Goal: Task Accomplishment & Management: Complete application form

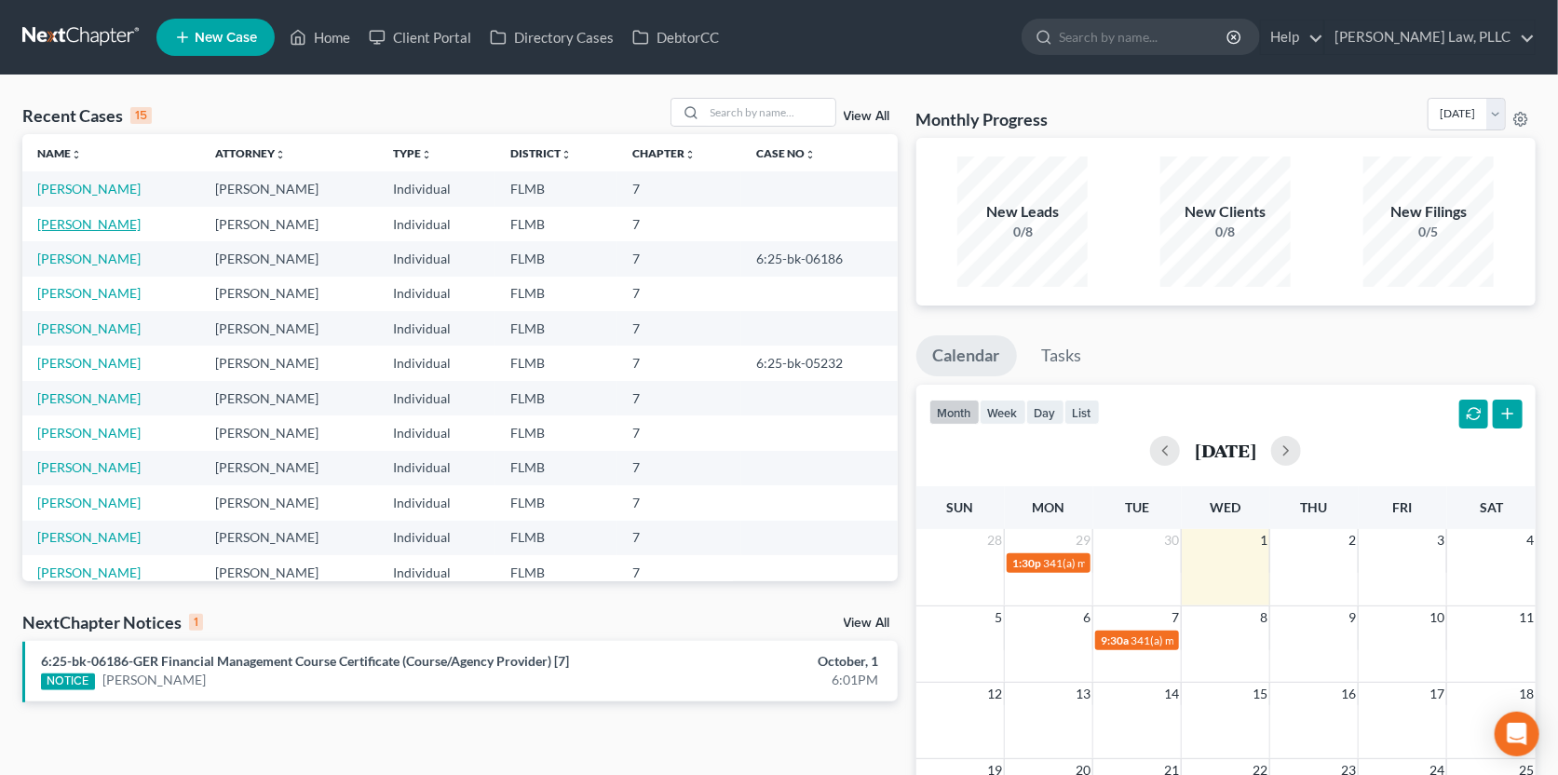
click at [97, 222] on link "[PERSON_NAME]" at bounding box center [88, 224] width 103 height 16
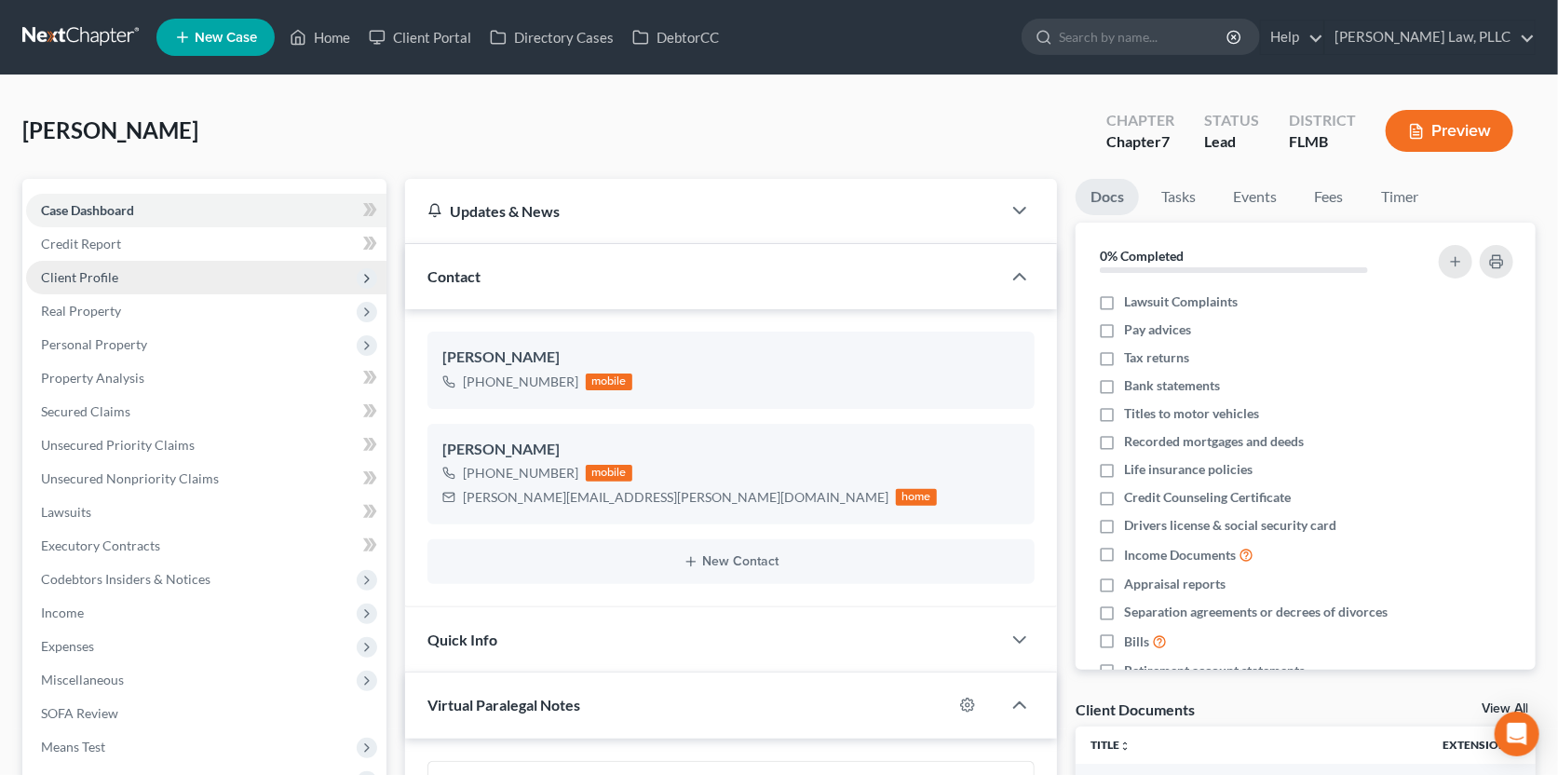
scroll to position [897, 0]
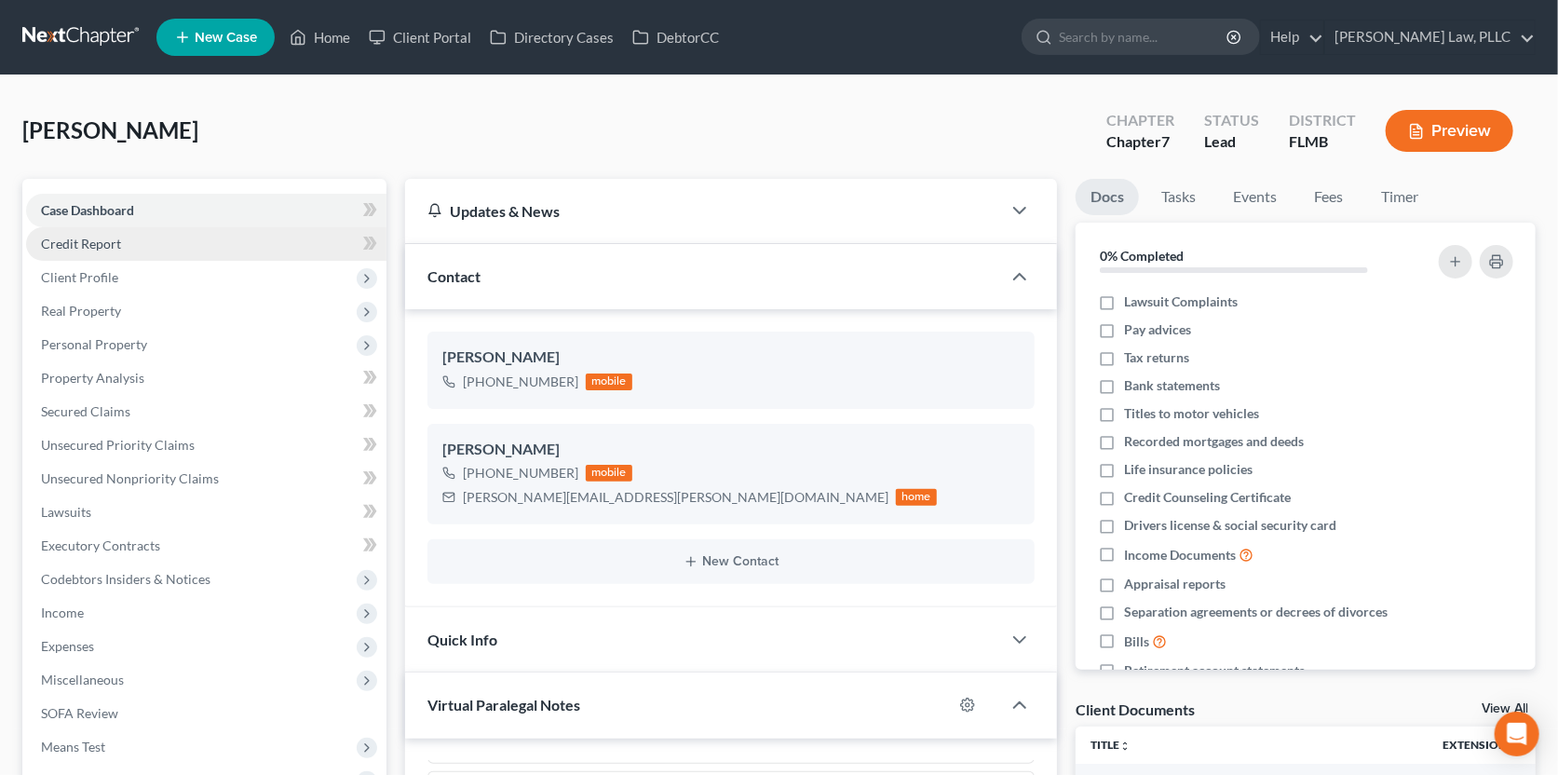
click at [99, 231] on link "Credit Report" at bounding box center [206, 244] width 360 height 34
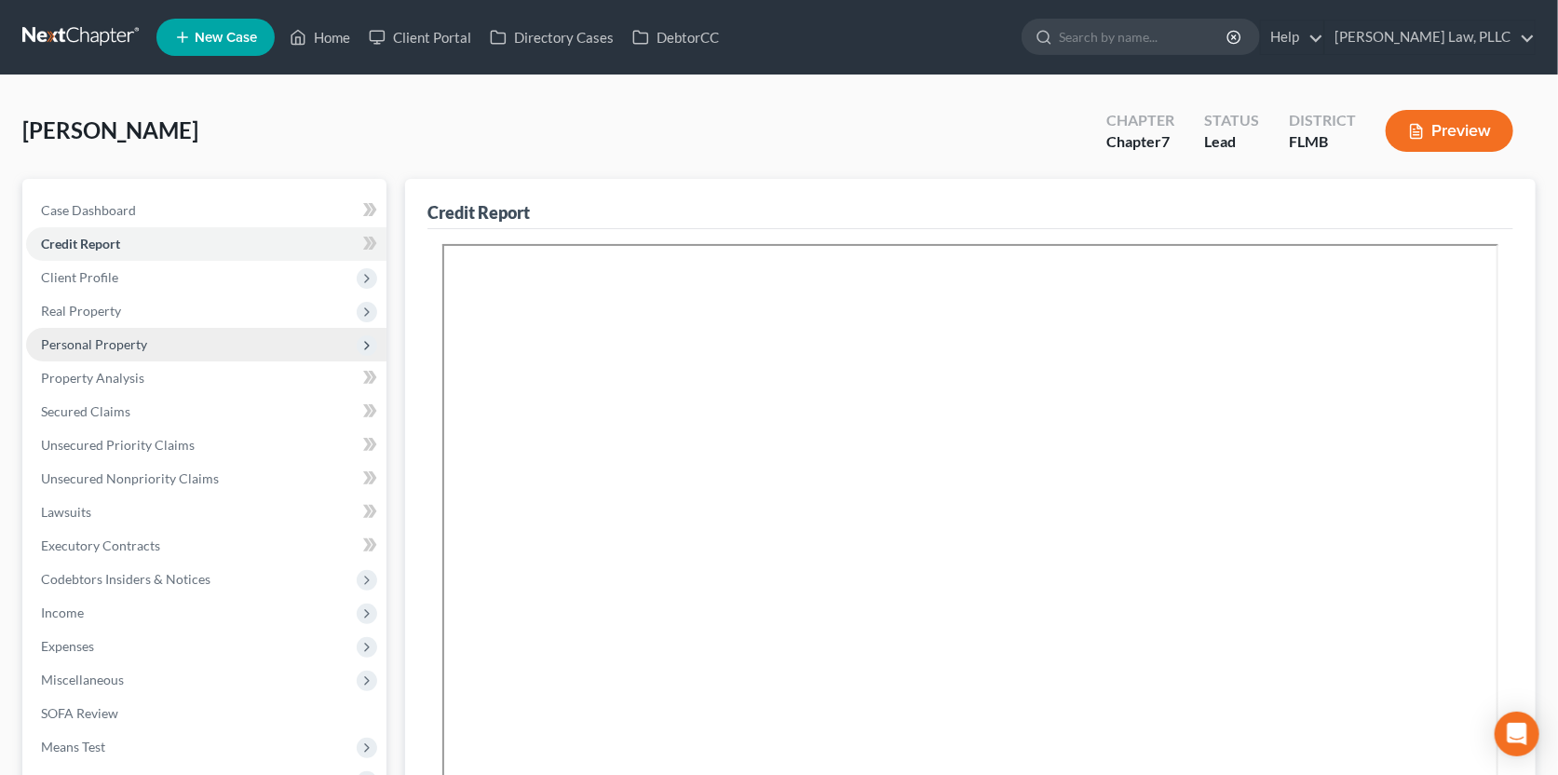
scroll to position [92, 0]
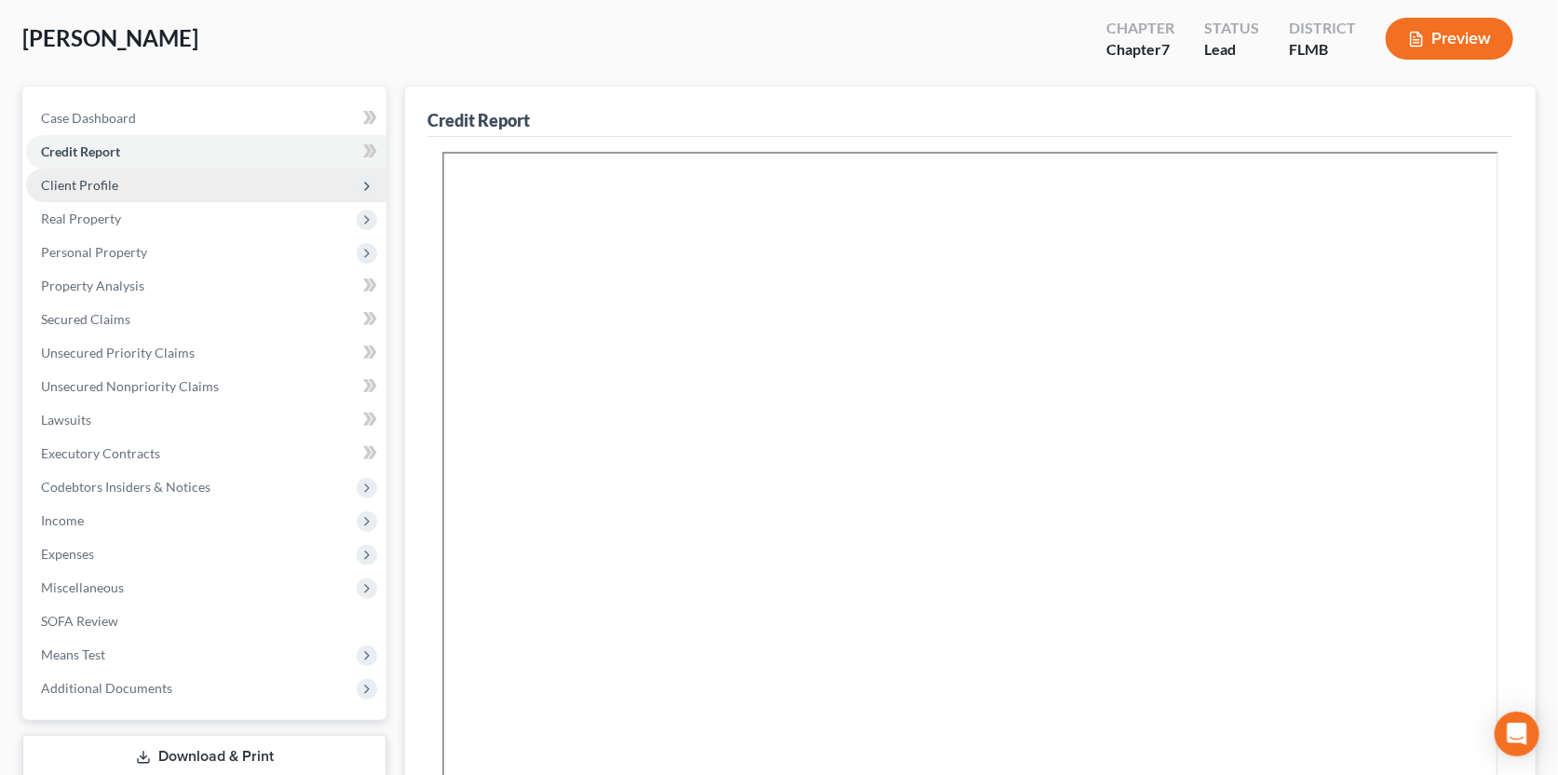
click at [123, 191] on span "Client Profile" at bounding box center [206, 186] width 360 height 34
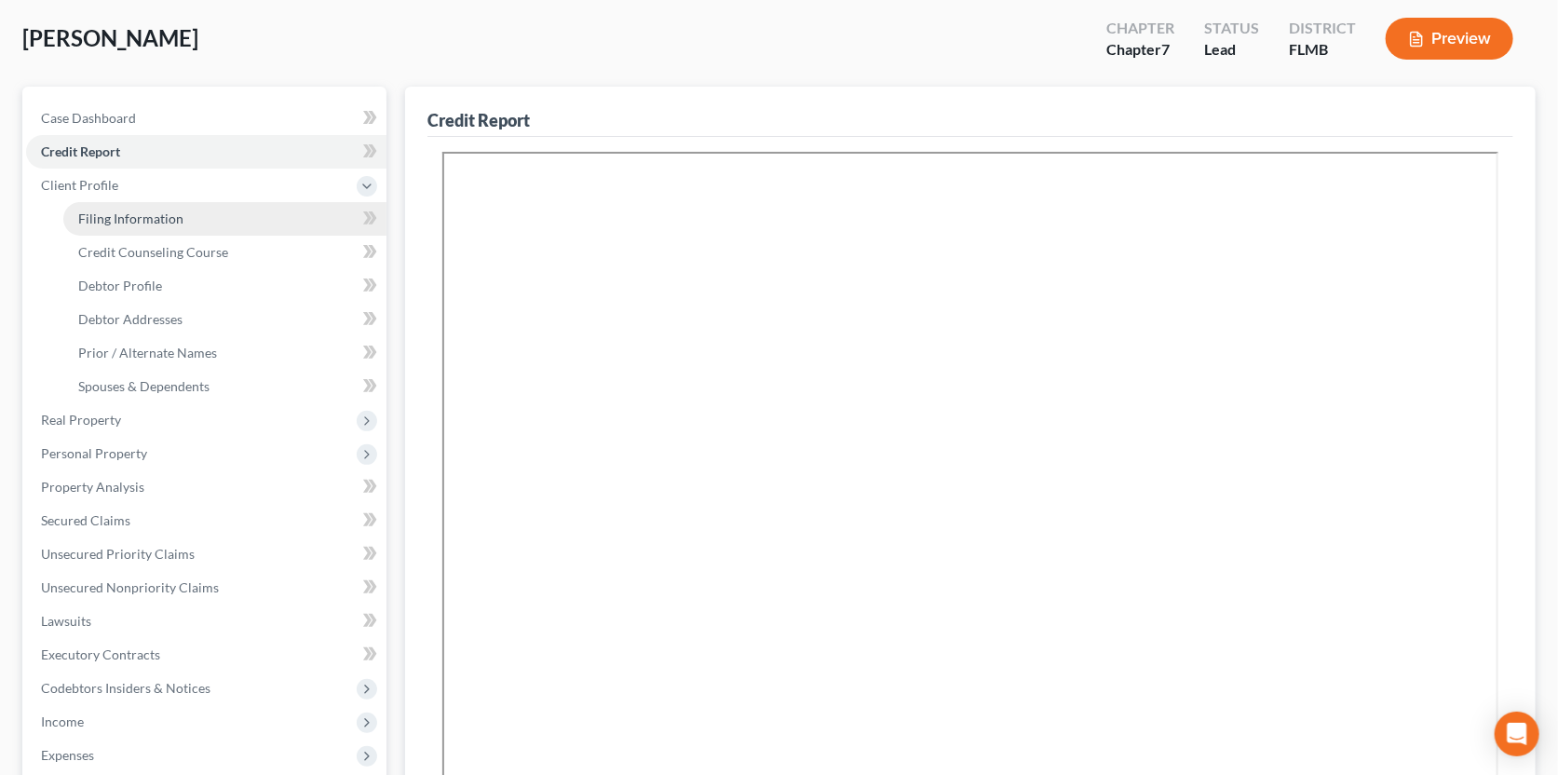
click at [123, 210] on span "Filing Information" at bounding box center [130, 218] width 105 height 16
select select "1"
select select "0"
select select "9"
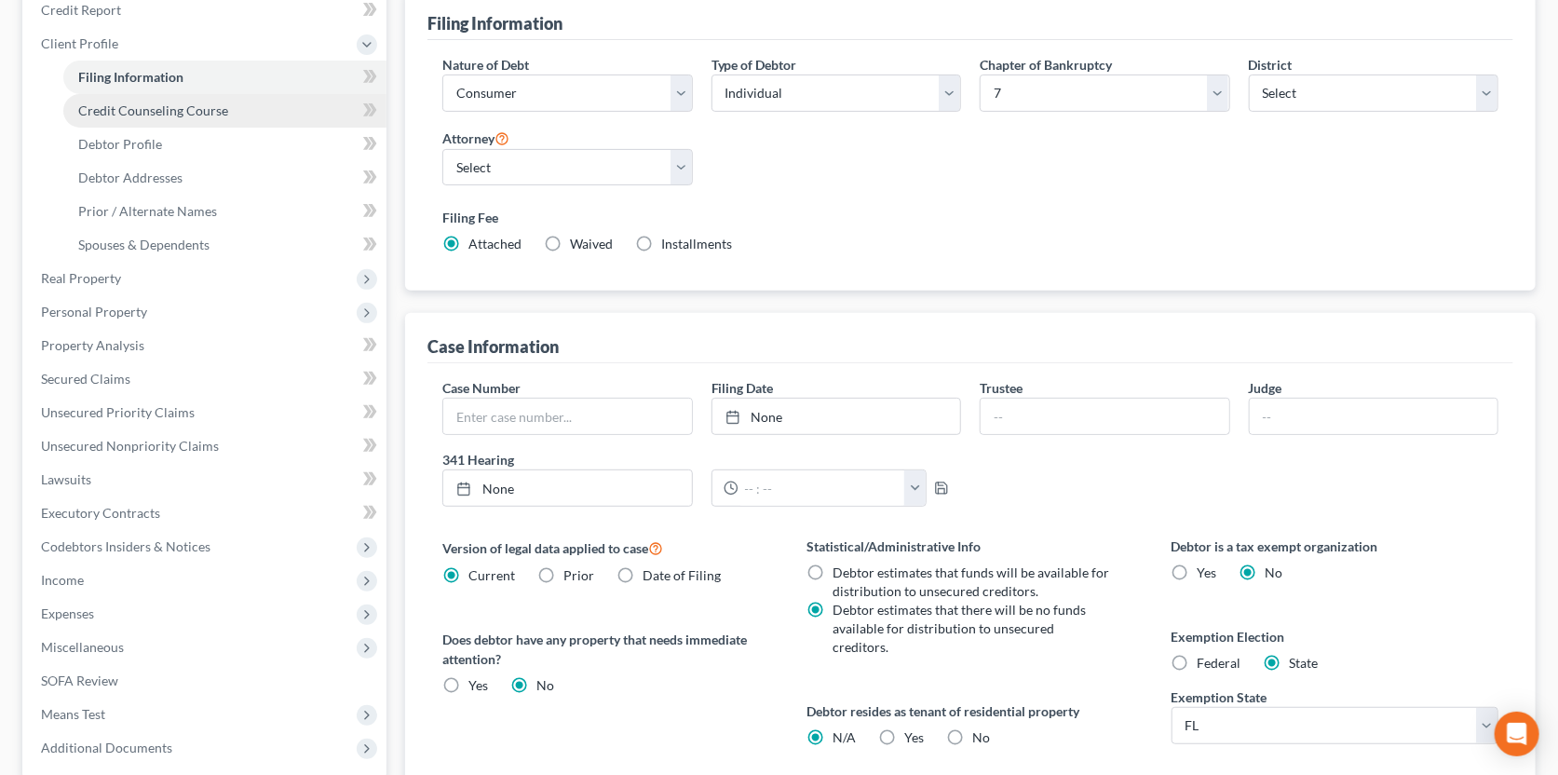
scroll to position [278, 0]
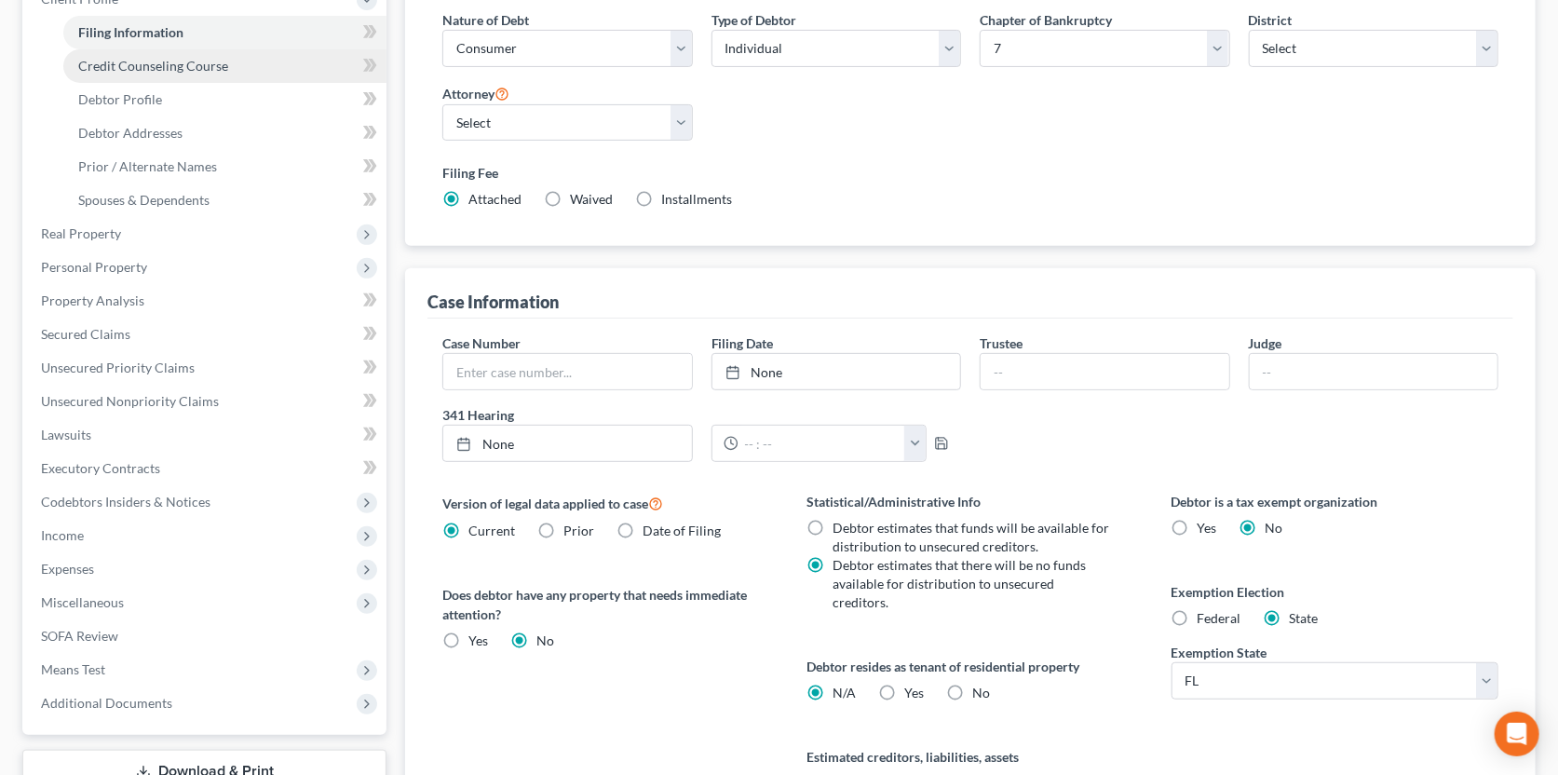
click at [141, 70] on span "Credit Counseling Course" at bounding box center [153, 66] width 150 height 16
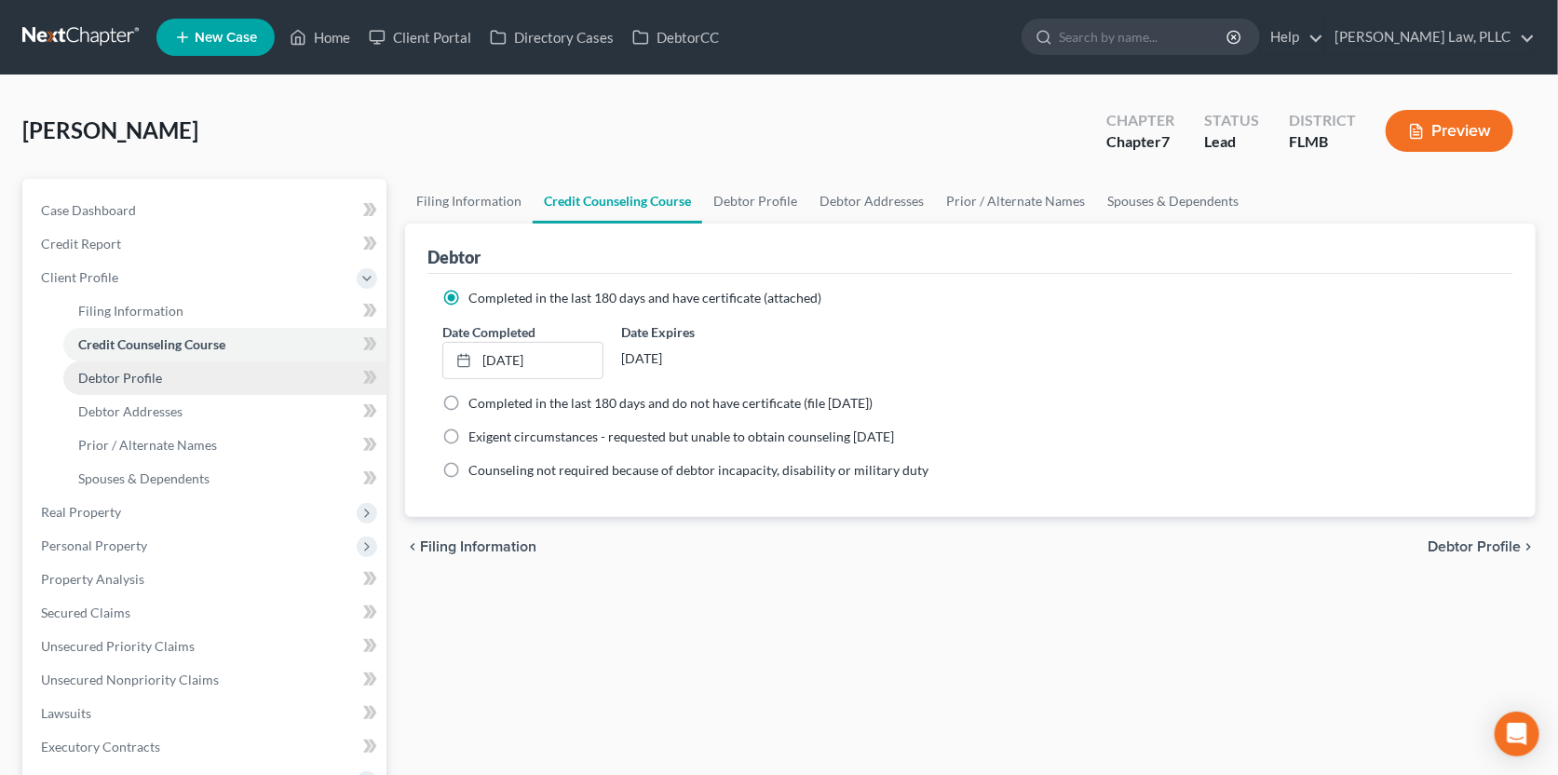
click at [166, 367] on link "Debtor Profile" at bounding box center [224, 378] width 323 height 34
select select "1"
select select "4"
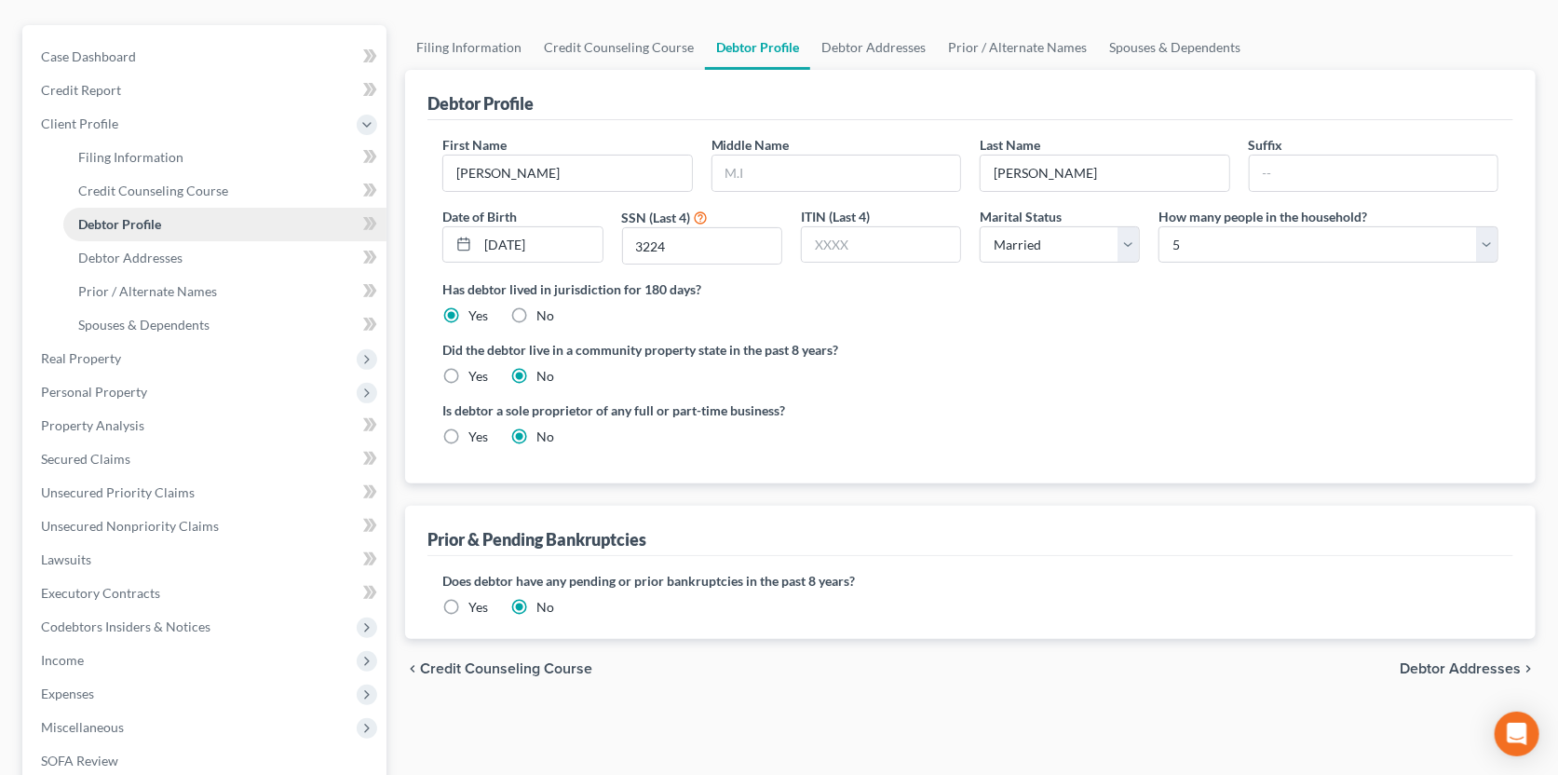
scroll to position [186, 0]
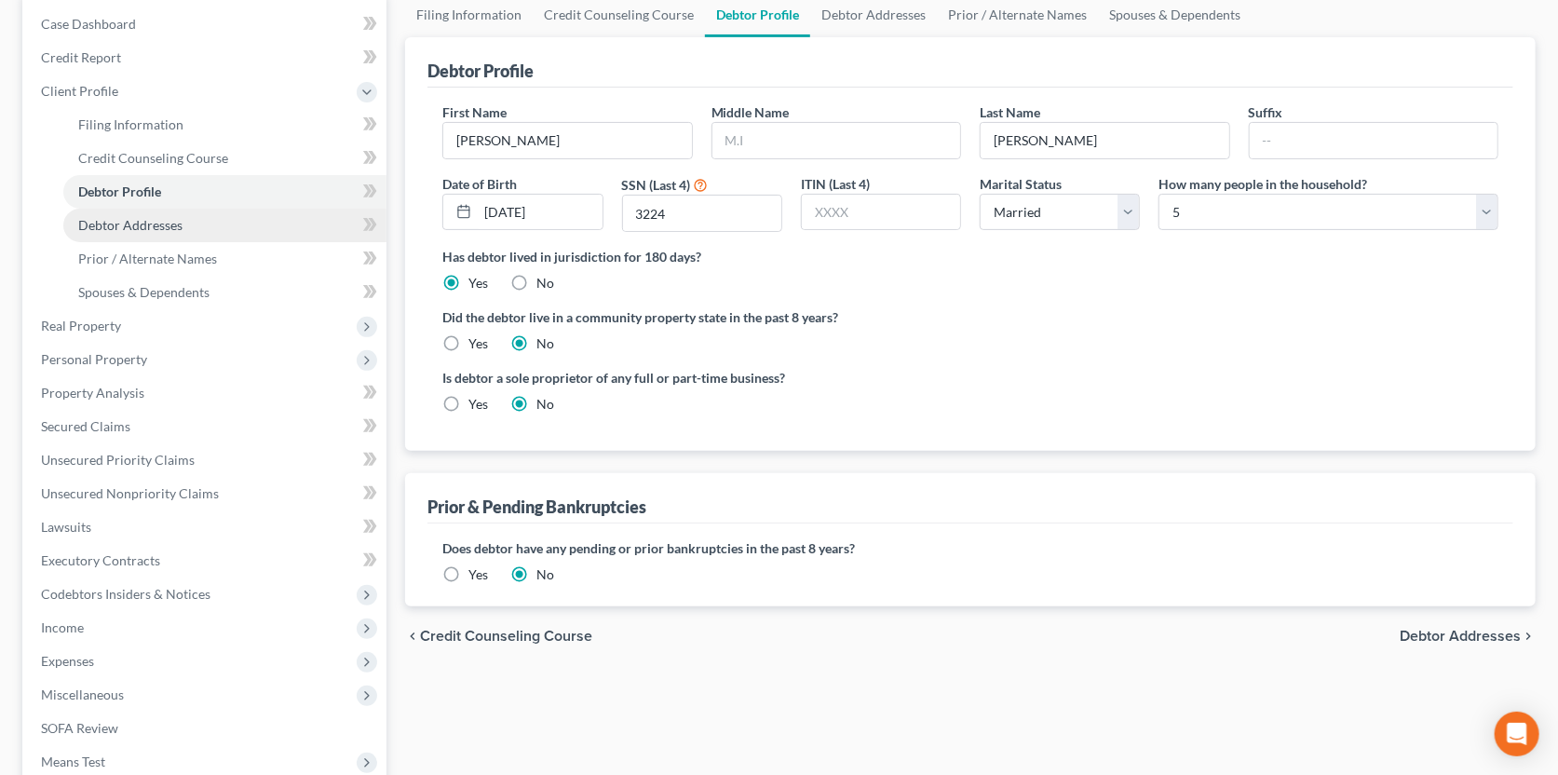
click at [146, 223] on span "Debtor Addresses" at bounding box center [130, 225] width 104 height 16
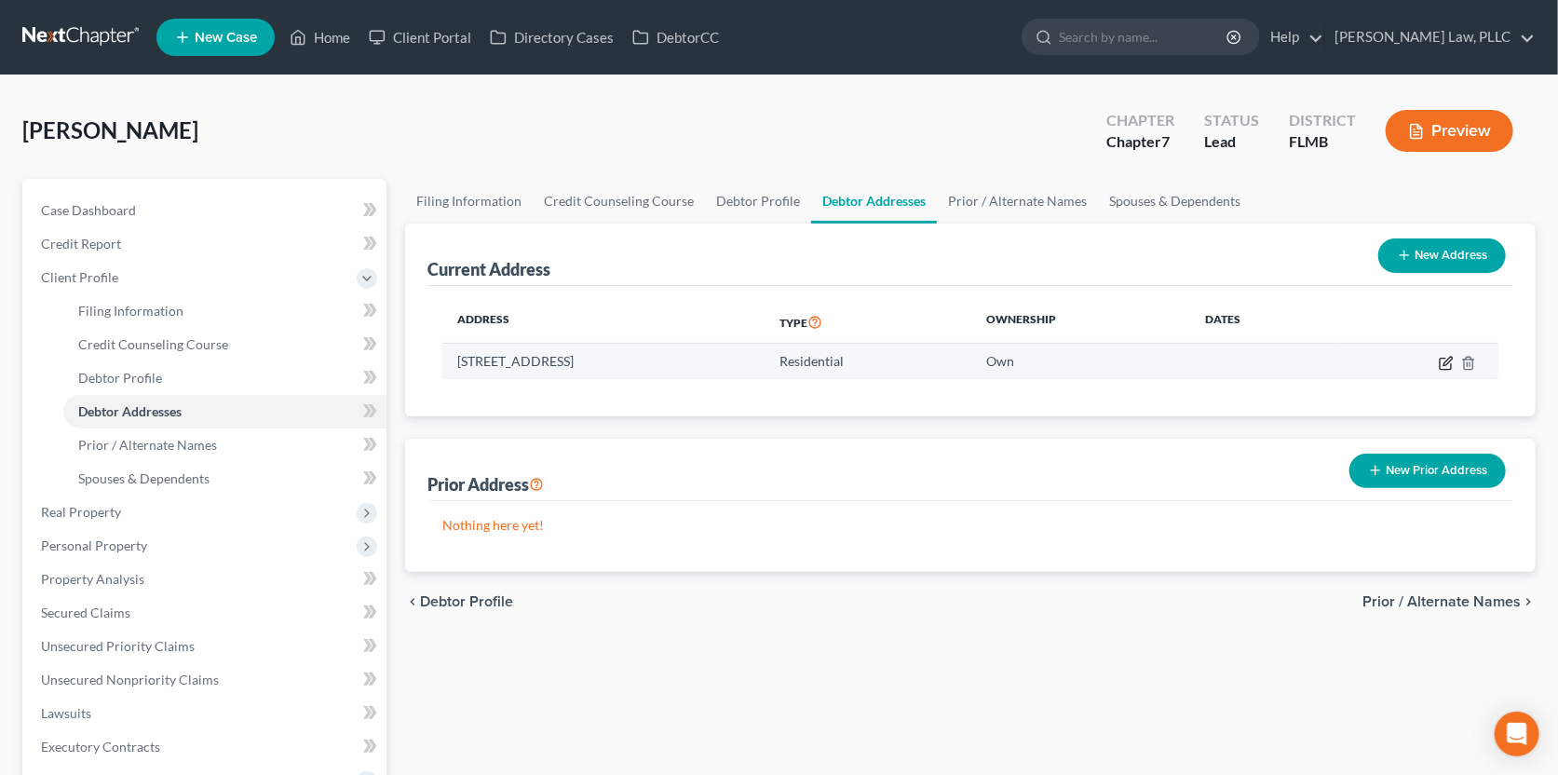
click at [1445, 359] on icon "button" at bounding box center [1446, 363] width 15 height 15
select select "9"
select select "0"
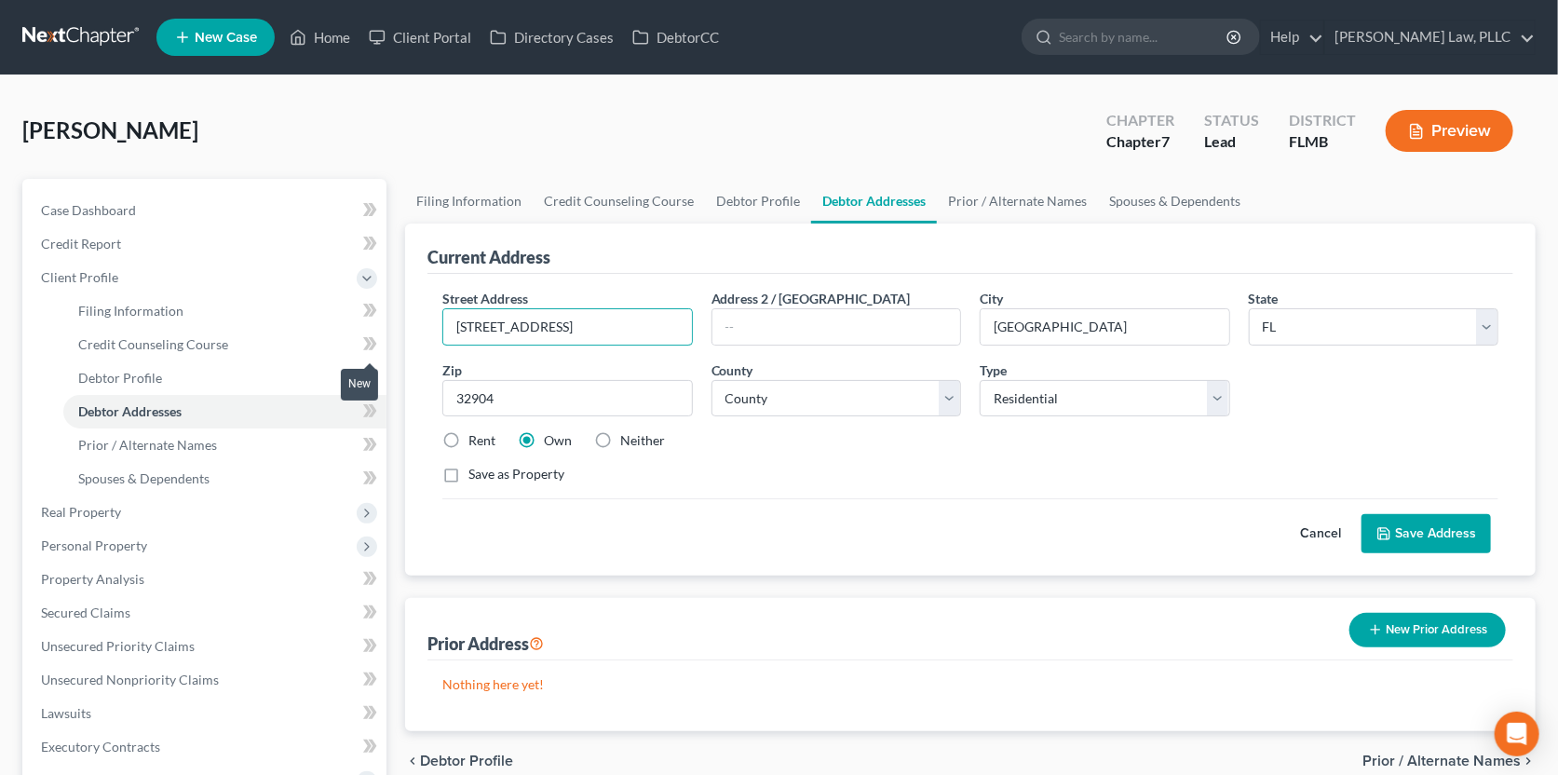
drag, startPoint x: 620, startPoint y: 332, endPoint x: 382, endPoint y: 347, distance: 238.9
click at [382, 347] on div "Petition Navigation Case Dashboard Payments Invoices Payments Payments Credit R…" at bounding box center [779, 649] width 1532 height 941
type input "[STREET_ADDRESS]"
click at [468, 471] on label "Save as Property" at bounding box center [516, 474] width 96 height 19
click at [476, 471] on input "Save as Property" at bounding box center [482, 471] width 12 height 12
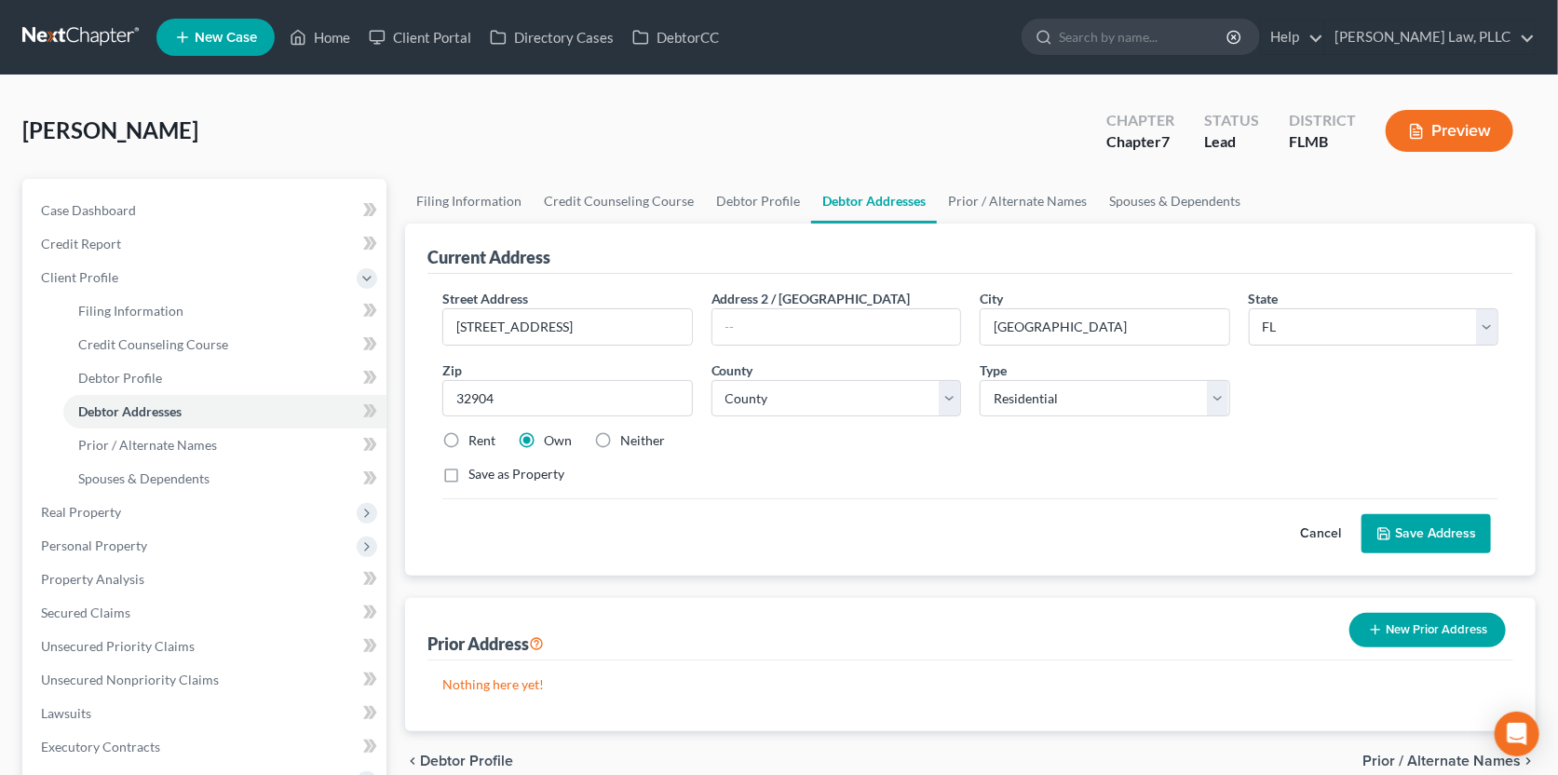
checkbox input "true"
click at [1418, 531] on button "Save Address" at bounding box center [1425, 533] width 129 height 39
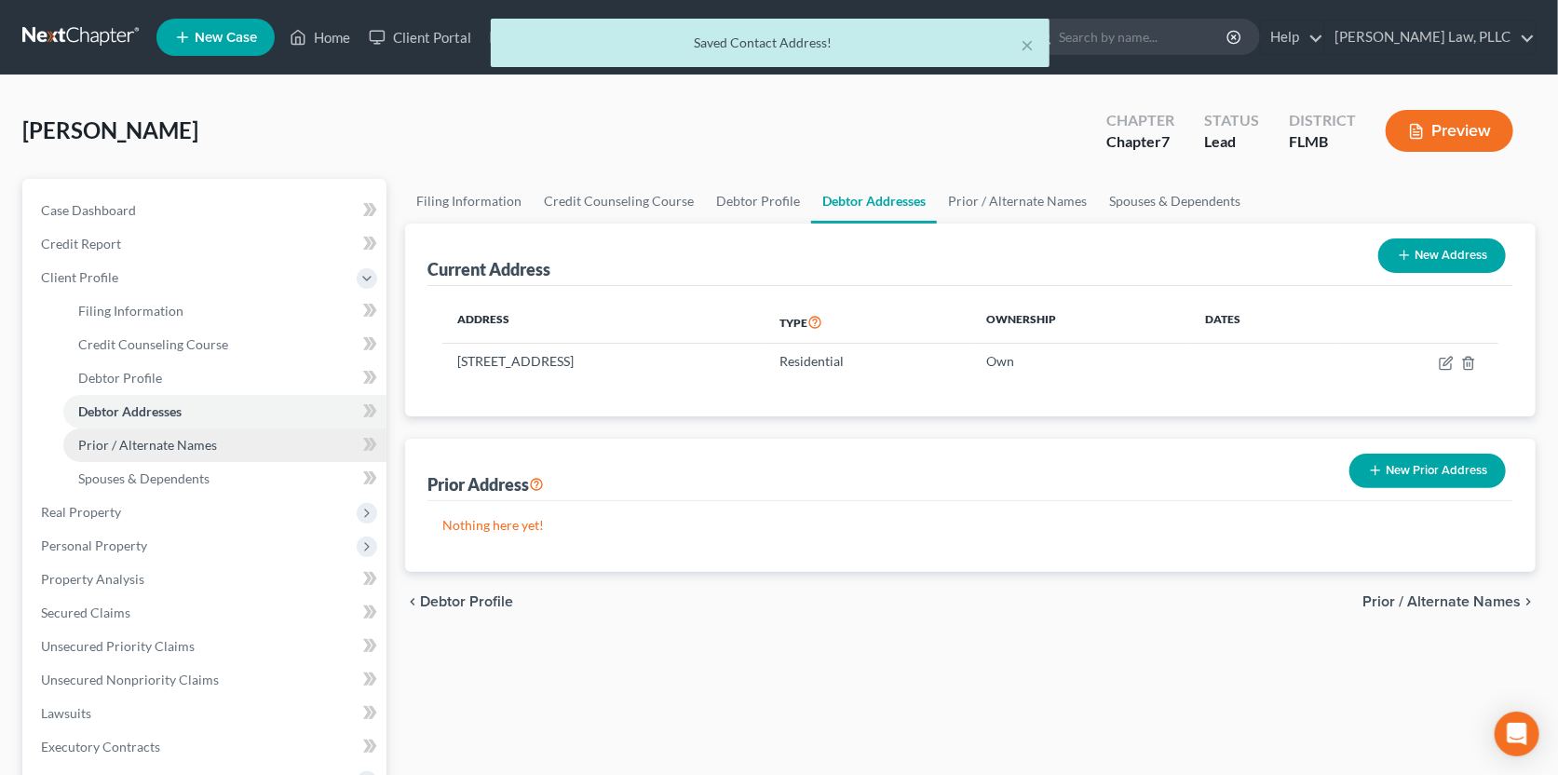
click at [195, 445] on span "Prior / Alternate Names" at bounding box center [147, 445] width 139 height 16
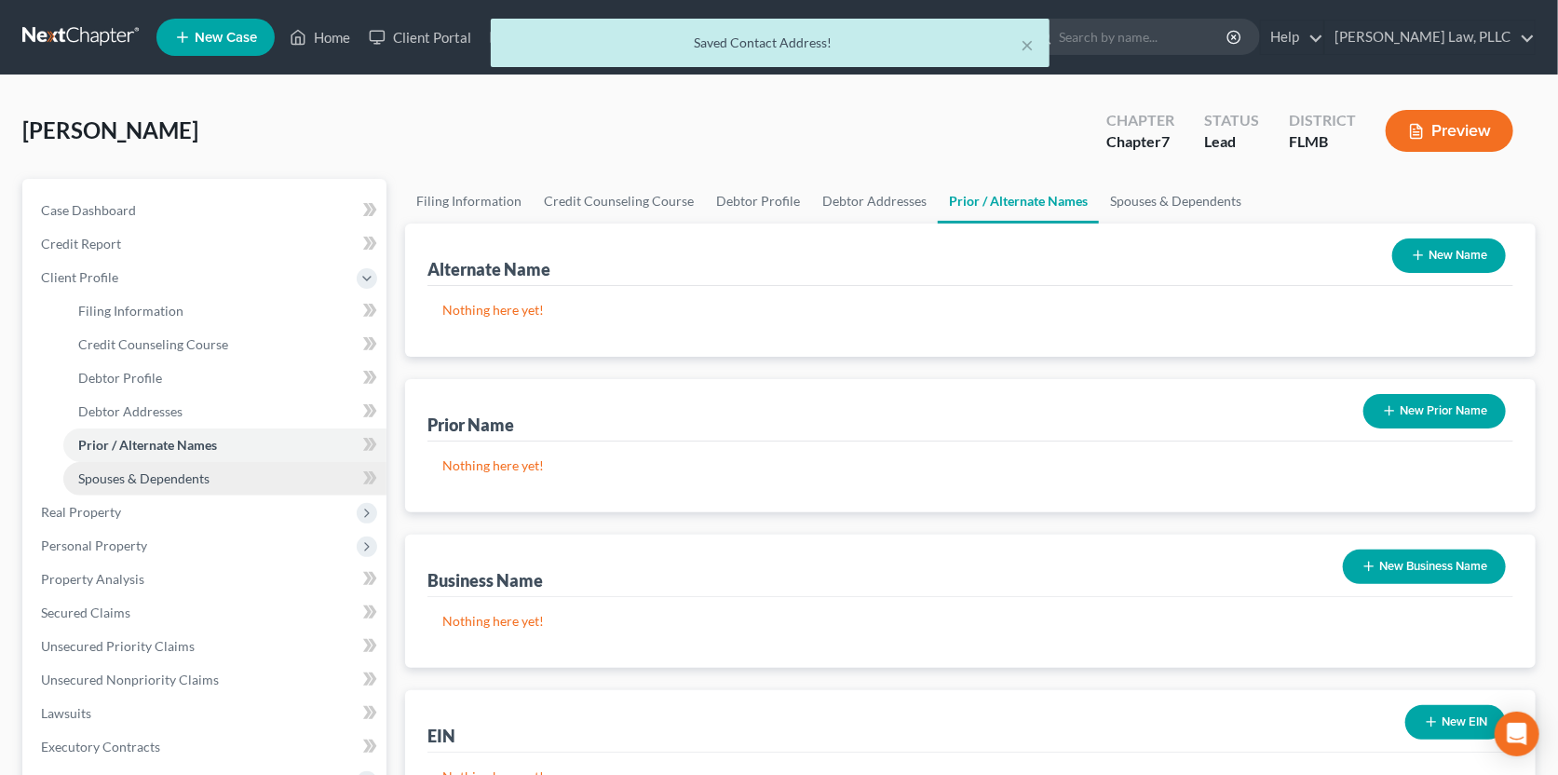
click at [190, 474] on span "Spouses & Dependents" at bounding box center [143, 478] width 131 height 16
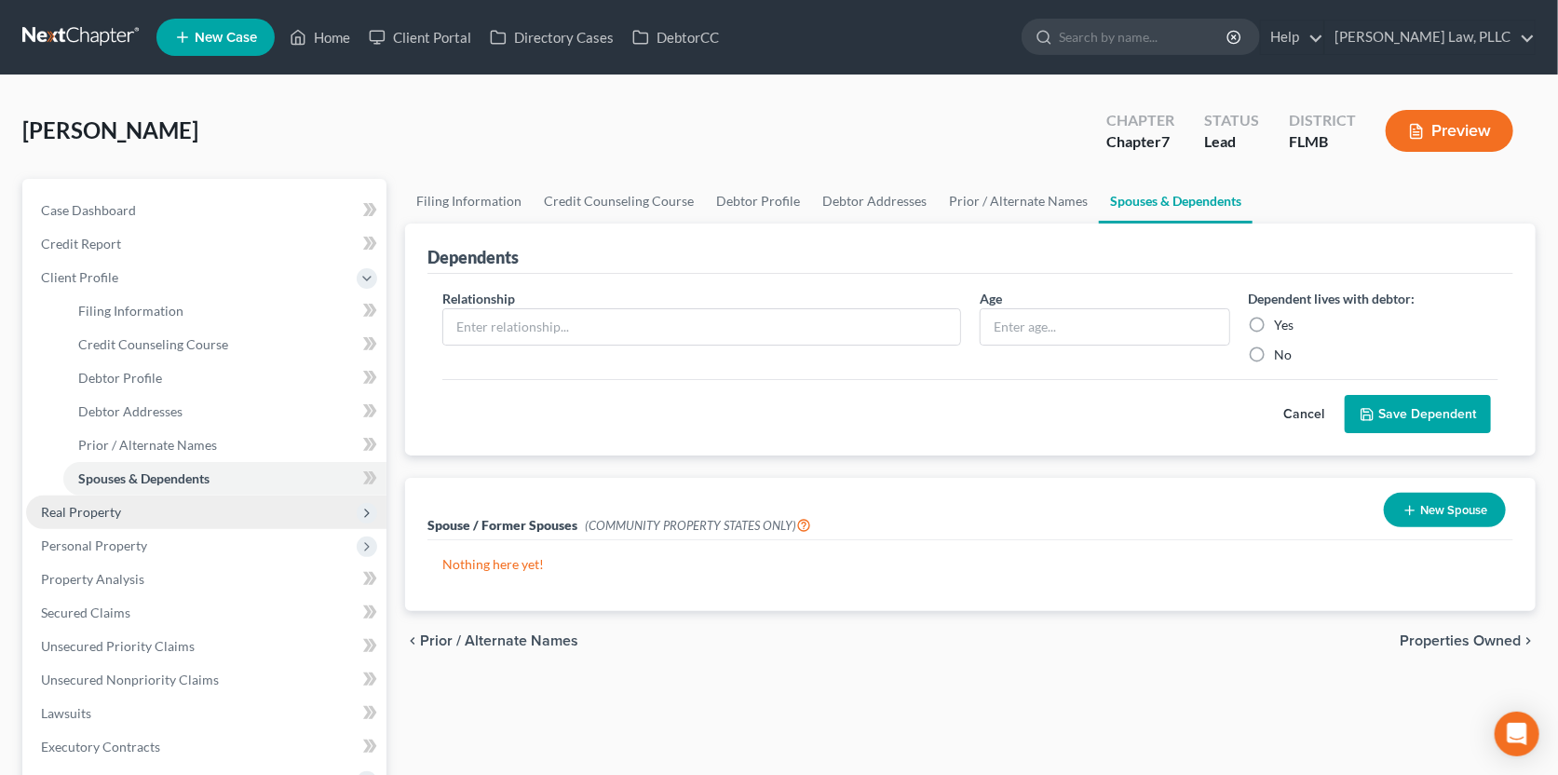
click at [198, 514] on span "Real Property" at bounding box center [206, 512] width 360 height 34
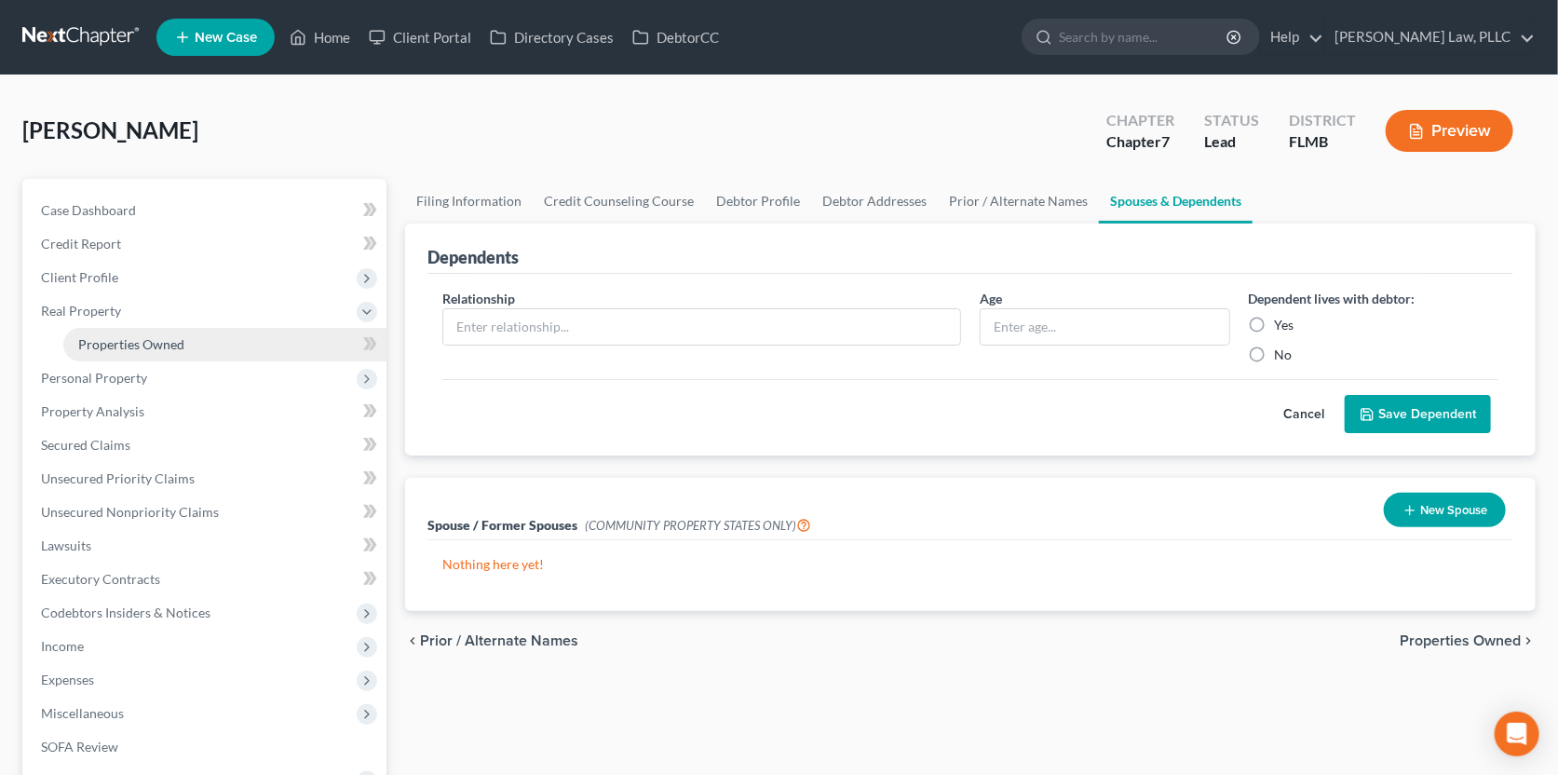
click at [151, 332] on link "Properties Owned" at bounding box center [224, 345] width 323 height 34
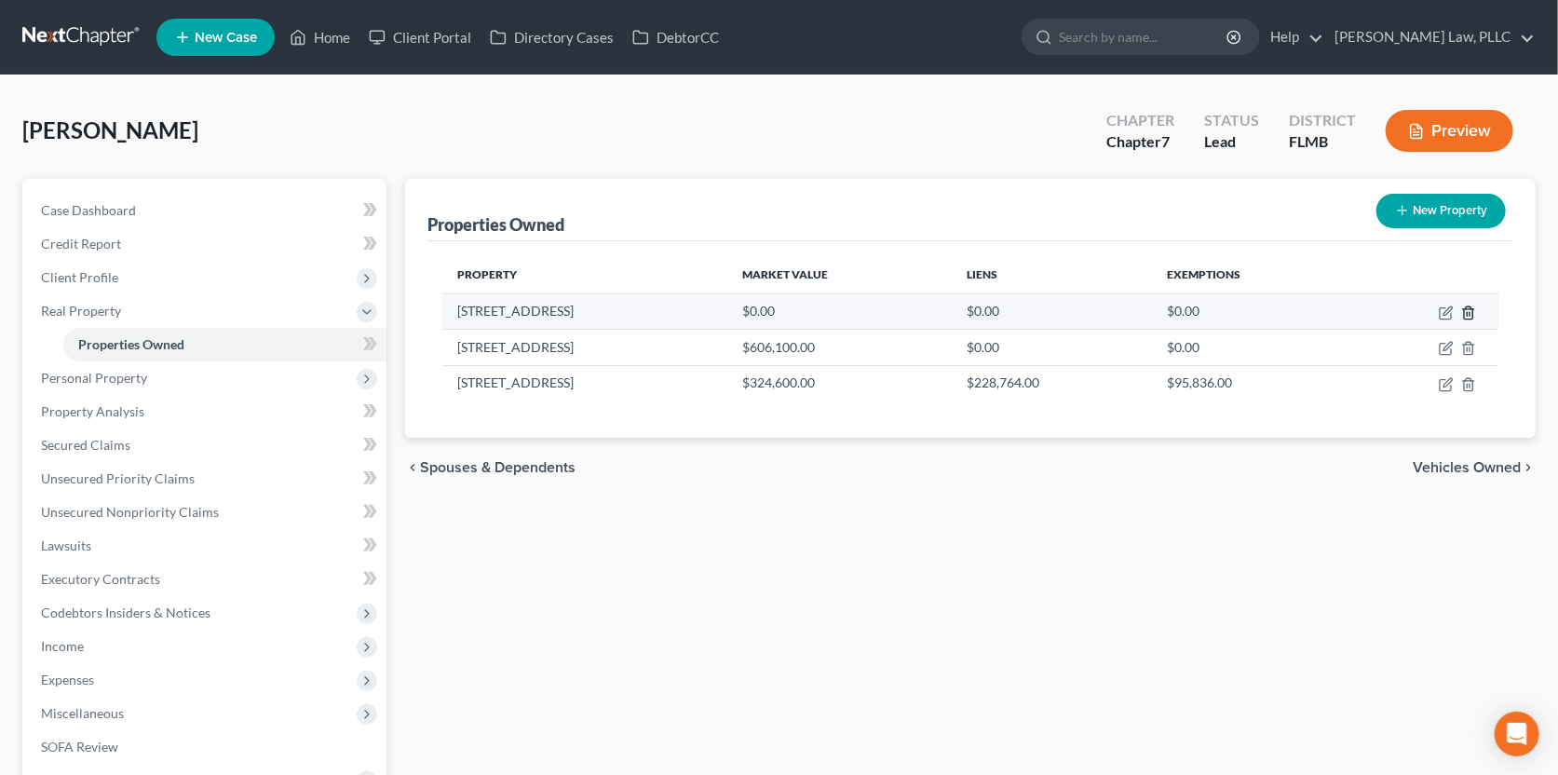
click at [1467, 309] on polyline "button" at bounding box center [1468, 309] width 11 height 0
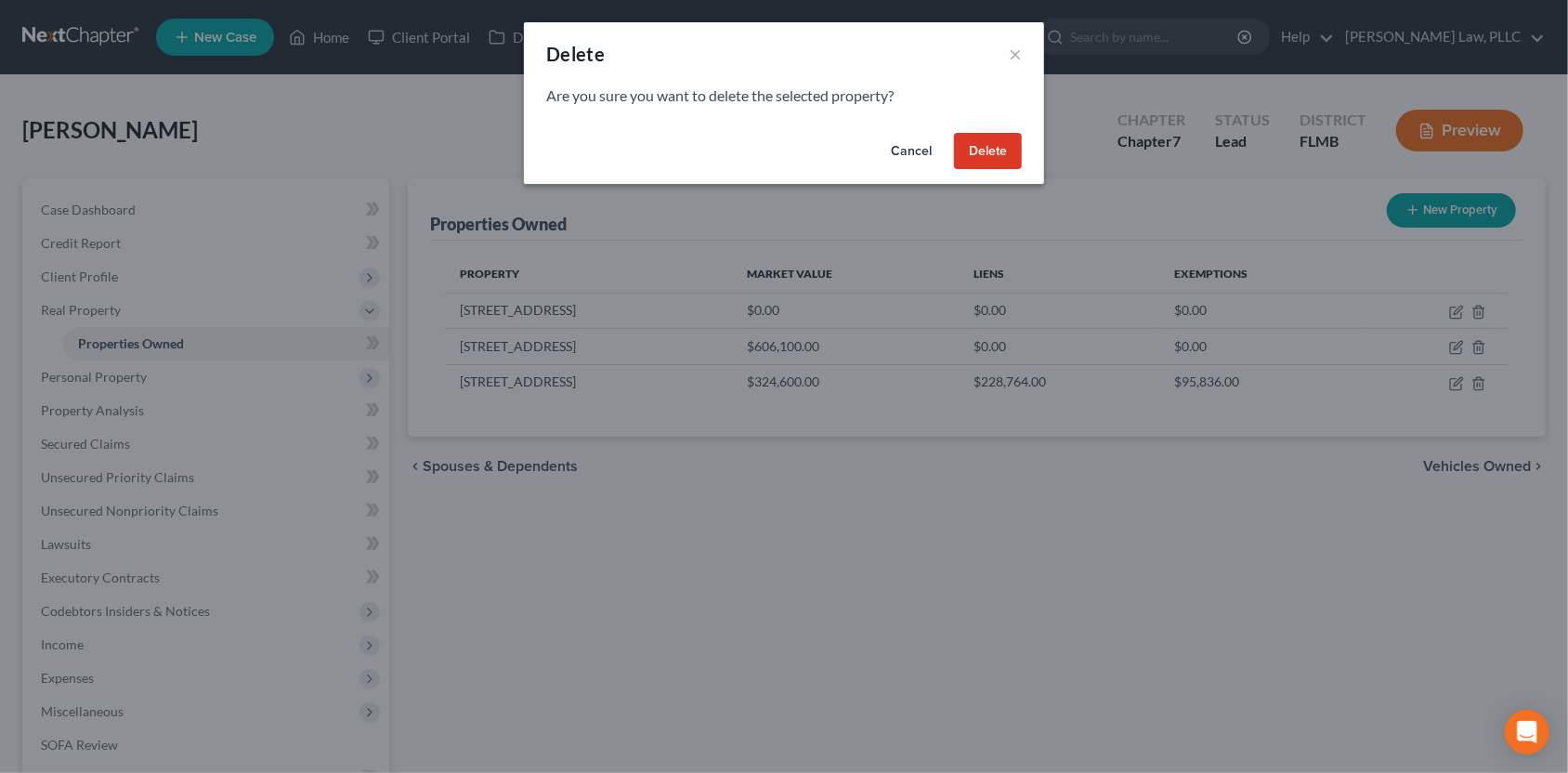
click at [991, 156] on button "Delete" at bounding box center [987, 151] width 68 height 37
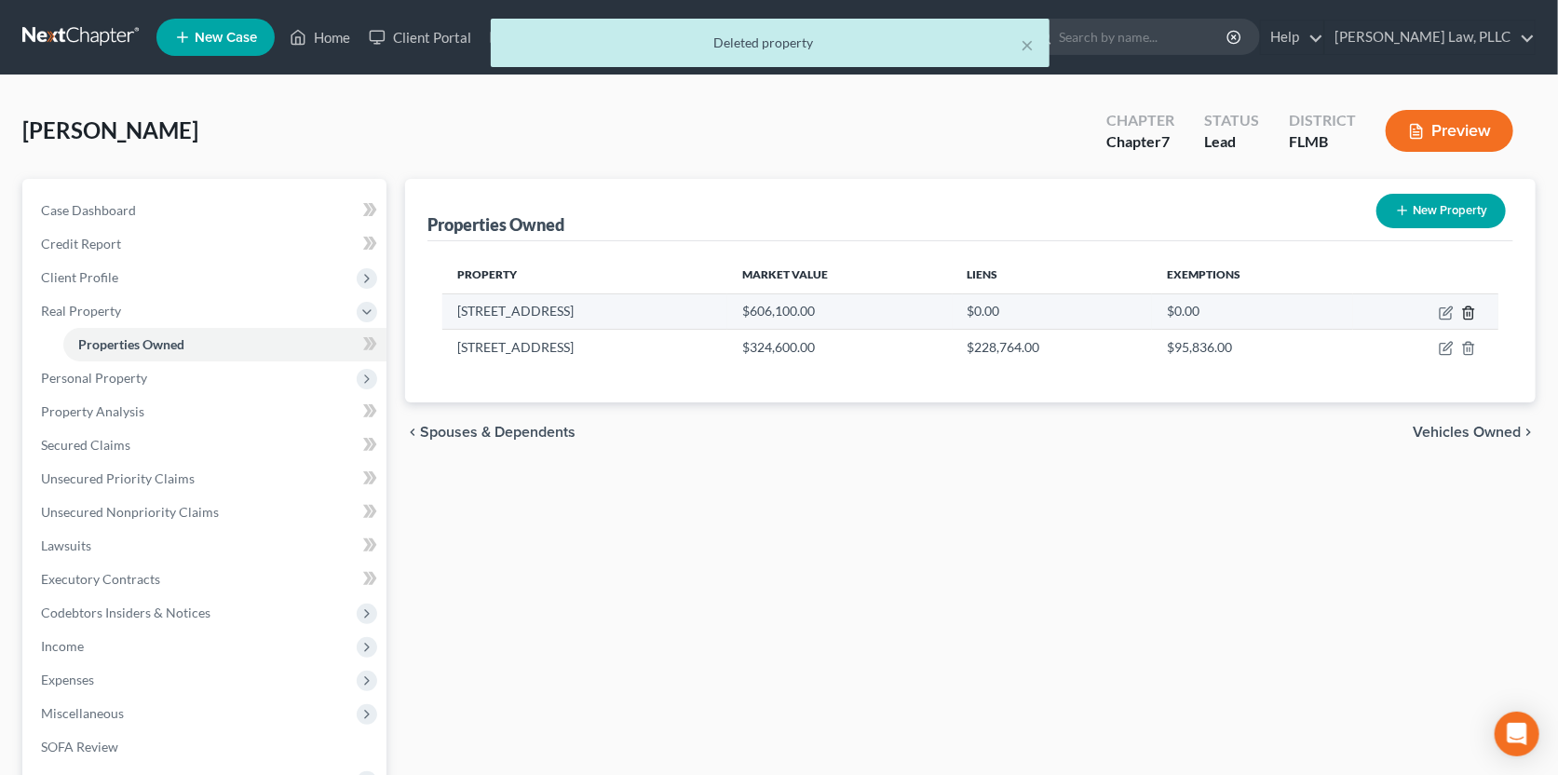
click at [1467, 306] on icon "button" at bounding box center [1468, 312] width 8 height 12
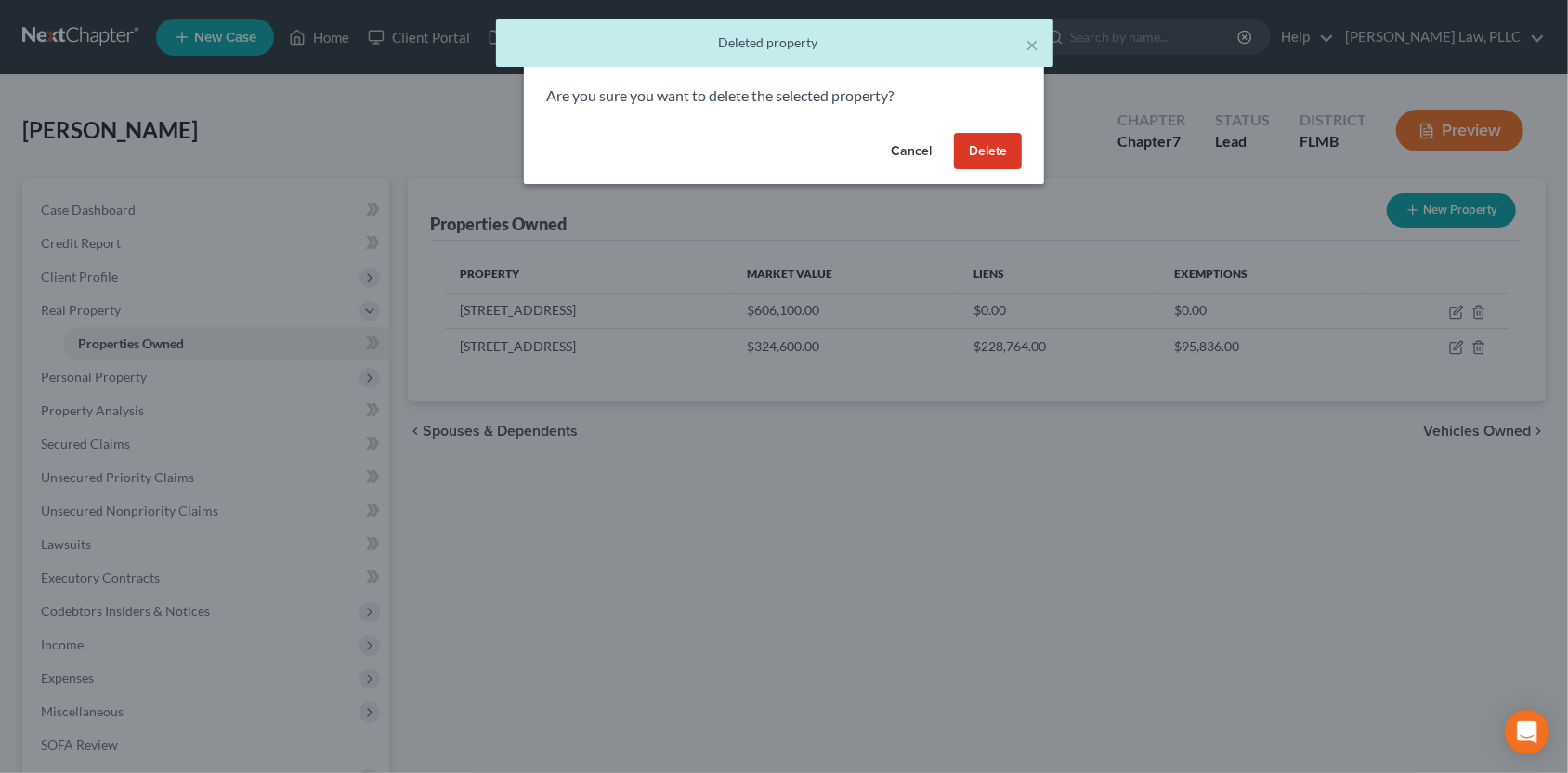
click at [961, 160] on button "Delete" at bounding box center [987, 151] width 68 height 37
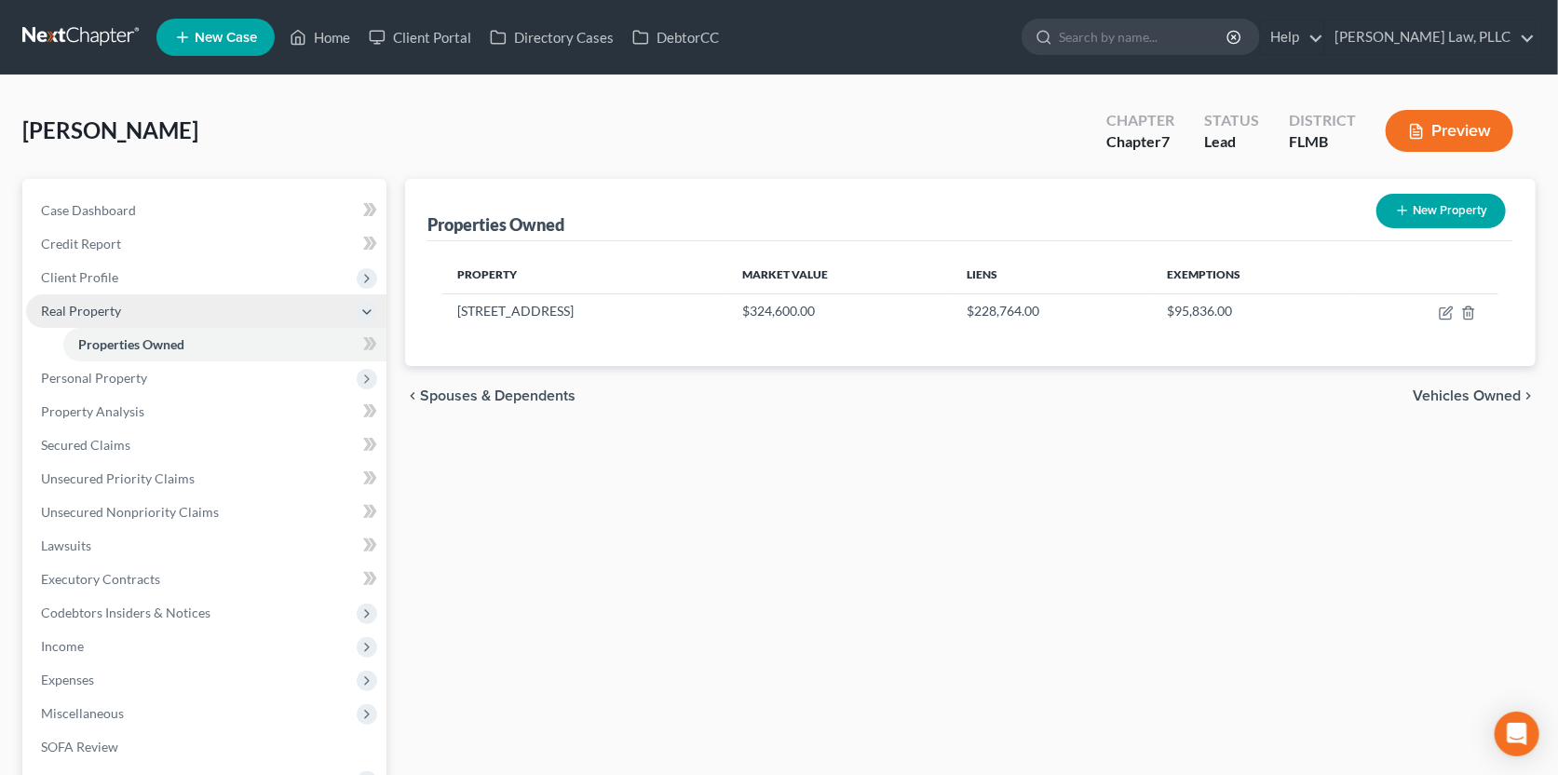
click at [78, 304] on span "Real Property" at bounding box center [81, 311] width 80 height 16
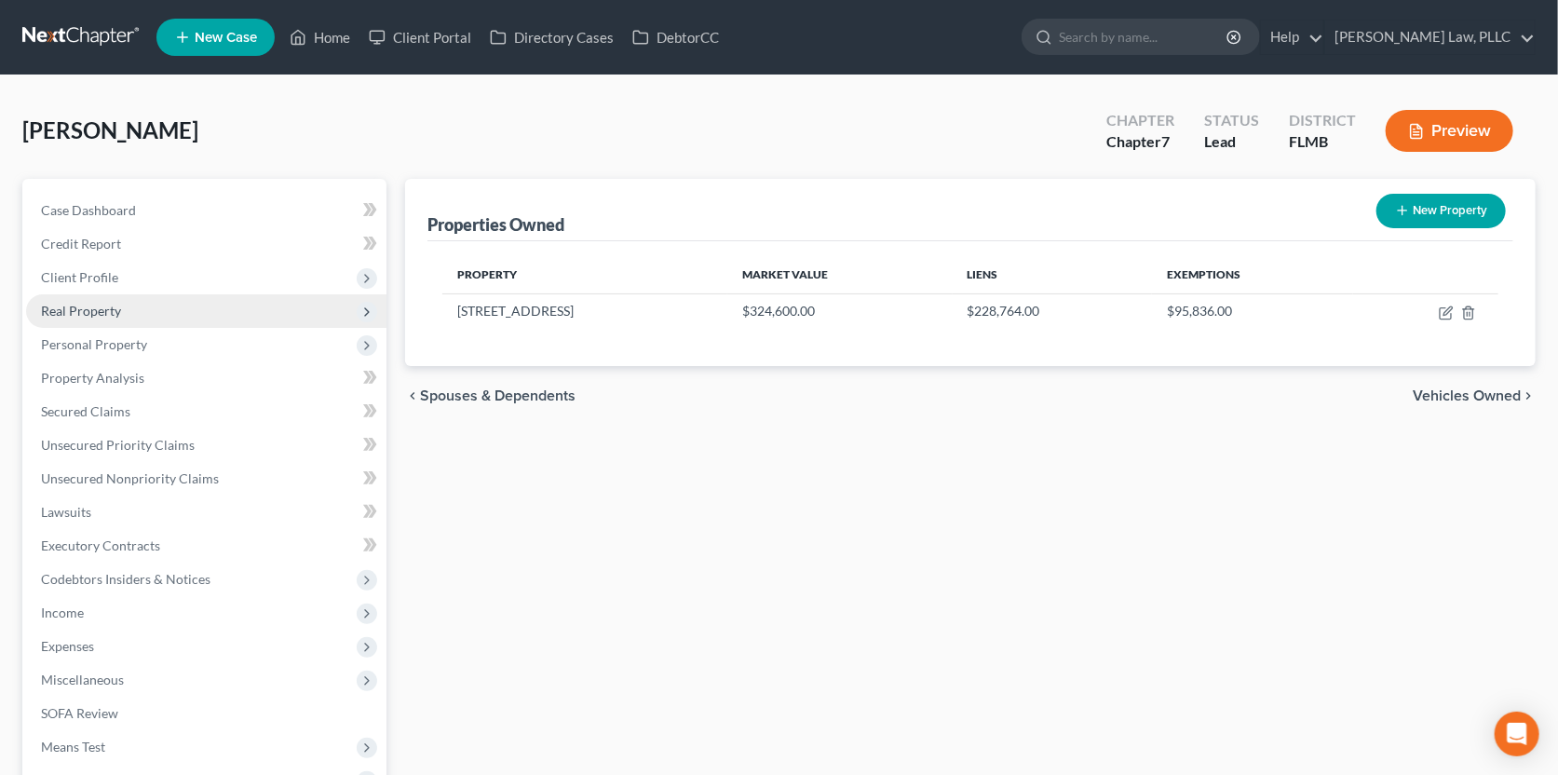
click at [78, 304] on span "Real Property" at bounding box center [81, 311] width 80 height 16
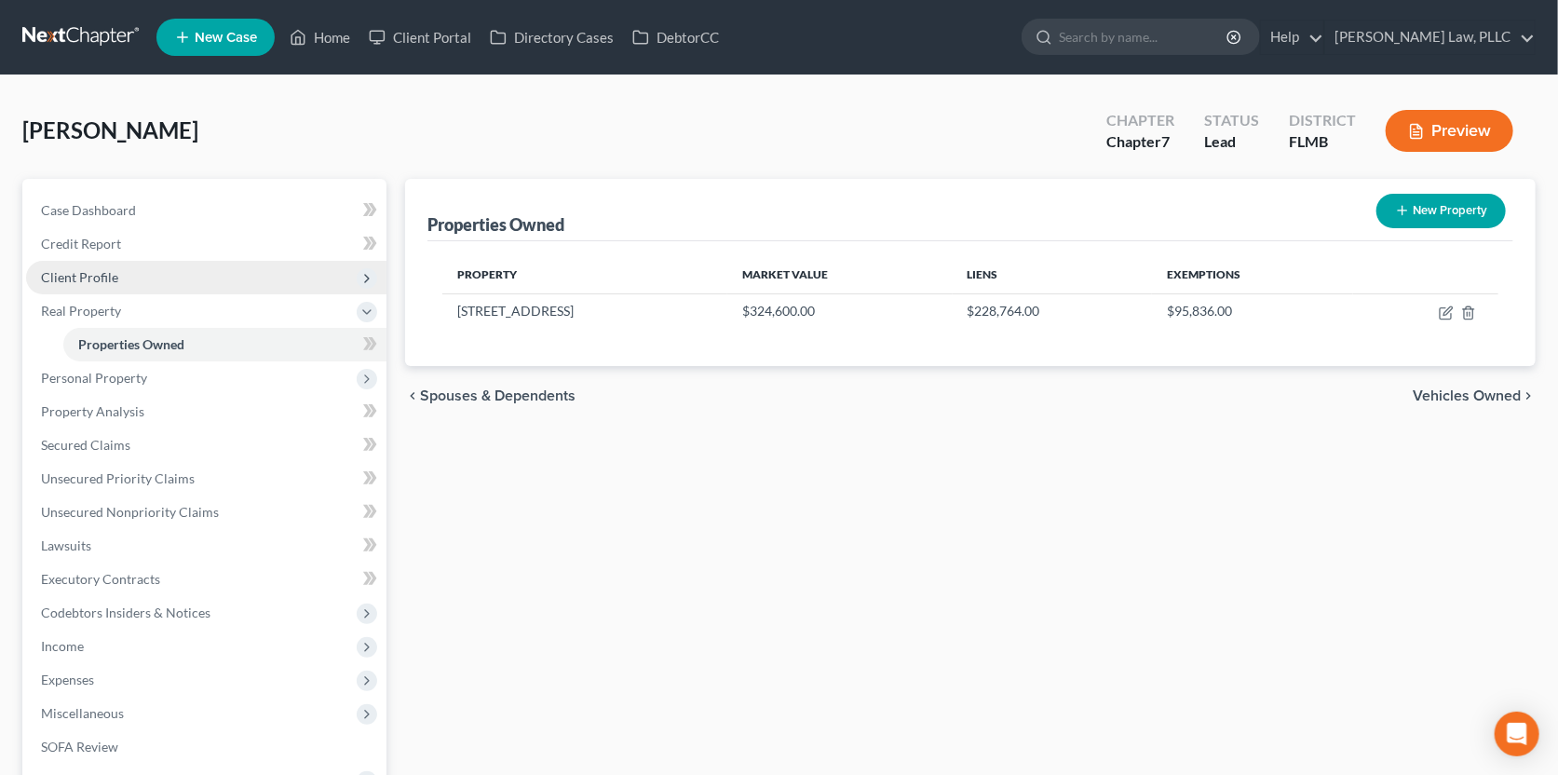
click at [76, 286] on span "Client Profile" at bounding box center [206, 278] width 360 height 34
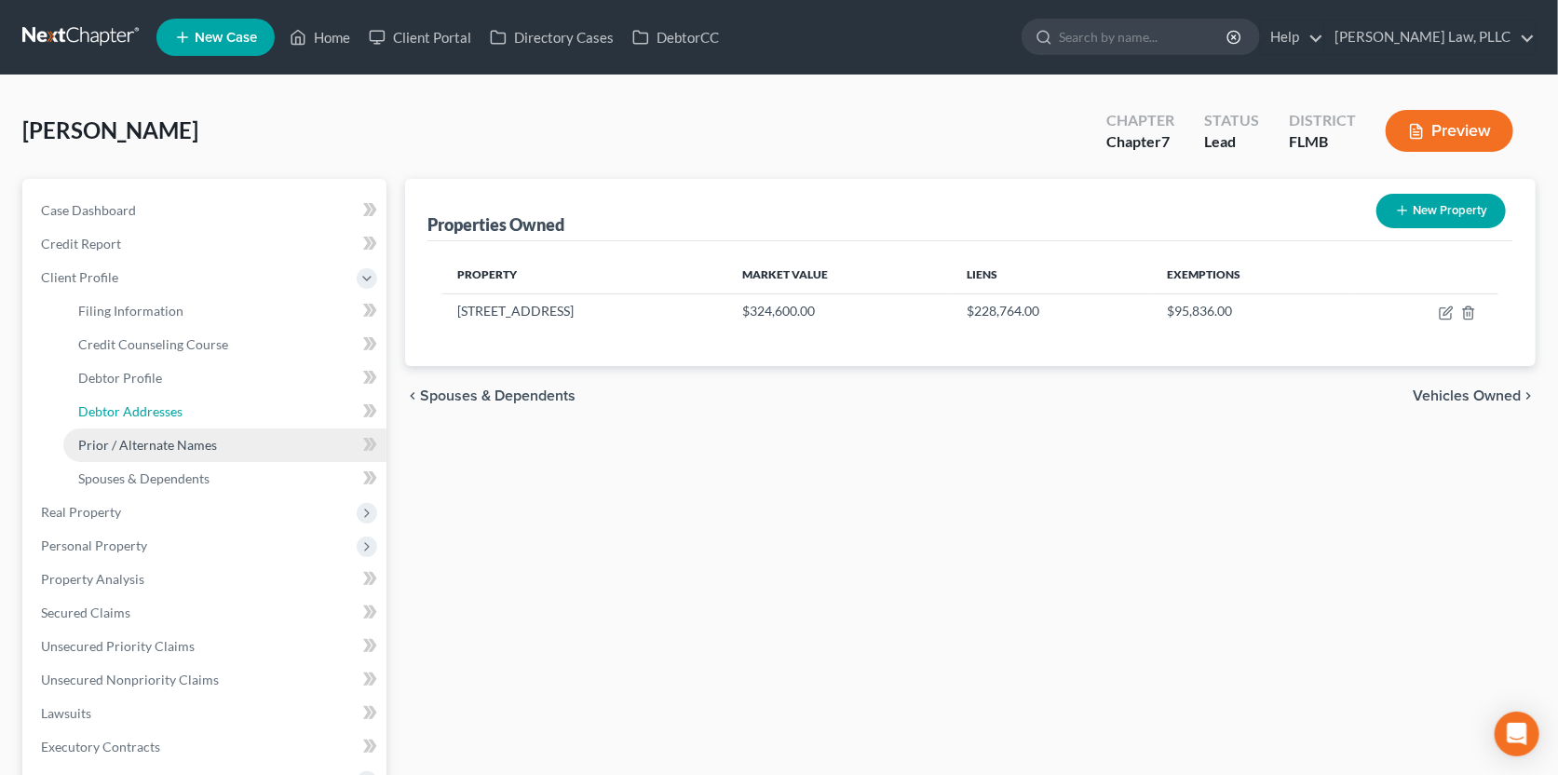
click at [113, 426] on link "Debtor Addresses" at bounding box center [224, 412] width 323 height 34
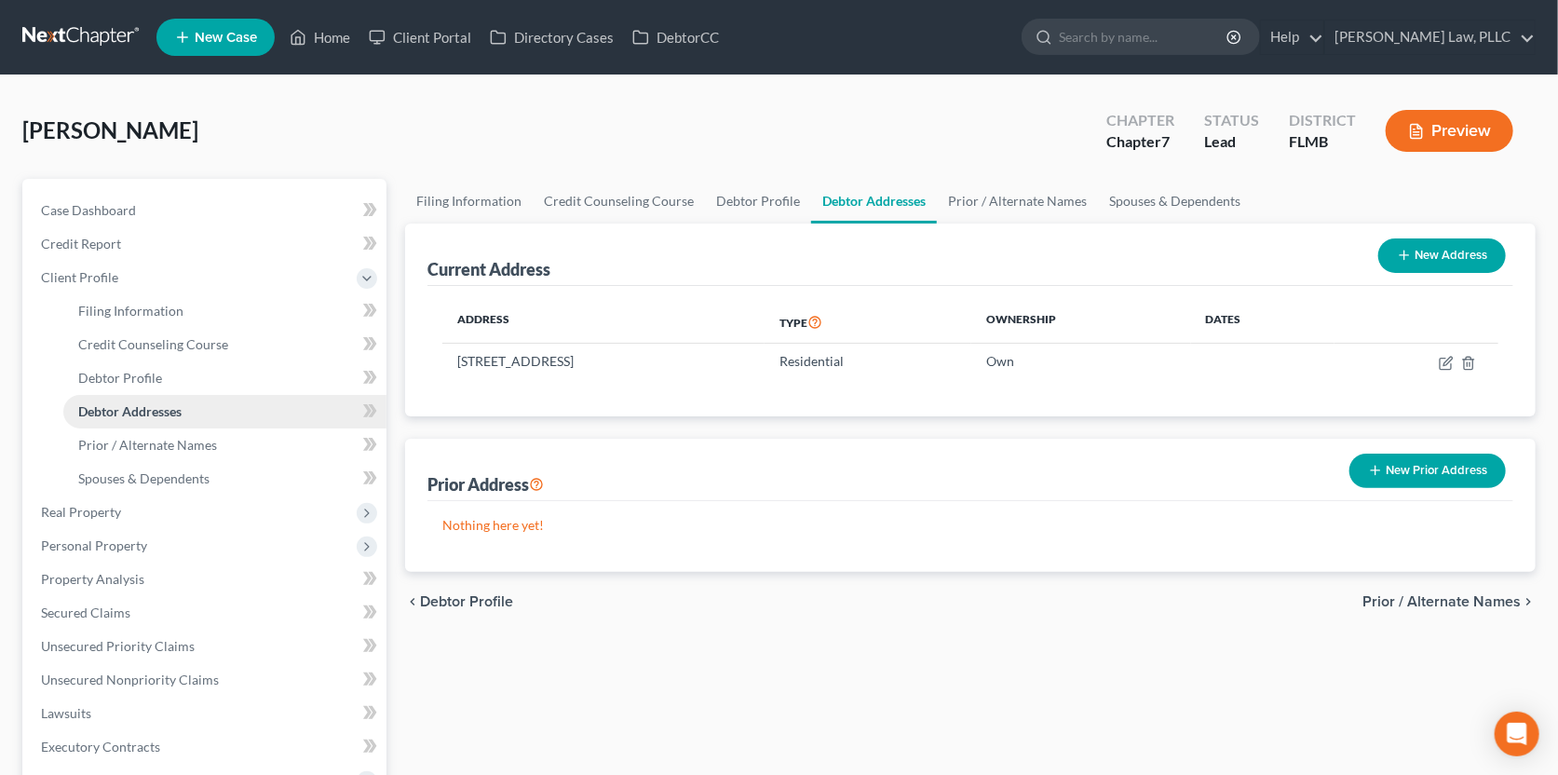
click at [113, 419] on link "Debtor Addresses" at bounding box center [224, 412] width 323 height 34
click at [98, 511] on span "Real Property" at bounding box center [81, 512] width 80 height 16
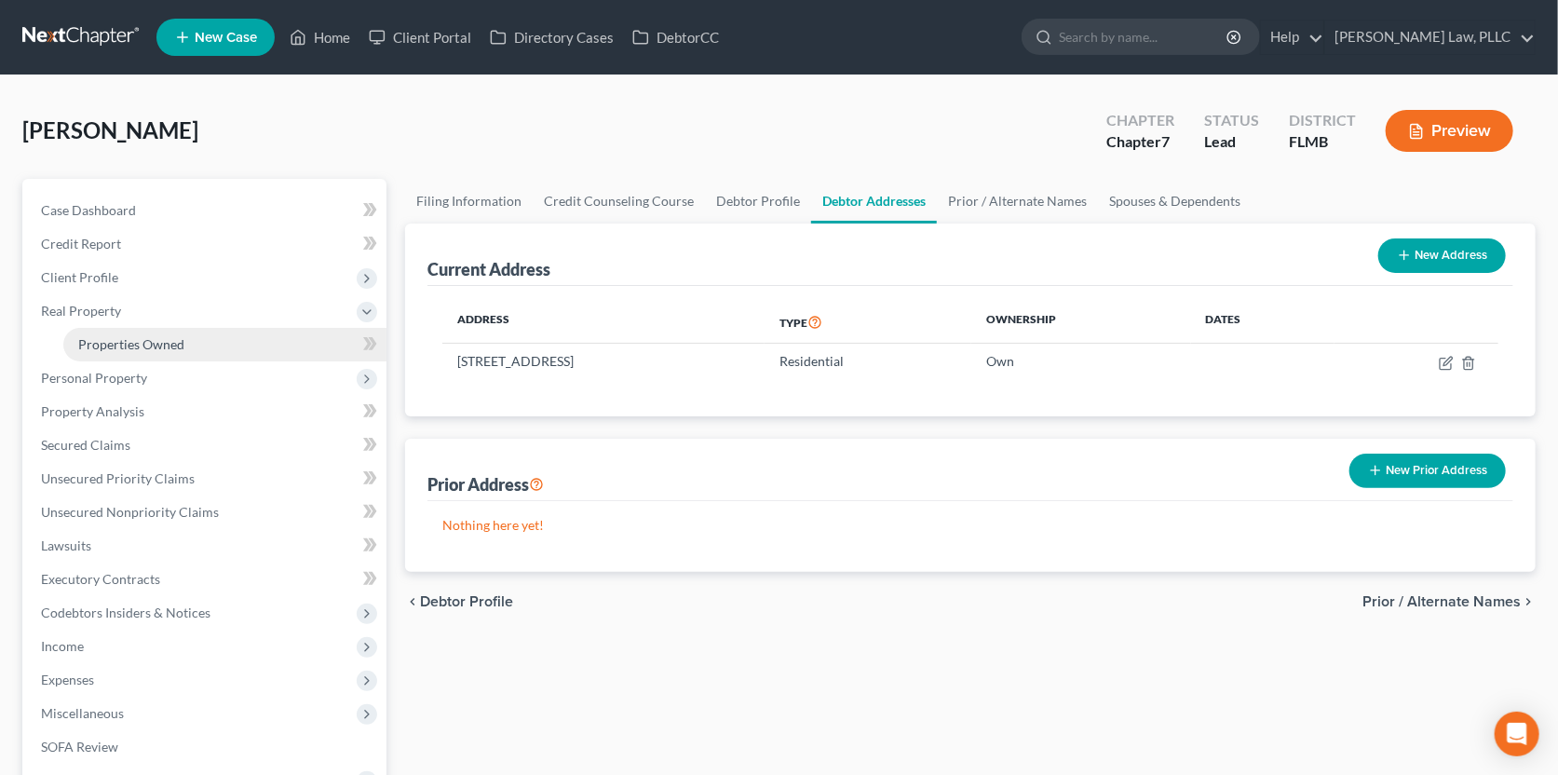
click at [129, 352] on link "Properties Owned" at bounding box center [224, 345] width 323 height 34
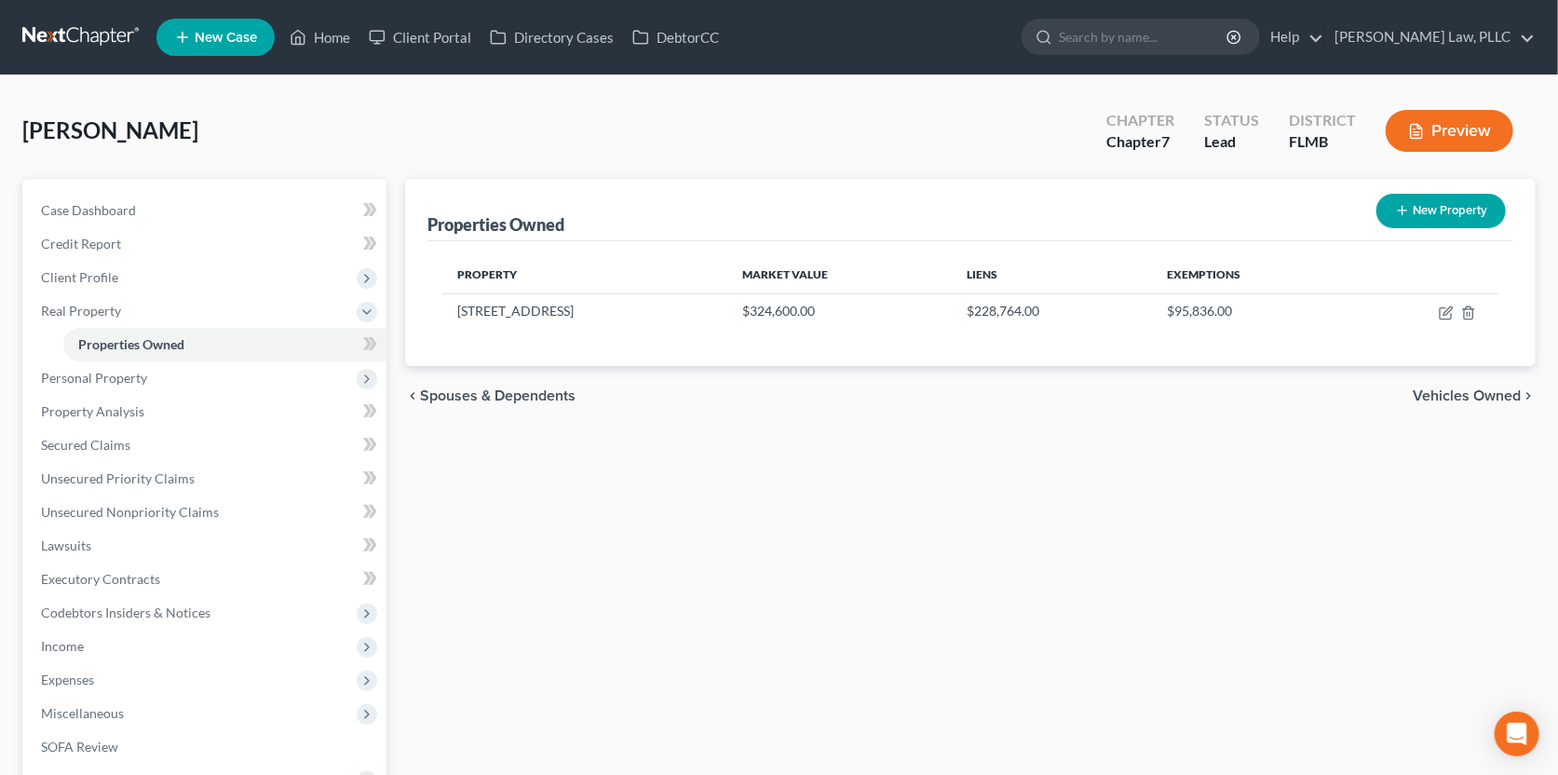
click at [1478, 403] on div "chevron_left Spouses & Dependents Vehicles Owned chevron_right" at bounding box center [970, 396] width 1131 height 60
click at [1478, 398] on span "Vehicles Owned" at bounding box center [1467, 395] width 108 height 15
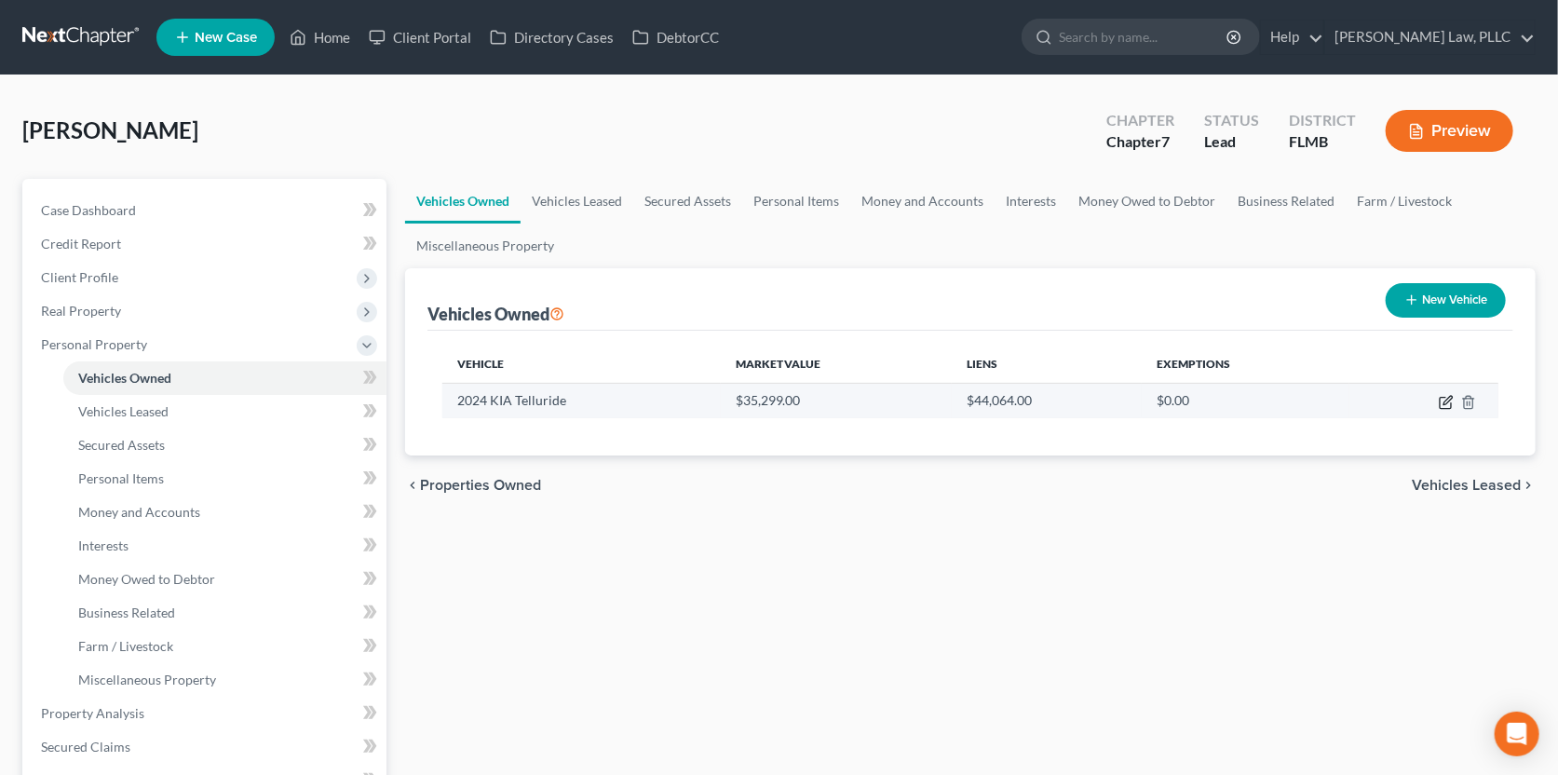
click at [1447, 400] on icon "button" at bounding box center [1446, 402] width 15 height 15
select select "0"
select select "2"
select select "1"
select select "3"
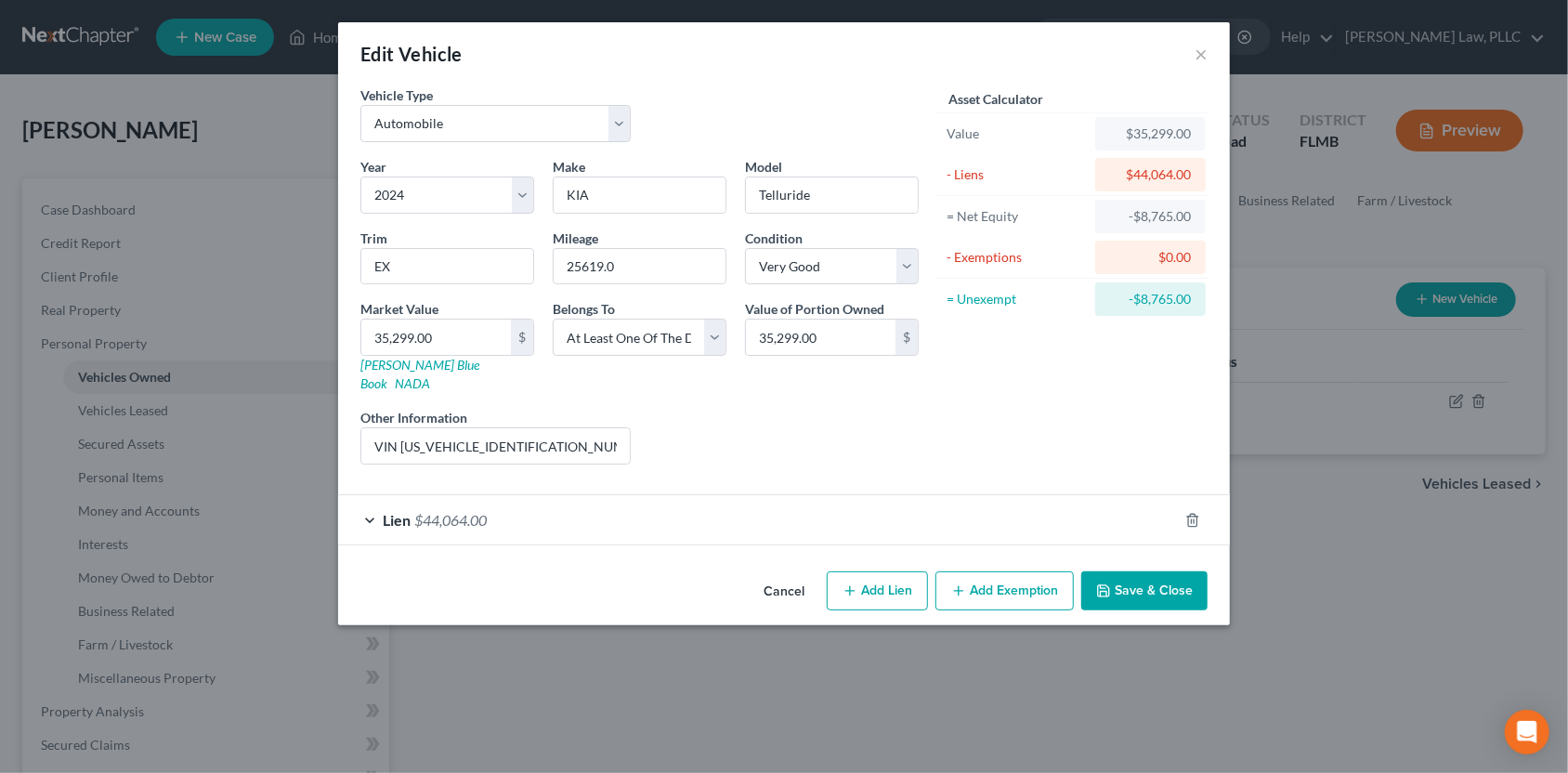
click at [925, 508] on div "Lien $44,064.00" at bounding box center [758, 519] width 840 height 49
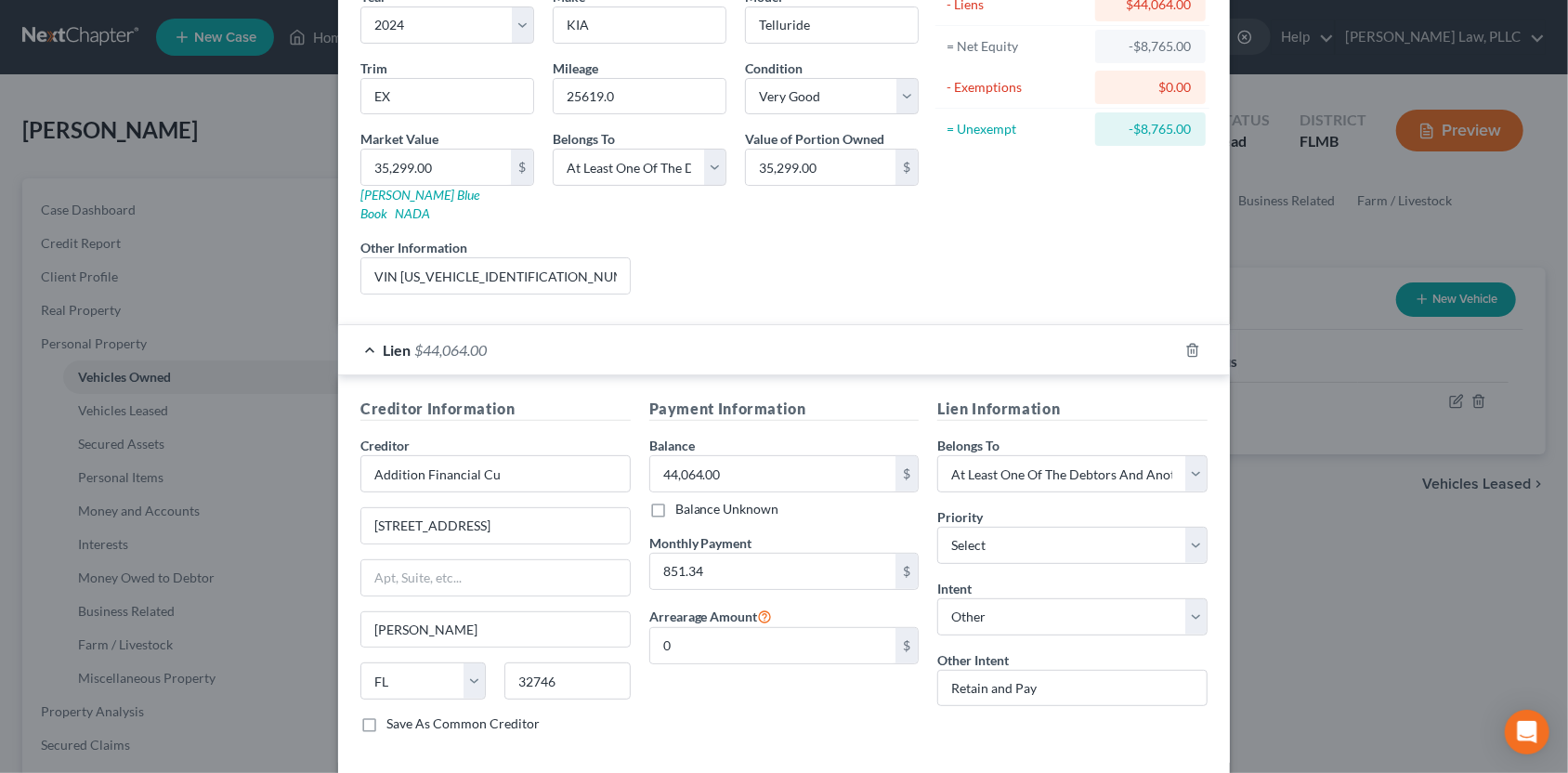
scroll to position [186, 0]
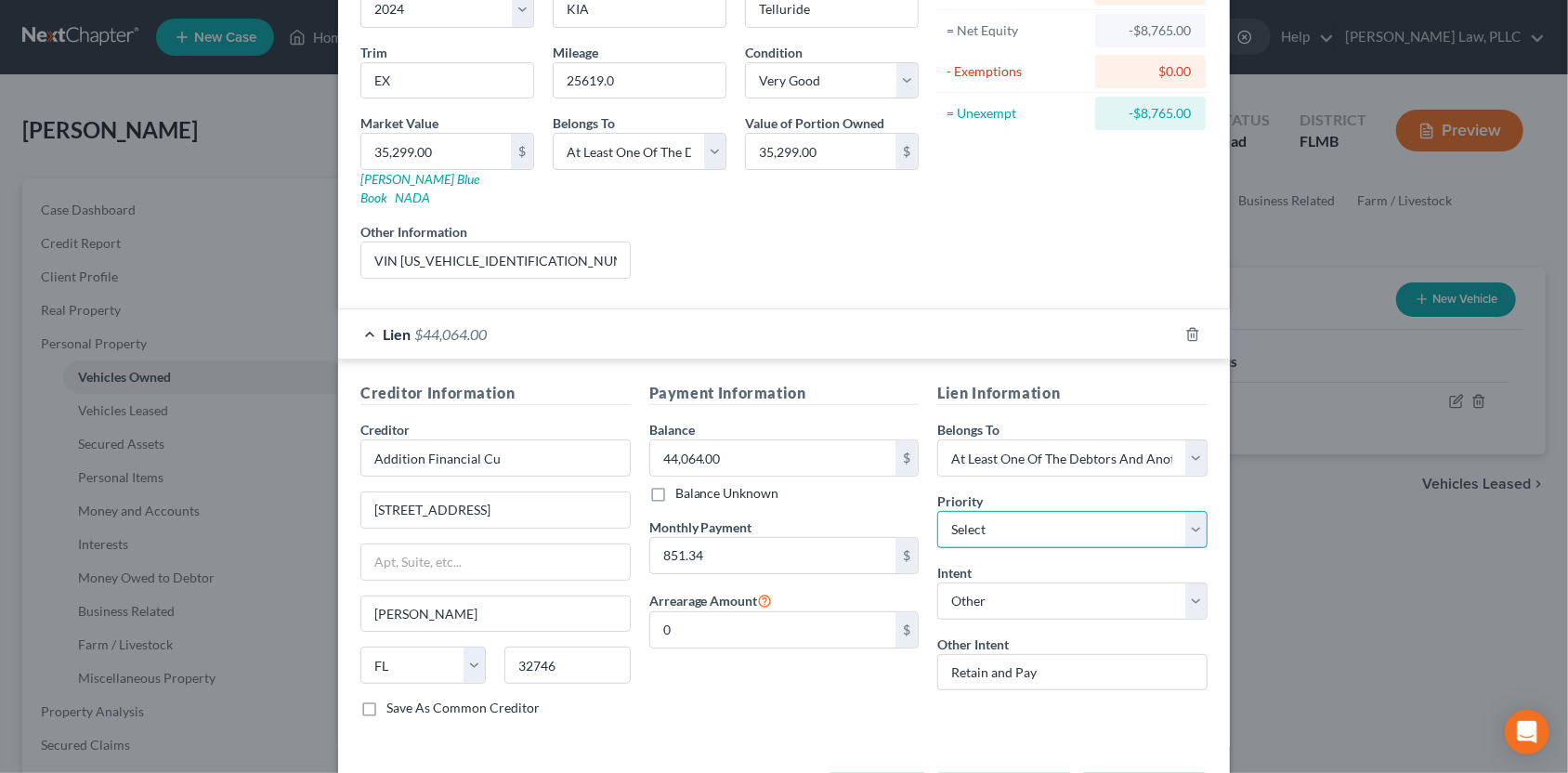
click at [959, 511] on select "Select 1st 2nd 3rd 4th 5th 6th 7th 8th 9th 10th 11th 12th 13th 14th 15th 16th 1…" at bounding box center [1072, 529] width 270 height 37
select select "0"
click at [938, 511] on select "Select 1st 2nd 3rd 4th 5th 6th 7th 8th 9th 10th 11th 12th 13th 14th 15th 16th 1…" at bounding box center [1072, 529] width 270 height 37
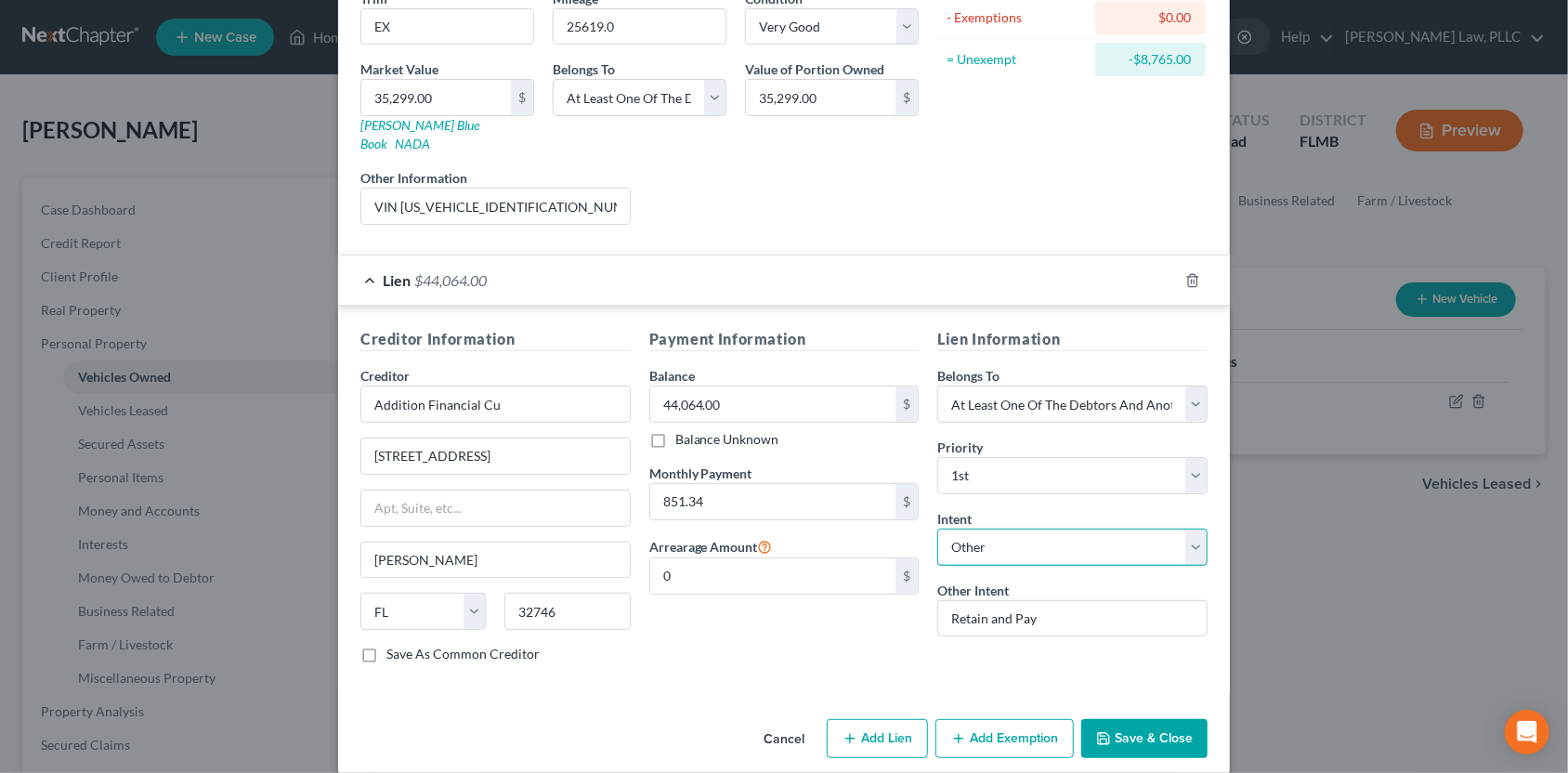
click at [960, 529] on select "Select Surrender Redeem Reaffirm Avoid Other" at bounding box center [1072, 547] width 270 height 37
select select "2"
click at [938, 529] on select "Select Surrender Redeem Reaffirm Avoid Other" at bounding box center [1072, 547] width 270 height 37
drag, startPoint x: 1102, startPoint y: 721, endPoint x: 417, endPoint y: 646, distance: 689.1
click at [442, 649] on div "Edit Vehicle × Vehicle Type Select Automobile Truck Trailer Watercraft Aircraft…" at bounding box center [784, 277] width 892 height 990
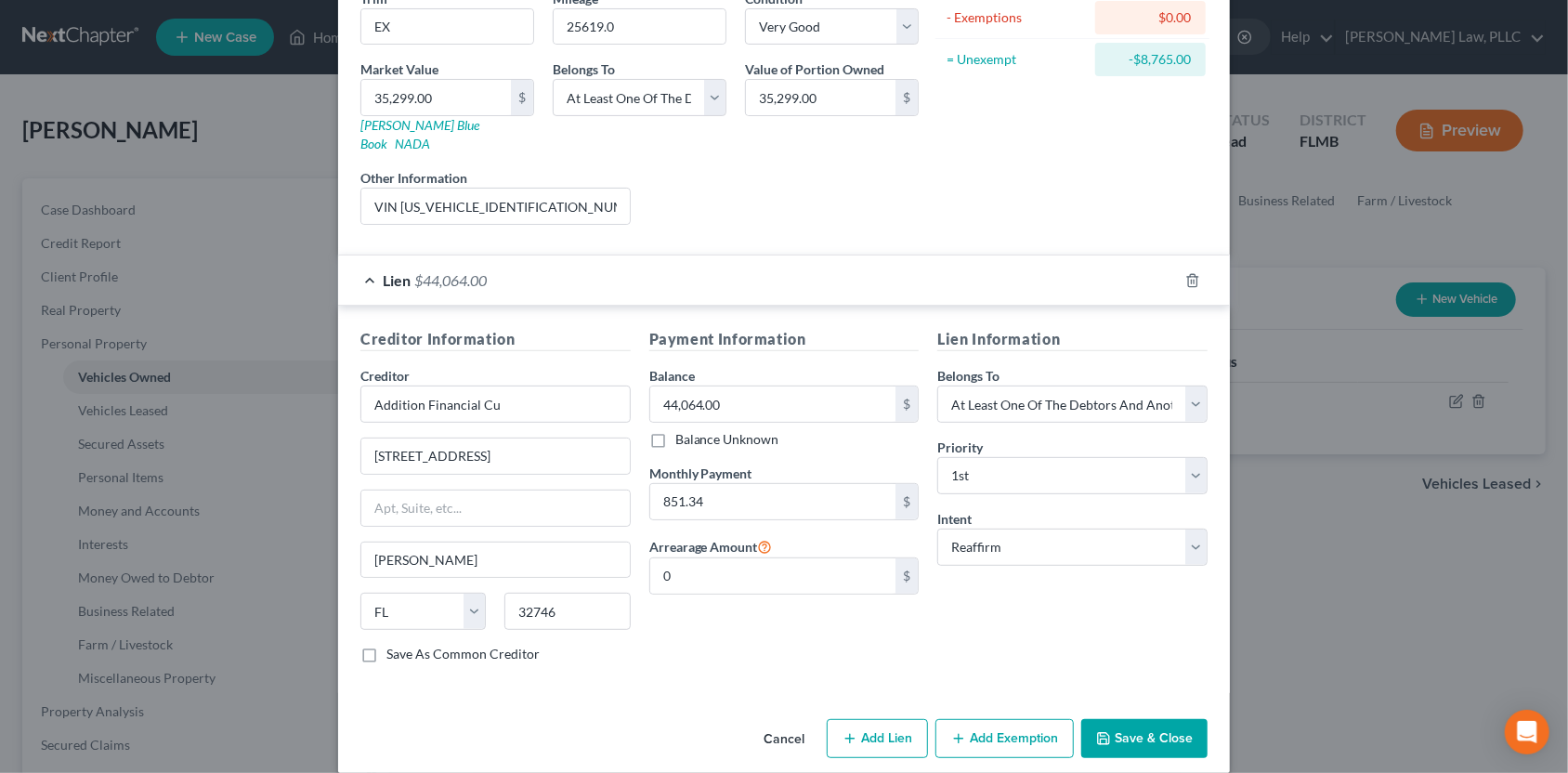
click at [386, 644] on label "Save As Common Creditor" at bounding box center [463, 653] width 154 height 19
click at [394, 644] on input "Save As Common Creditor" at bounding box center [400, 650] width 12 height 12
click at [1178, 719] on button "Save & Close" at bounding box center [1144, 738] width 127 height 39
checkbox input "false"
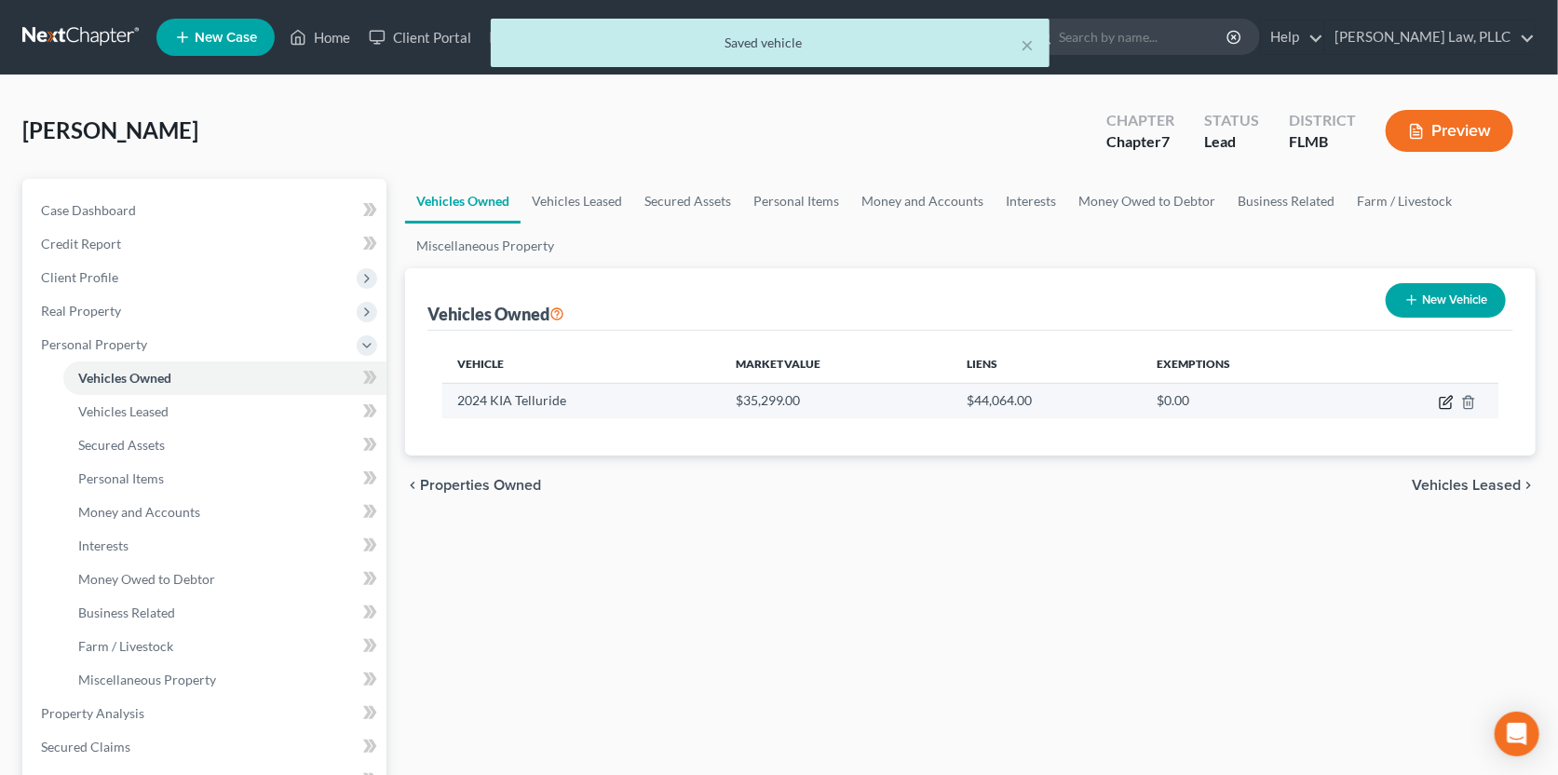
click at [1446, 399] on icon "button" at bounding box center [1447, 400] width 8 height 8
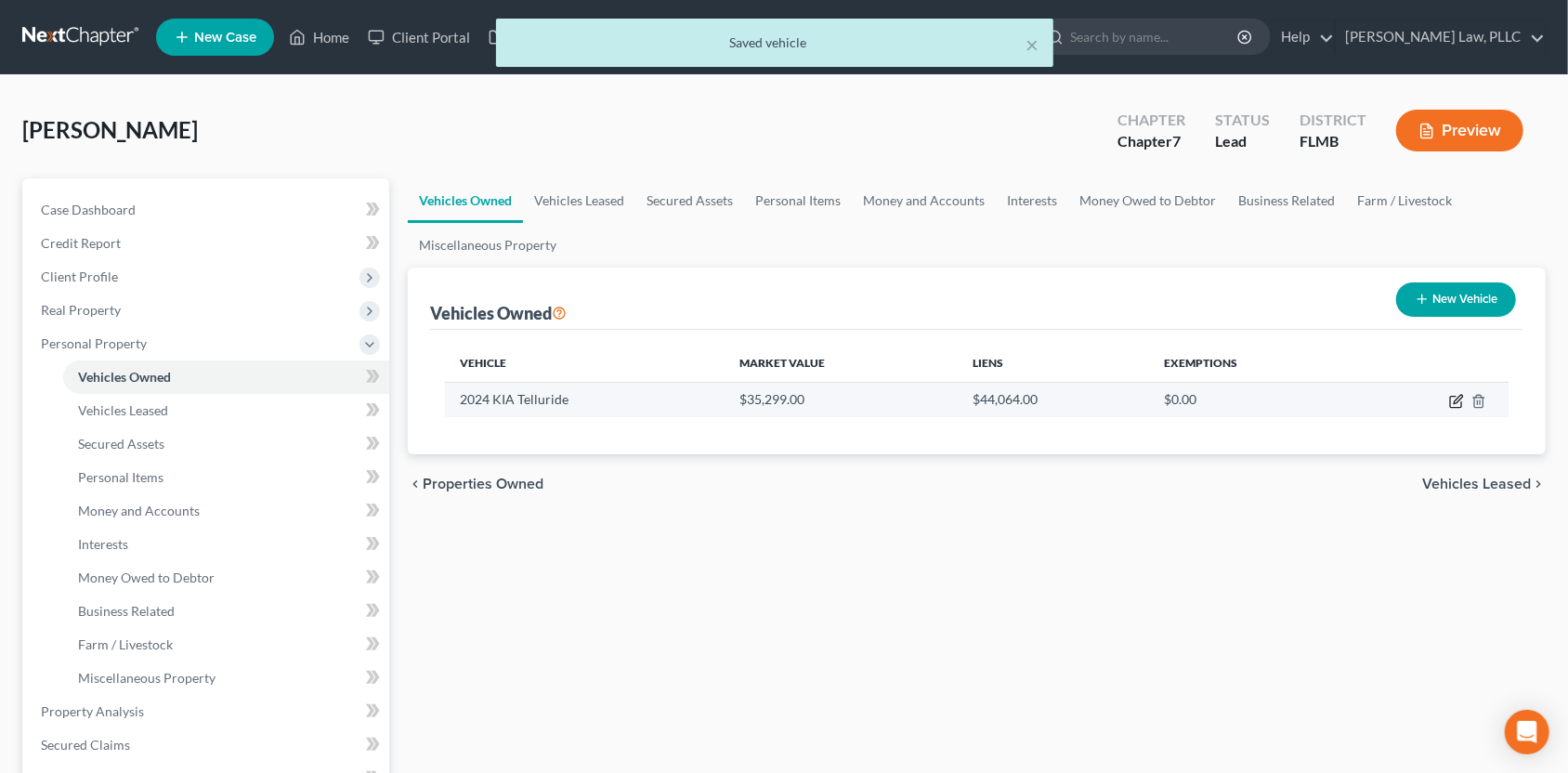
select select "0"
select select "2"
select select "1"
select select "3"
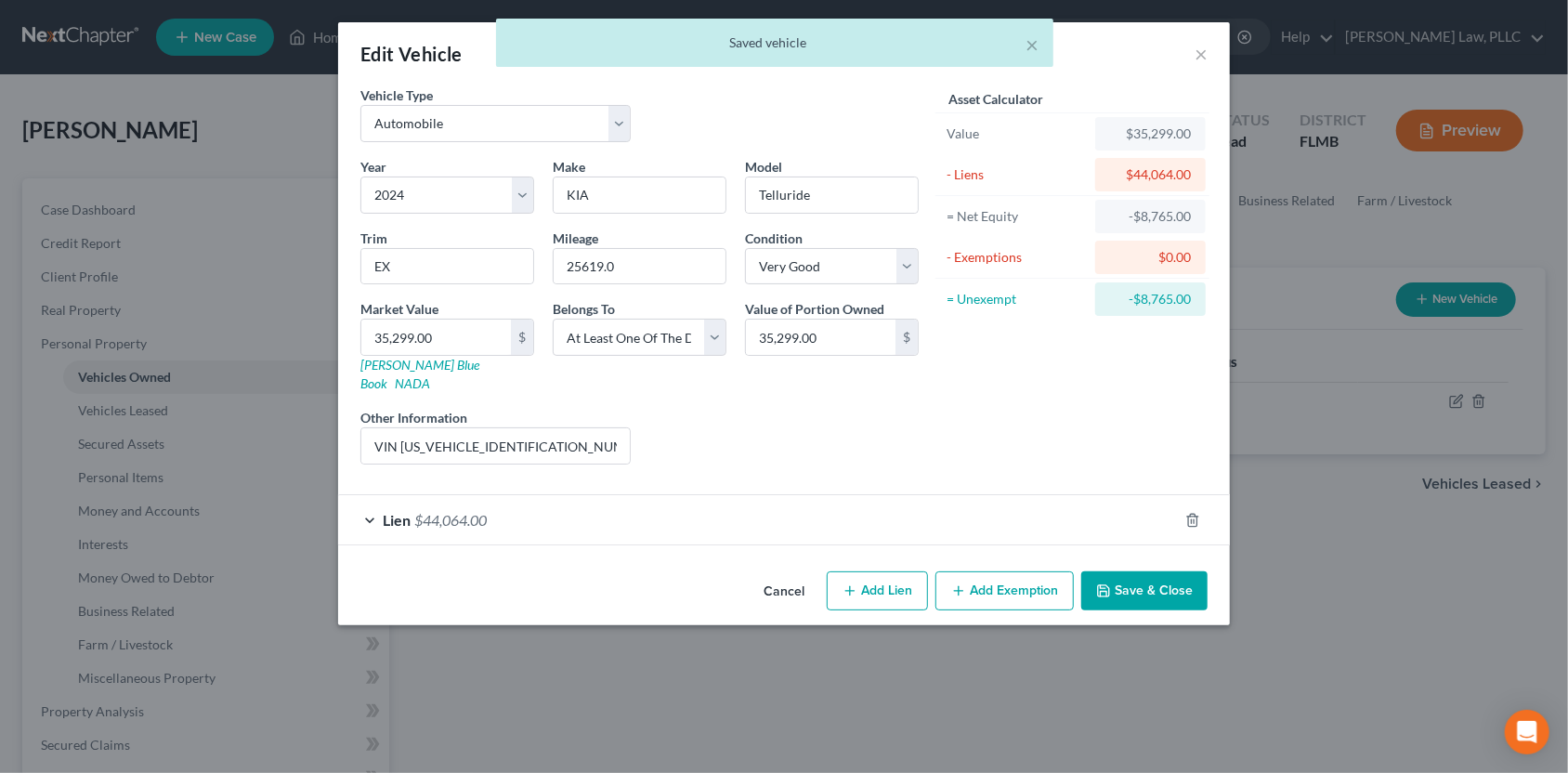
click at [964, 572] on button "Add Exemption" at bounding box center [1004, 590] width 139 height 39
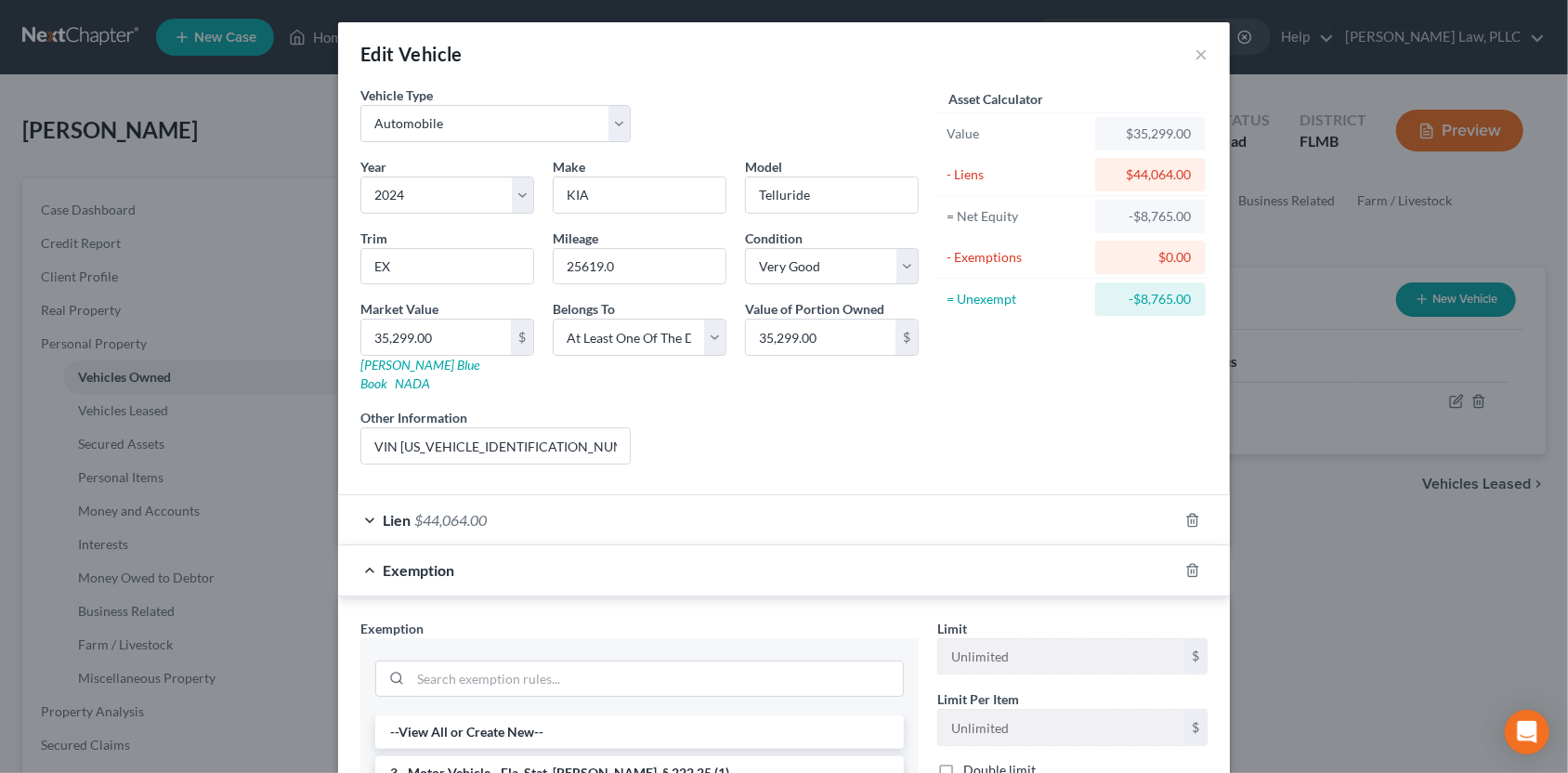
click at [534, 756] on li "3 - Motor Vehicle - Fla. Stat. [PERSON_NAME]. § 222.25 (1)" at bounding box center [639, 773] width 529 height 34
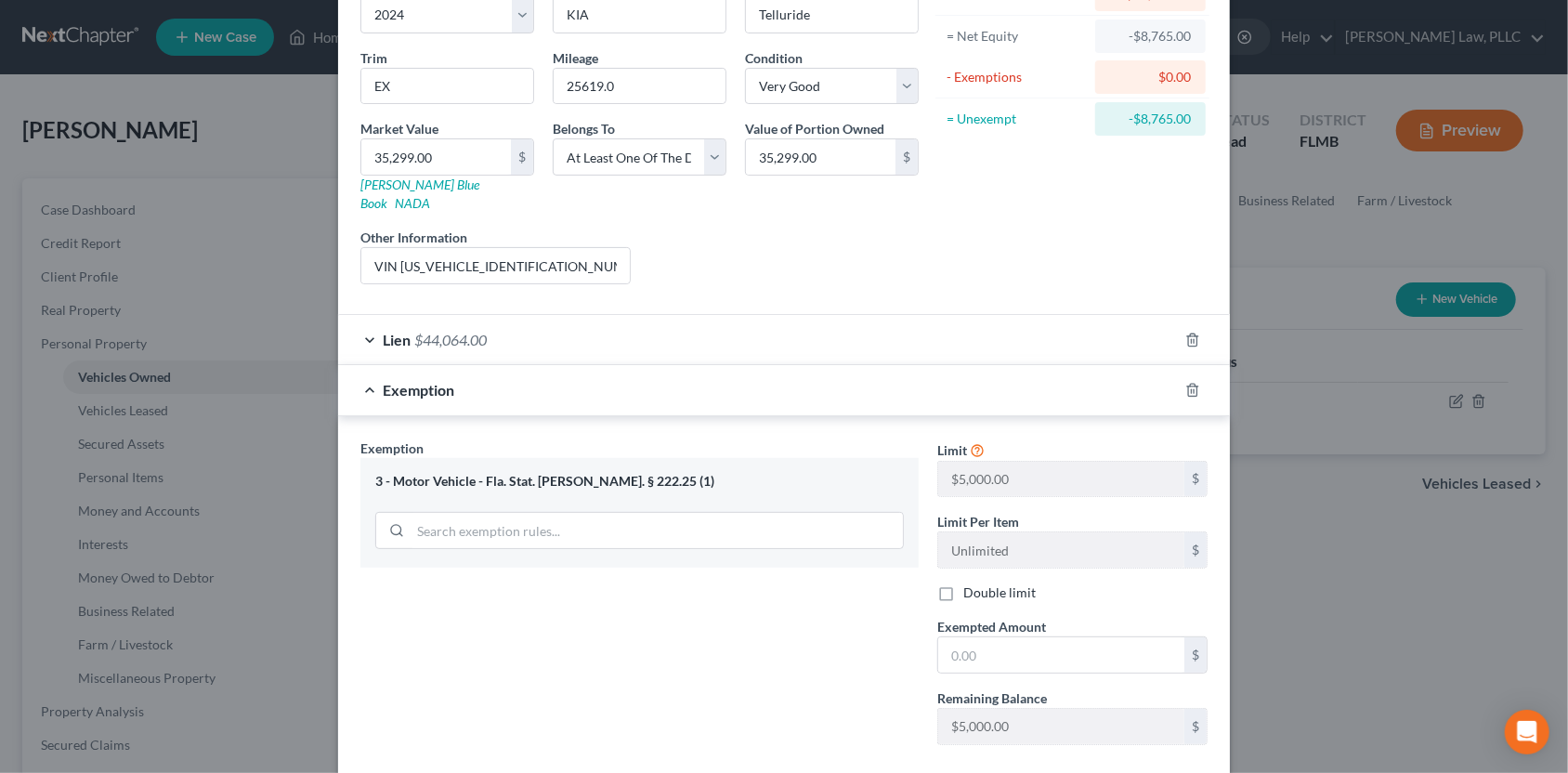
scroll to position [186, 0]
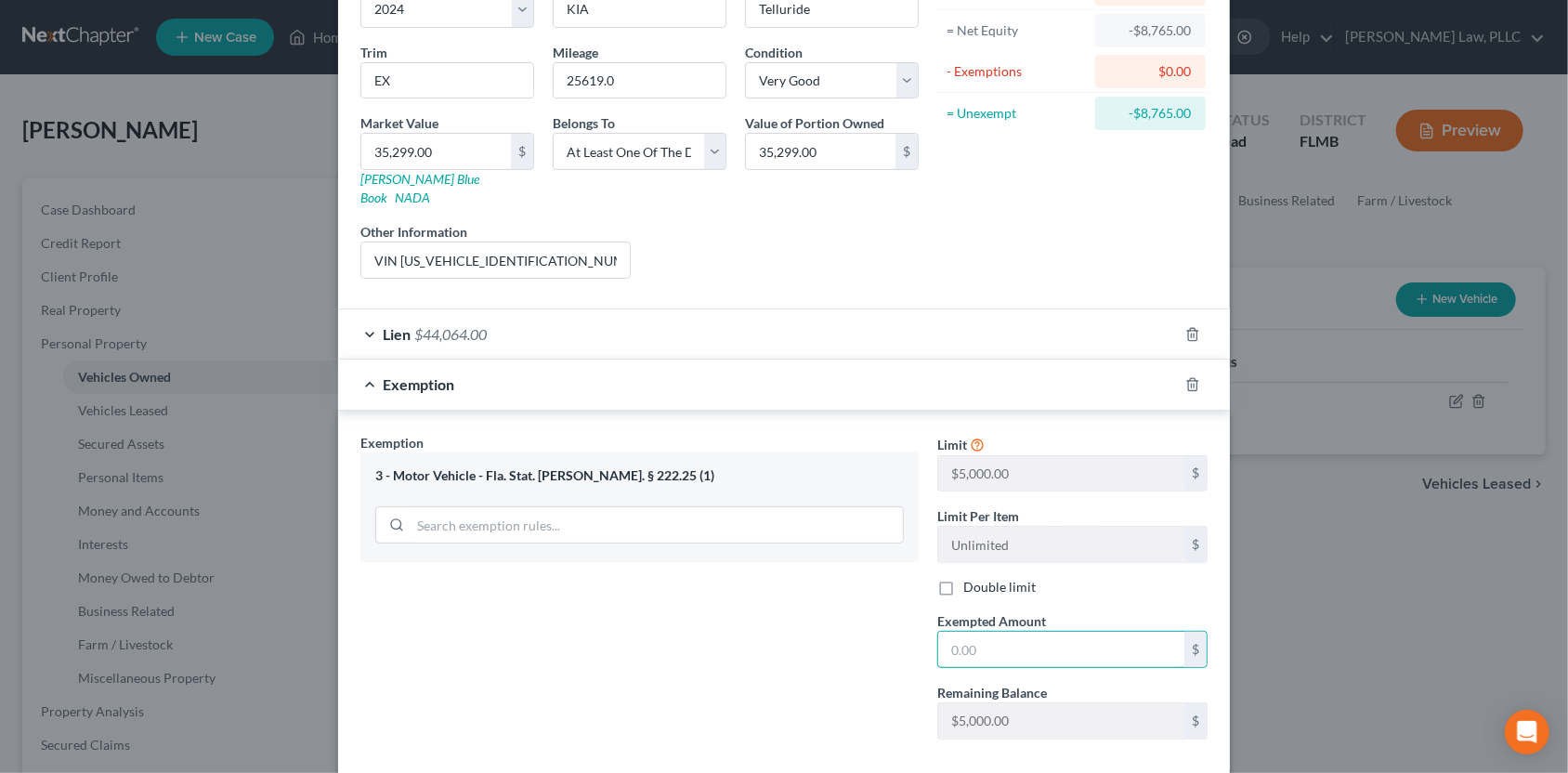
drag, startPoint x: 979, startPoint y: 636, endPoint x: 912, endPoint y: 638, distance: 67.0
click at [912, 638] on div "Exemption Set must be selected for CA. Exemption * 3 - Motor Vehicle - Fla. Sta…" at bounding box center [784, 593] width 866 height 322
type input "5,000.00"
click at [873, 627] on div "Exemption Set must be selected for CA. Exemption * 3 - Motor Vehicle - Fla. Sta…" at bounding box center [639, 593] width 577 height 321
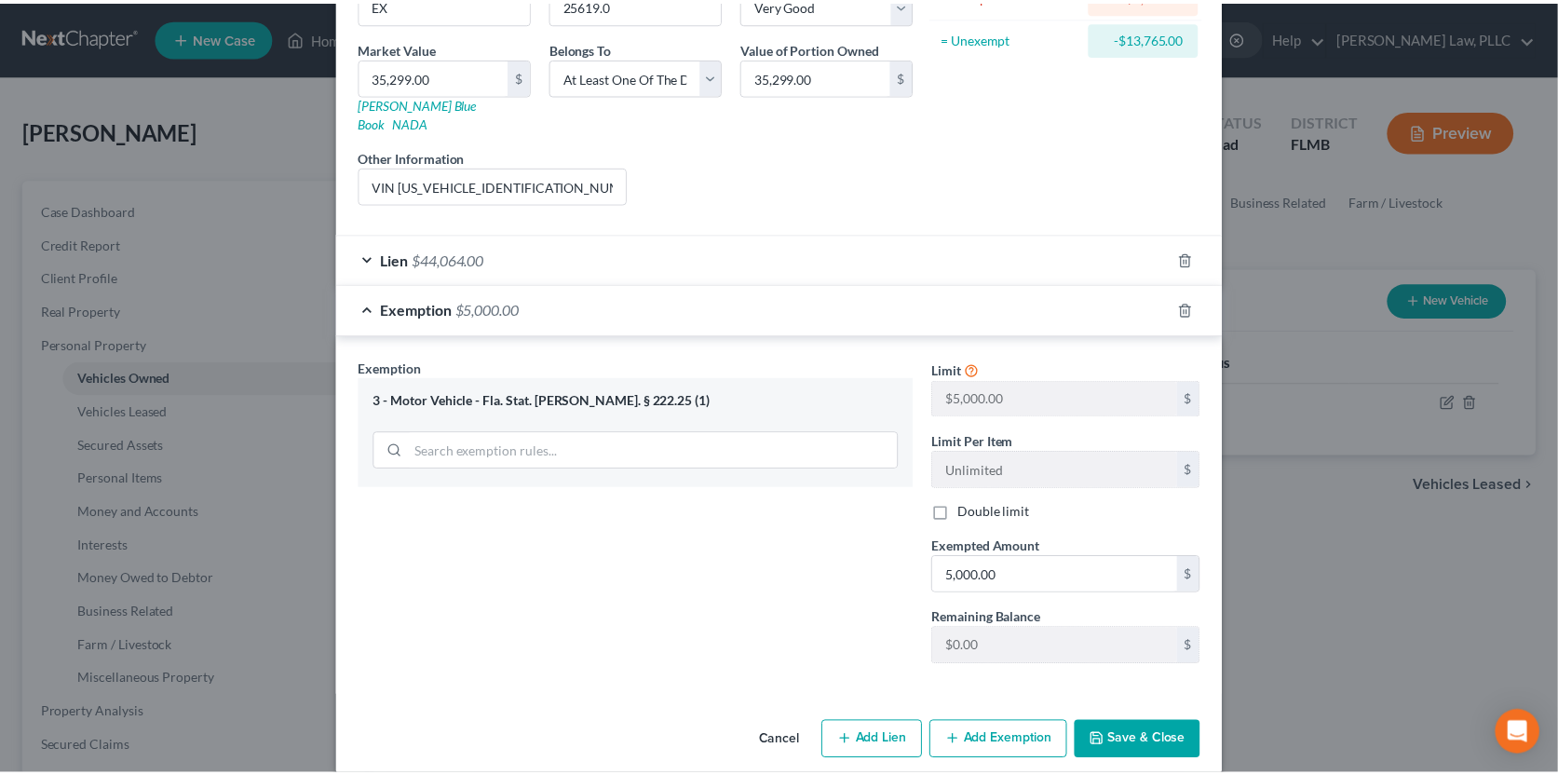
scroll to position [264, 0]
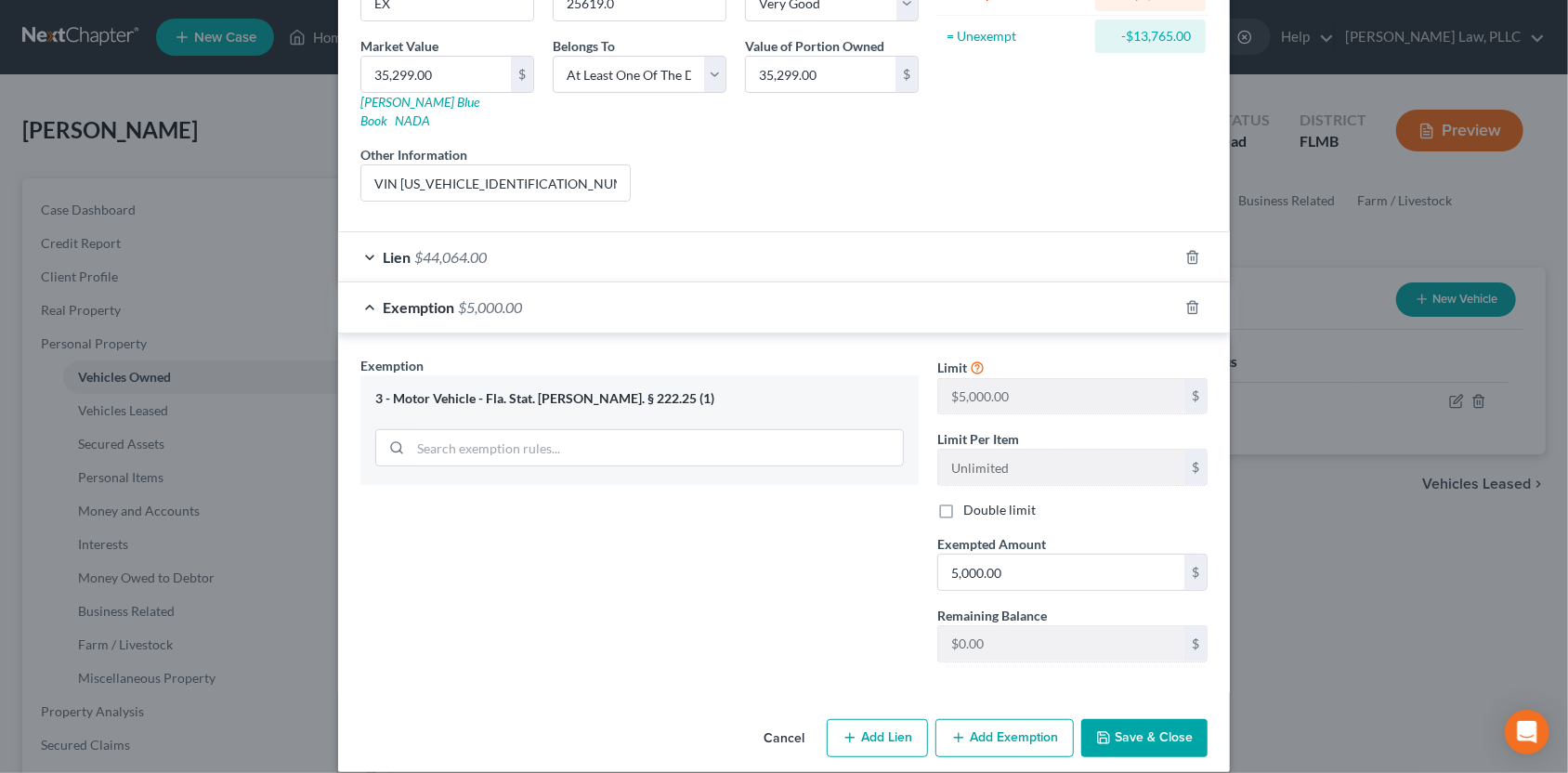
click at [1106, 719] on button "Save & Close" at bounding box center [1144, 738] width 127 height 39
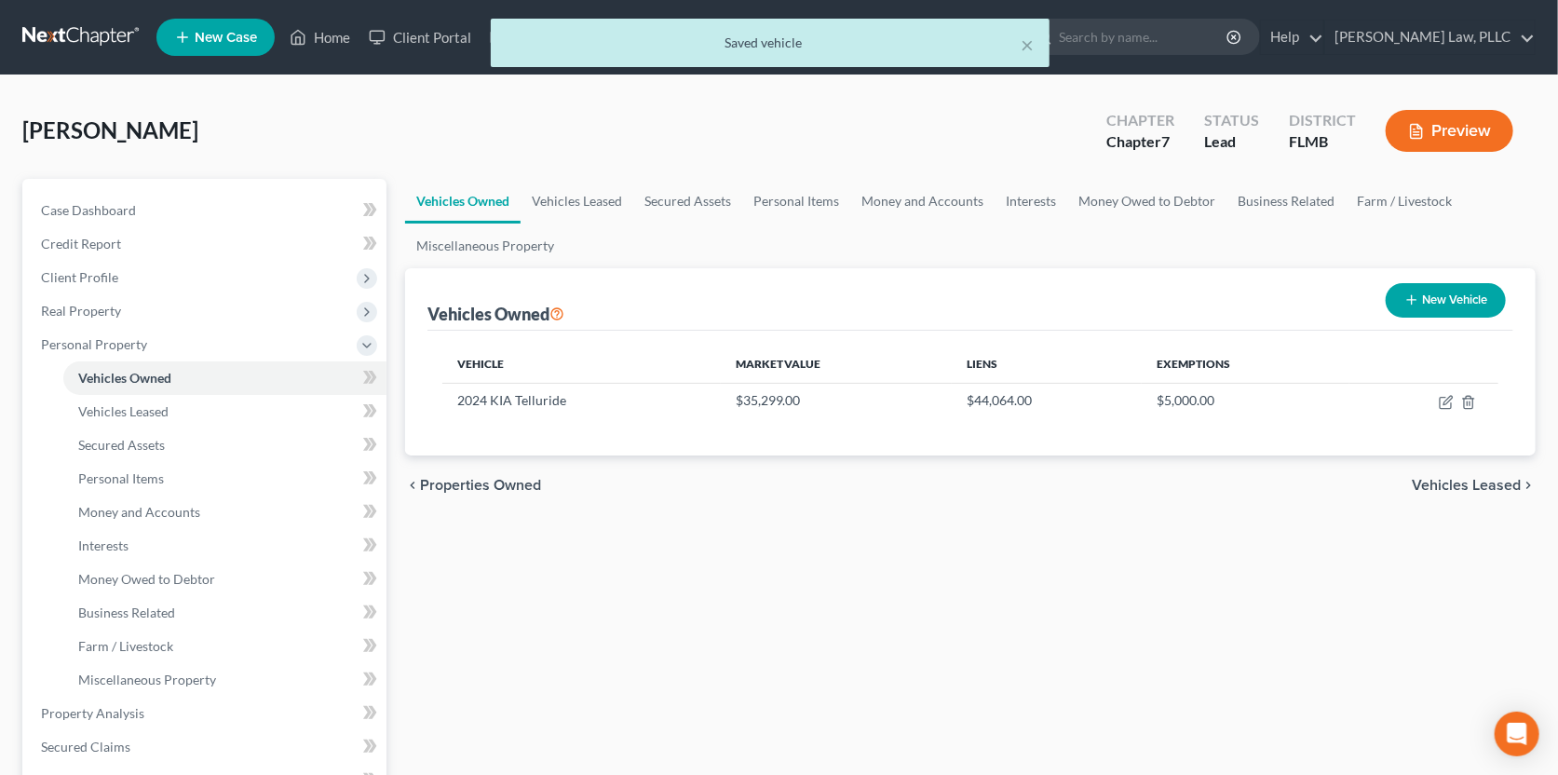
click at [1453, 487] on span "Vehicles Leased" at bounding box center [1466, 485] width 109 height 15
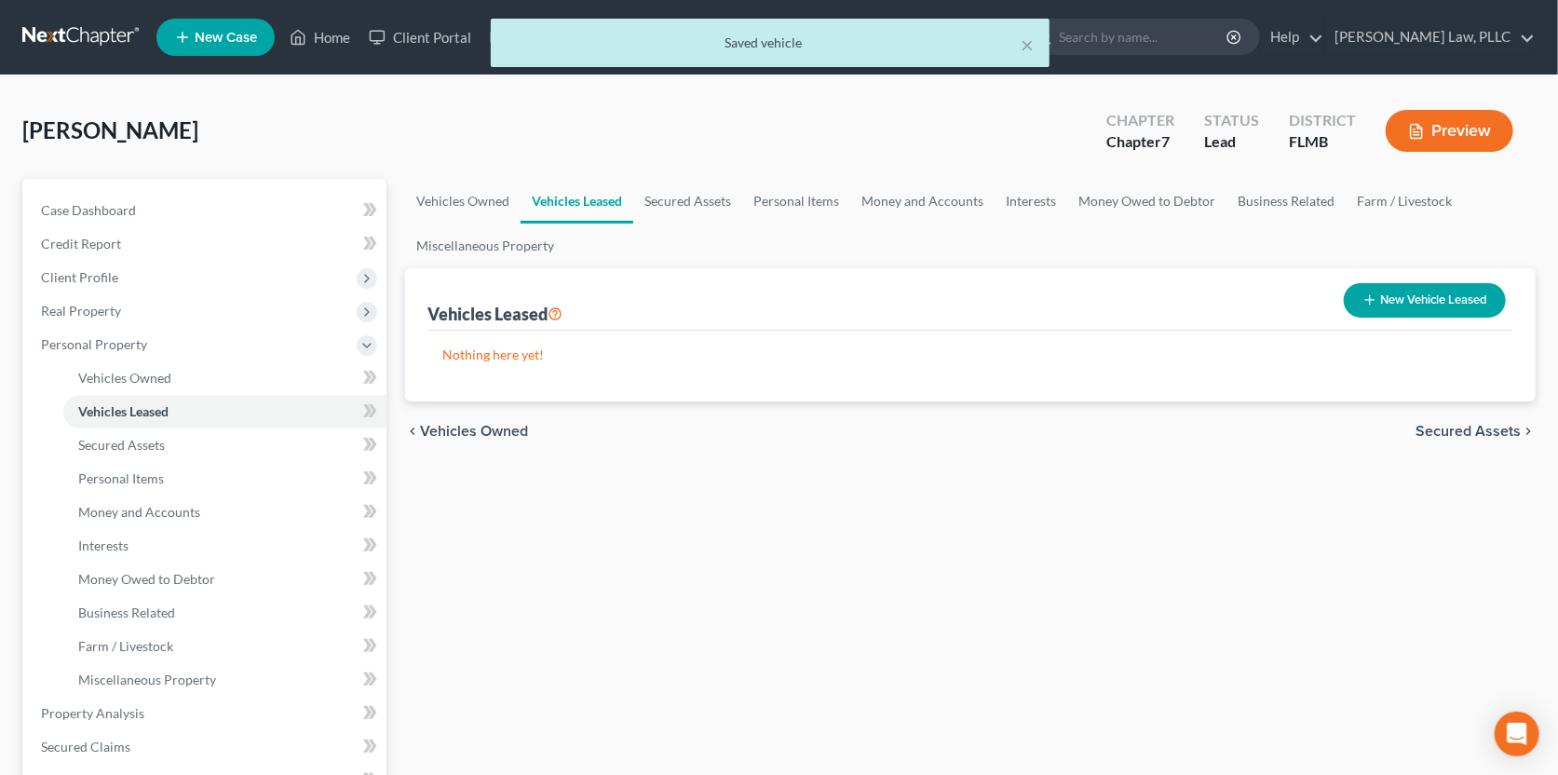
click at [1450, 432] on span "Secured Assets" at bounding box center [1467, 431] width 105 height 15
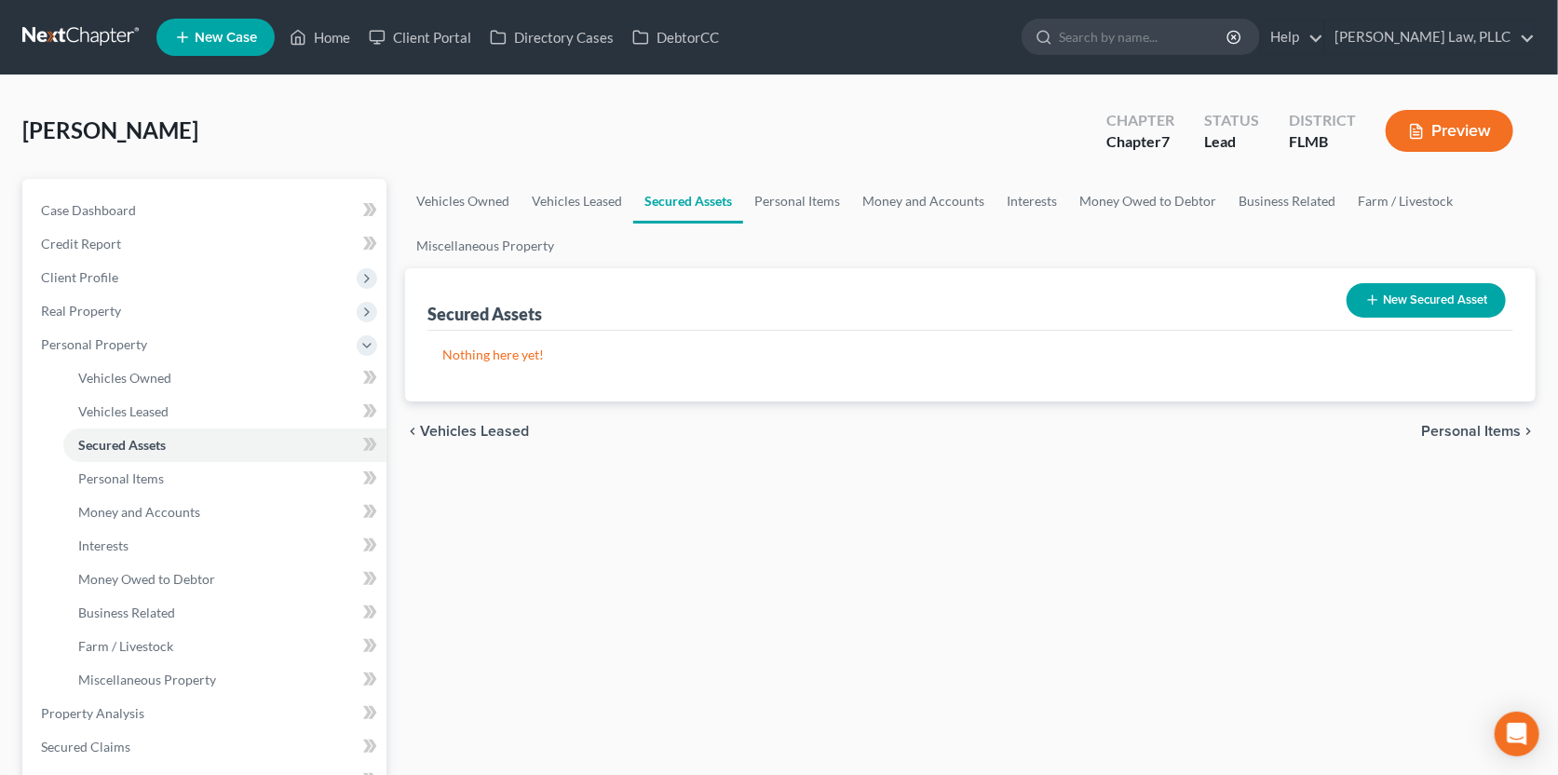
click at [1450, 432] on span "Personal Items" at bounding box center [1471, 431] width 100 height 15
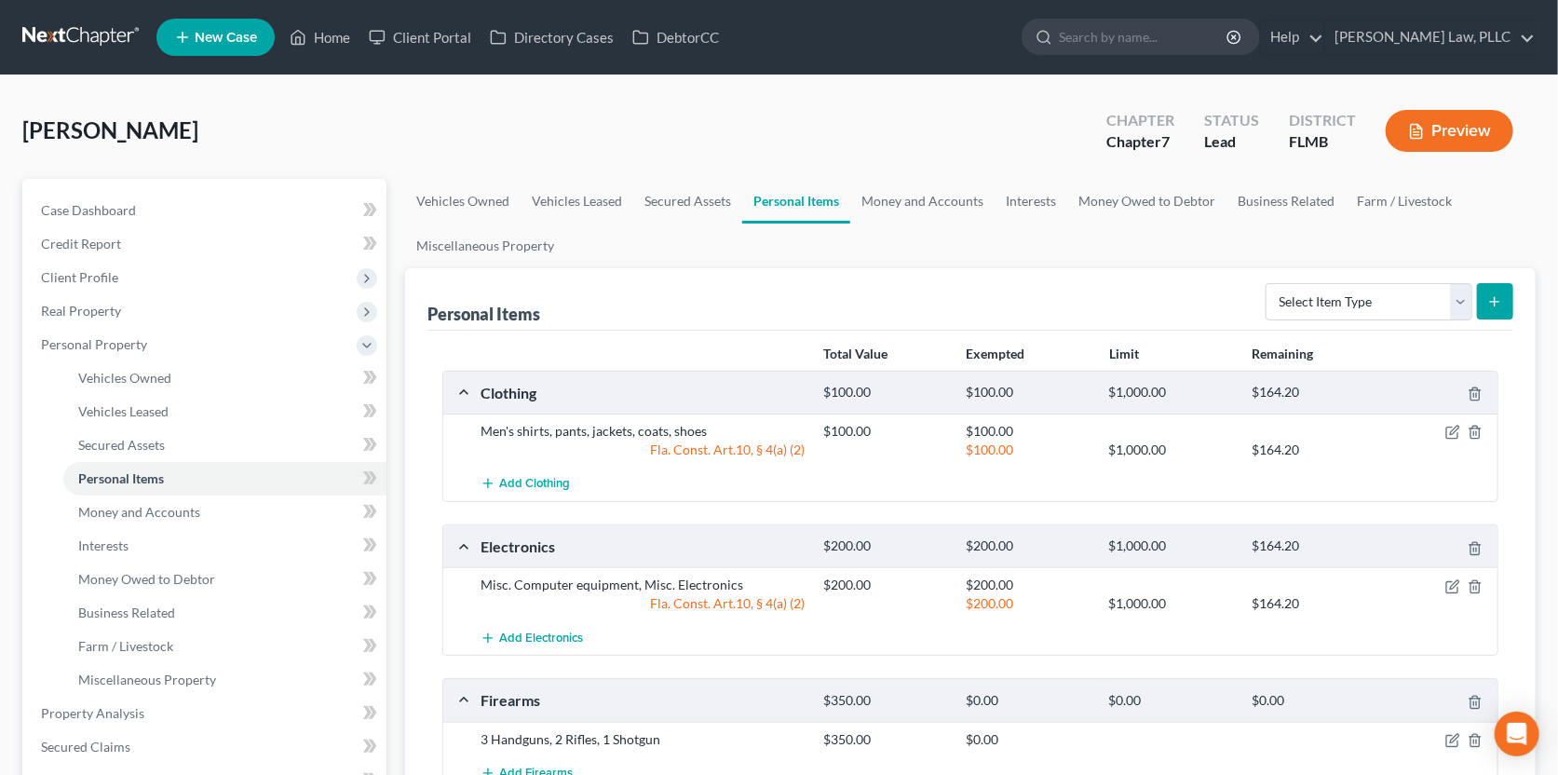
scroll to position [92, 0]
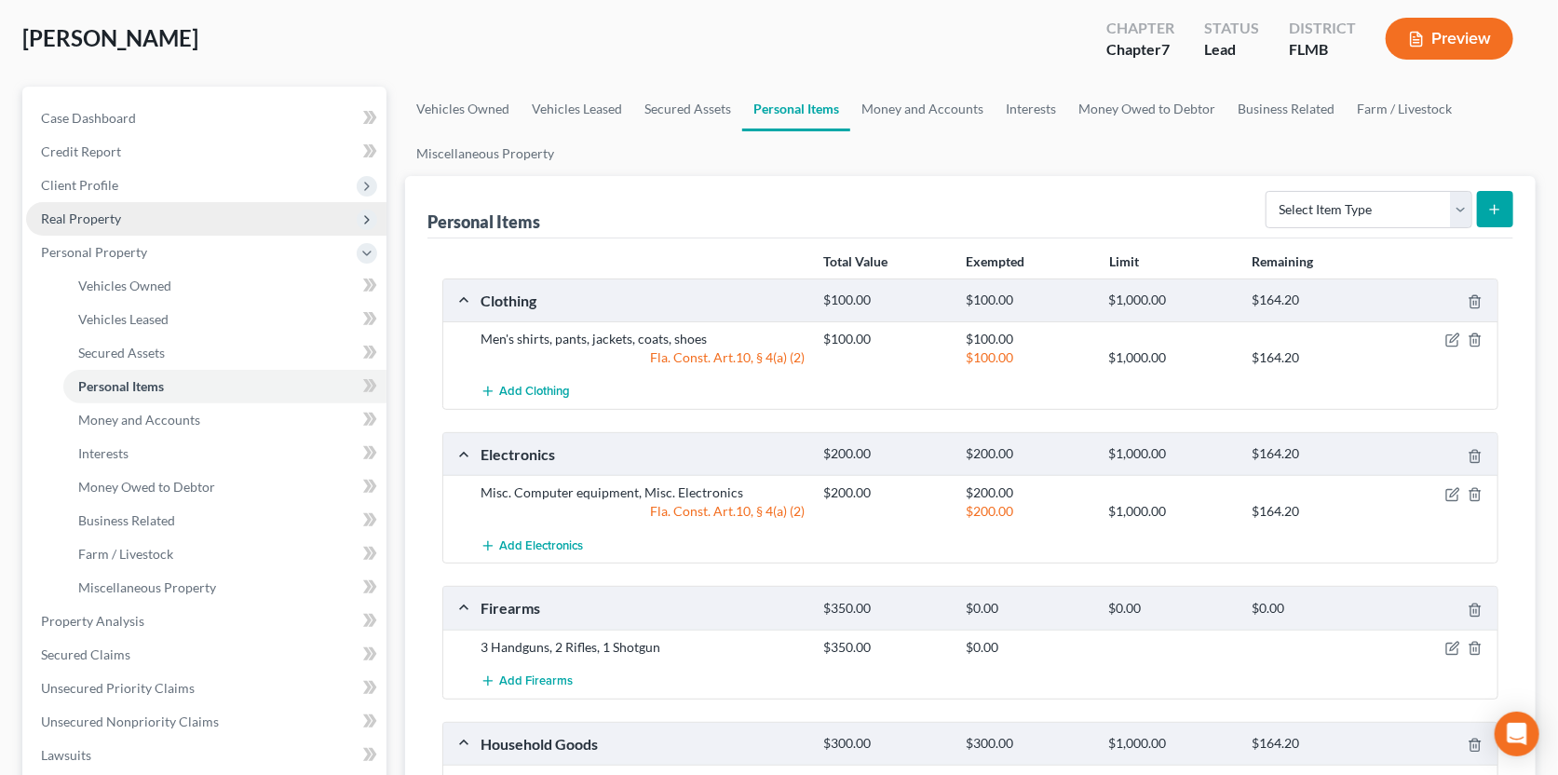
click at [114, 224] on span "Real Property" at bounding box center [206, 219] width 360 height 34
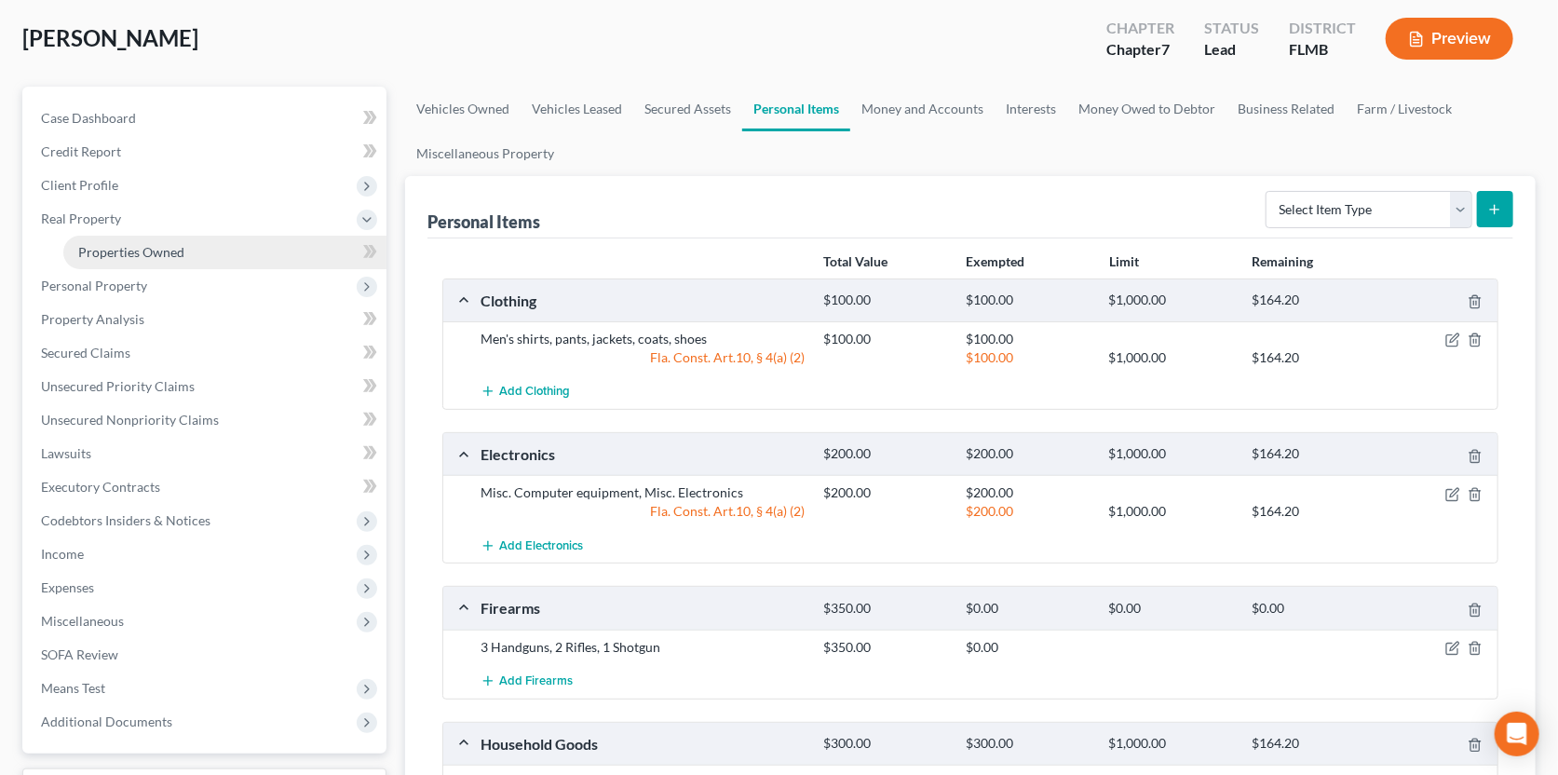
click at [121, 257] on link "Properties Owned" at bounding box center [224, 253] width 323 height 34
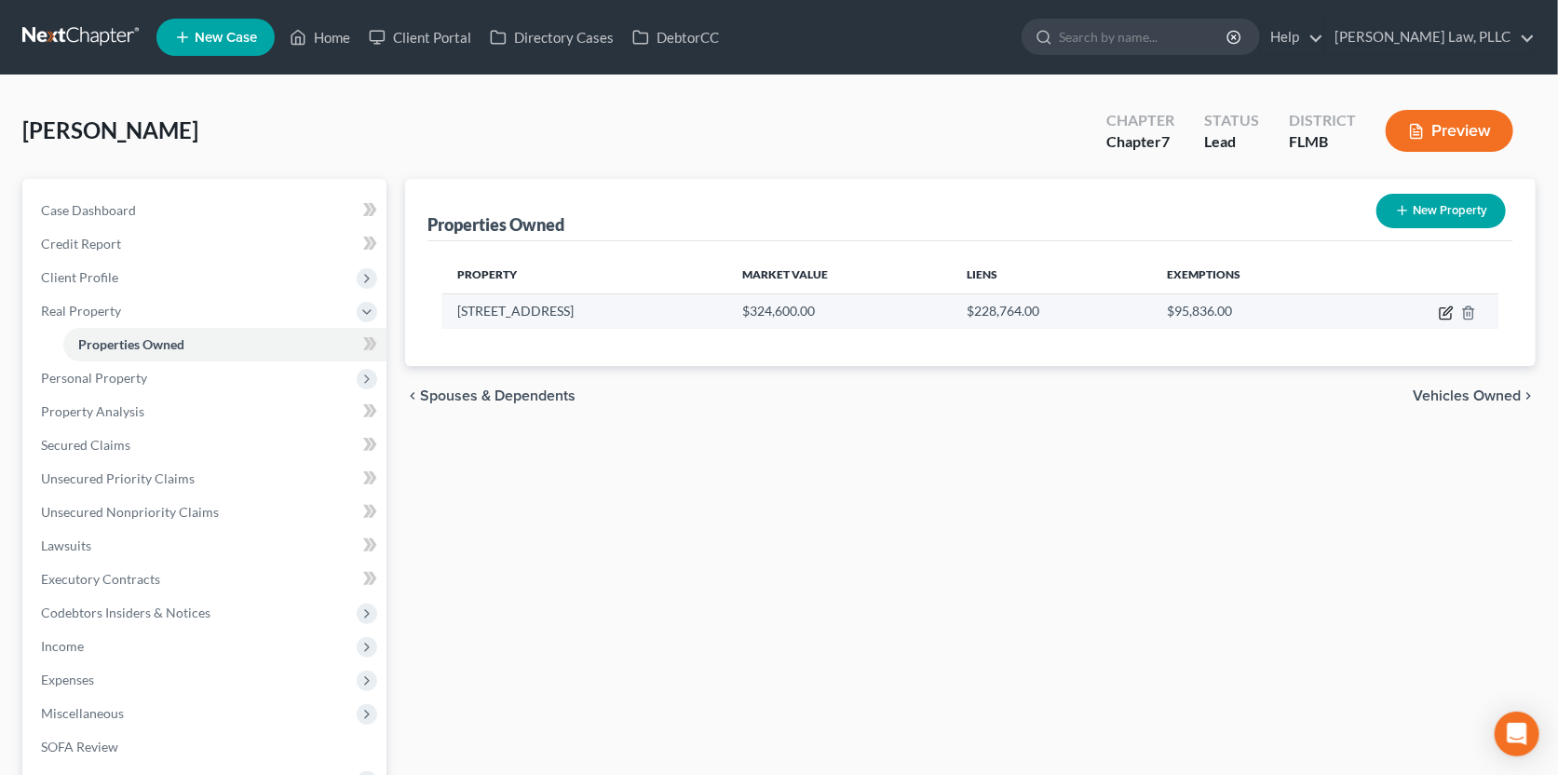
click at [1444, 309] on icon "button" at bounding box center [1446, 312] width 15 height 15
select select "9"
select select "4"
select select "3"
select select "7"
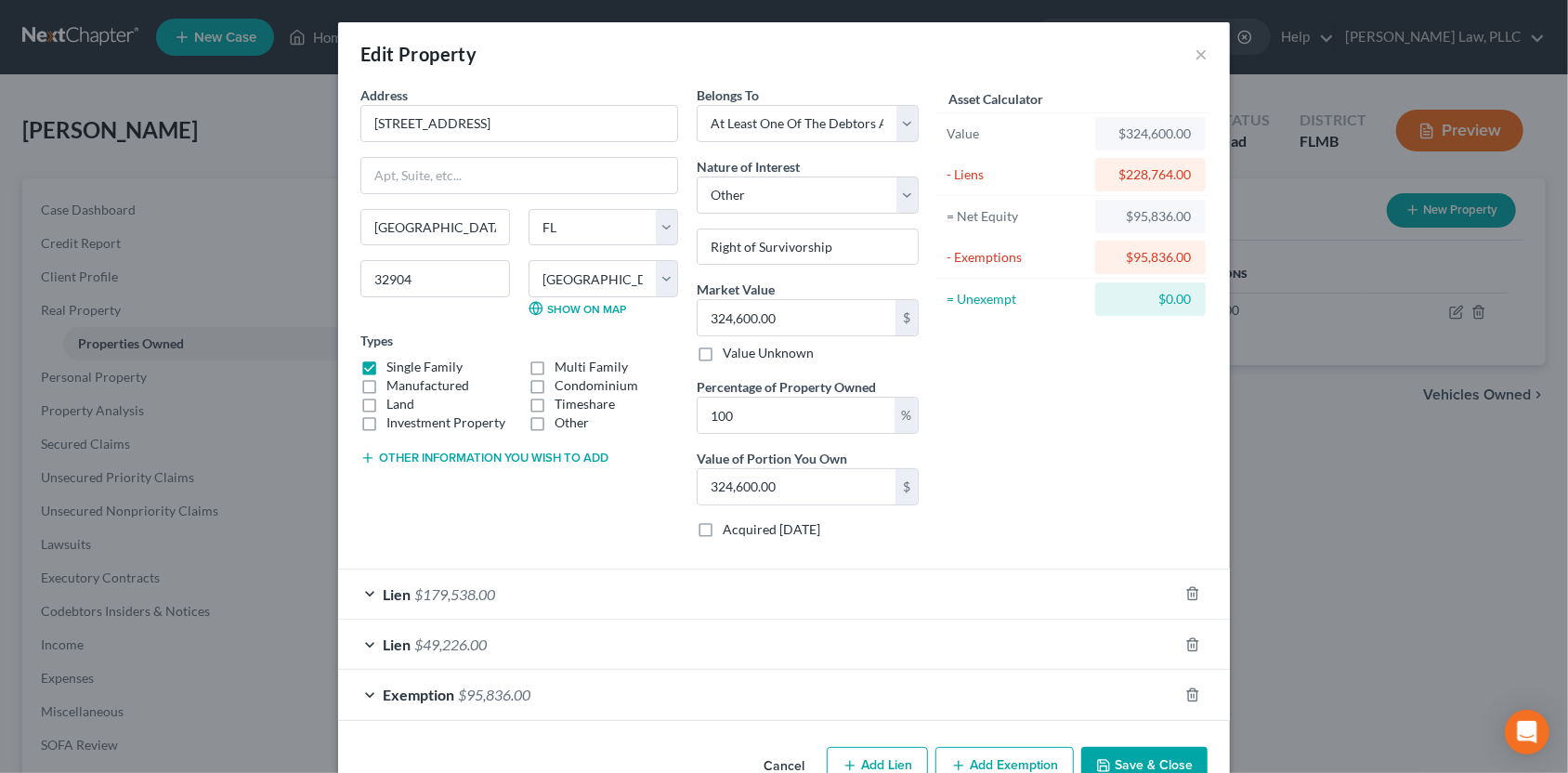
scroll to position [47, 0]
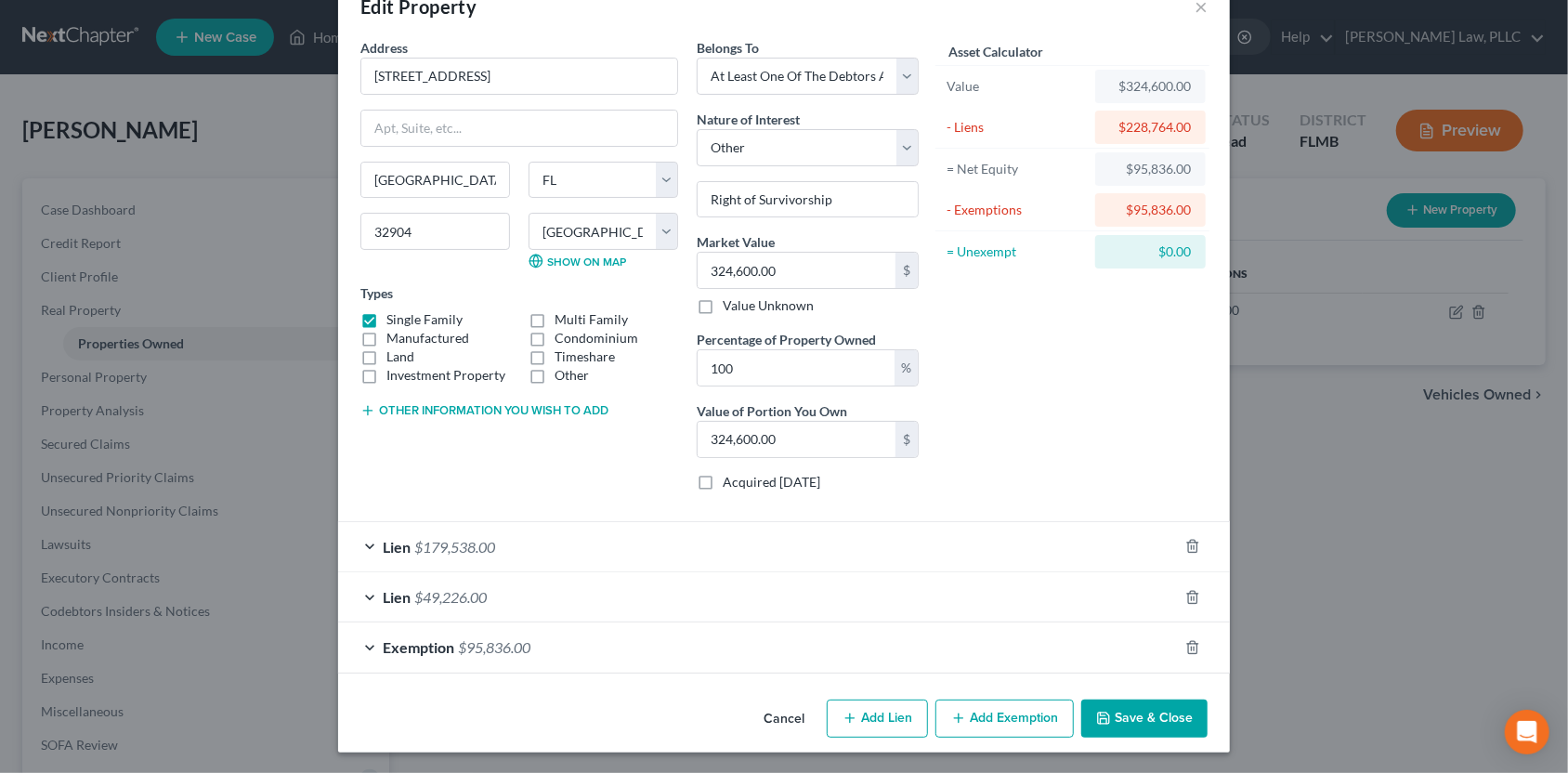
click at [900, 547] on div "Lien $179,538.00" at bounding box center [758, 546] width 840 height 49
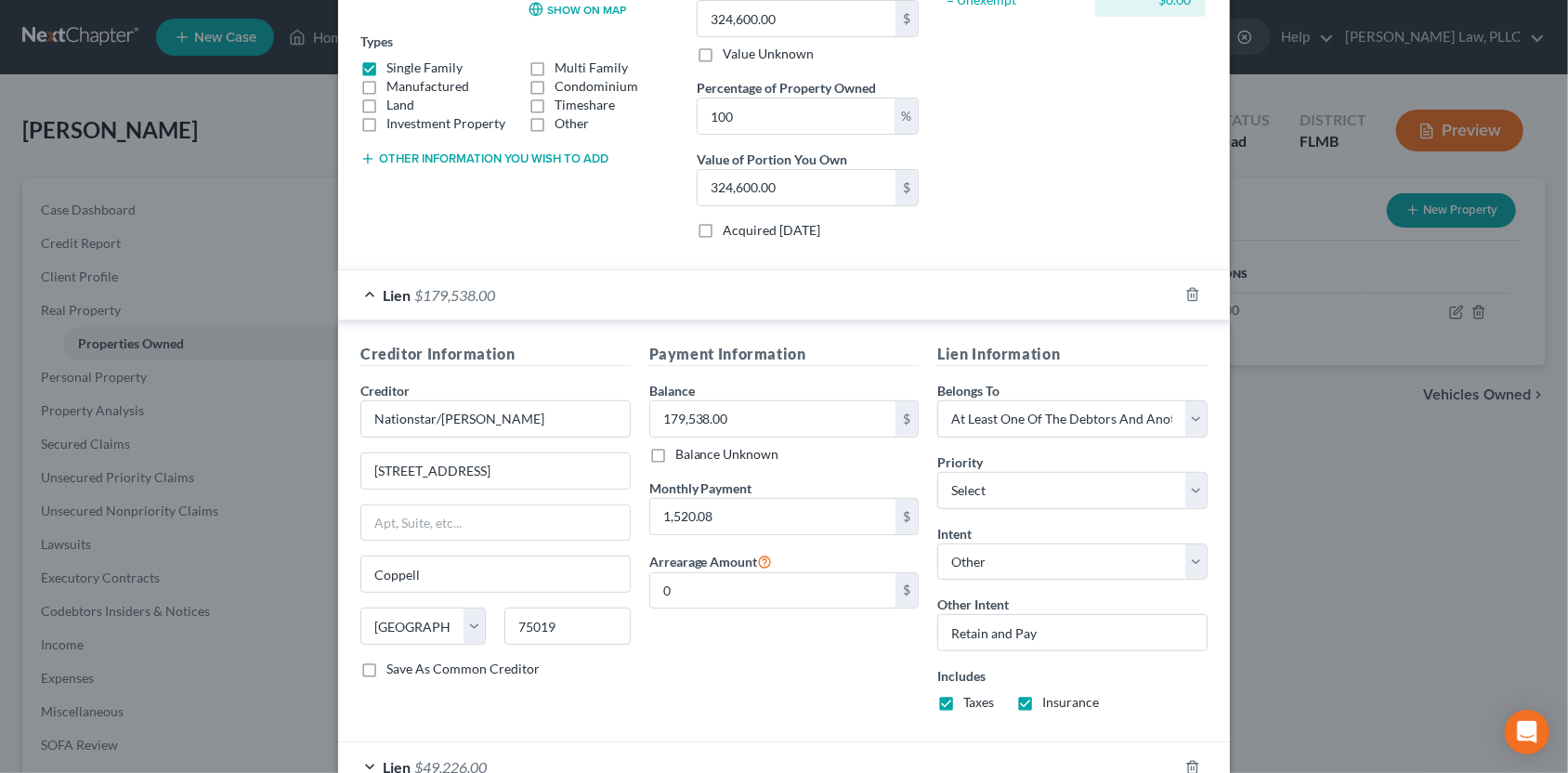
scroll to position [326, 0]
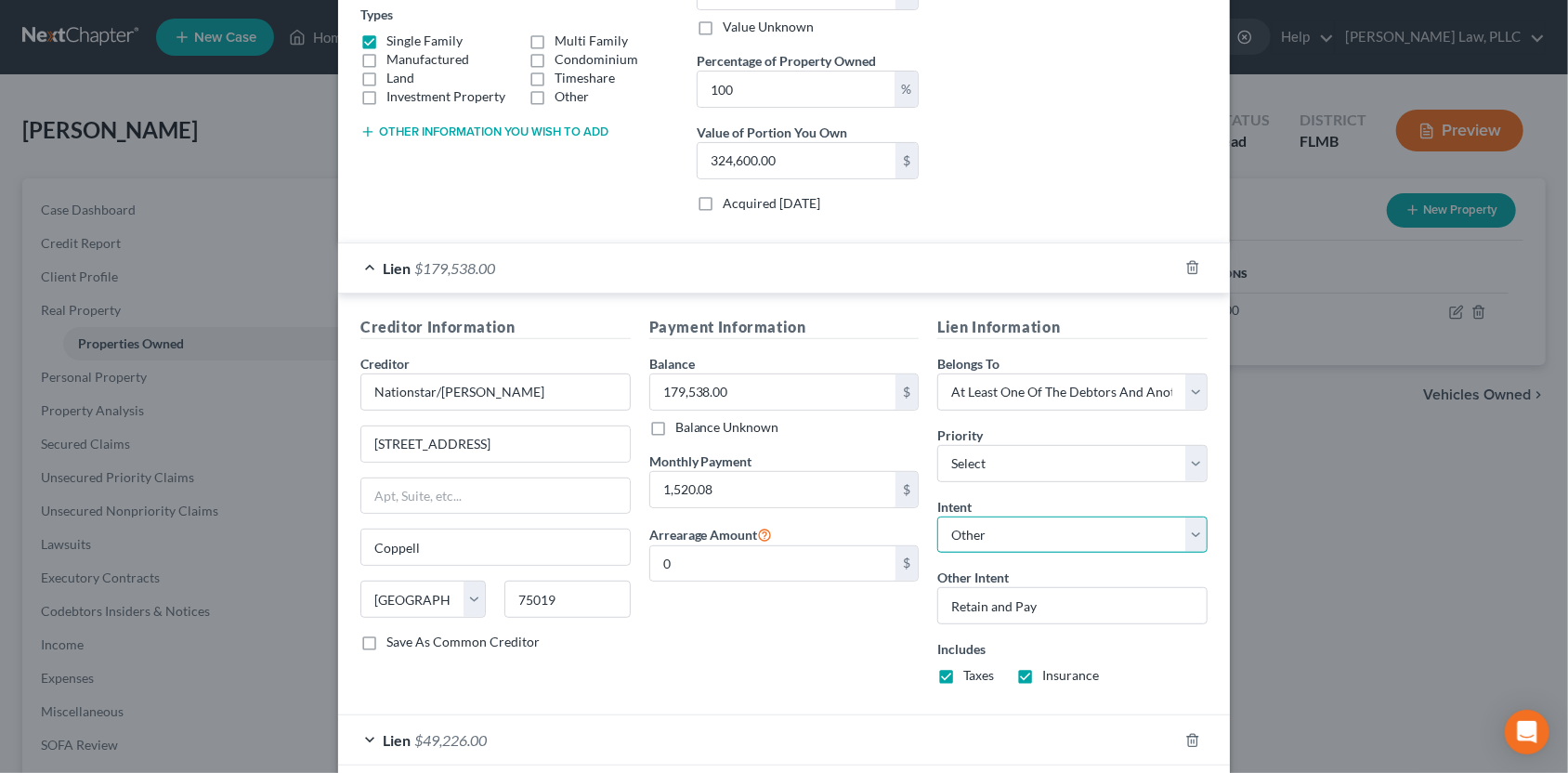
click at [985, 529] on select "Select Surrender Redeem Reaffirm Avoid Other" at bounding box center [1072, 535] width 270 height 37
select select "2"
click at [938, 517] on select "Select Surrender Redeem Reaffirm Avoid Other" at bounding box center [1072, 535] width 270 height 37
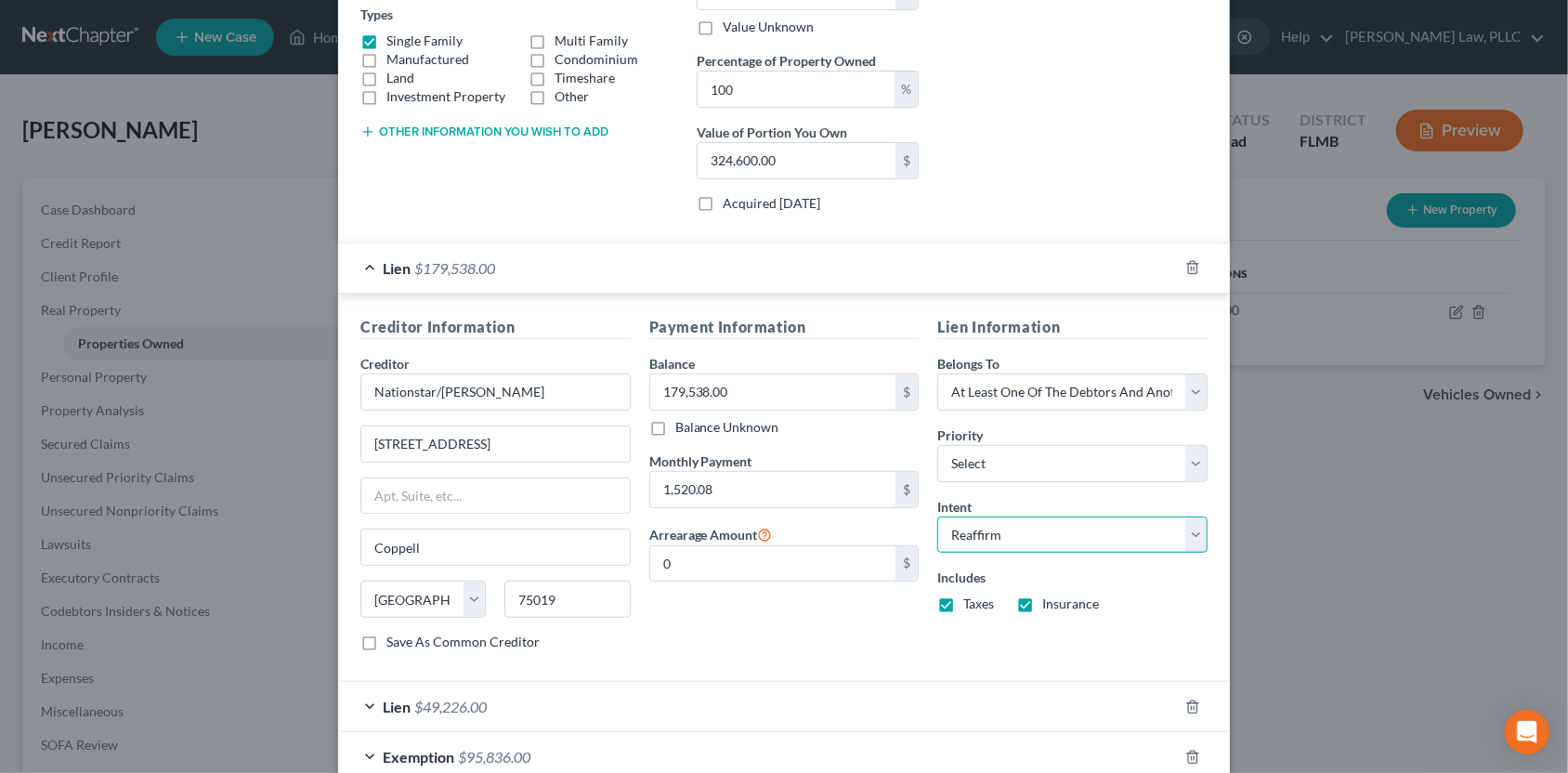
scroll to position [434, 0]
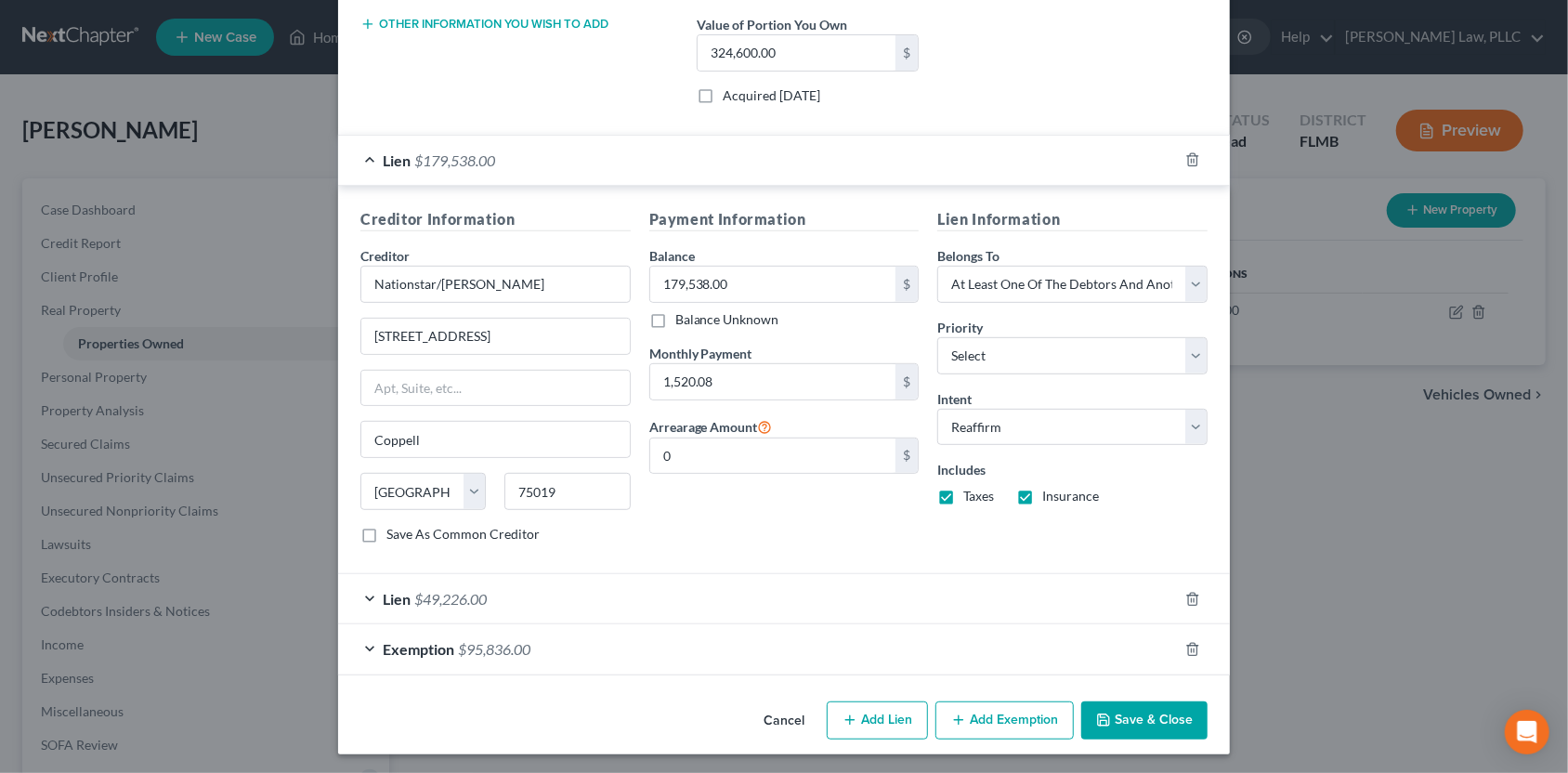
click at [547, 605] on div "Lien $49,226.00" at bounding box center [758, 597] width 840 height 49
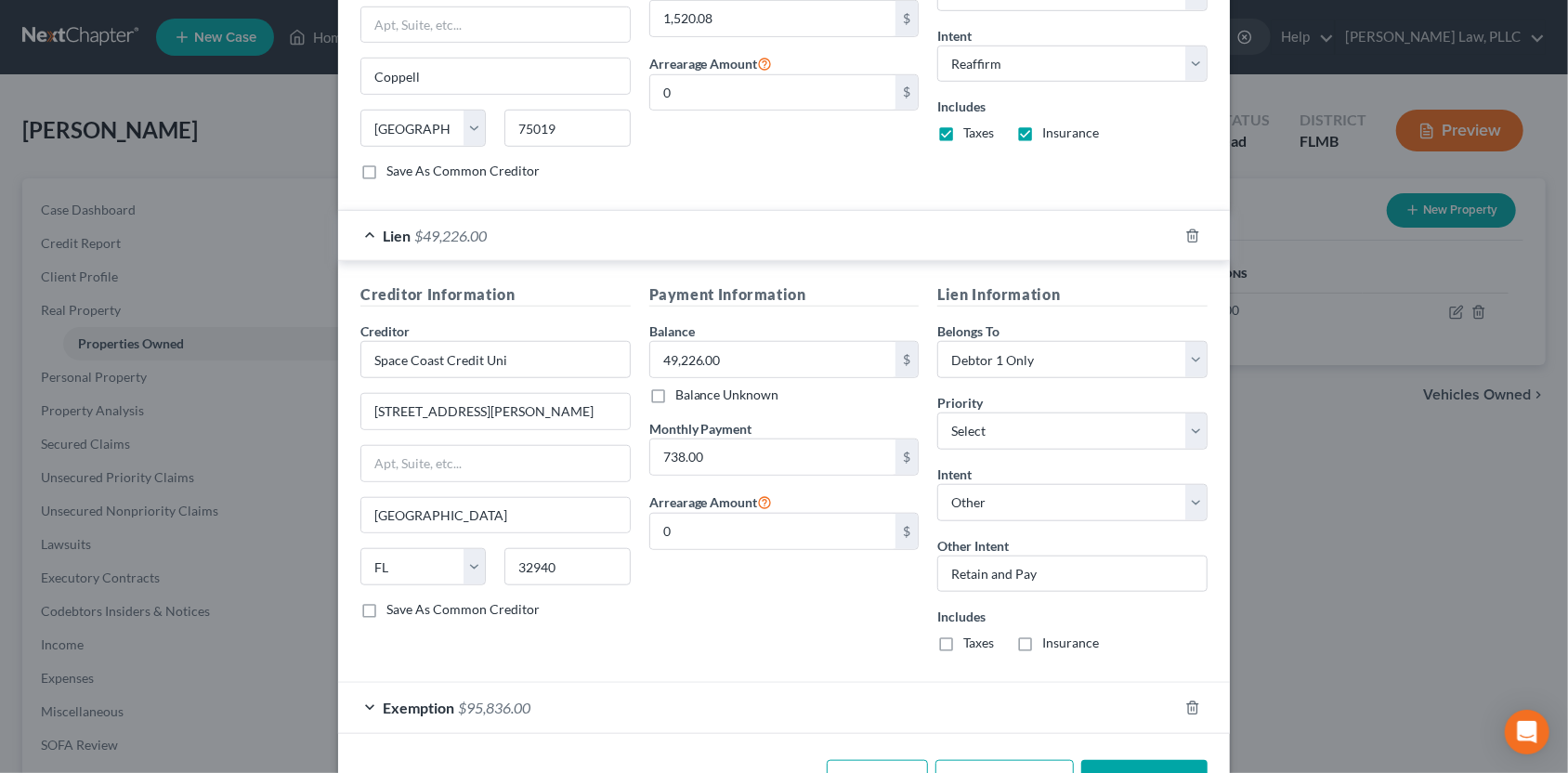
scroll to position [805, 0]
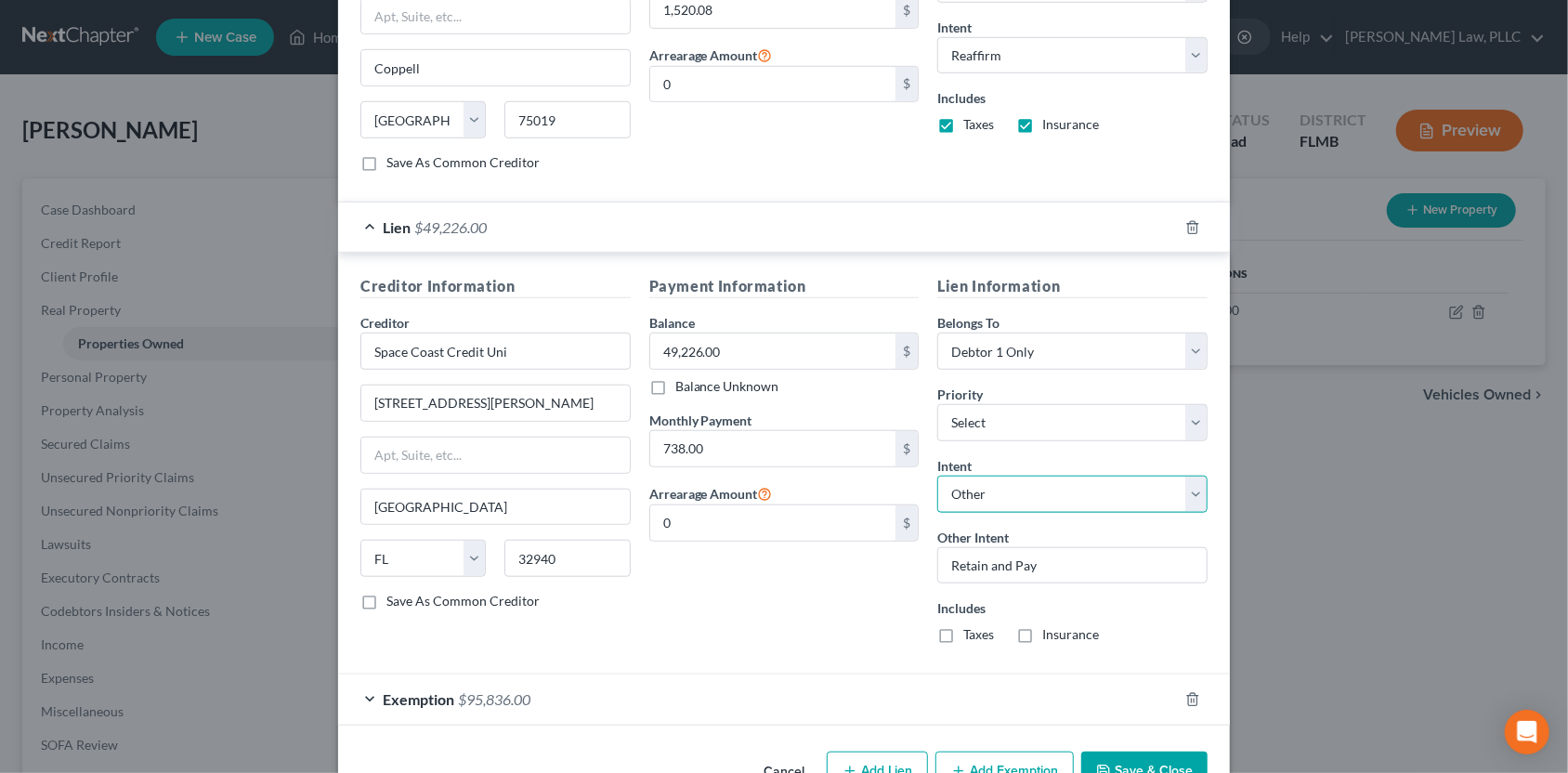
click at [985, 482] on select "Select Surrender Redeem Reaffirm Avoid Other" at bounding box center [1072, 494] width 270 height 37
select select "2"
click at [938, 476] on select "Select Surrender Redeem Reaffirm Avoid Other" at bounding box center [1072, 494] width 270 height 37
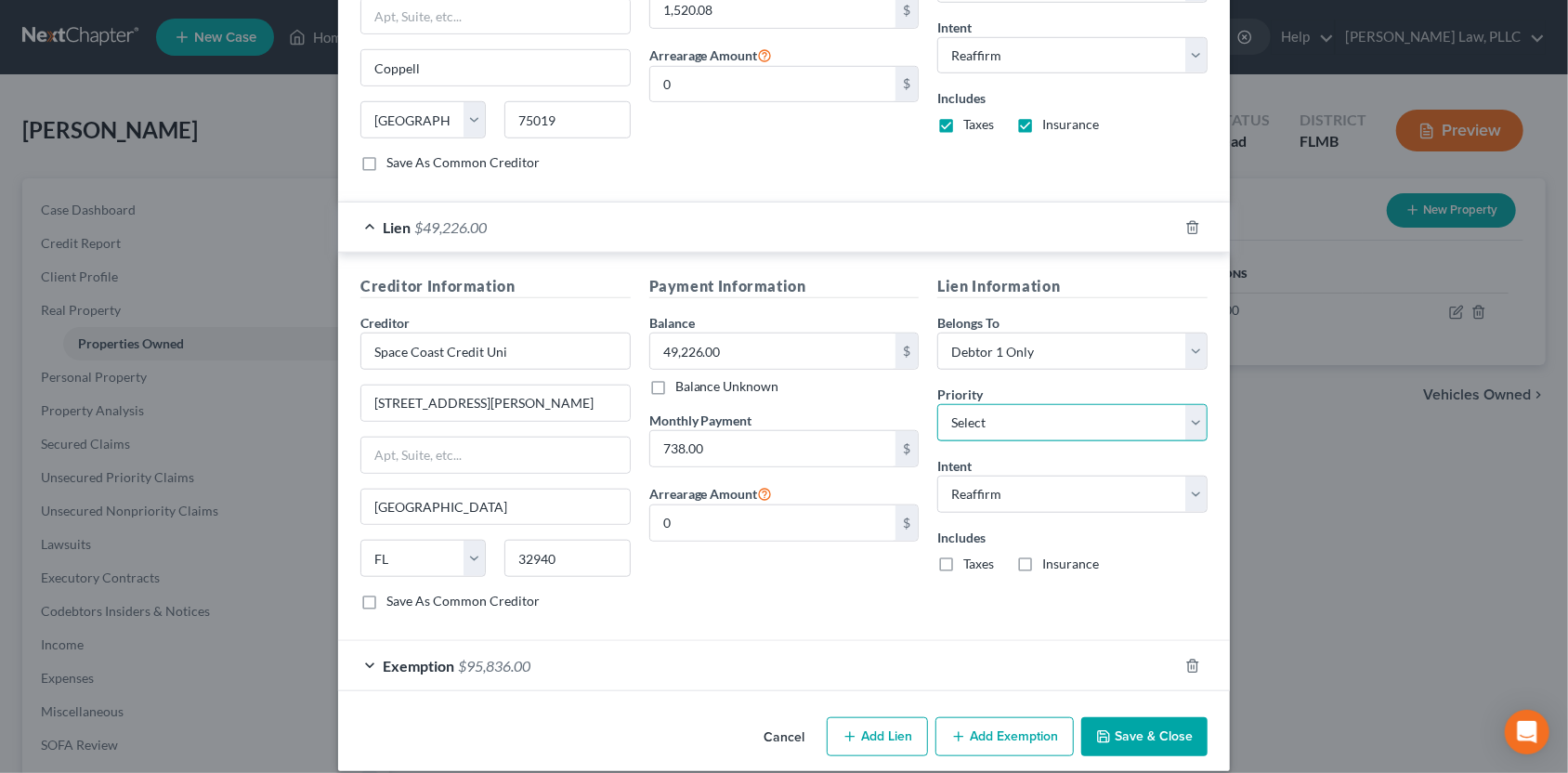
click at [1001, 417] on select "Select 1st 2nd 3rd 4th 5th 6th 7th 8th 9th 10th 11th 12th 13th 14th 15th 16th 1…" at bounding box center [1072, 422] width 270 height 37
select select "1"
click at [938, 404] on select "Select 1st 2nd 3rd 4th 5th 6th 7th 8th 9th 10th 11th 12th 13th 14th 15th 16th 1…" at bounding box center [1072, 422] width 270 height 37
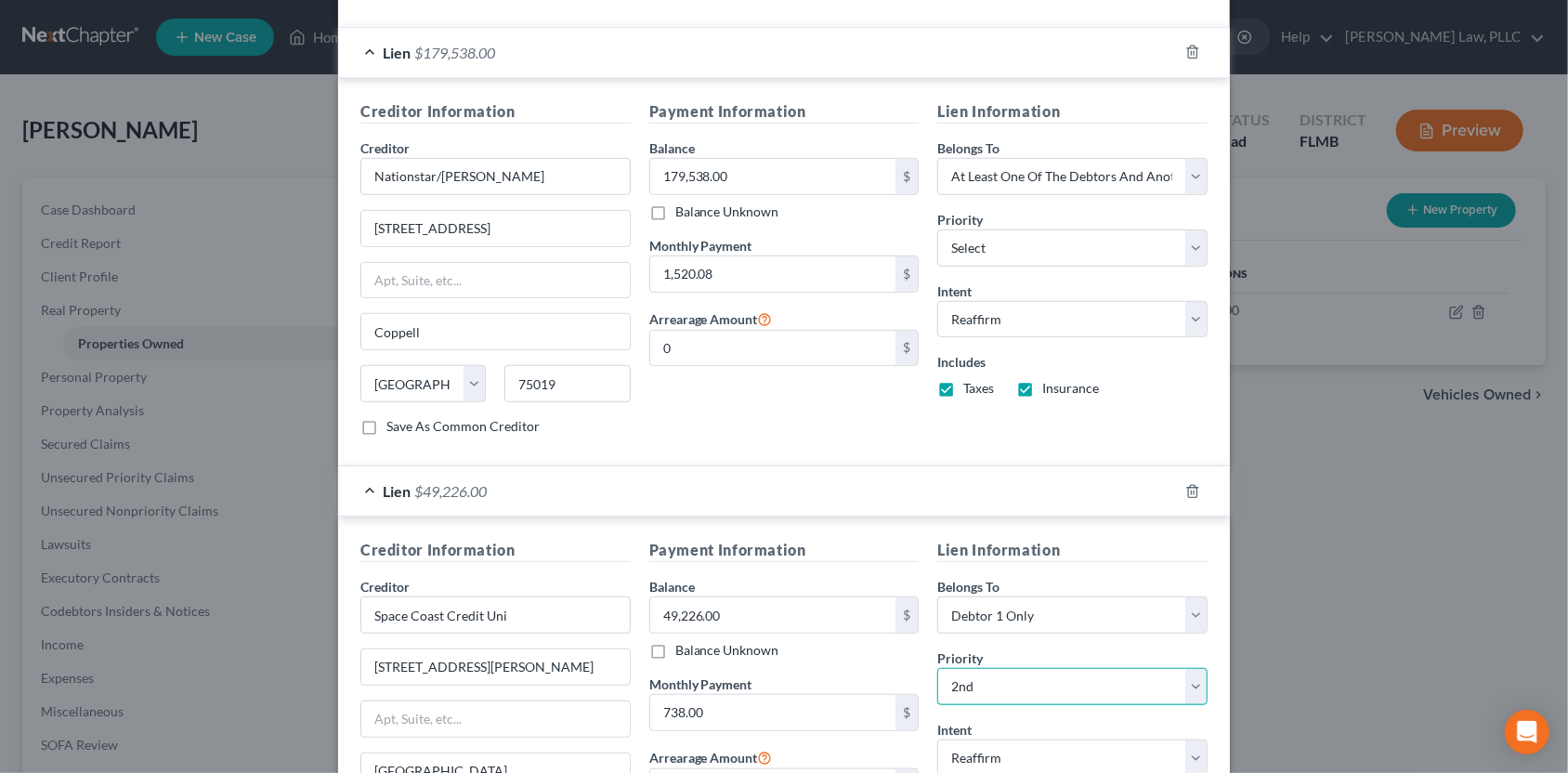
scroll to position [527, 0]
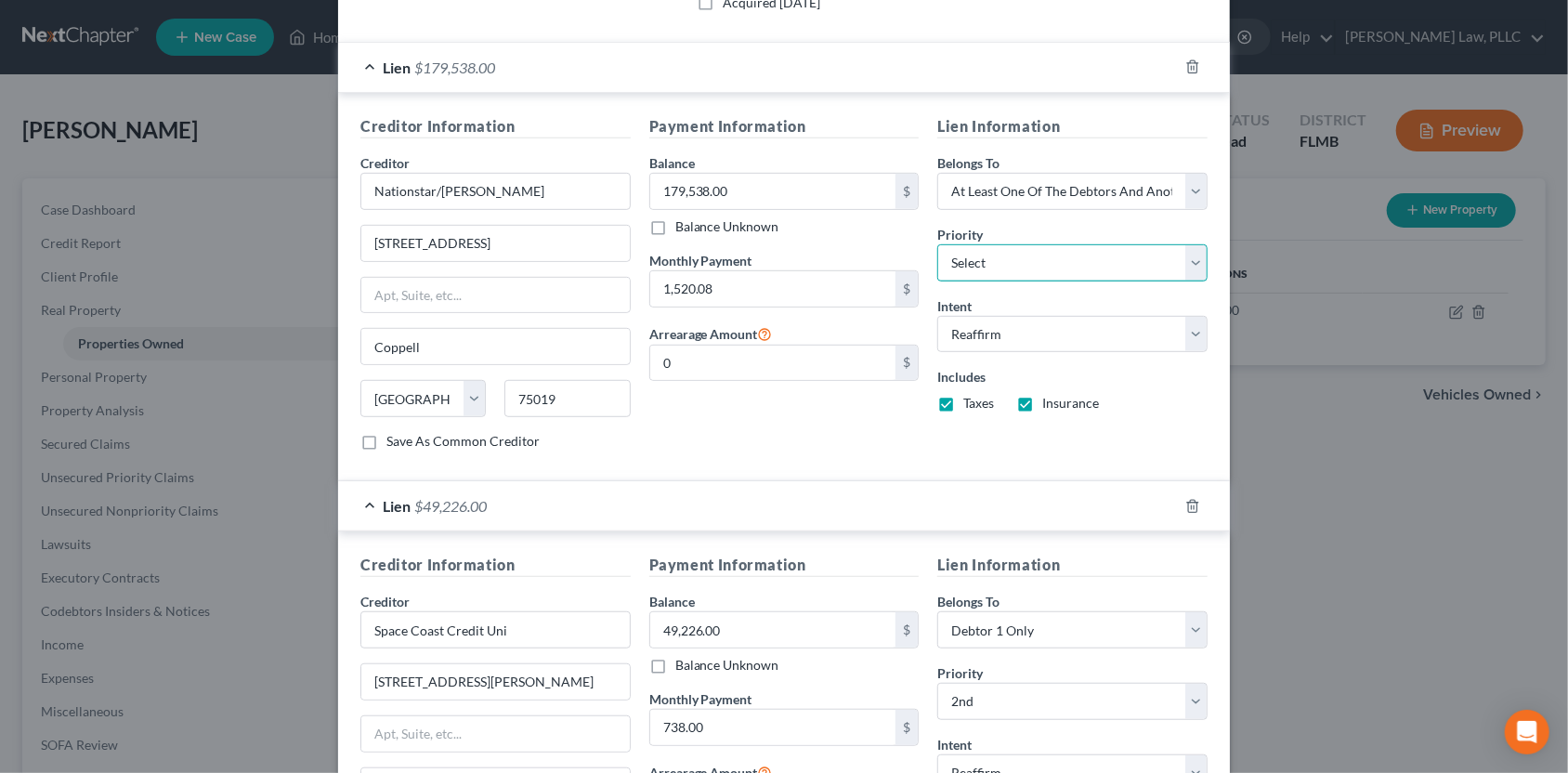
click at [992, 246] on select "Select 1st 3rd 4th 5th 6th 7th 8th 9th 10th 11th 12th 13th 14th 15th 16th 17th …" at bounding box center [1072, 262] width 270 height 37
select select "0"
click at [938, 244] on select "Select 1st 3rd 4th 5th 6th 7th 8th 9th 10th 11th 12th 13th 14th 15th 16th 17th …" at bounding box center [1072, 262] width 270 height 37
select select "0"
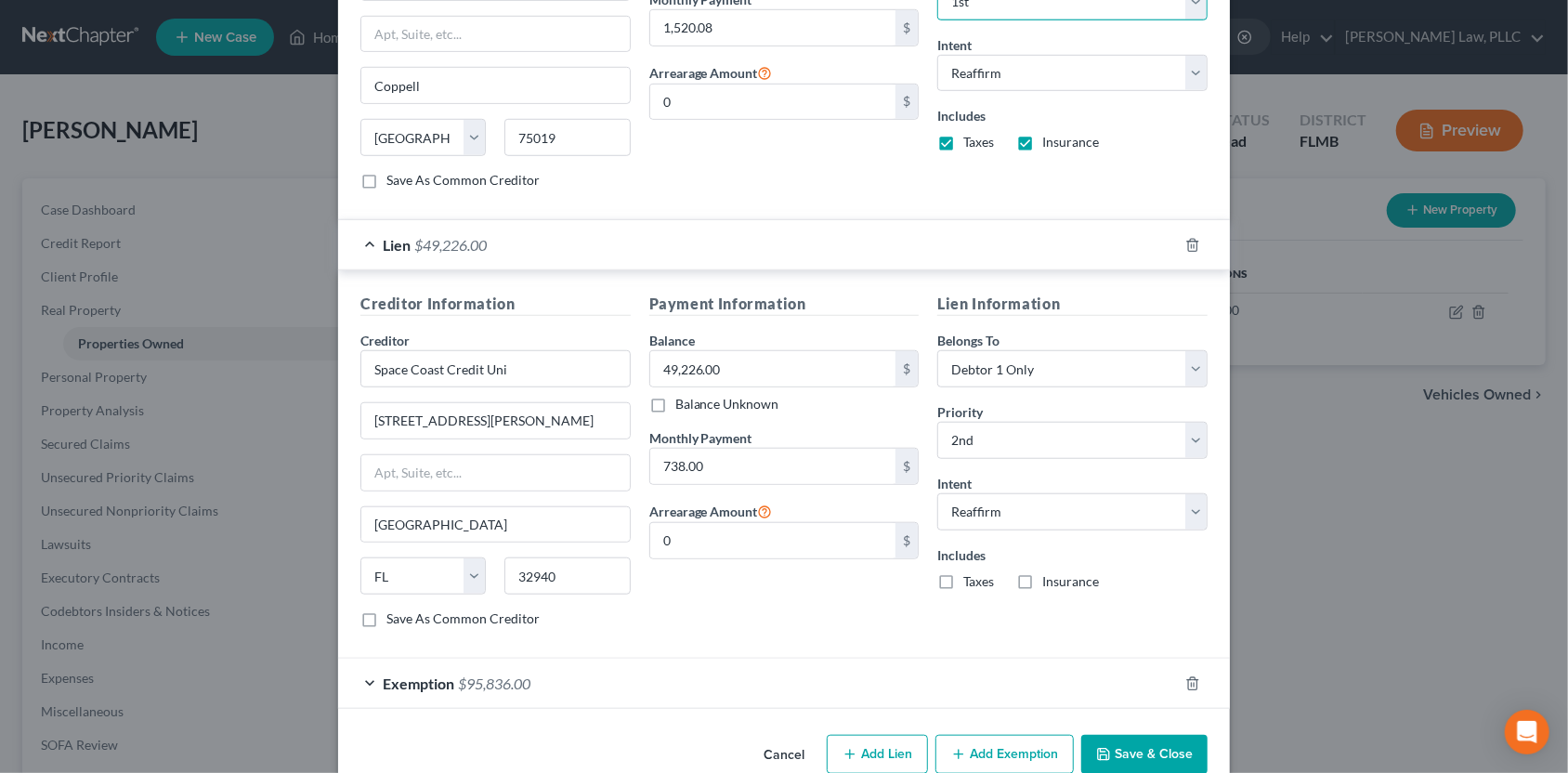
scroll to position [821, 0]
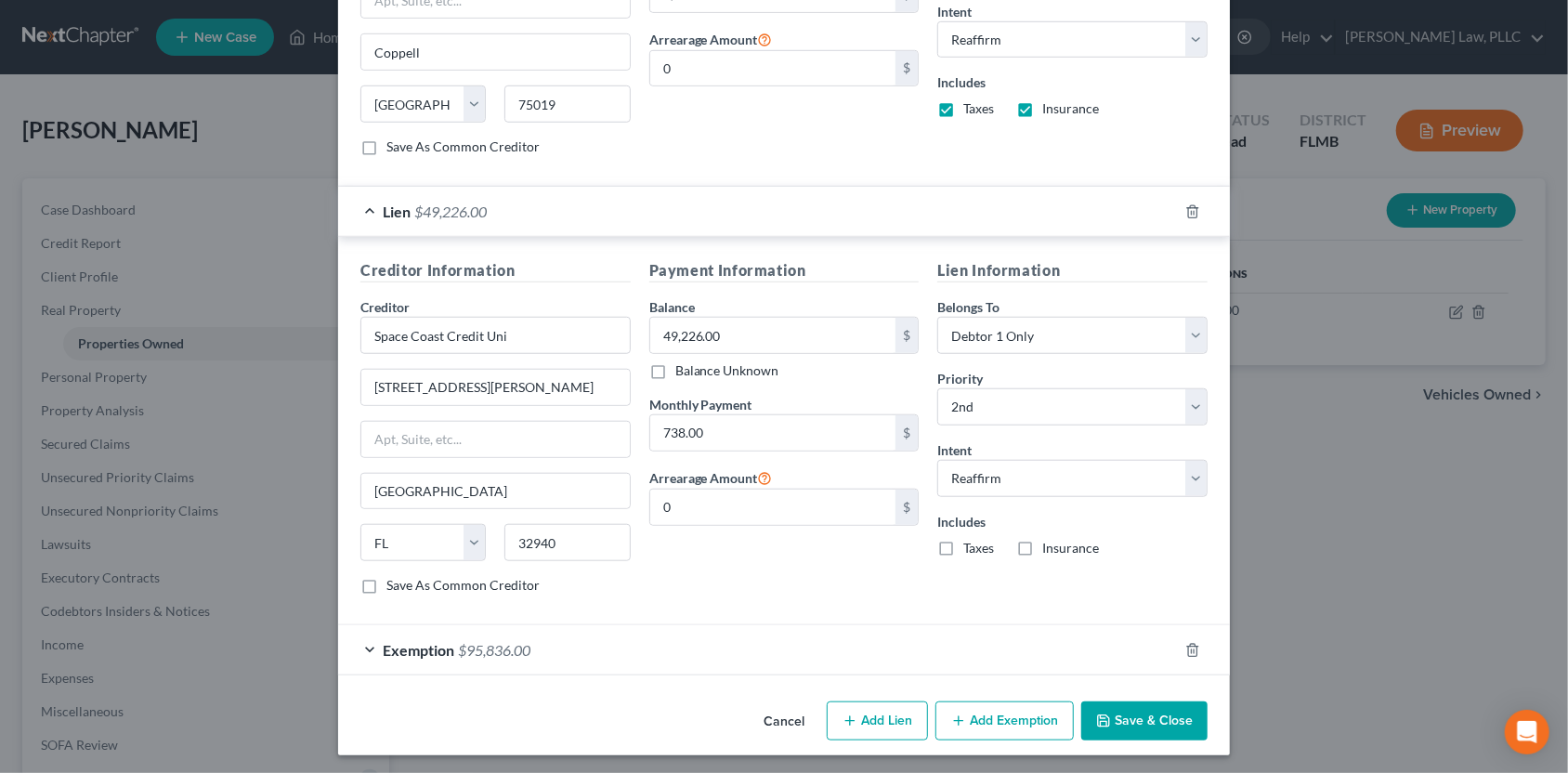
click at [1140, 731] on button "Save & Close" at bounding box center [1144, 720] width 127 height 39
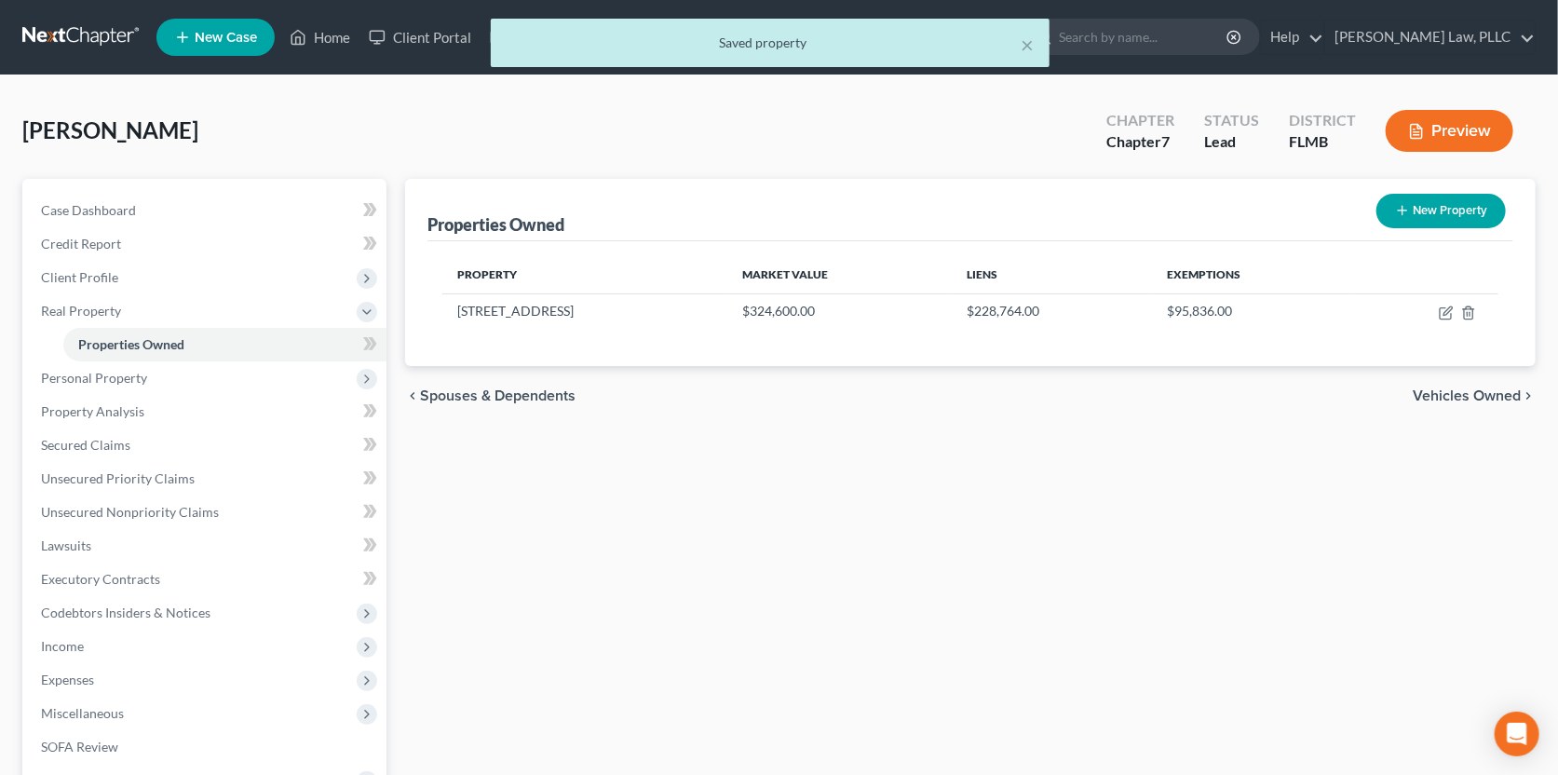
click at [1442, 396] on span "Vehicles Owned" at bounding box center [1467, 395] width 108 height 15
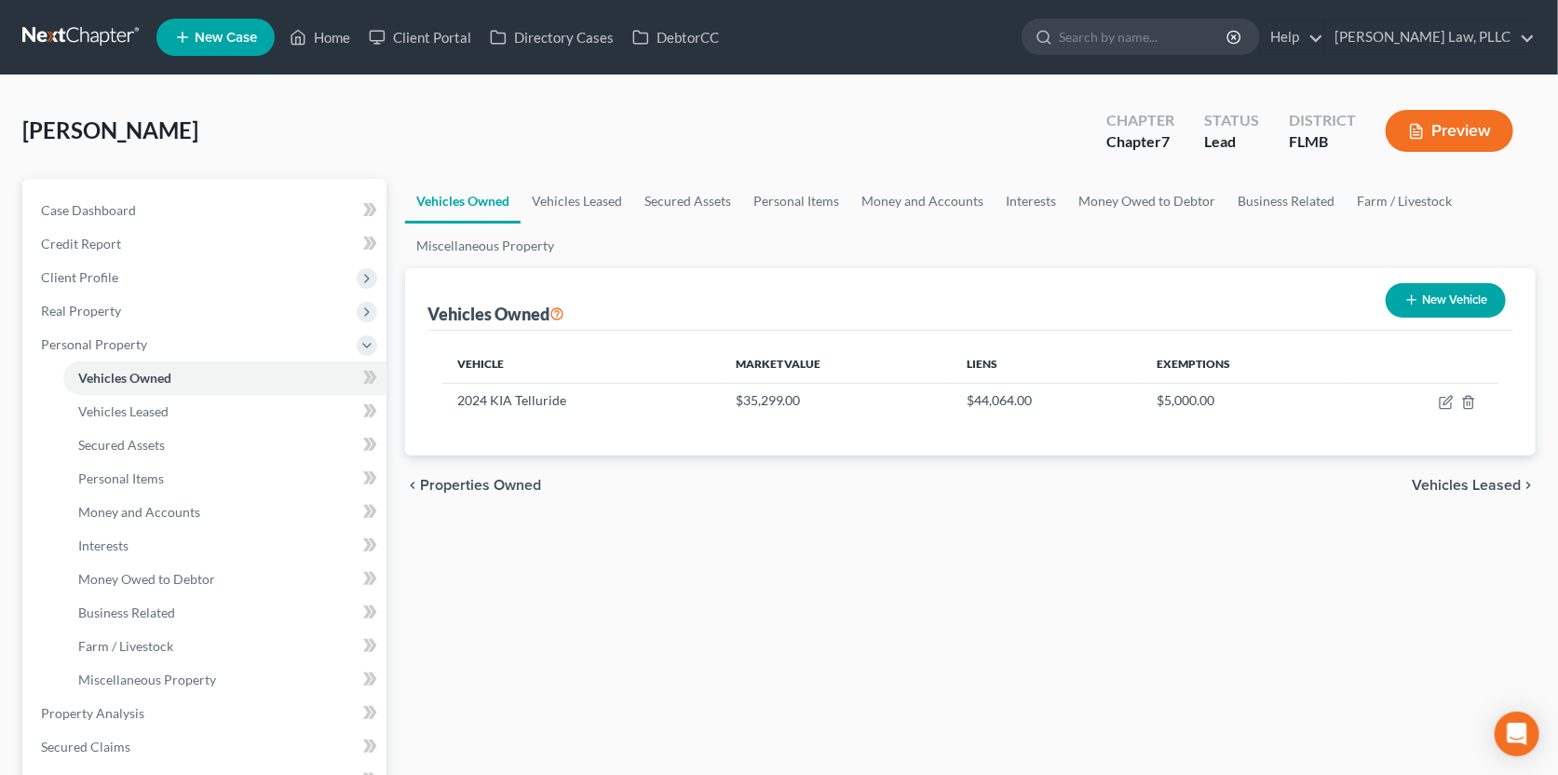
click at [1454, 481] on span "Vehicles Leased" at bounding box center [1466, 485] width 109 height 15
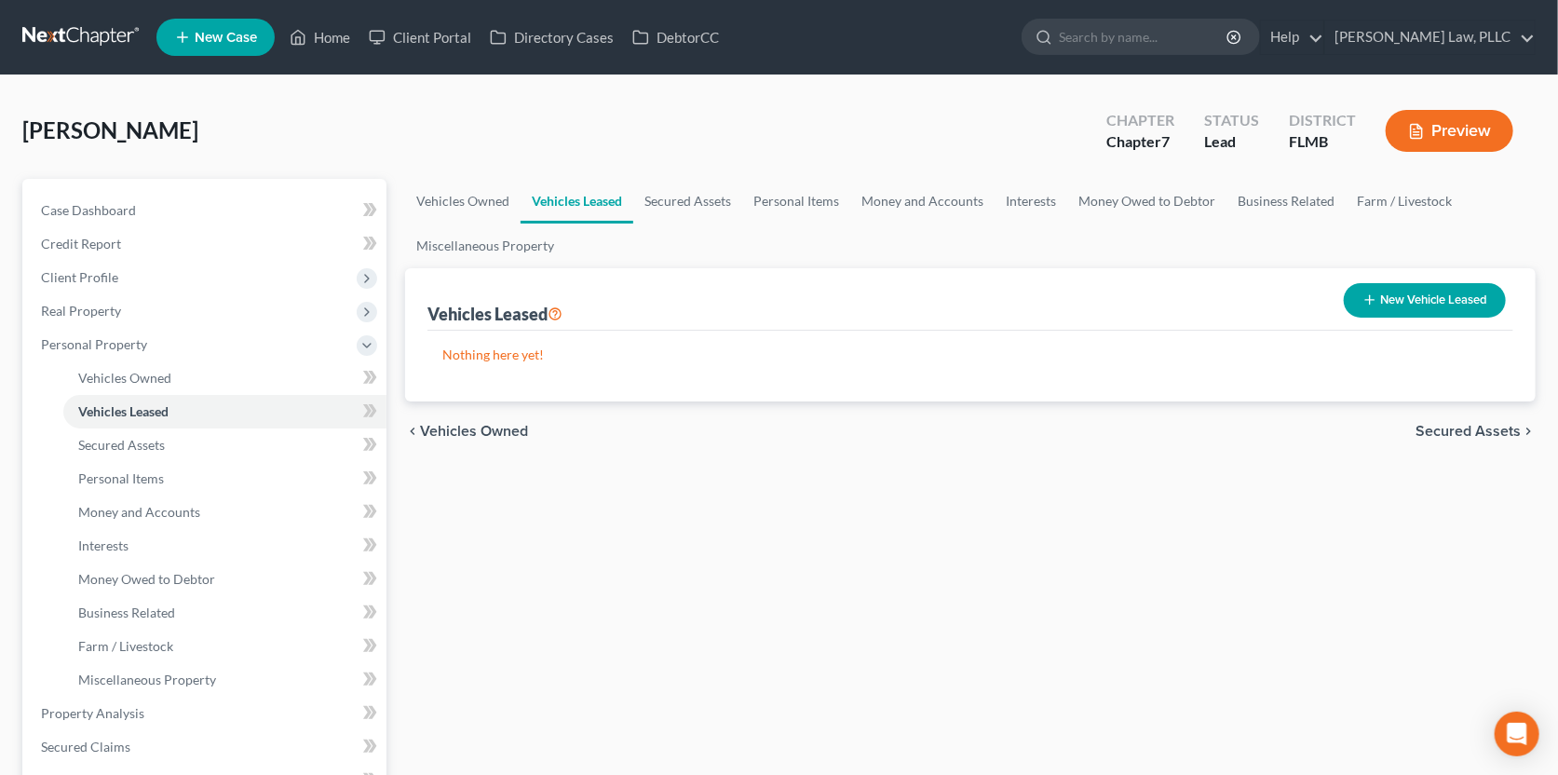
click at [1447, 420] on div "chevron_left Vehicles Owned Secured Assets chevron_right" at bounding box center [970, 431] width 1131 height 60
click at [1446, 426] on span "Secured Assets" at bounding box center [1467, 431] width 105 height 15
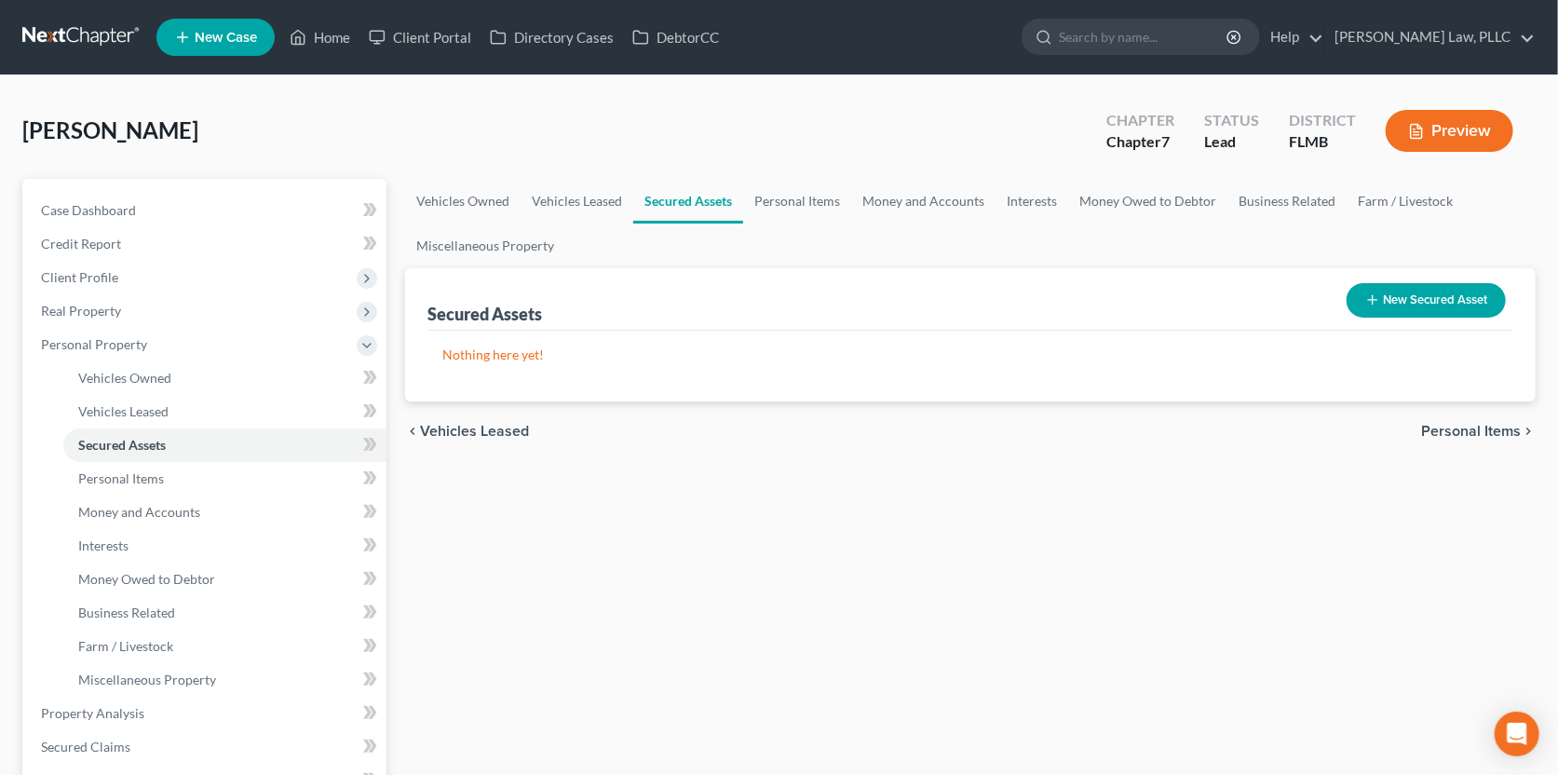
click at [1446, 426] on span "Personal Items" at bounding box center [1471, 431] width 100 height 15
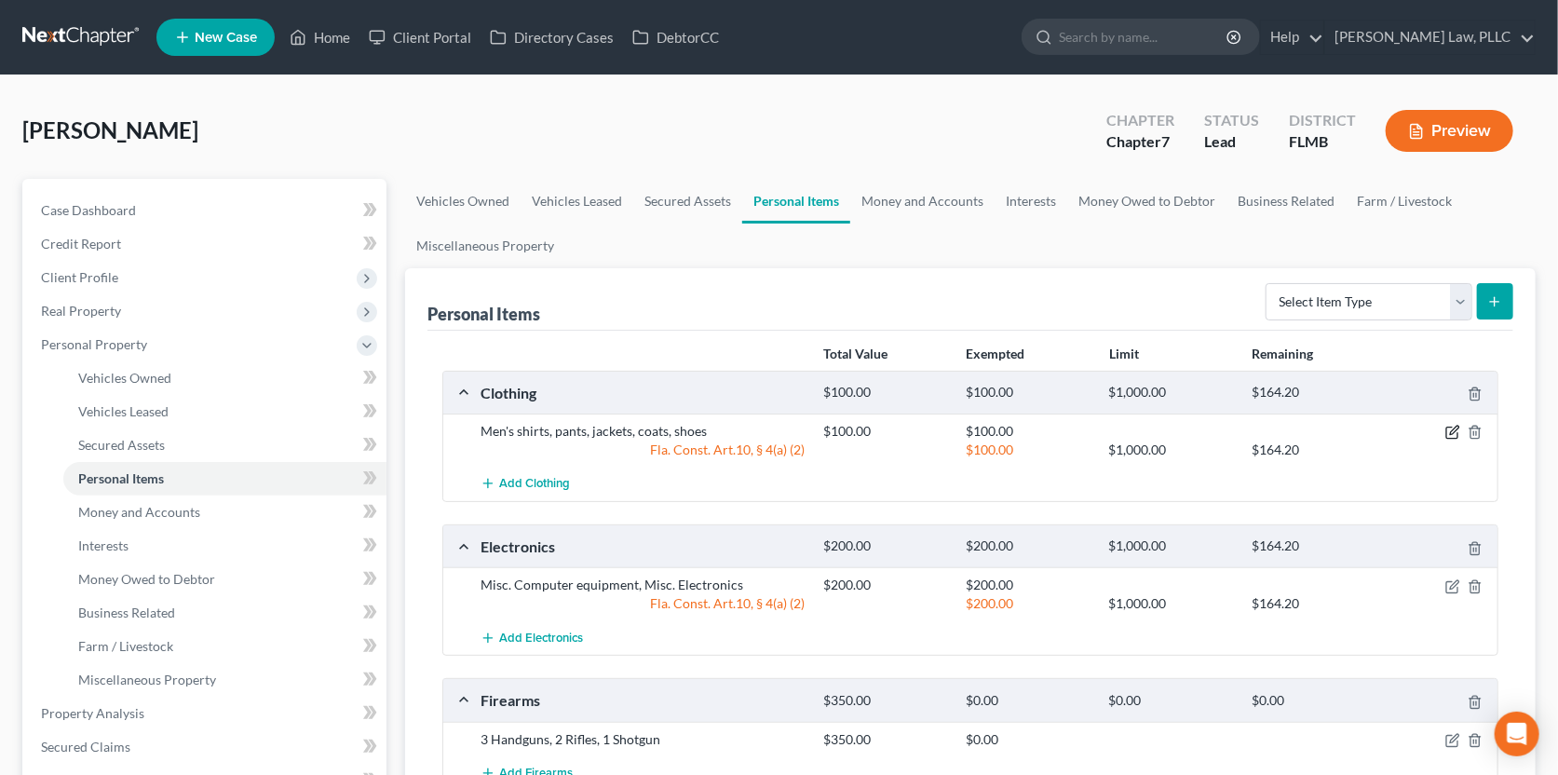
click at [1453, 427] on icon "button" at bounding box center [1451, 432] width 11 height 11
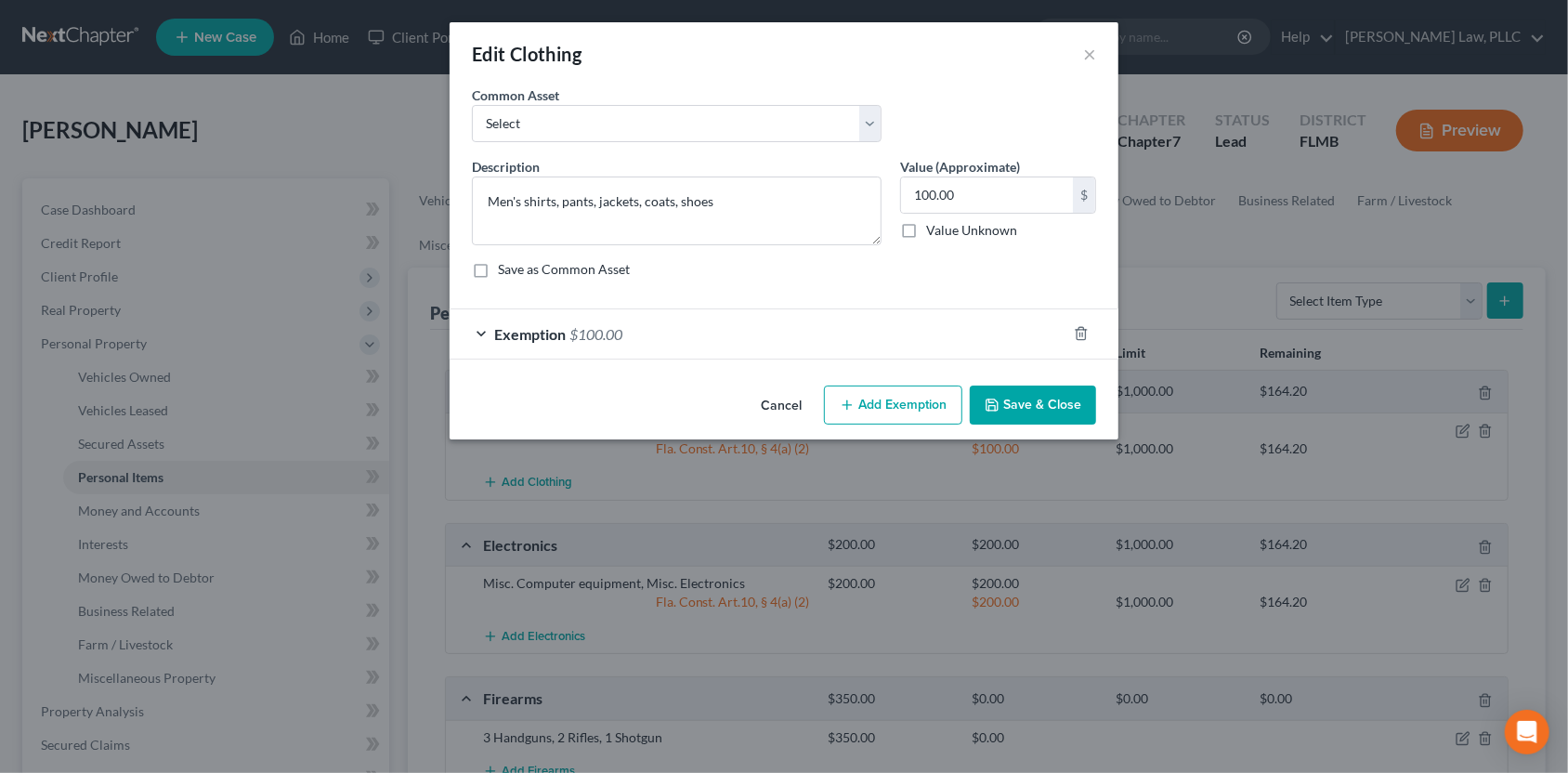
click at [841, 345] on div "Exemption $100.00" at bounding box center [758, 333] width 616 height 49
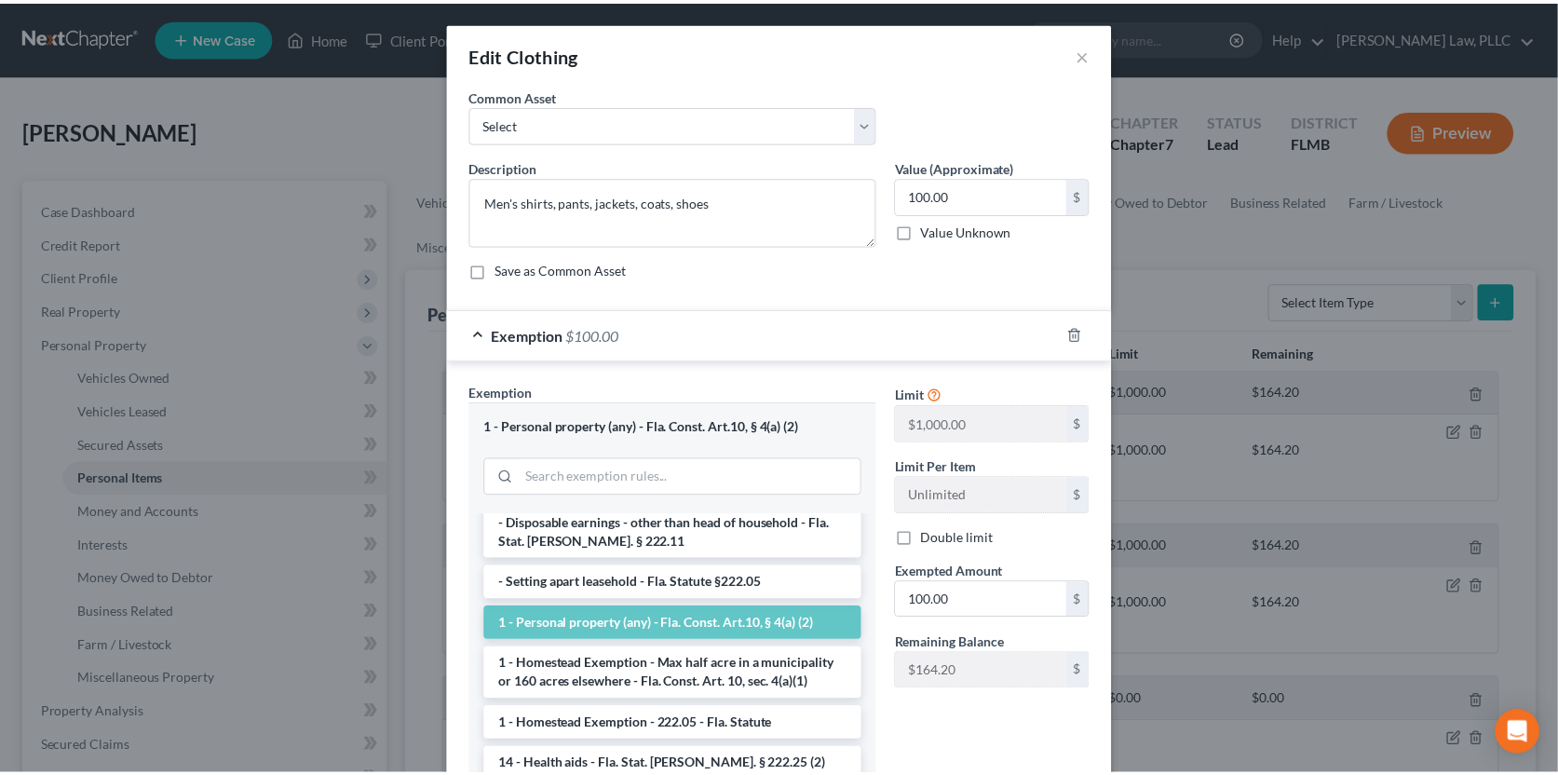
scroll to position [168, 0]
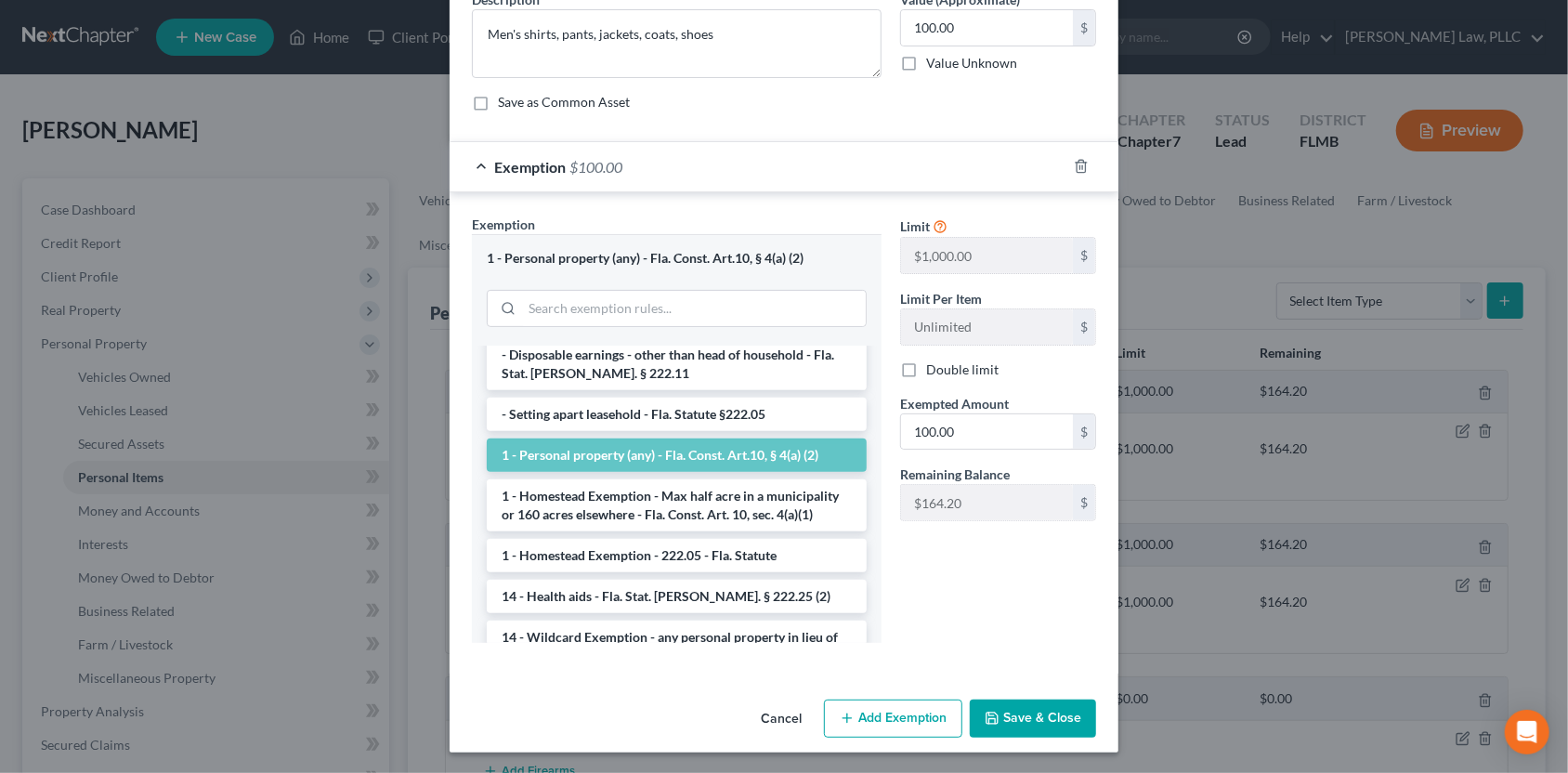
click at [1060, 709] on button "Save & Close" at bounding box center [1032, 718] width 127 height 39
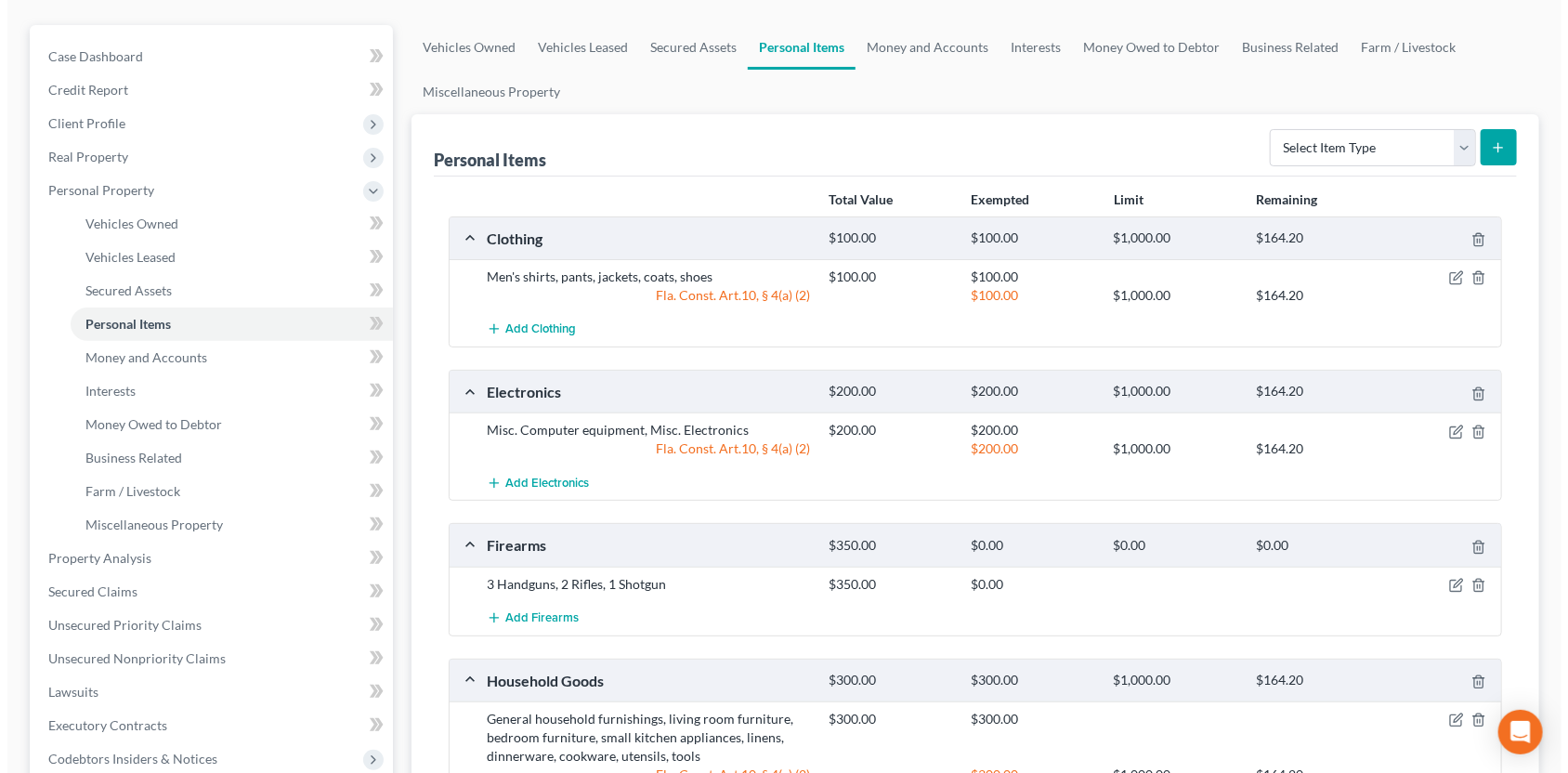
scroll to position [186, 0]
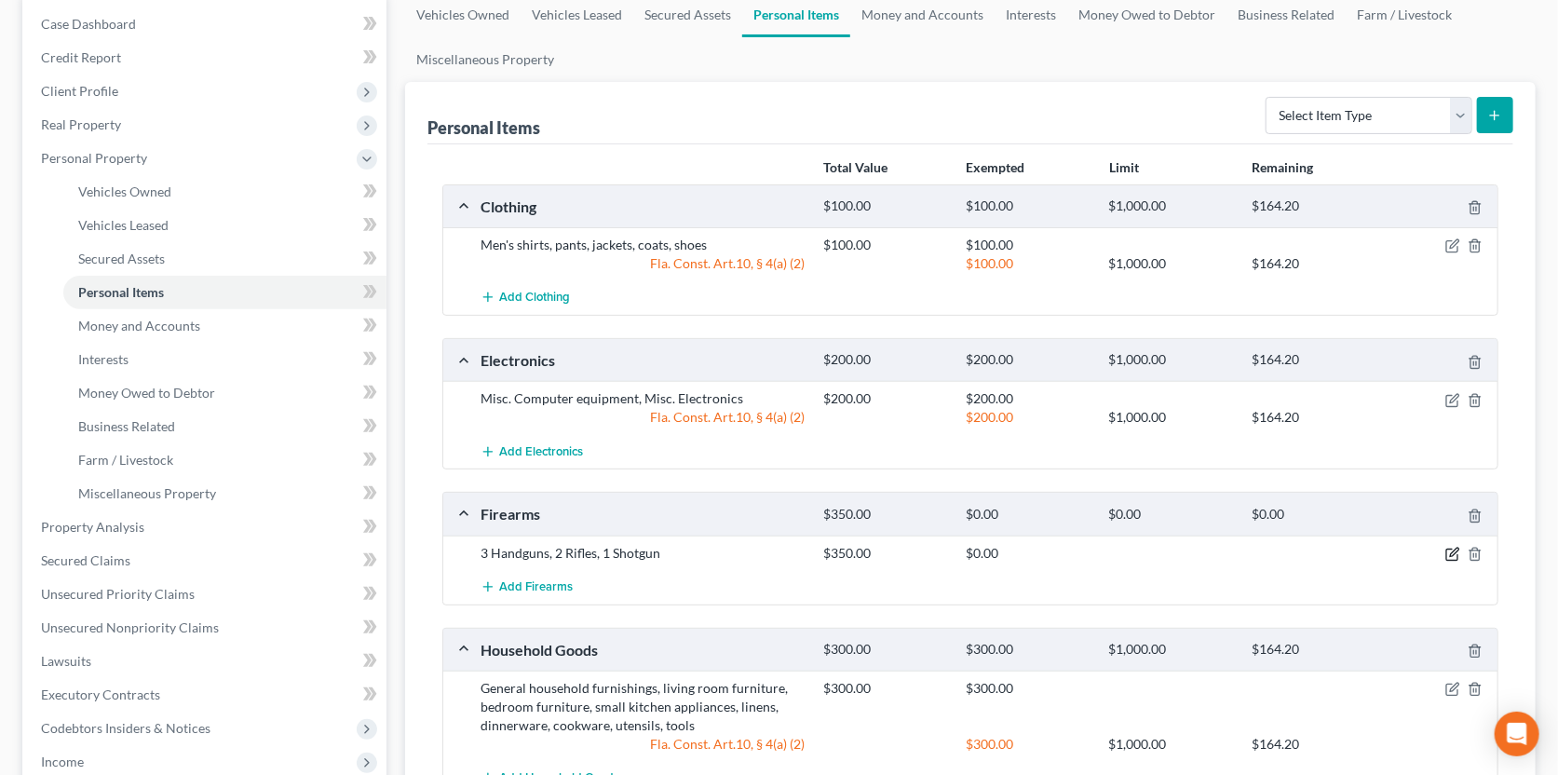
click at [1450, 549] on icon "button" at bounding box center [1452, 554] width 15 height 15
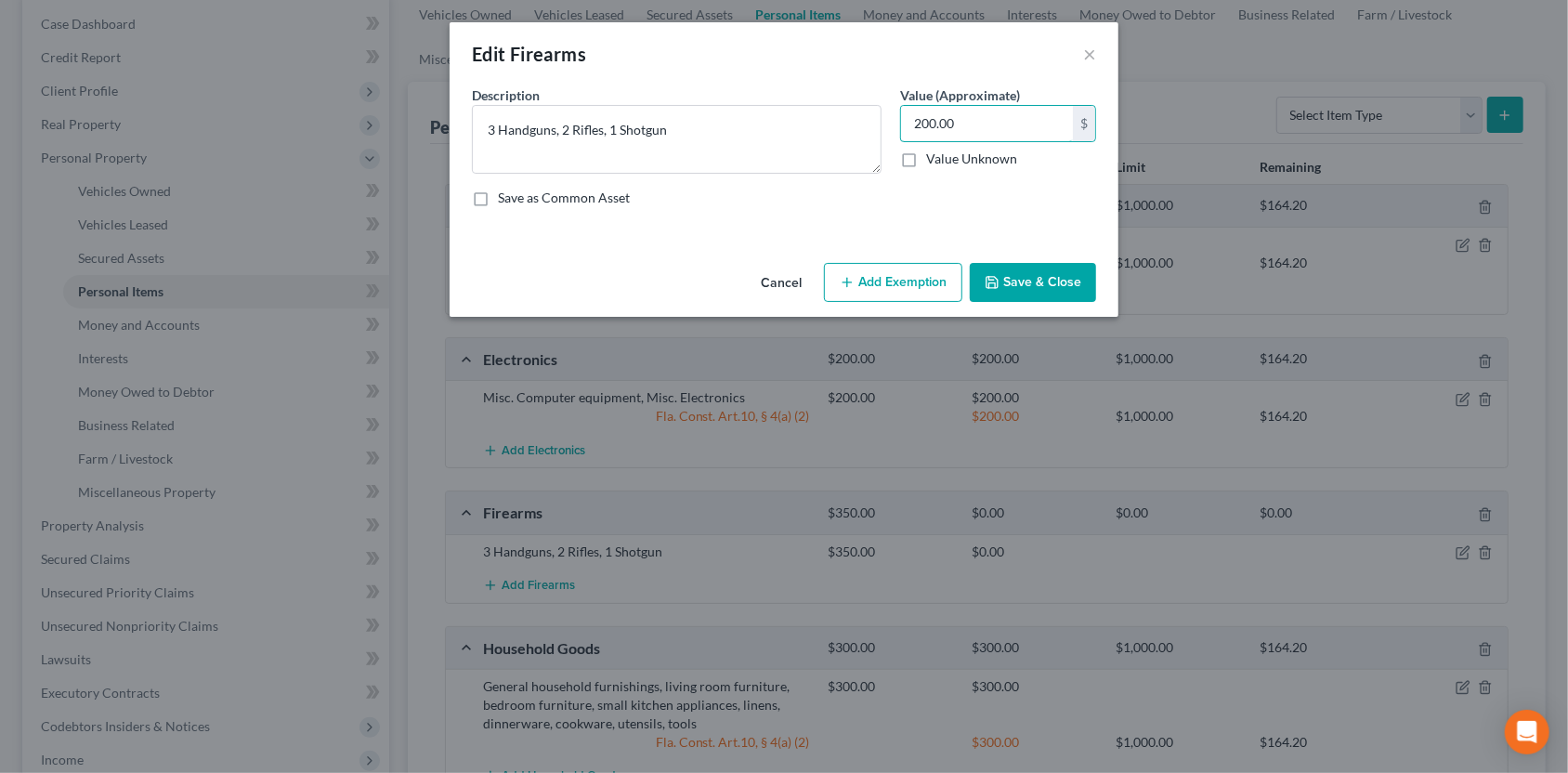
type input "200.00"
click at [871, 283] on button "Add Exemption" at bounding box center [893, 282] width 139 height 39
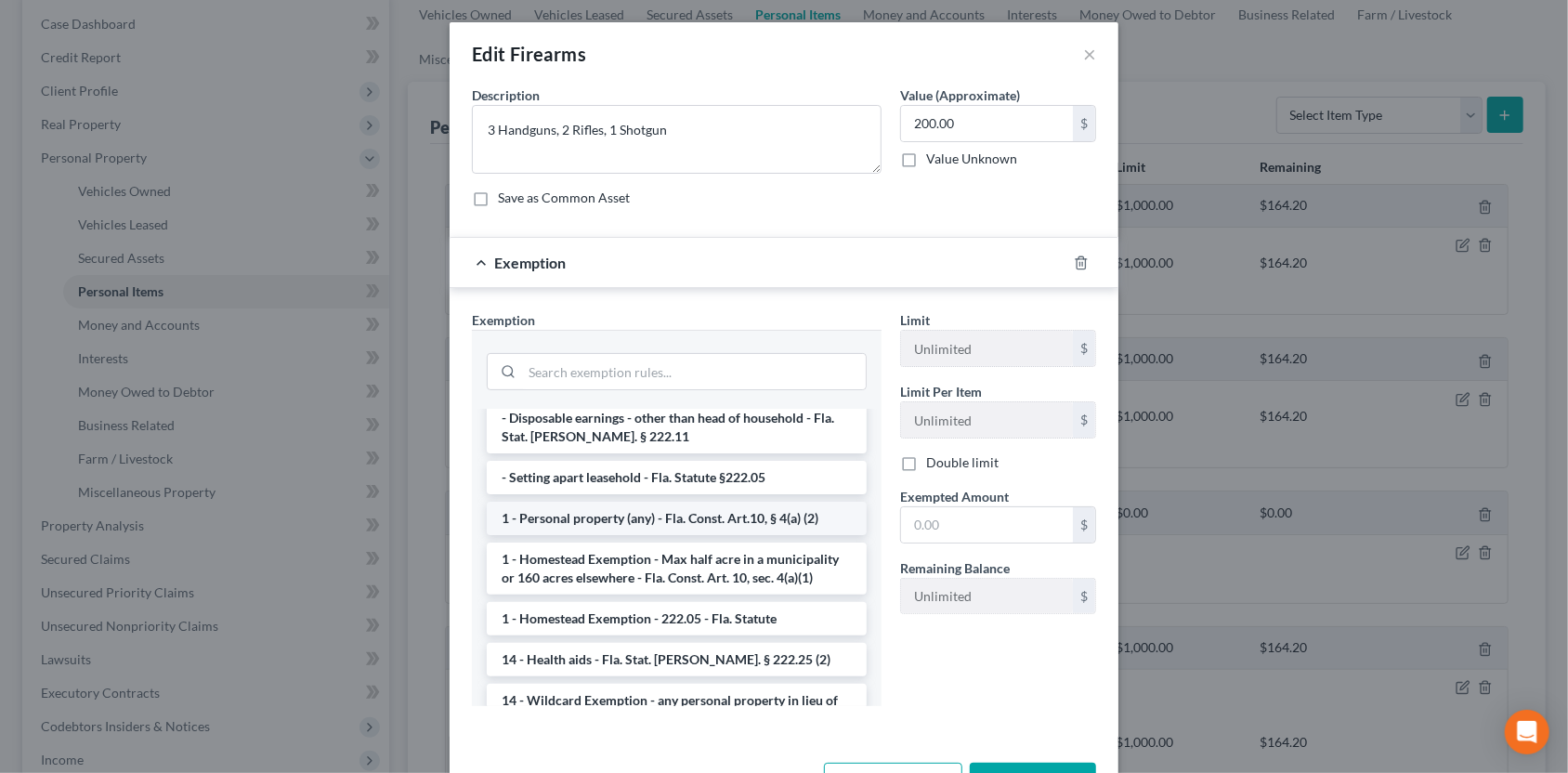
click at [684, 502] on li "1 - Personal property (any) - Fla. Const. Art.10, § 4(a) (2)" at bounding box center [676, 519] width 380 height 34
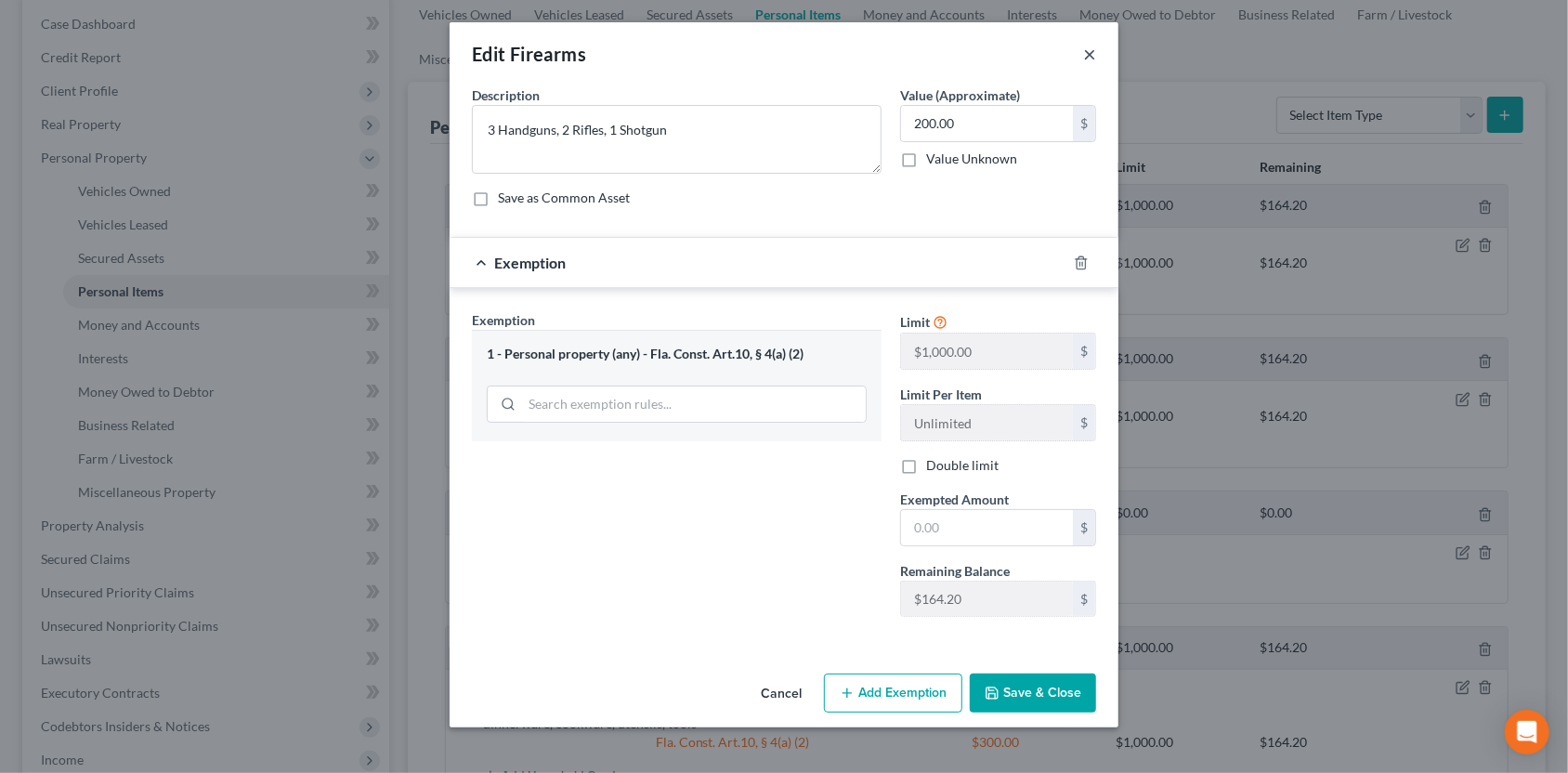
click at [1088, 54] on button "×" at bounding box center [1089, 54] width 13 height 22
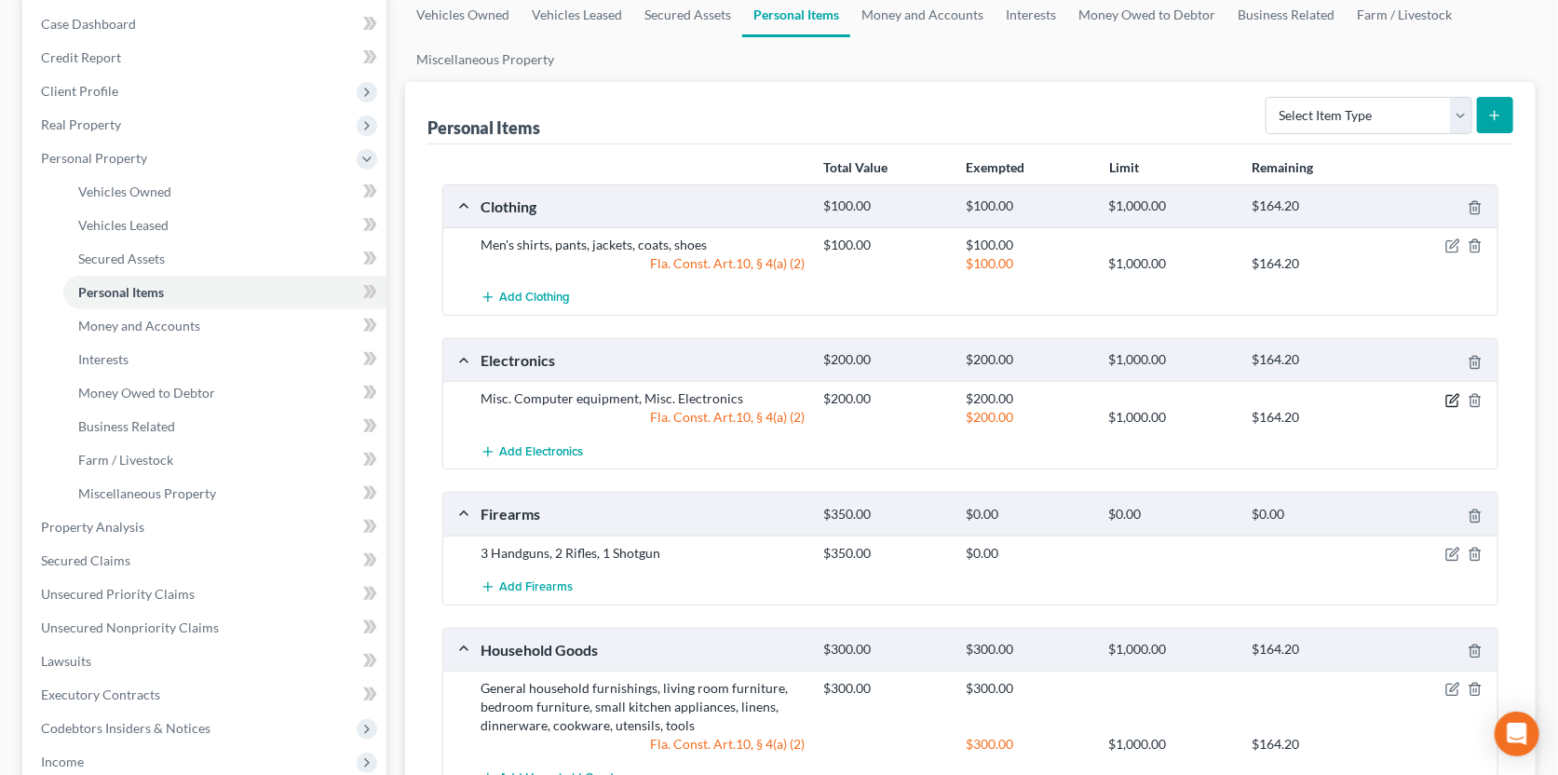
click at [1448, 395] on icon "button" at bounding box center [1452, 400] width 15 height 15
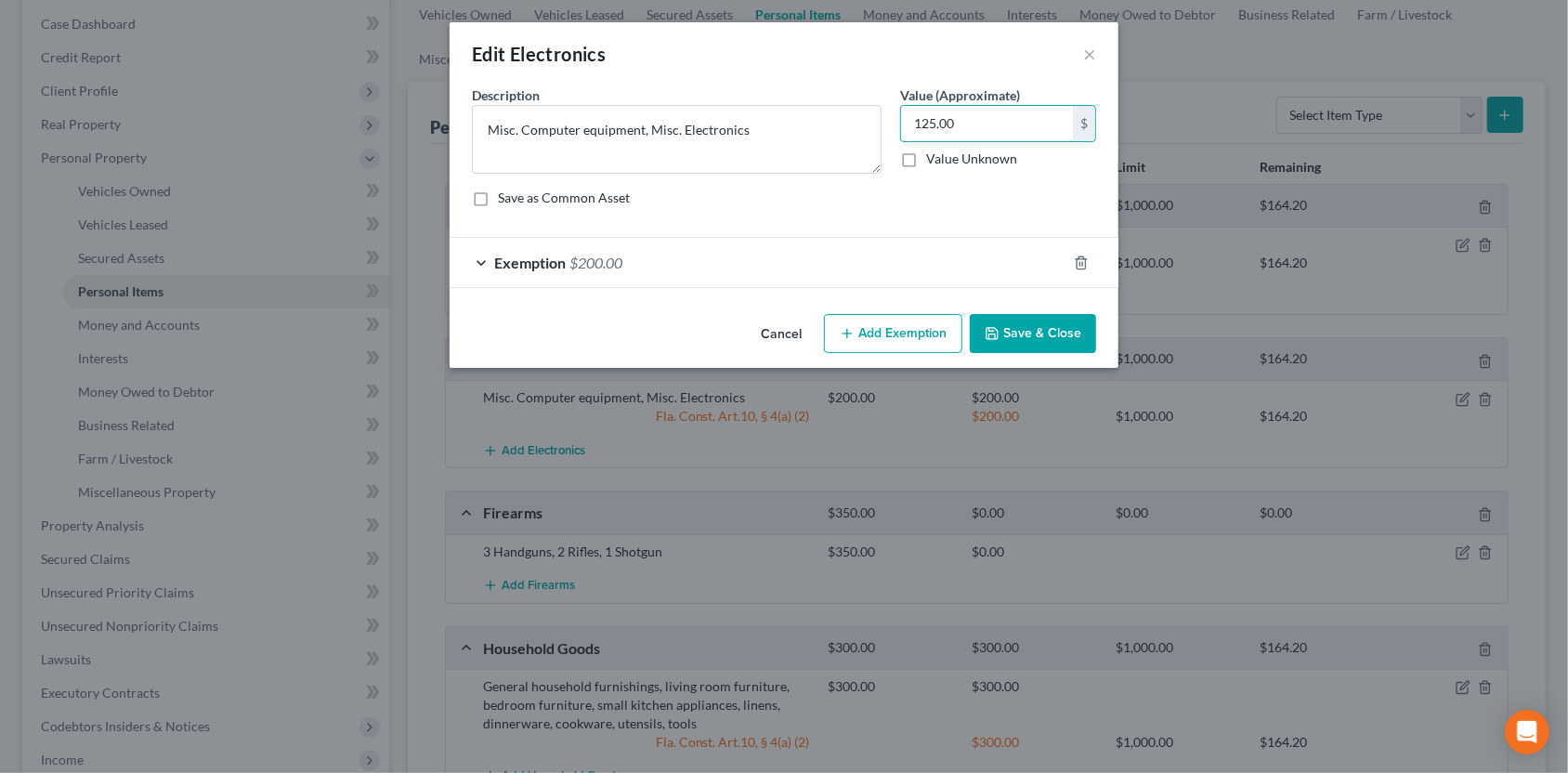
type input "125.00"
click at [827, 251] on div "Exemption $200.00" at bounding box center [758, 261] width 616 height 49
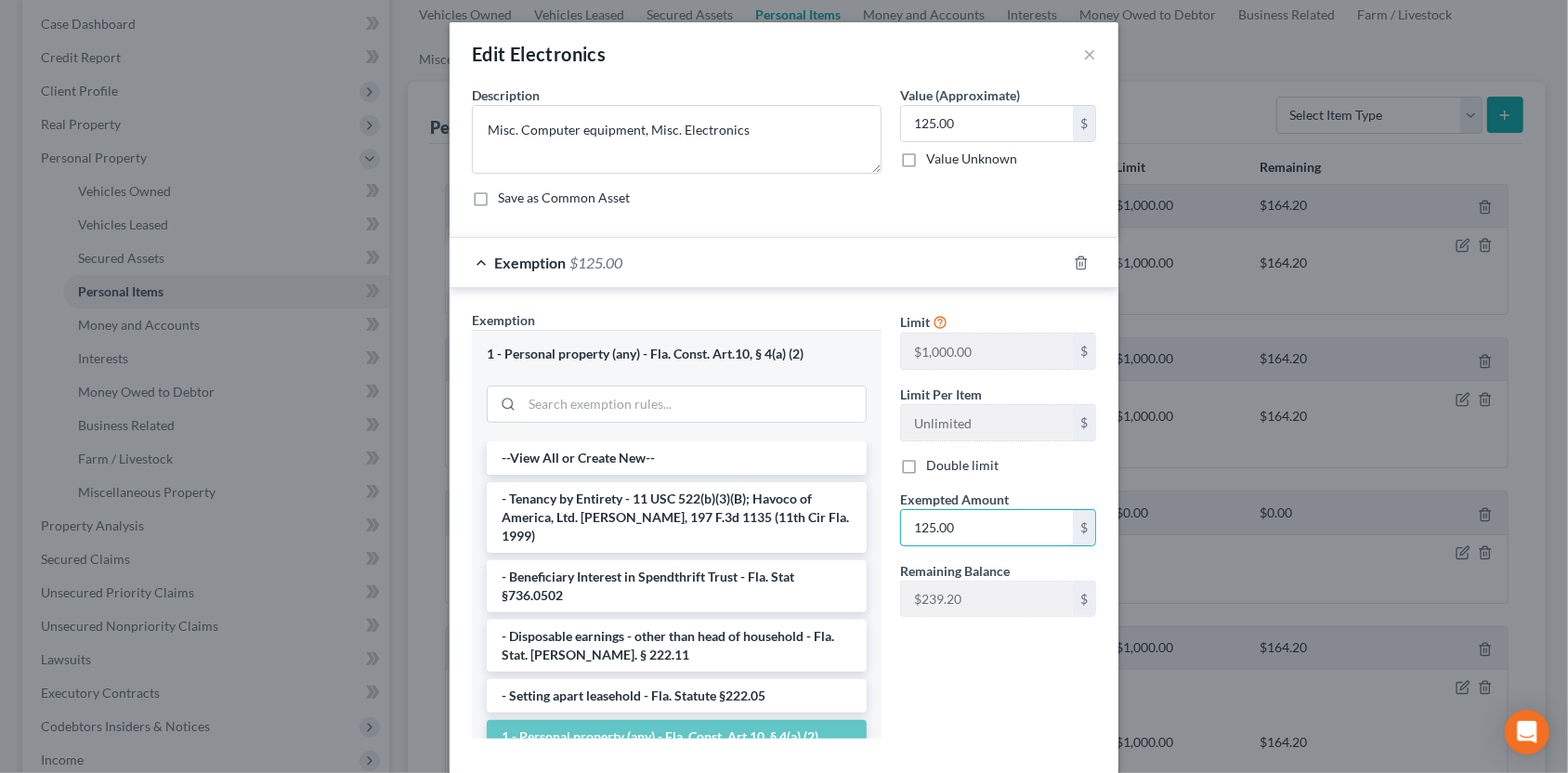
type input "125.00"
click at [943, 678] on div "Limit $1,000.00 $ Limit Per Item Unlimited $ Double limit Exempted Amount * 125…" at bounding box center [997, 531] width 214 height 442
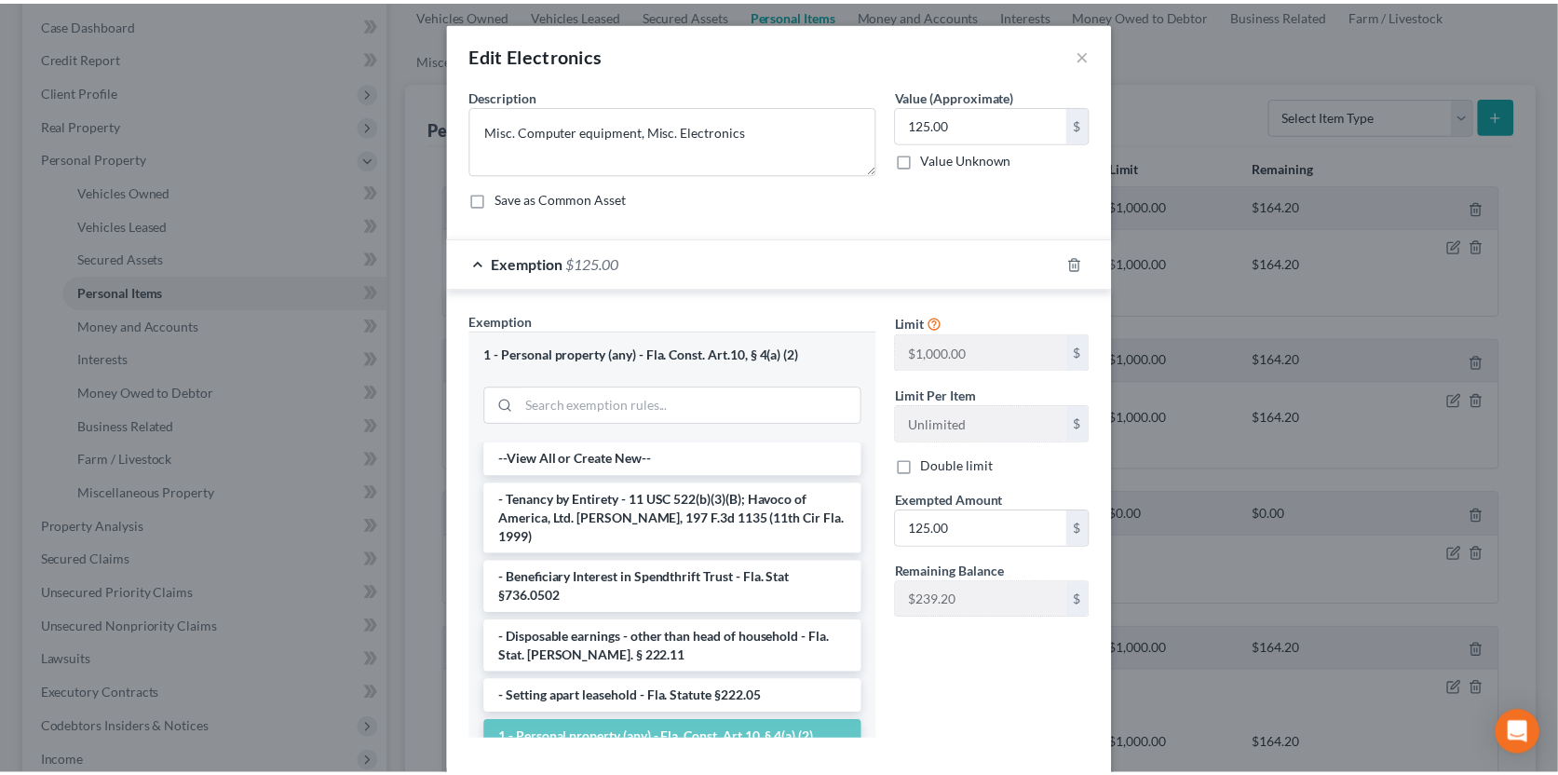
scroll to position [97, 0]
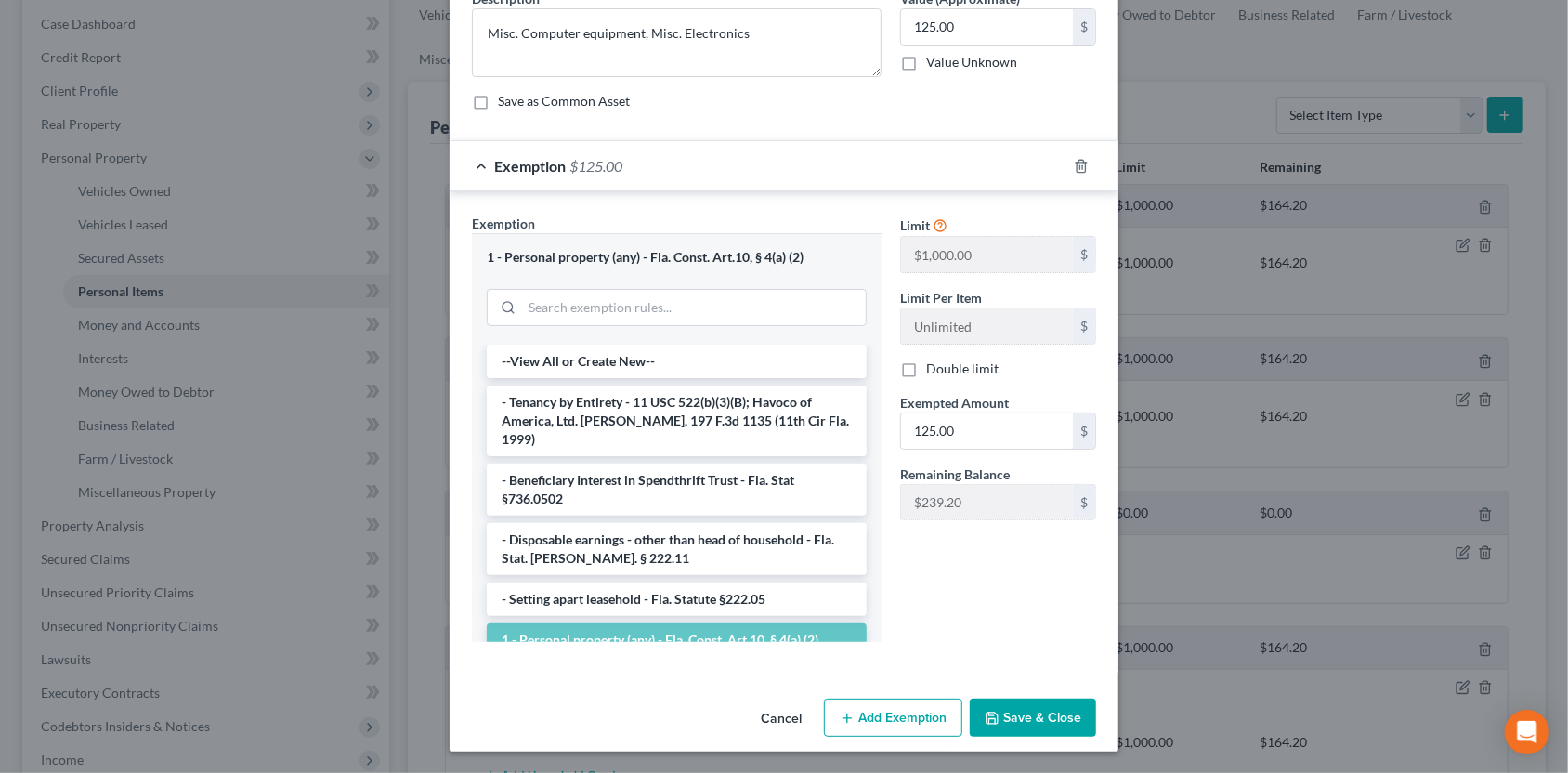
click at [984, 710] on icon "button" at bounding box center [991, 717] width 15 height 15
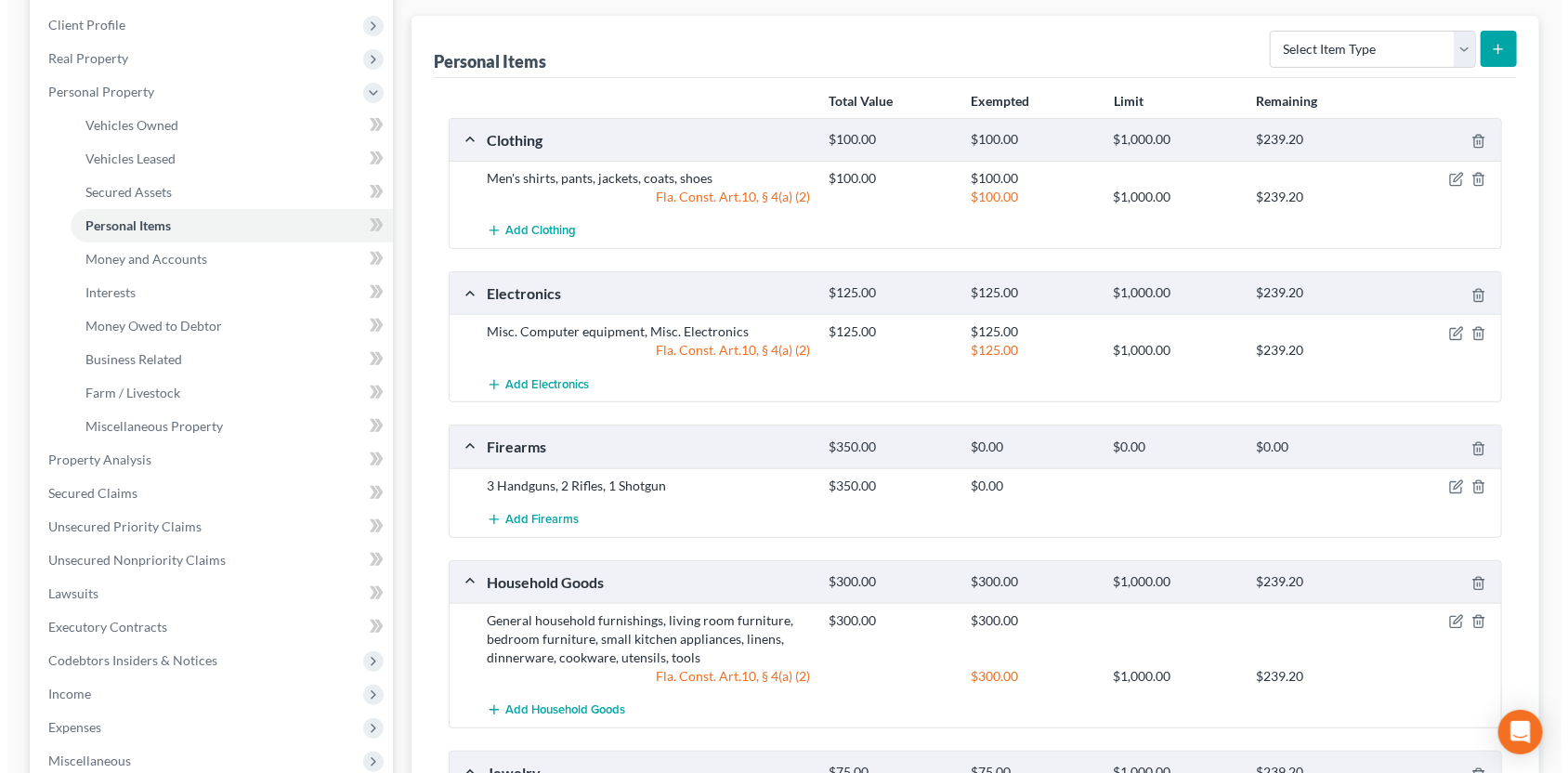
scroll to position [277, 0]
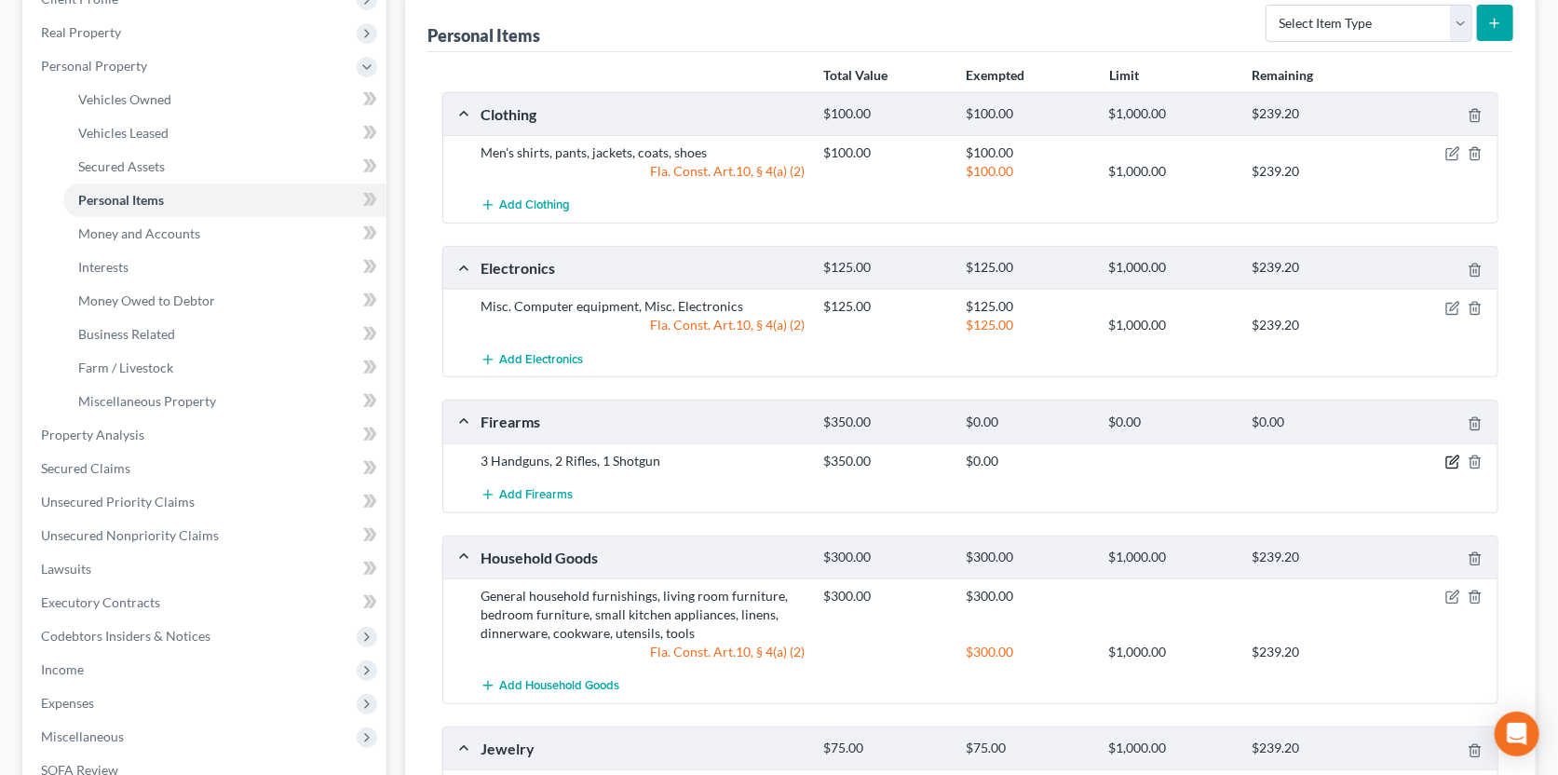
click at [1449, 457] on icon "button" at bounding box center [1451, 462] width 11 height 11
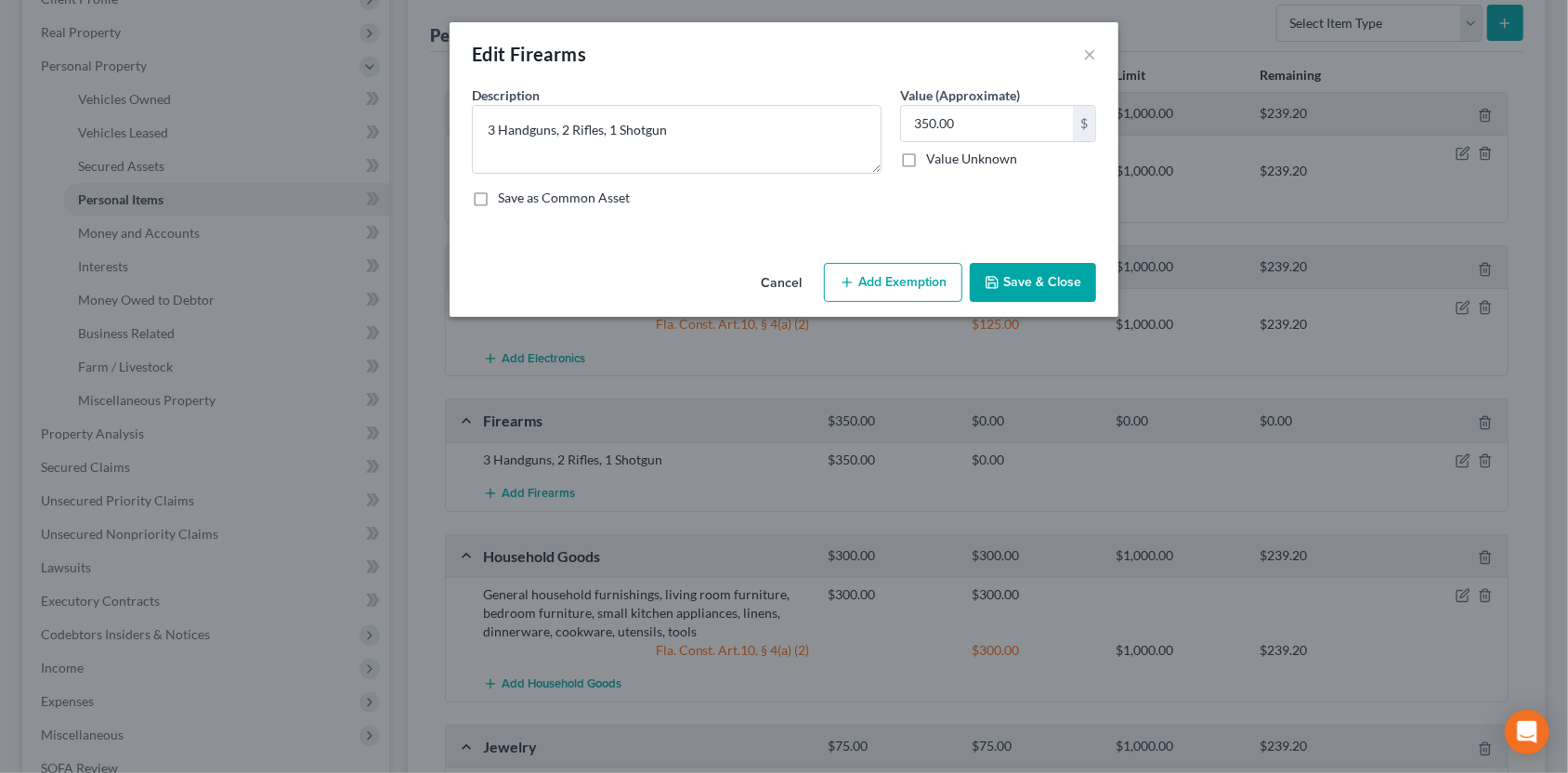
drag, startPoint x: 888, startPoint y: 268, endPoint x: 989, endPoint y: 143, distance: 160.7
click at [966, 159] on div "Edit Firearms × An exemption set must first be selected from the Filing Informa…" at bounding box center [784, 169] width 668 height 294
click at [899, 266] on button "Add Exemption" at bounding box center [893, 282] width 139 height 39
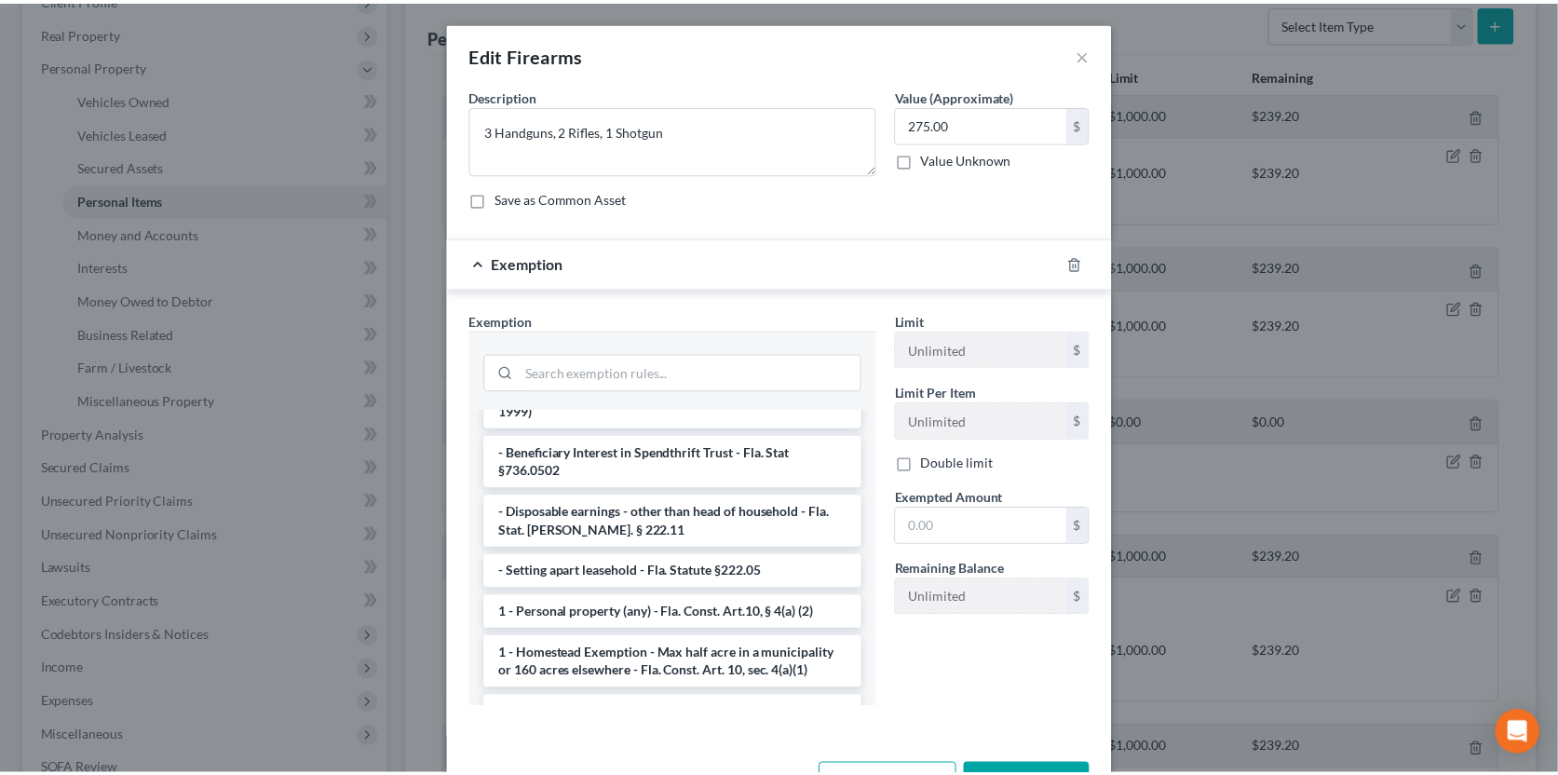
scroll to position [92, 0]
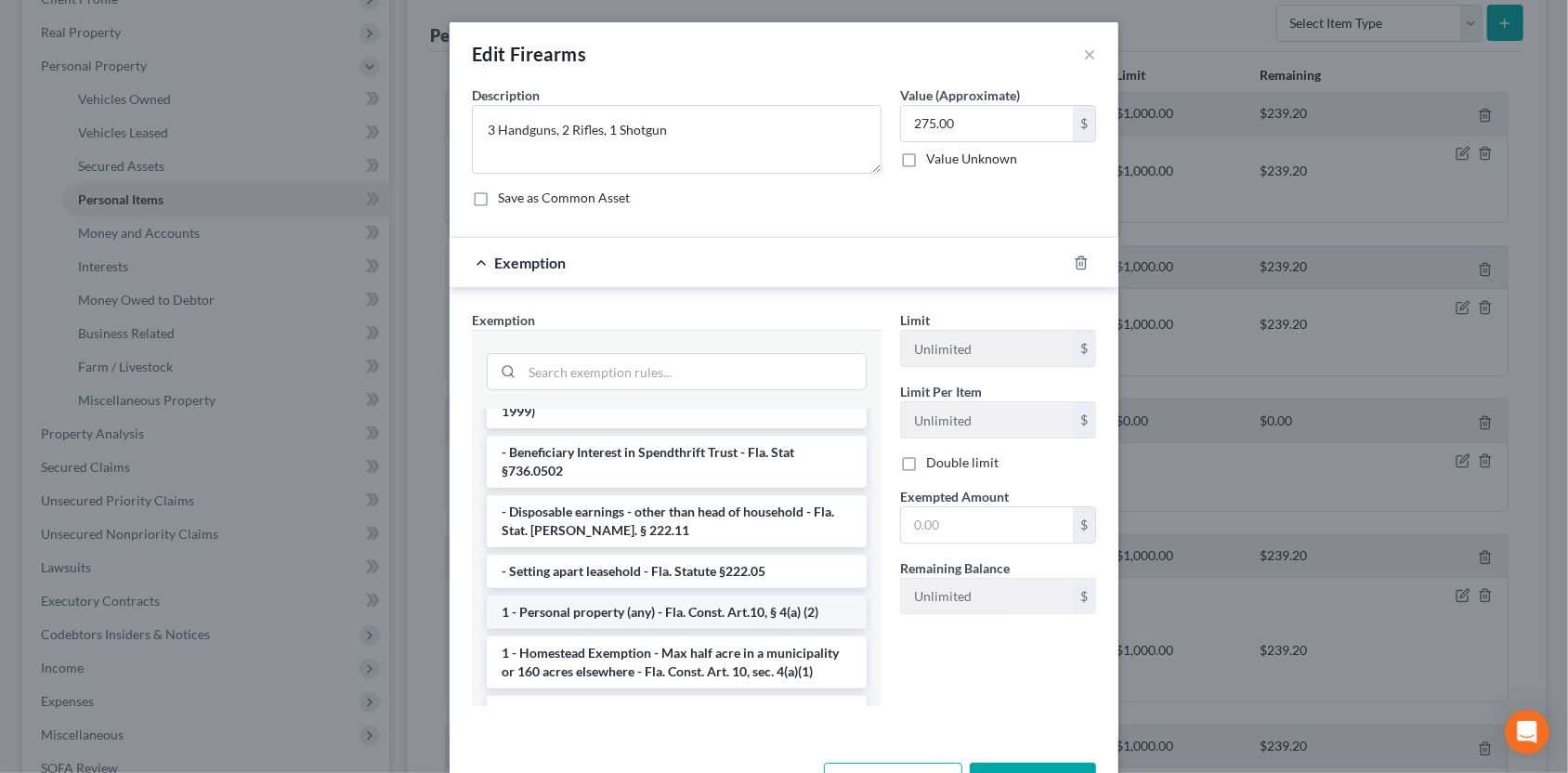
click at [636, 595] on li "1 - Personal property (any) - Fla. Const. Art.10, § 4(a) (2)" at bounding box center [676, 612] width 380 height 34
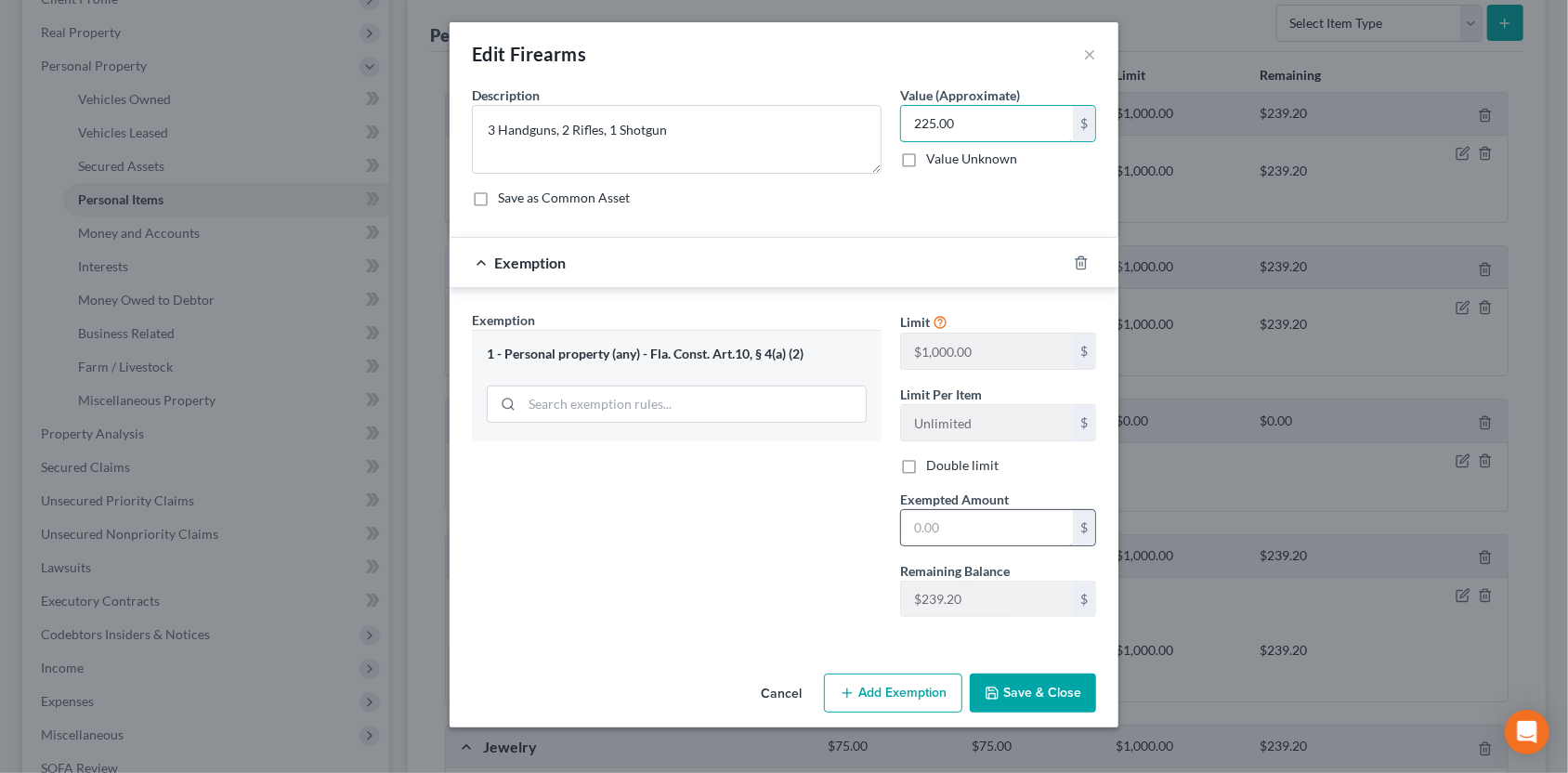
type input "225.00"
drag, startPoint x: 969, startPoint y: 522, endPoint x: 860, endPoint y: 514, distance: 109.3
click at [863, 519] on div "Exemption Set must be selected for CA. Exemption * 1 - Personal property (any) …" at bounding box center [784, 471] width 642 height 322
type input "225.00"
click at [1004, 694] on button "Save & Close" at bounding box center [1032, 692] width 127 height 39
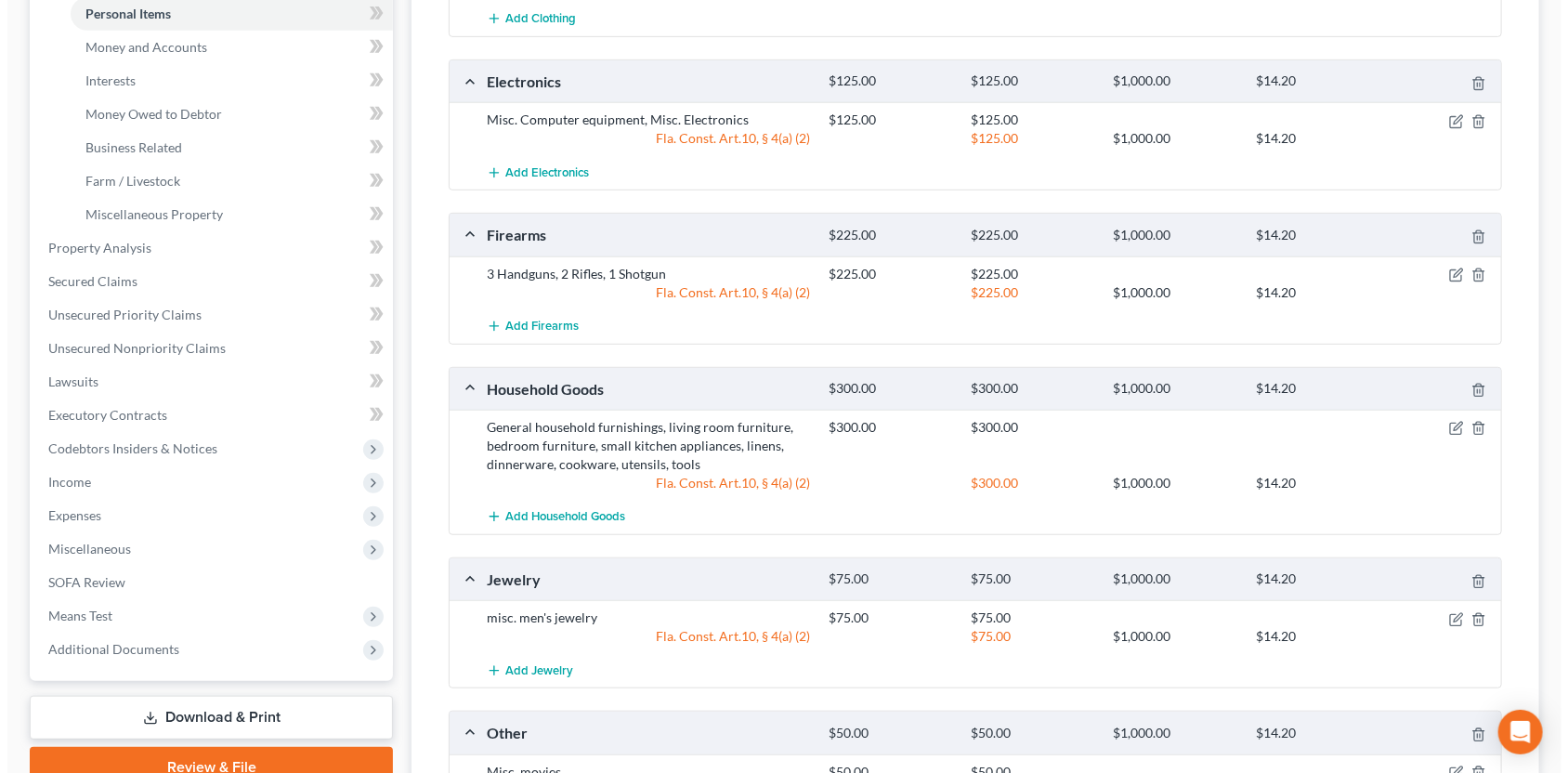
scroll to position [464, 0]
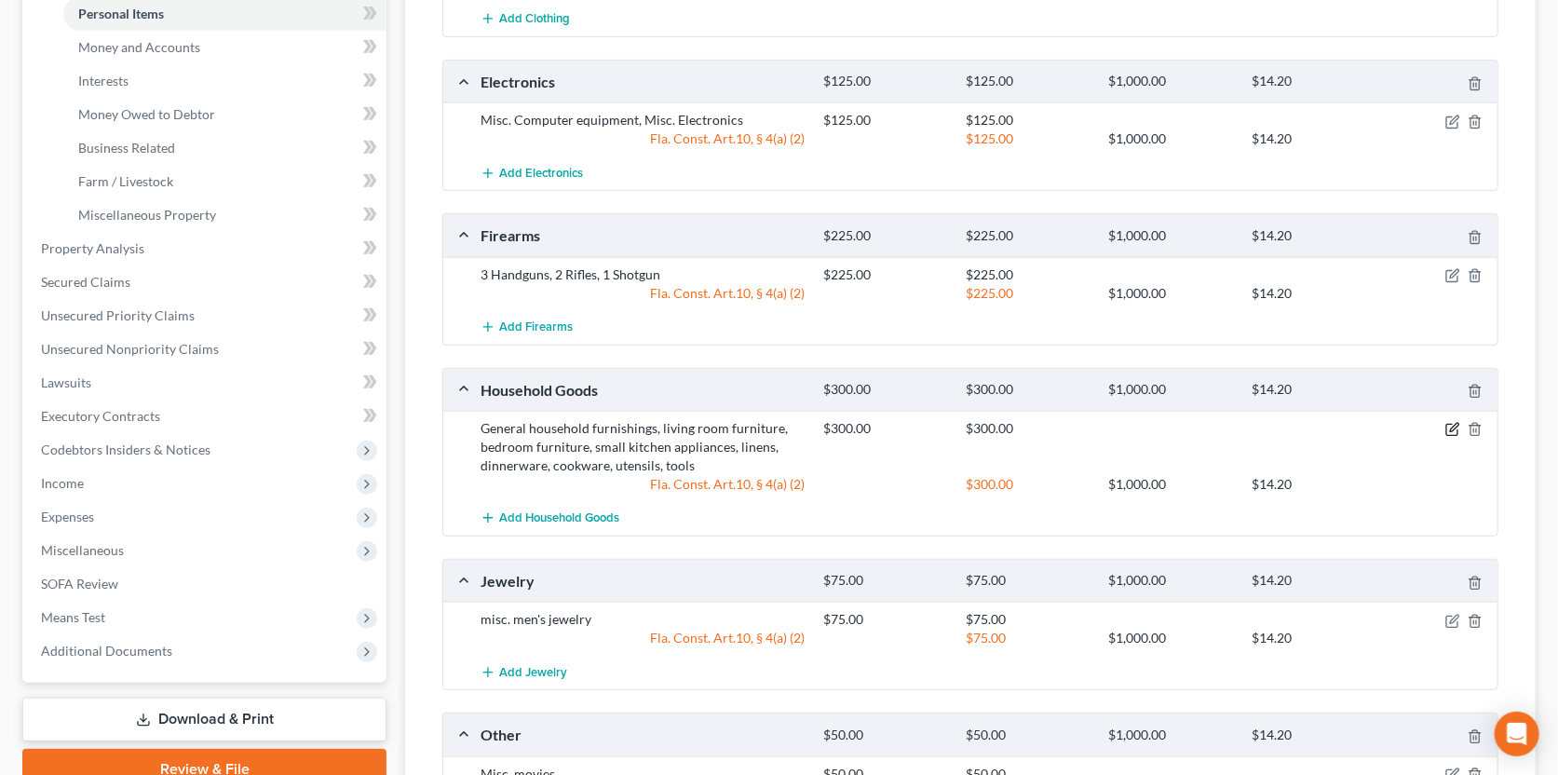
click at [1452, 424] on icon "button" at bounding box center [1452, 429] width 15 height 15
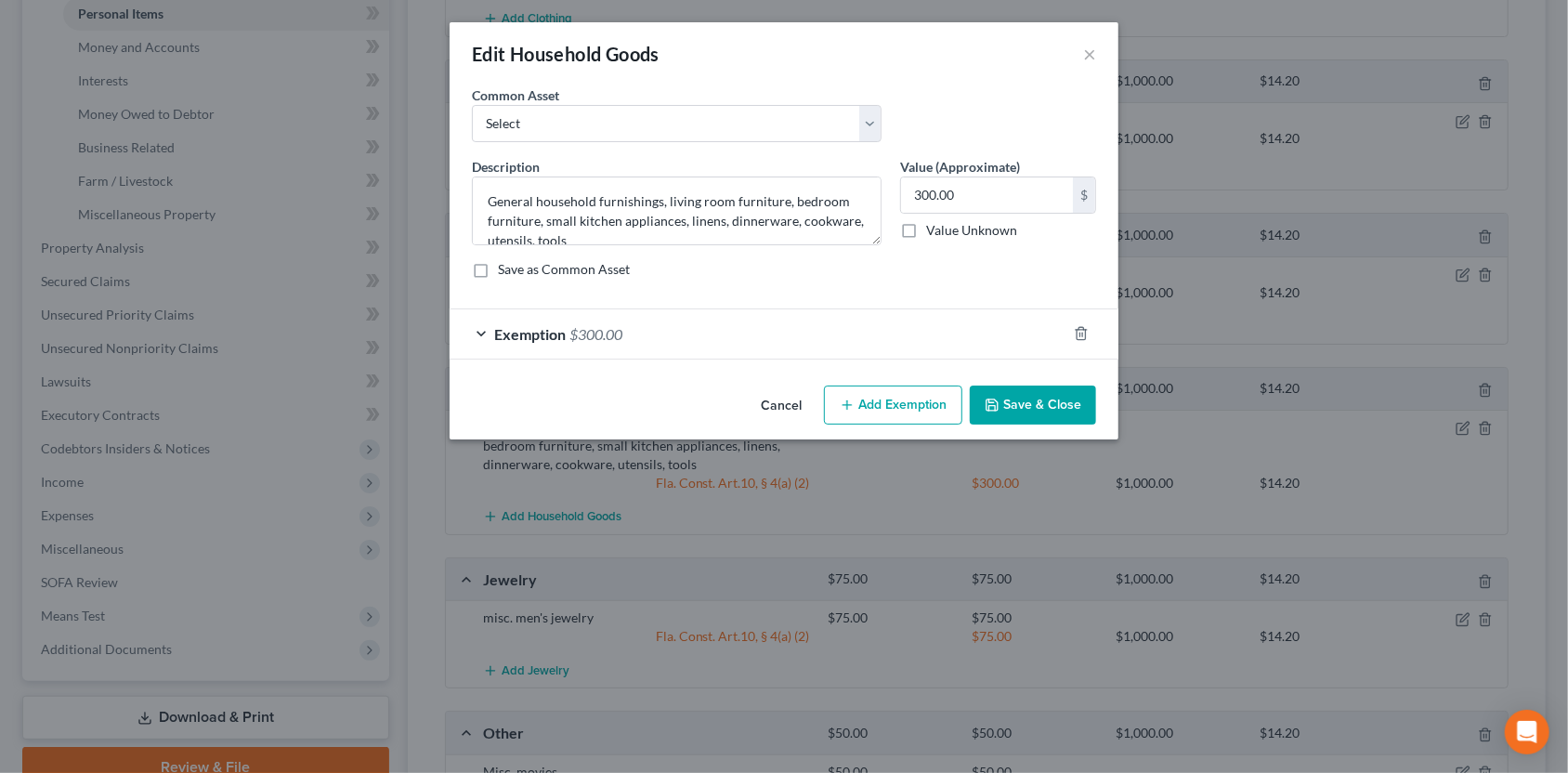
click at [905, 344] on div "Exemption $300.00" at bounding box center [758, 333] width 616 height 49
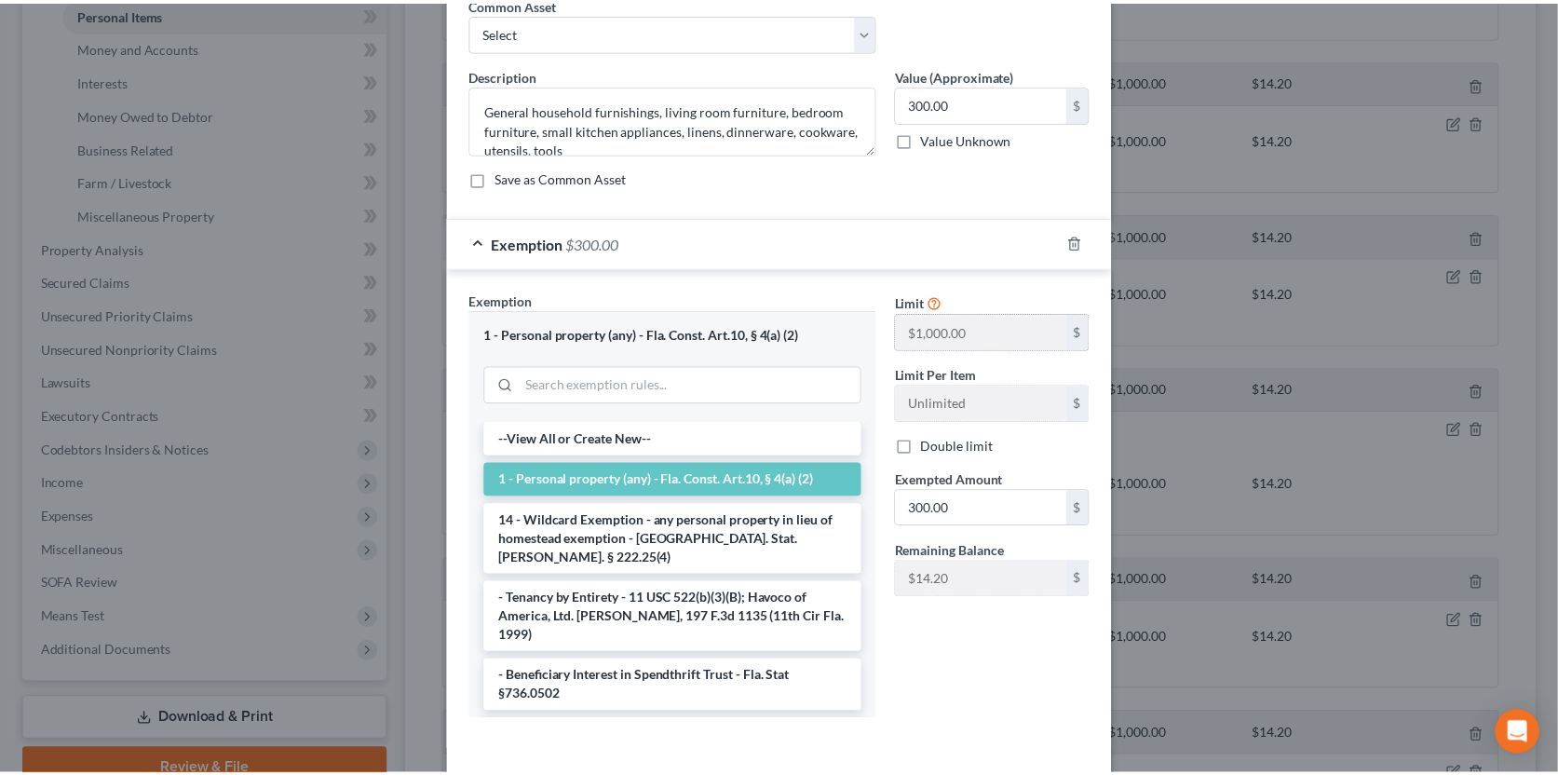
scroll to position [0, 0]
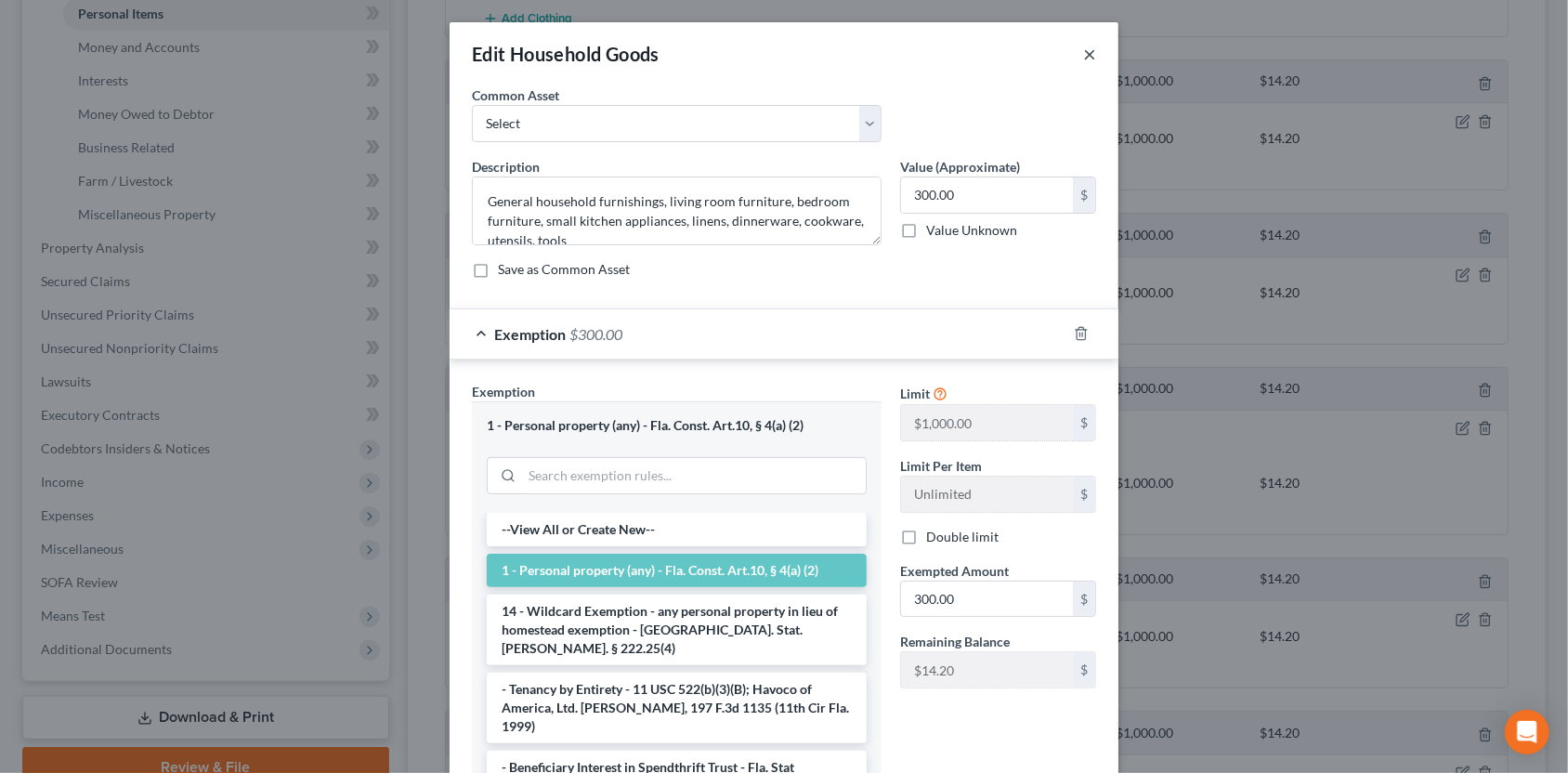
click at [1083, 51] on button "×" at bounding box center [1089, 54] width 13 height 22
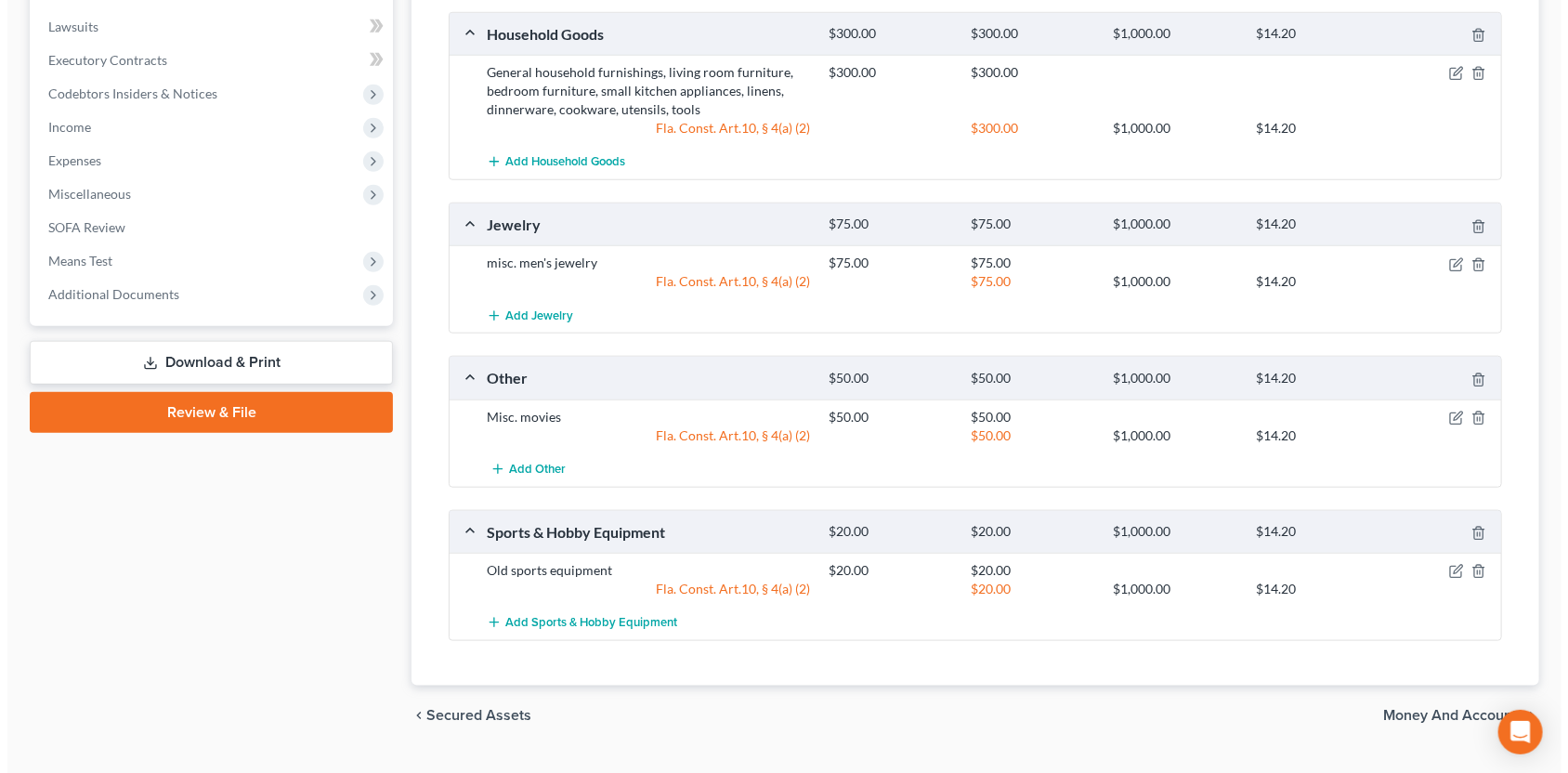
scroll to position [835, 0]
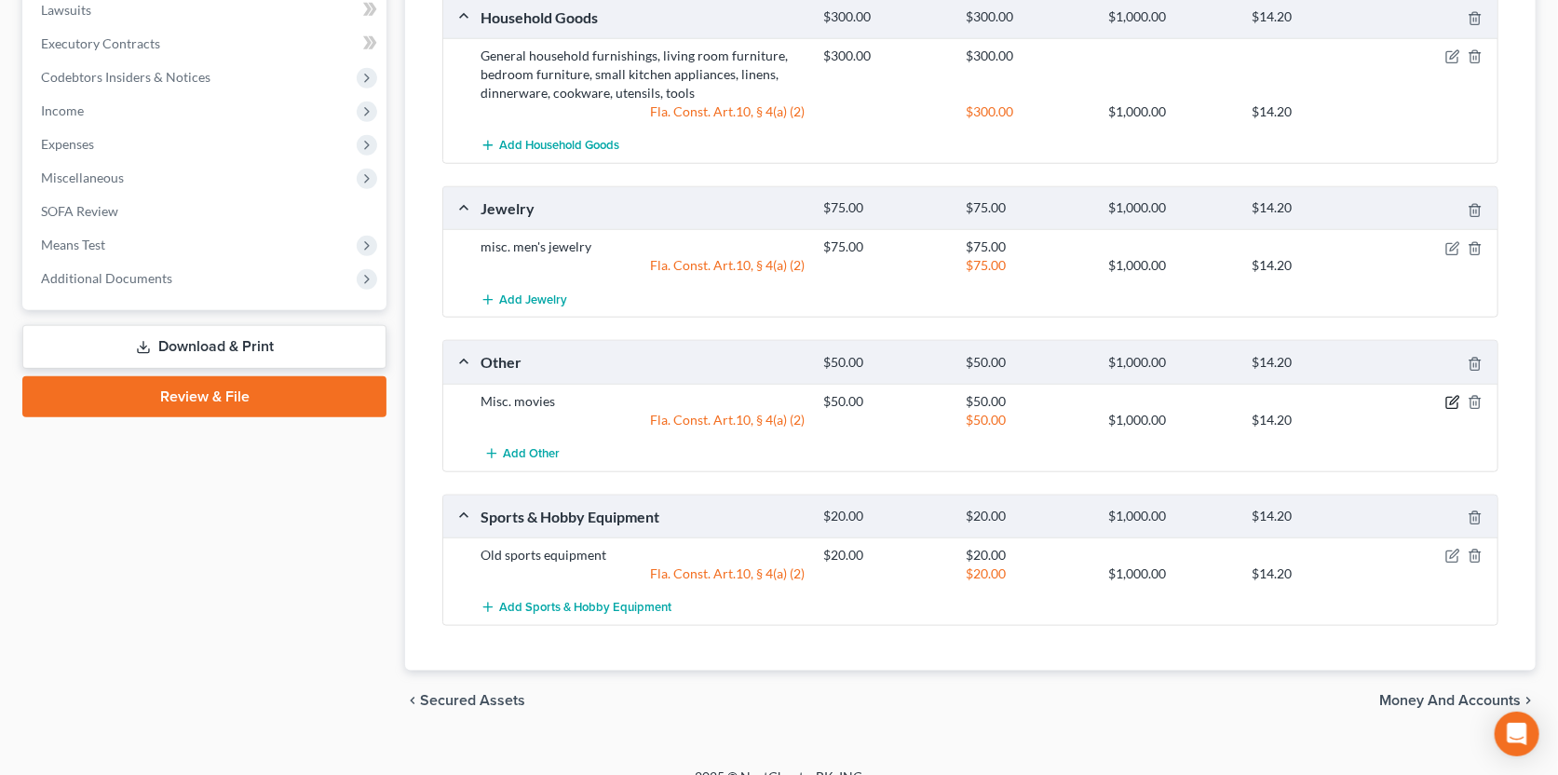
click at [1455, 396] on icon "button" at bounding box center [1454, 400] width 8 height 8
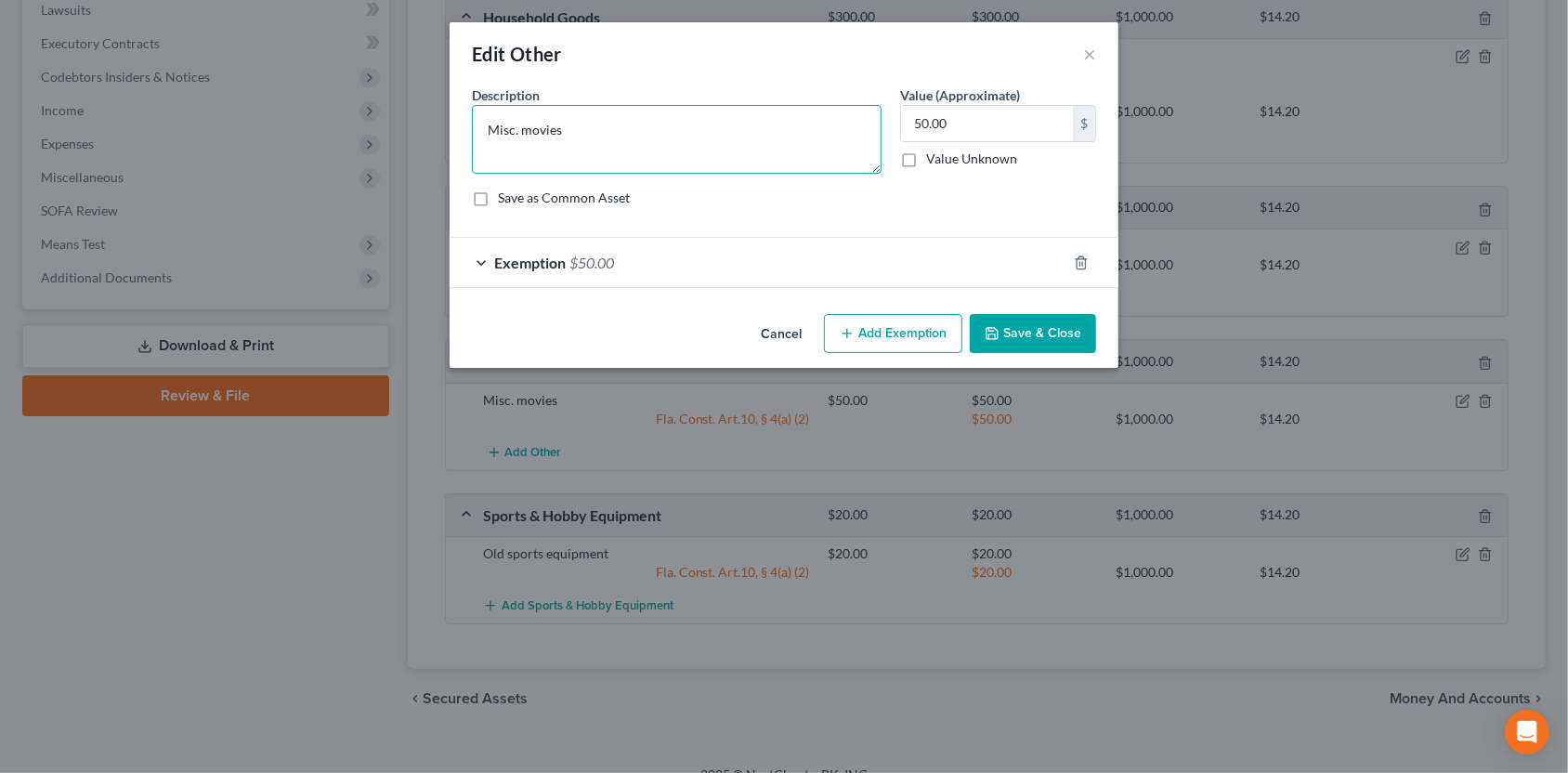
click at [623, 129] on textarea "Misc. movies" at bounding box center [676, 139] width 410 height 69
type textarea "Misc. movies DVD collection"
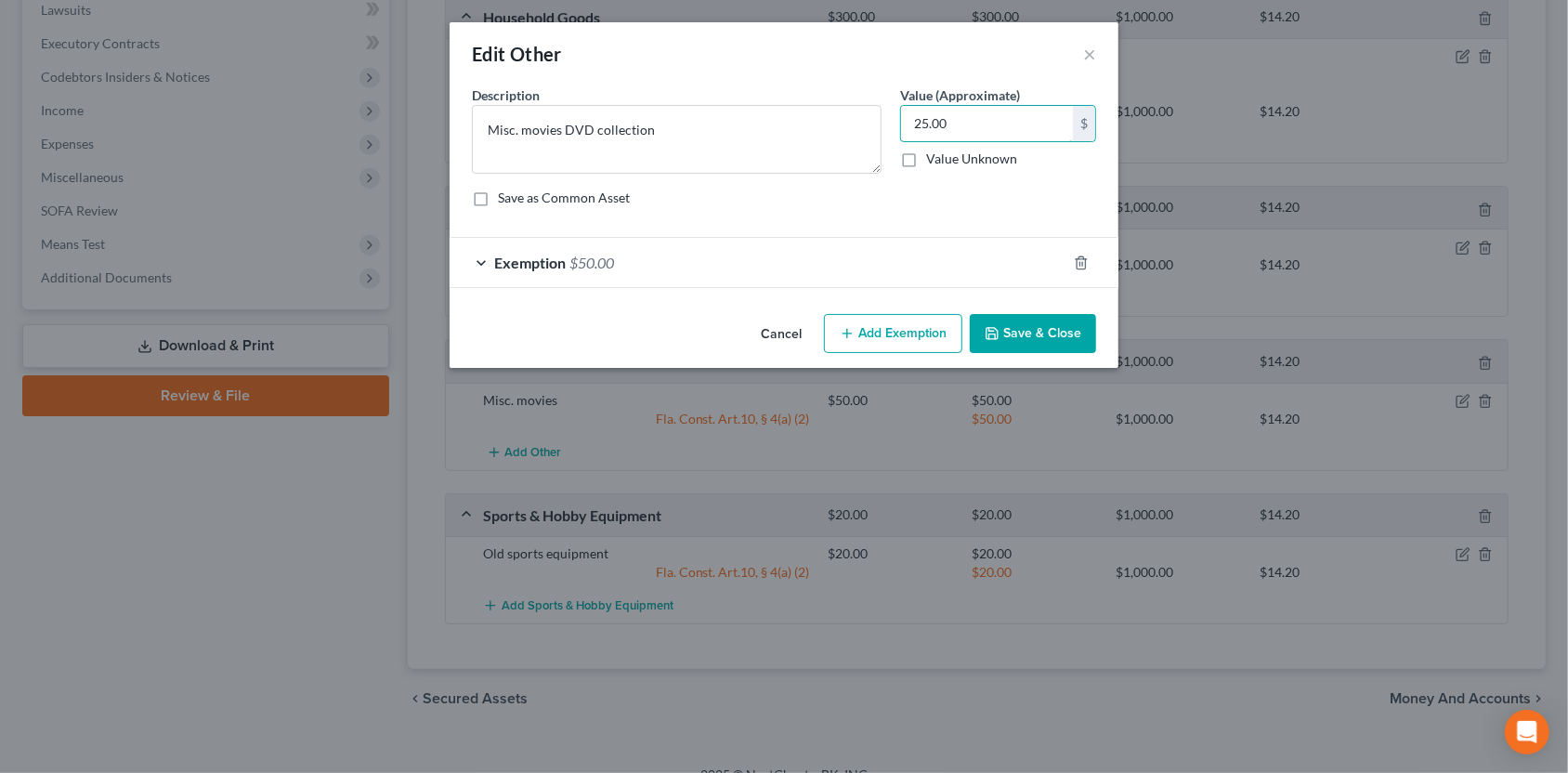
type input "25.00"
click at [862, 257] on div "Exemption $50.00" at bounding box center [758, 261] width 616 height 49
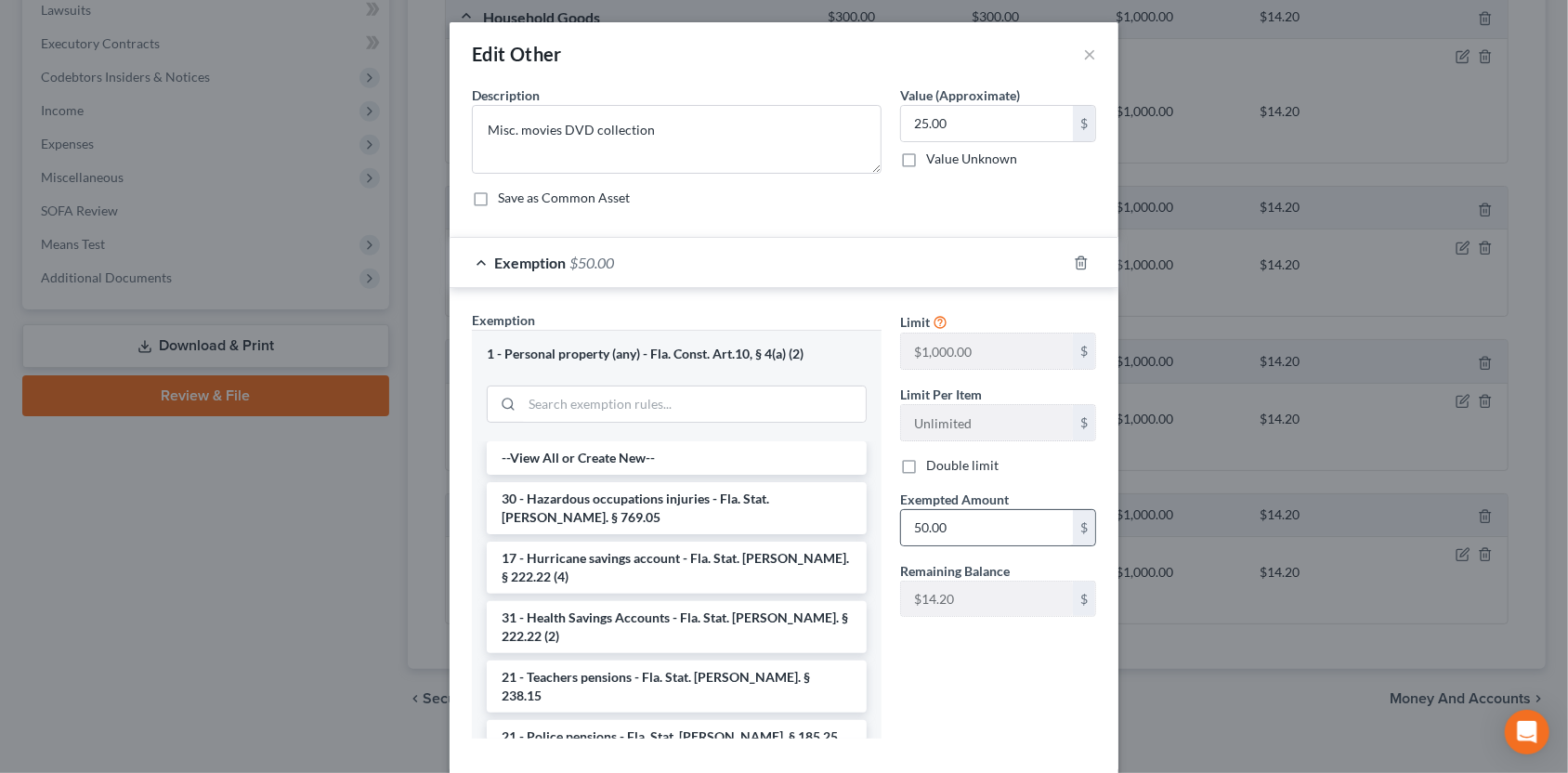
drag, startPoint x: 970, startPoint y: 547, endPoint x: 927, endPoint y: 544, distance: 43.1
click at [927, 545] on div "Limit $1,000.00 $ Limit Per Item Unlimited $ Double limit Exempted Amount * 50.…" at bounding box center [997, 471] width 214 height 321
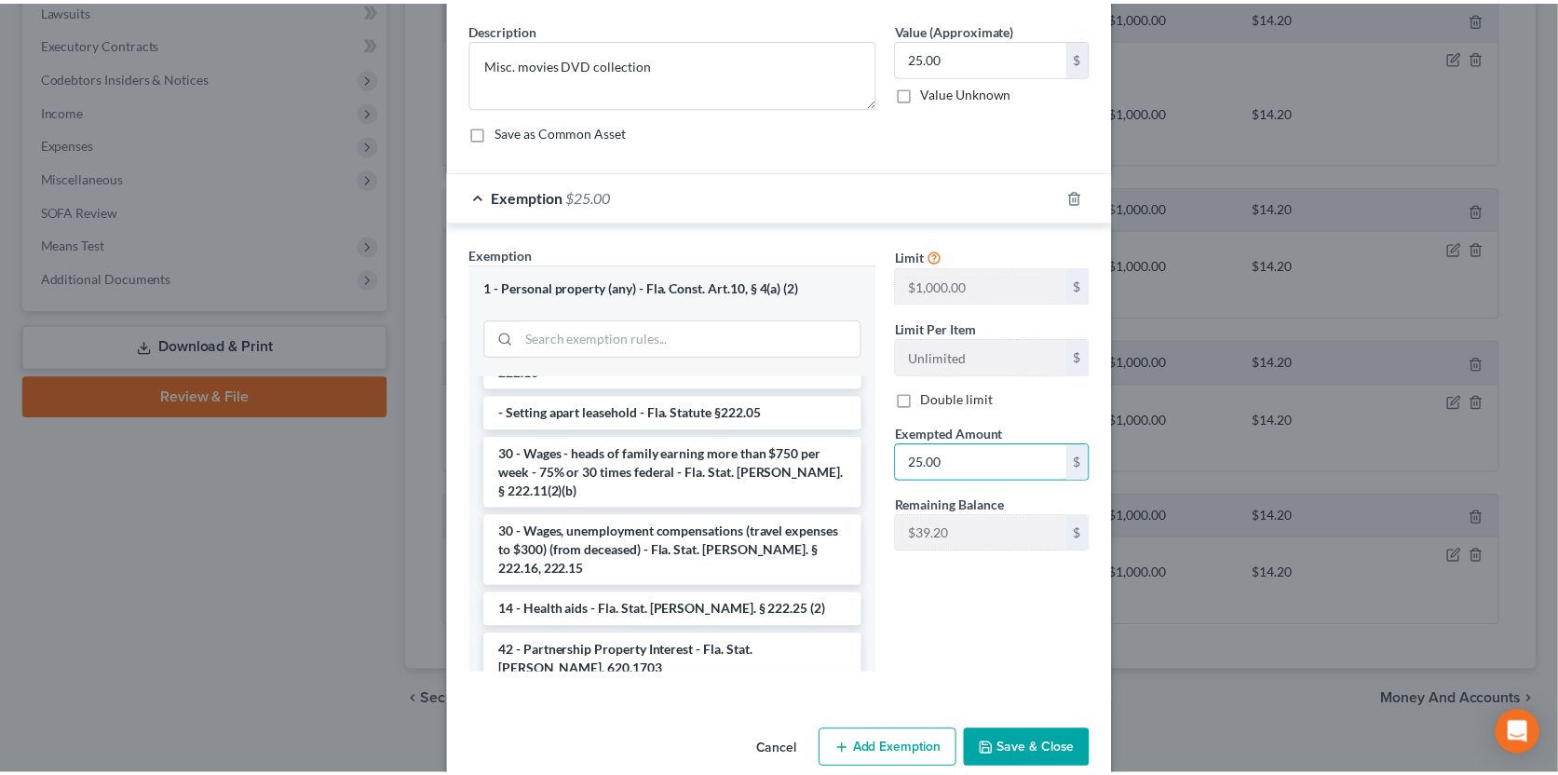
scroll to position [97, 0]
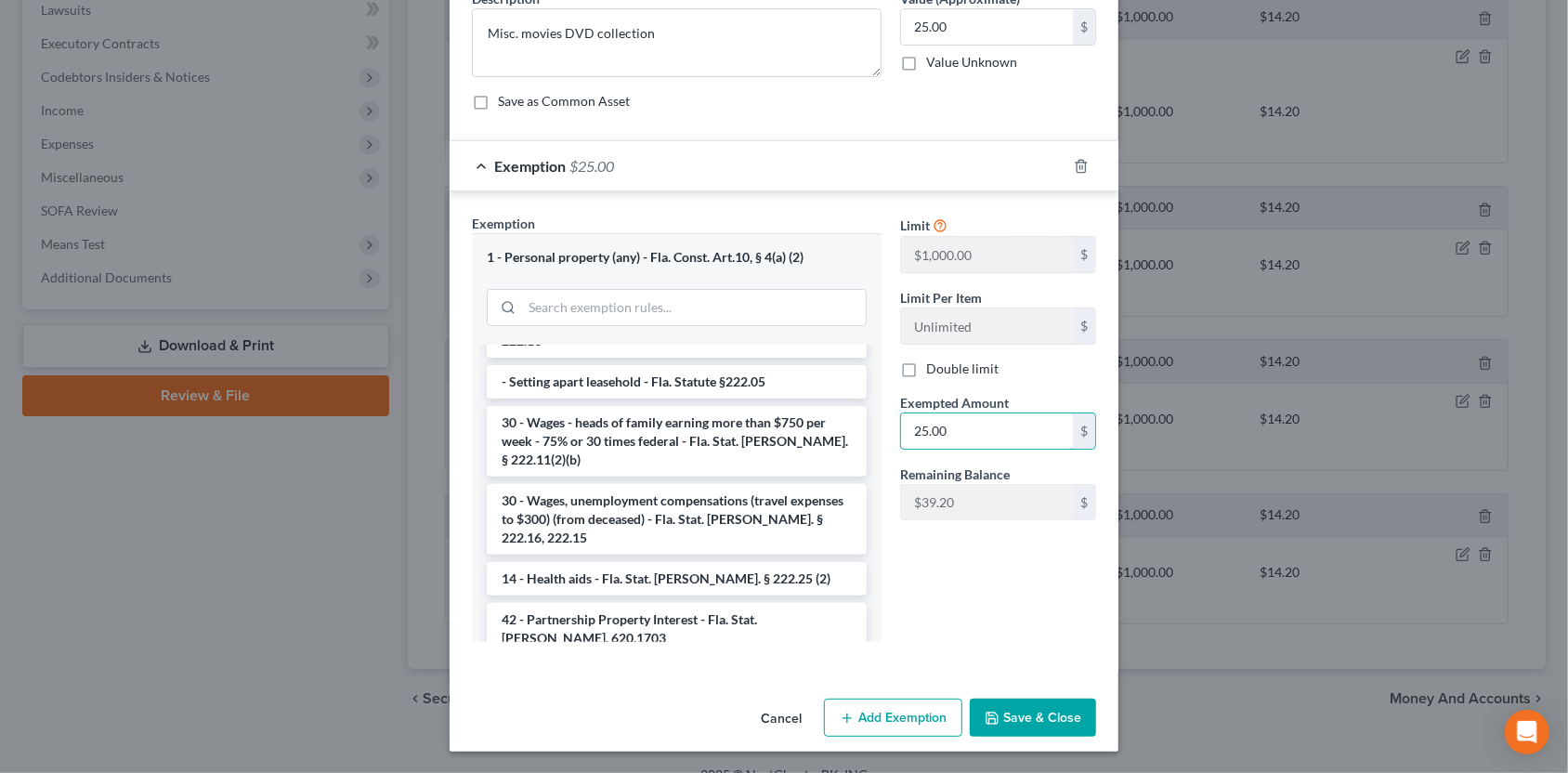
type input "25.00"
click at [1031, 717] on button "Save & Close" at bounding box center [1032, 717] width 127 height 39
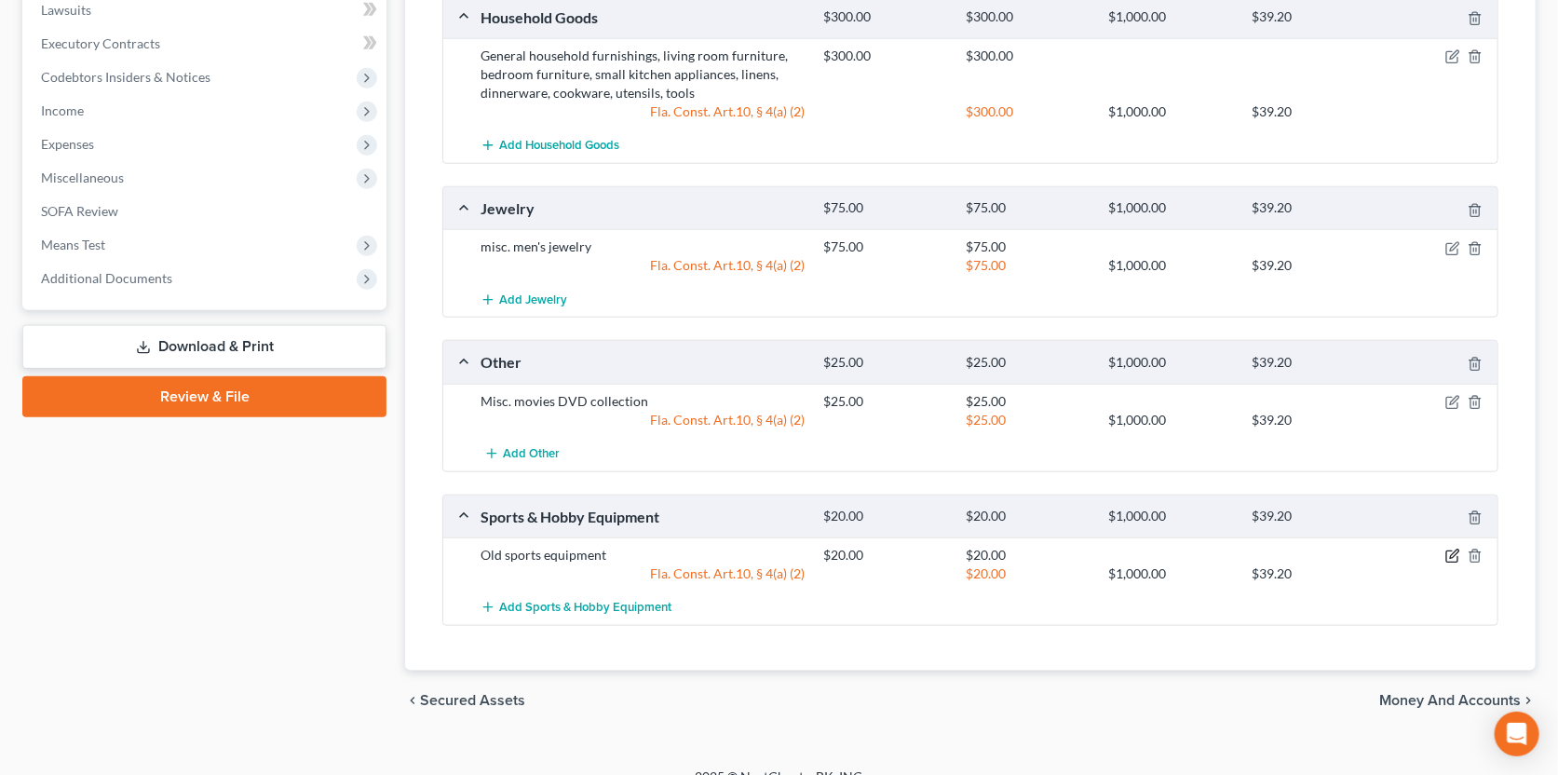
click at [1449, 550] on icon "button" at bounding box center [1452, 555] width 15 height 15
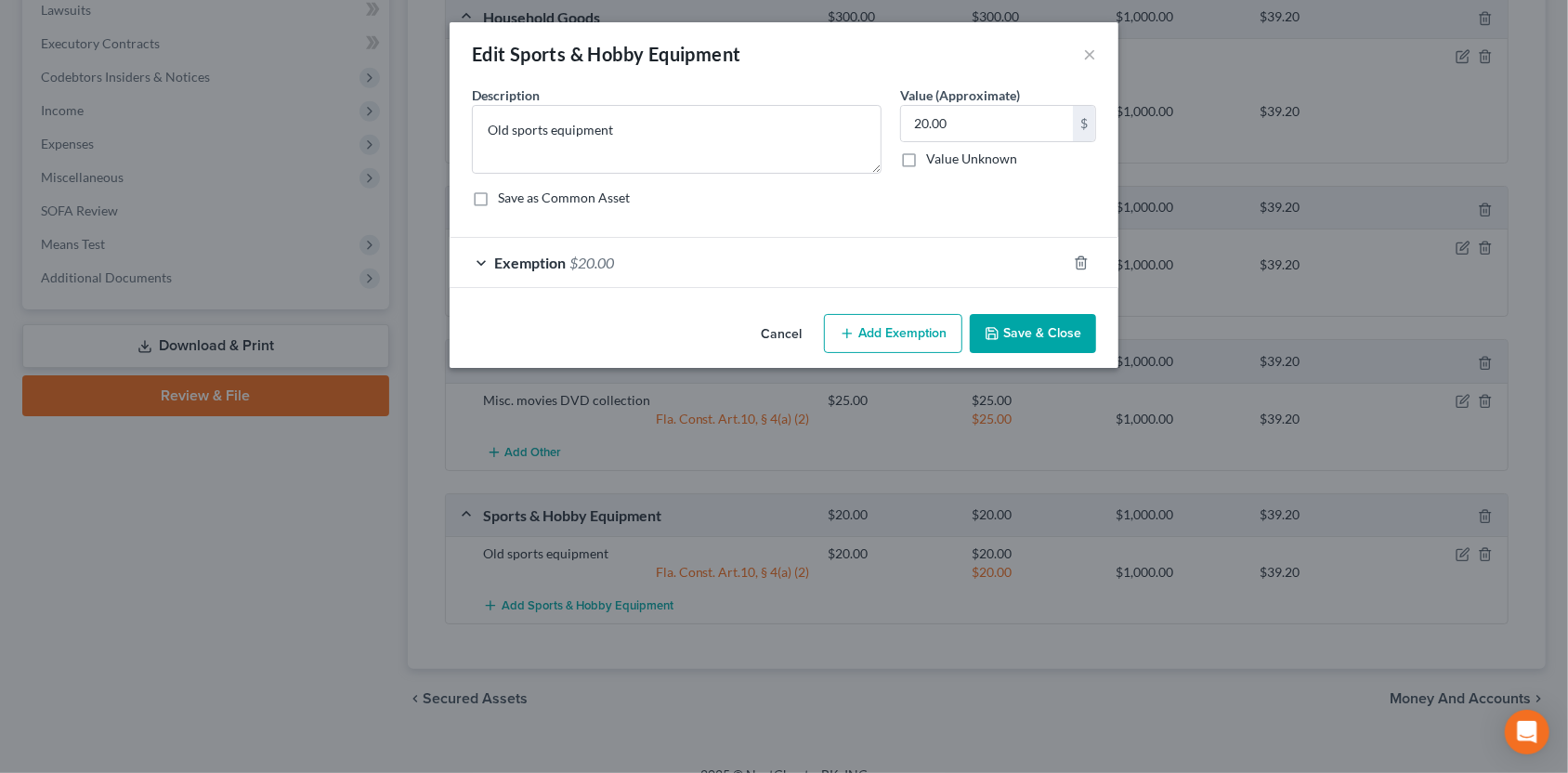
click at [1100, 61] on div "Edit Sports & Hobby Equipment ×" at bounding box center [784, 53] width 668 height 63
click at [1093, 56] on button "×" at bounding box center [1089, 54] width 13 height 22
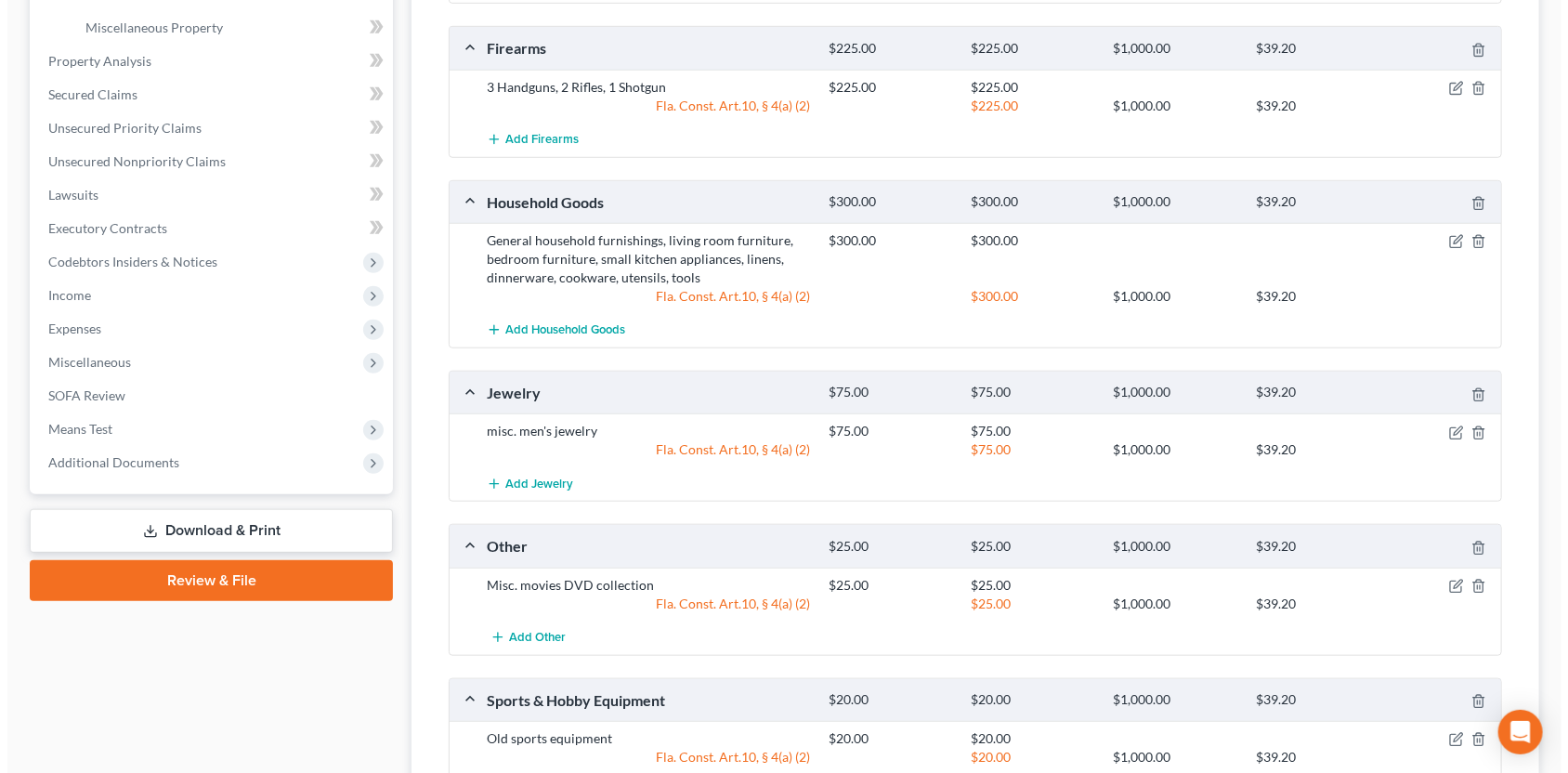
scroll to position [649, 0]
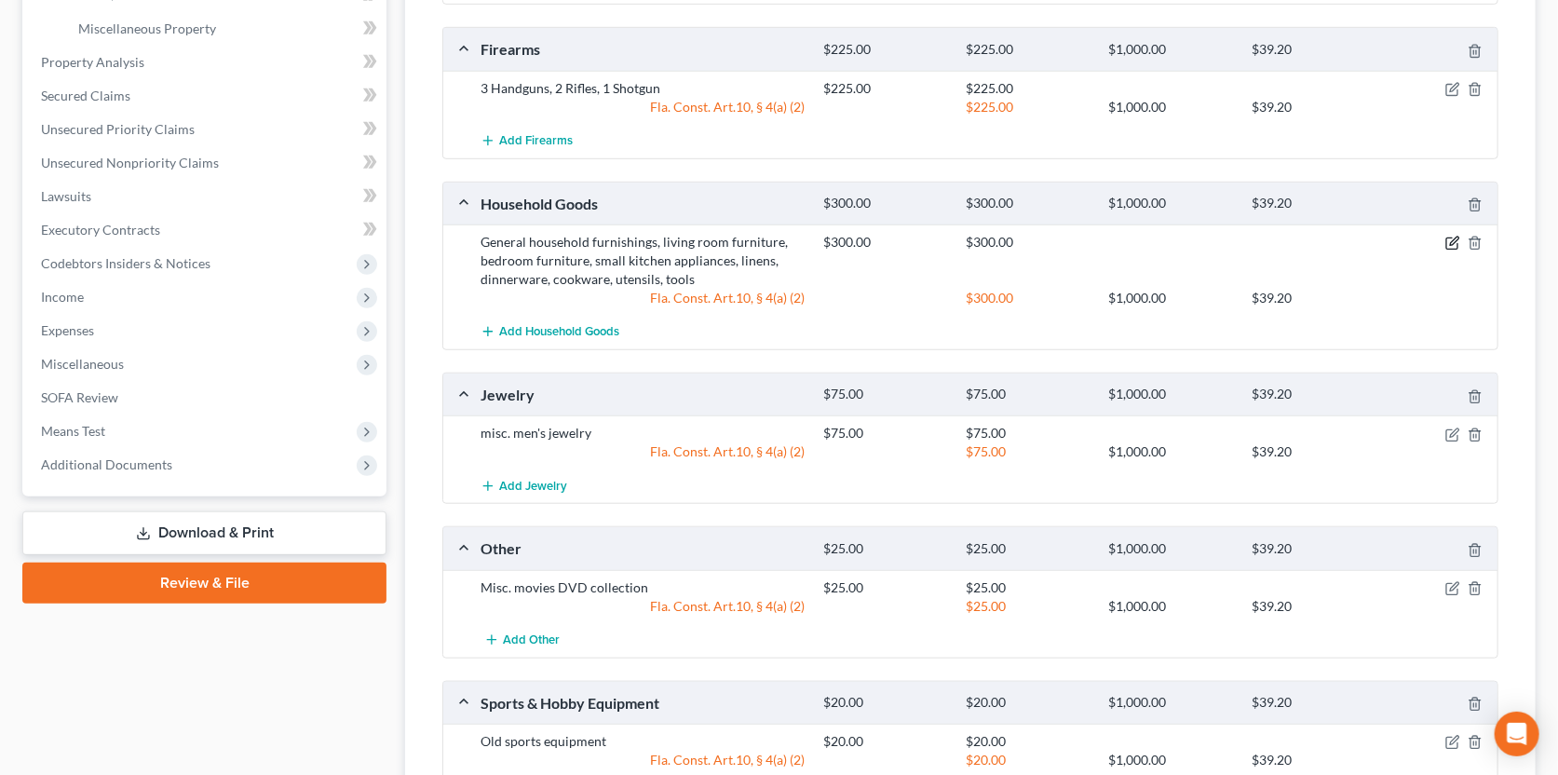
click at [1446, 238] on icon "button" at bounding box center [1451, 243] width 11 height 11
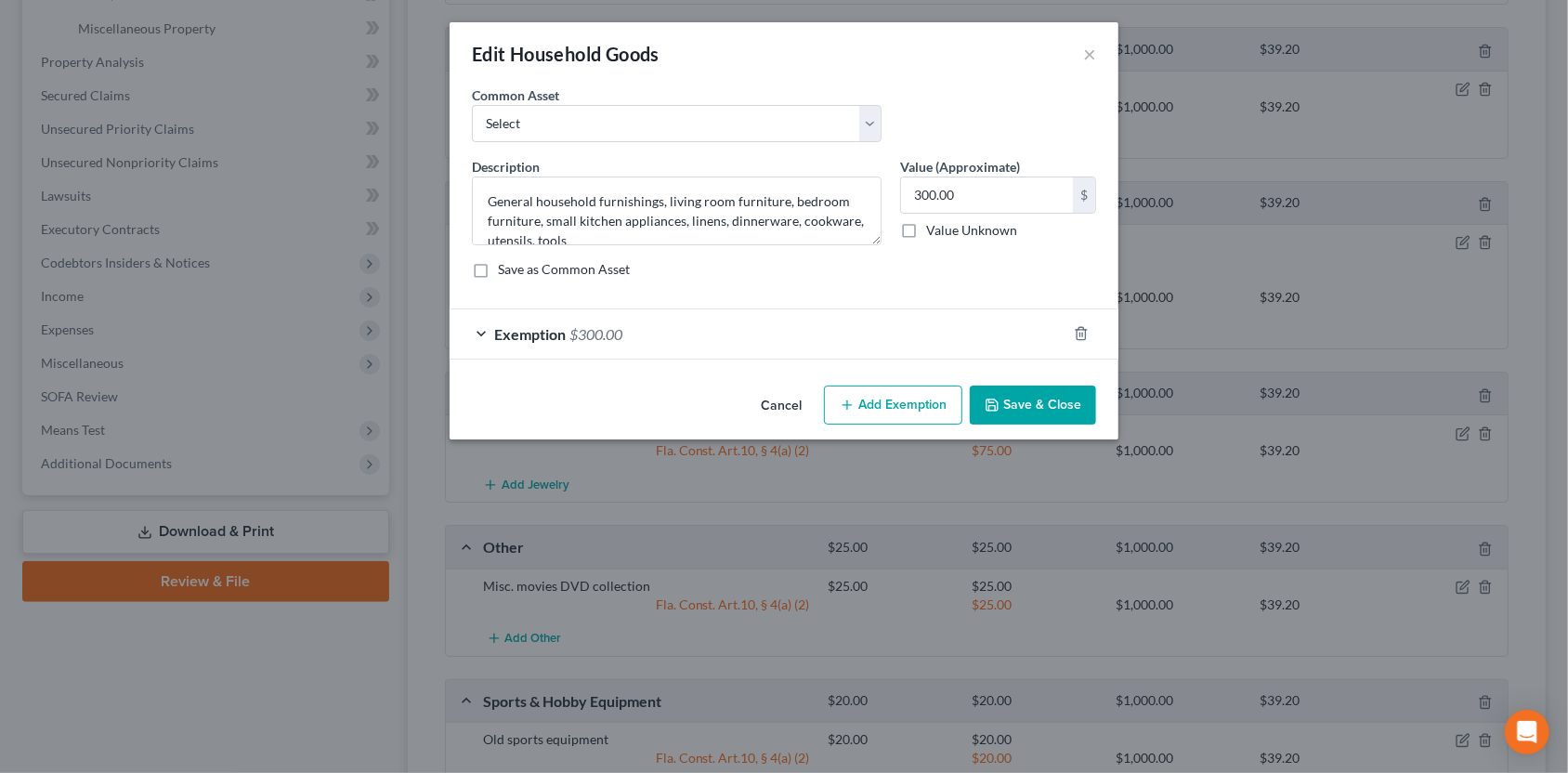
click at [885, 332] on div "Exemption $300.00" at bounding box center [758, 333] width 616 height 49
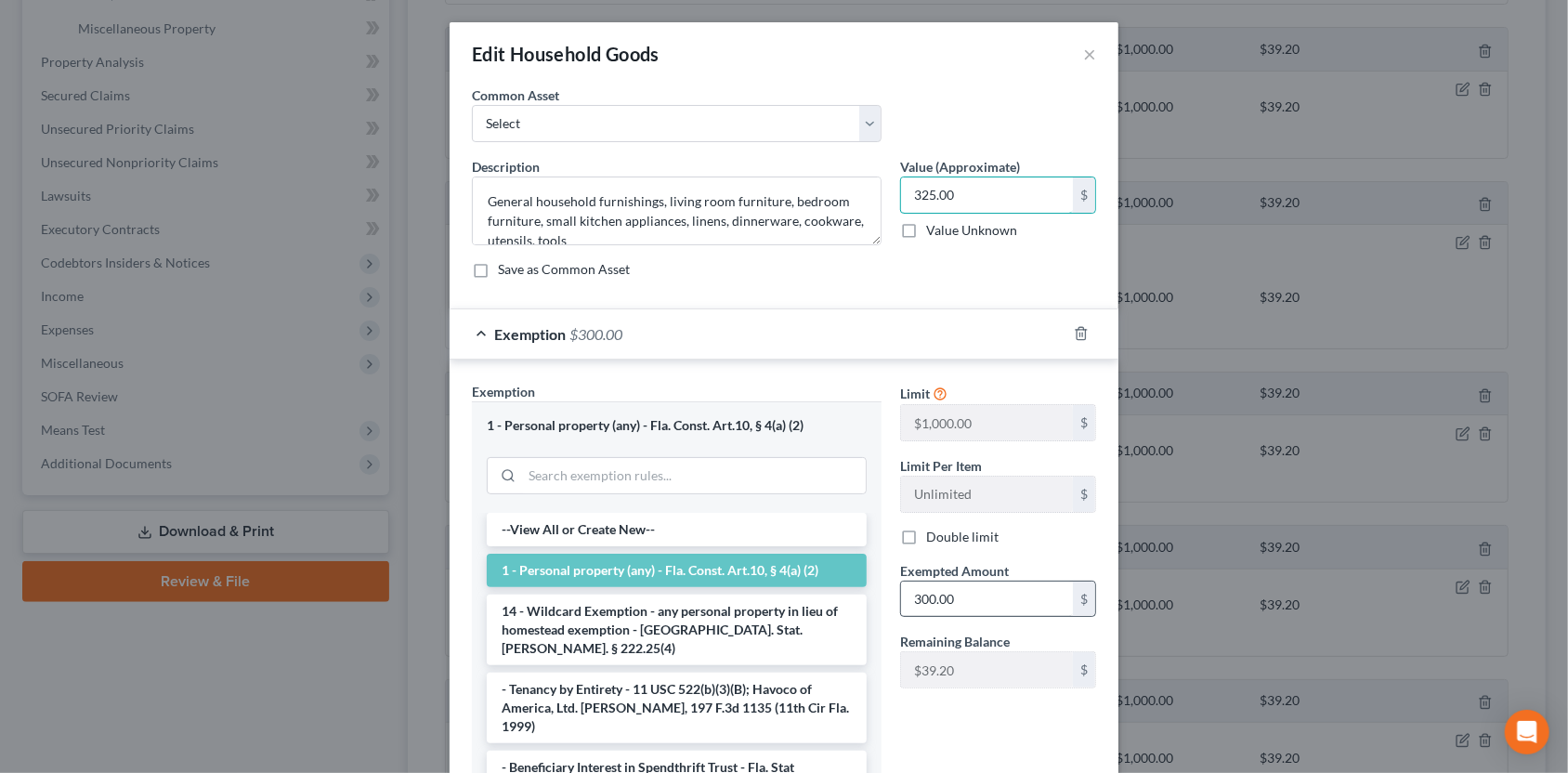
type input "325.00"
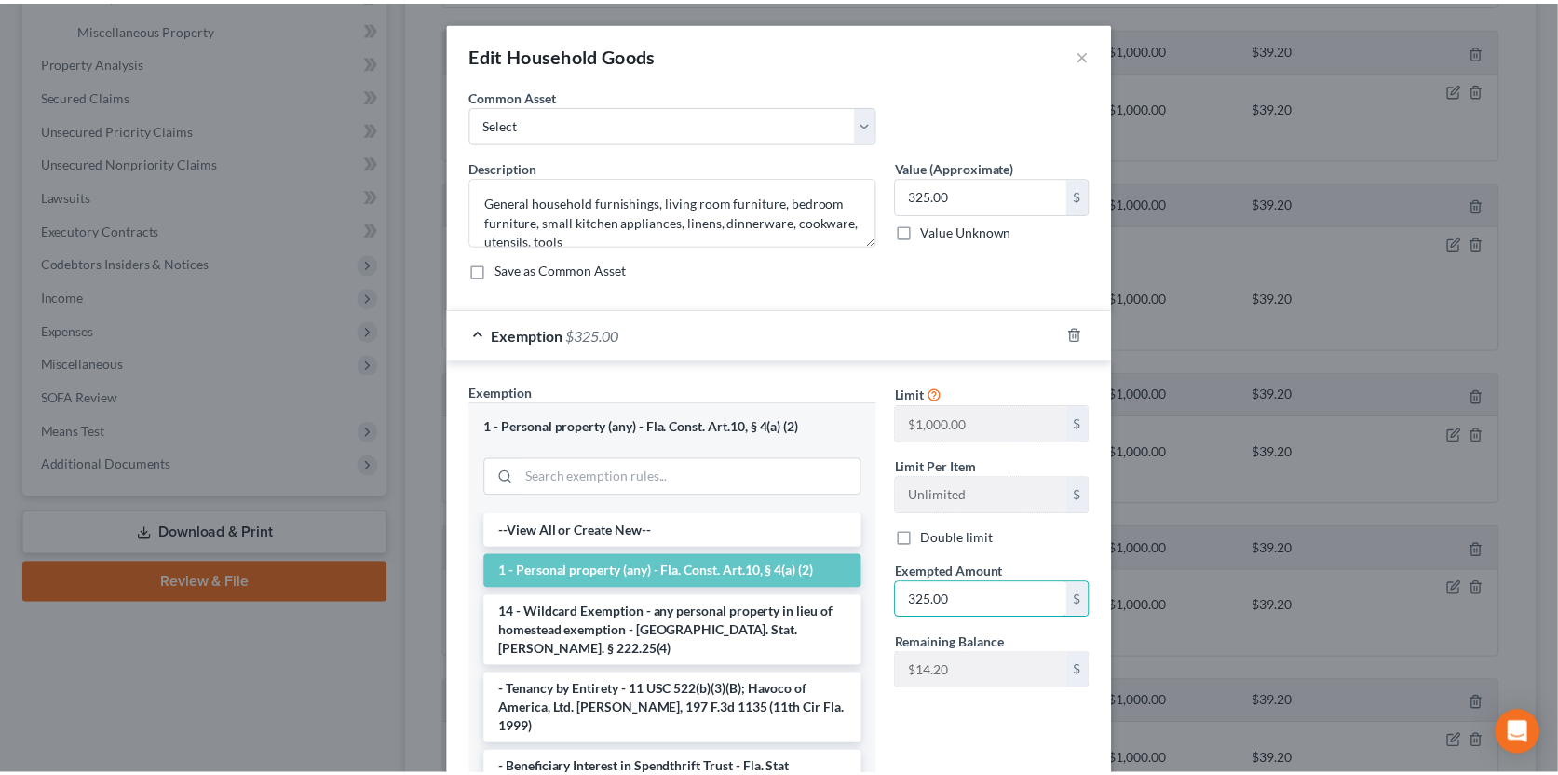
scroll to position [168, 0]
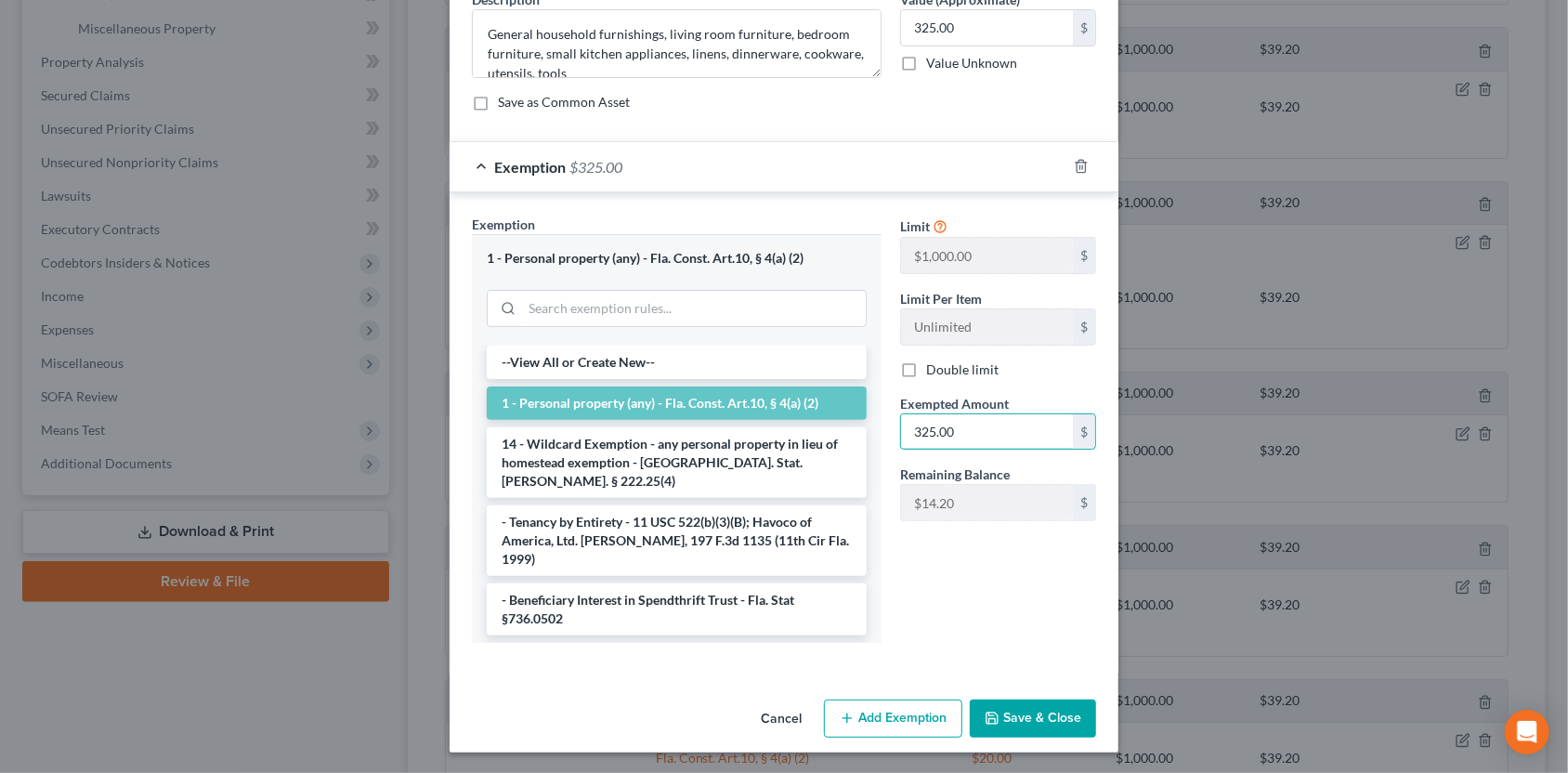
type input "325.00"
click at [1021, 716] on button "Save & Close" at bounding box center [1032, 718] width 127 height 39
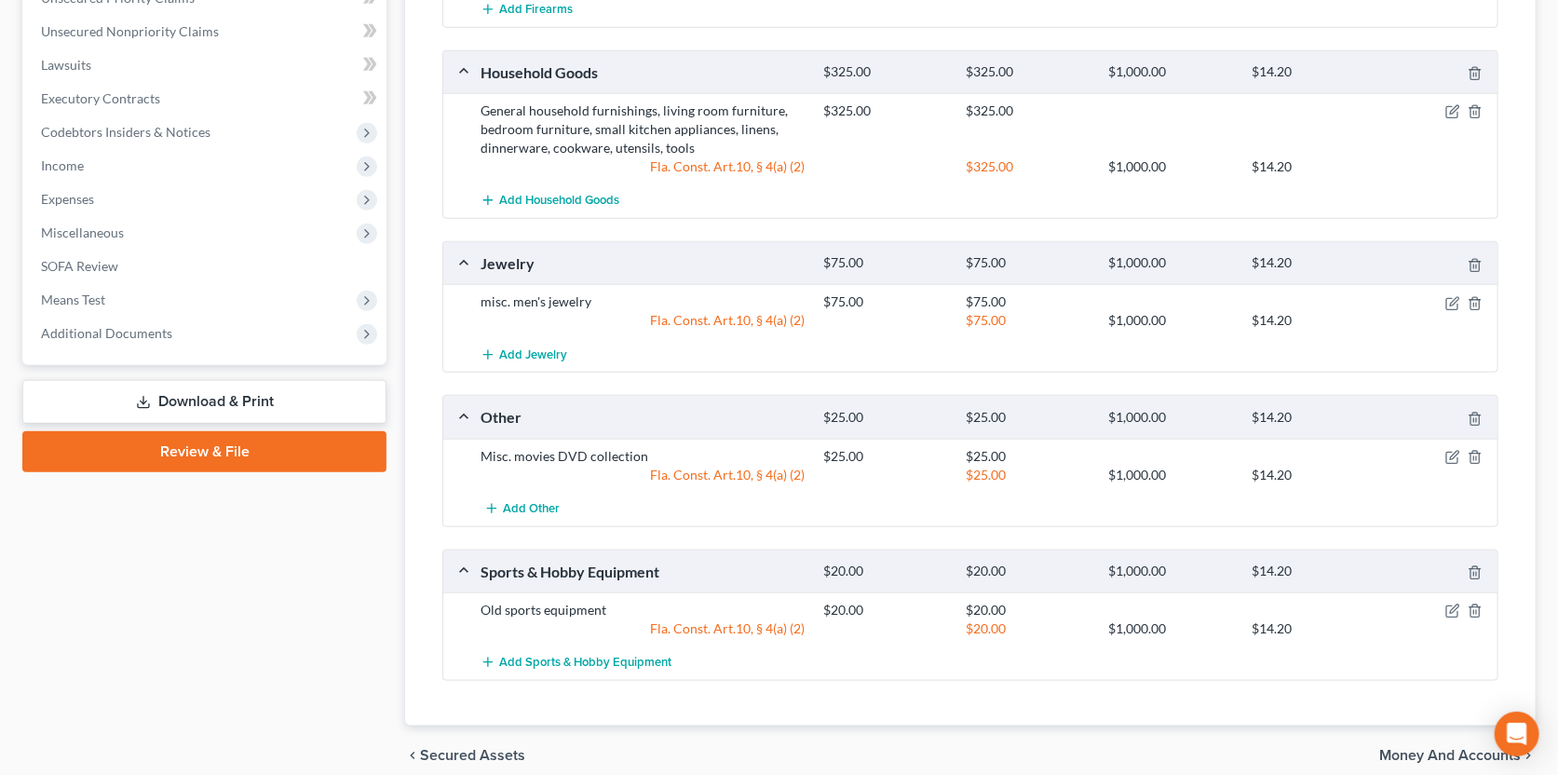
scroll to position [859, 0]
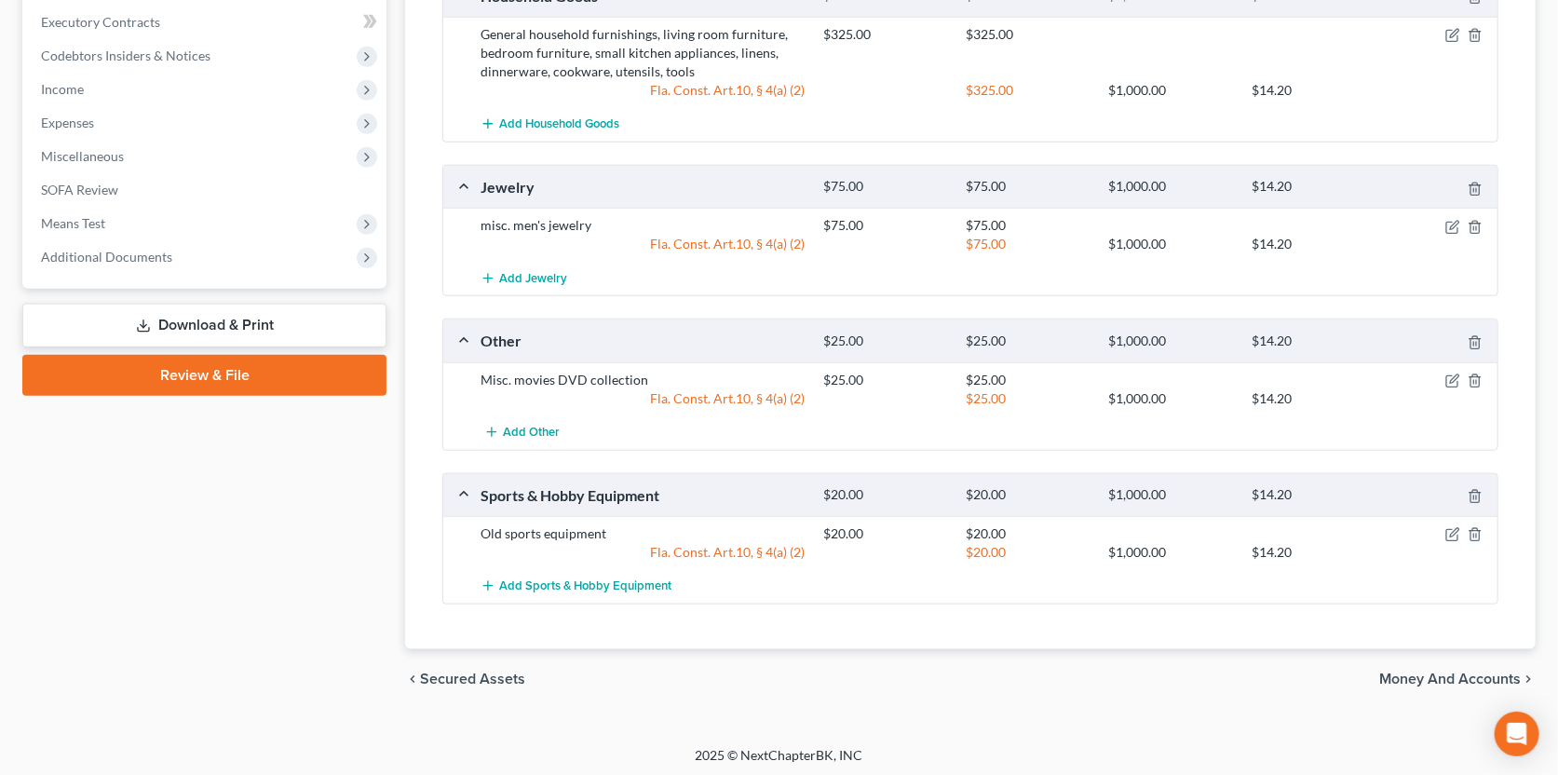
click at [1419, 681] on span "Money and Accounts" at bounding box center [1450, 678] width 142 height 15
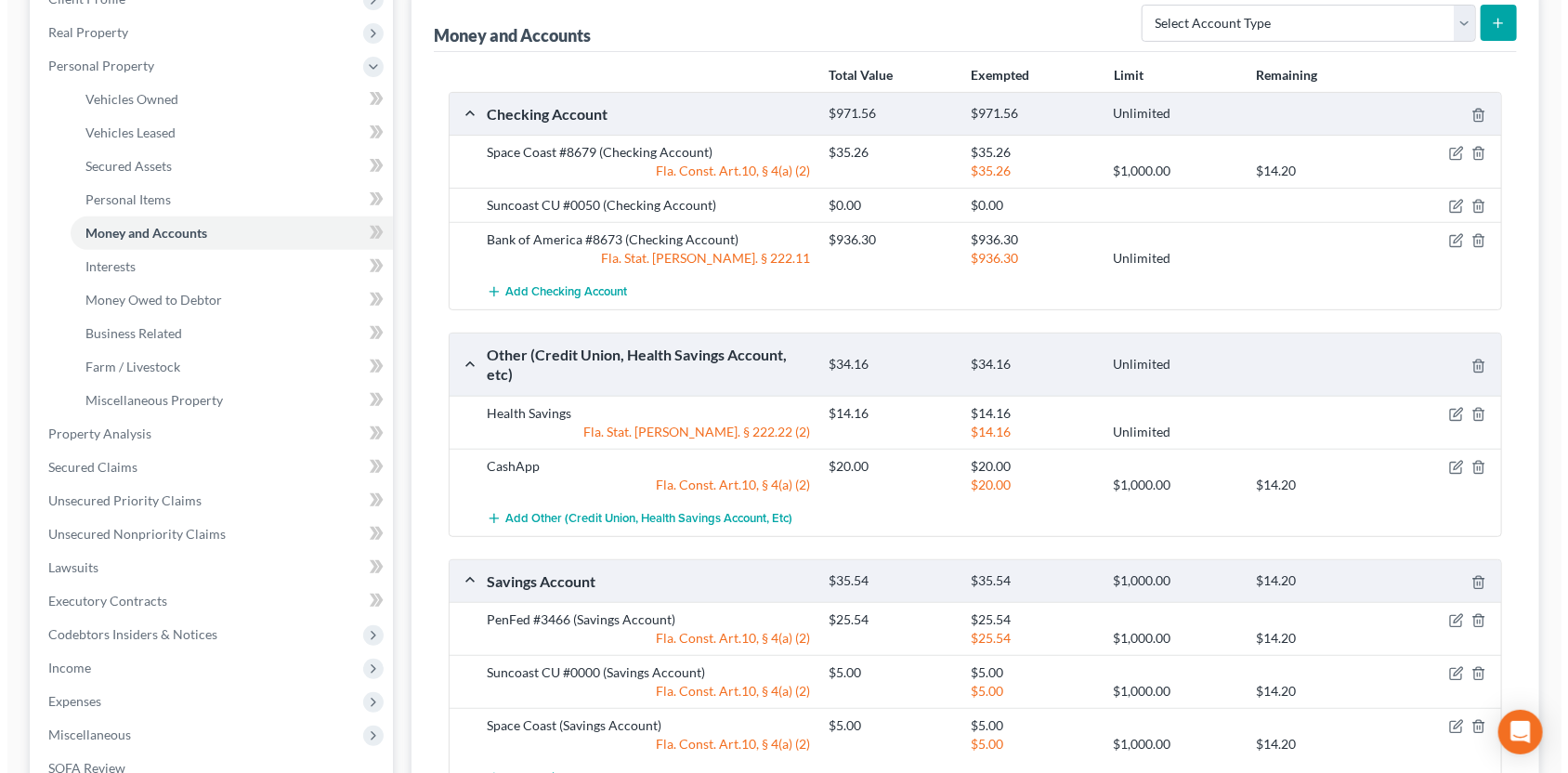
scroll to position [186, 0]
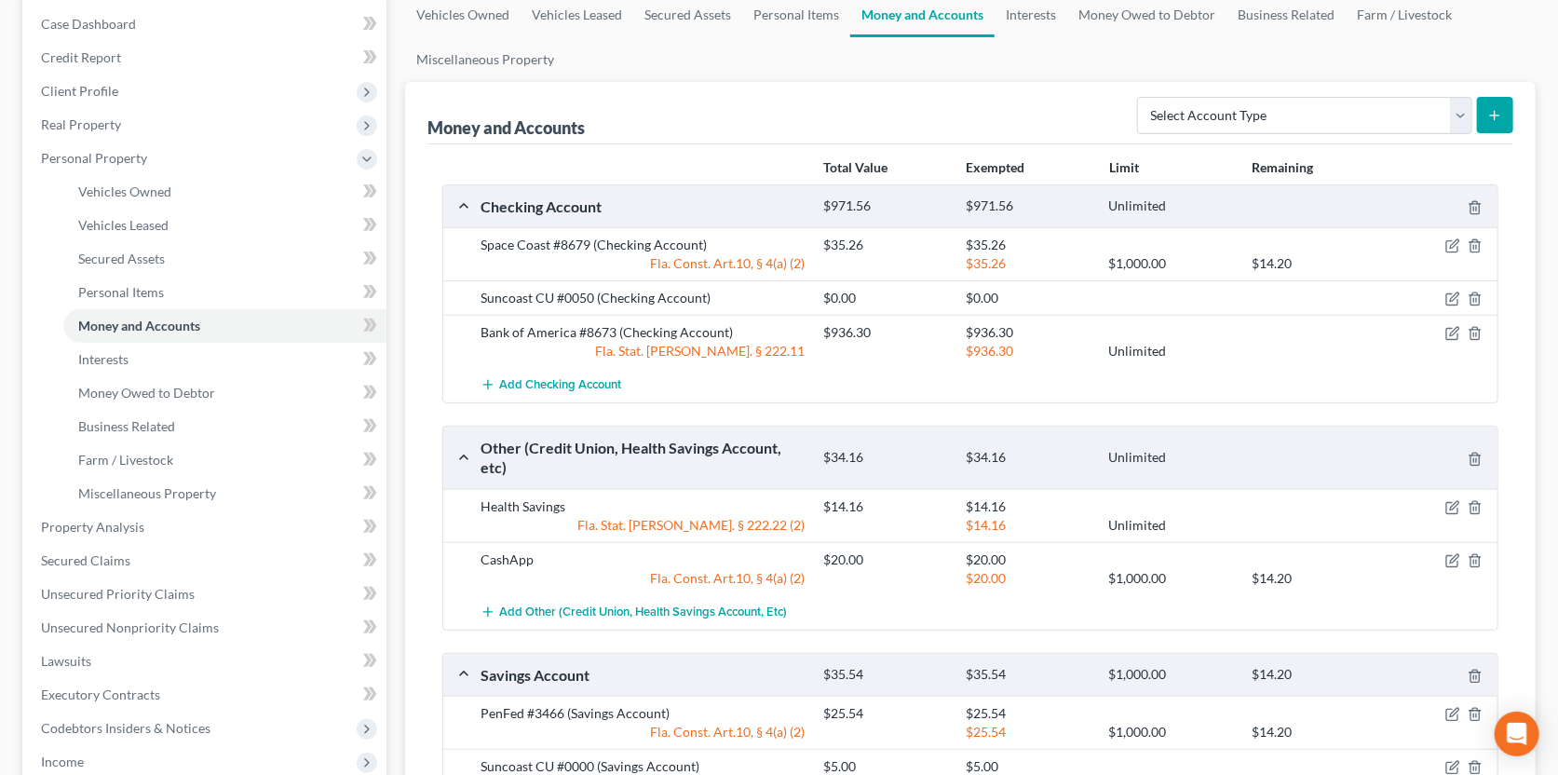
click at [844, 344] on div at bounding box center [885, 351] width 142 height 19
click at [1448, 332] on icon "button" at bounding box center [1452, 333] width 15 height 15
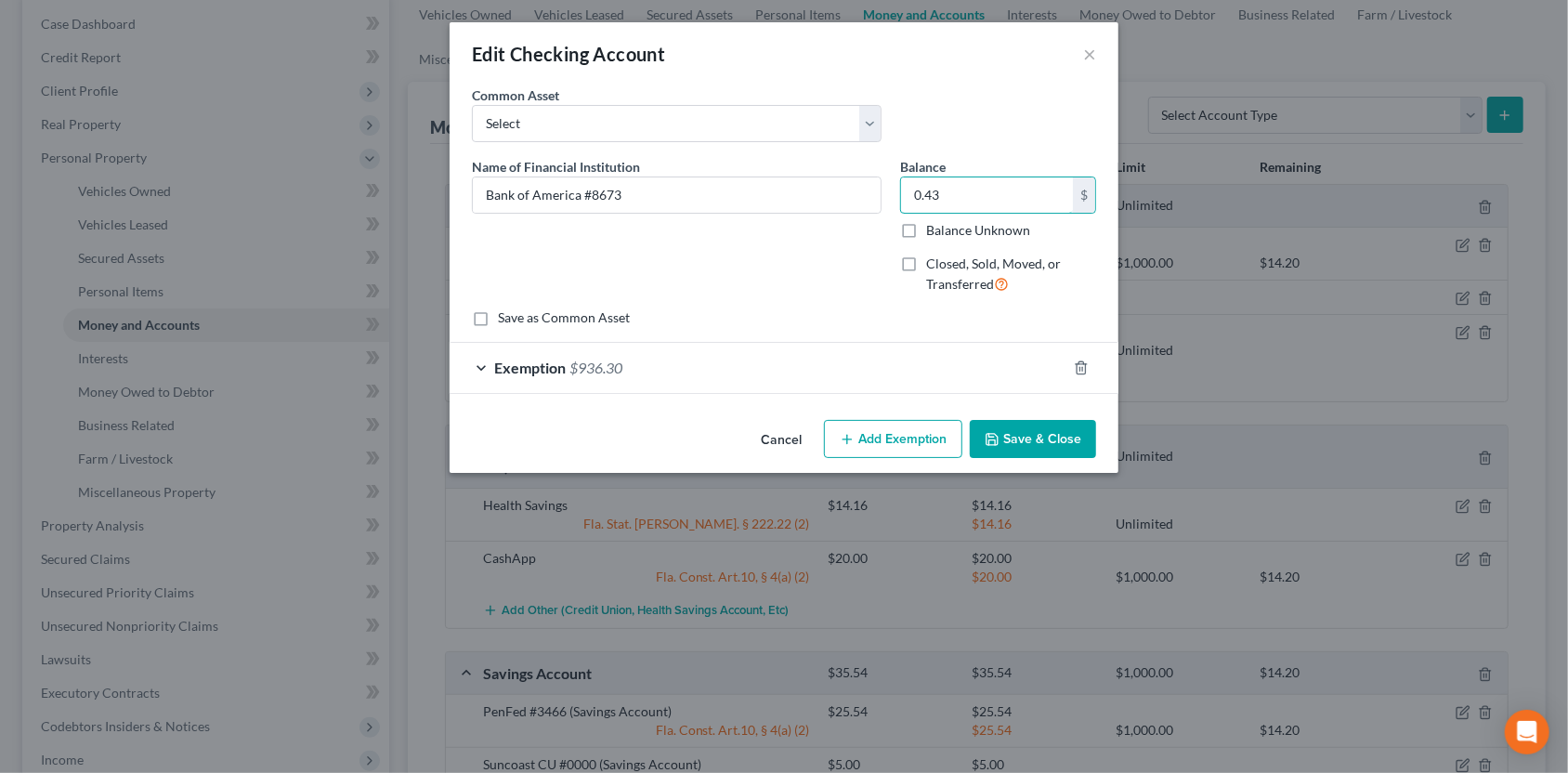
type input "0.43"
click at [898, 363] on div "Exemption $936.30" at bounding box center [758, 367] width 616 height 49
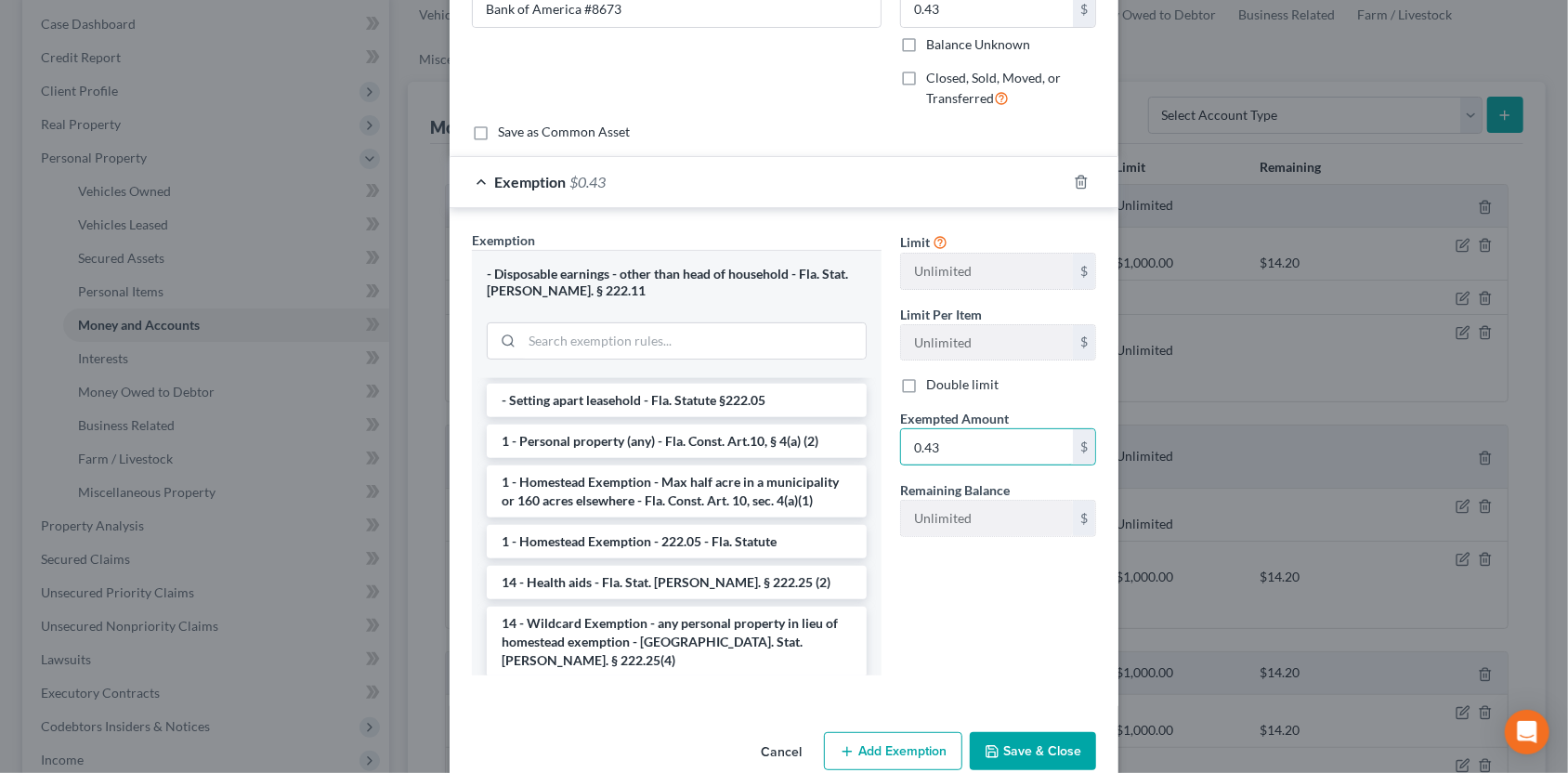
scroll to position [141, 0]
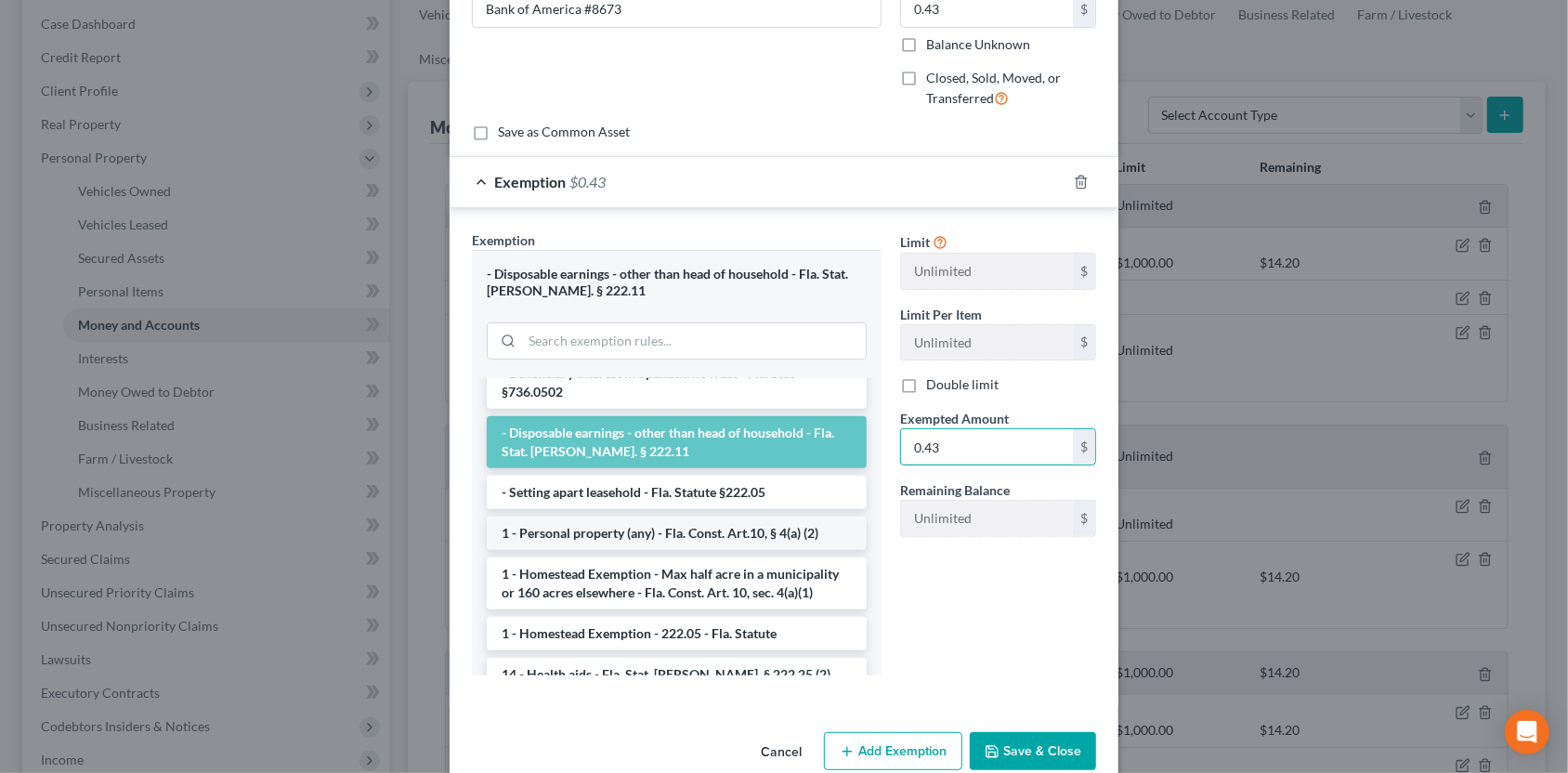
type input "0.43"
click at [715, 519] on li "1 - Personal property (any) - Fla. Const. Art.10, § 4(a) (2)" at bounding box center [676, 534] width 380 height 34
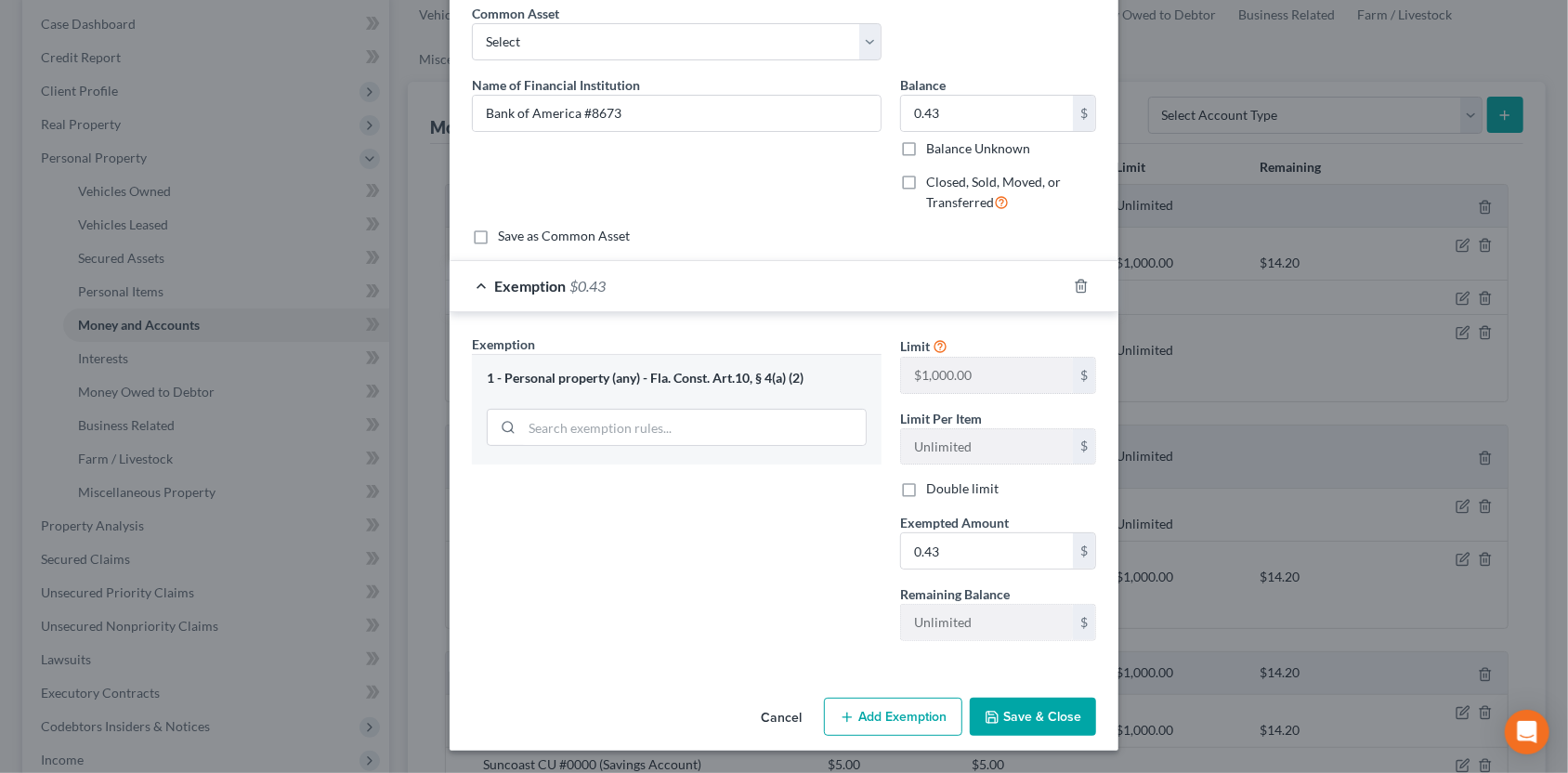
scroll to position [80, 0]
click at [1010, 706] on button "Save & Close" at bounding box center [1032, 718] width 127 height 39
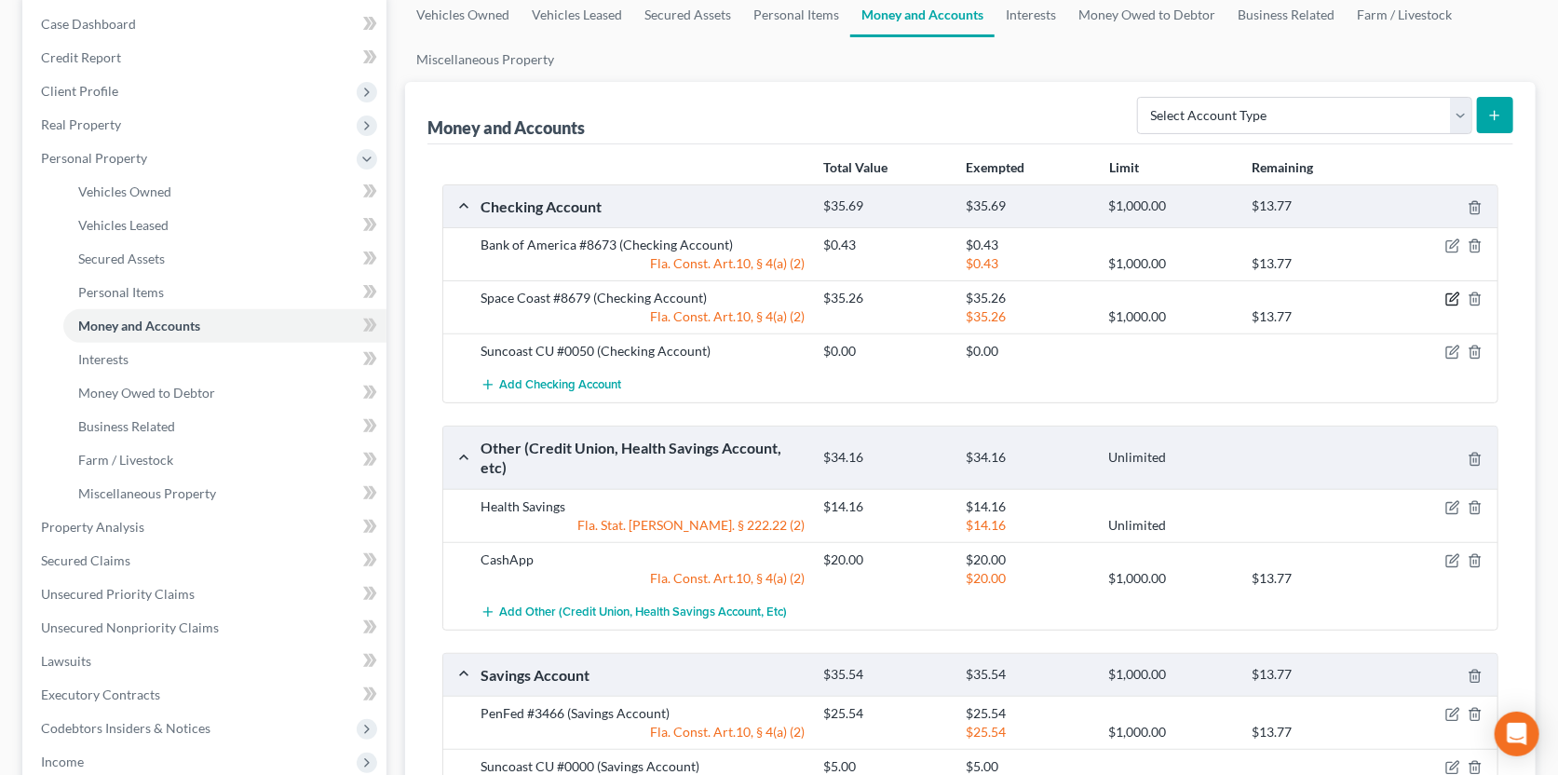
click at [1453, 294] on icon "button" at bounding box center [1451, 299] width 11 height 11
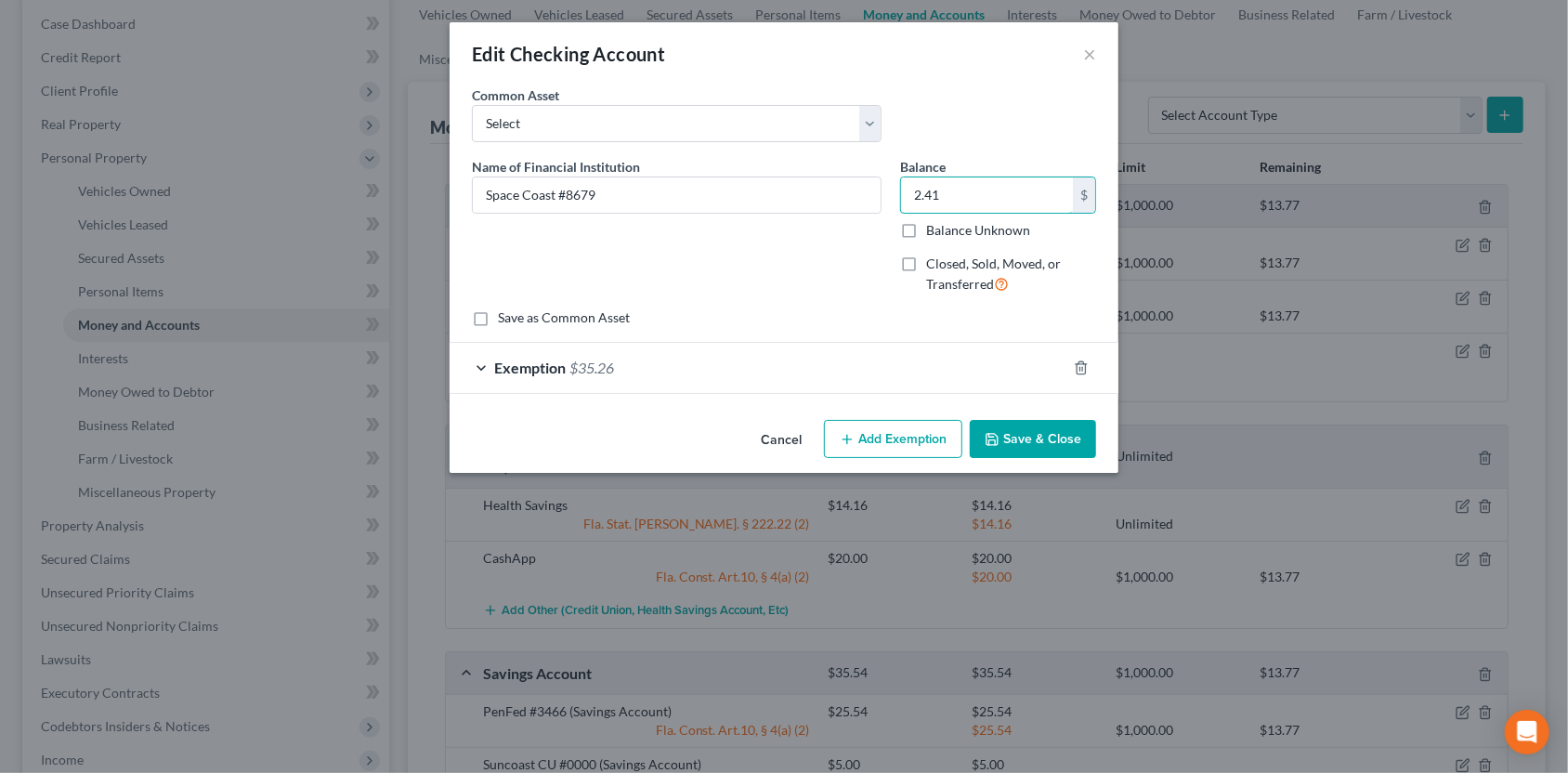
type input "2.41"
click at [799, 392] on div "Exemption $35.26 Exemption Set must be selected for CA. Exemption * 1 - Persona…" at bounding box center [784, 367] width 668 height 51
click at [798, 378] on div "Exemption $35.26" at bounding box center [758, 367] width 616 height 49
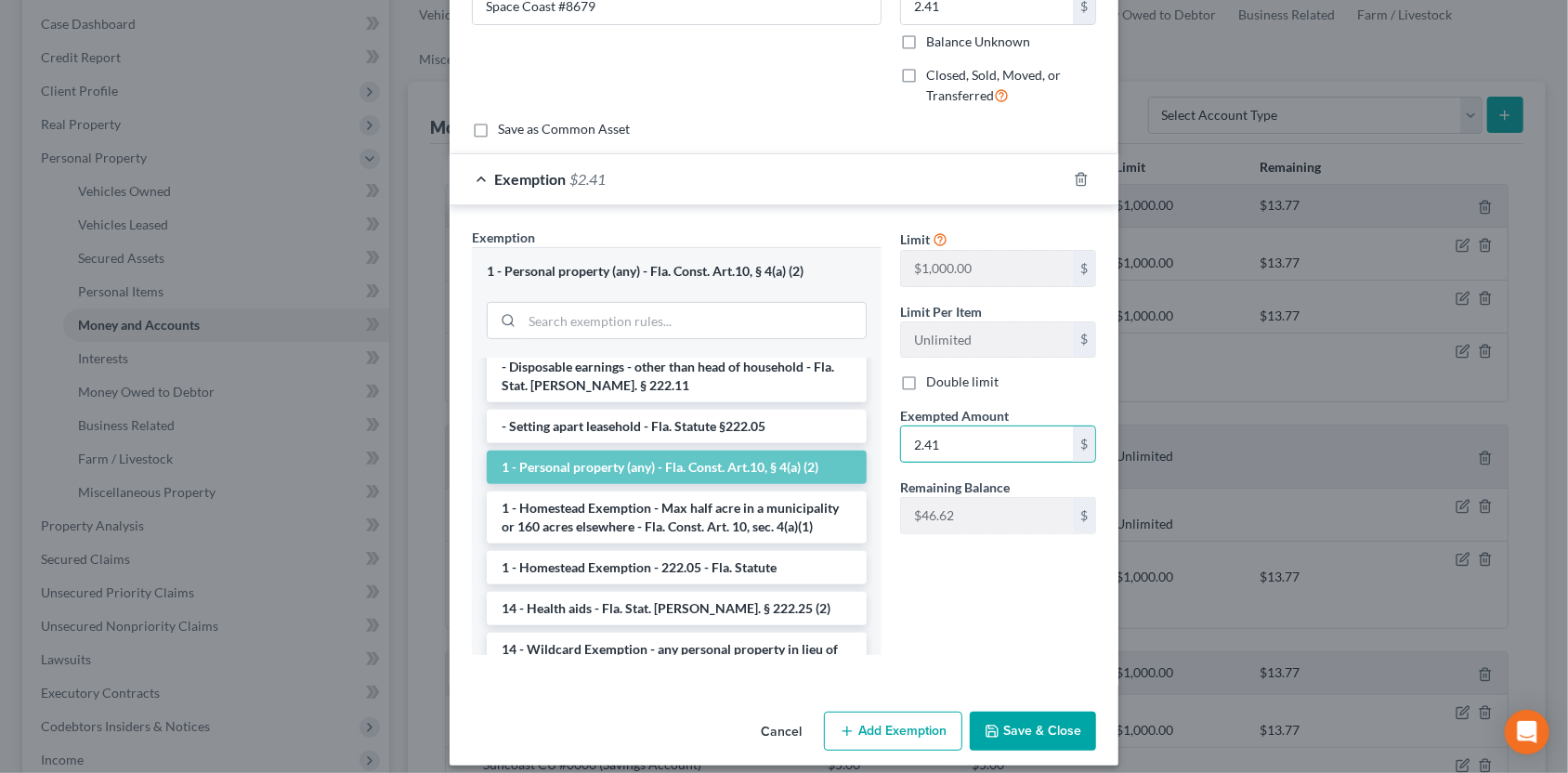
scroll to position [201, 0]
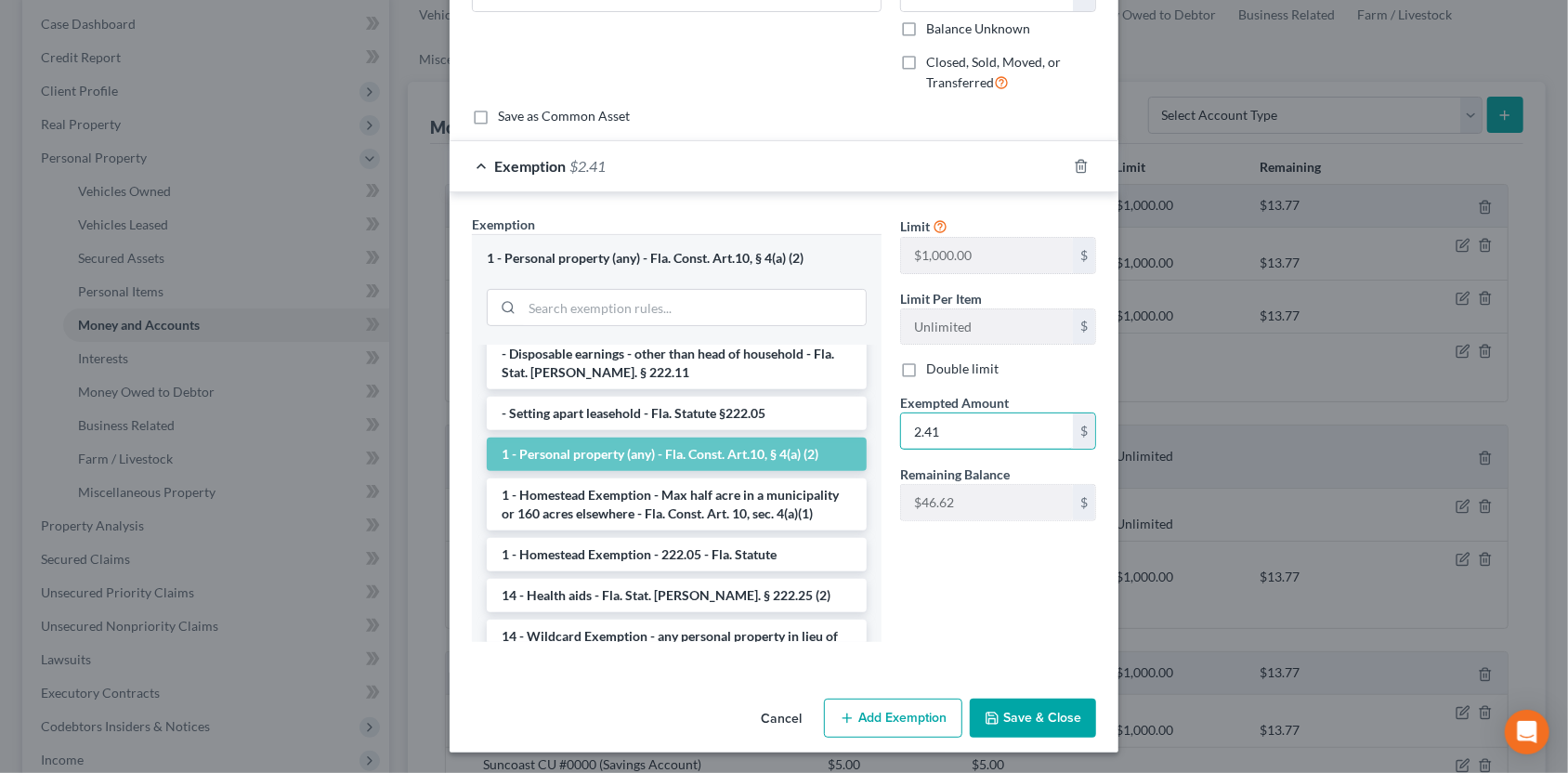
type input "2.41"
click at [917, 631] on div "Limit $1,000.00 $ Limit Per Item Unlimited $ Double limit Exempted Amount * 2.4…" at bounding box center [997, 435] width 214 height 442
click at [1016, 714] on button "Save & Close" at bounding box center [1032, 717] width 127 height 39
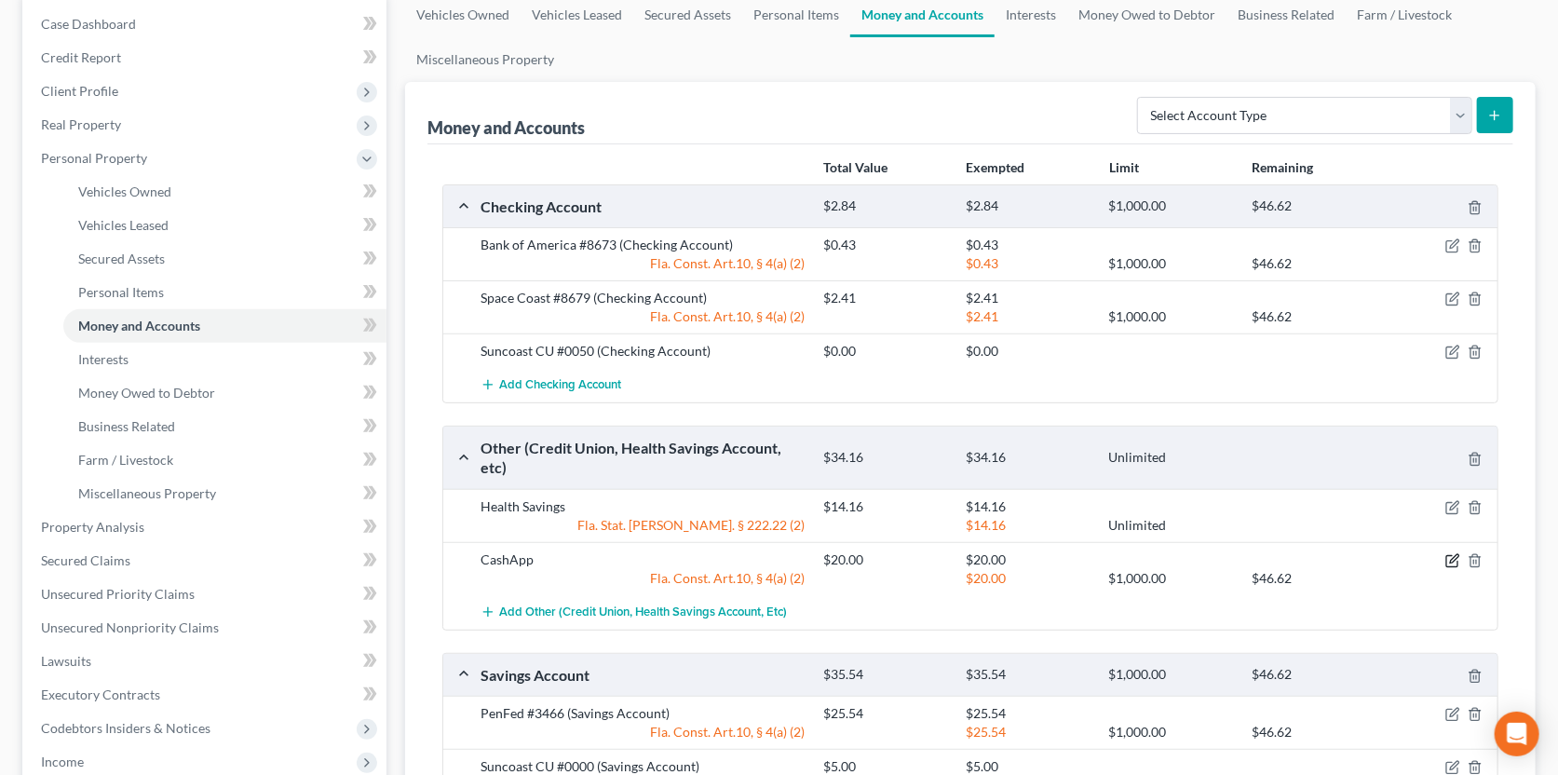
click at [1452, 556] on icon "button" at bounding box center [1451, 561] width 11 height 11
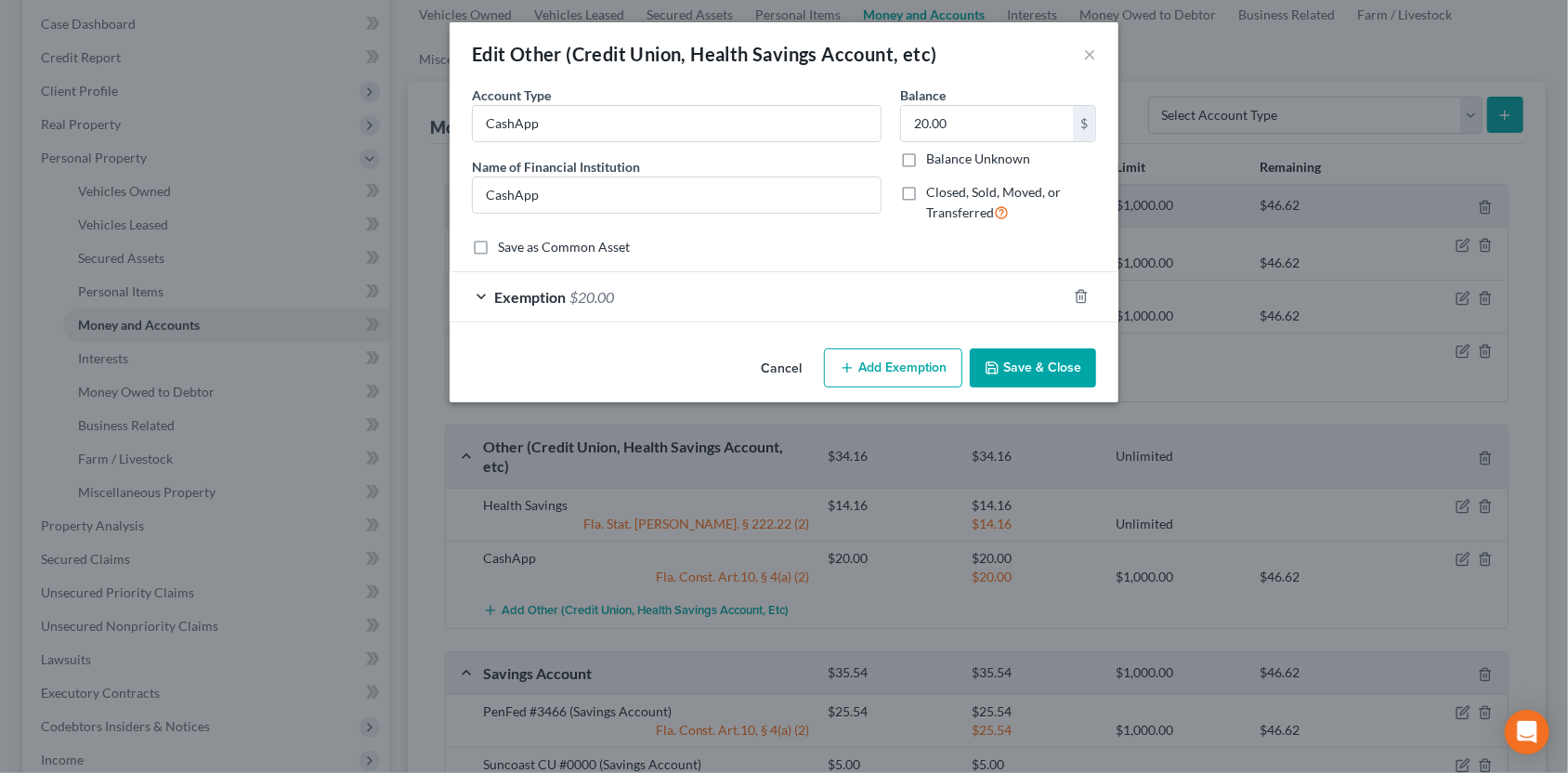
click at [833, 293] on div "Exemption $20.00" at bounding box center [758, 296] width 616 height 49
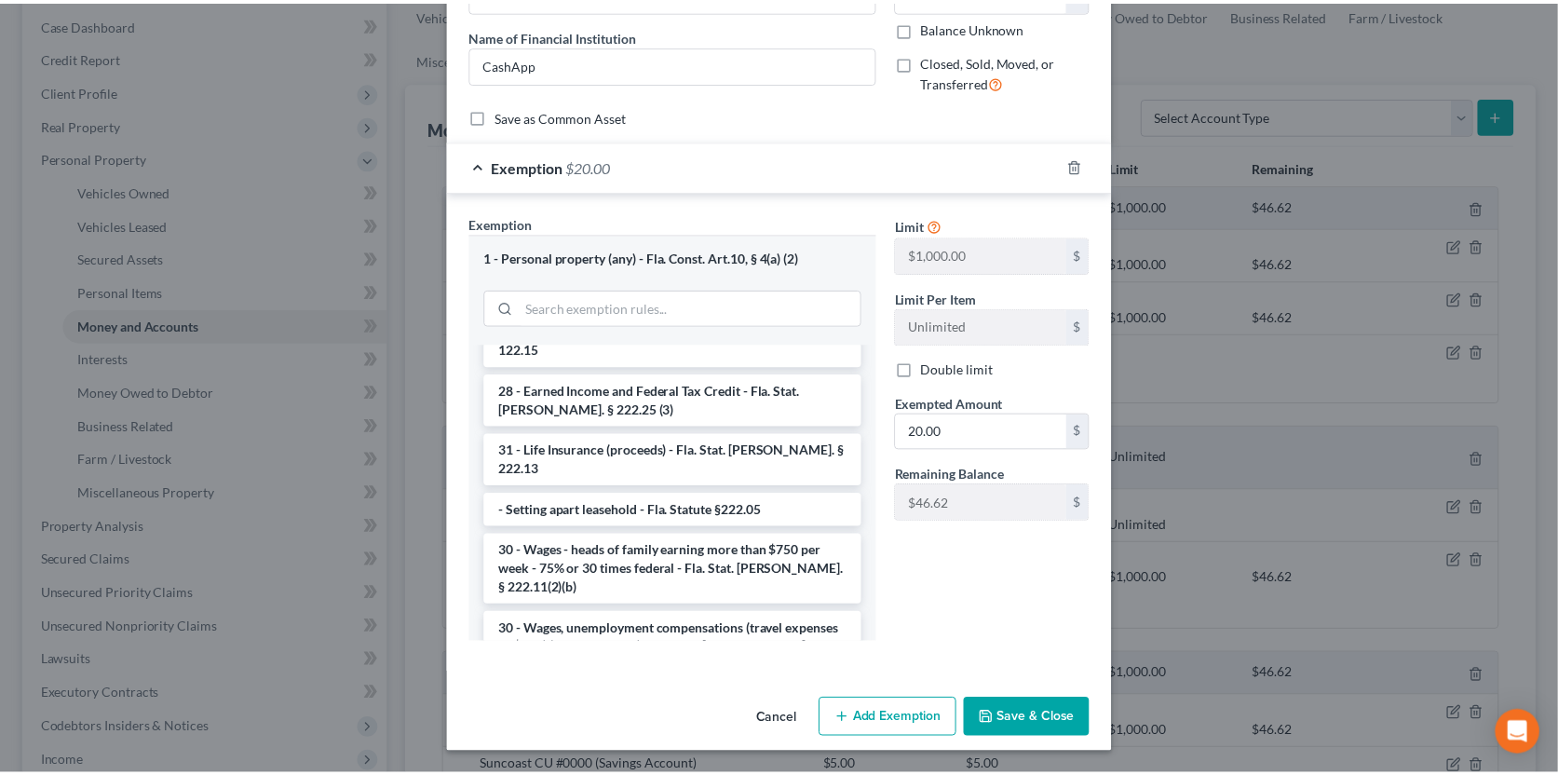
scroll to position [1490, 0]
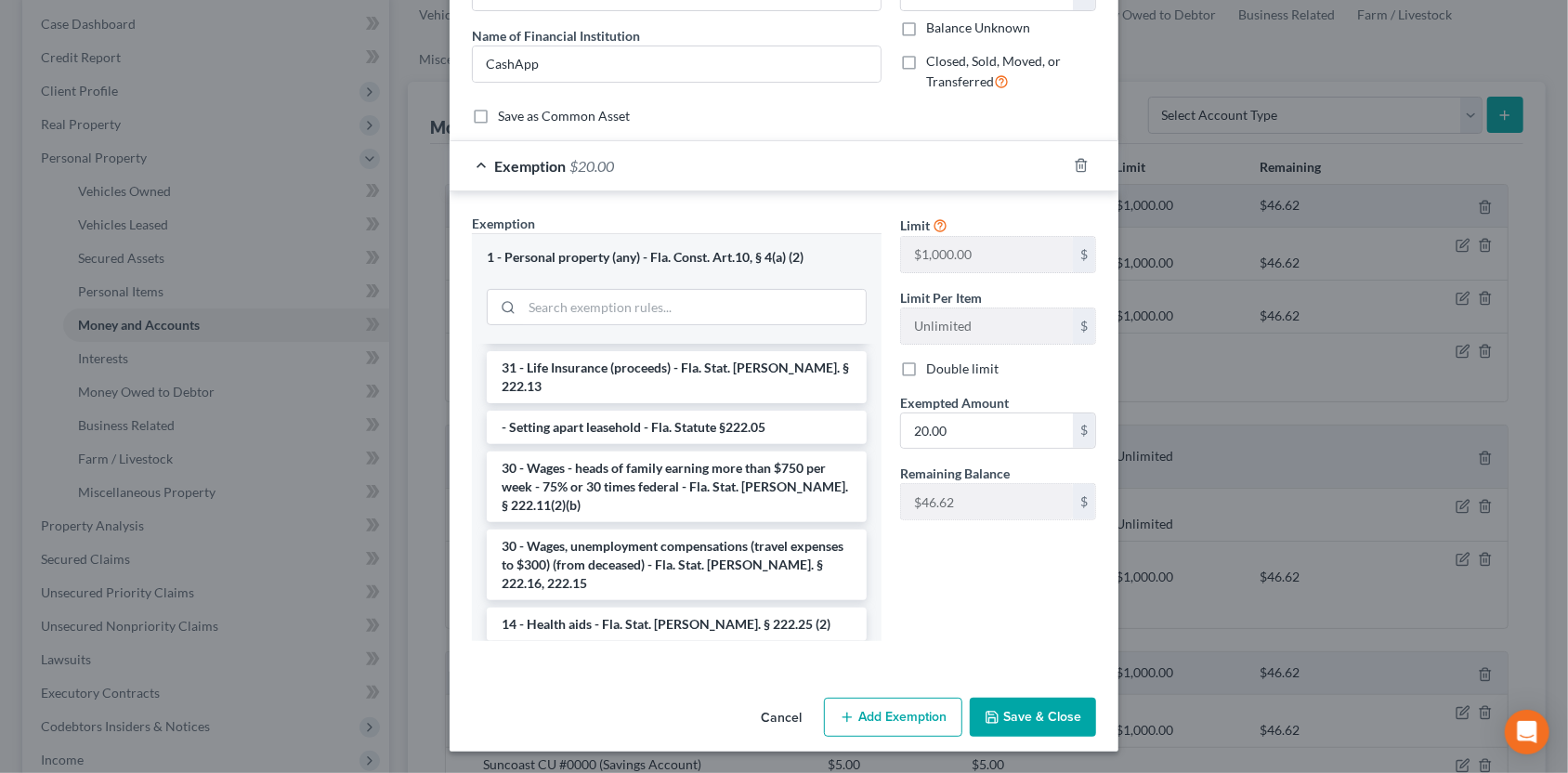
click at [1044, 709] on button "Save & Close" at bounding box center [1032, 716] width 127 height 39
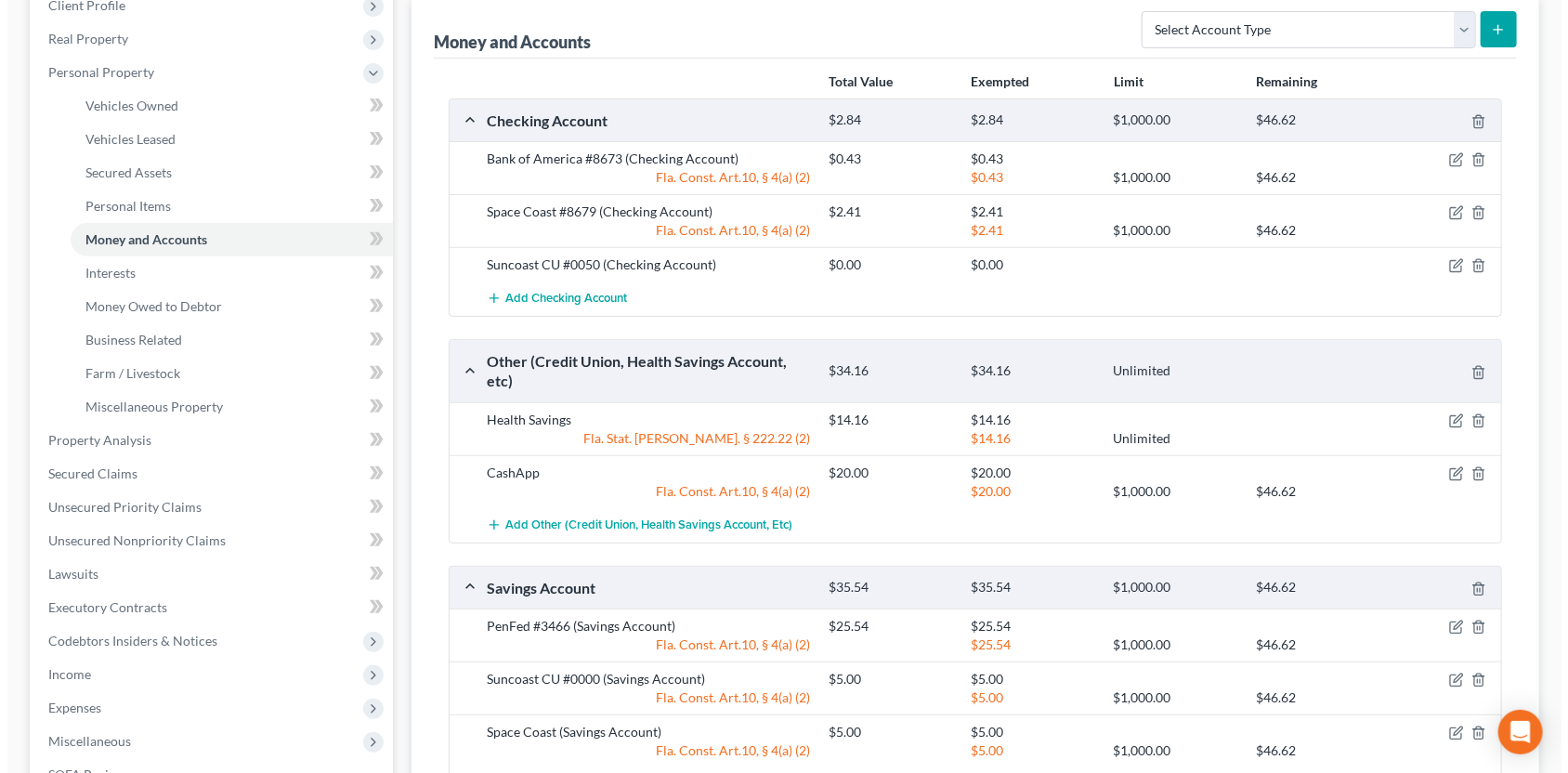
scroll to position [371, 0]
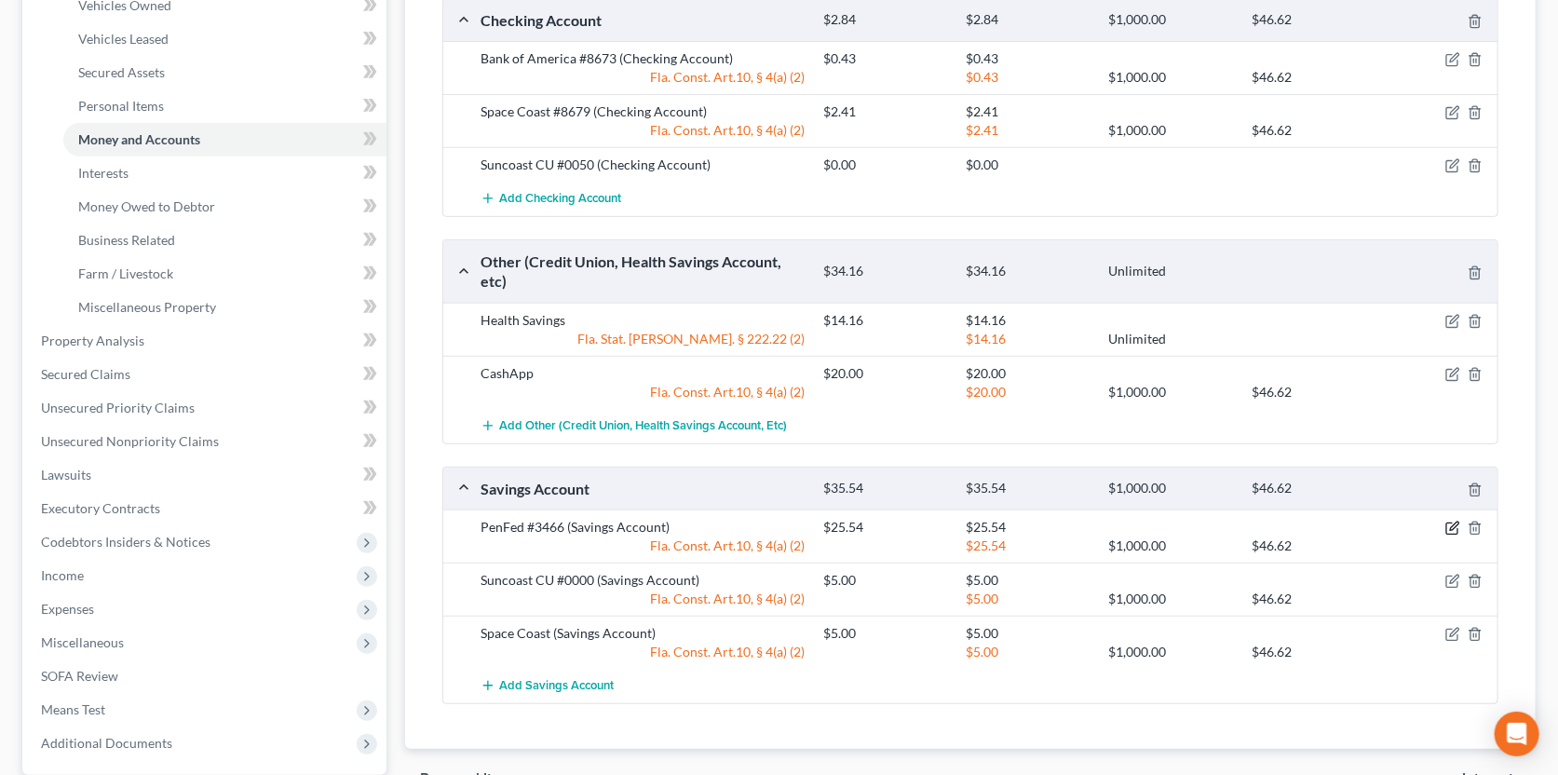
click at [1456, 526] on icon "button" at bounding box center [1452, 528] width 15 height 15
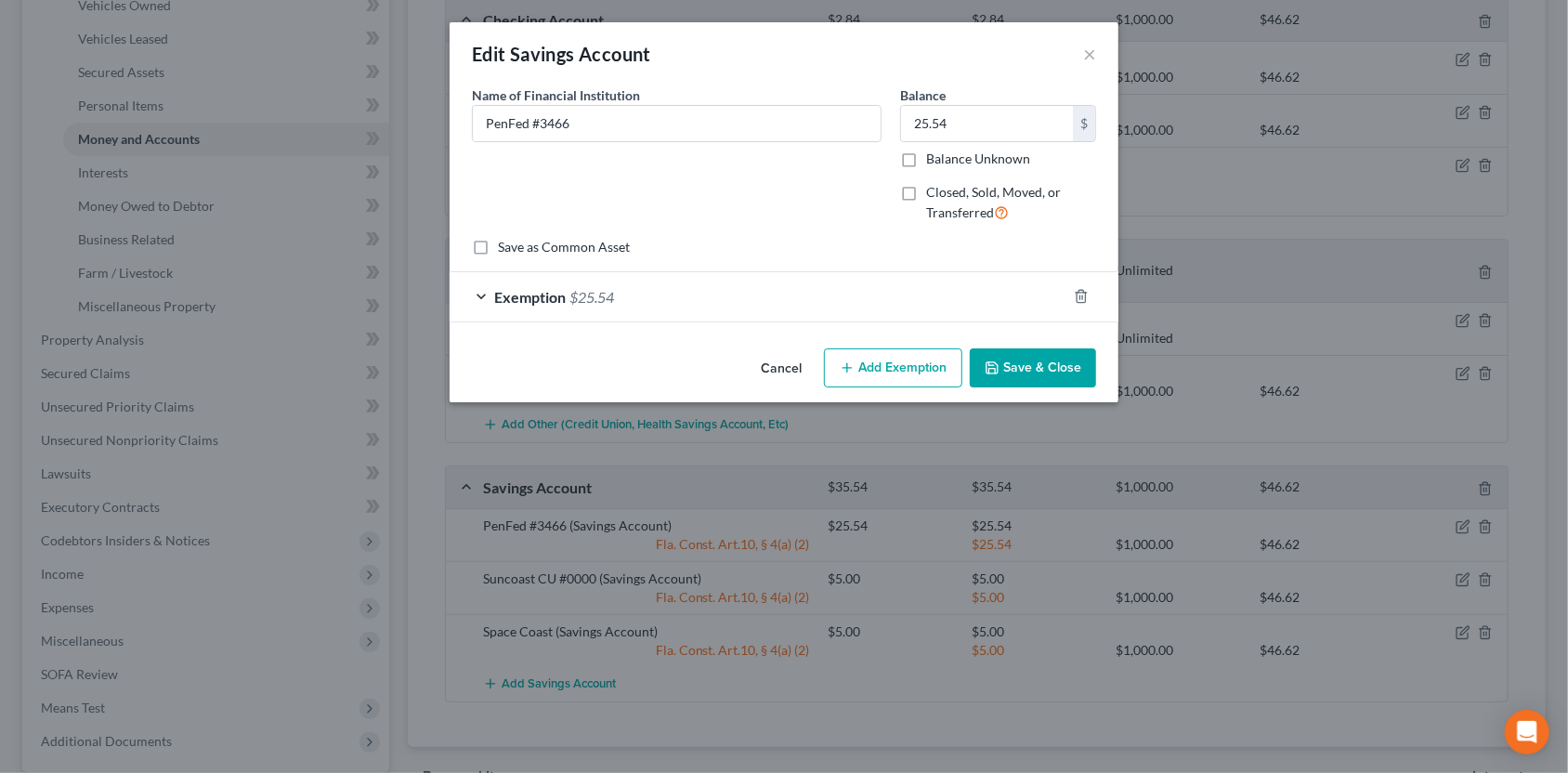
click at [896, 309] on div "Exemption $25.54" at bounding box center [758, 296] width 616 height 49
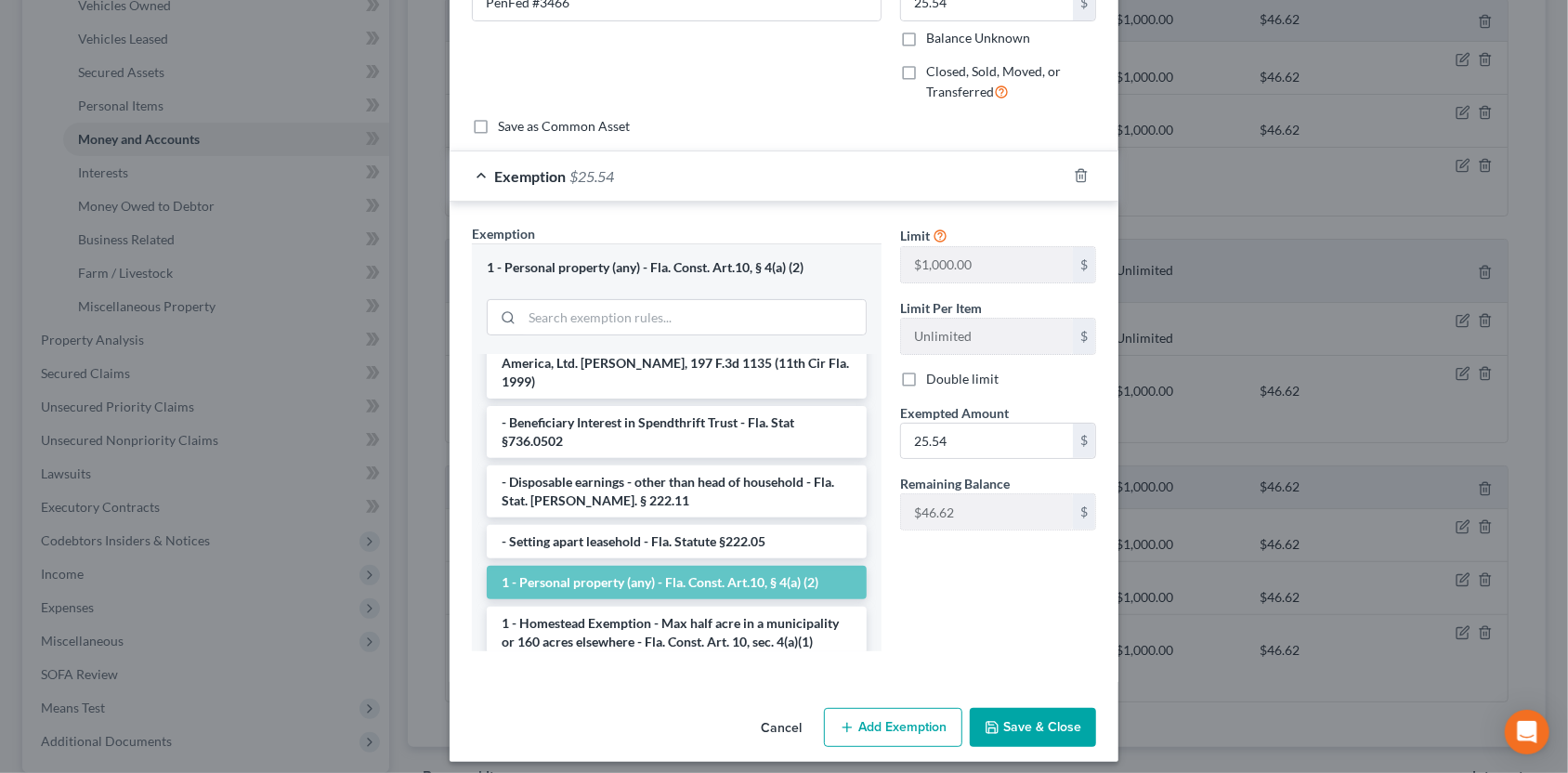
scroll to position [131, 0]
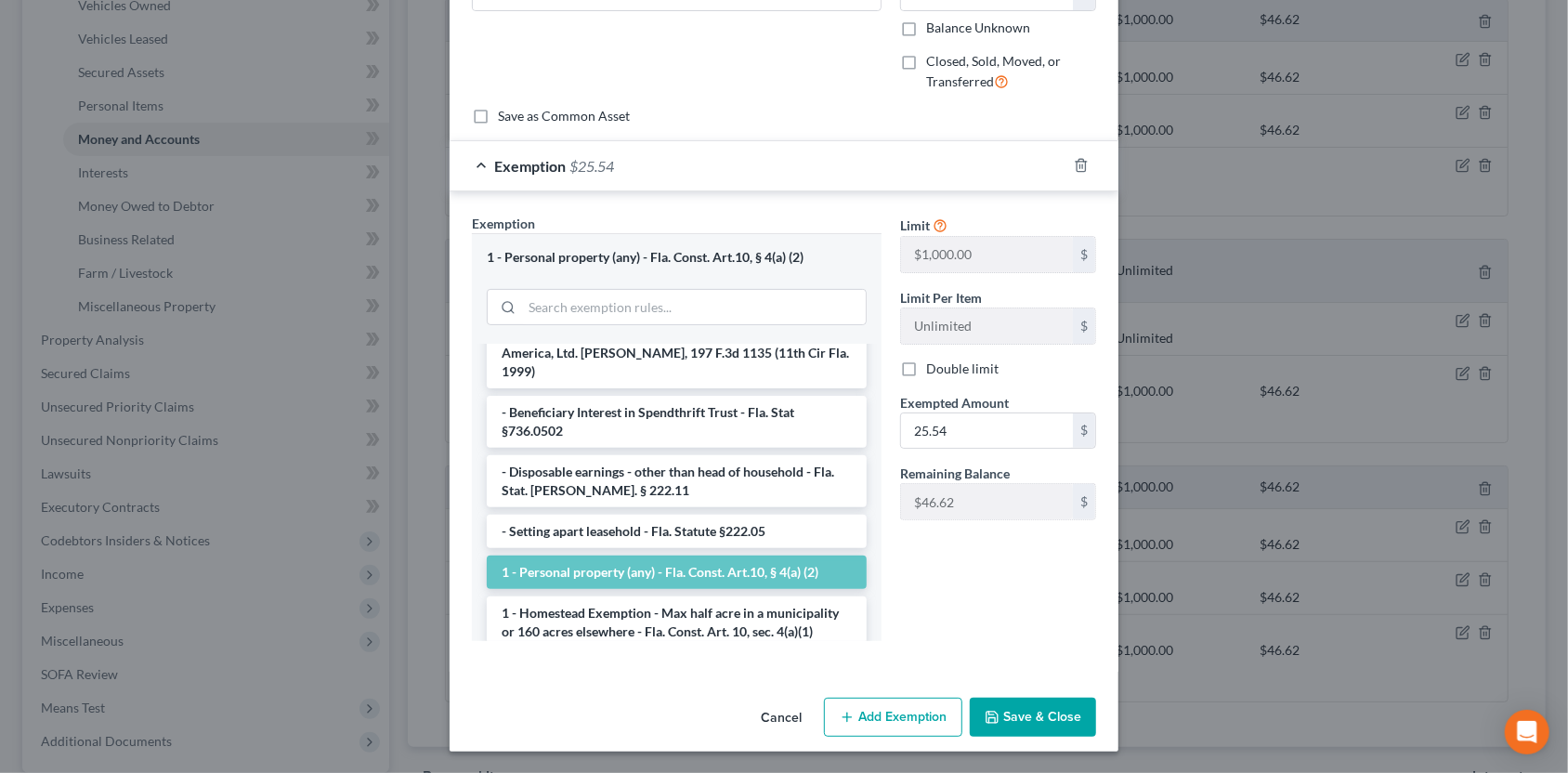
click at [1020, 719] on button "Save & Close" at bounding box center [1032, 716] width 127 height 39
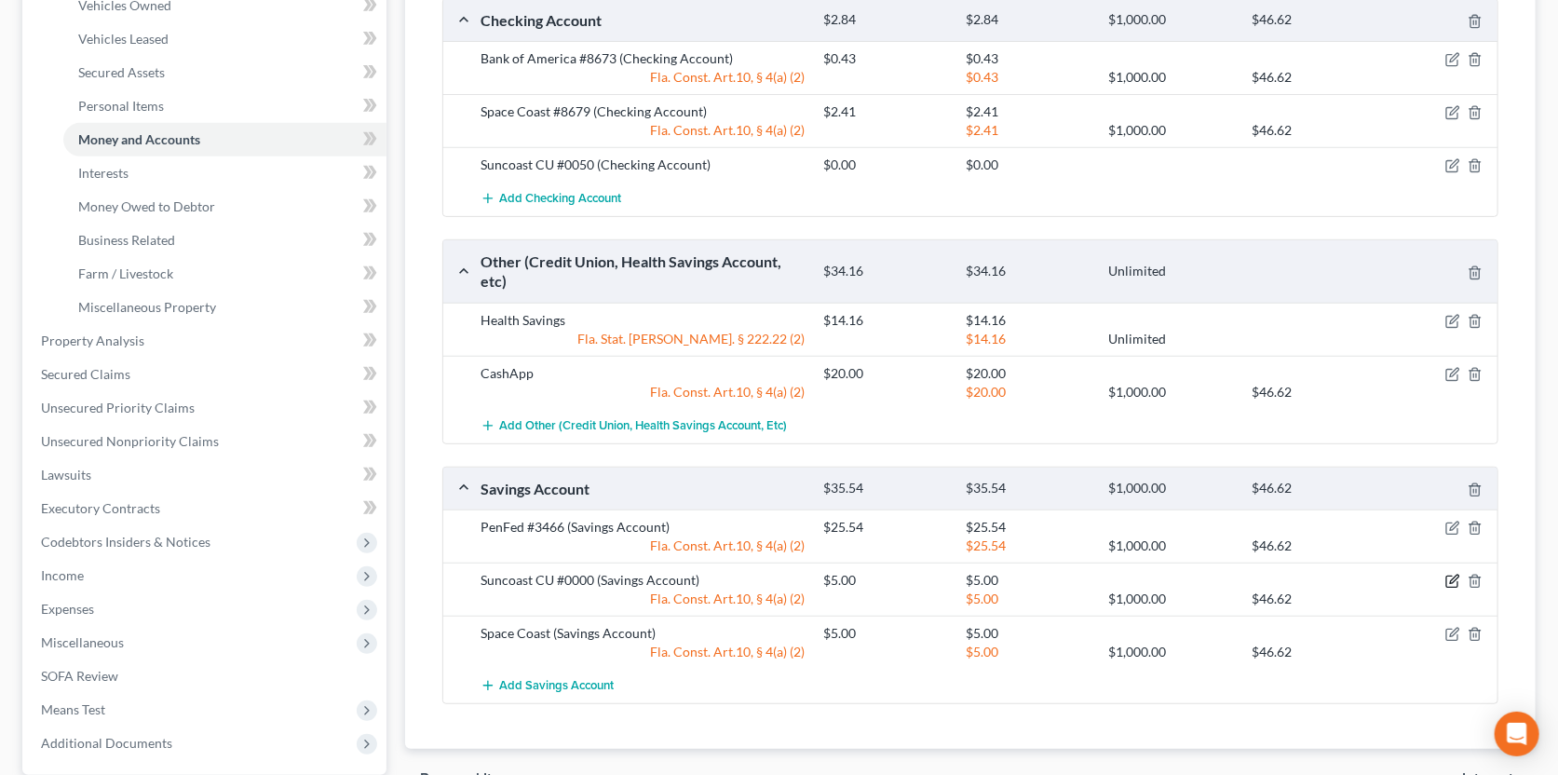
click at [1451, 575] on icon "button" at bounding box center [1452, 581] width 15 height 15
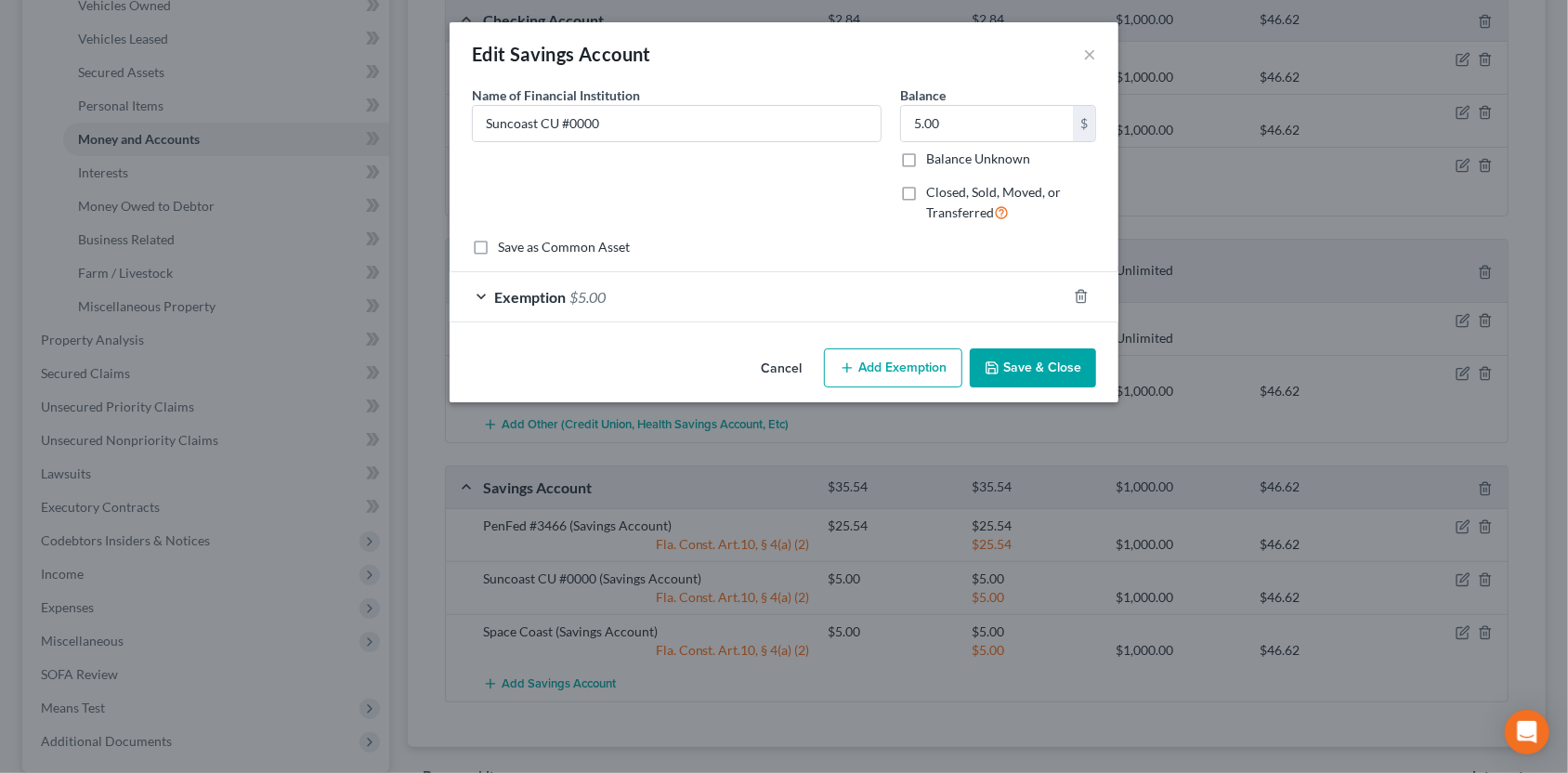
click at [863, 319] on div "Exemption $5.00" at bounding box center [758, 296] width 616 height 49
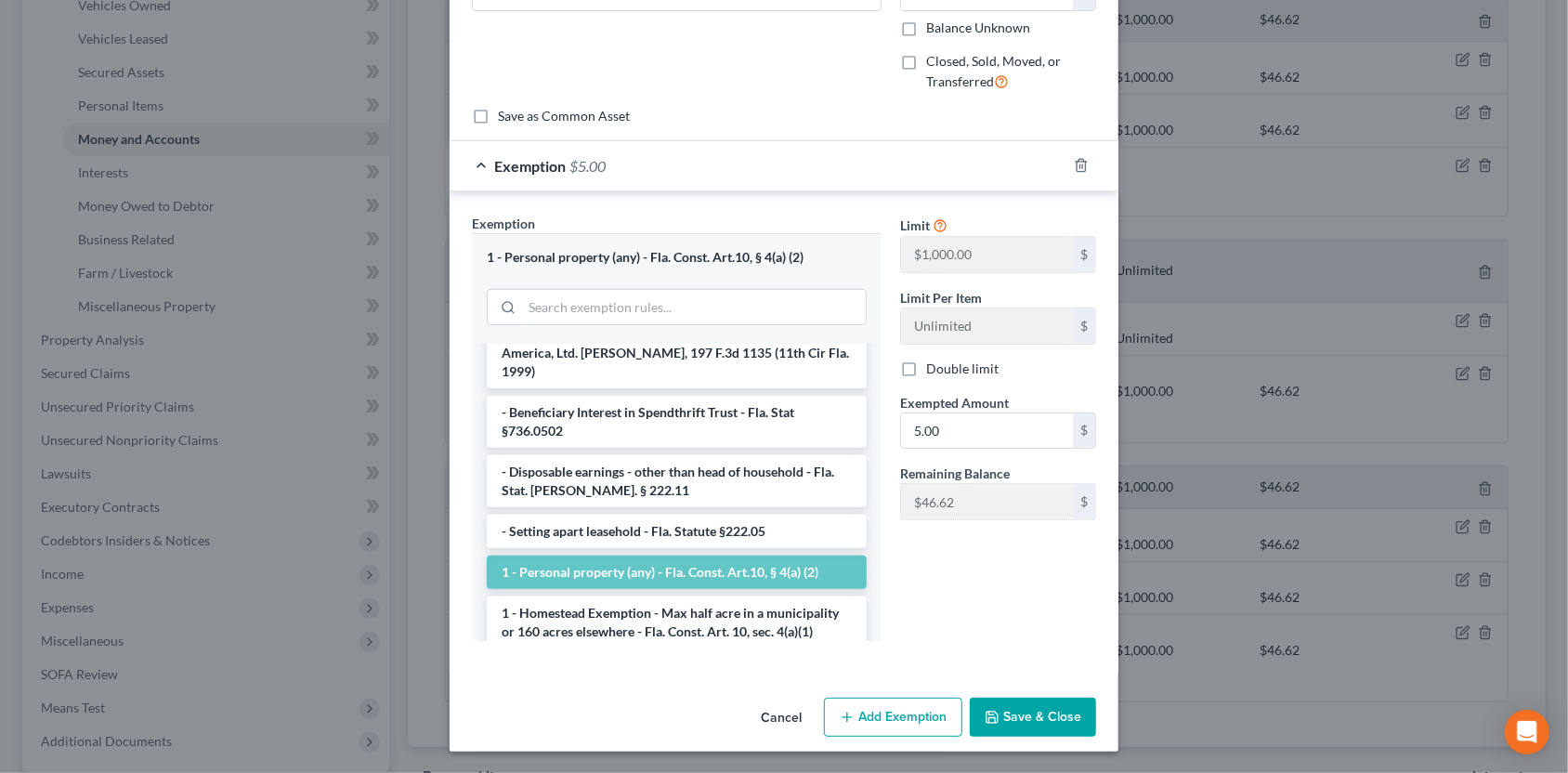
click at [1009, 702] on button "Save & Close" at bounding box center [1032, 716] width 127 height 39
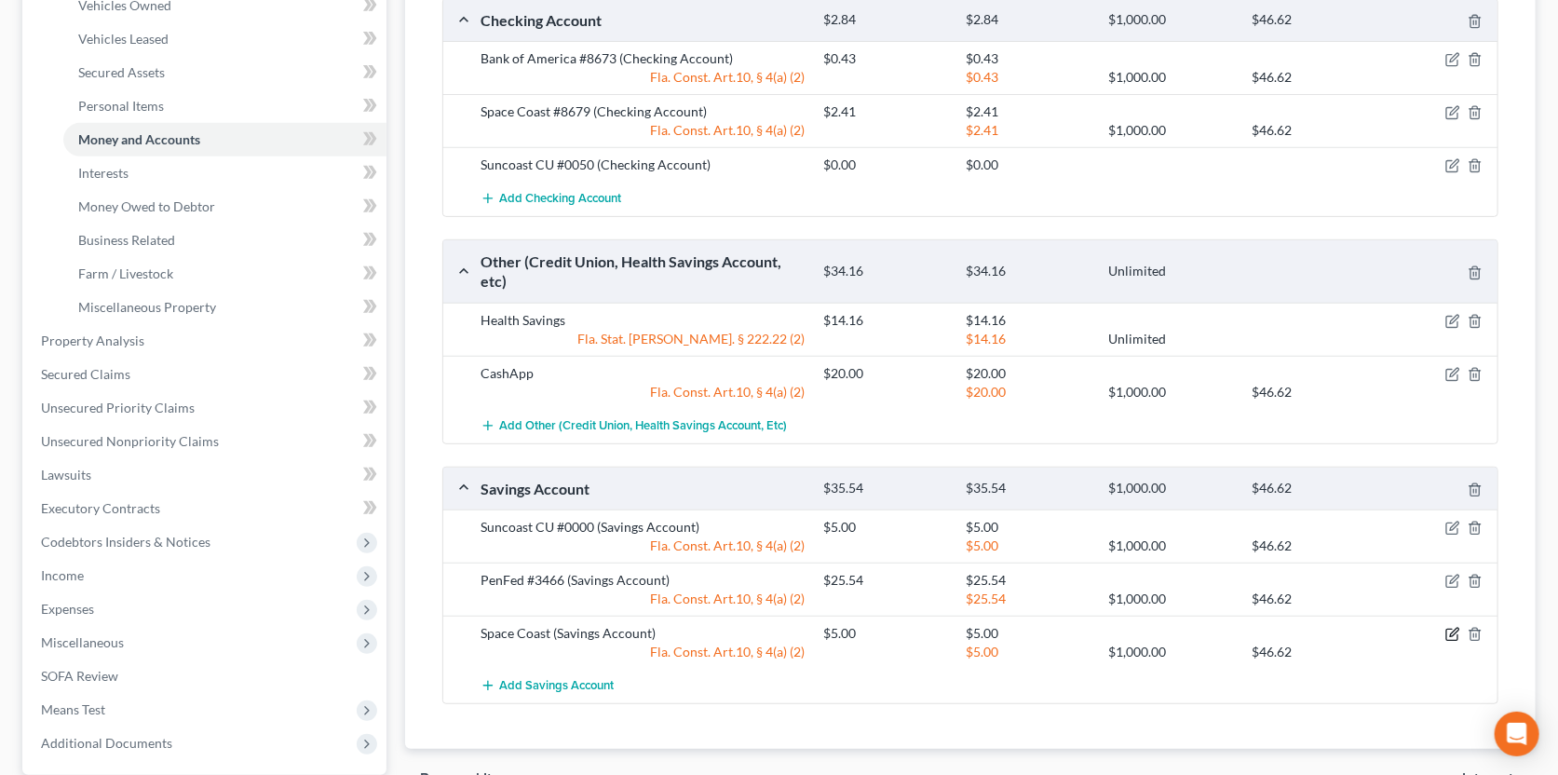
click at [1456, 629] on icon "button" at bounding box center [1454, 633] width 8 height 8
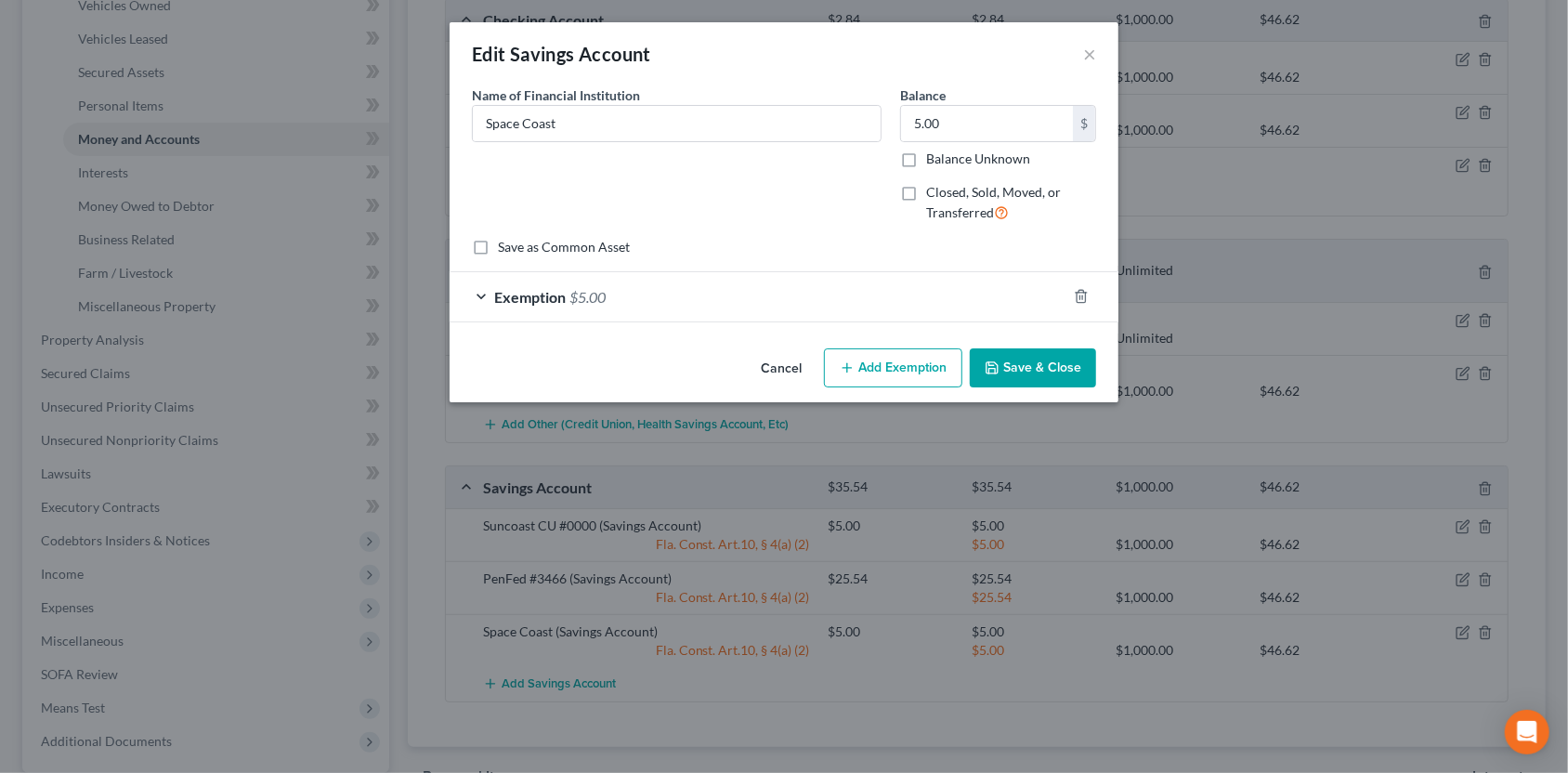
click at [767, 309] on div "Exemption $5.00" at bounding box center [758, 296] width 616 height 49
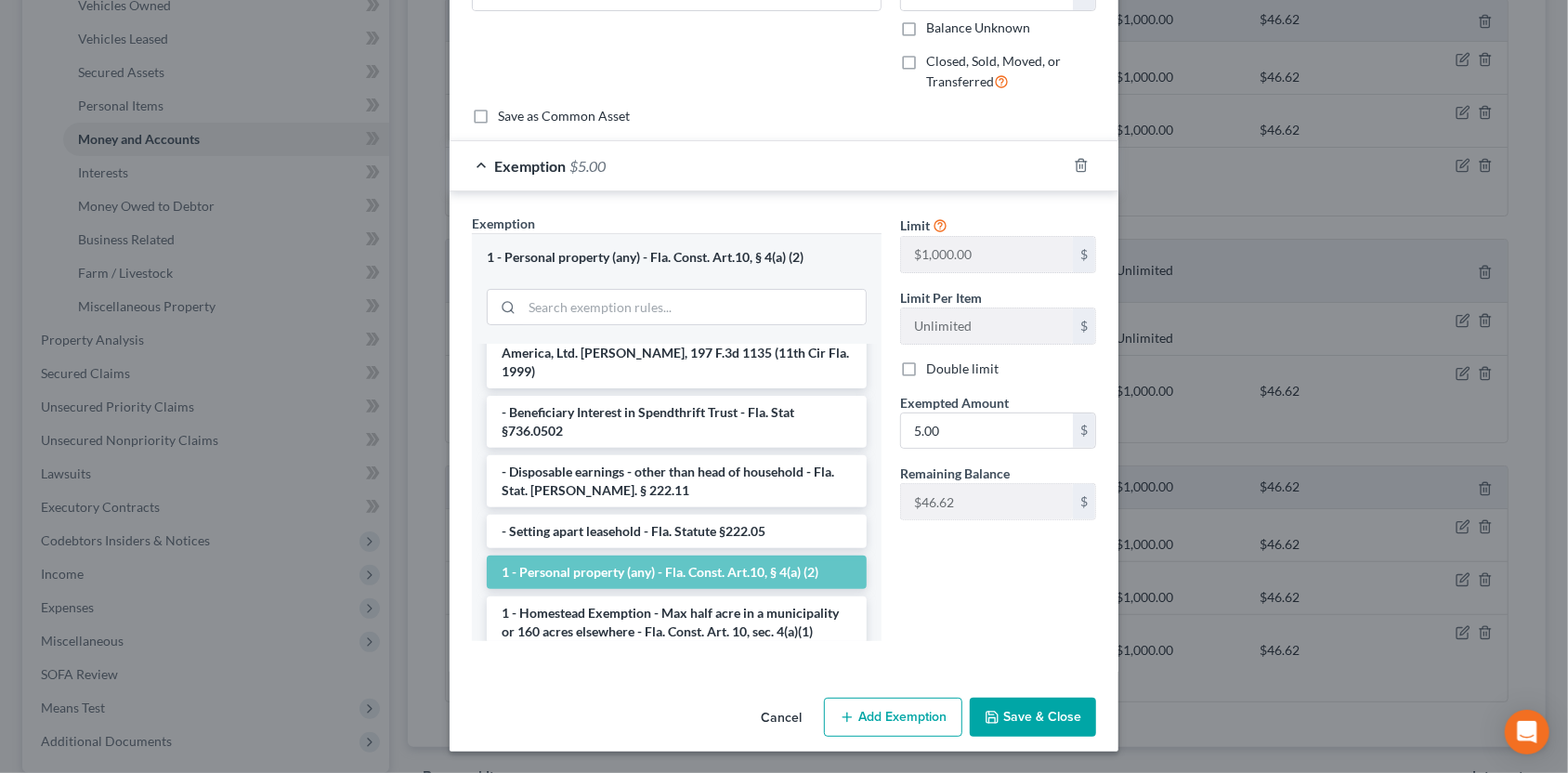
click at [1041, 714] on button "Save & Close" at bounding box center [1032, 716] width 127 height 39
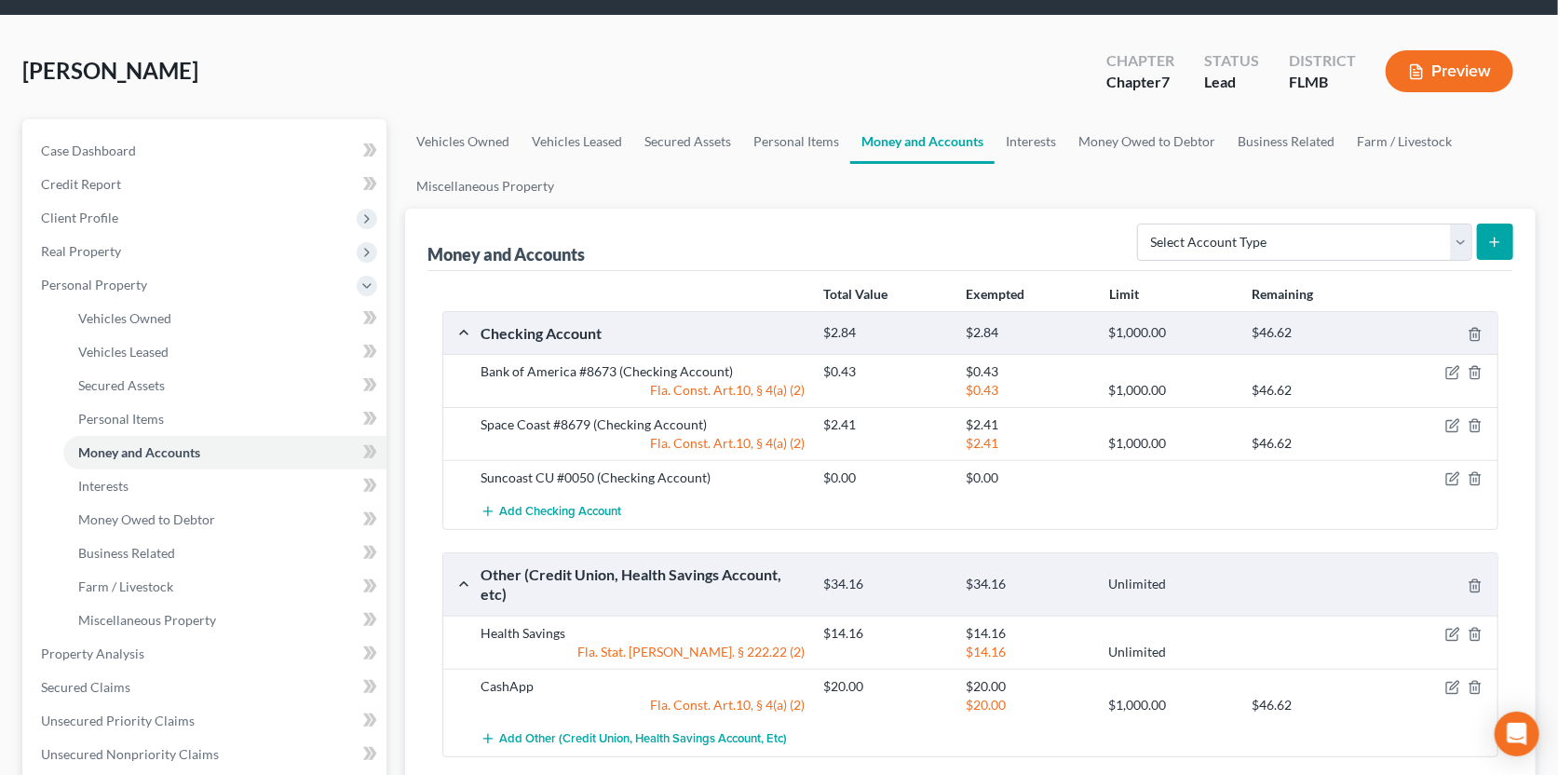
scroll to position [0, 0]
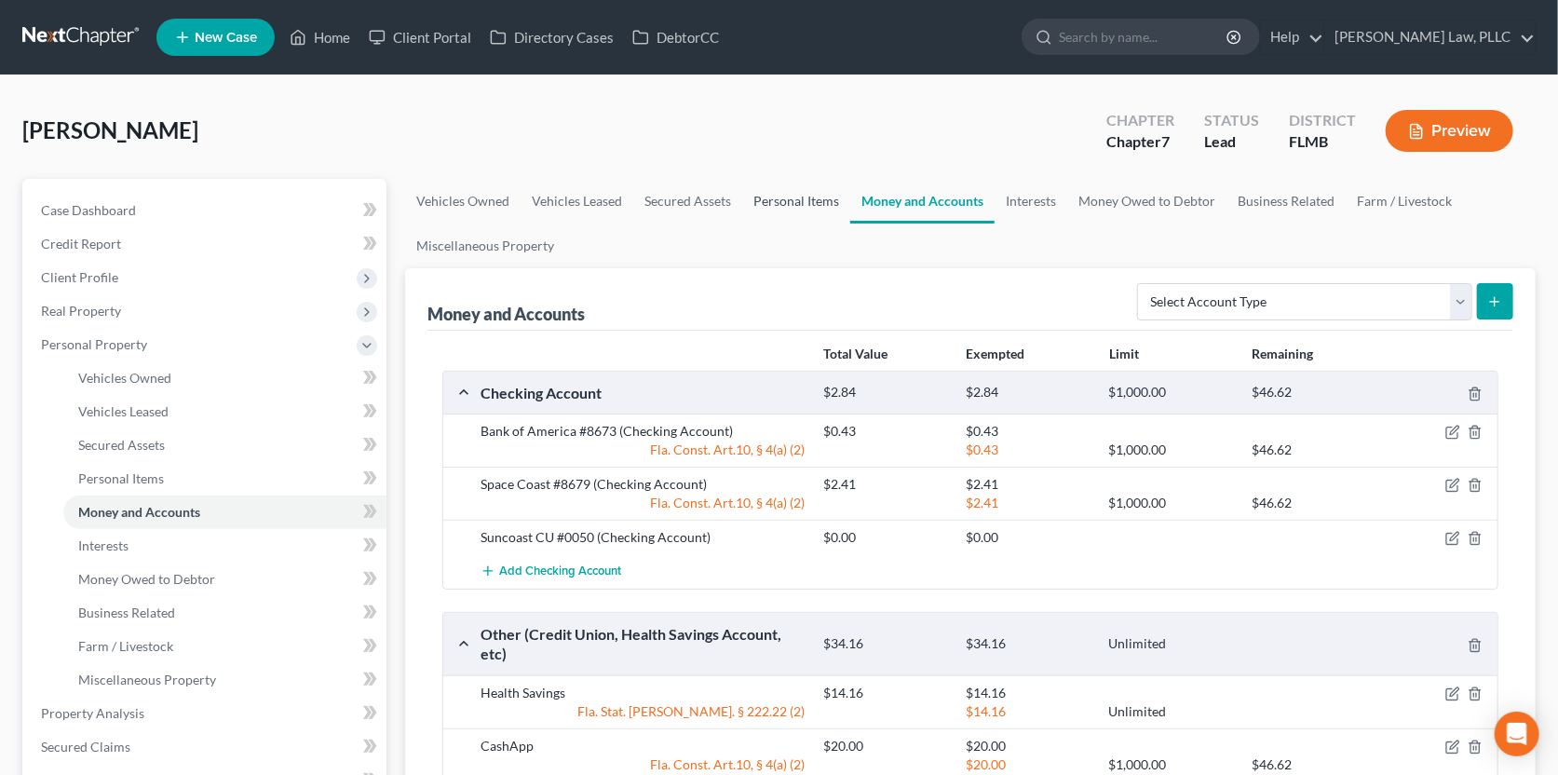
click at [774, 193] on link "Personal Items" at bounding box center [796, 201] width 108 height 45
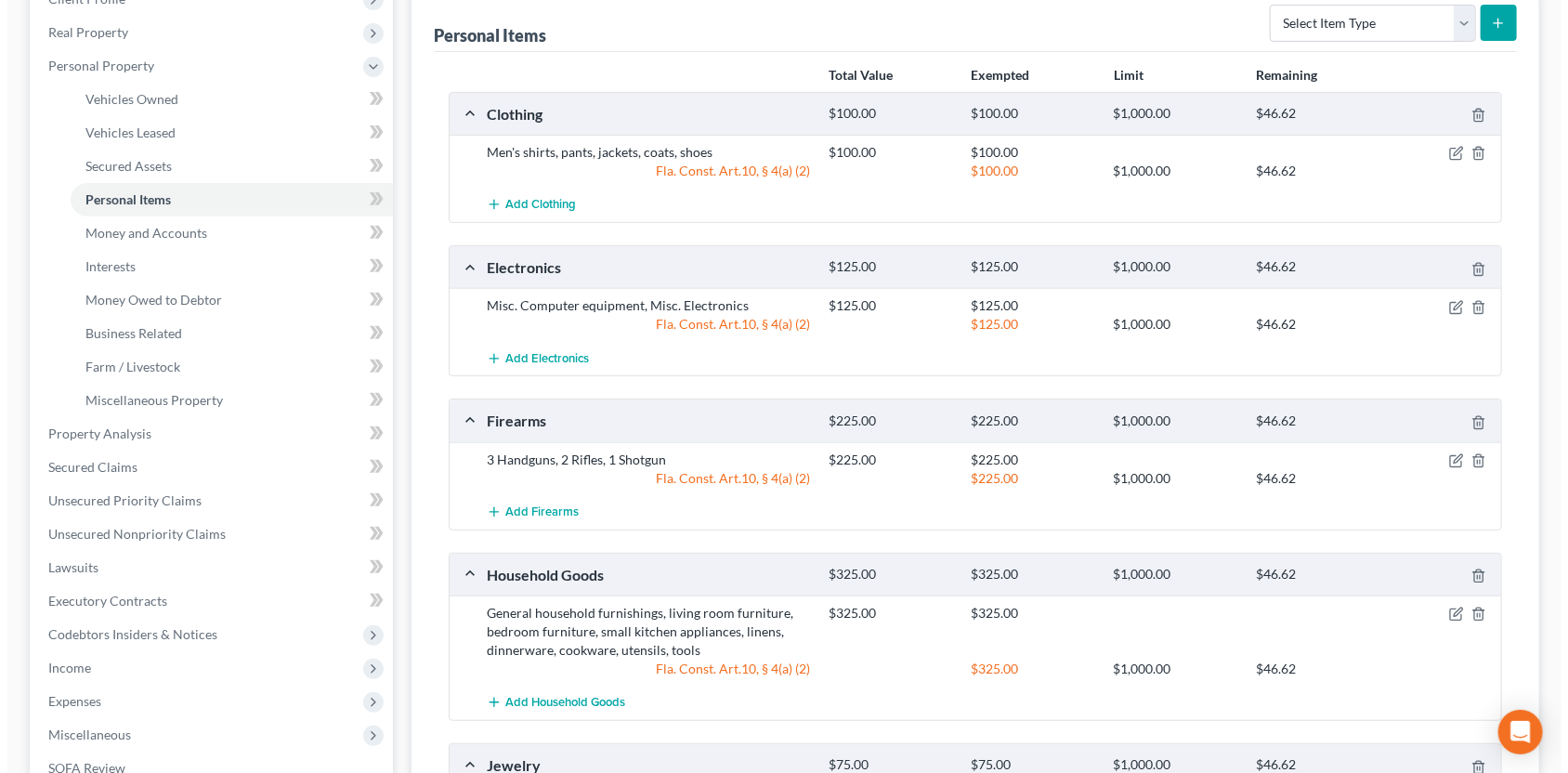
scroll to position [371, 0]
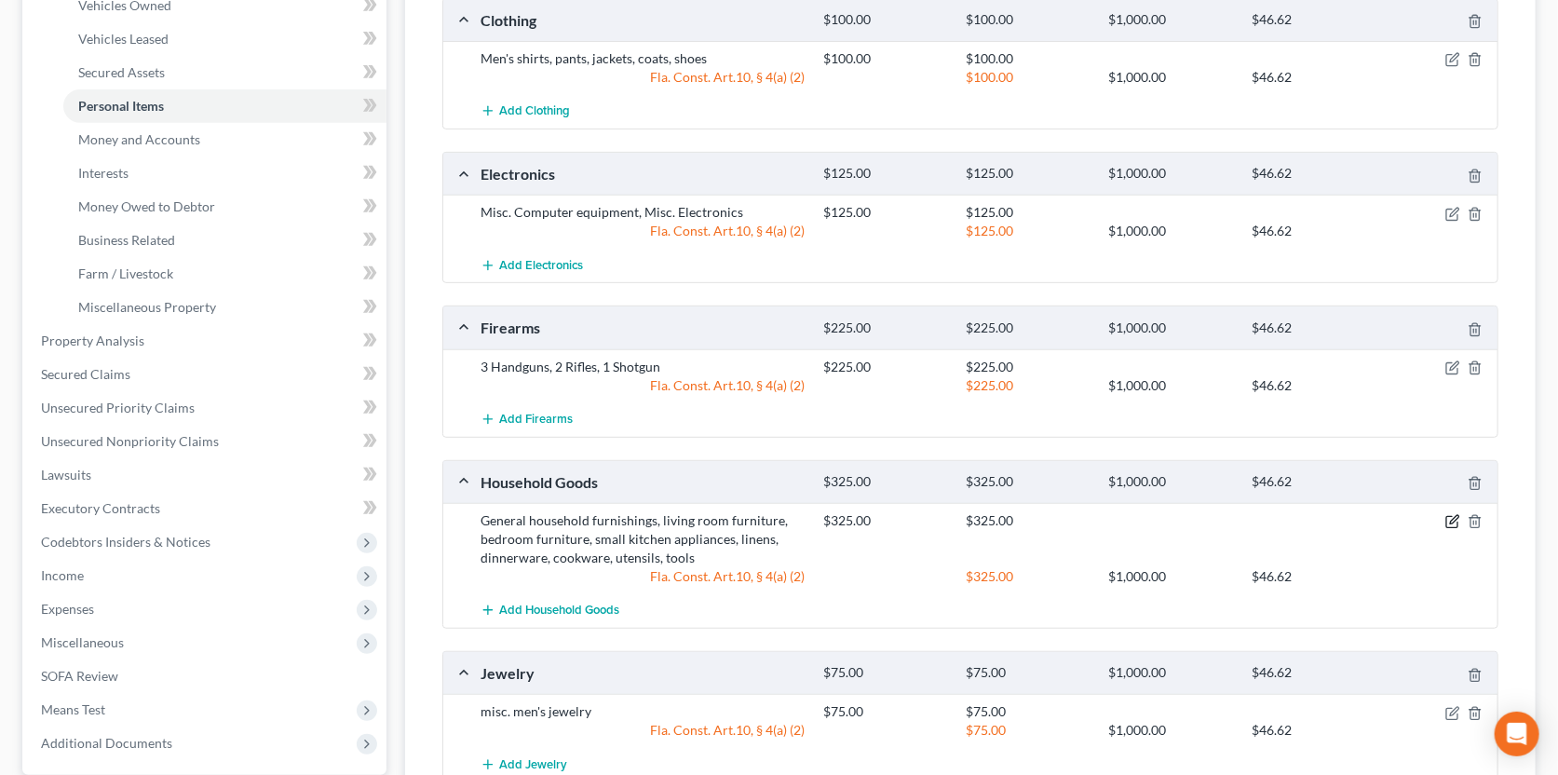
click at [1447, 518] on icon "button" at bounding box center [1451, 522] width 11 height 11
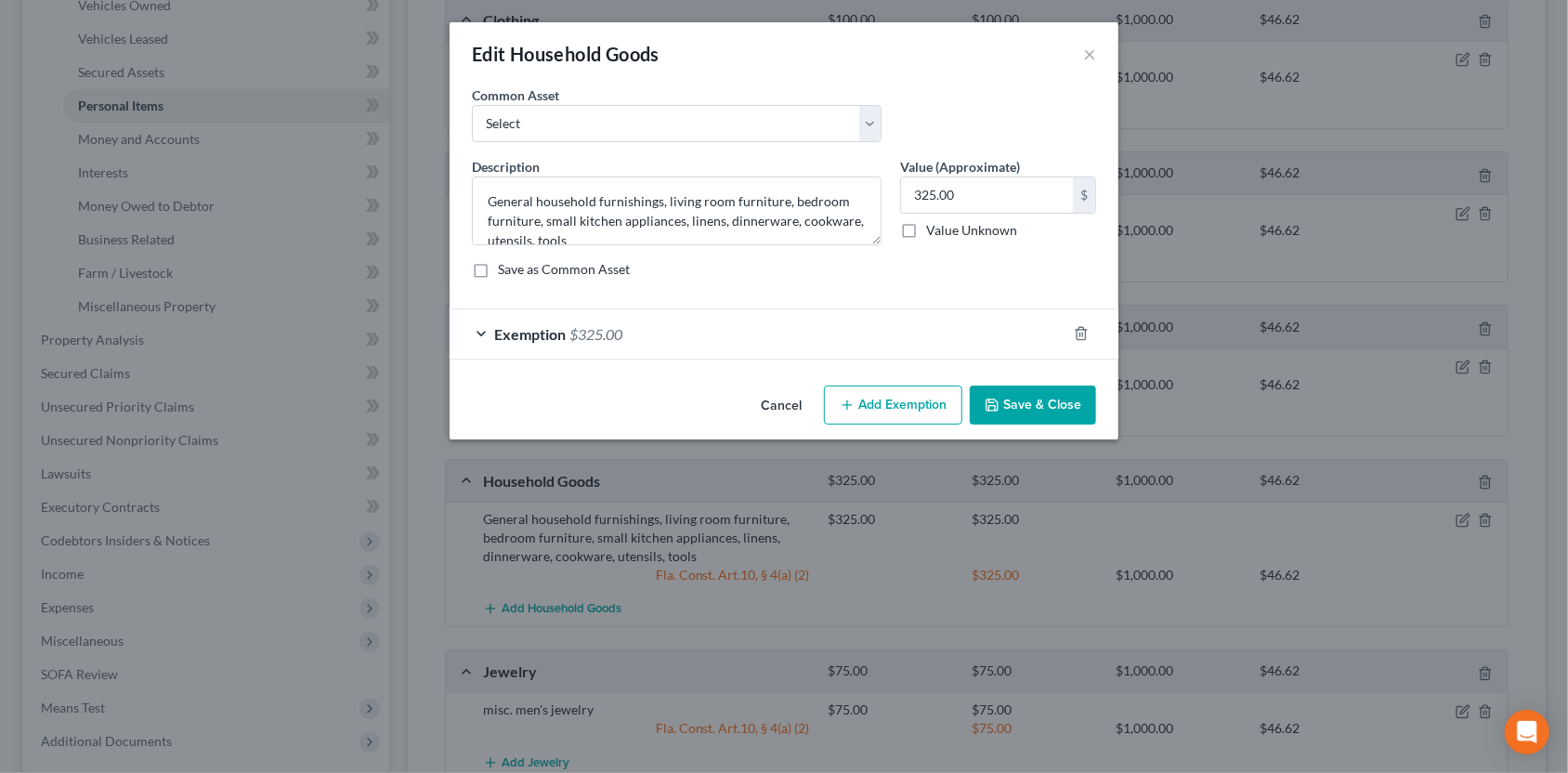
click at [834, 342] on div "Exemption $325.00" at bounding box center [758, 333] width 616 height 49
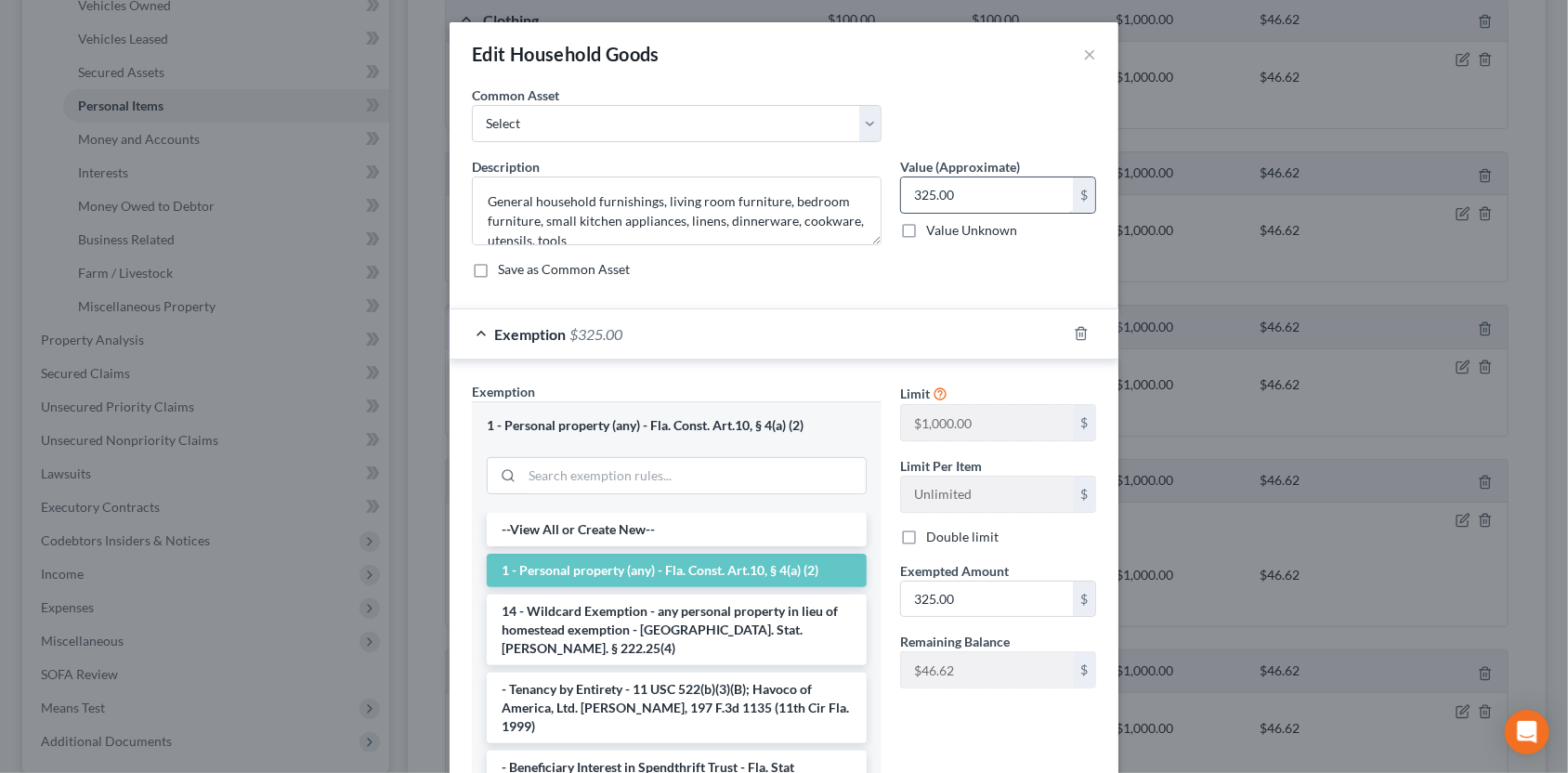
click at [912, 195] on input "325.00" at bounding box center [986, 194] width 172 height 35
type input "365.00"
click at [878, 343] on div "Exemption $325.00" at bounding box center [758, 333] width 616 height 49
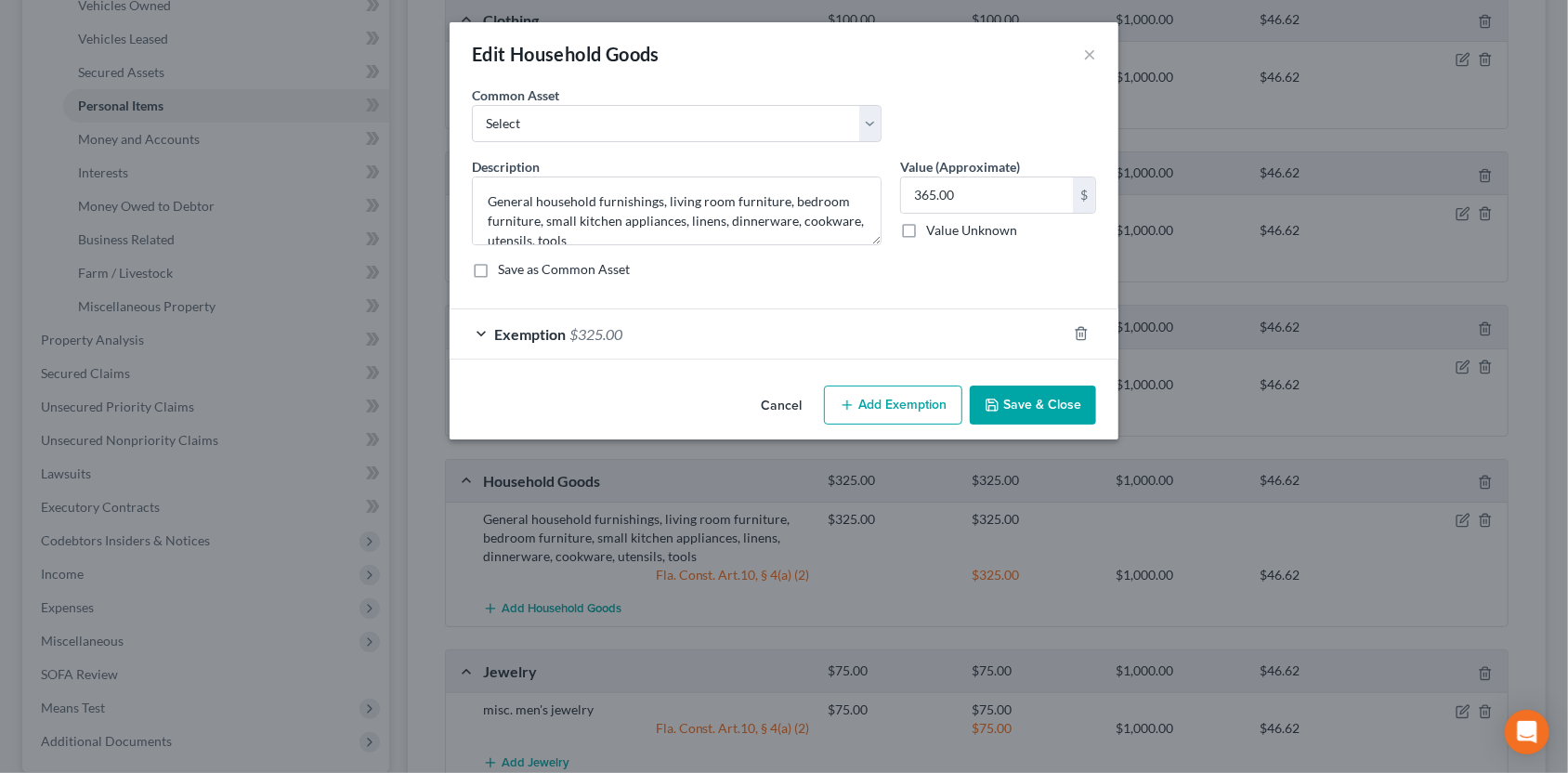
click at [879, 347] on div "Exemption $325.00" at bounding box center [758, 333] width 616 height 49
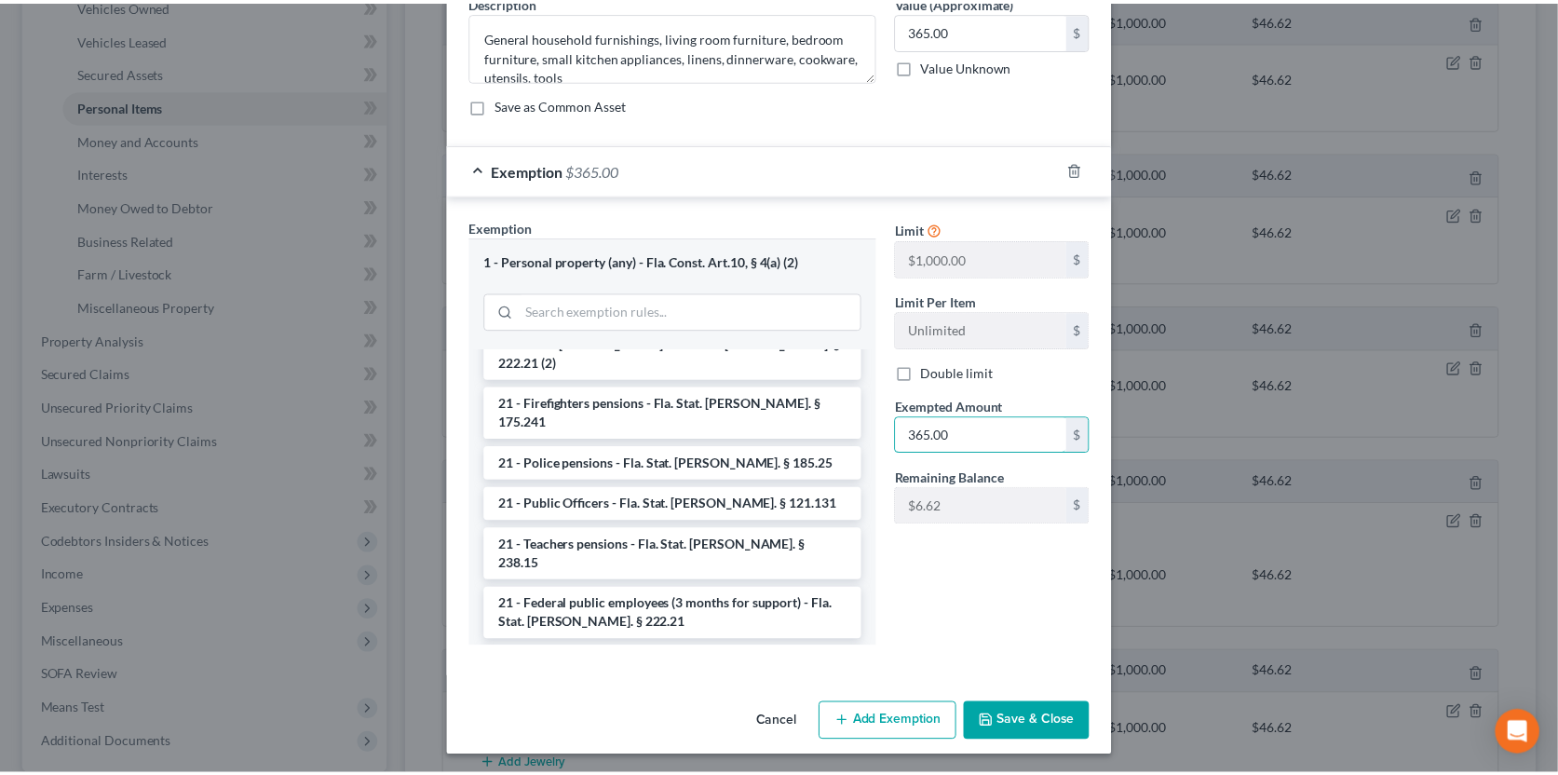
scroll to position [168, 0]
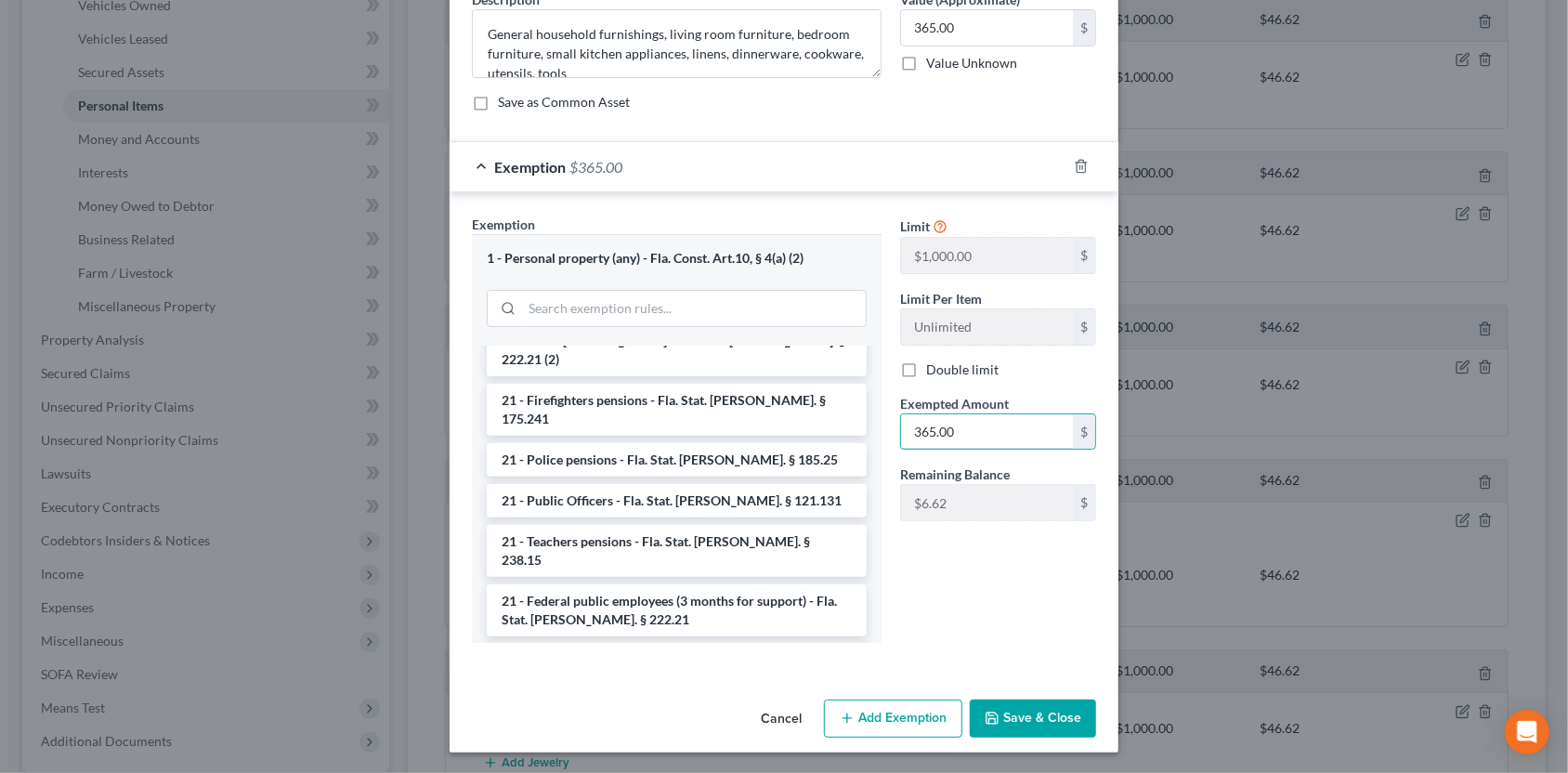
type input "365.00"
click at [1035, 711] on button "Save & Close" at bounding box center [1032, 718] width 127 height 39
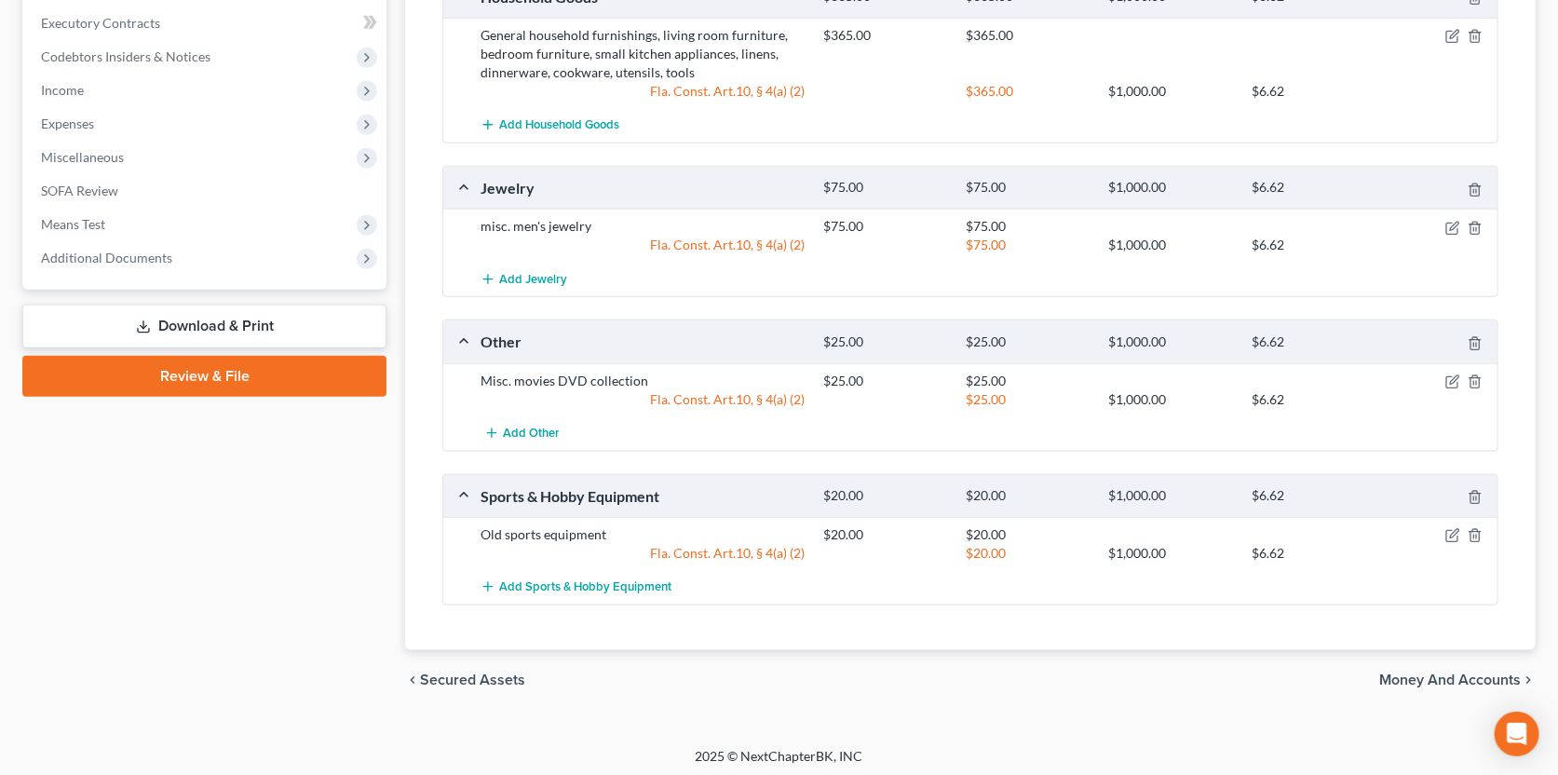
scroll to position [859, 0]
click at [1496, 676] on span "Money and Accounts" at bounding box center [1450, 678] width 142 height 15
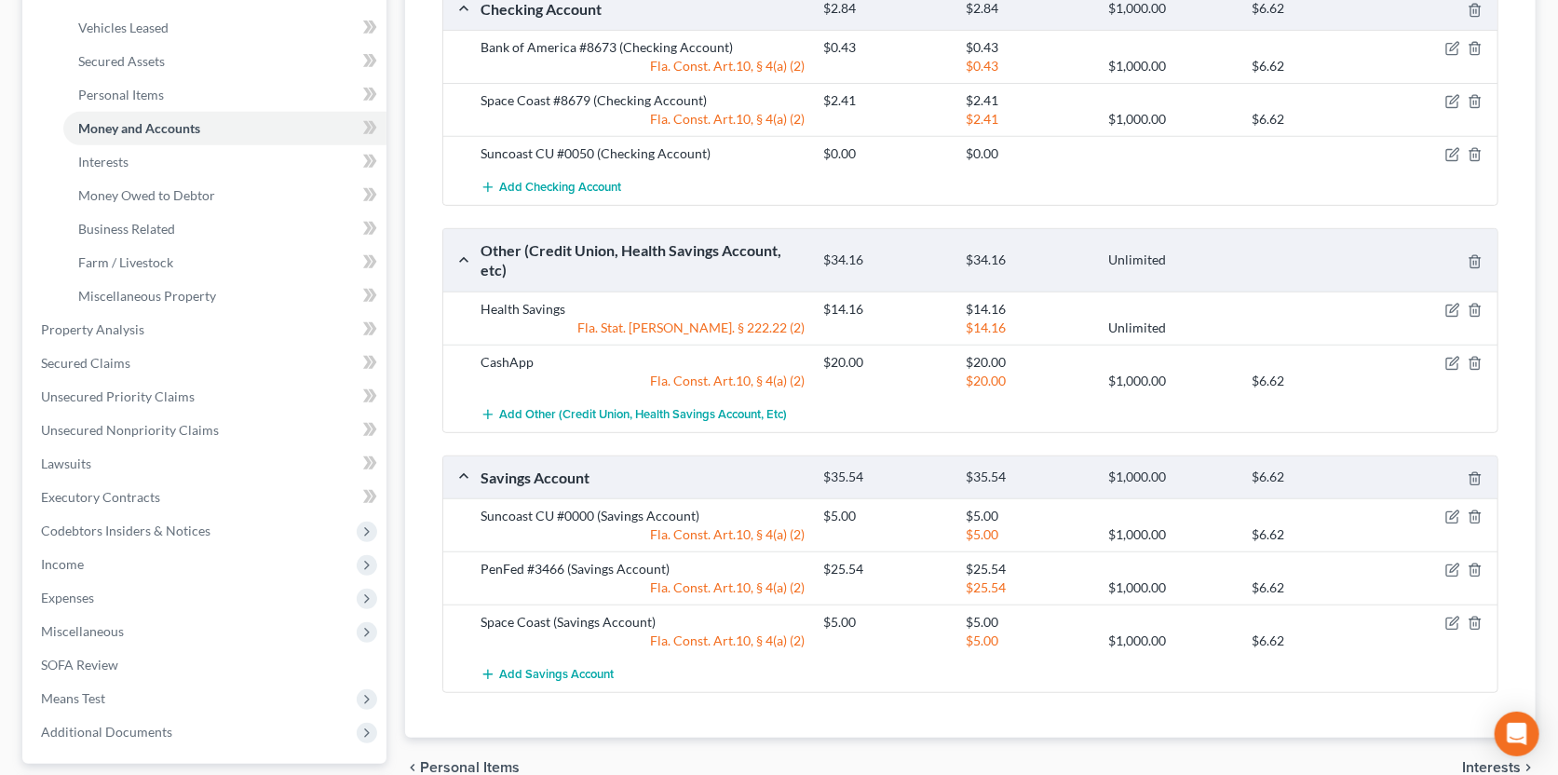
scroll to position [548, 0]
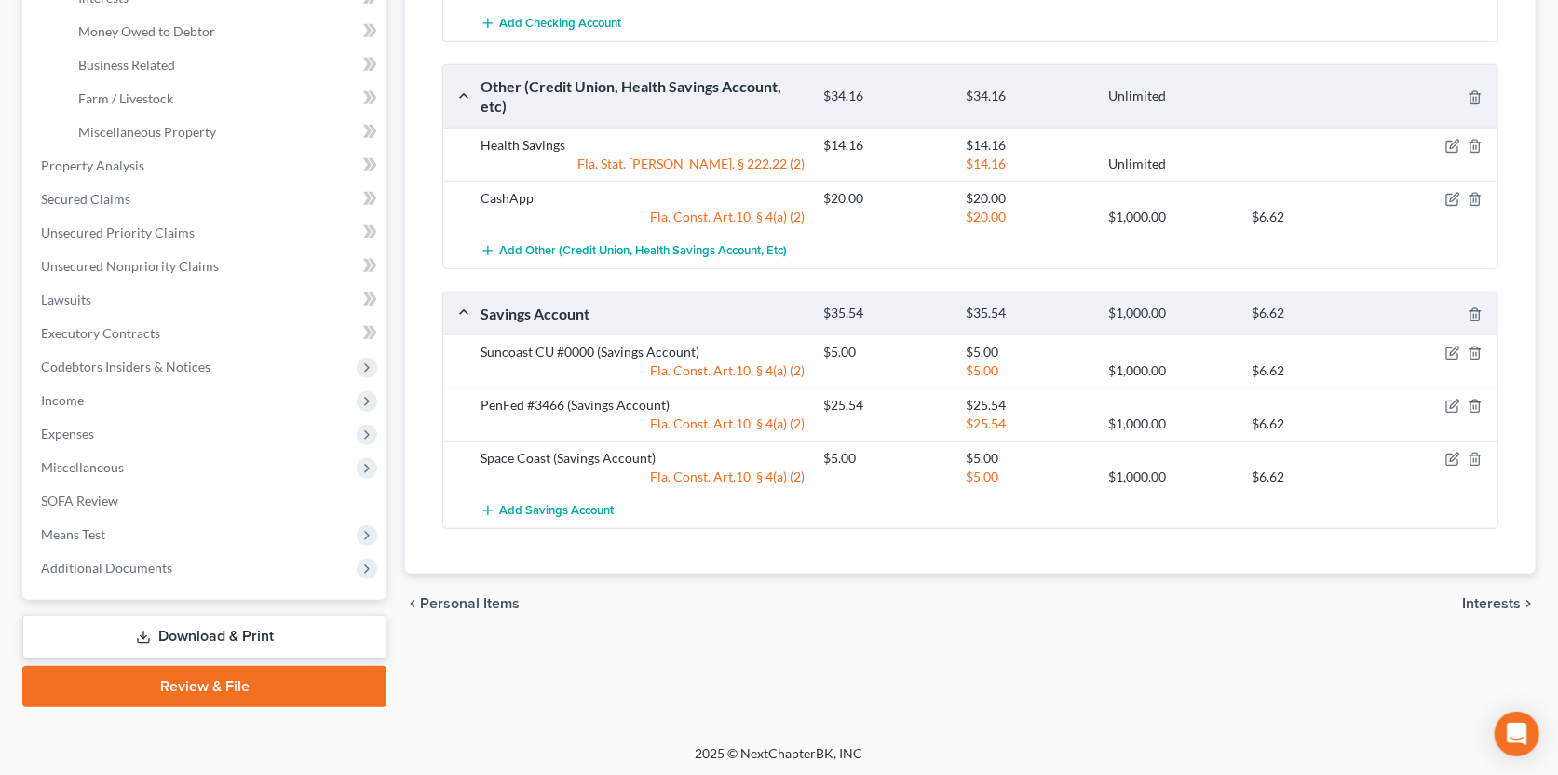
click at [1475, 603] on span "Interests" at bounding box center [1491, 603] width 59 height 15
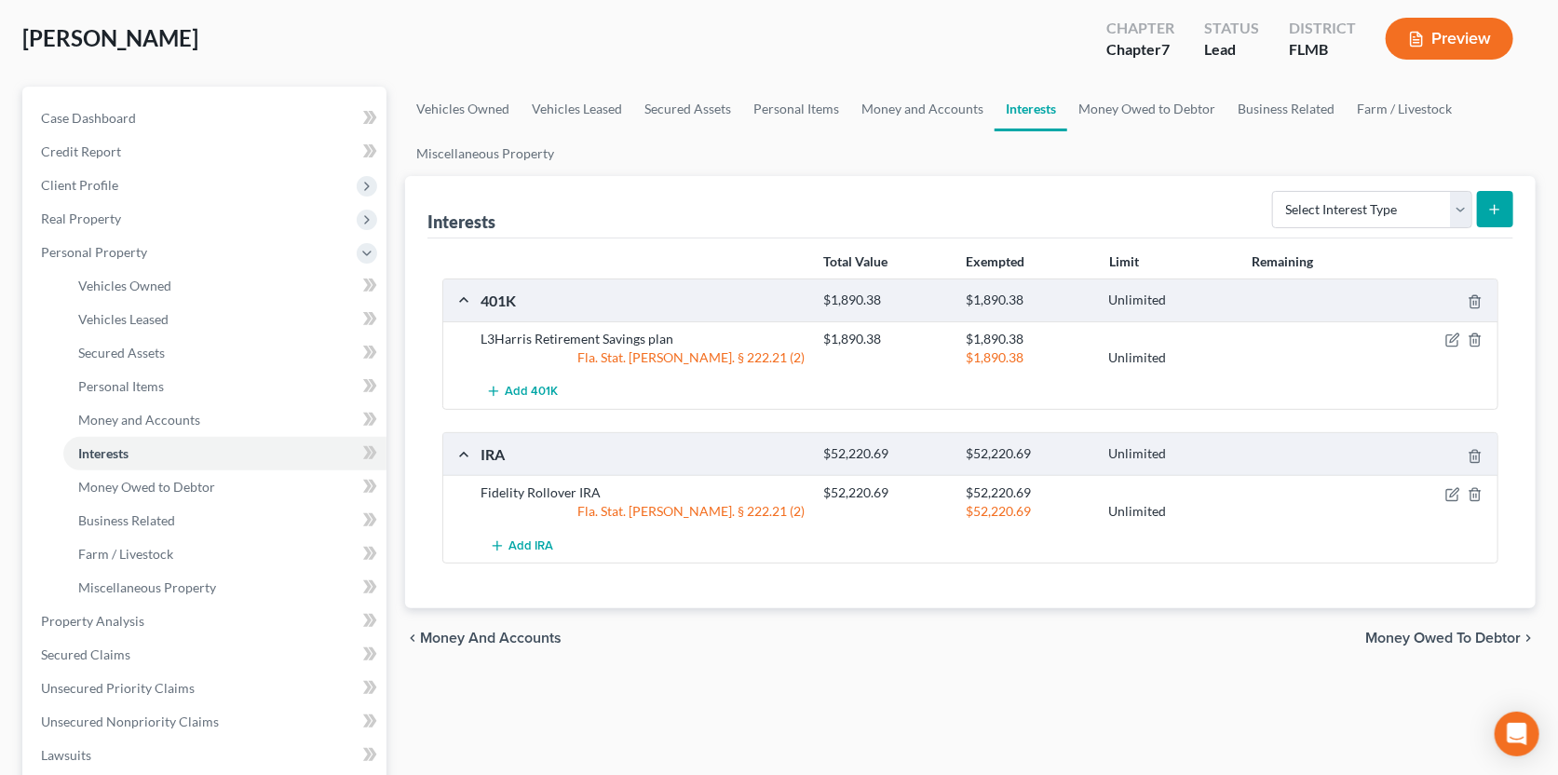
scroll to position [186, 0]
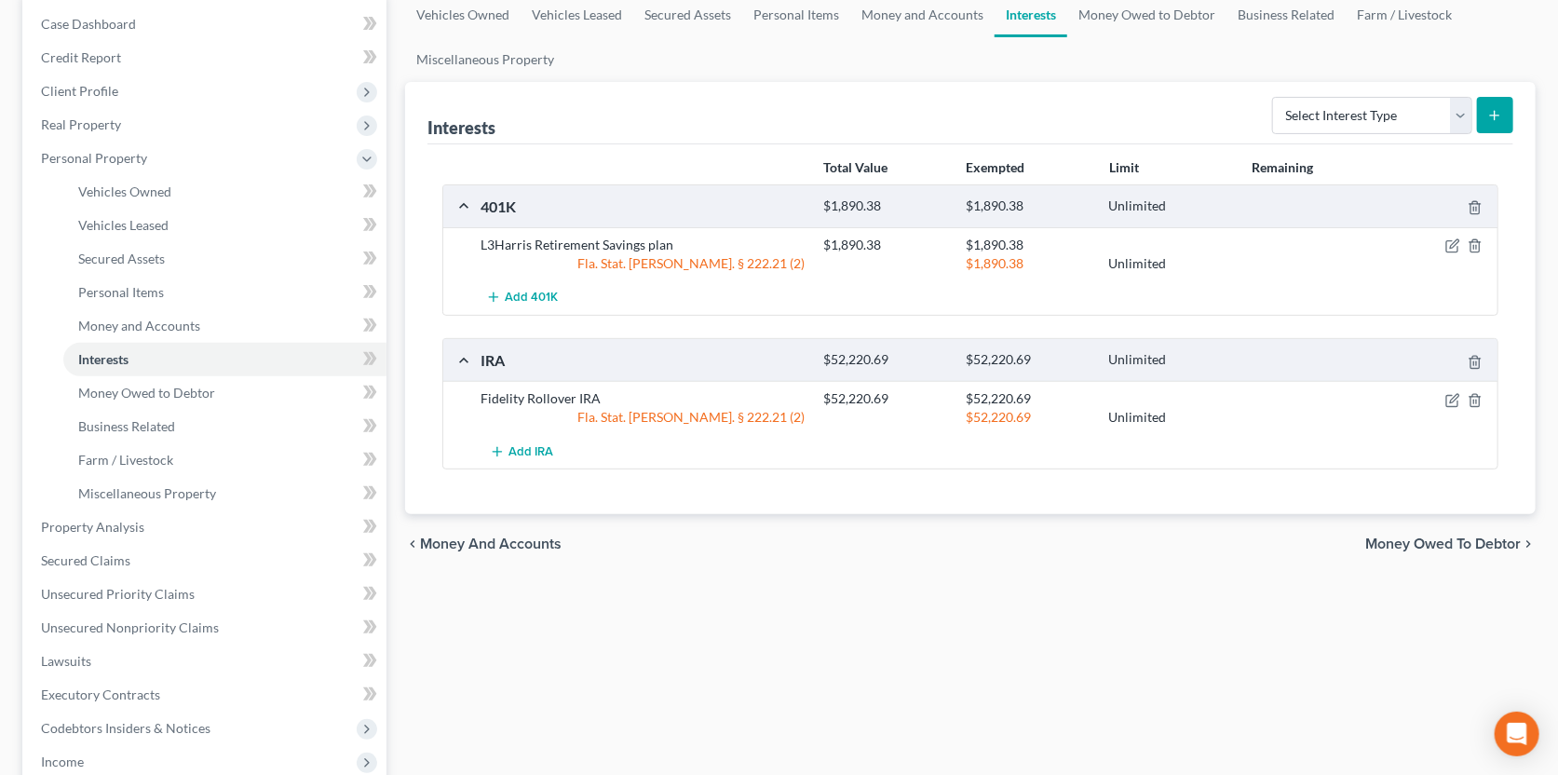
click at [1385, 539] on span "Money Owed to Debtor" at bounding box center [1443, 543] width 156 height 15
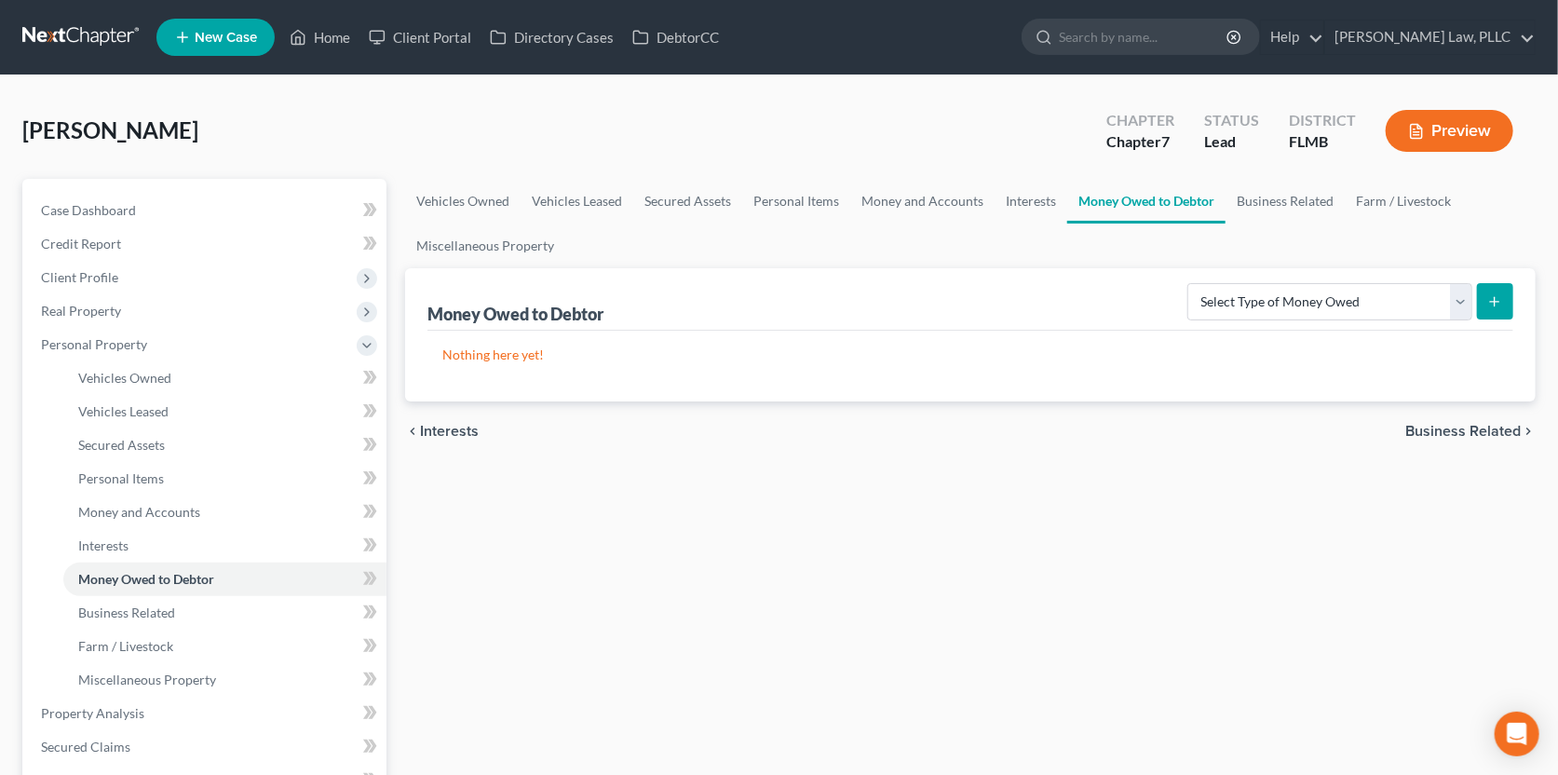
click at [1430, 431] on span "Business Related" at bounding box center [1462, 431] width 115 height 15
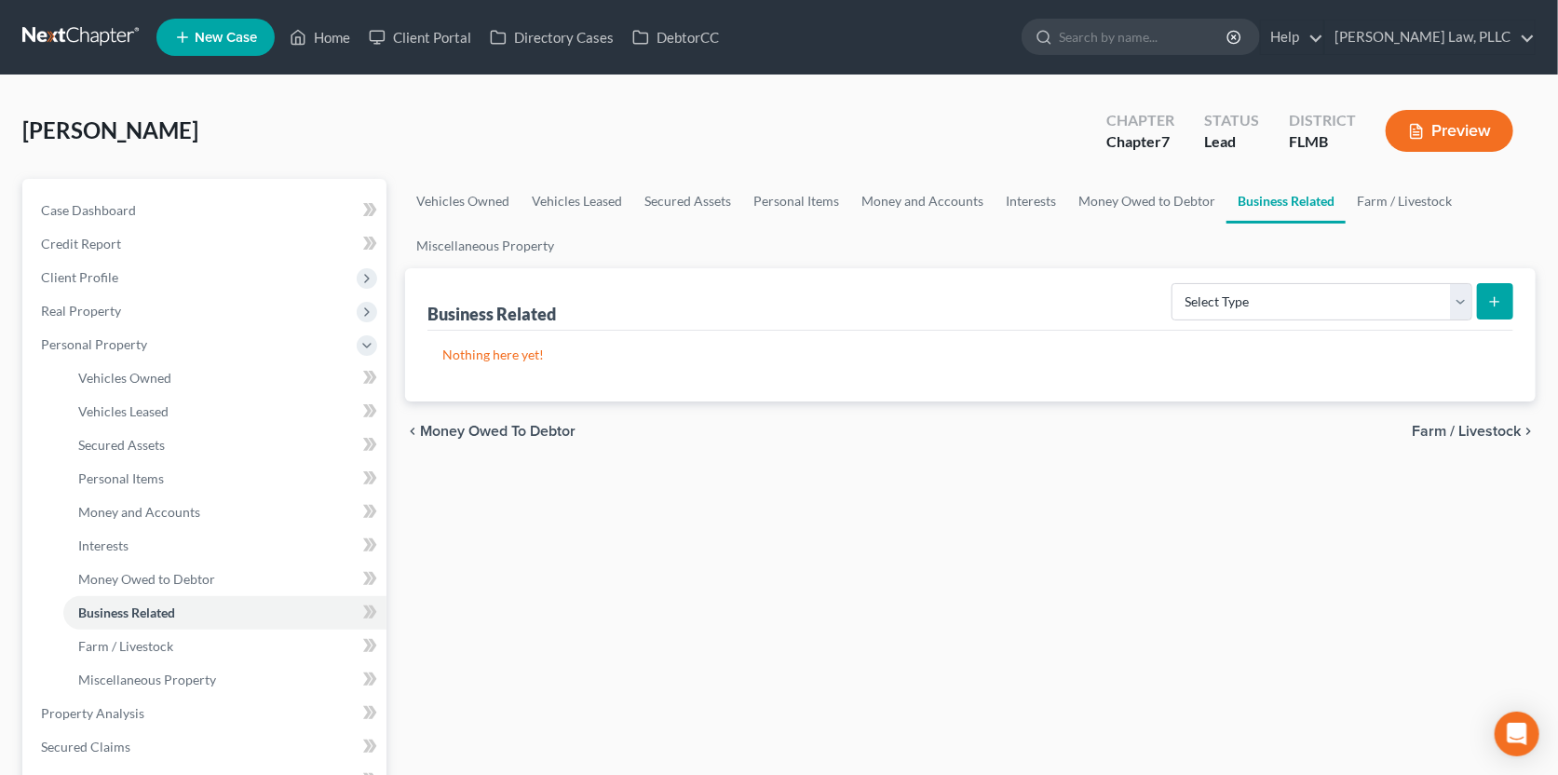
click at [1430, 431] on span "Farm / Livestock" at bounding box center [1466, 431] width 109 height 15
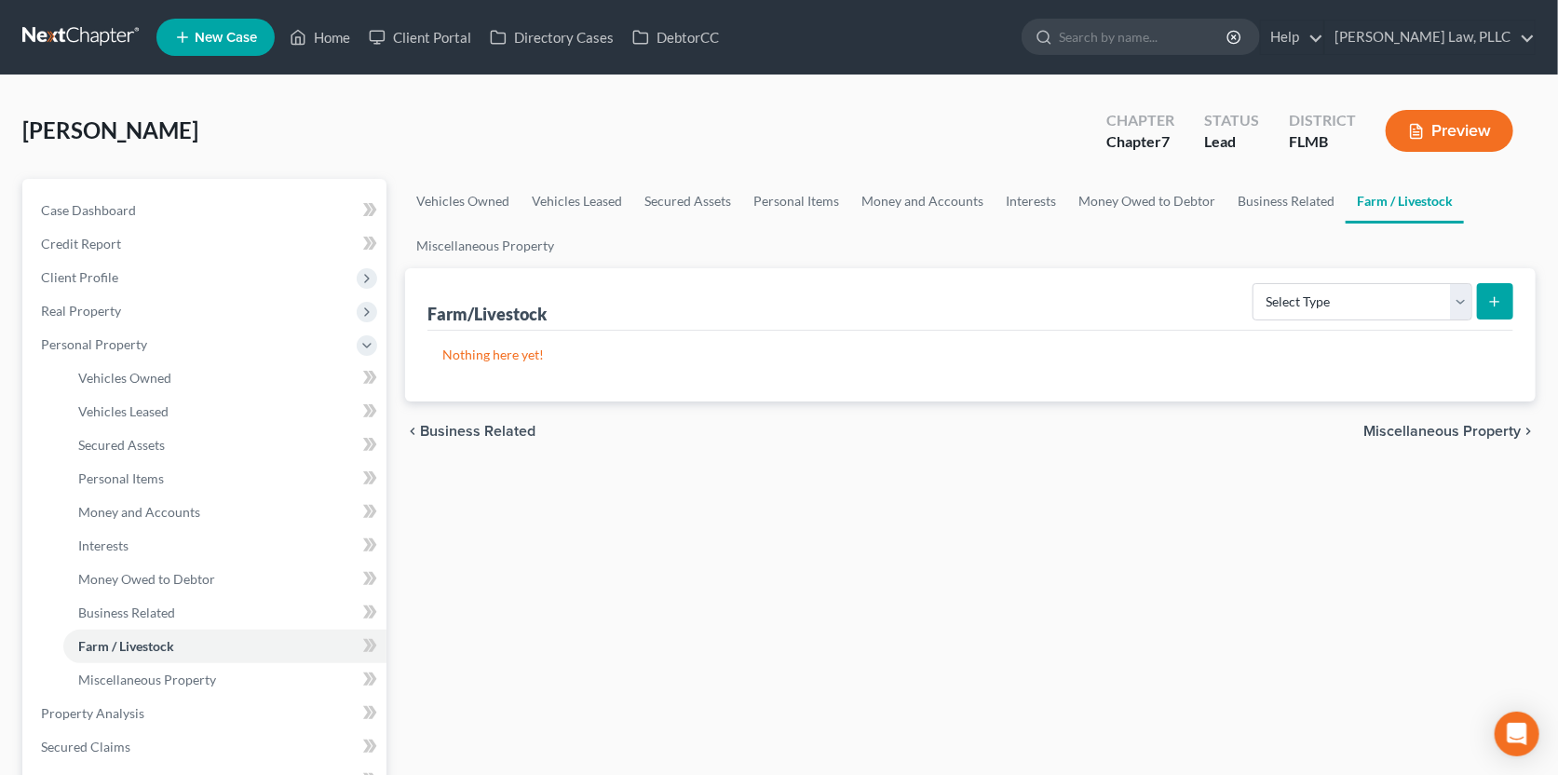
click at [1430, 432] on span "Miscellaneous Property" at bounding box center [1441, 431] width 157 height 15
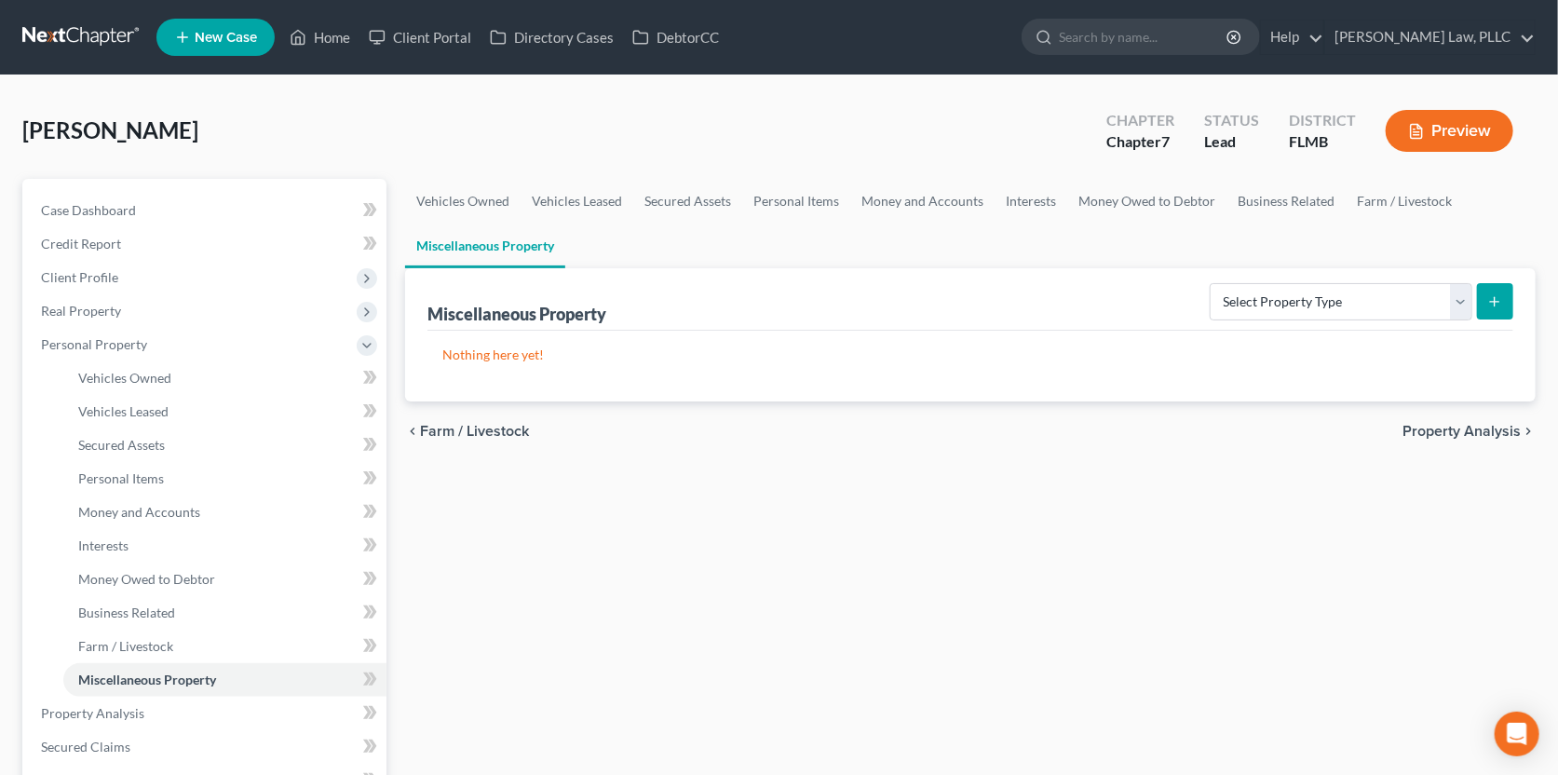
click at [1430, 432] on span "Property Analysis" at bounding box center [1461, 431] width 118 height 15
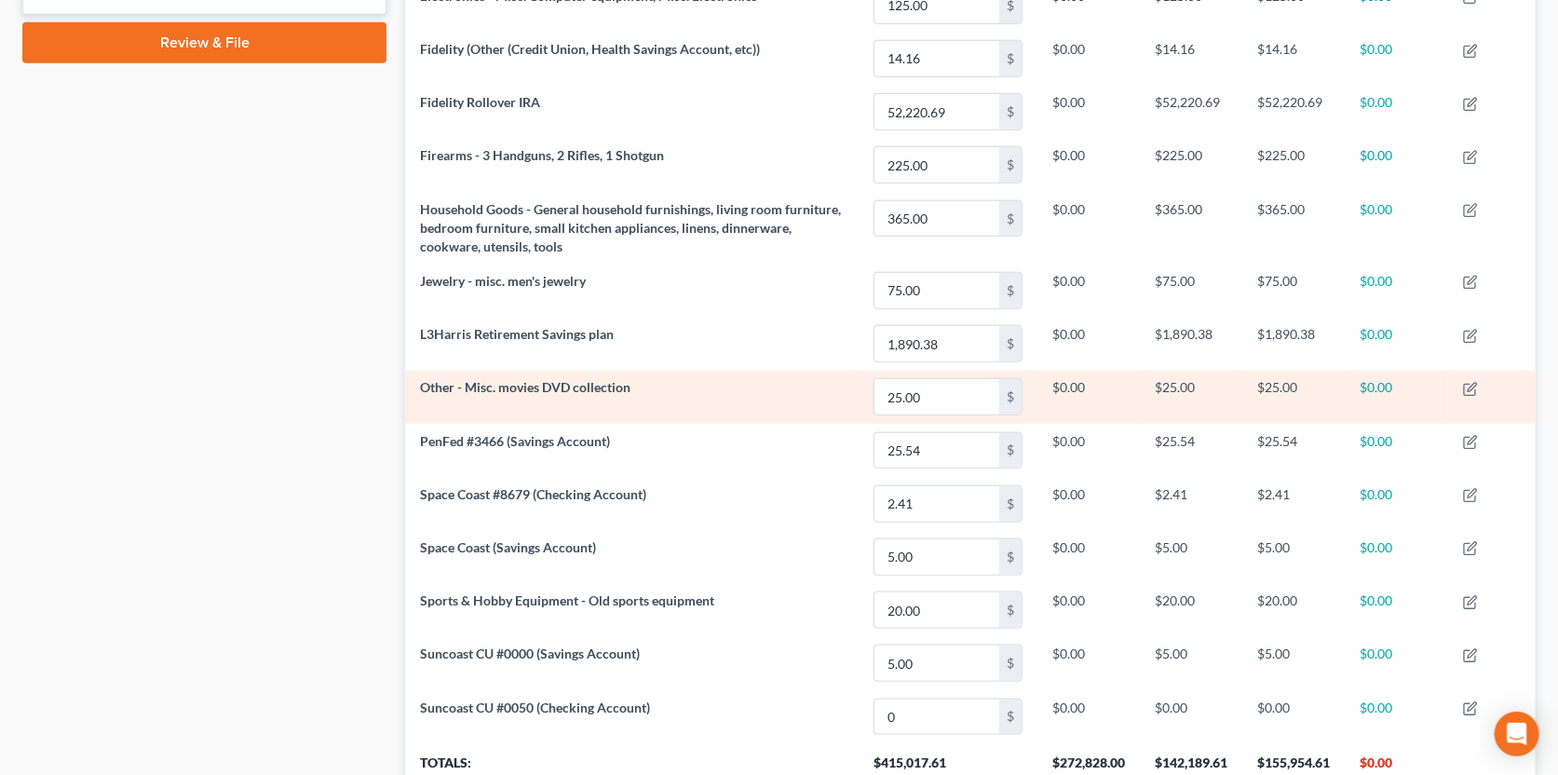
scroll to position [1002, 0]
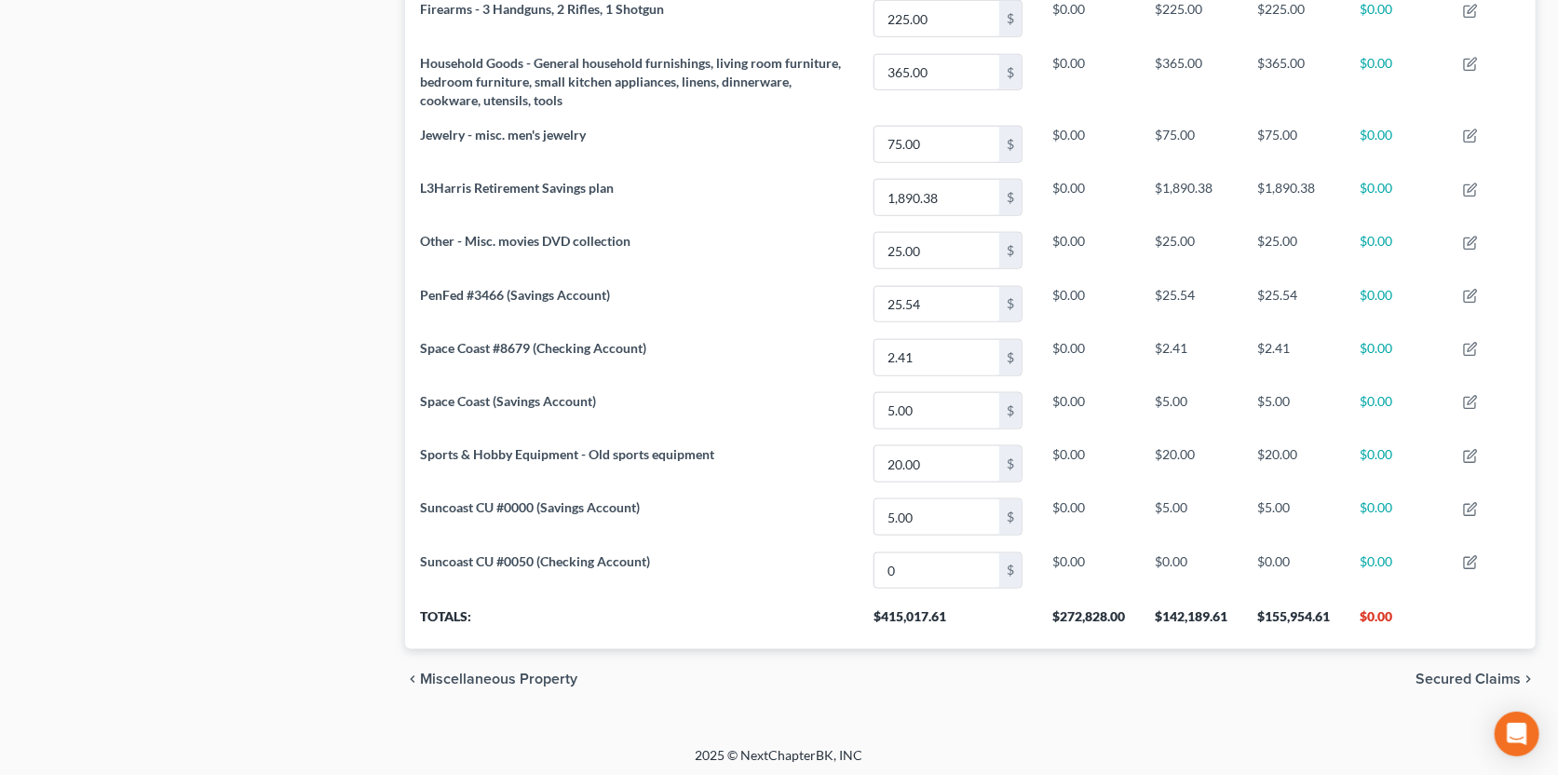
click at [1448, 680] on span "Secured Claims" at bounding box center [1467, 678] width 105 height 15
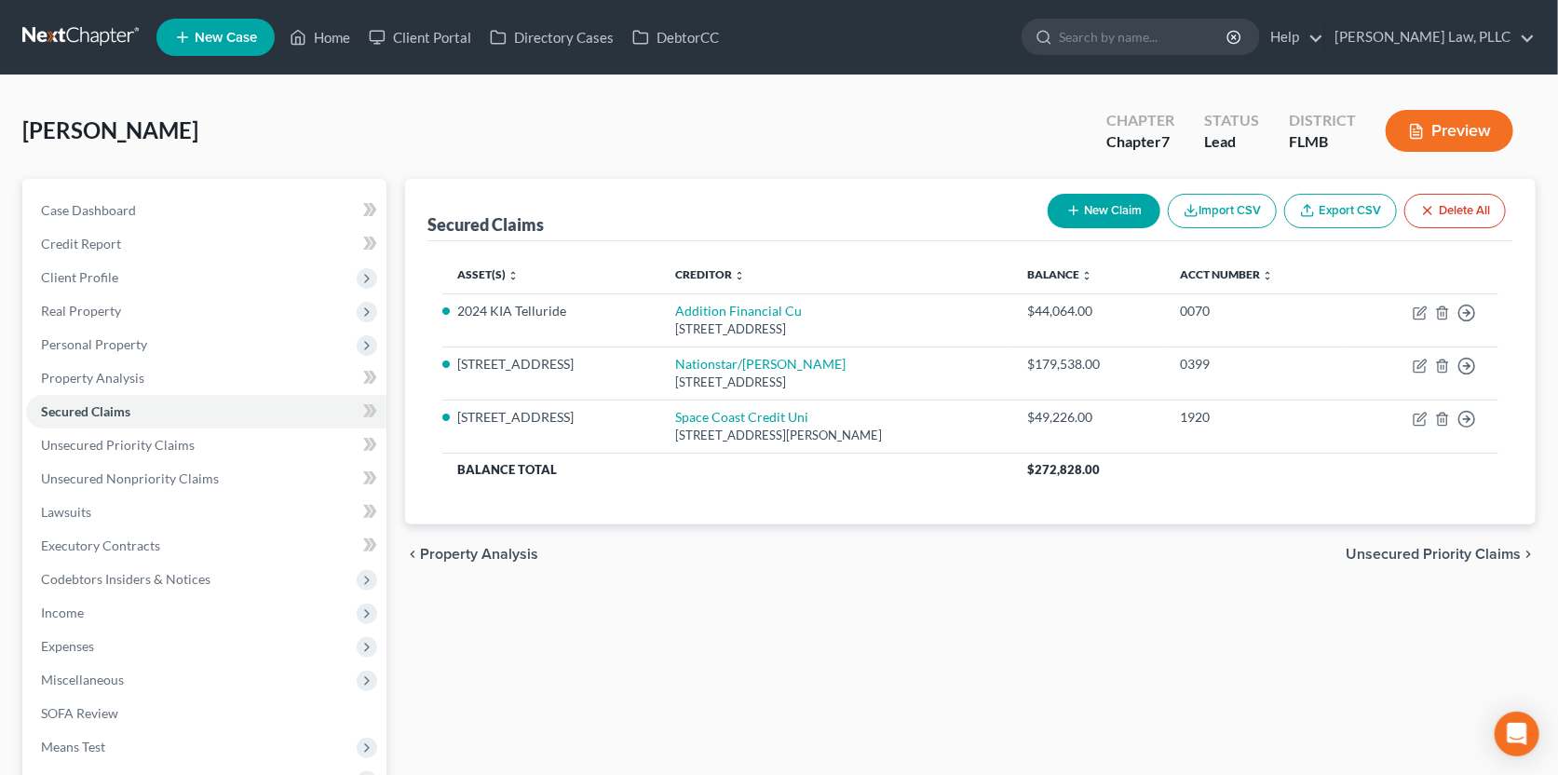
click at [1467, 548] on span "Unsecured Priority Claims" at bounding box center [1433, 554] width 175 height 15
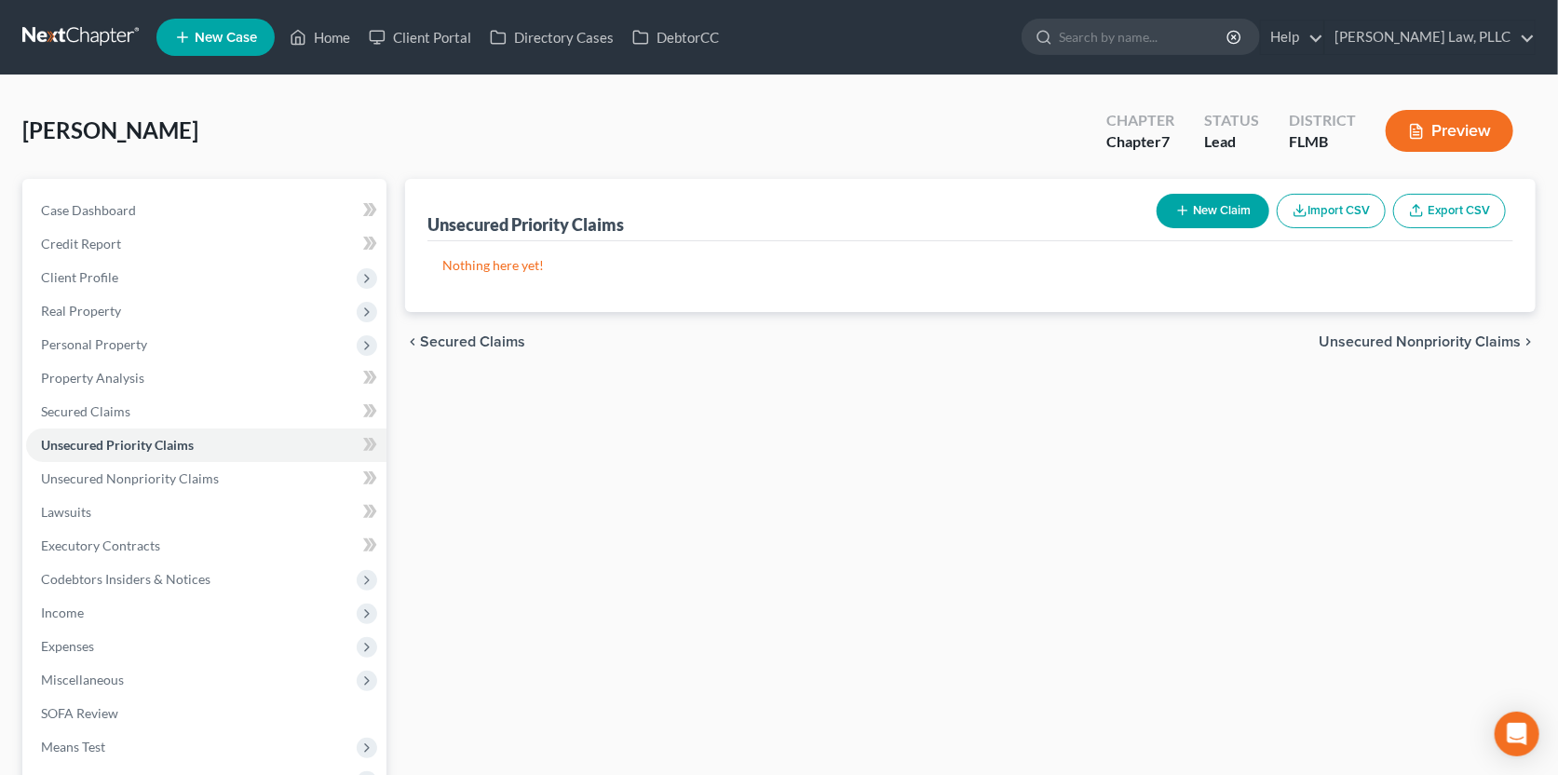
click at [1477, 334] on span "Unsecured Nonpriority Claims" at bounding box center [1420, 341] width 202 height 15
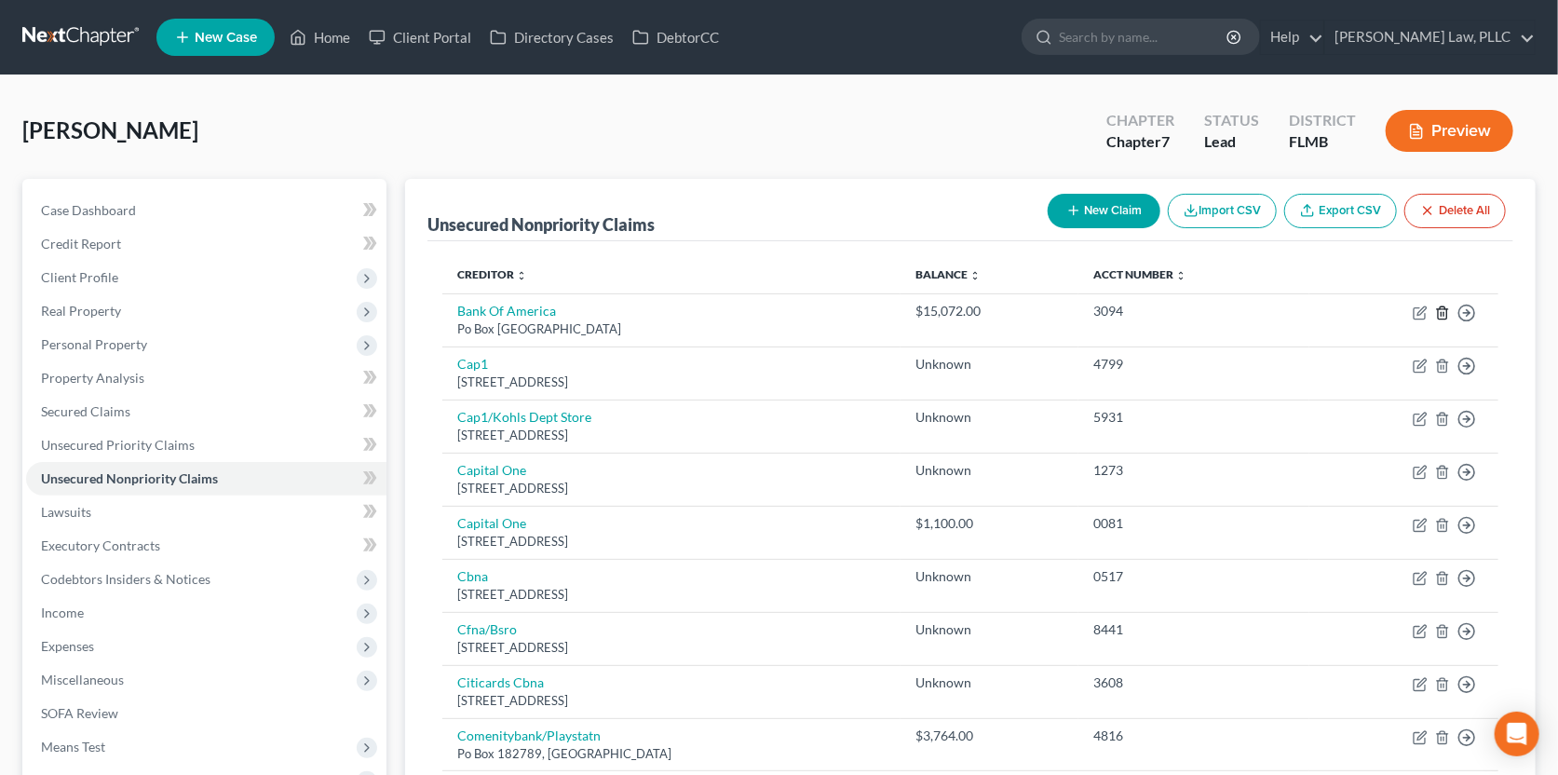
drag, startPoint x: 1439, startPoint y: 313, endPoint x: 1483, endPoint y: 258, distance: 70.2
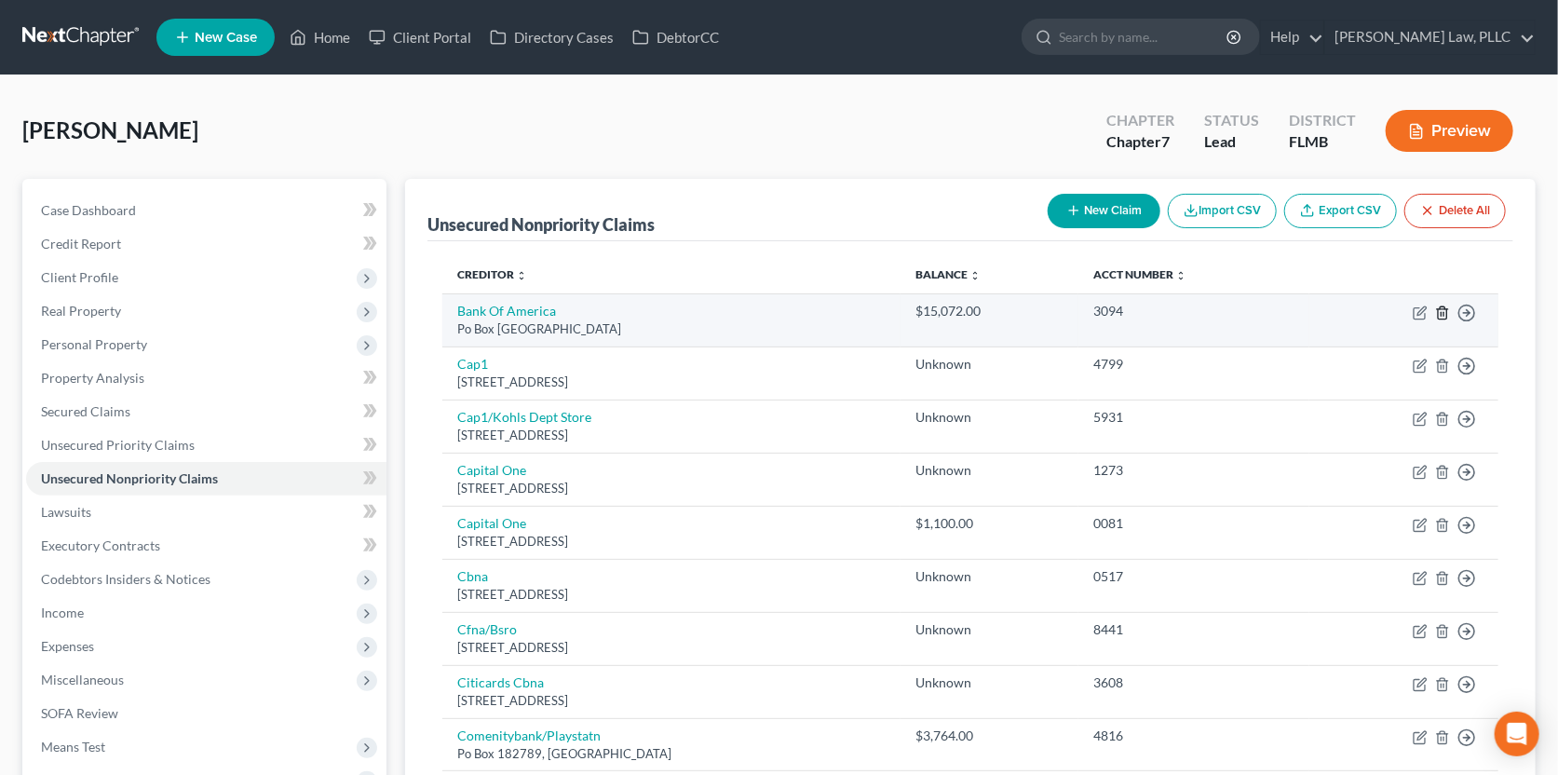
click at [1445, 308] on icon "button" at bounding box center [1442, 312] width 15 height 15
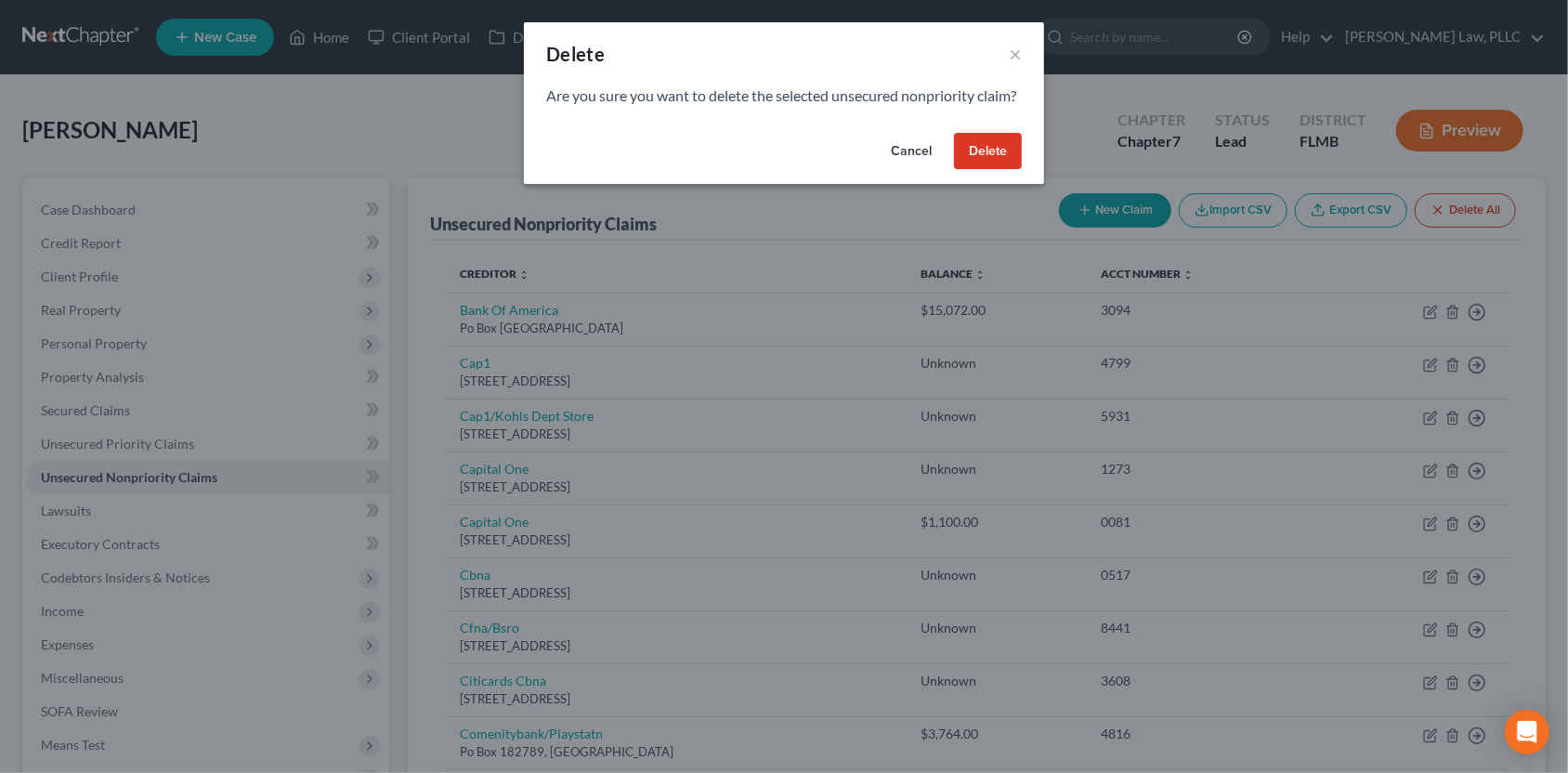
click at [996, 170] on button "Delete" at bounding box center [987, 151] width 68 height 37
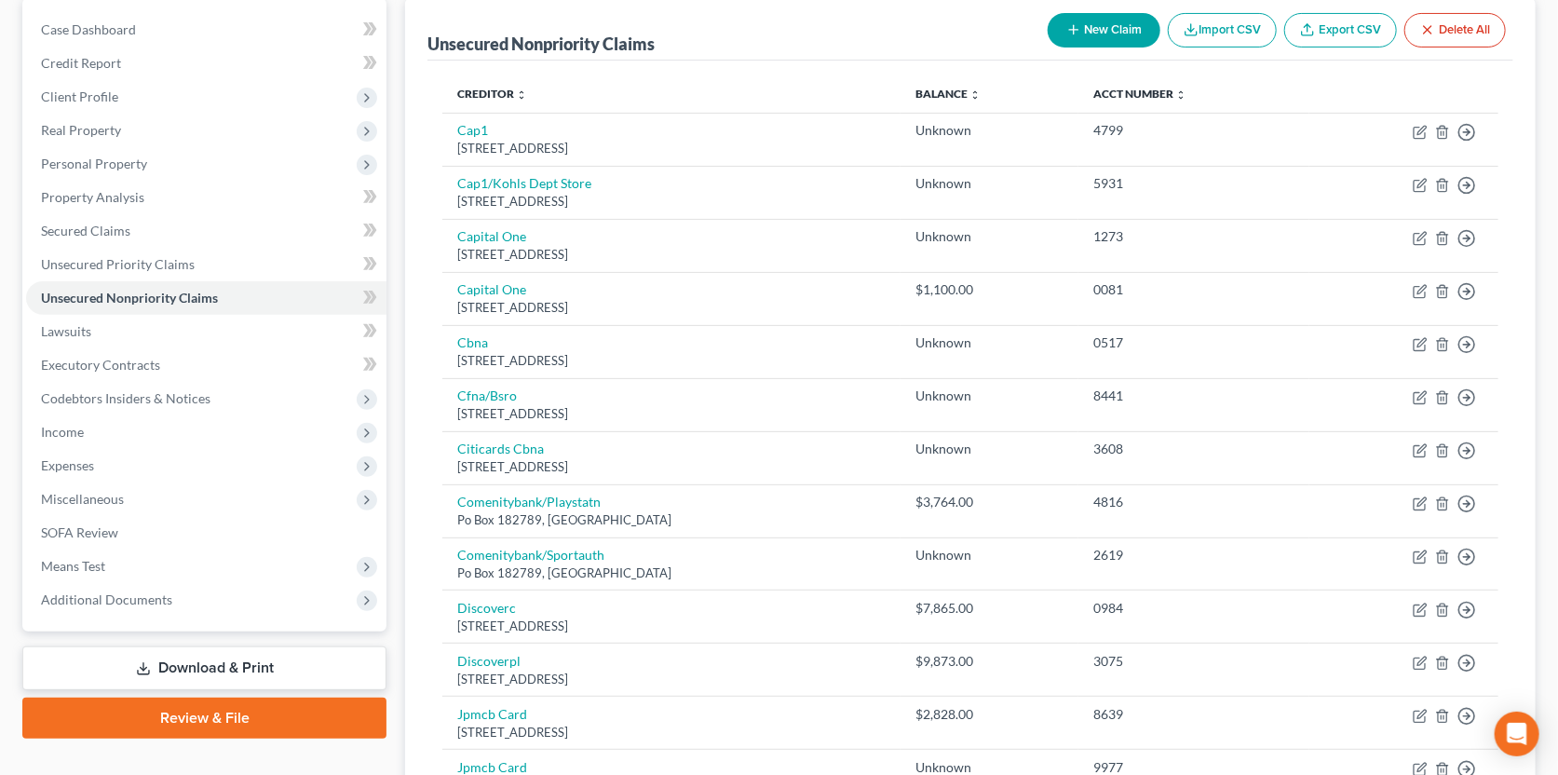
scroll to position [186, 0]
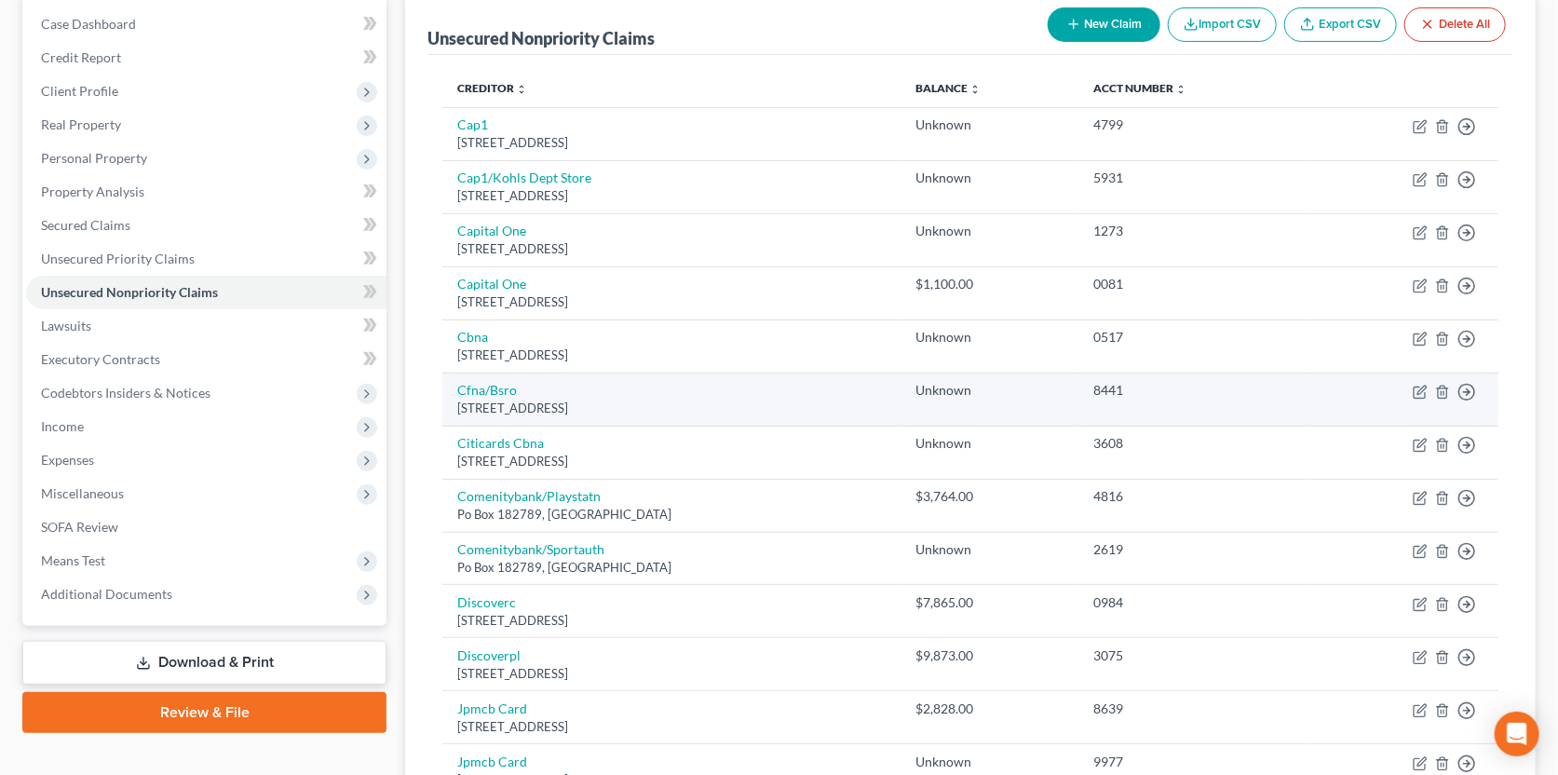
click at [783, 378] on td "Cfna/Bsro [STREET_ADDRESS]" at bounding box center [671, 398] width 458 height 53
click at [1446, 387] on icon "button" at bounding box center [1442, 392] width 8 height 12
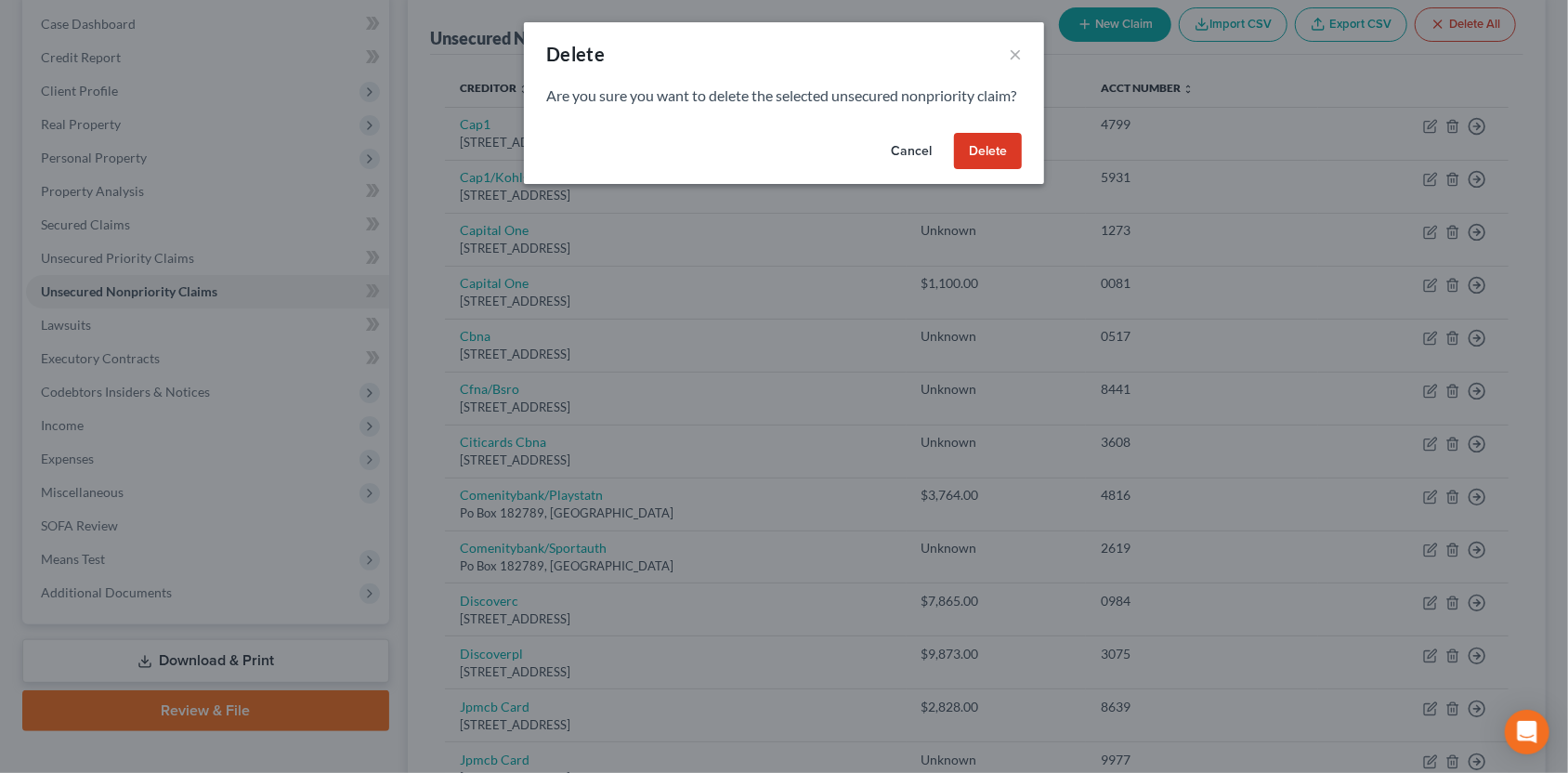
click at [990, 170] on button "Delete" at bounding box center [987, 151] width 68 height 37
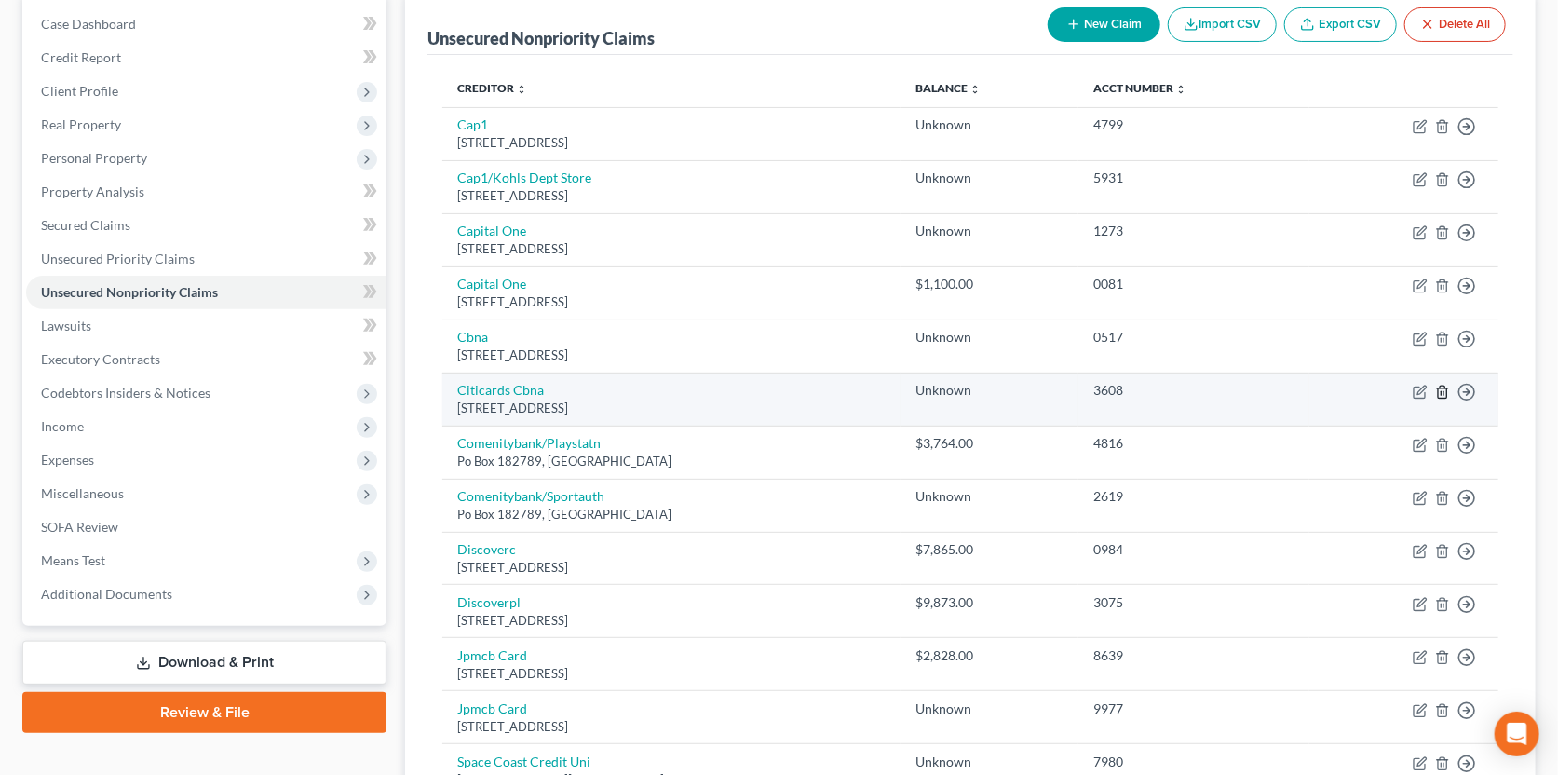
click at [1441, 386] on icon "button" at bounding box center [1442, 392] width 8 height 12
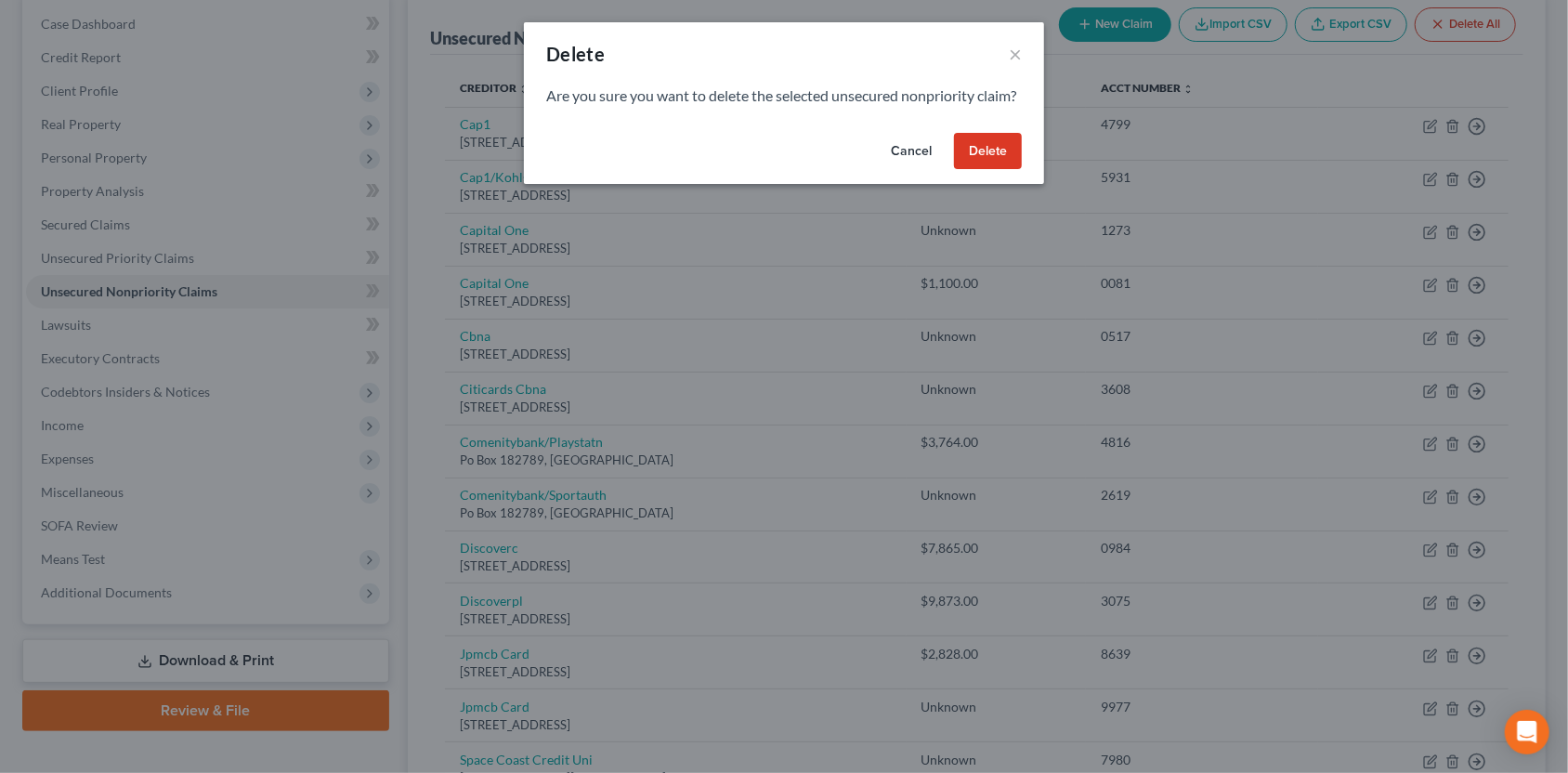
click at [982, 166] on button "Delete" at bounding box center [987, 151] width 68 height 37
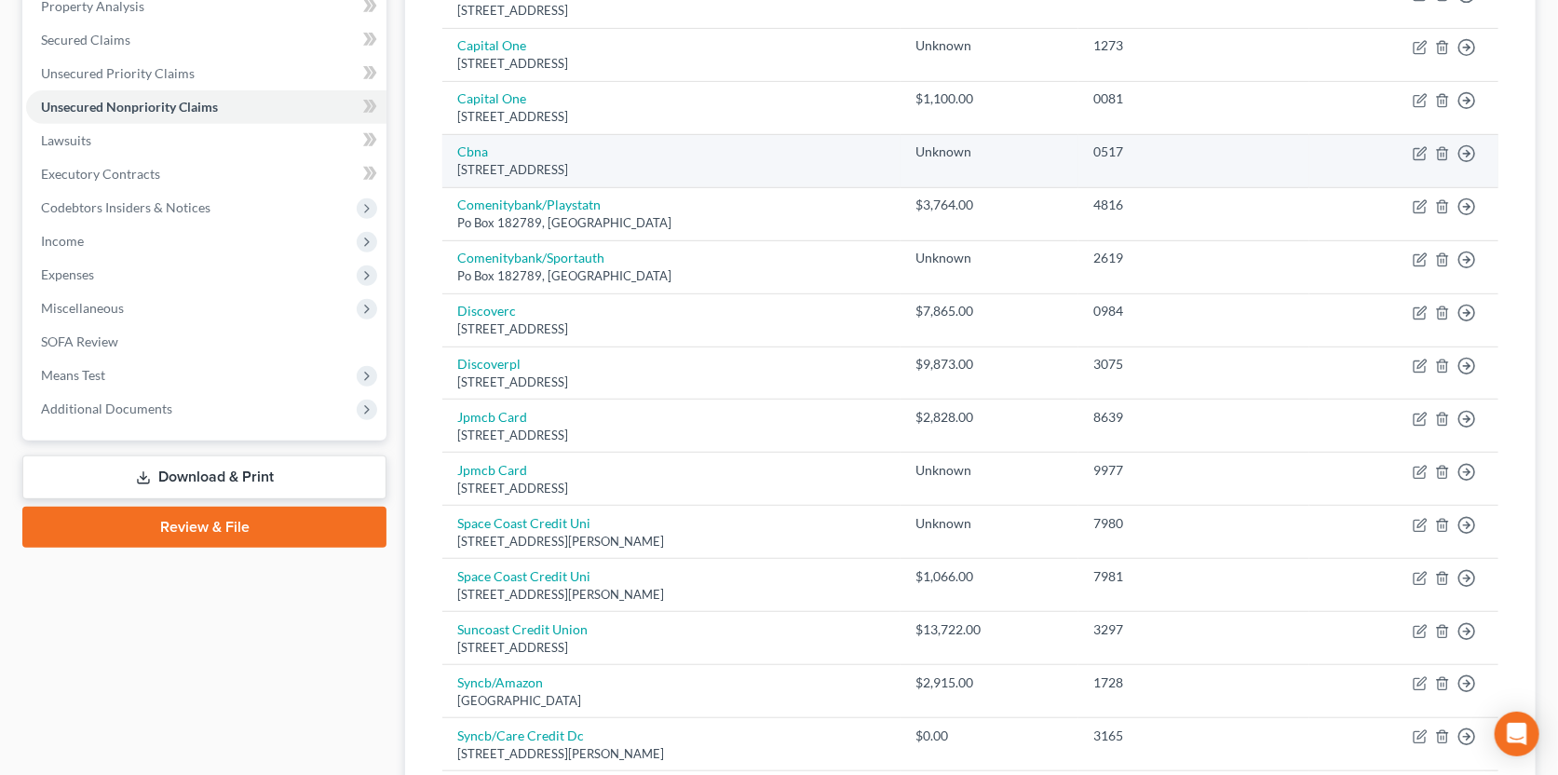
scroll to position [372, 0]
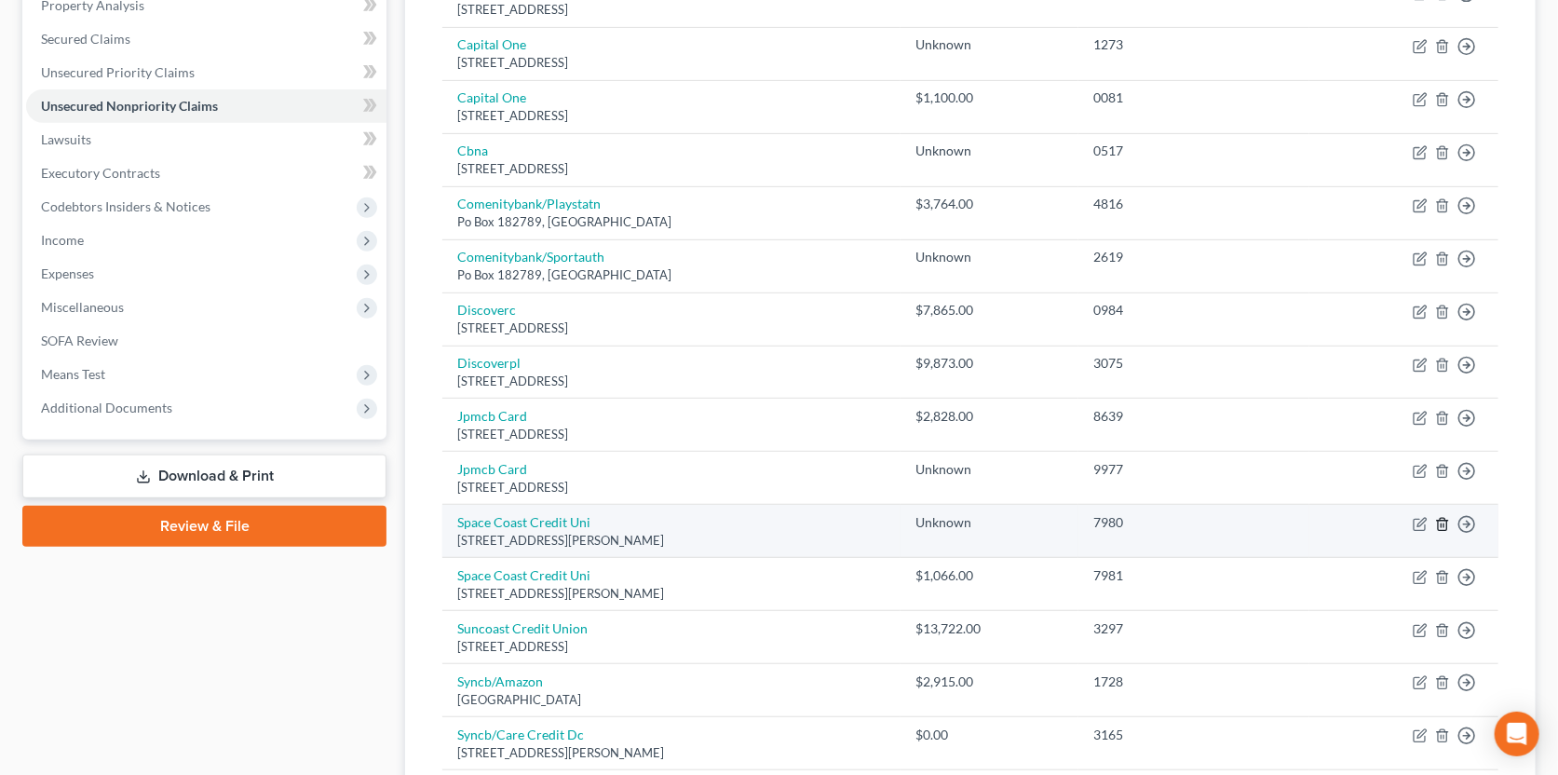
click at [1442, 521] on polyline "button" at bounding box center [1442, 521] width 11 height 0
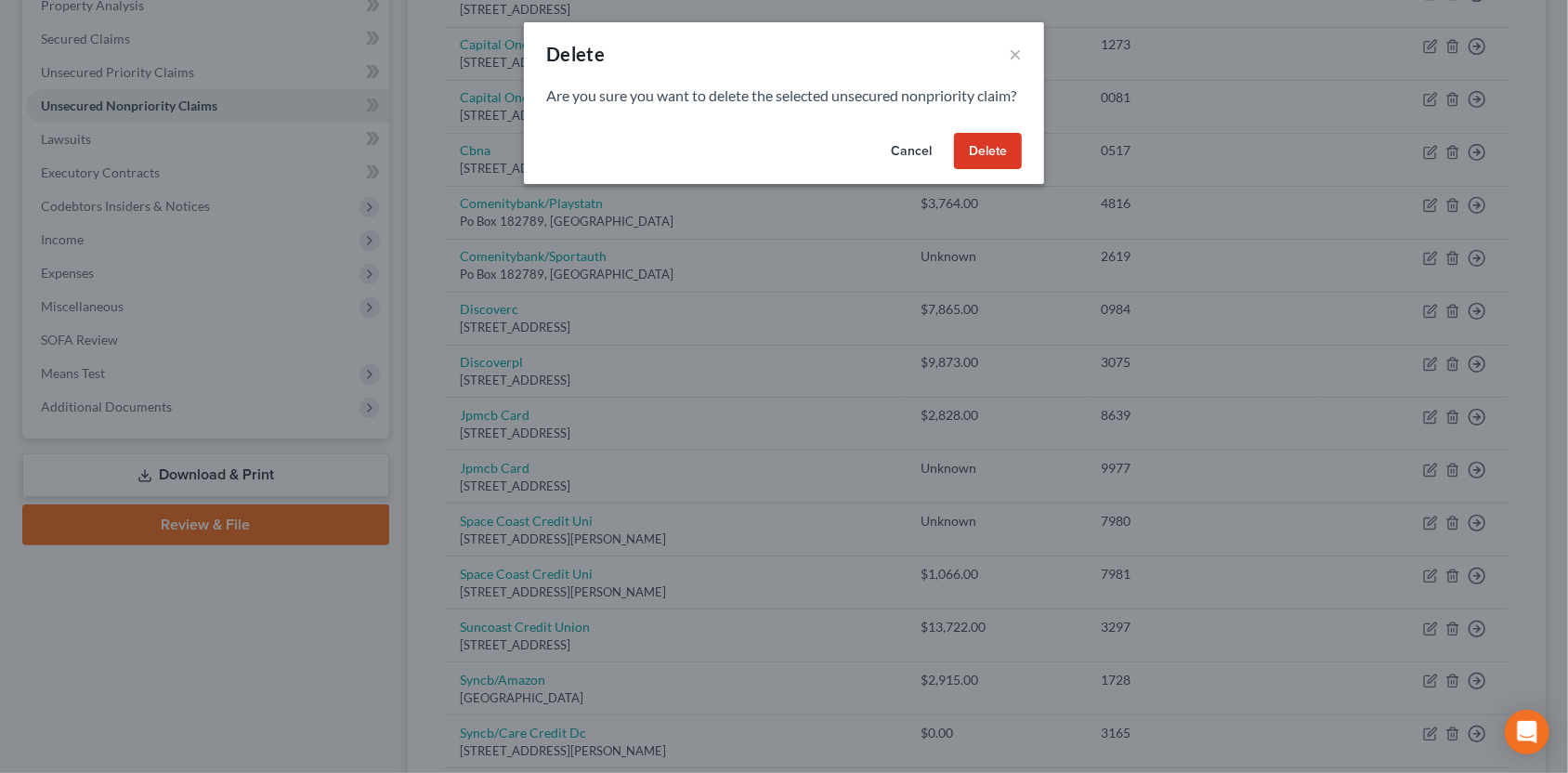
click at [980, 170] on button "Delete" at bounding box center [987, 151] width 68 height 37
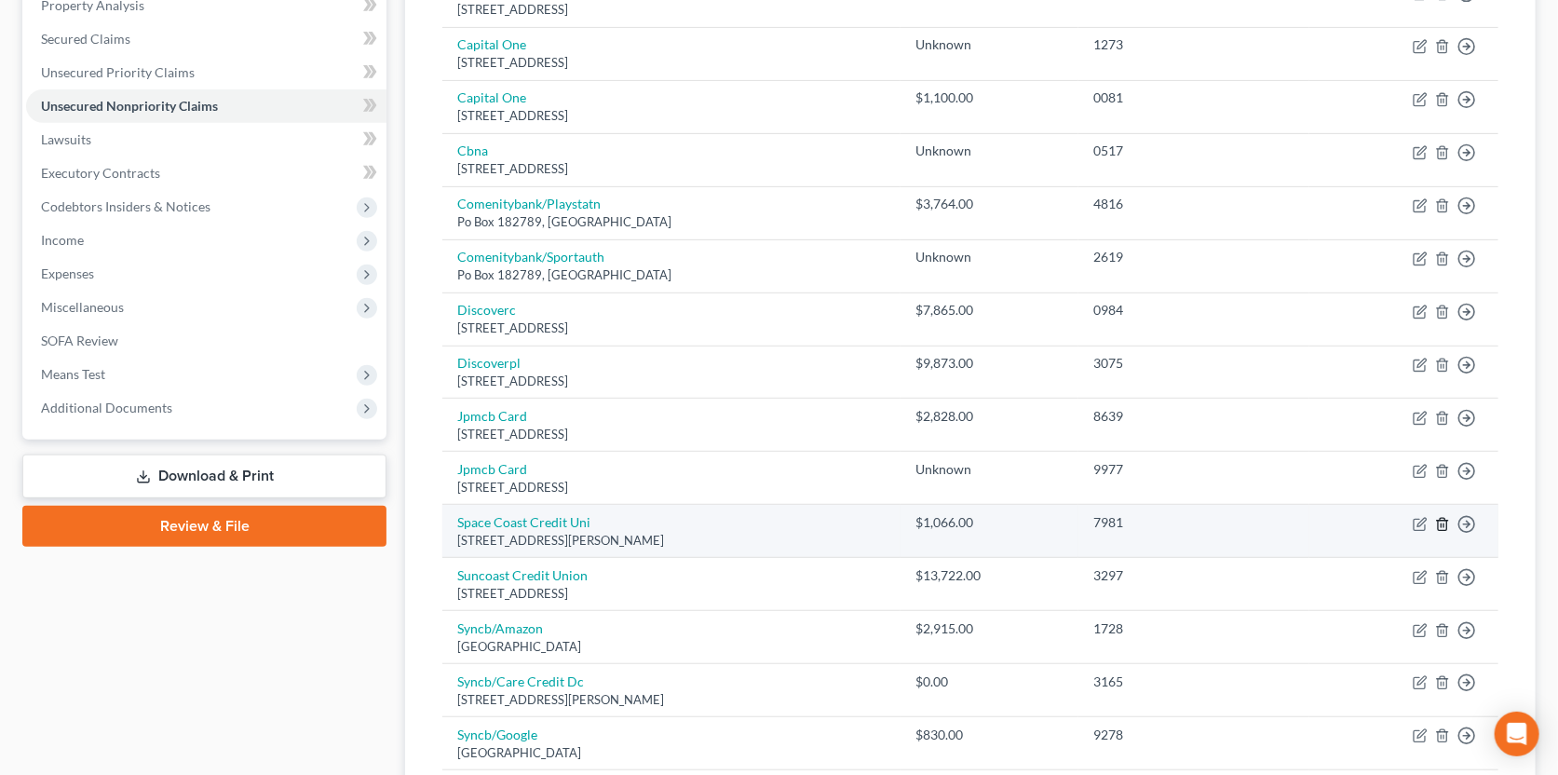
click at [1442, 520] on icon "button" at bounding box center [1442, 524] width 15 height 15
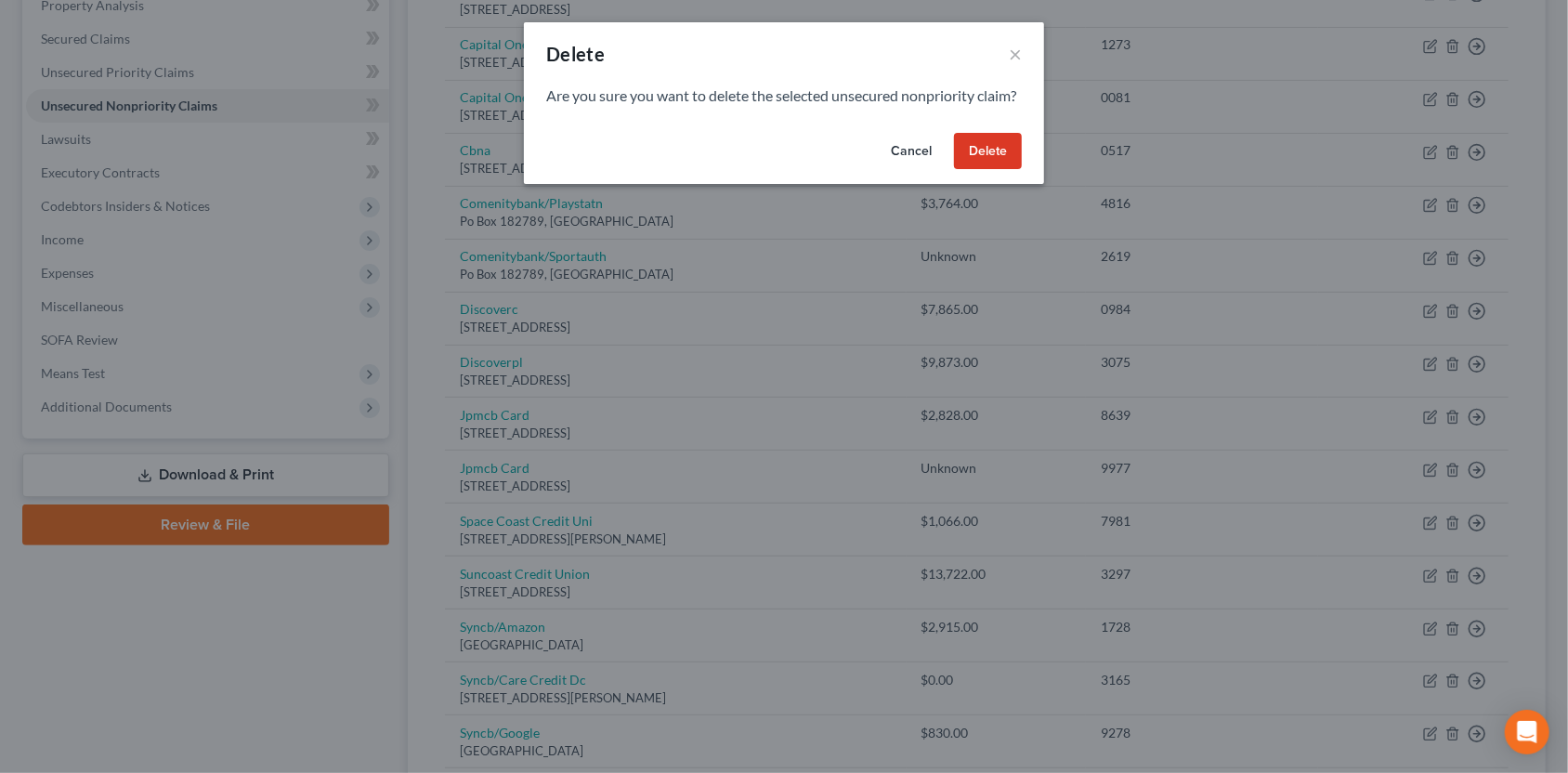
click at [969, 170] on button "Delete" at bounding box center [987, 151] width 68 height 37
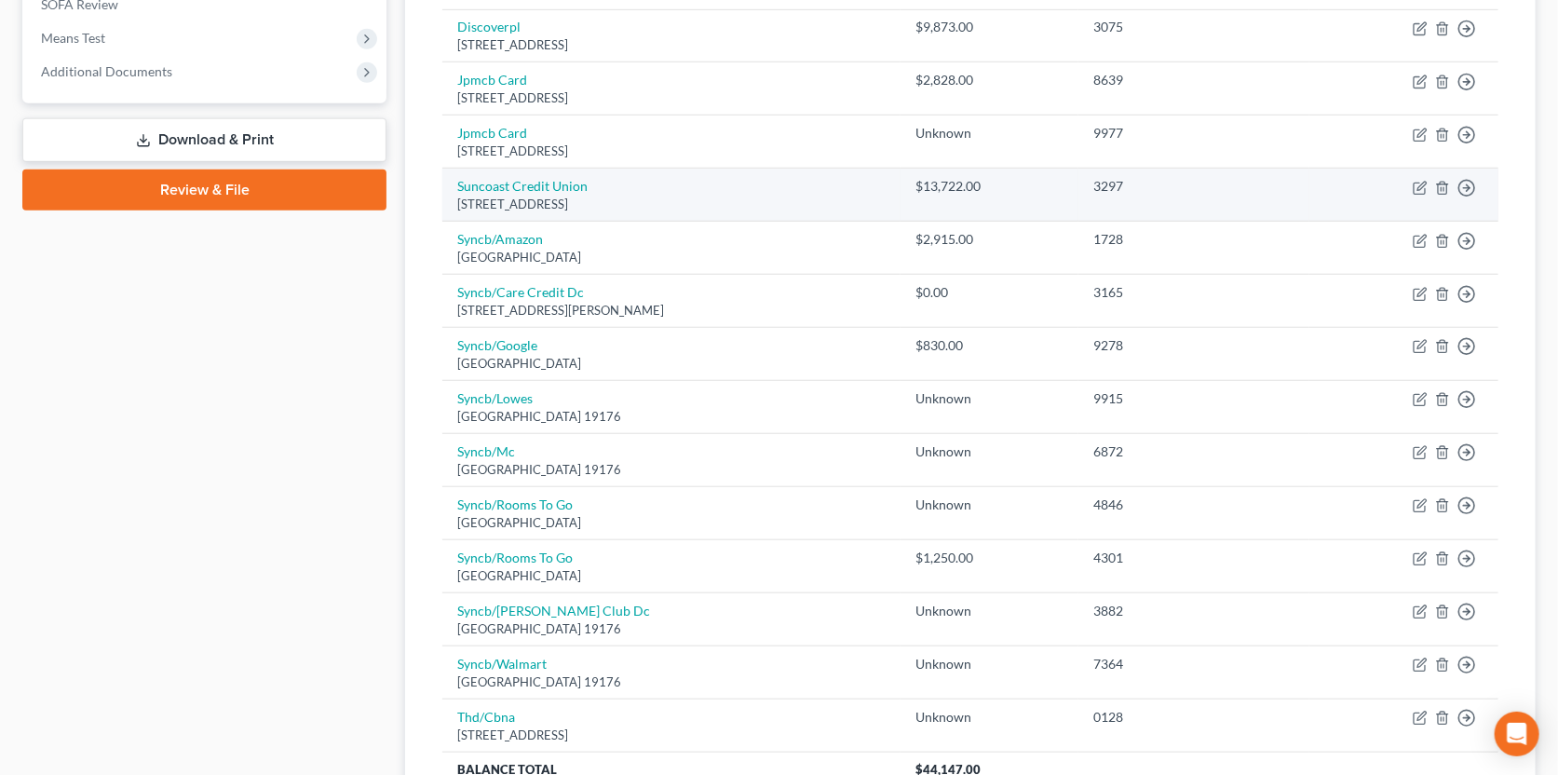
scroll to position [884, 0]
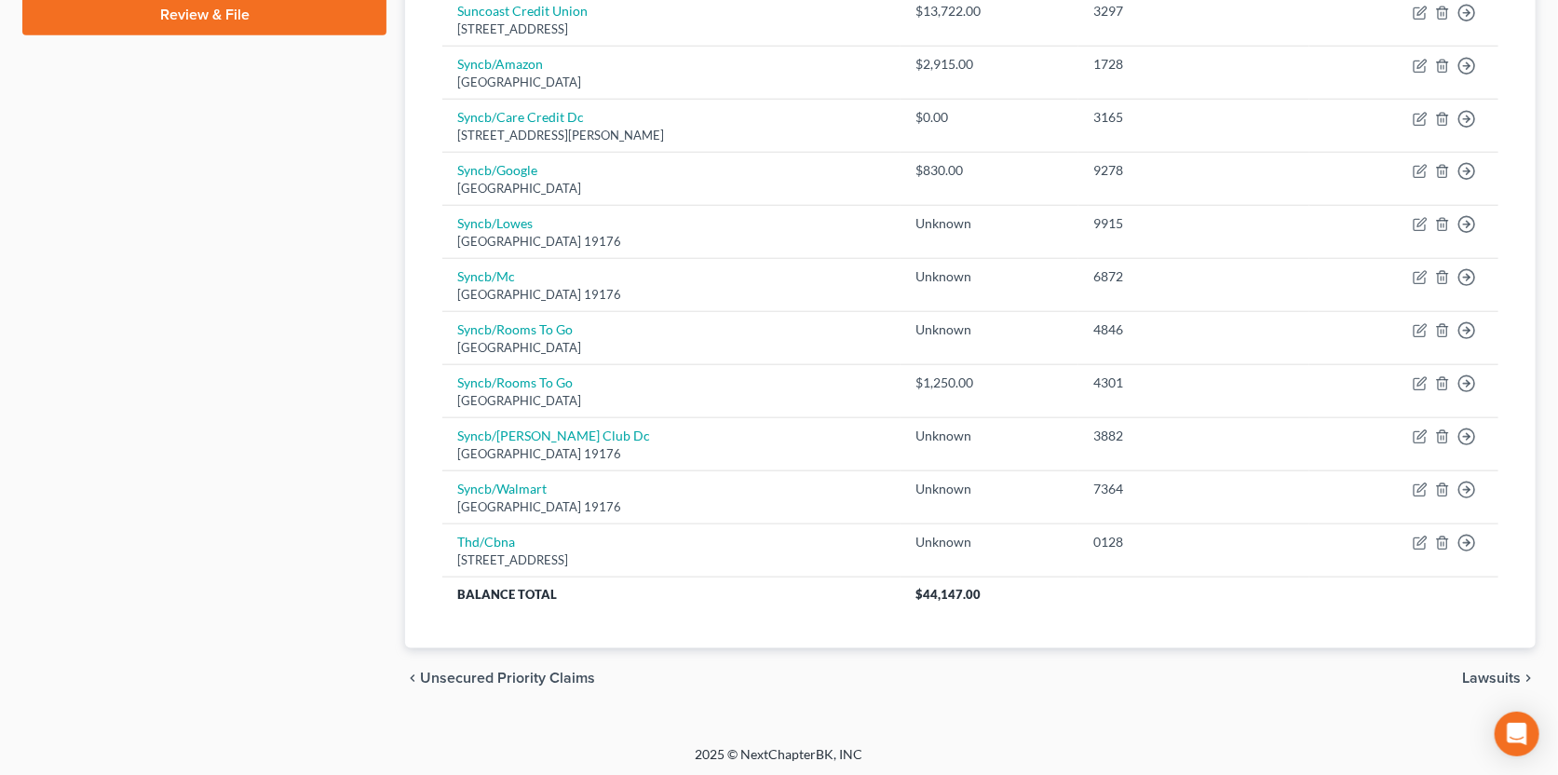
click at [1478, 670] on span "Lawsuits" at bounding box center [1491, 677] width 59 height 15
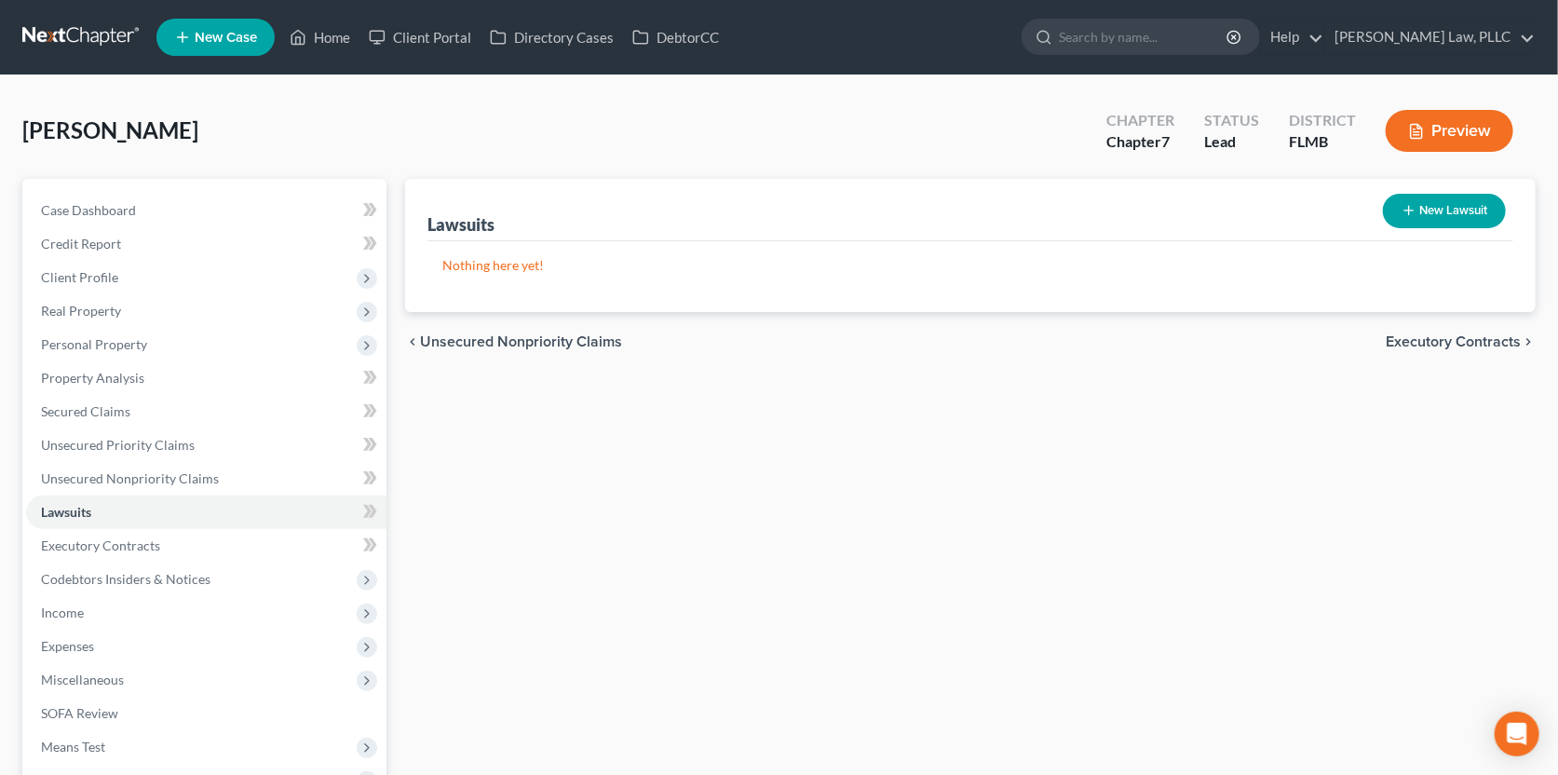
click at [1425, 338] on span "Executory Contracts" at bounding box center [1453, 341] width 135 height 15
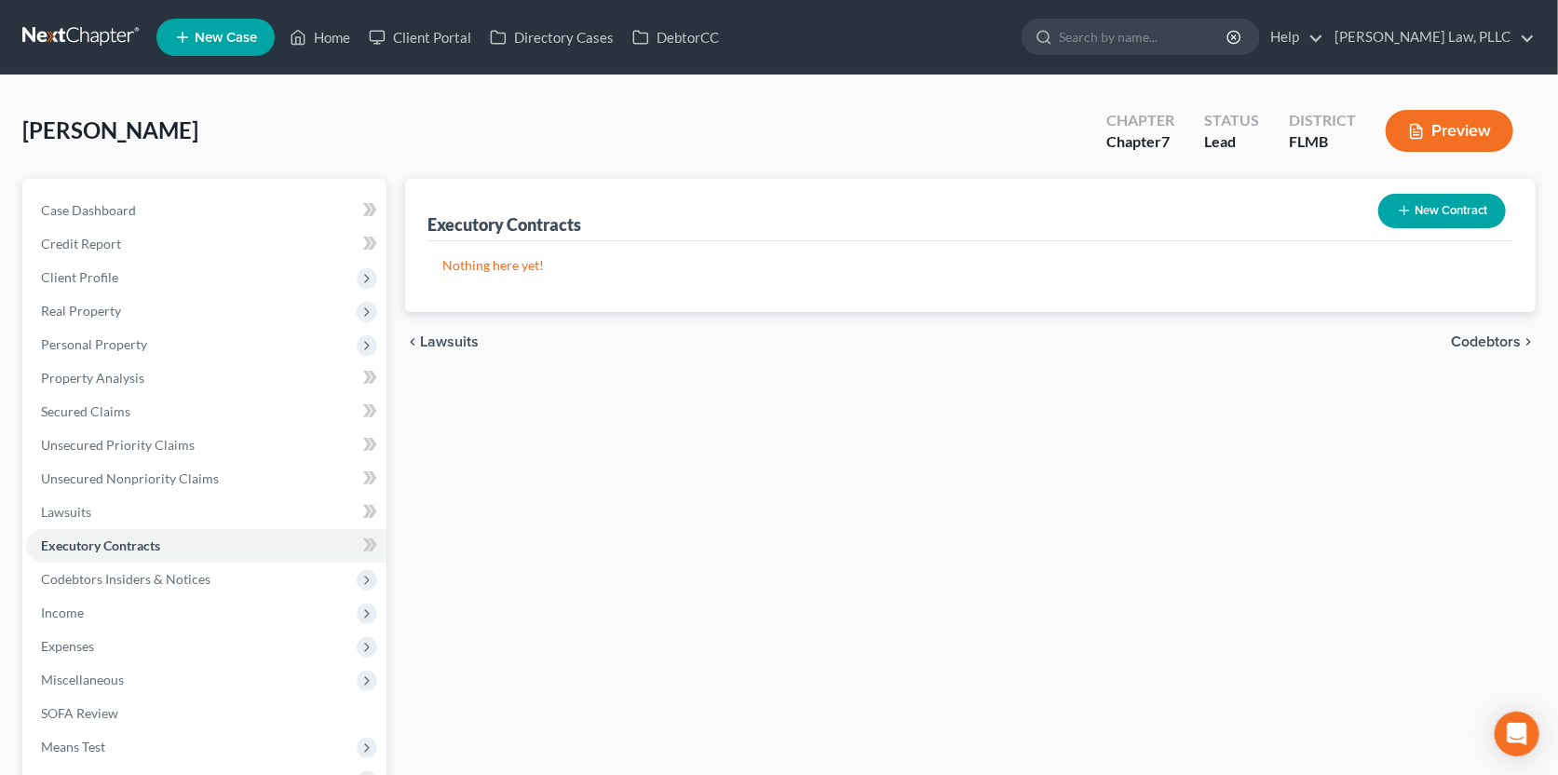
click at [1474, 338] on span "Codebtors" at bounding box center [1486, 341] width 70 height 15
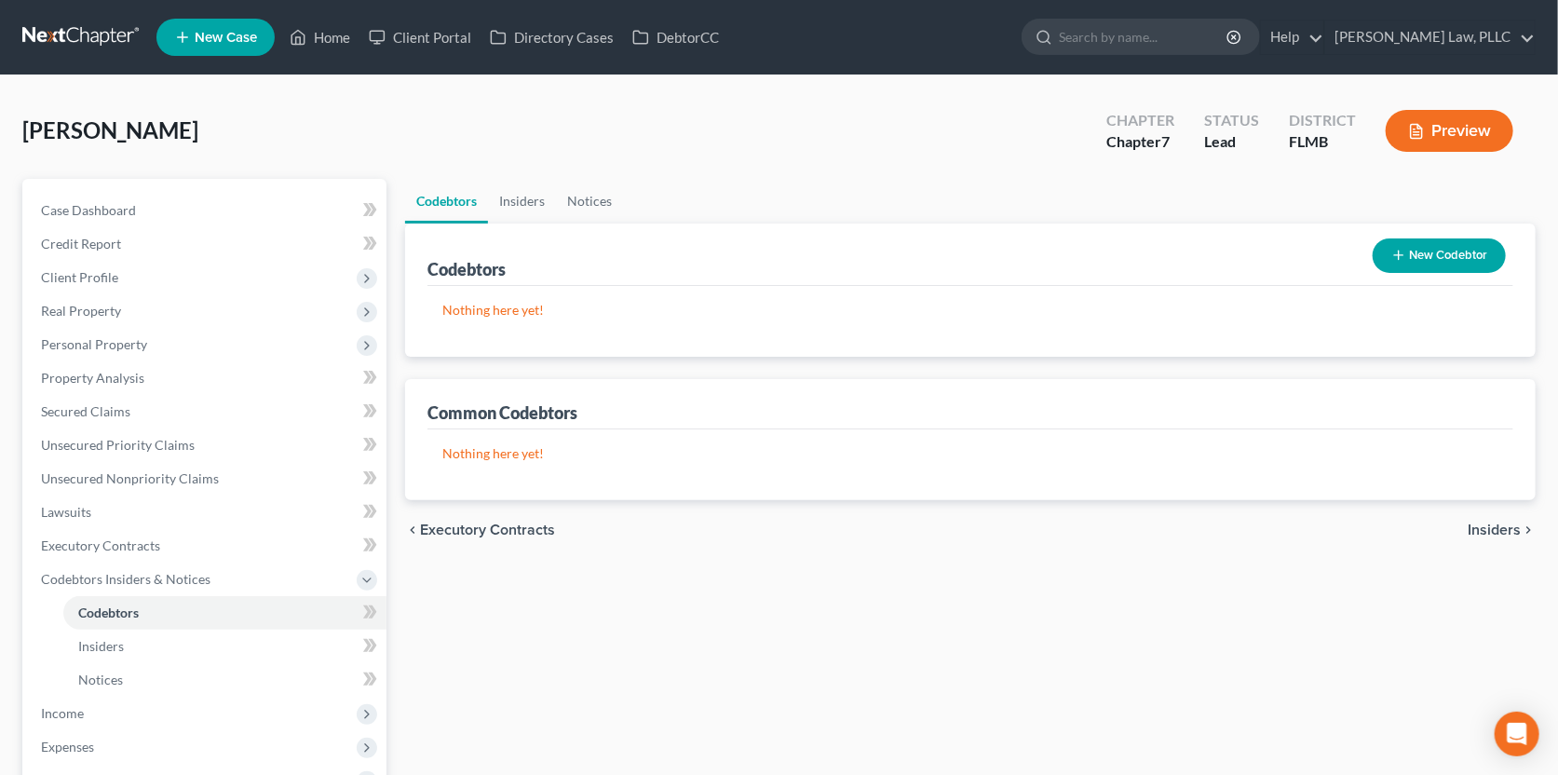
click at [1495, 531] on span "Insiders" at bounding box center [1494, 529] width 53 height 15
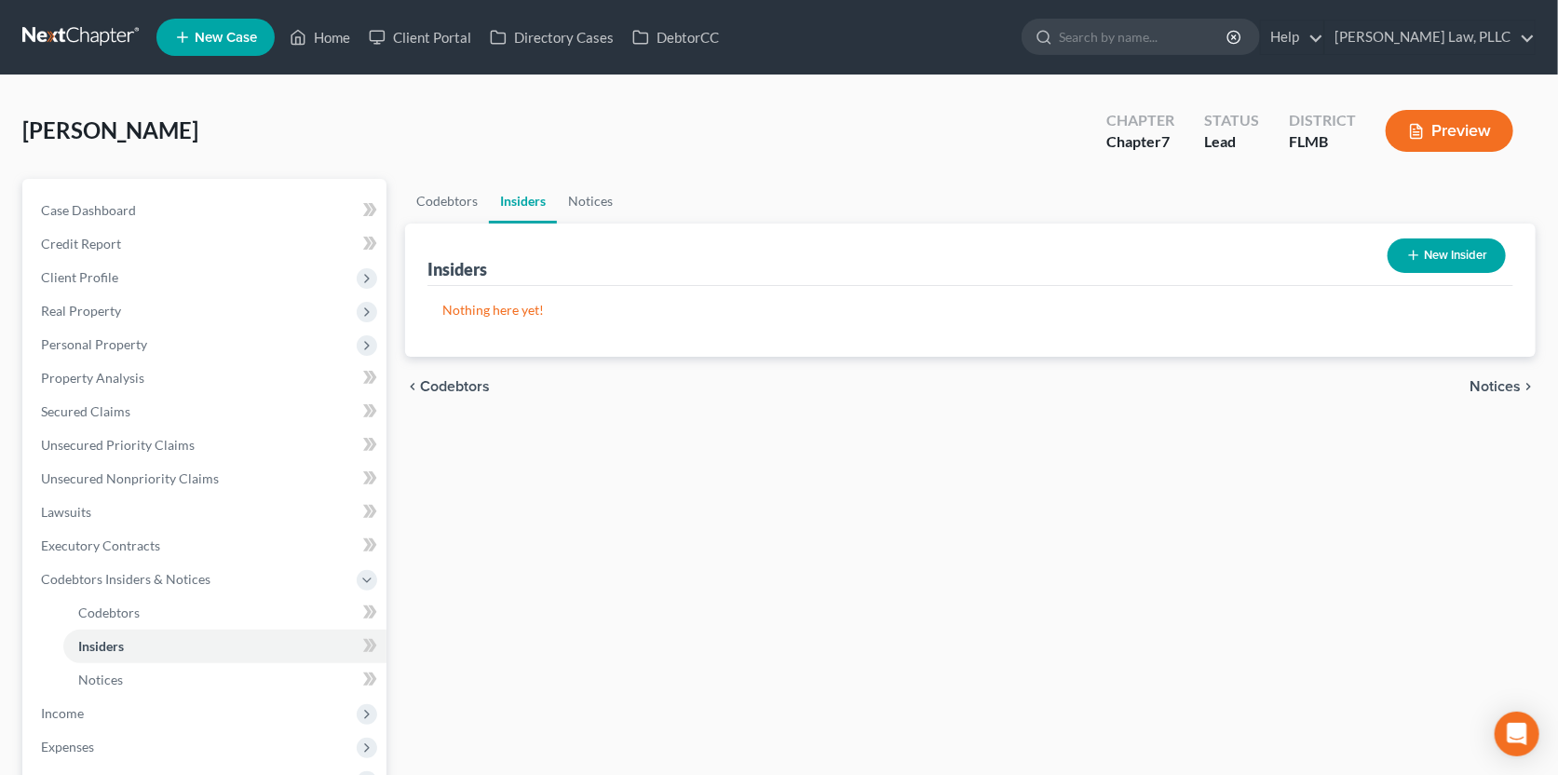
click at [1495, 386] on span "Notices" at bounding box center [1494, 386] width 51 height 15
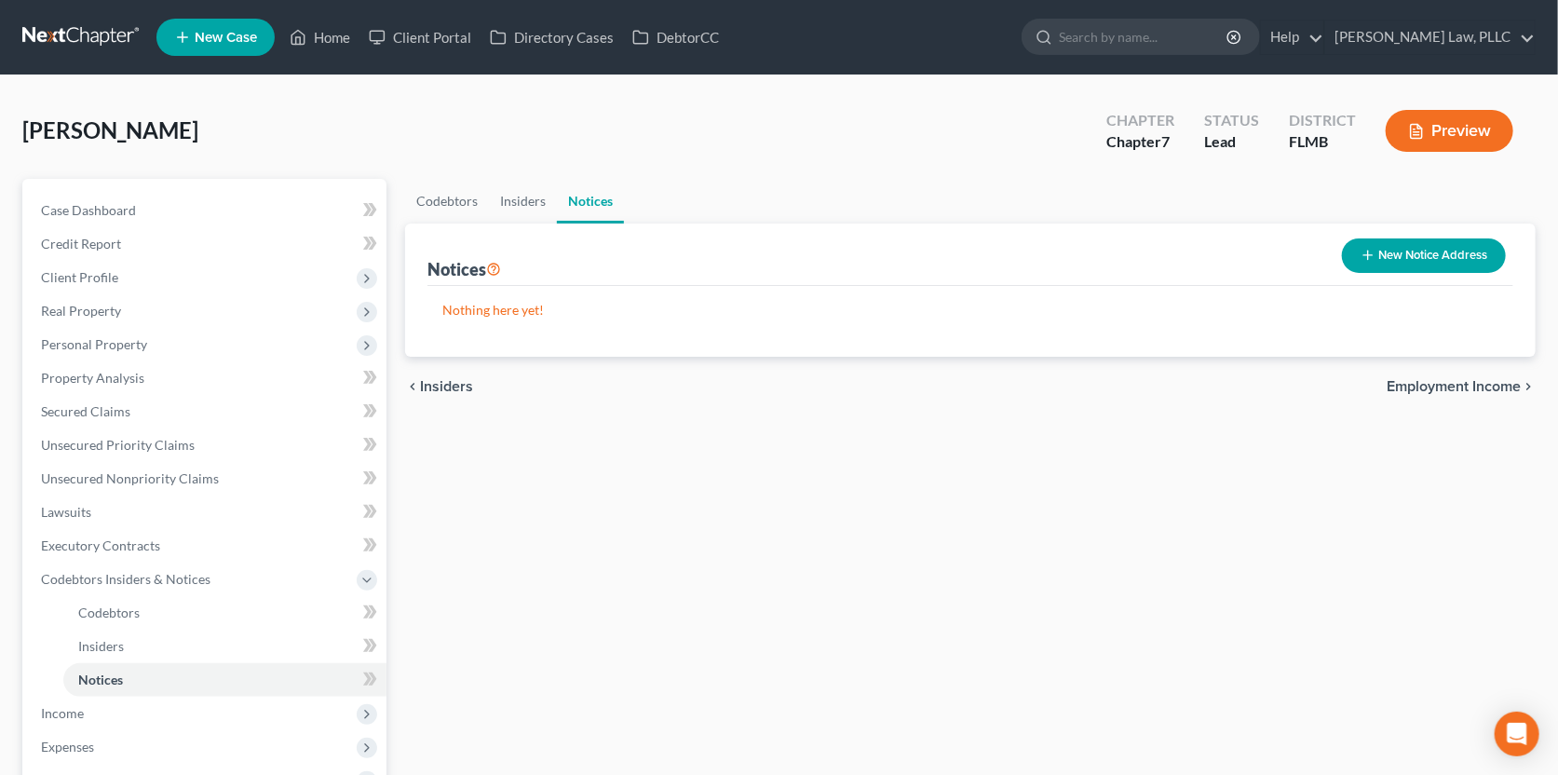
click at [1495, 379] on span "Employment Income" at bounding box center [1454, 386] width 134 height 15
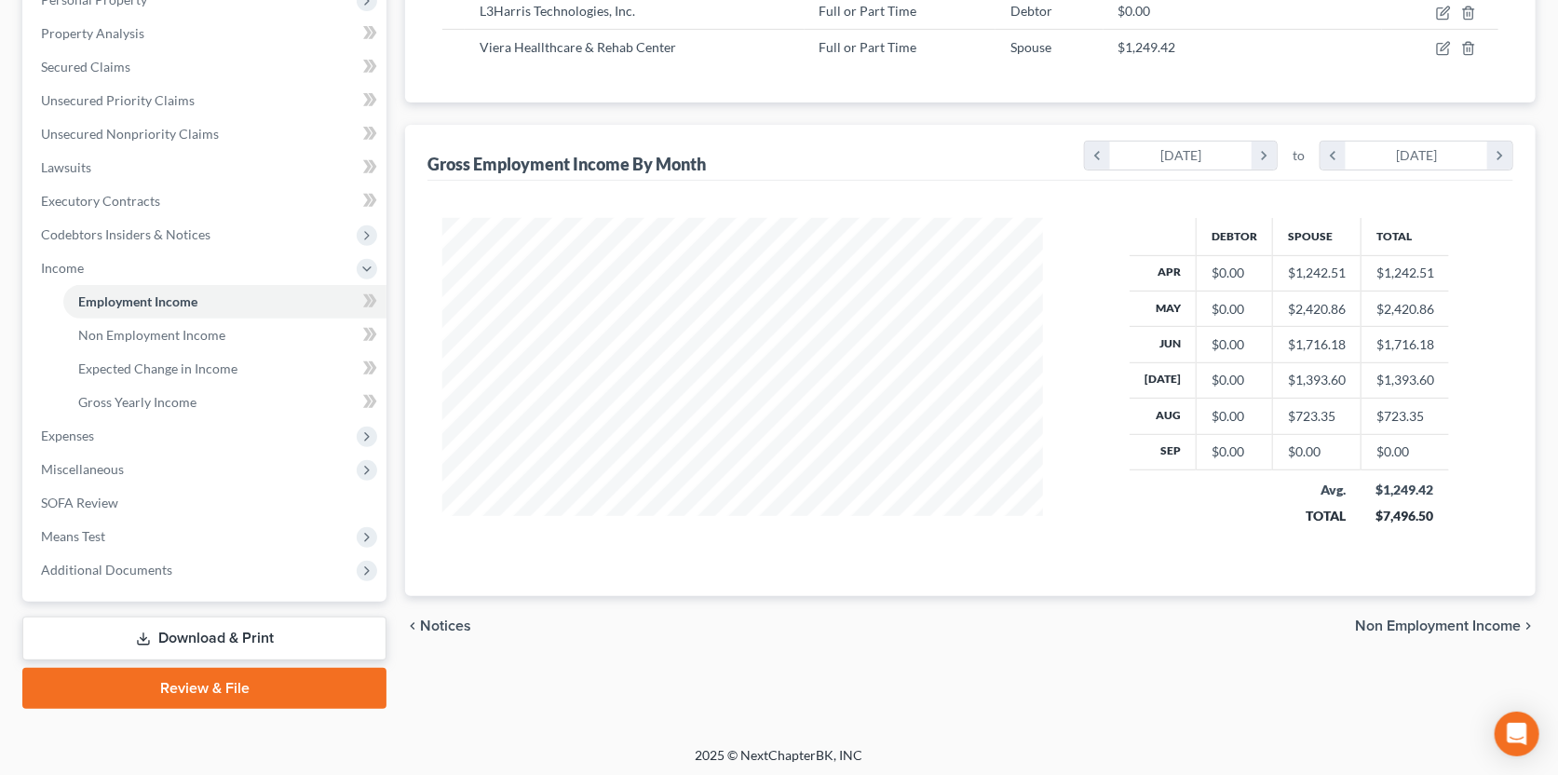
scroll to position [346, 0]
click at [1380, 622] on span "Non Employment Income" at bounding box center [1438, 623] width 166 height 15
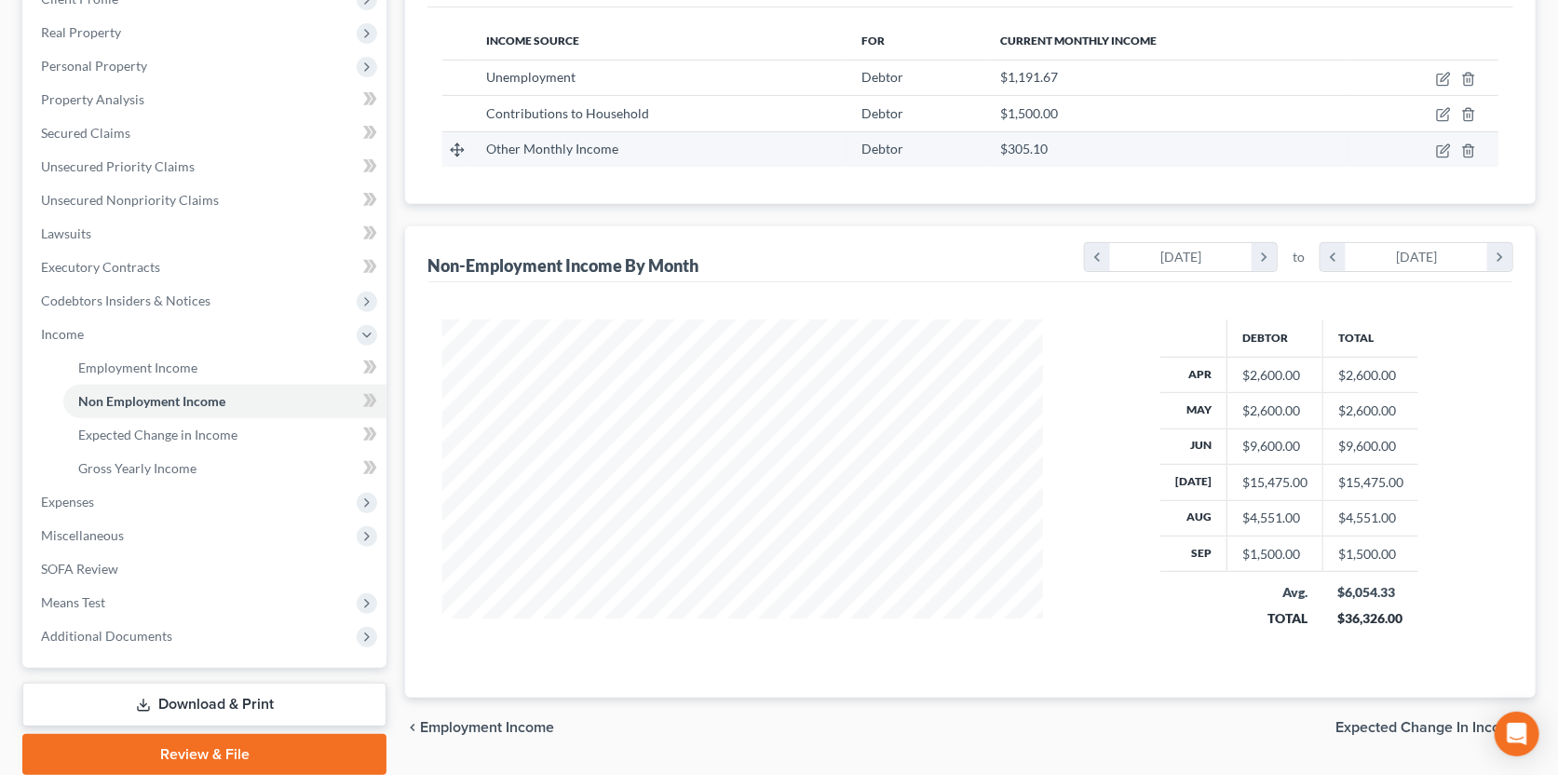
scroll to position [346, 0]
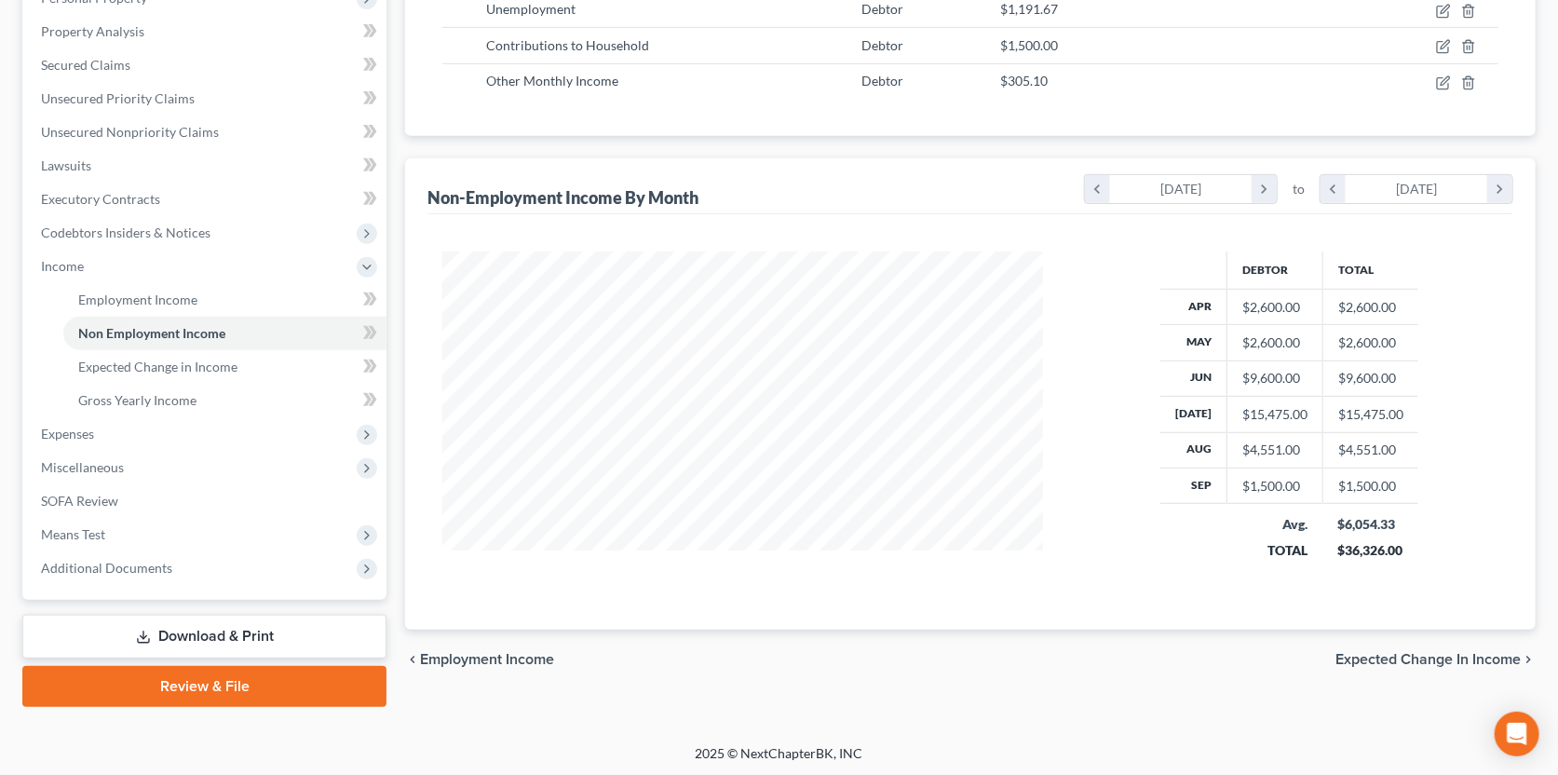
click at [1363, 657] on span "Expected Change in Income" at bounding box center [1427, 659] width 185 height 15
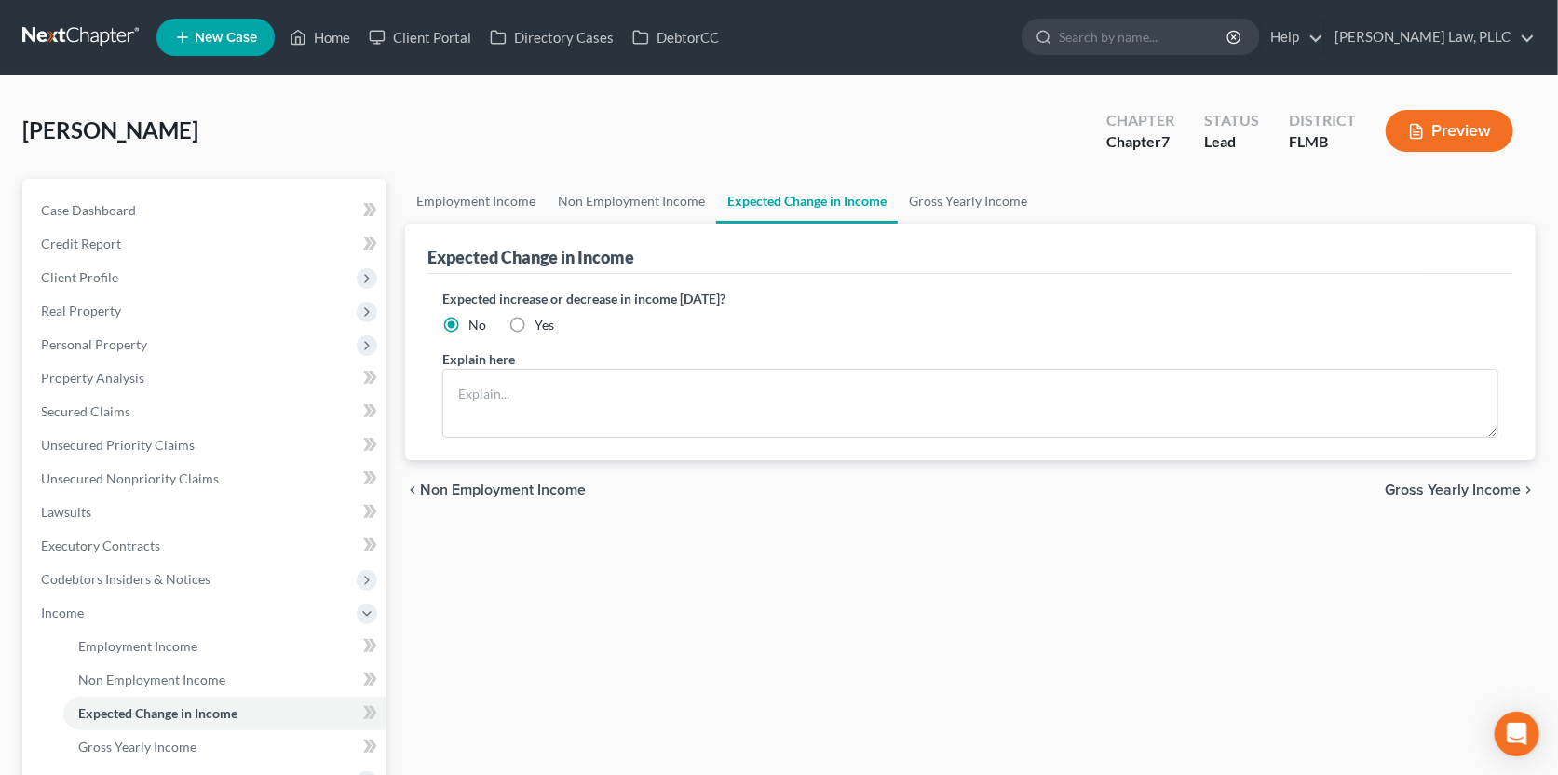
click at [1418, 487] on span "Gross Yearly Income" at bounding box center [1453, 489] width 136 height 15
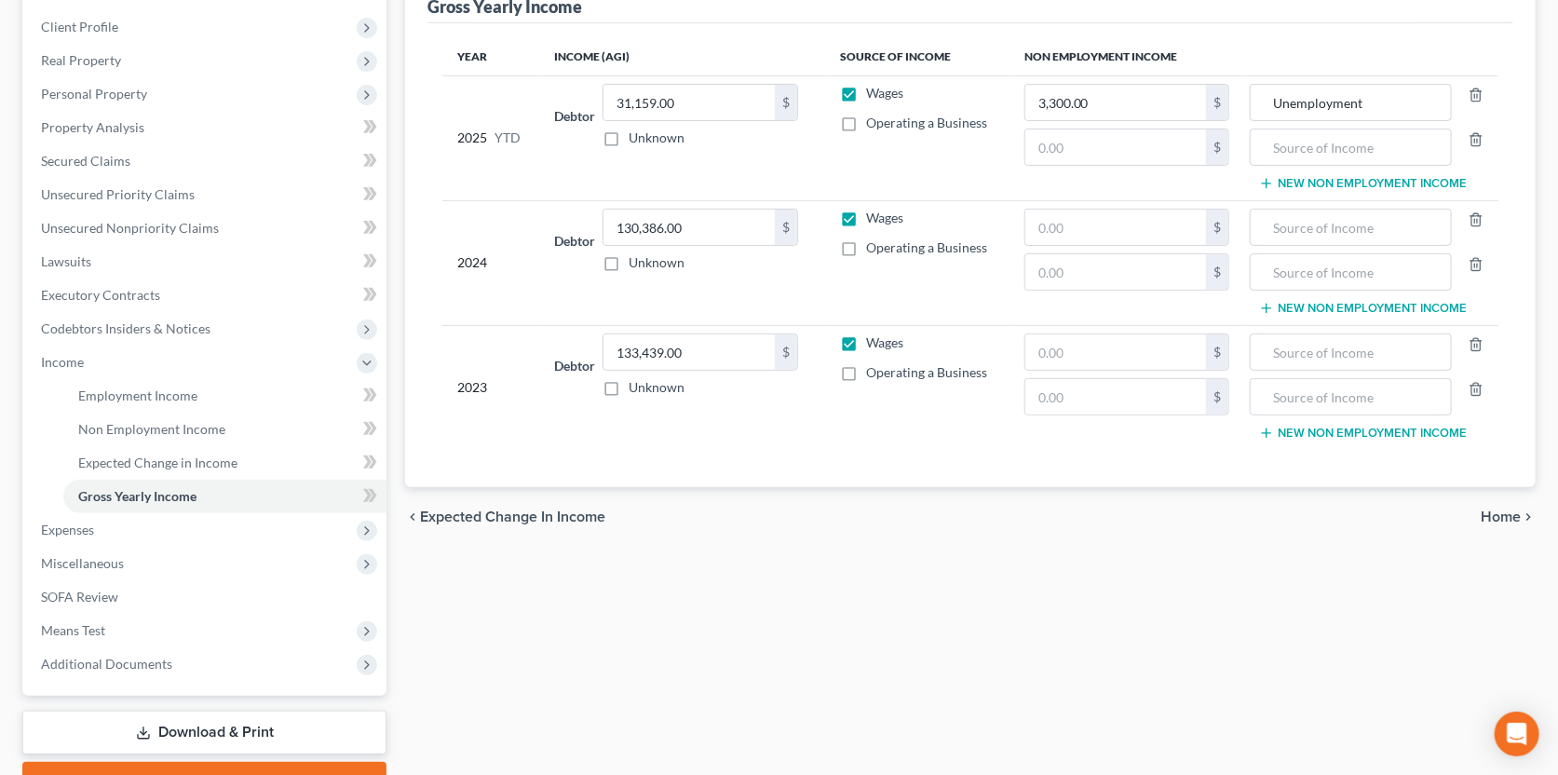
scroll to position [346, 0]
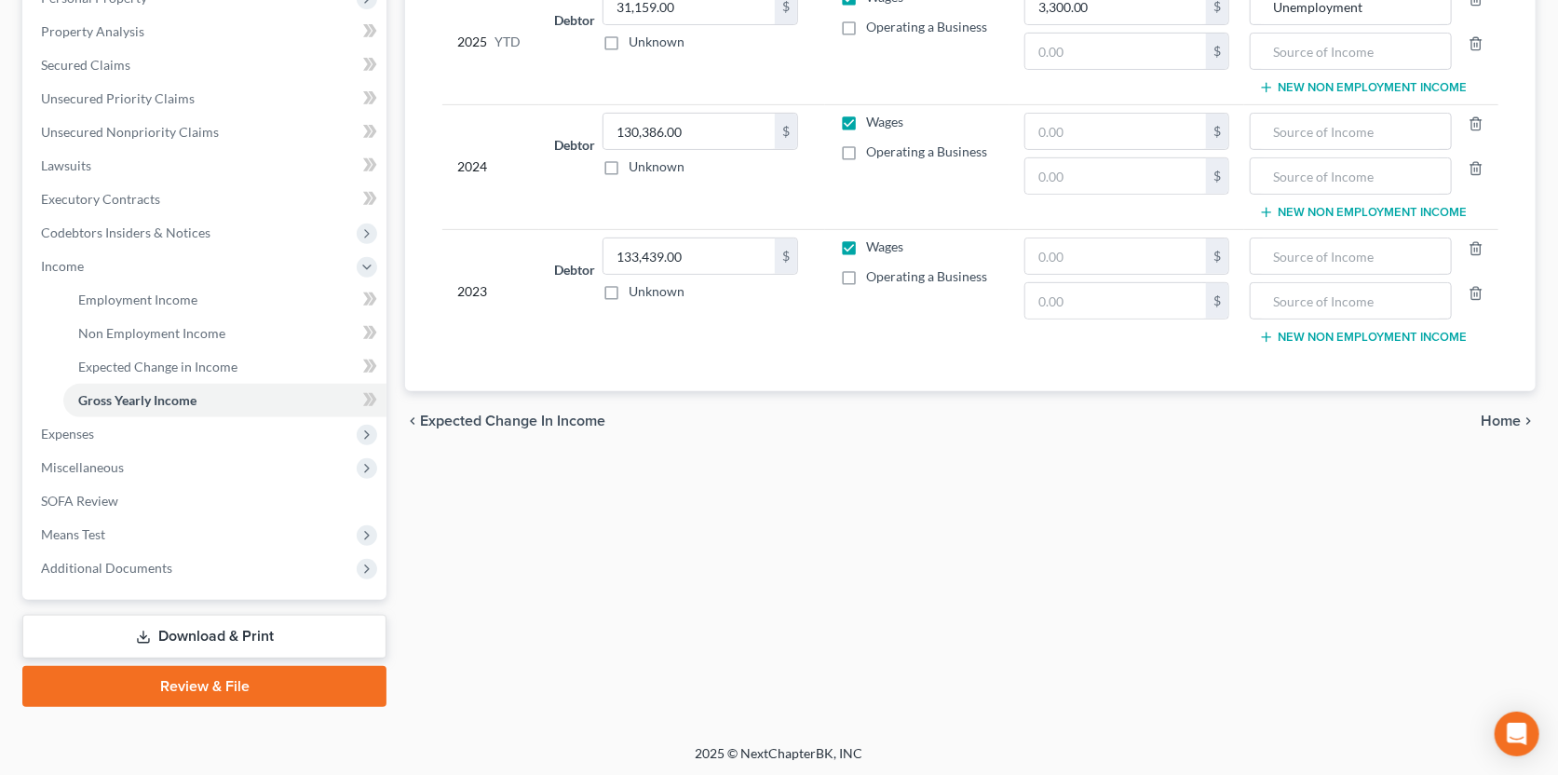
click at [1496, 420] on span "Home" at bounding box center [1501, 420] width 40 height 15
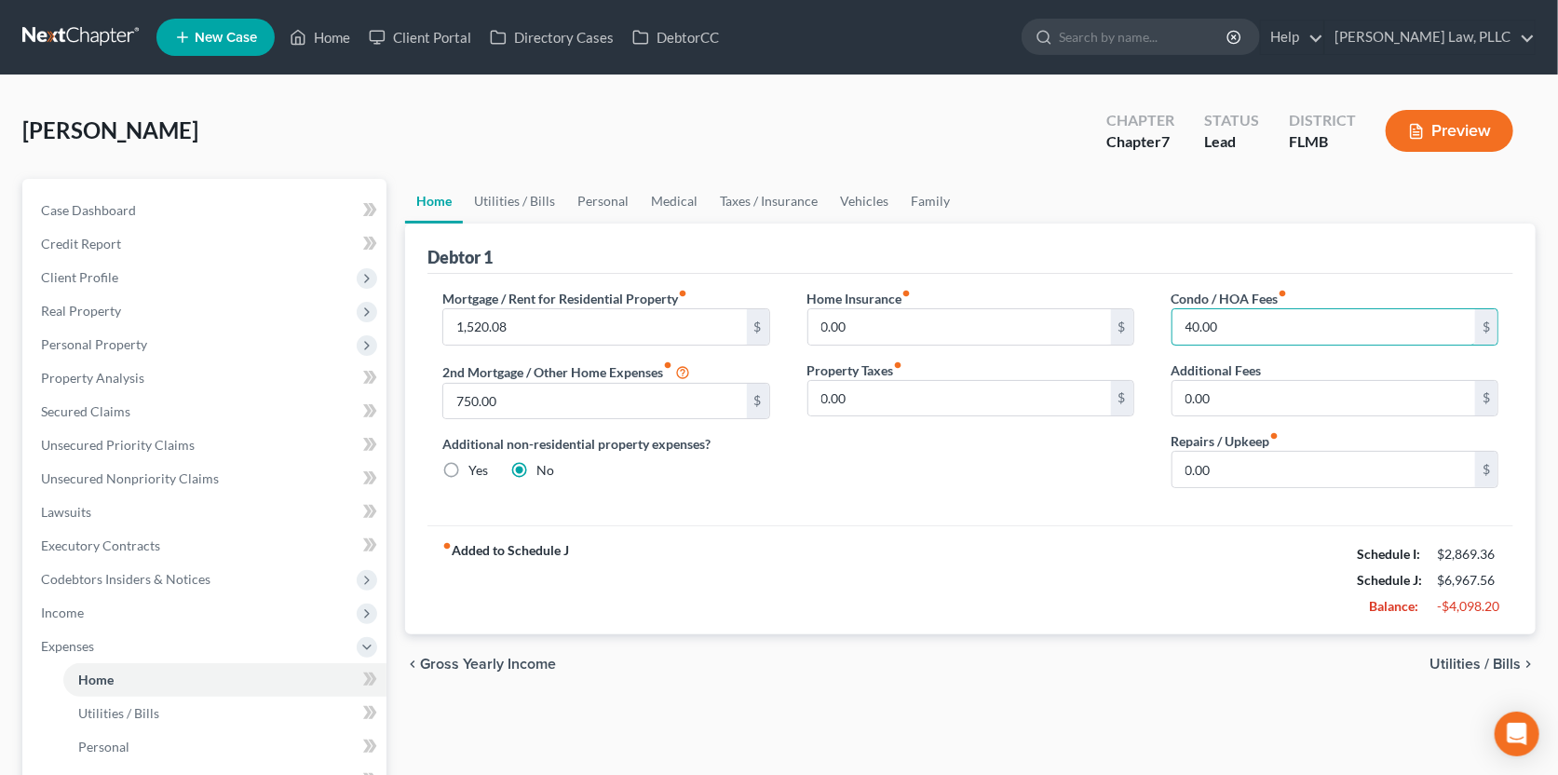
scroll to position [92, 0]
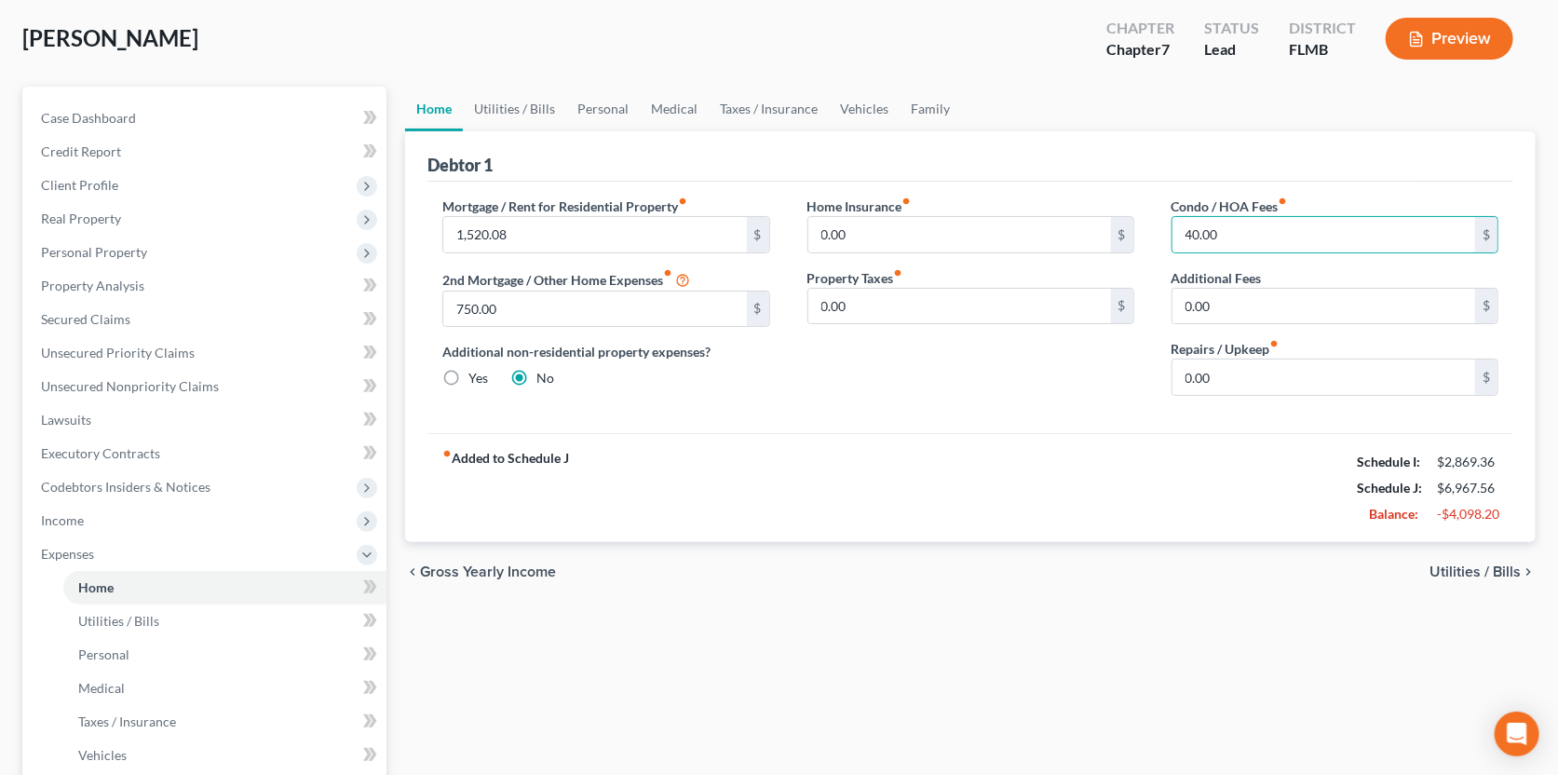
click at [1450, 565] on span "Utilities / Bills" at bounding box center [1474, 571] width 91 height 15
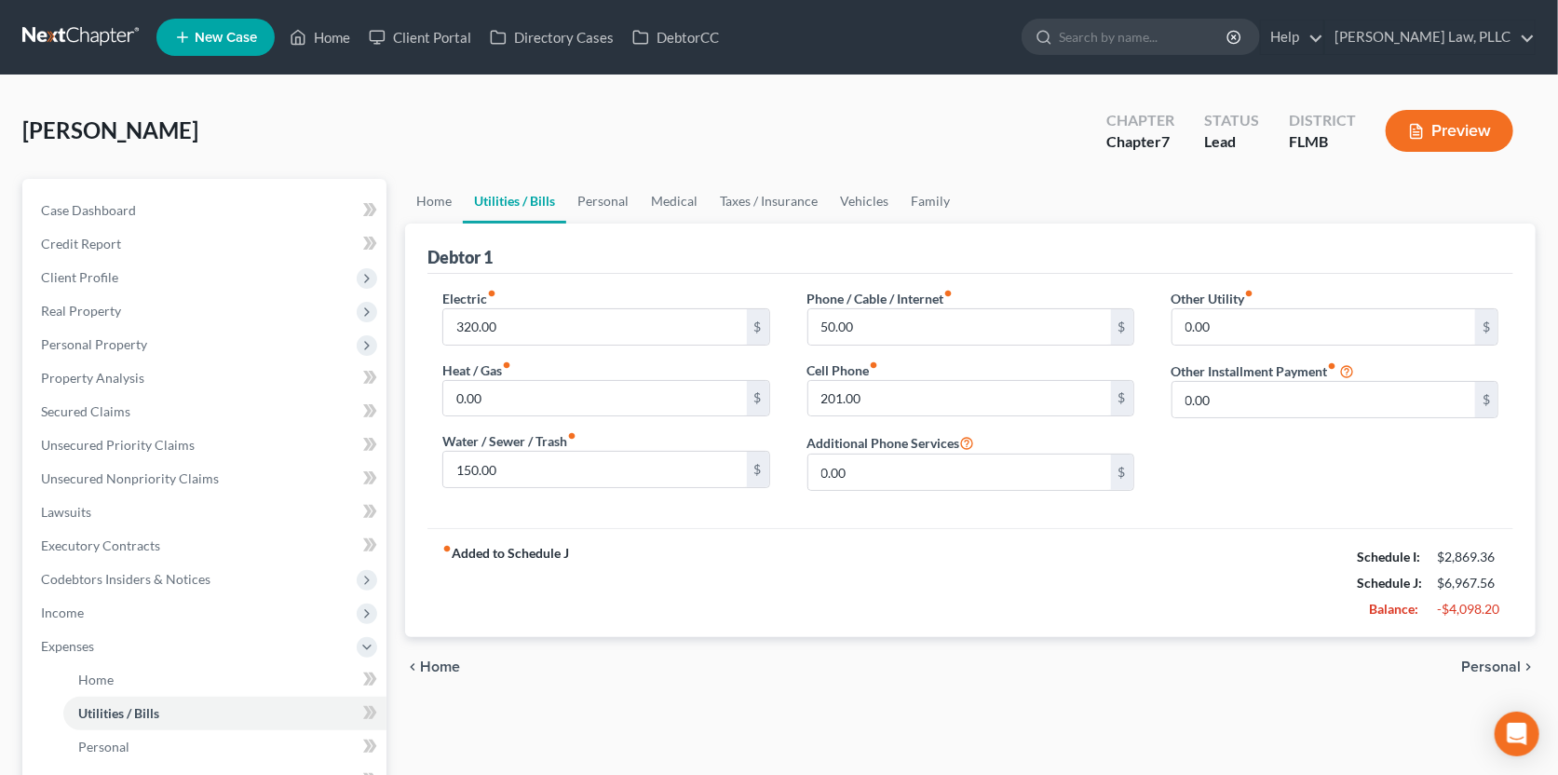
click at [1471, 664] on span "Personal" at bounding box center [1491, 666] width 60 height 15
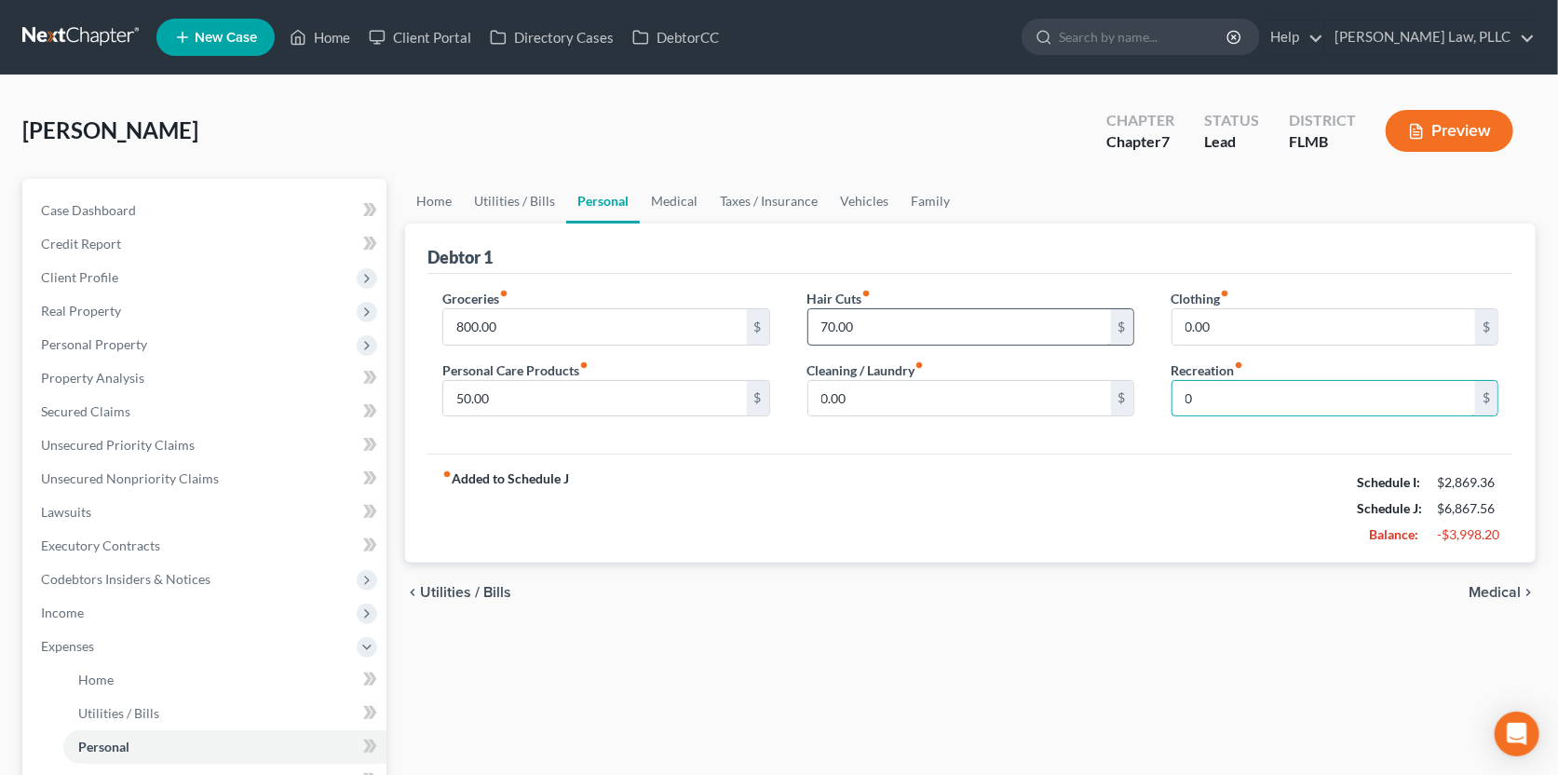
type input "0"
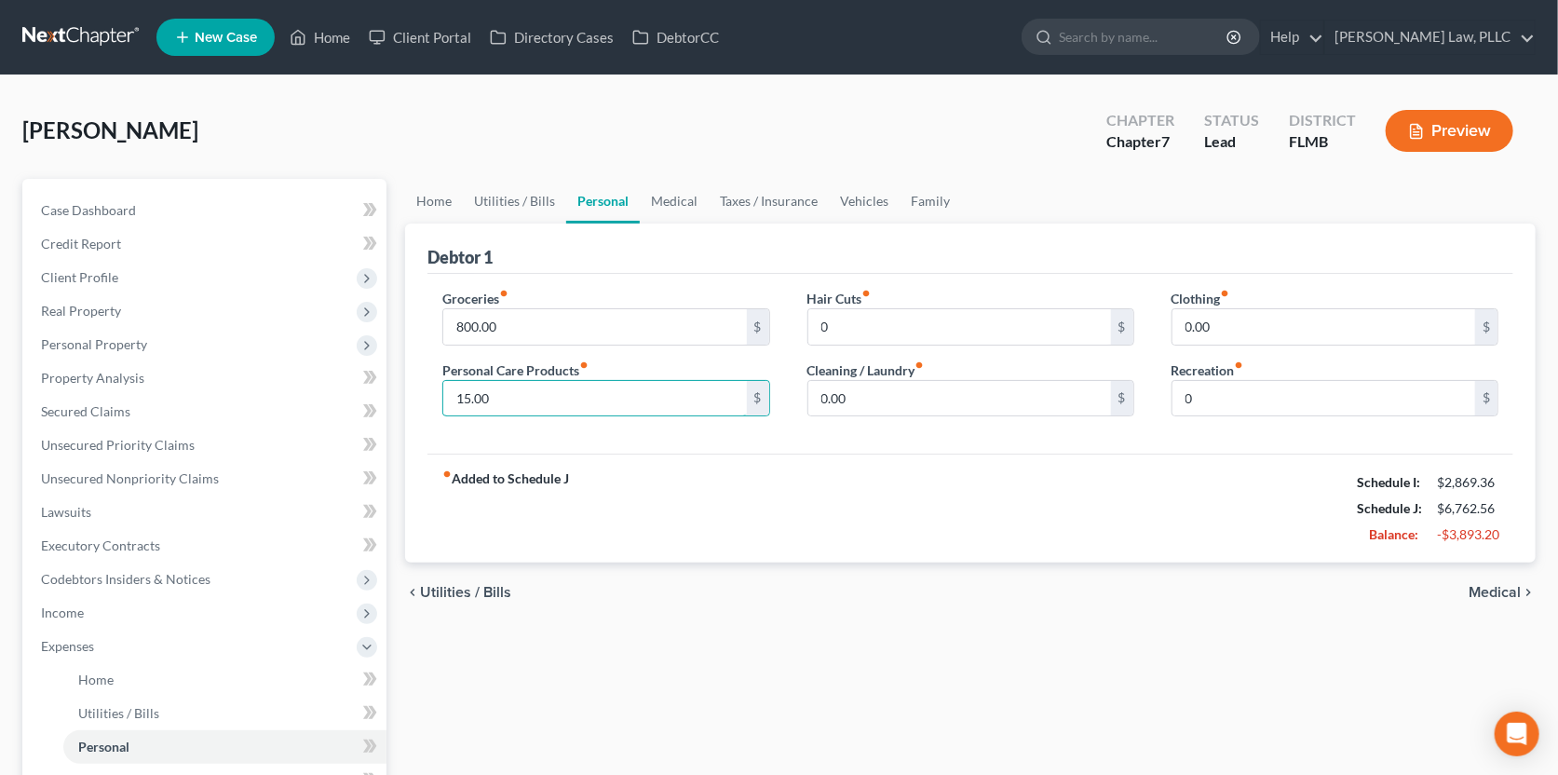
type input "15.00"
click at [1487, 596] on span "Medical" at bounding box center [1495, 592] width 52 height 15
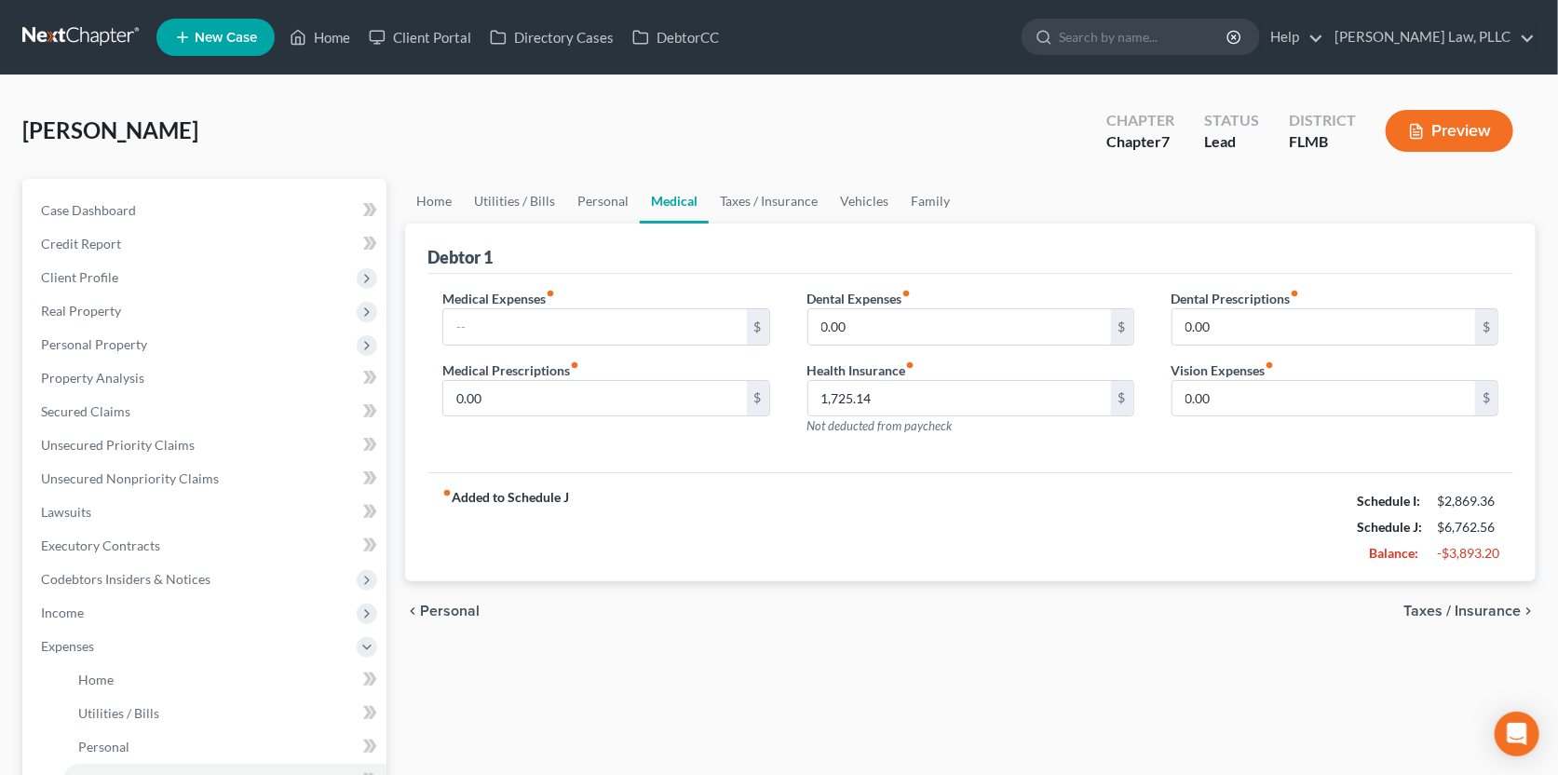
click at [1443, 606] on span "Taxes / Insurance" at bounding box center [1461, 610] width 117 height 15
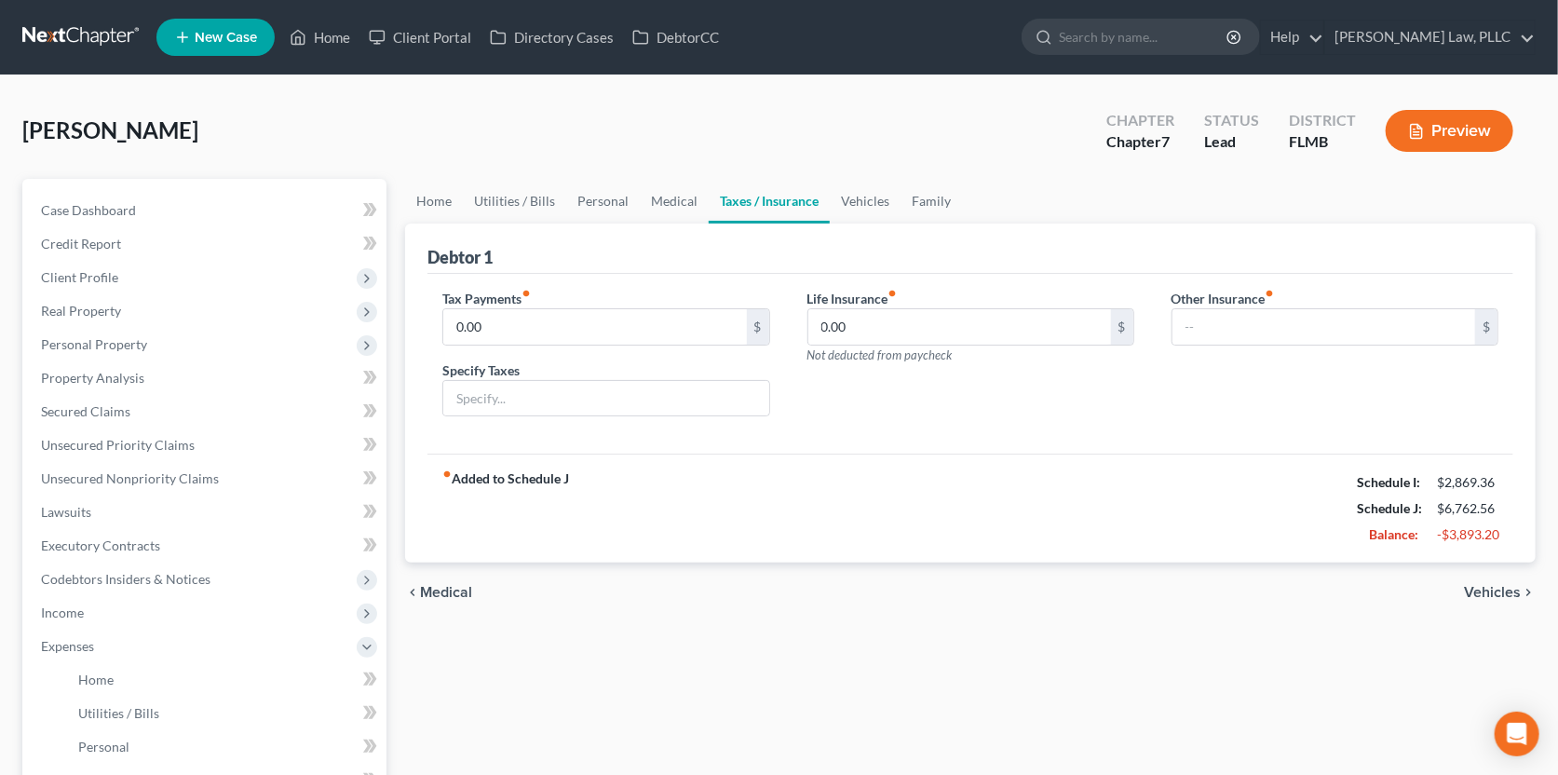
click at [1486, 590] on span "Vehicles" at bounding box center [1492, 592] width 57 height 15
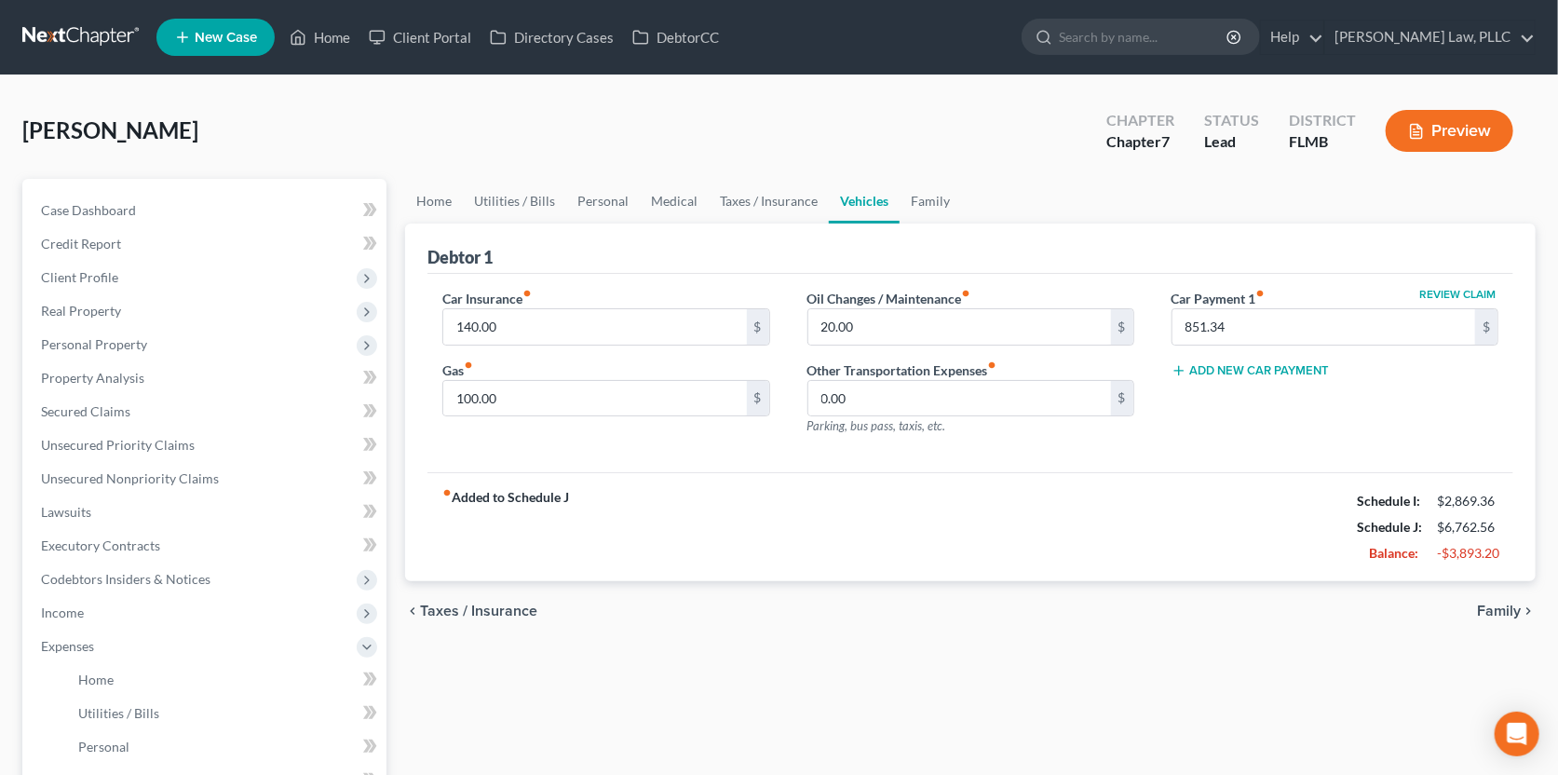
click at [1496, 608] on span "Family" at bounding box center [1499, 610] width 44 height 15
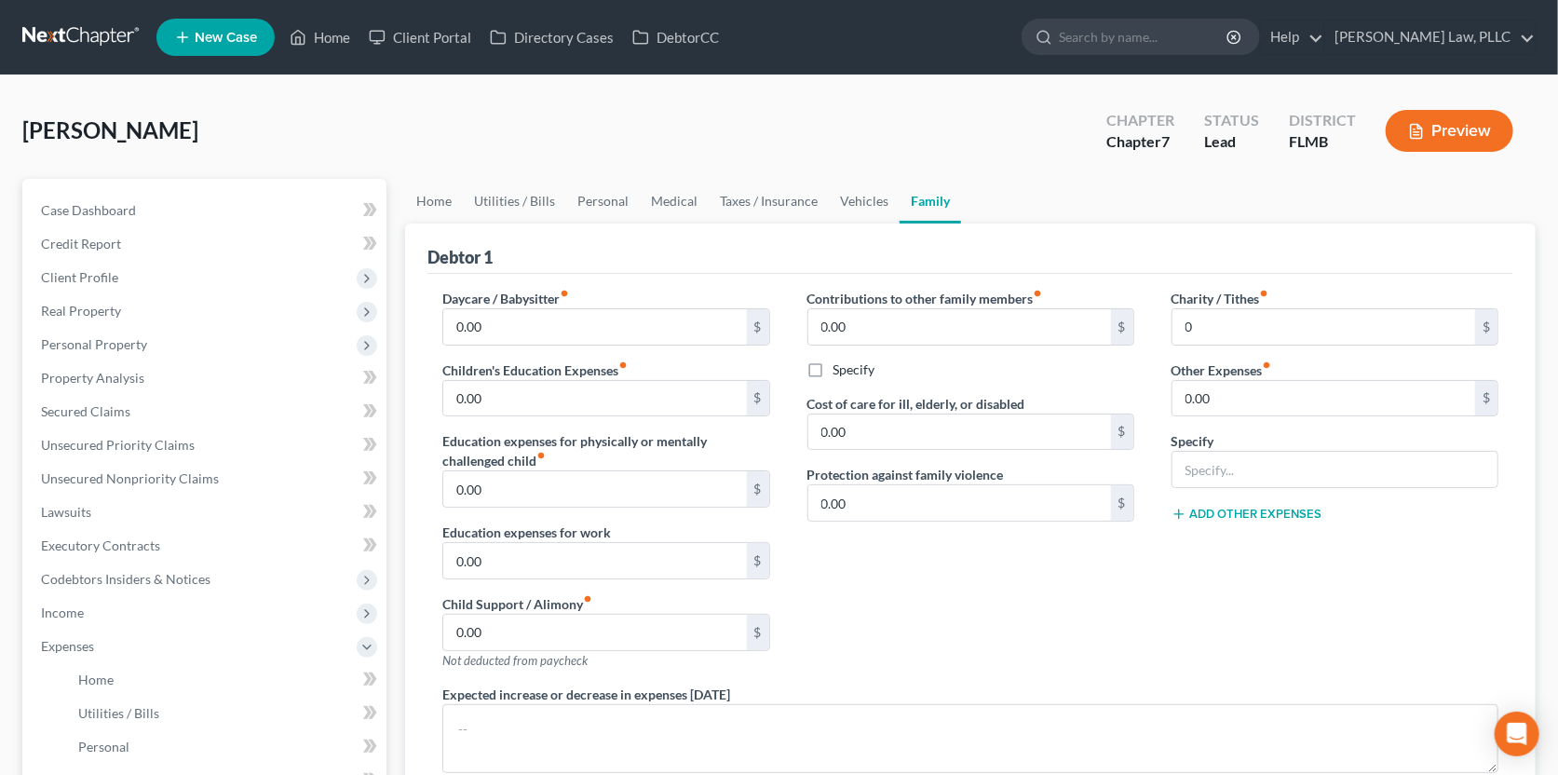
click at [1005, 565] on div "Contributions to other family members fiber_manual_record 0.00 $ Specify Cost o…" at bounding box center [971, 487] width 364 height 396
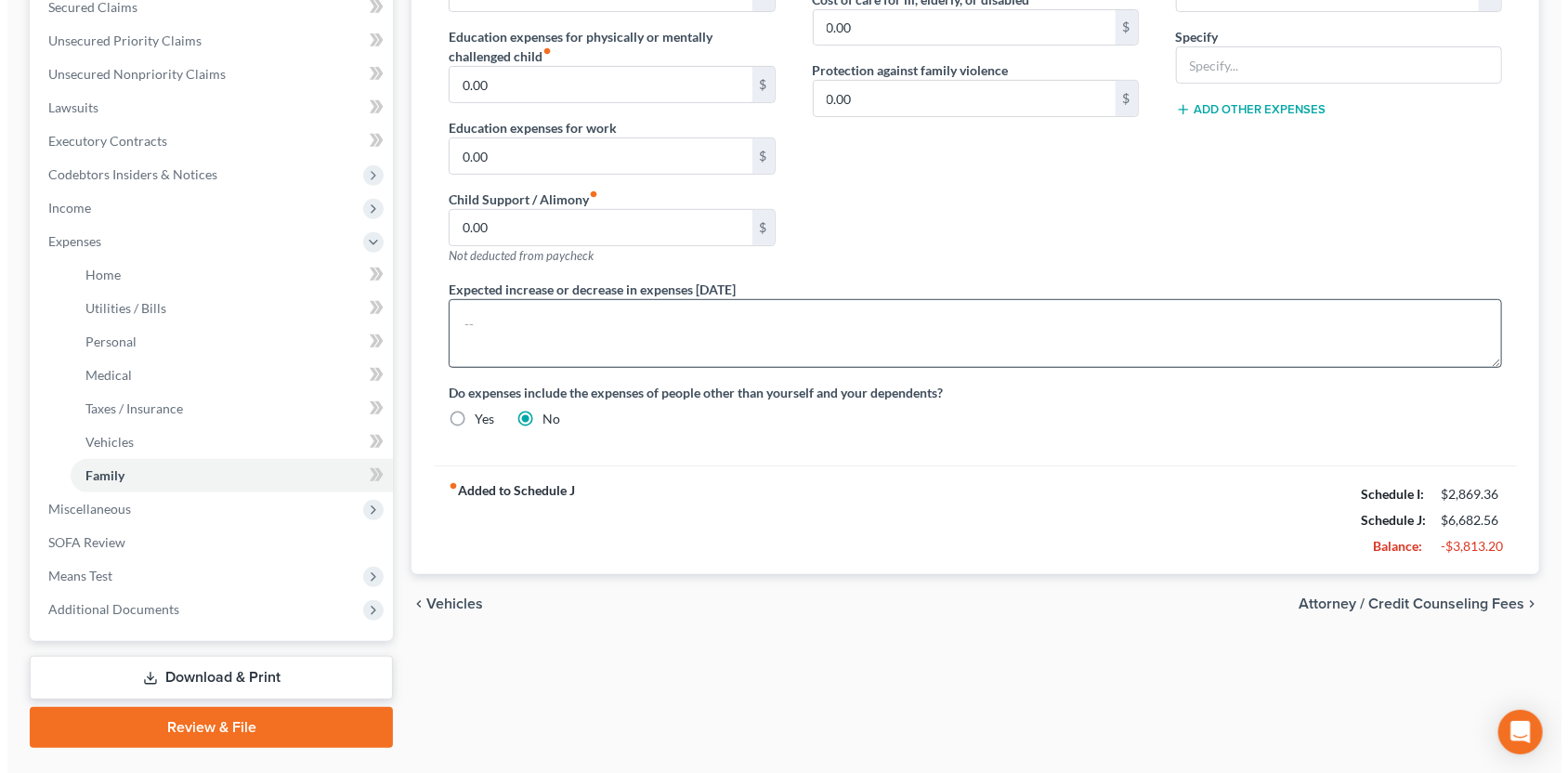
scroll to position [446, 0]
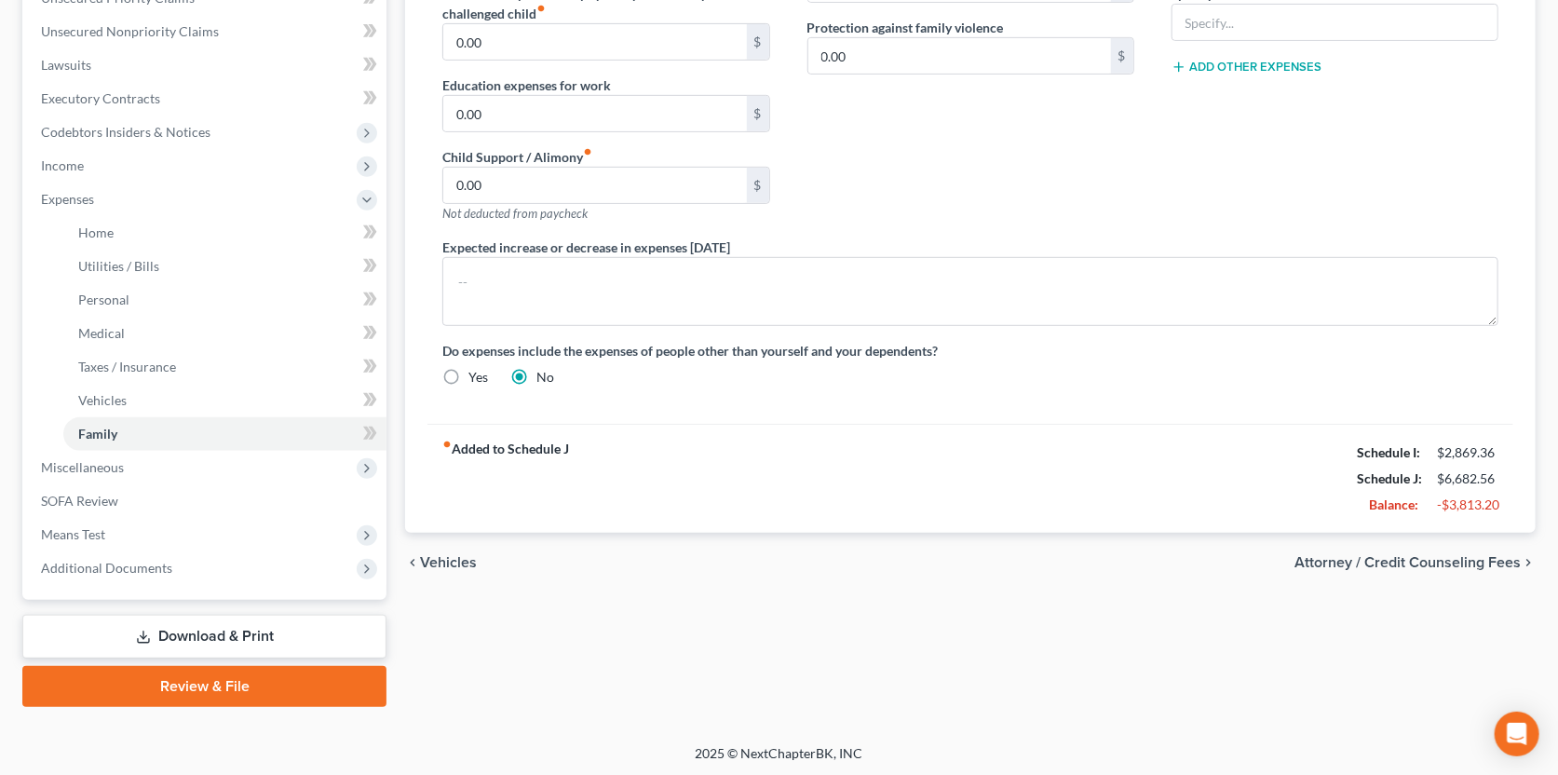
click at [1378, 556] on span "Attorney / Credit Counseling Fees" at bounding box center [1407, 562] width 226 height 15
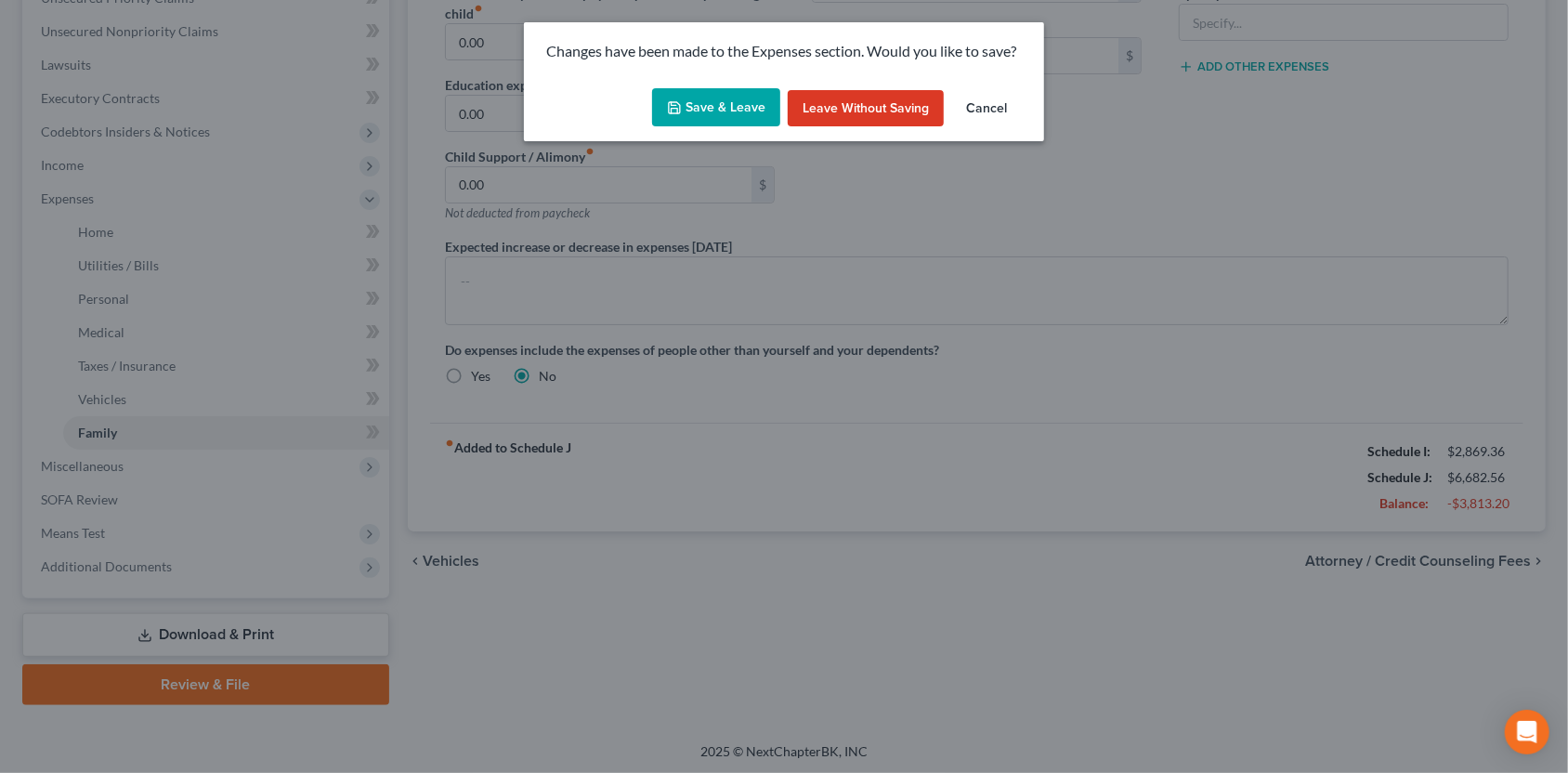
click at [746, 112] on button "Save & Leave" at bounding box center [716, 107] width 129 height 39
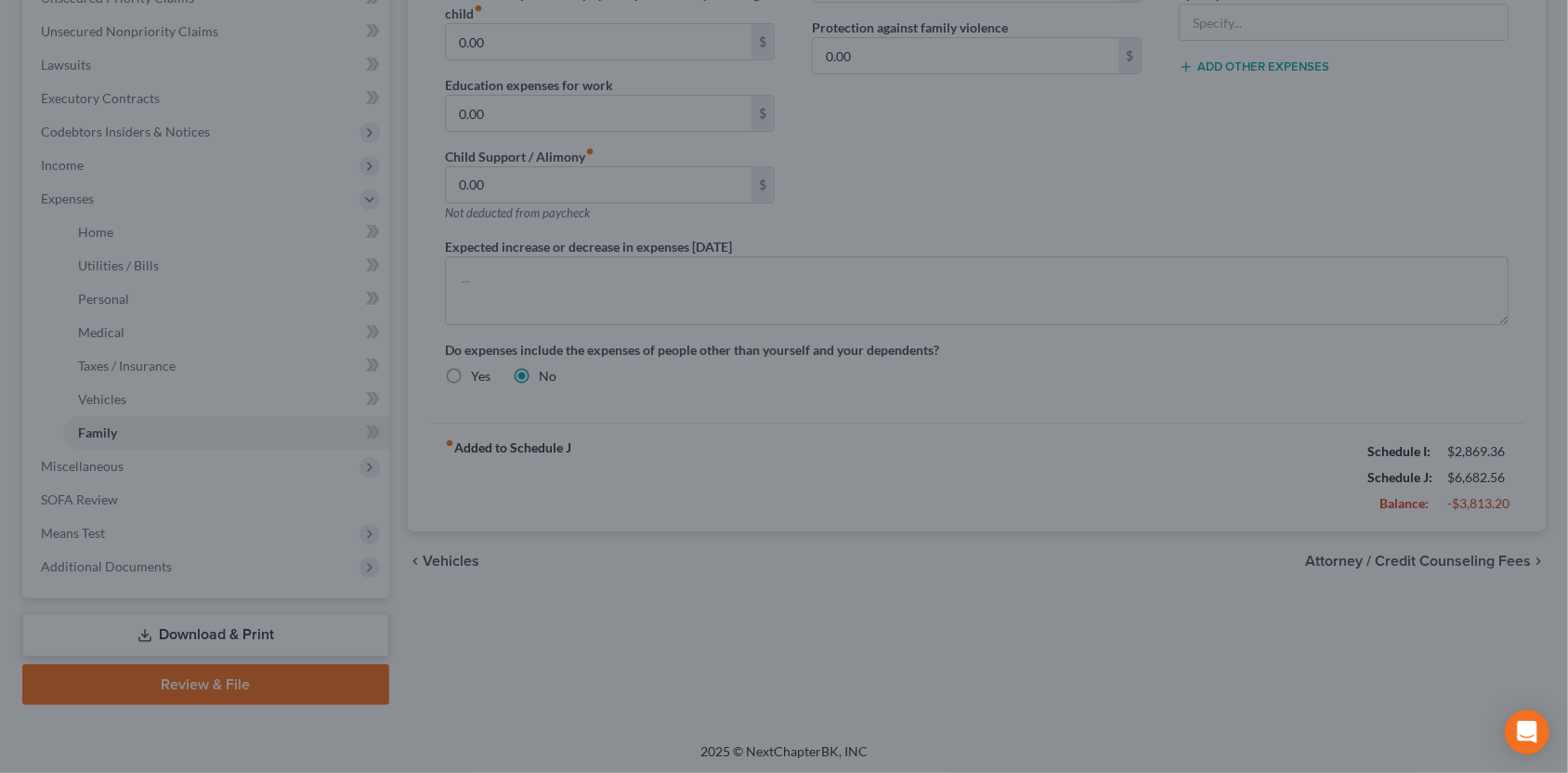
type input "0.00"
select select "0"
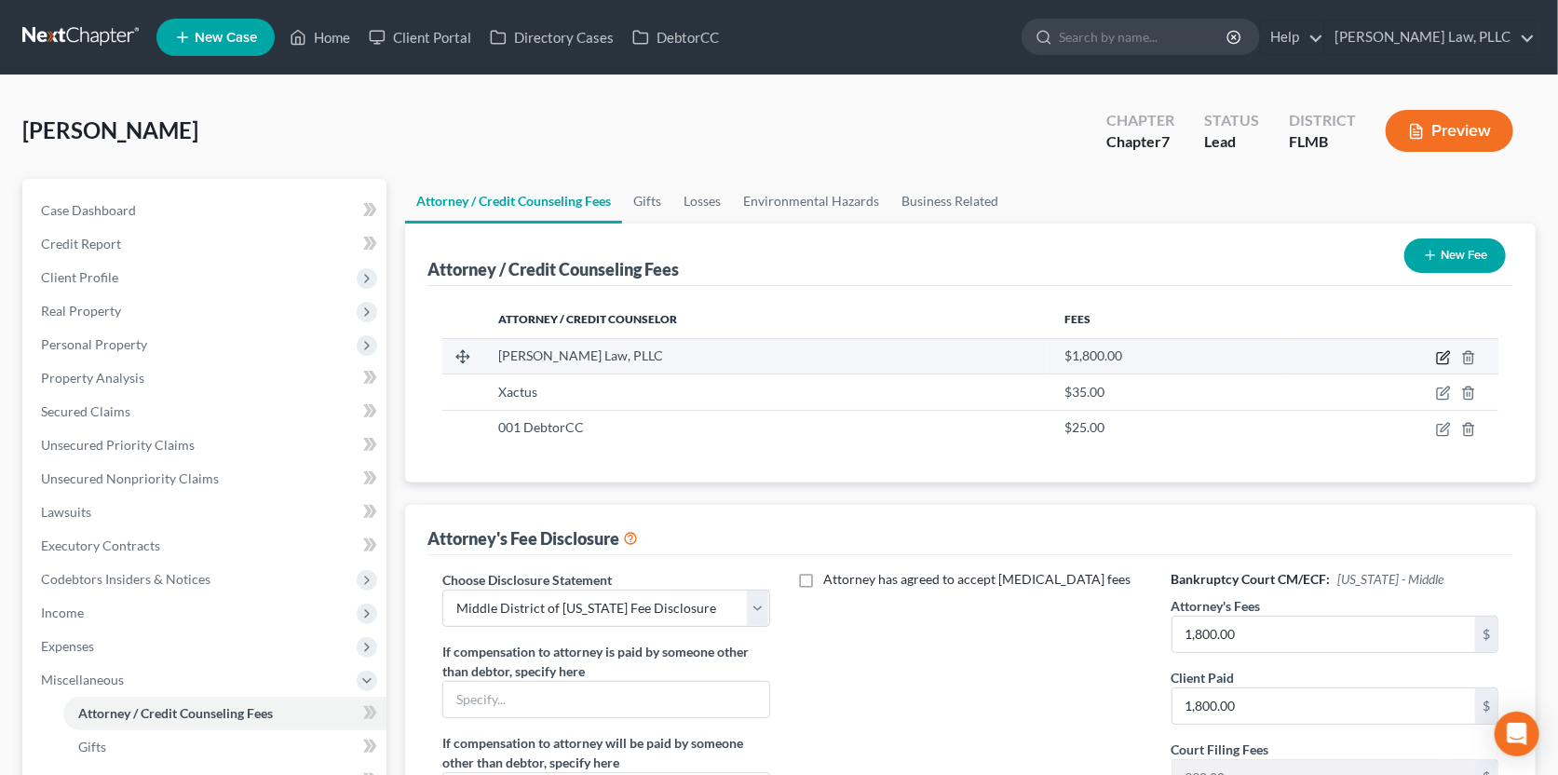
click at [1442, 354] on icon "button" at bounding box center [1443, 357] width 15 height 15
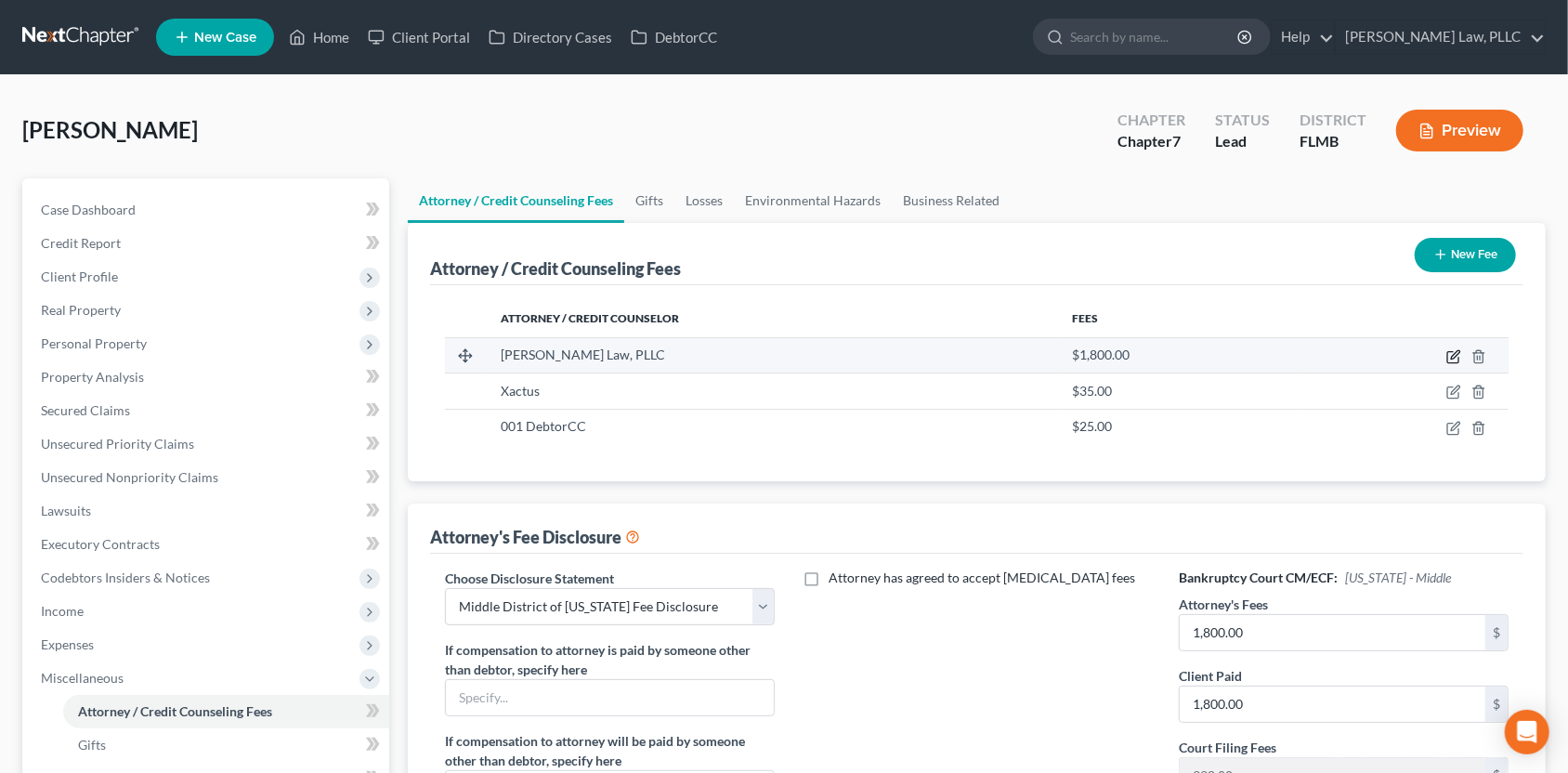
select select "9"
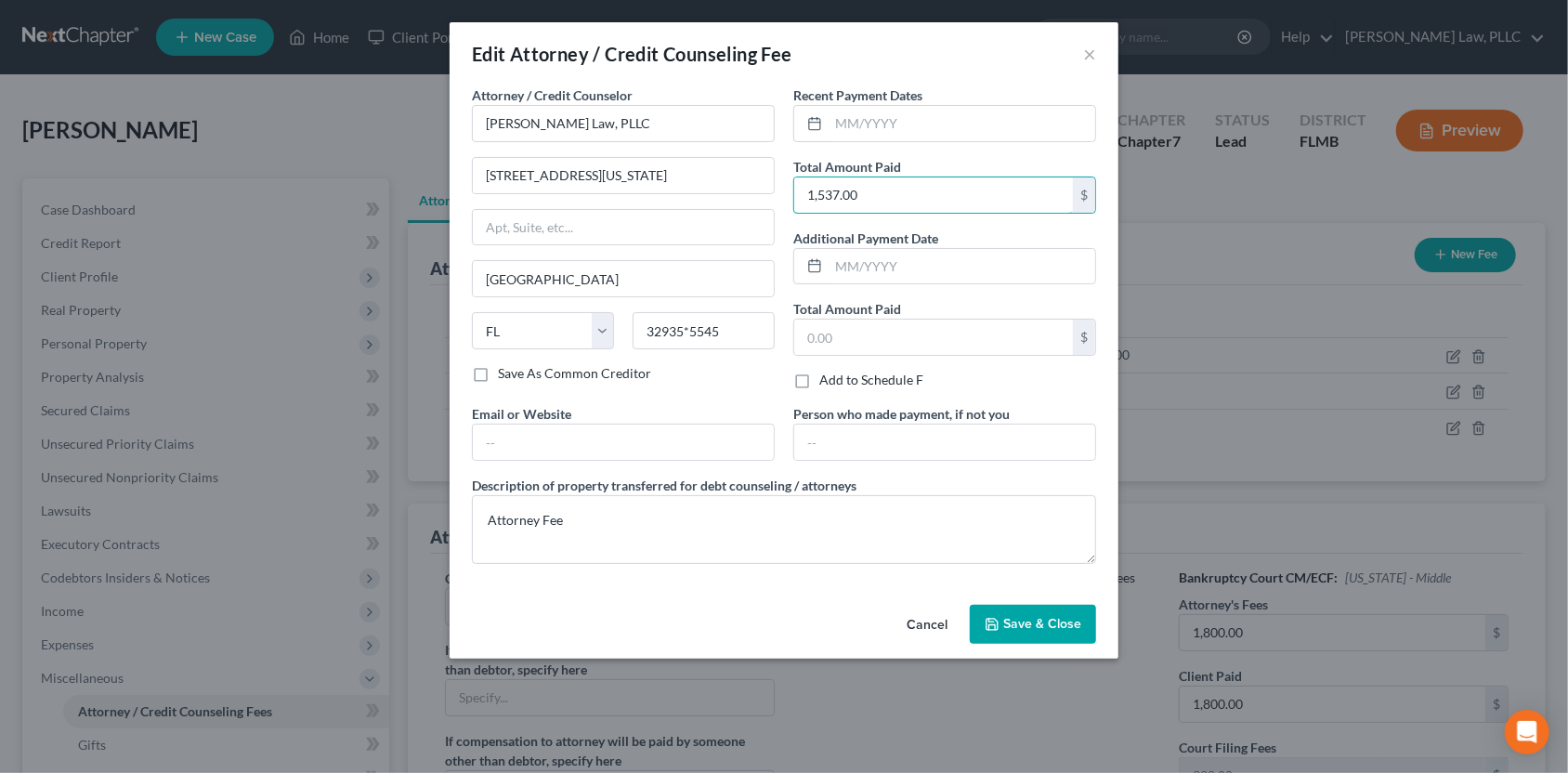
type input "1,537.00"
click at [1009, 618] on span "Save & Close" at bounding box center [1042, 623] width 78 height 16
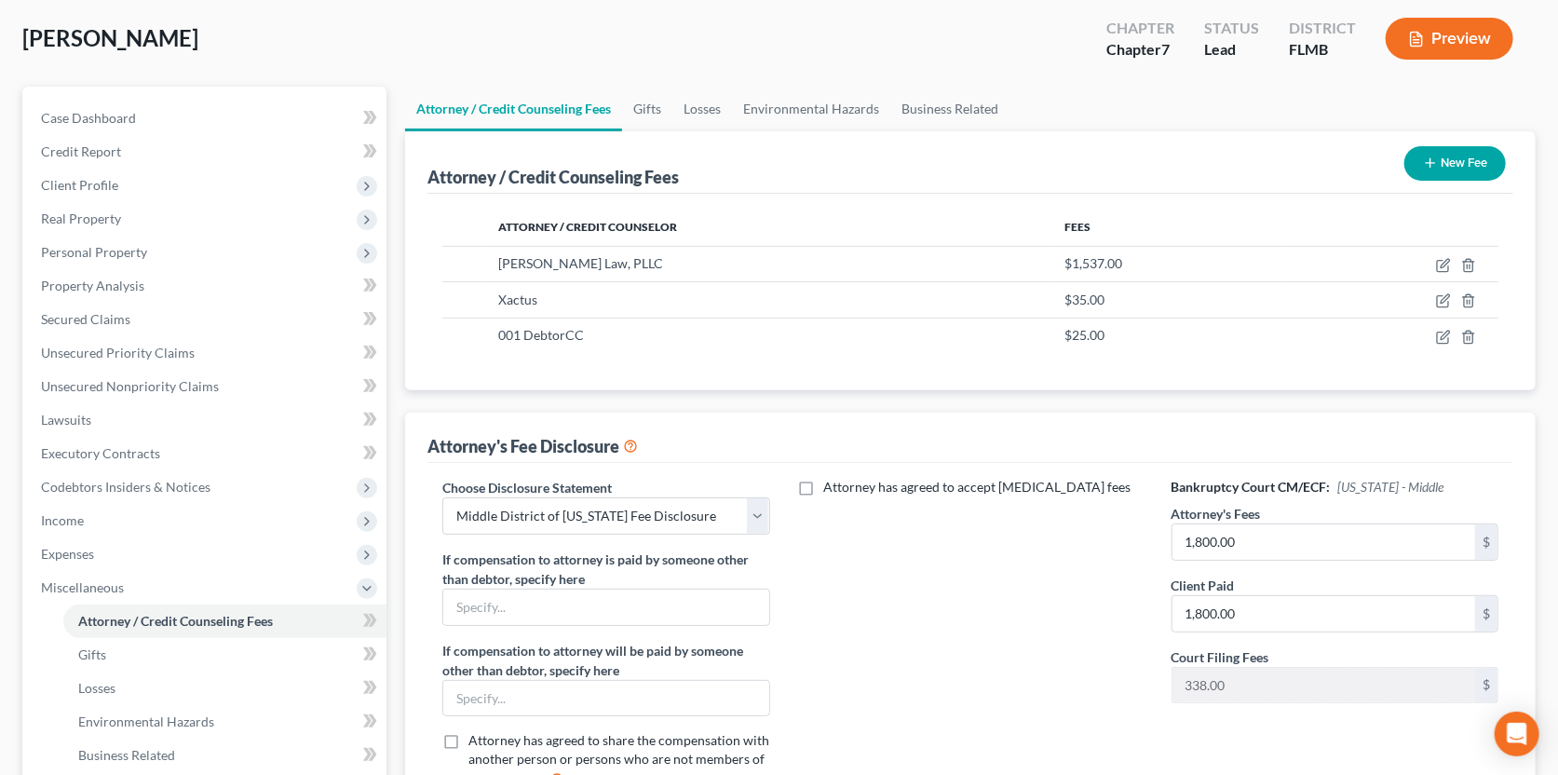
scroll to position [186, 0]
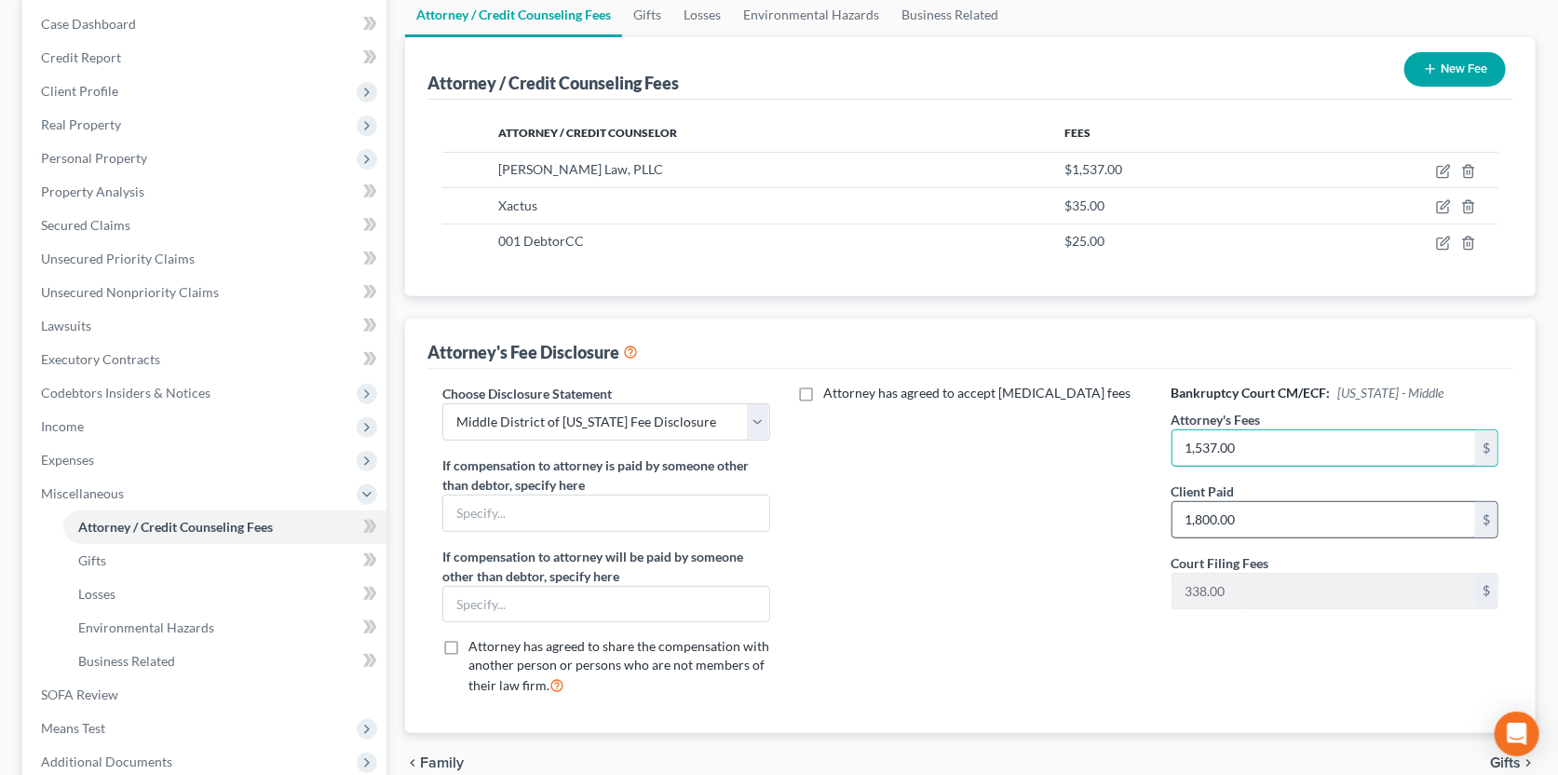
type input "1,537.00"
click at [1069, 547] on div "Attorney has agreed to accept [MEDICAL_DATA] fees" at bounding box center [971, 547] width 364 height 327
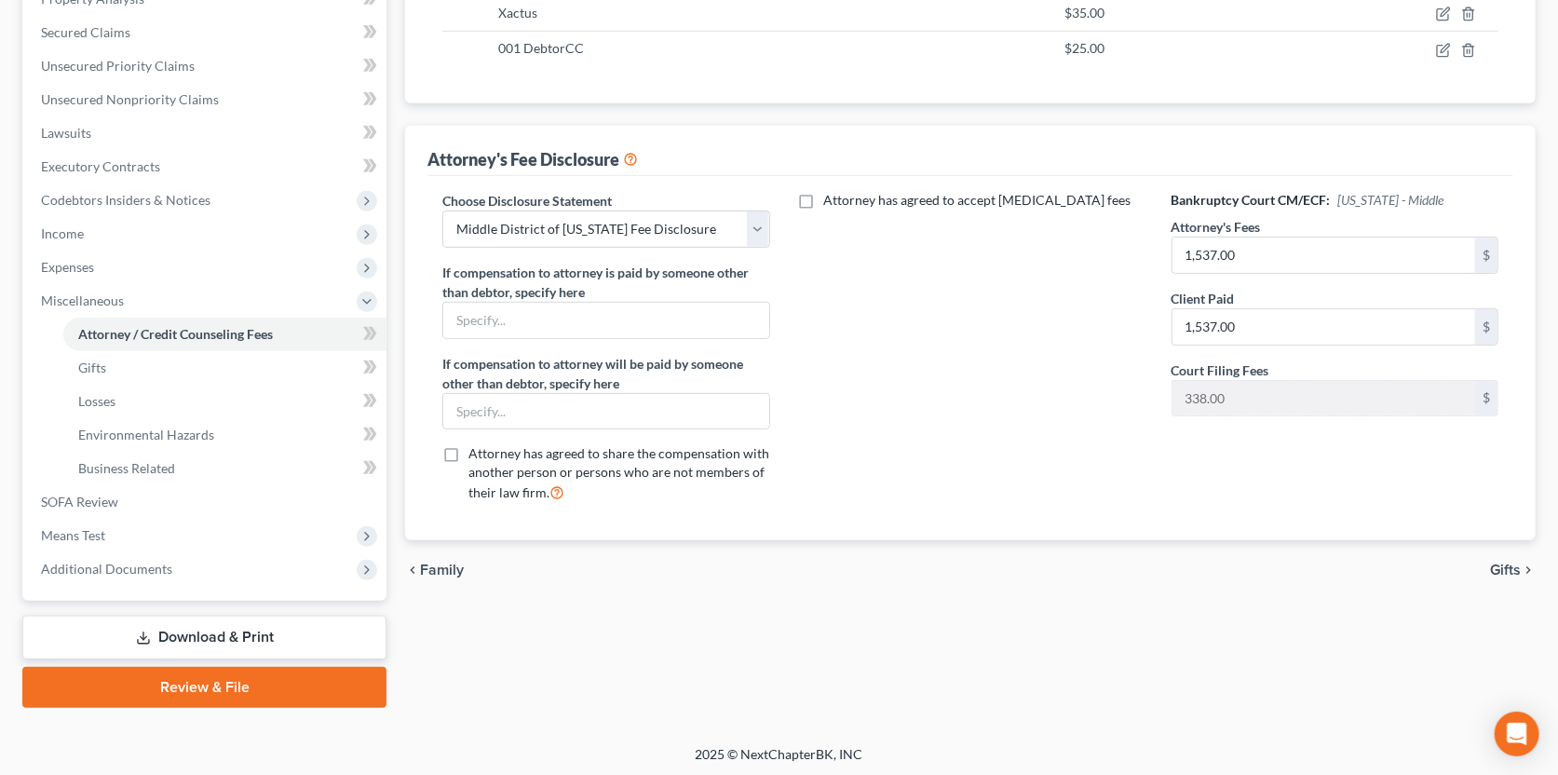
scroll to position [380, 0]
click at [1507, 565] on span "Gifts" at bounding box center [1505, 569] width 31 height 15
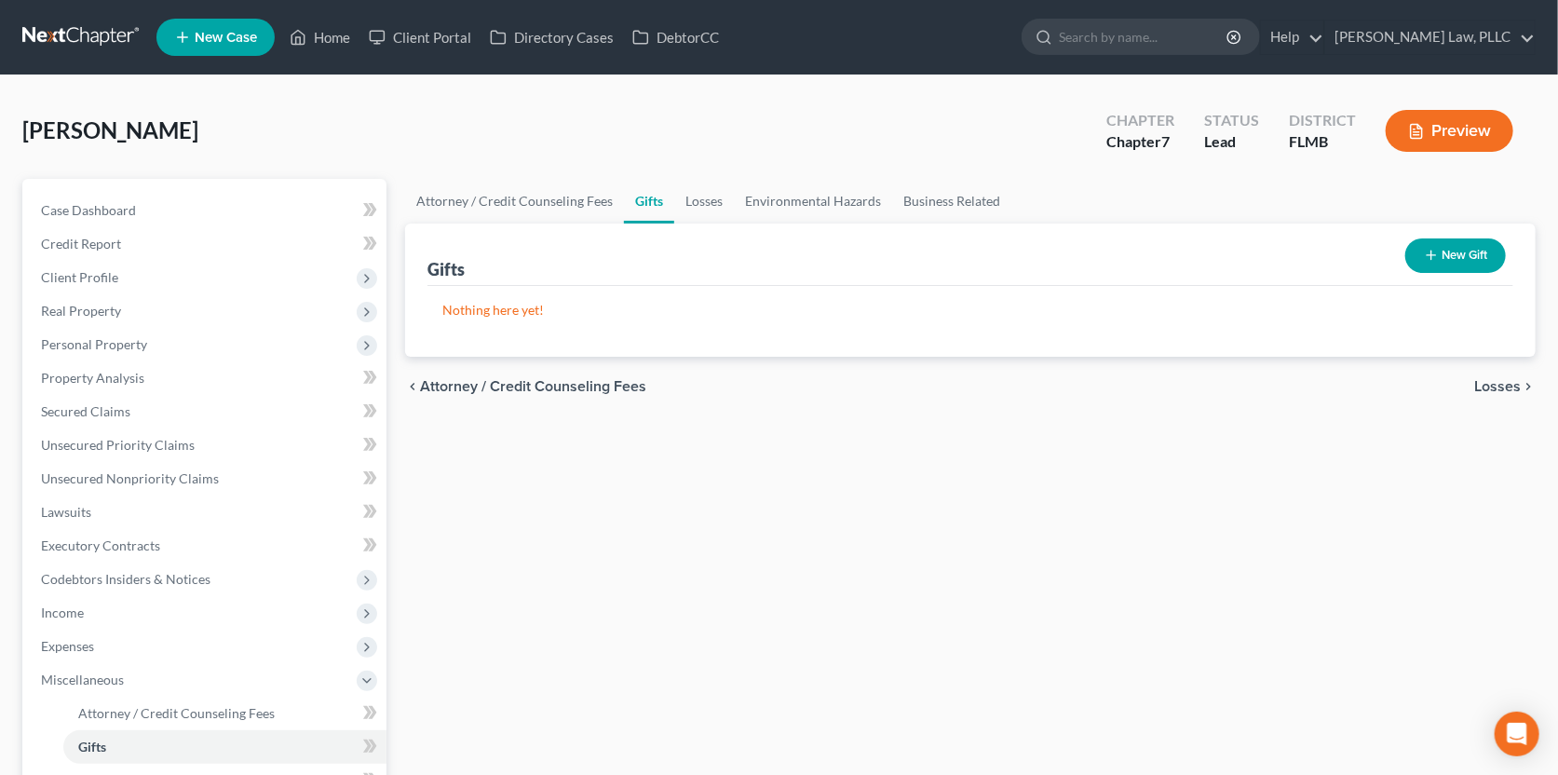
click at [1493, 388] on span "Losses" at bounding box center [1497, 386] width 47 height 15
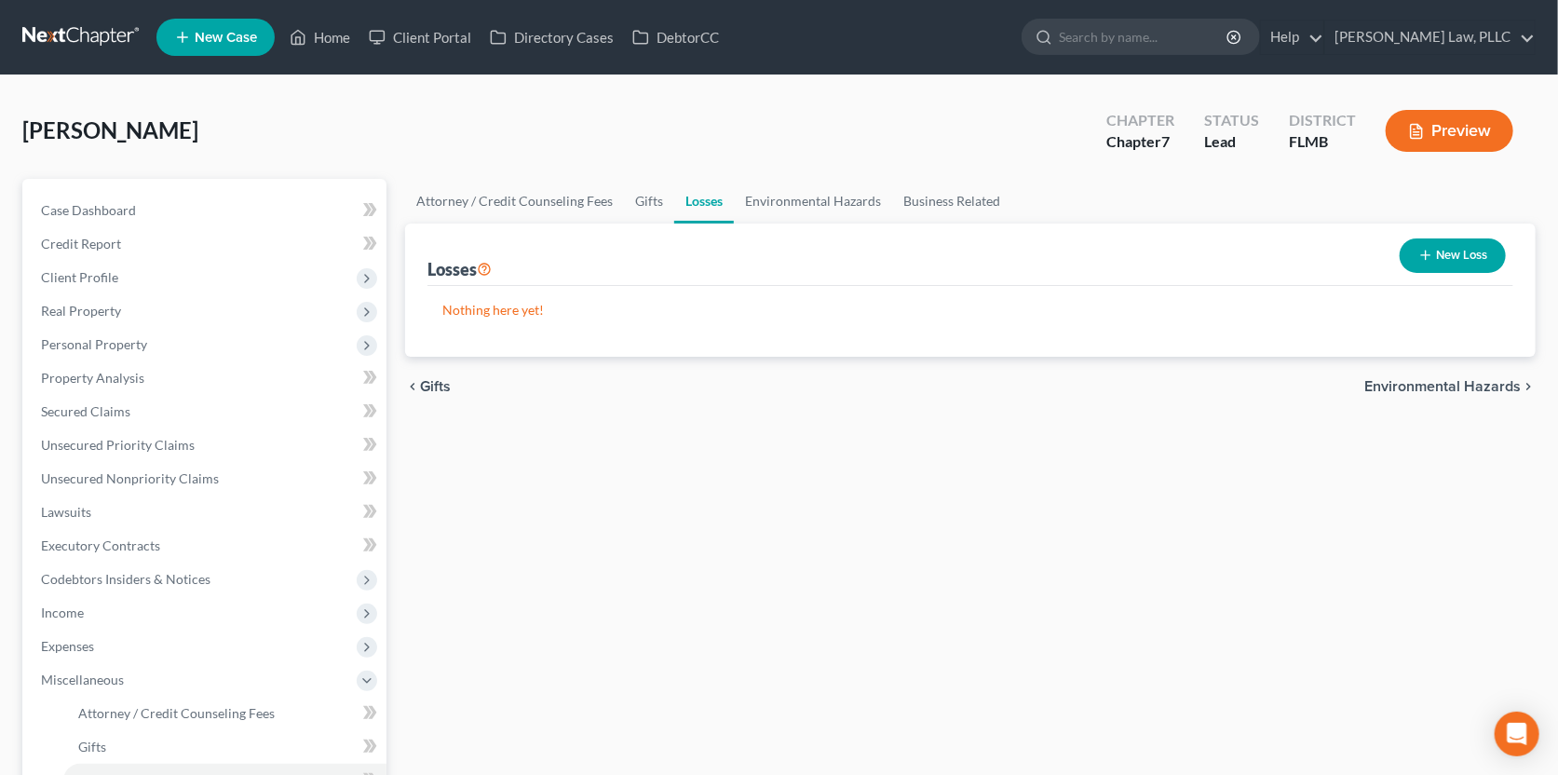
click at [1493, 387] on span "Environmental Hazards" at bounding box center [1442, 386] width 156 height 15
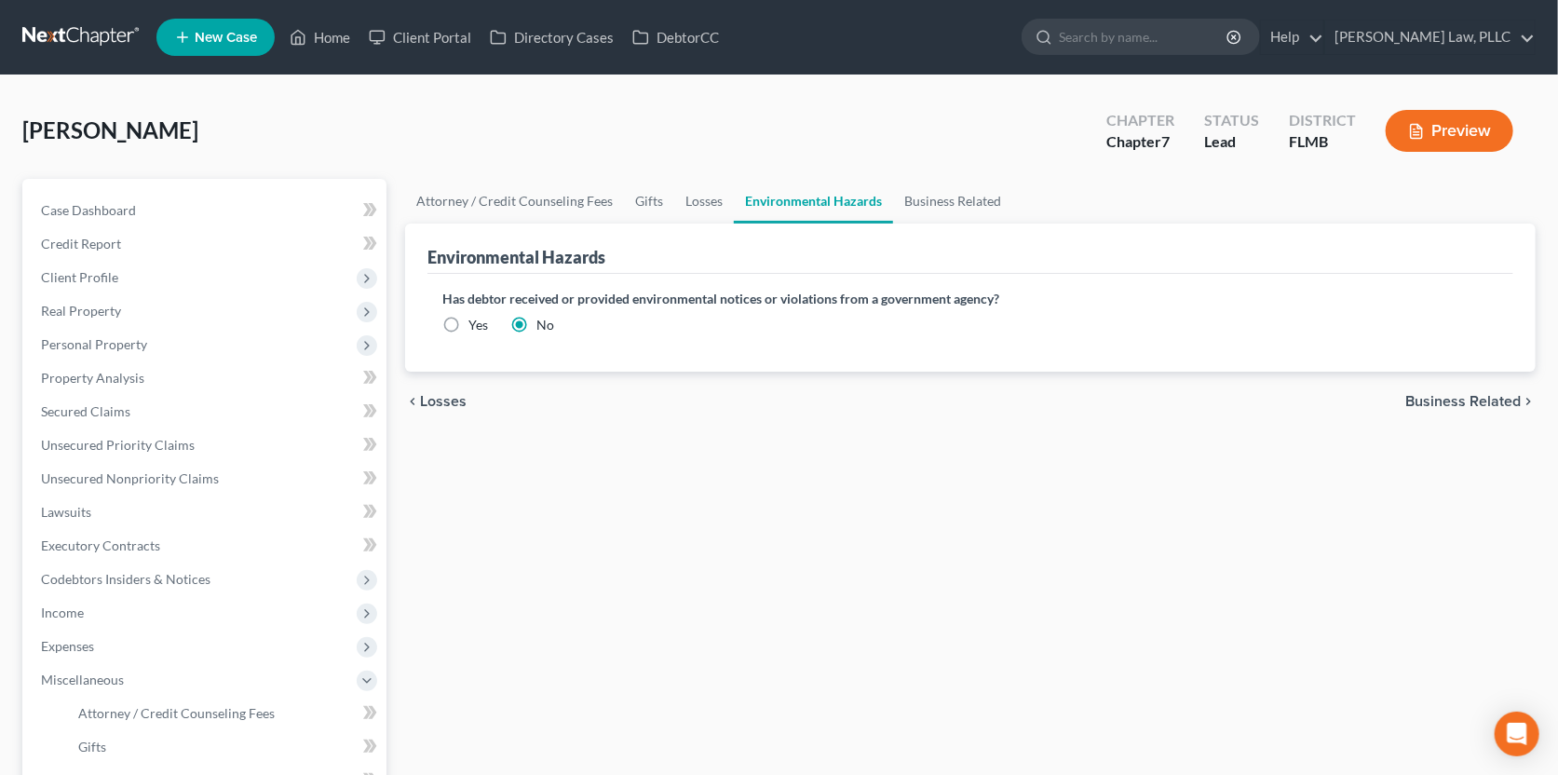
click at [1487, 398] on span "Business Related" at bounding box center [1462, 401] width 115 height 15
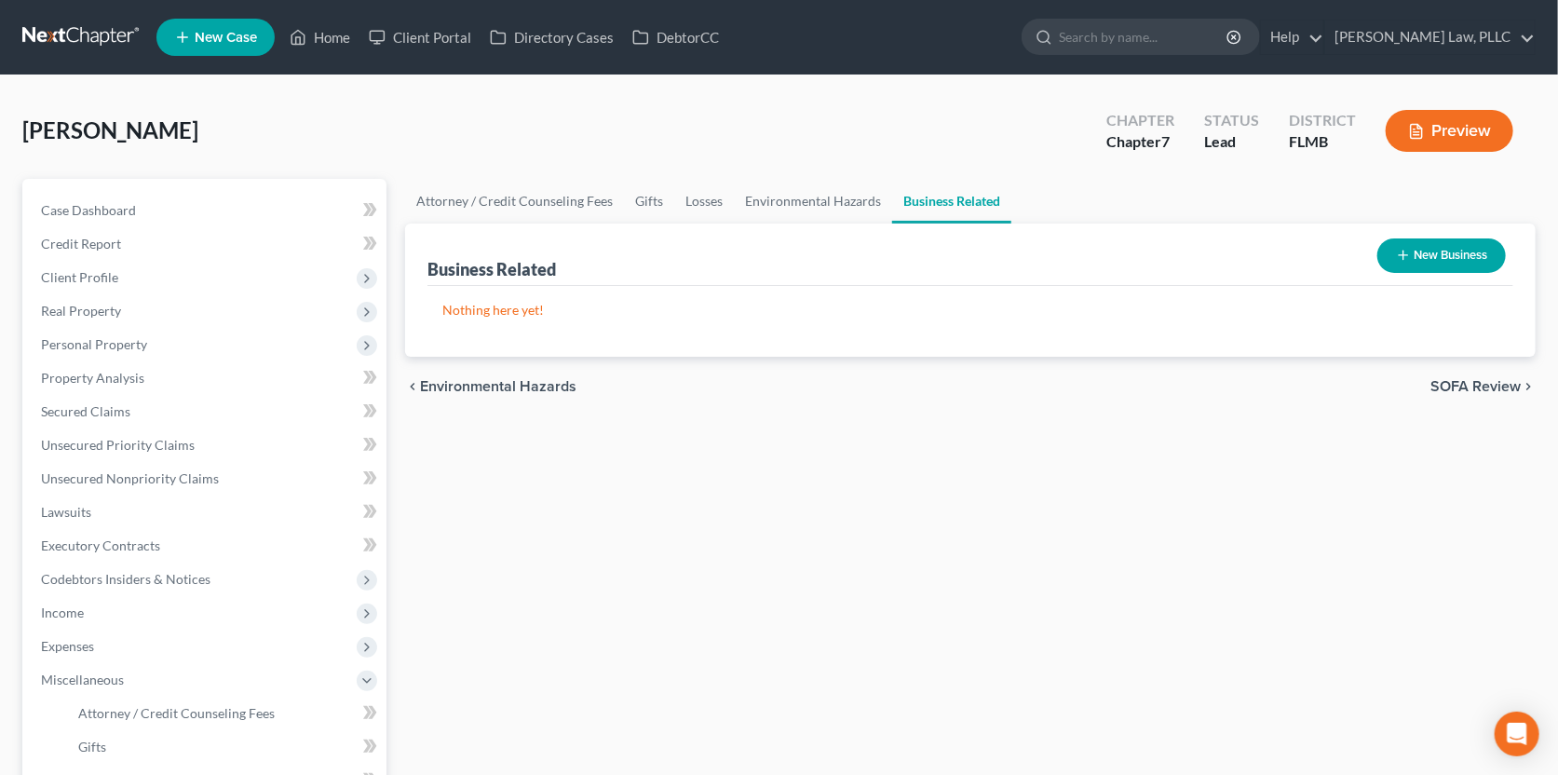
click at [1487, 398] on div "chevron_left Environmental Hazards SOFA Review chevron_right" at bounding box center [970, 387] width 1131 height 60
click at [1487, 384] on span "SOFA Review" at bounding box center [1475, 386] width 90 height 15
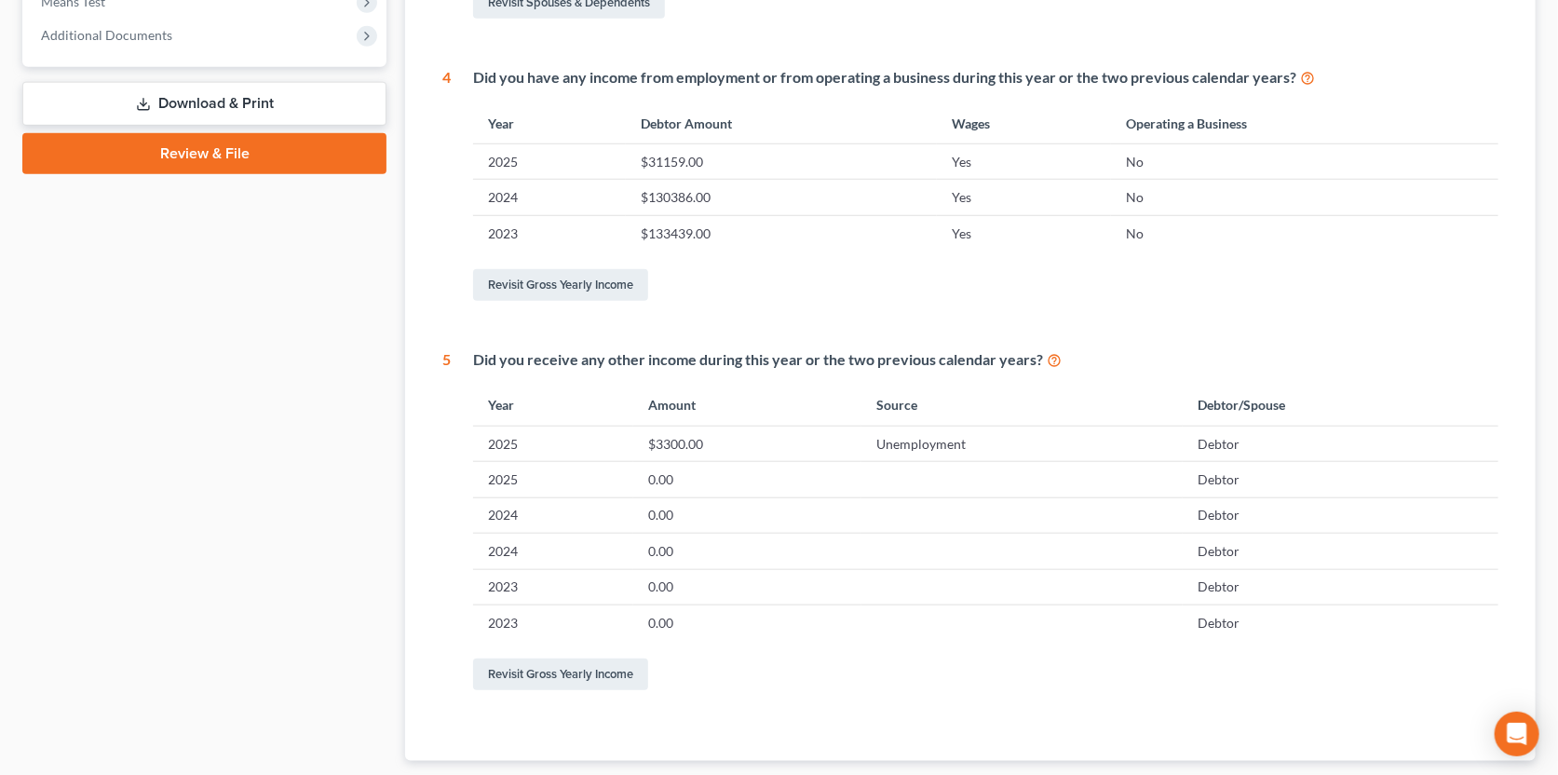
scroll to position [860, 0]
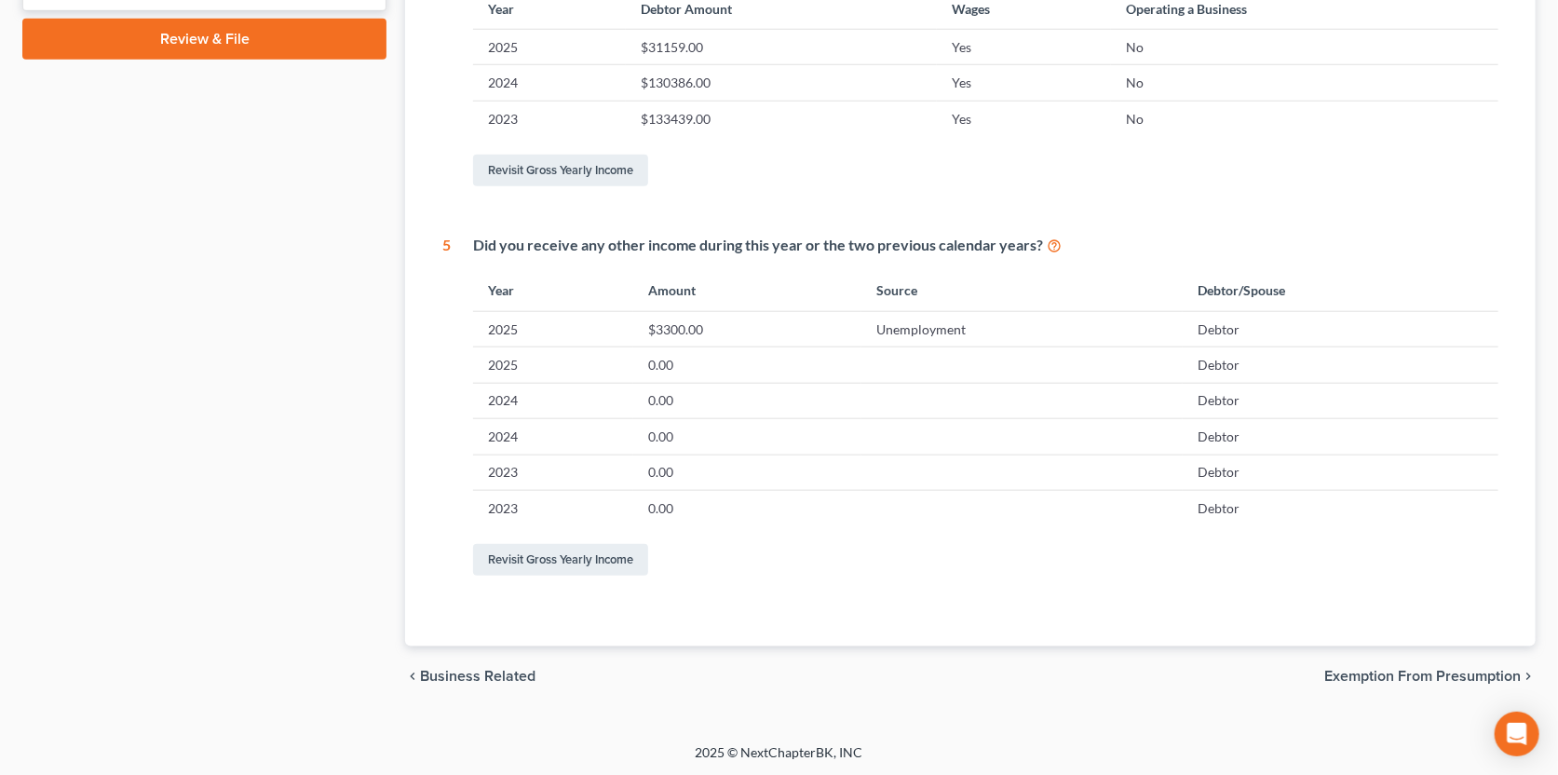
click at [1442, 669] on span "Exemption from Presumption" at bounding box center [1422, 676] width 196 height 15
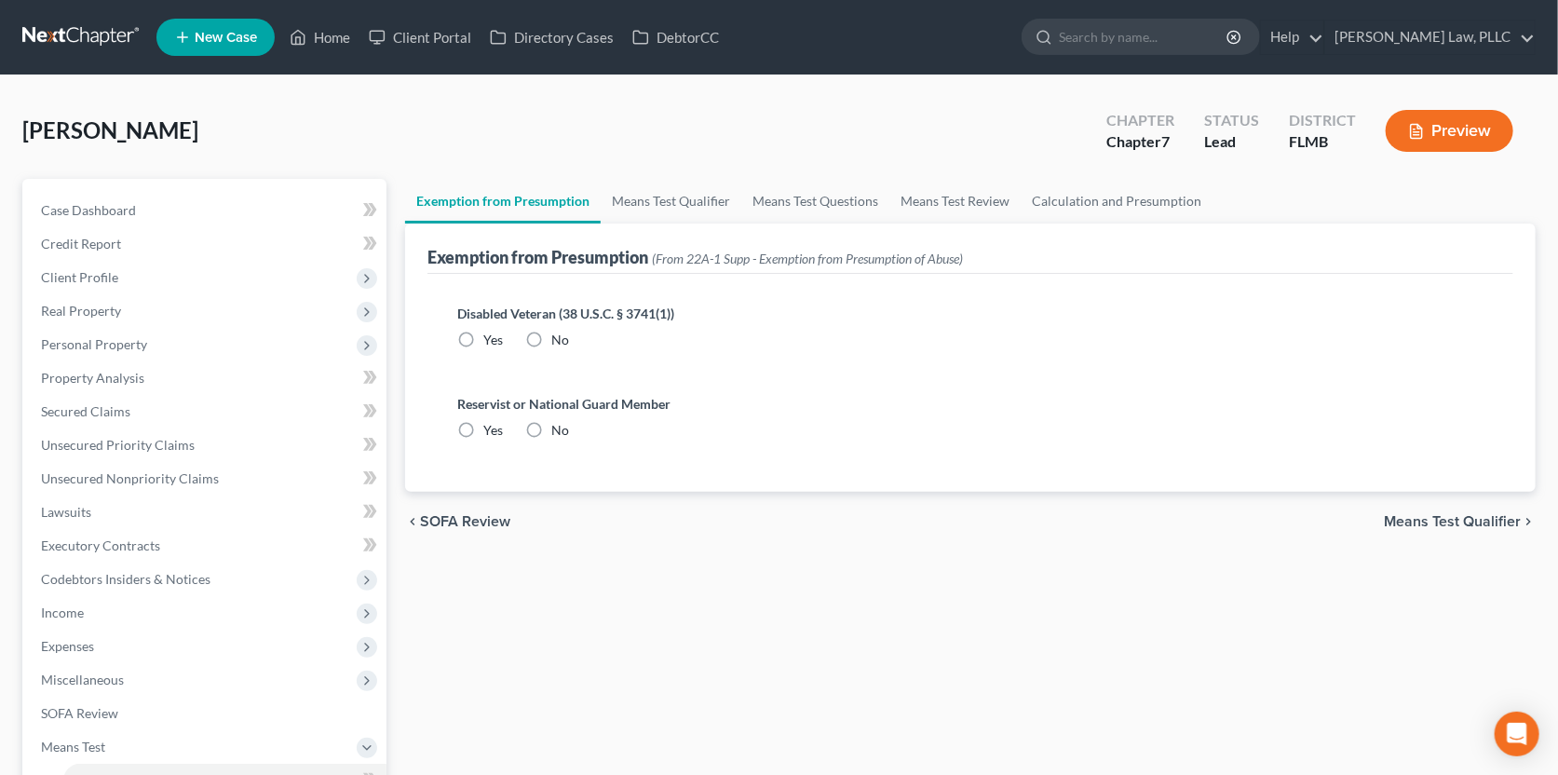
click at [551, 338] on label "No" at bounding box center [560, 340] width 18 height 19
click at [559, 338] on input "No" at bounding box center [565, 337] width 12 height 12
radio input "true"
click at [551, 426] on label "No" at bounding box center [560, 430] width 18 height 19
click at [559, 426] on input "No" at bounding box center [565, 427] width 12 height 12
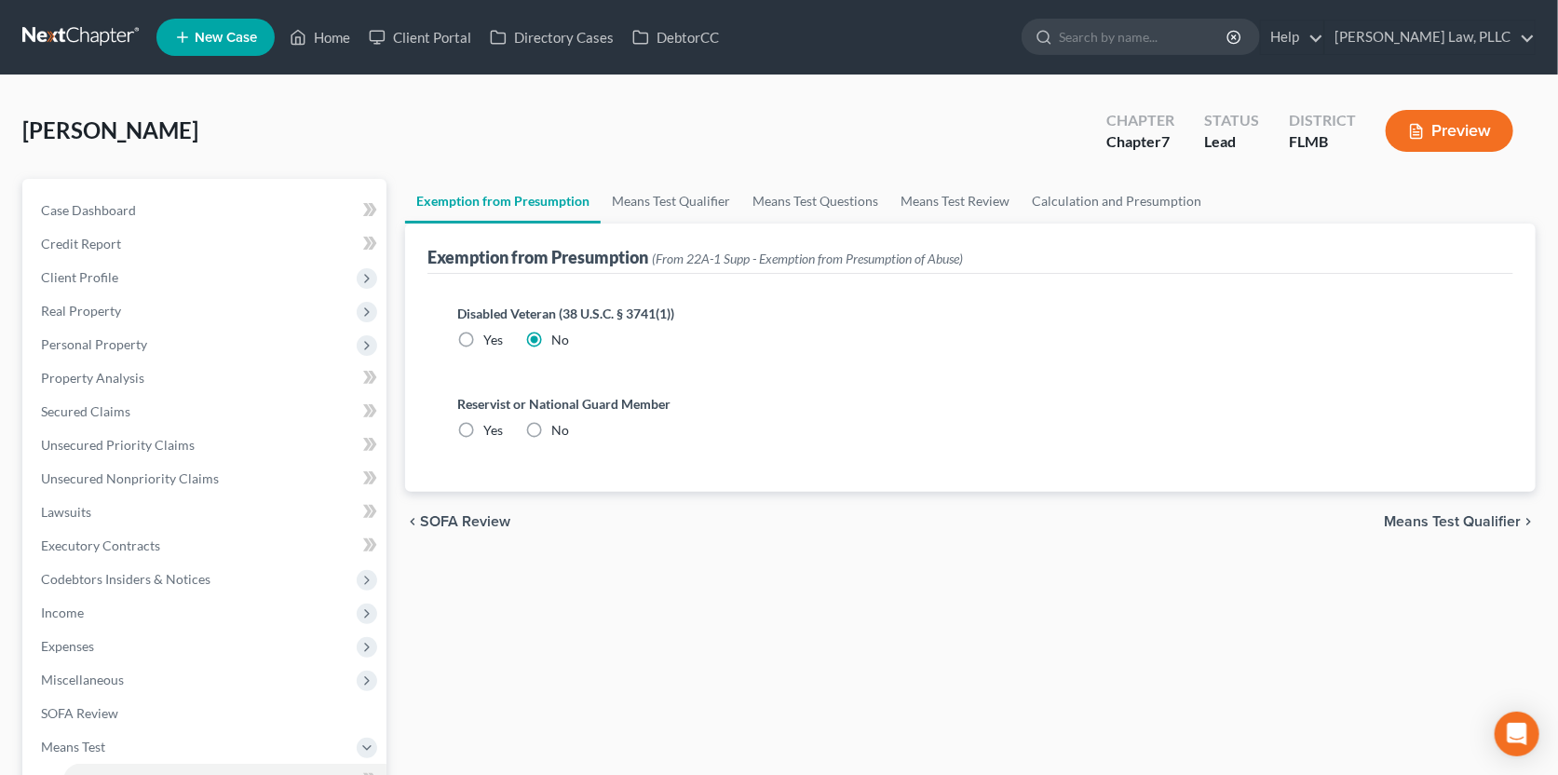
radio input "true"
click at [1408, 520] on span "Means Test Qualifier" at bounding box center [1452, 521] width 137 height 15
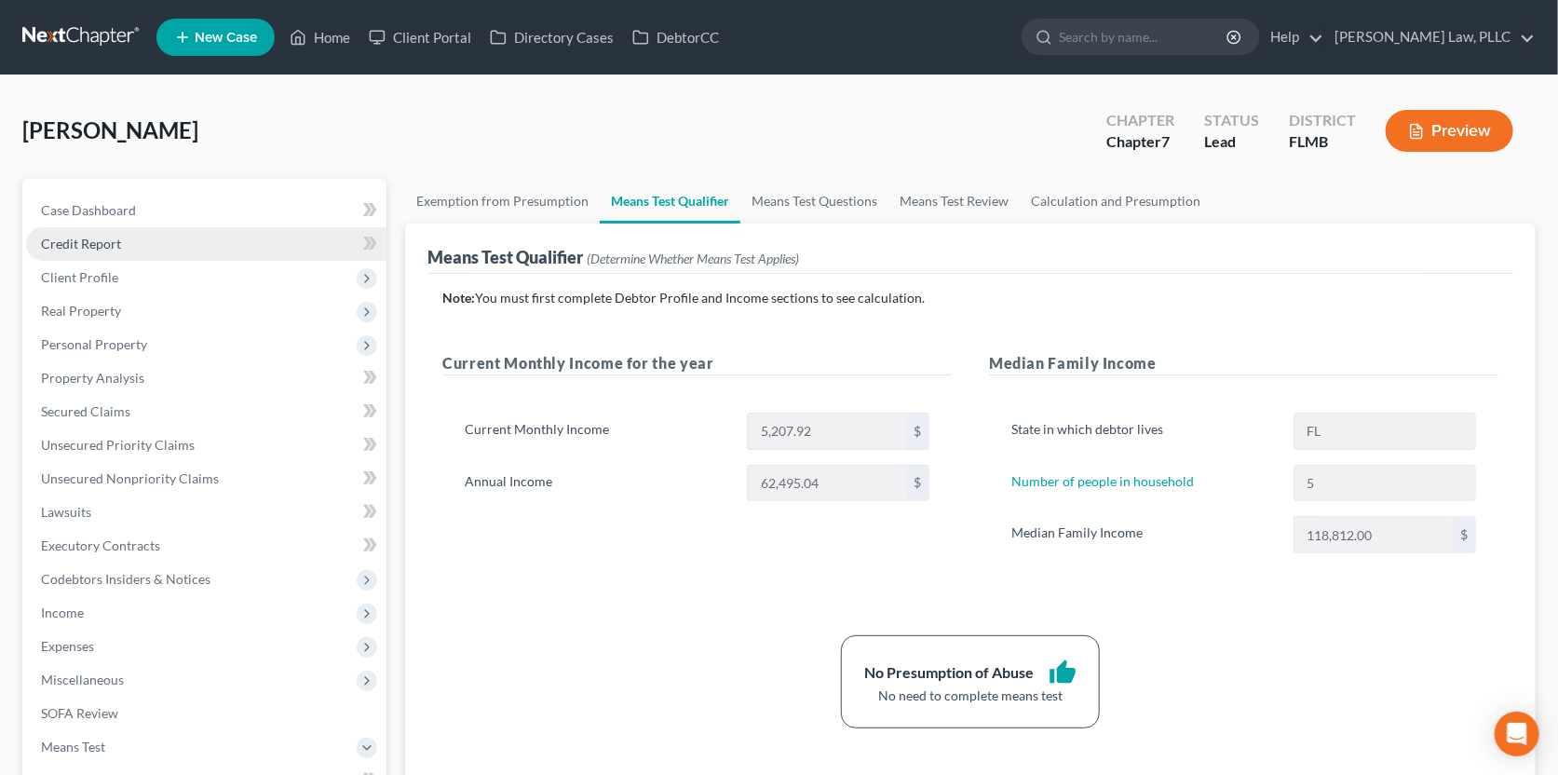
click at [171, 245] on link "Credit Report" at bounding box center [206, 244] width 360 height 34
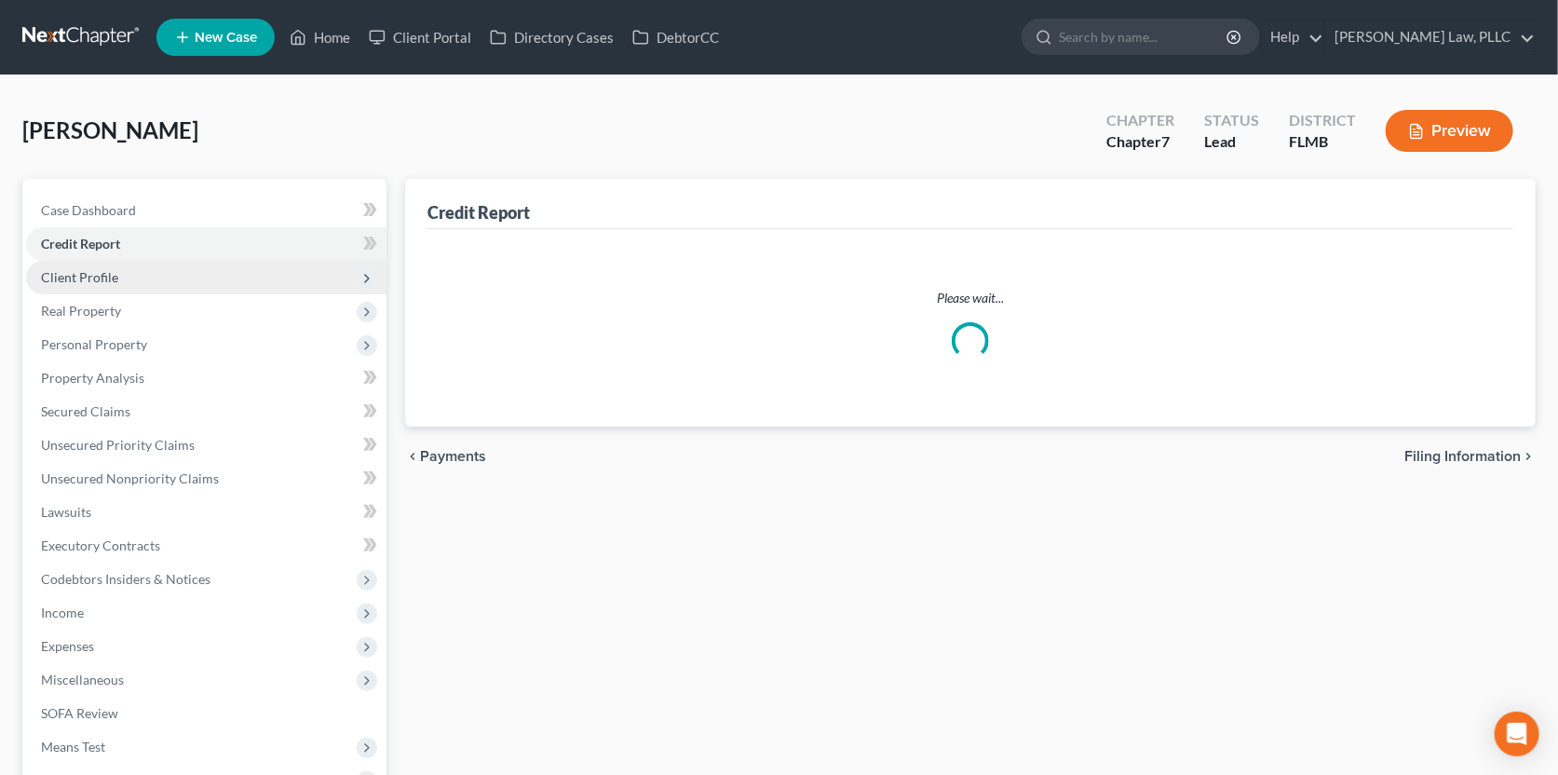
click at [156, 278] on span "Client Profile" at bounding box center [206, 278] width 360 height 34
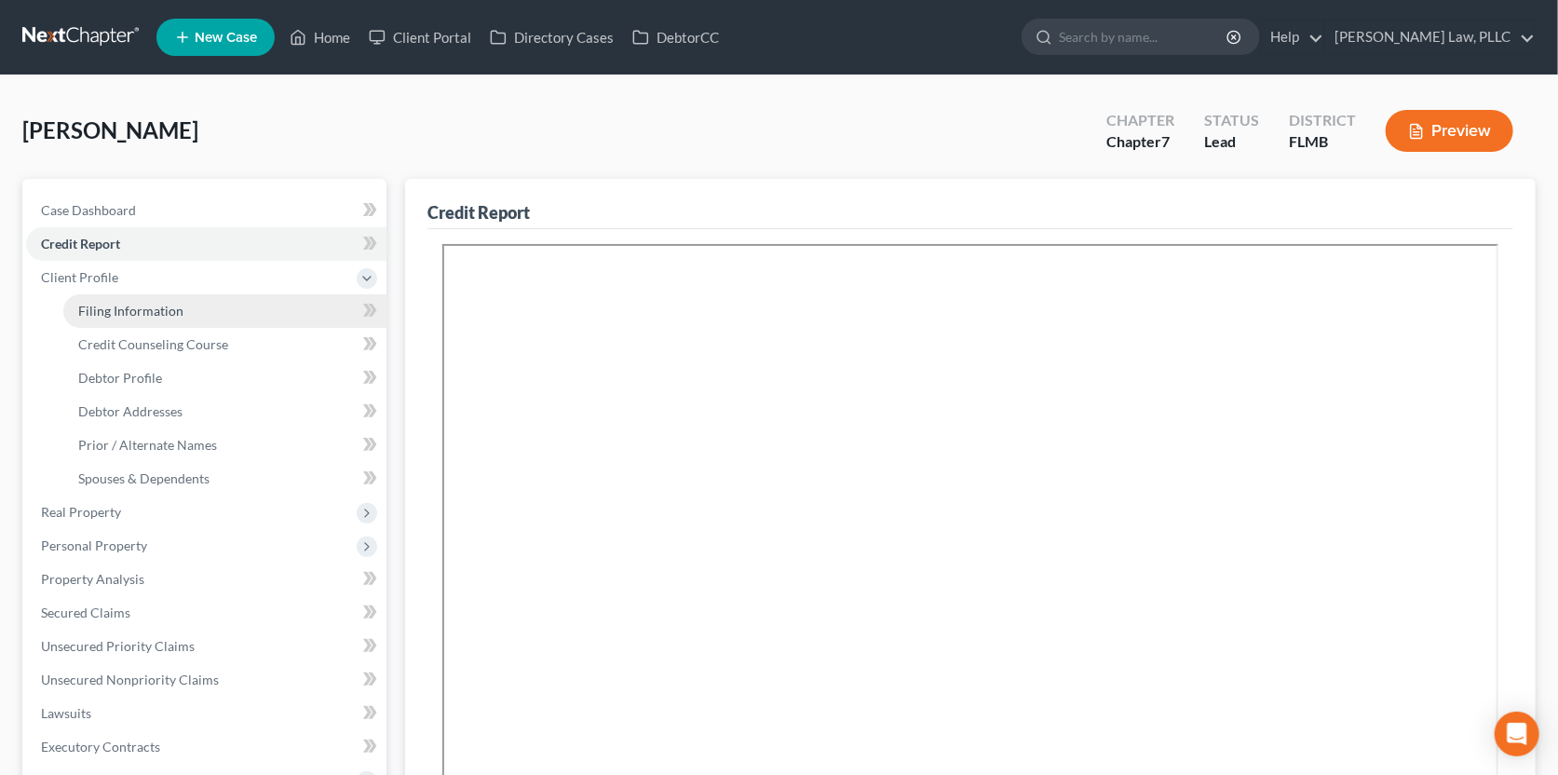
click at [143, 312] on span "Filing Information" at bounding box center [130, 311] width 105 height 16
select select "1"
select select "0"
select select "15"
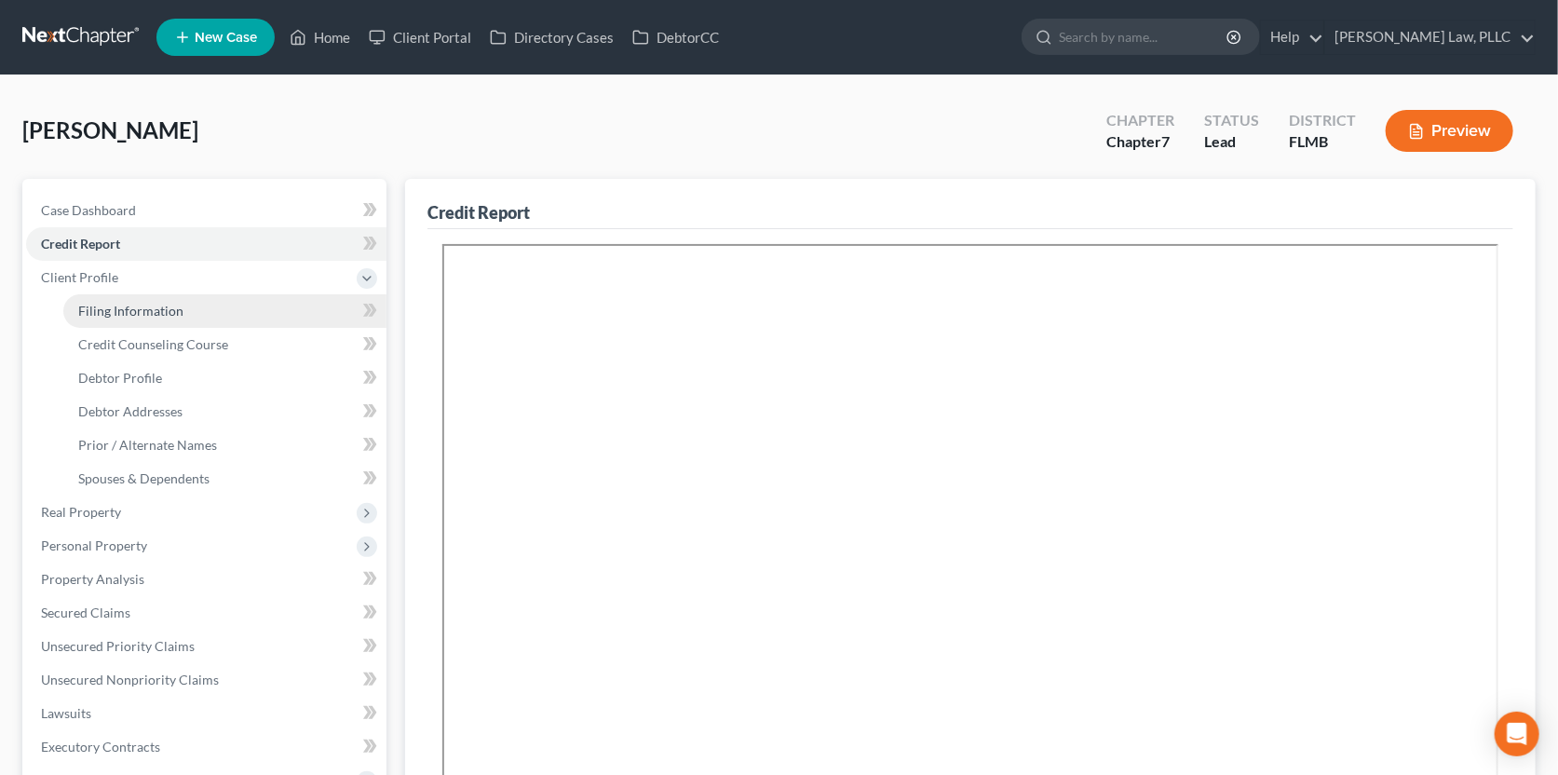
select select "0"
select select "9"
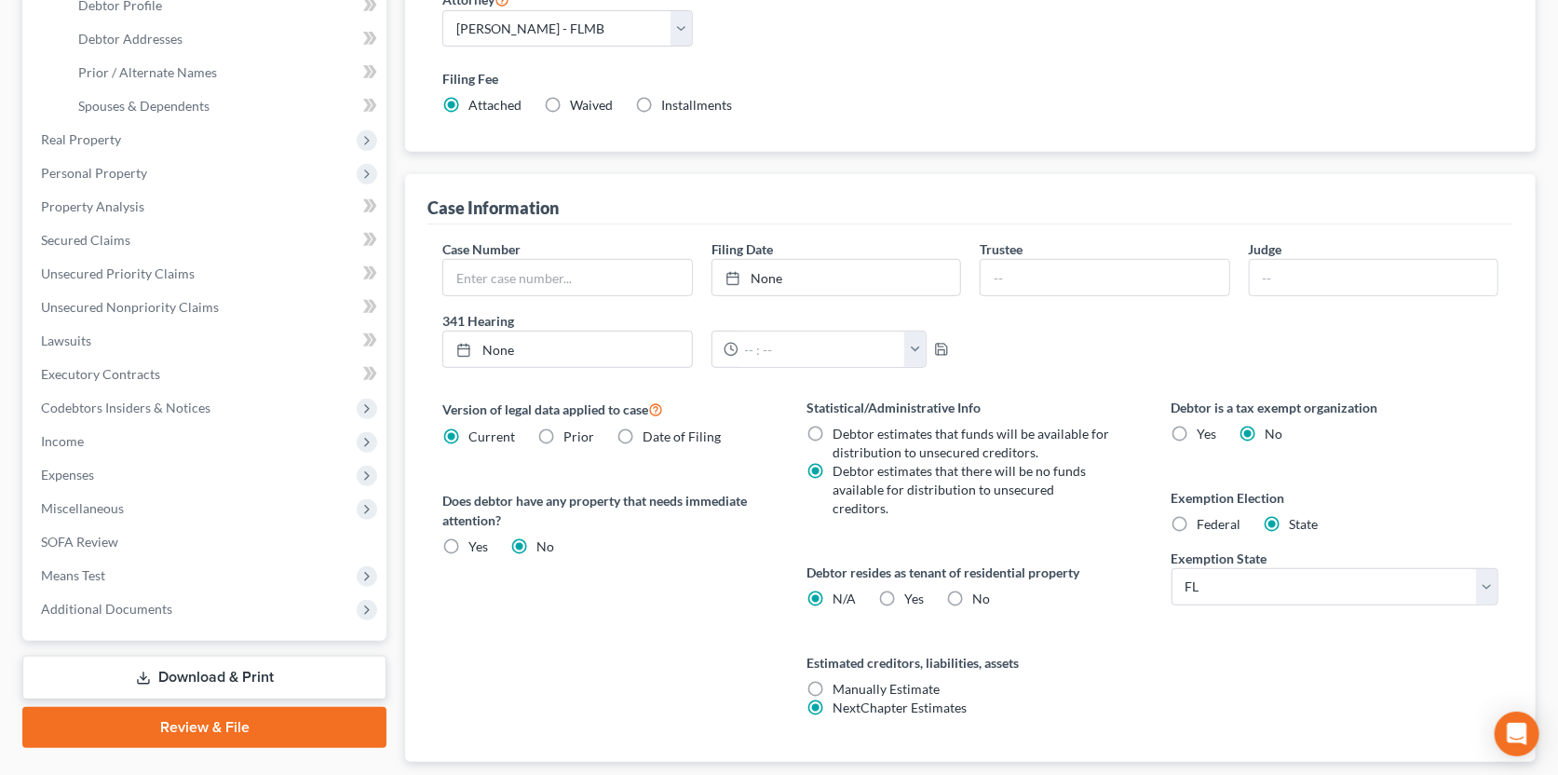
scroll to position [465, 0]
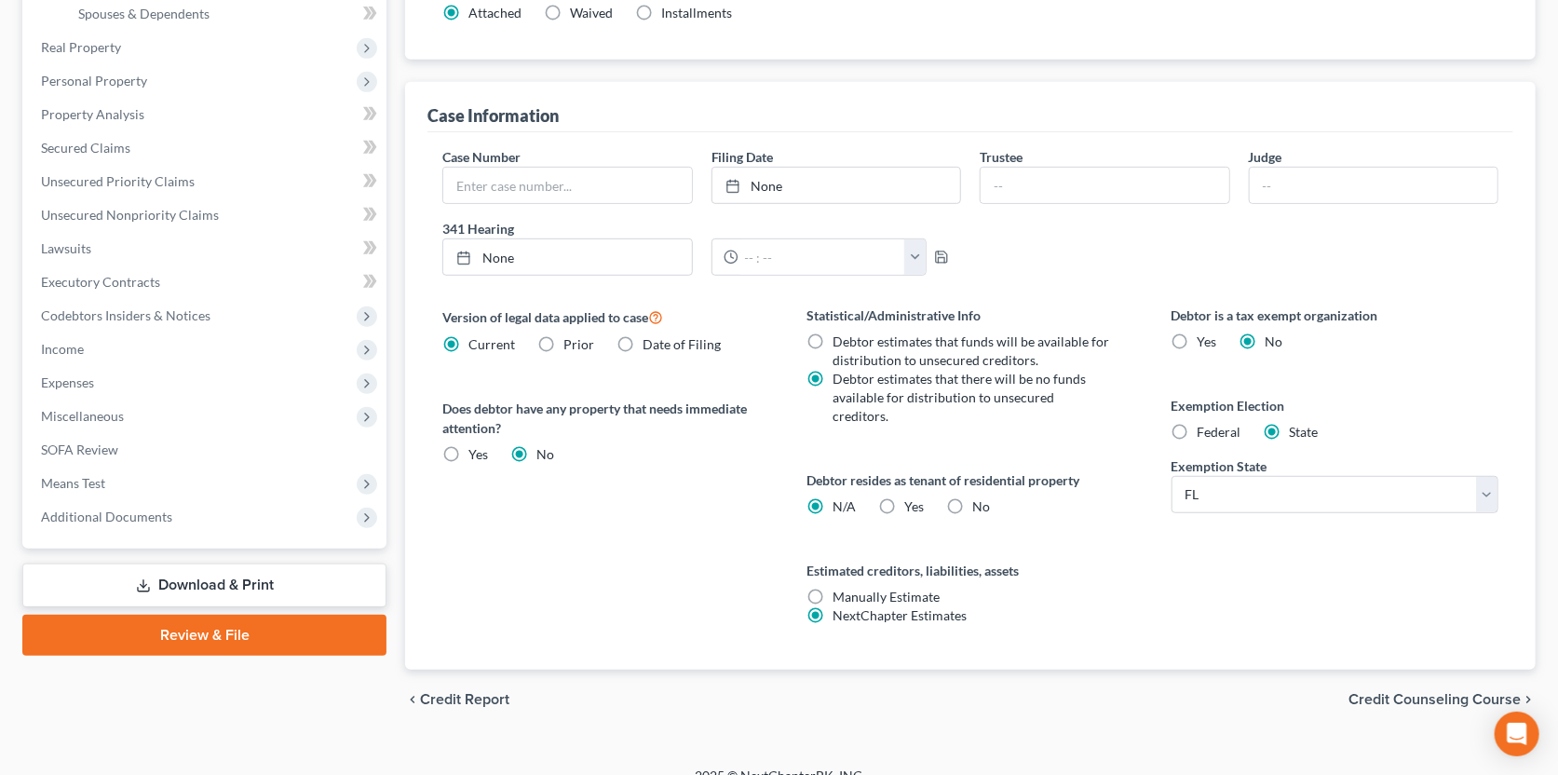
click at [1426, 692] on span "Credit Counseling Course" at bounding box center [1434, 699] width 172 height 15
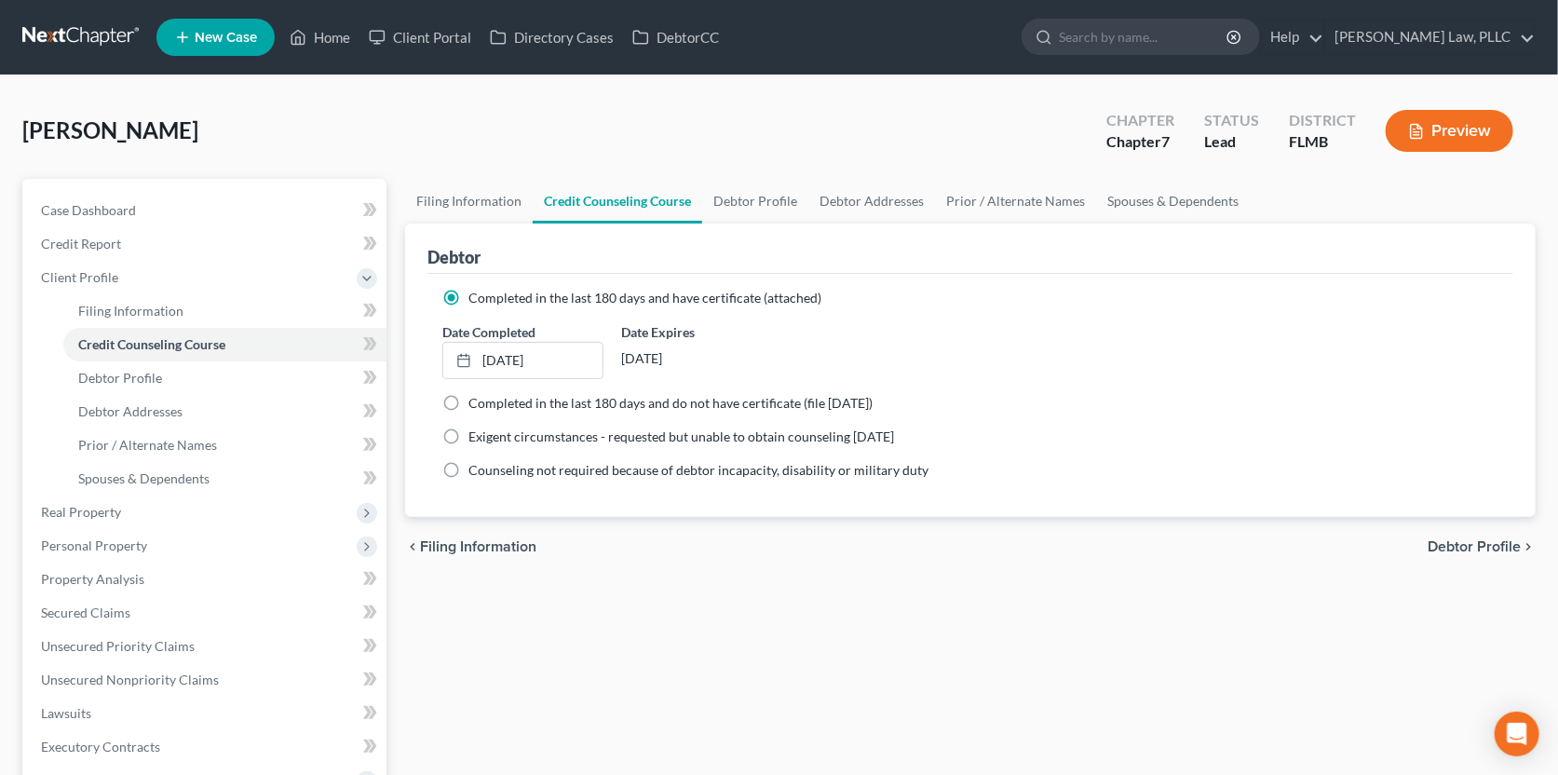
click at [1469, 542] on span "Debtor Profile" at bounding box center [1474, 546] width 93 height 15
select select "1"
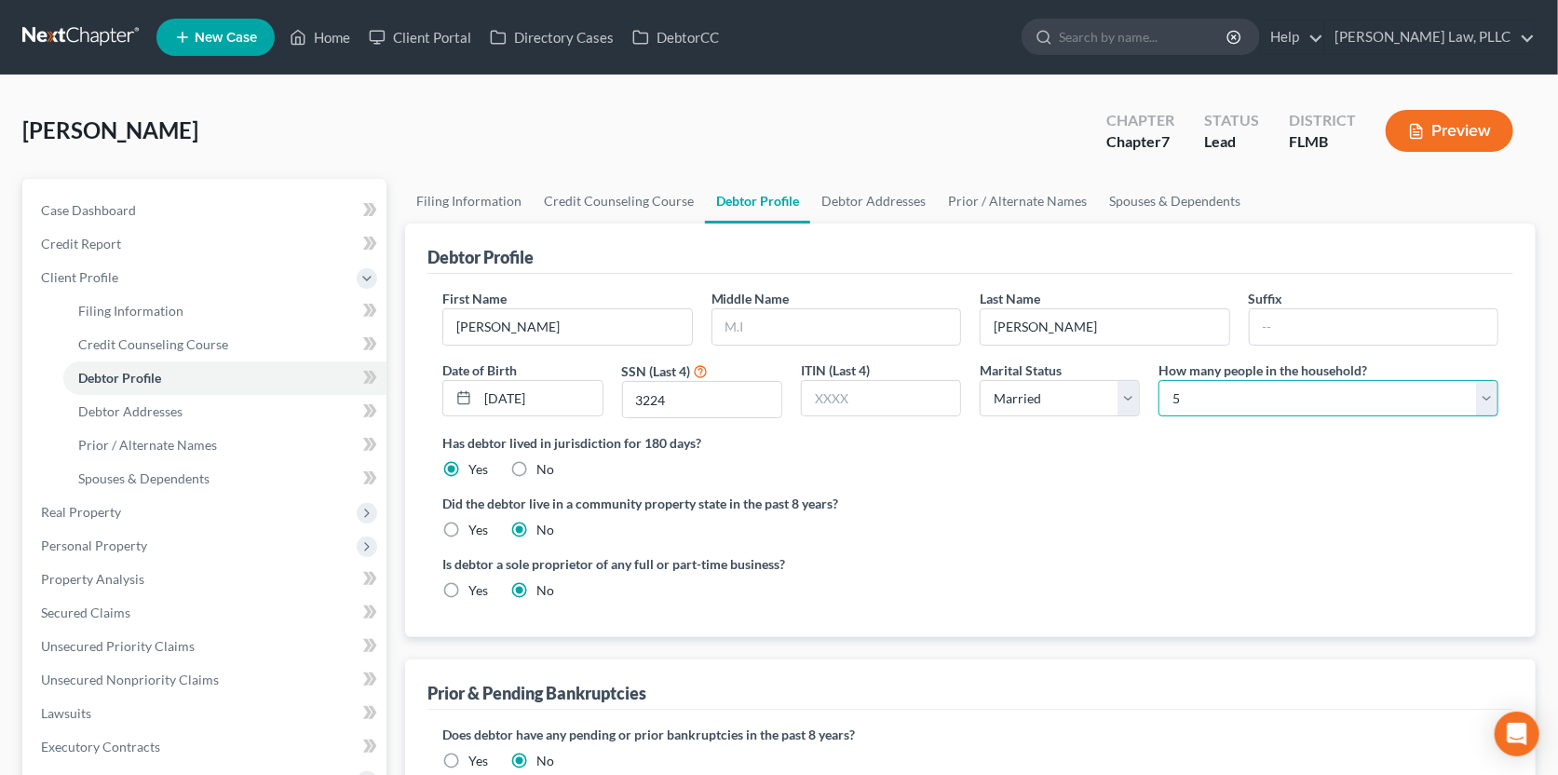
click at [1196, 386] on select "Select 1 2 3 4 5 6 7 8 9 10 11 12 13 14 15 16 17 18 19 20" at bounding box center [1328, 398] width 340 height 37
select select "1"
click at [1158, 380] on select "Select 1 2 3 4 5 6 7 8 9 10 11 12 13 14 15 16 17 18 19 20" at bounding box center [1328, 398] width 340 height 37
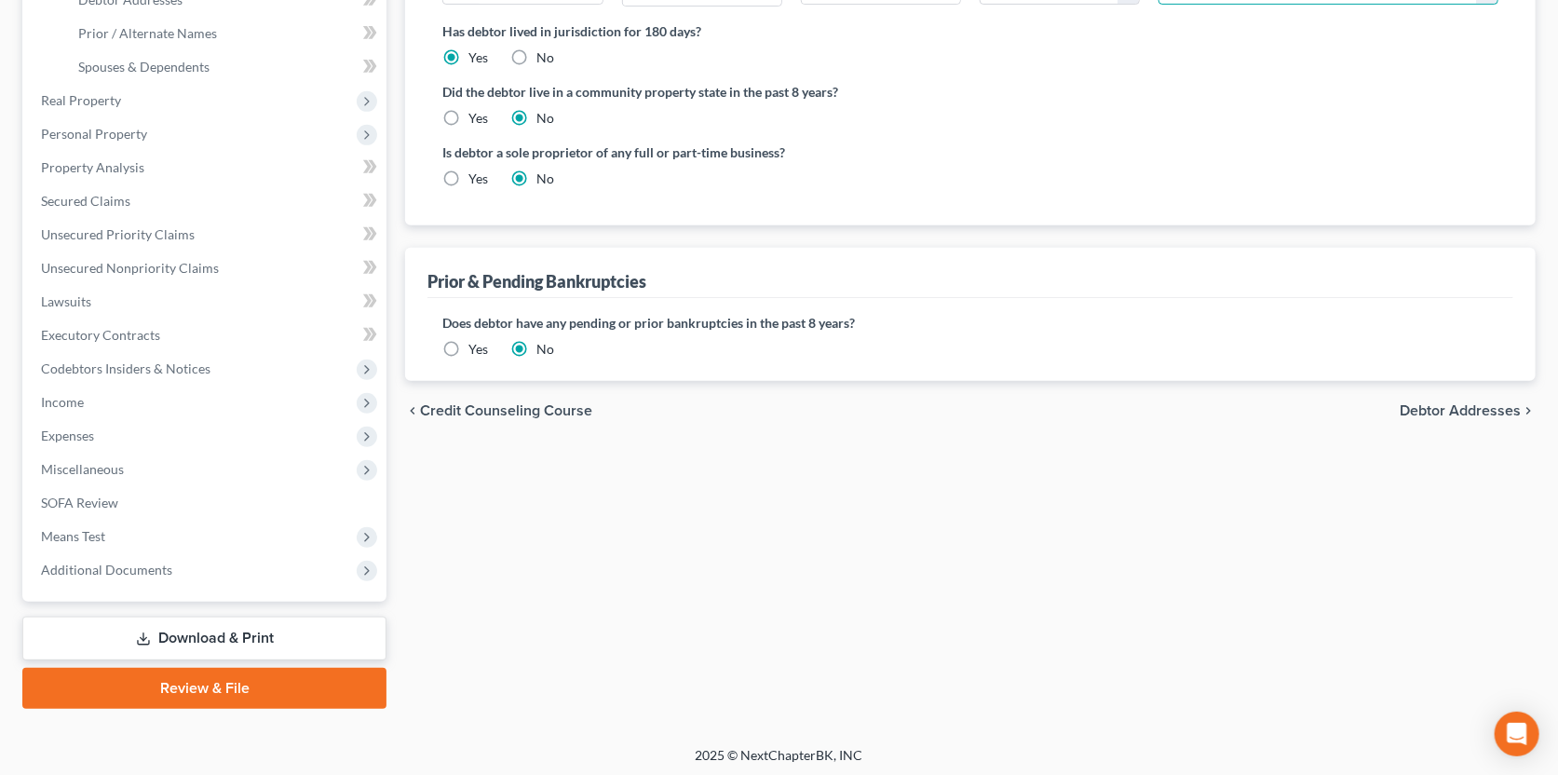
scroll to position [413, 0]
click at [1464, 409] on span "Debtor Addresses" at bounding box center [1460, 408] width 121 height 15
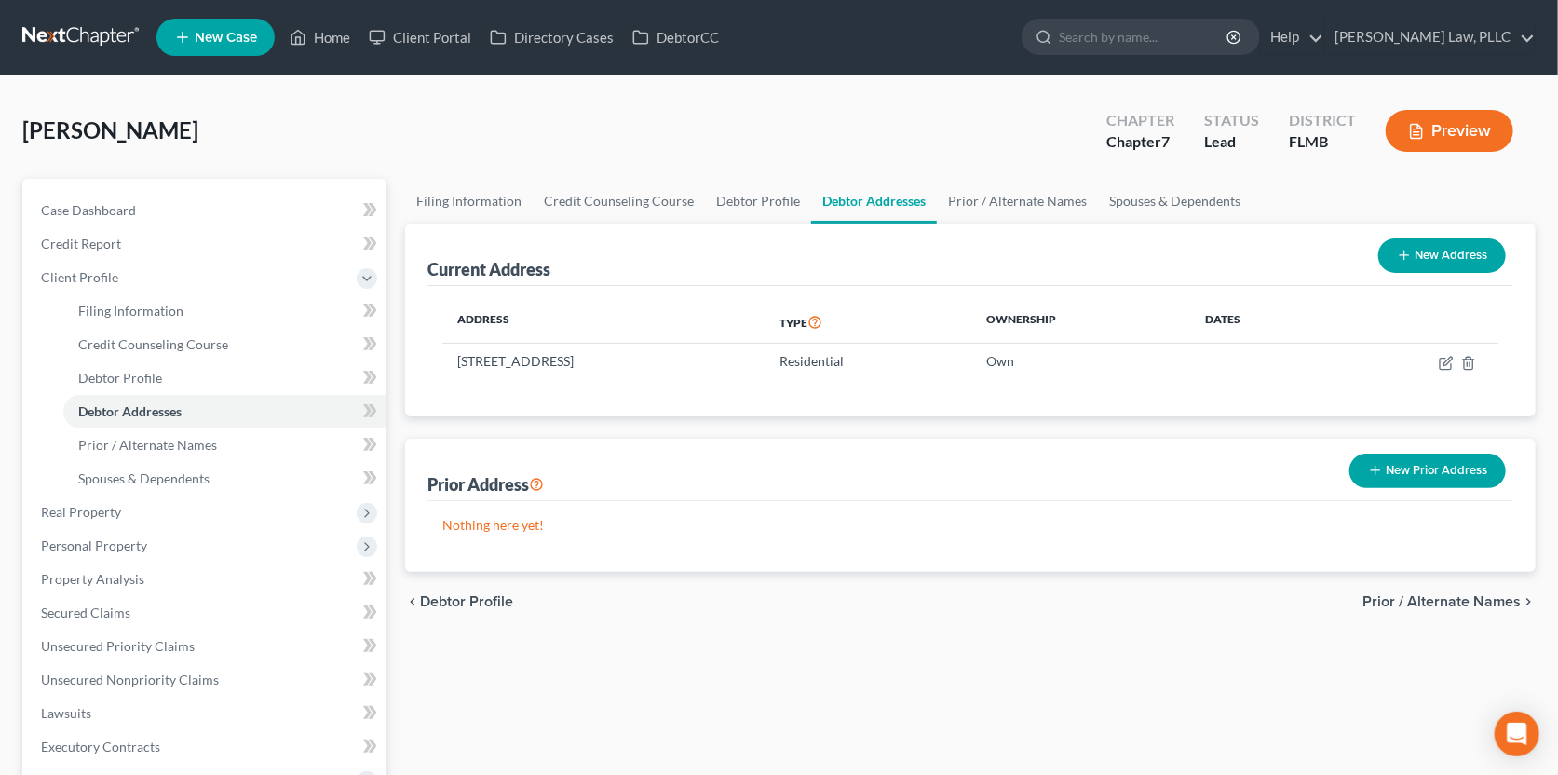
click at [1405, 596] on span "Prior / Alternate Names" at bounding box center [1441, 601] width 158 height 15
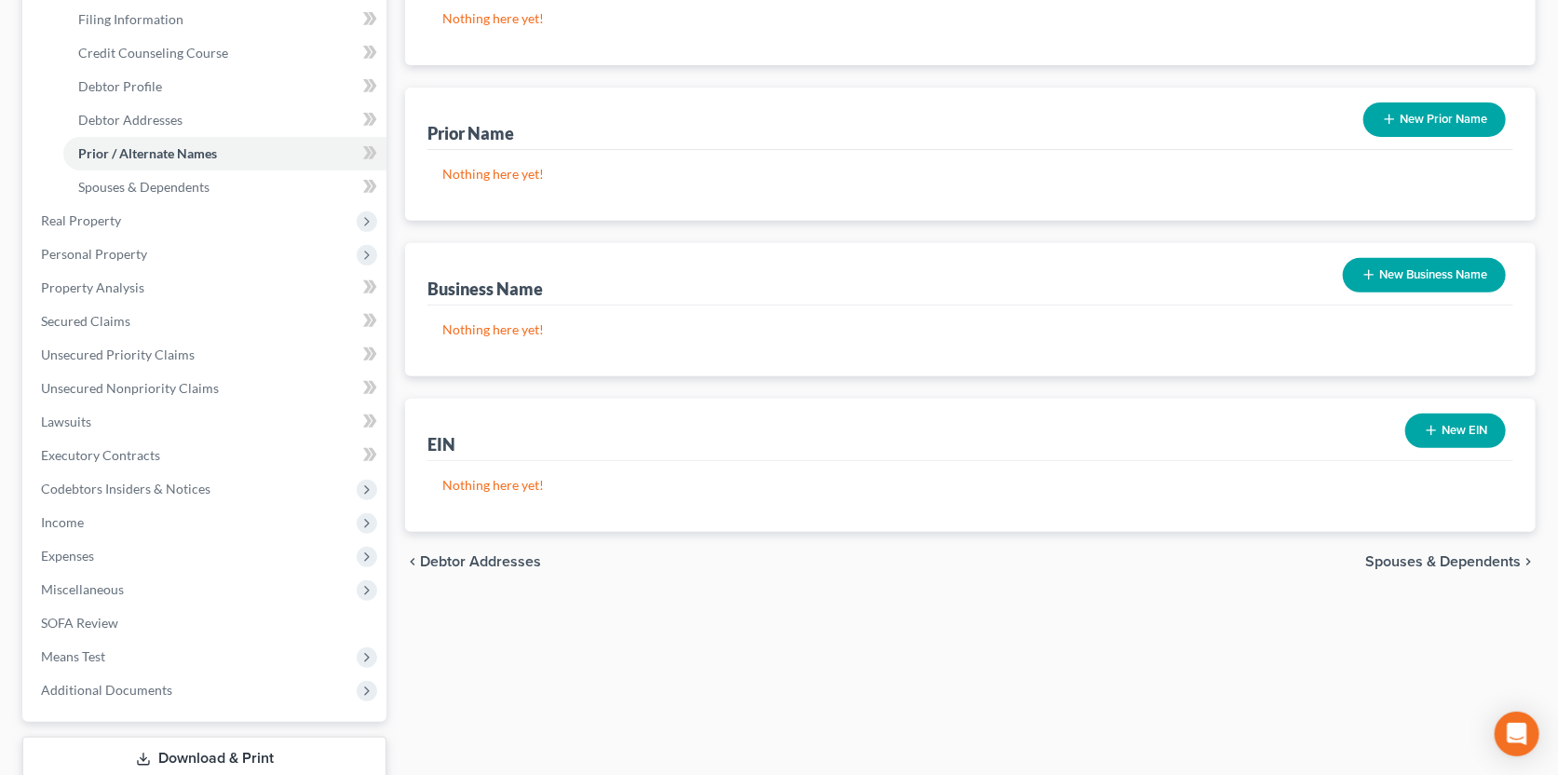
scroll to position [413, 0]
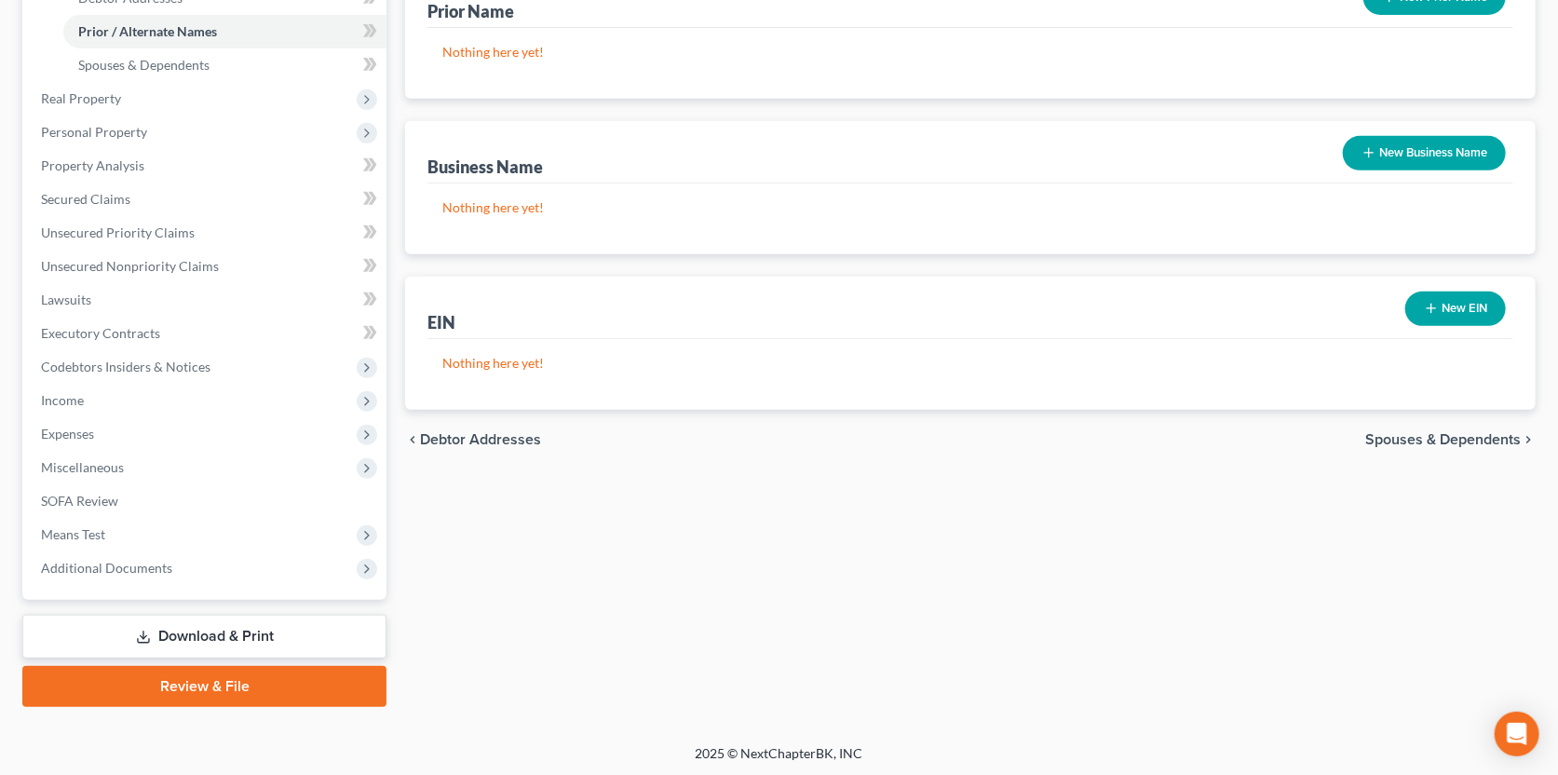
click at [1411, 440] on span "Spouses & Dependents" at bounding box center [1443, 439] width 156 height 15
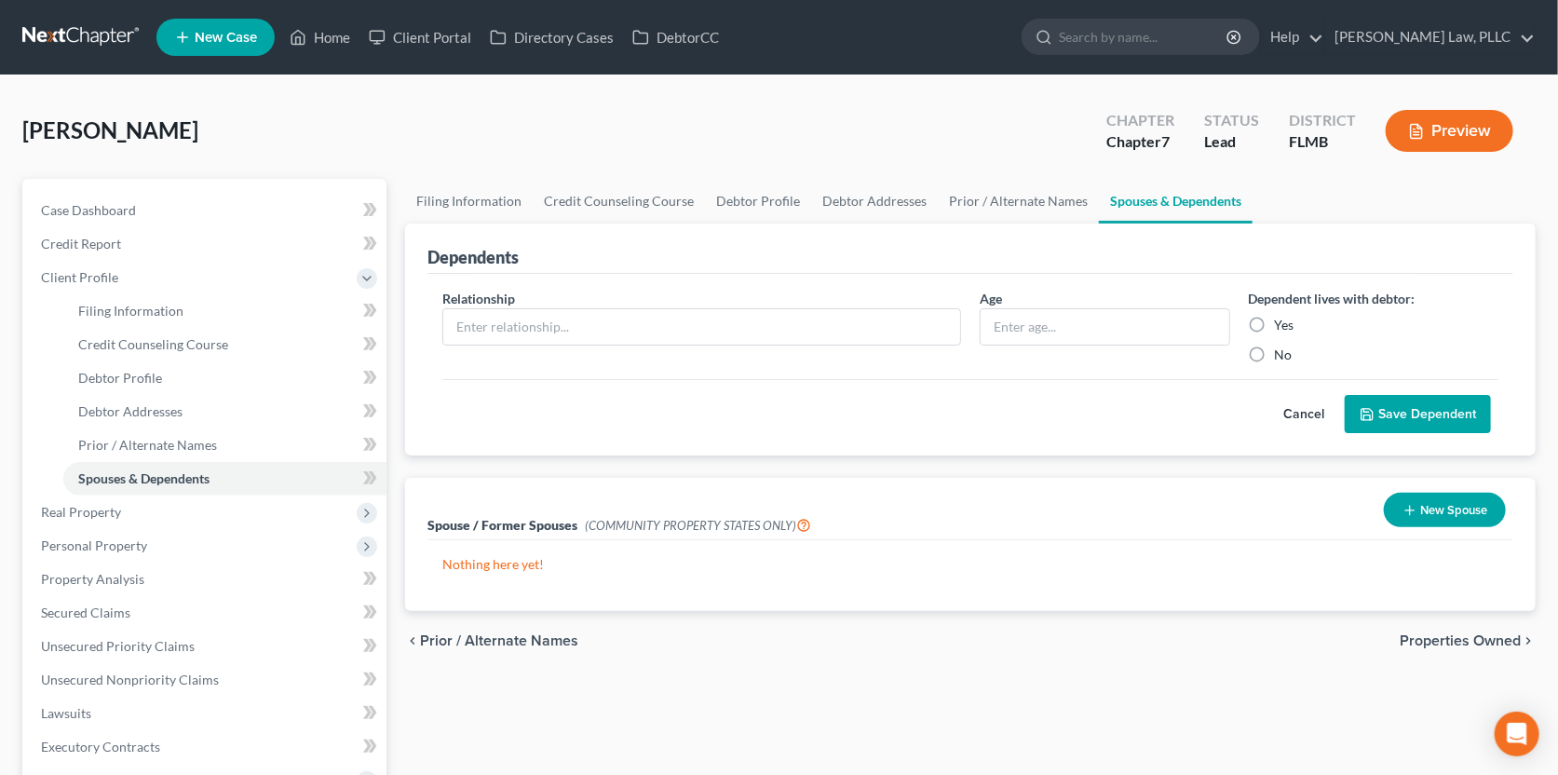
scroll to position [92, 0]
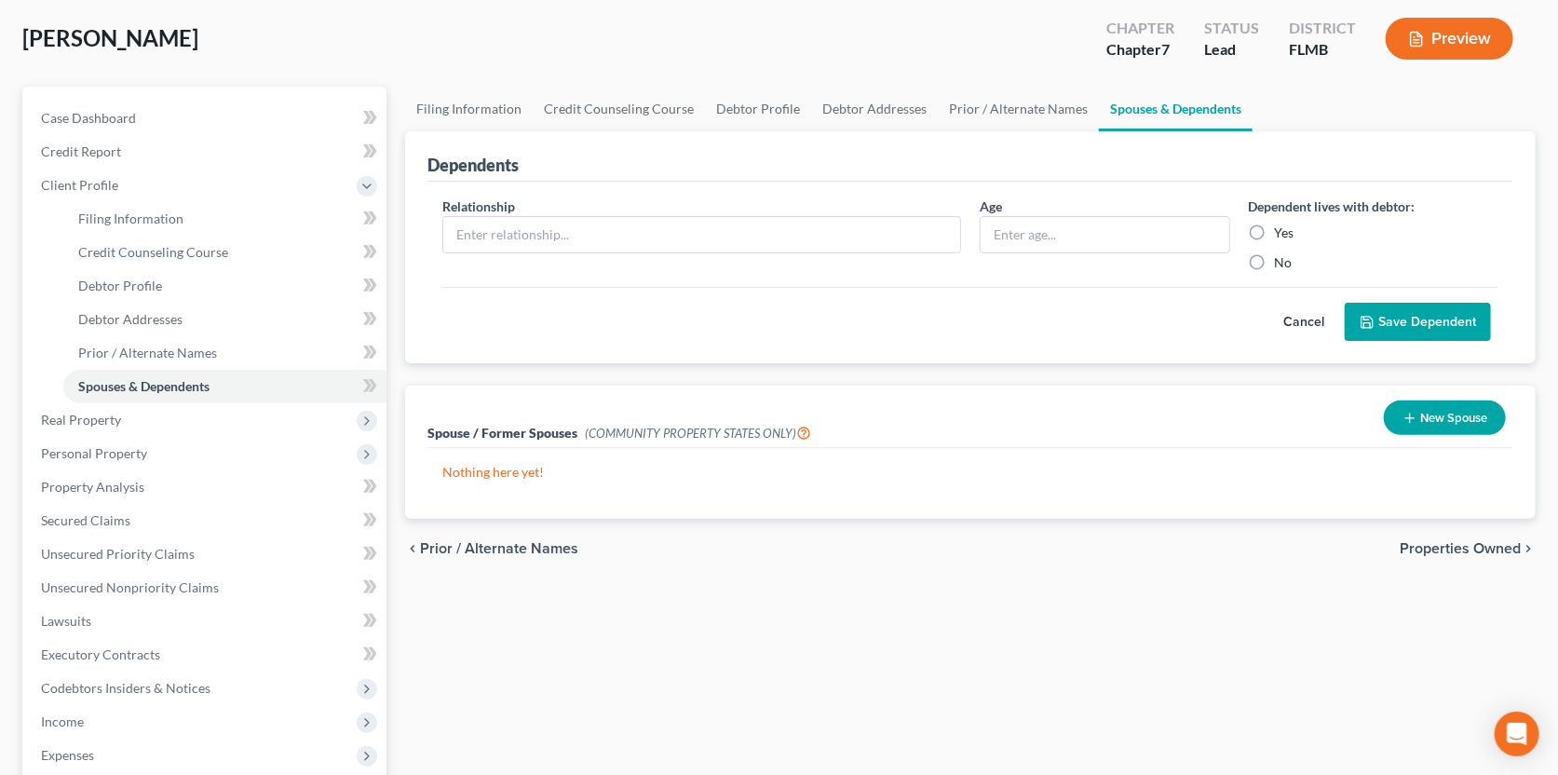
click at [1437, 548] on span "Properties Owned" at bounding box center [1460, 548] width 121 height 15
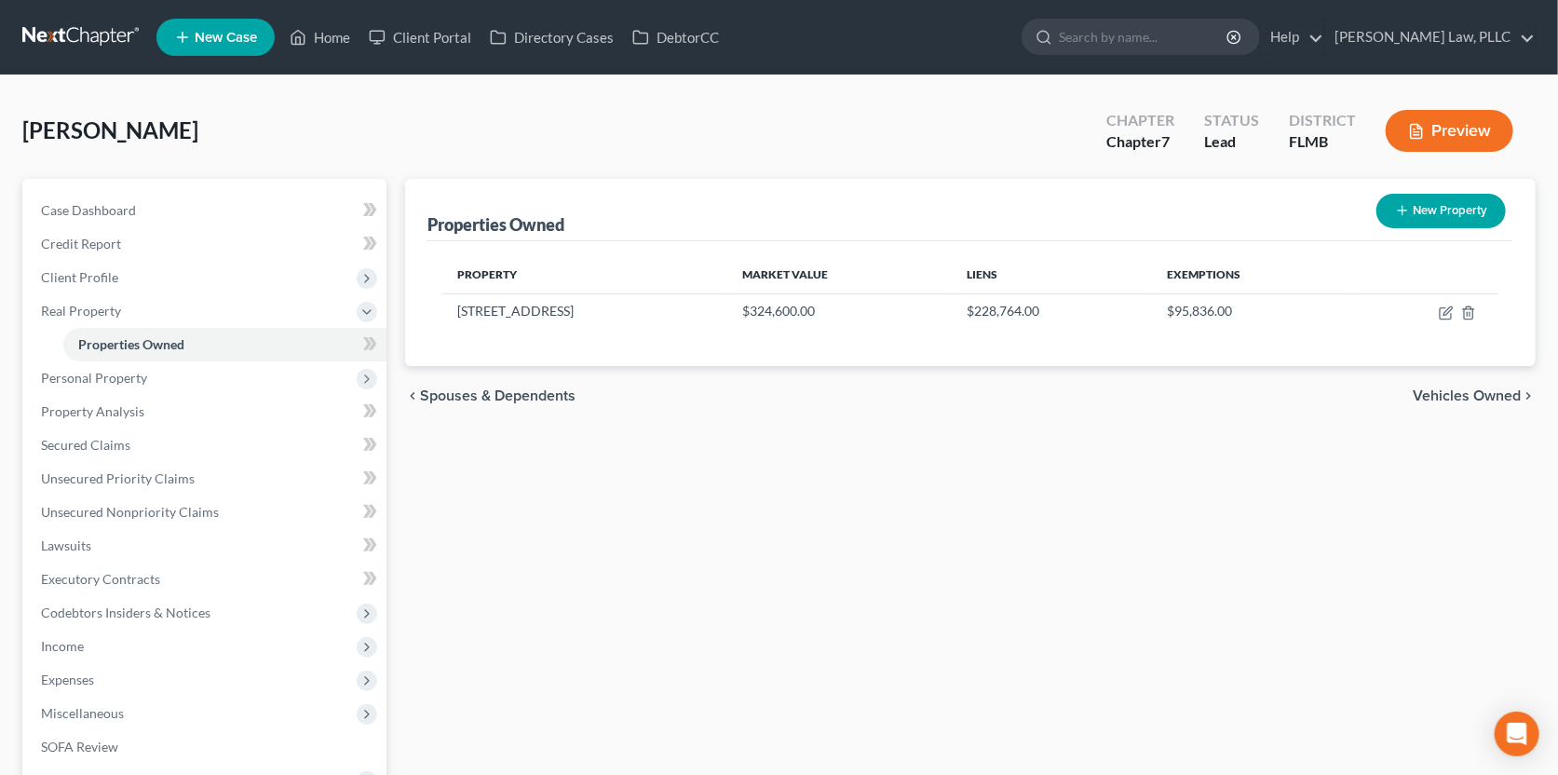
click at [1448, 394] on span "Vehicles Owned" at bounding box center [1467, 395] width 108 height 15
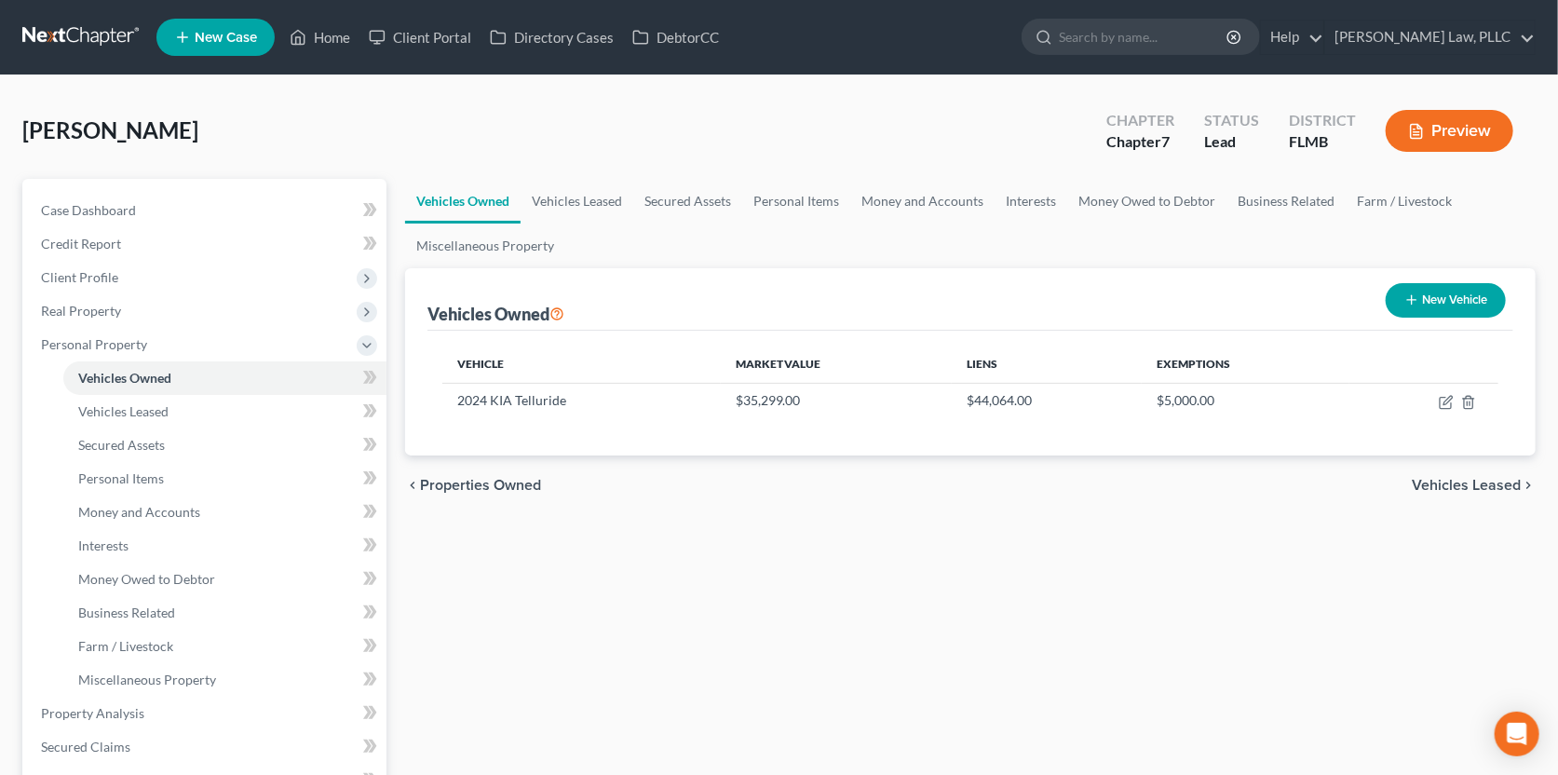
click at [1477, 480] on span "Vehicles Leased" at bounding box center [1466, 485] width 109 height 15
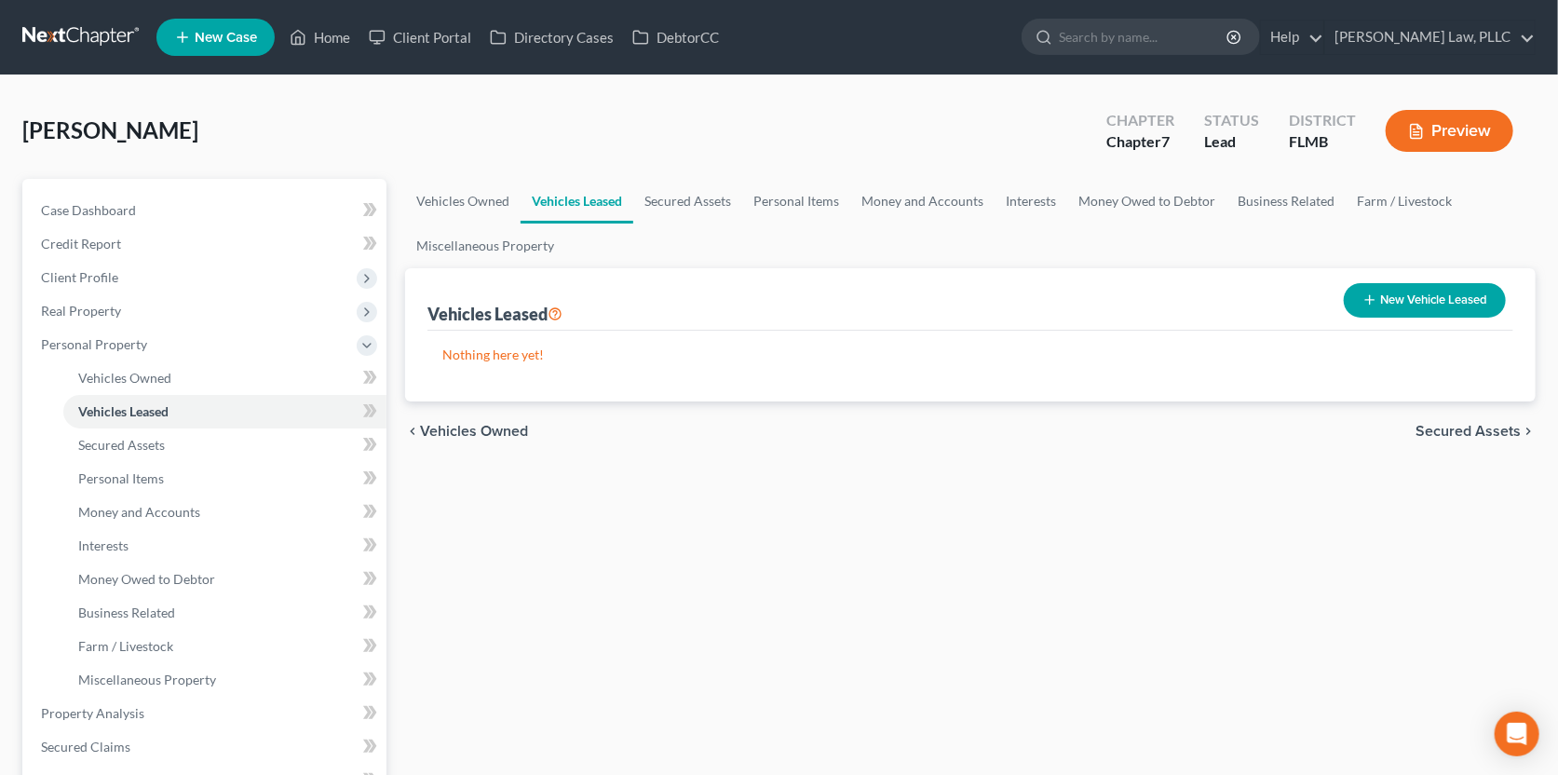
click at [1475, 440] on div "chevron_left Vehicles Owned Secured Assets chevron_right" at bounding box center [970, 431] width 1131 height 60
click at [1474, 431] on span "Secured Assets" at bounding box center [1467, 431] width 105 height 15
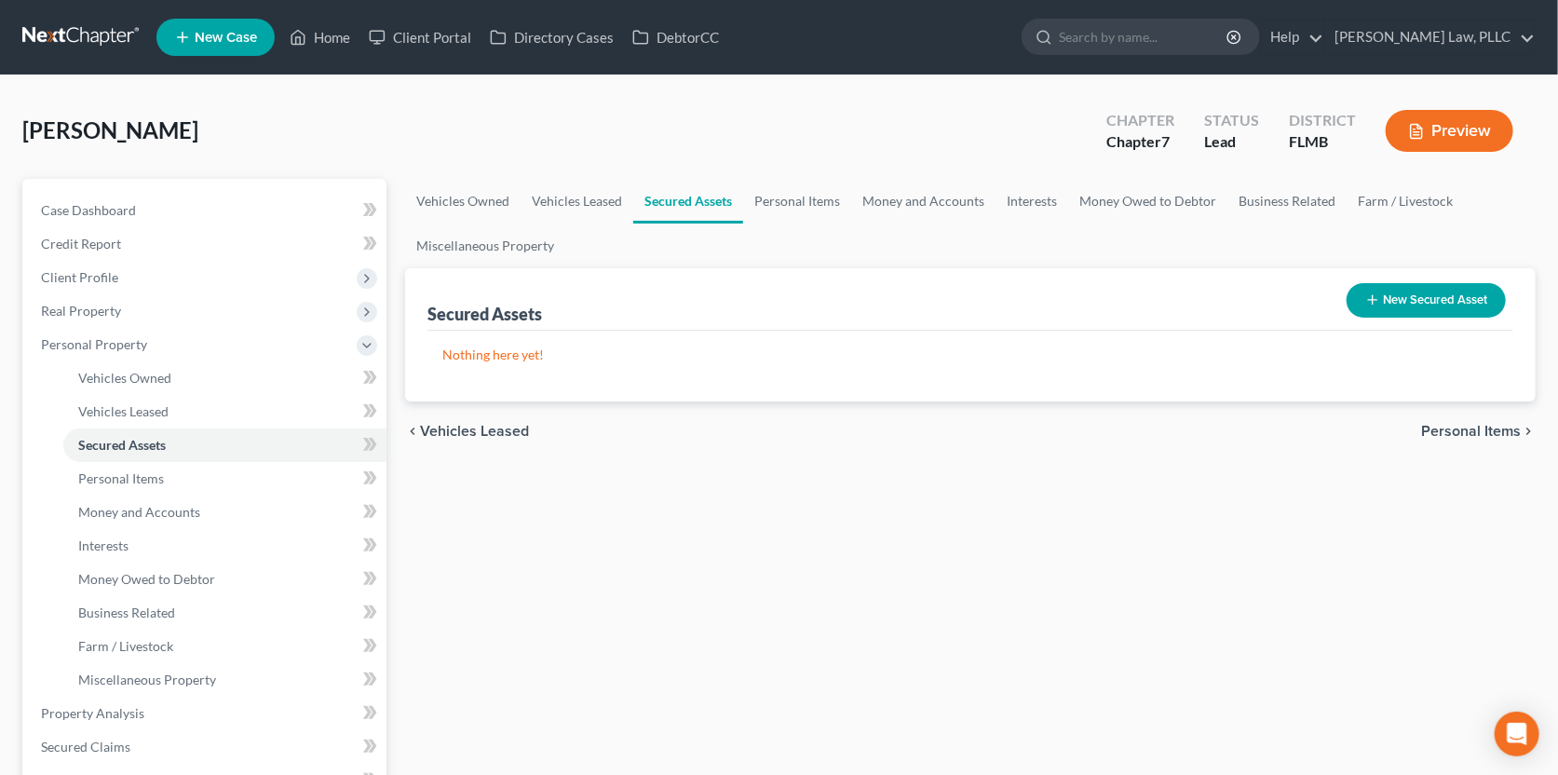
click at [1462, 430] on span "Personal Items" at bounding box center [1471, 431] width 100 height 15
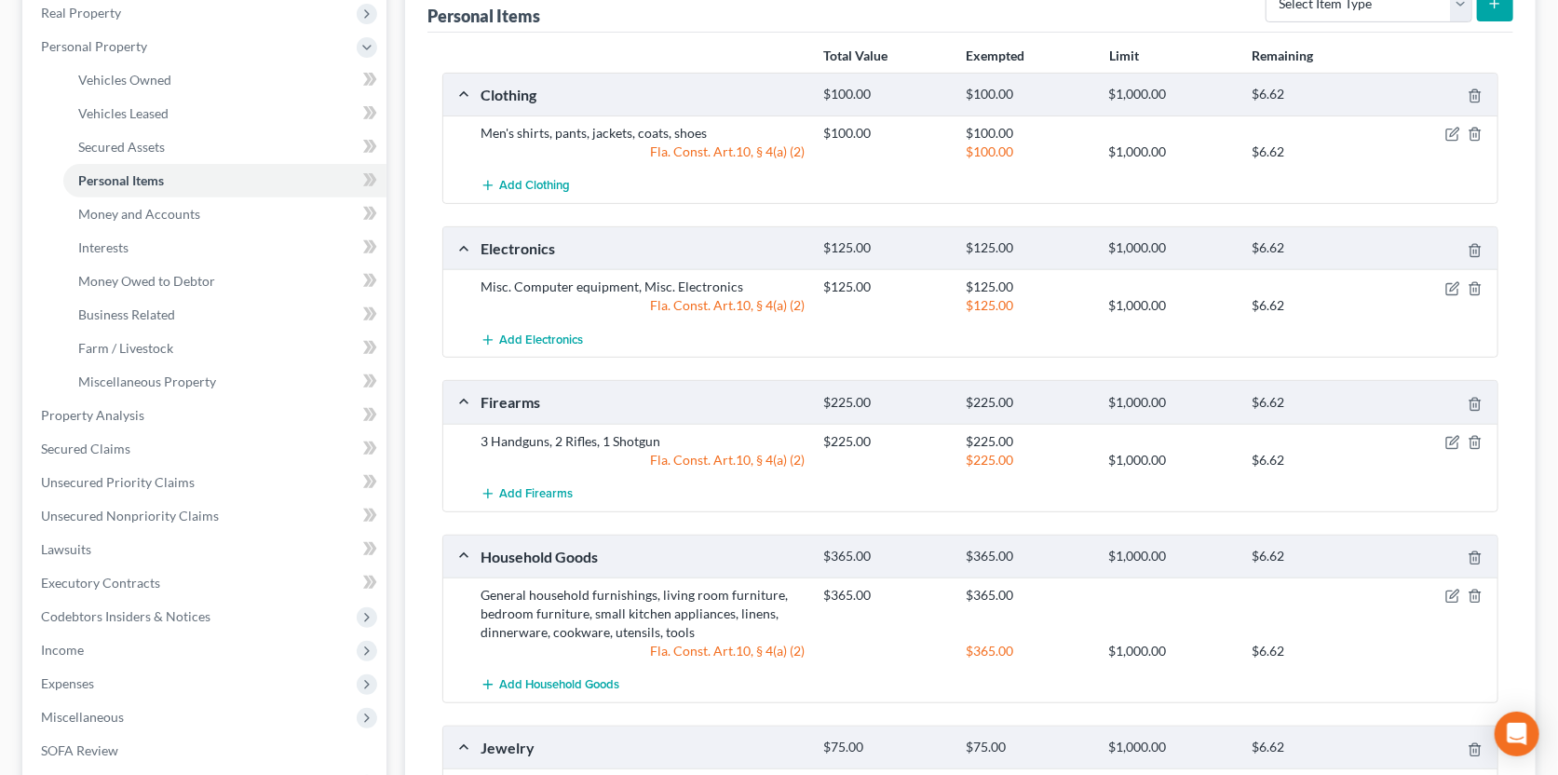
scroll to position [859, 0]
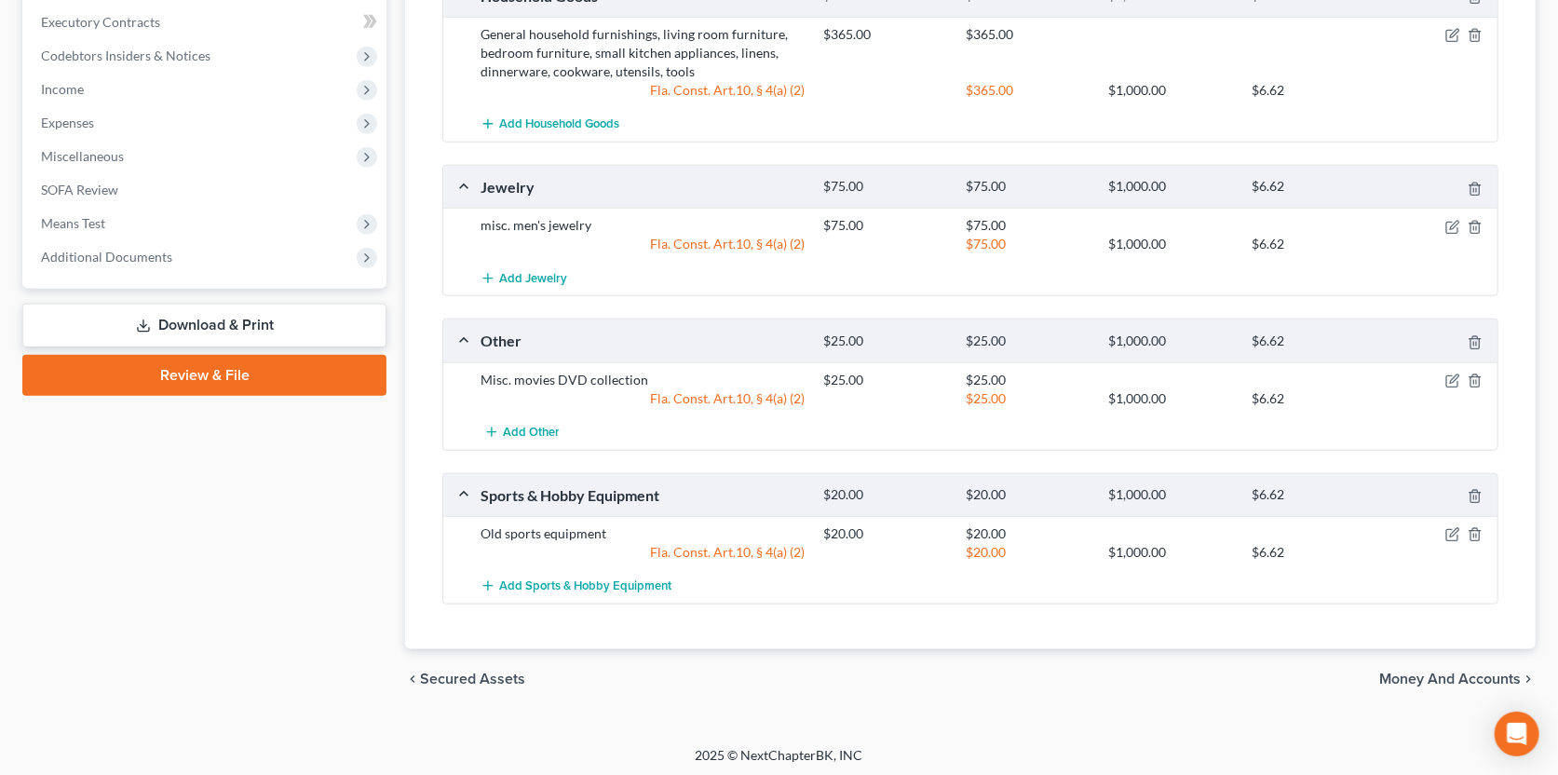
click at [1423, 675] on span "Money and Accounts" at bounding box center [1450, 678] width 142 height 15
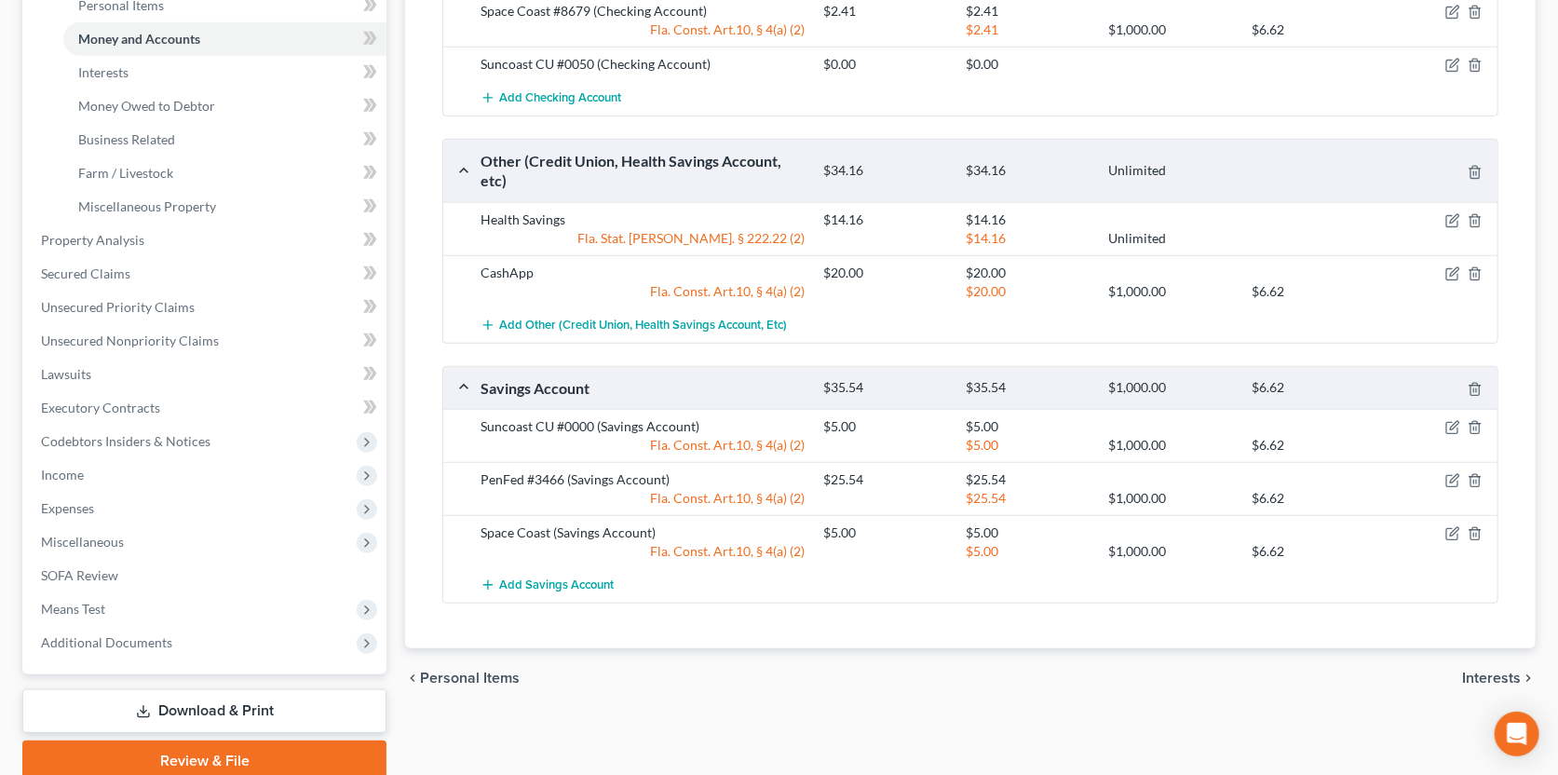
scroll to position [548, 0]
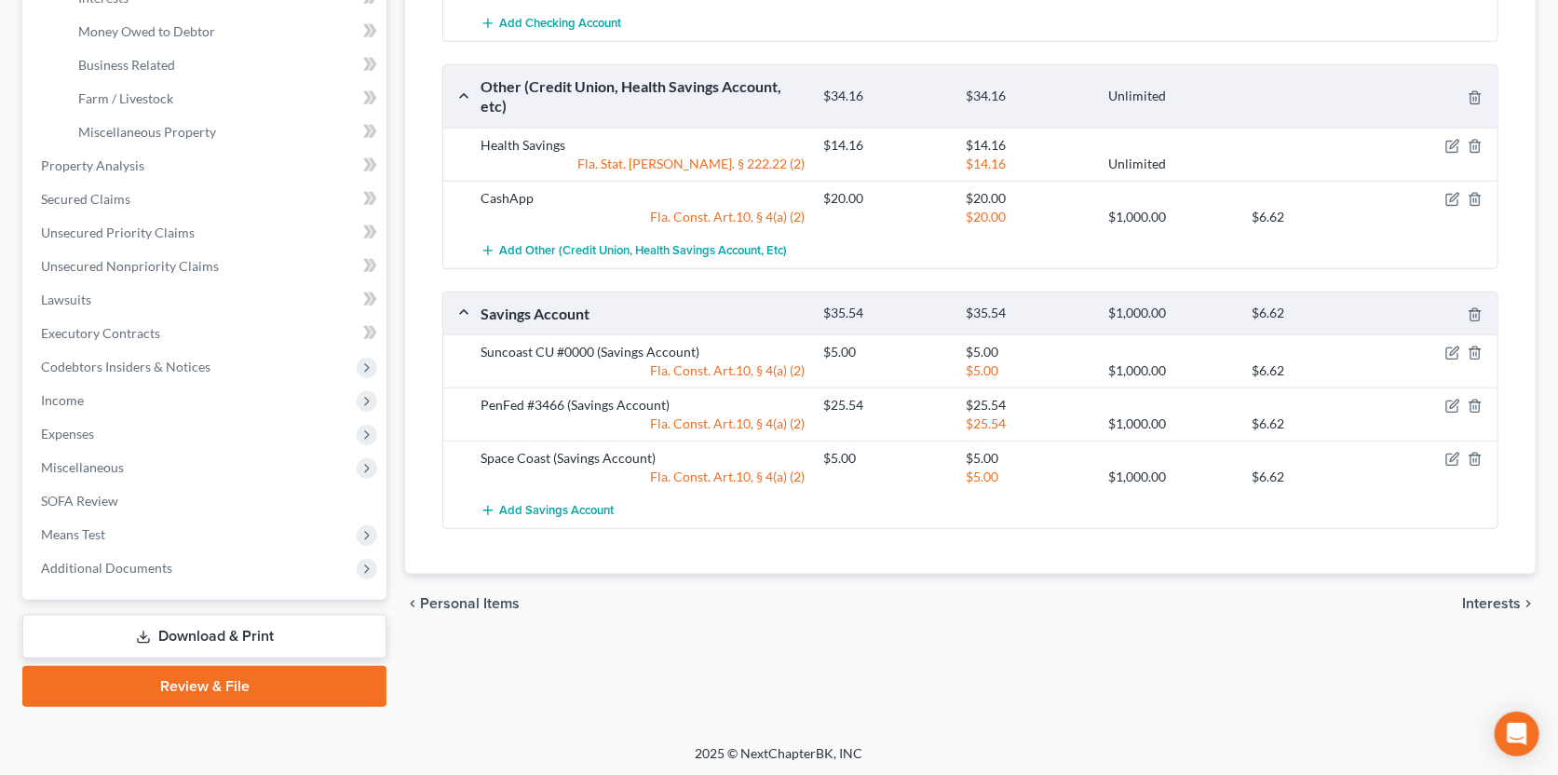
click at [1546, 549] on div "[PERSON_NAME] Upgraded Chapter Chapter 7 Status Lead District FLMB Preview Peti…" at bounding box center [779, 136] width 1558 height 1216
click at [1503, 599] on span "Interests" at bounding box center [1491, 603] width 59 height 15
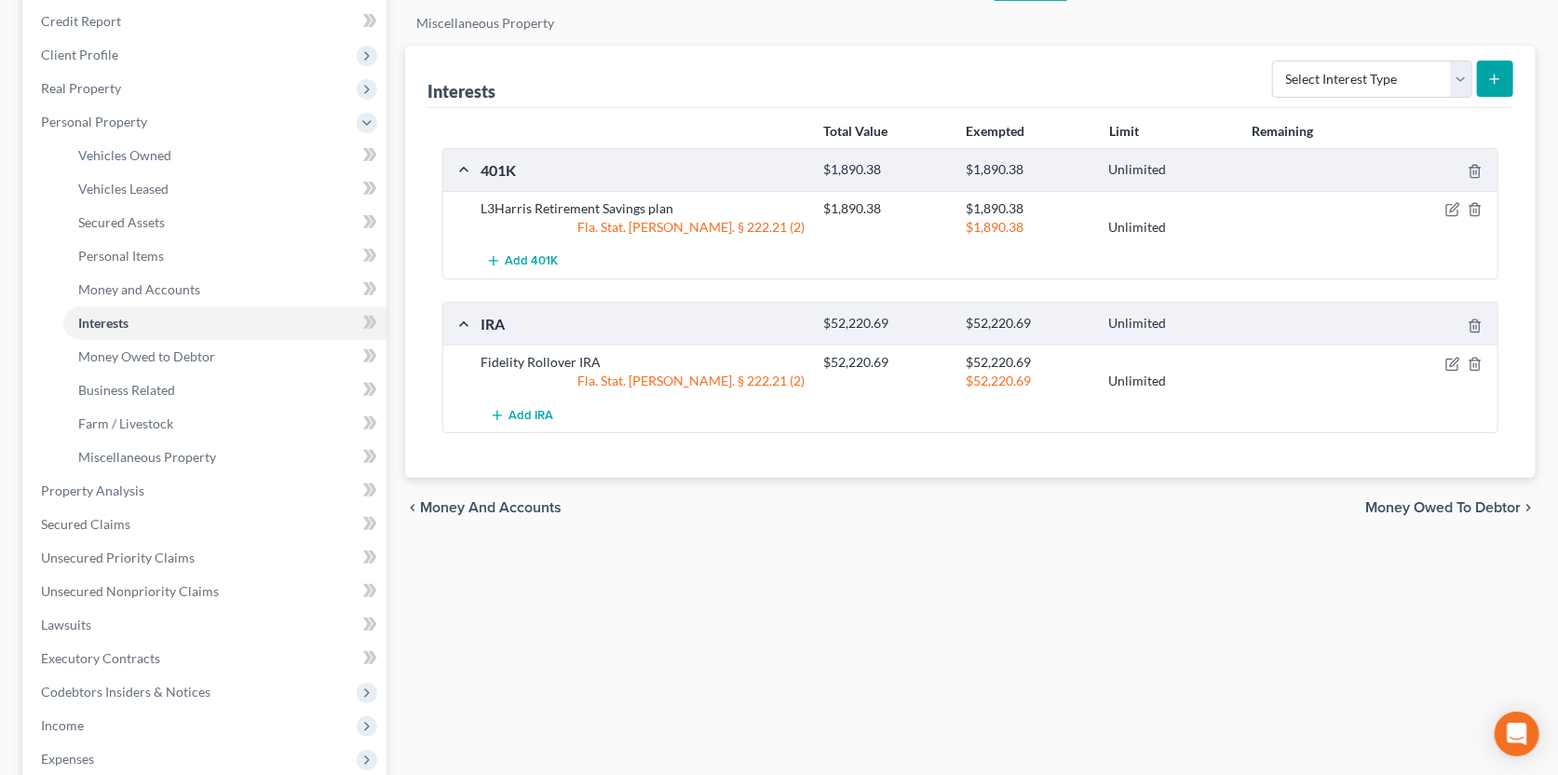
scroll to position [278, 0]
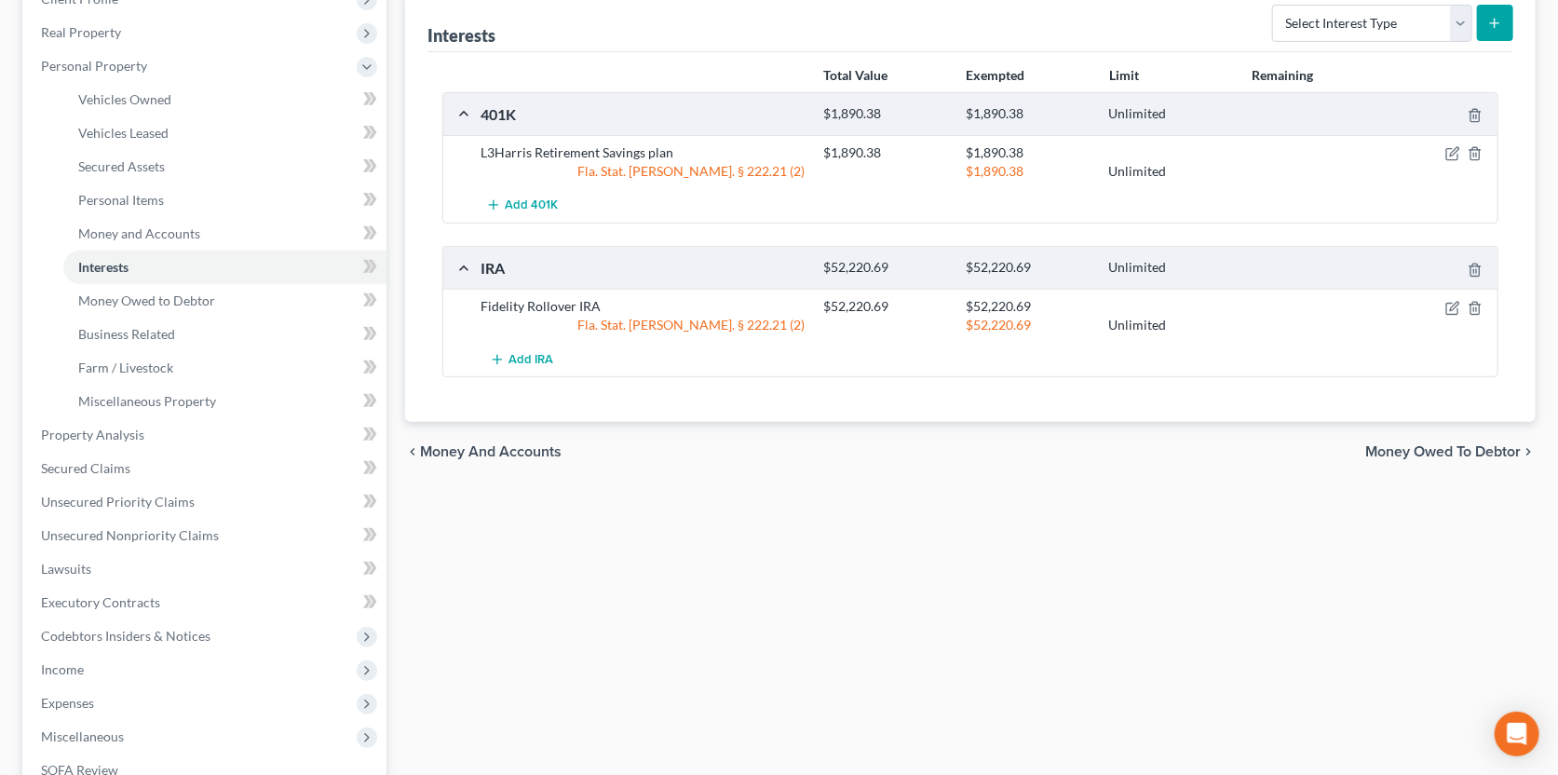
click at [1440, 449] on span "Money Owed to Debtor" at bounding box center [1443, 451] width 156 height 15
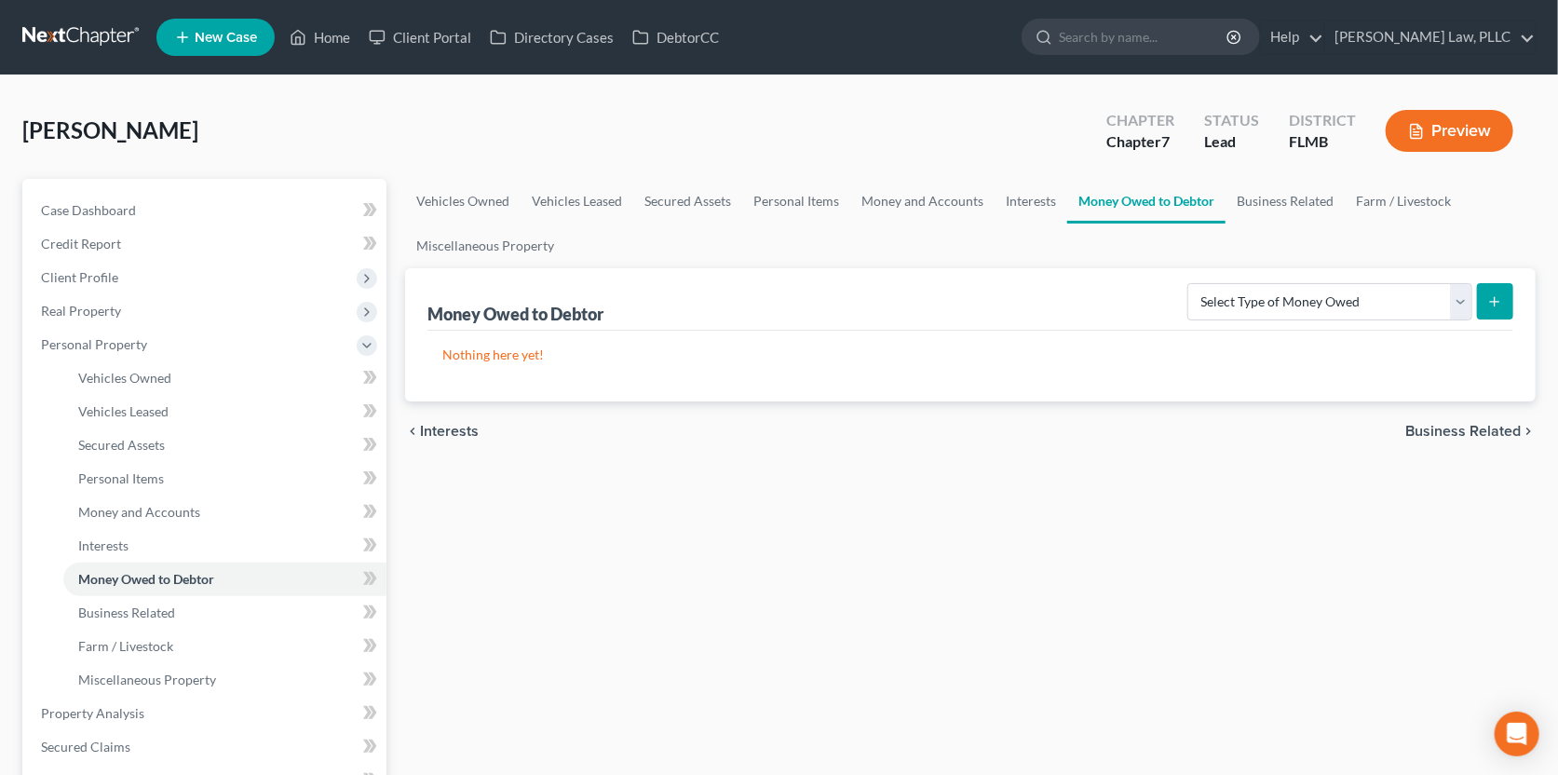
click at [1454, 426] on span "Business Related" at bounding box center [1462, 431] width 115 height 15
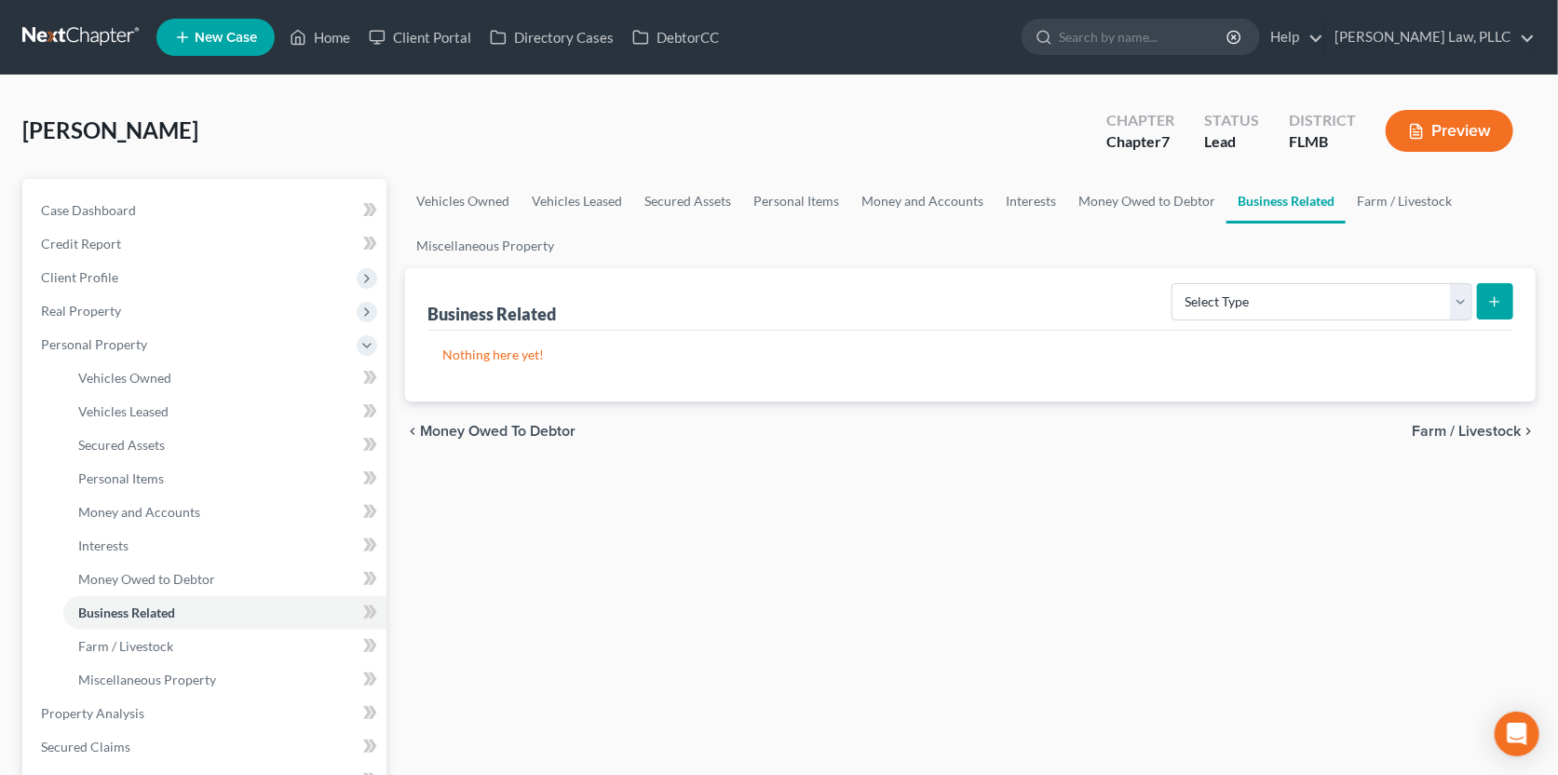
click at [1454, 426] on span "Farm / Livestock" at bounding box center [1466, 431] width 109 height 15
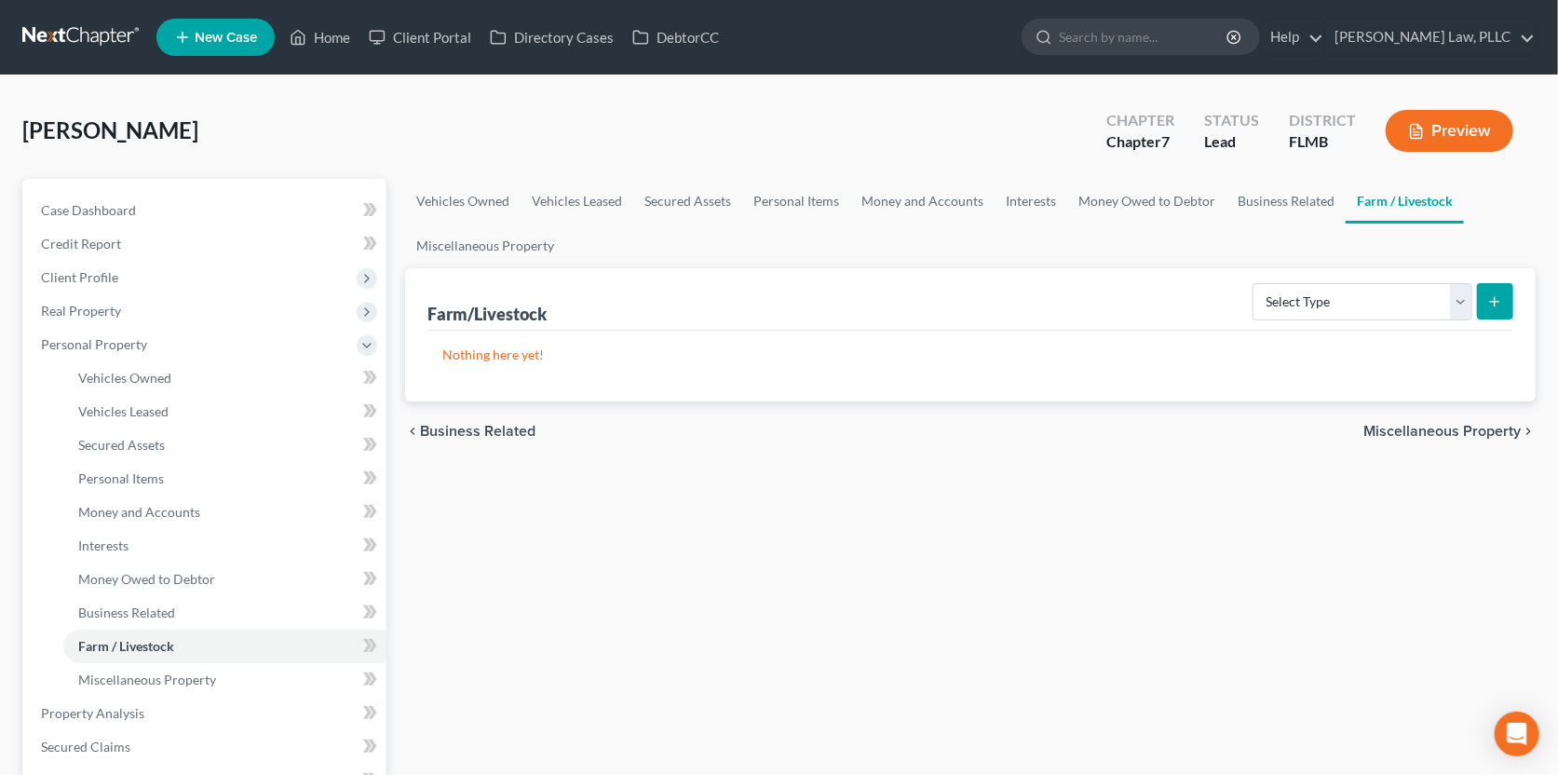
click at [1455, 425] on span "Miscellaneous Property" at bounding box center [1441, 431] width 157 height 15
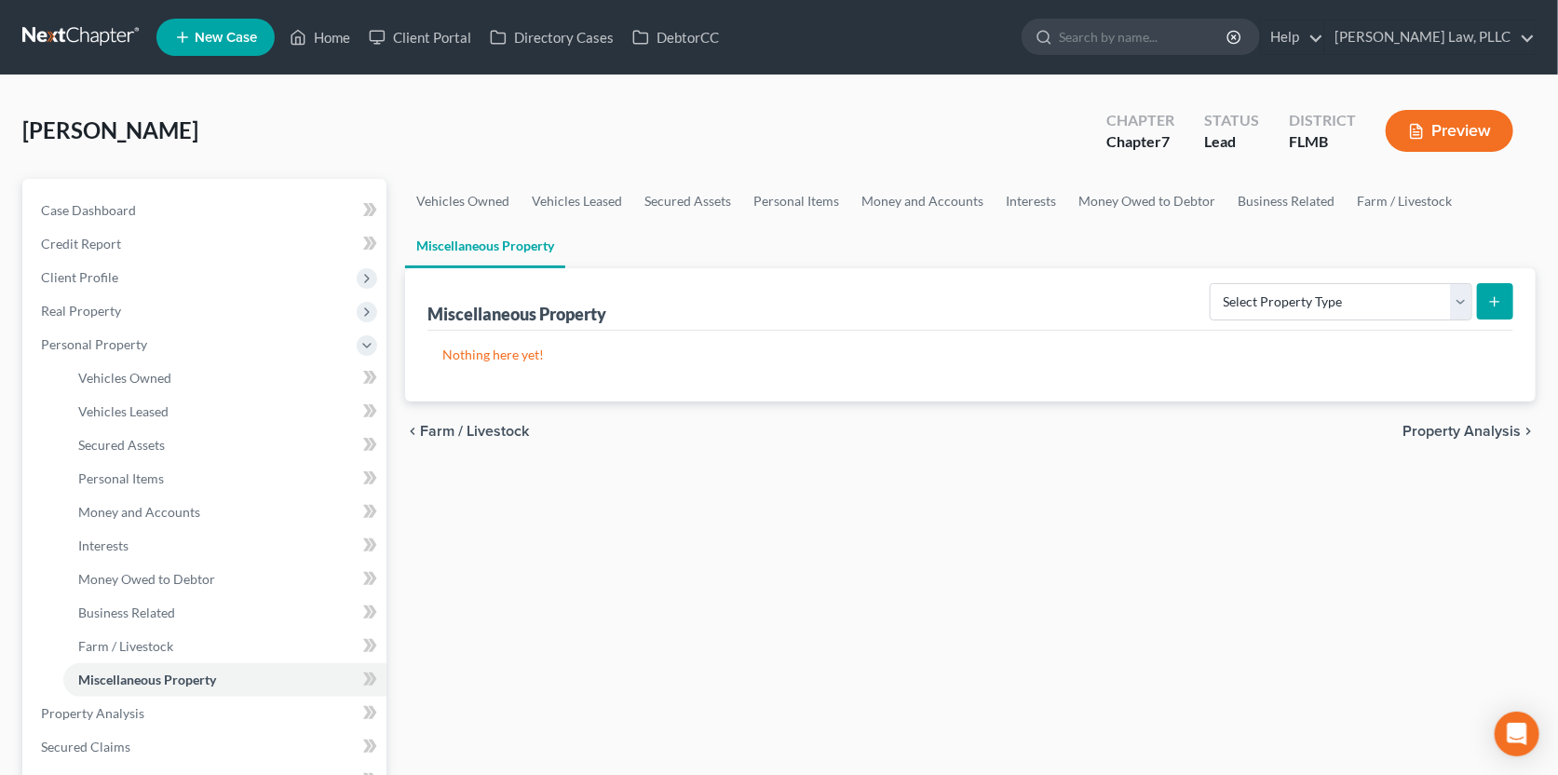
click at [1455, 425] on span "Property Analysis" at bounding box center [1461, 431] width 118 height 15
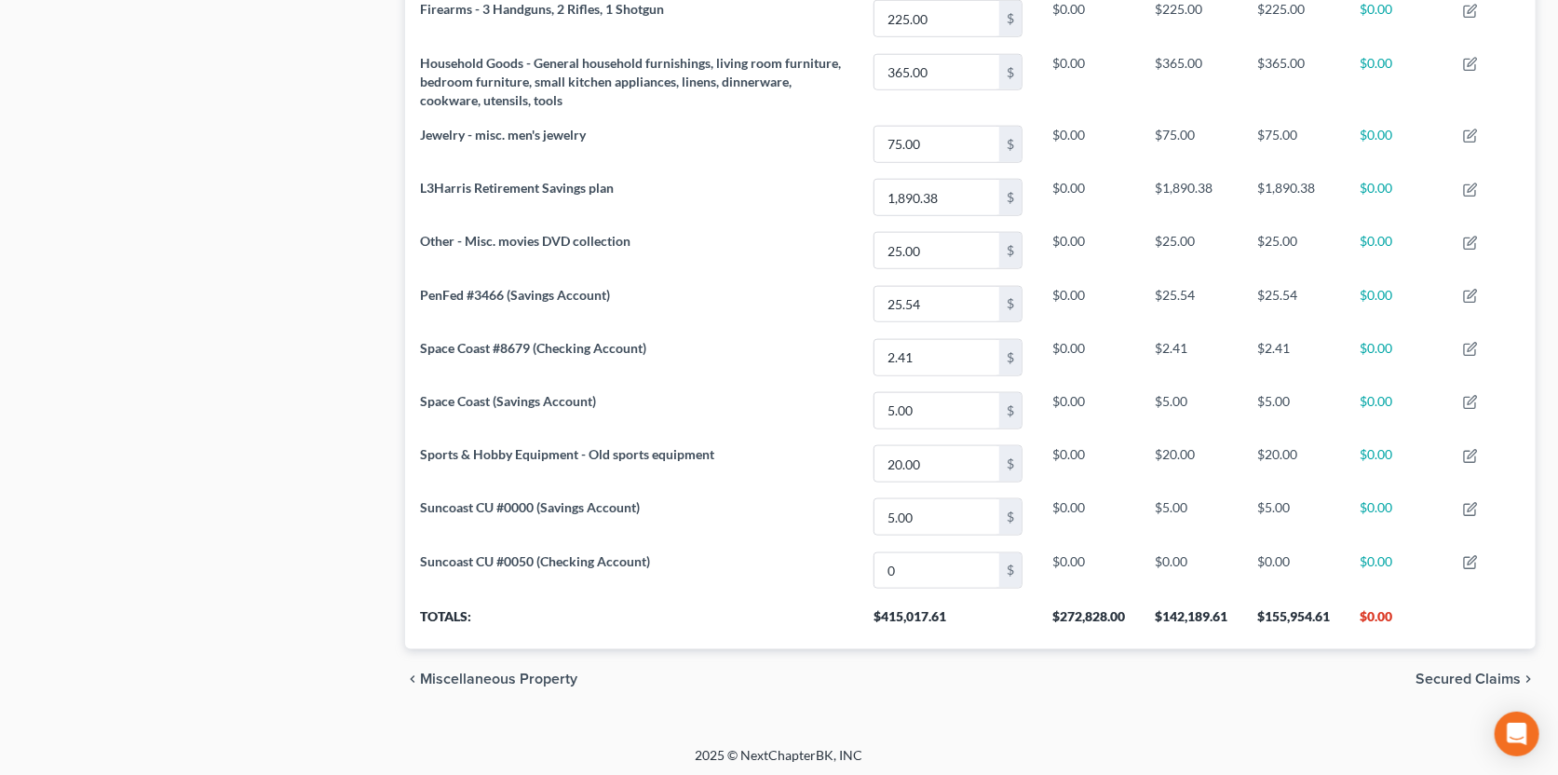
click at [1472, 671] on span "Secured Claims" at bounding box center [1467, 678] width 105 height 15
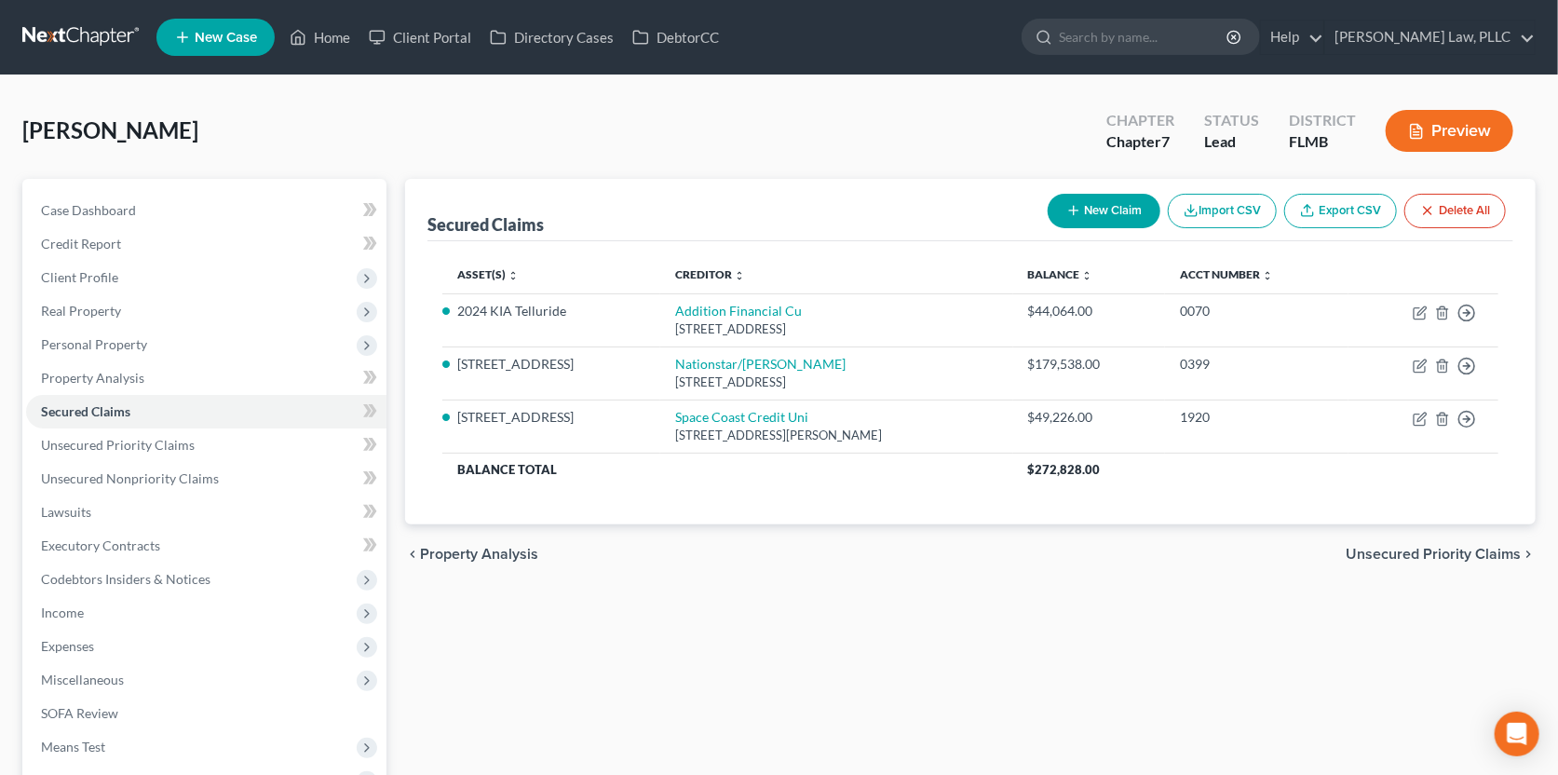
click at [1434, 555] on span "Unsecured Priority Claims" at bounding box center [1433, 554] width 175 height 15
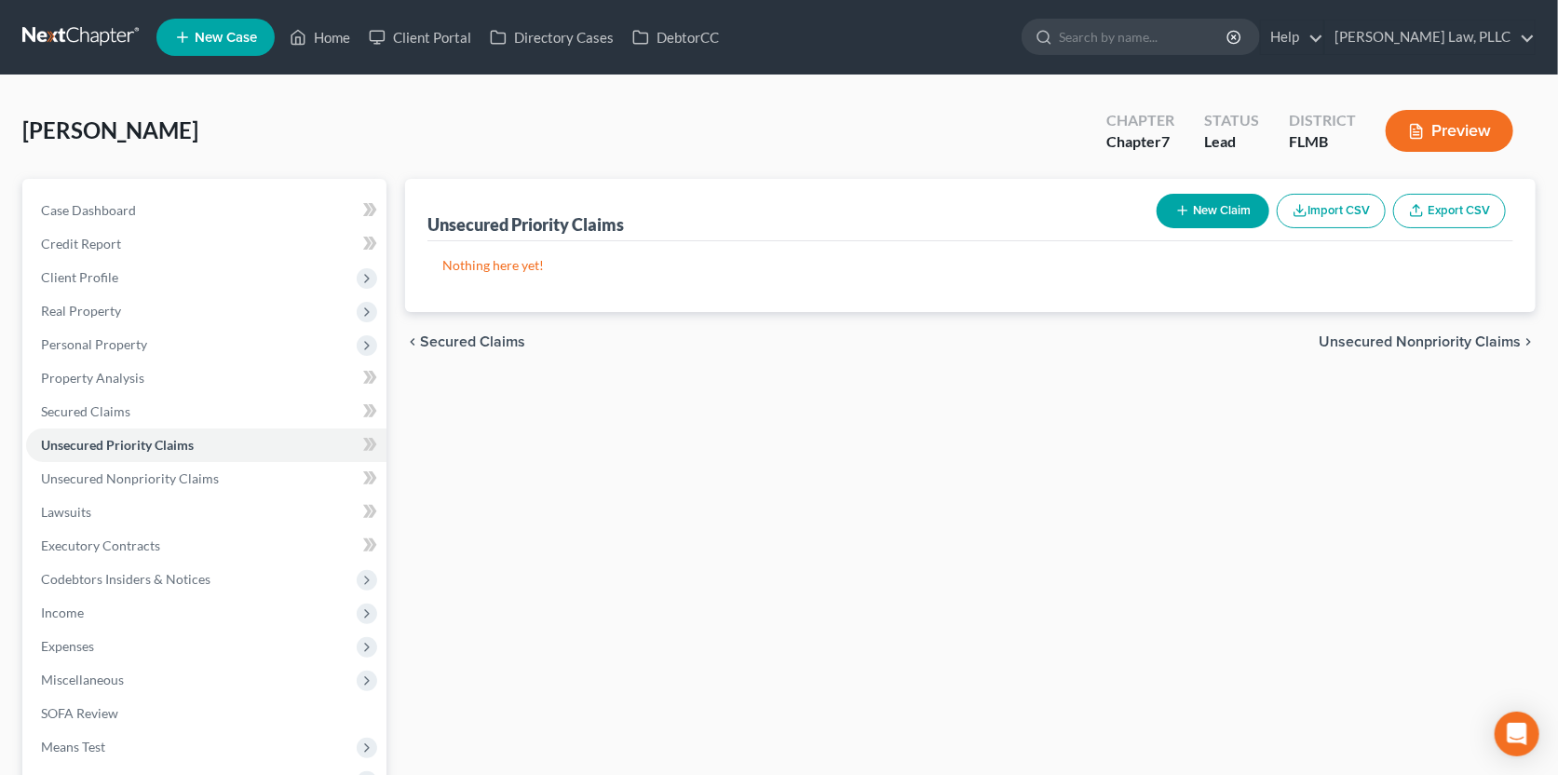
click at [471, 339] on span "Secured Claims" at bounding box center [472, 341] width 105 height 15
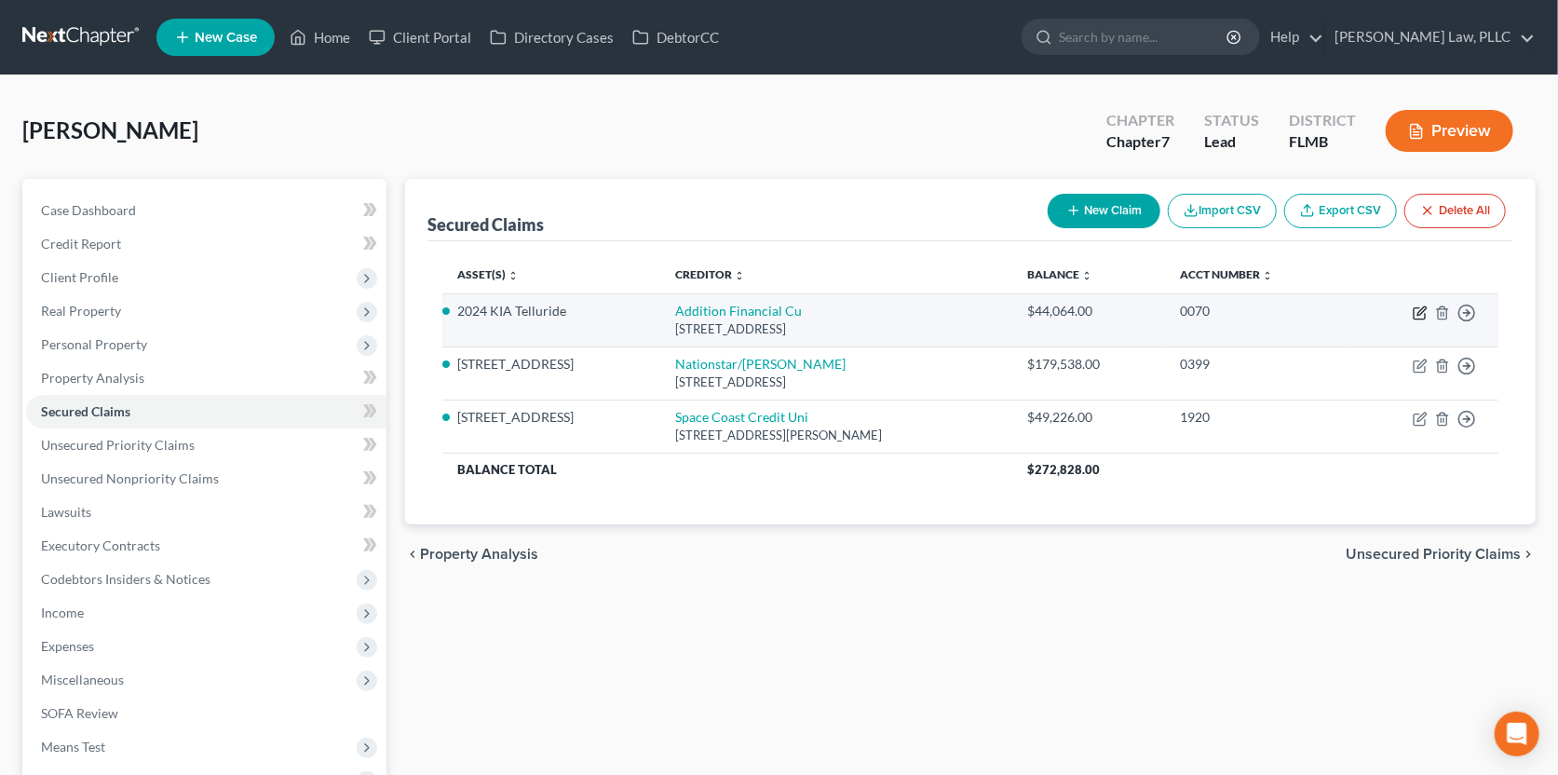
click at [1424, 307] on icon "button" at bounding box center [1420, 312] width 15 height 15
select select "9"
select select "0"
select select "19"
select select "2"
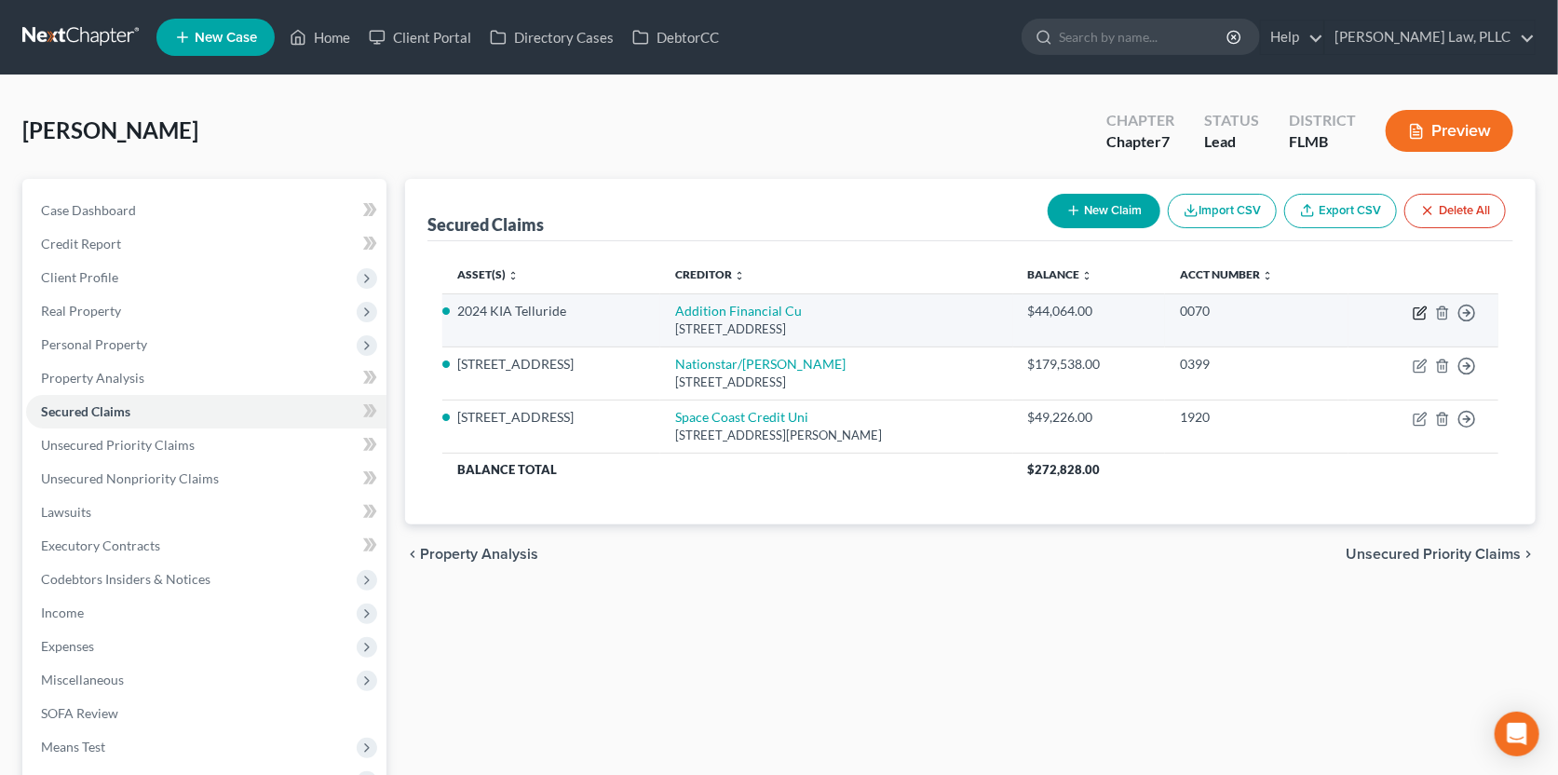
select select "3"
select select "0"
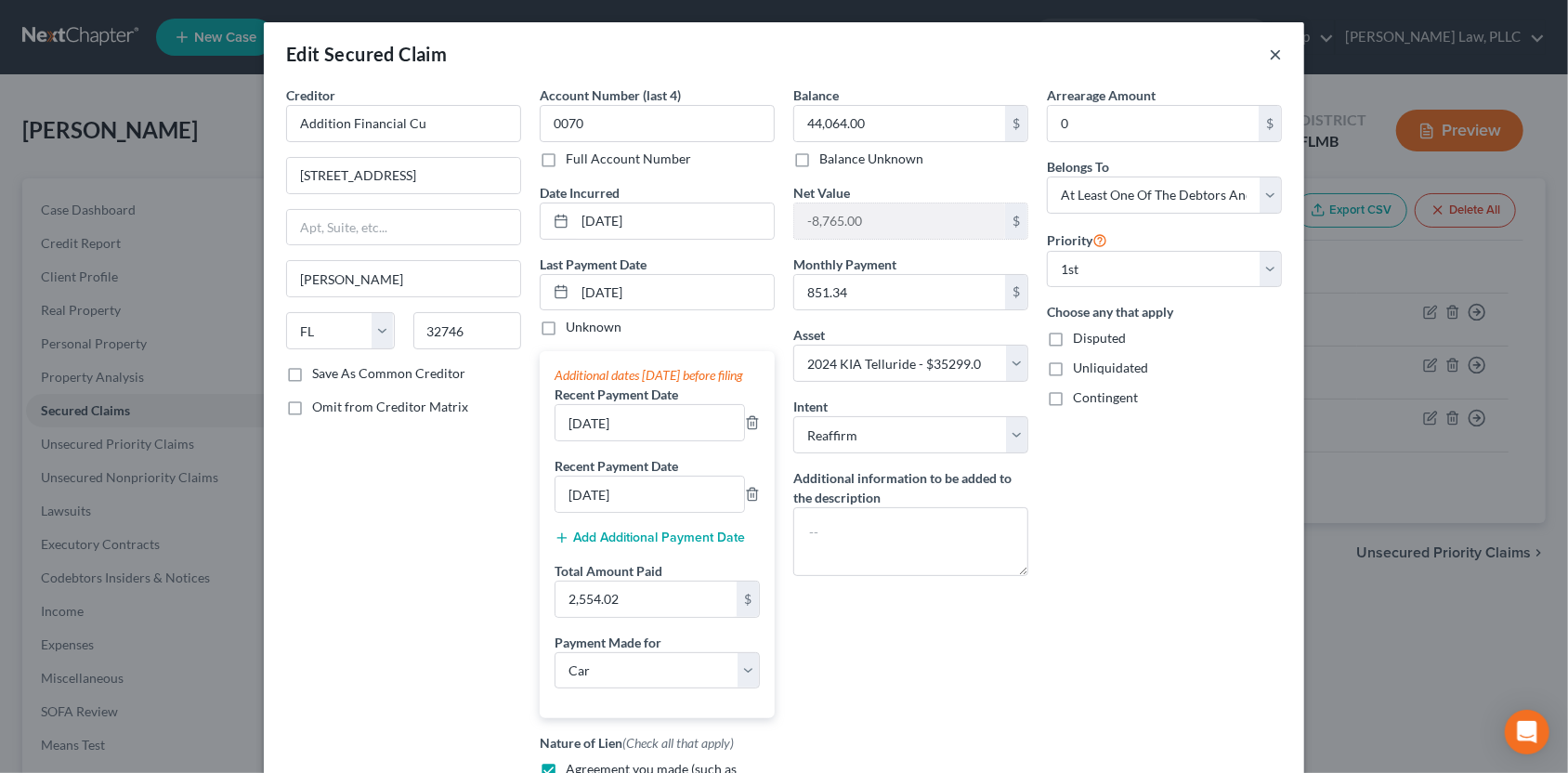
click at [1269, 59] on button "×" at bounding box center [1275, 54] width 13 height 22
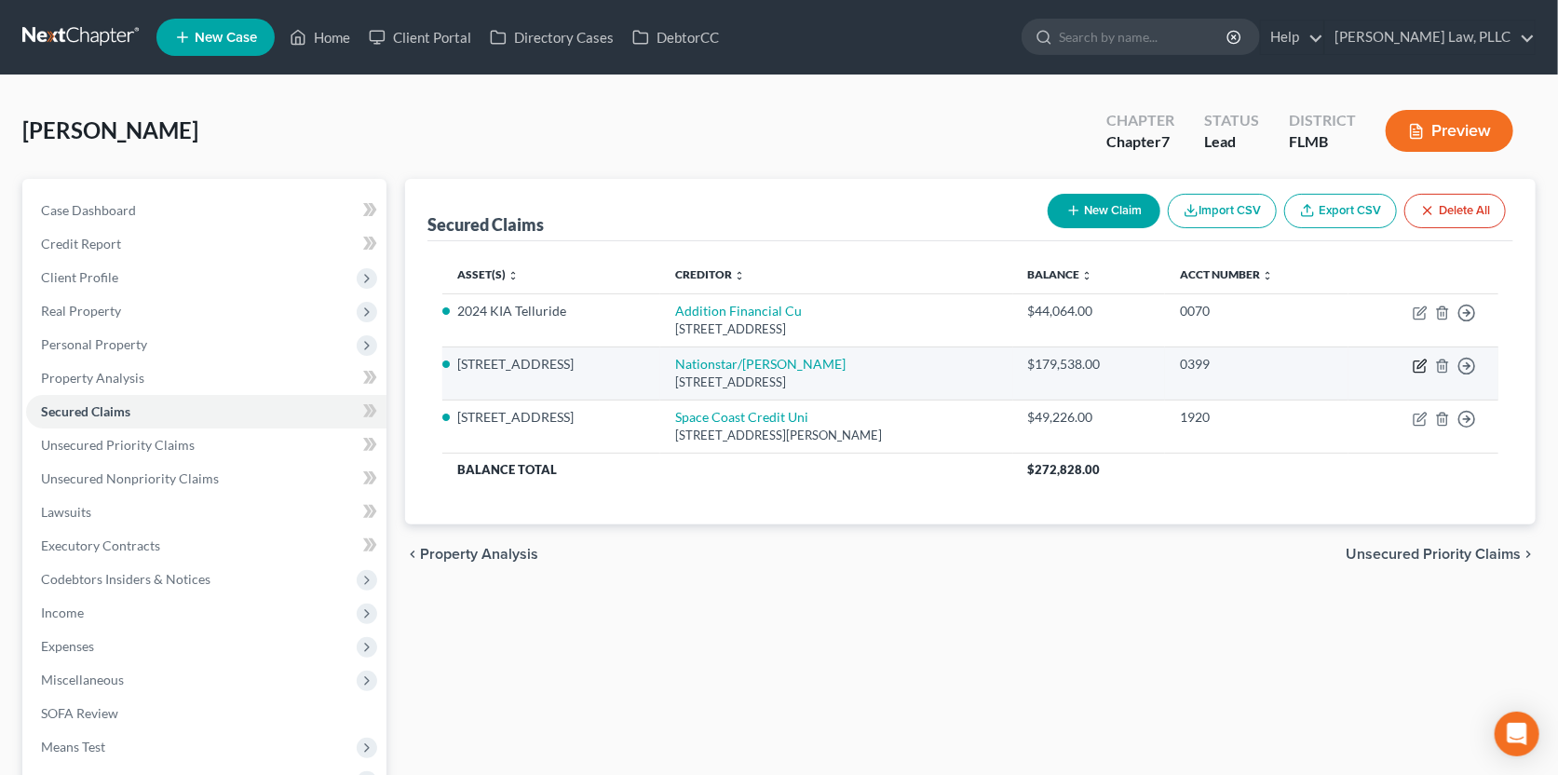
click at [1420, 362] on icon "button" at bounding box center [1421, 363] width 8 height 8
select select "45"
select select "3"
select select "7"
select select "2"
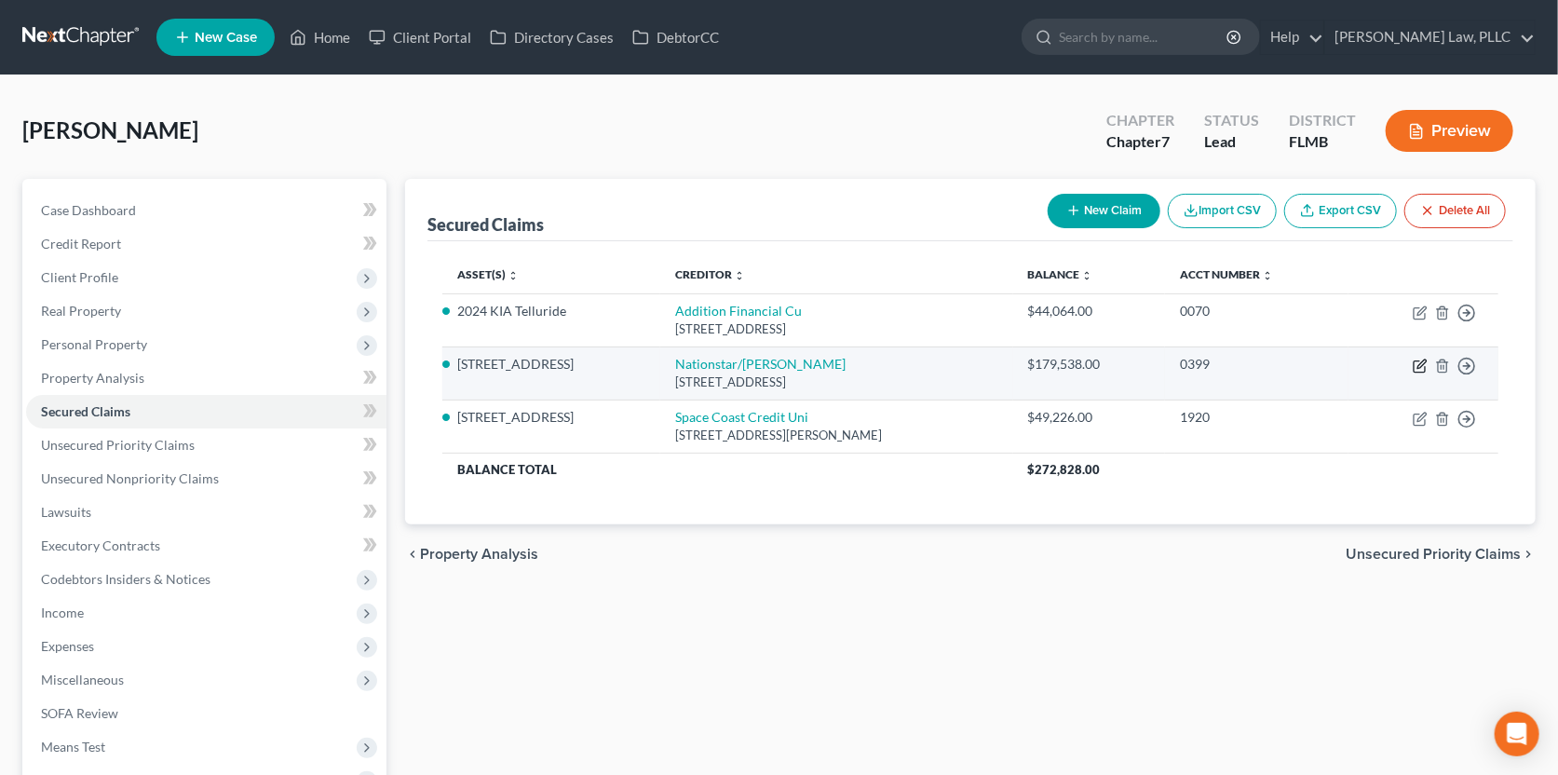
select select "3"
select select "0"
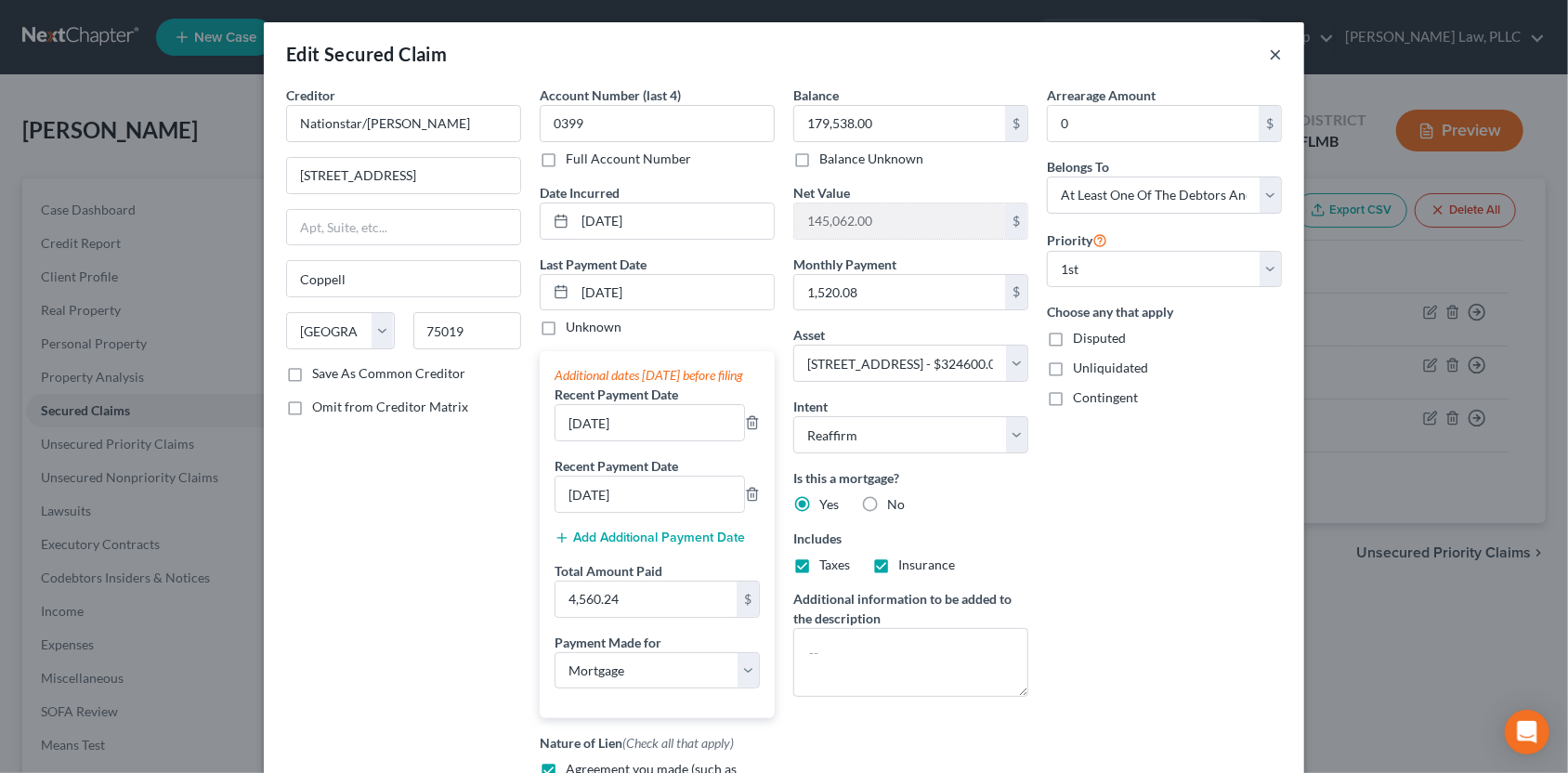
click at [1275, 47] on button "×" at bounding box center [1275, 54] width 13 height 22
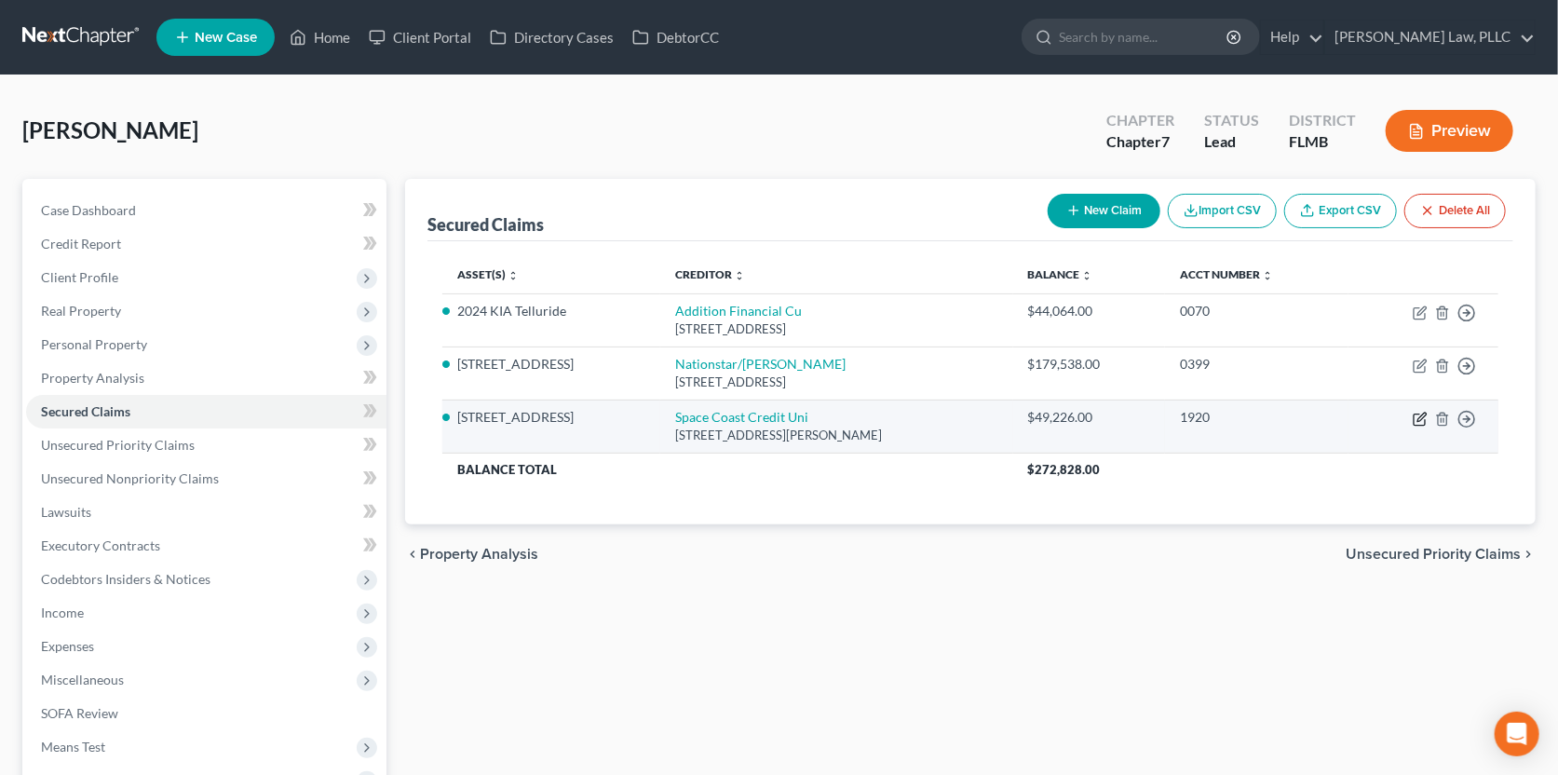
click at [1415, 416] on icon "button" at bounding box center [1419, 419] width 11 height 11
select select "9"
select select "3"
select select "7"
select select "2"
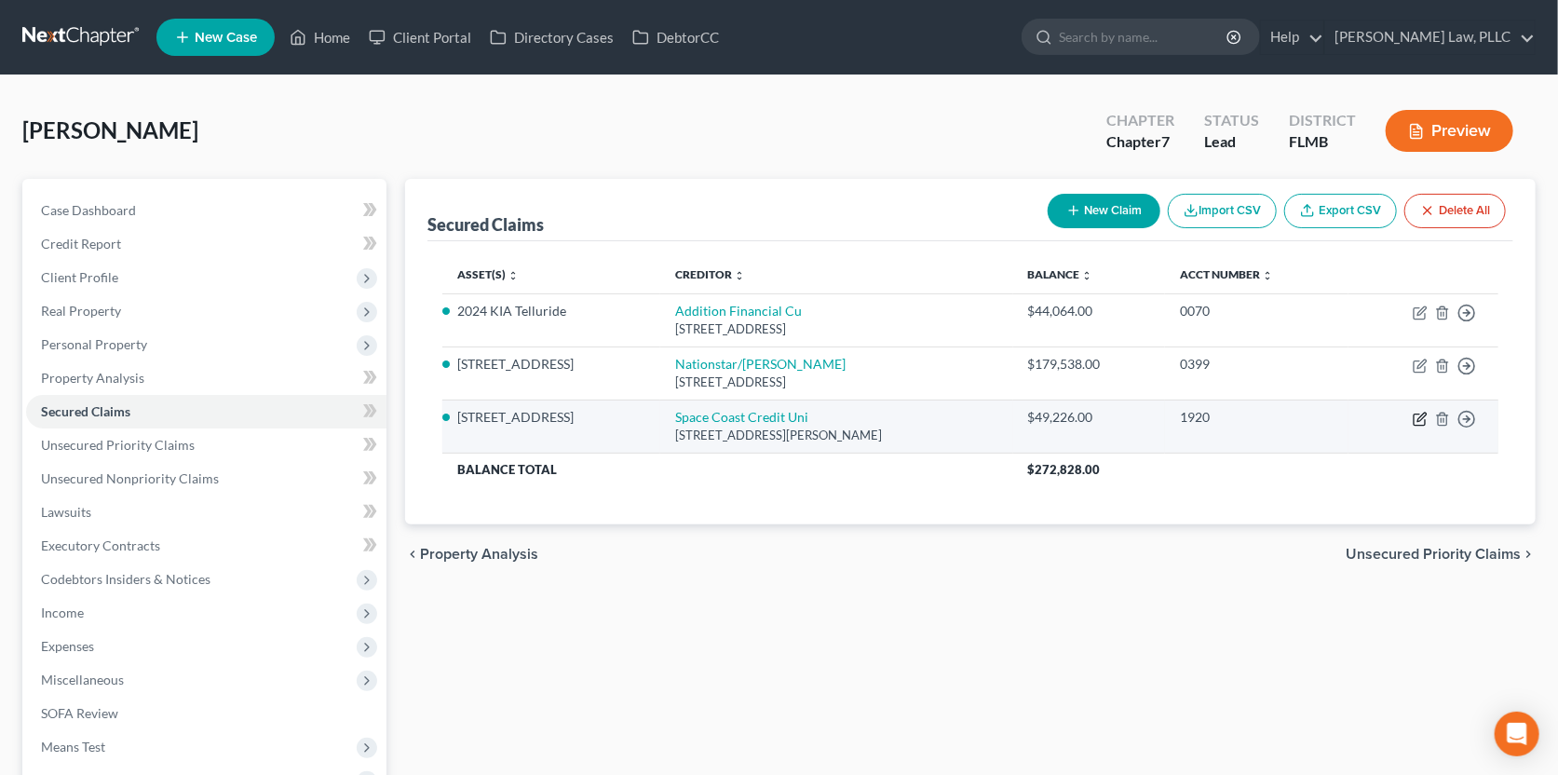
select select "0"
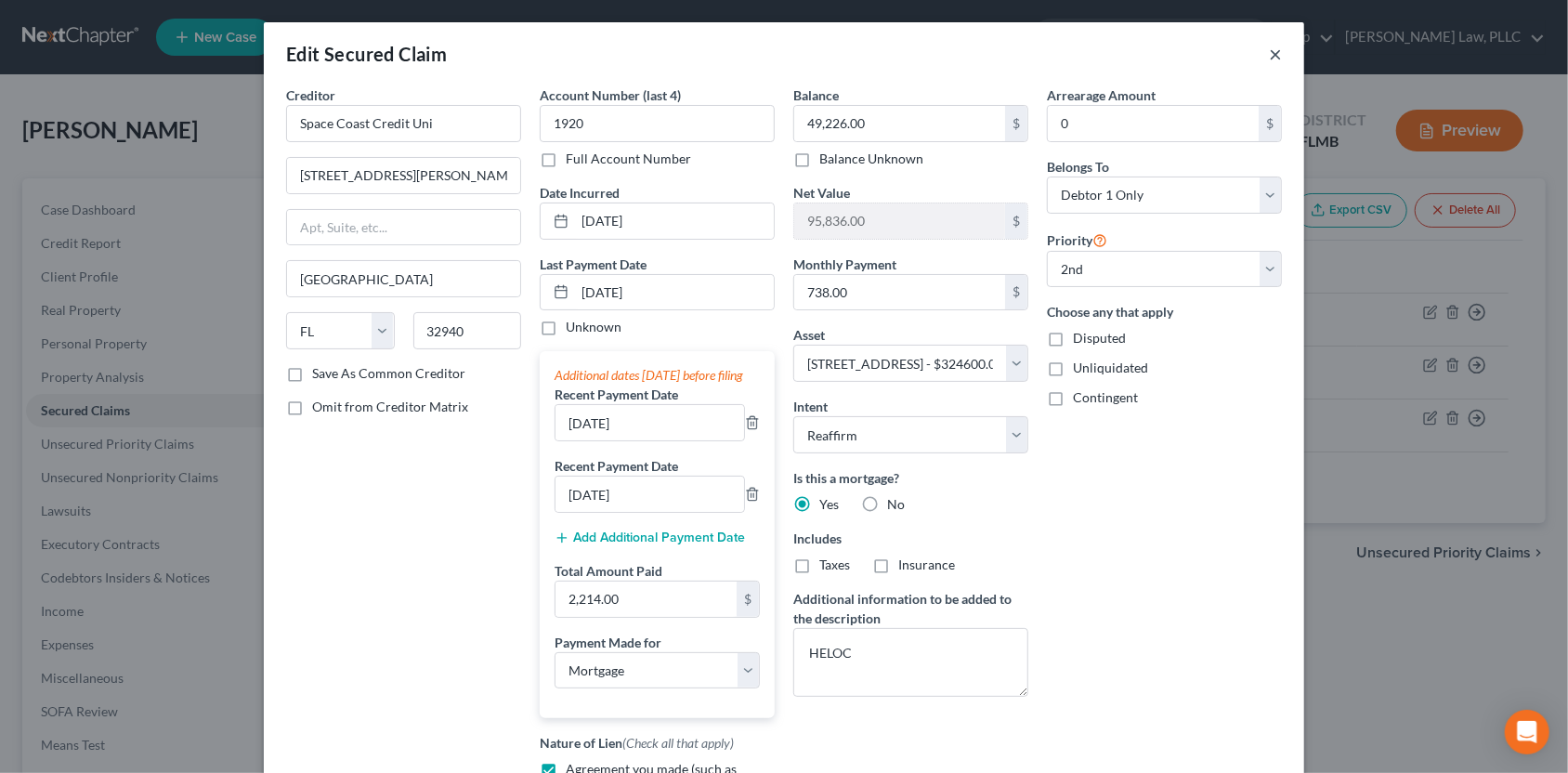
click at [1269, 51] on button "×" at bounding box center [1275, 54] width 13 height 22
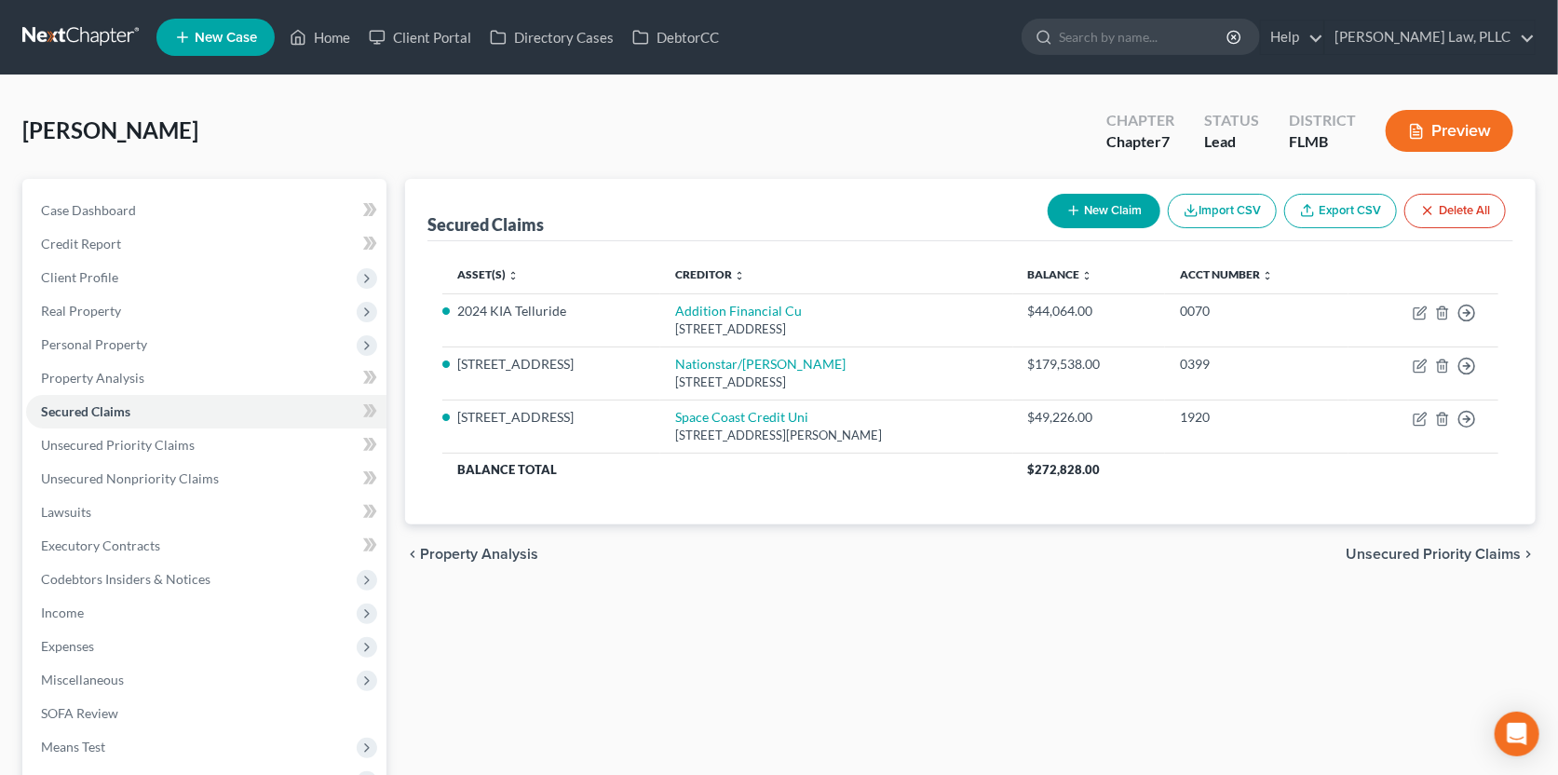
click at [1404, 555] on span "Unsecured Priority Claims" at bounding box center [1433, 554] width 175 height 15
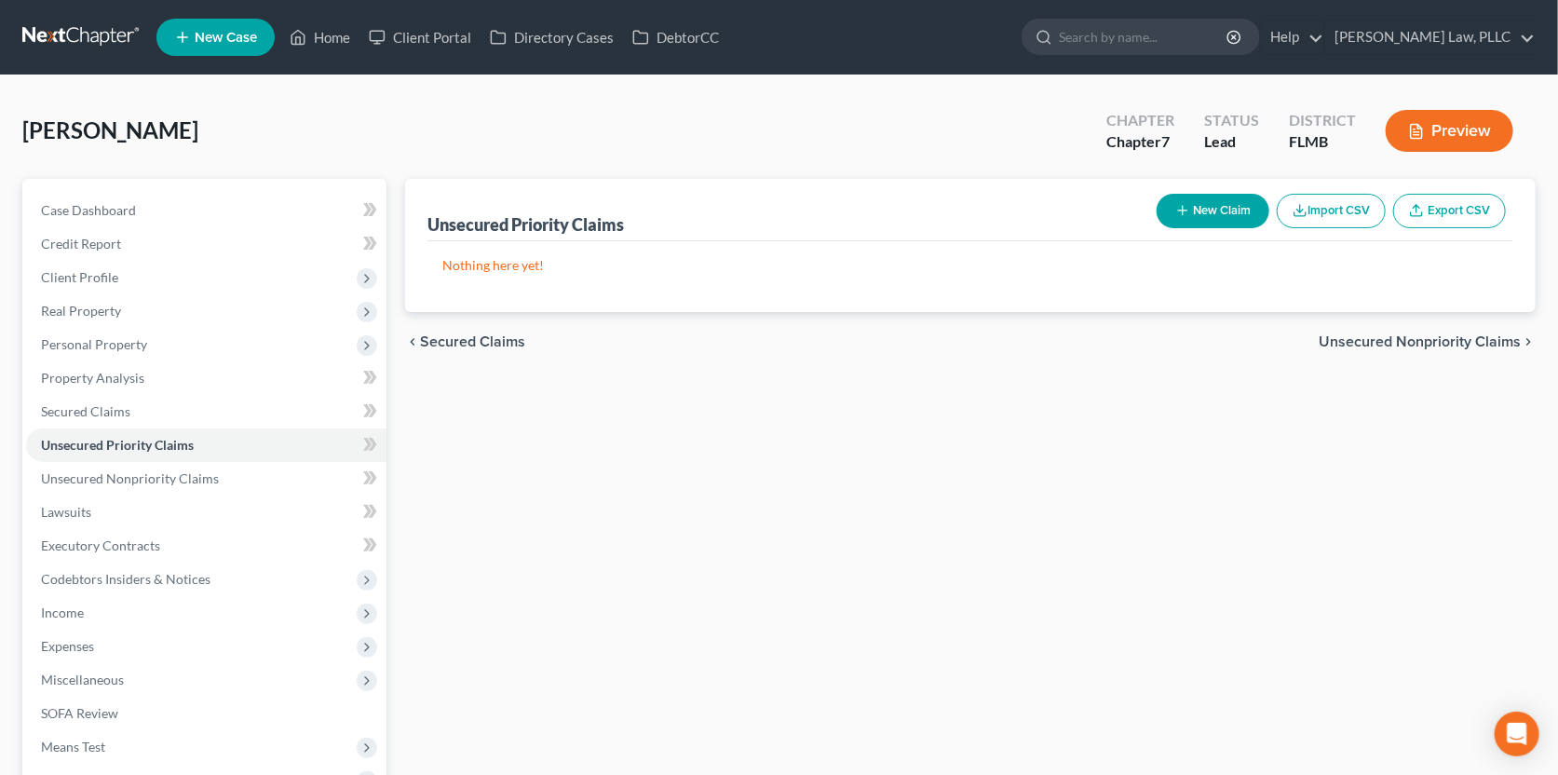
click at [1380, 336] on span "Unsecured Nonpriority Claims" at bounding box center [1420, 341] width 202 height 15
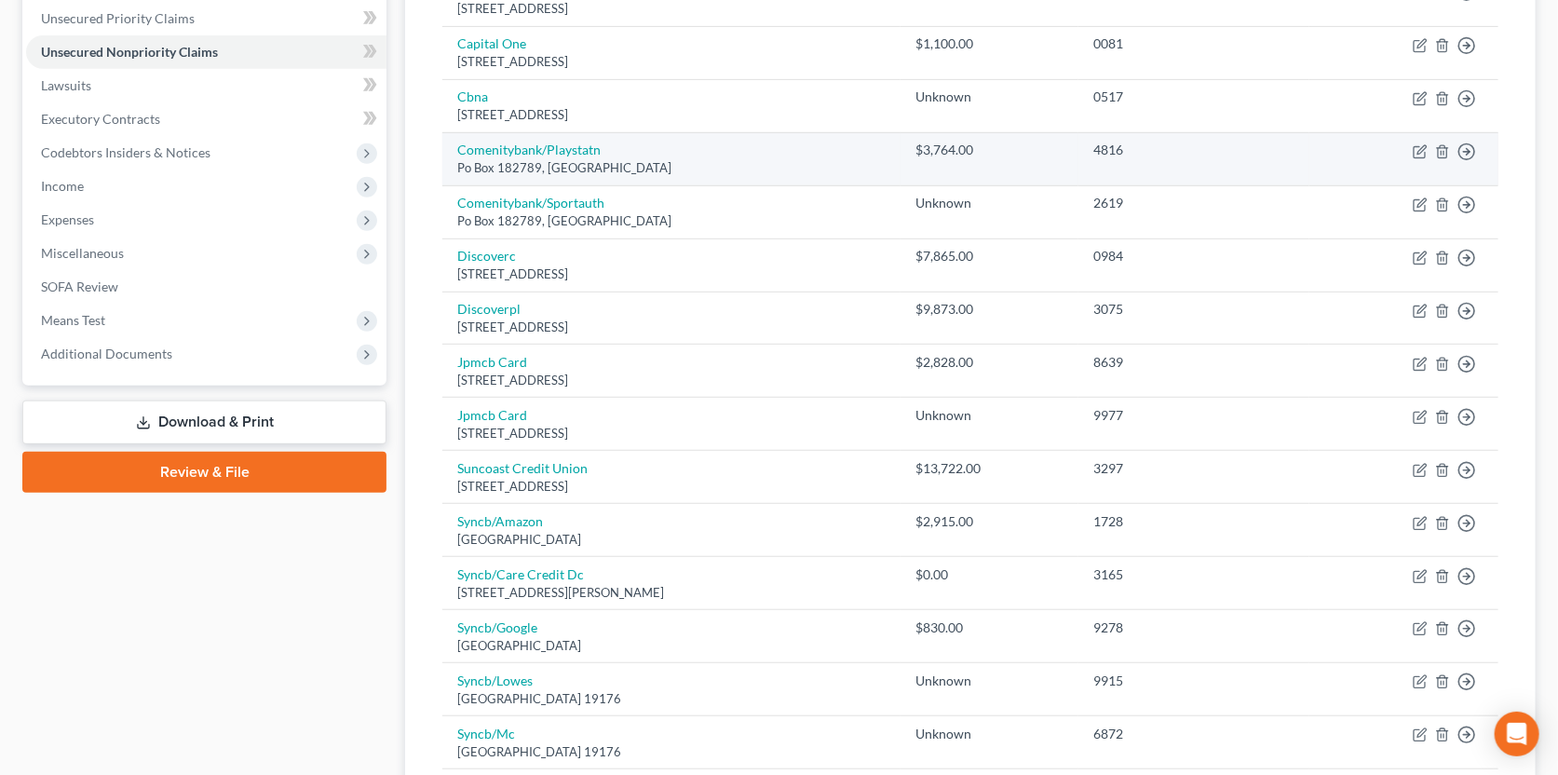
scroll to position [884, 0]
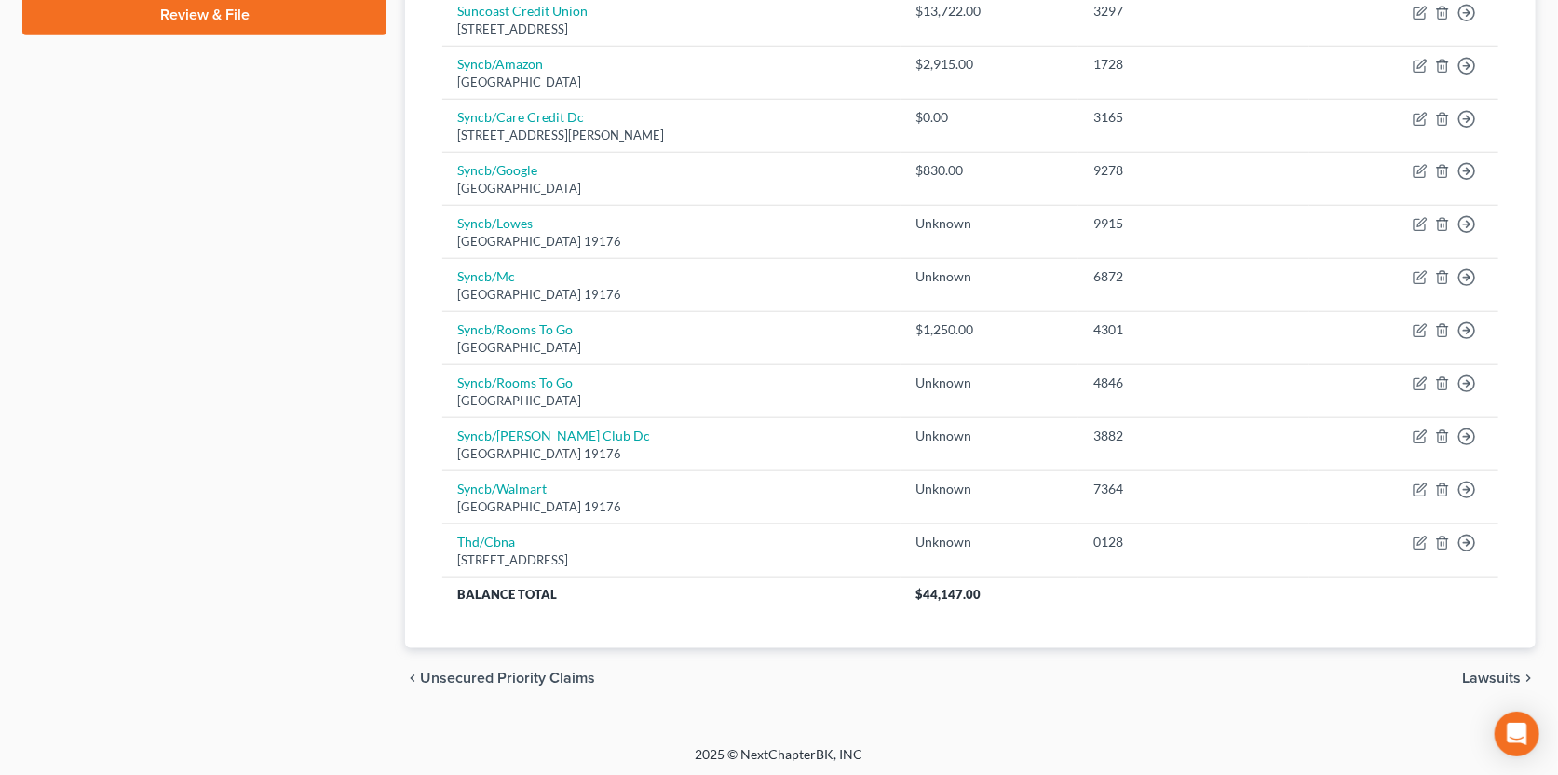
click at [1485, 670] on span "Lawsuits" at bounding box center [1491, 677] width 59 height 15
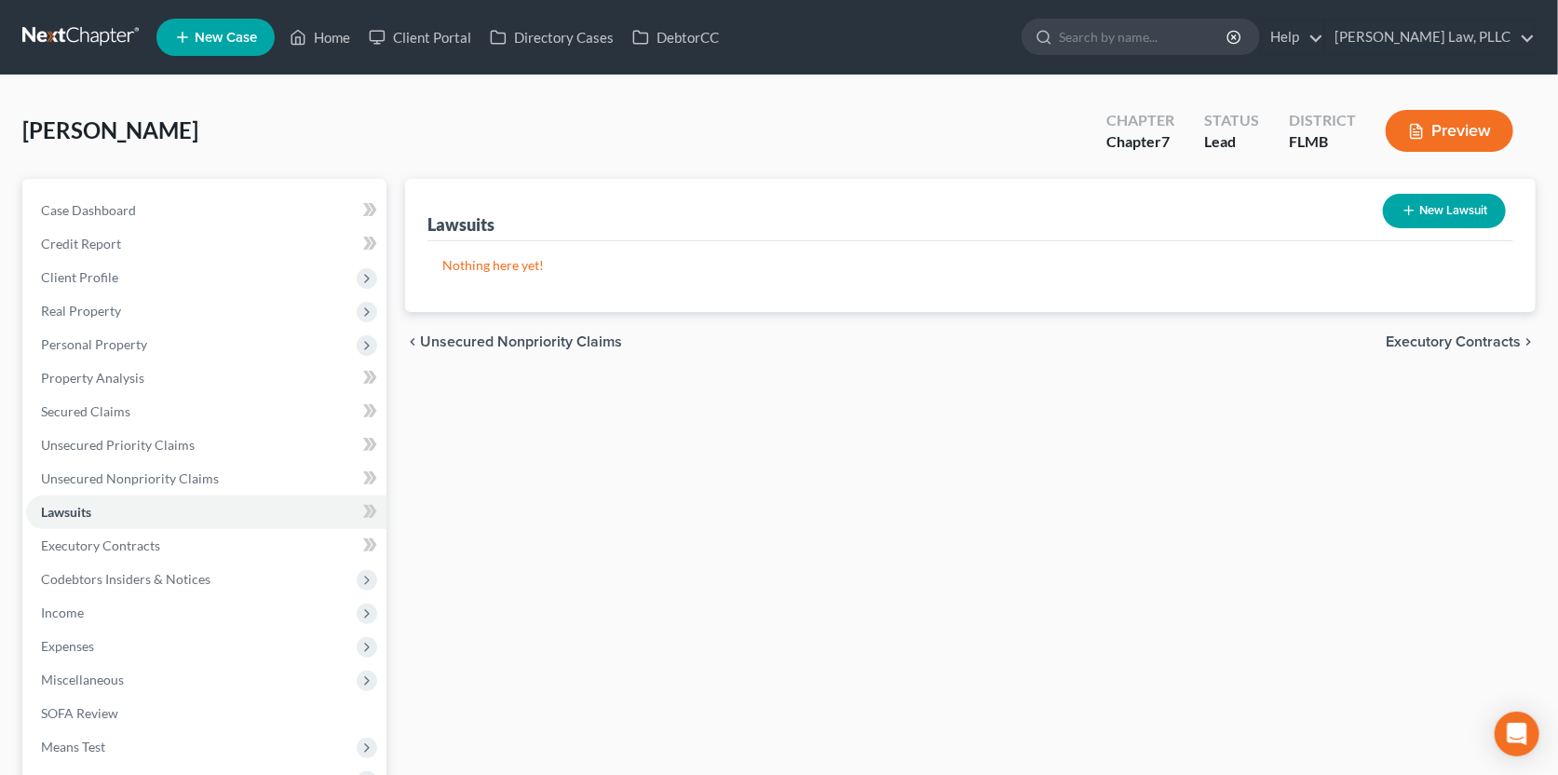
click at [1447, 347] on span "Executory Contracts" at bounding box center [1453, 341] width 135 height 15
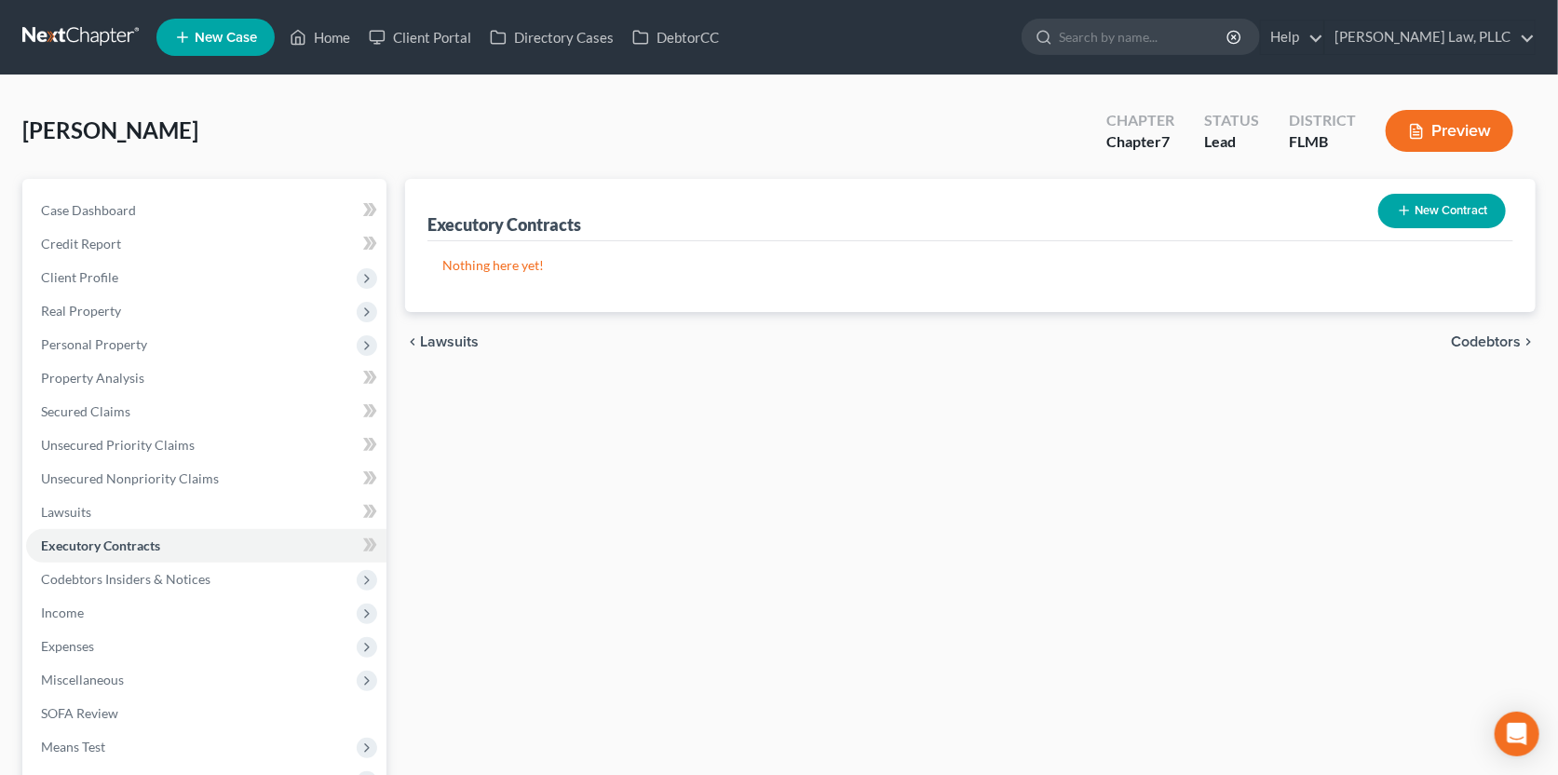
click at [1460, 336] on span "Codebtors" at bounding box center [1486, 341] width 70 height 15
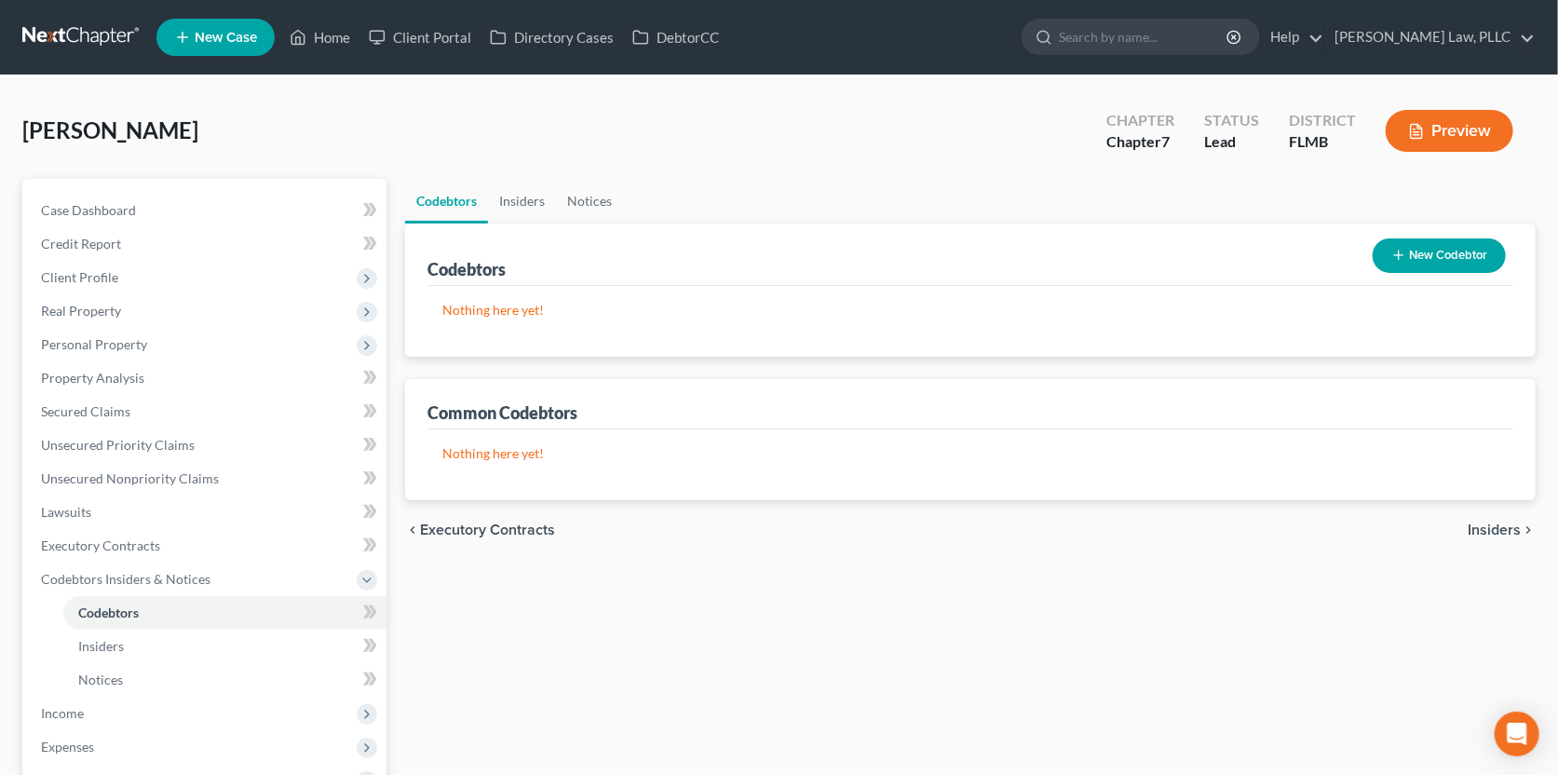
click at [1478, 524] on span "Insiders" at bounding box center [1494, 529] width 53 height 15
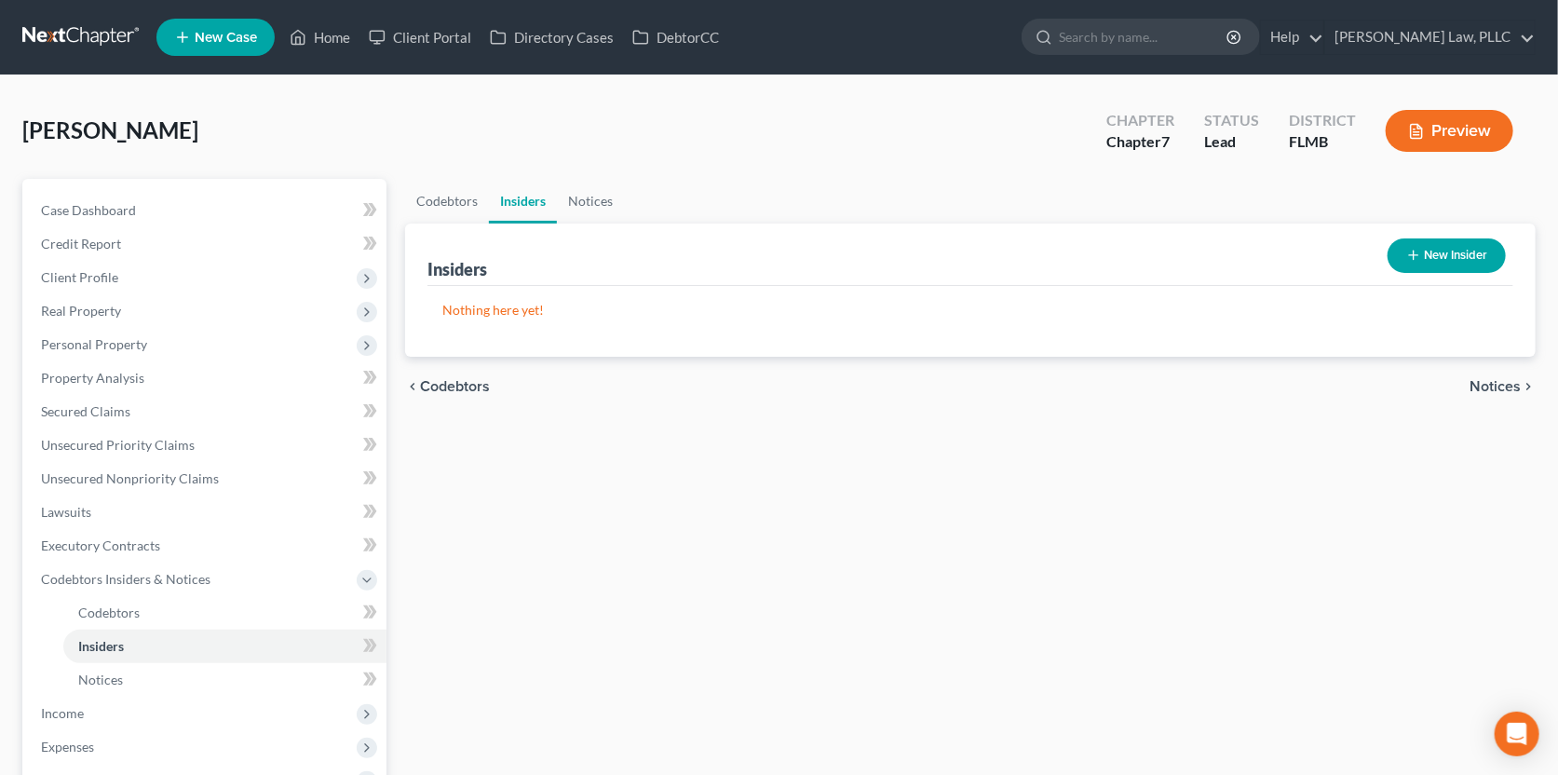
click at [1505, 389] on span "Notices" at bounding box center [1494, 386] width 51 height 15
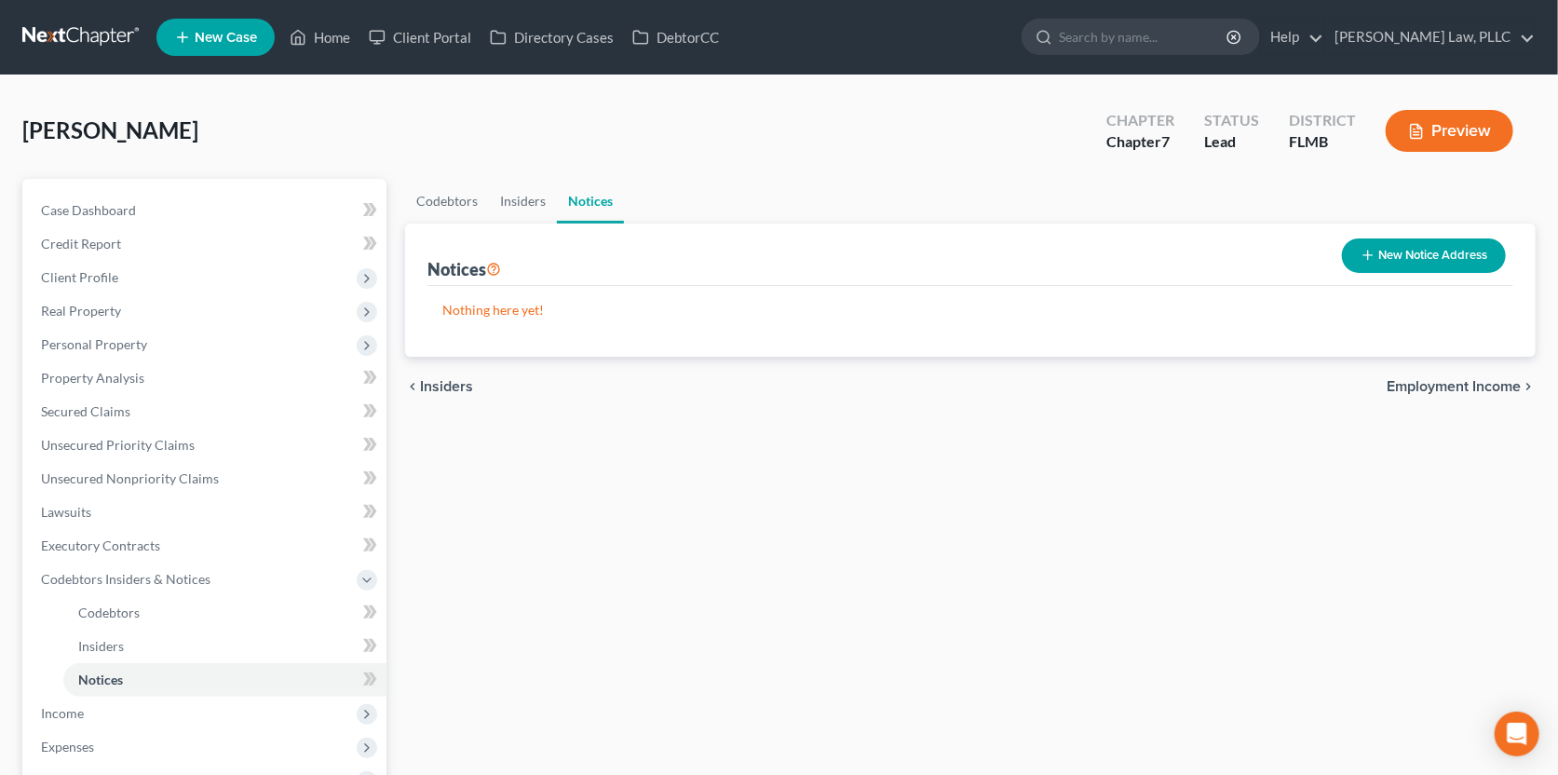
click at [1505, 388] on span "Employment Income" at bounding box center [1454, 386] width 134 height 15
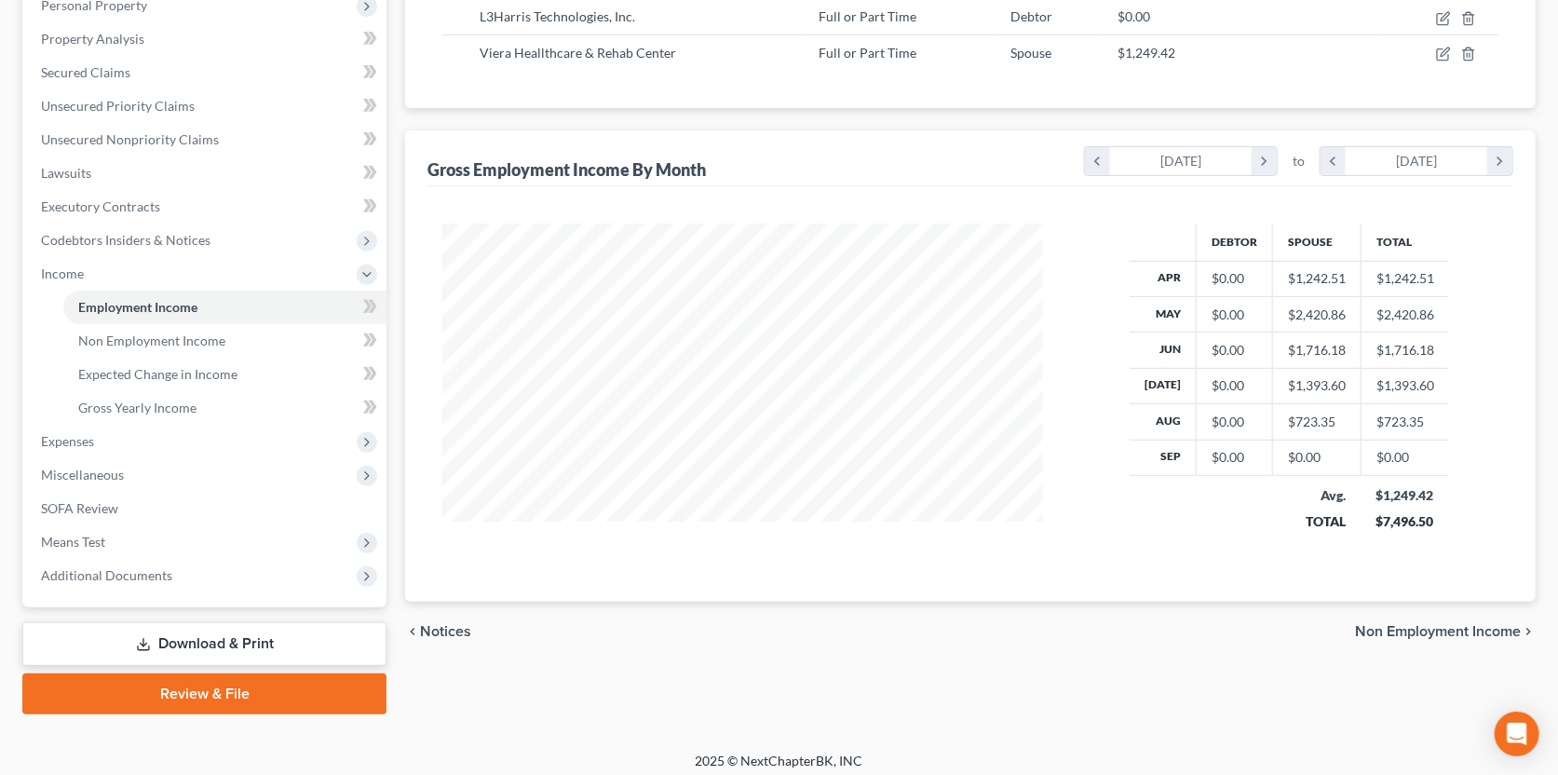
scroll to position [253, 0]
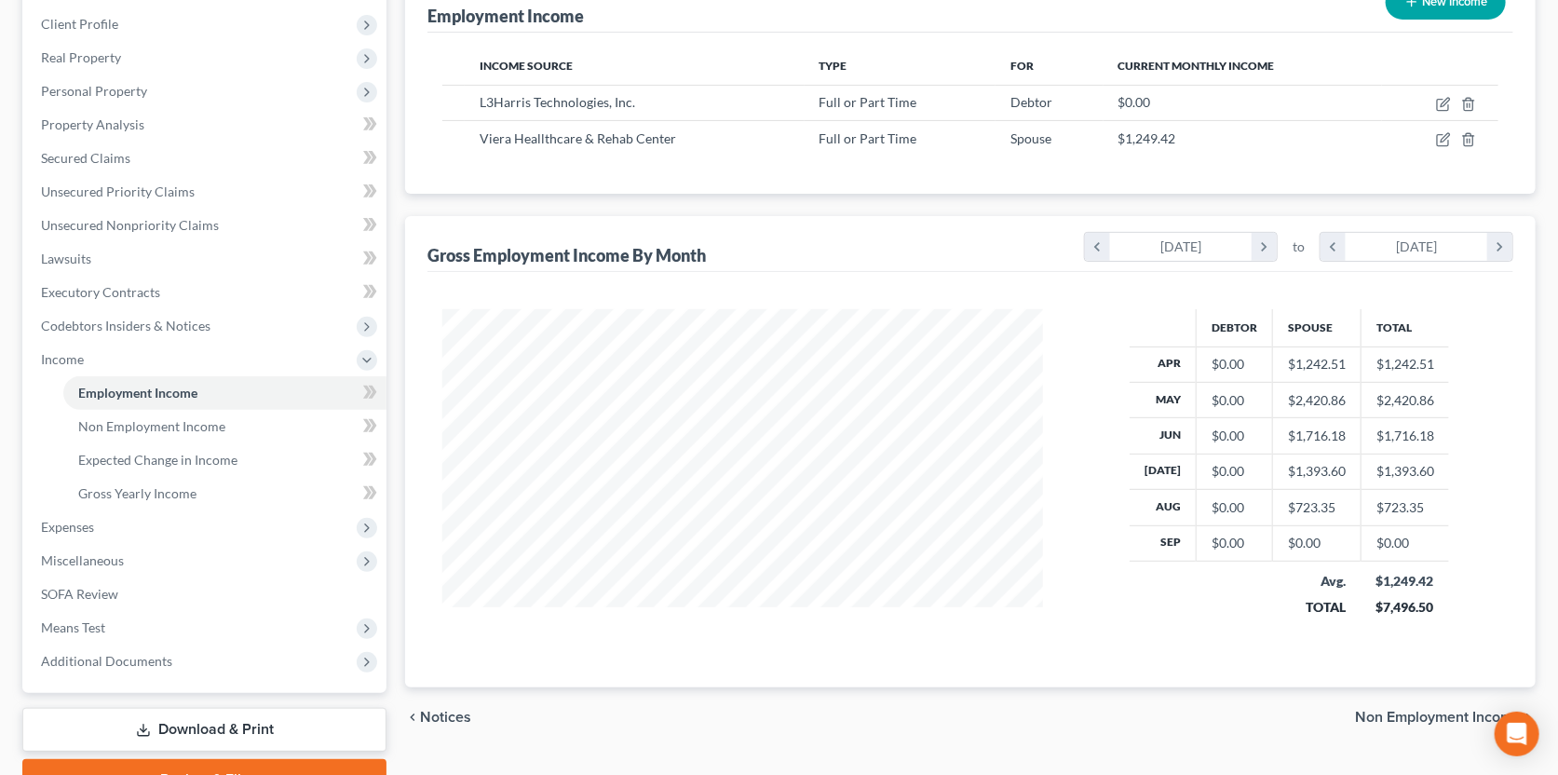
click at [1431, 710] on span "Non Employment Income" at bounding box center [1438, 717] width 166 height 15
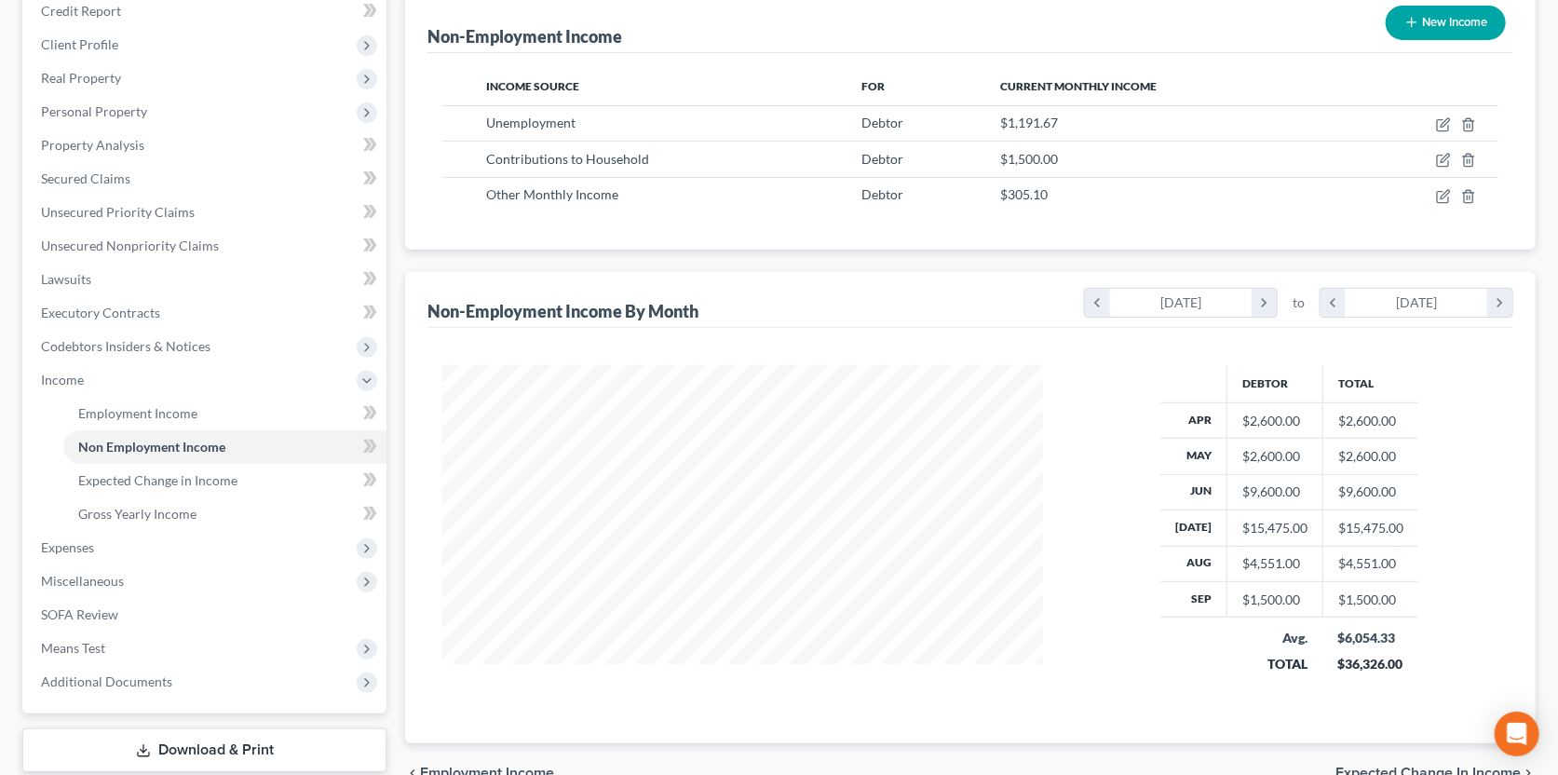
scroll to position [346, 0]
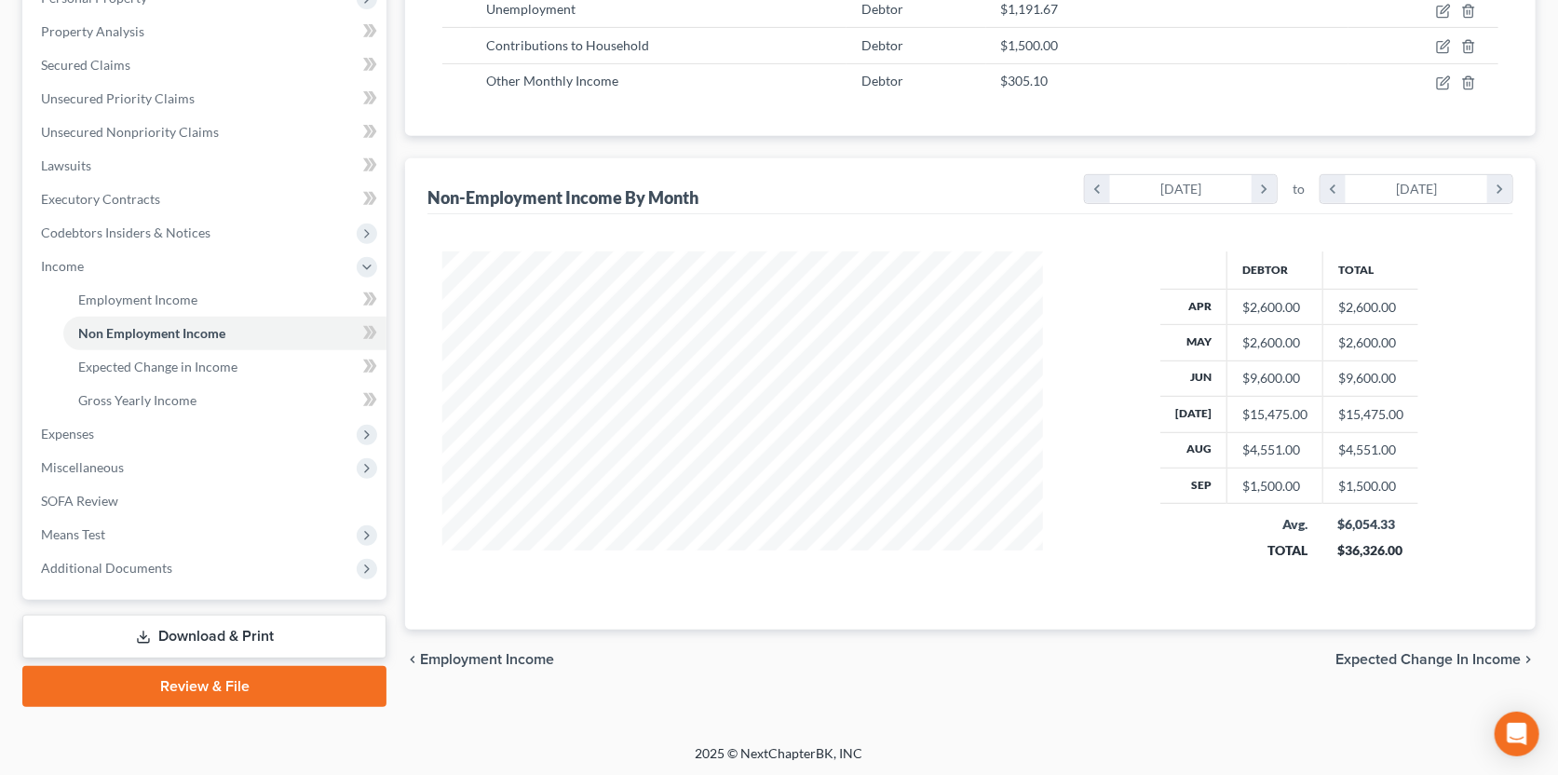
click at [1454, 663] on span "Expected Change in Income" at bounding box center [1427, 659] width 185 height 15
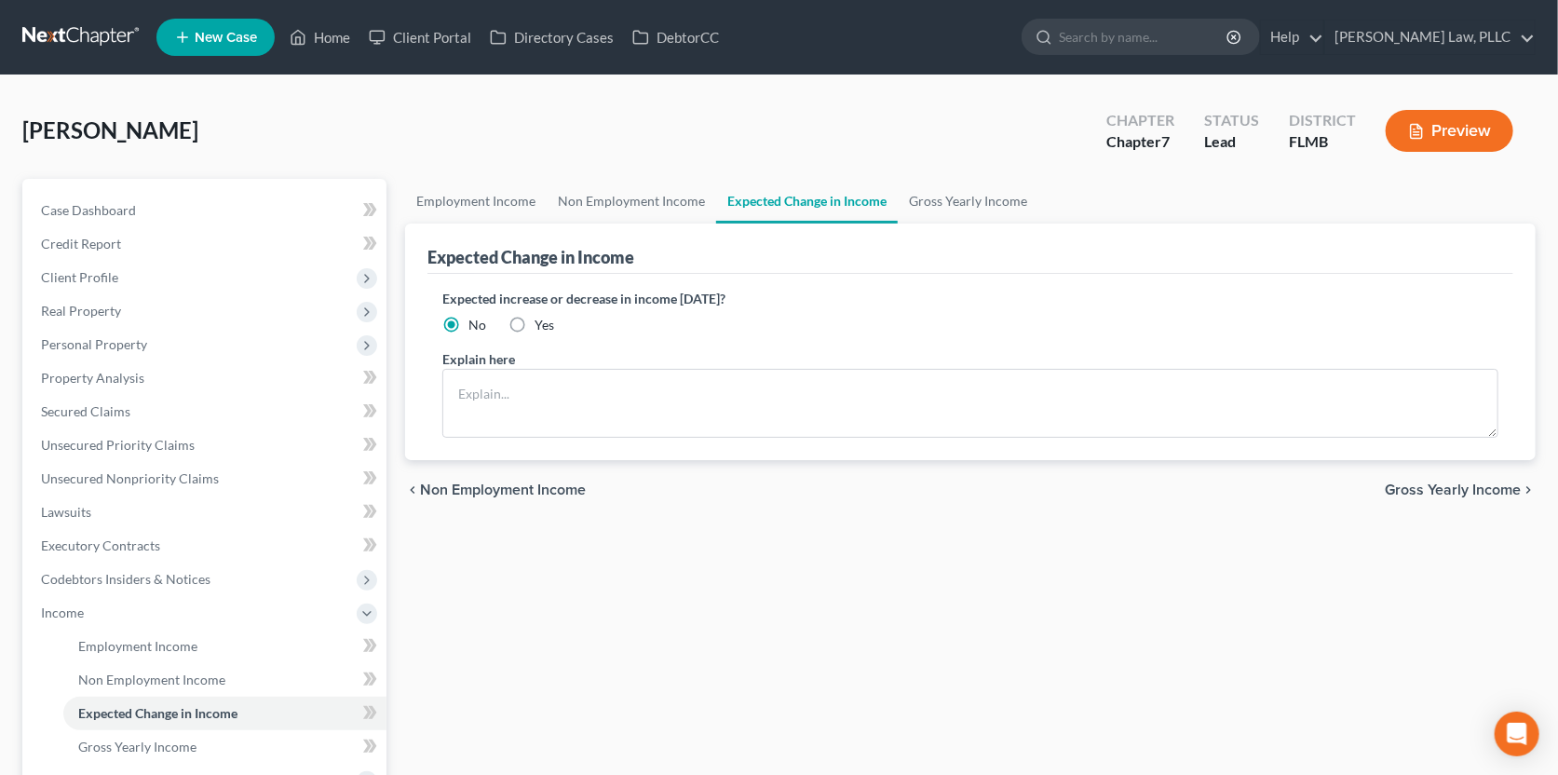
click at [1463, 489] on span "Gross Yearly Income" at bounding box center [1453, 489] width 136 height 15
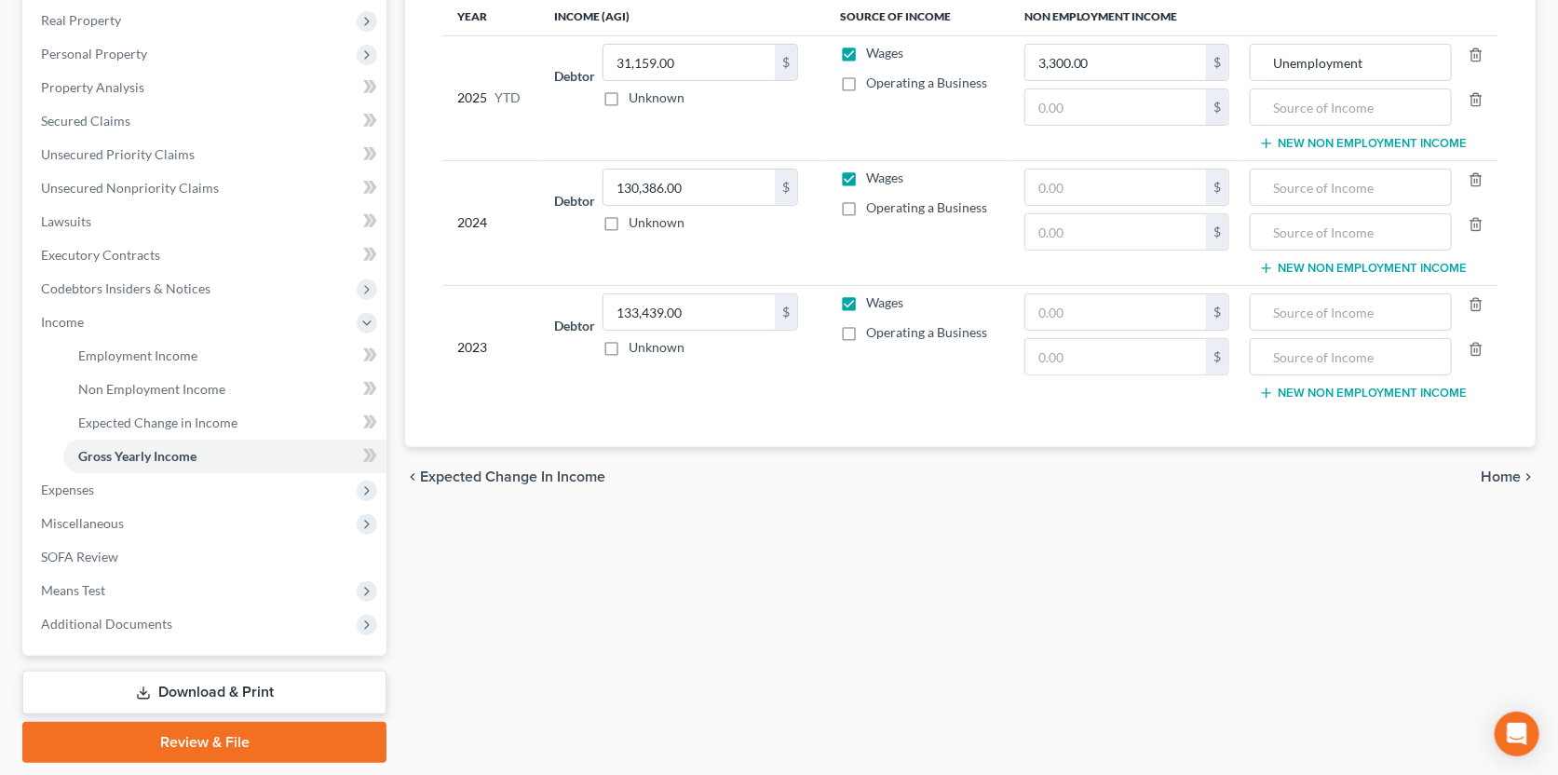
scroll to position [346, 0]
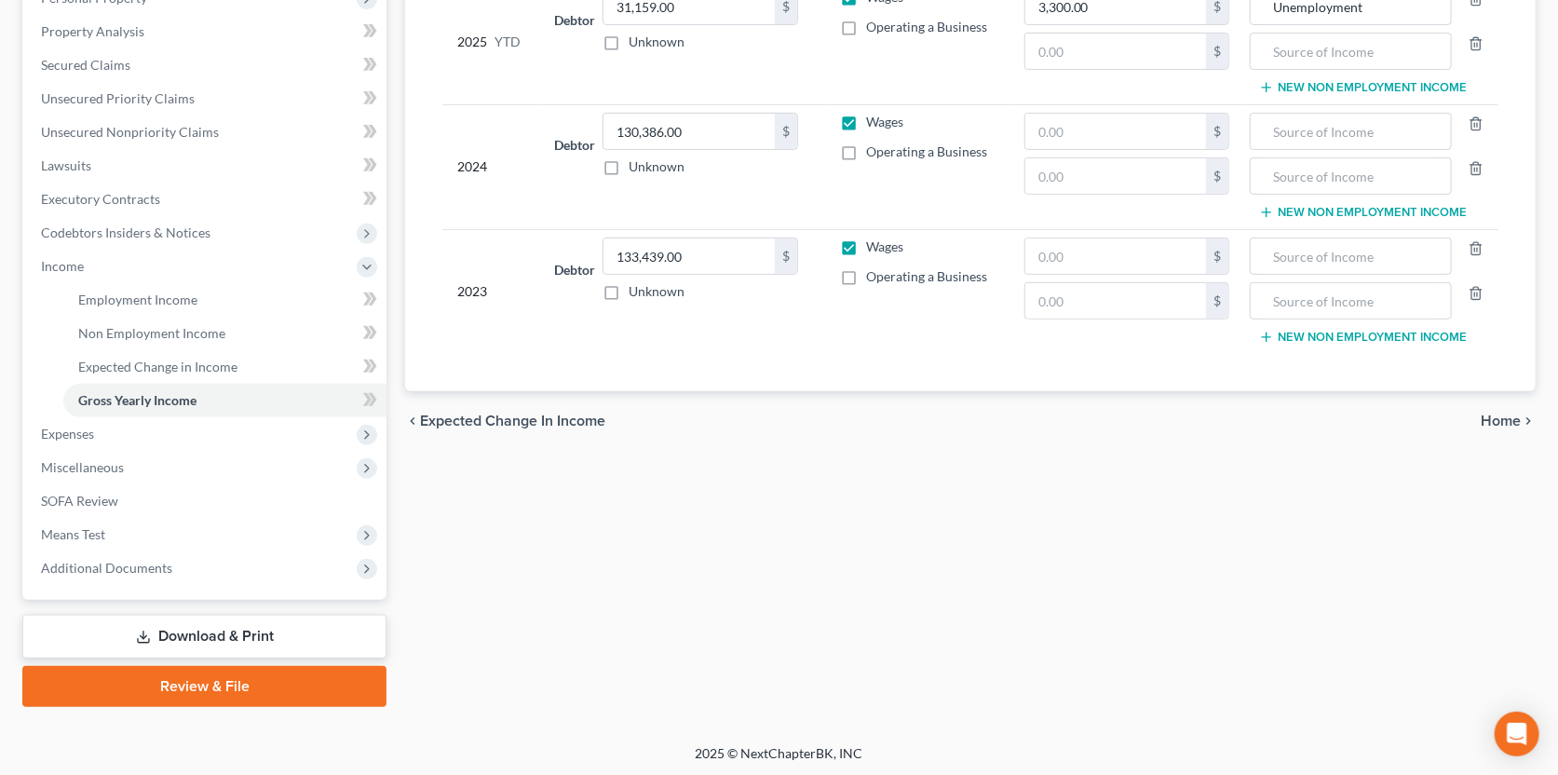
click at [1523, 418] on icon "chevron_right" at bounding box center [1528, 420] width 15 height 15
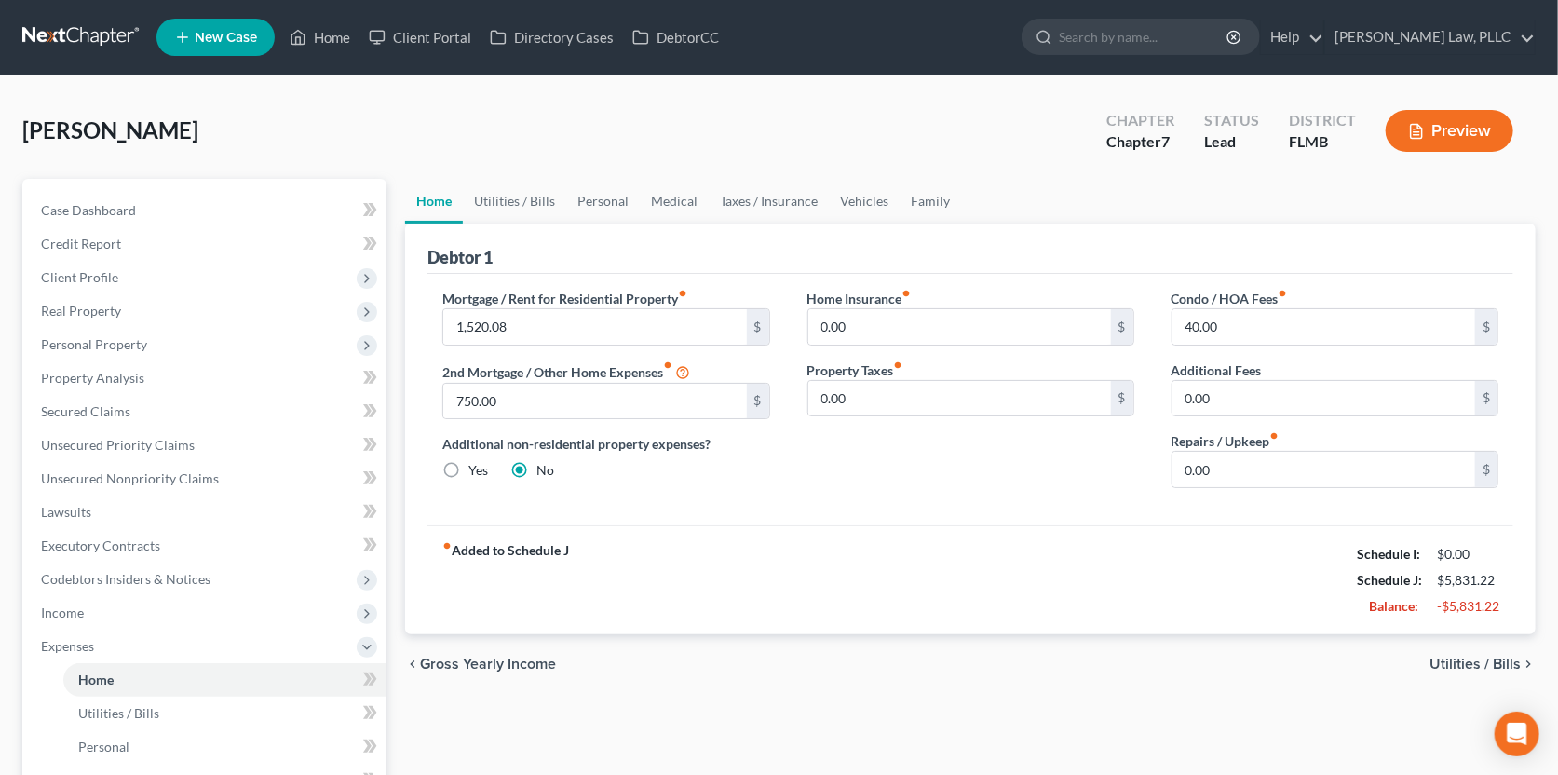
scroll to position [92, 0]
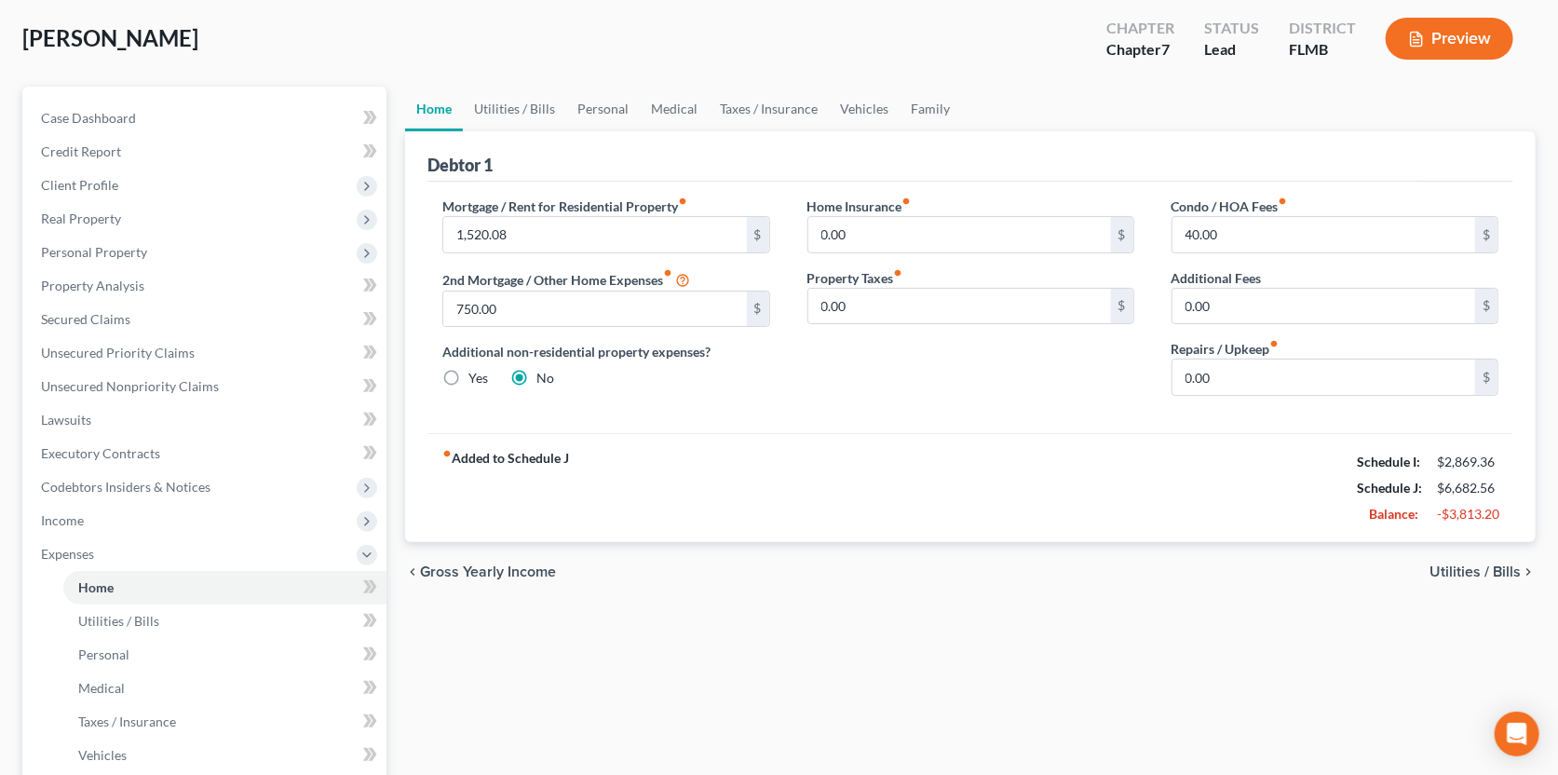
click at [1486, 577] on div "chevron_left Gross Yearly Income Utilities / Bills chevron_right" at bounding box center [970, 572] width 1131 height 60
click at [1489, 569] on span "Utilities / Bills" at bounding box center [1474, 571] width 91 height 15
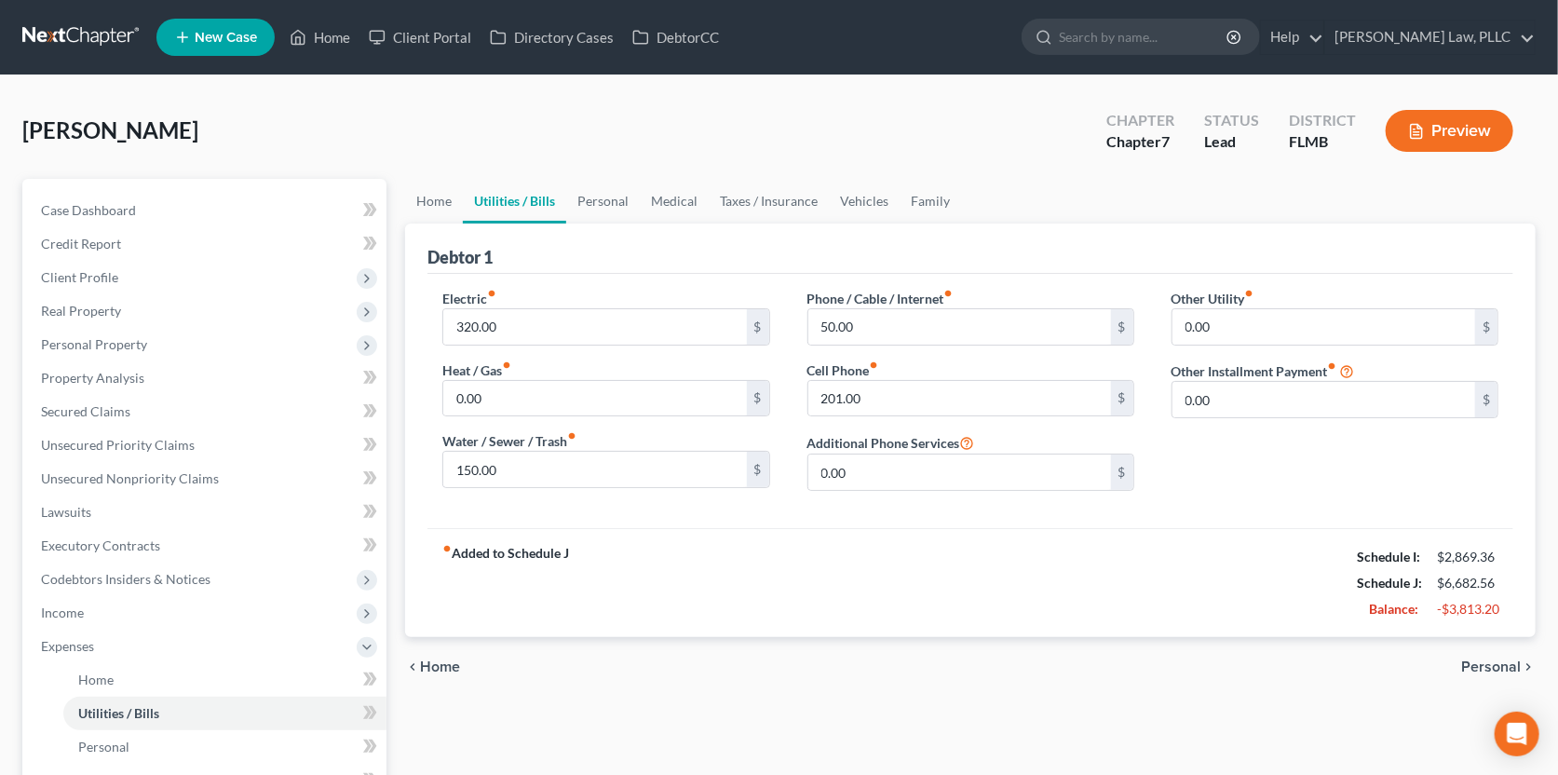
click at [1483, 662] on span "Personal" at bounding box center [1491, 666] width 60 height 15
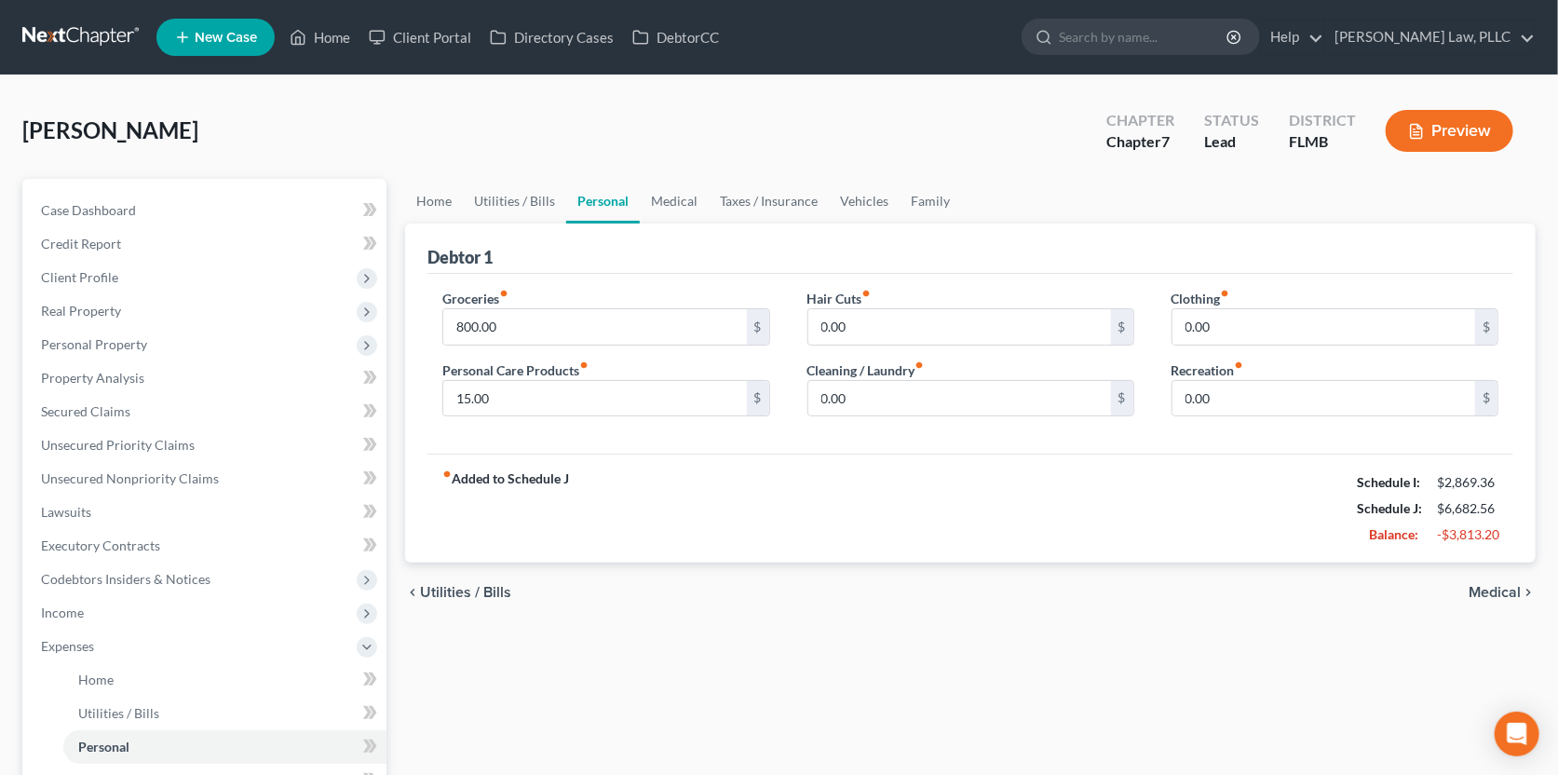
click at [1491, 589] on span "Medical" at bounding box center [1495, 592] width 52 height 15
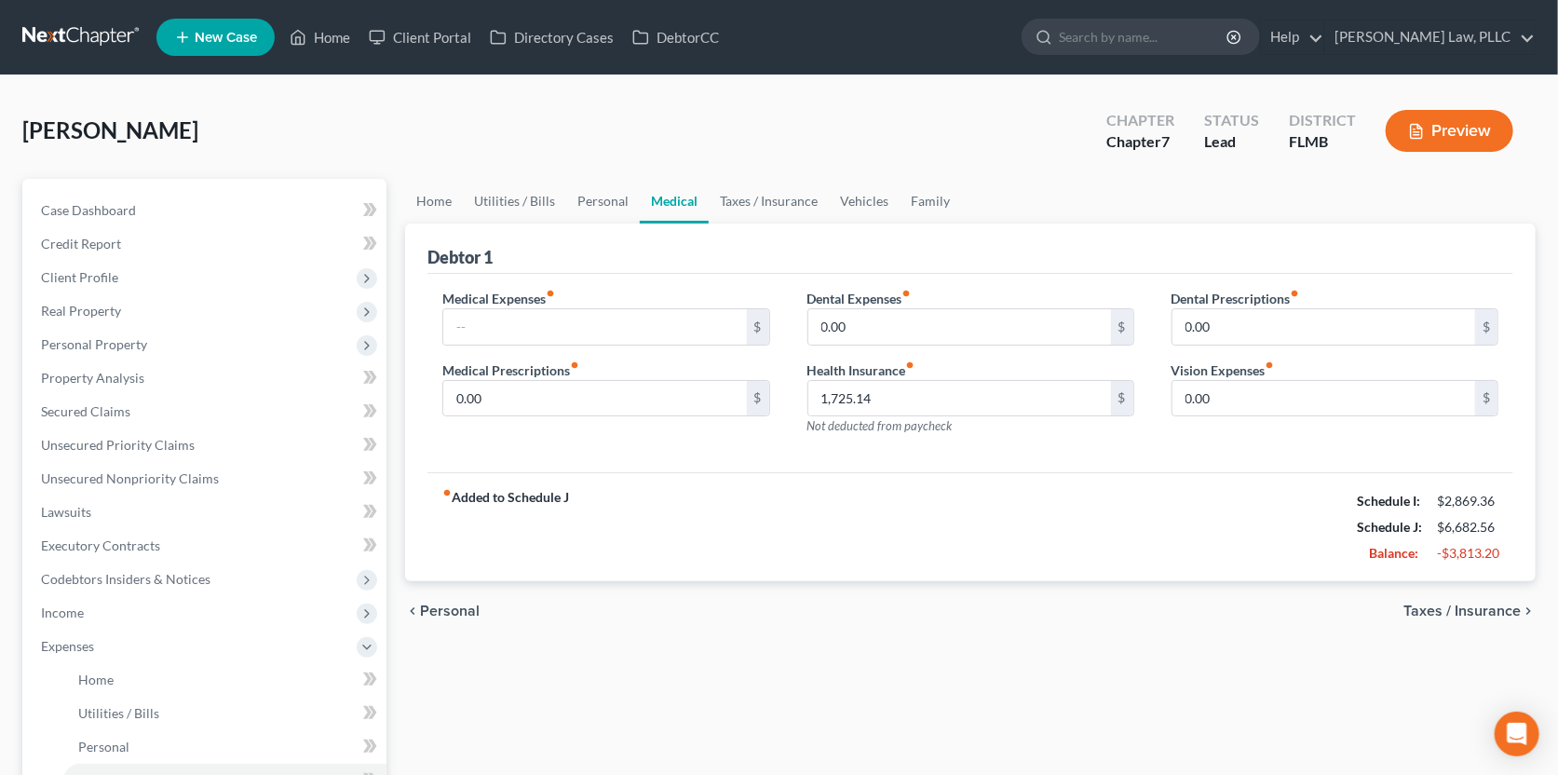
click at [1487, 610] on span "Taxes / Insurance" at bounding box center [1461, 610] width 117 height 15
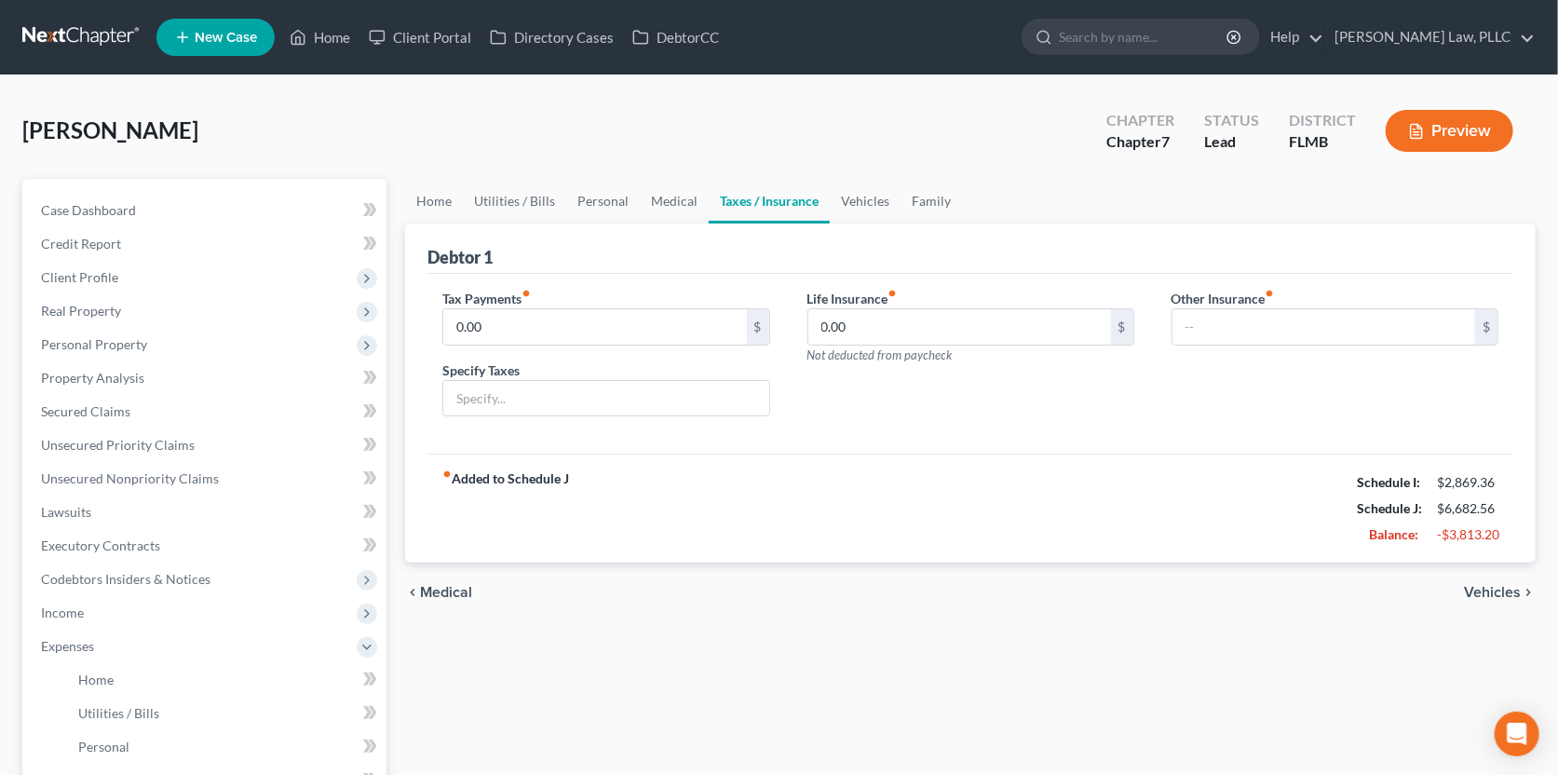
click at [1490, 598] on span "Vehicles" at bounding box center [1492, 592] width 57 height 15
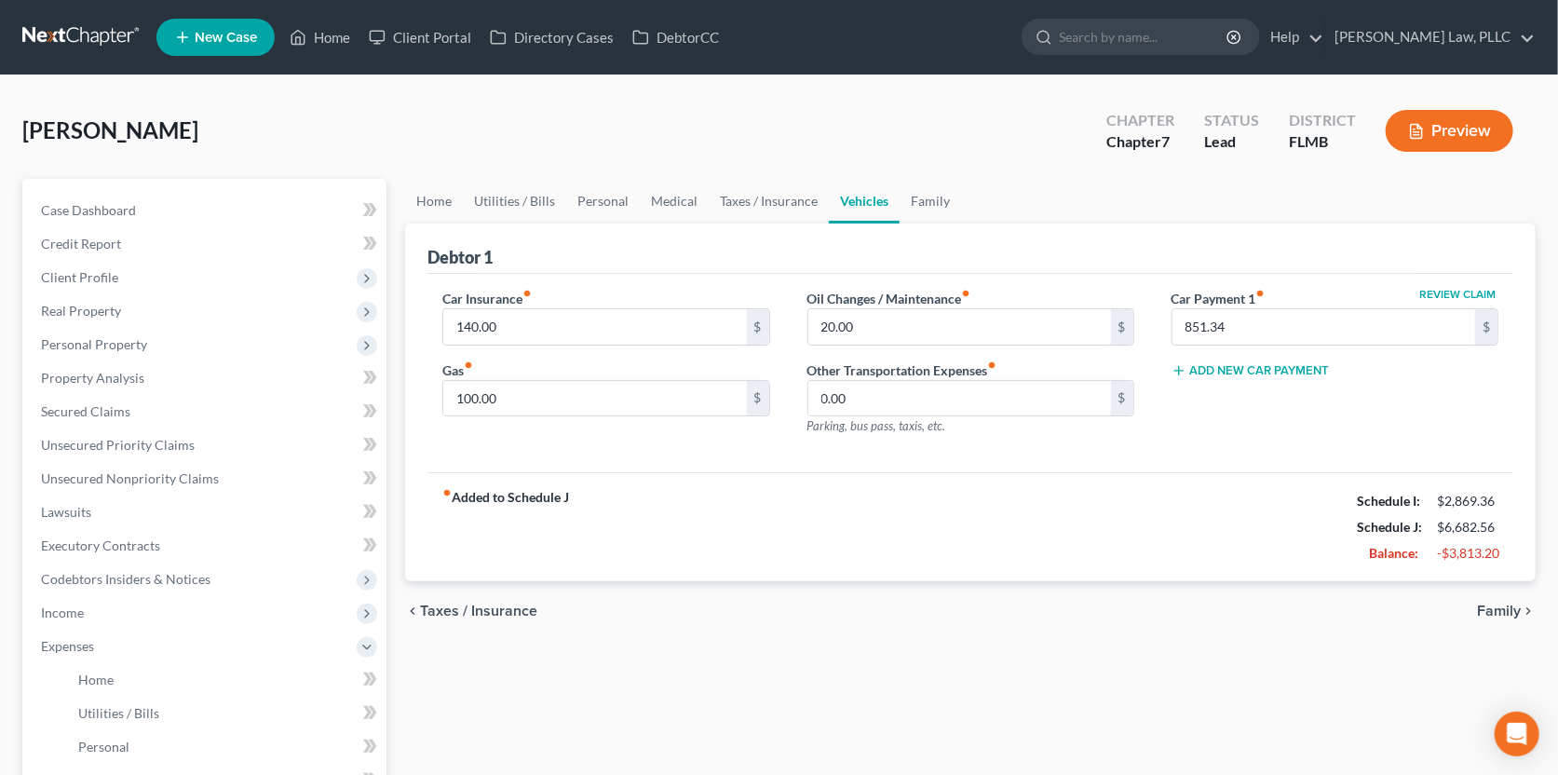
click at [1489, 607] on span "Family" at bounding box center [1499, 610] width 44 height 15
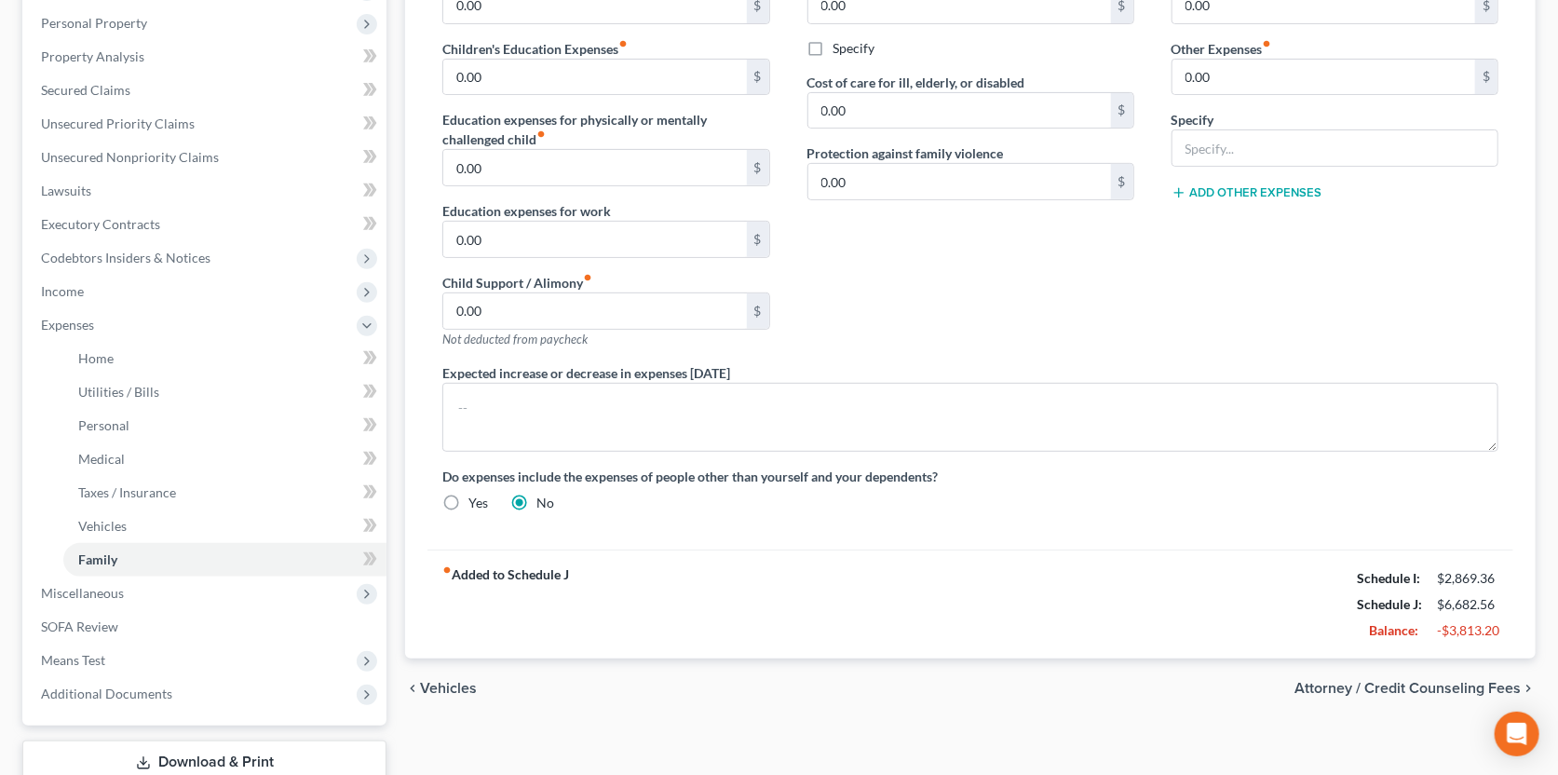
scroll to position [447, 0]
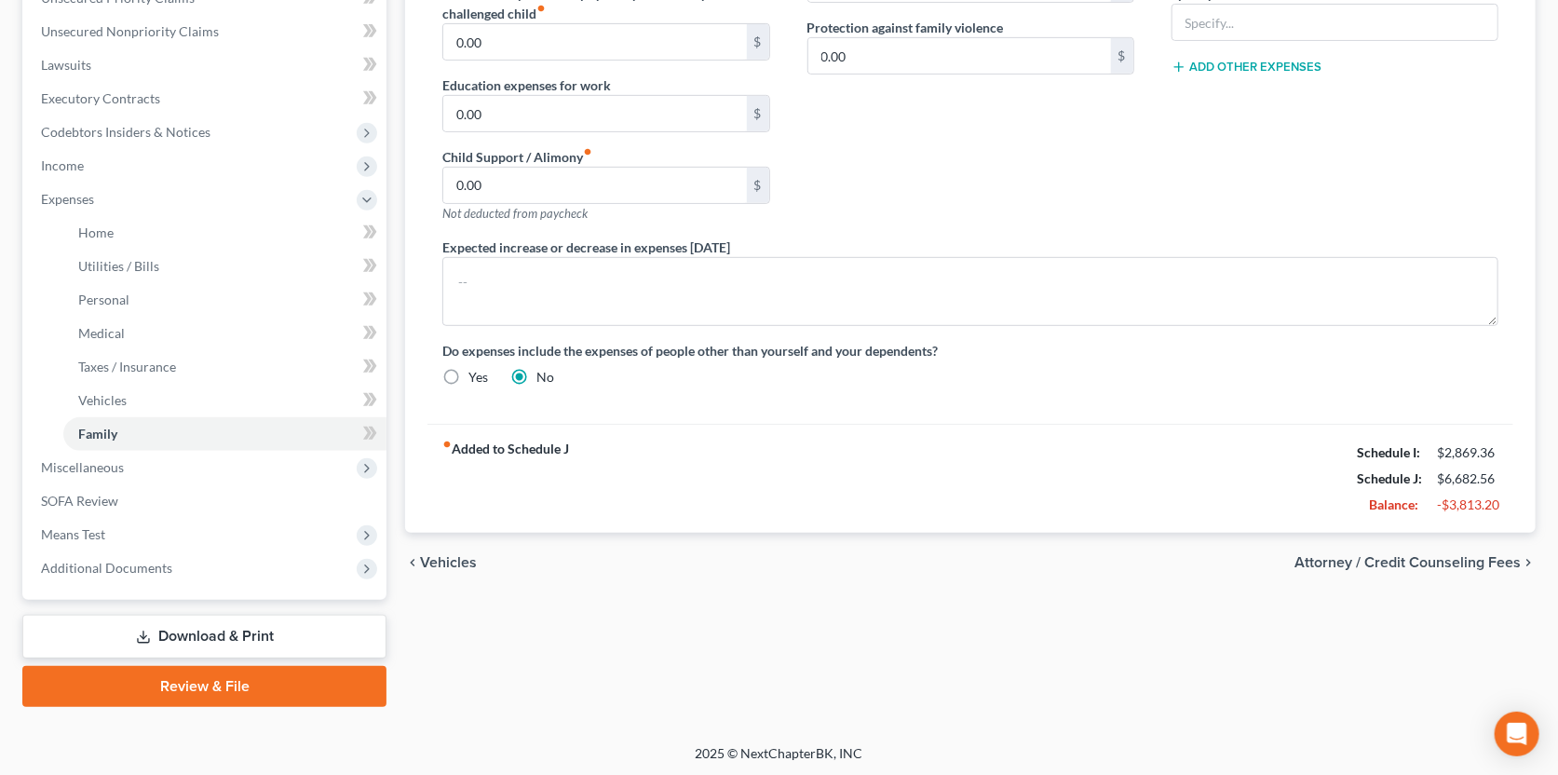
click at [1475, 559] on span "Attorney / Credit Counseling Fees" at bounding box center [1407, 562] width 226 height 15
select select "0"
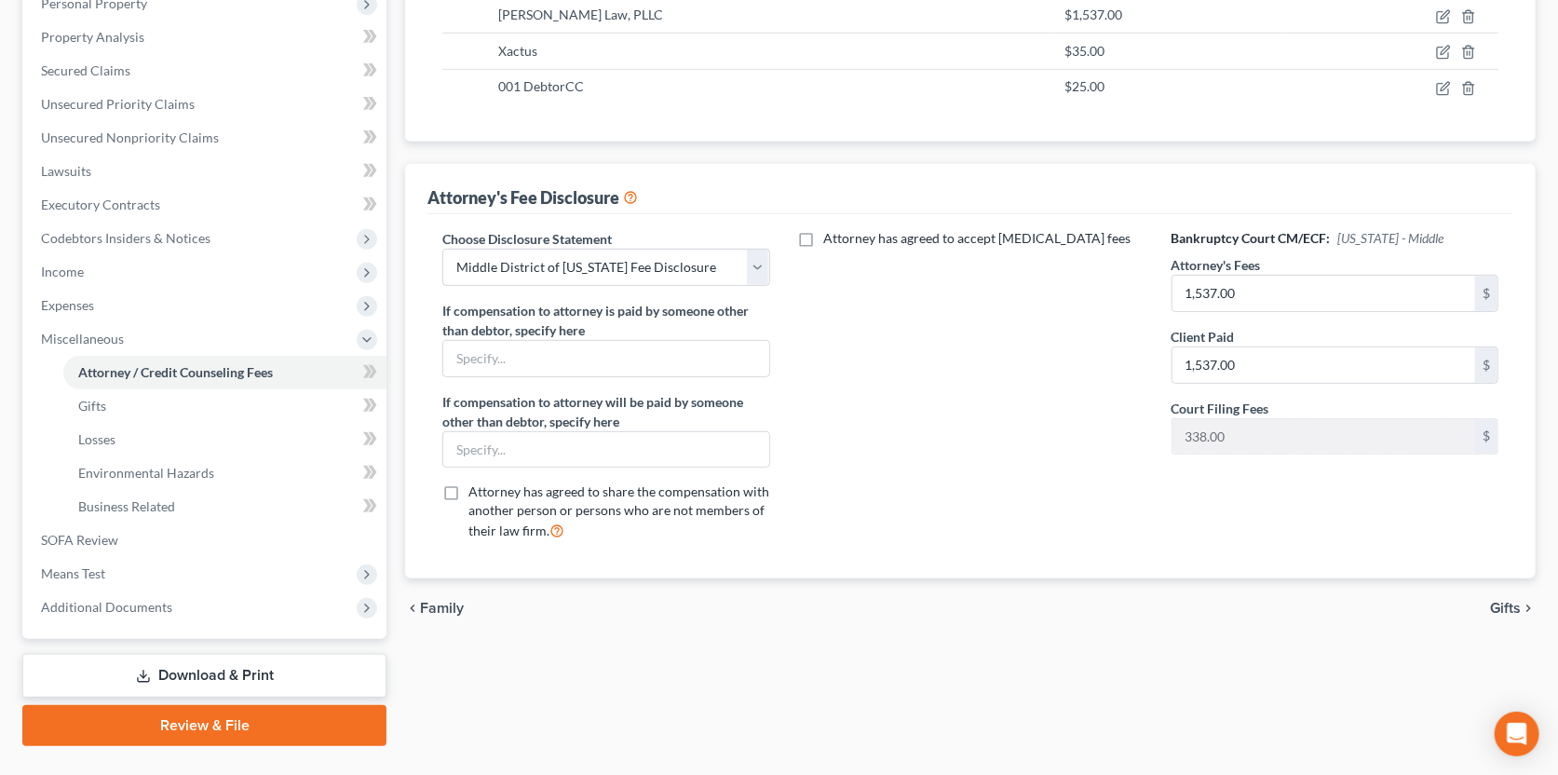
scroll to position [380, 0]
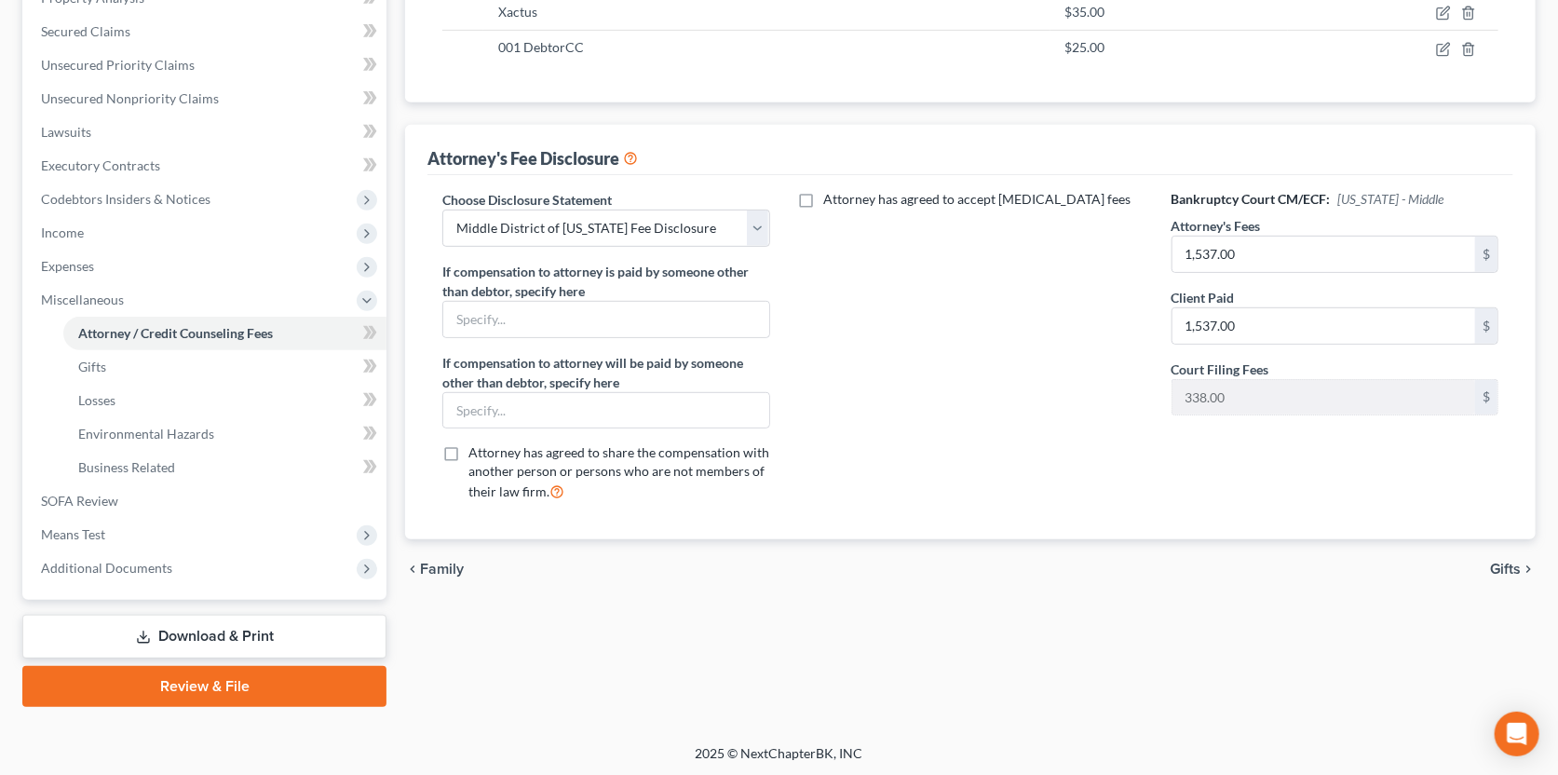
click at [1494, 562] on span "Gifts" at bounding box center [1505, 569] width 31 height 15
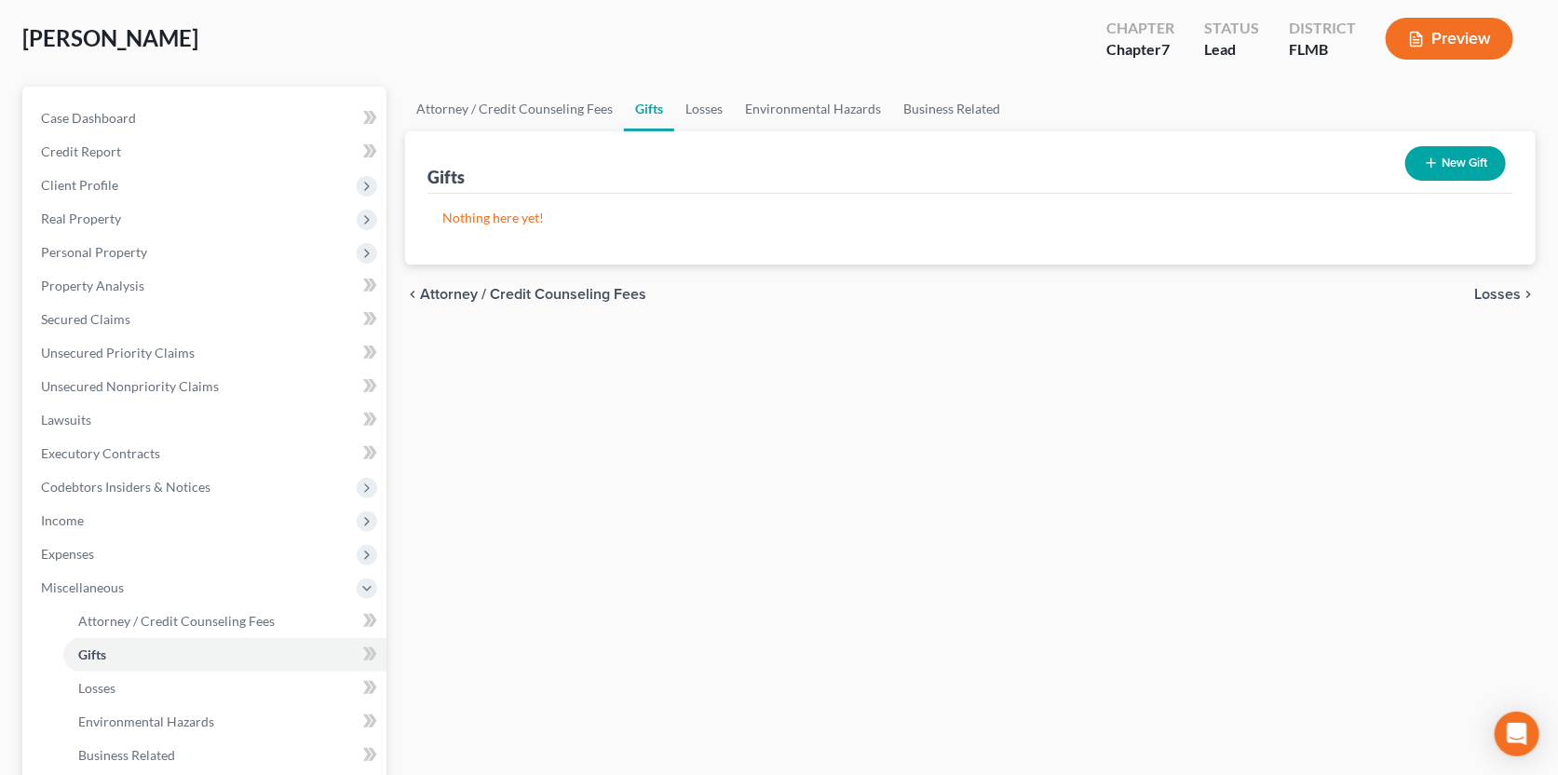
click at [1487, 293] on span "Losses" at bounding box center [1497, 294] width 47 height 15
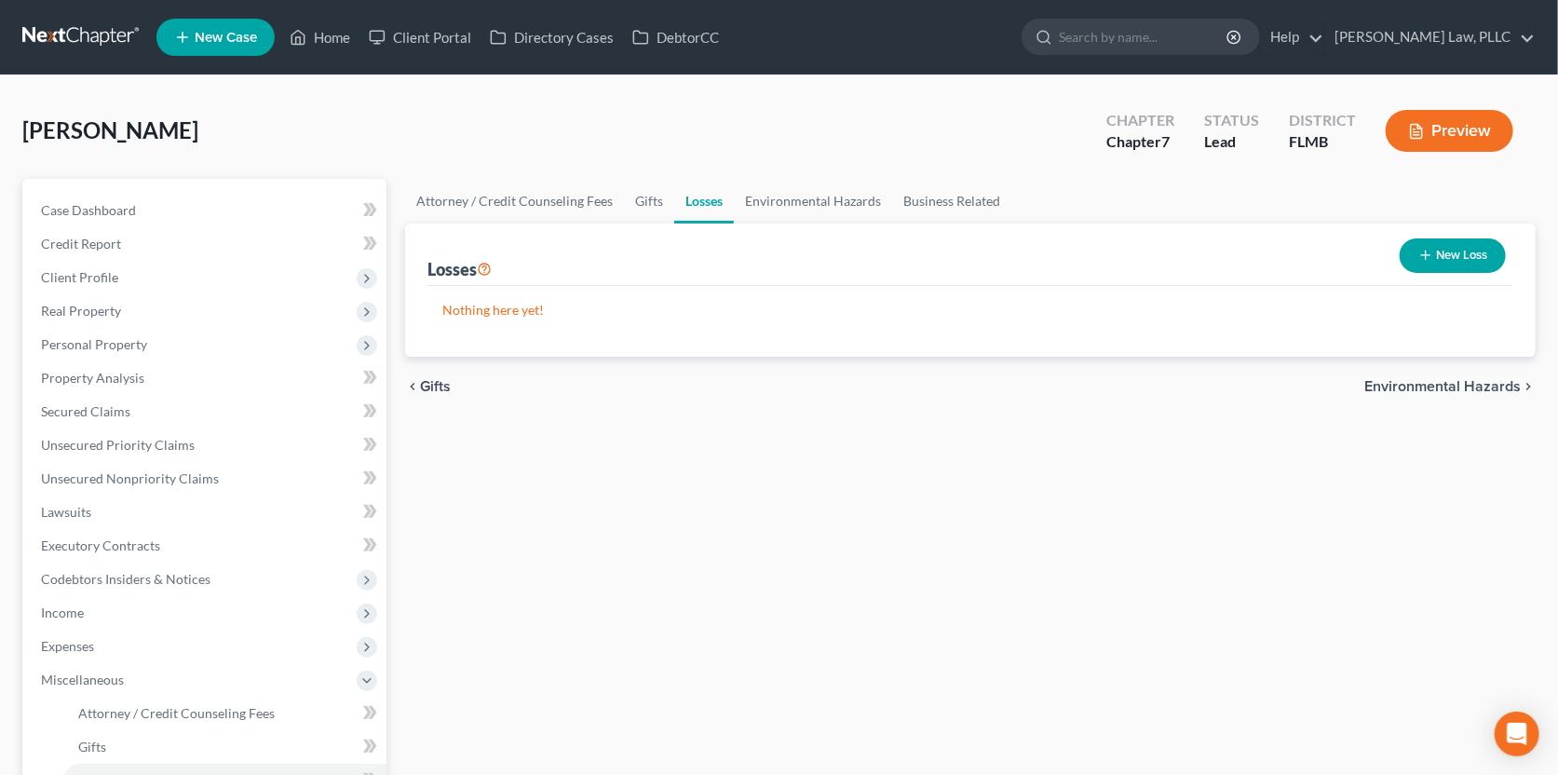
click at [1478, 384] on span "Environmental Hazards" at bounding box center [1442, 386] width 156 height 15
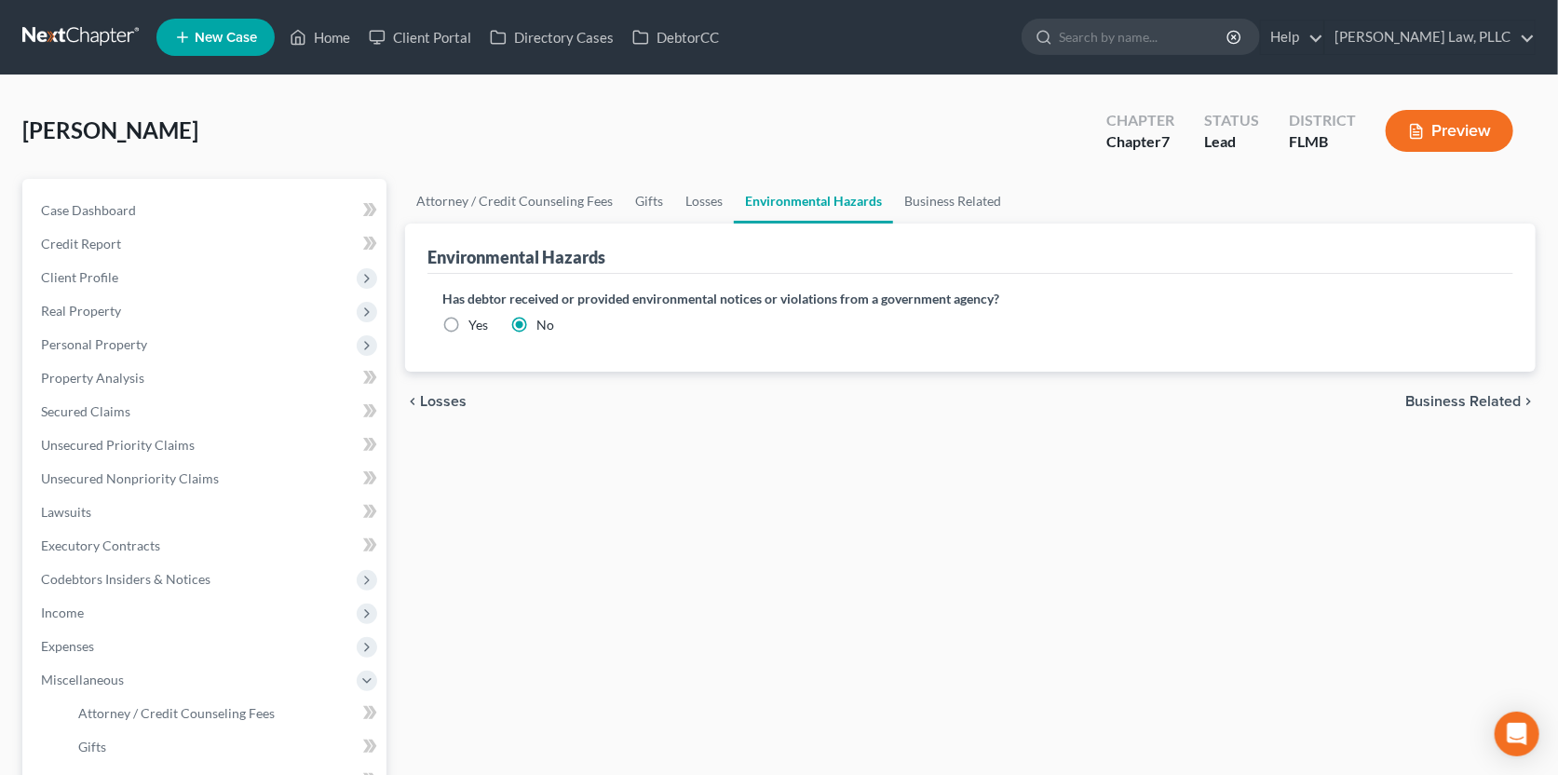
click at [1478, 396] on span "Business Related" at bounding box center [1462, 401] width 115 height 15
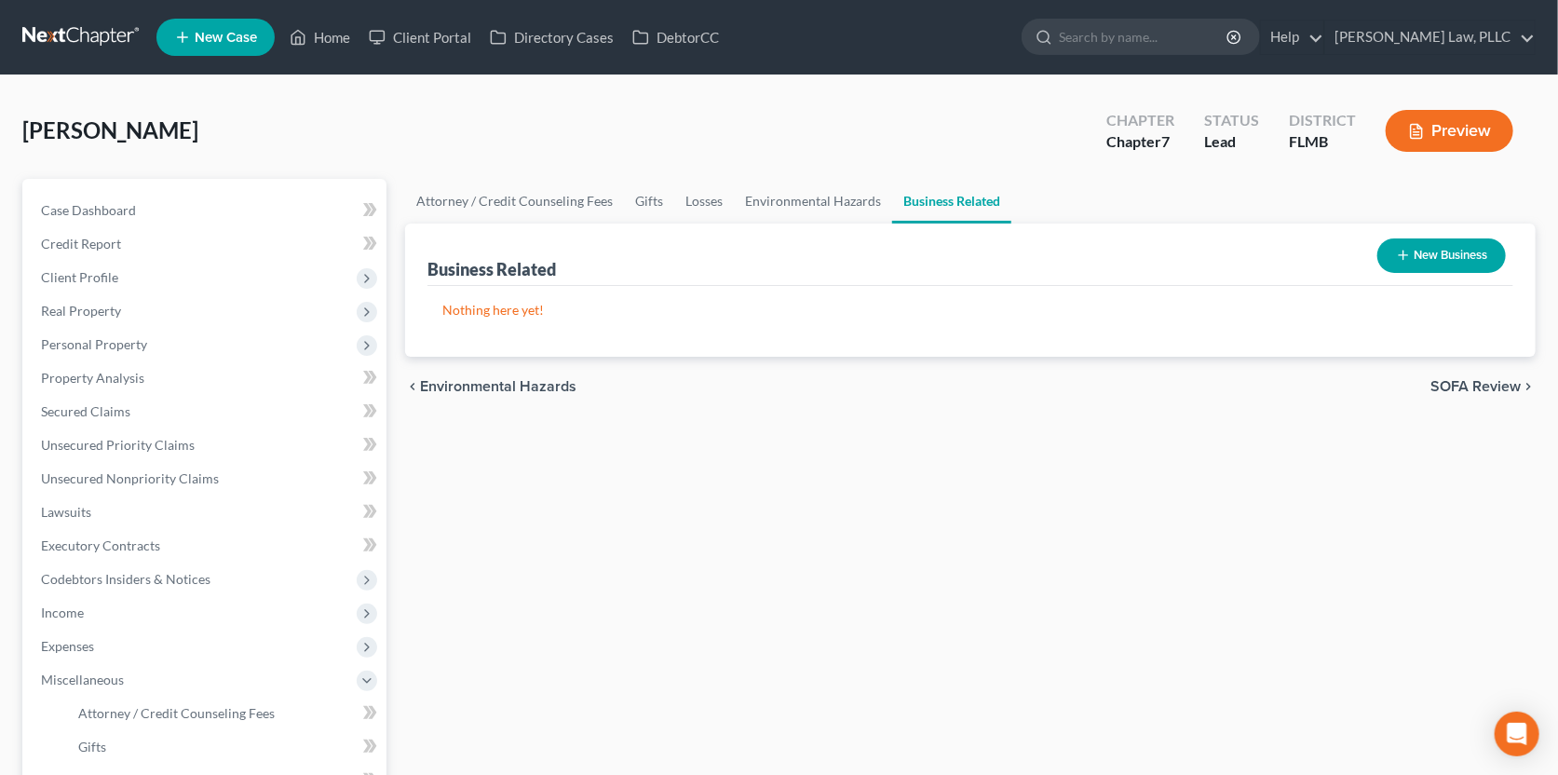
click at [1479, 386] on span "SOFA Review" at bounding box center [1475, 386] width 90 height 15
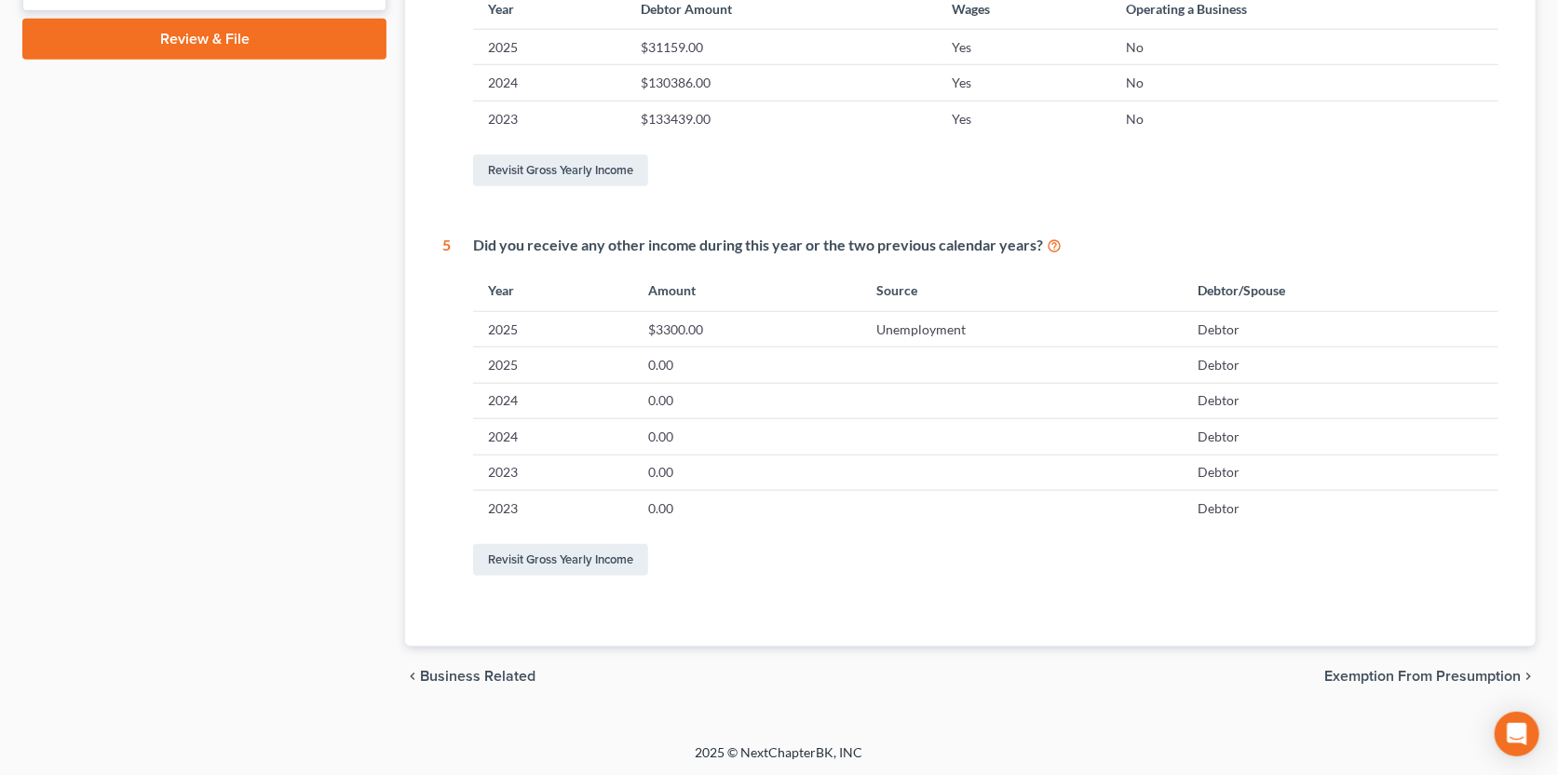
click at [1429, 672] on span "Exemption from Presumption" at bounding box center [1422, 676] width 196 height 15
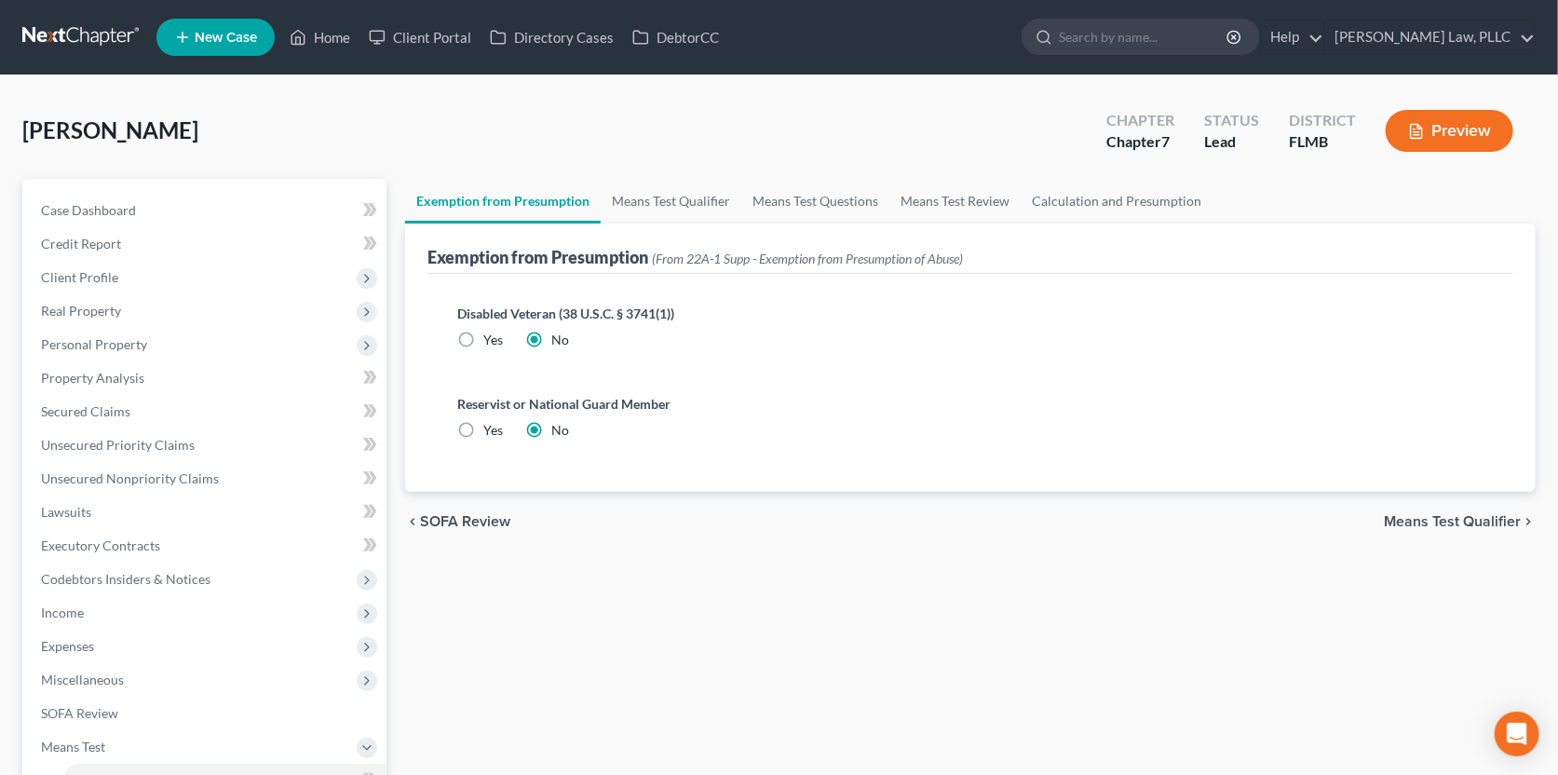
click at [1455, 524] on span "Means Test Qualifier" at bounding box center [1452, 521] width 137 height 15
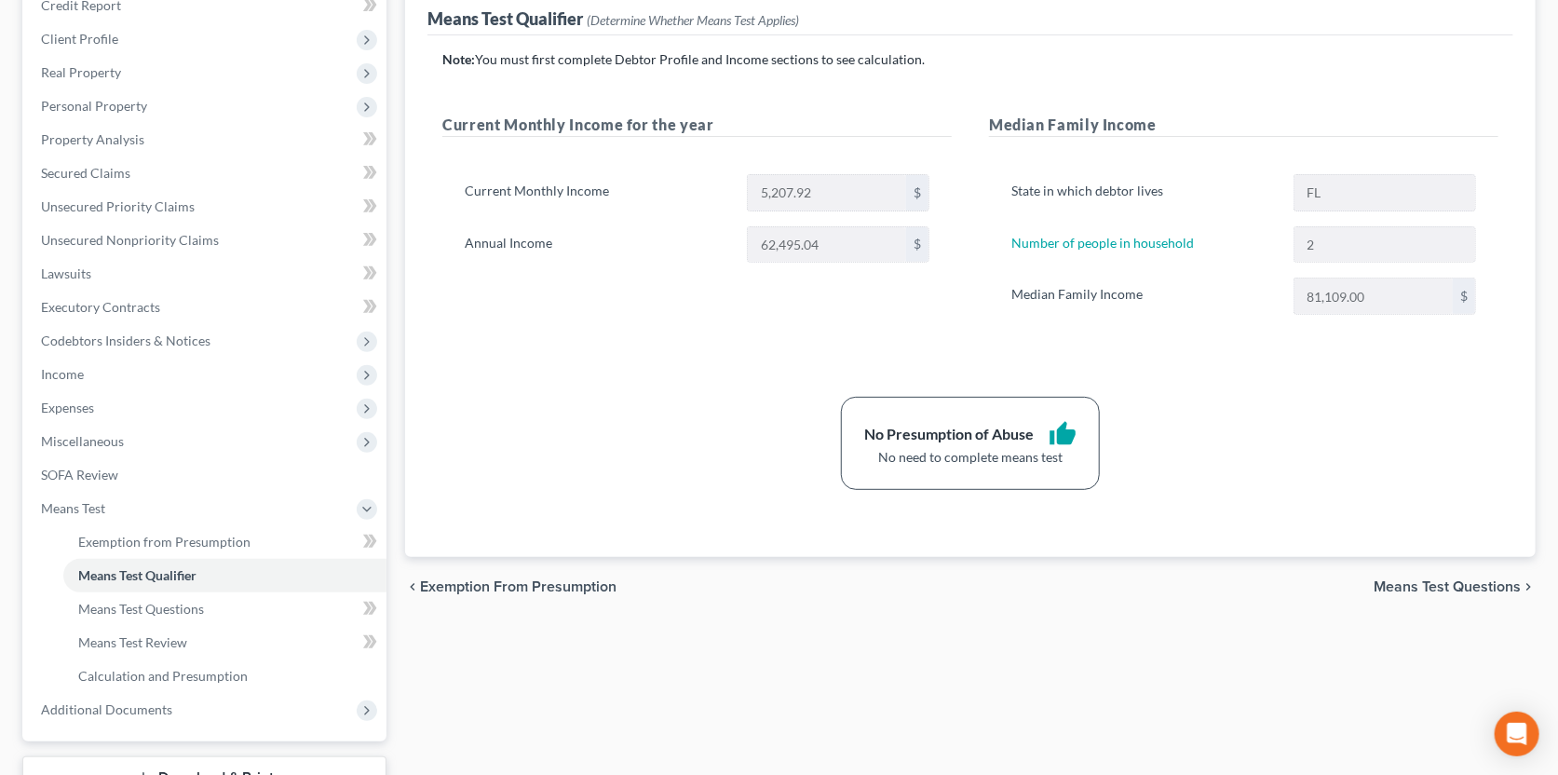
scroll to position [380, 0]
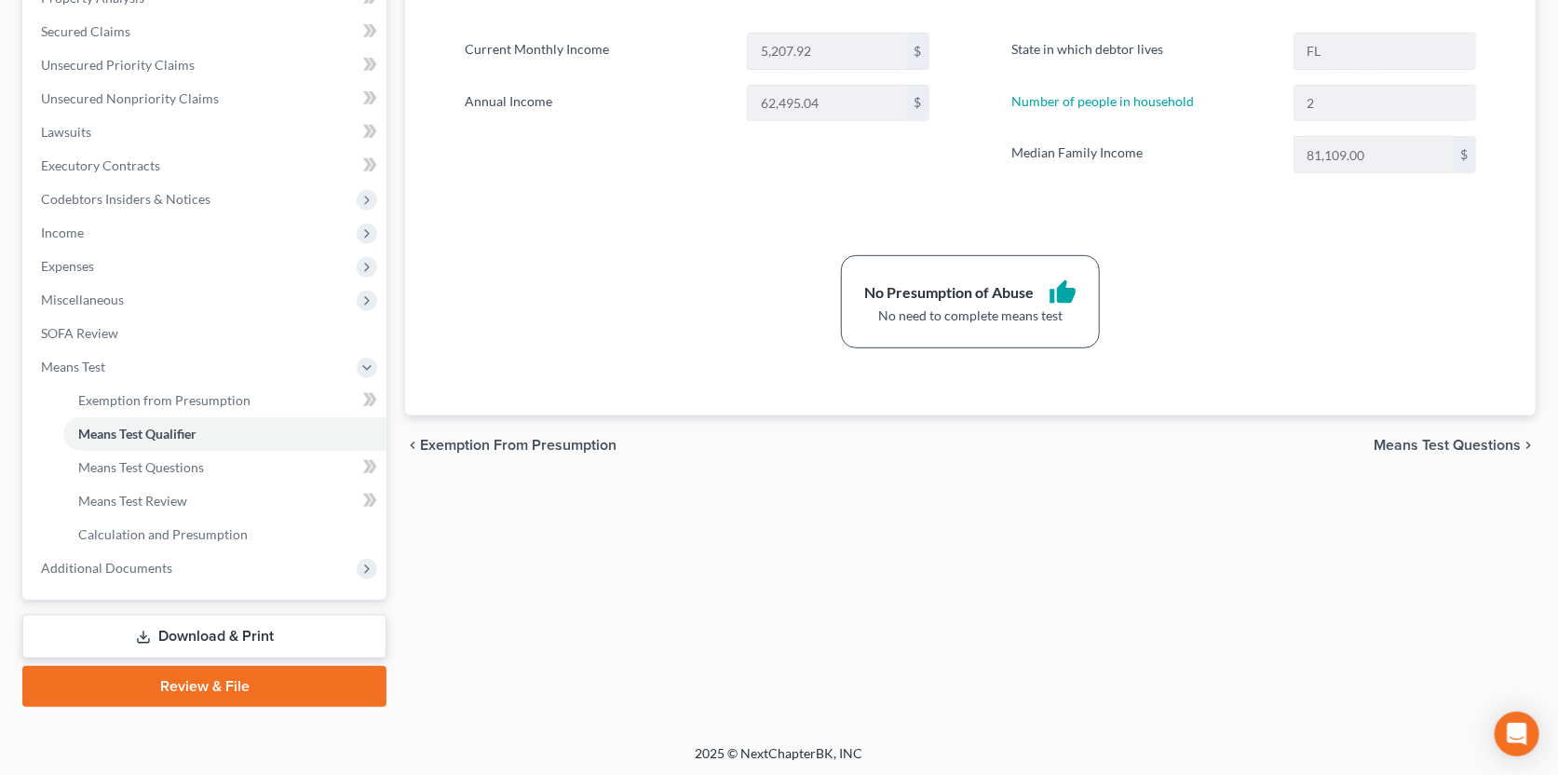
click at [1455, 443] on span "Means Test Questions" at bounding box center [1447, 445] width 147 height 15
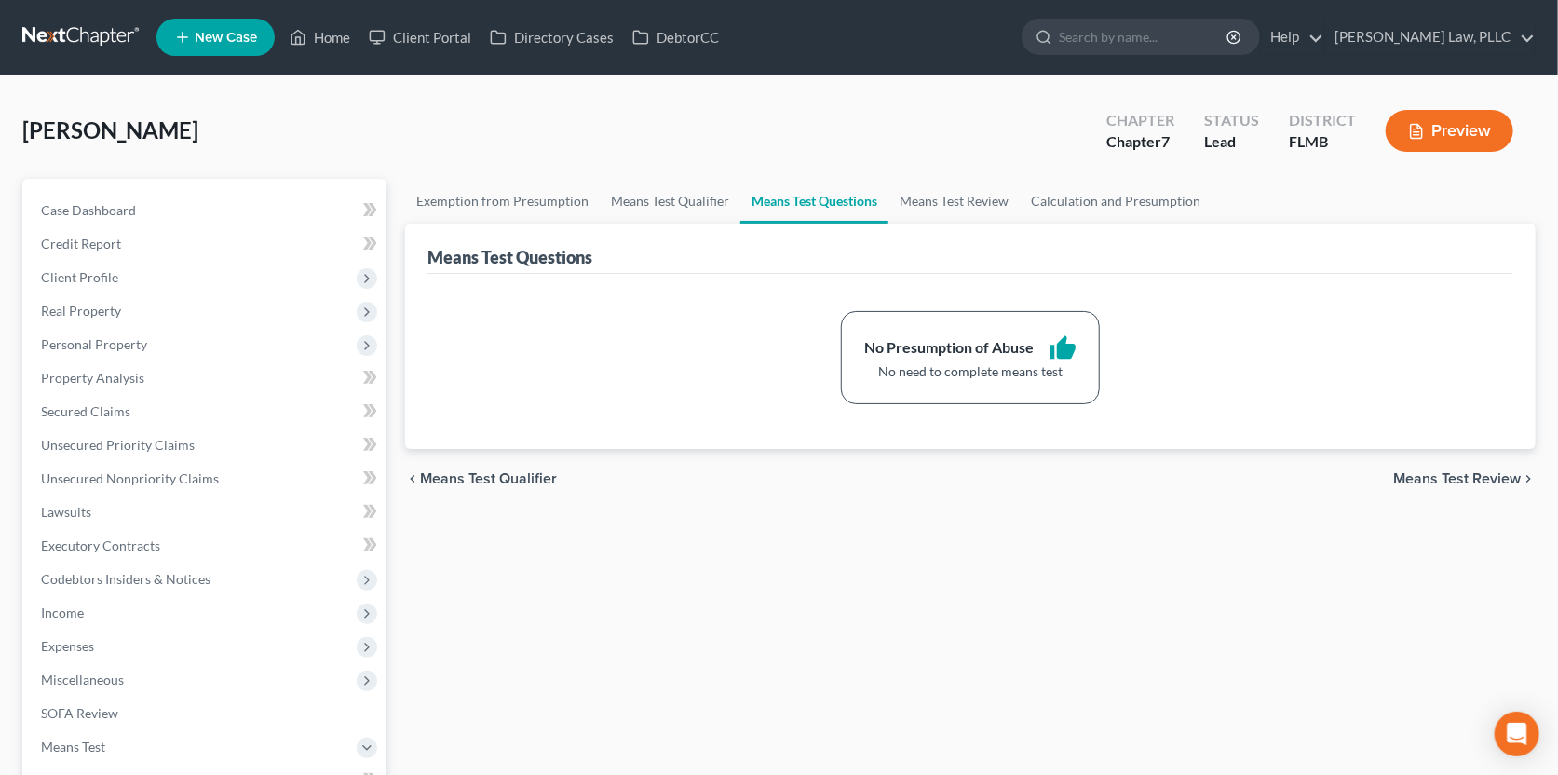
click at [1458, 471] on span "Means Test Review" at bounding box center [1457, 478] width 128 height 15
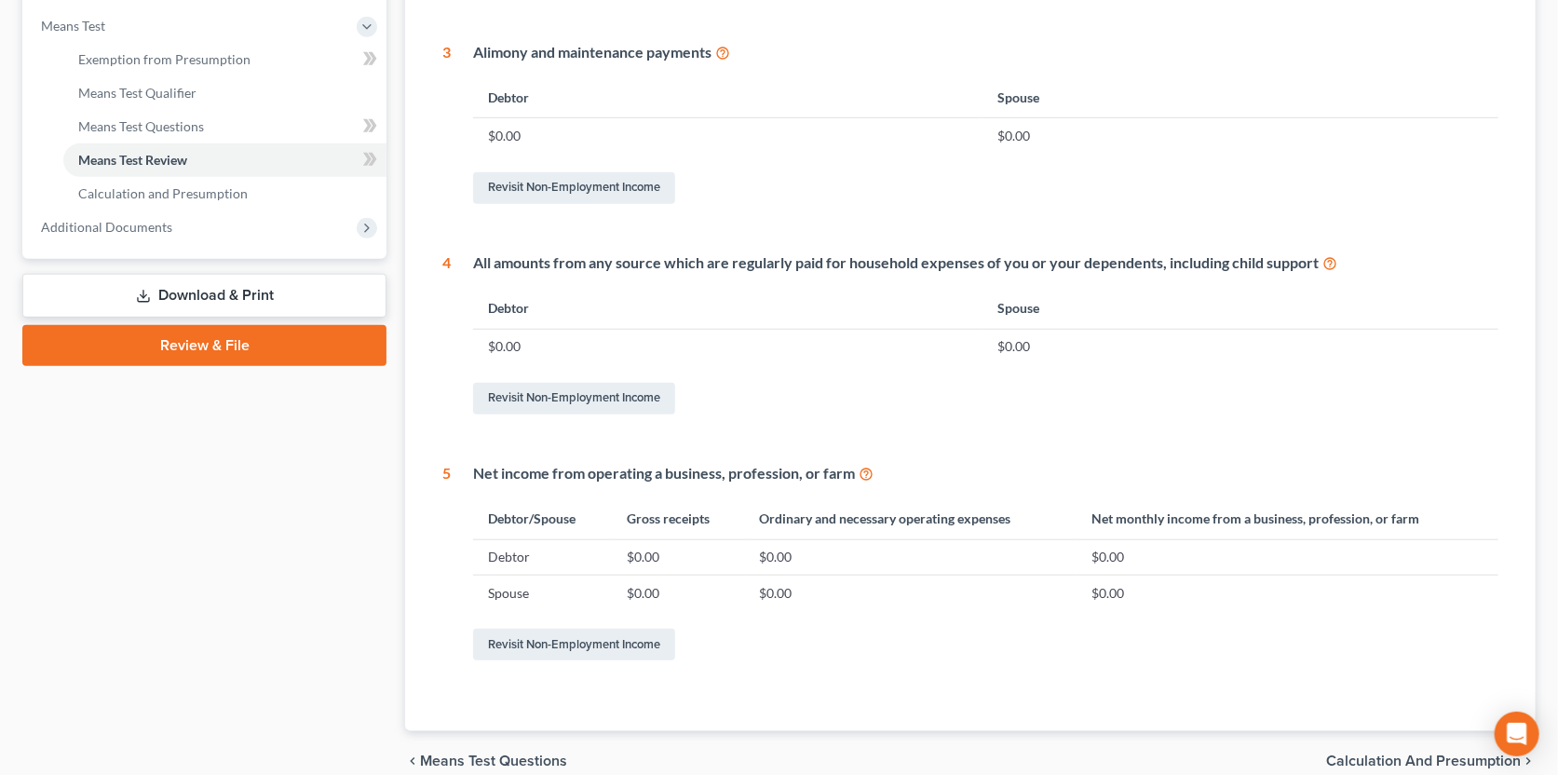
scroll to position [806, 0]
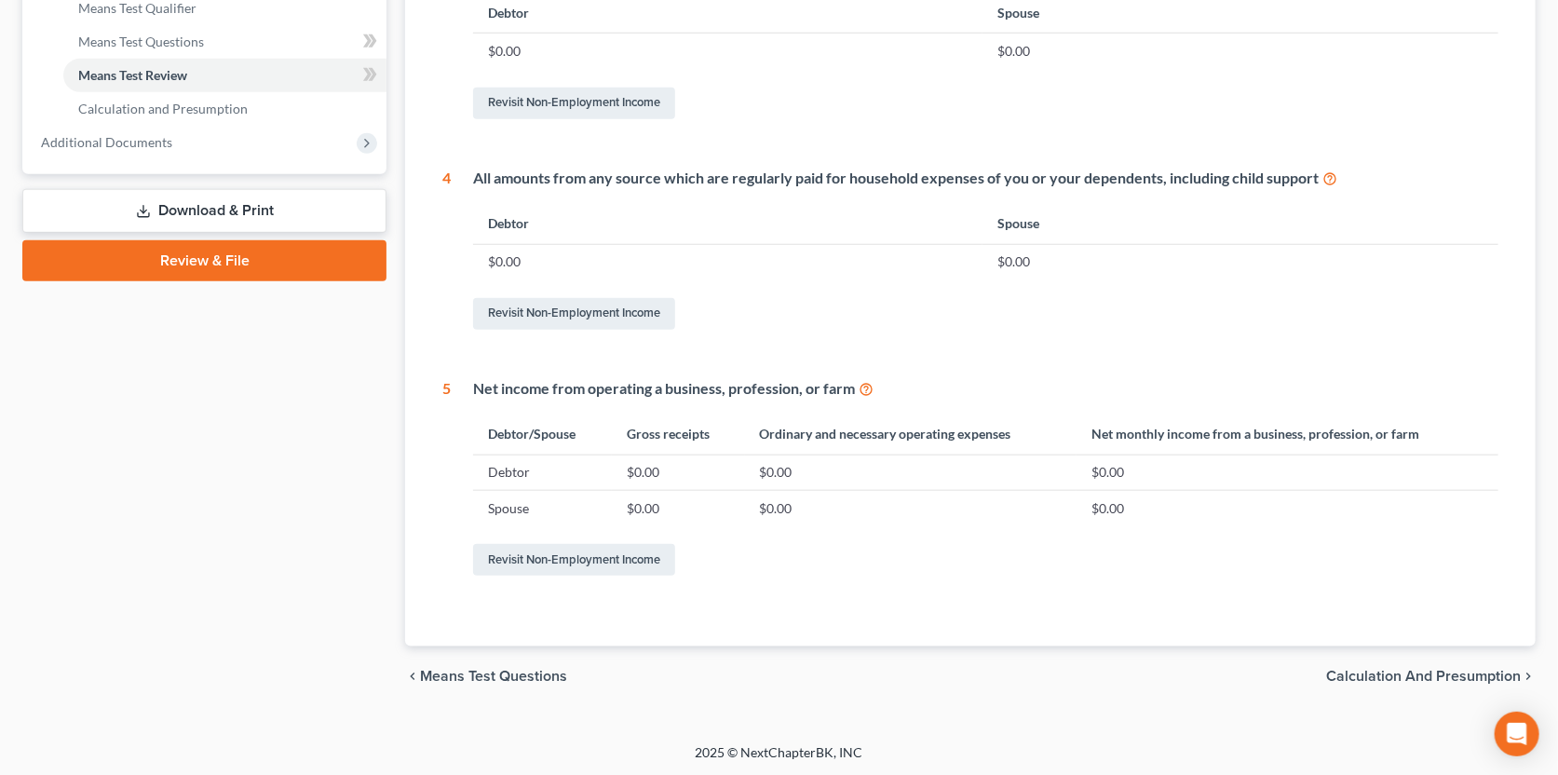
click at [1426, 678] on span "Calculation and Presumption" at bounding box center [1423, 676] width 195 height 15
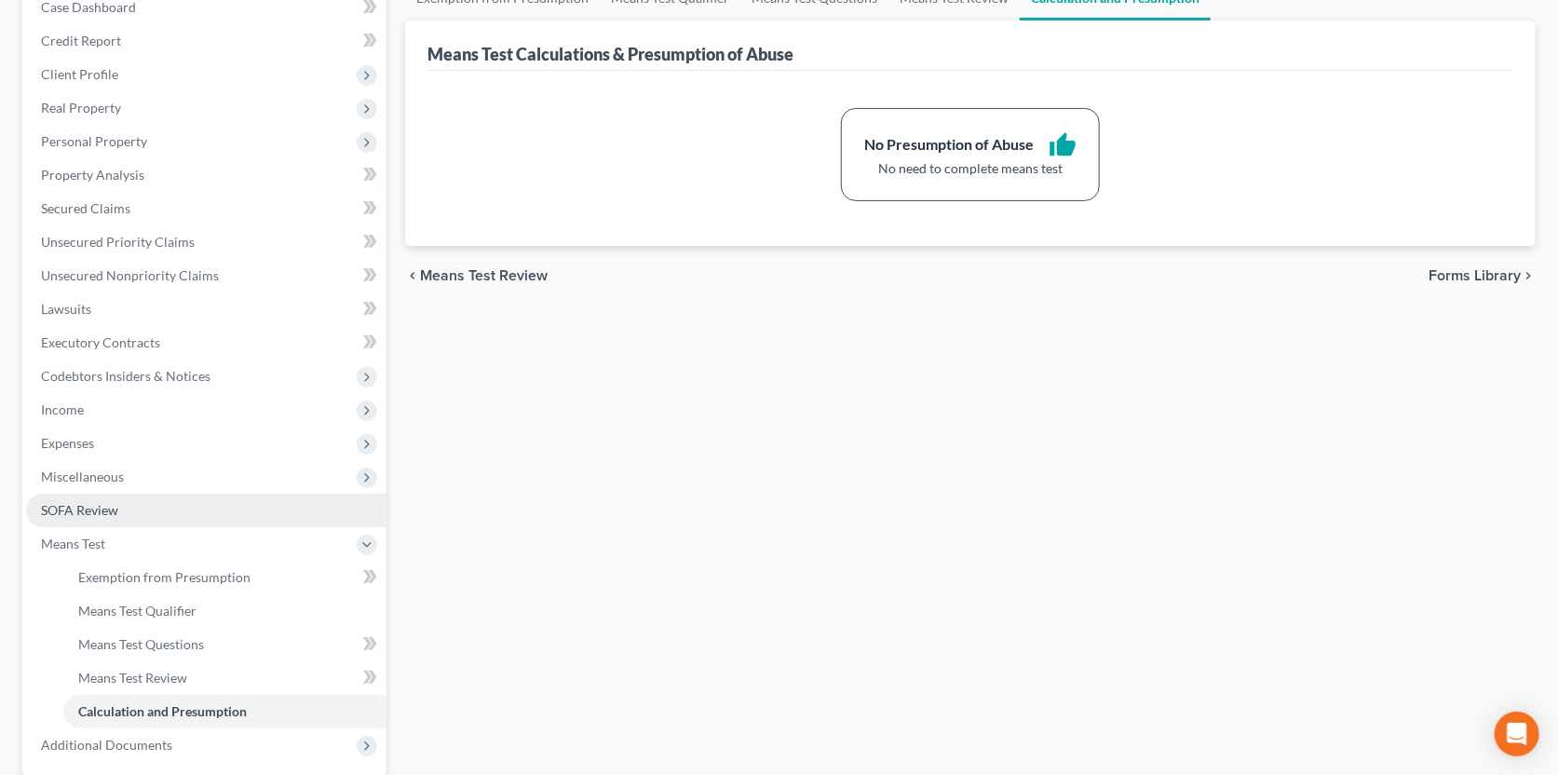
scroll to position [194, 0]
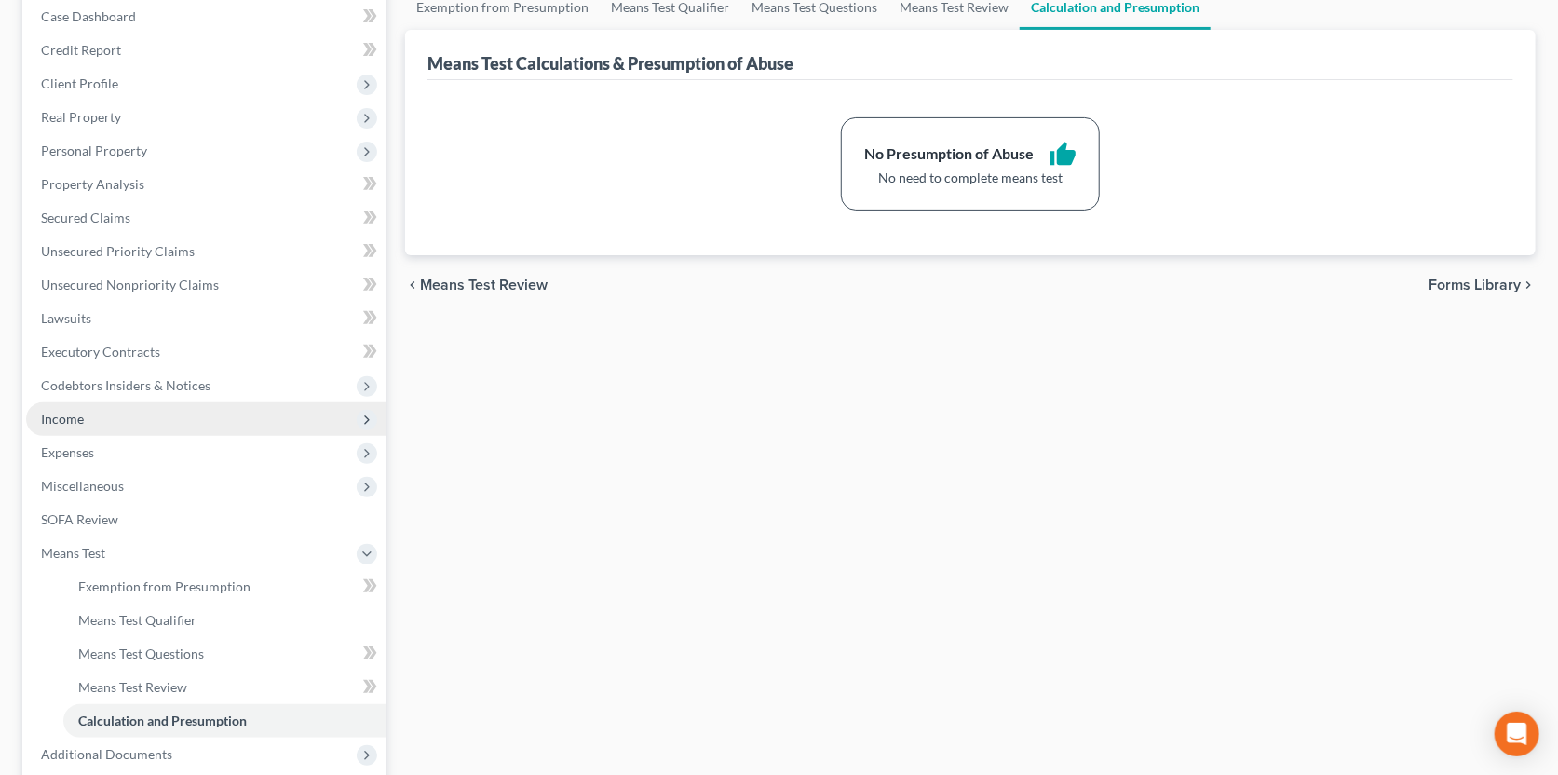
click at [116, 423] on span "Income" at bounding box center [206, 419] width 360 height 34
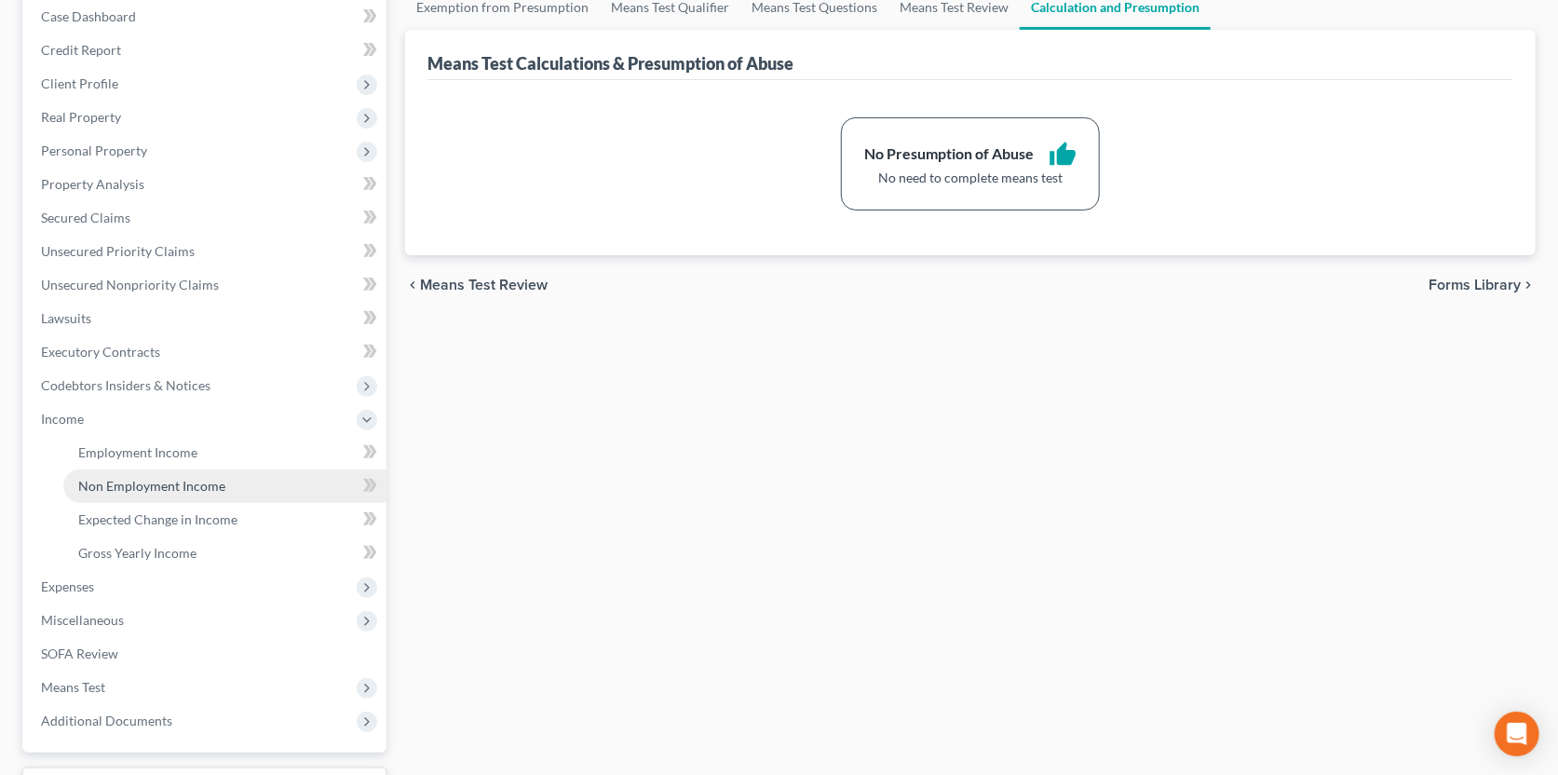
click at [140, 482] on span "Non Employment Income" at bounding box center [151, 486] width 147 height 16
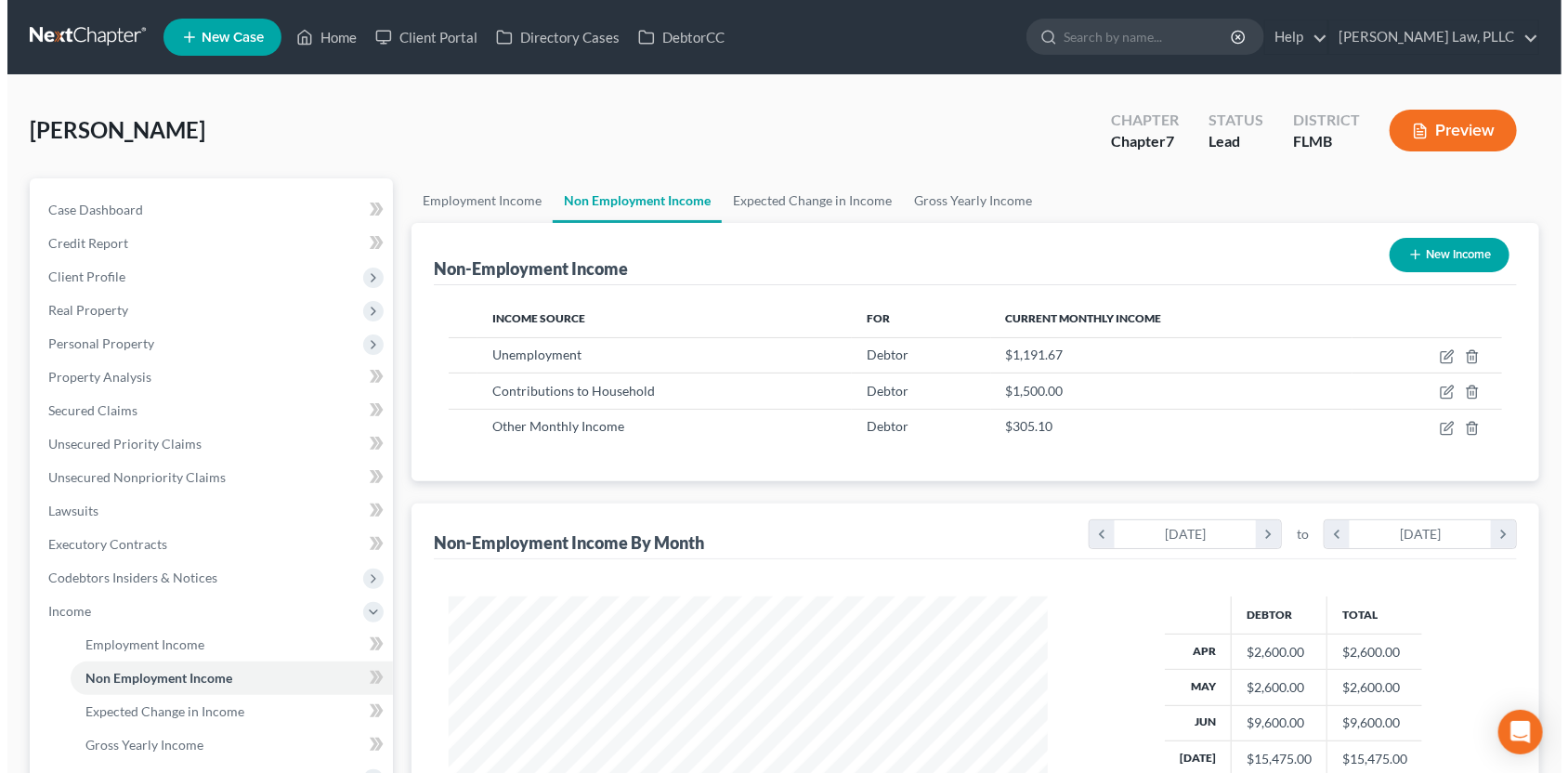
scroll to position [92, 0]
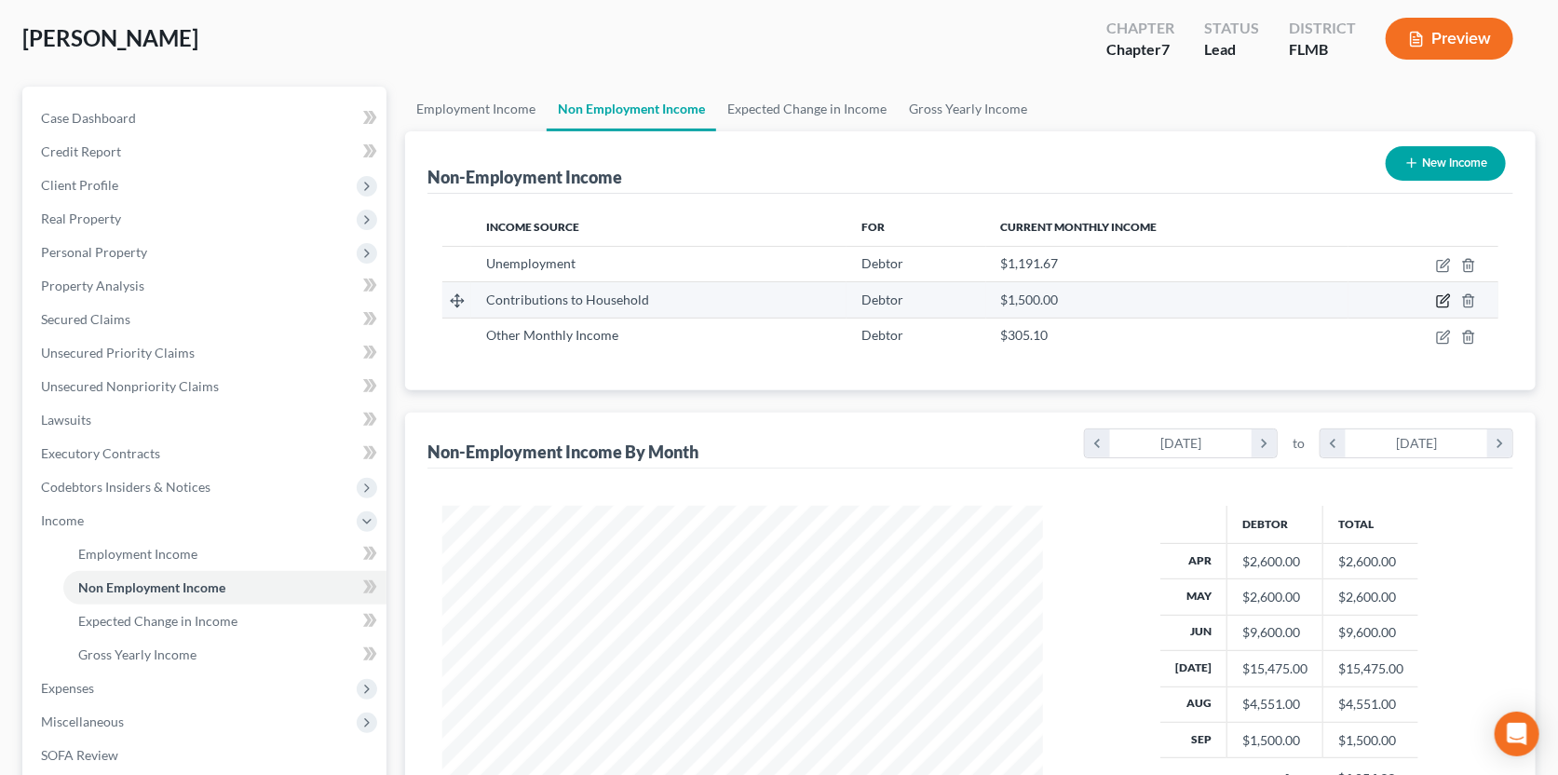
click at [1442, 296] on icon "button" at bounding box center [1442, 301] width 11 height 11
select select "8"
select select "0"
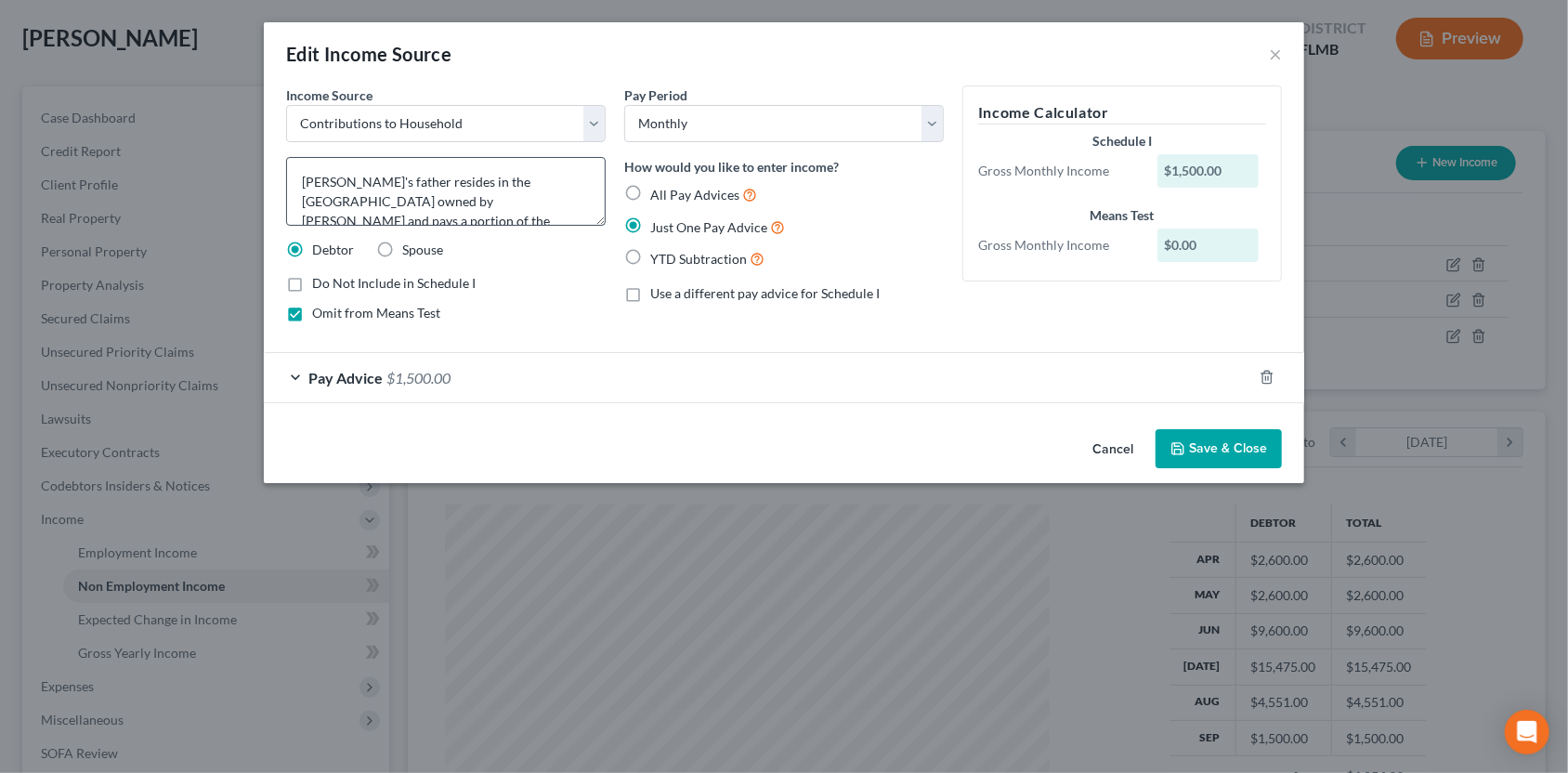
scroll to position [0, 0]
drag, startPoint x: 391, startPoint y: 184, endPoint x: 466, endPoint y: 174, distance: 75.7
click at [391, 184] on textarea "[PERSON_NAME]'s father resides in the [GEOGRAPHIC_DATA] owned by [PERSON_NAME] …" at bounding box center [446, 191] width 319 height 69
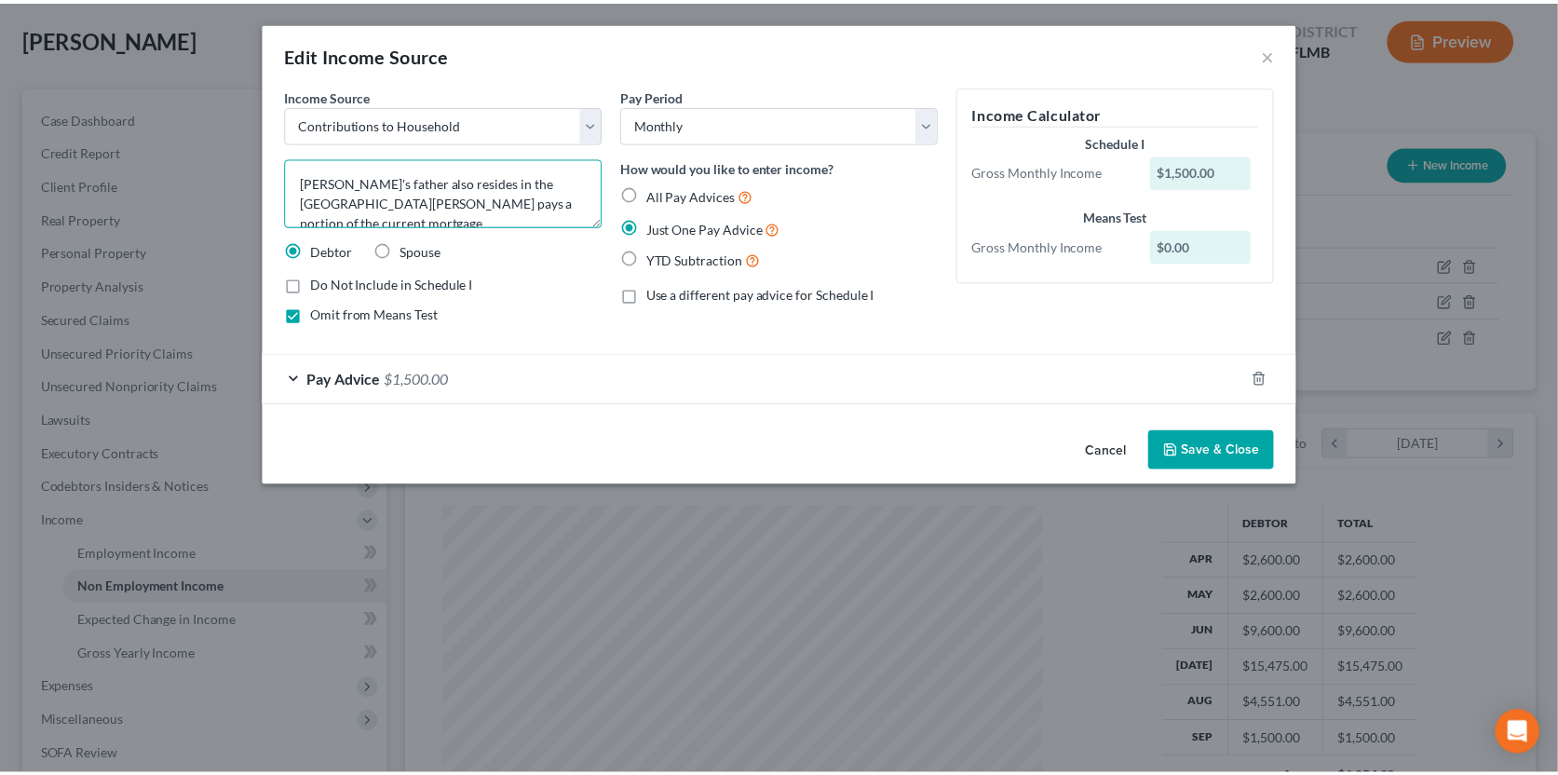
scroll to position [3, 0]
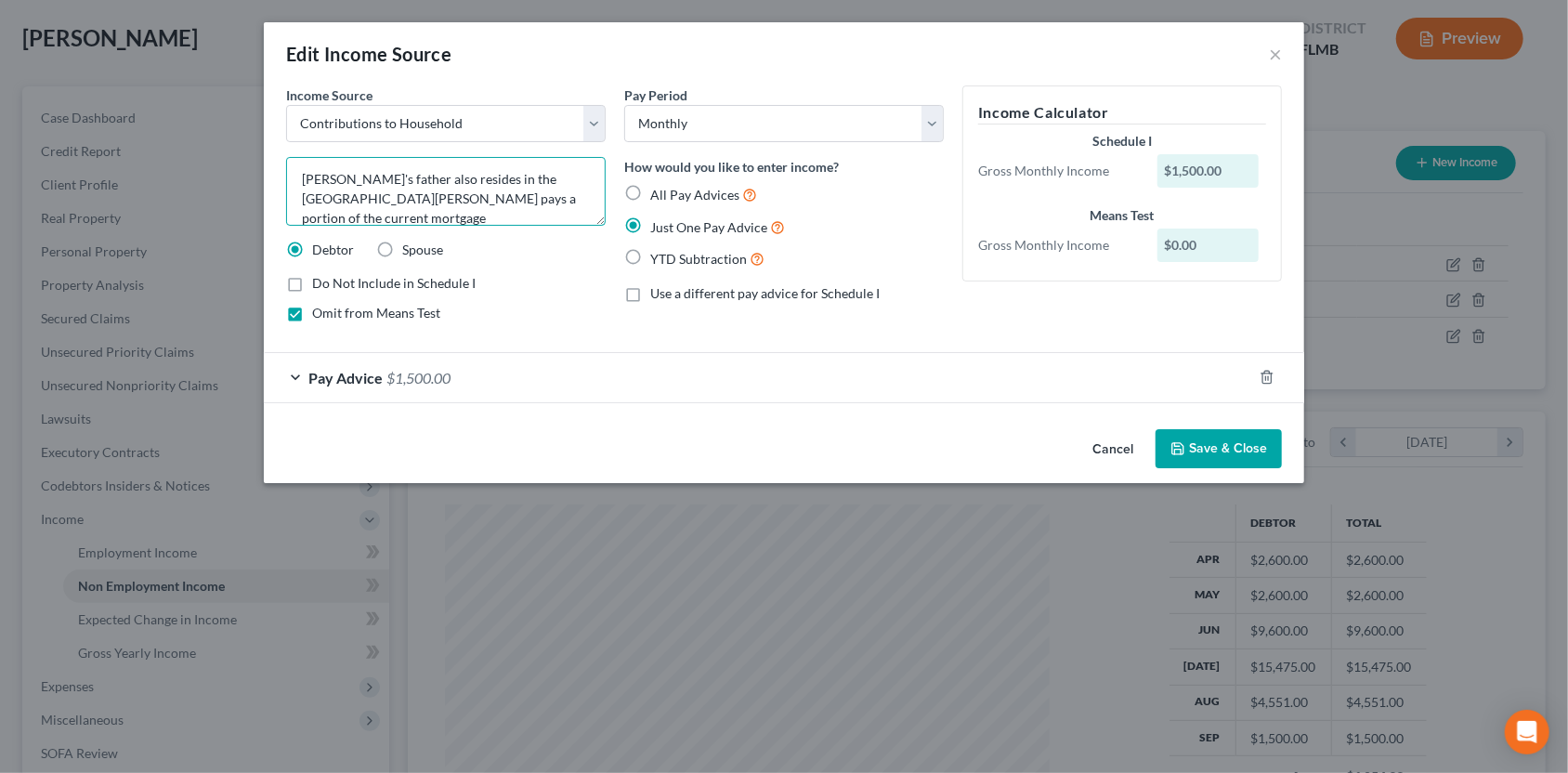
type textarea "[PERSON_NAME]'s father also resides in the [GEOGRAPHIC_DATA][PERSON_NAME] pays …"
click at [312, 317] on label "Omit from Means Test" at bounding box center [376, 313] width 129 height 19
click at [319, 316] on input "Omit from Means Test" at bounding box center [325, 310] width 12 height 12
click at [312, 311] on label "Omit from Means Test" at bounding box center [376, 313] width 129 height 19
click at [319, 311] on input "Omit from Means Test" at bounding box center [325, 310] width 12 height 12
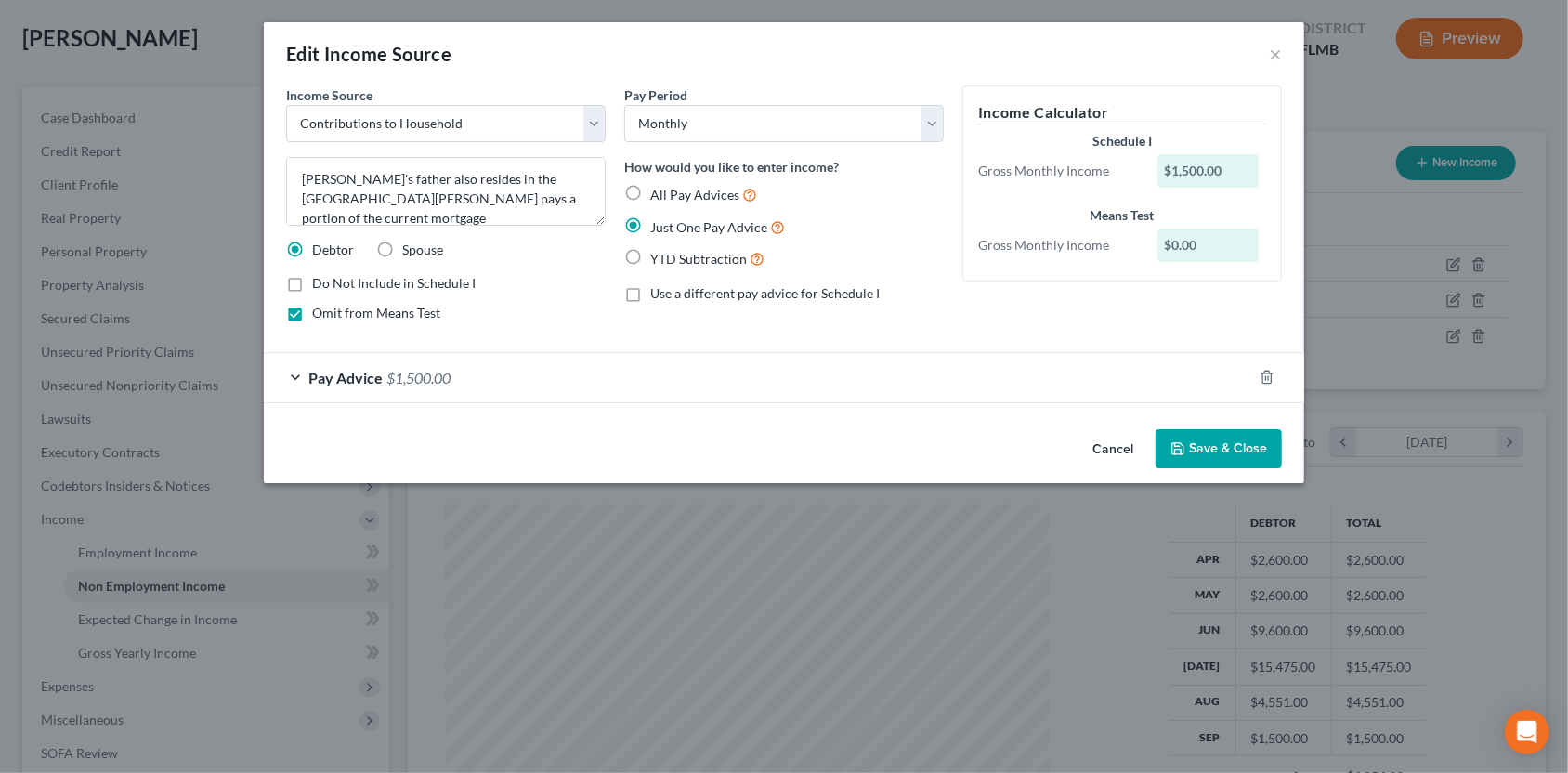
click at [312, 311] on label "Omit from Means Test" at bounding box center [376, 313] width 129 height 19
click at [319, 311] on input "Omit from Means Test" at bounding box center [325, 310] width 12 height 12
checkbox input "false"
click at [1195, 440] on button "Save & Close" at bounding box center [1218, 448] width 127 height 39
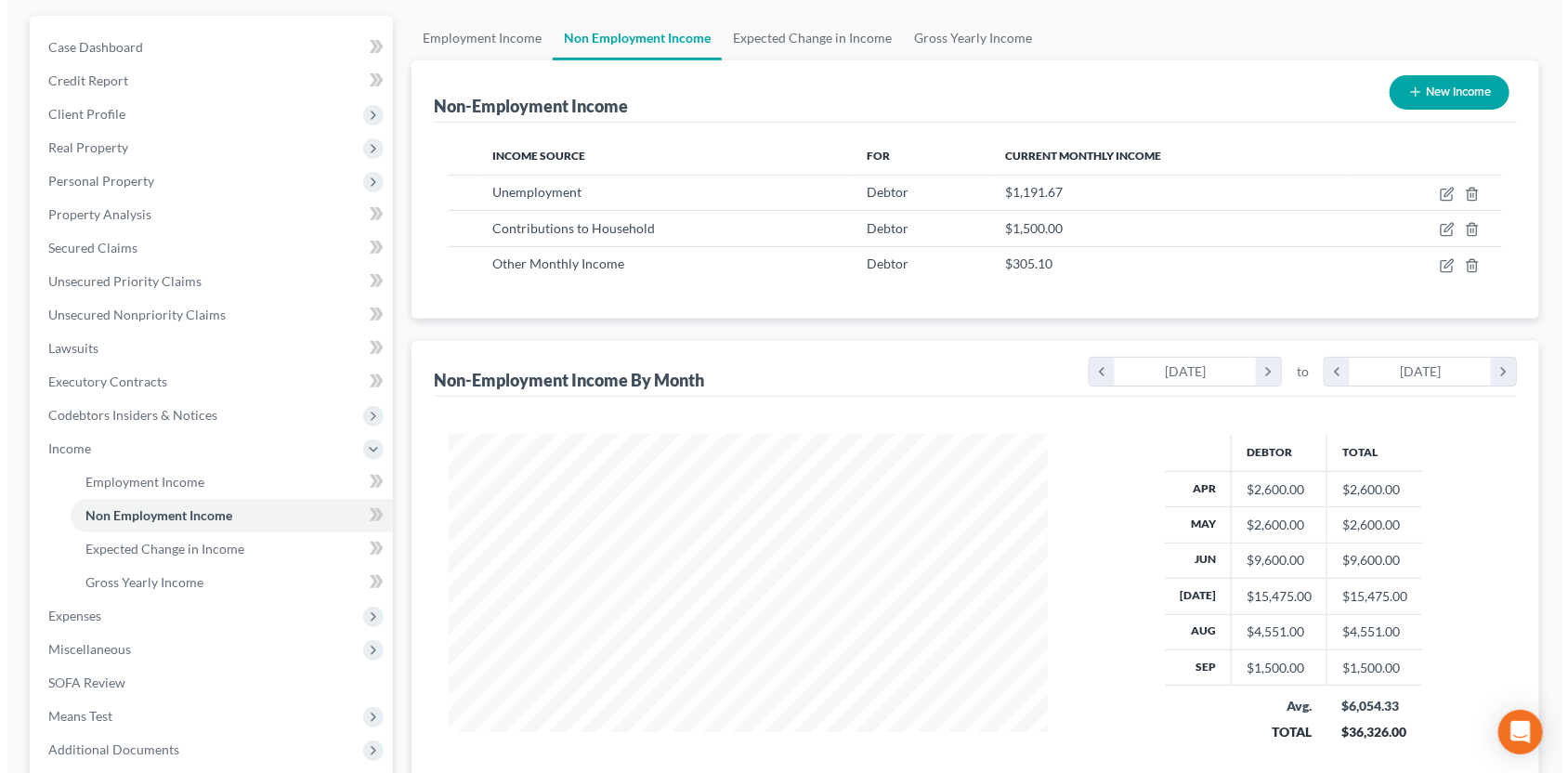
scroll to position [160, 0]
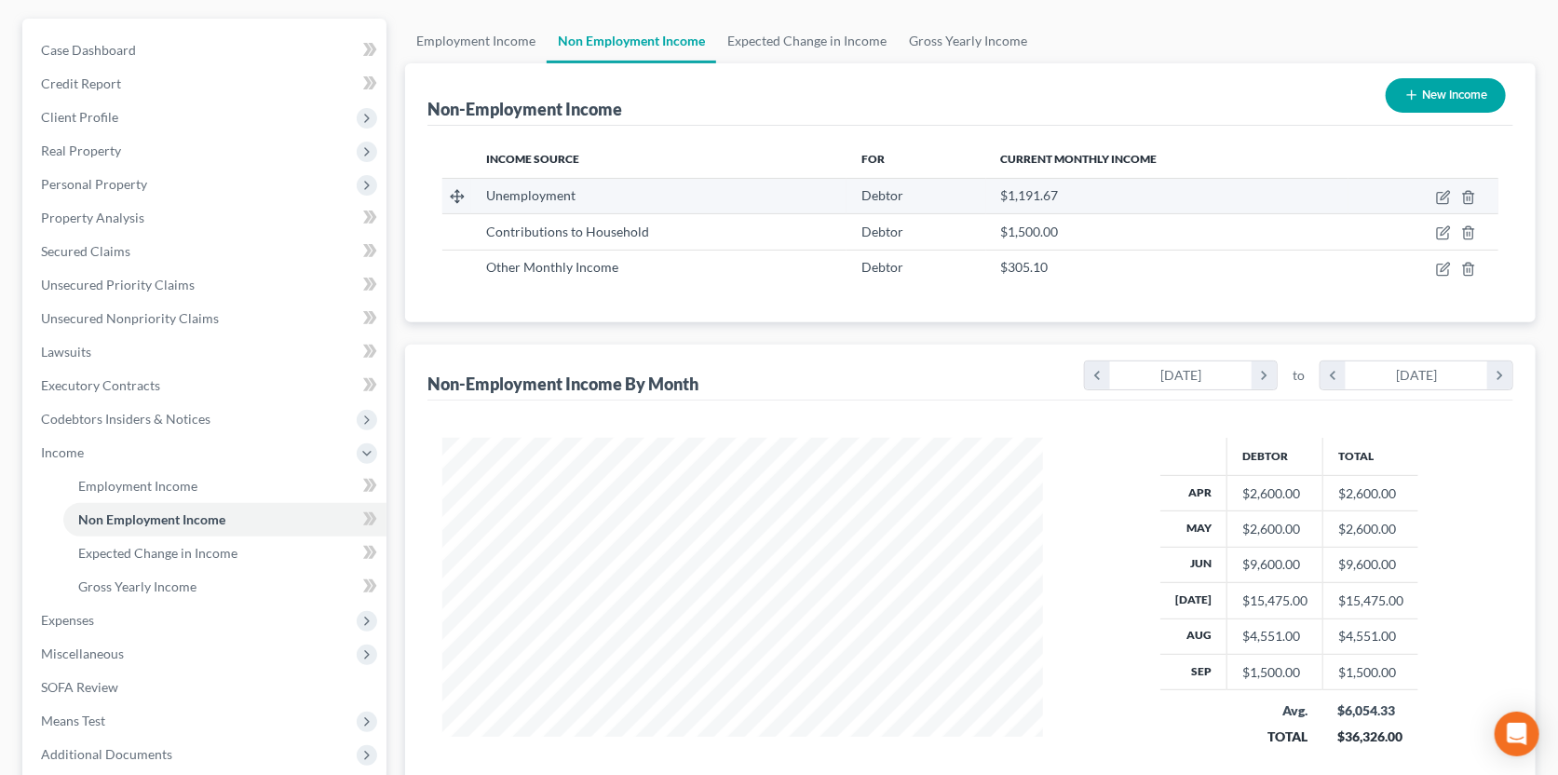
click at [744, 191] on div "Unemployment" at bounding box center [658, 195] width 345 height 19
click at [1443, 195] on icon "button" at bounding box center [1443, 197] width 15 height 15
select select "0"
select select "3"
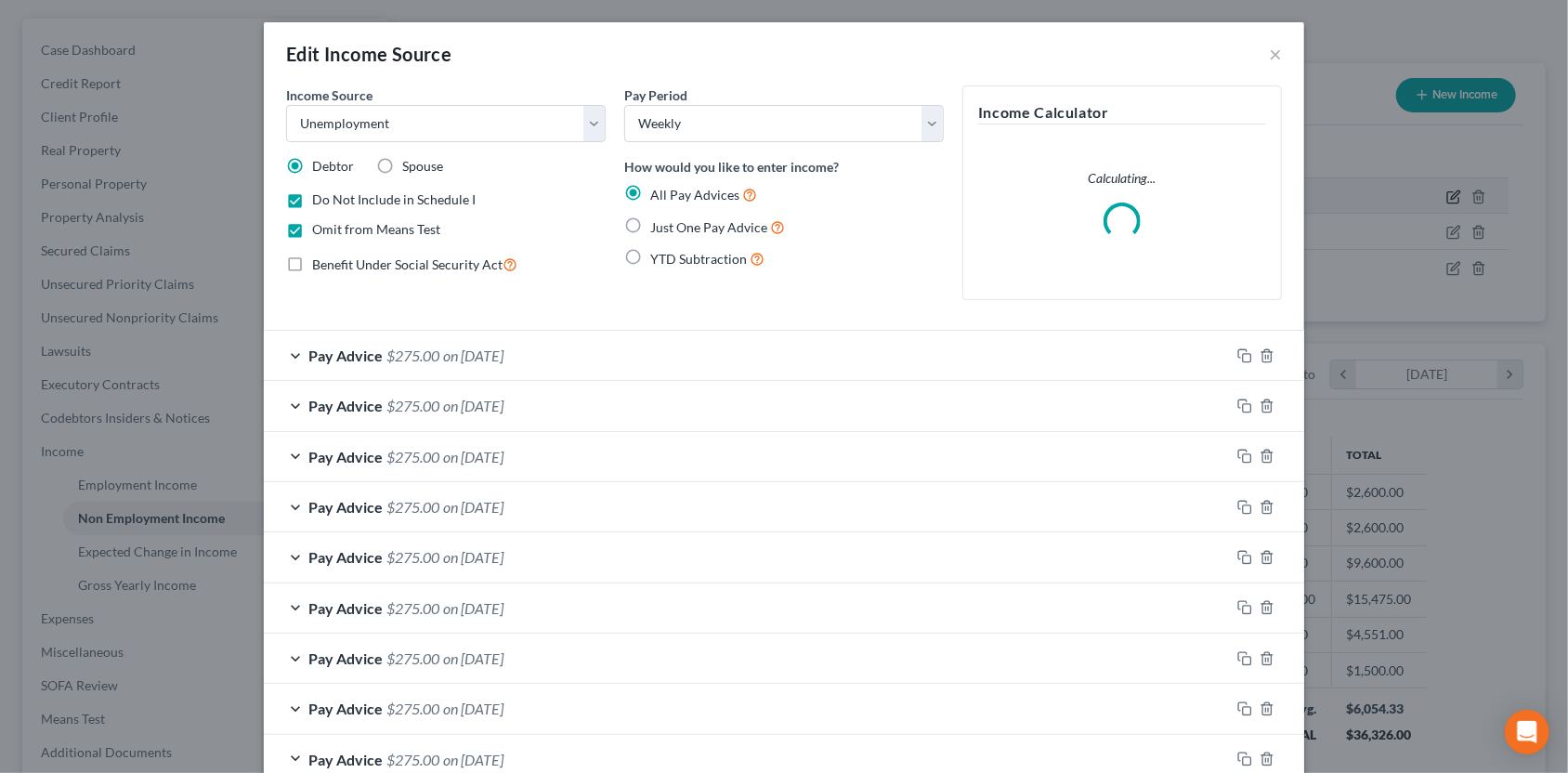
scroll to position [331, 641]
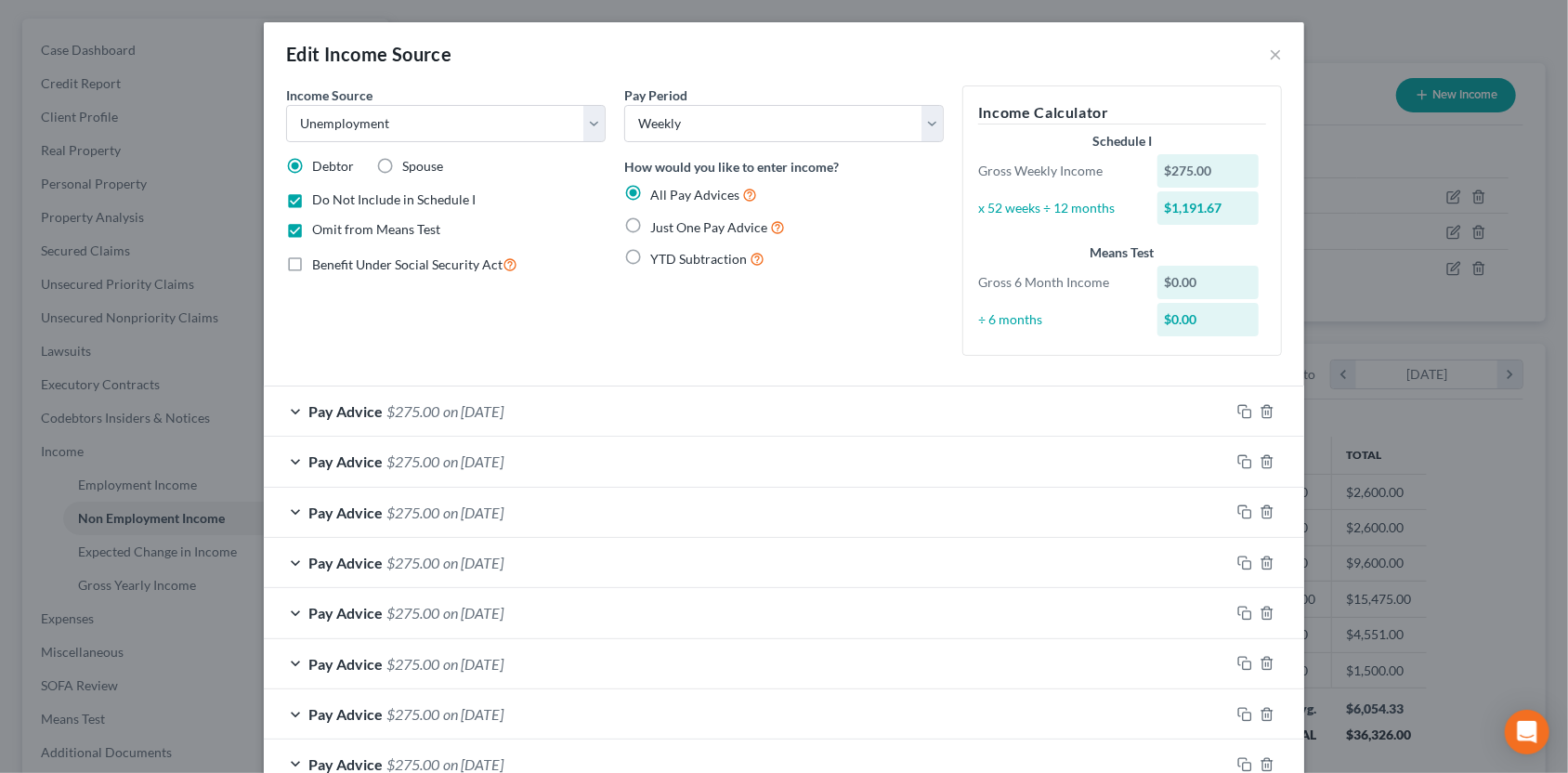
click at [312, 229] on label "Omit from Means Test" at bounding box center [376, 229] width 129 height 19
click at [319, 229] on input "Omit from Means Test" at bounding box center [325, 226] width 12 height 12
checkbox input "false"
click at [312, 202] on label "Do Not Include in Schedule I" at bounding box center [394, 199] width 164 height 19
click at [319, 202] on input "Do Not Include in Schedule I" at bounding box center [325, 196] width 12 height 12
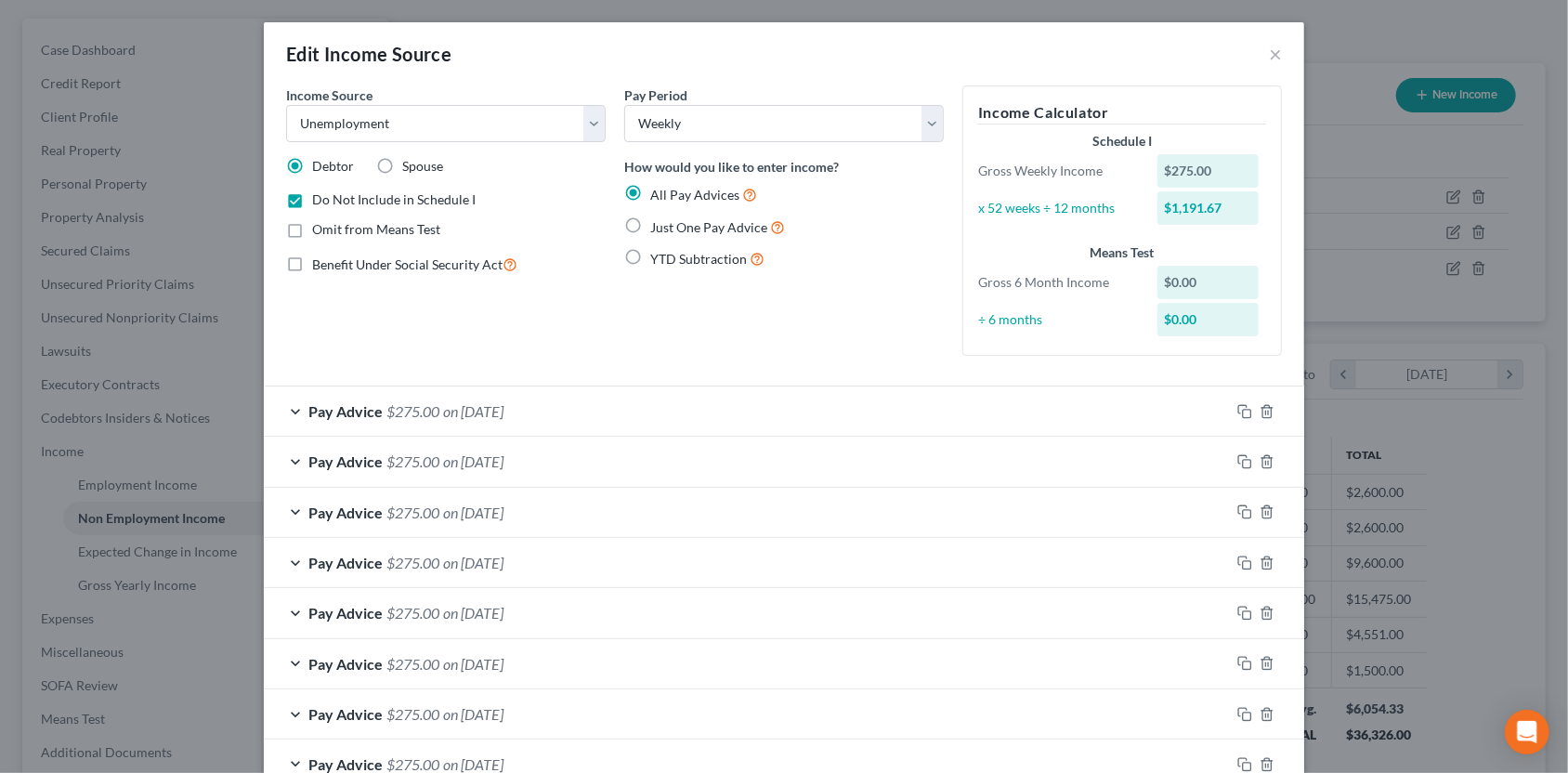
checkbox input "false"
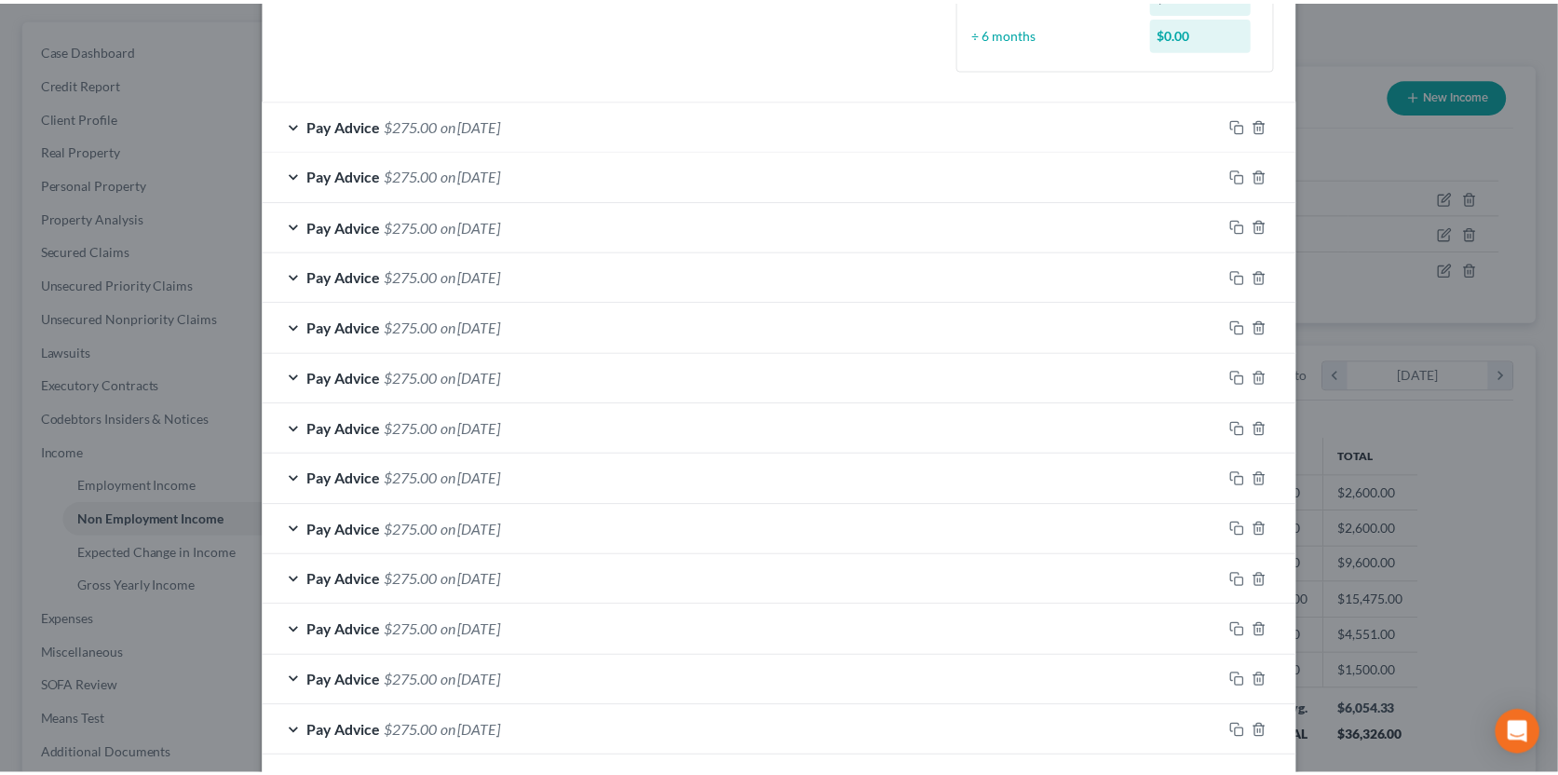
scroll to position [470, 0]
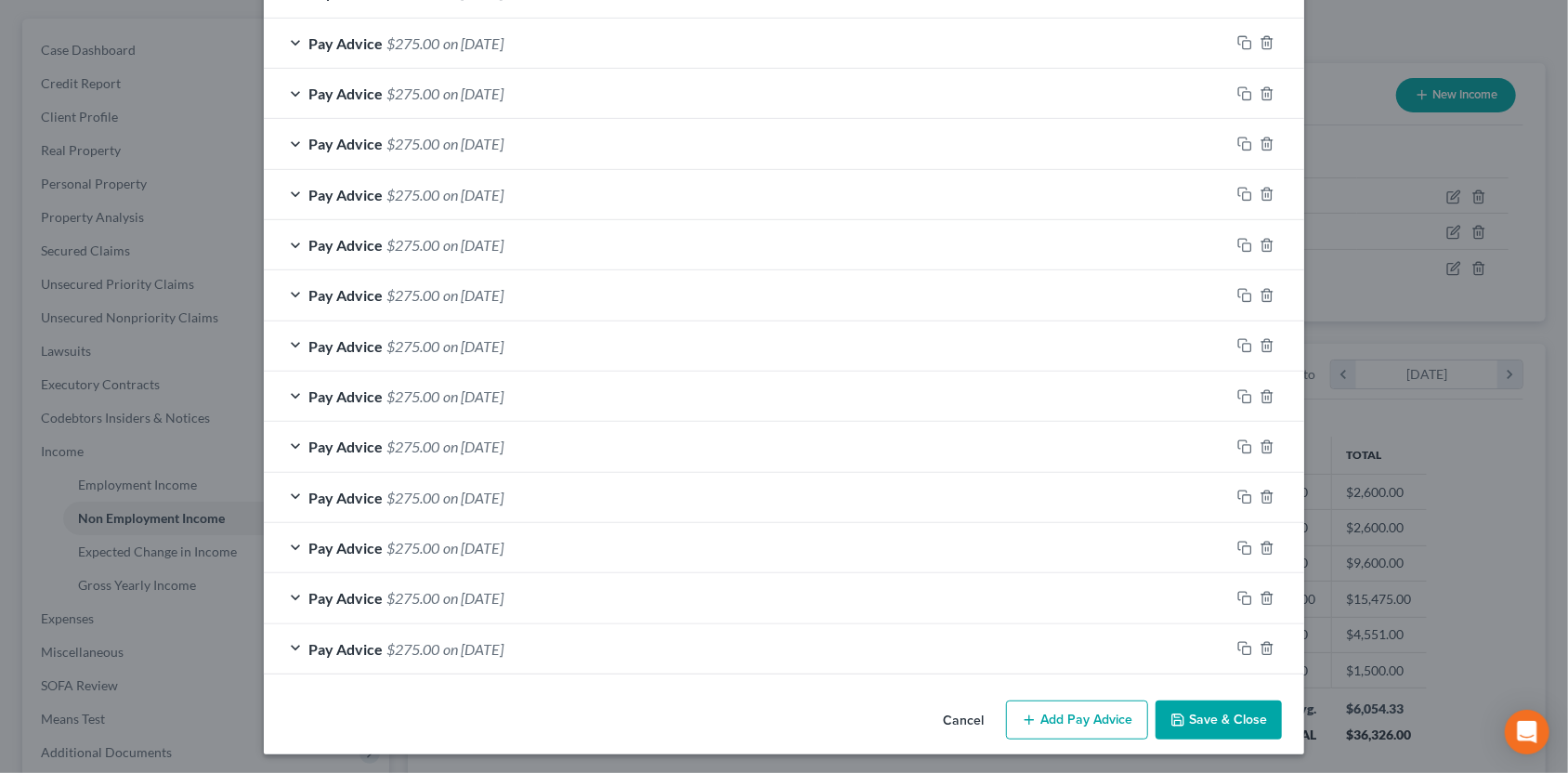
click at [1203, 713] on button "Save & Close" at bounding box center [1218, 719] width 127 height 39
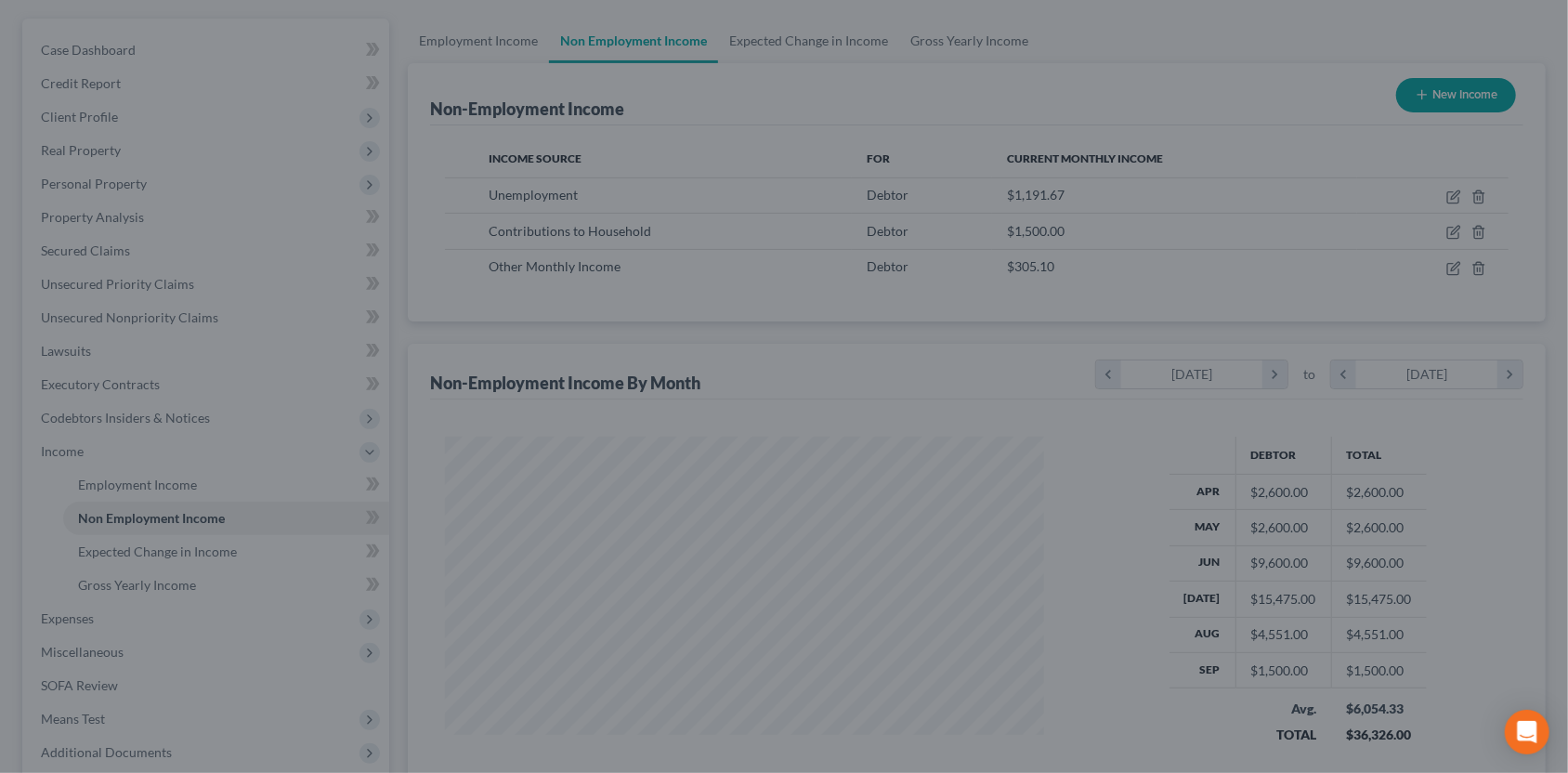
scroll to position [928484, 928214]
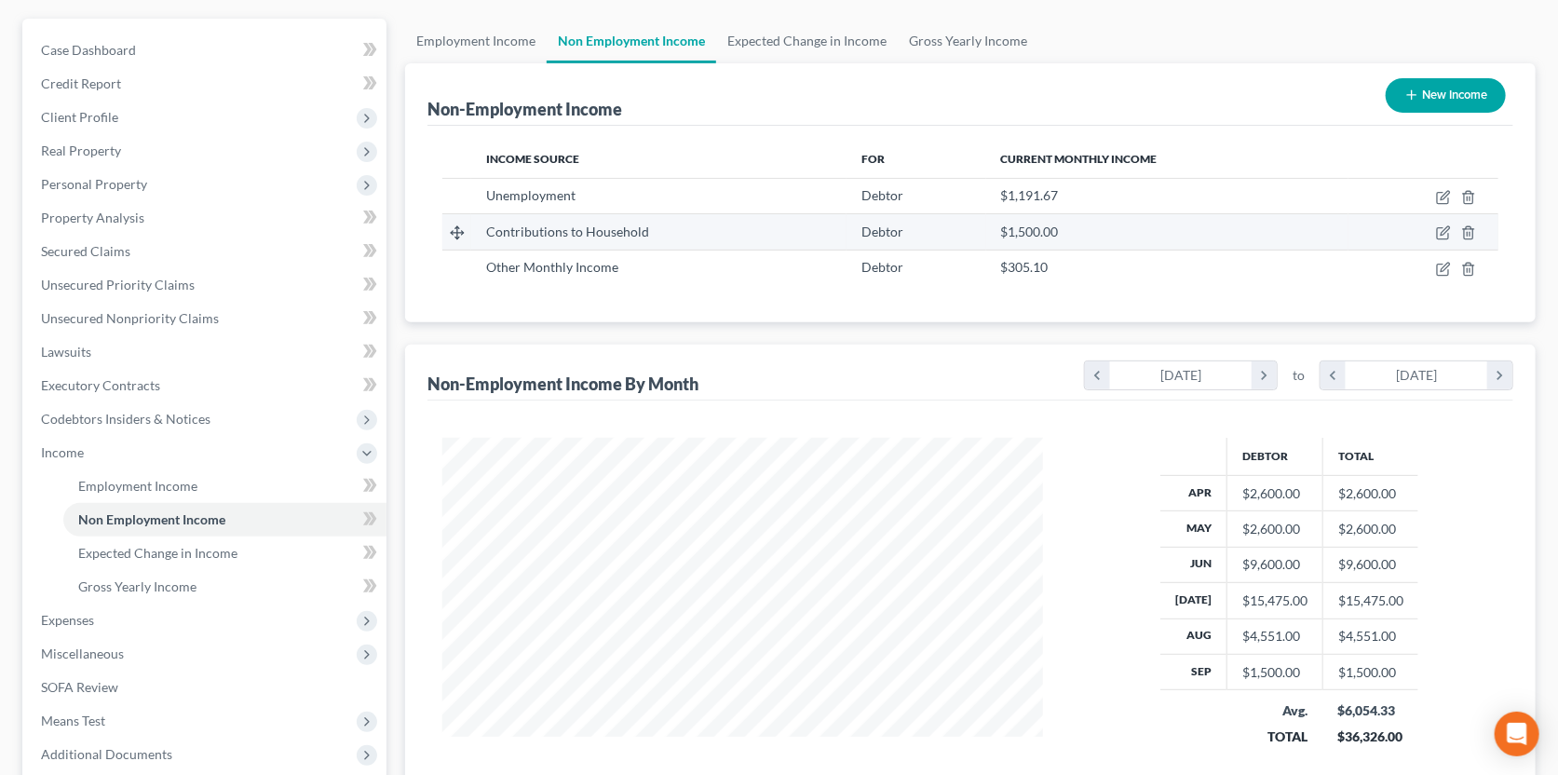
click at [676, 220] on td "Contributions to Household" at bounding box center [658, 231] width 375 height 35
click at [1445, 233] on icon "button" at bounding box center [1443, 232] width 15 height 15
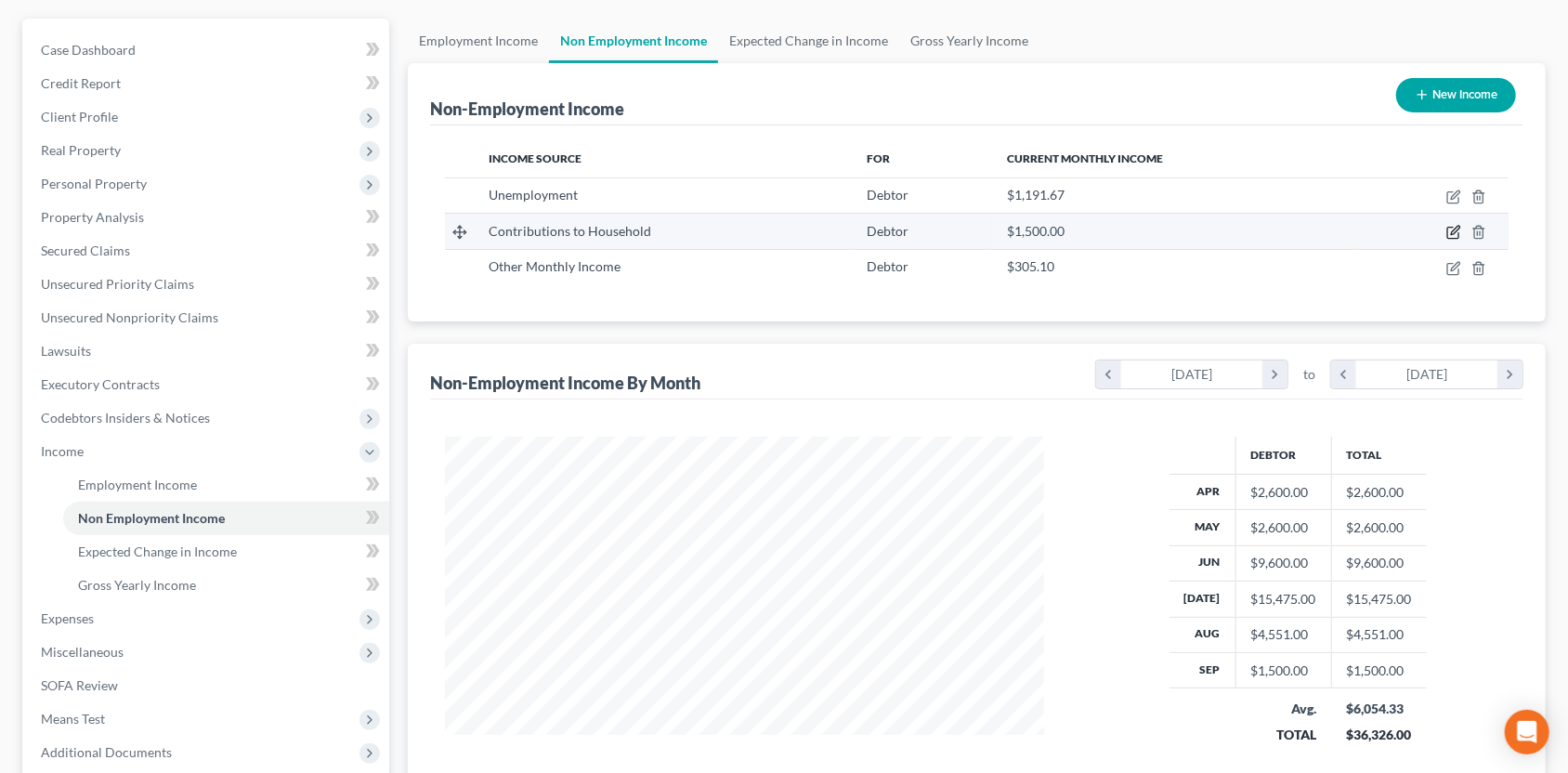
select select "8"
select select "0"
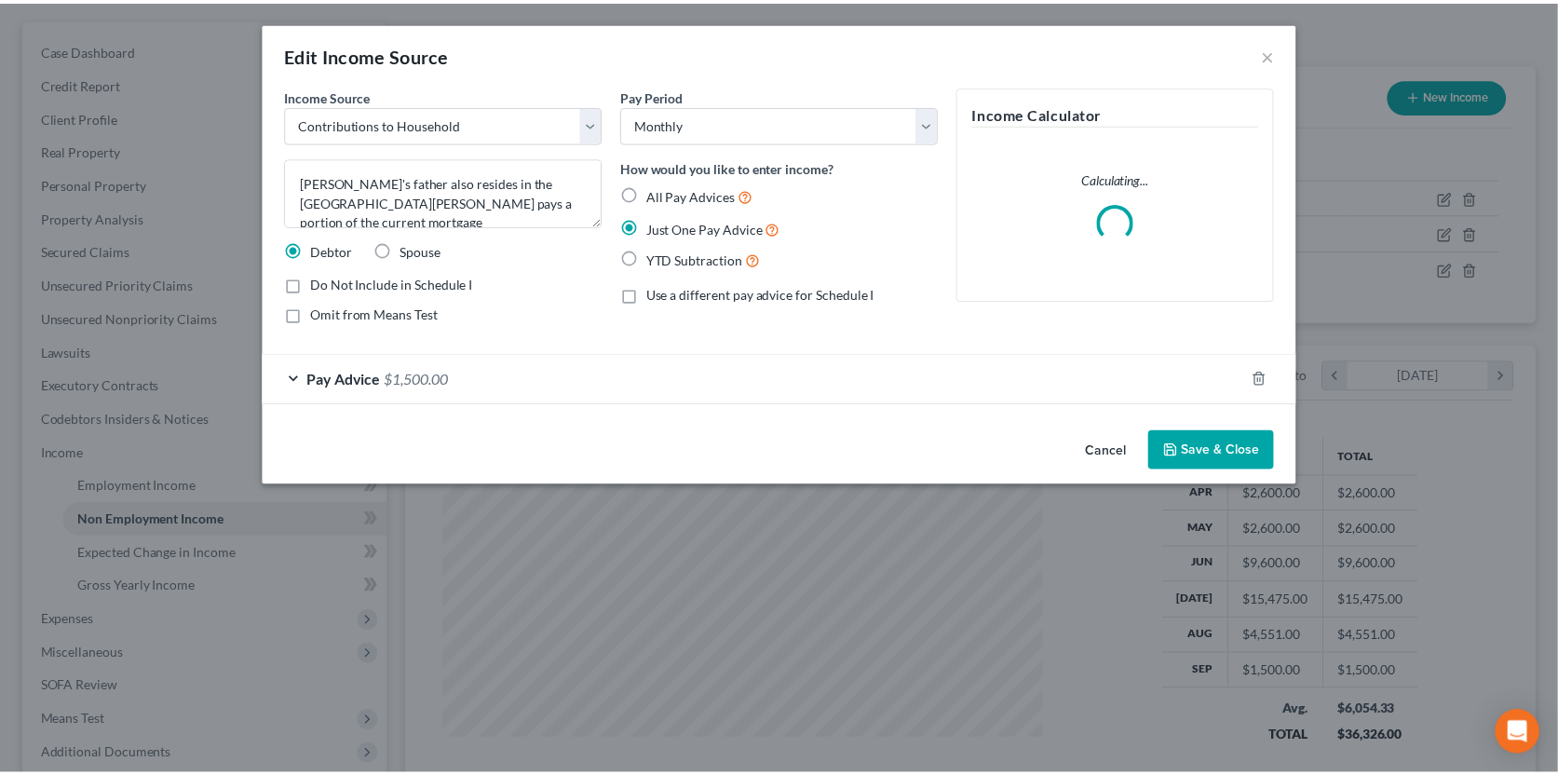
scroll to position [332, 643]
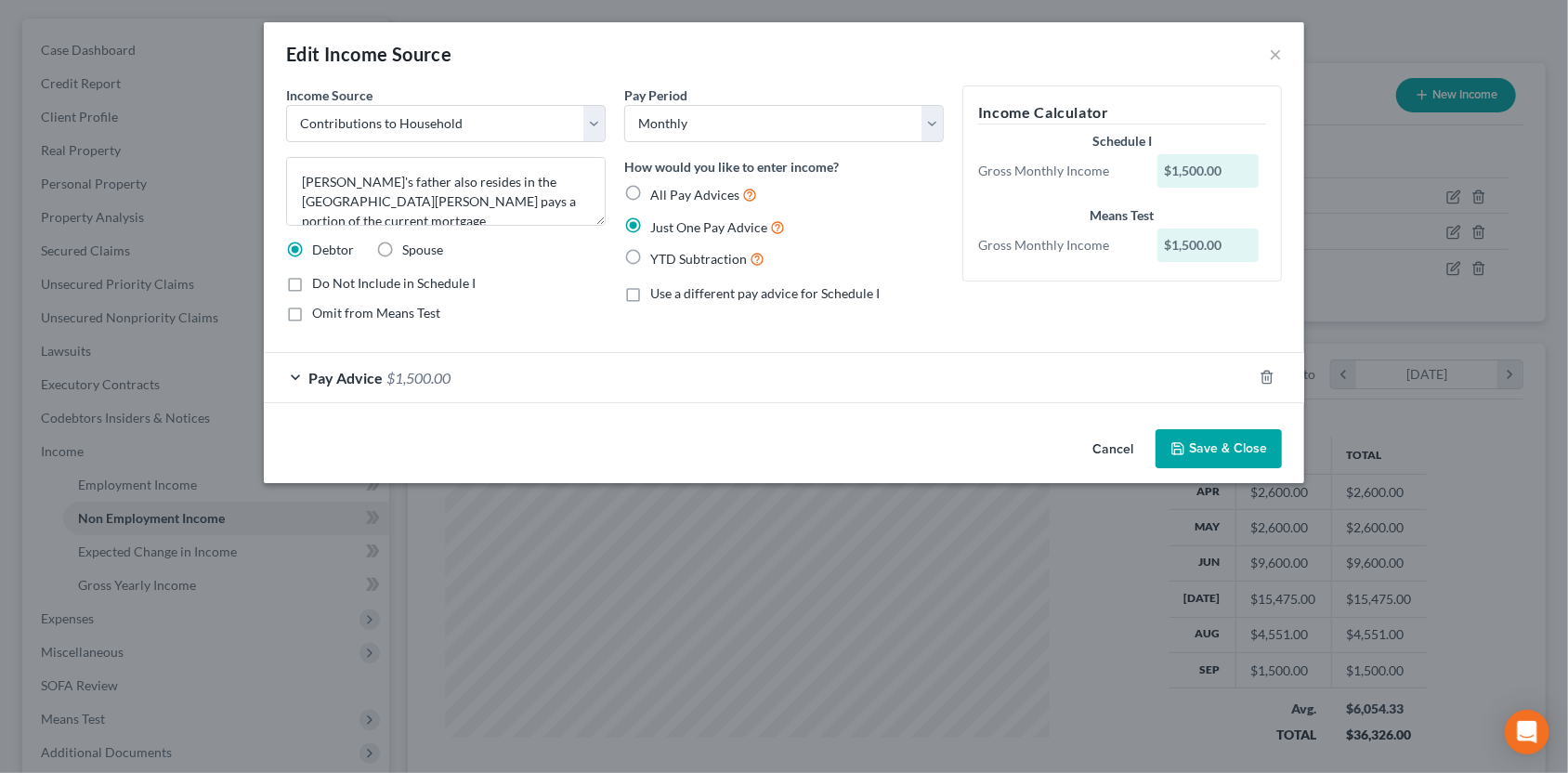
click at [1219, 443] on button "Save & Close" at bounding box center [1218, 448] width 127 height 39
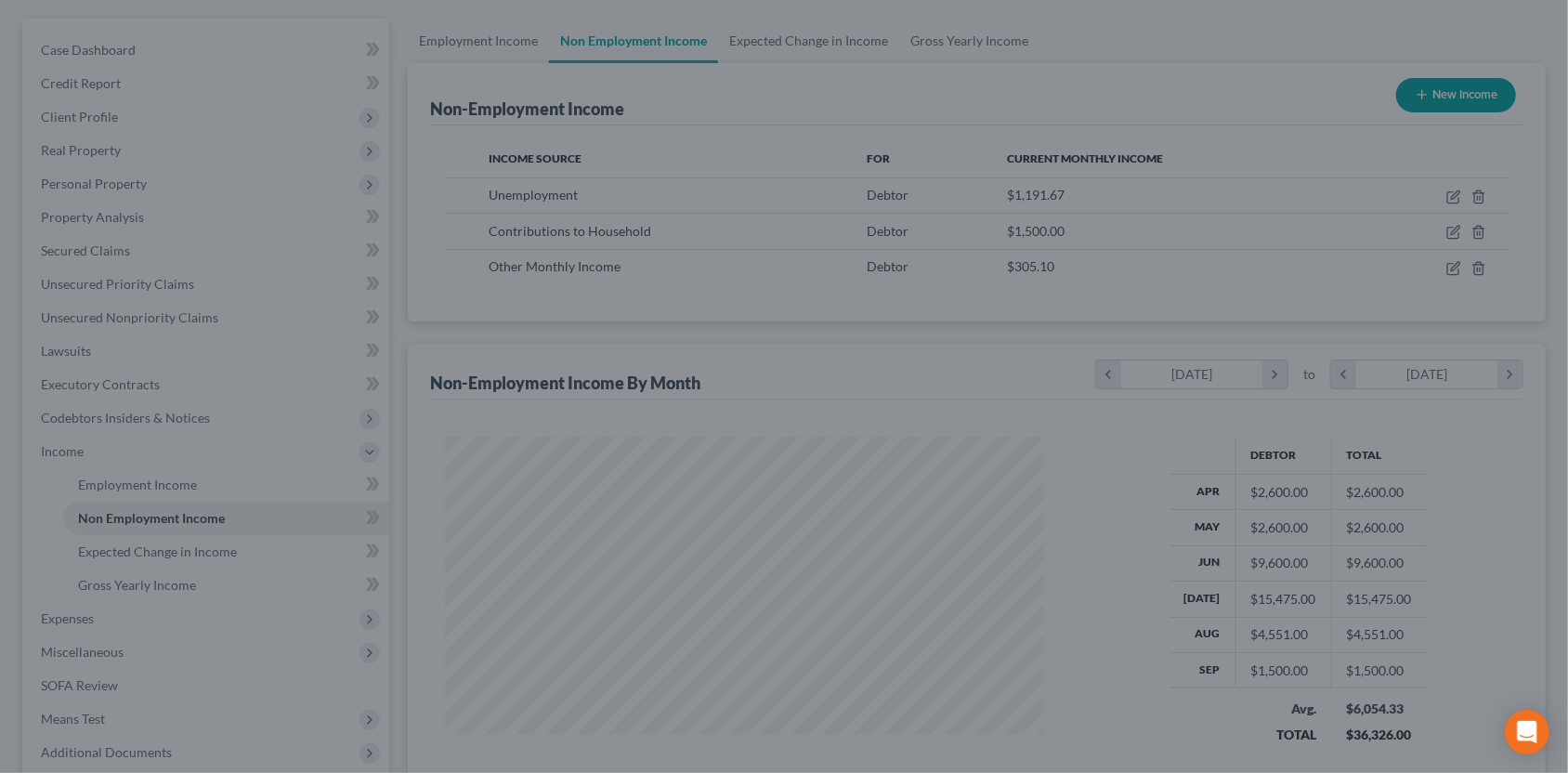
scroll to position [928484, 928214]
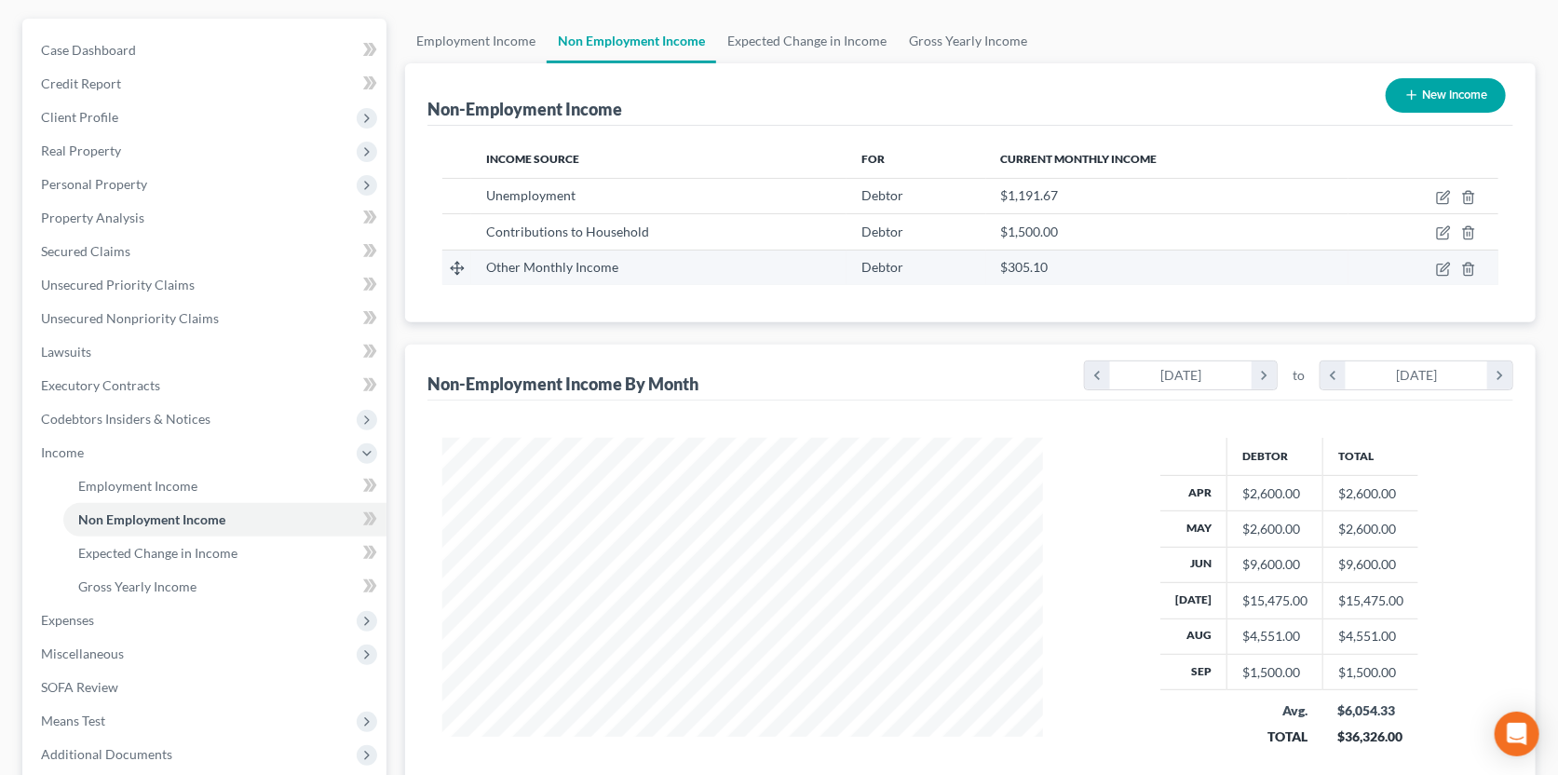
click at [1453, 266] on td at bounding box center [1423, 267] width 150 height 35
click at [1443, 269] on icon "button" at bounding box center [1443, 269] width 15 height 15
select select "13"
select select "0"
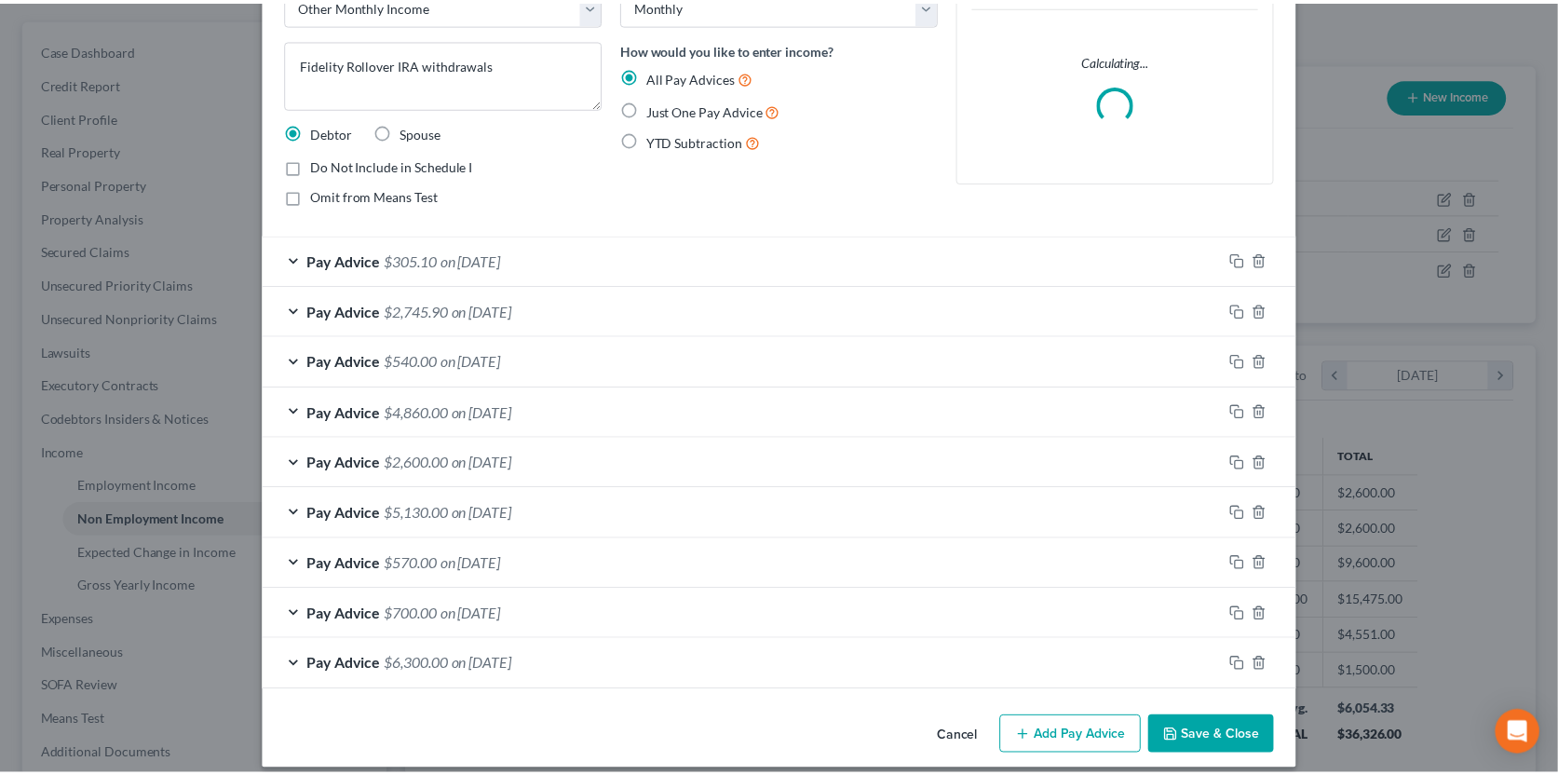
scroll to position [134, 0]
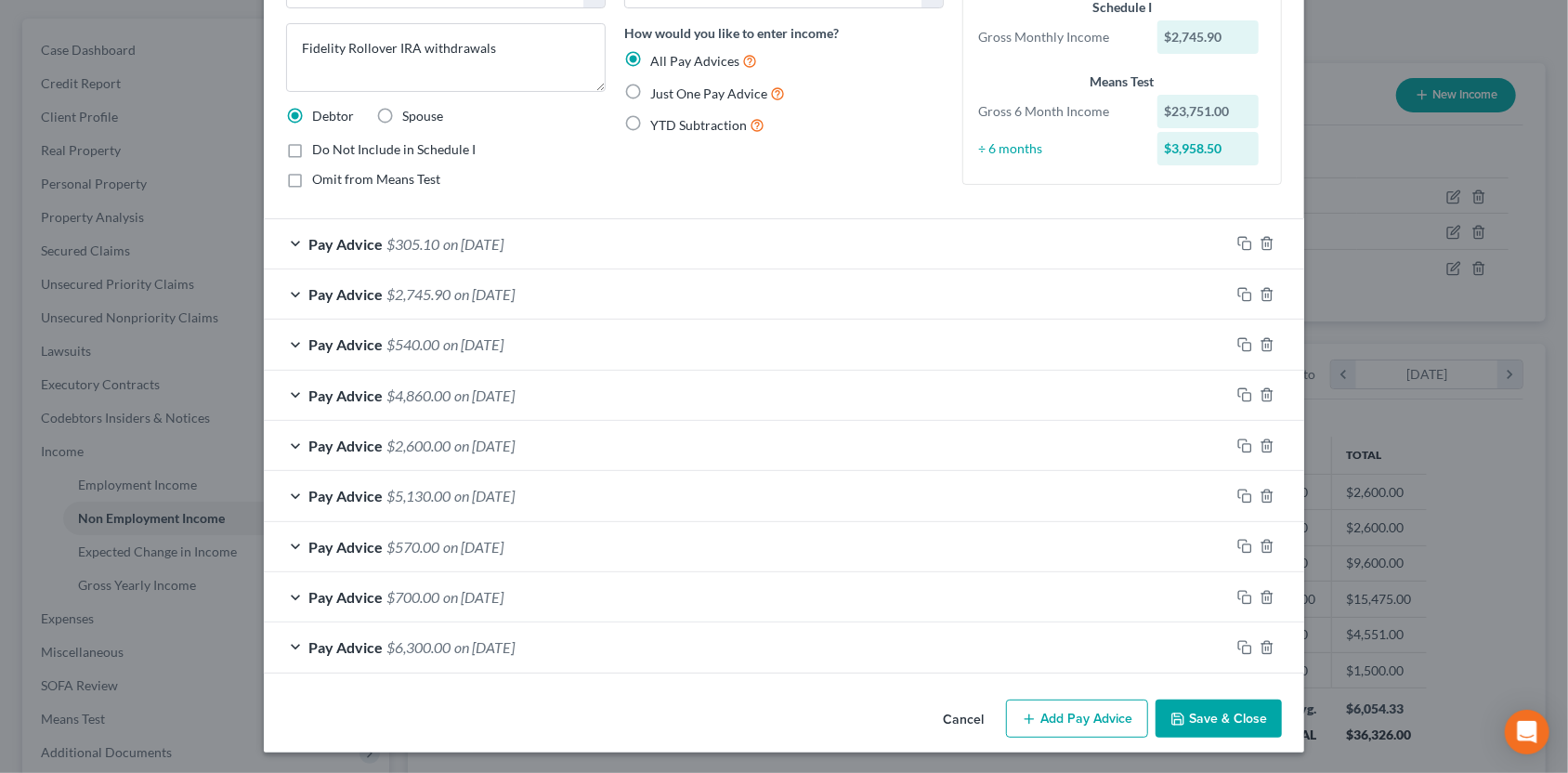
click at [1177, 714] on icon "button" at bounding box center [1177, 718] width 15 height 15
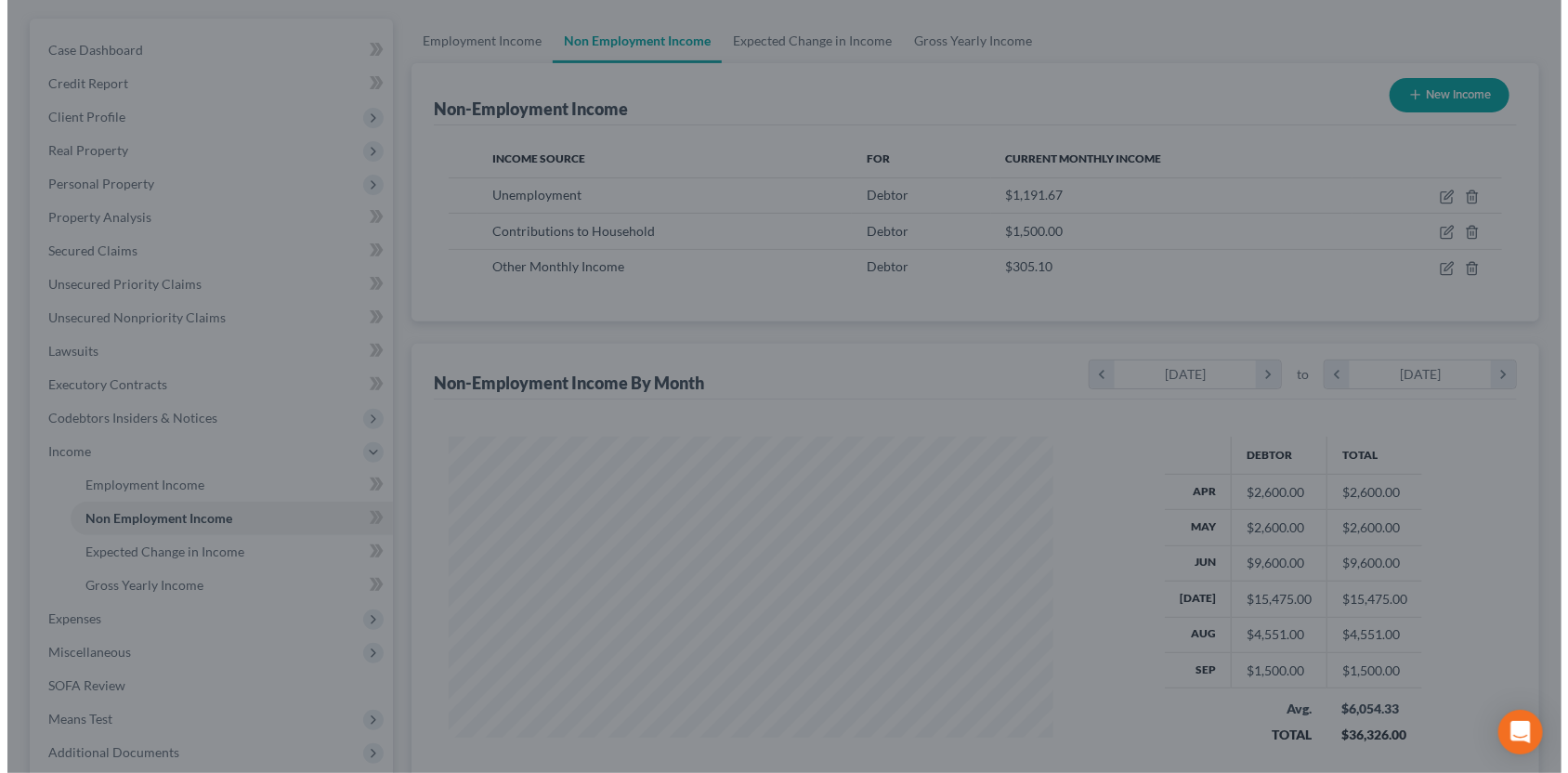
scroll to position [928484, 928214]
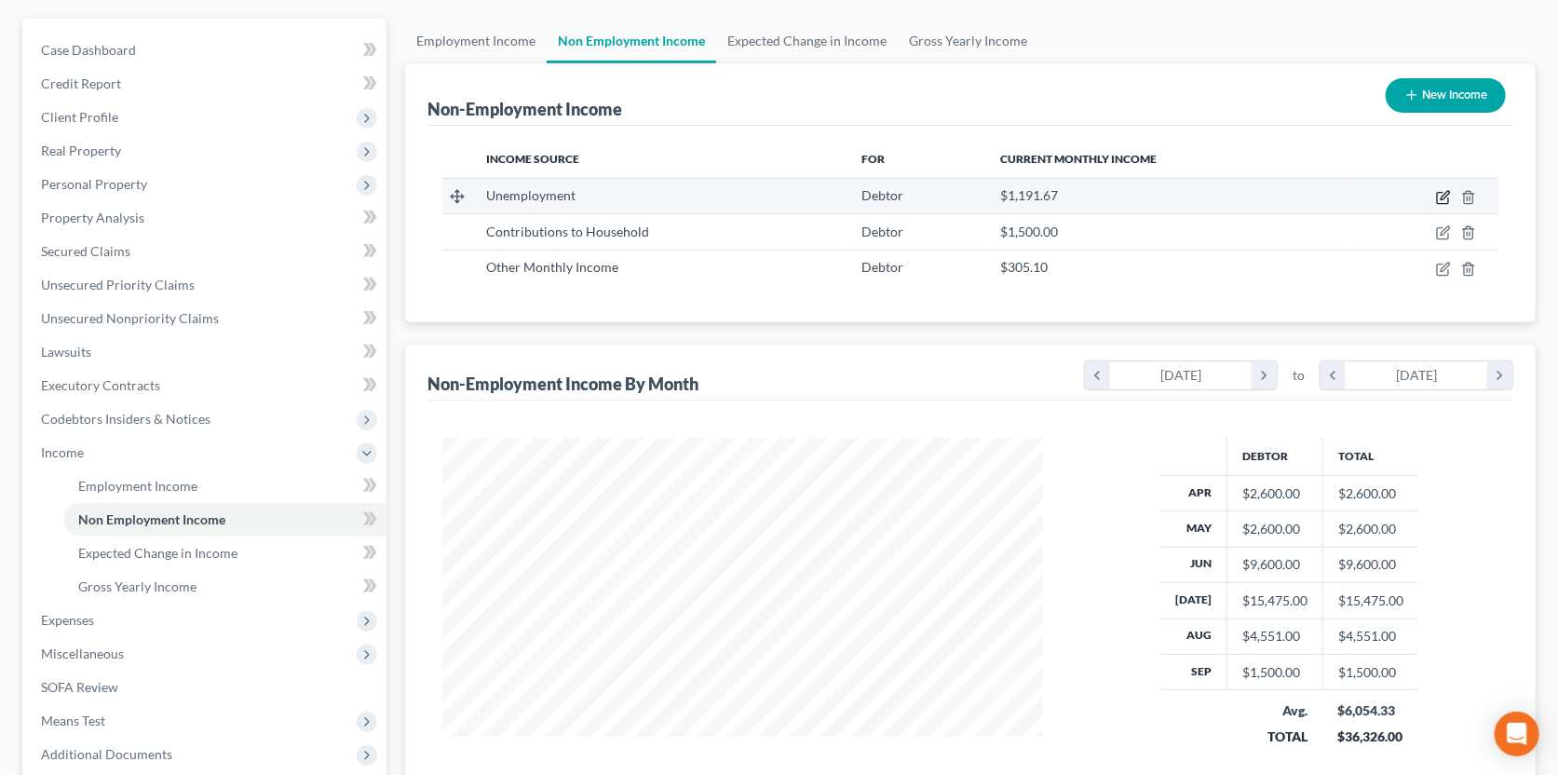
click at [1449, 194] on icon "button" at bounding box center [1443, 197] width 15 height 15
select select "0"
select select "3"
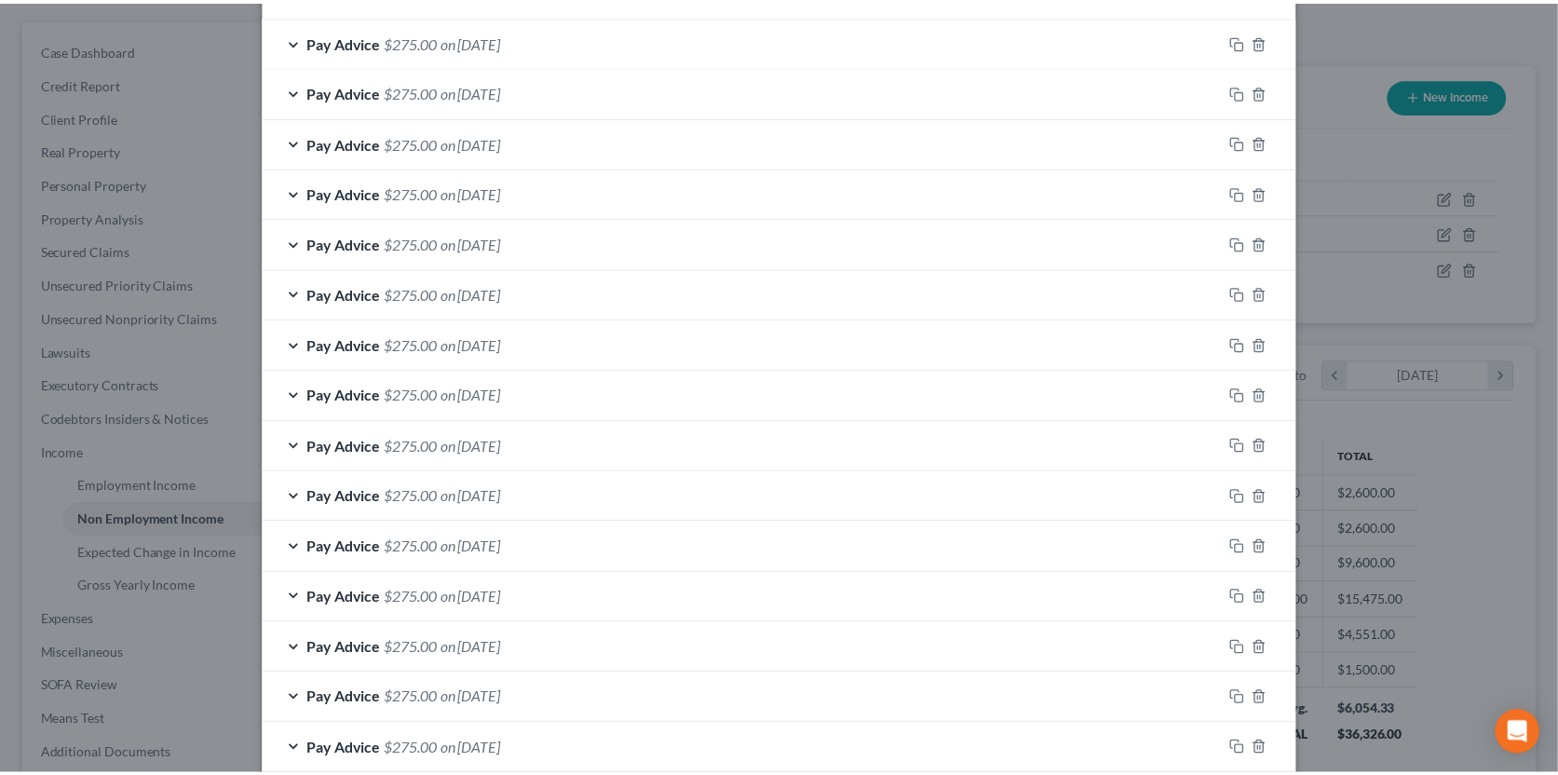
scroll to position [465, 0]
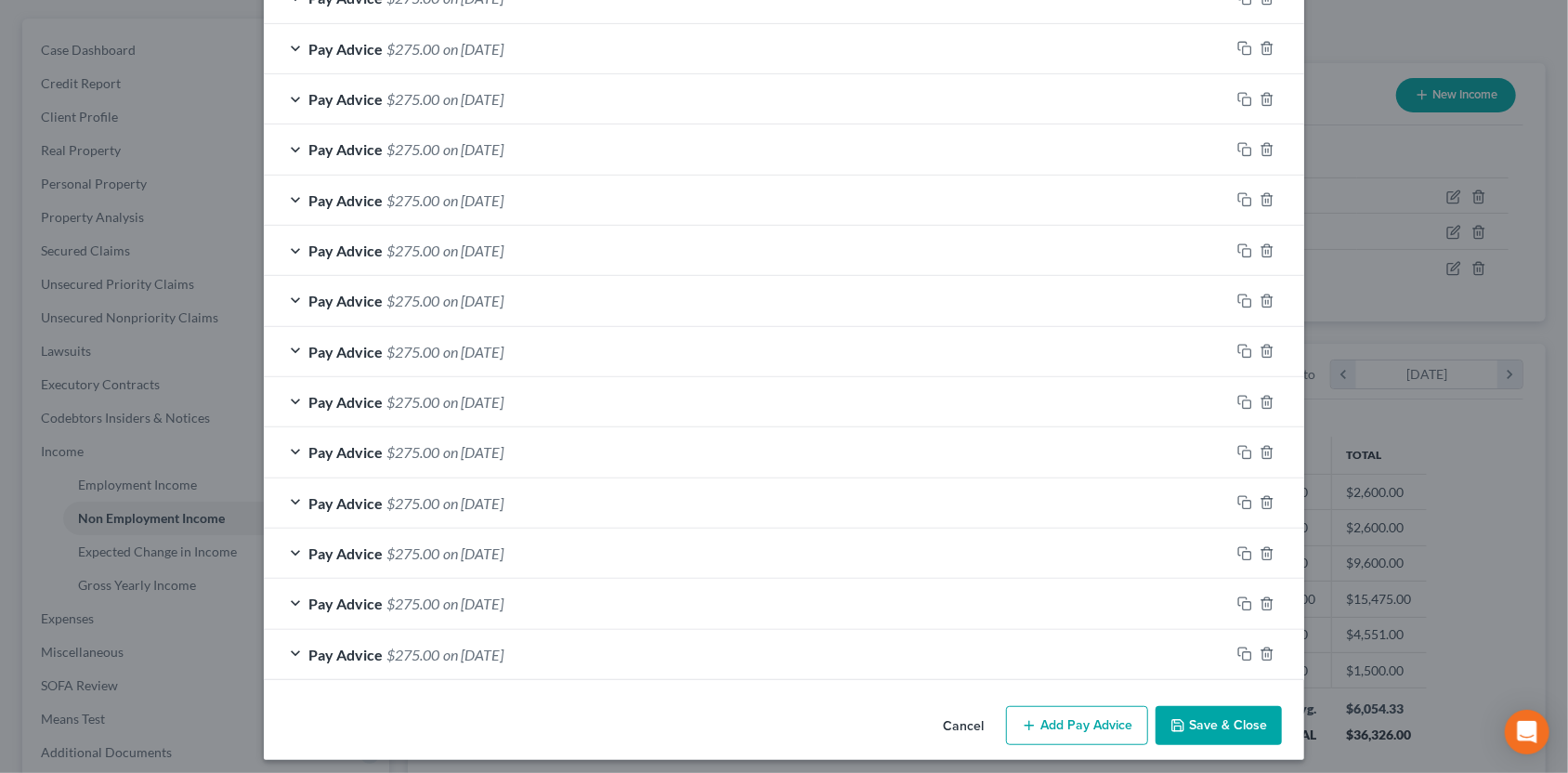
click at [1223, 725] on button "Save & Close" at bounding box center [1218, 725] width 127 height 39
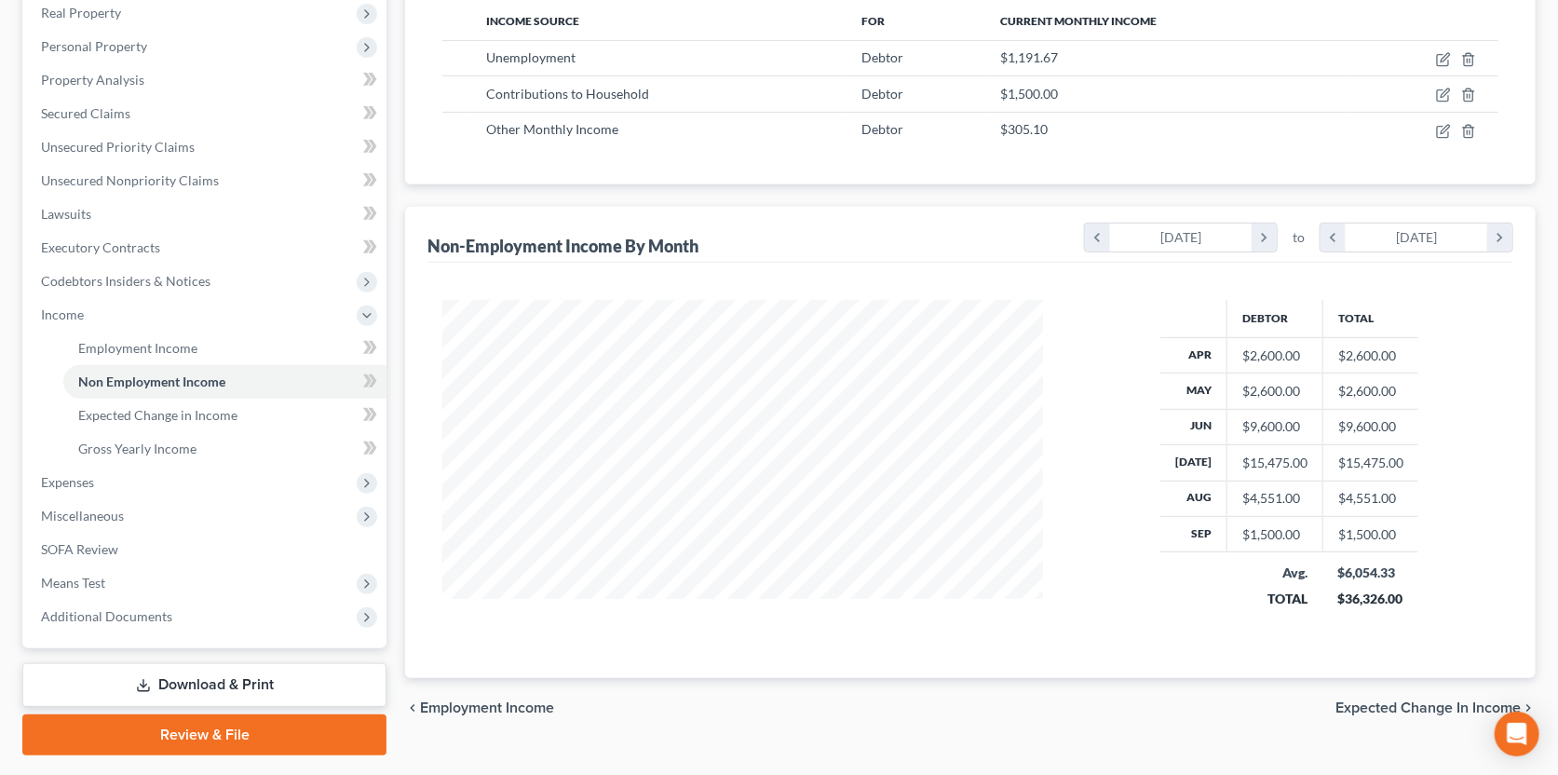
scroll to position [346, 0]
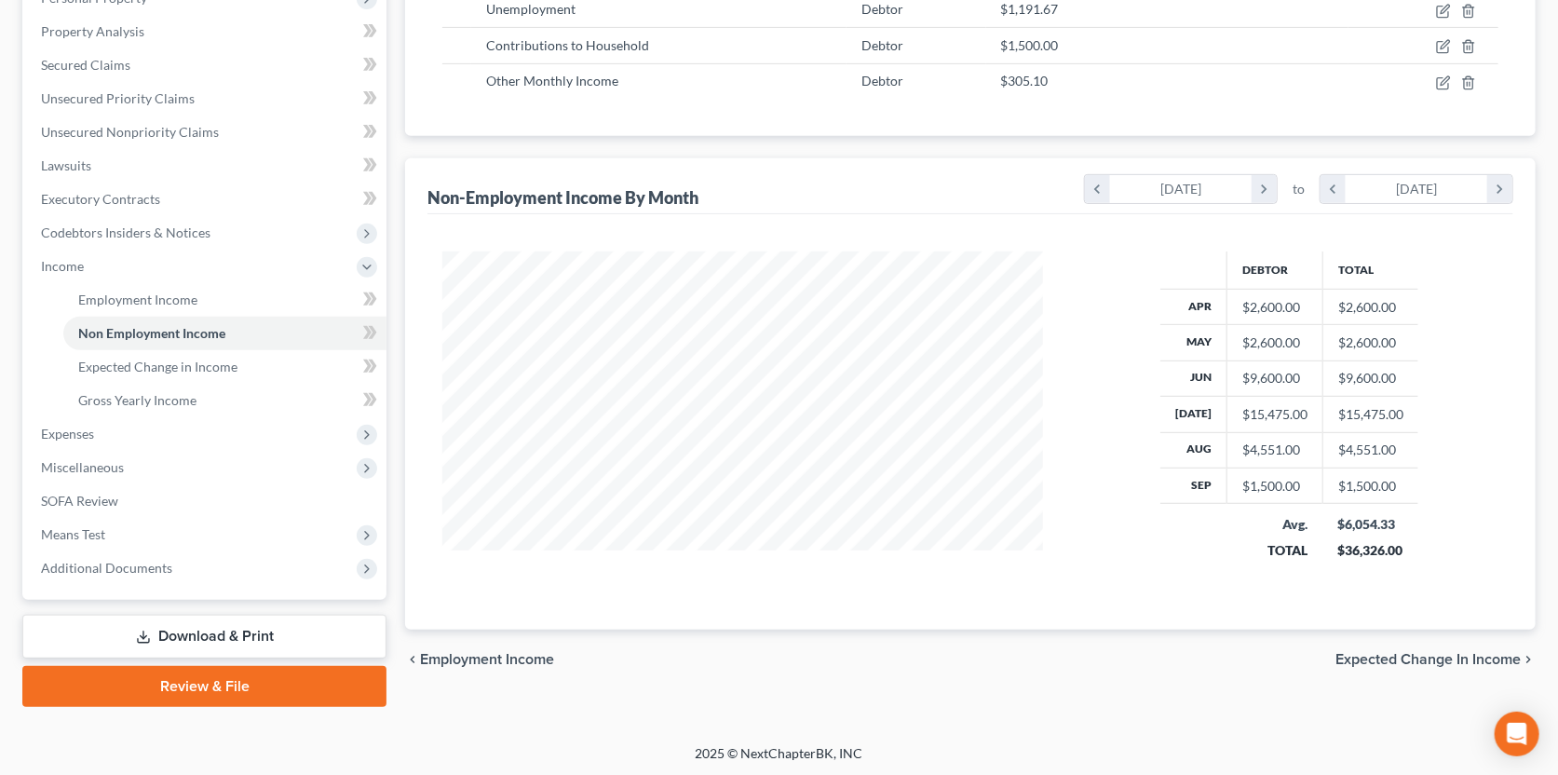
click at [1391, 654] on span "Expected Change in Income" at bounding box center [1427, 659] width 185 height 15
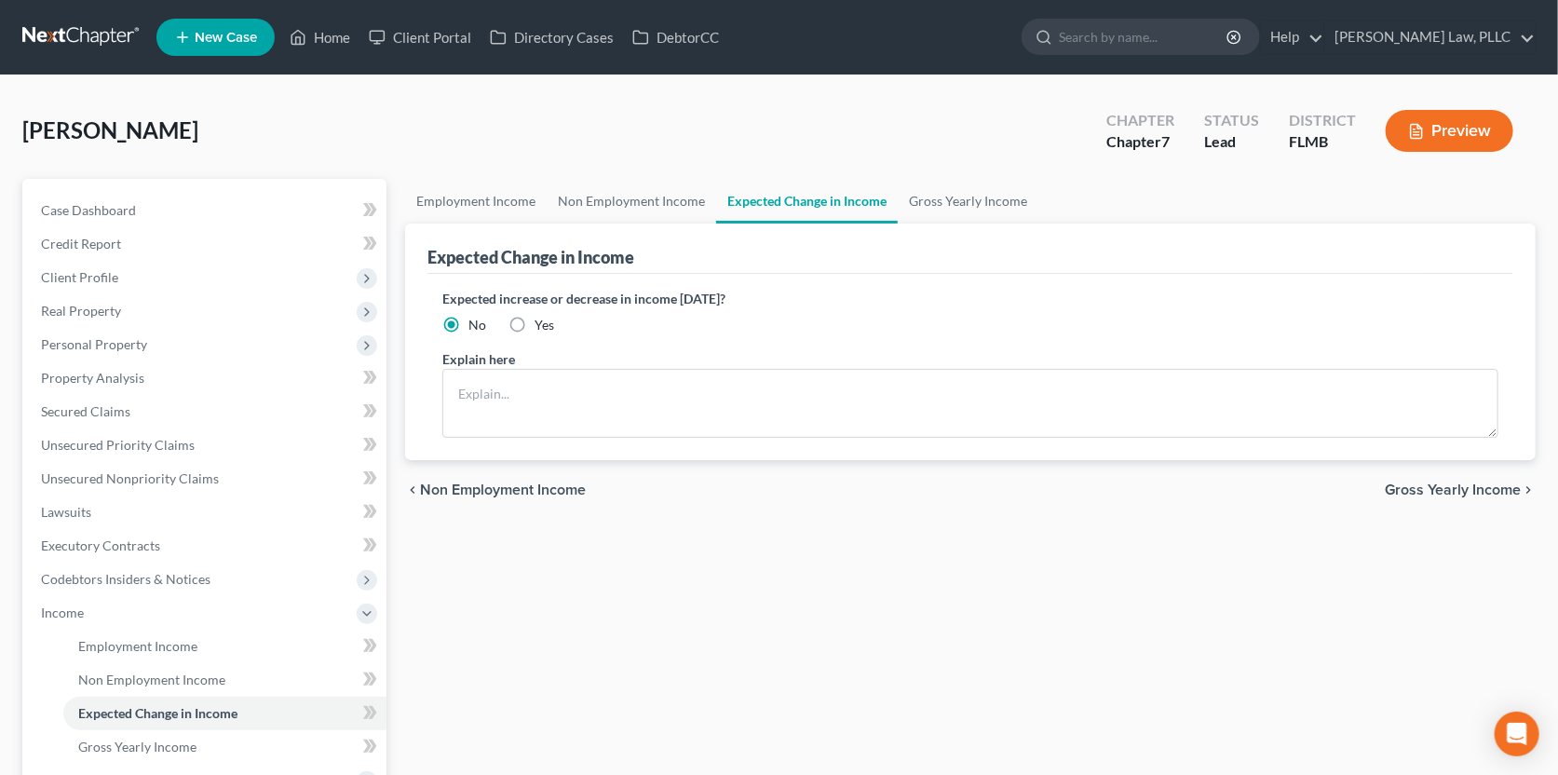
click at [1420, 486] on span "Gross Yearly Income" at bounding box center [1453, 489] width 136 height 15
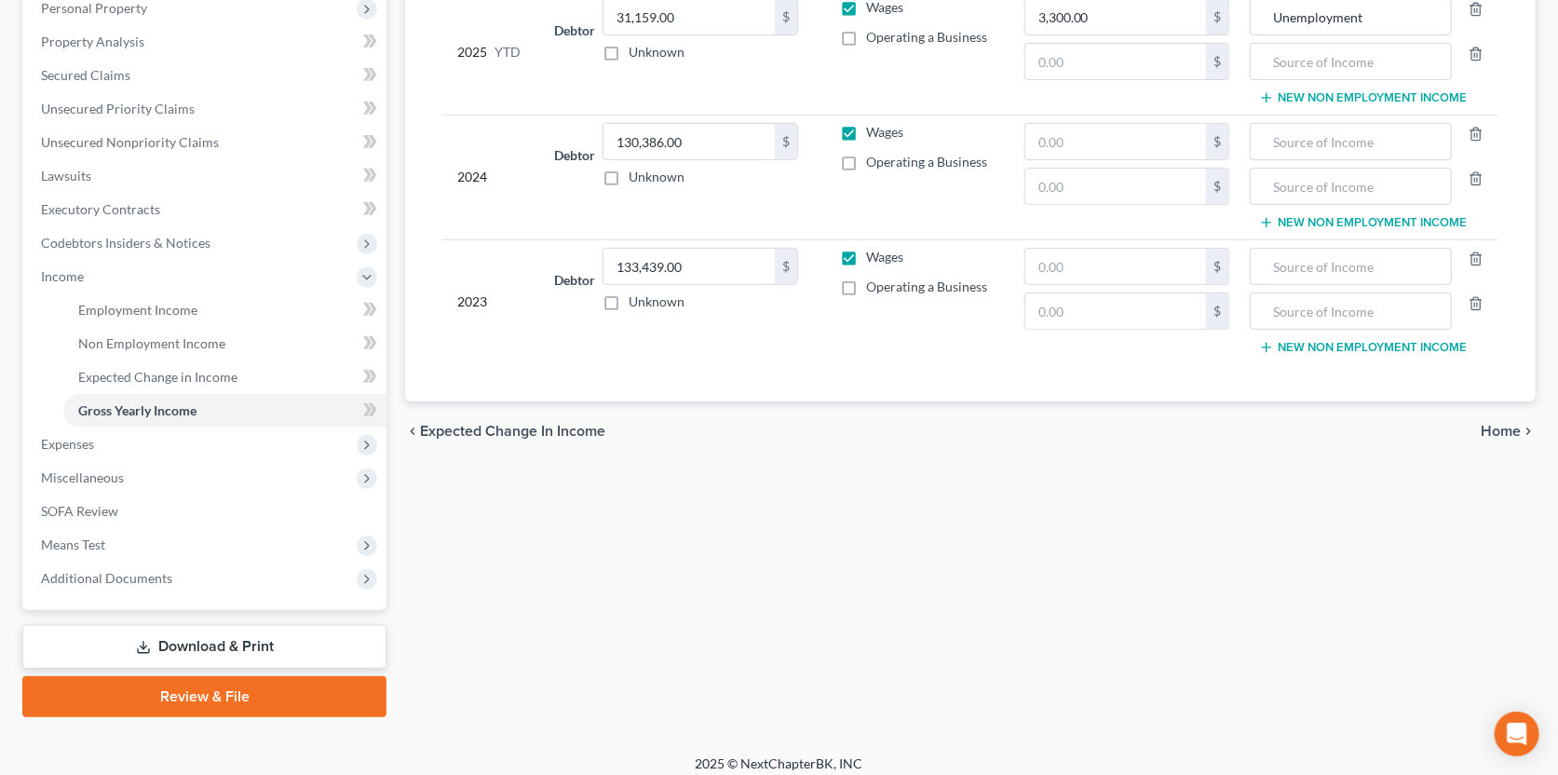
scroll to position [346, 0]
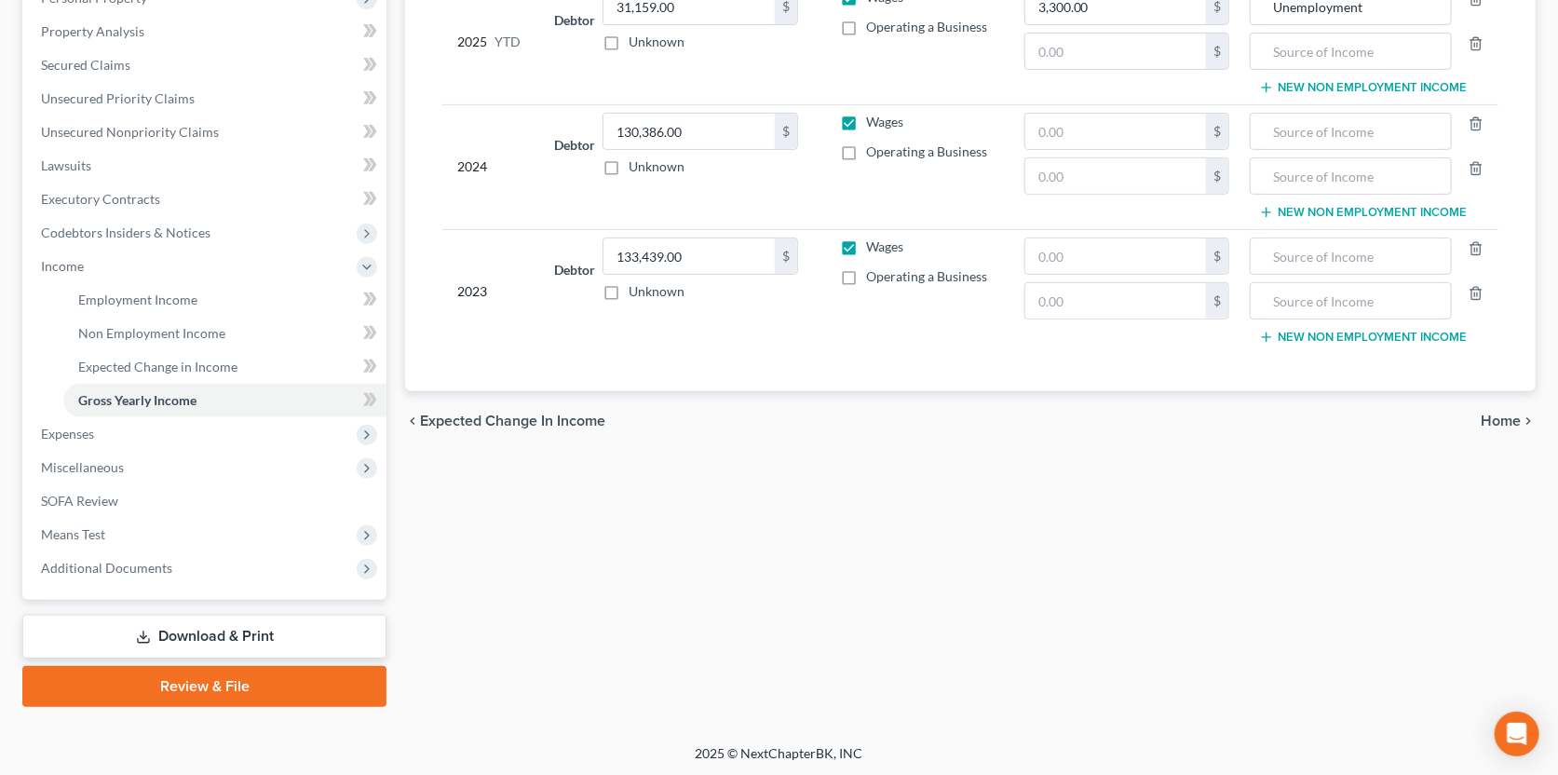
click at [1497, 422] on span "Home" at bounding box center [1501, 420] width 40 height 15
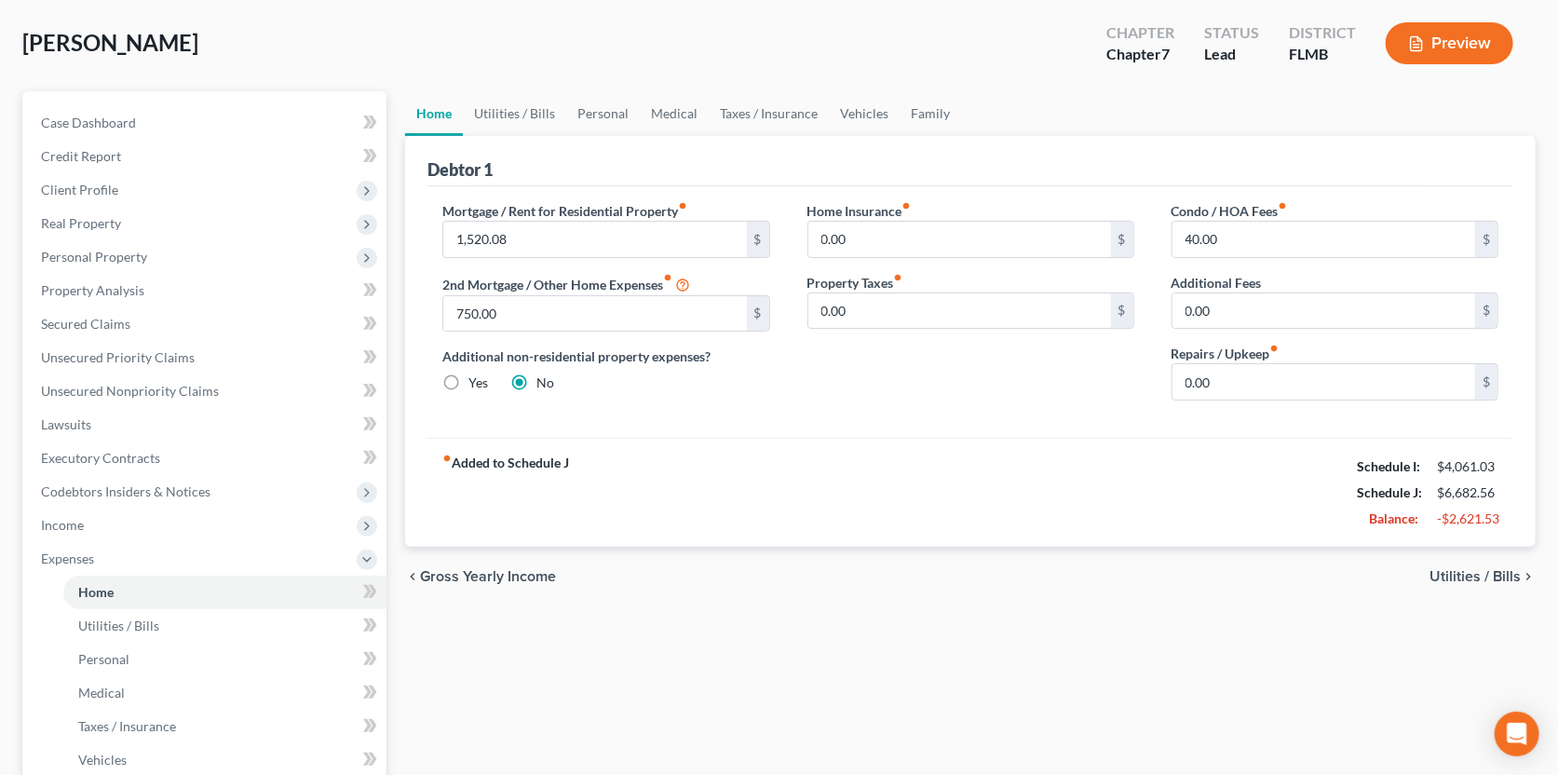
scroll to position [92, 0]
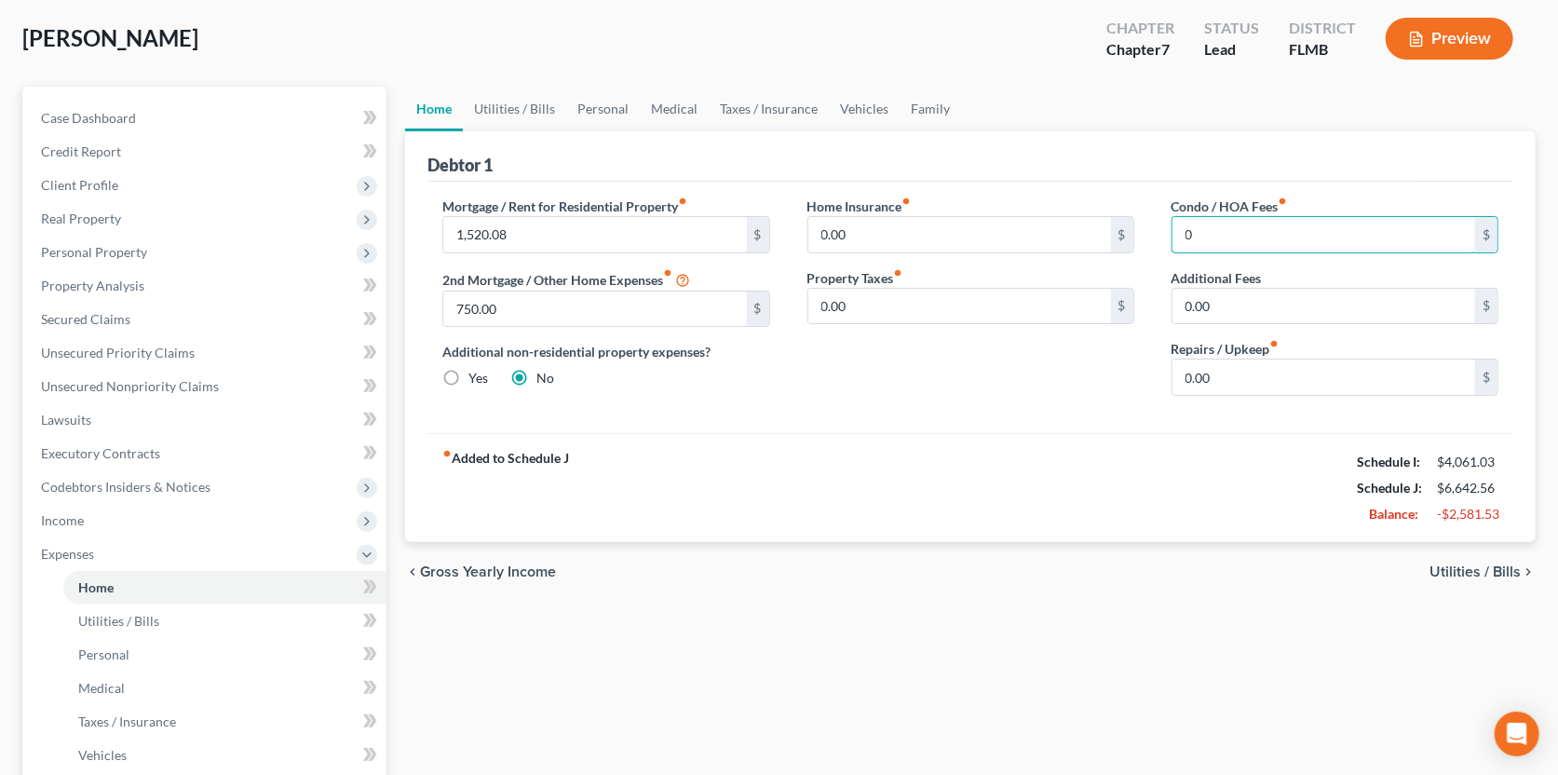
type input "0"
click at [1328, 465] on div "fiber_manual_record Added to Schedule J Schedule I: $4,061.03 Schedule J: $6,64…" at bounding box center [970, 487] width 1086 height 109
click at [1460, 572] on span "Utilities / Bills" at bounding box center [1474, 571] width 91 height 15
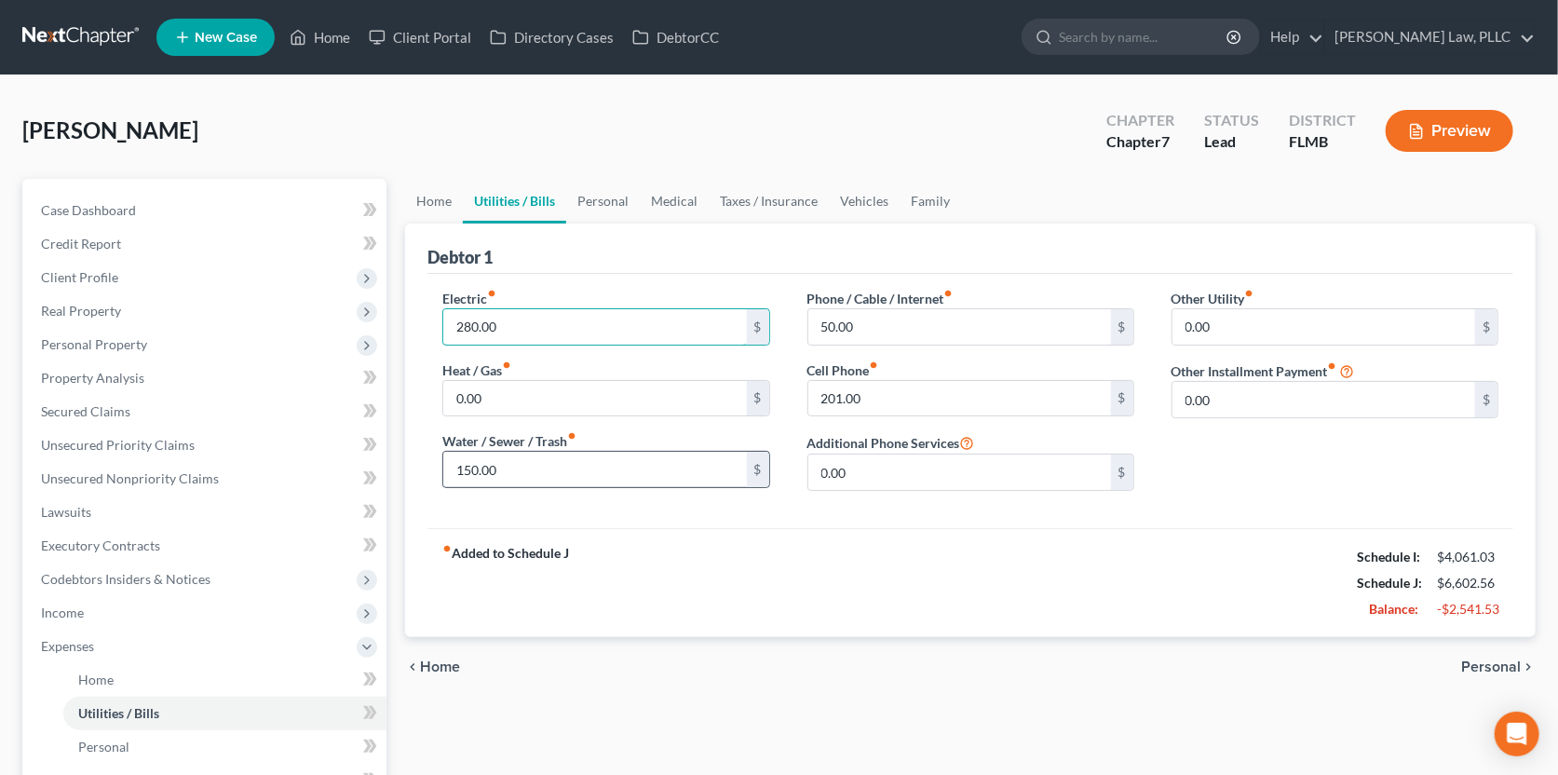
type input "280.00"
click at [510, 478] on input "150.00" at bounding box center [594, 469] width 303 height 35
type input "100."
click at [883, 390] on input "201.00" at bounding box center [959, 398] width 303 height 35
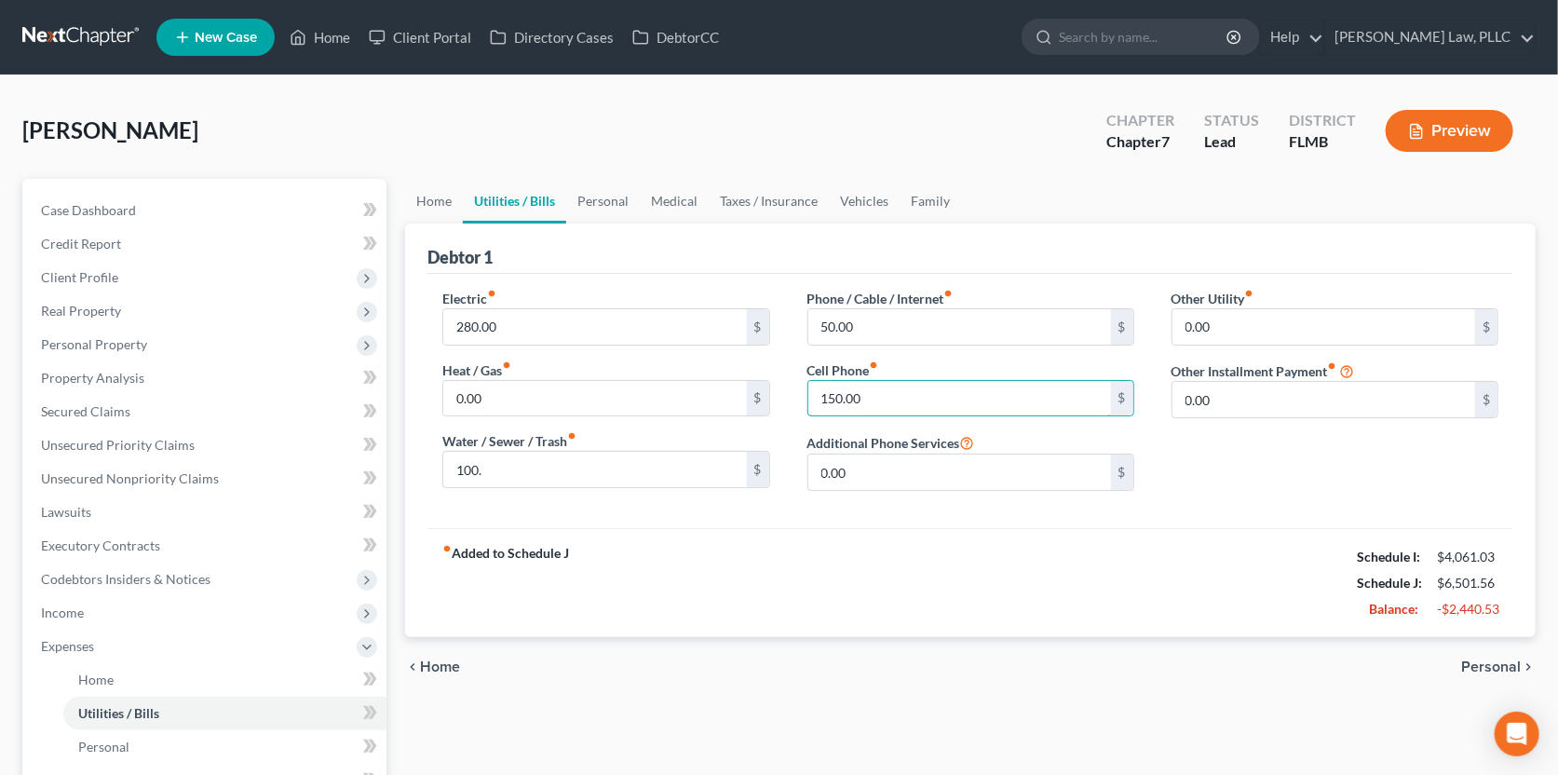
type input "150.00"
click at [936, 524] on div "Electric fiber_manual_record 280.00 $ Heat / Gas fiber_manual_record 0.00 $ Wat…" at bounding box center [970, 401] width 1086 height 254
click at [664, 479] on input "100." at bounding box center [594, 469] width 303 height 35
type input "100.00"
click at [1475, 668] on span "Personal" at bounding box center [1491, 666] width 60 height 15
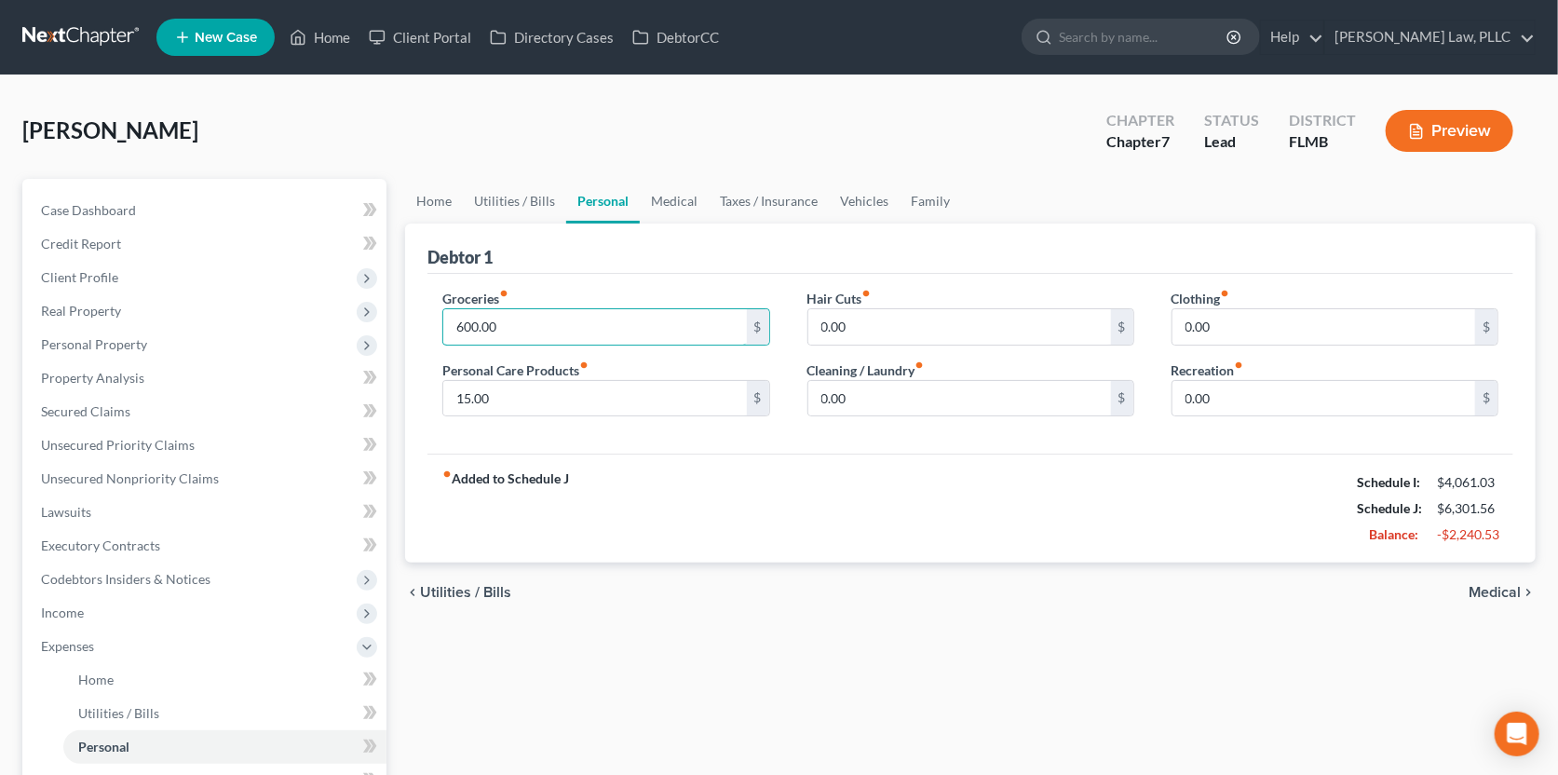
type input "600.00"
click at [870, 474] on div "fiber_manual_record Added to Schedule J Schedule I: $4,061.03 Schedule J: $6,30…" at bounding box center [970, 508] width 1086 height 109
click at [1480, 585] on span "Medical" at bounding box center [1495, 592] width 52 height 15
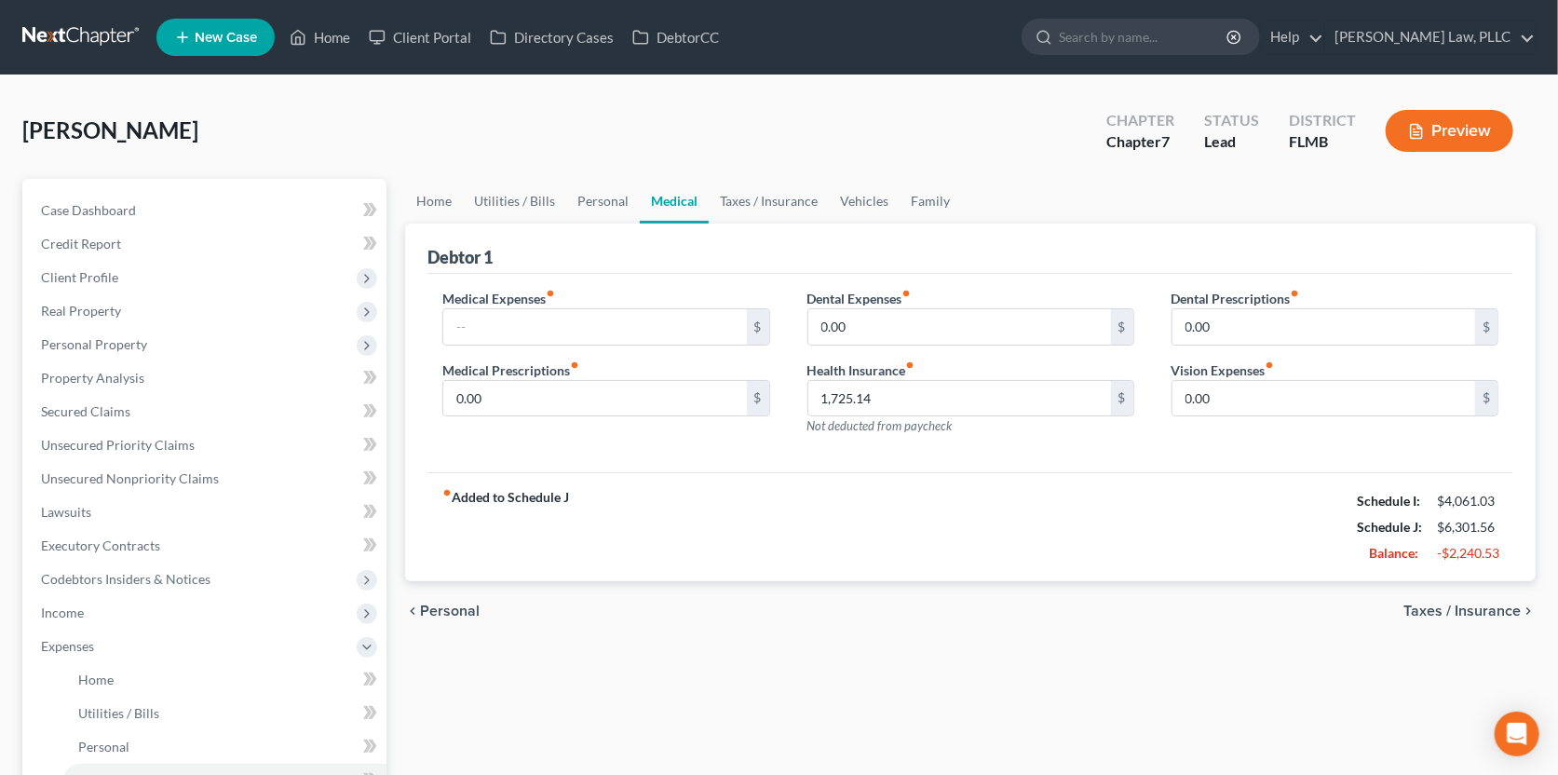
click at [1483, 603] on span "Taxes / Insurance" at bounding box center [1461, 610] width 117 height 15
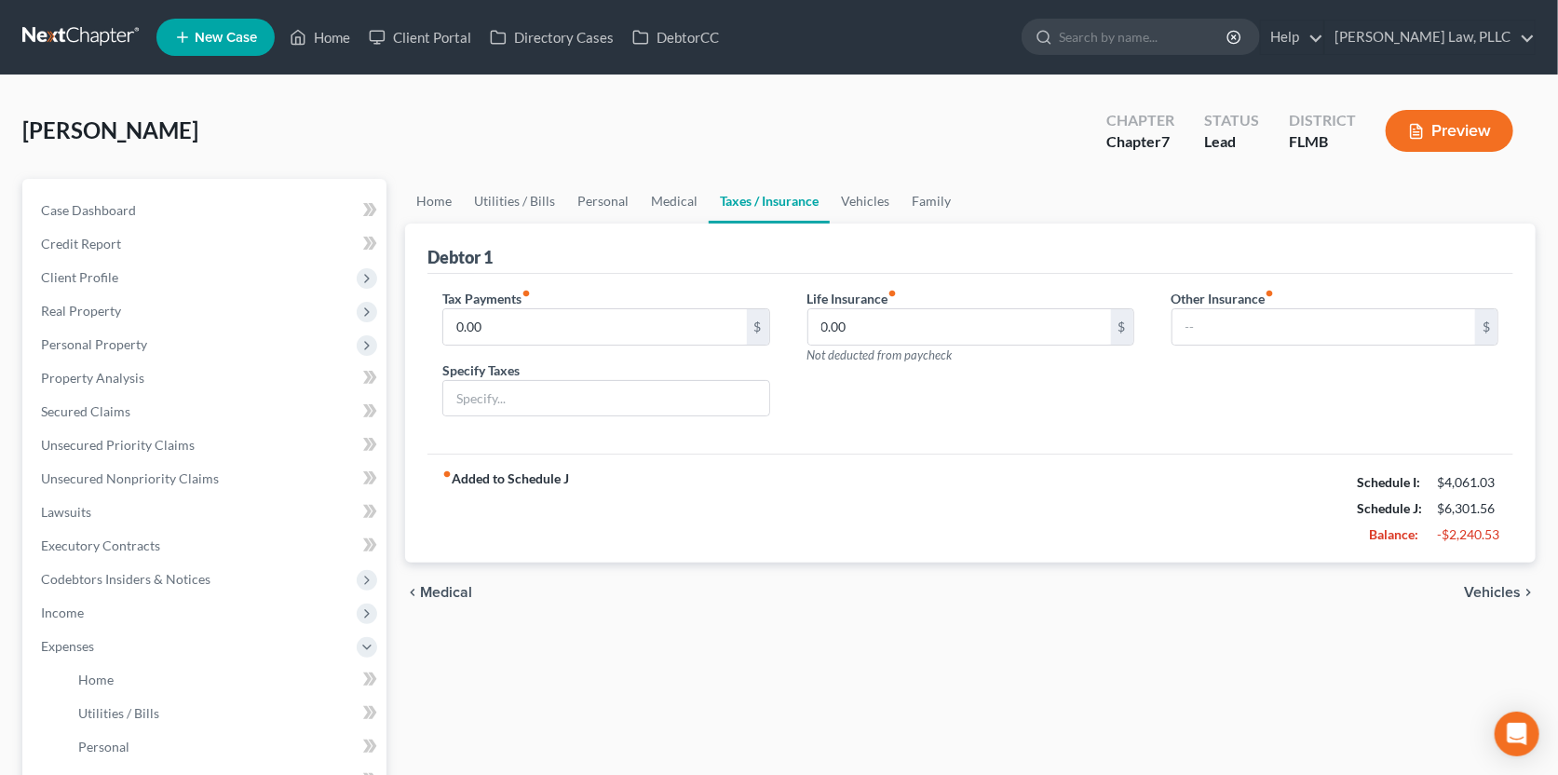
click at [1483, 602] on div "chevron_left Medical Vehicles chevron_right" at bounding box center [970, 592] width 1131 height 60
click at [1483, 591] on span "Vehicles" at bounding box center [1492, 592] width 57 height 15
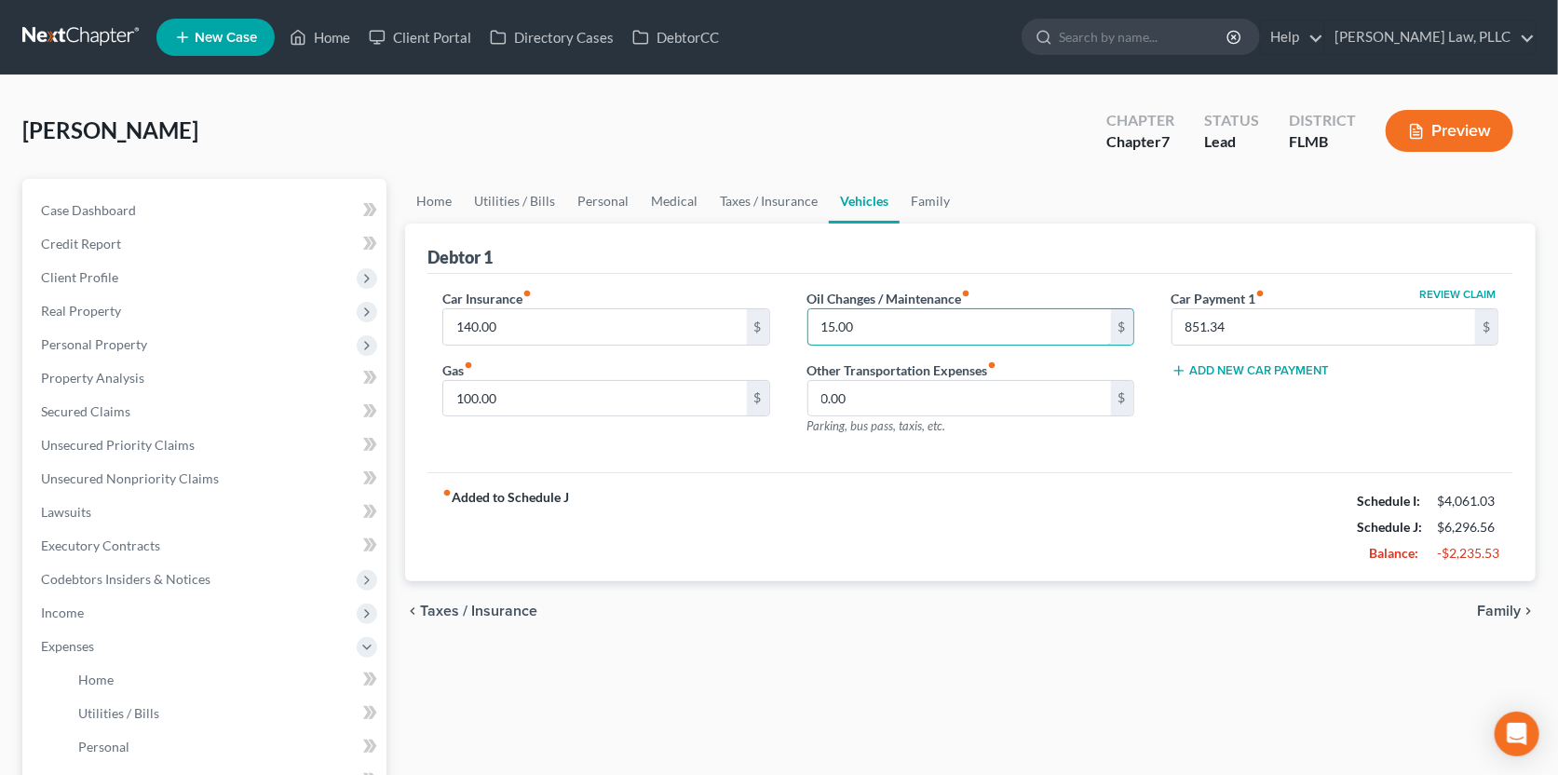
type input "15.00"
click at [878, 472] on div "fiber_manual_record Added to Schedule J Schedule I: $4,061.03 Schedule J: $6,29…" at bounding box center [970, 526] width 1086 height 109
click at [1483, 604] on span "Family" at bounding box center [1499, 610] width 44 height 15
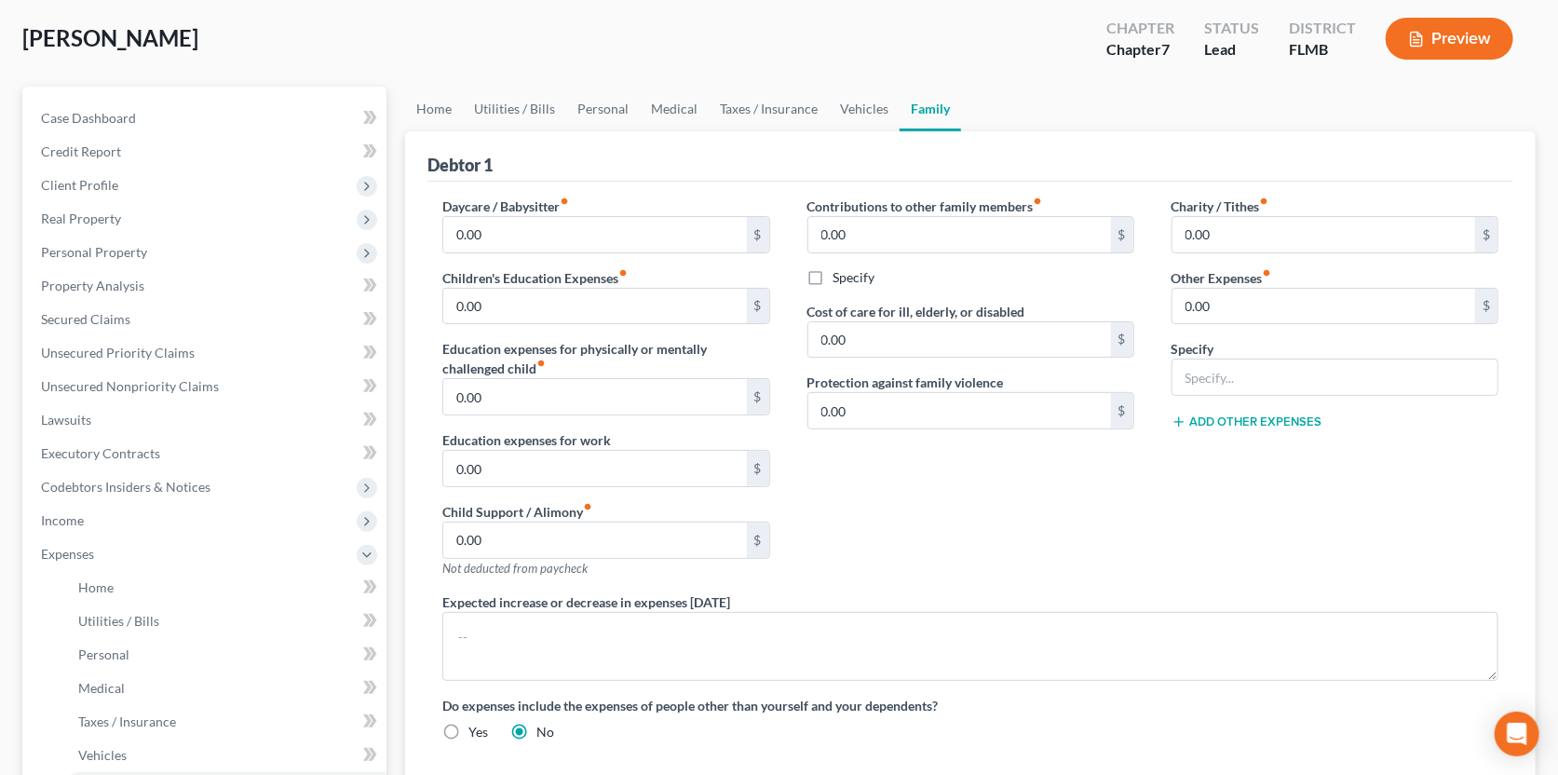
scroll to position [278, 0]
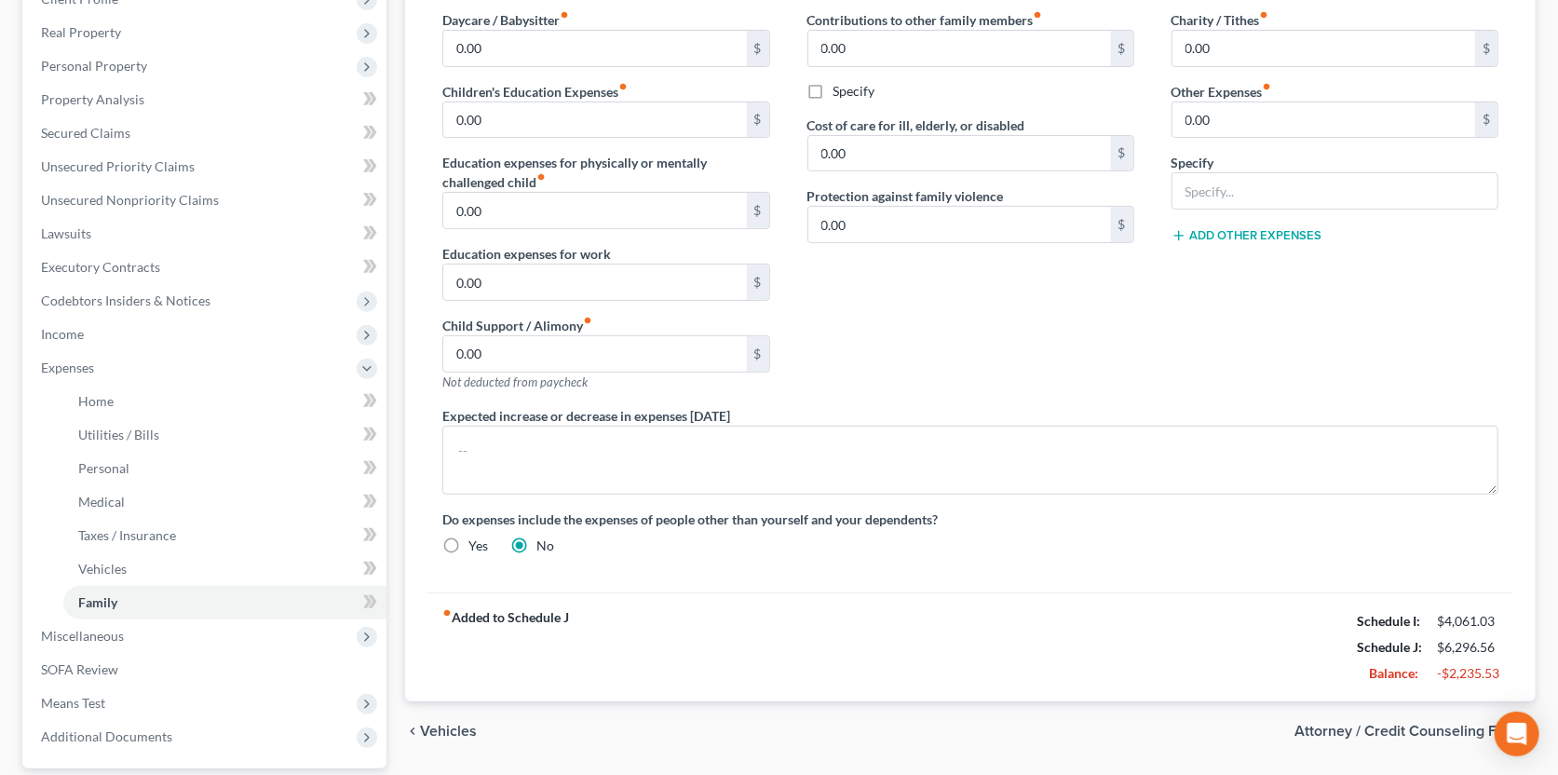
click at [1431, 733] on span "Attorney / Credit Counseling Fees" at bounding box center [1407, 731] width 226 height 15
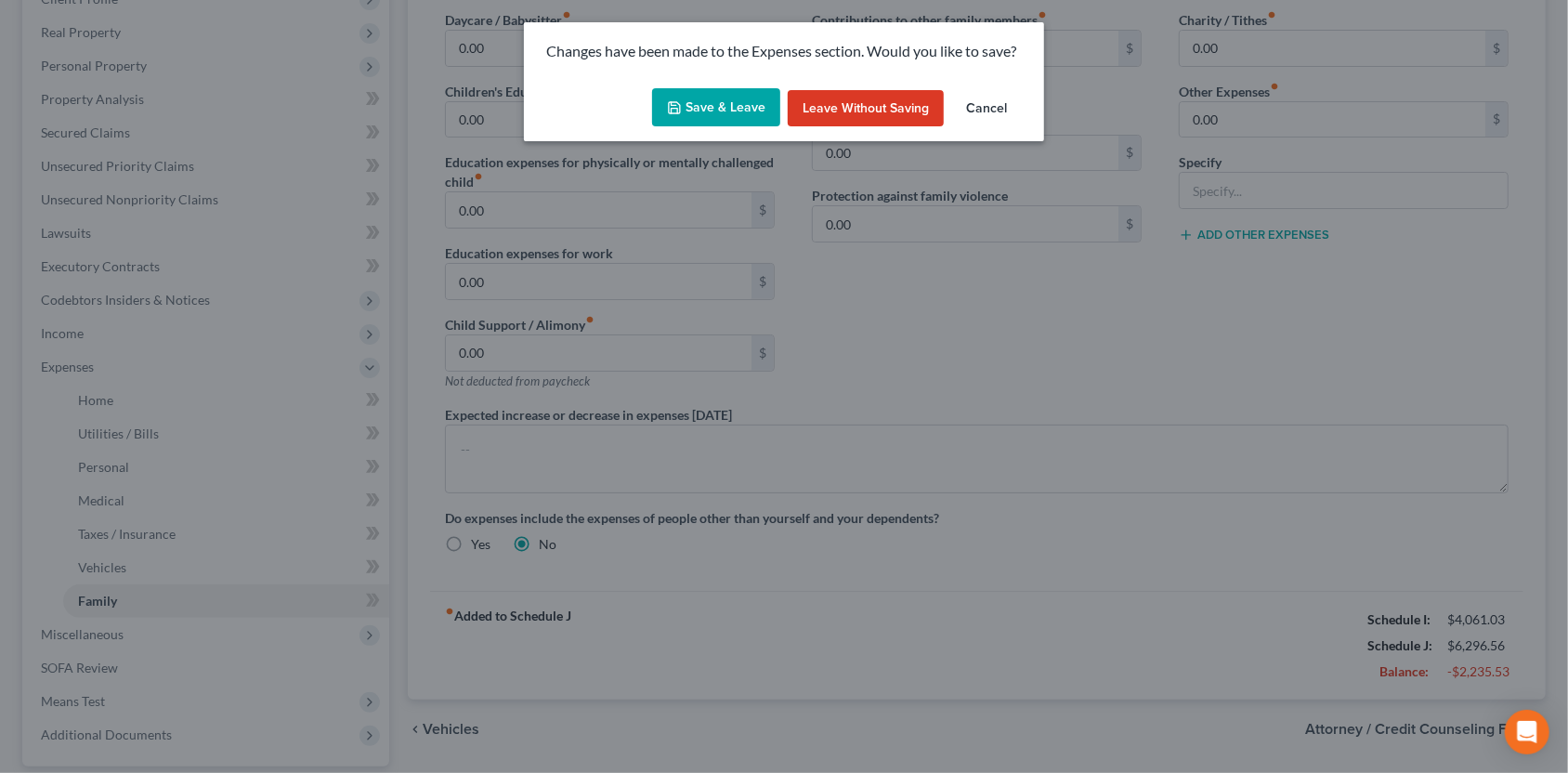
click at [722, 110] on button "Save & Leave" at bounding box center [716, 107] width 129 height 39
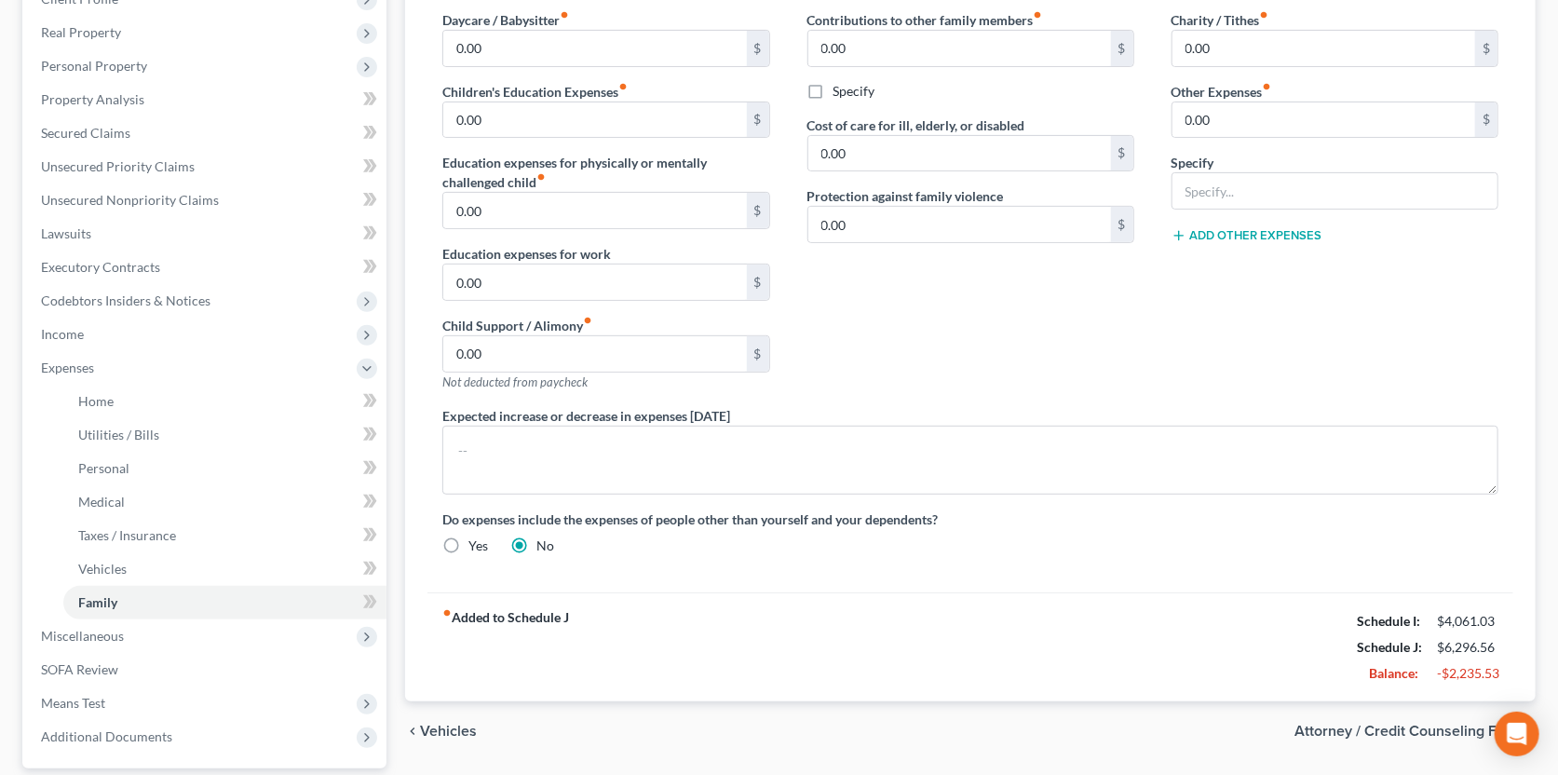
select select "0"
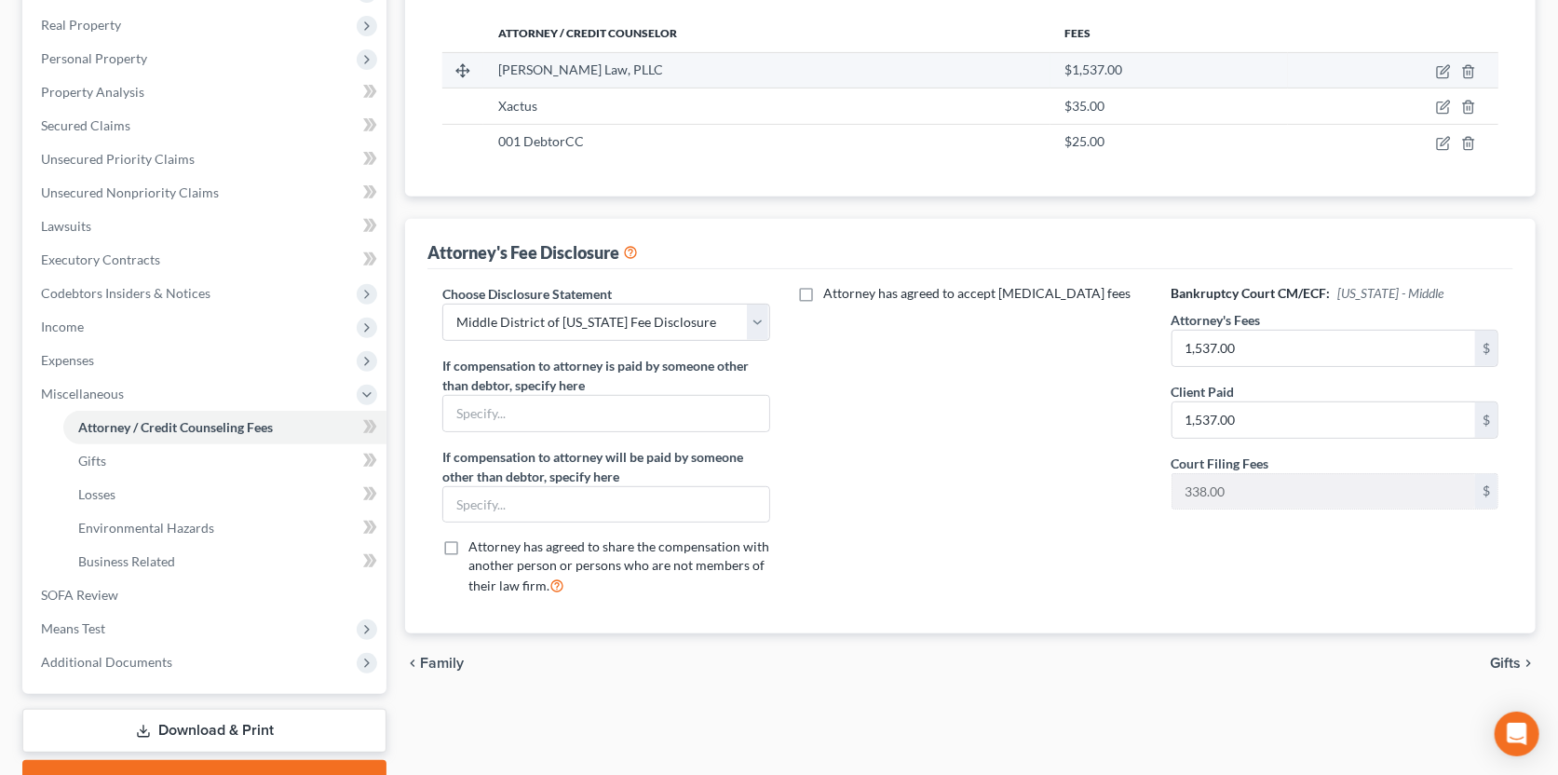
scroll to position [380, 0]
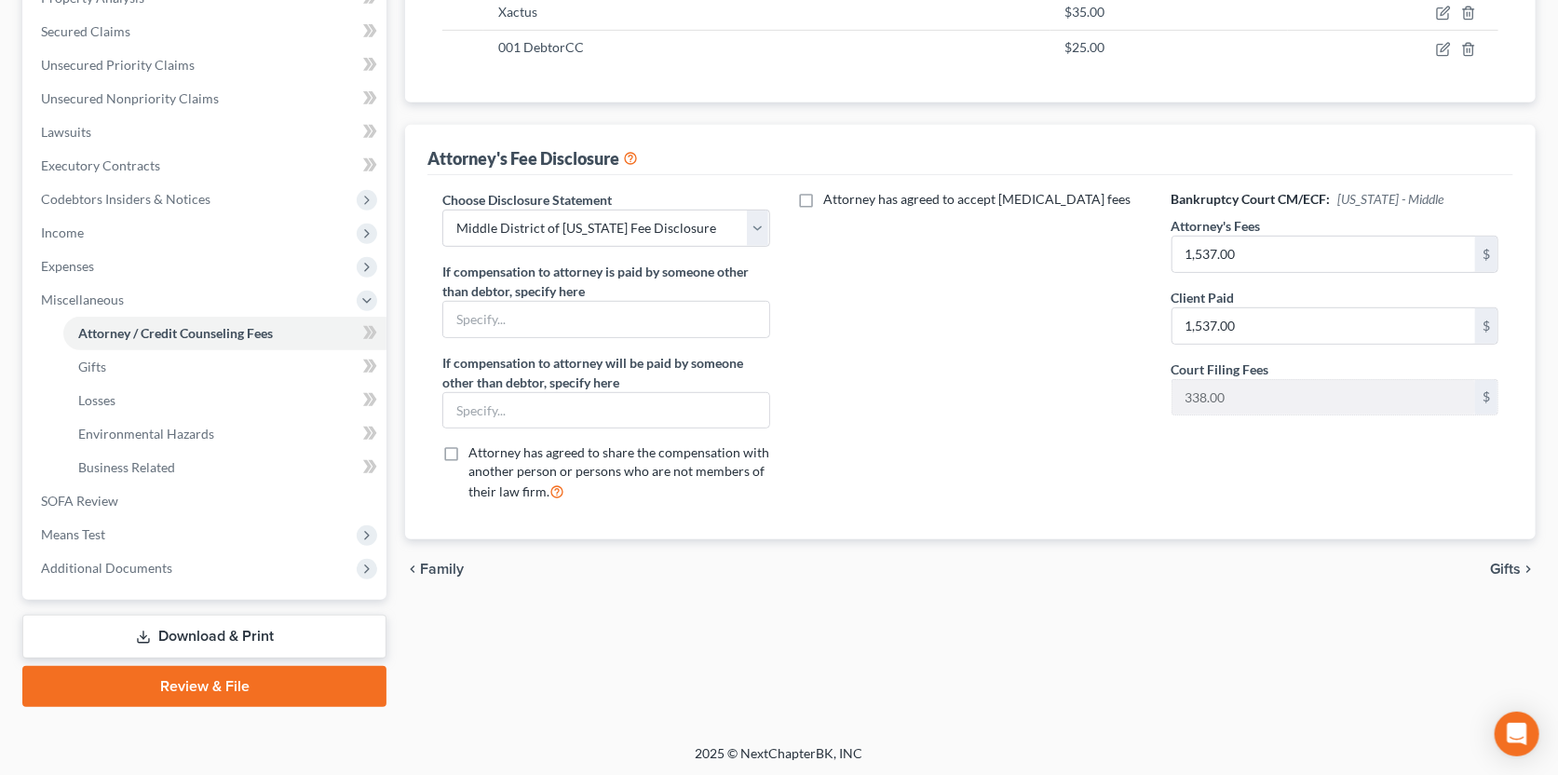
click at [1507, 566] on span "Gifts" at bounding box center [1505, 569] width 31 height 15
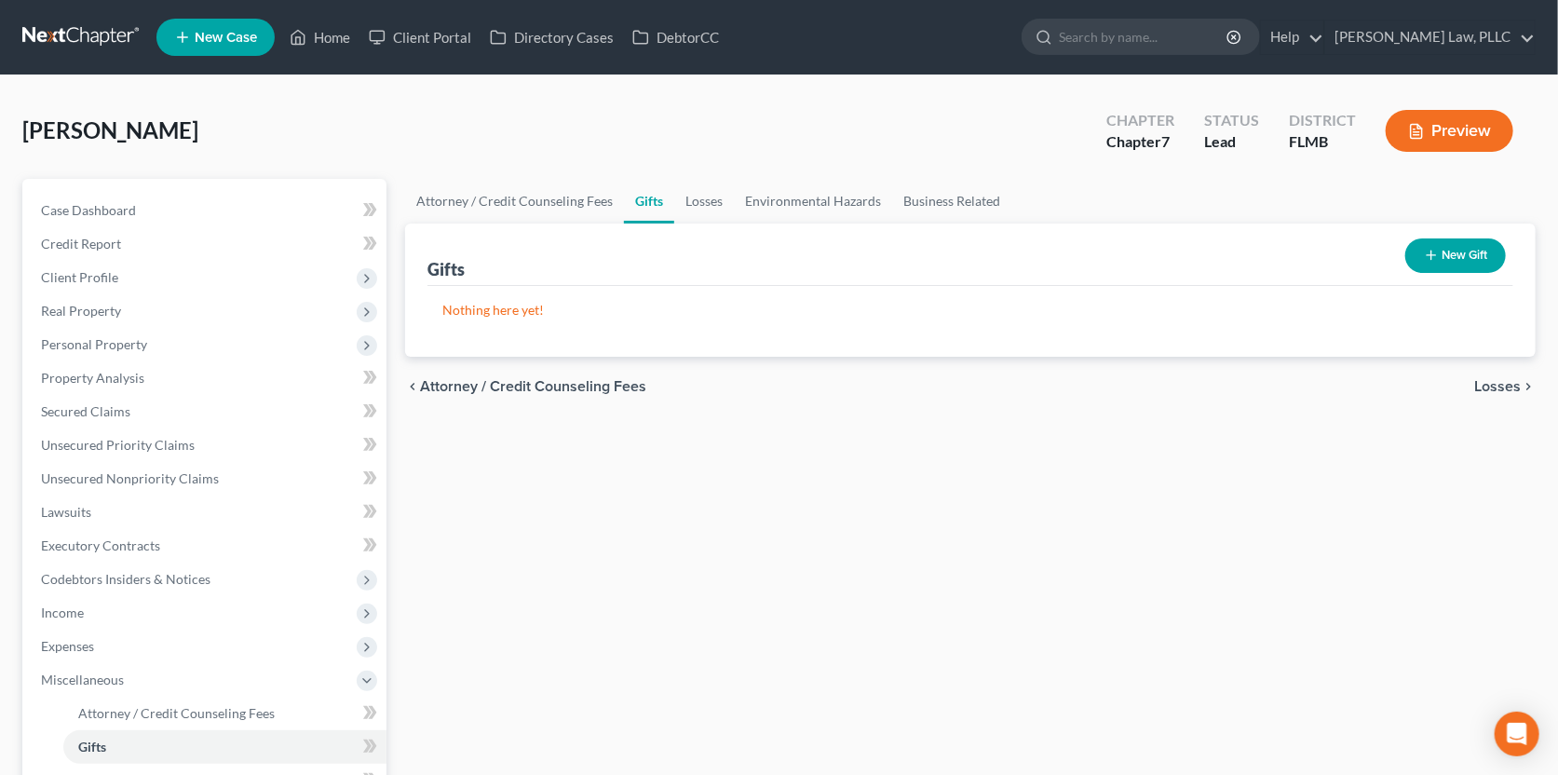
click at [1474, 379] on button "Losses chevron_right" at bounding box center [1504, 386] width 61 height 15
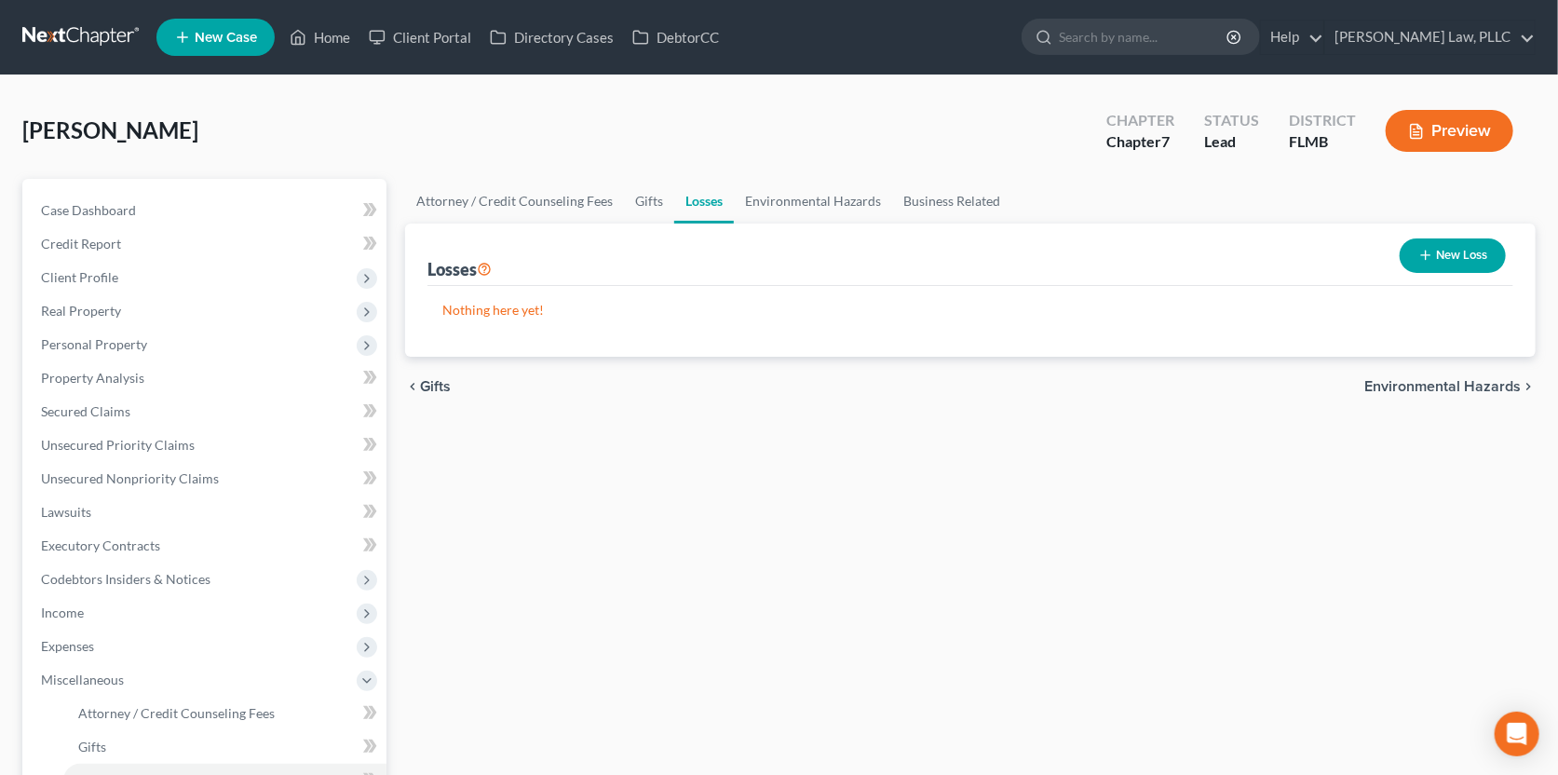
click at [1462, 392] on span "Environmental Hazards" at bounding box center [1442, 386] width 156 height 15
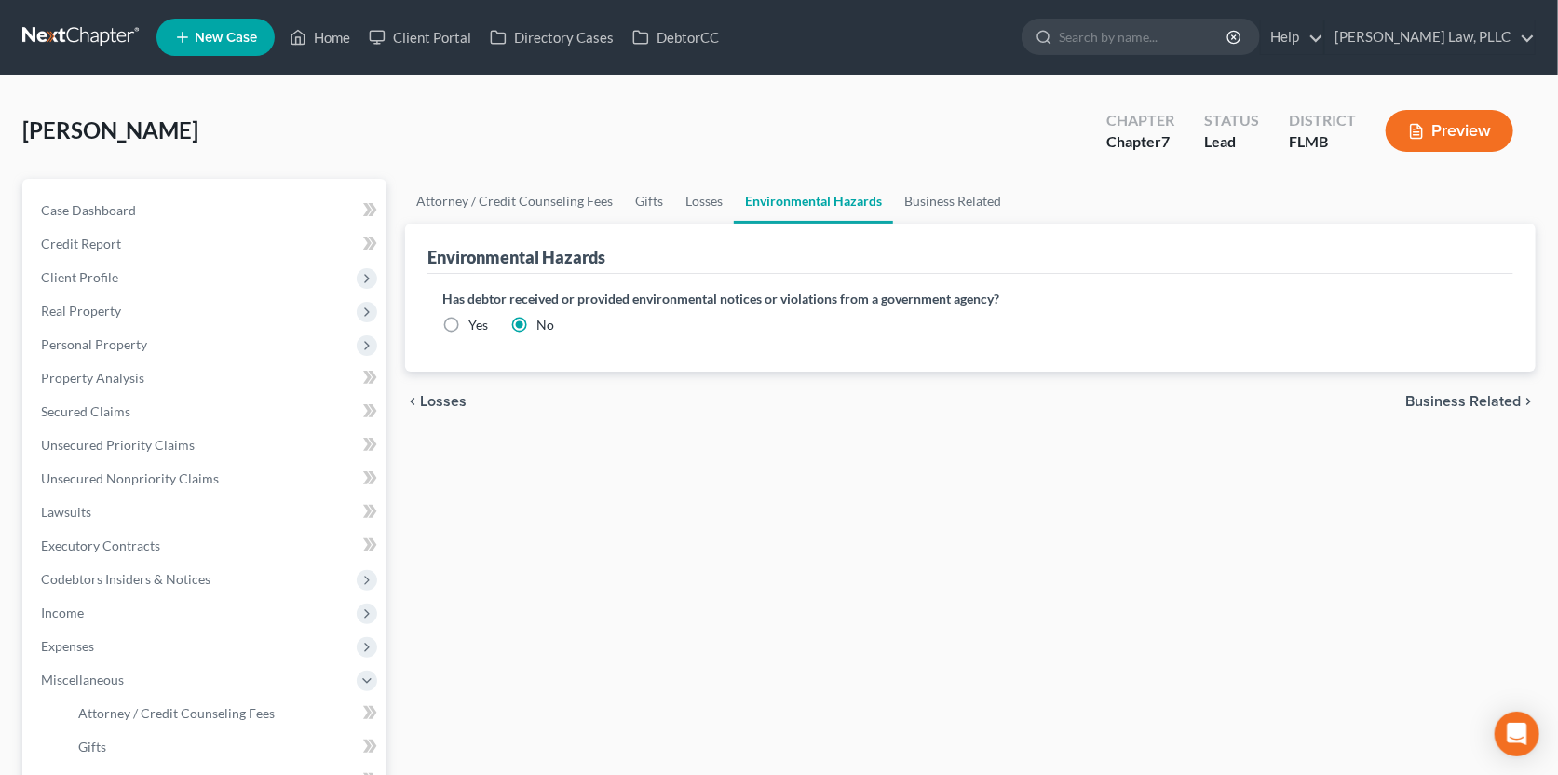
click at [1454, 394] on span "Business Related" at bounding box center [1462, 401] width 115 height 15
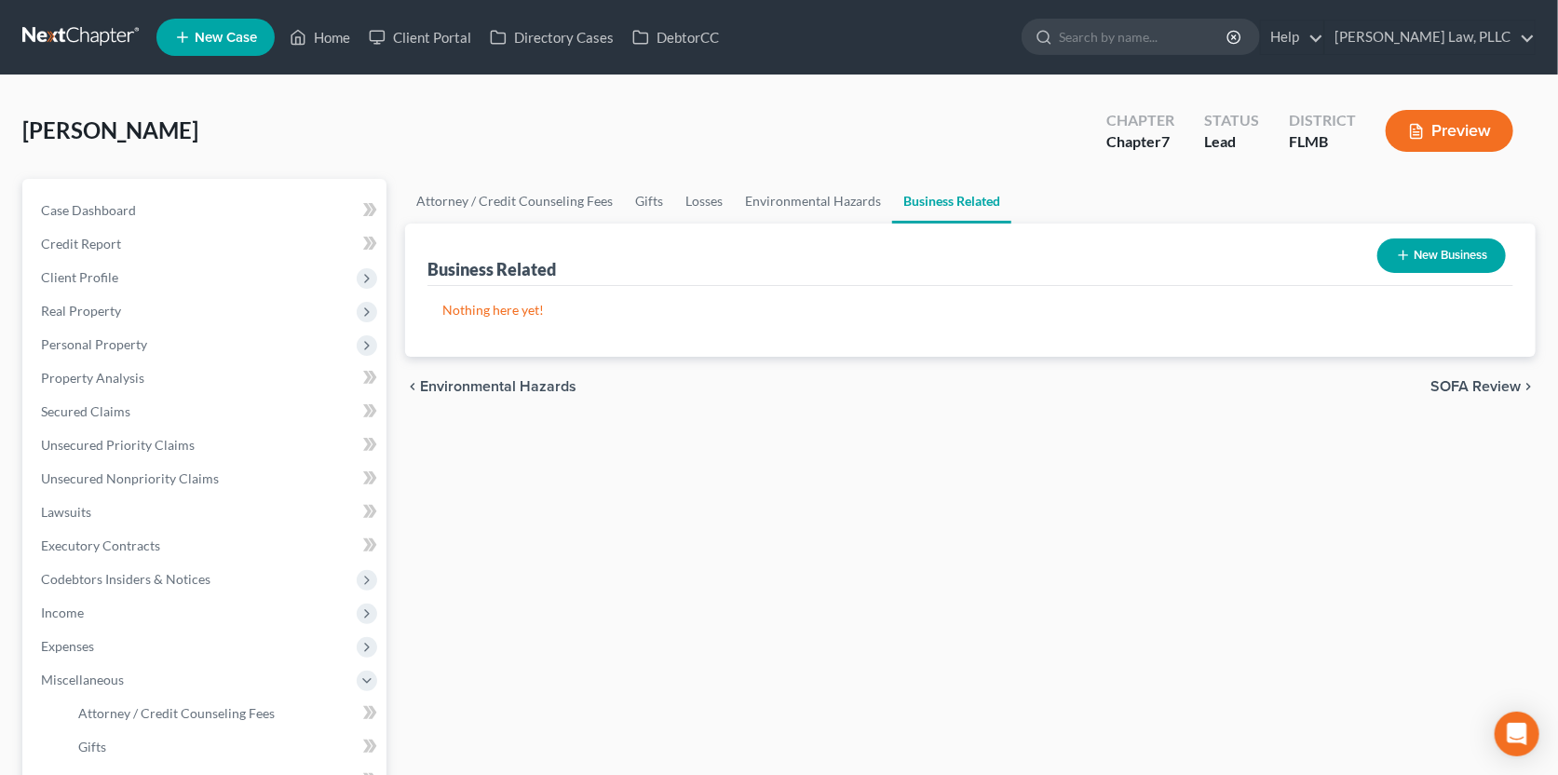
click at [1455, 388] on span "SOFA Review" at bounding box center [1475, 386] width 90 height 15
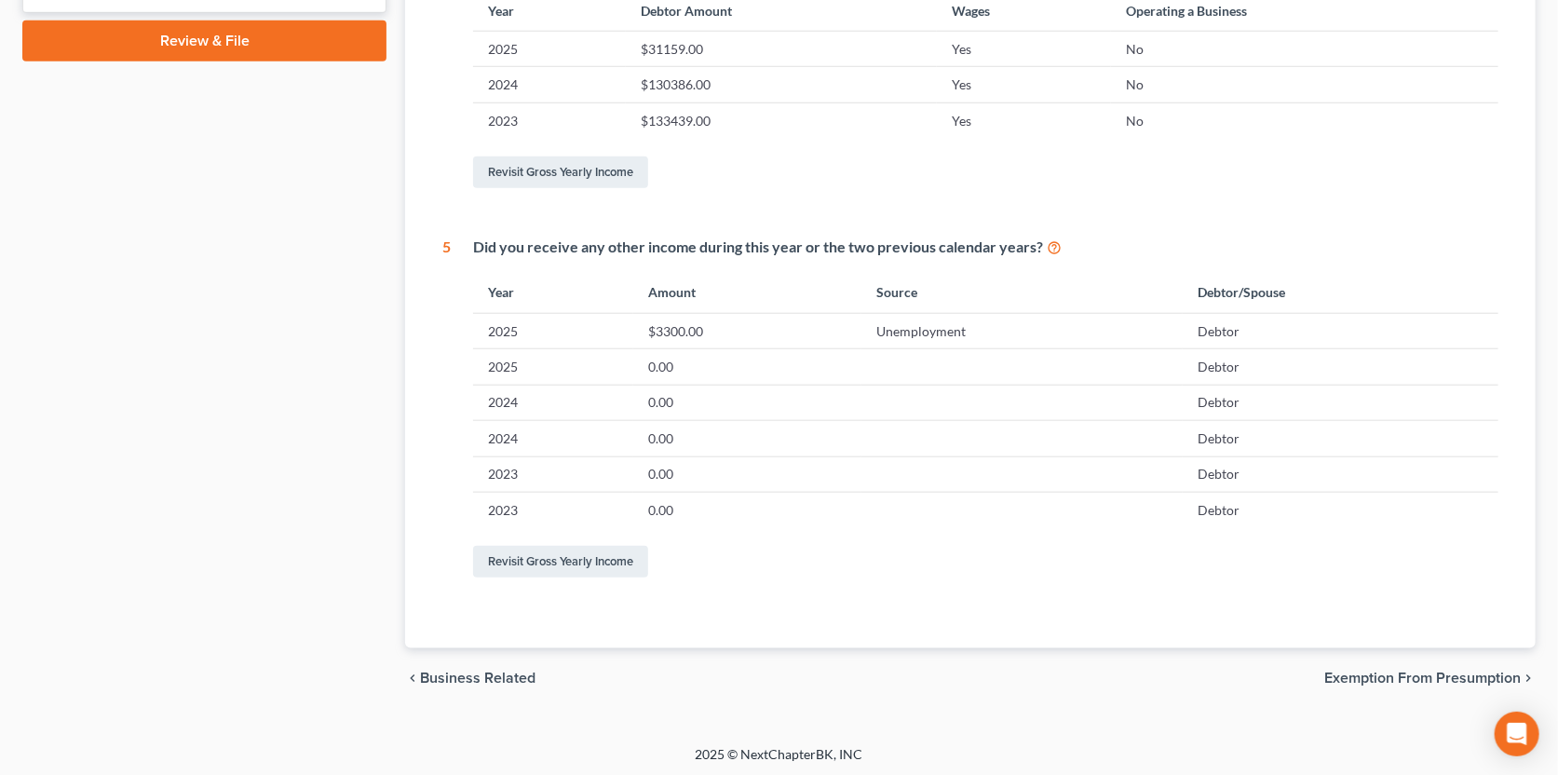
scroll to position [860, 0]
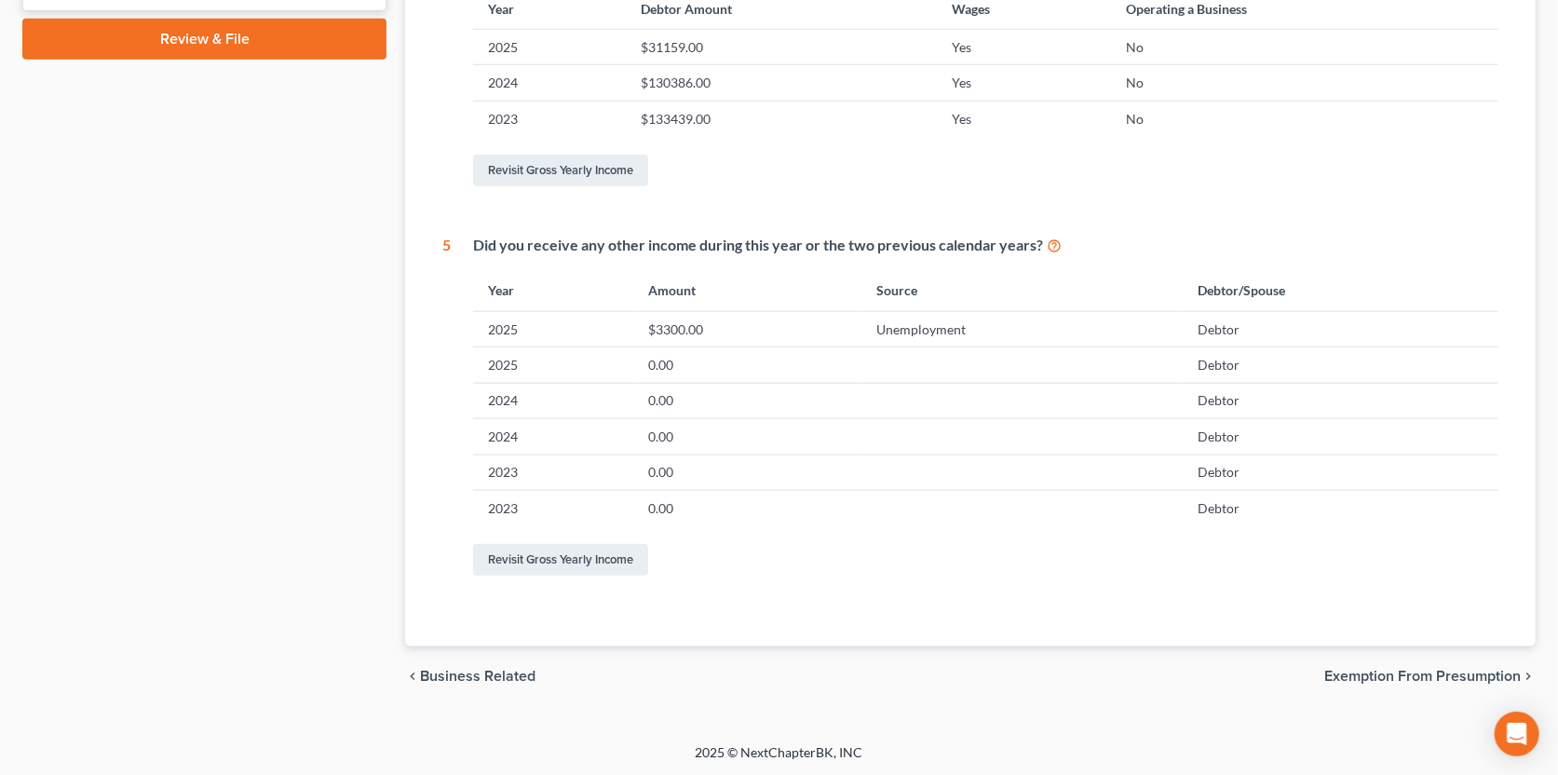
click at [1416, 671] on span "Exemption from Presumption" at bounding box center [1422, 676] width 196 height 15
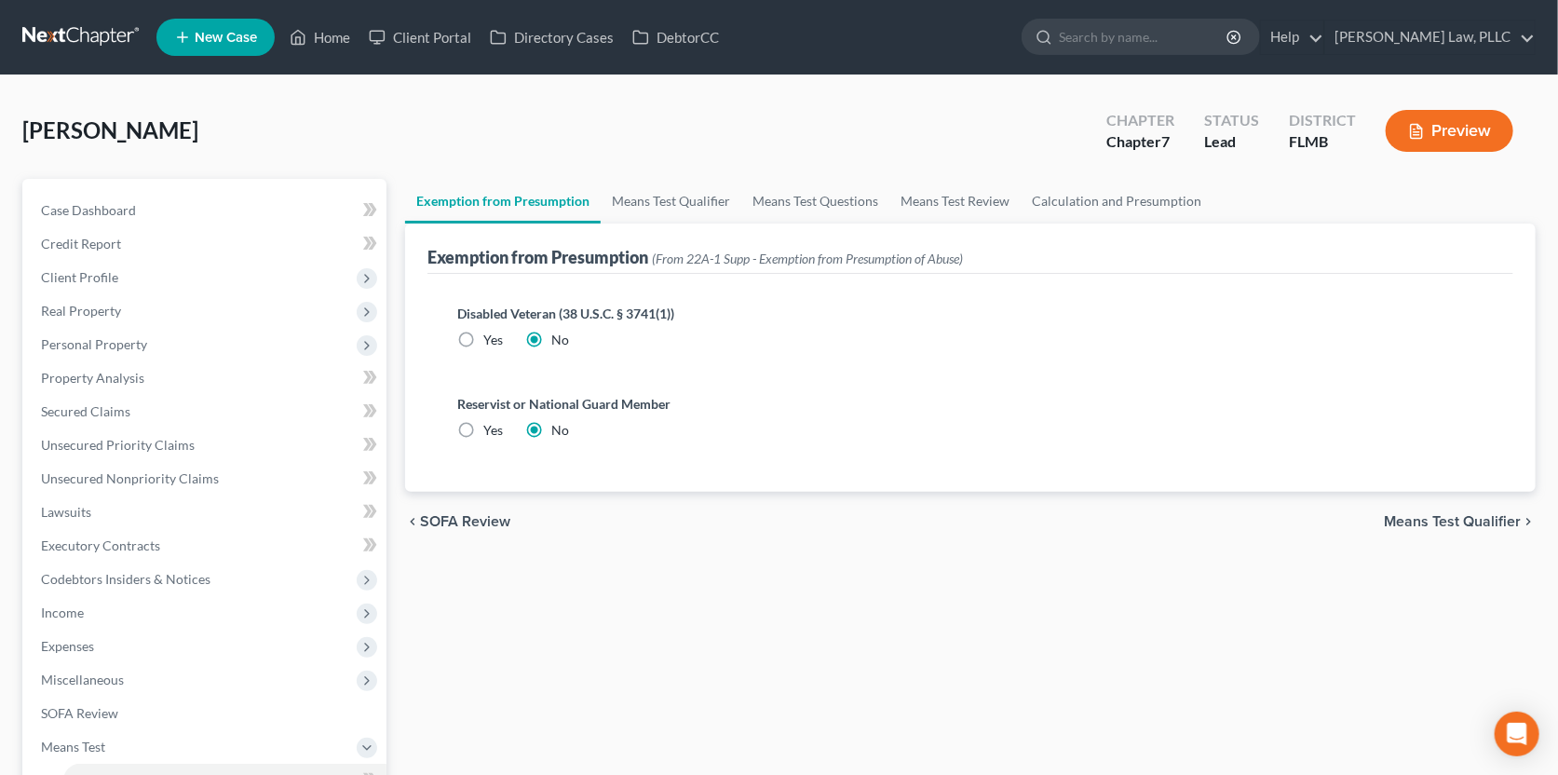
click at [1462, 520] on span "Means Test Qualifier" at bounding box center [1452, 521] width 137 height 15
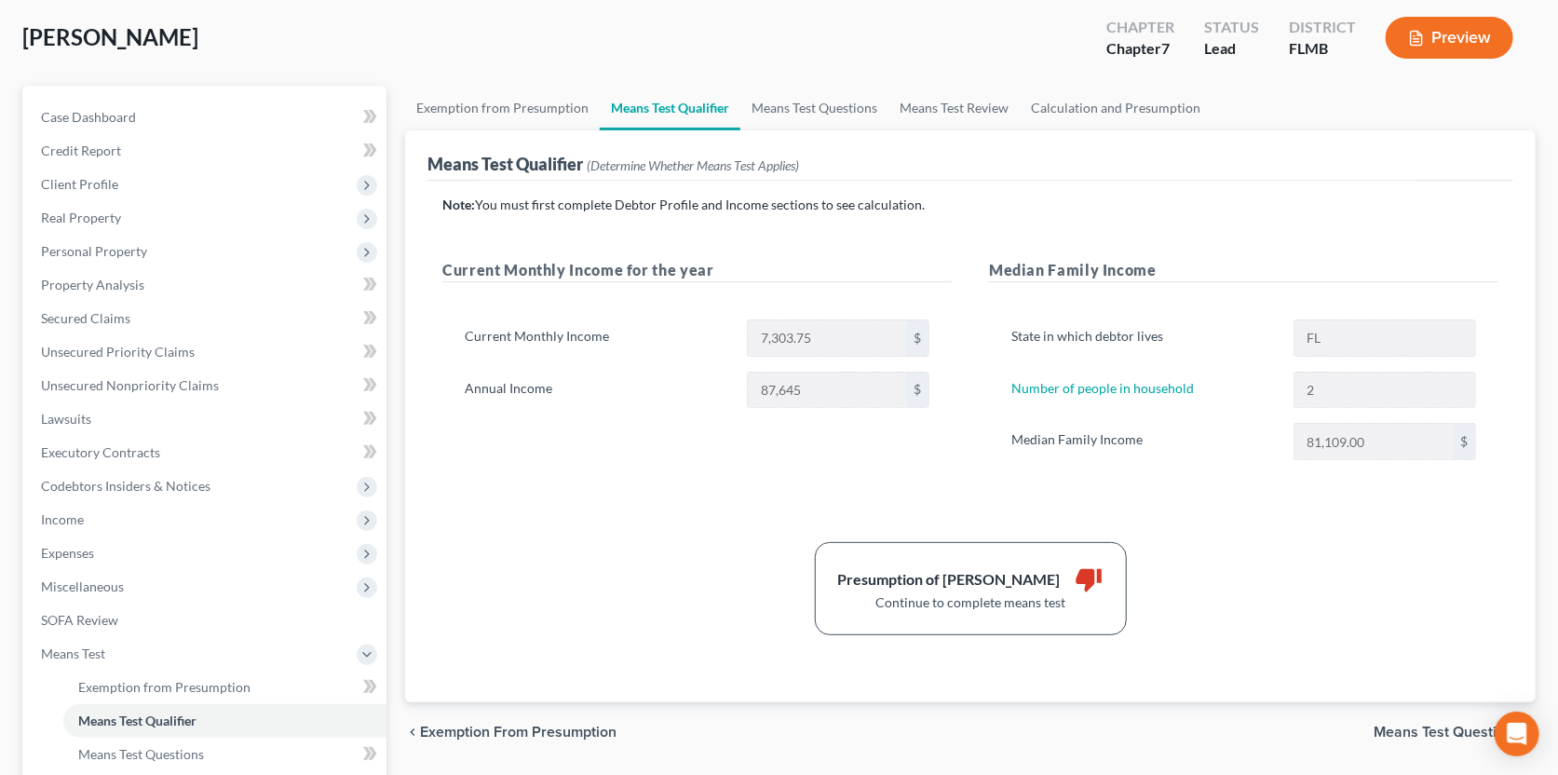
scroll to position [92, 0]
click at [47, 517] on span "Income" at bounding box center [62, 520] width 43 height 16
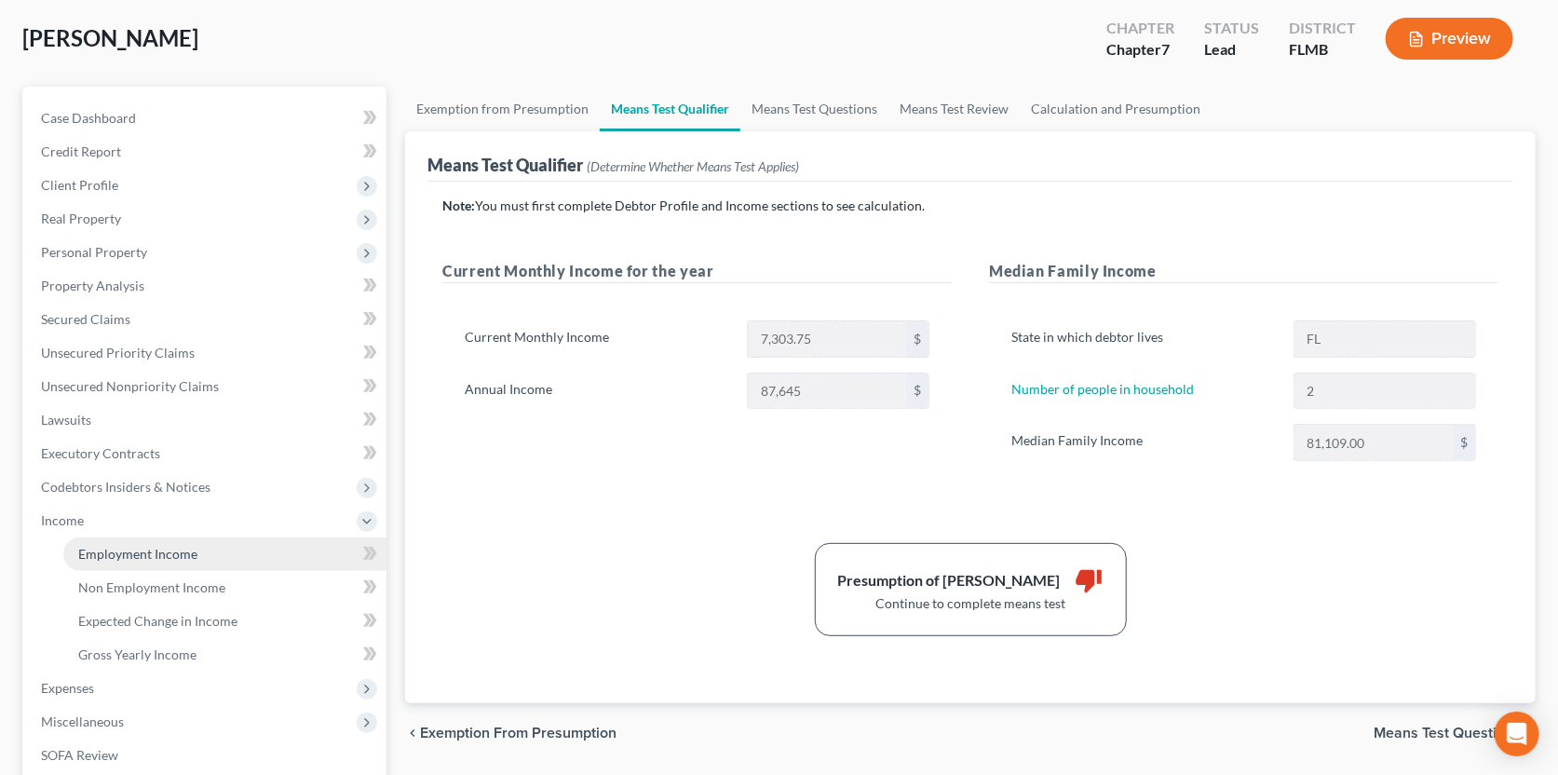
click at [97, 559] on span "Employment Income" at bounding box center [137, 554] width 119 height 16
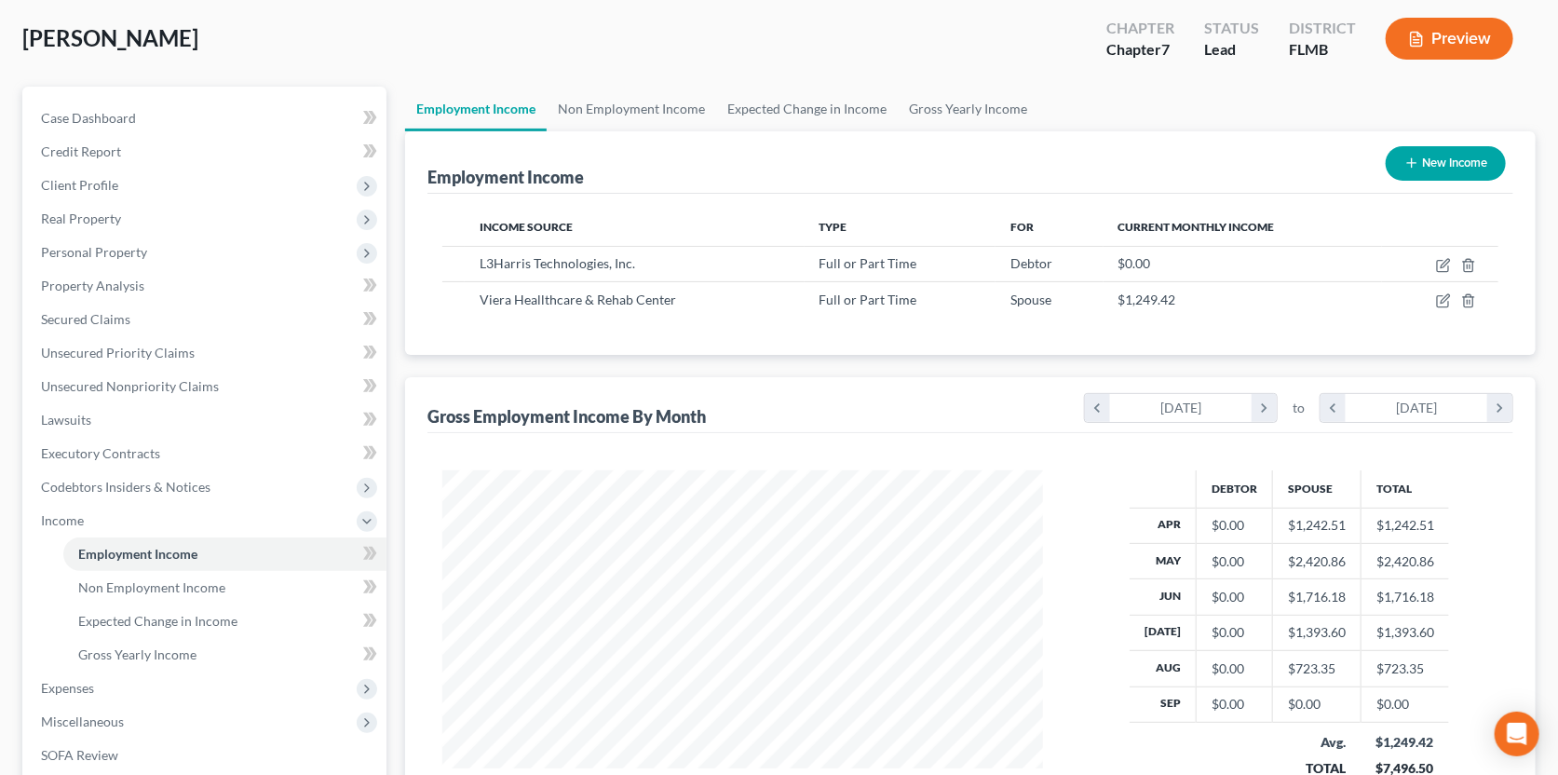
scroll to position [186, 0]
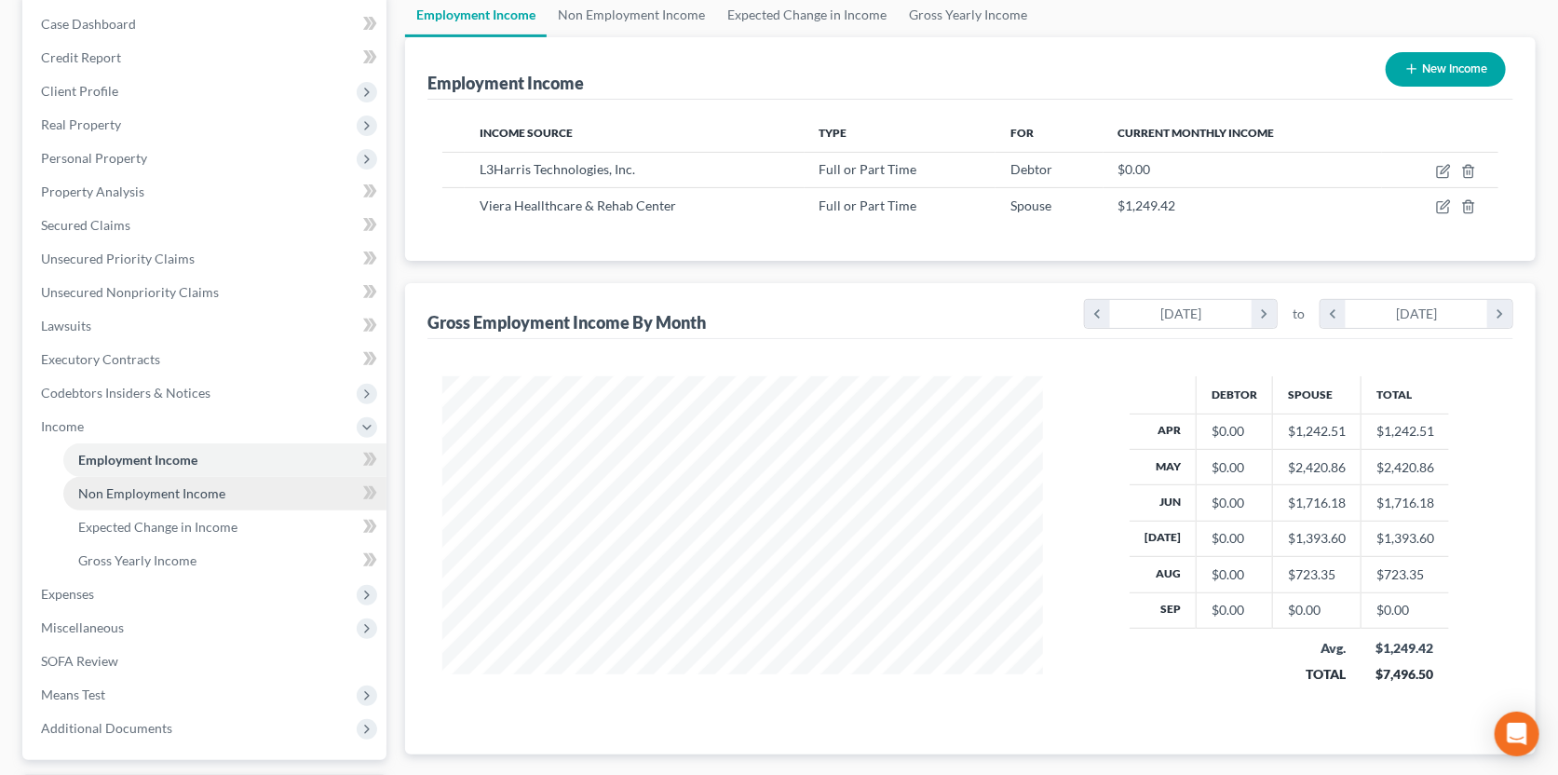
click at [164, 485] on span "Non Employment Income" at bounding box center [151, 493] width 147 height 16
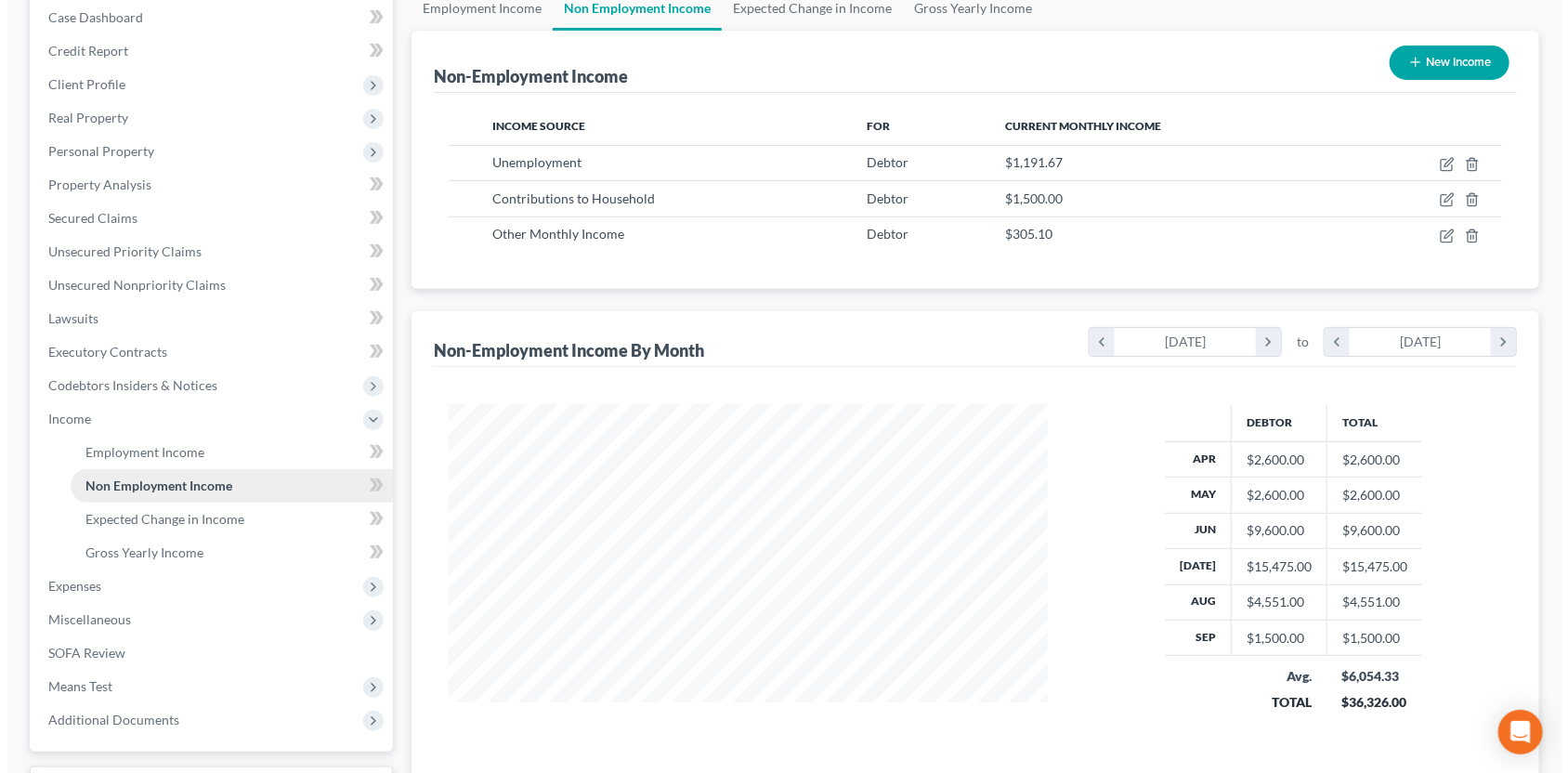
scroll to position [160, 0]
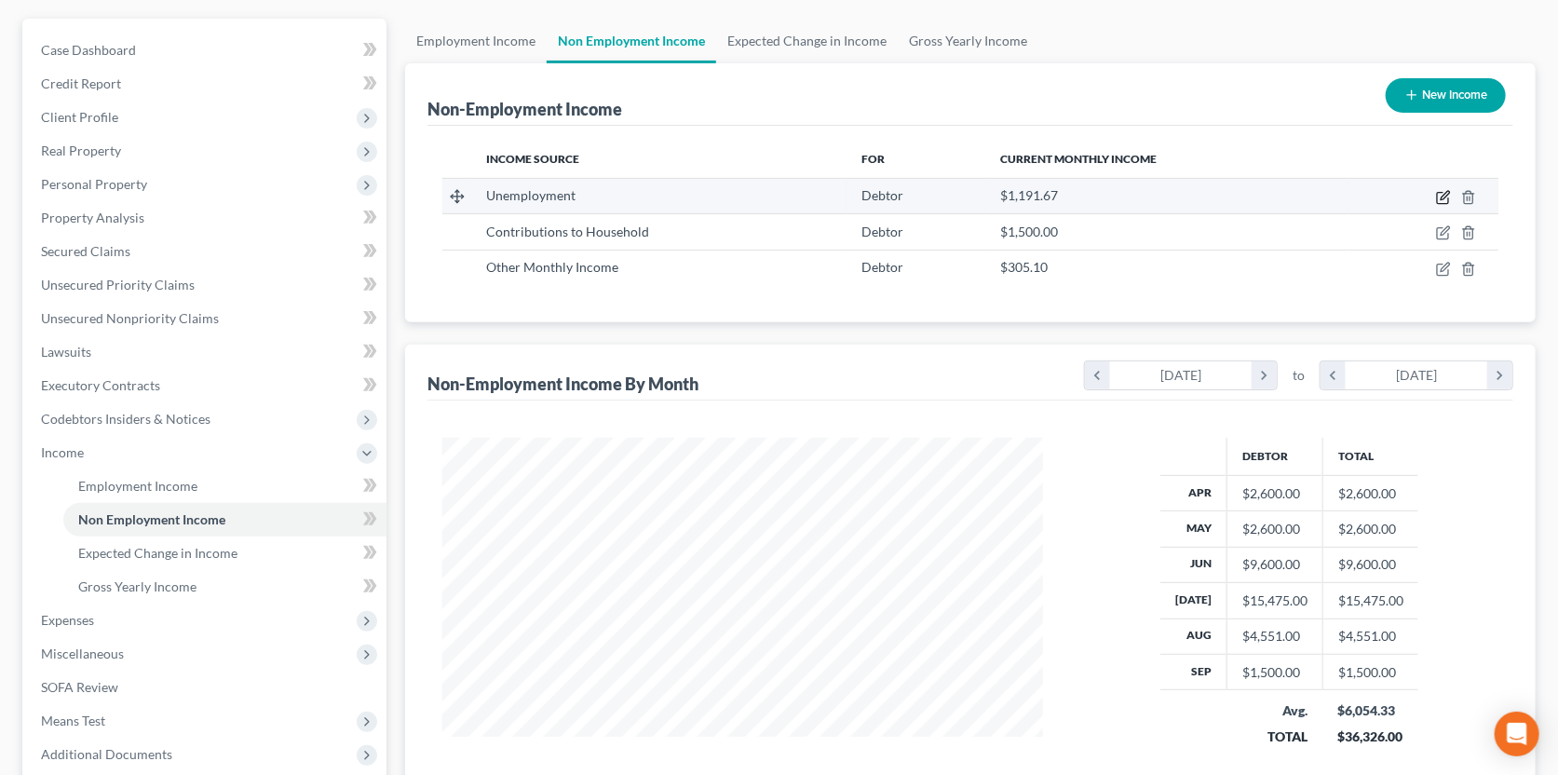
click at [1451, 190] on icon "button" at bounding box center [1443, 197] width 15 height 15
select select "0"
select select "3"
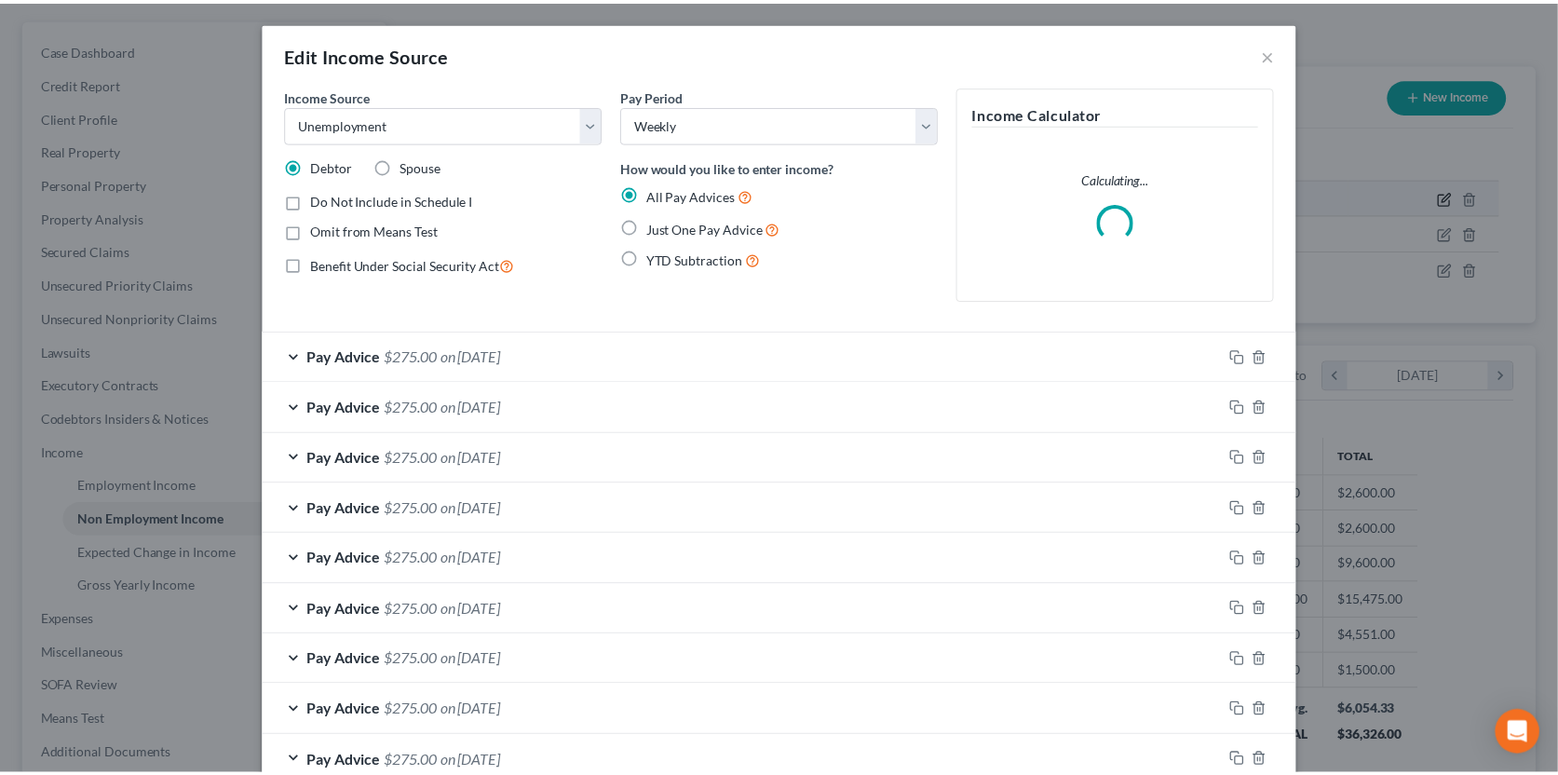
scroll to position [332, 643]
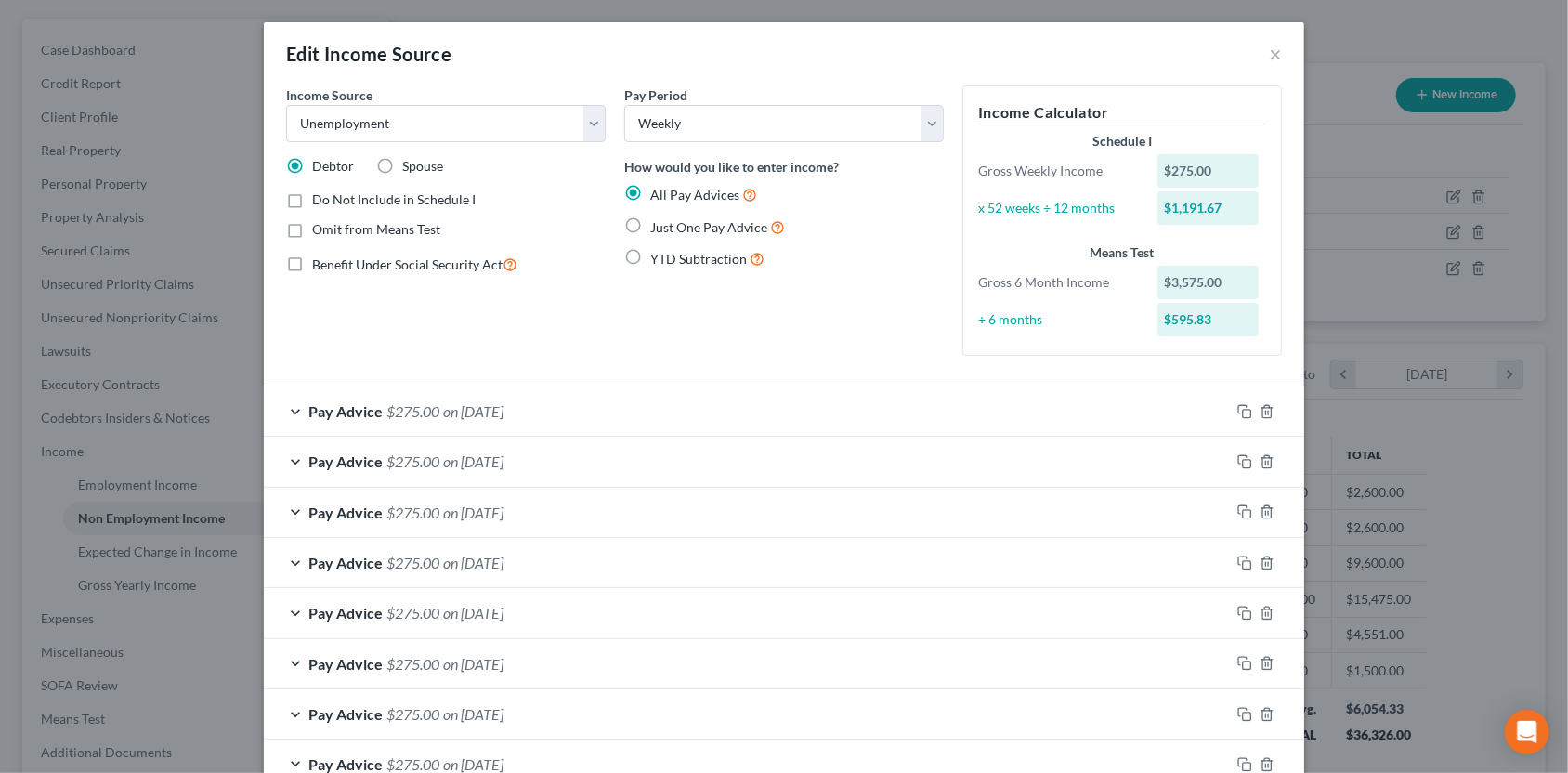
click at [1260, 53] on div "Edit Income Source ×" at bounding box center [783, 53] width 1040 height 63
click at [1259, 56] on div "Edit Income Source ×" at bounding box center [783, 53] width 1040 height 63
click at [1269, 54] on button "×" at bounding box center [1275, 54] width 13 height 22
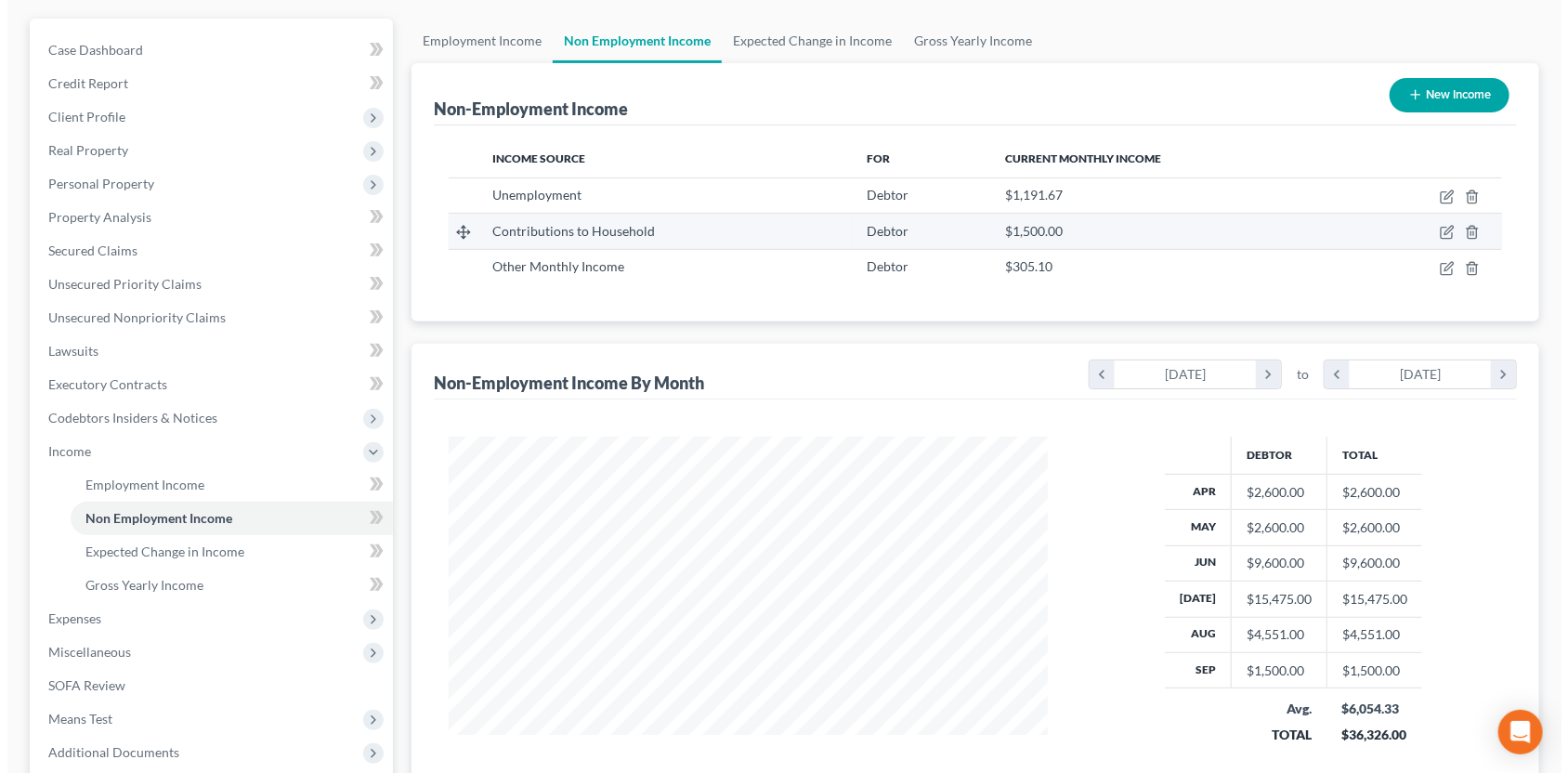
scroll to position [928484, 928214]
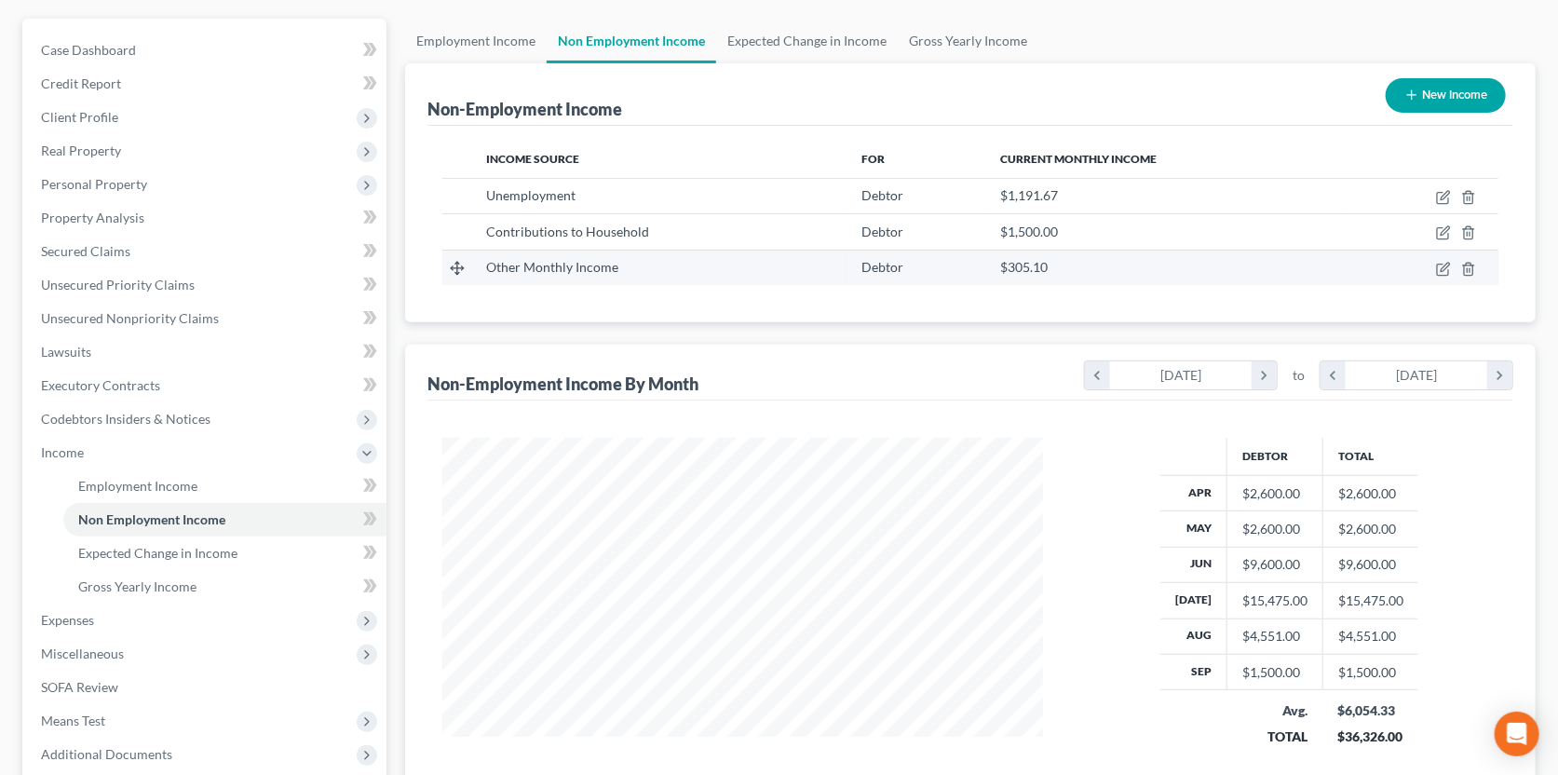
click at [775, 277] on td "Other Monthly Income" at bounding box center [658, 267] width 375 height 35
click at [1441, 264] on icon "button" at bounding box center [1442, 269] width 11 height 11
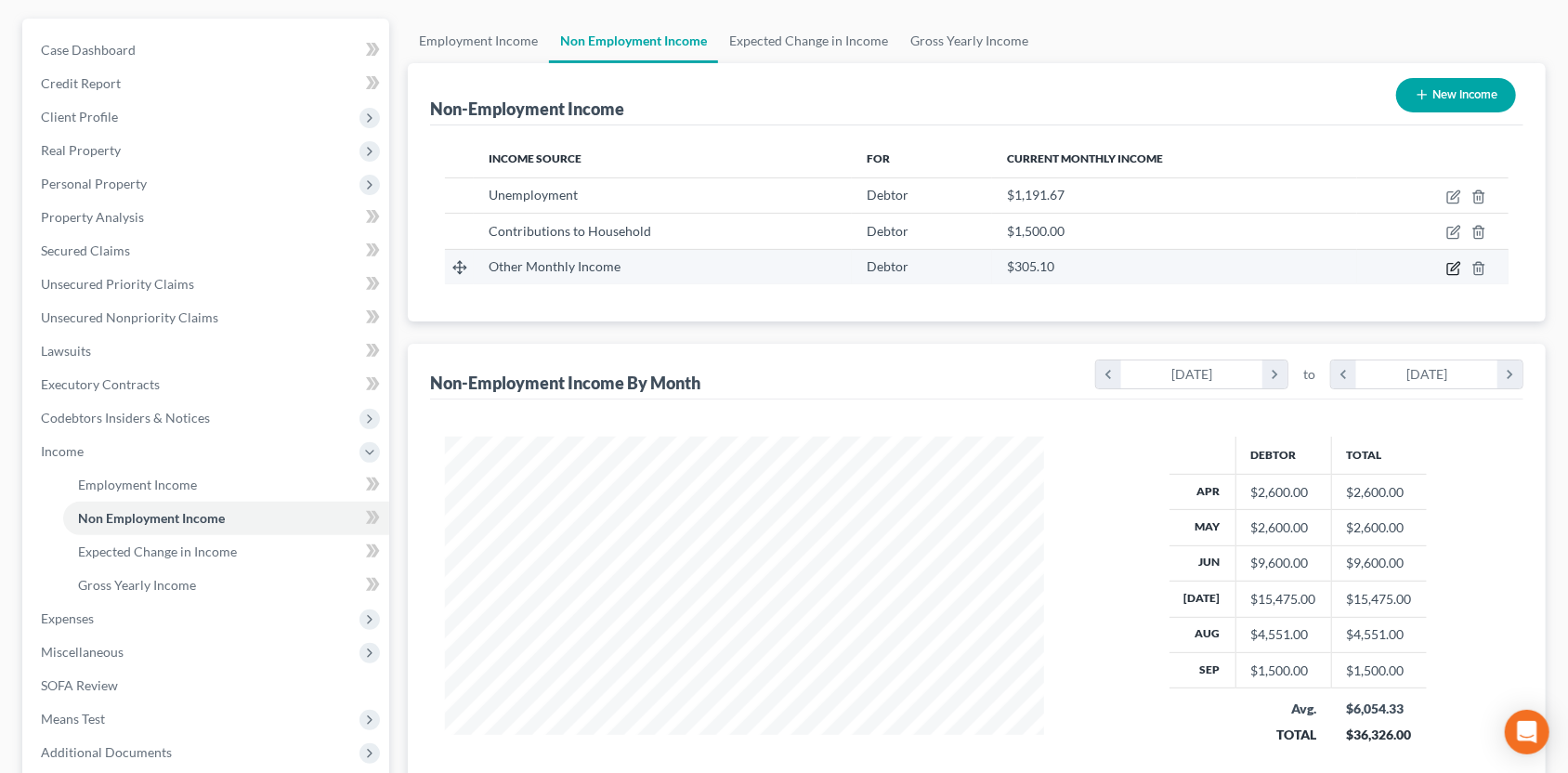
select select "13"
select select "0"
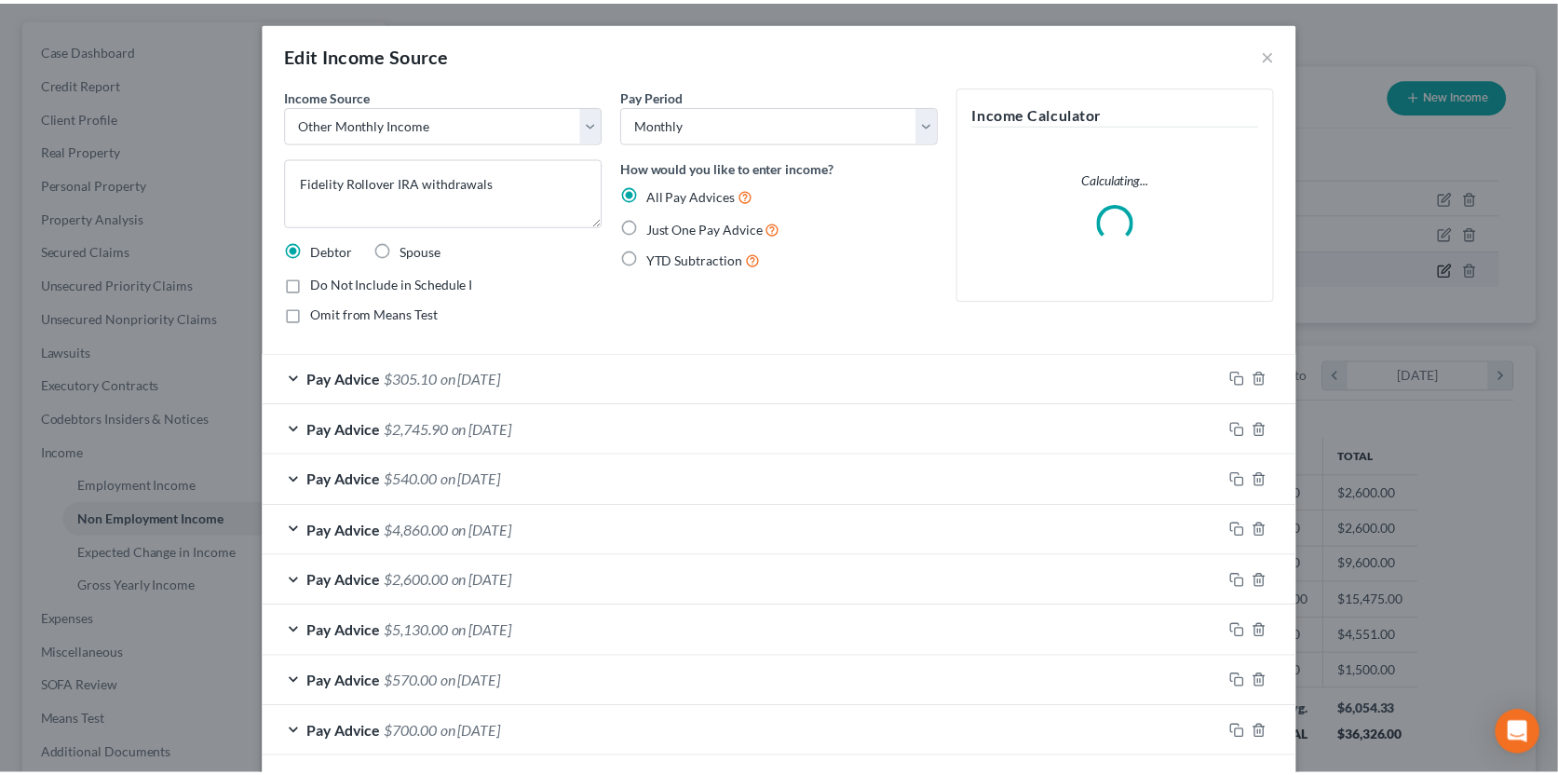
scroll to position [332, 643]
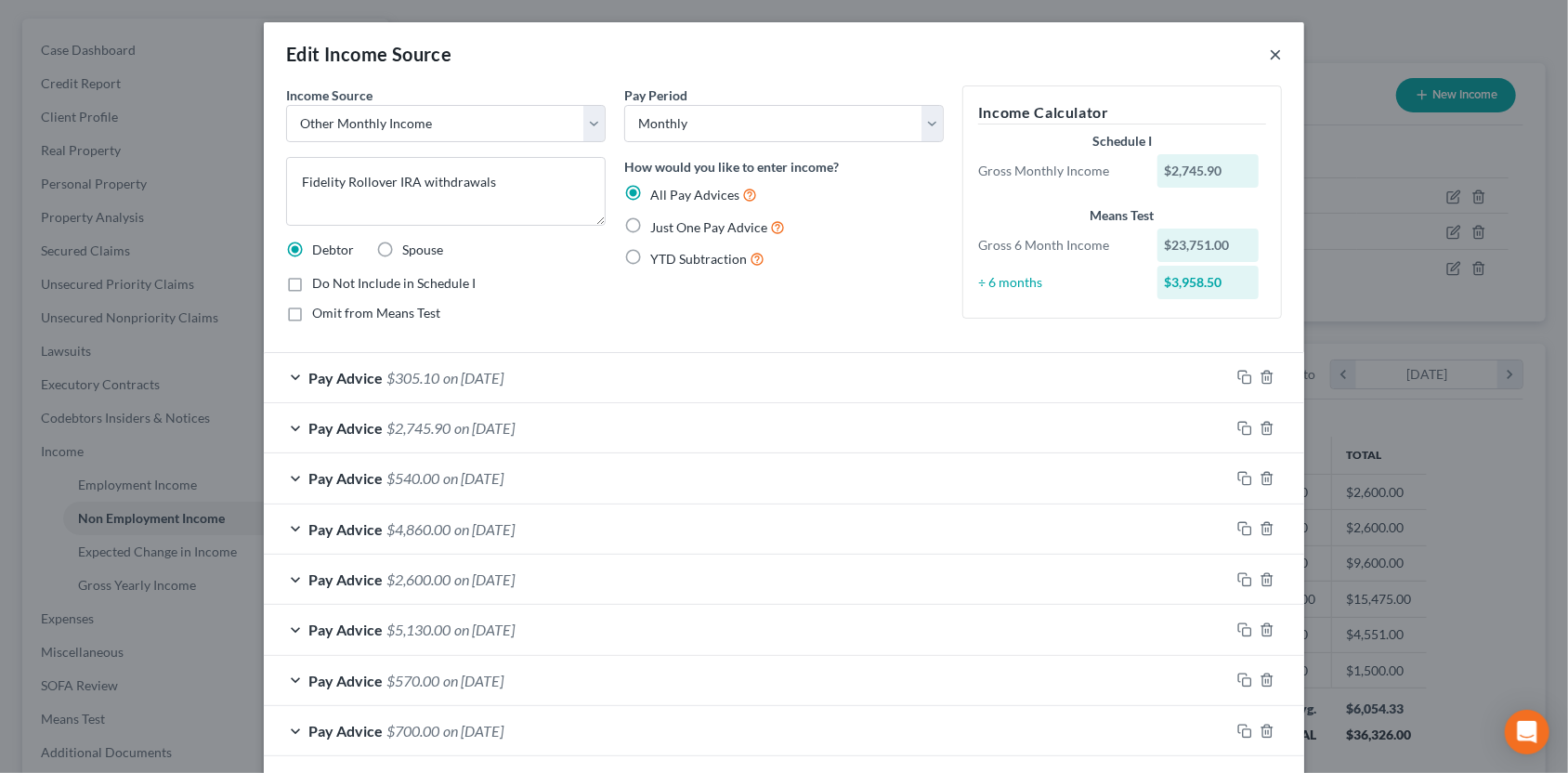
click at [1269, 53] on button "×" at bounding box center [1275, 54] width 13 height 22
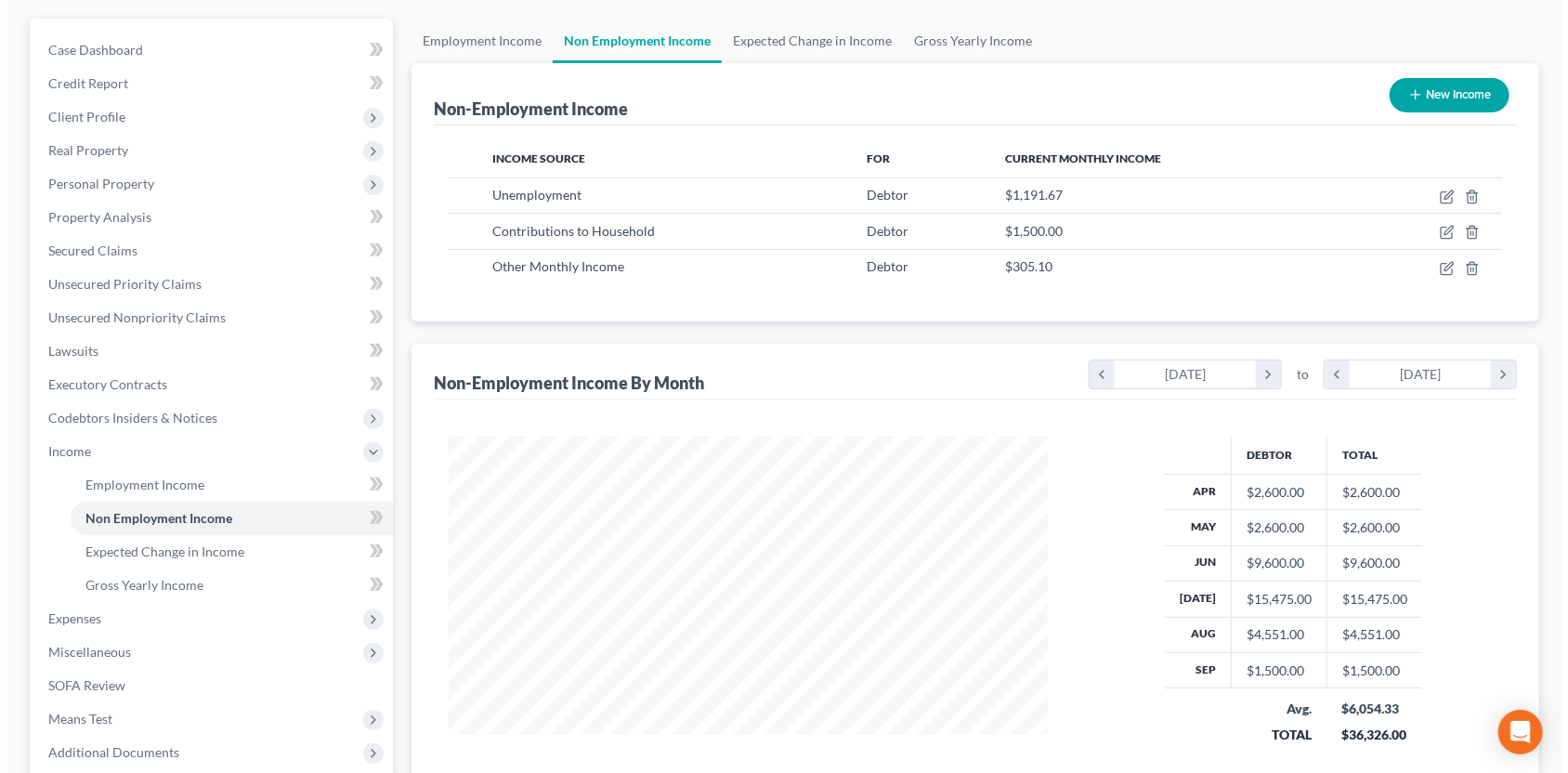
scroll to position [928484, 928214]
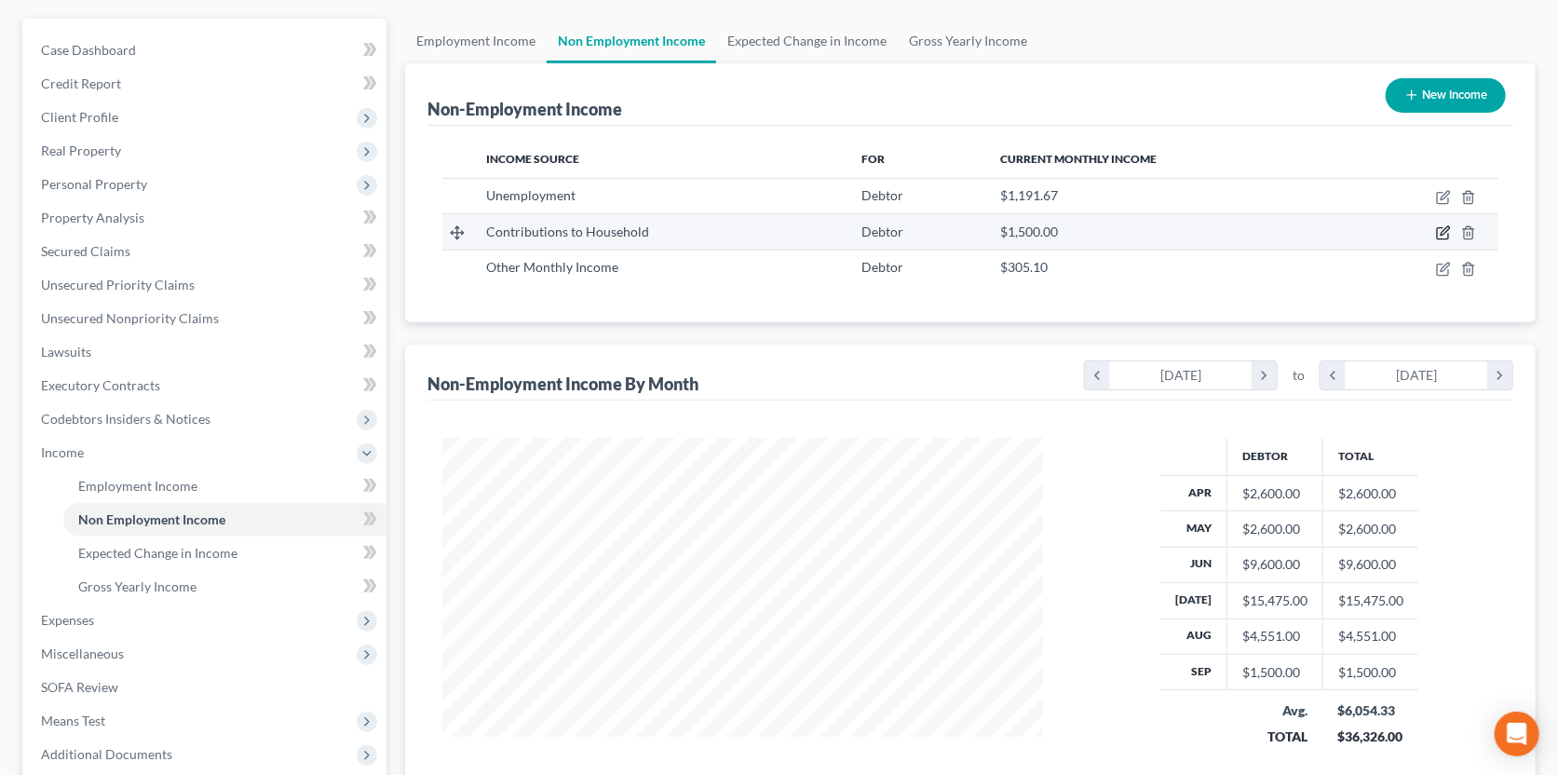
click at [1441, 234] on icon "button" at bounding box center [1443, 232] width 15 height 15
select select "8"
select select "0"
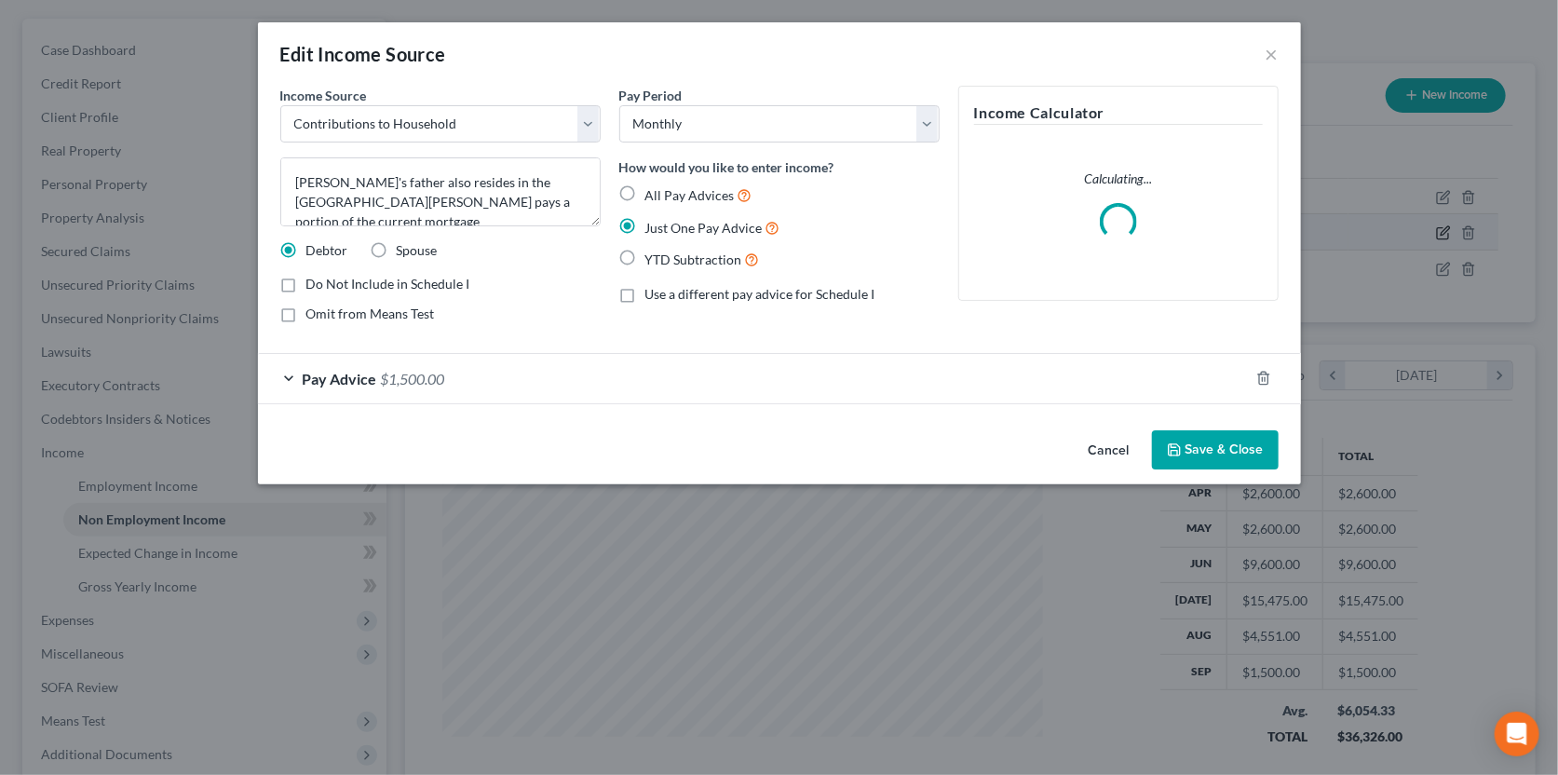
scroll to position [332, 643]
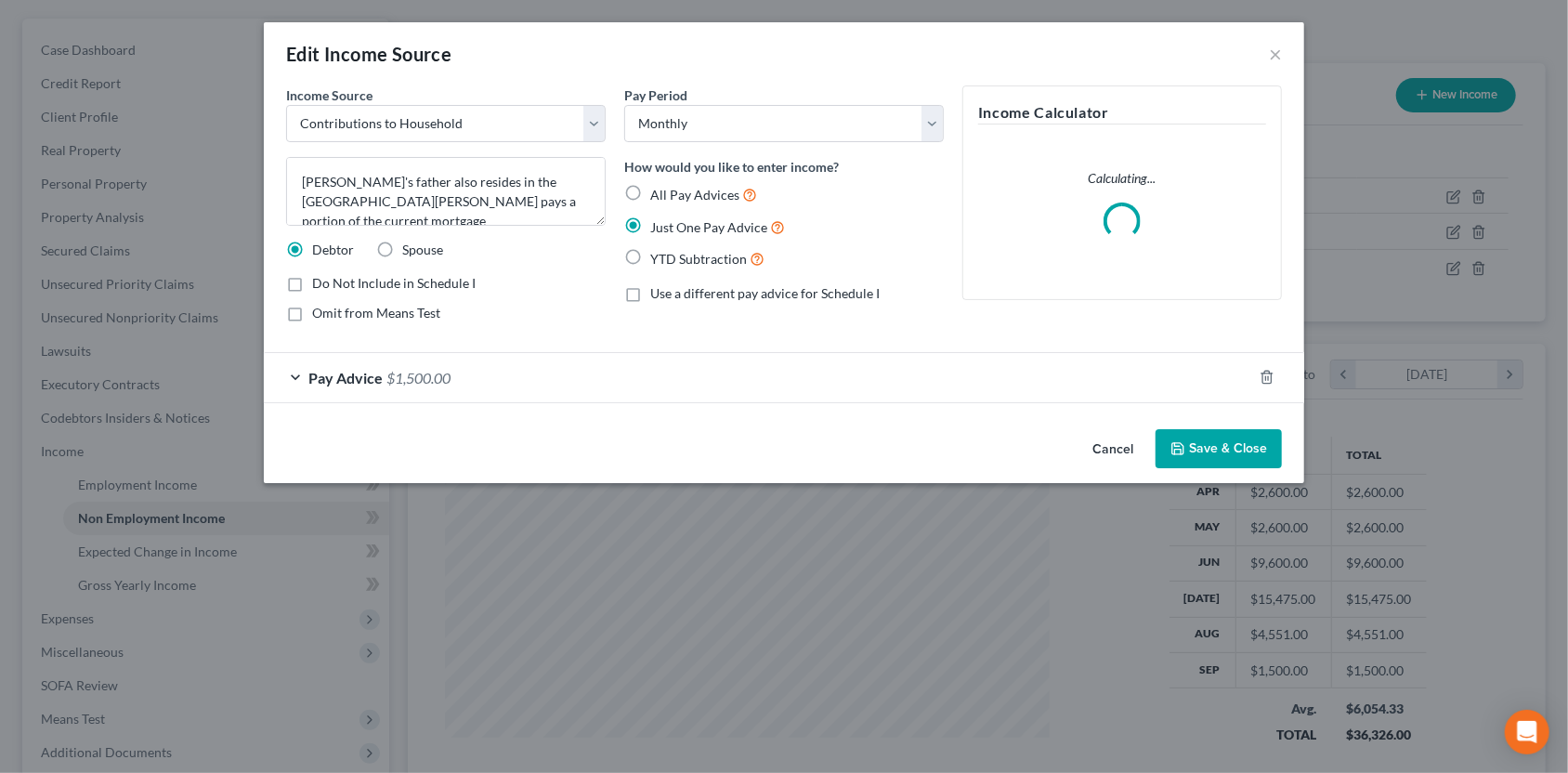
click at [992, 376] on div "Pay Advice $1,500.00" at bounding box center [757, 377] width 988 height 49
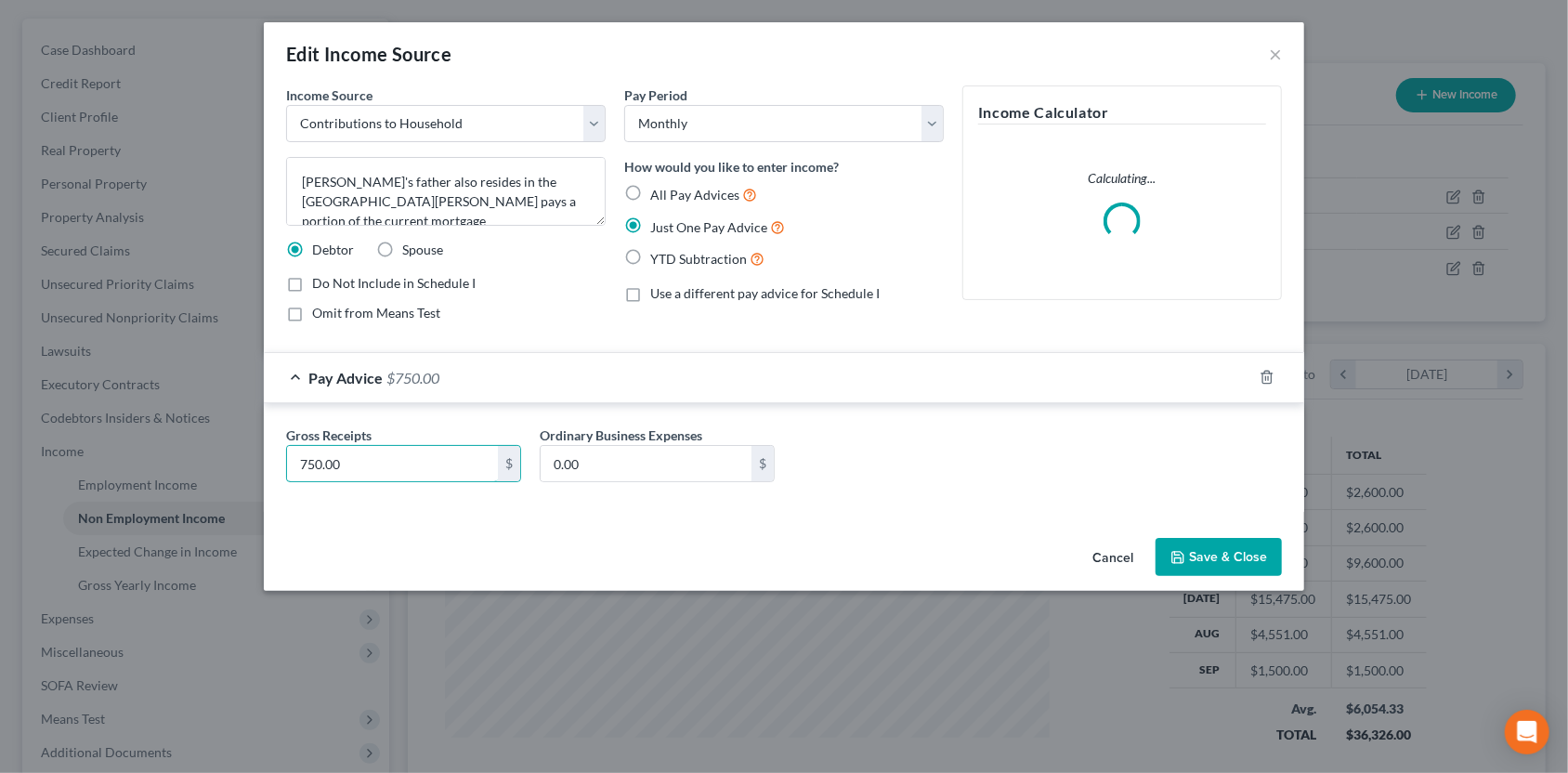
type input "750.00"
click at [1209, 547] on button "Save & Close" at bounding box center [1218, 557] width 127 height 39
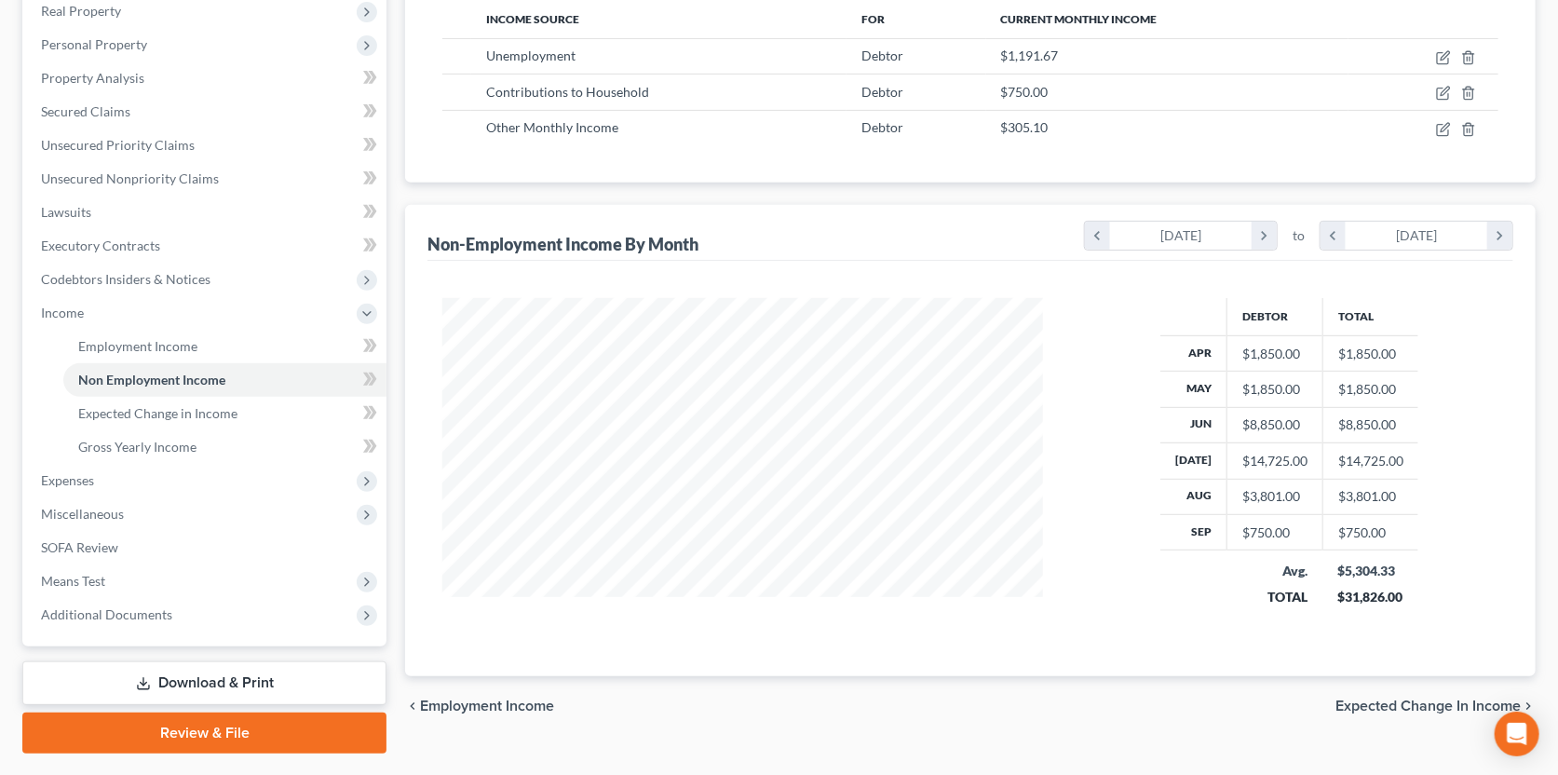
scroll to position [346, 0]
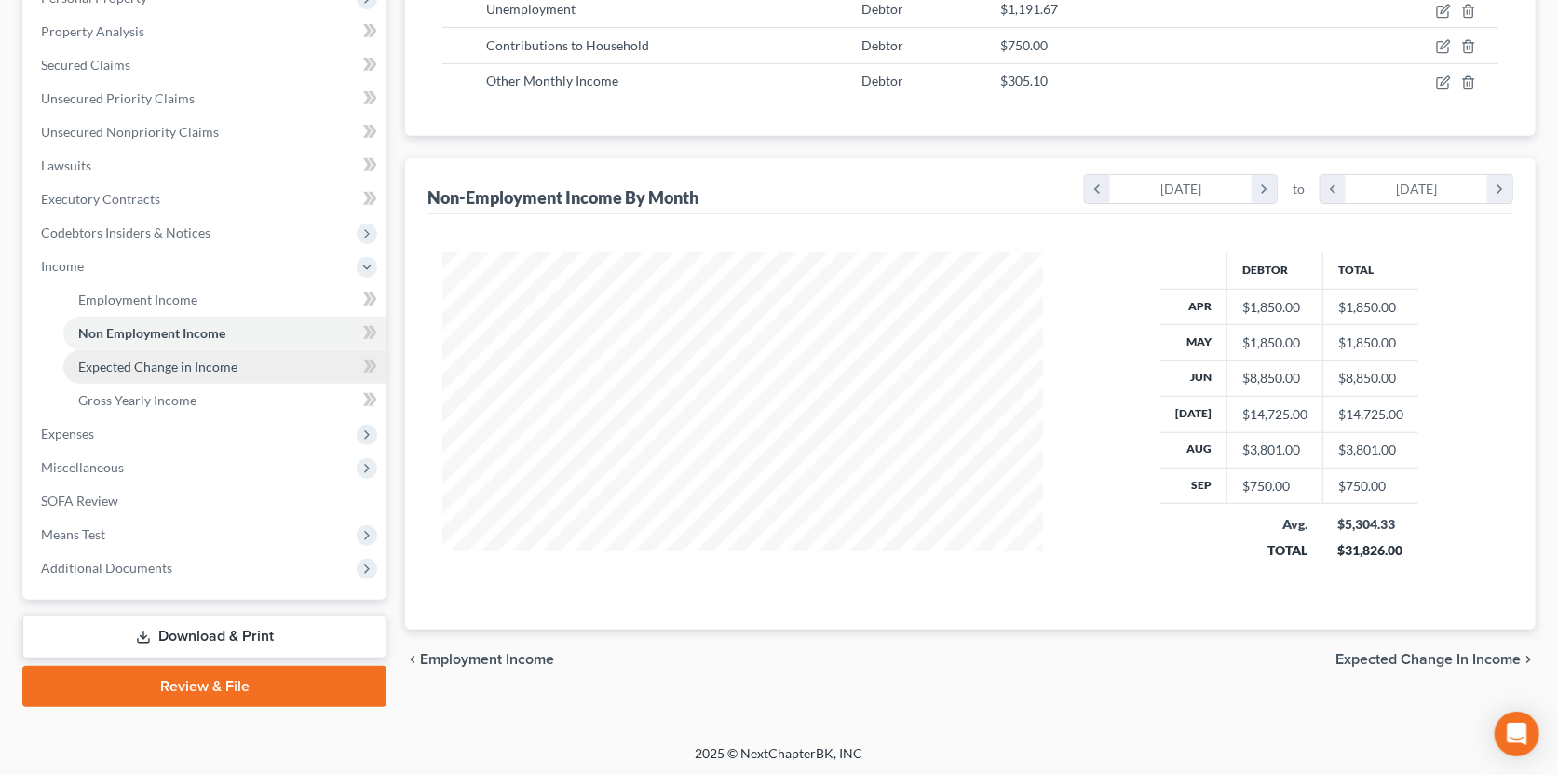
click at [155, 375] on link "Expected Change in Income" at bounding box center [224, 367] width 323 height 34
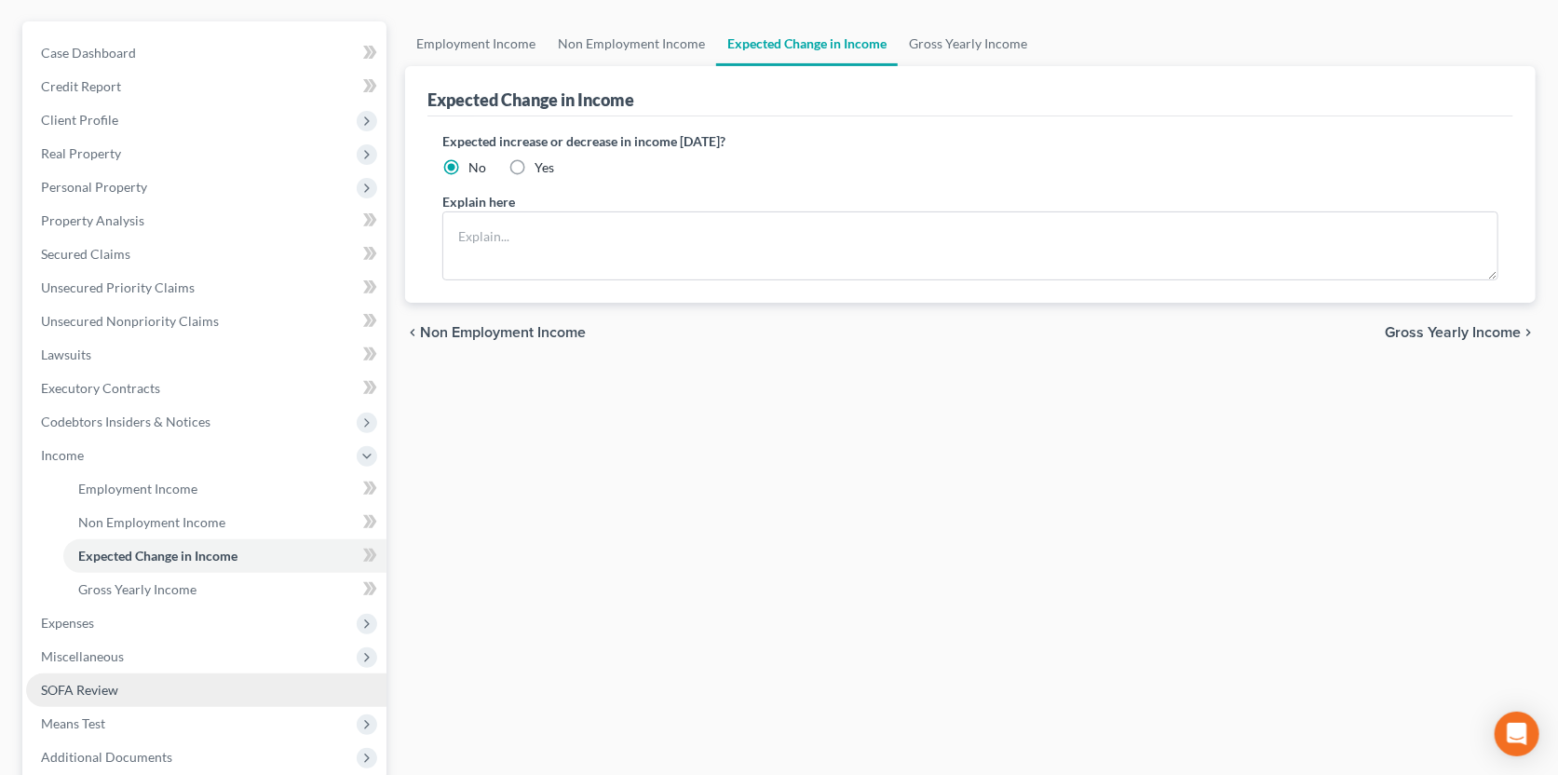
scroll to position [346, 0]
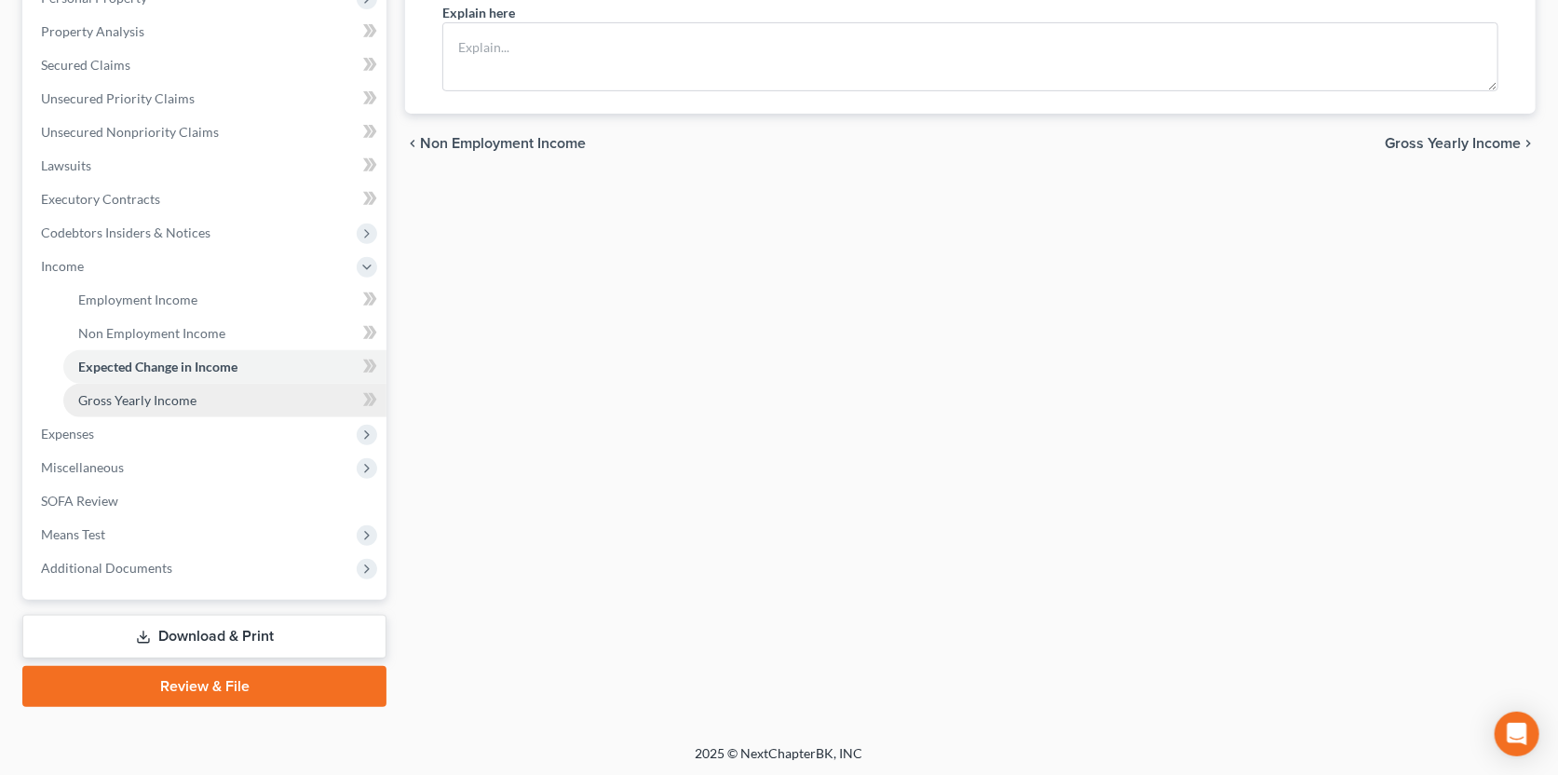
click at [153, 407] on link "Gross Yearly Income" at bounding box center [224, 401] width 323 height 34
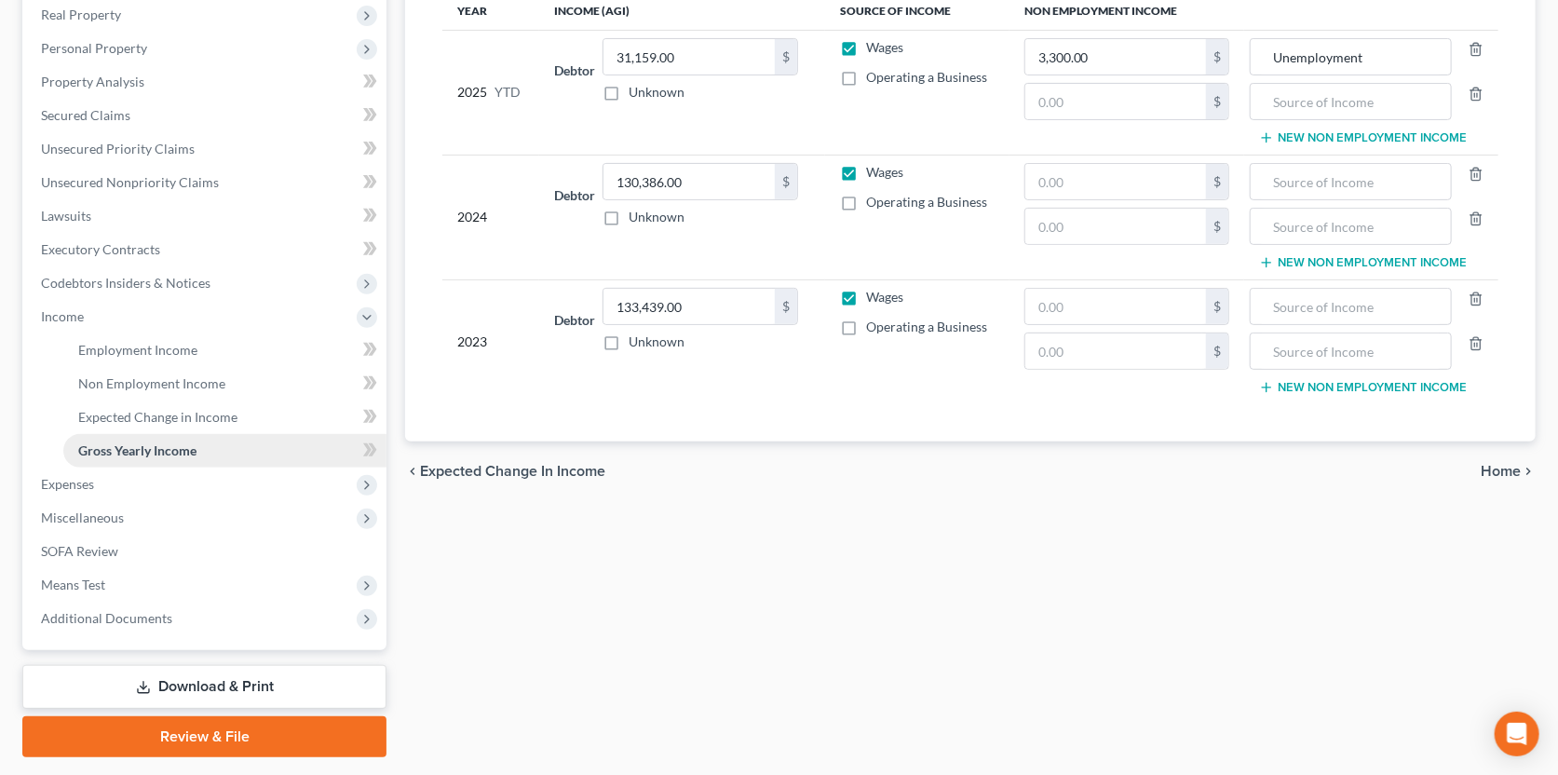
scroll to position [346, 0]
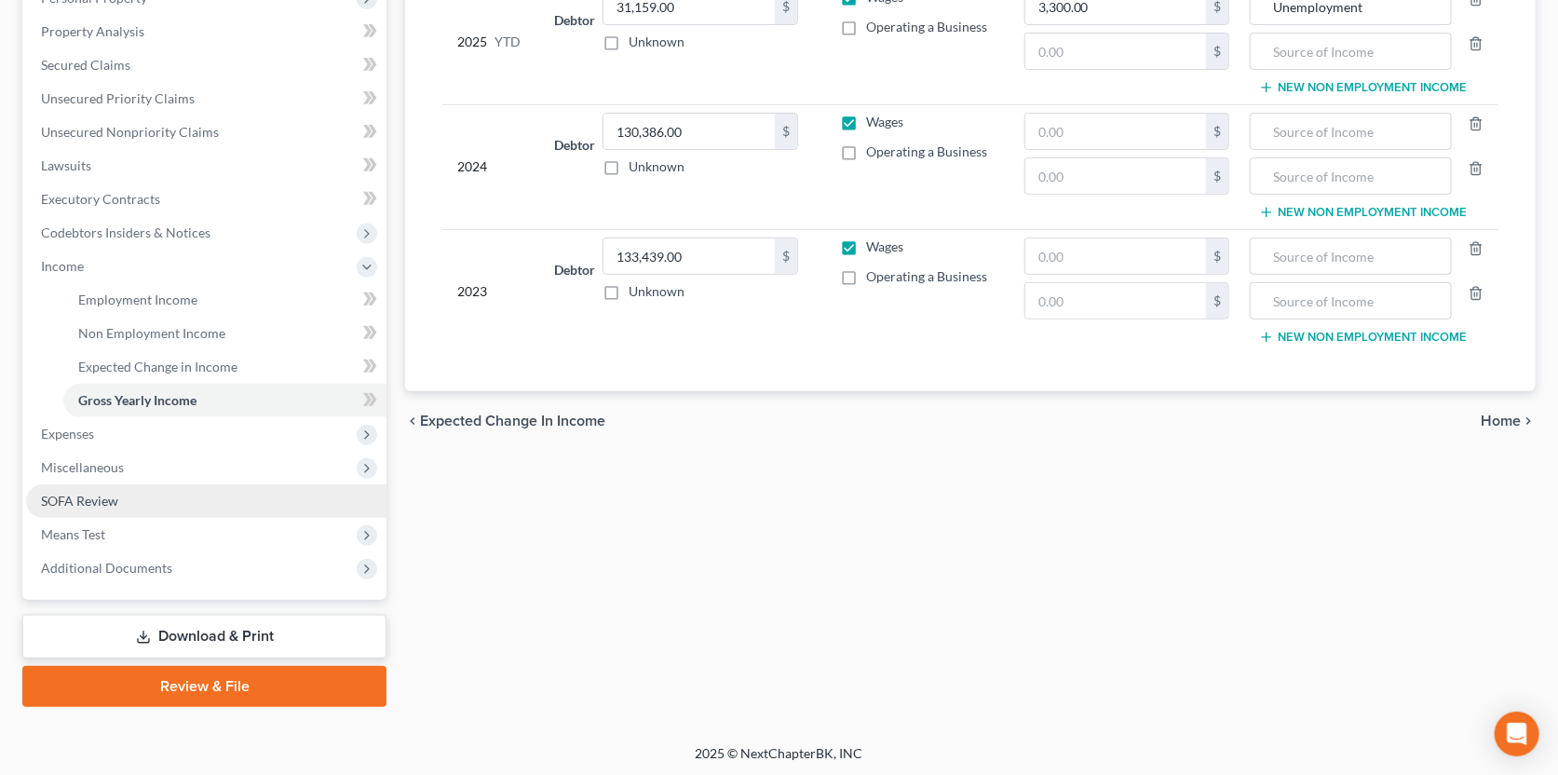
click at [116, 494] on span "SOFA Review" at bounding box center [79, 501] width 77 height 16
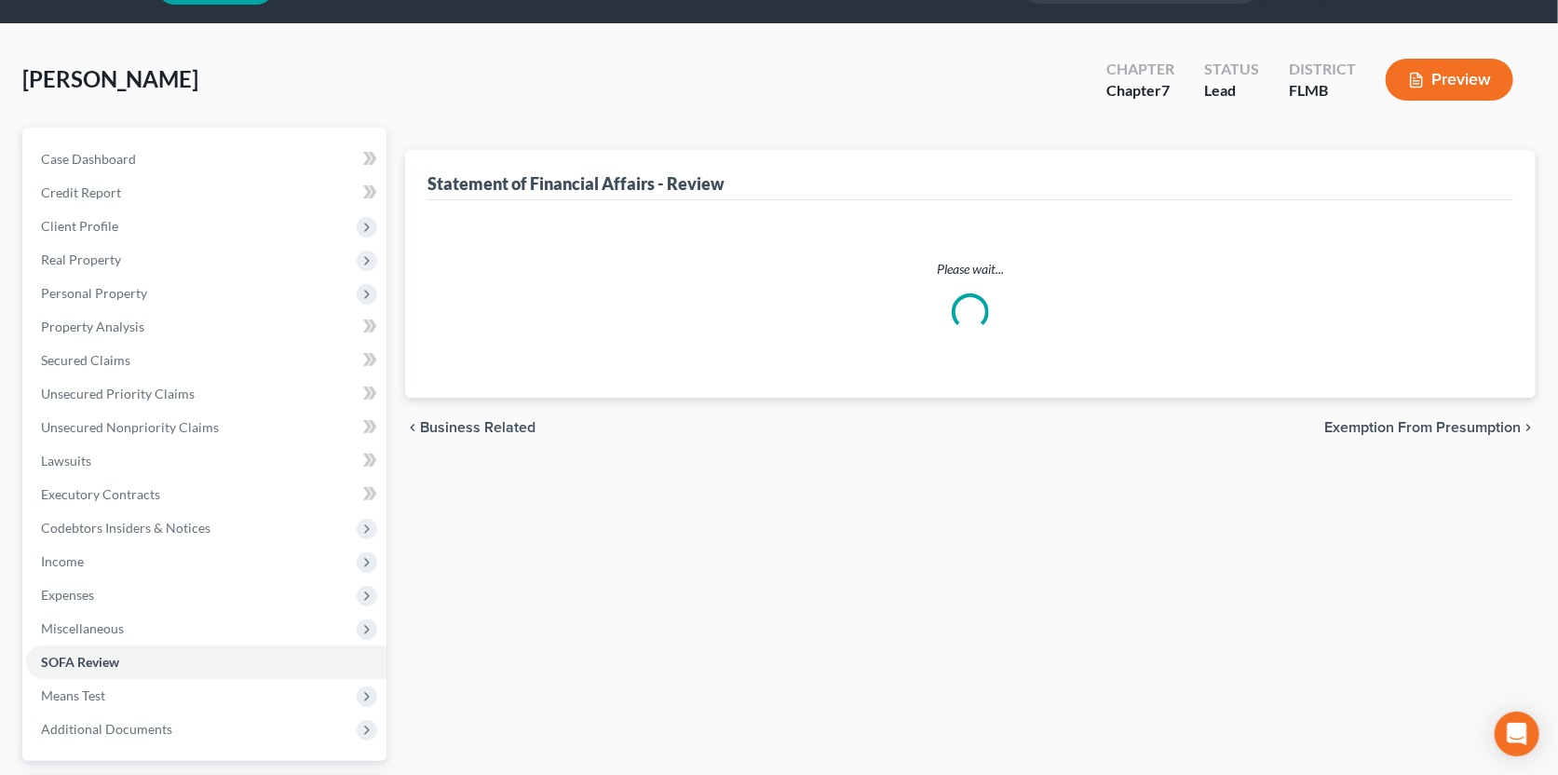
scroll to position [212, 0]
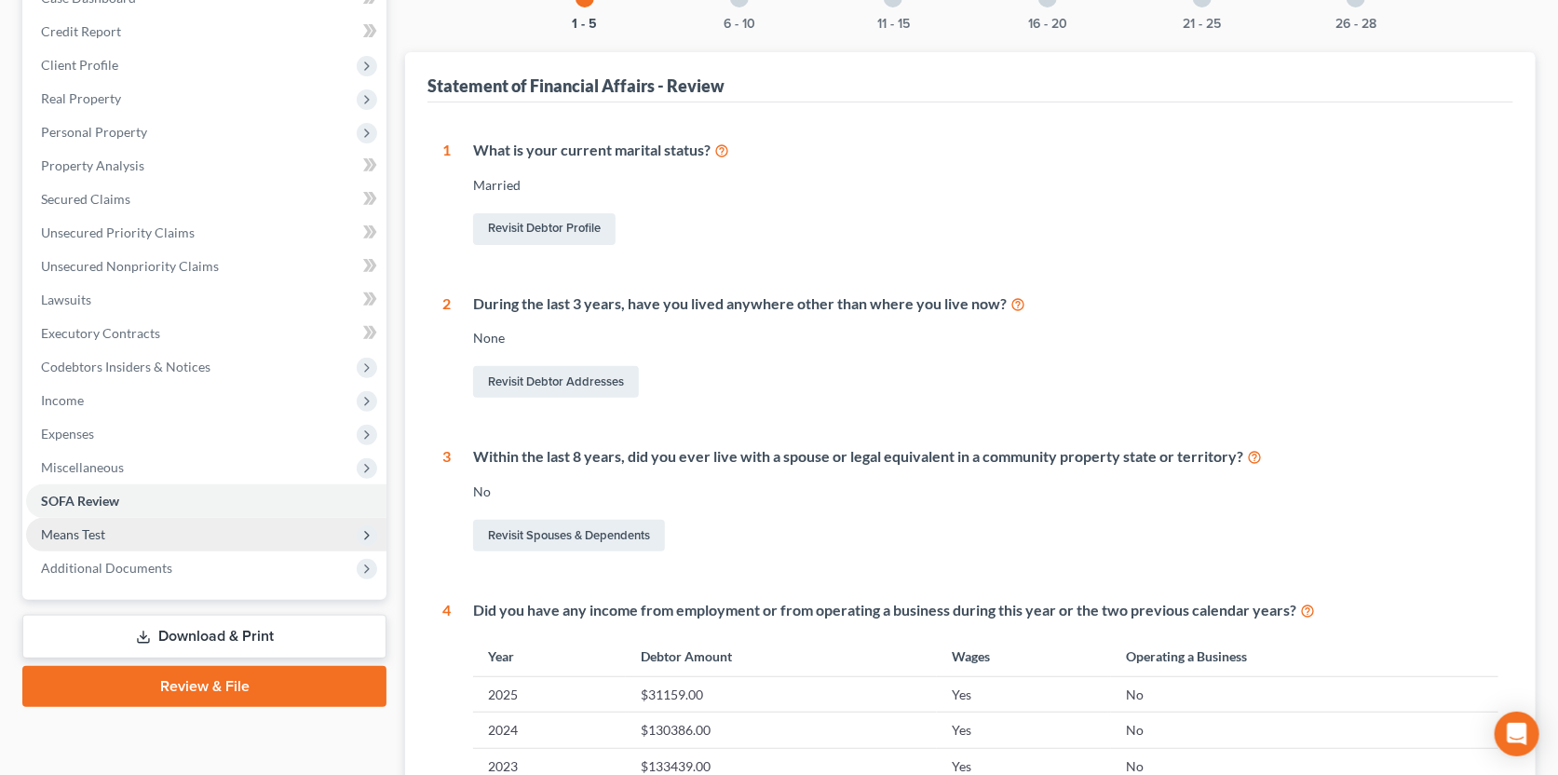
click at [118, 525] on span "Means Test" at bounding box center [206, 535] width 360 height 34
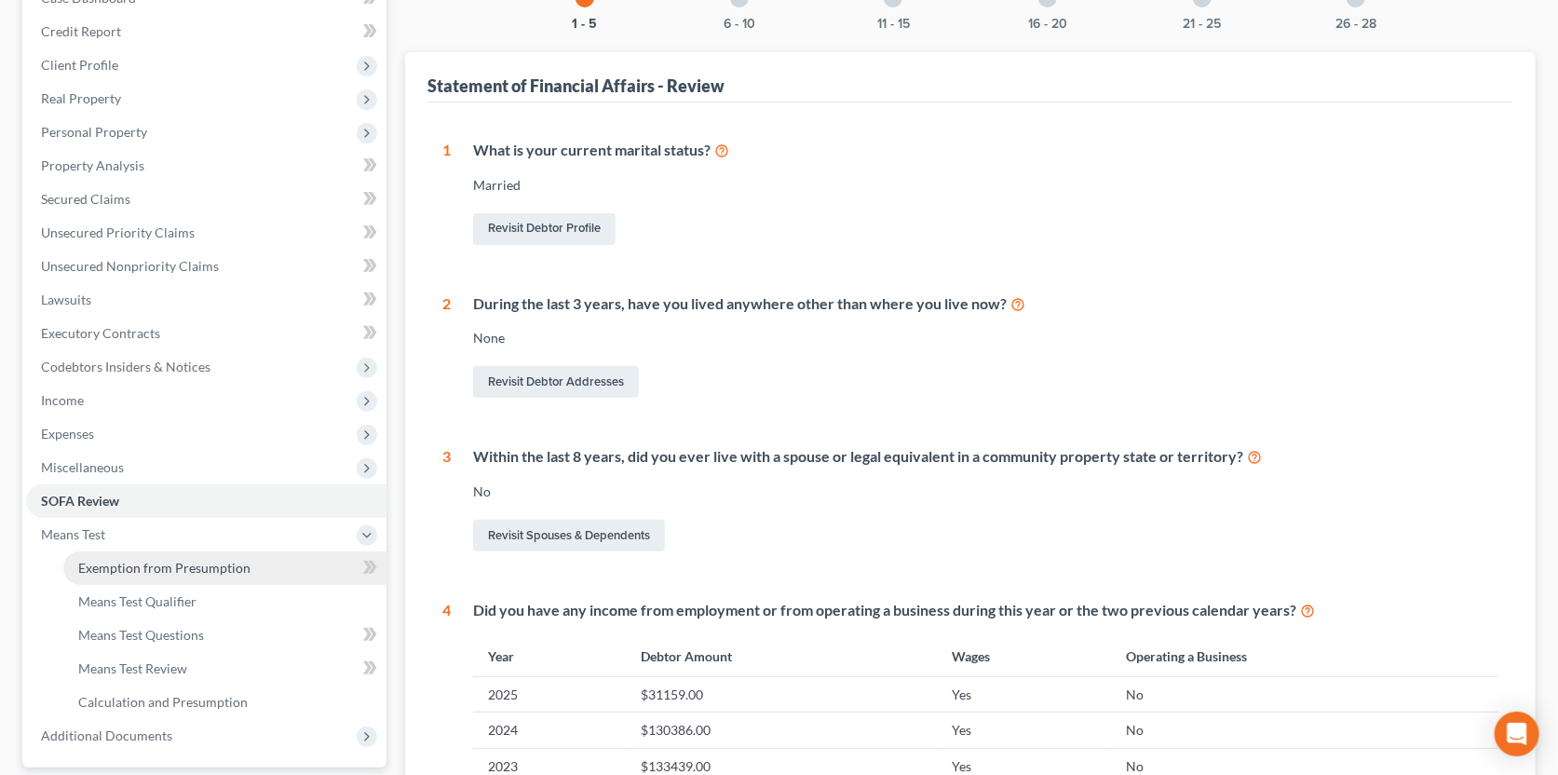
click at [219, 574] on link "Exemption from Presumption" at bounding box center [224, 568] width 323 height 34
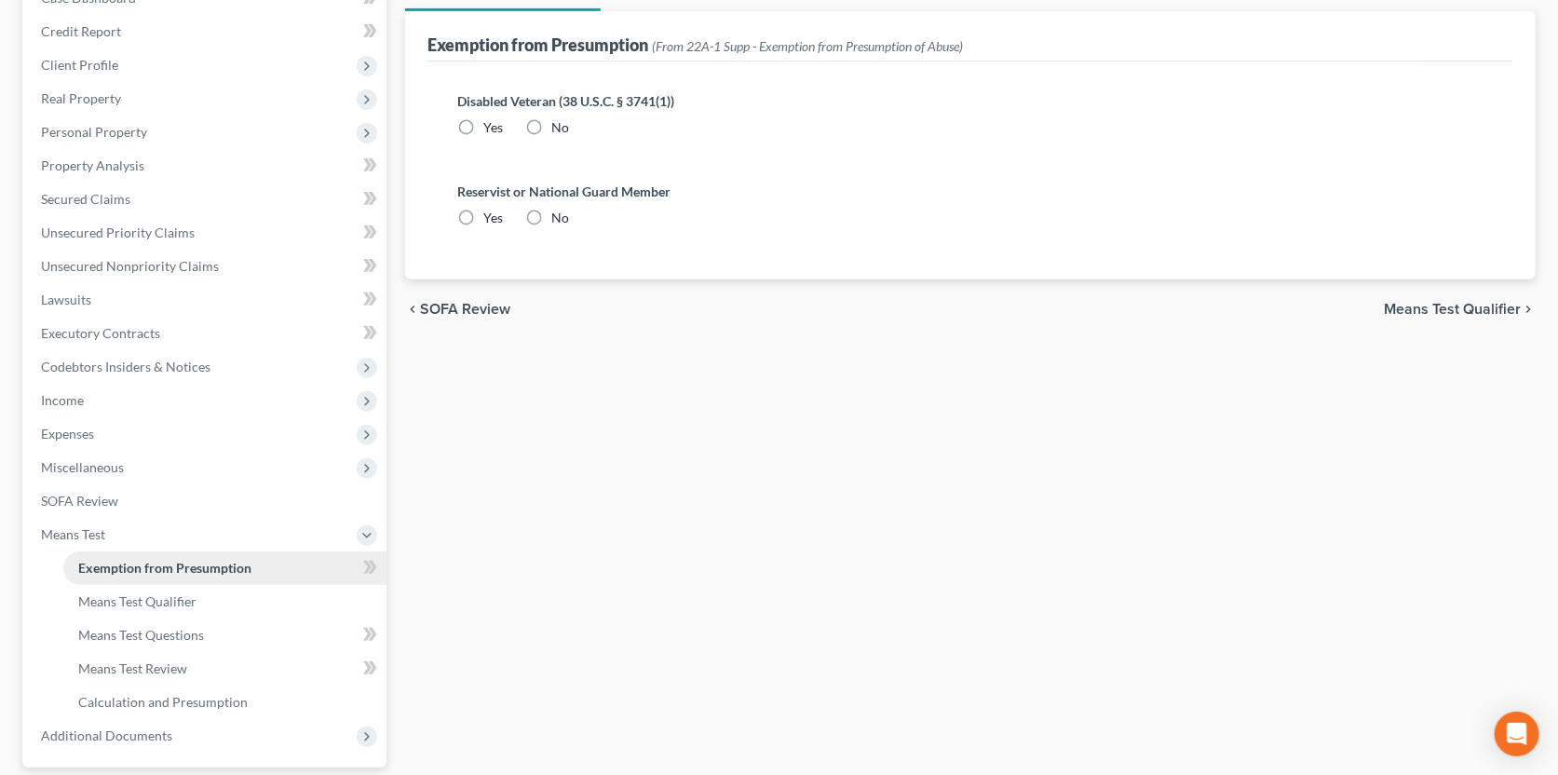
scroll to position [14, 0]
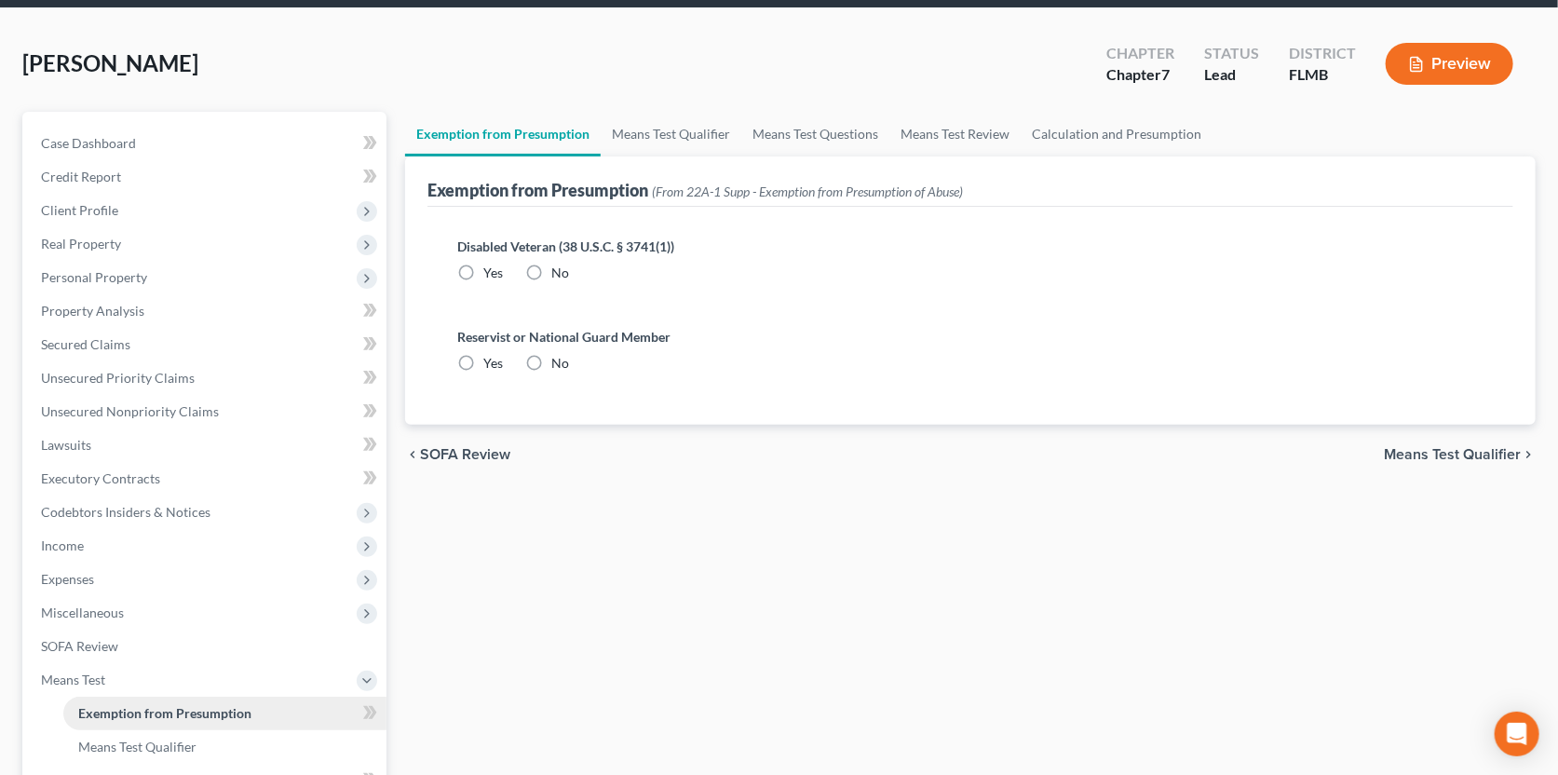
radio input "true"
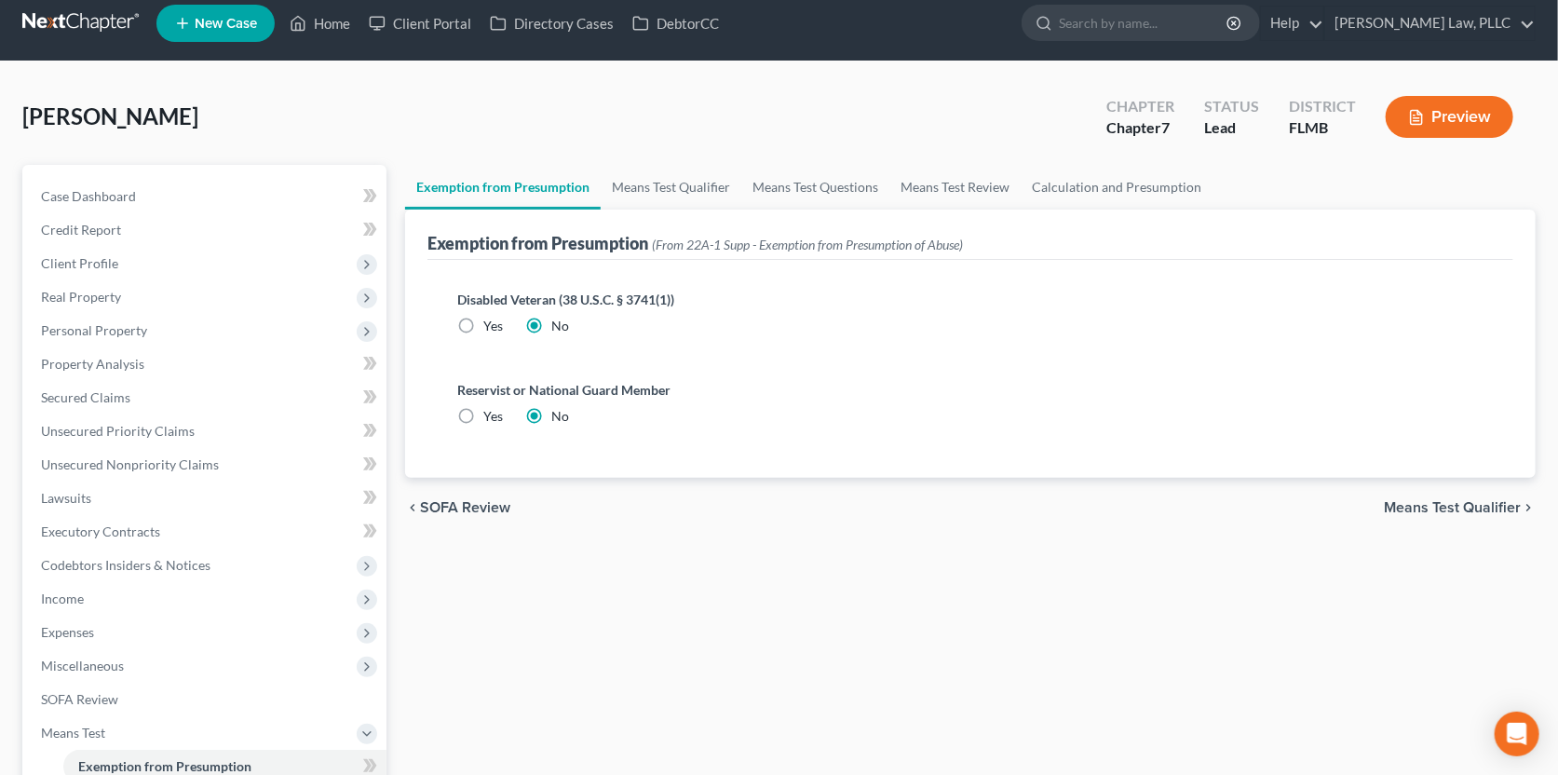
scroll to position [0, 0]
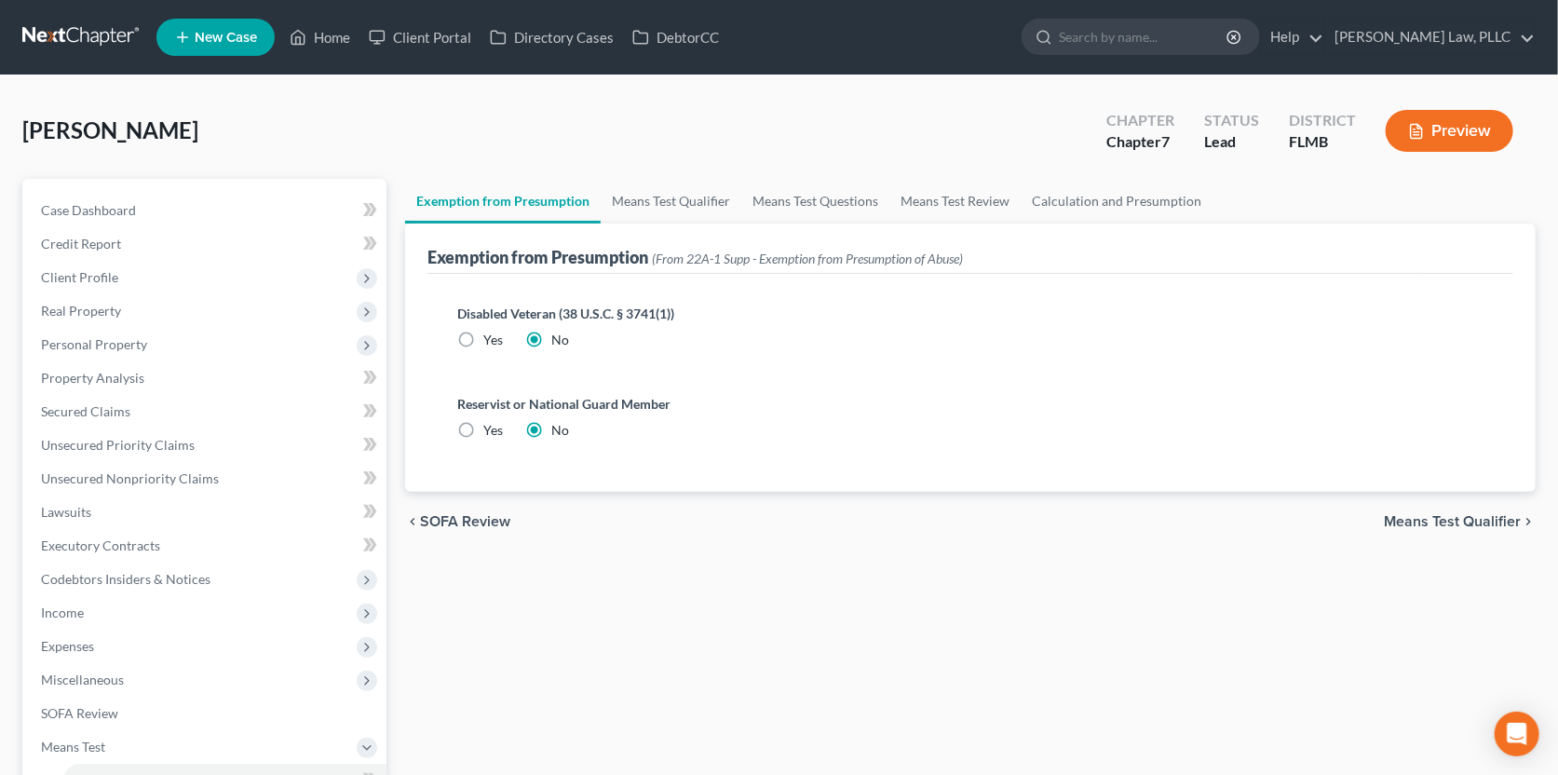
click at [1408, 518] on span "Means Test Qualifier" at bounding box center [1452, 521] width 137 height 15
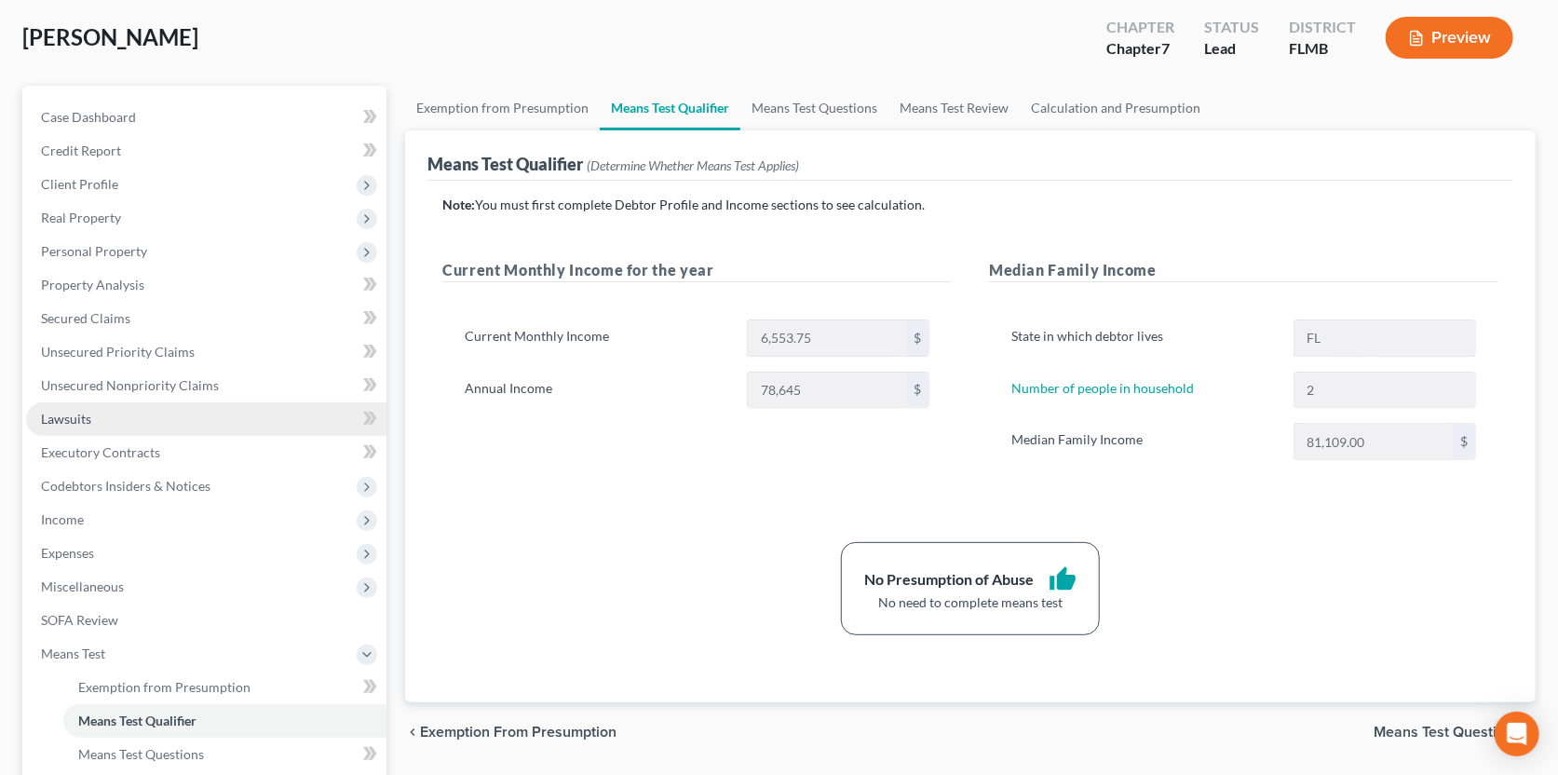
scroll to position [92, 0]
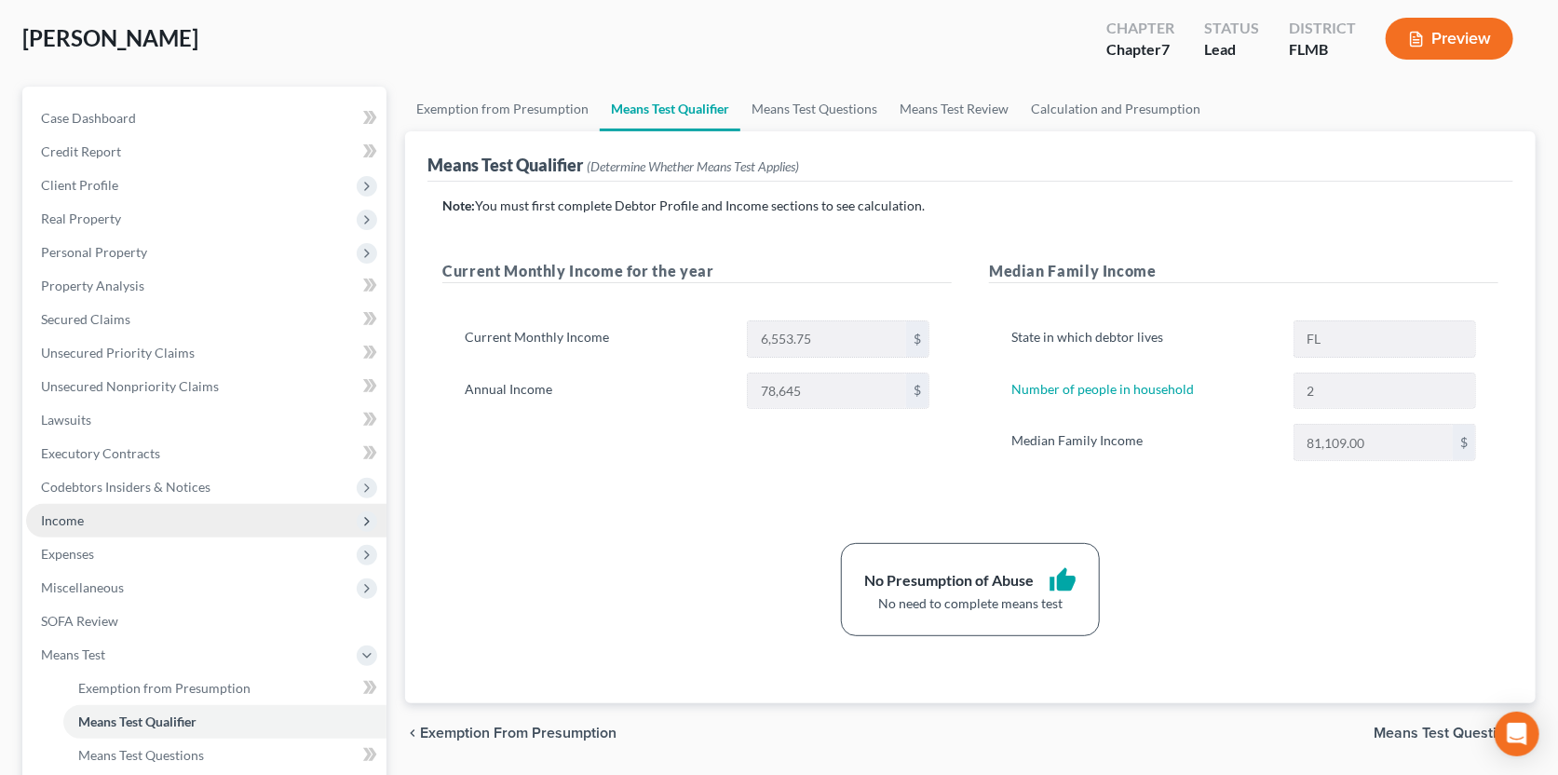
click at [80, 518] on span "Income" at bounding box center [62, 520] width 43 height 16
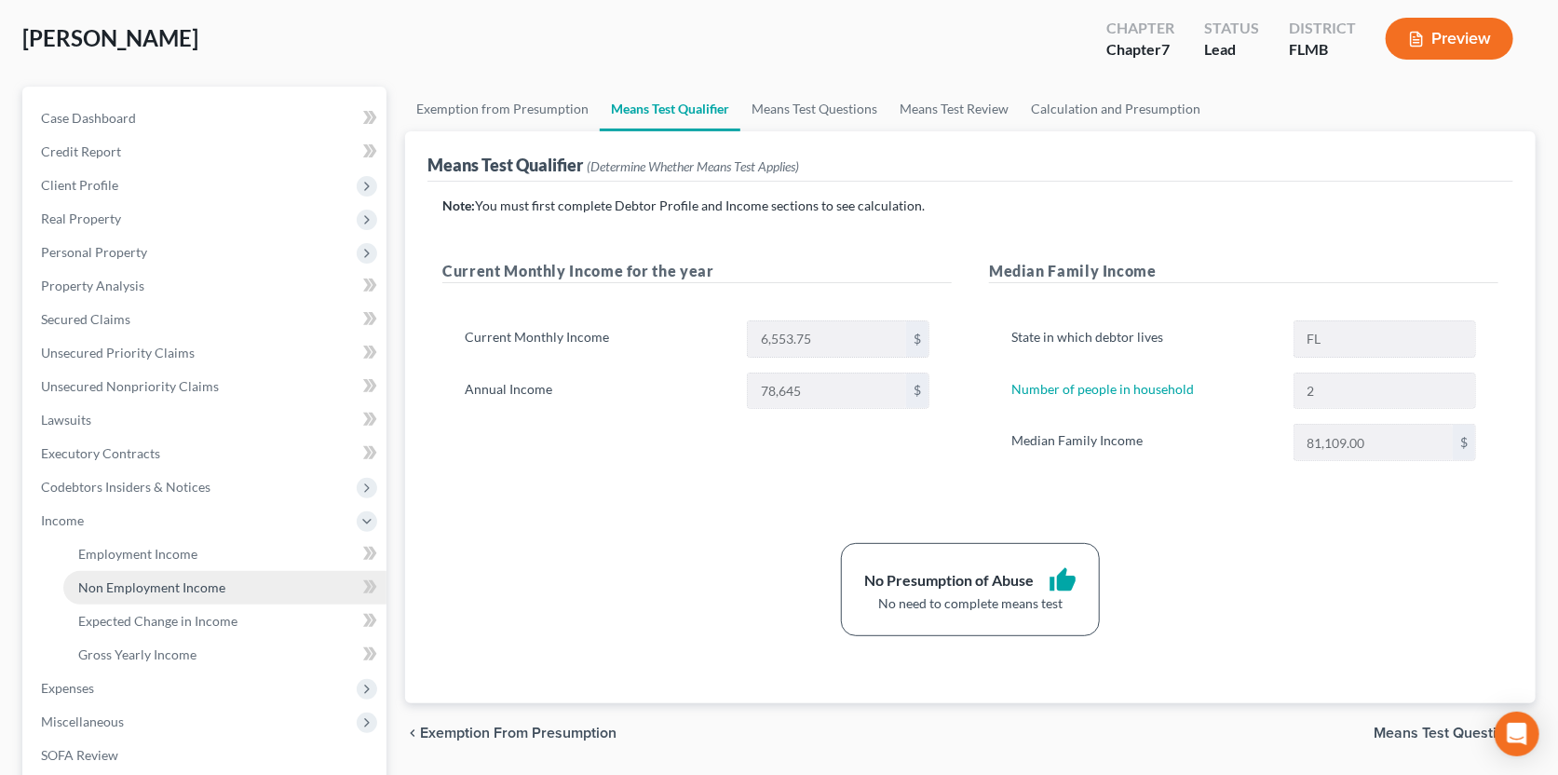
click at [154, 591] on span "Non Employment Income" at bounding box center [151, 587] width 147 height 16
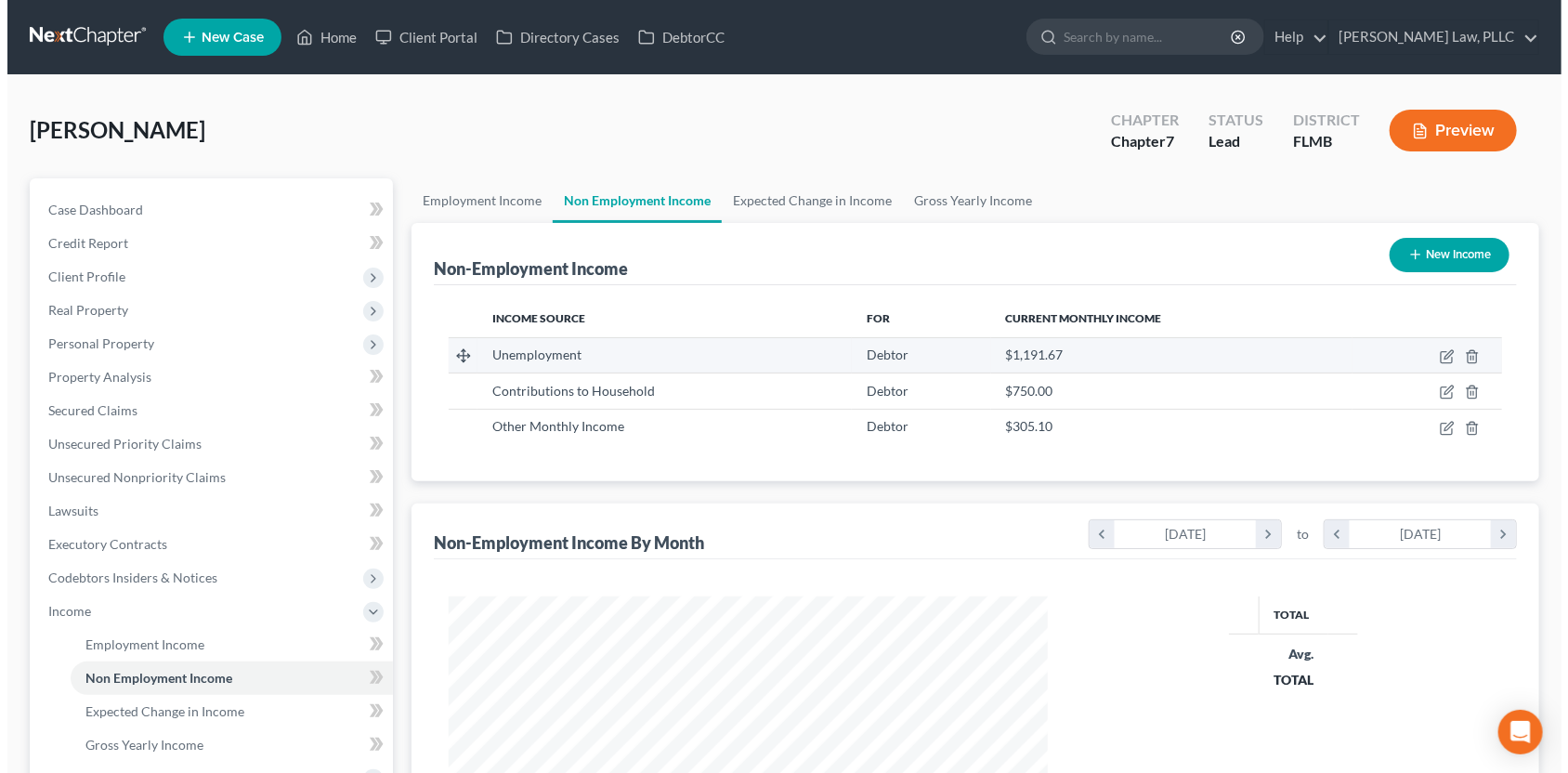
scroll to position [331, 635]
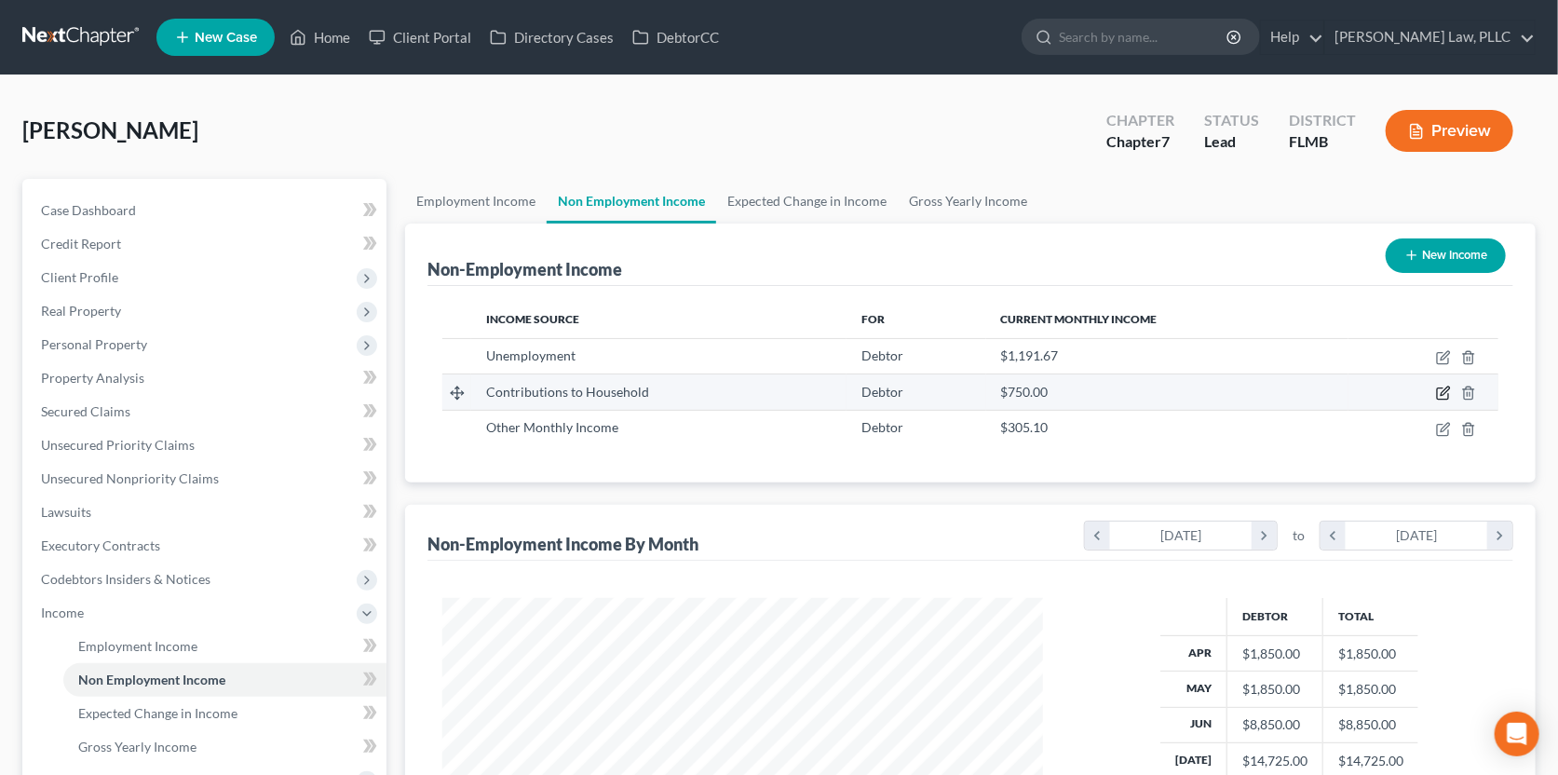
click at [1446, 389] on icon "button" at bounding box center [1443, 393] width 15 height 15
select select "8"
select select "0"
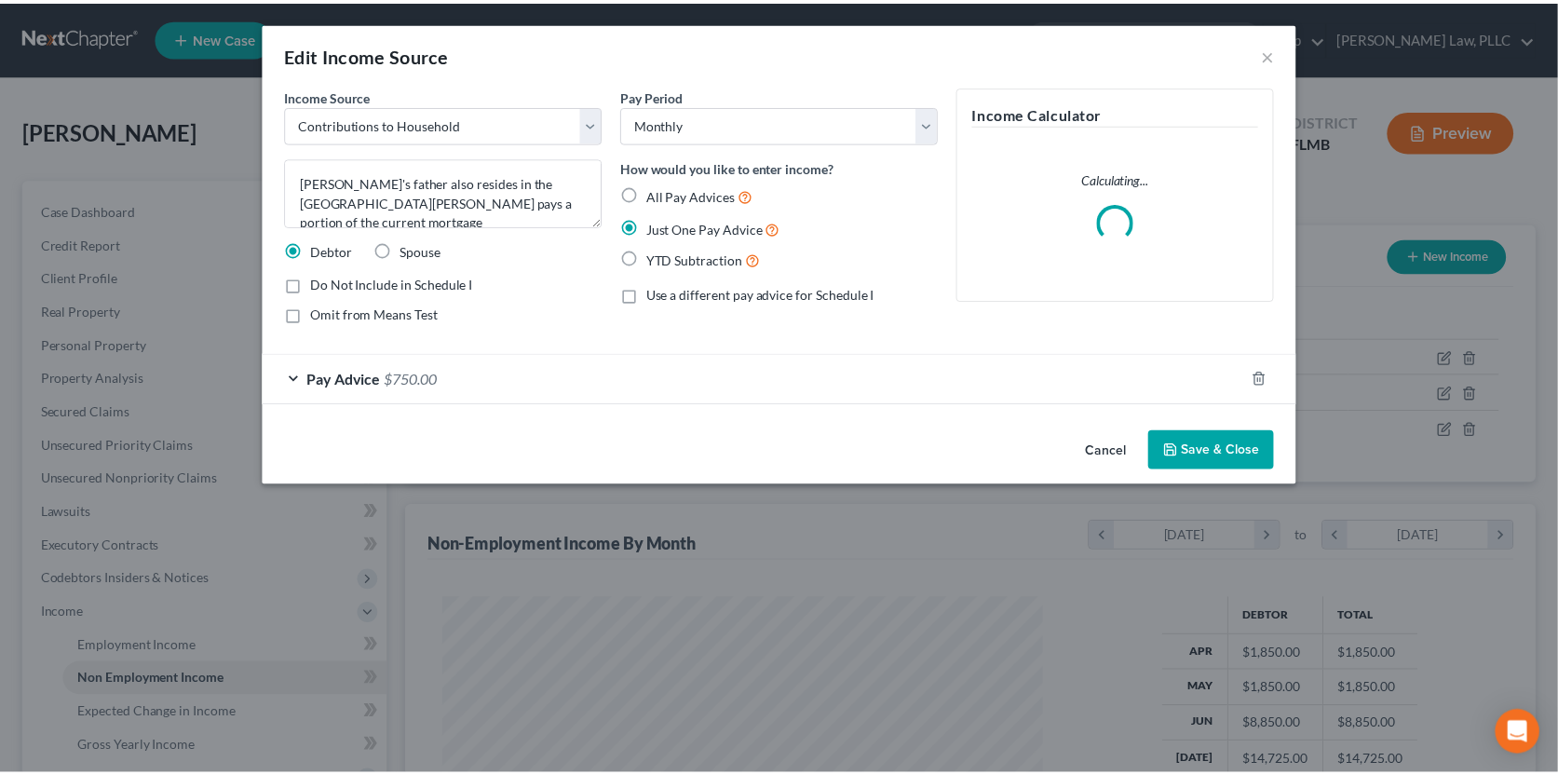
scroll to position [332, 643]
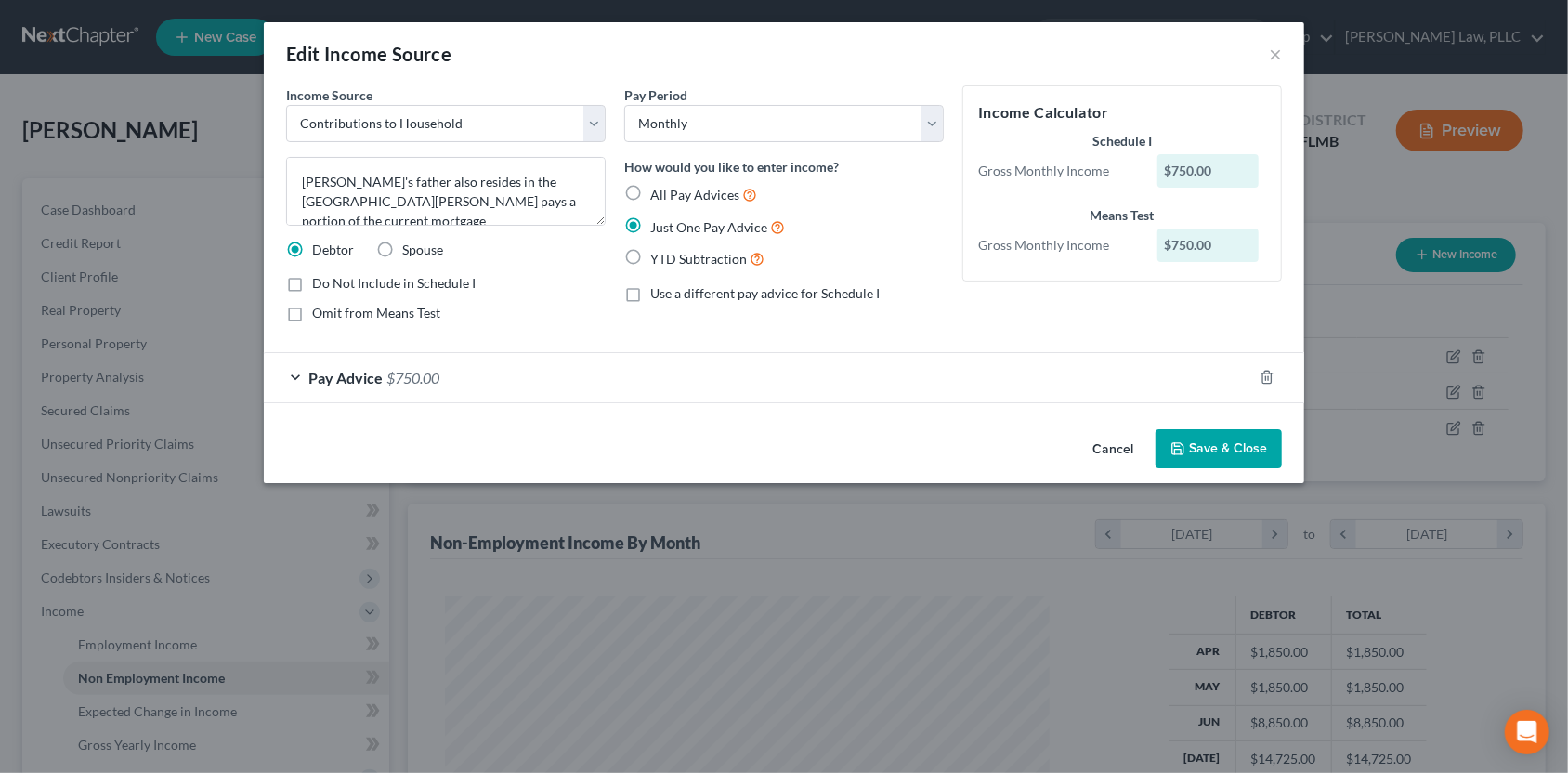
click at [486, 390] on div "Pay Advice $750.00" at bounding box center [757, 377] width 988 height 49
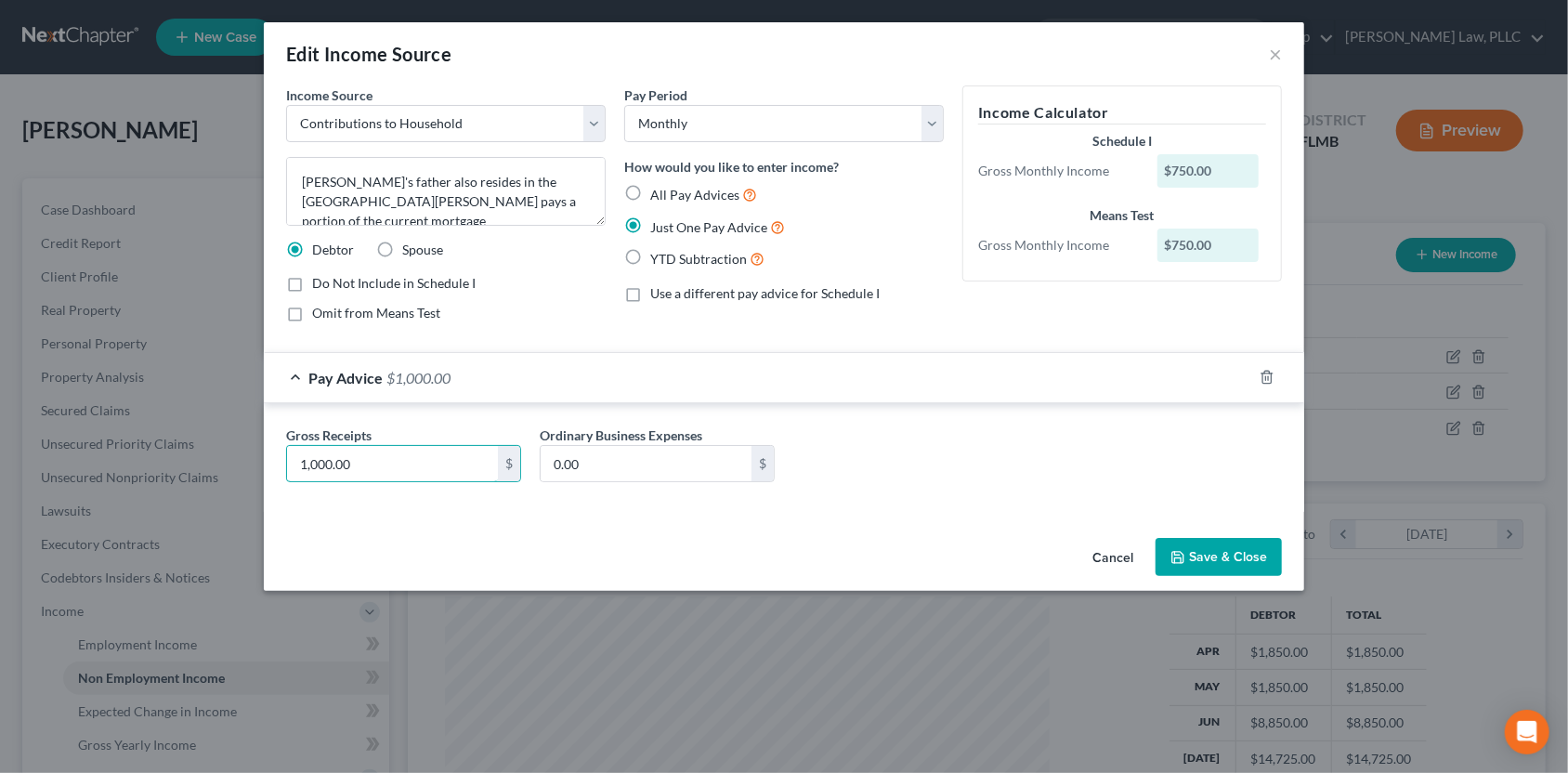
type input "1,000.00"
click at [1210, 556] on button "Save & Close" at bounding box center [1218, 557] width 127 height 39
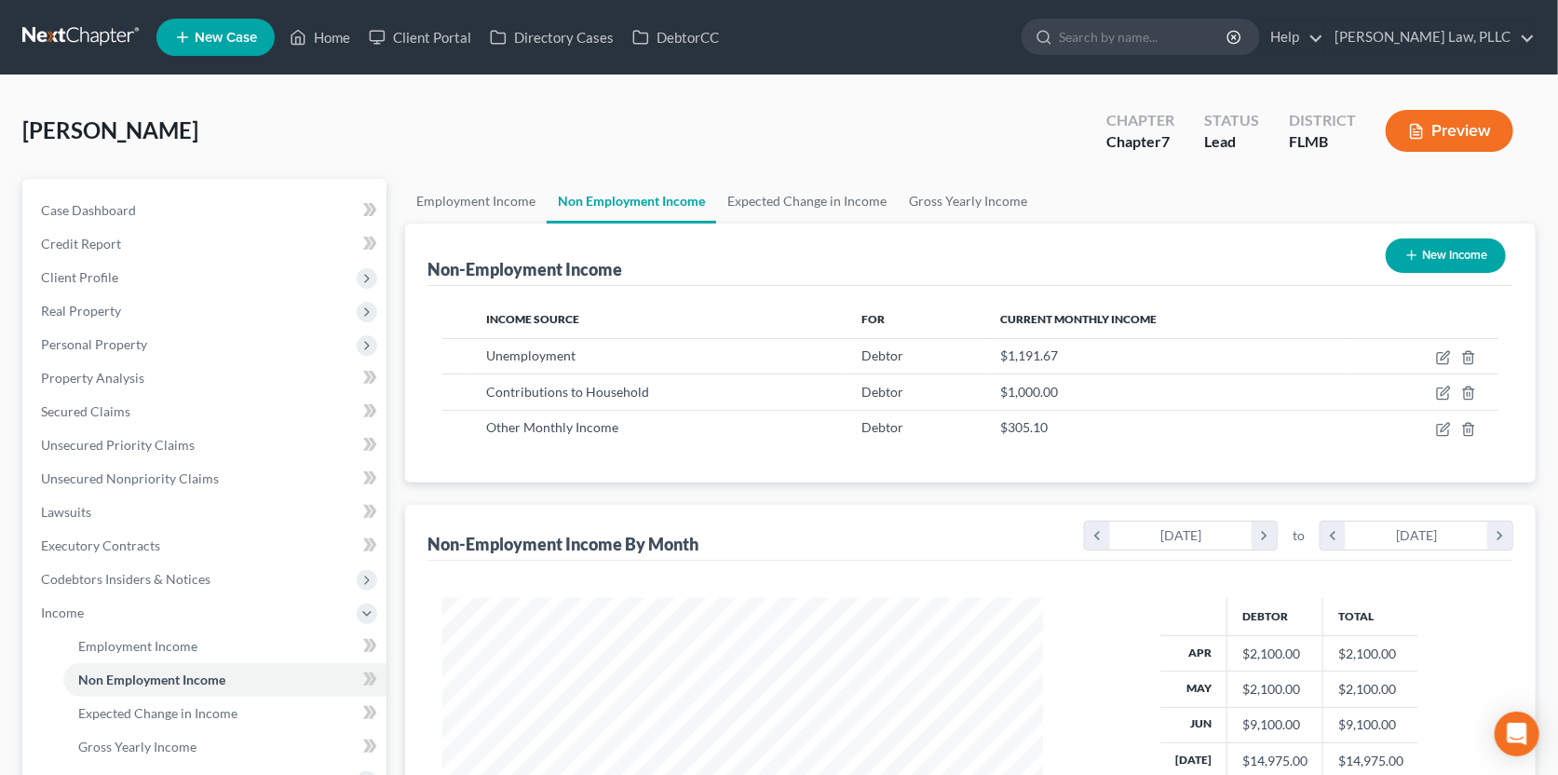
scroll to position [92, 0]
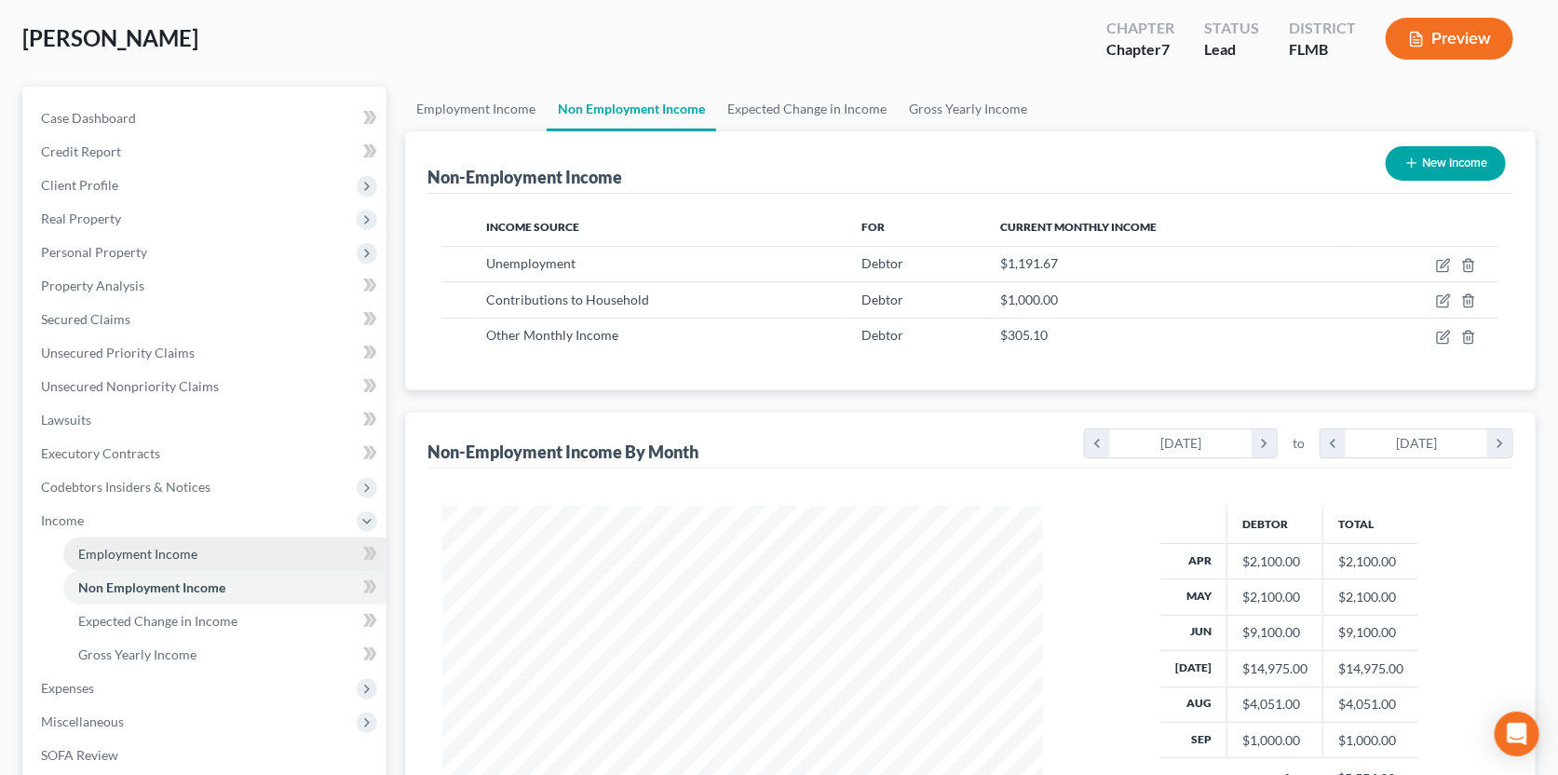
click at [118, 560] on link "Employment Income" at bounding box center [224, 554] width 323 height 34
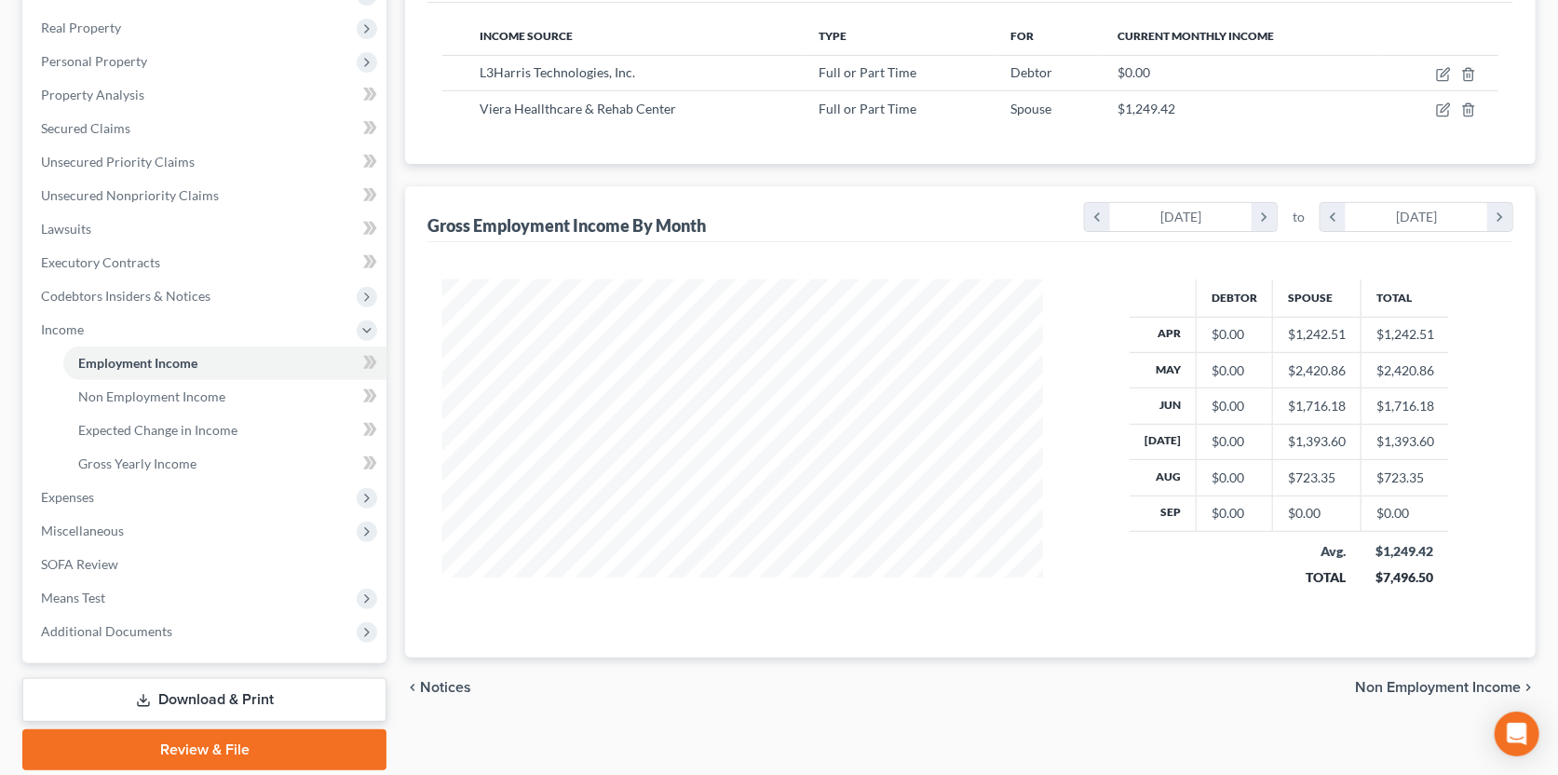
scroll to position [346, 0]
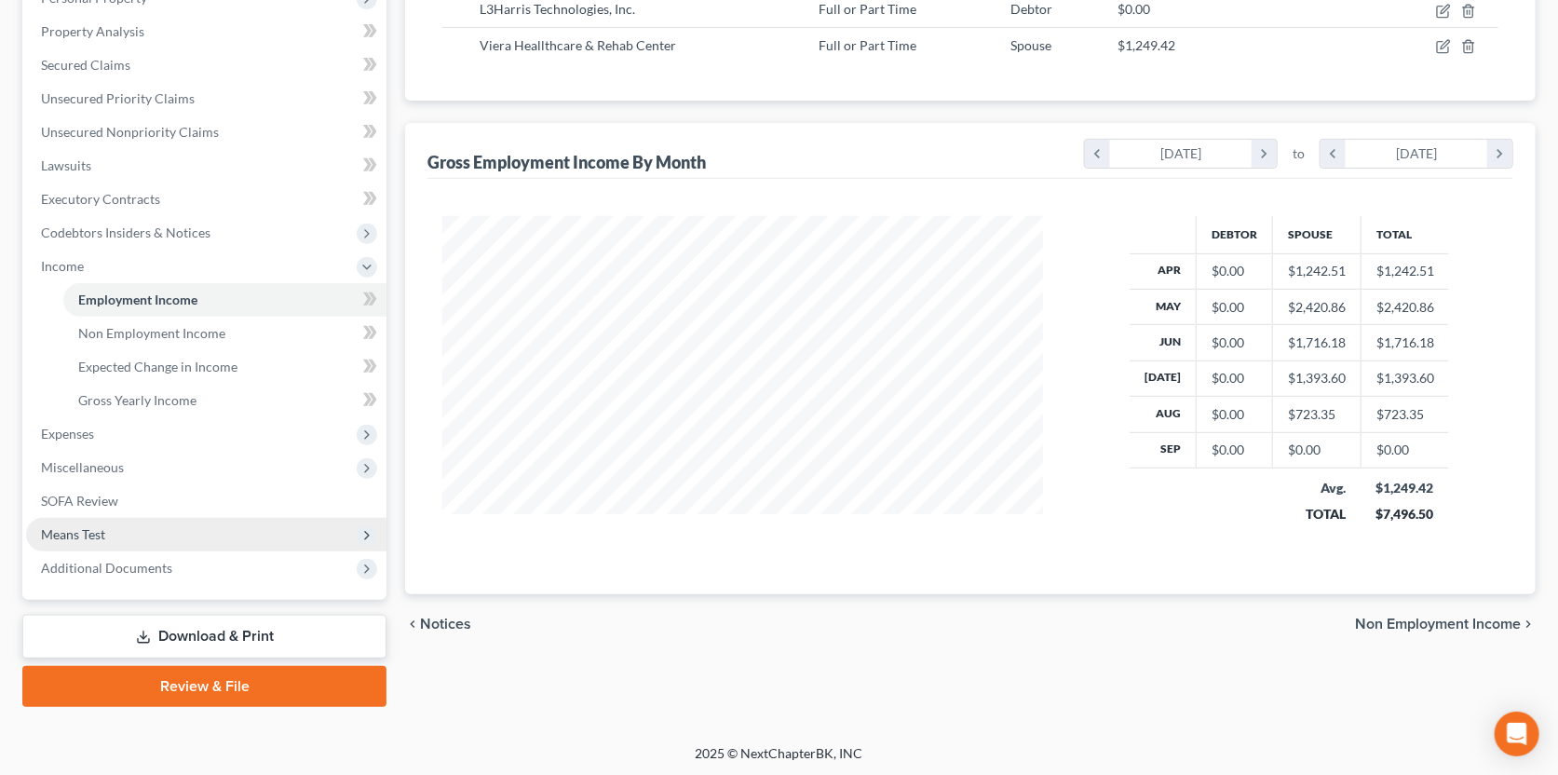
click at [72, 534] on span "Means Test" at bounding box center [73, 534] width 64 height 16
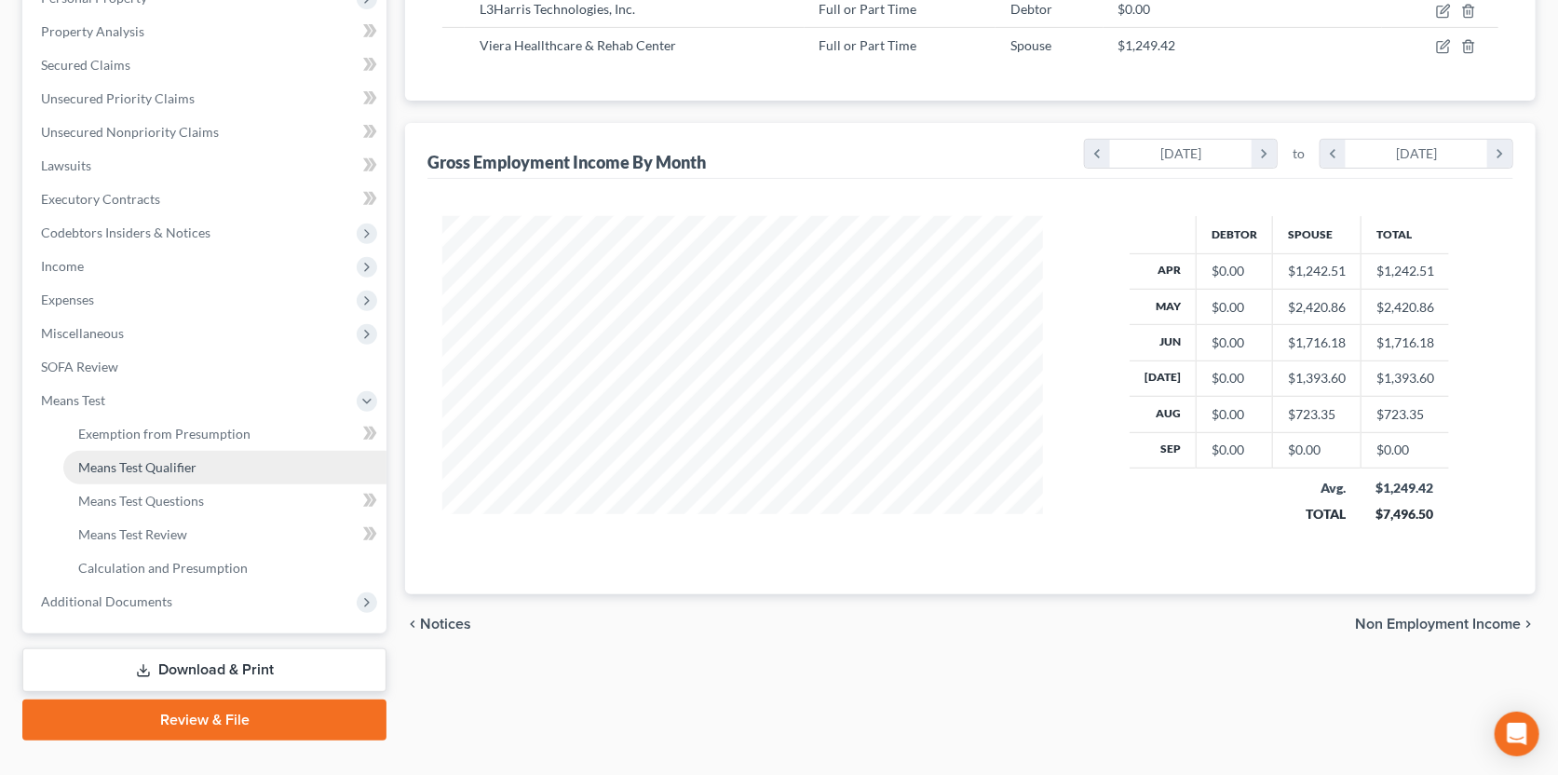
click at [139, 469] on span "Means Test Qualifier" at bounding box center [137, 467] width 118 height 16
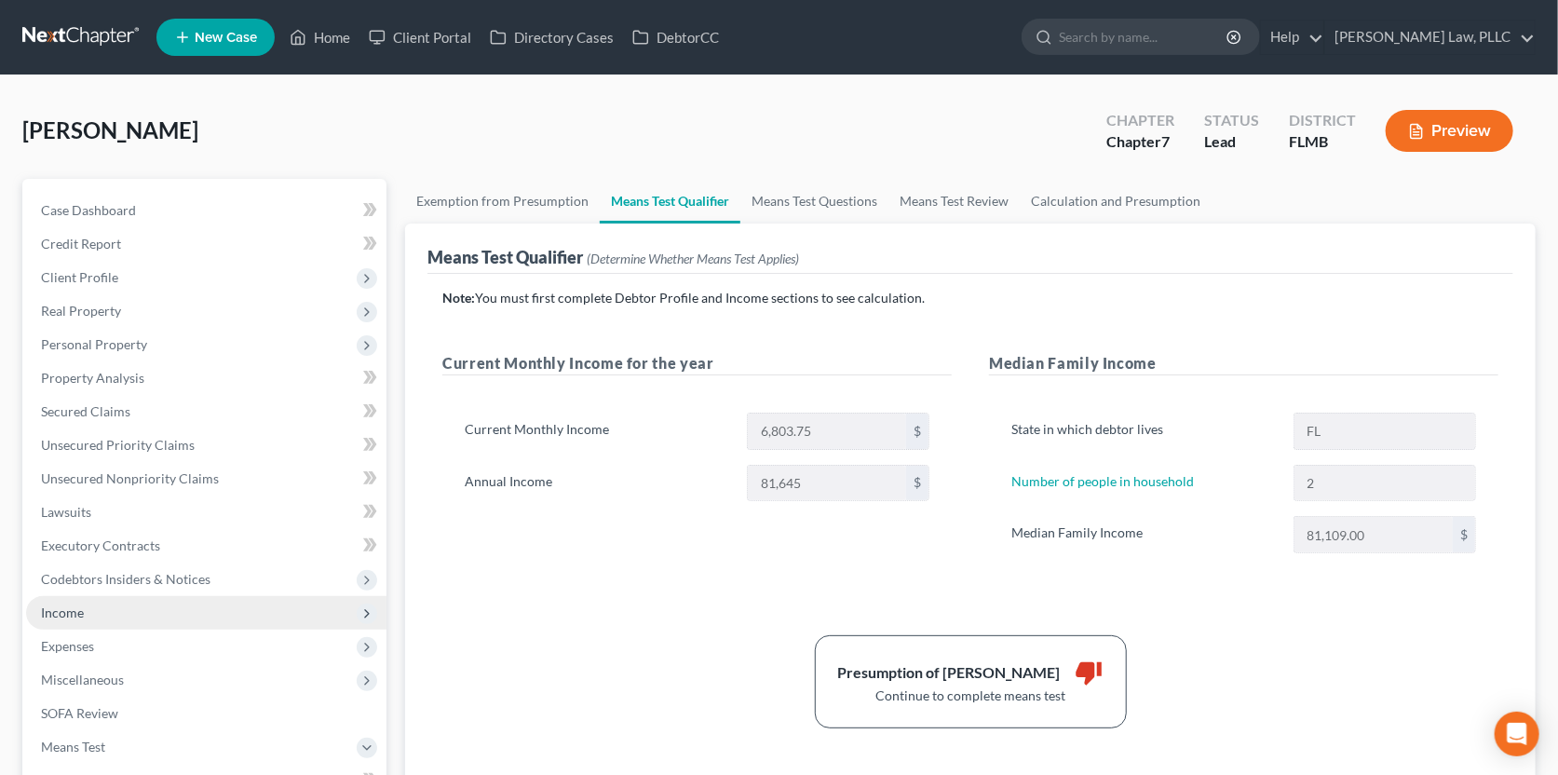
click at [115, 611] on span "Income" at bounding box center [206, 613] width 360 height 34
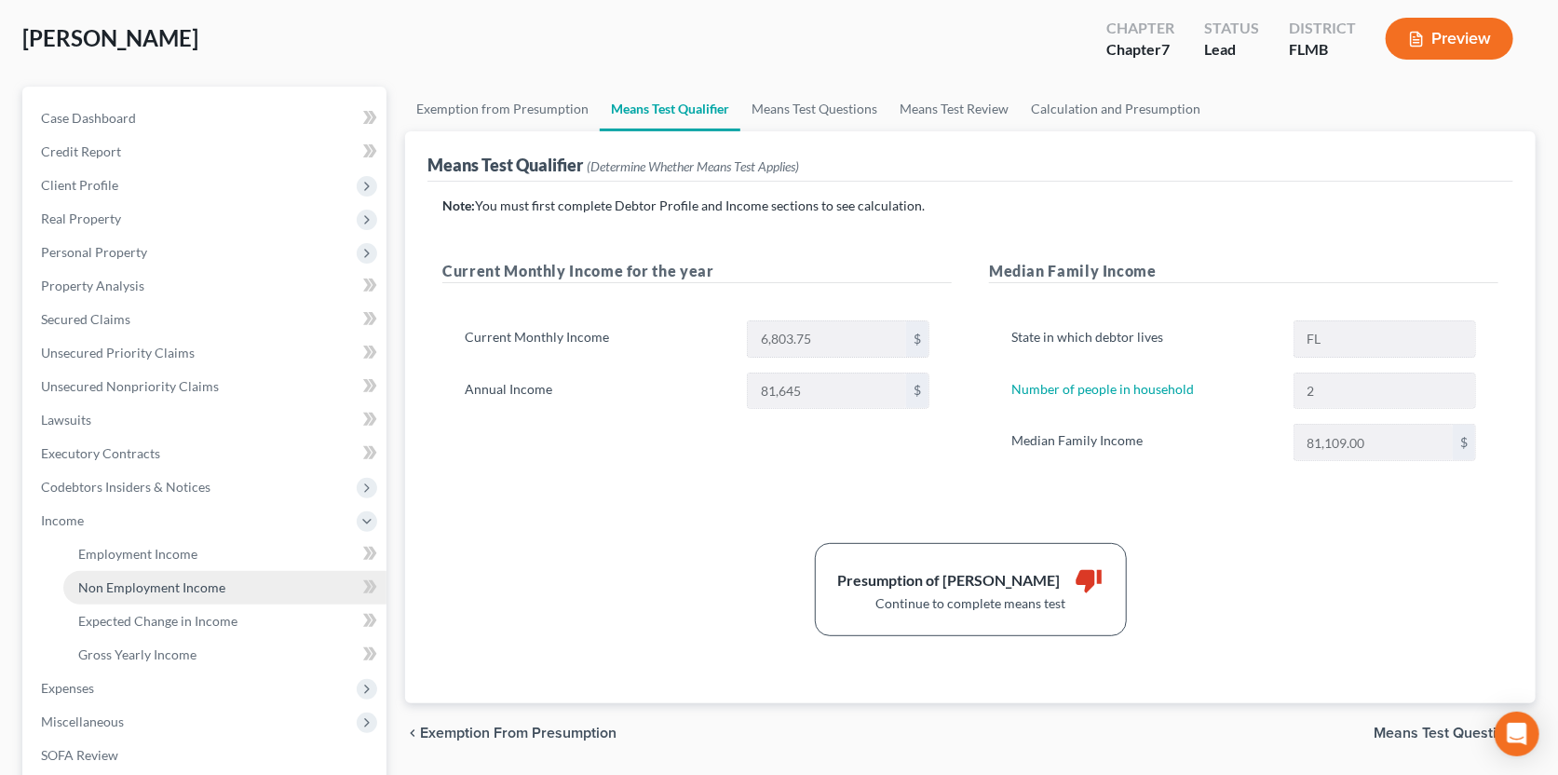
click at [123, 593] on link "Non Employment Income" at bounding box center [224, 588] width 323 height 34
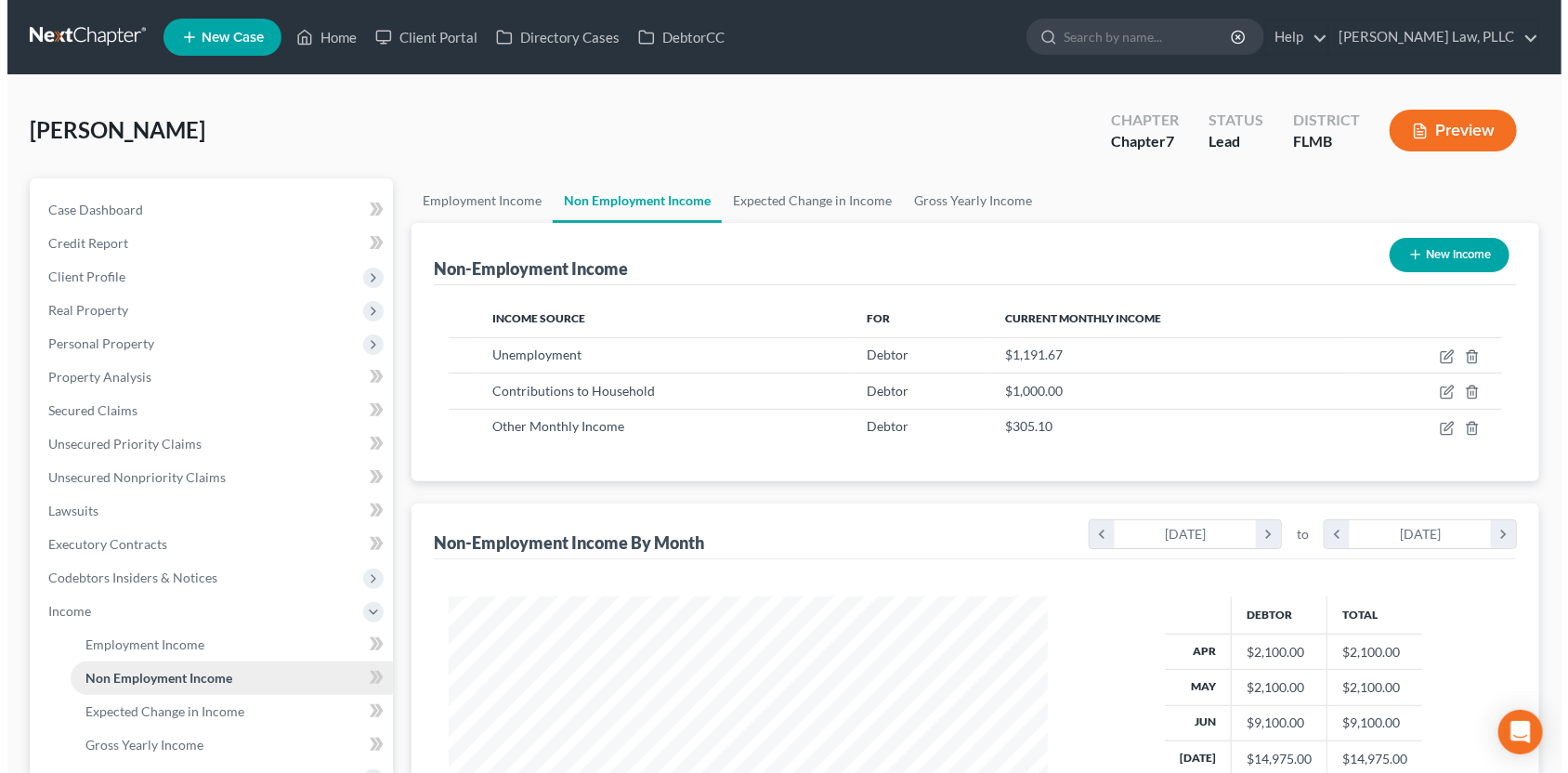
scroll to position [331, 635]
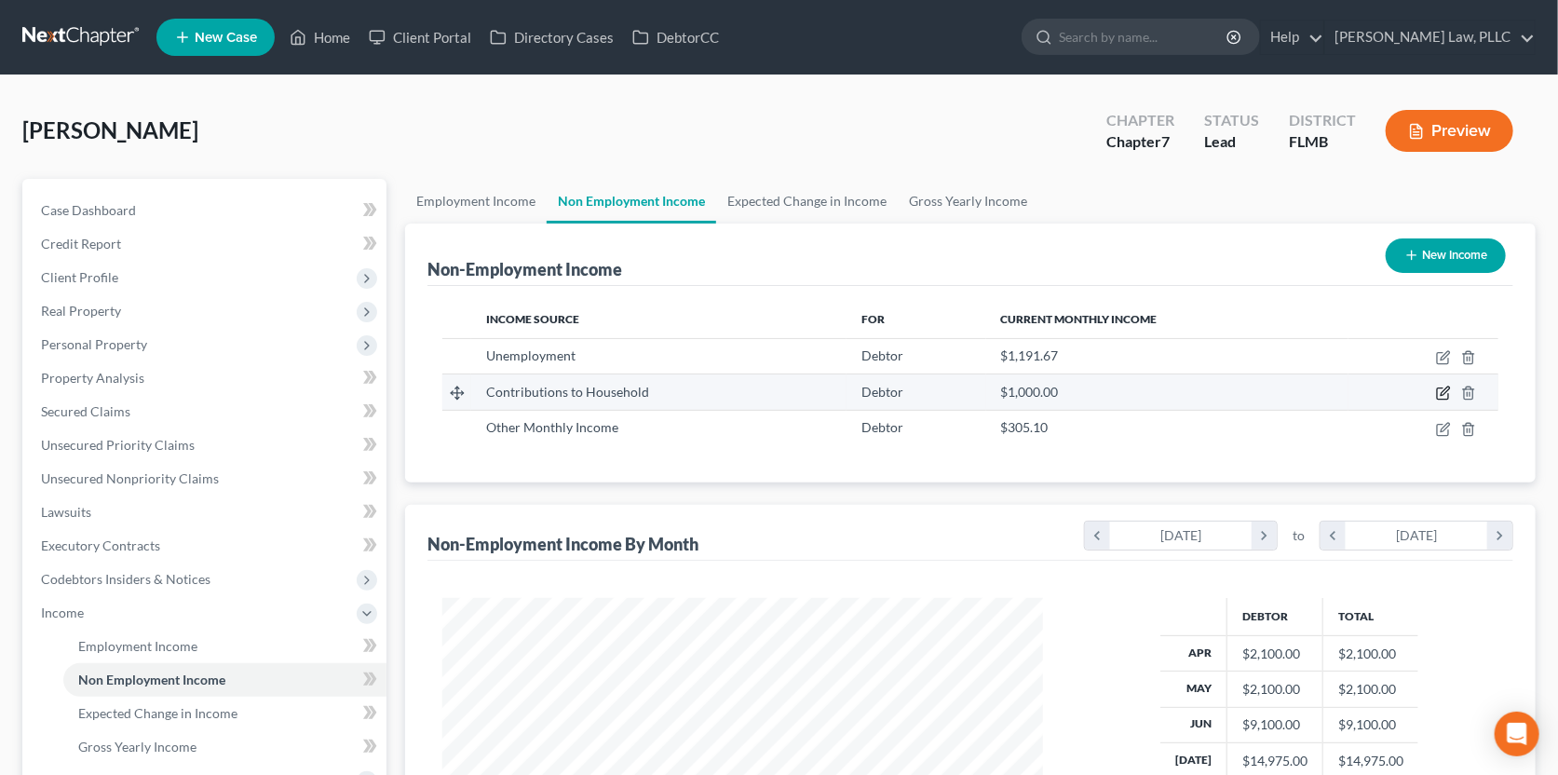
click at [1443, 391] on icon "button" at bounding box center [1443, 393] width 15 height 15
select select "8"
select select "0"
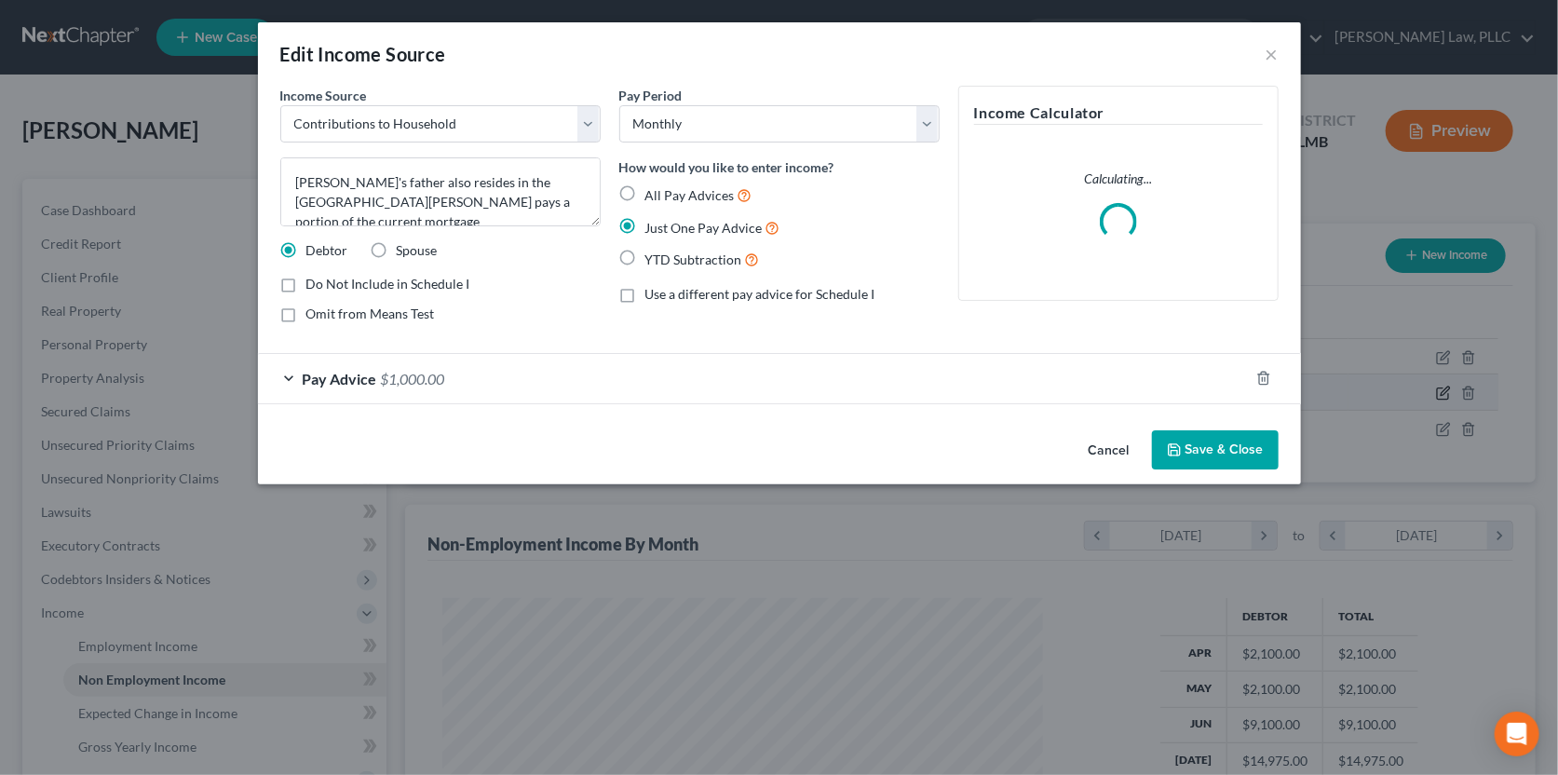
scroll to position [332, 643]
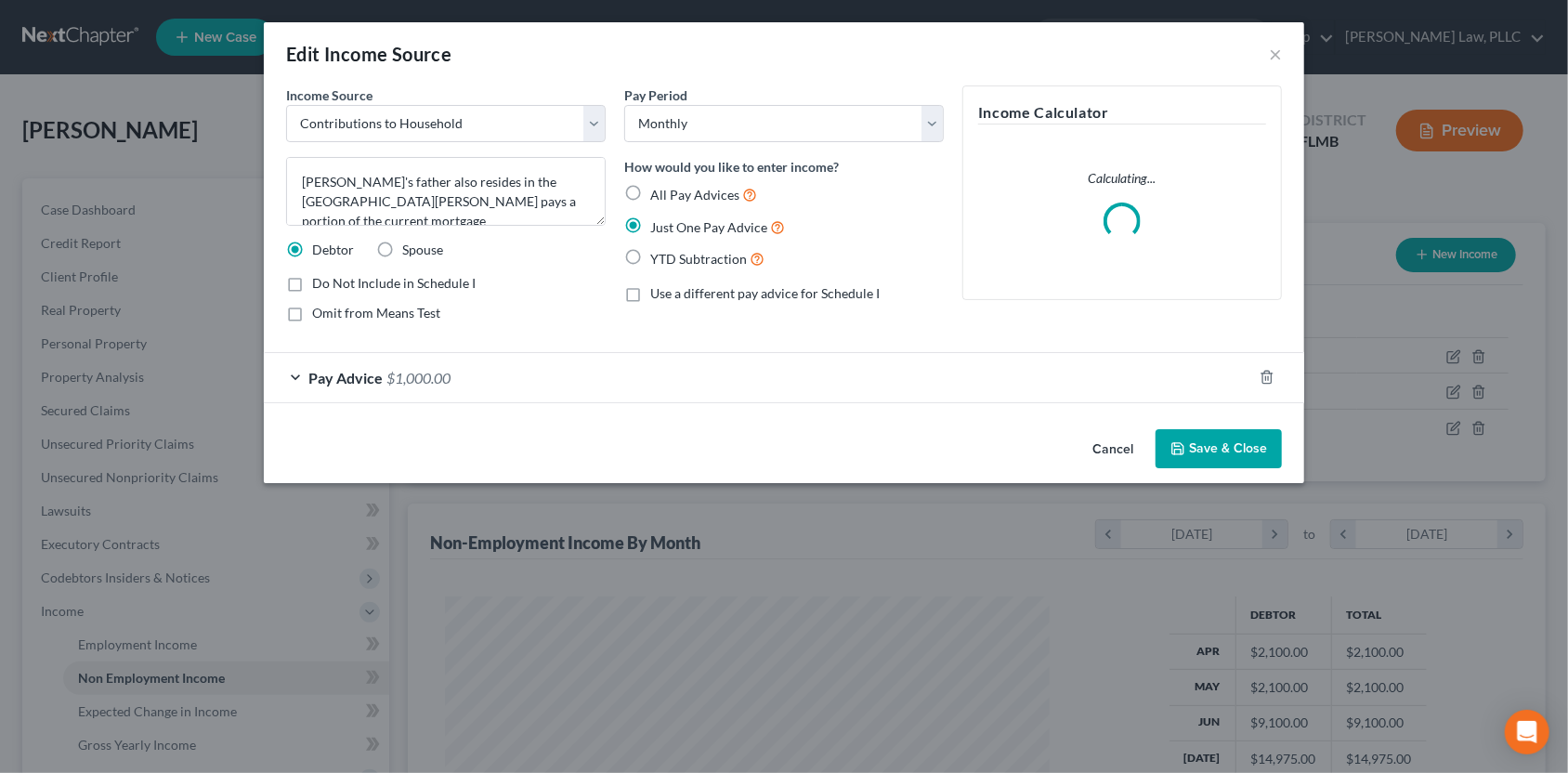
click at [1208, 398] on div "Pay Advice $1,000.00" at bounding box center [757, 377] width 988 height 49
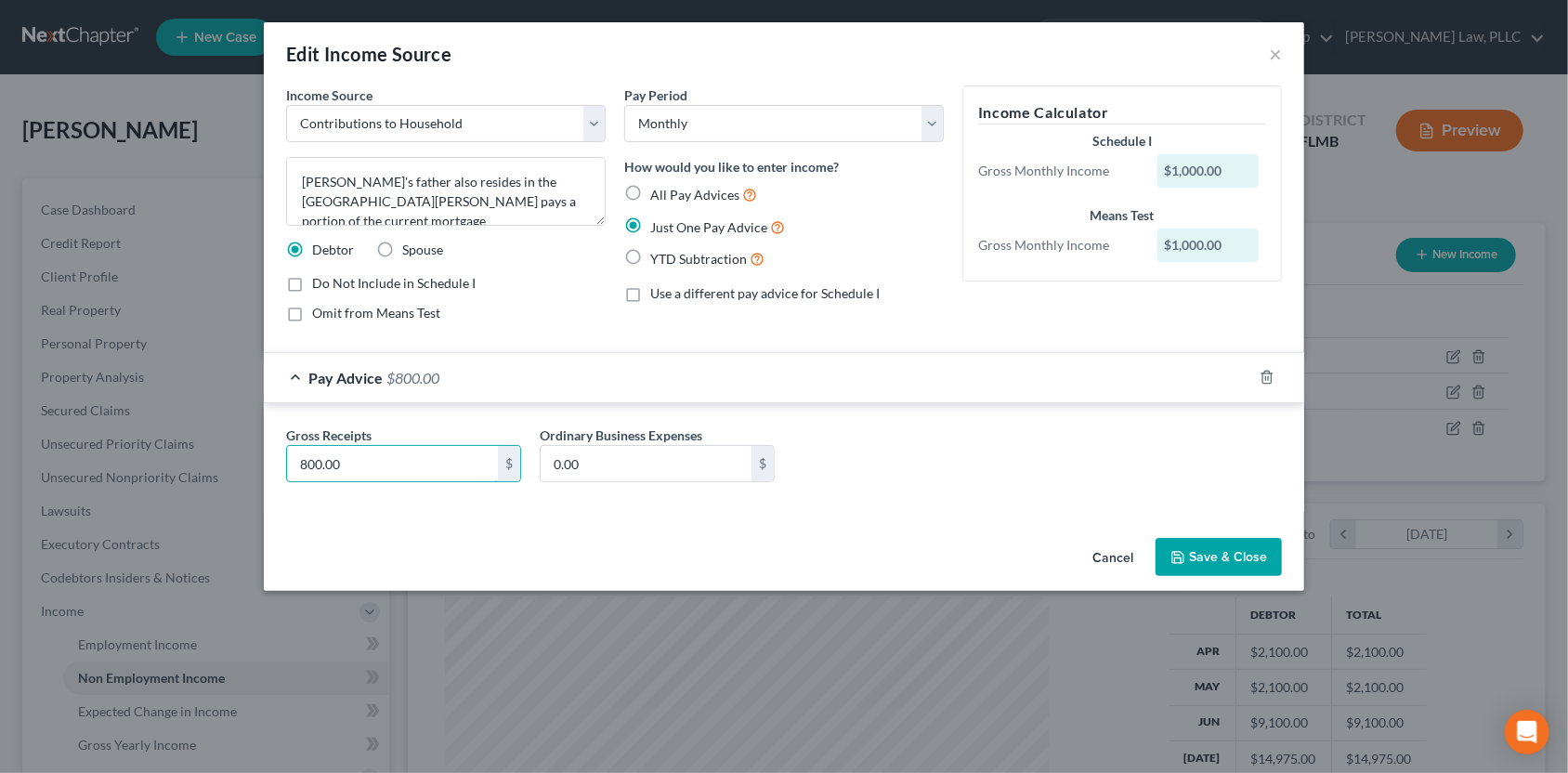
type input "800.00"
click at [1206, 555] on button "Save & Close" at bounding box center [1218, 557] width 127 height 39
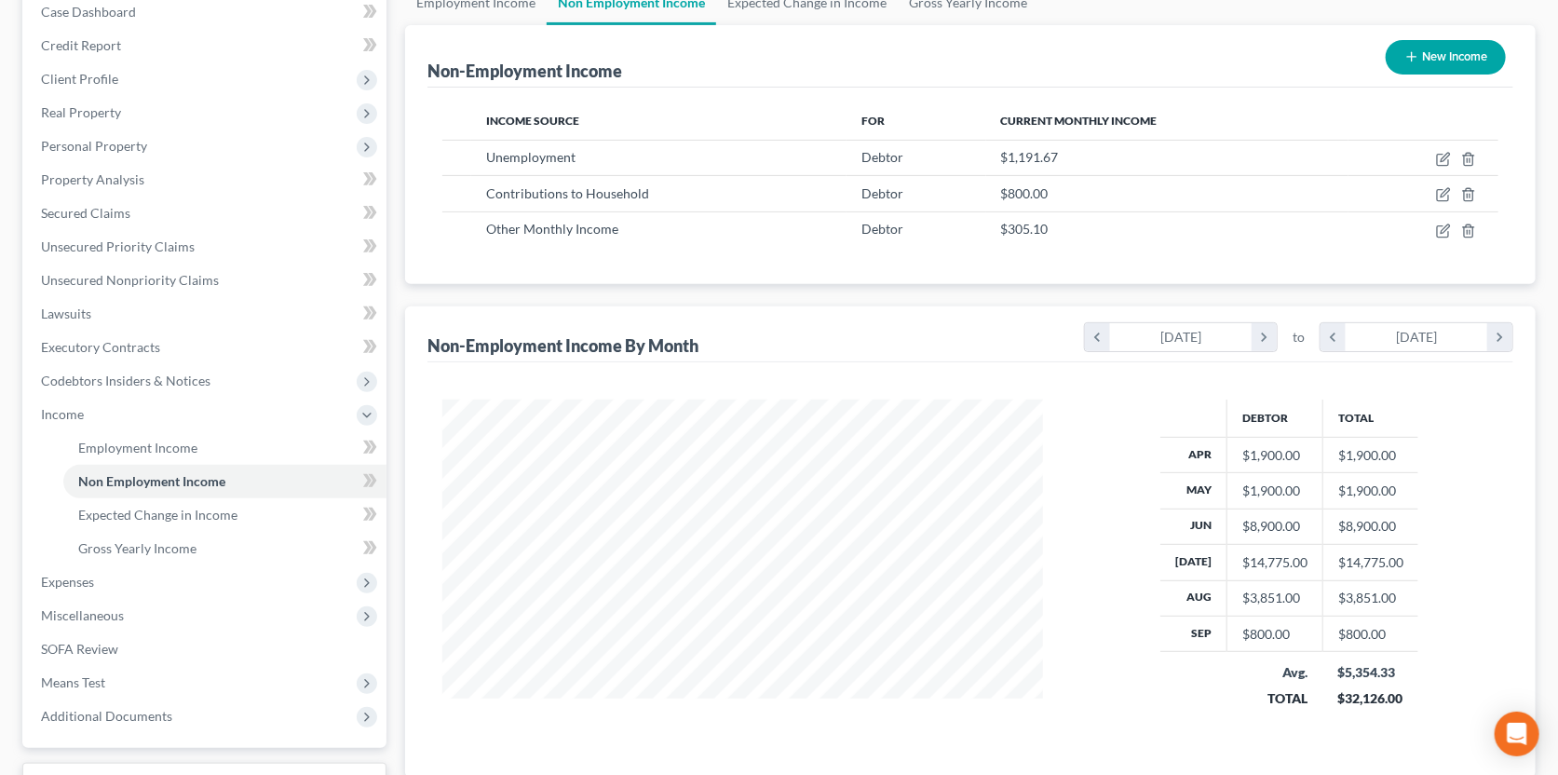
scroll to position [278, 0]
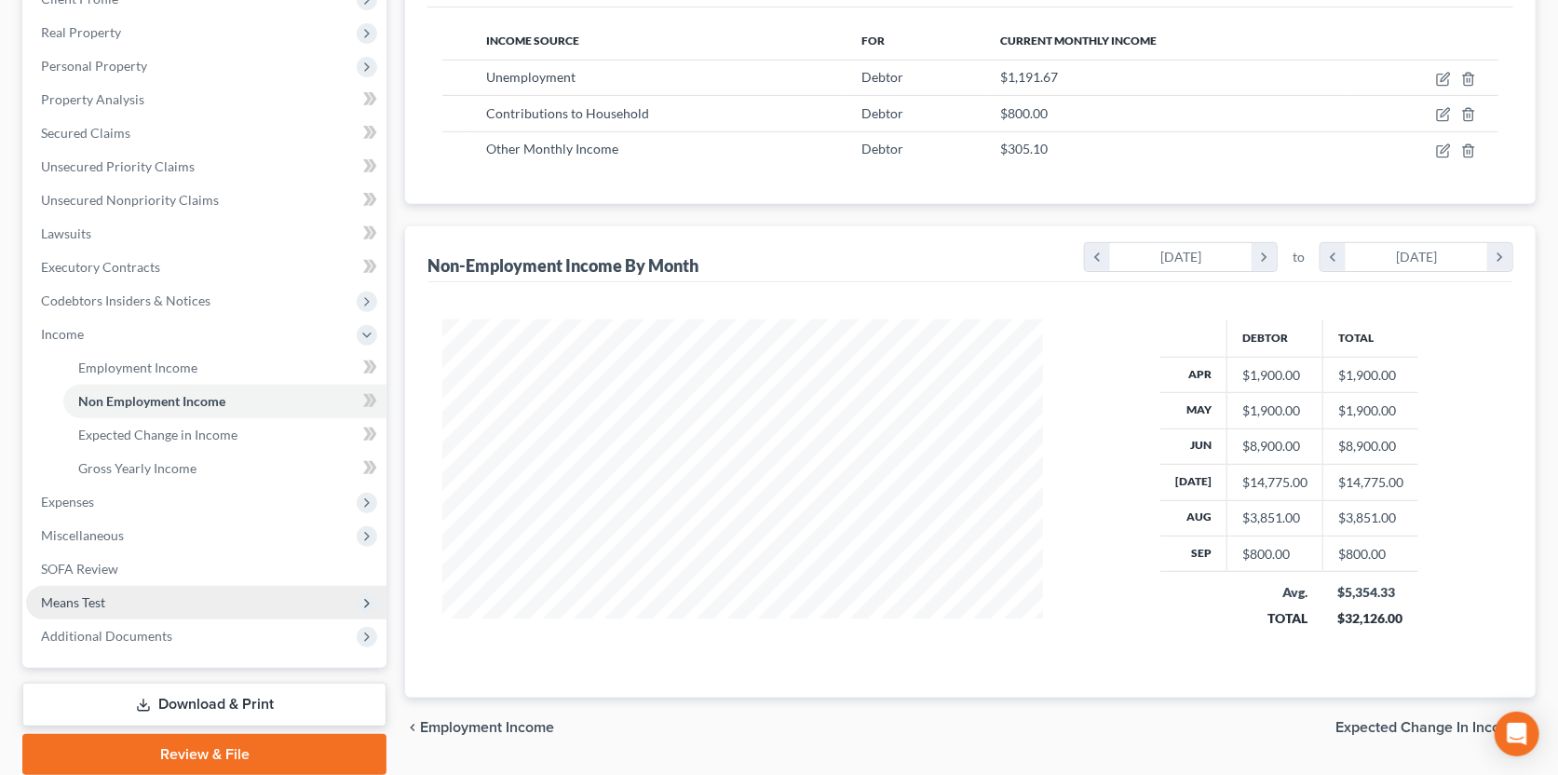
click at [159, 602] on span "Means Test" at bounding box center [206, 603] width 360 height 34
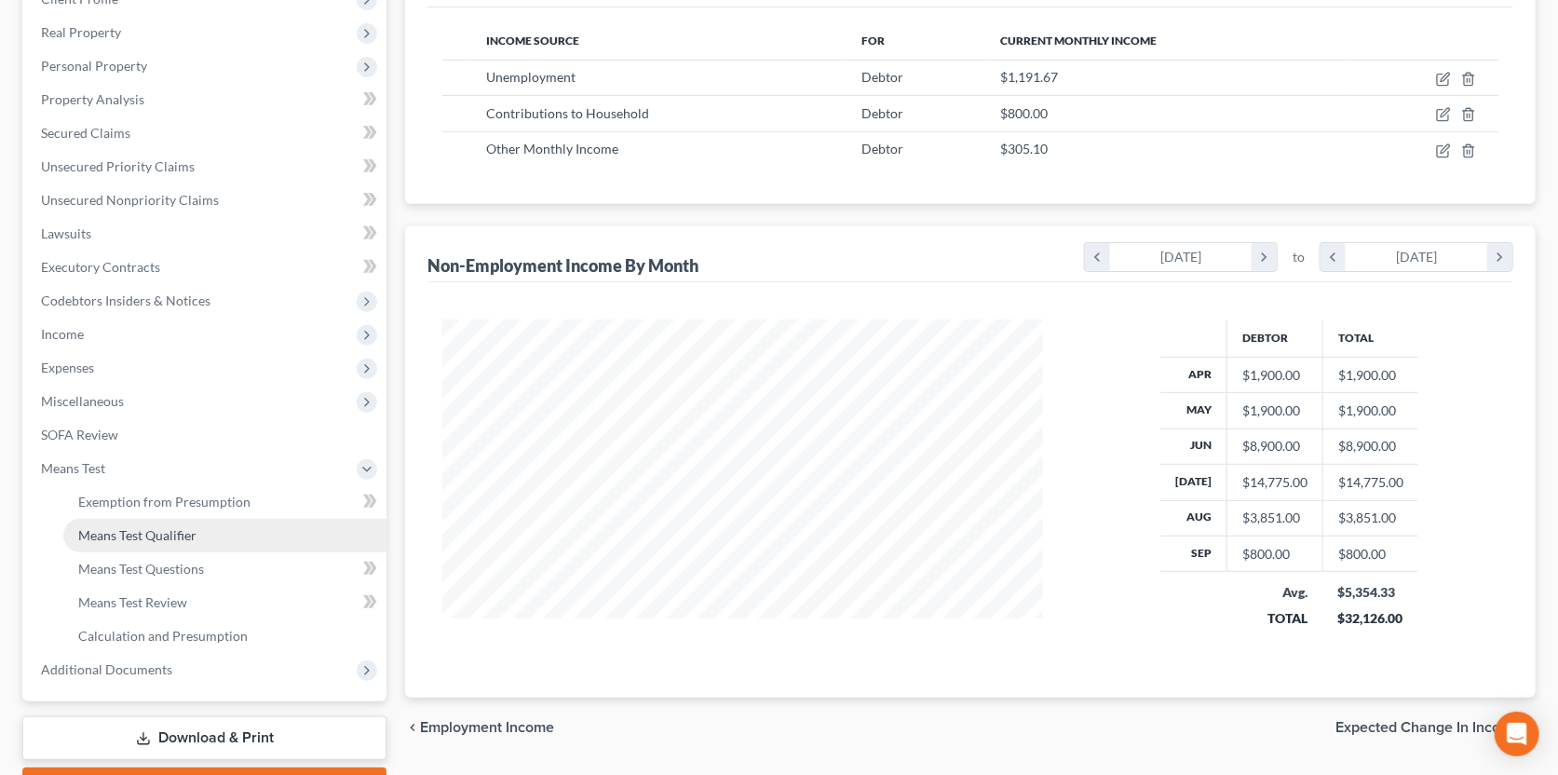
click at [161, 533] on span "Means Test Qualifier" at bounding box center [137, 535] width 118 height 16
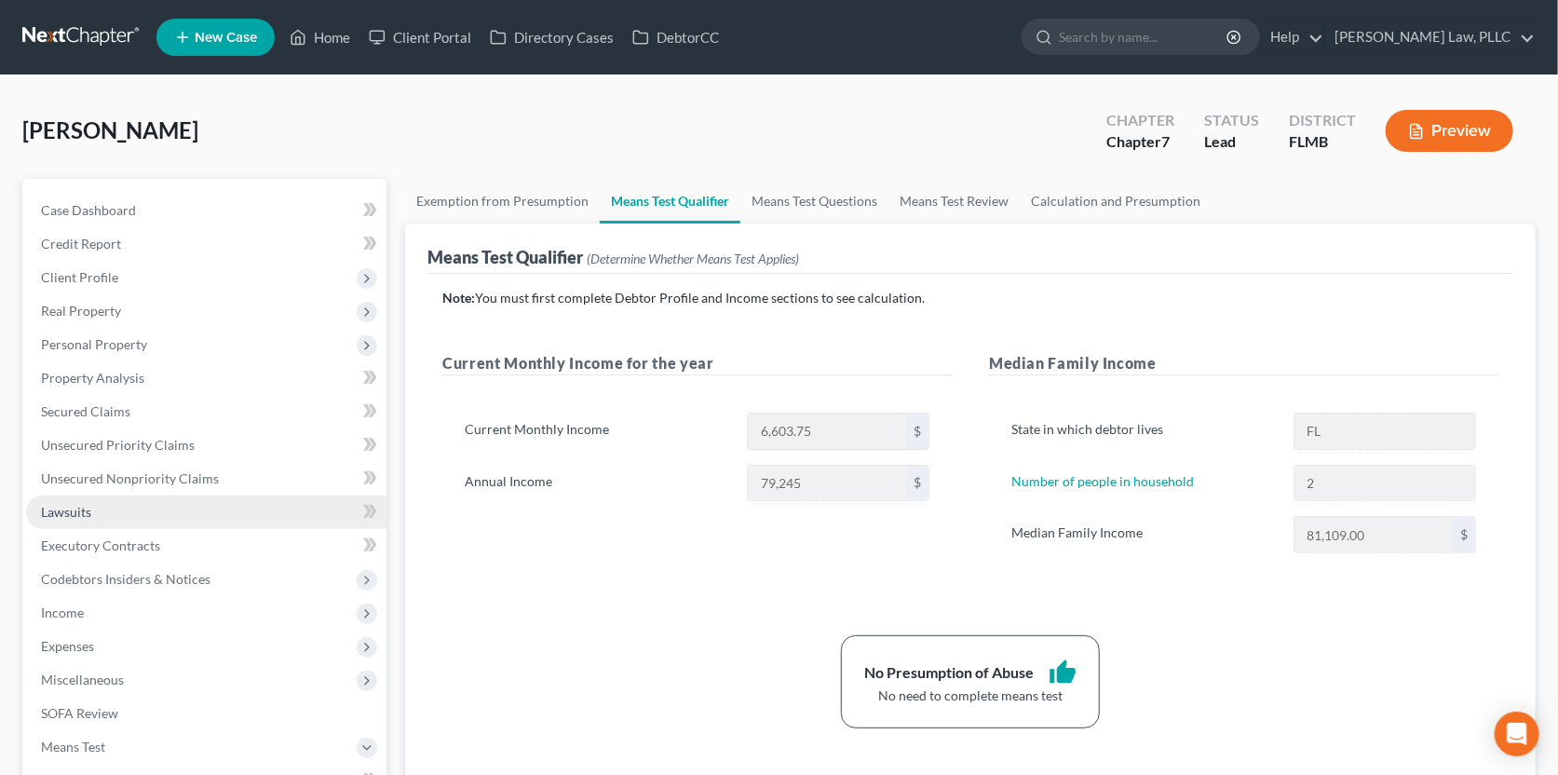
click at [177, 514] on link "Lawsuits" at bounding box center [206, 512] width 360 height 34
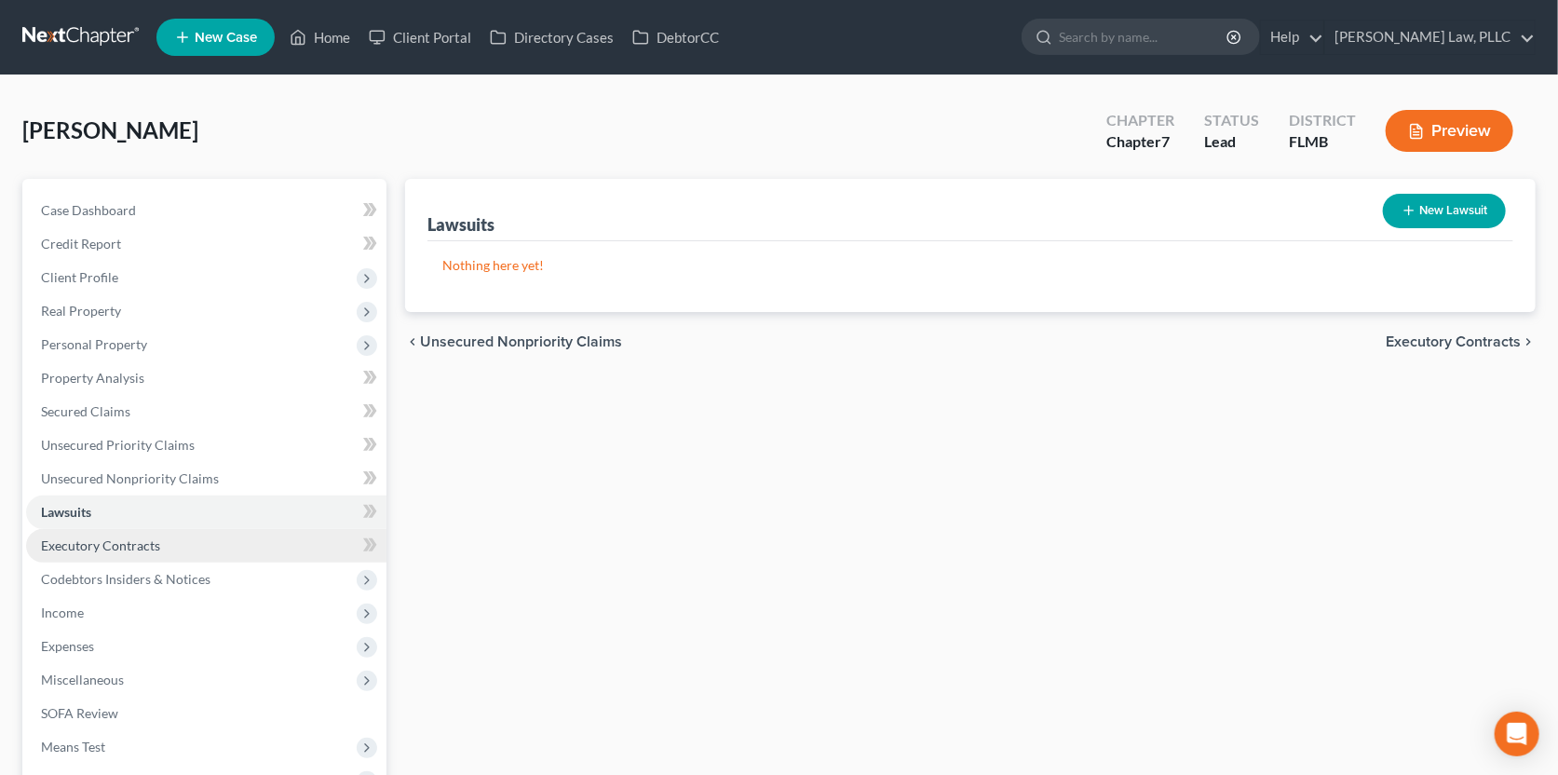
click at [151, 548] on span "Executory Contracts" at bounding box center [100, 545] width 119 height 16
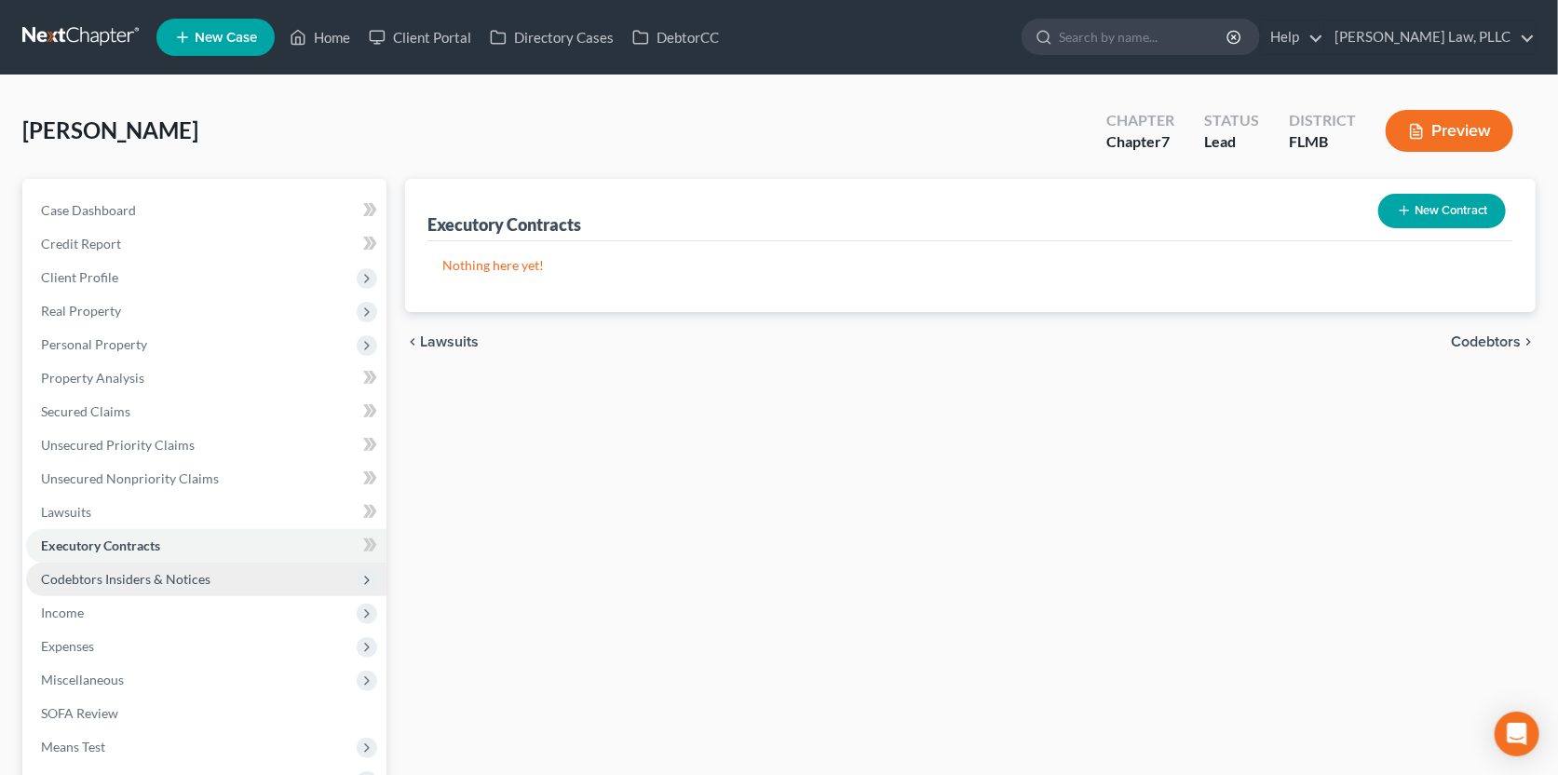
click at [140, 575] on span "Codebtors Insiders & Notices" at bounding box center [125, 579] width 169 height 16
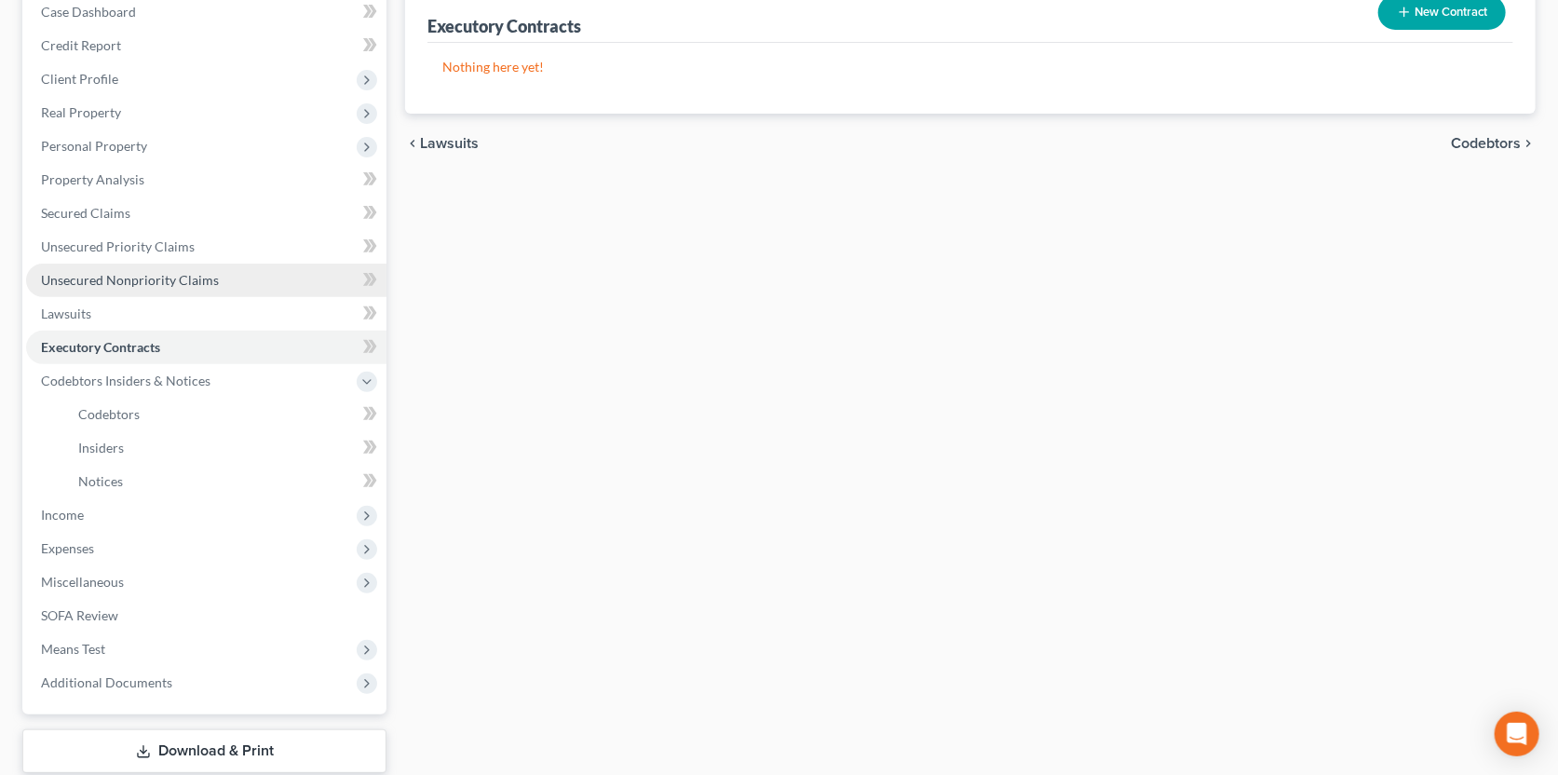
scroll to position [278, 0]
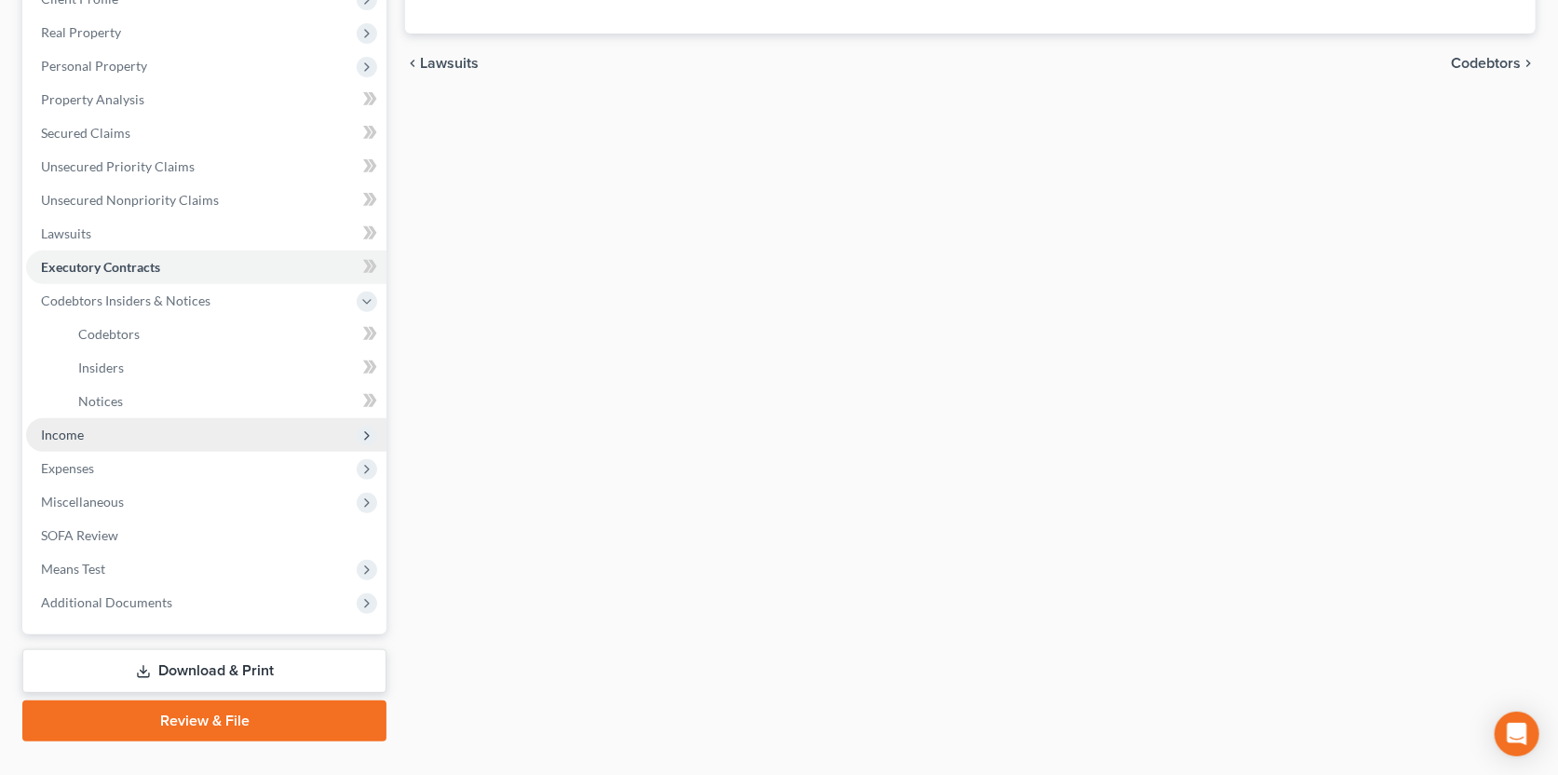
click at [81, 433] on span "Income" at bounding box center [62, 434] width 43 height 16
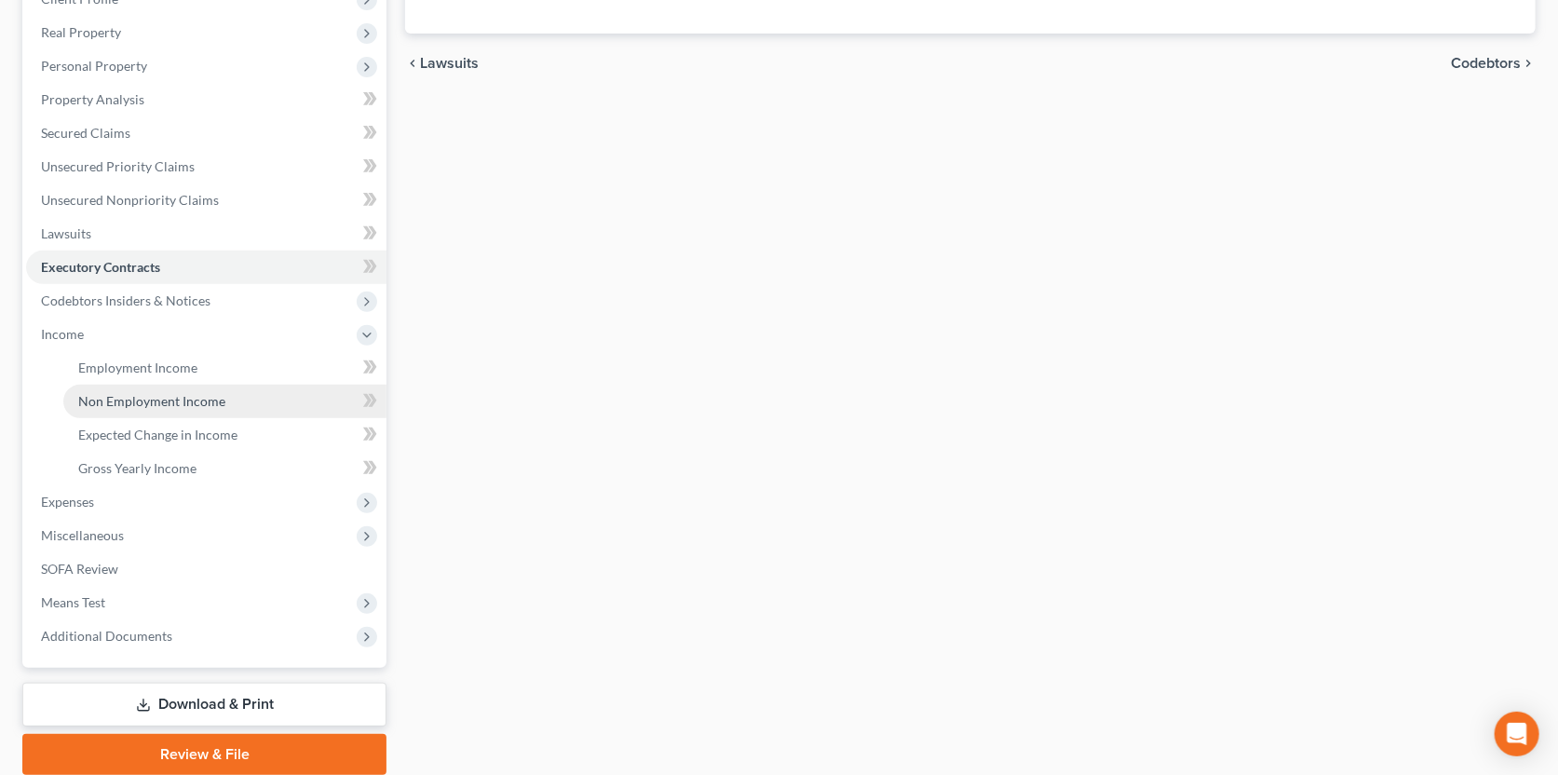
click at [105, 404] on span "Non Employment Income" at bounding box center [151, 401] width 147 height 16
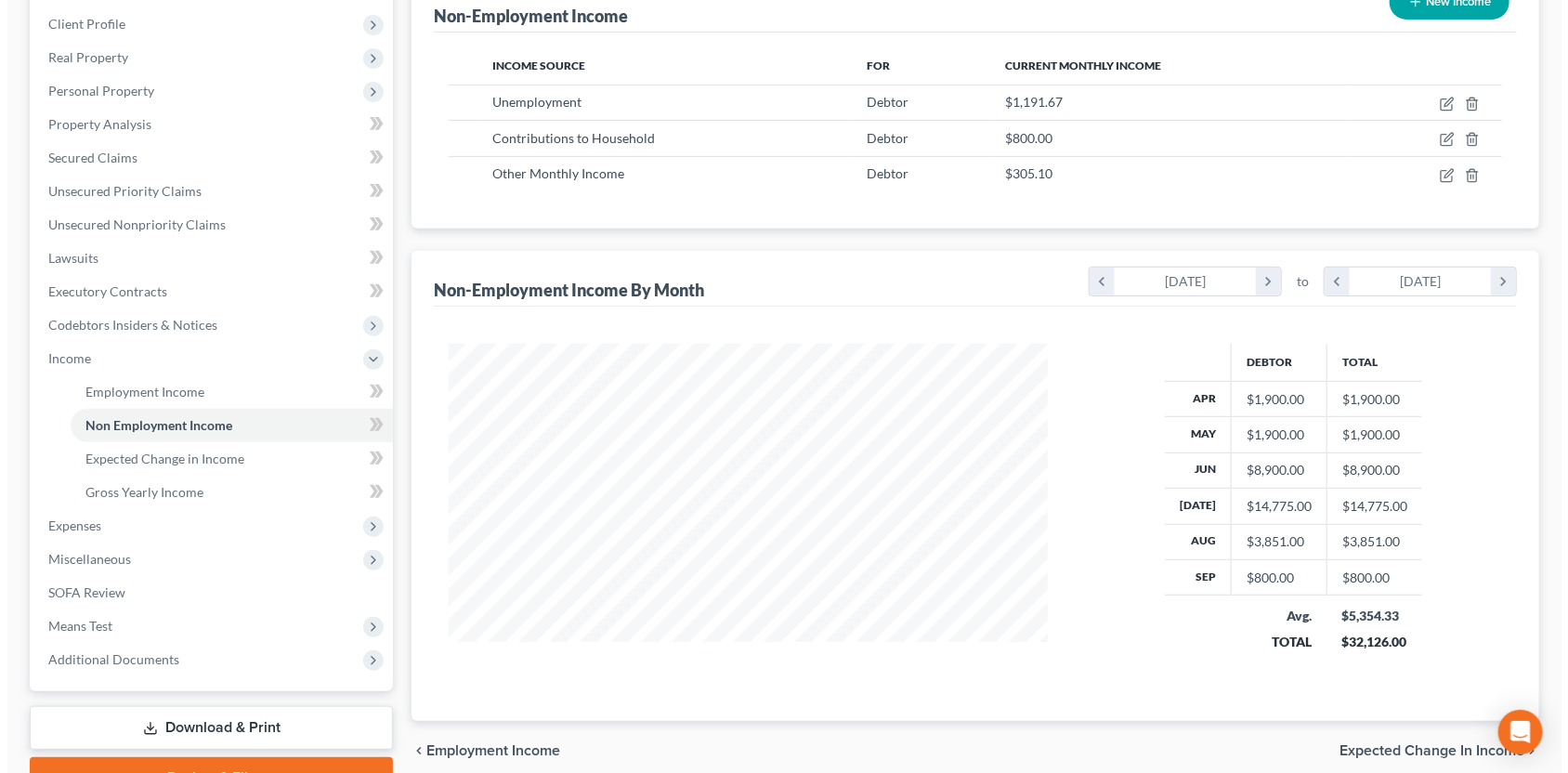
scroll to position [160, 0]
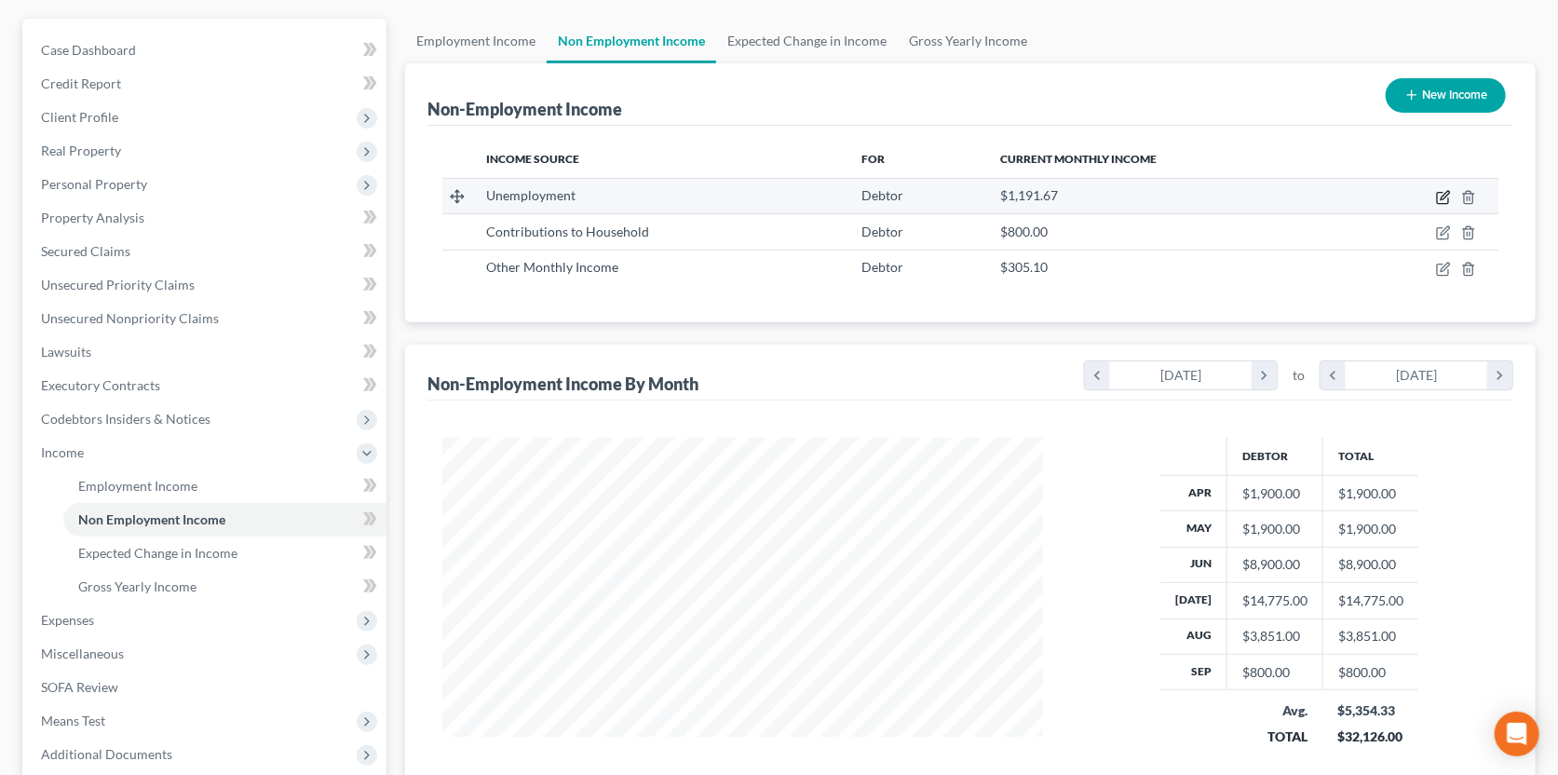
click at [1448, 196] on icon "button" at bounding box center [1443, 197] width 15 height 15
select select "0"
select select "3"
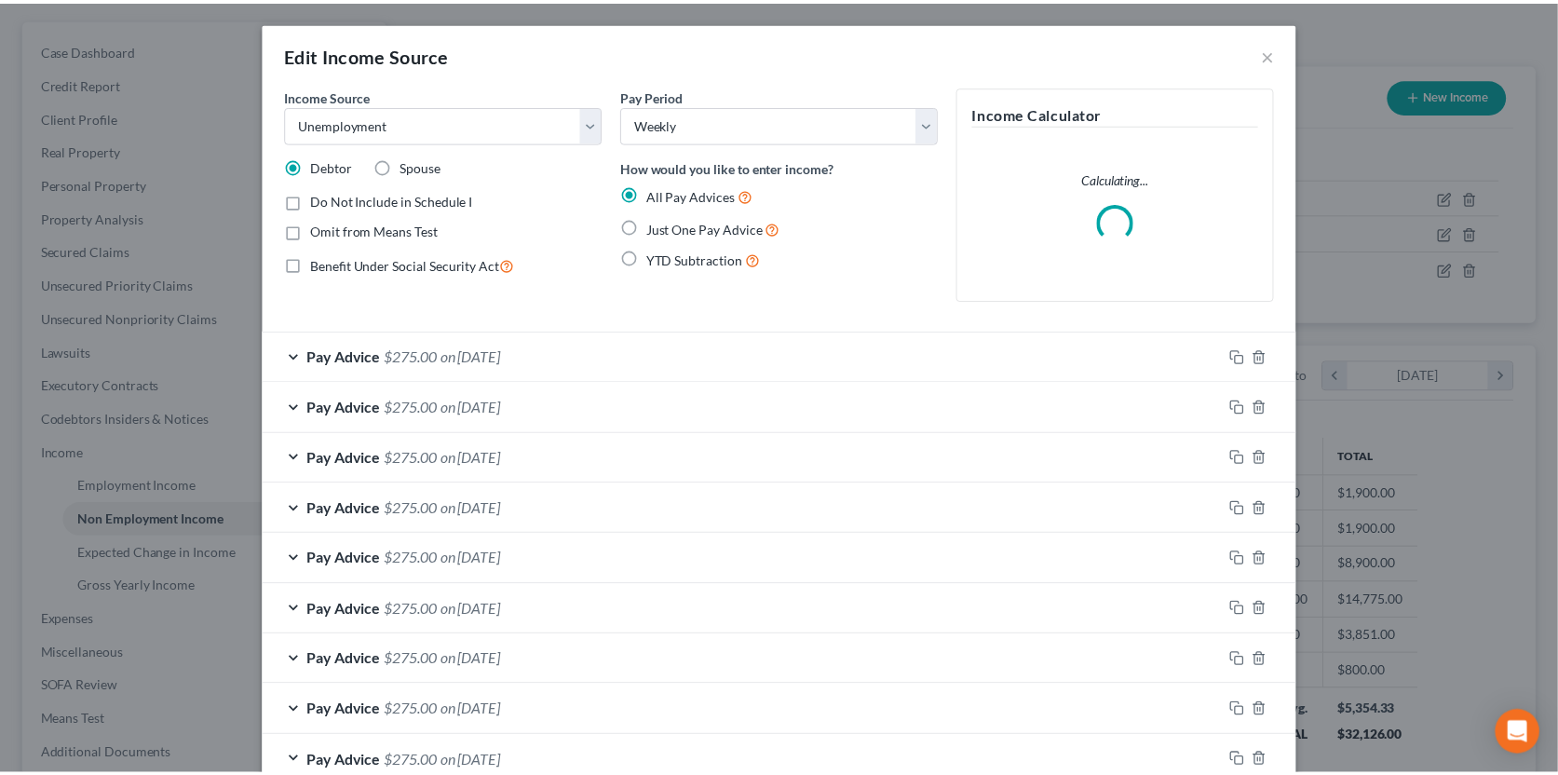
scroll to position [332, 643]
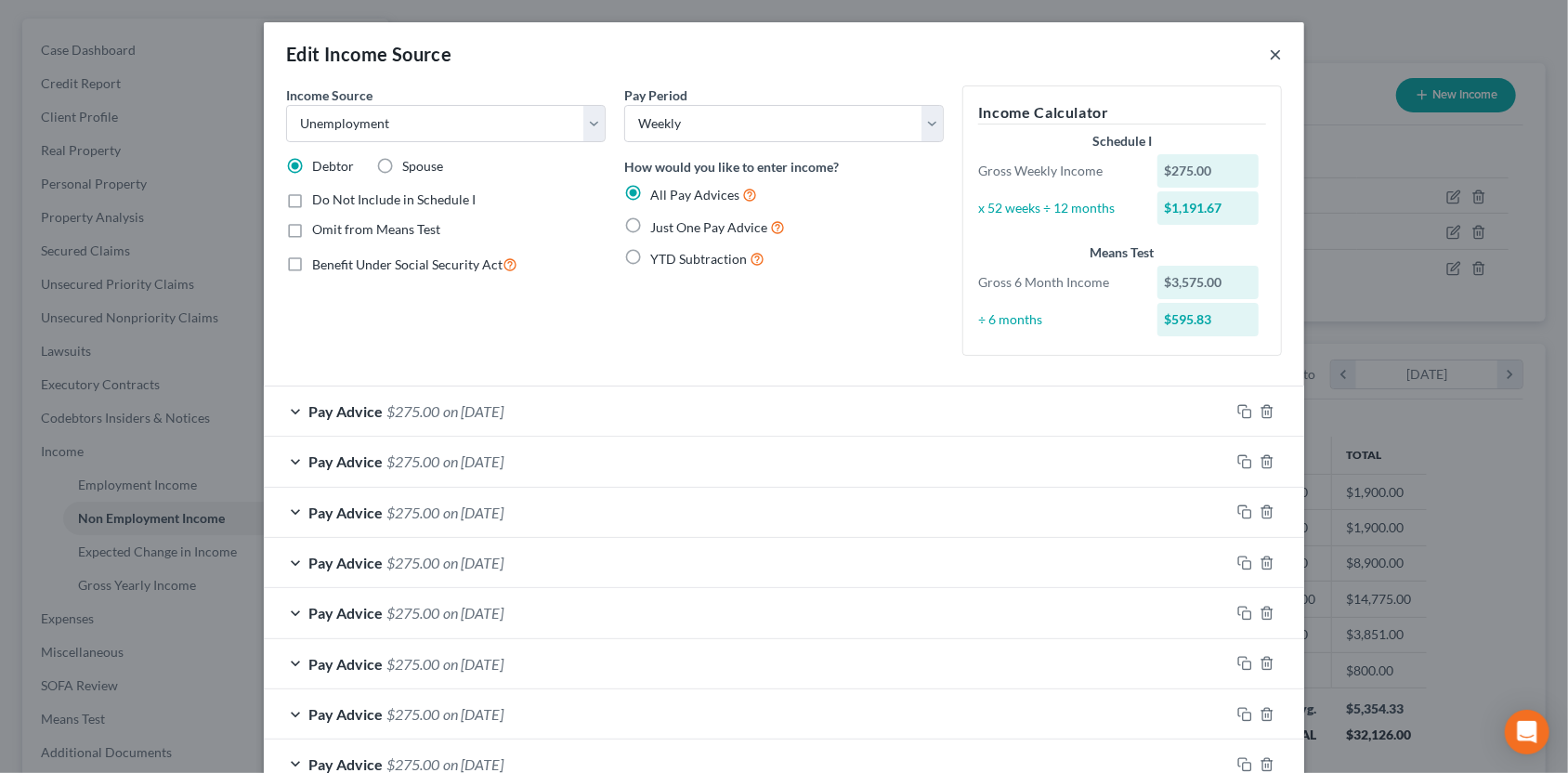
click at [1269, 55] on button "×" at bounding box center [1275, 54] width 13 height 22
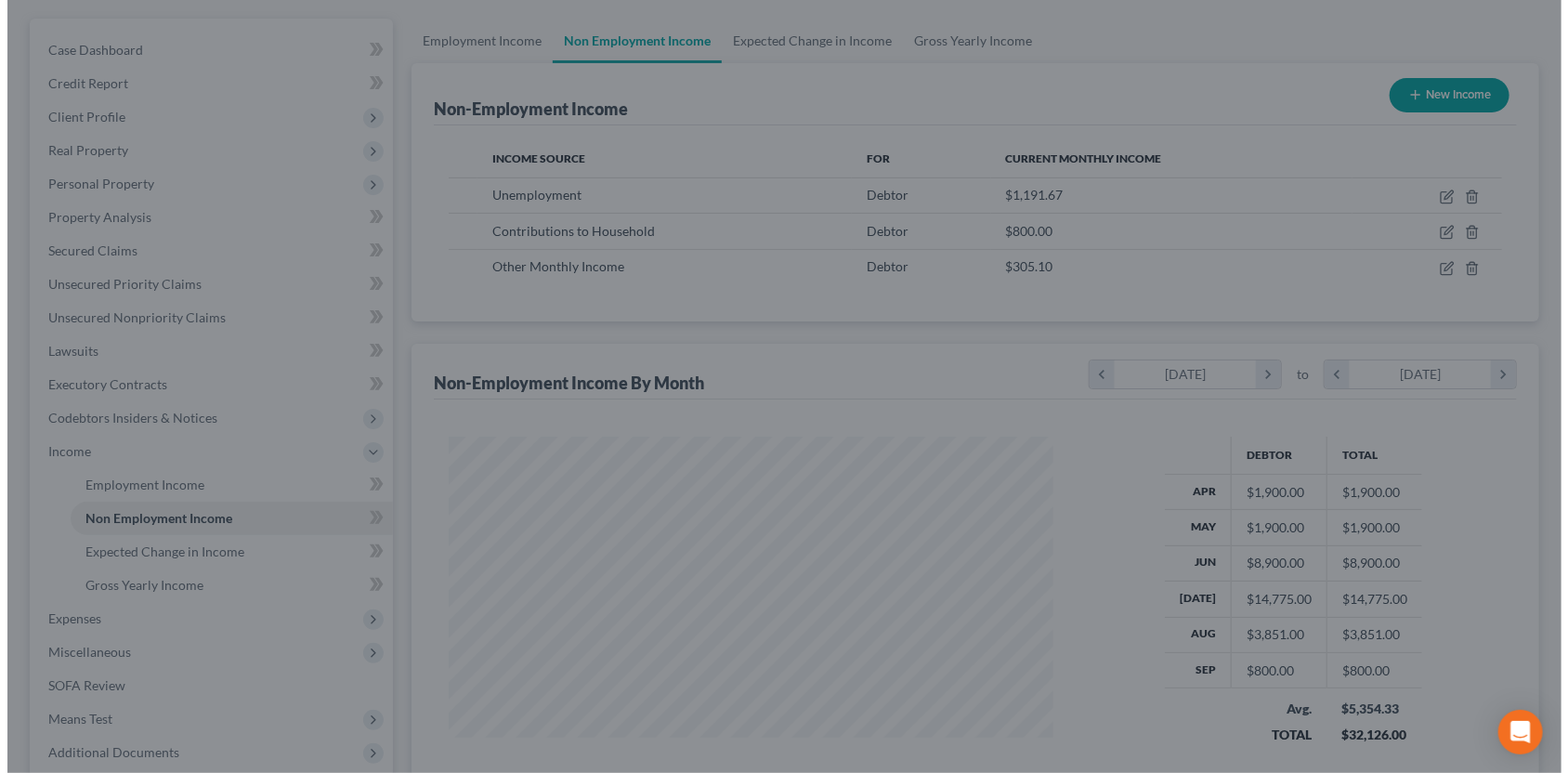
scroll to position [928484, 928214]
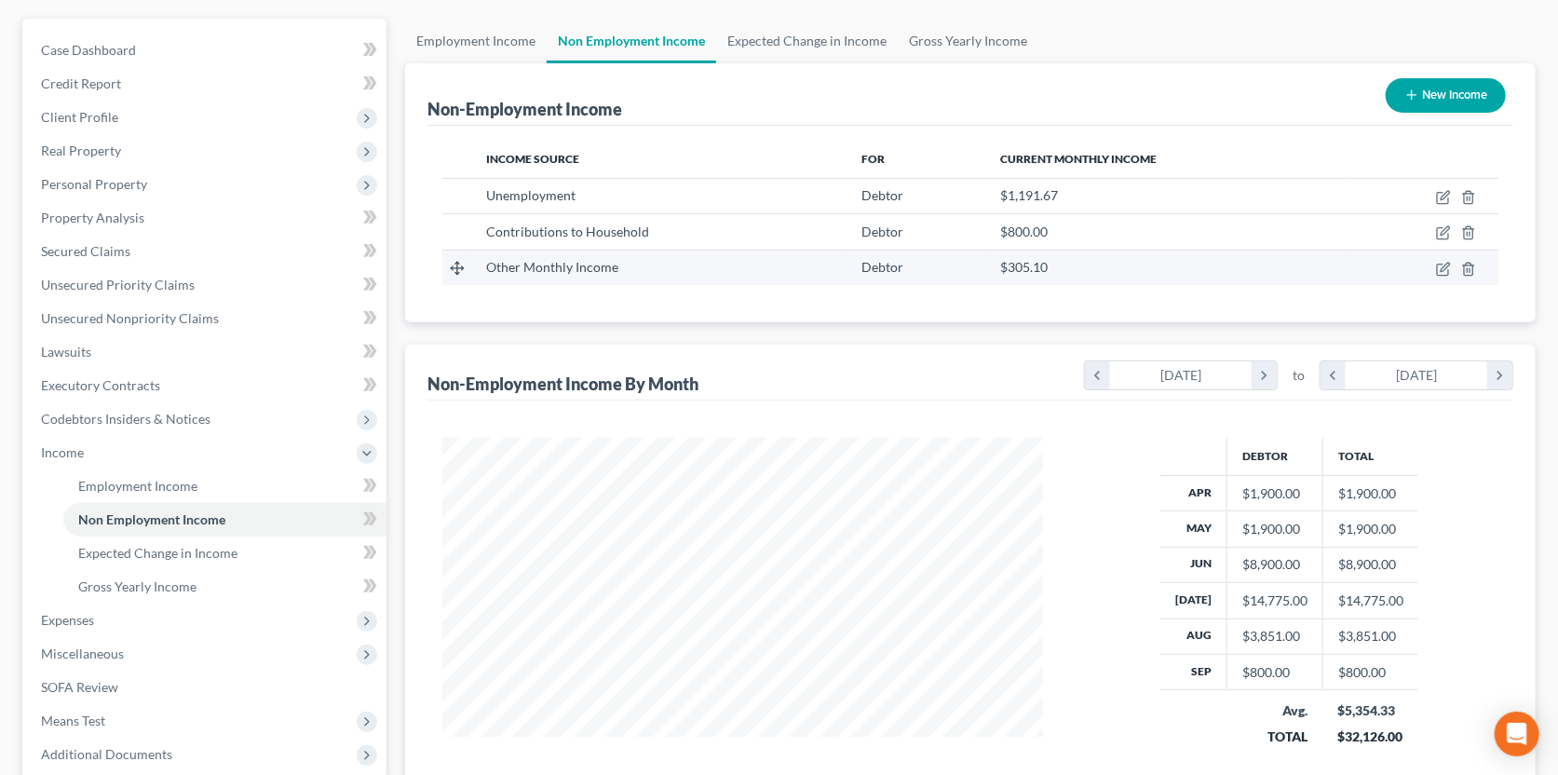
click at [836, 264] on td "Other Monthly Income" at bounding box center [658, 267] width 375 height 35
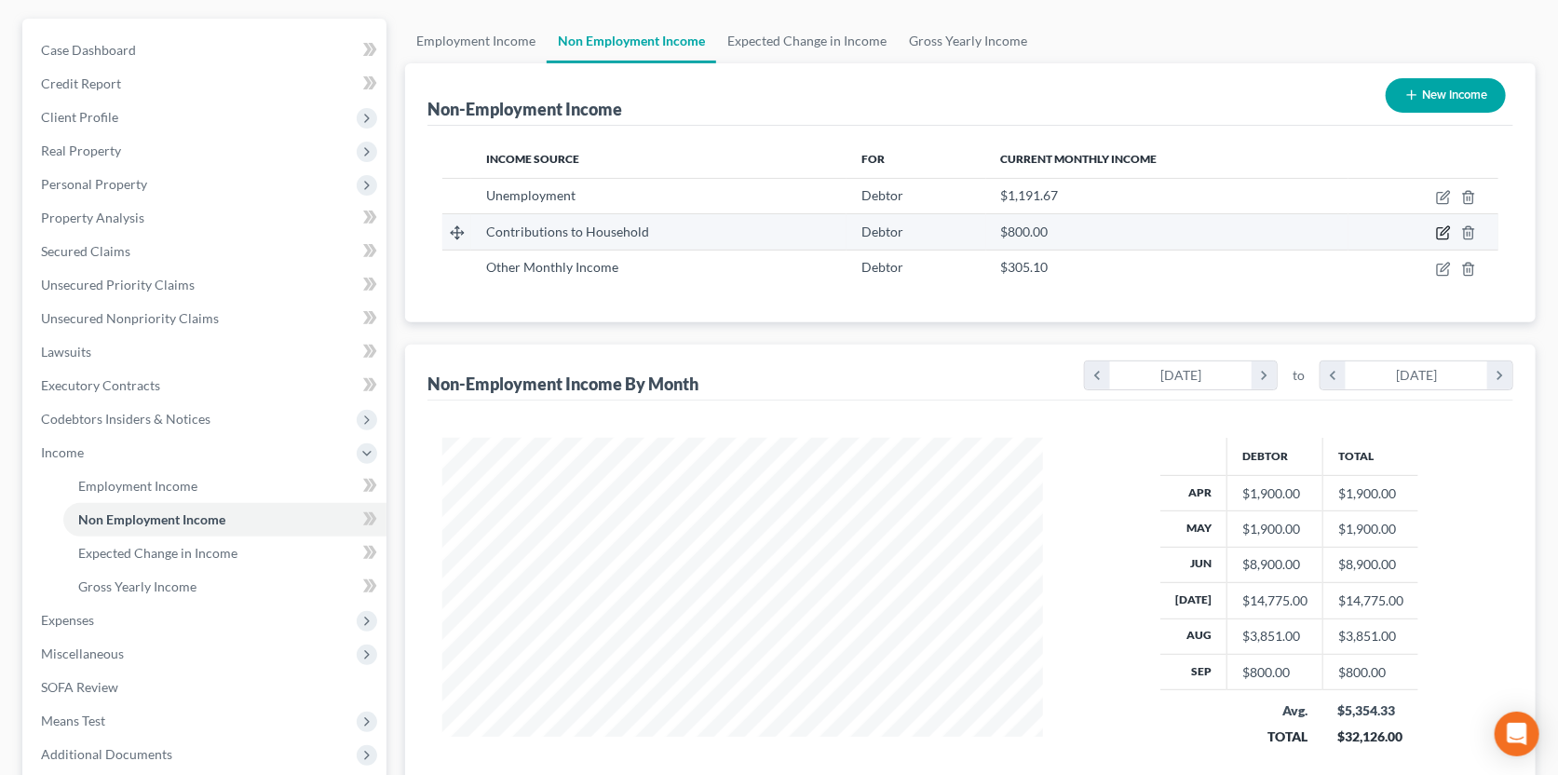
click at [1446, 231] on icon "button" at bounding box center [1443, 232] width 15 height 15
select select "8"
select select "0"
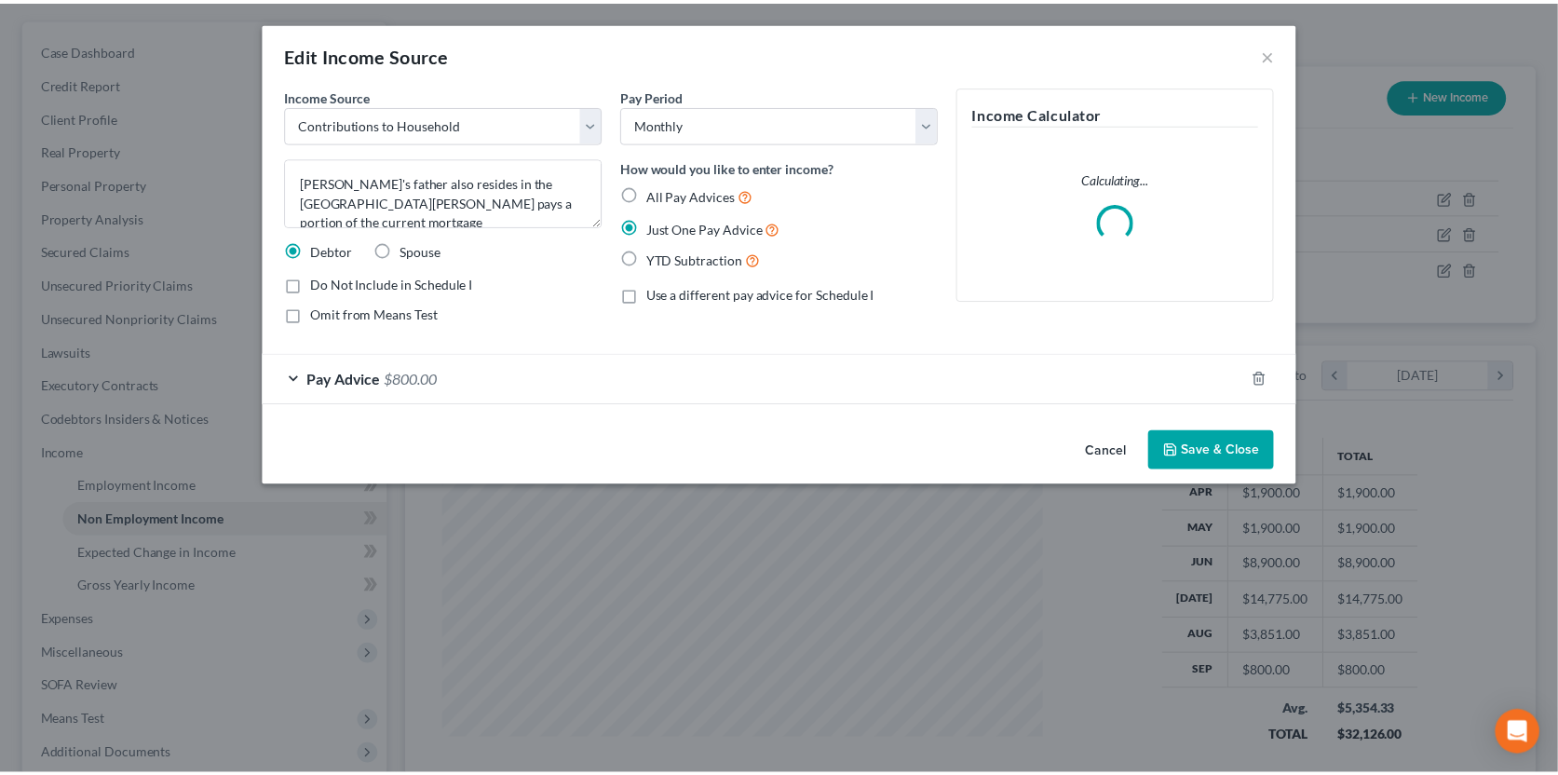
scroll to position [332, 643]
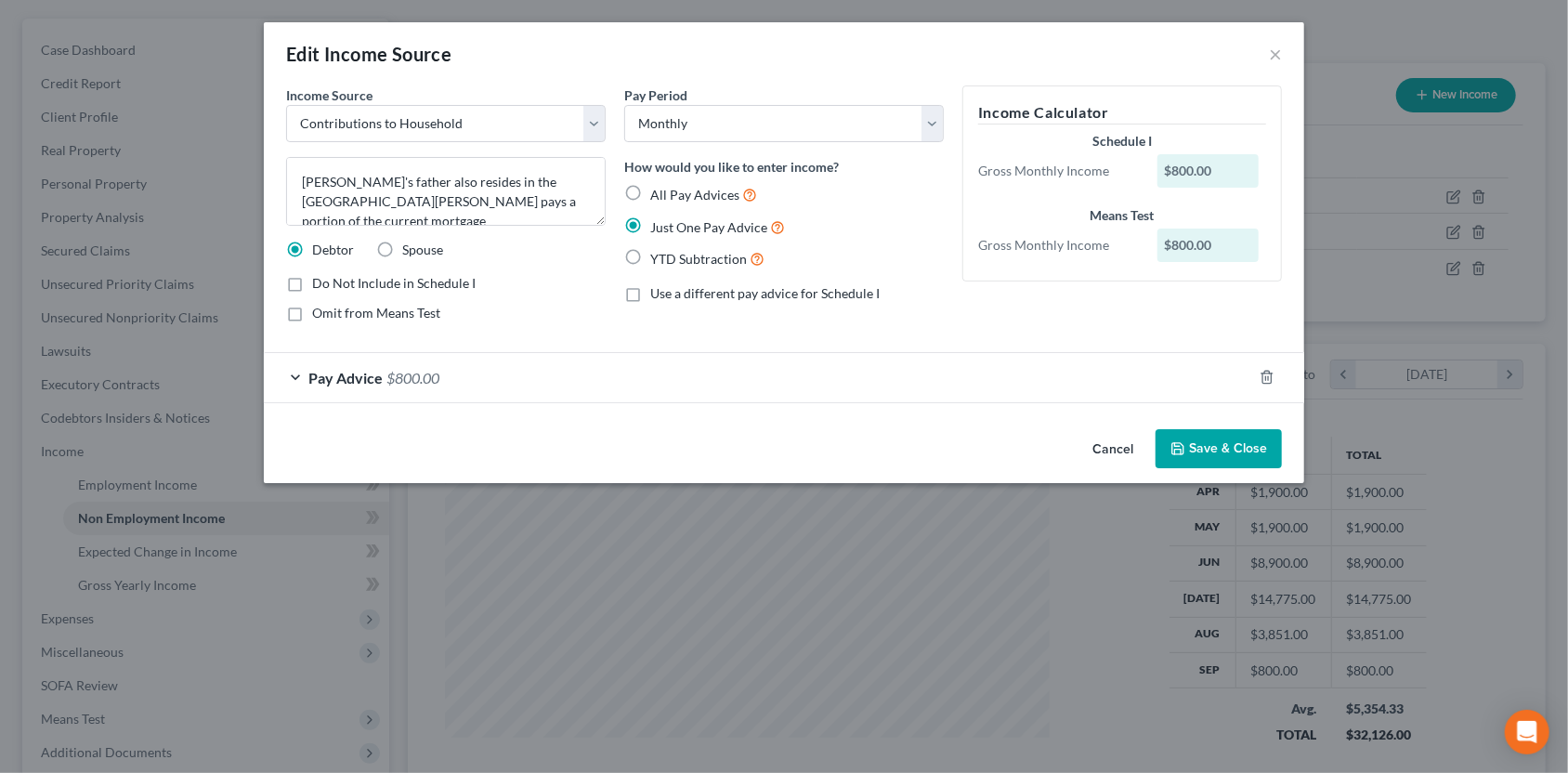
click at [820, 430] on div "Cancel Save & Close" at bounding box center [783, 452] width 1040 height 61
click at [299, 374] on div "Pay Advice $800.00" at bounding box center [757, 377] width 988 height 49
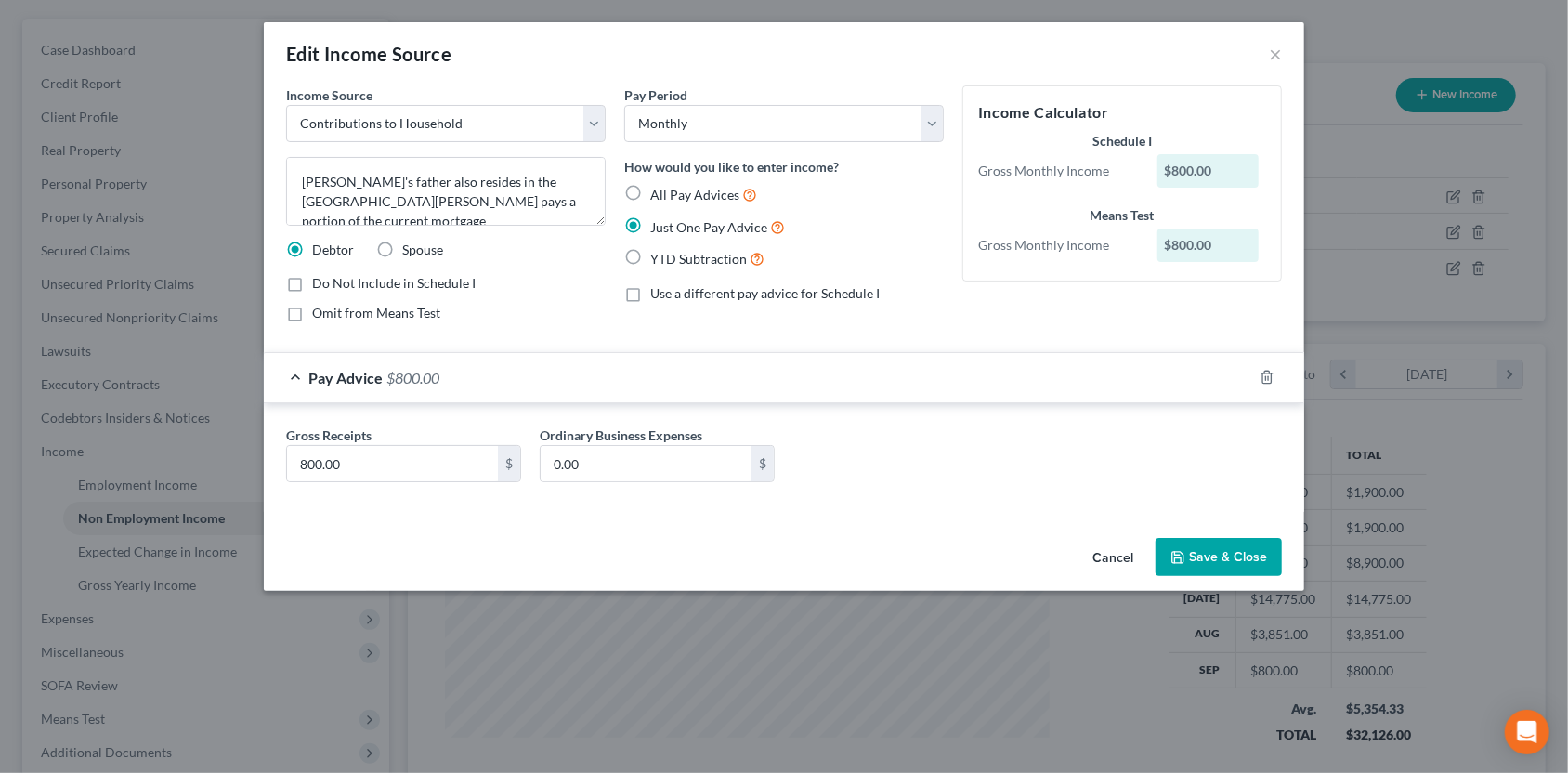
click at [1192, 548] on button "Save & Close" at bounding box center [1218, 557] width 127 height 39
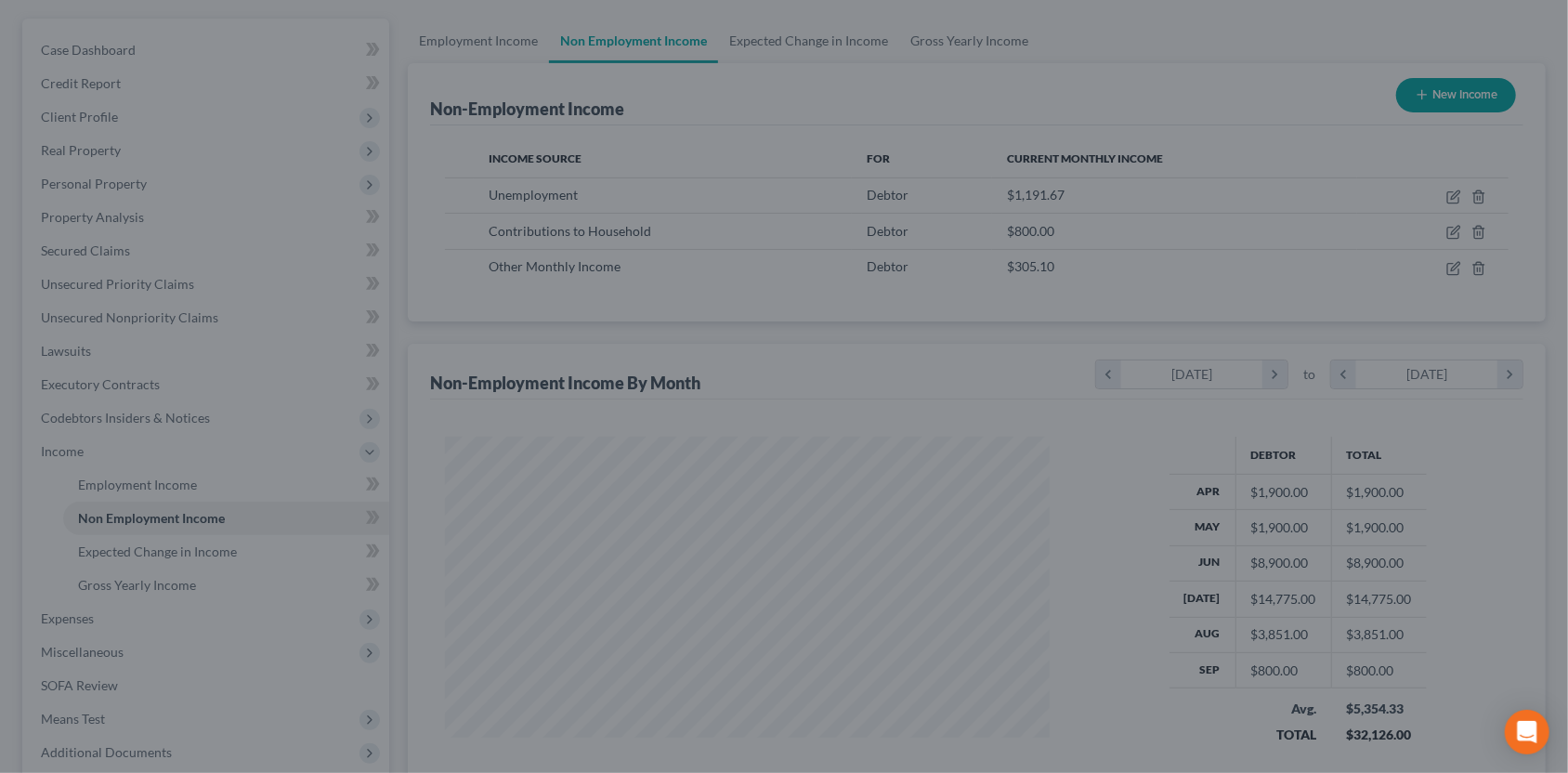
scroll to position [928484, 928214]
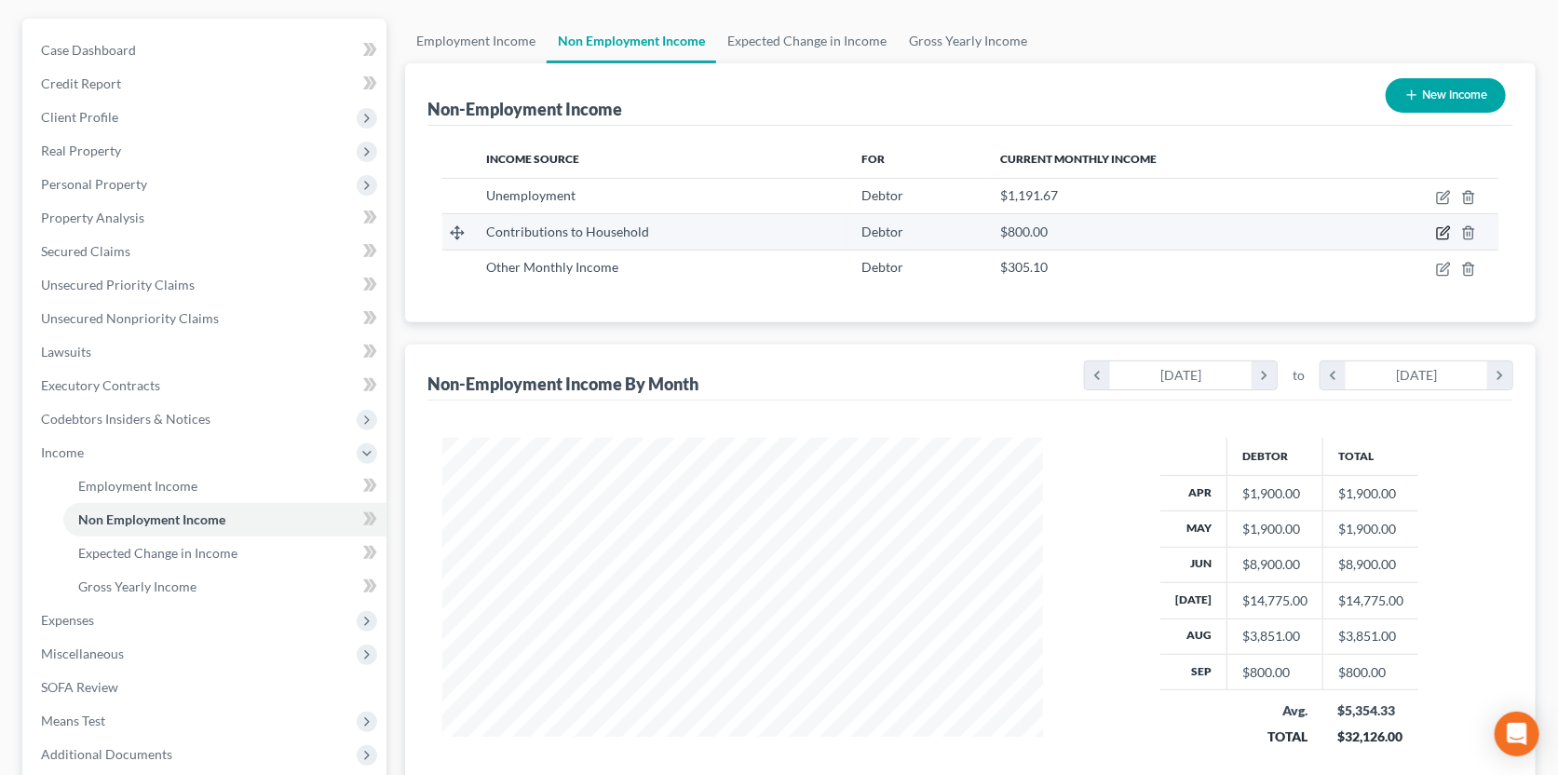
click at [1444, 230] on icon "button" at bounding box center [1443, 232] width 15 height 15
select select "8"
select select "0"
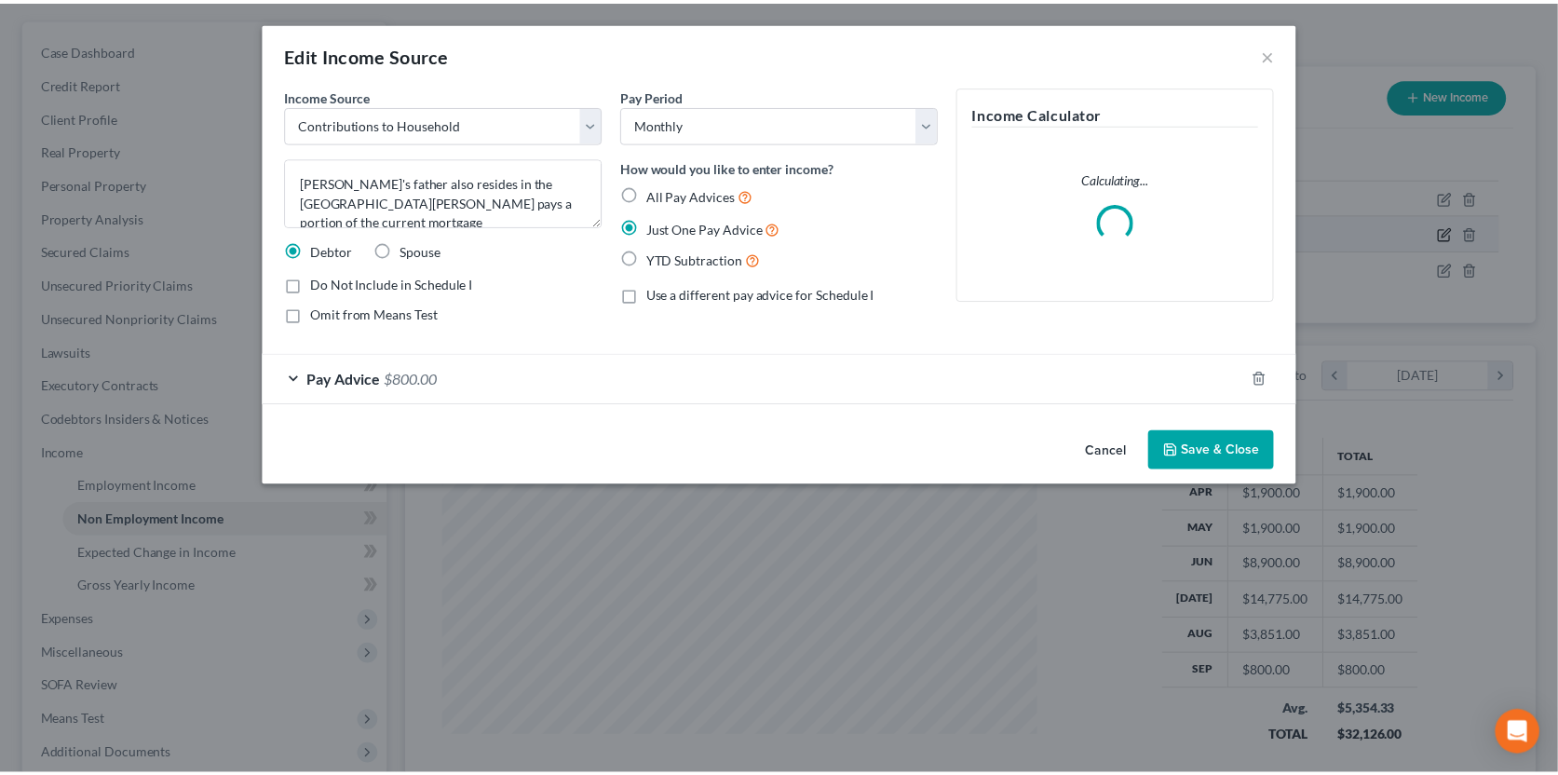
scroll to position [332, 643]
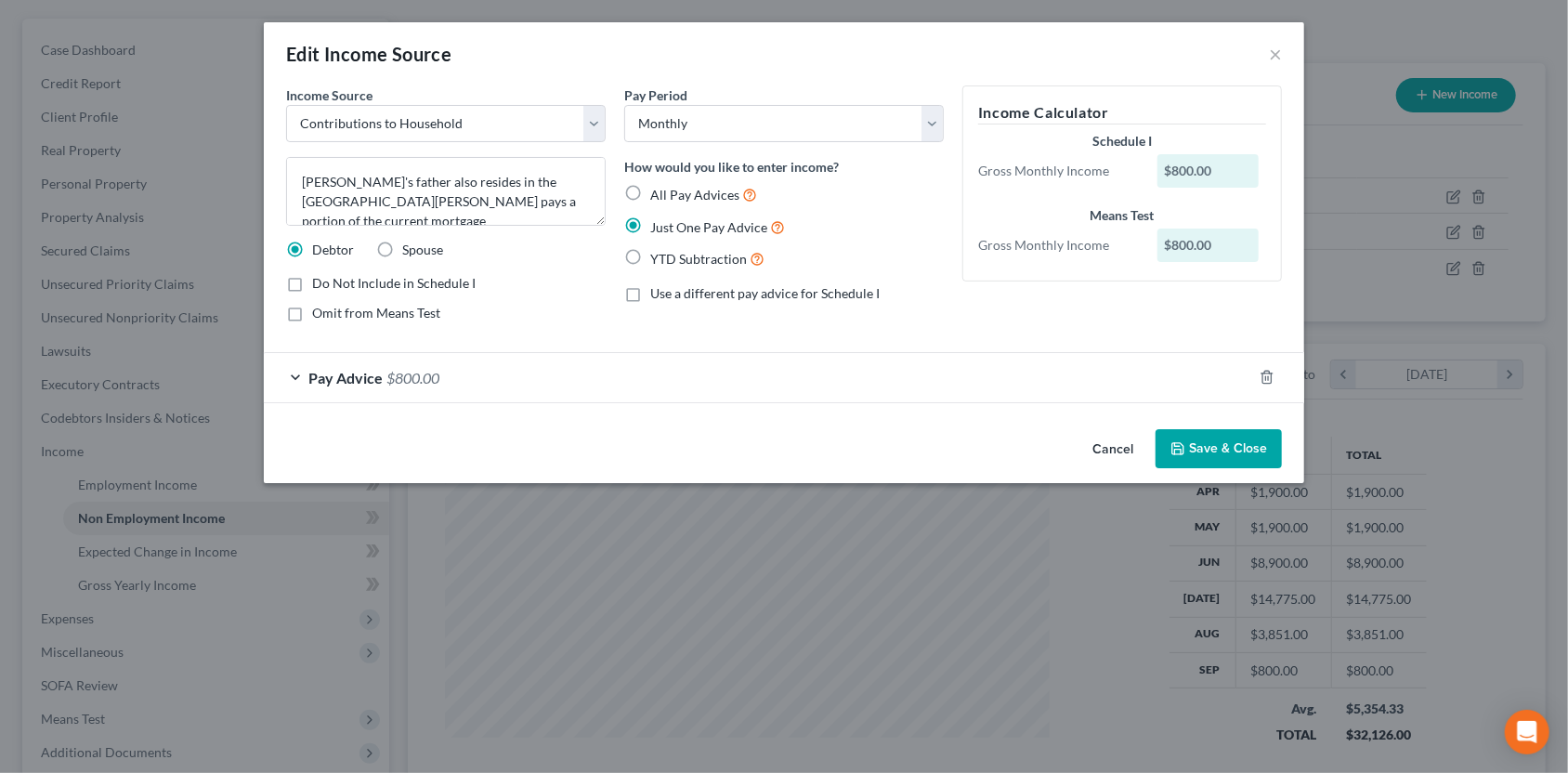
click at [1207, 440] on button "Save & Close" at bounding box center [1218, 448] width 127 height 39
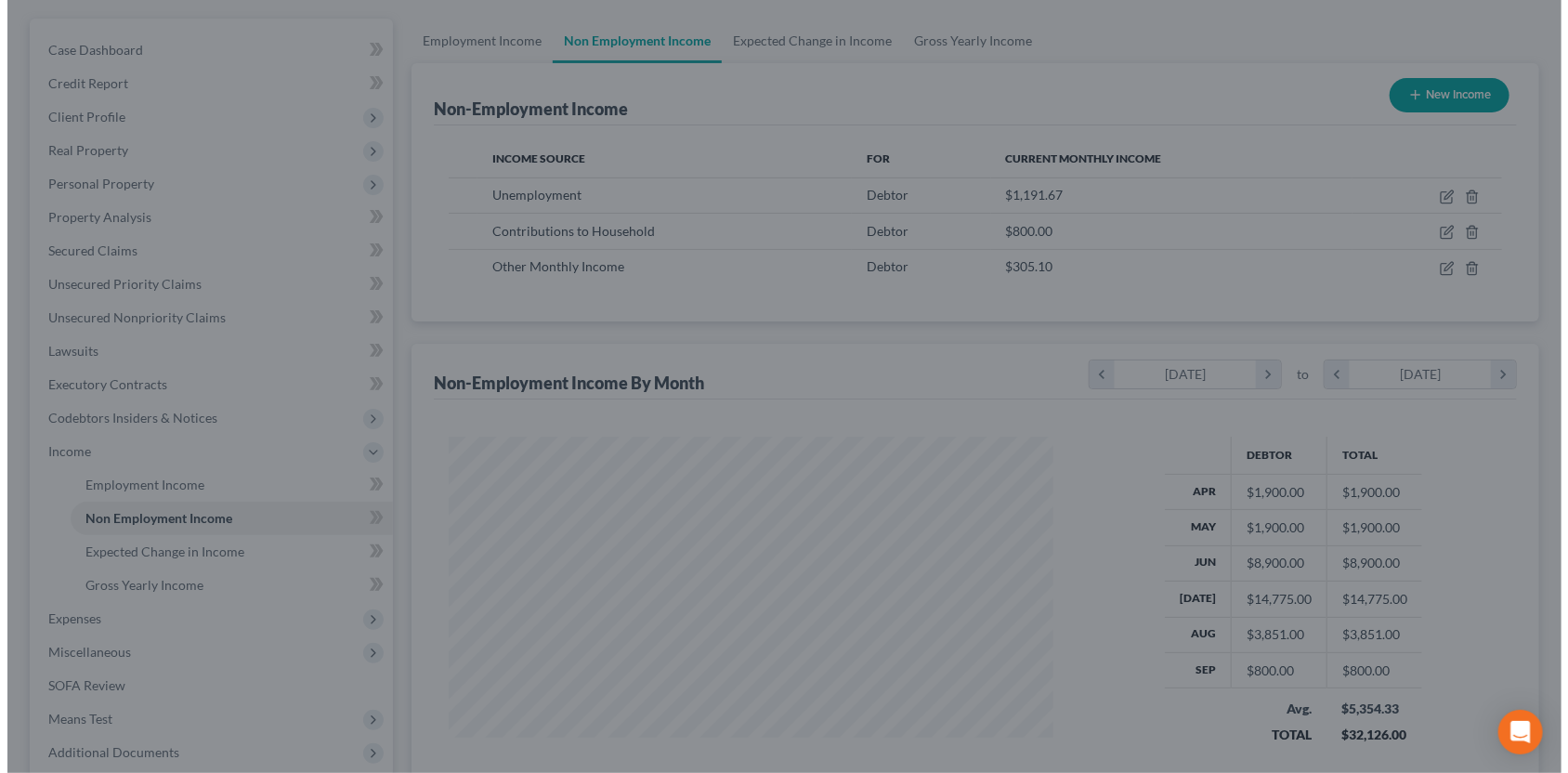
scroll to position [928484, 928214]
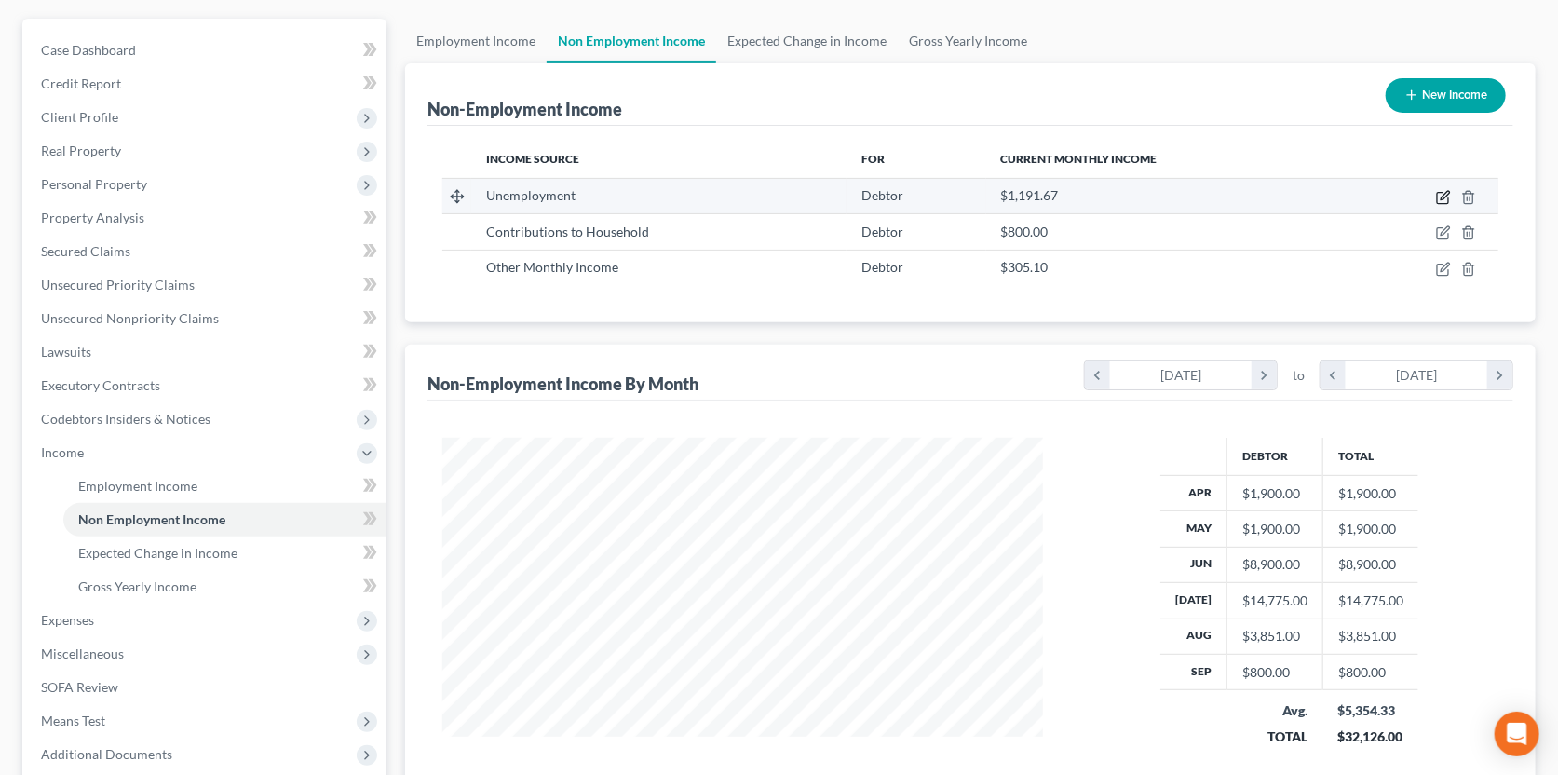
click at [1442, 191] on icon "button" at bounding box center [1443, 197] width 15 height 15
select select "0"
select select "3"
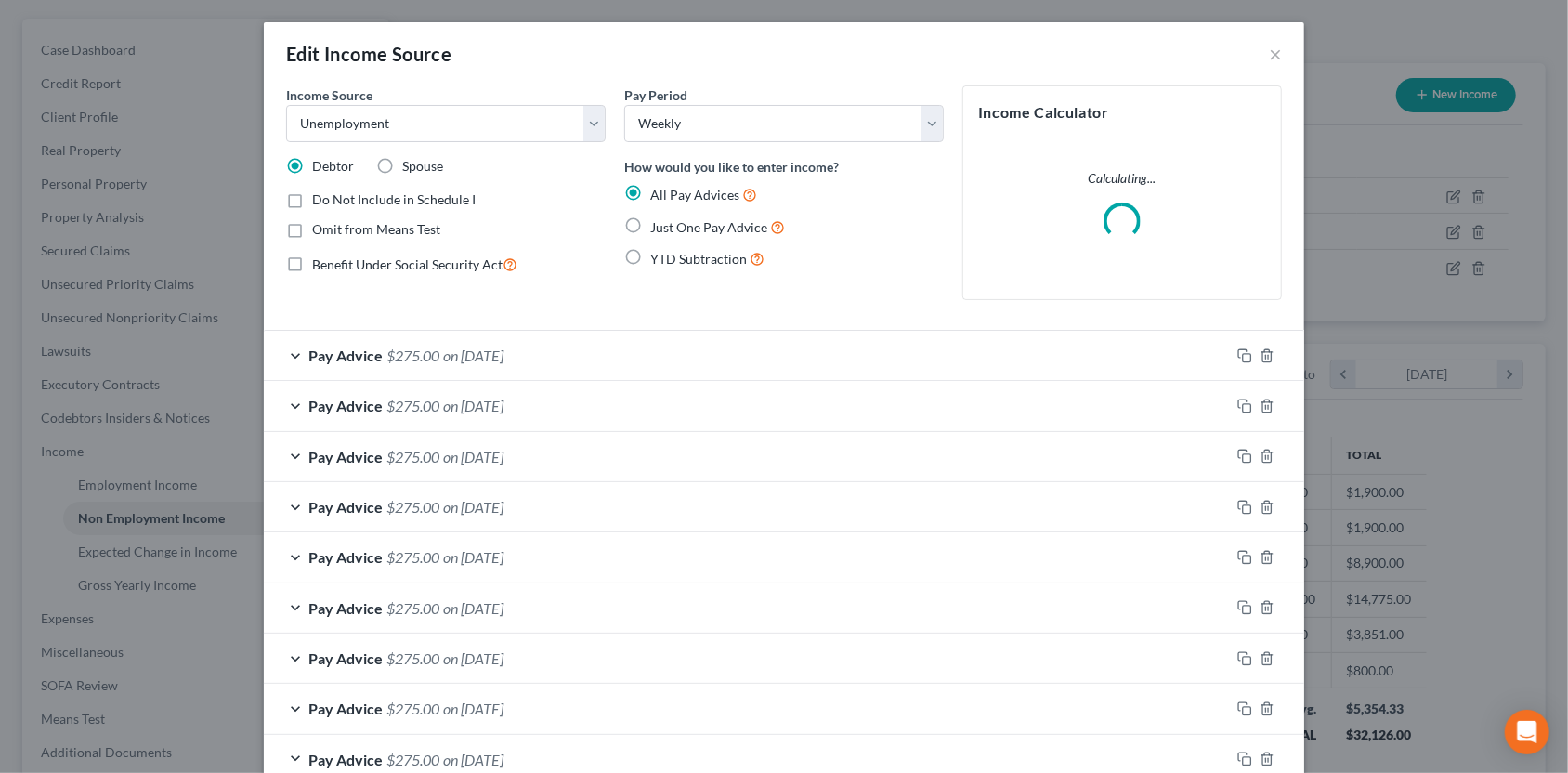
scroll to position [331, 641]
click at [308, 352] on span "Pay Advice" at bounding box center [345, 355] width 74 height 18
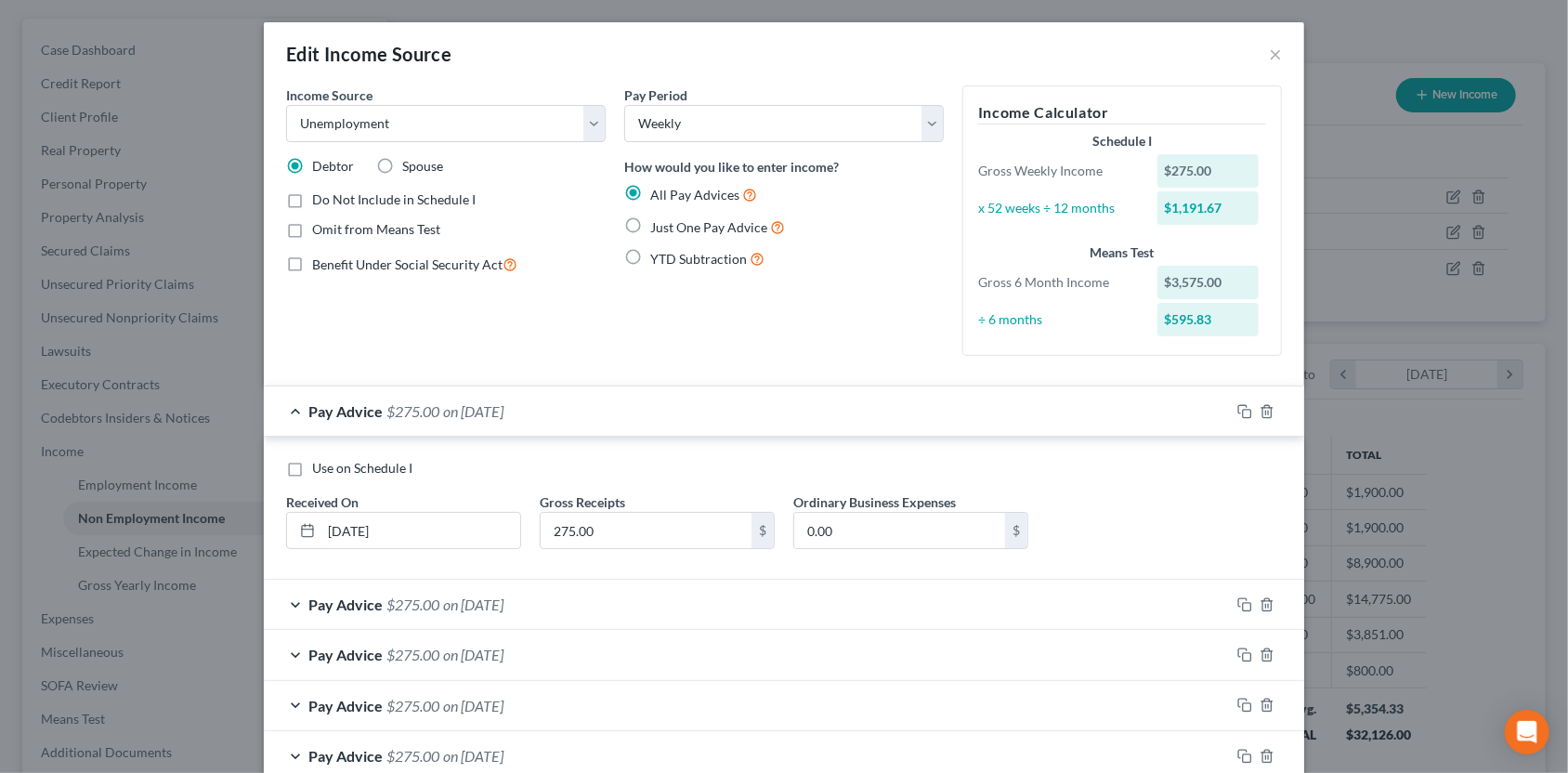
click at [293, 604] on div "Pay Advice $275.00 on [DATE]" at bounding box center [746, 603] width 966 height 49
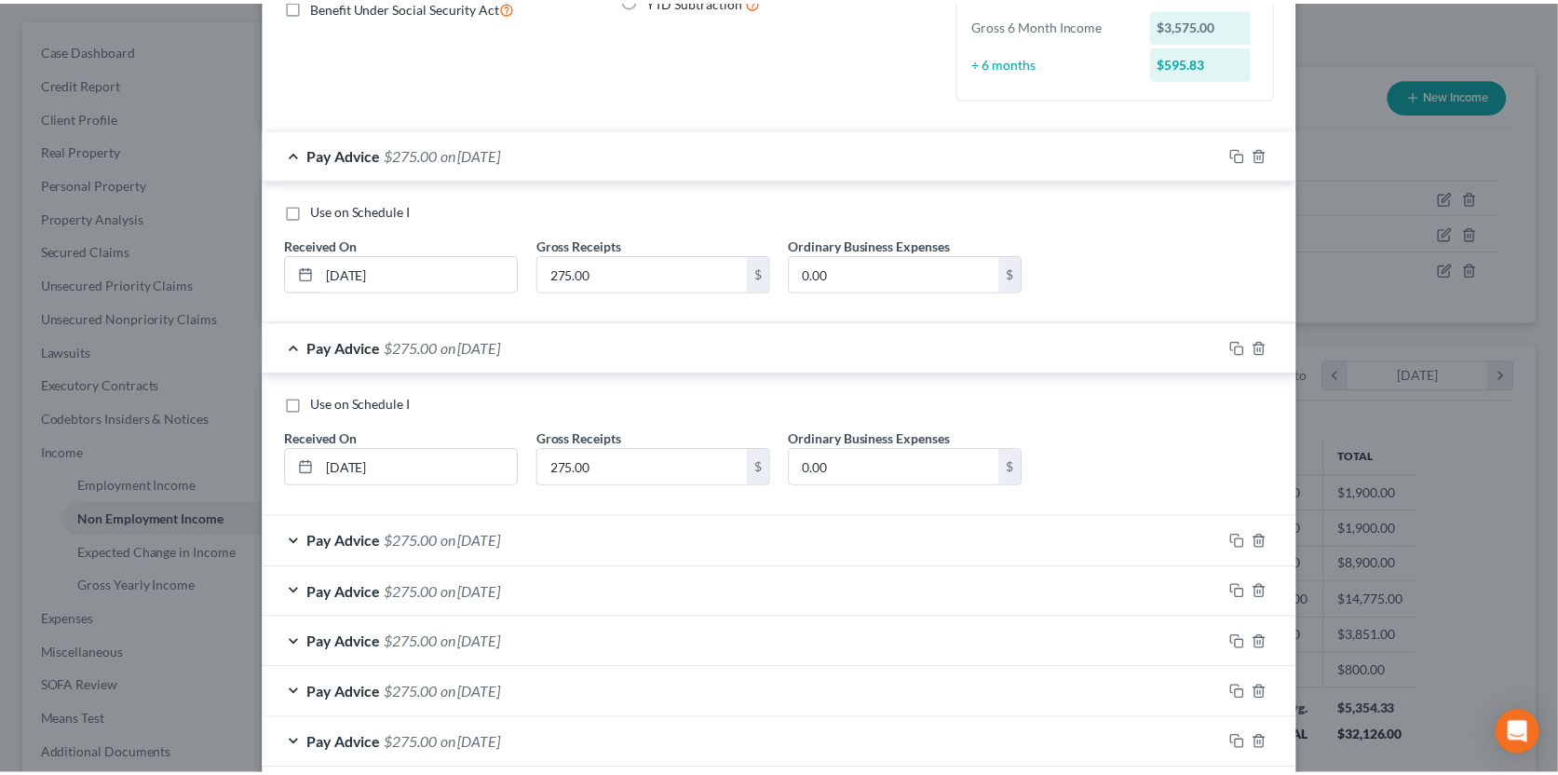
scroll to position [0, 0]
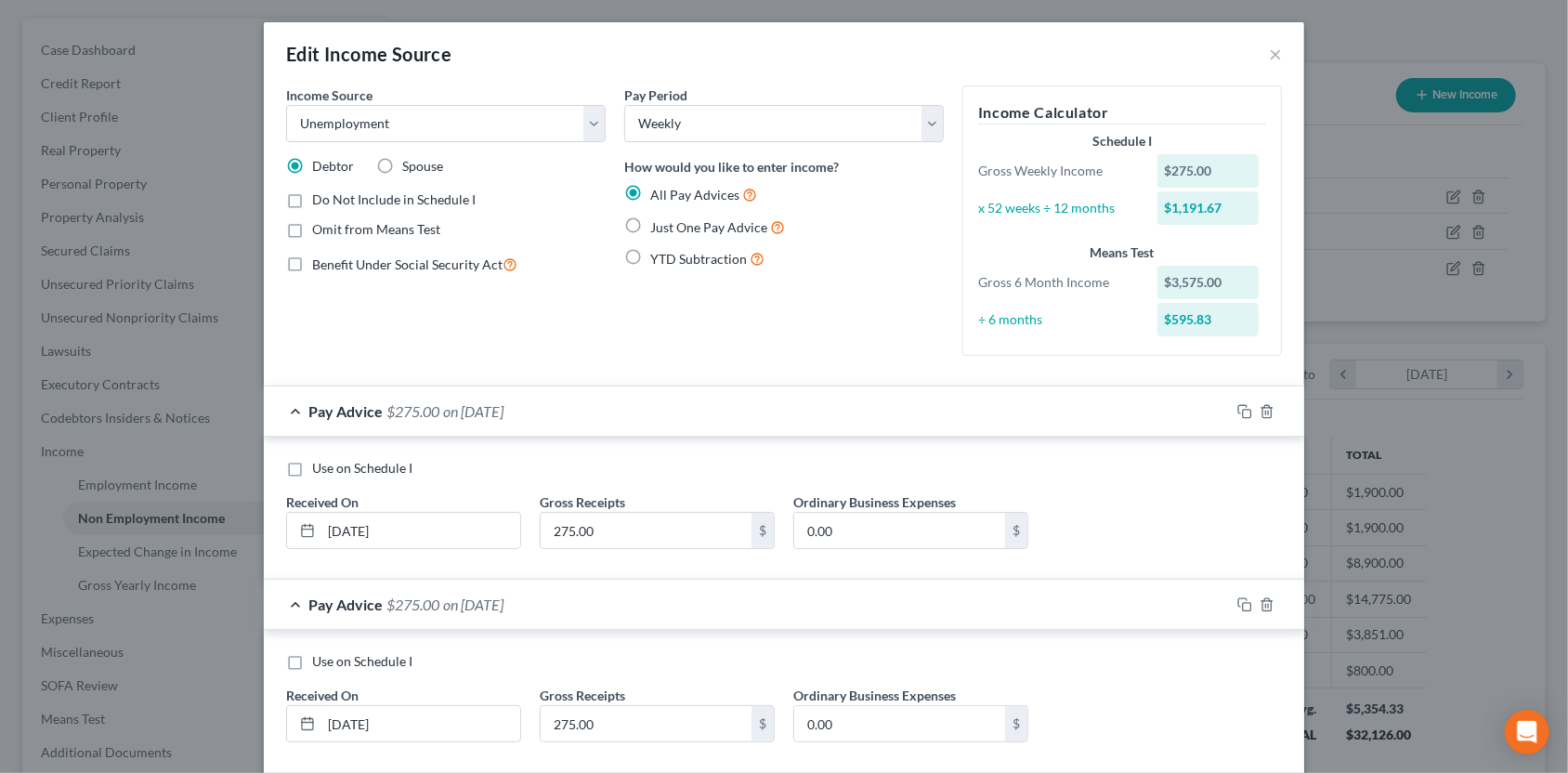
click at [1260, 59] on div "Edit Income Source ×" at bounding box center [783, 53] width 1040 height 63
click at [1269, 49] on button "×" at bounding box center [1275, 54] width 13 height 22
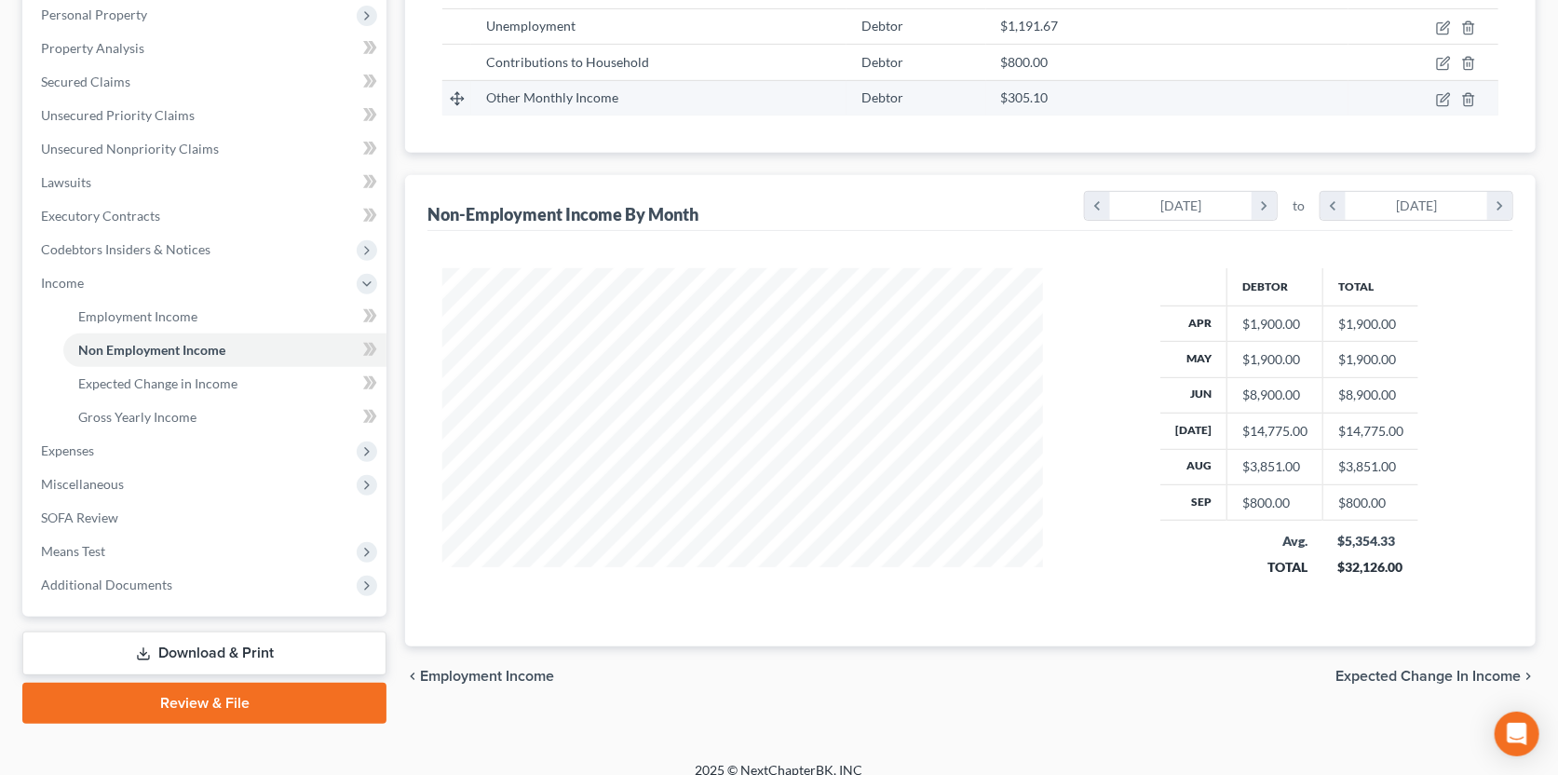
scroll to position [346, 0]
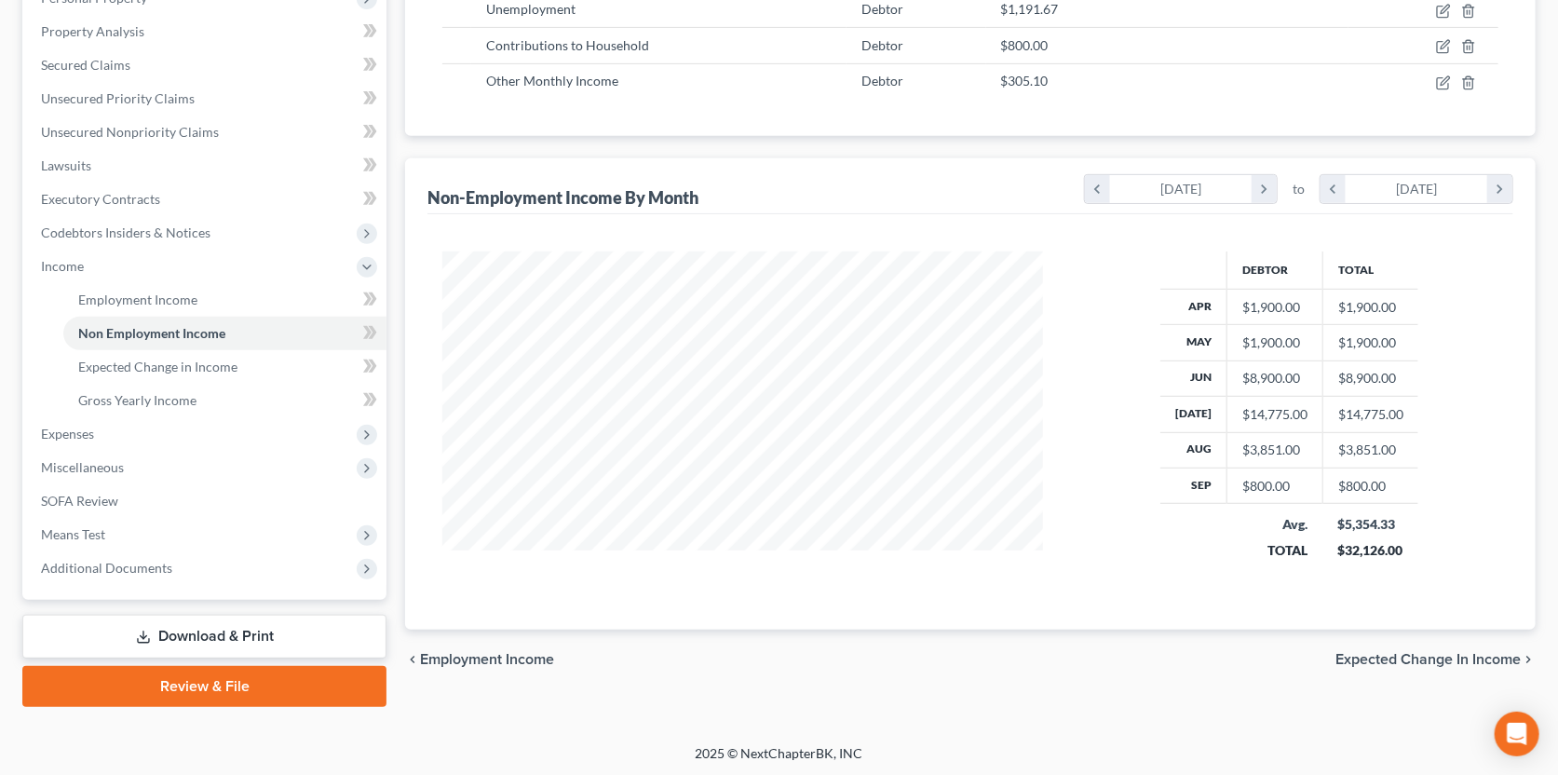
click at [1339, 410] on td "$14,775.00" at bounding box center [1370, 414] width 96 height 35
click at [1298, 413] on div "$14,775.00" at bounding box center [1274, 414] width 65 height 19
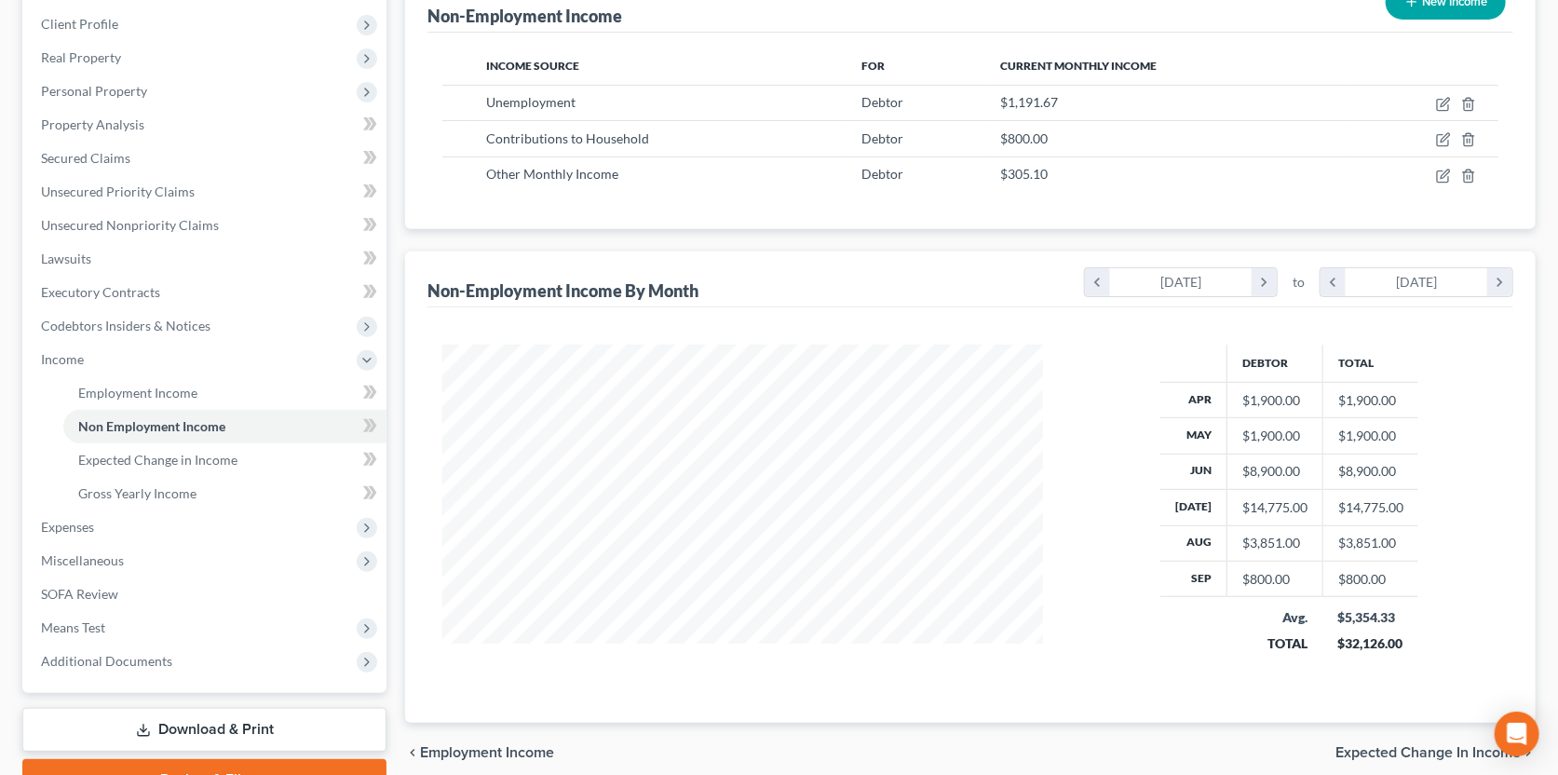
scroll to position [160, 0]
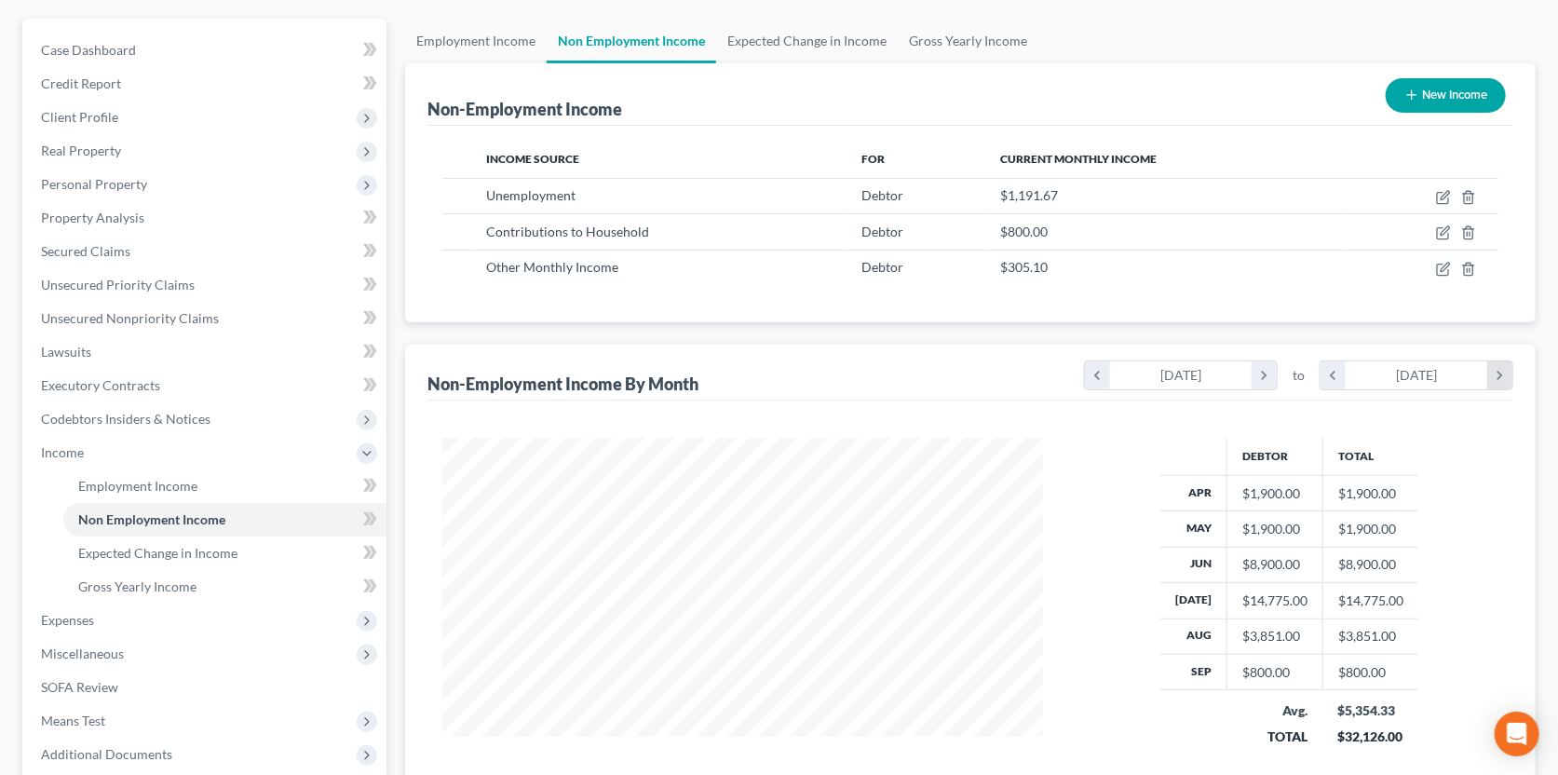
click at [1503, 368] on icon "chevron_right" at bounding box center [1499, 375] width 25 height 28
click at [1332, 373] on icon "chevron_left" at bounding box center [1332, 375] width 25 height 28
click at [1197, 487] on th "Apr" at bounding box center [1193, 492] width 67 height 35
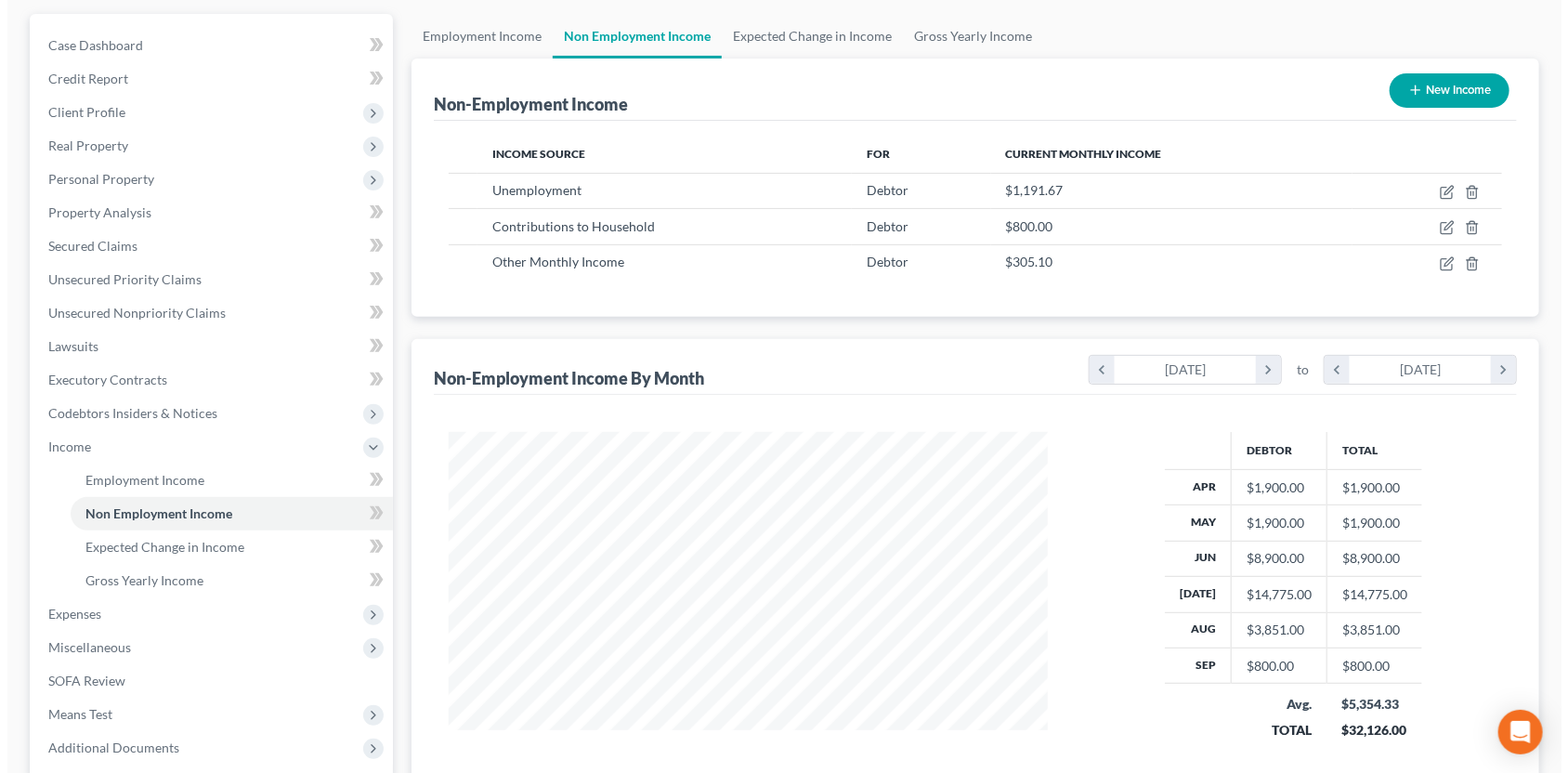
scroll to position [160, 0]
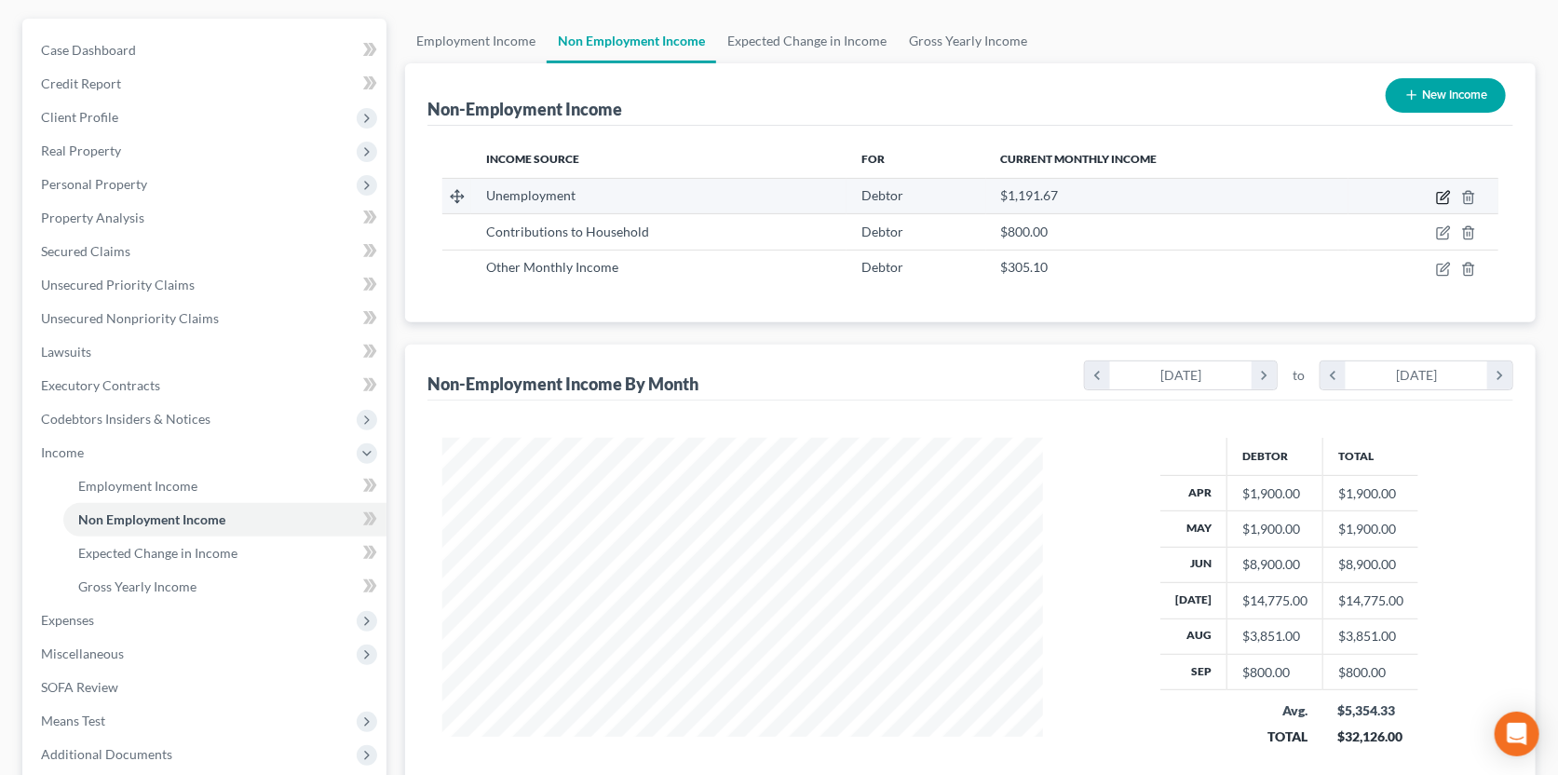
click at [1443, 193] on icon "button" at bounding box center [1442, 198] width 11 height 11
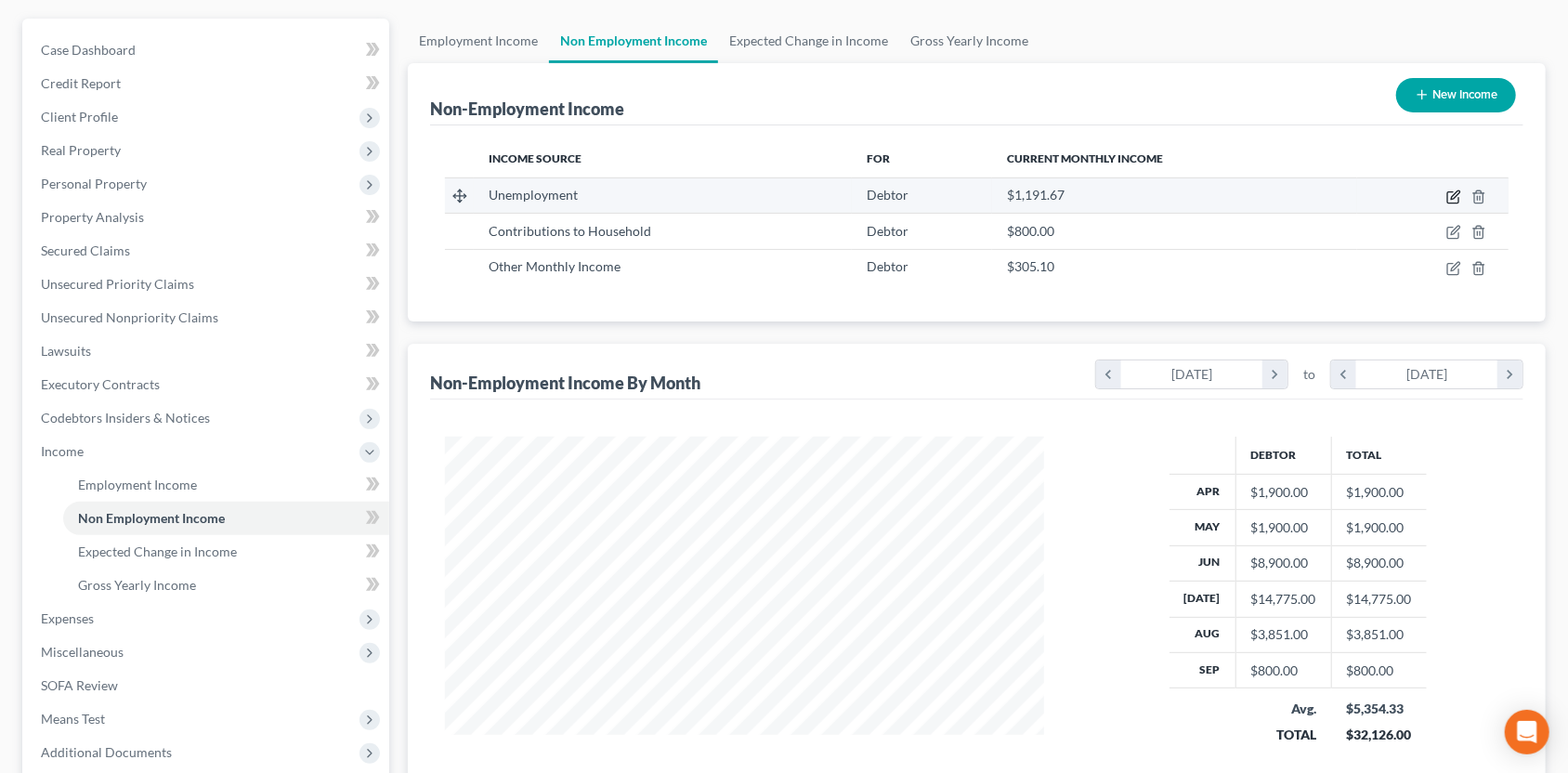
select select "0"
select select "3"
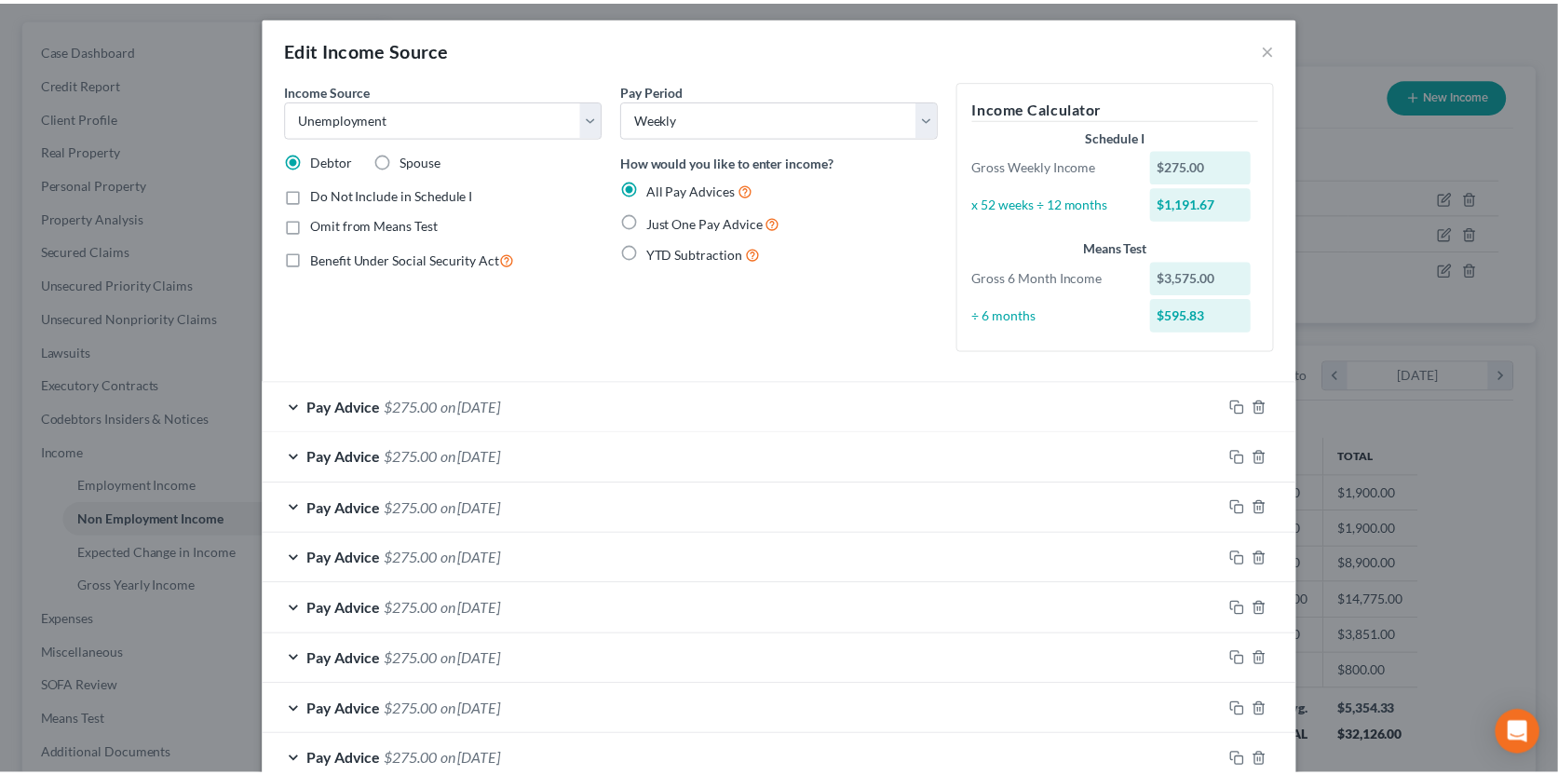
scroll to position [0, 0]
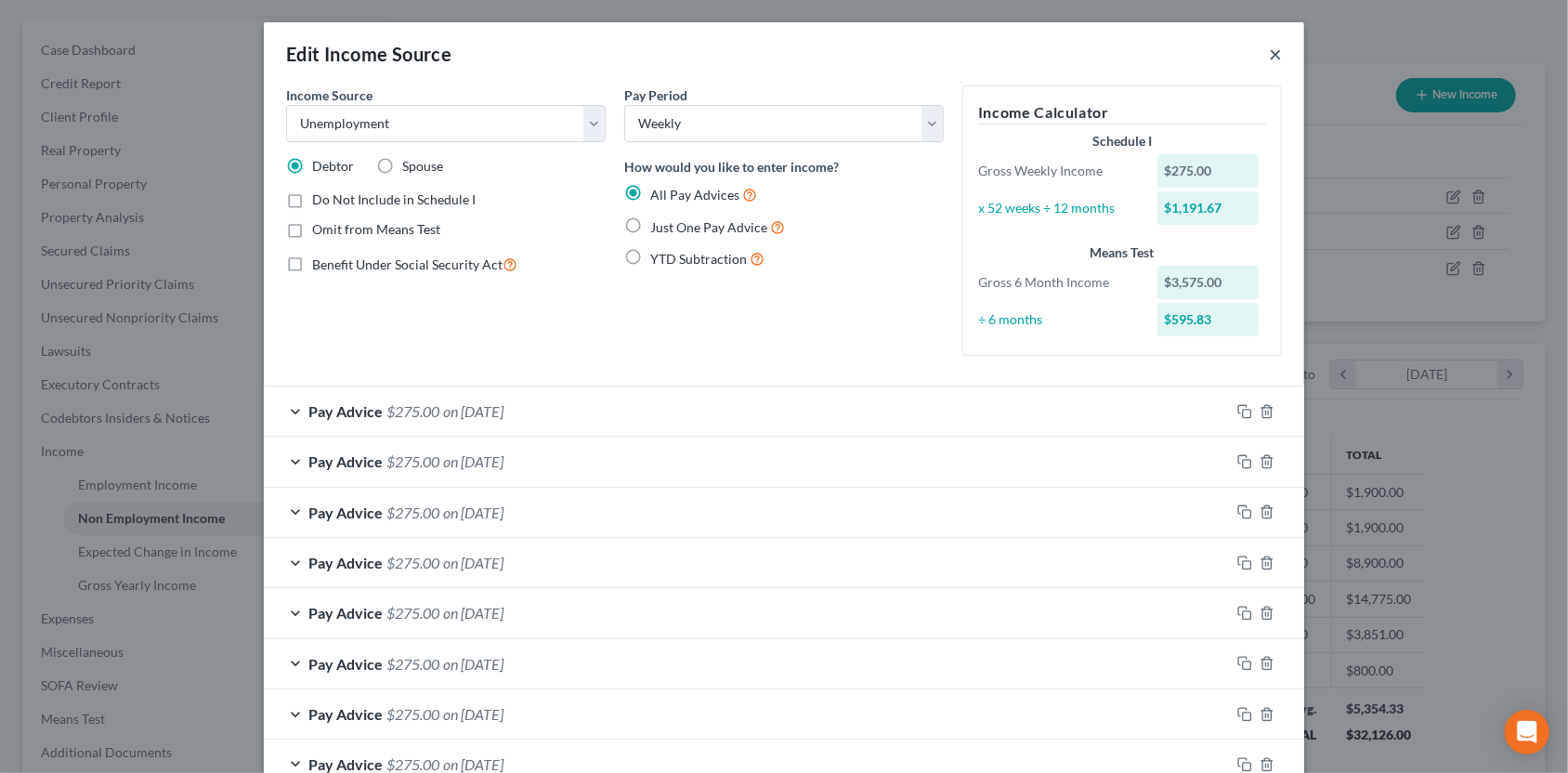
click at [1269, 56] on button "×" at bounding box center [1275, 54] width 13 height 22
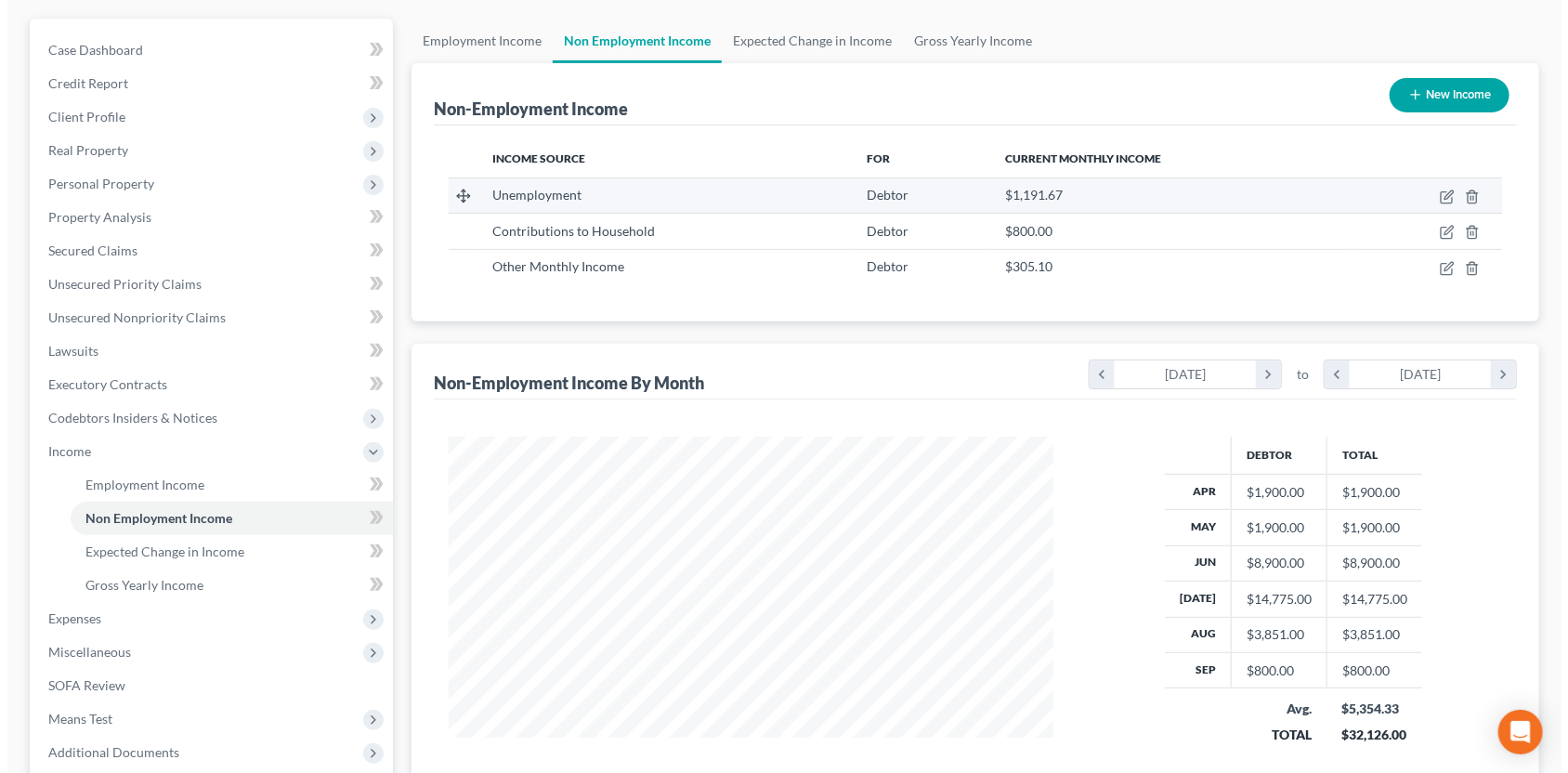
scroll to position [928484, 928214]
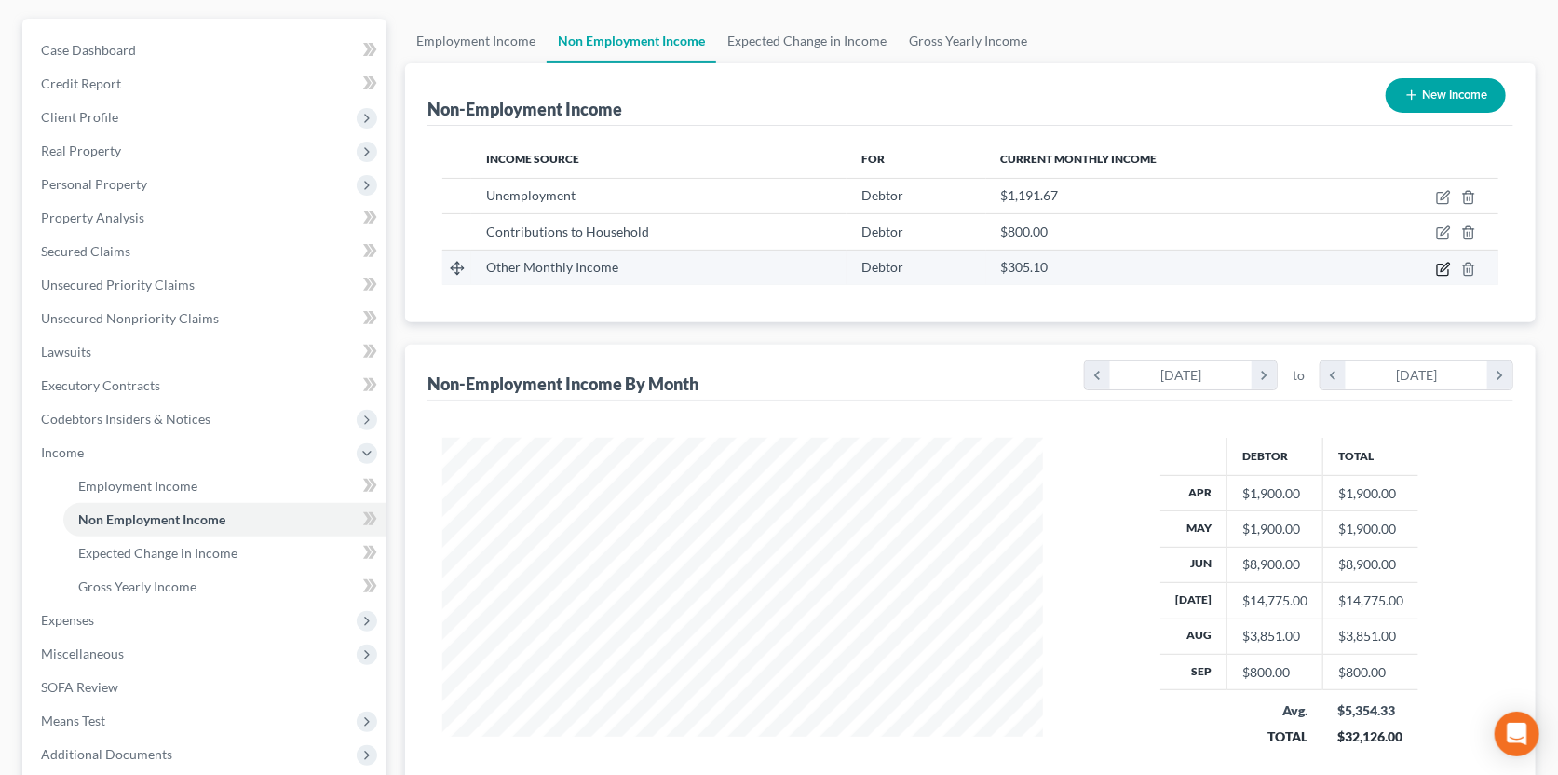
click at [1436, 264] on icon "button" at bounding box center [1443, 269] width 15 height 15
select select "13"
select select "0"
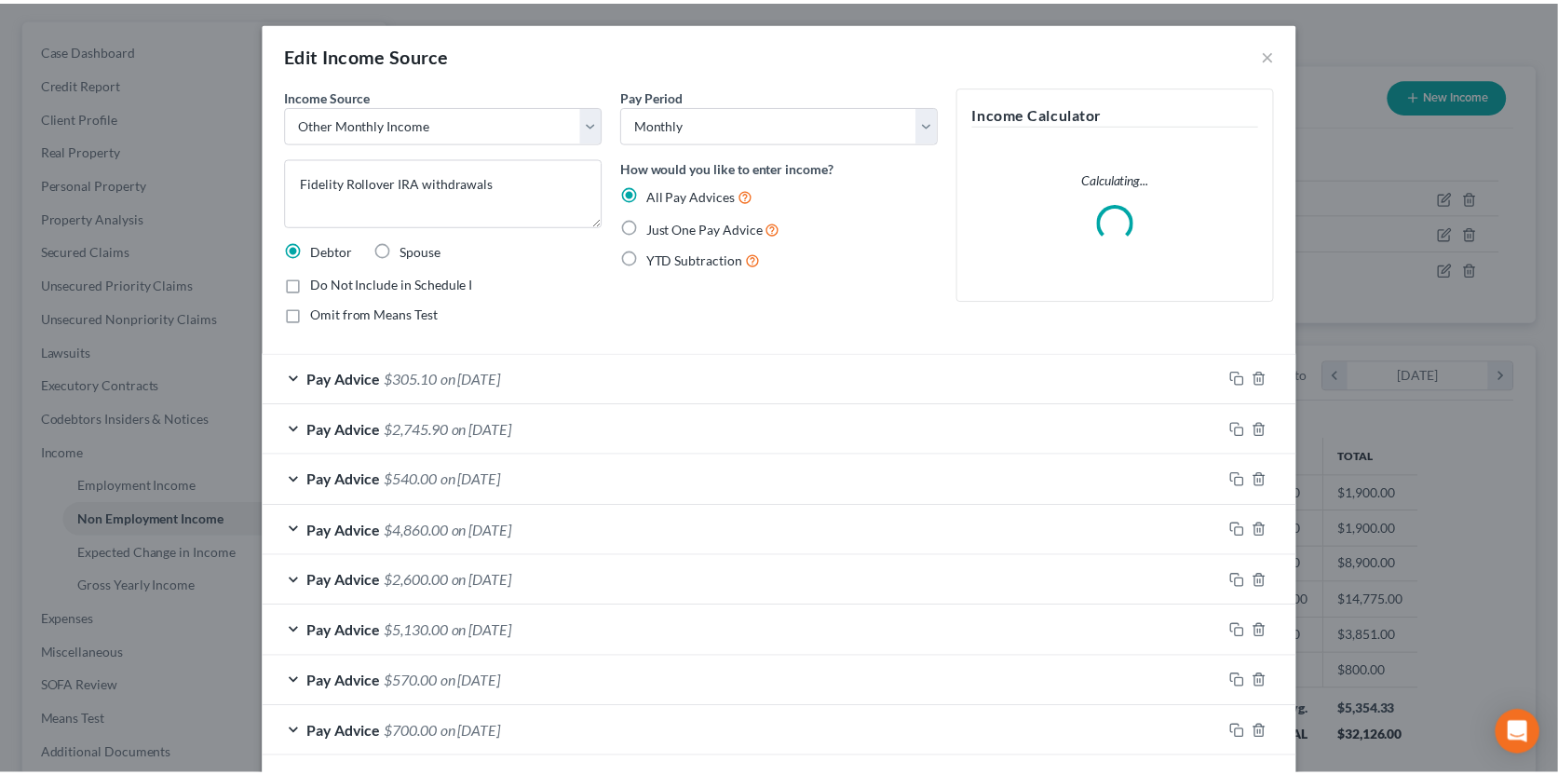
scroll to position [332, 643]
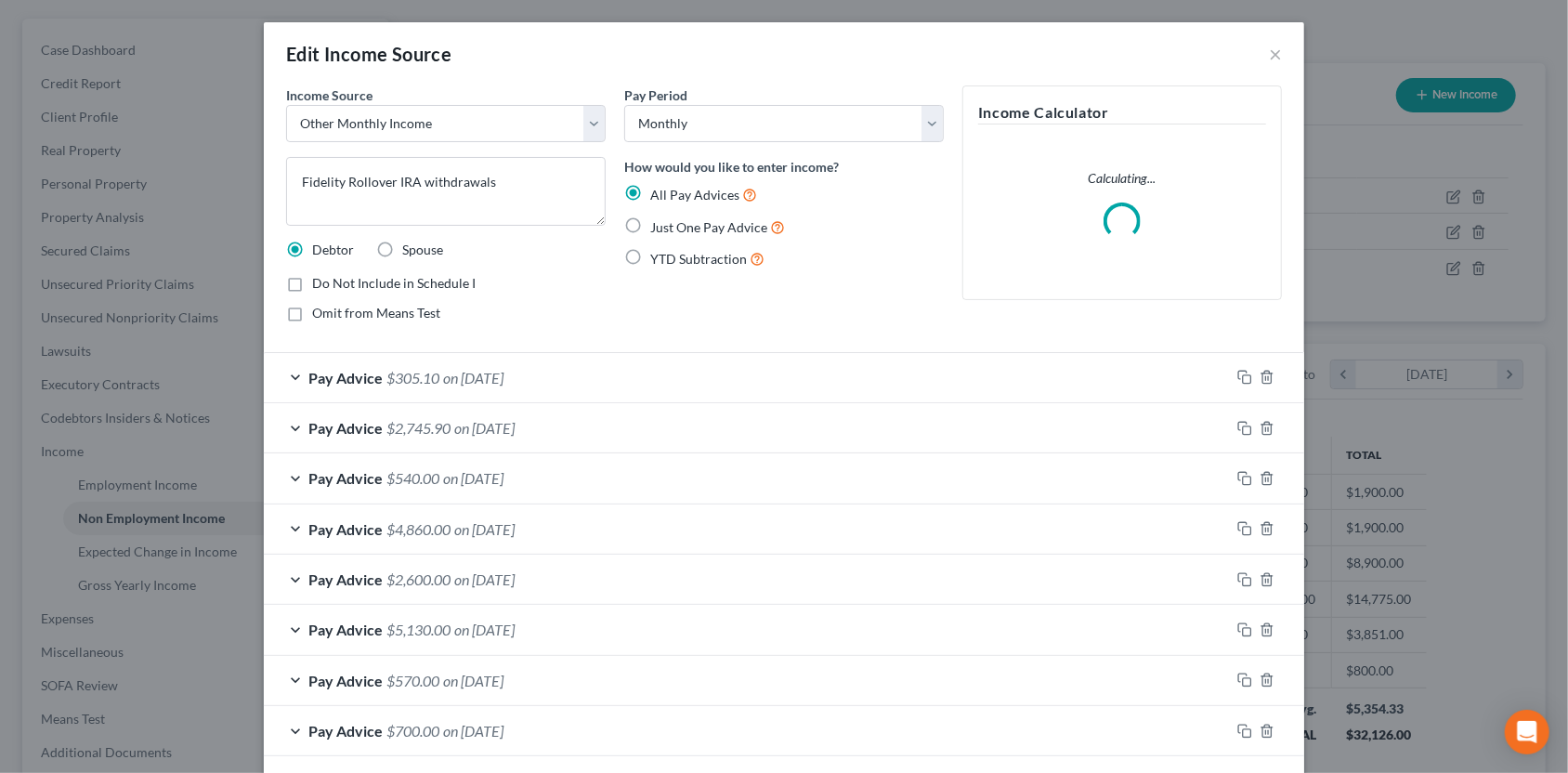
click at [334, 382] on span "Pay Advice" at bounding box center [345, 378] width 74 height 18
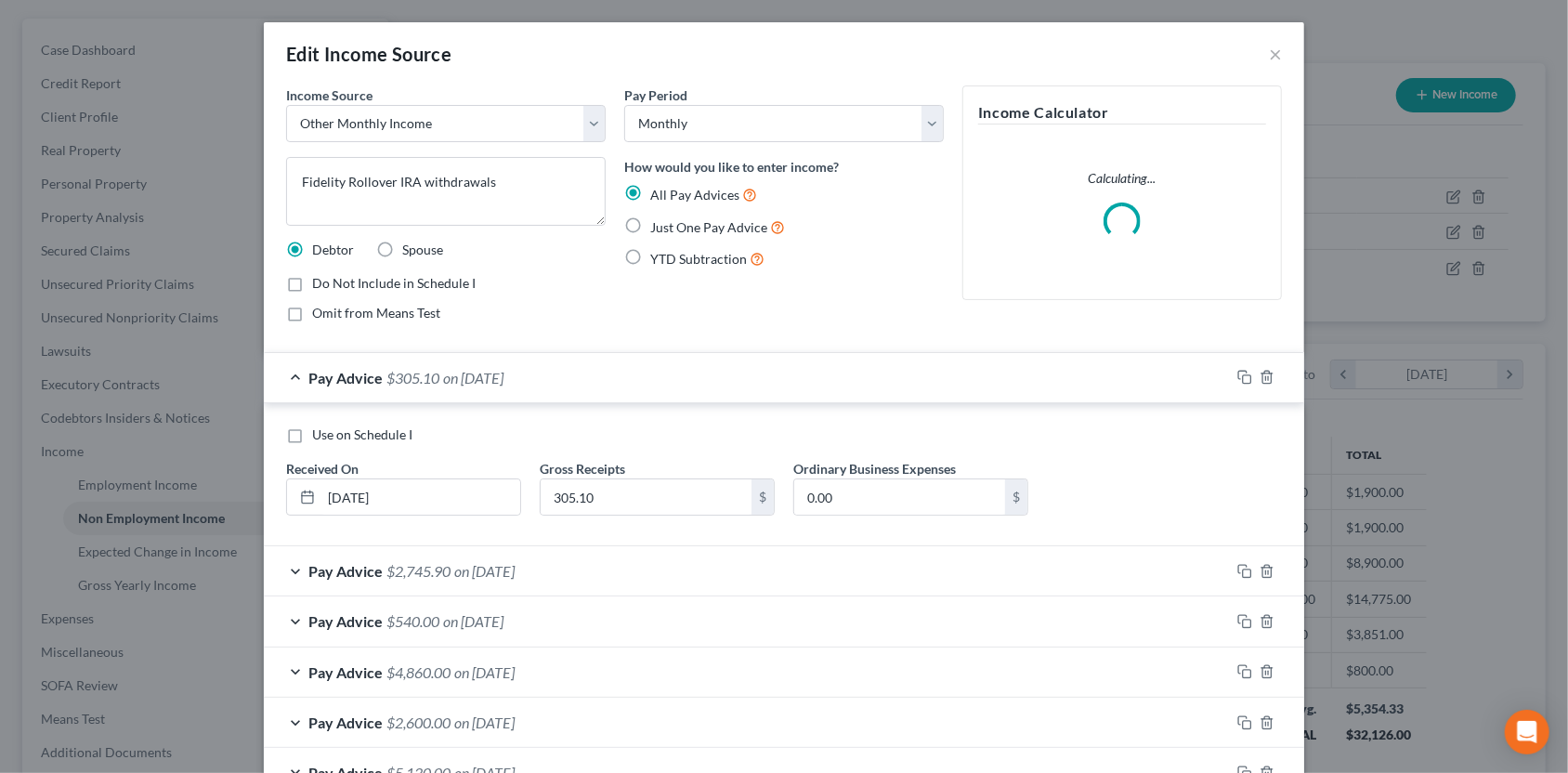
click at [317, 383] on span "Pay Advice" at bounding box center [345, 378] width 74 height 18
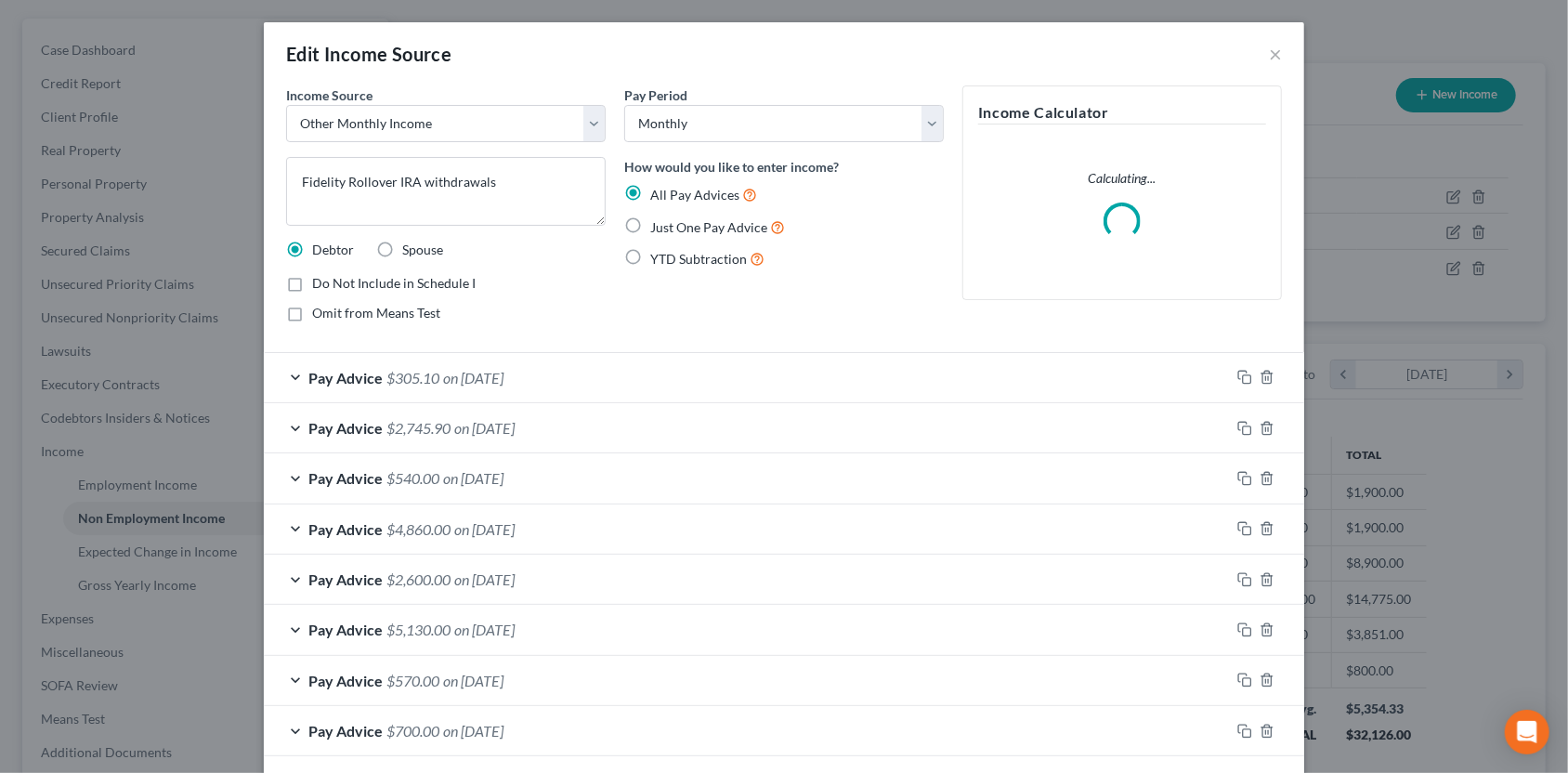
click at [291, 425] on div "Pay Advice $2,745.90 on [DATE]" at bounding box center [746, 427] width 966 height 49
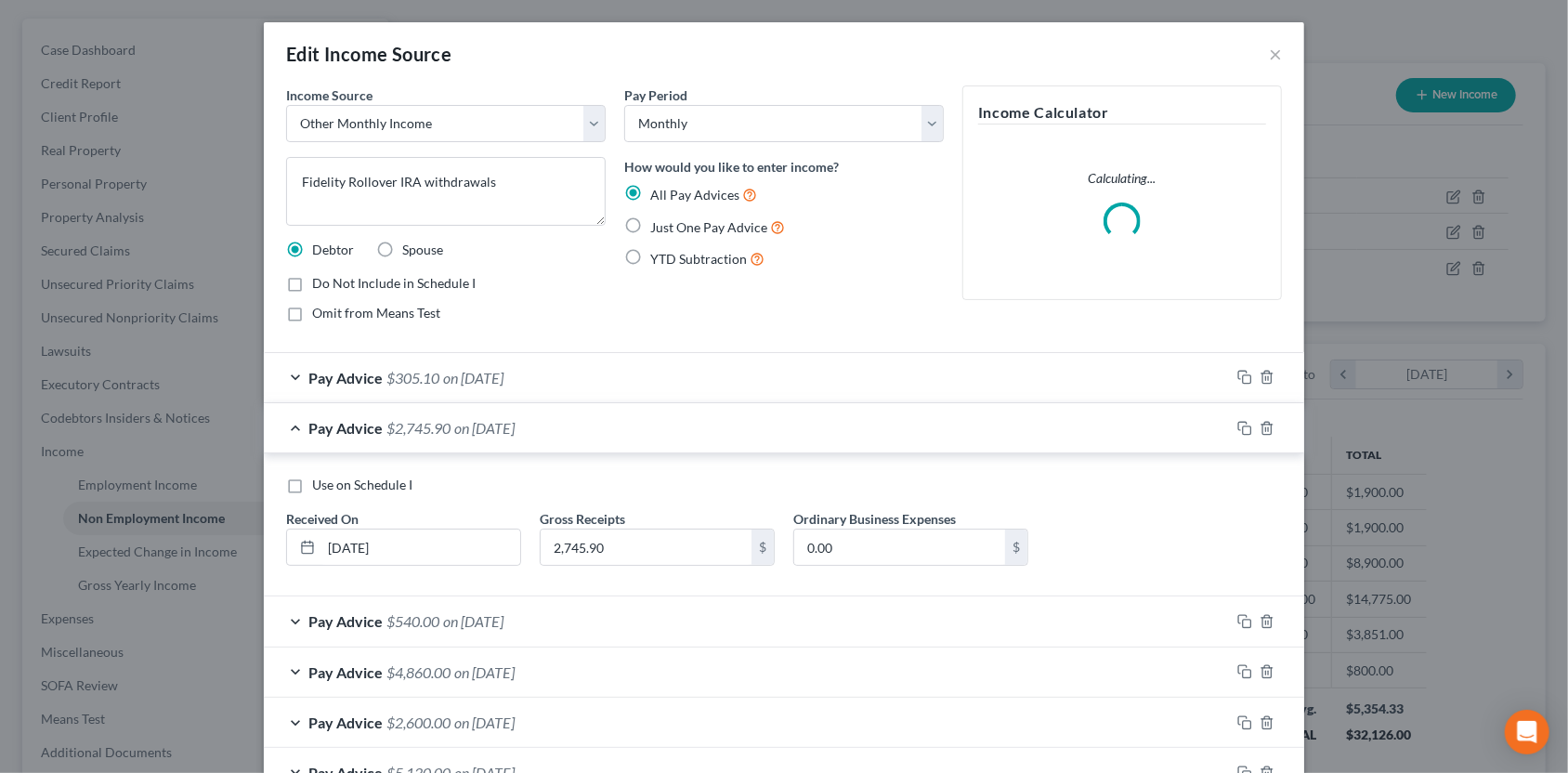
click at [291, 425] on div "Pay Advice $2,745.90 on [DATE]" at bounding box center [746, 427] width 966 height 49
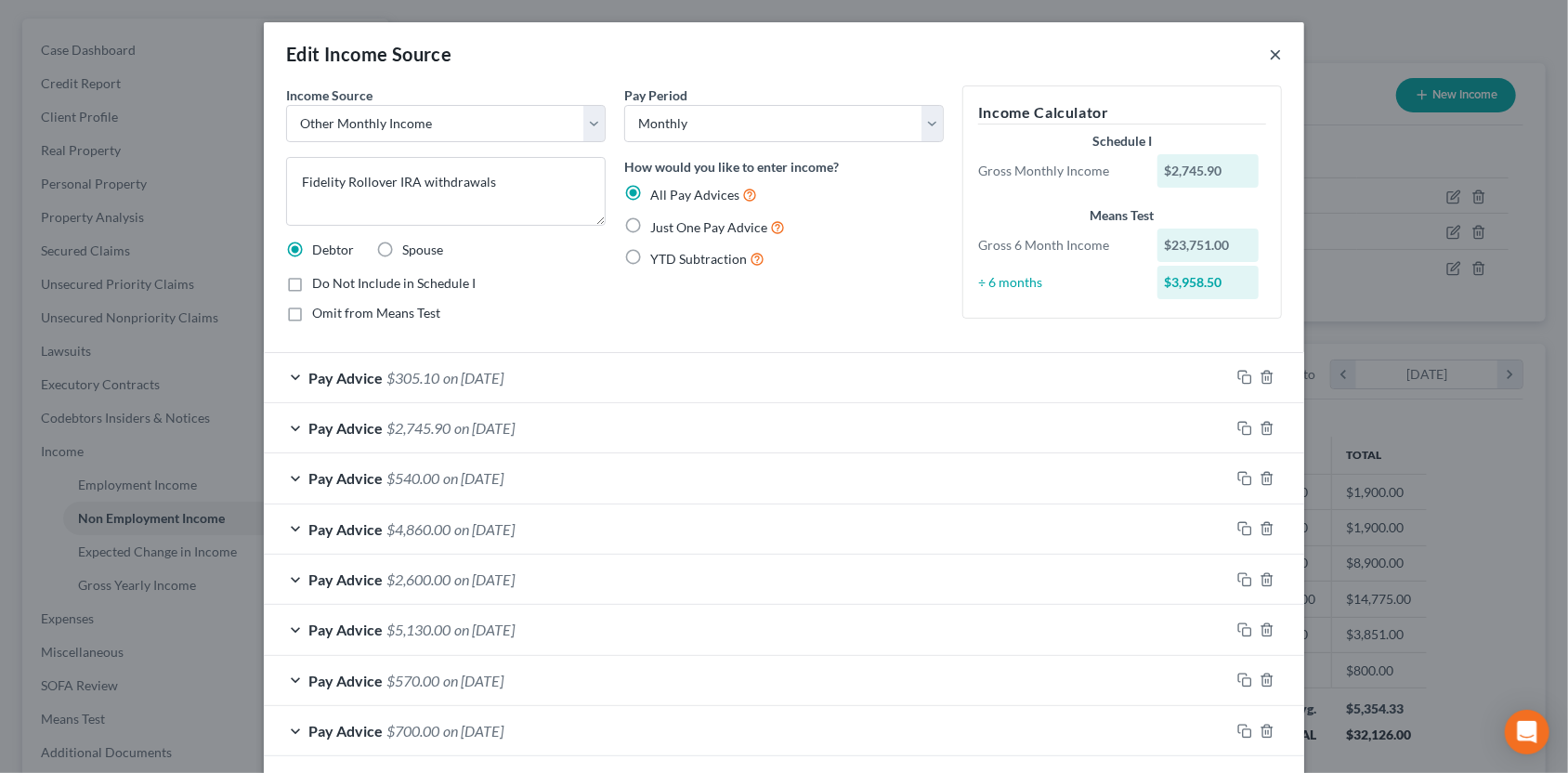
click at [1272, 54] on button "×" at bounding box center [1275, 54] width 13 height 22
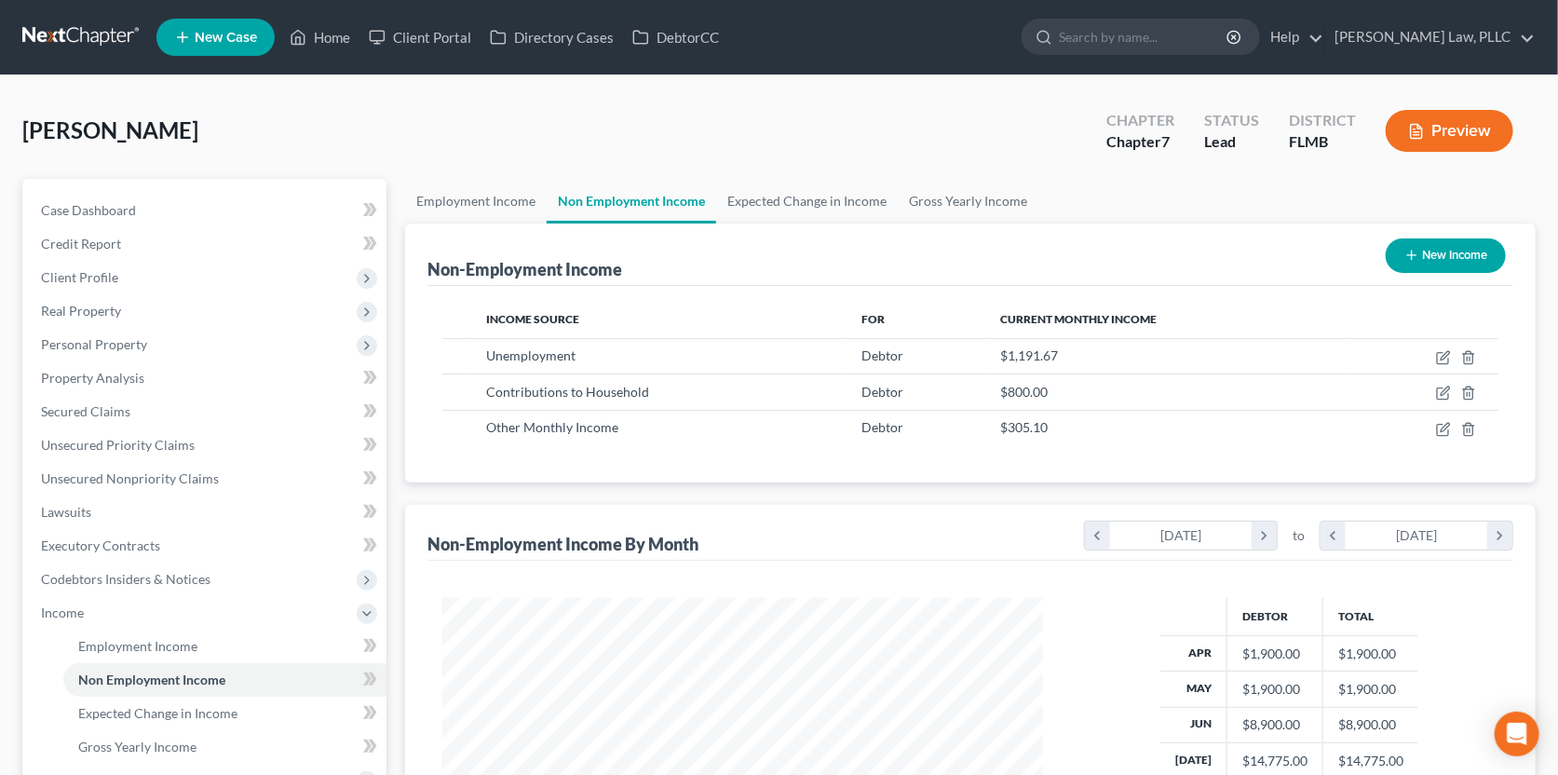
scroll to position [0, 0]
click at [513, 193] on link "Employment Income" at bounding box center [476, 201] width 142 height 45
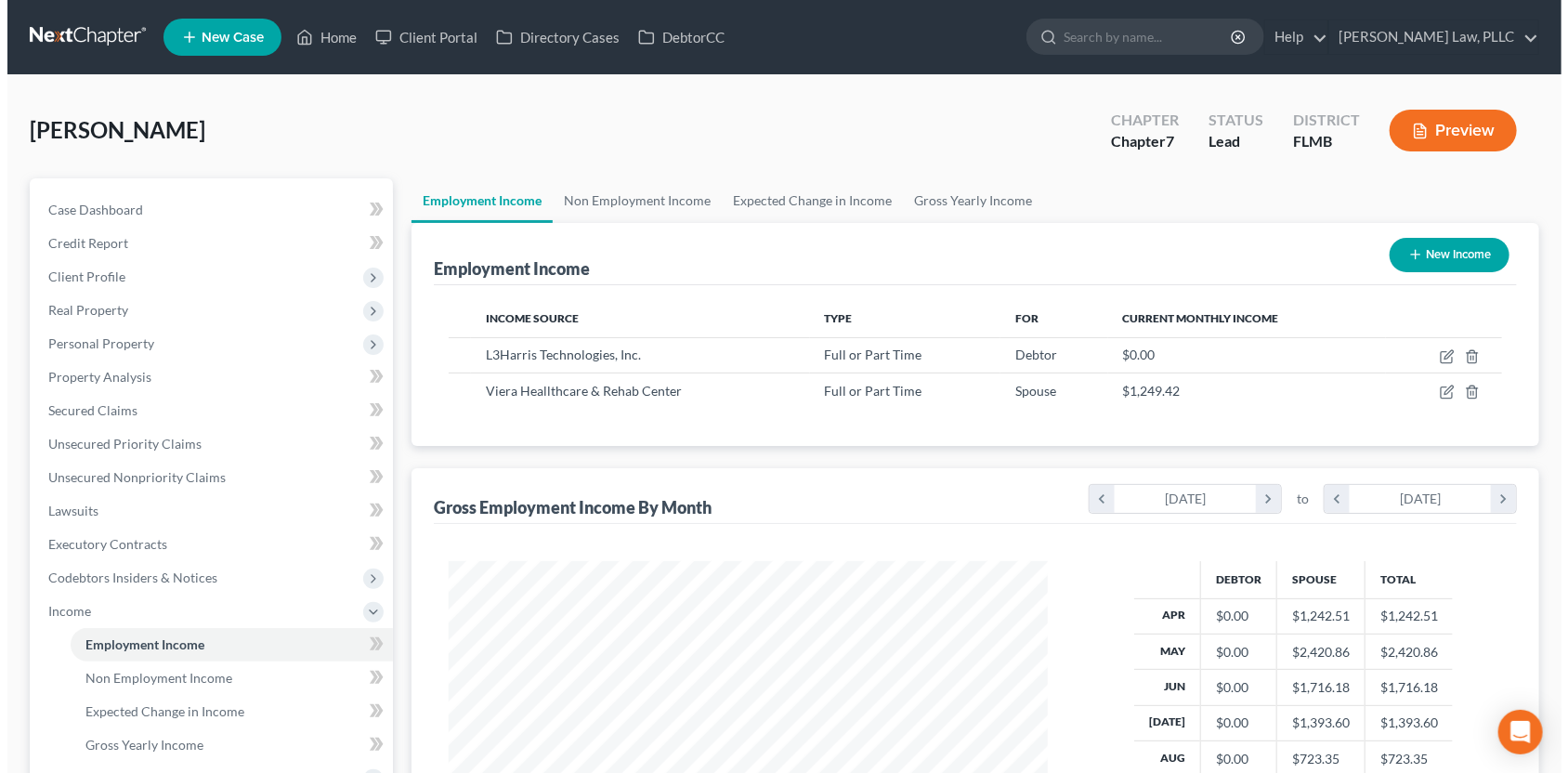
scroll to position [331, 635]
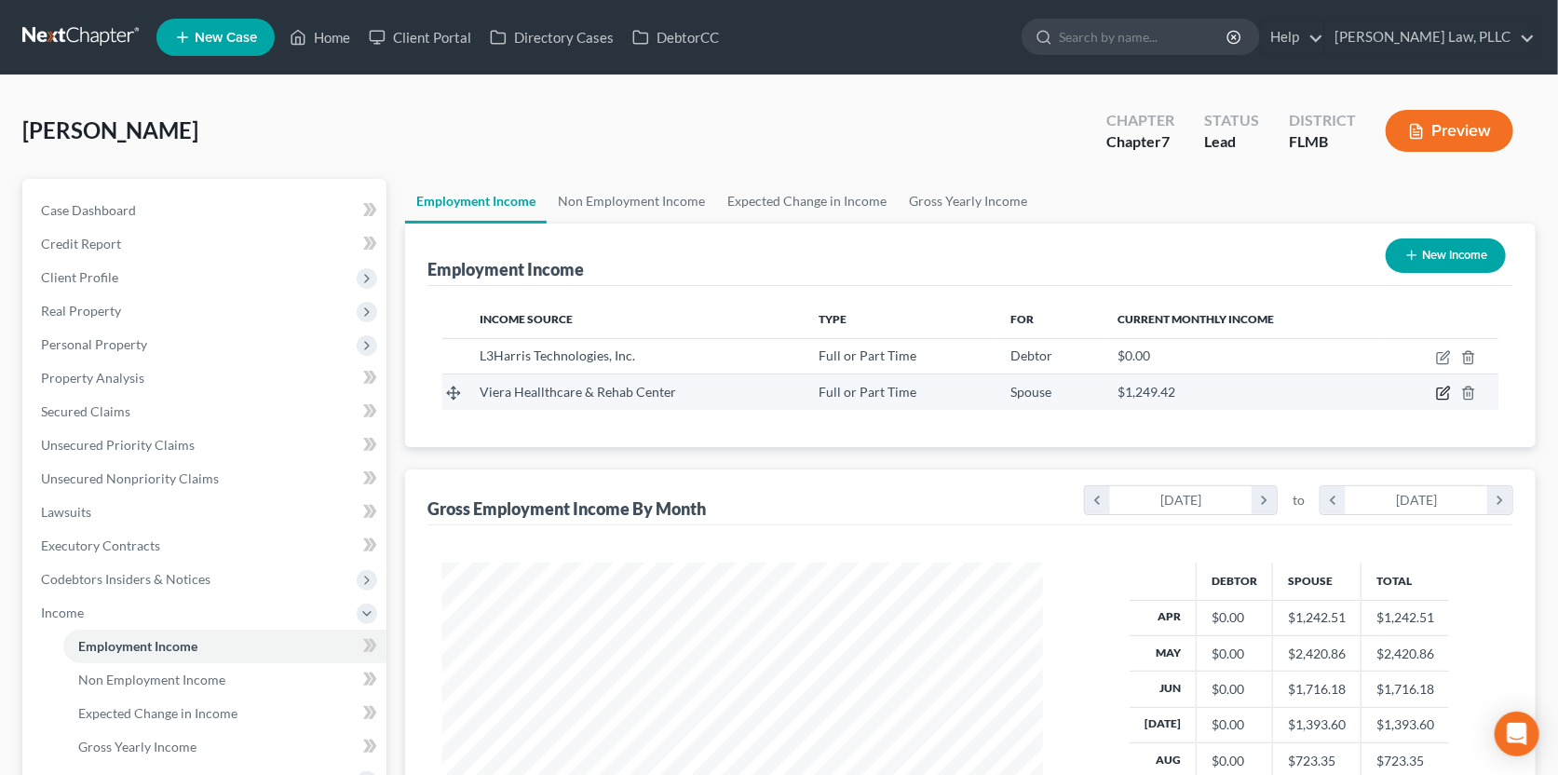
click at [1442, 389] on icon "button" at bounding box center [1443, 393] width 15 height 15
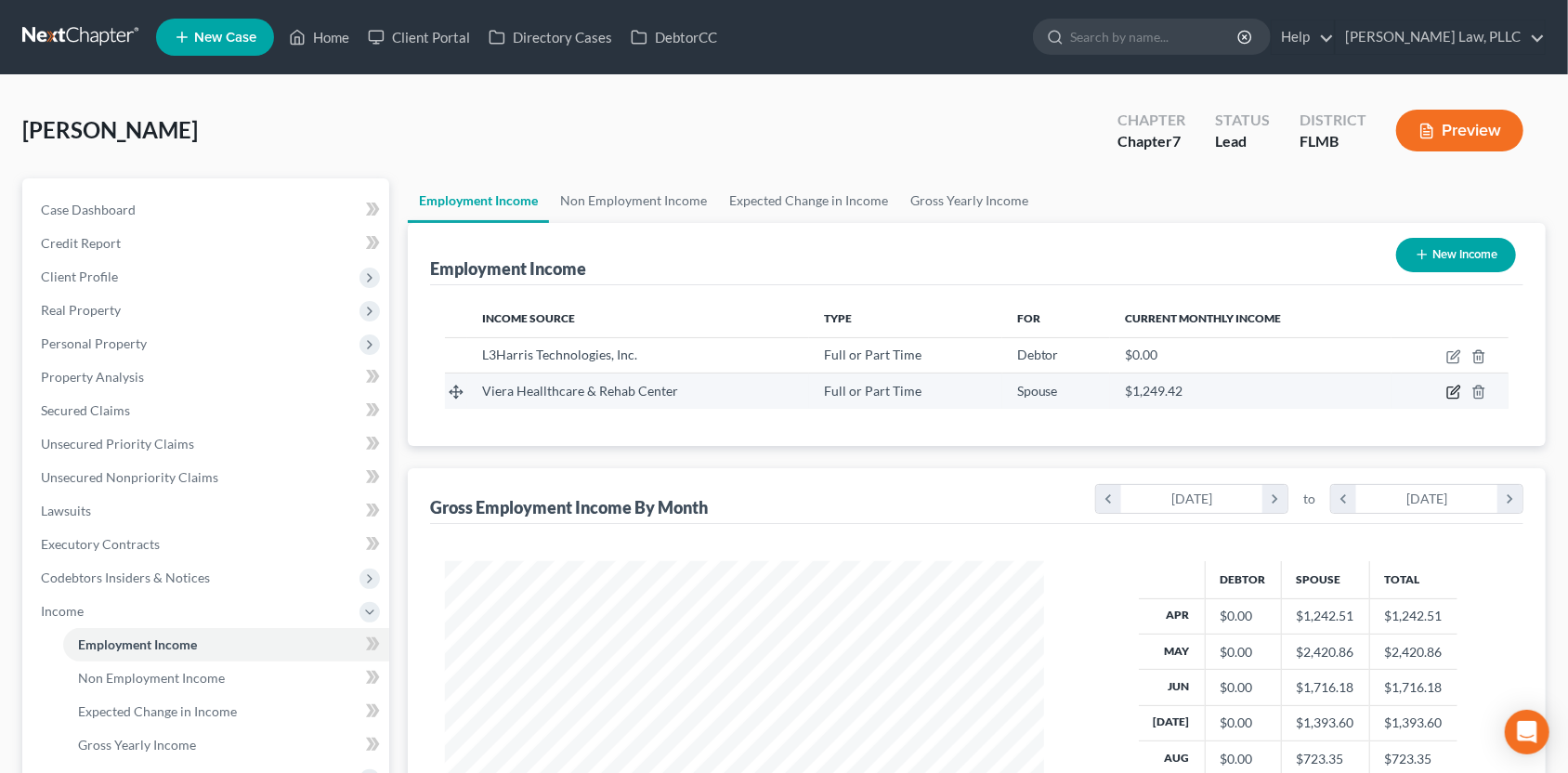
select select "0"
select select "9"
select select "2"
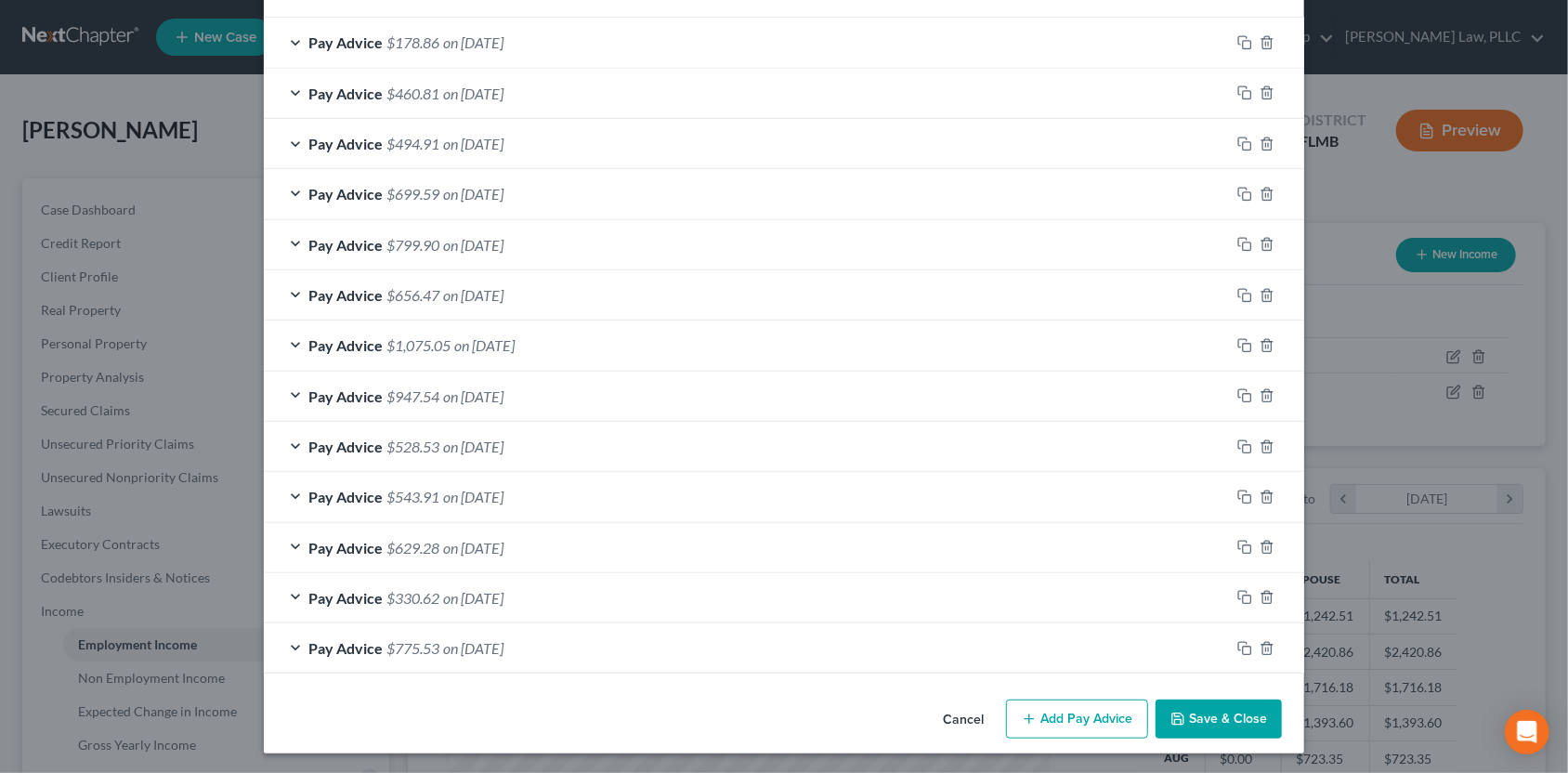
scroll to position [518, 0]
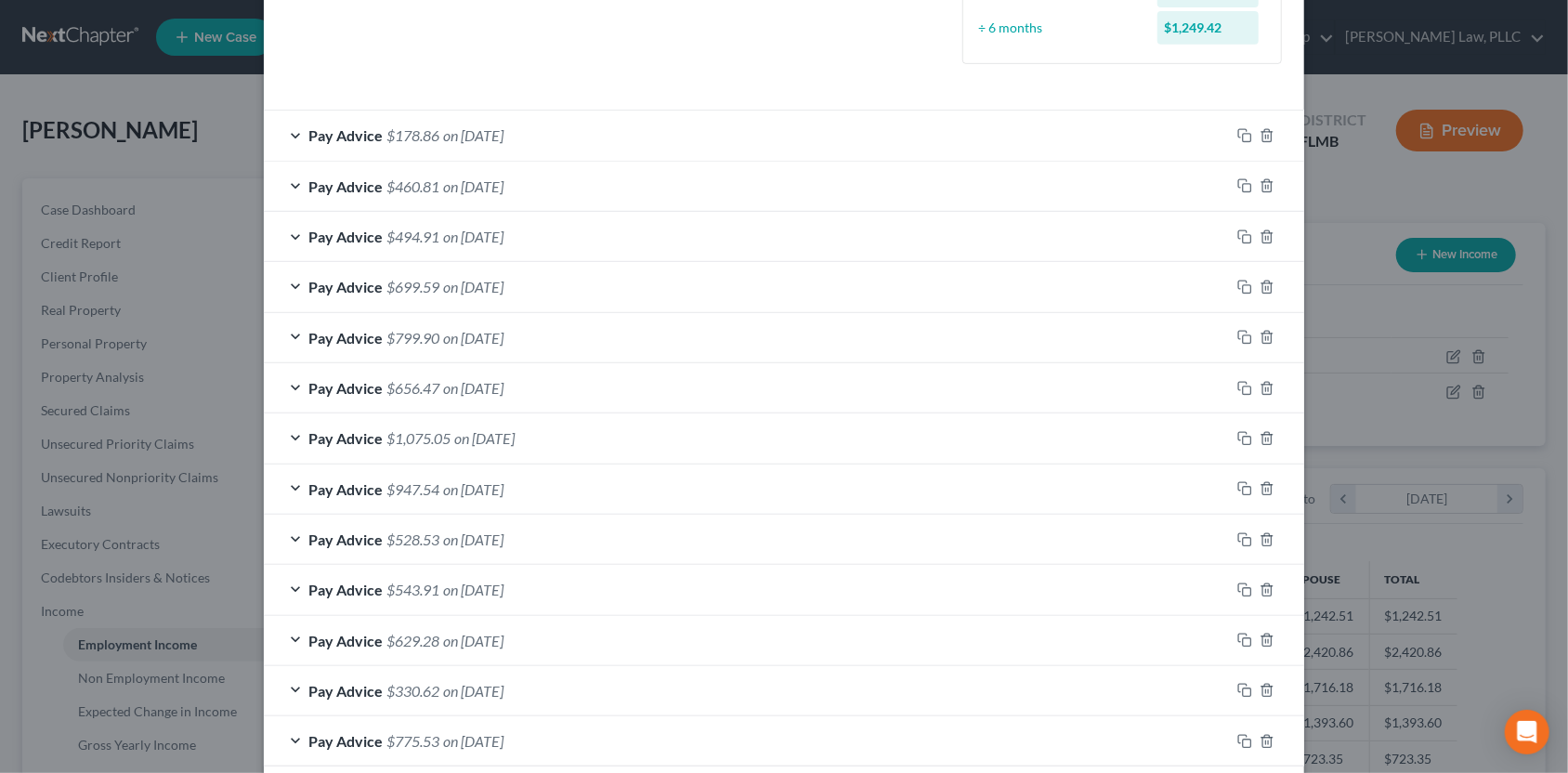
click at [325, 135] on span "Pay Advice" at bounding box center [345, 136] width 74 height 18
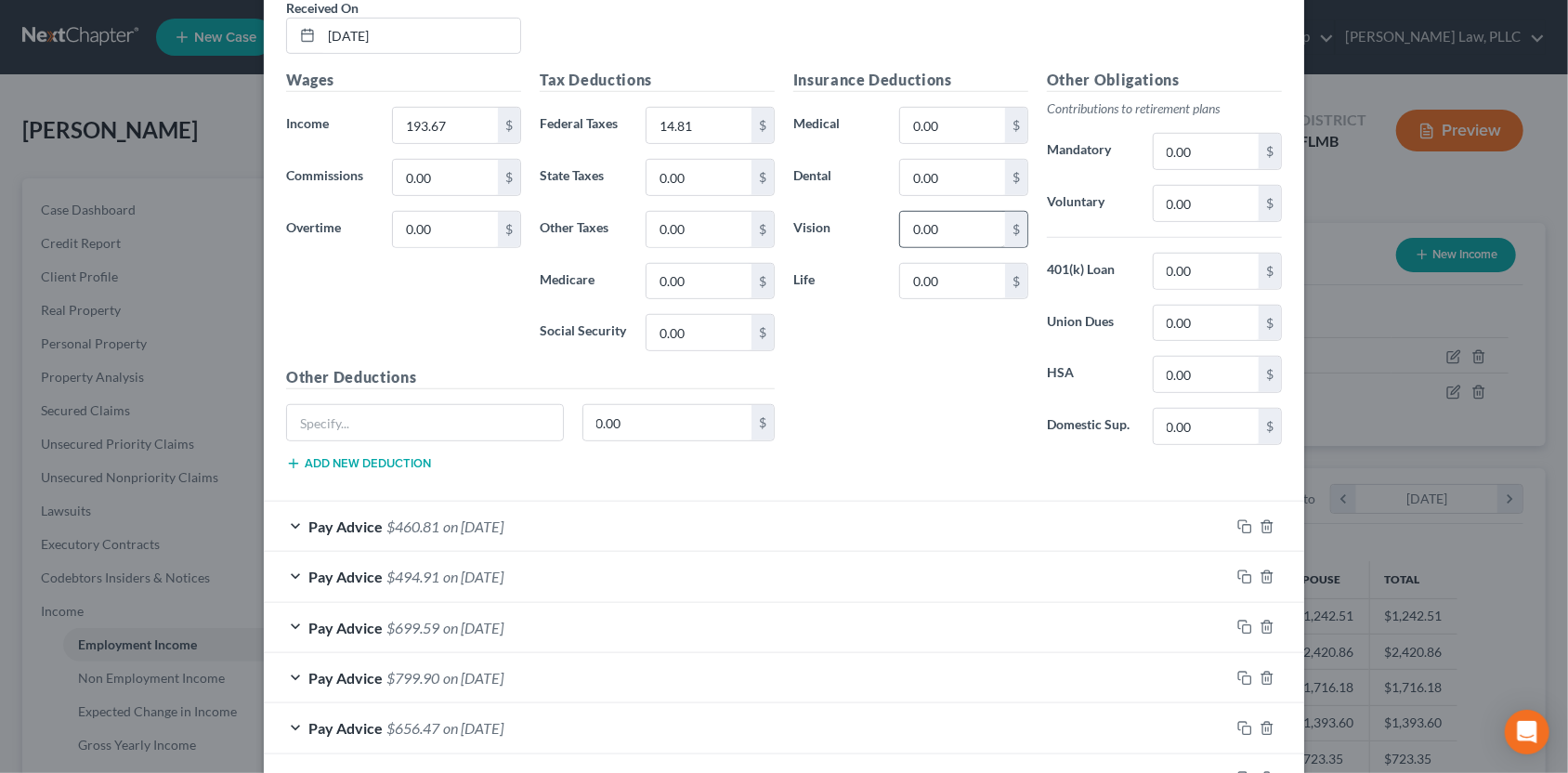
scroll to position [703, 0]
click at [680, 532] on div "Pay Advice $460.81 on [DATE]" at bounding box center [746, 526] width 966 height 49
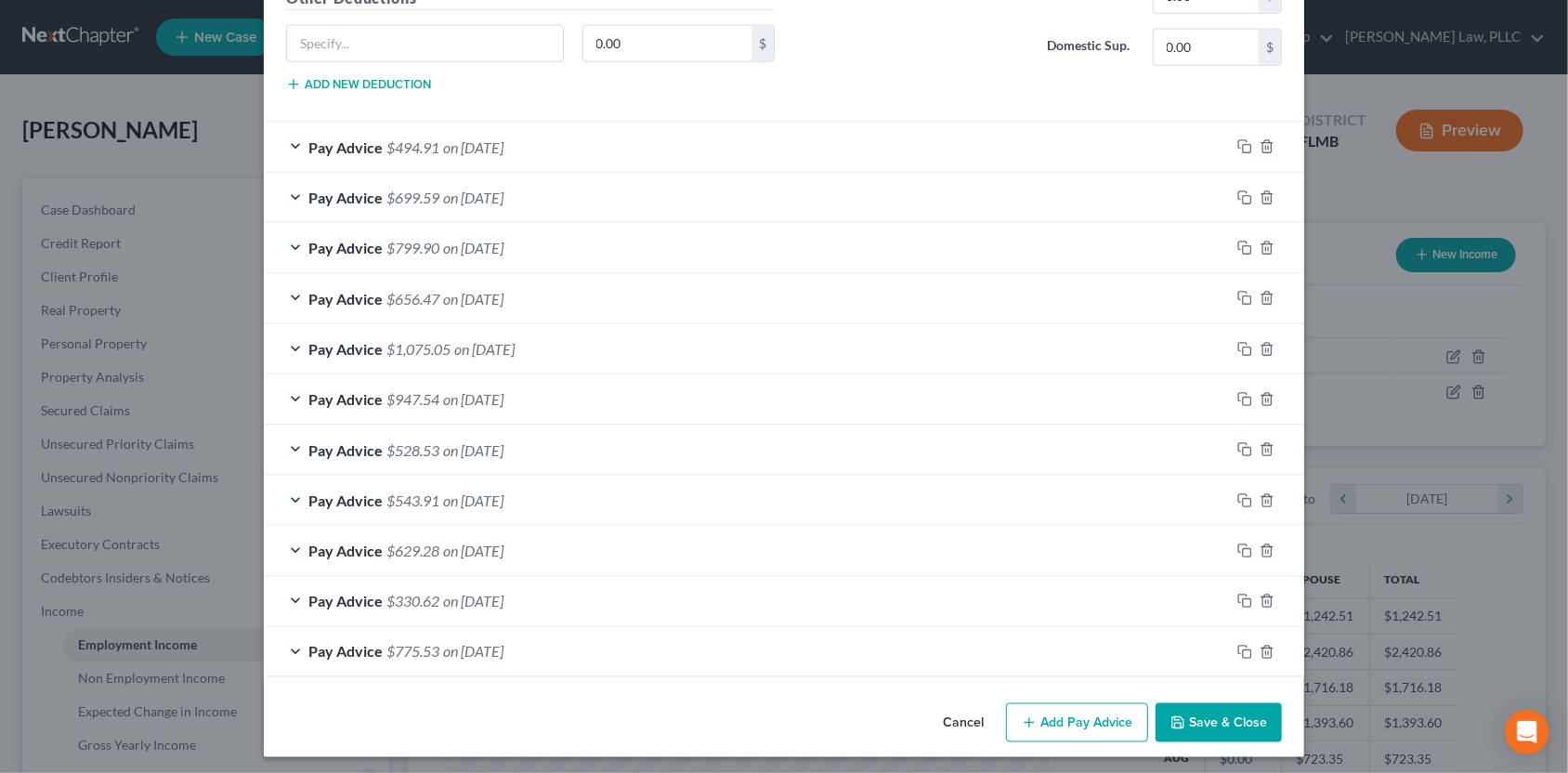
click at [1042, 695] on div "Cancel Add Pay Advice Save & Close" at bounding box center [783, 725] width 1040 height 61
click at [1044, 714] on button "Add Pay Advice" at bounding box center [1077, 722] width 142 height 39
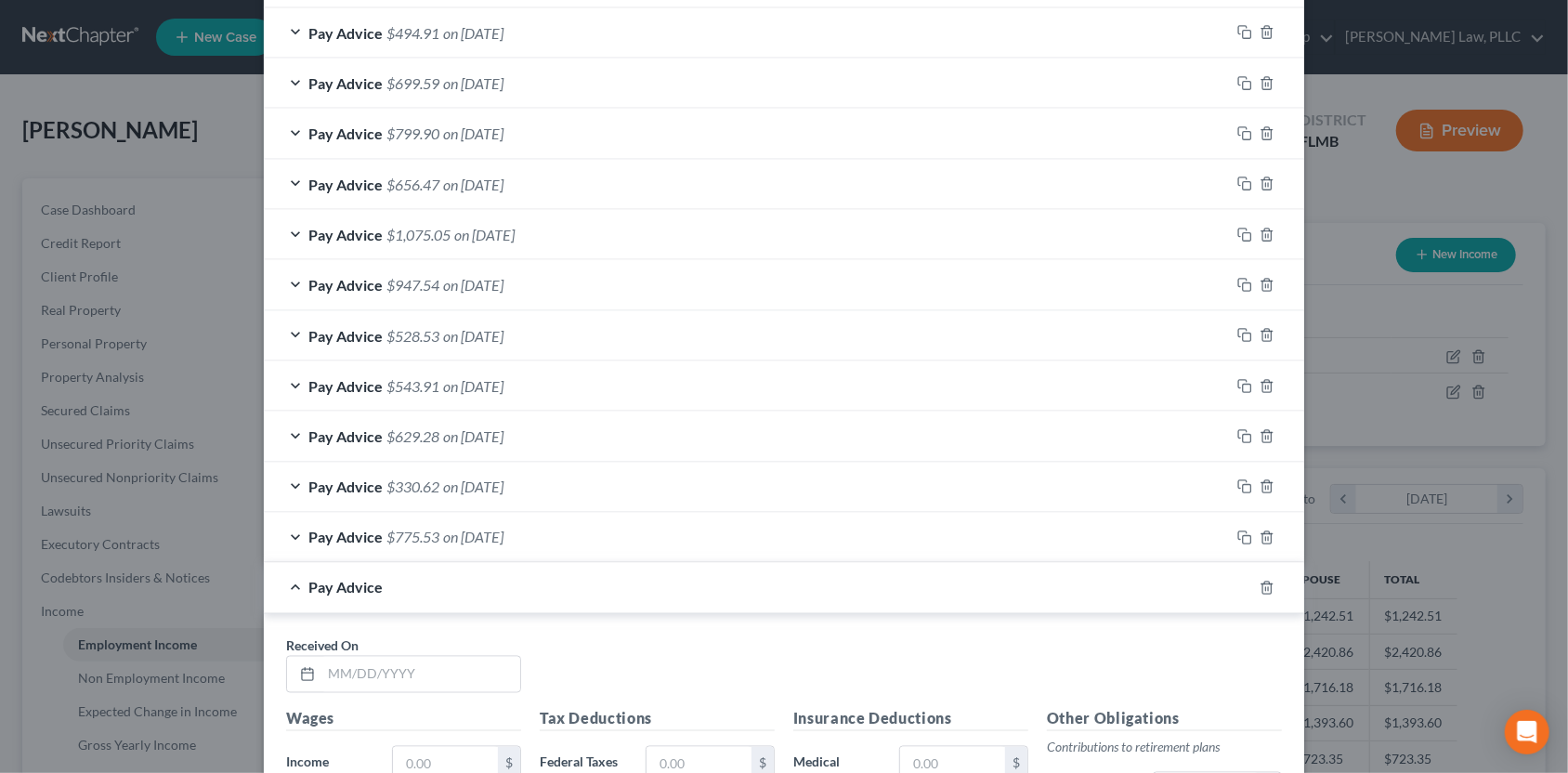
scroll to position [1938, 0]
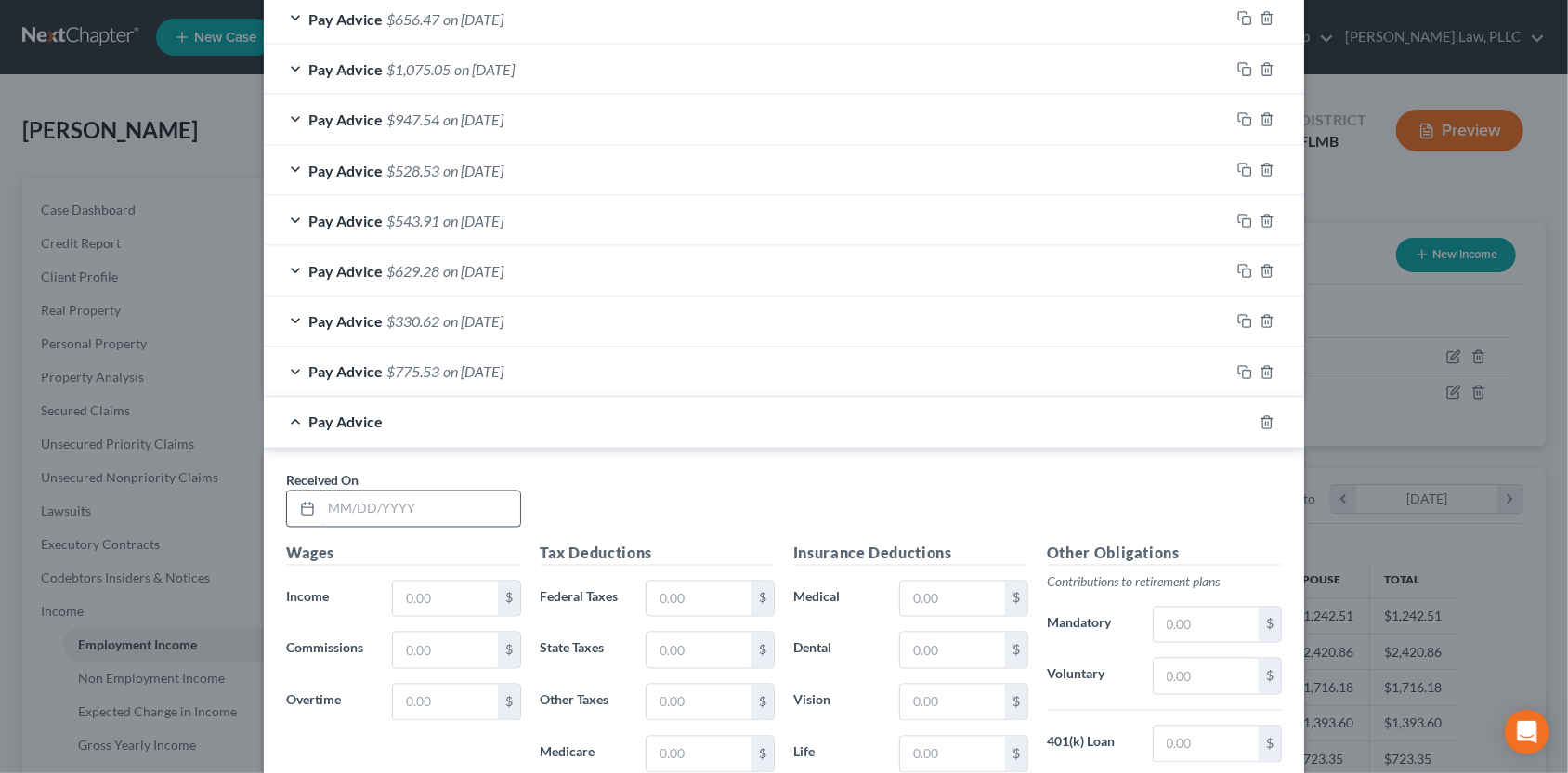
click at [452, 498] on input "text" at bounding box center [420, 509] width 198 height 35
type input "[DATE]"
click at [433, 592] on input "text" at bounding box center [445, 598] width 105 height 35
type input "193.67"
click at [712, 581] on input "text" at bounding box center [698, 598] width 105 height 35
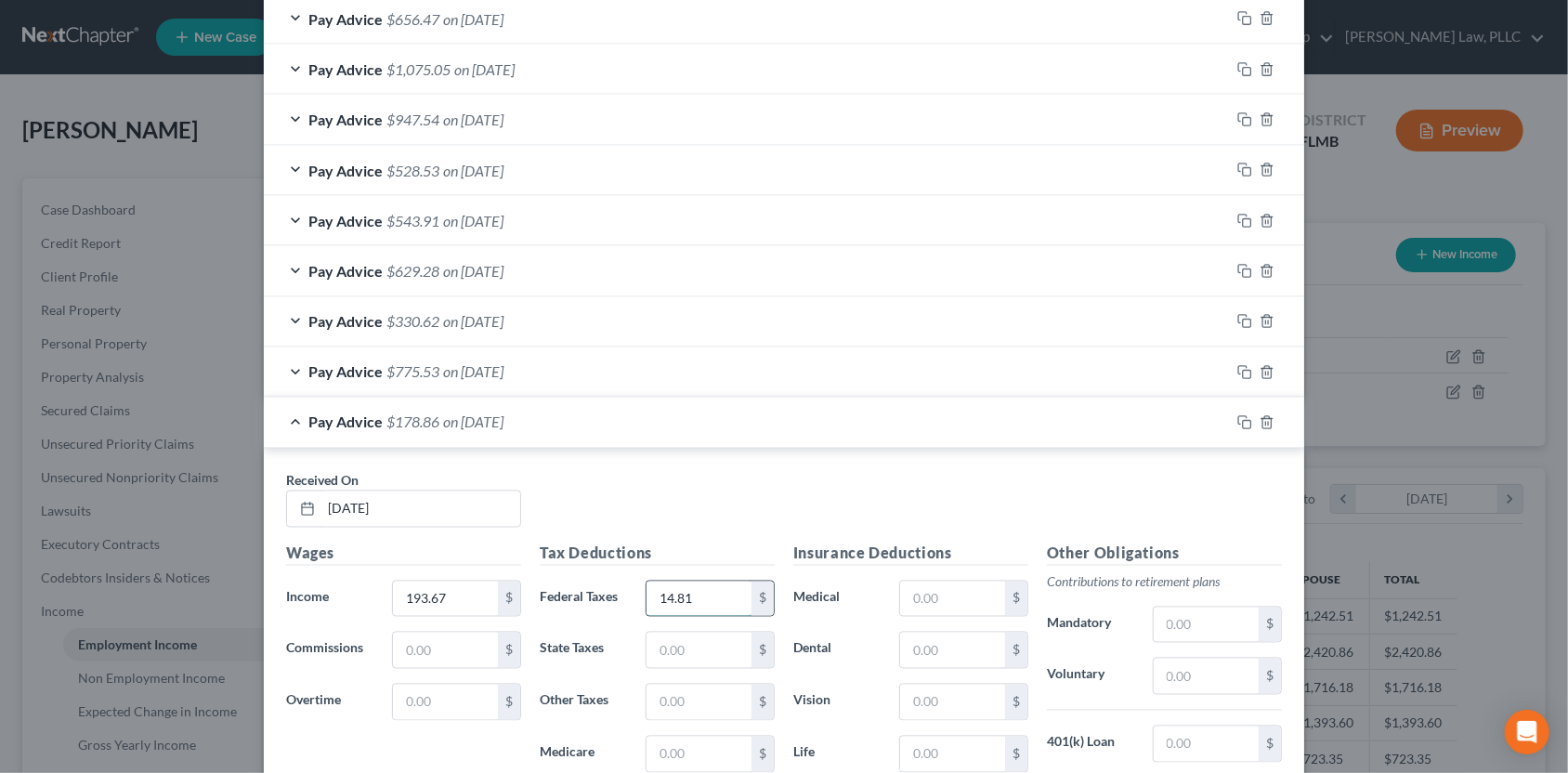
type input "14.81"
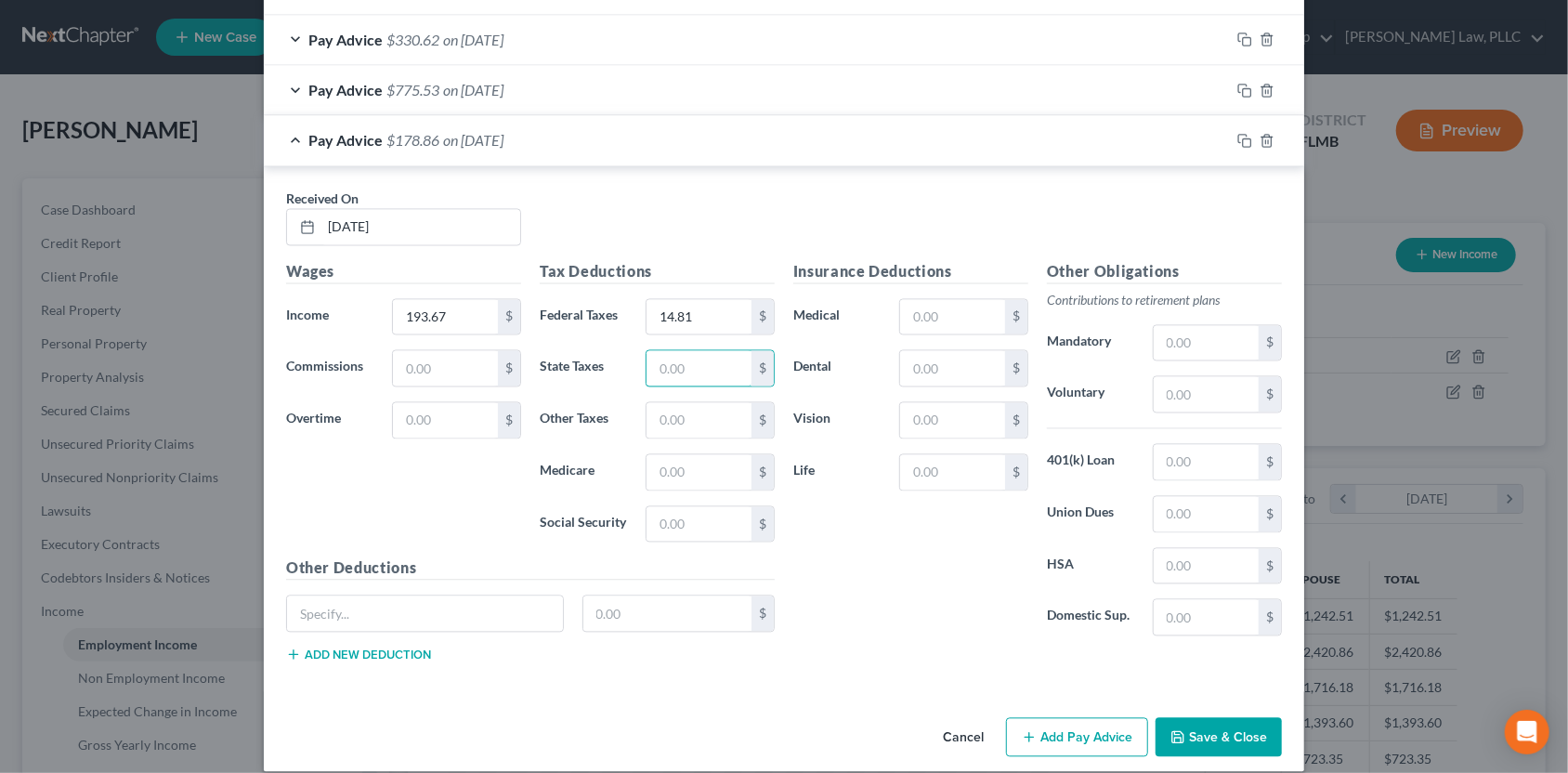
scroll to position [2233, 0]
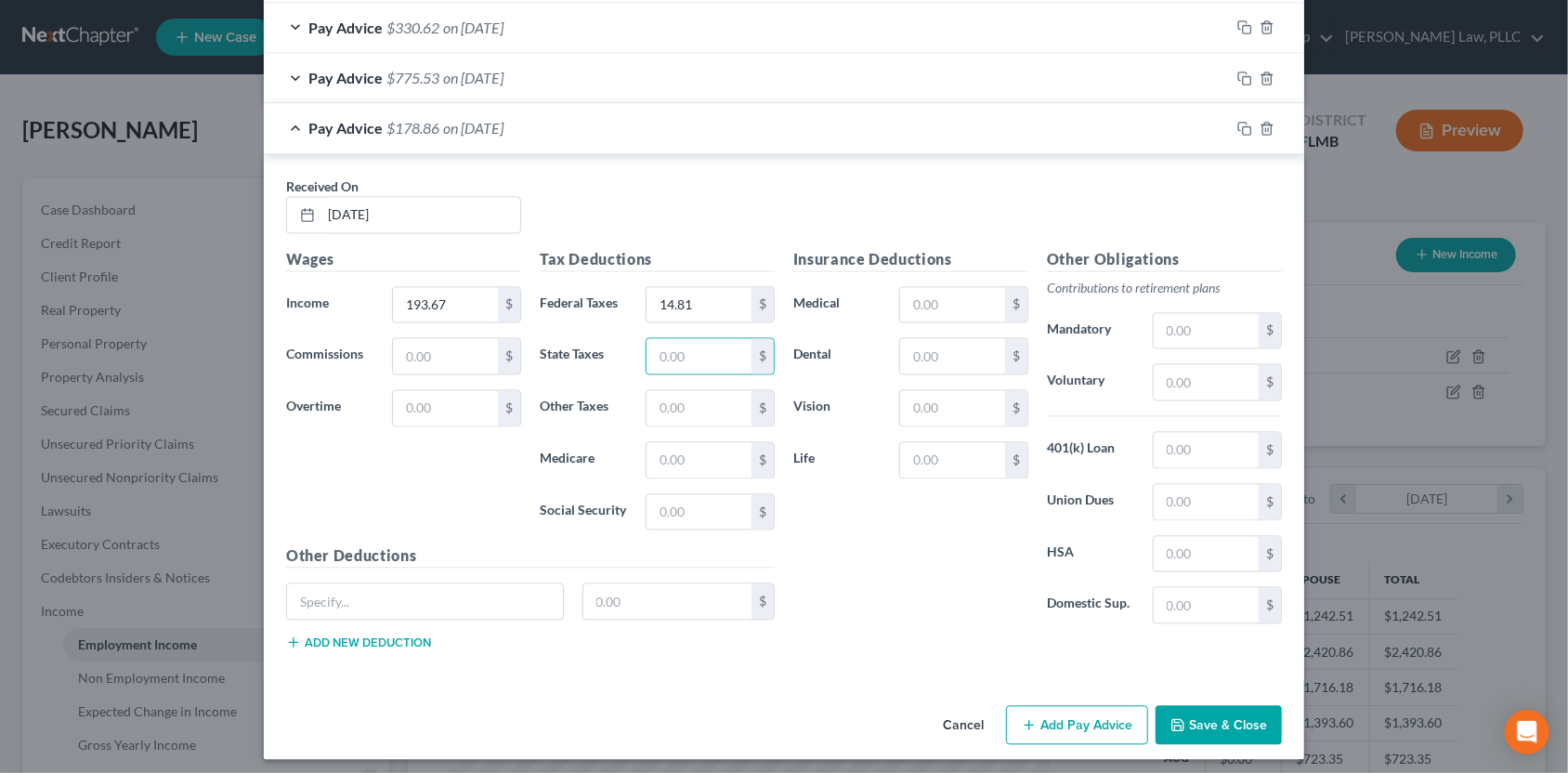
click at [1118, 722] on button "Add Pay Advice" at bounding box center [1077, 724] width 142 height 39
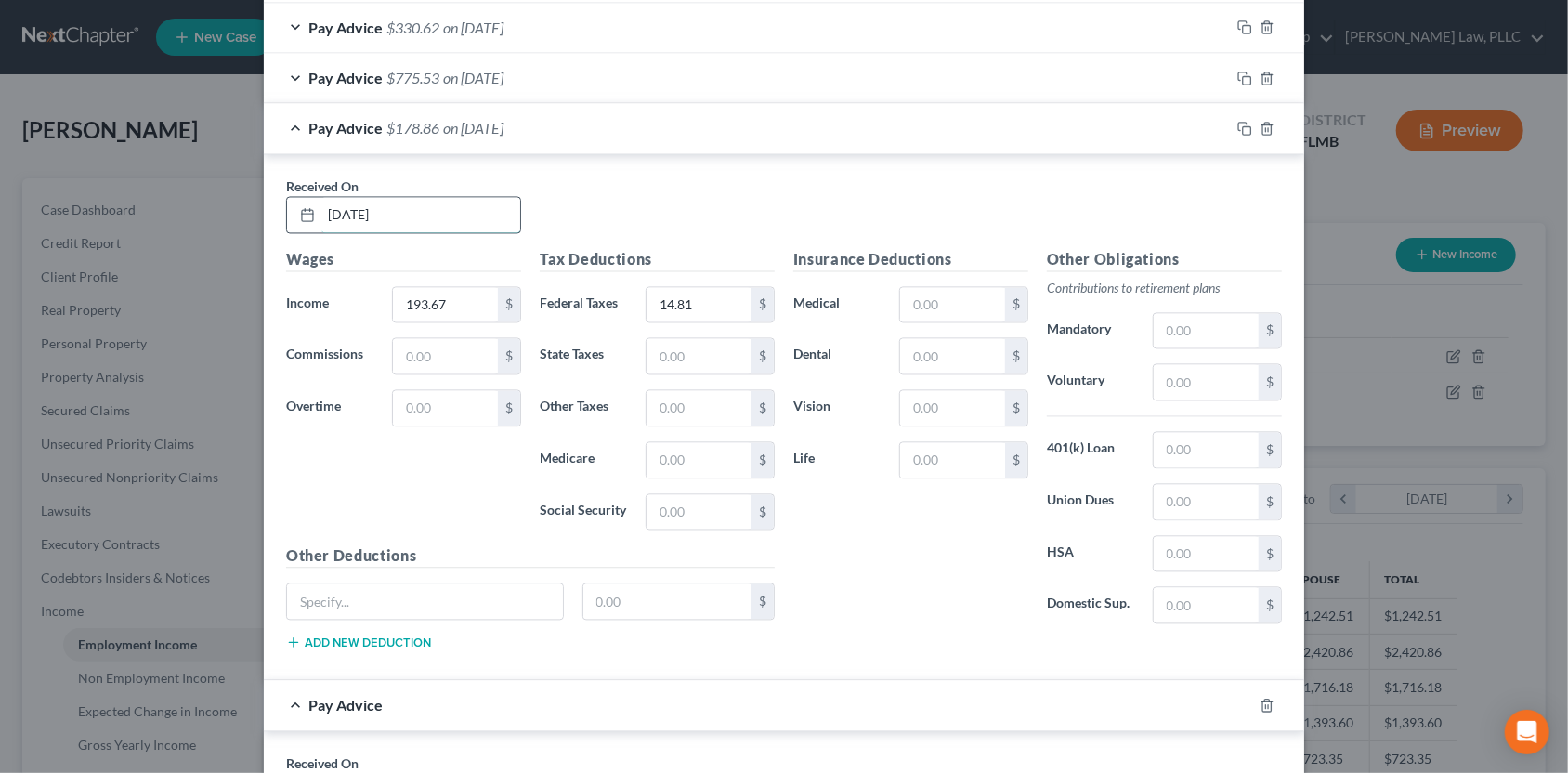
click at [364, 212] on input "[DATE]" at bounding box center [420, 213] width 198 height 35
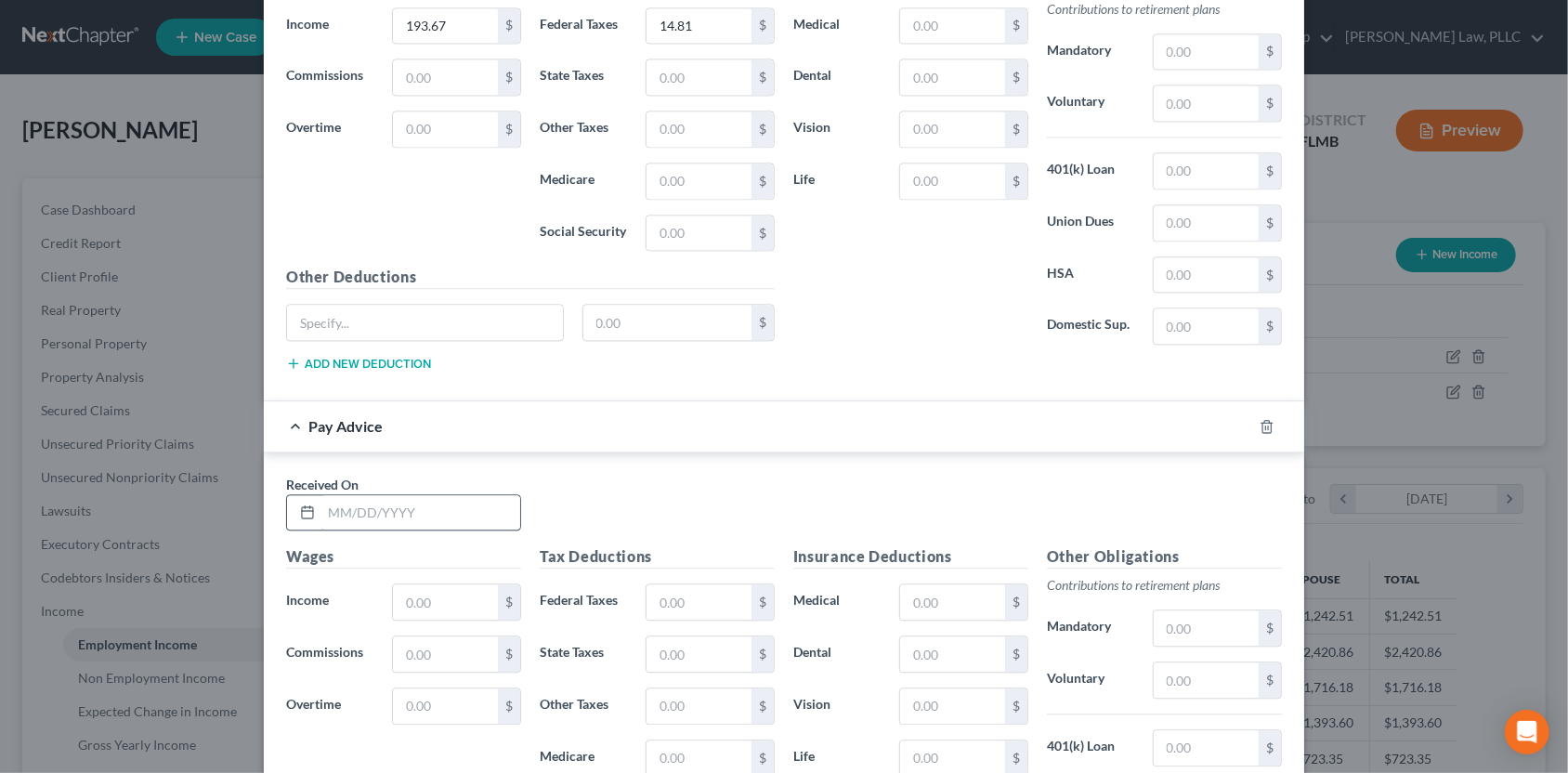
scroll to position [2604, 0]
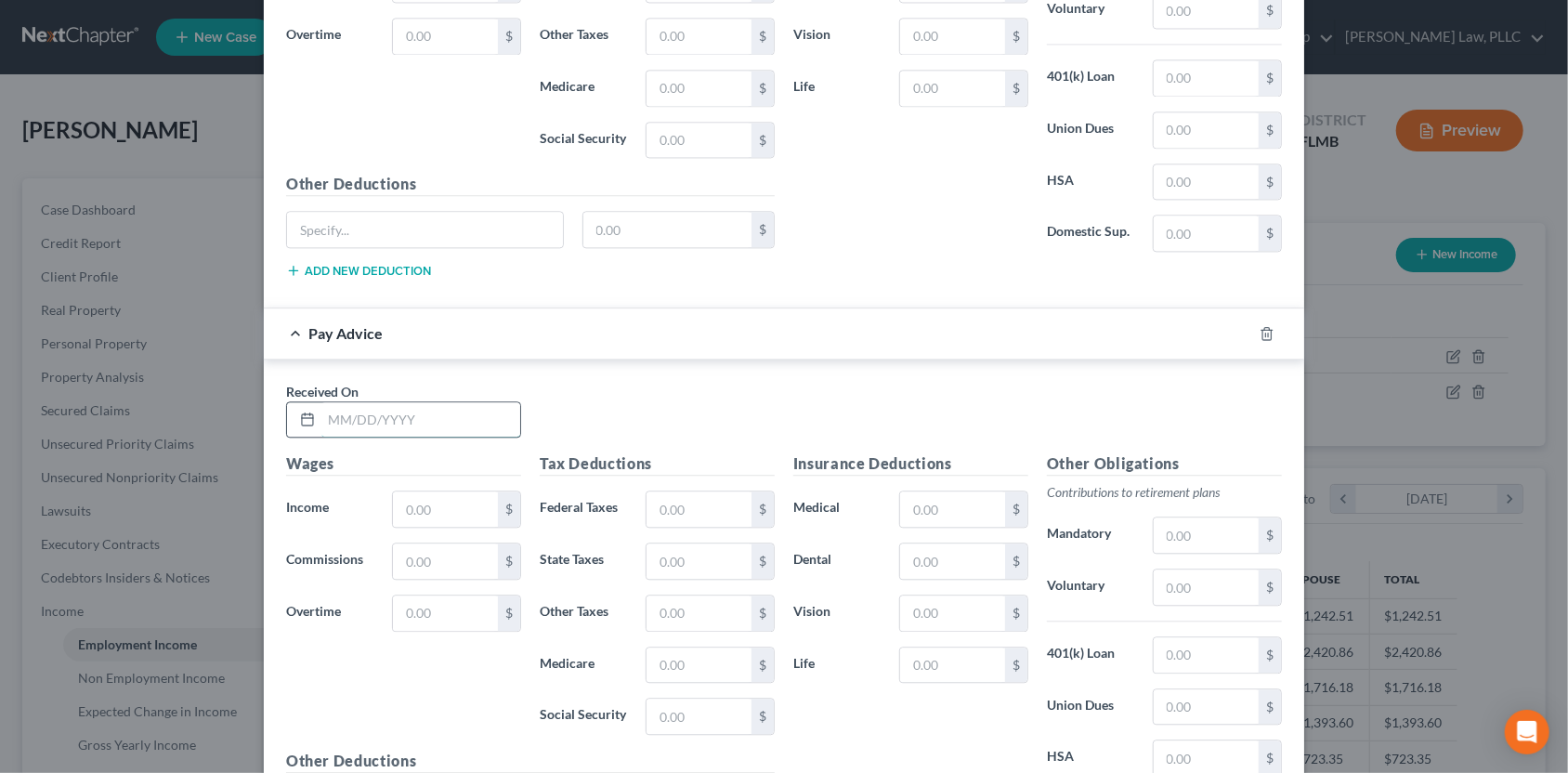
click at [338, 418] on input "text" at bounding box center [420, 419] width 198 height 35
type input "09062025"
type input "529.67"
click at [681, 503] on input "text" at bounding box center [698, 509] width 105 height 35
type input "68.87"
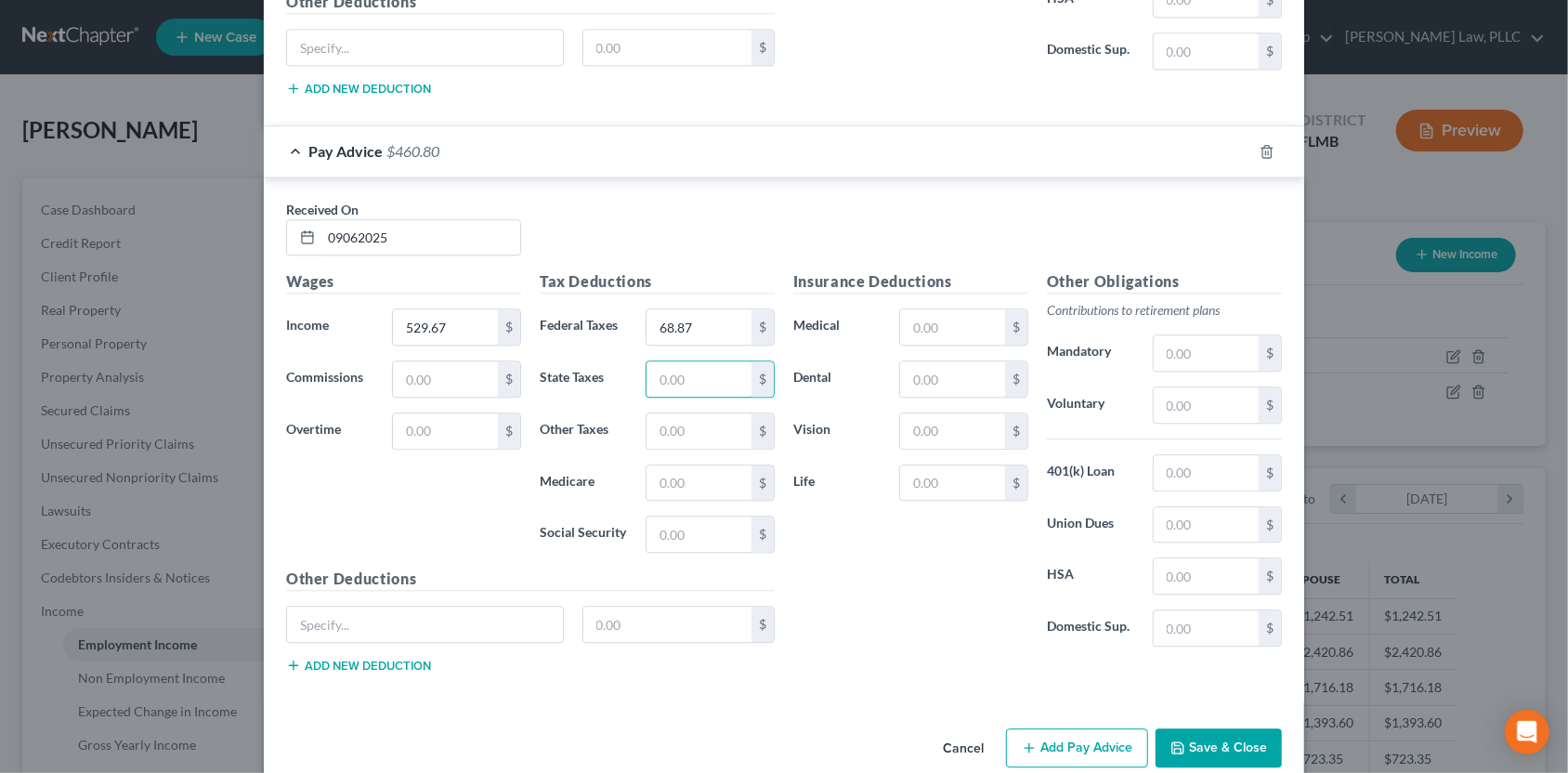
scroll to position [2808, 0]
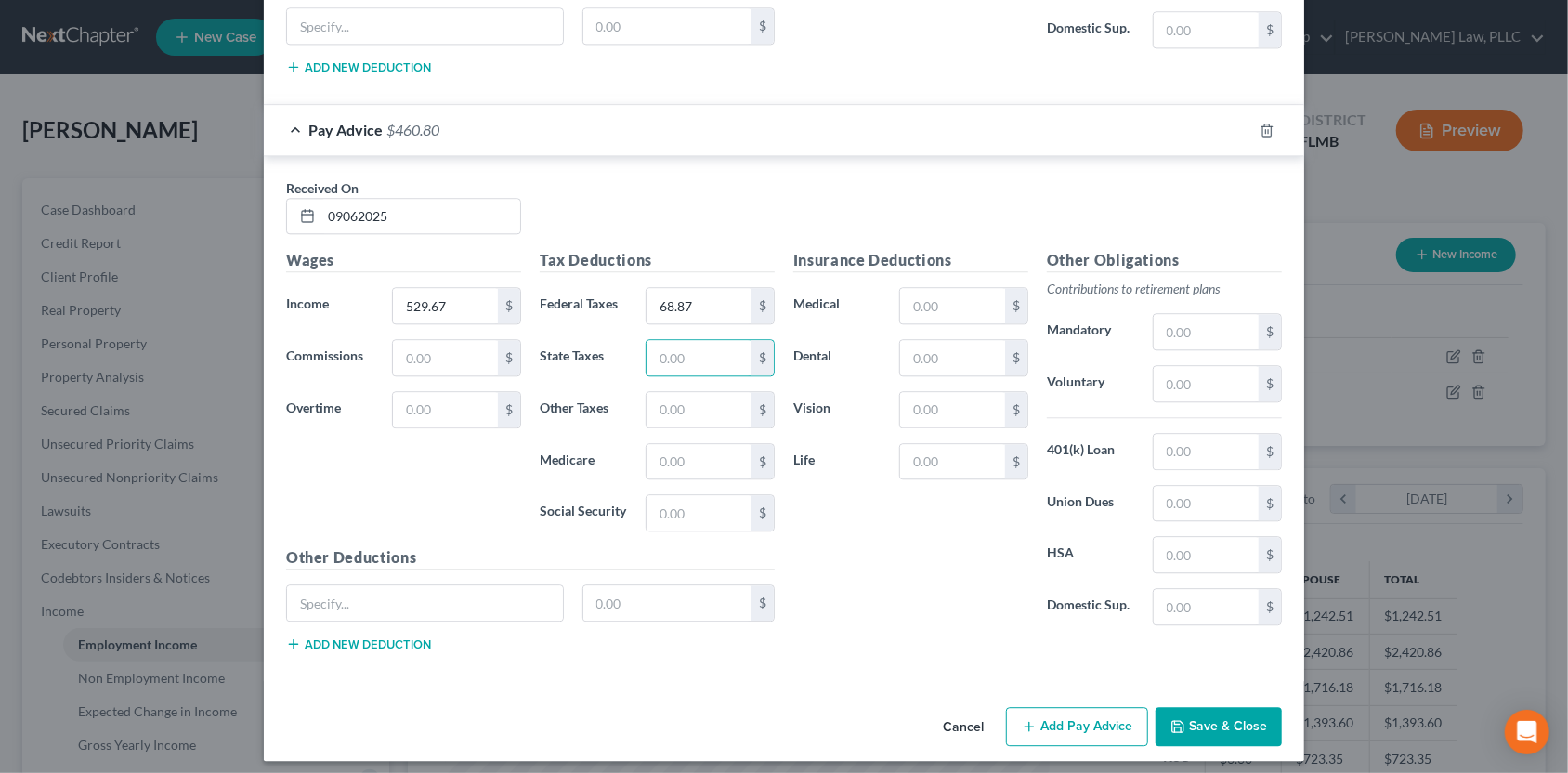
click at [1195, 721] on button "Save & Close" at bounding box center [1218, 726] width 127 height 39
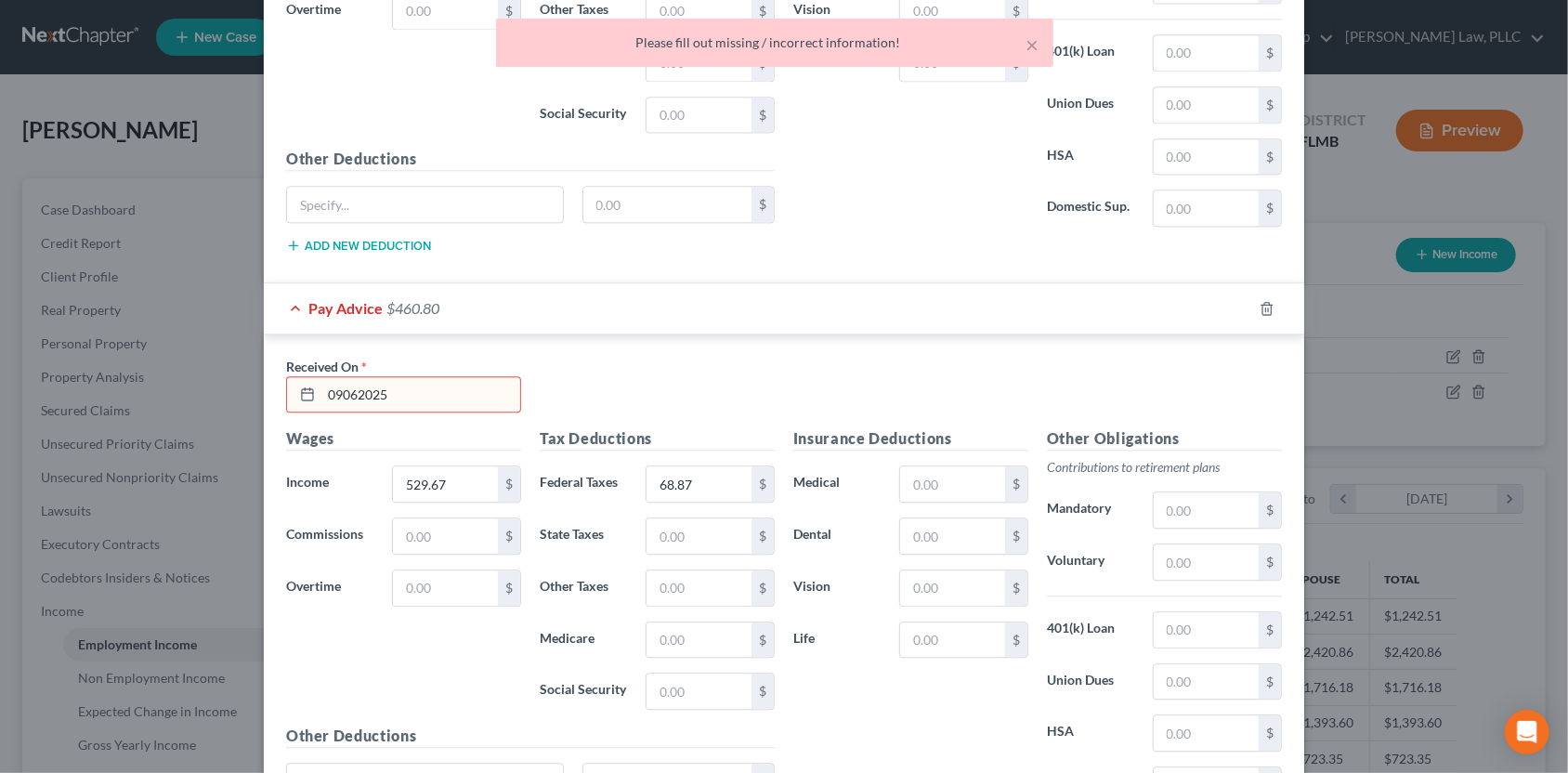
scroll to position [2622, 0]
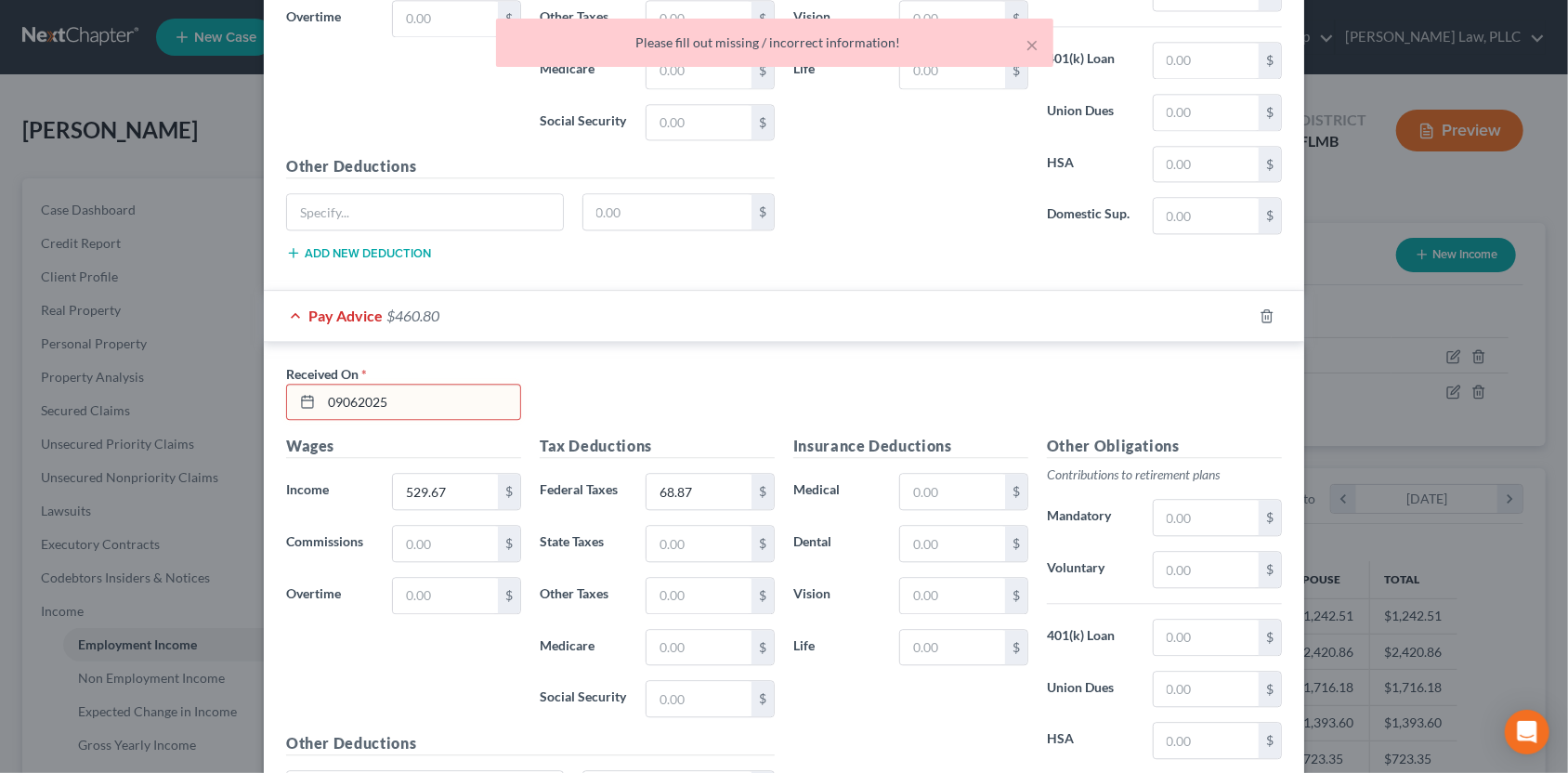
click at [333, 395] on input "09062025" at bounding box center [420, 402] width 198 height 35
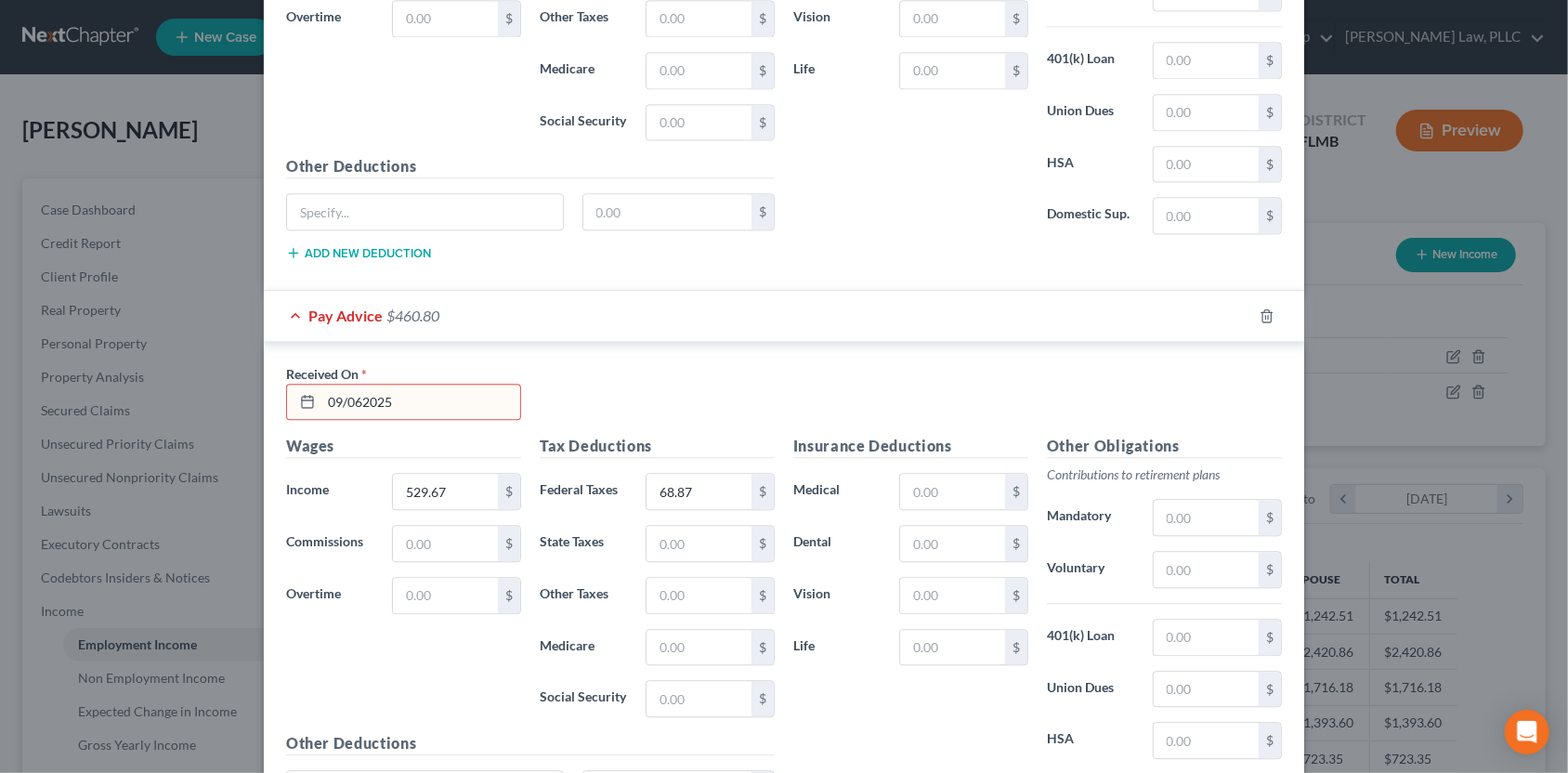
click at [353, 393] on input "09/062025" at bounding box center [420, 402] width 198 height 35
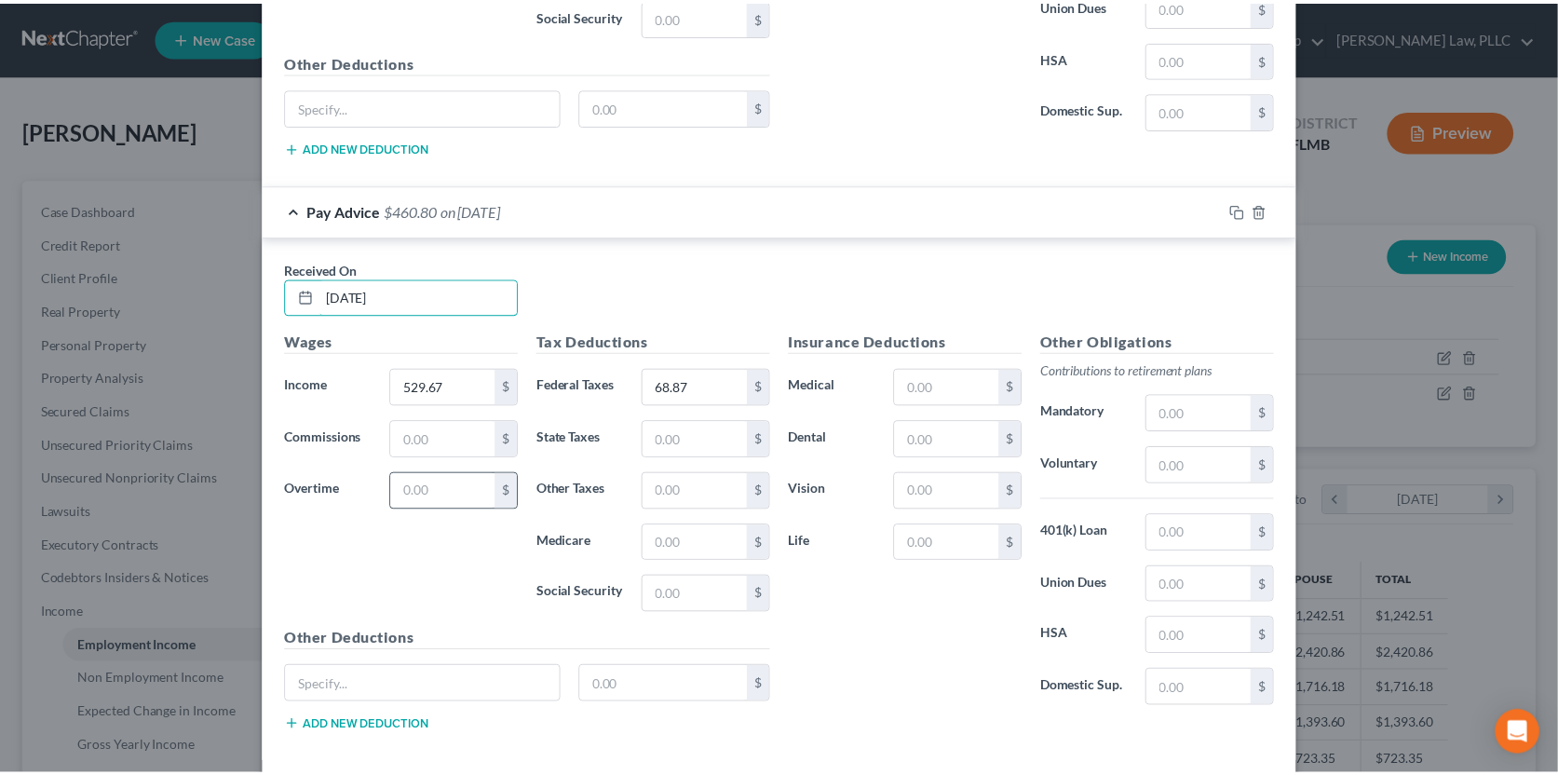
scroll to position [2815, 0]
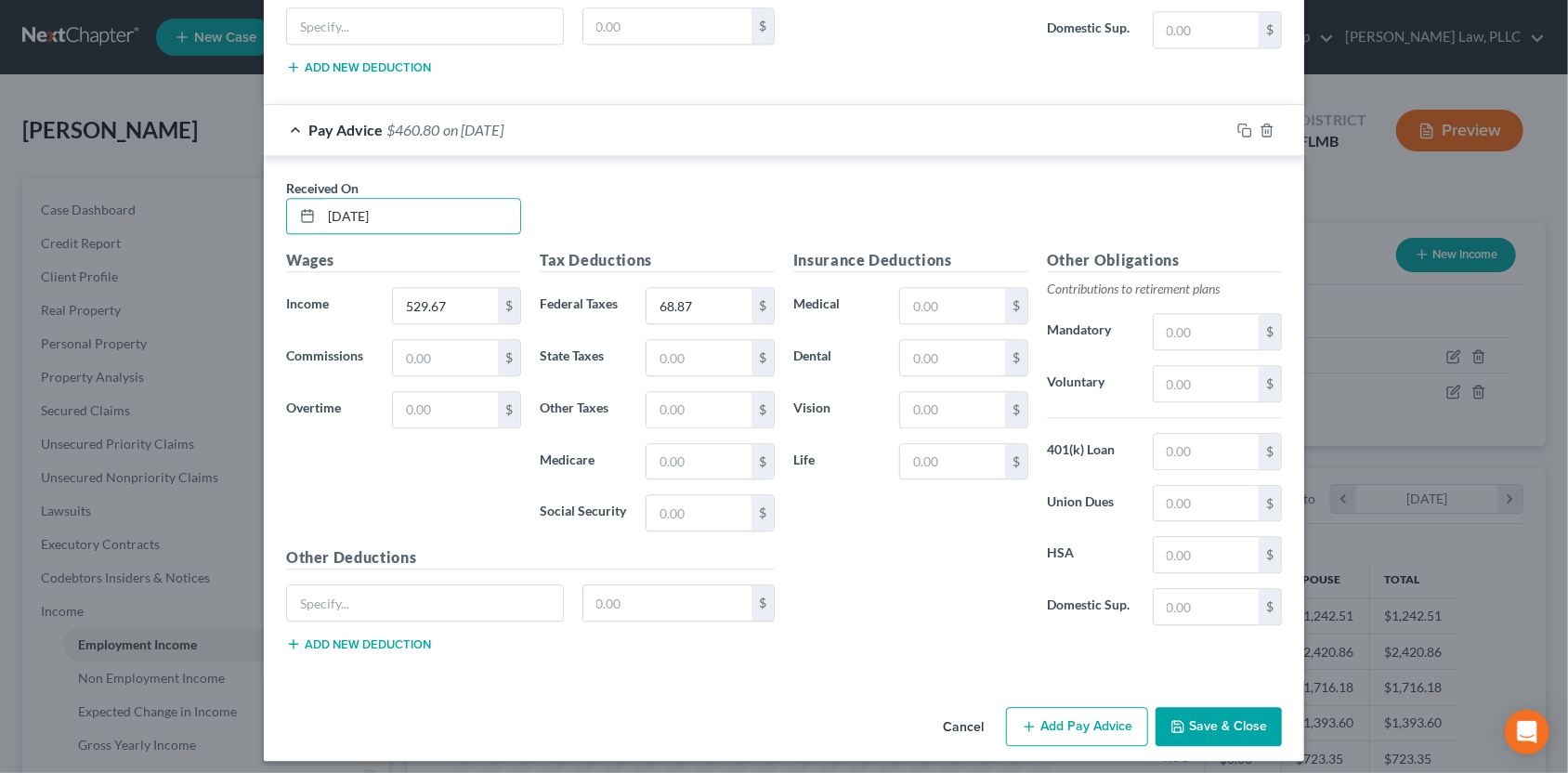
type input "[DATE]"
drag, startPoint x: 1187, startPoint y: 712, endPoint x: 1003, endPoint y: 527, distance: 260.9
click at [1187, 712] on button "Save & Close" at bounding box center [1218, 726] width 127 height 39
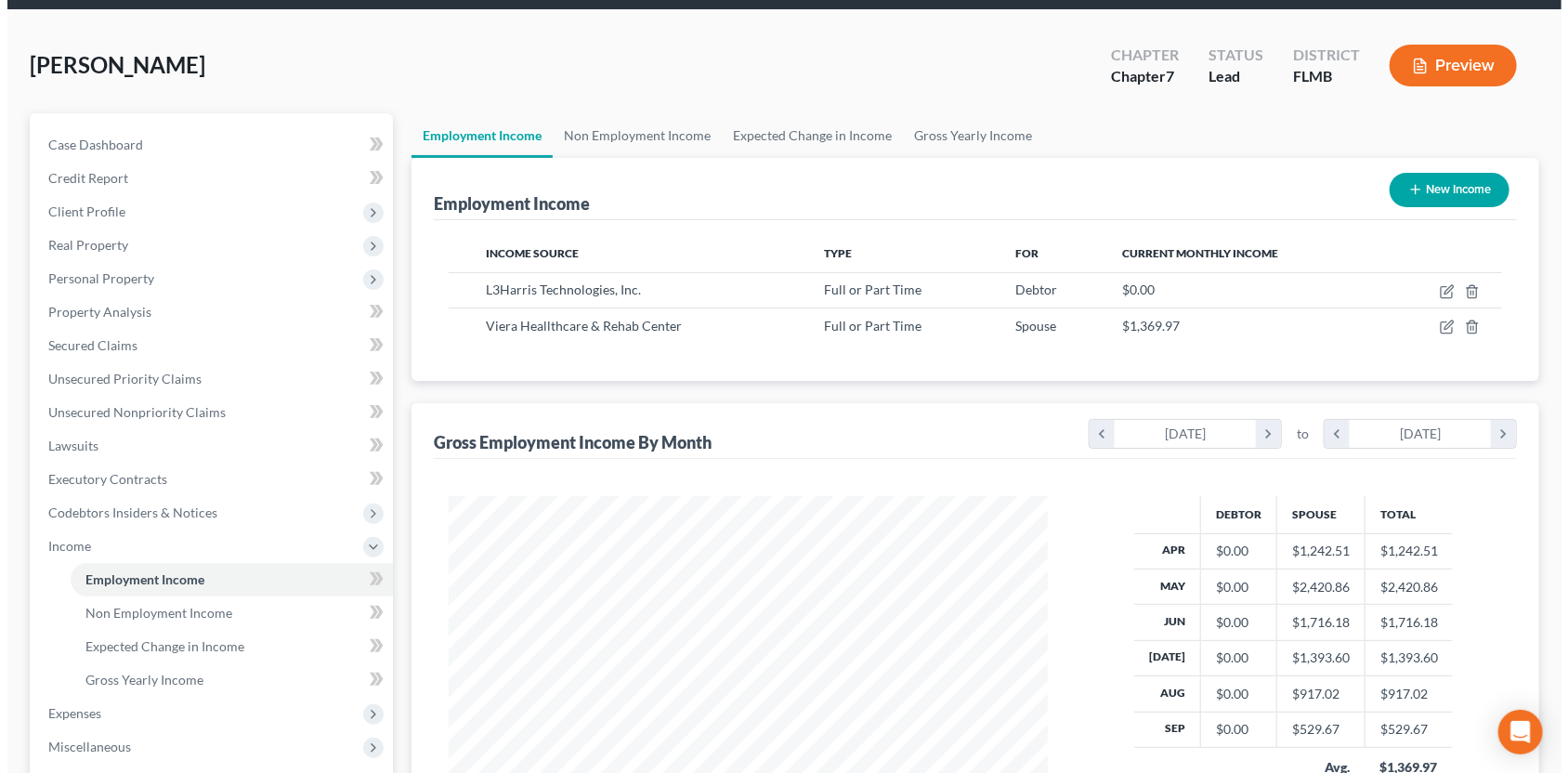
scroll to position [92, 0]
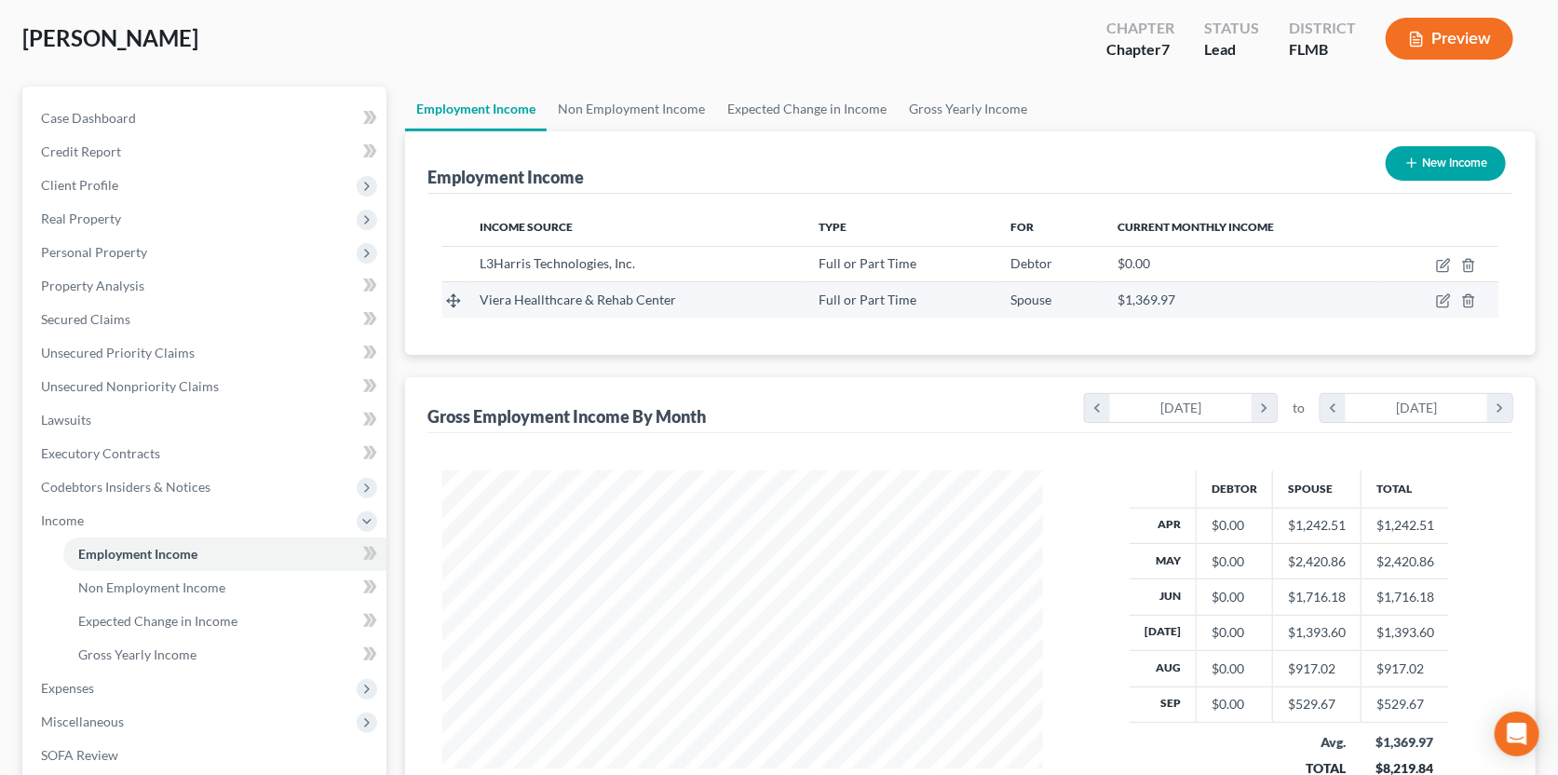
click at [784, 292] on div "Viera Heallthcare & Rehab Center" at bounding box center [634, 300] width 309 height 19
click at [1440, 296] on icon "button" at bounding box center [1443, 300] width 15 height 15
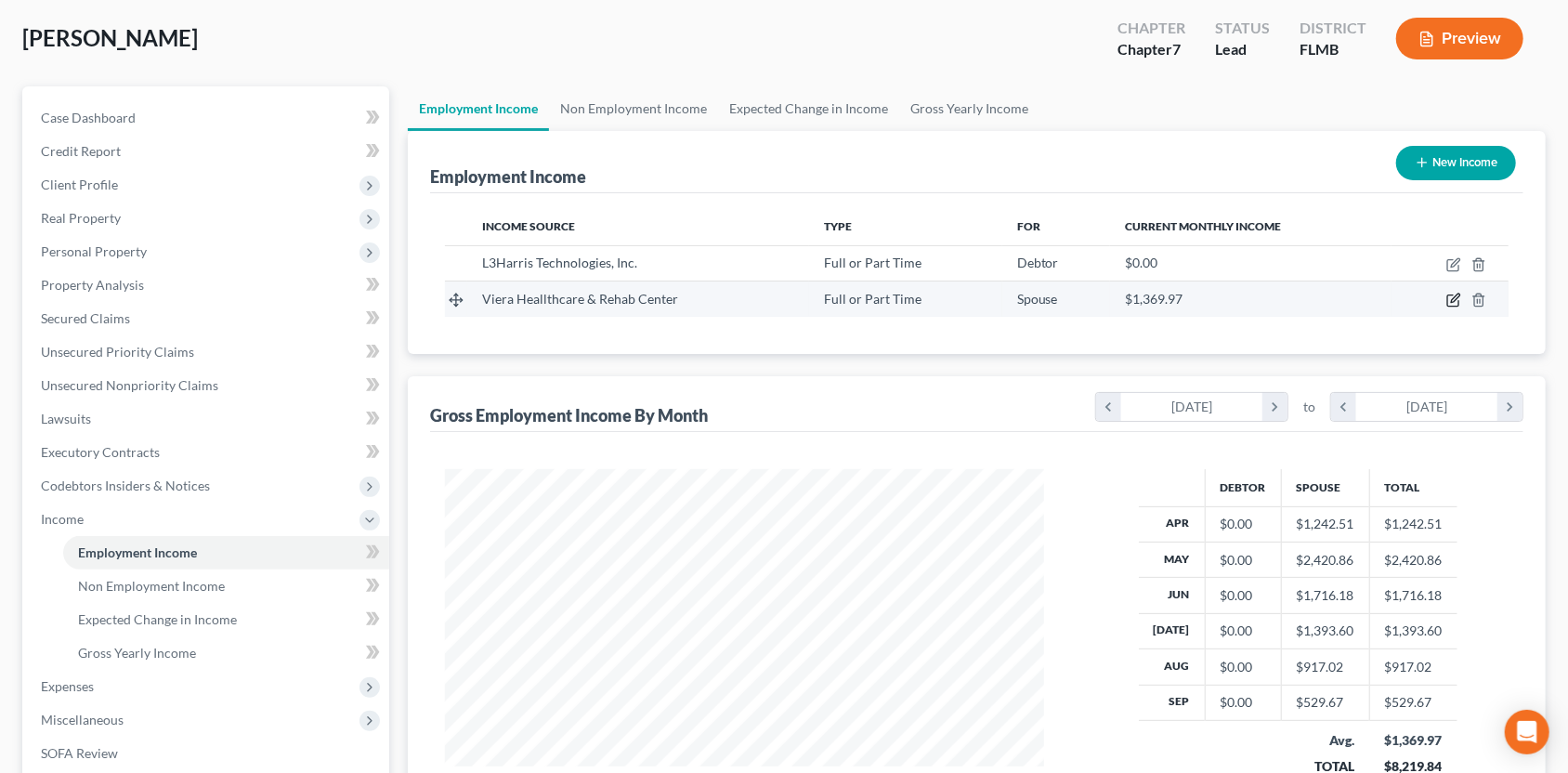
select select "0"
select select "9"
select select "2"
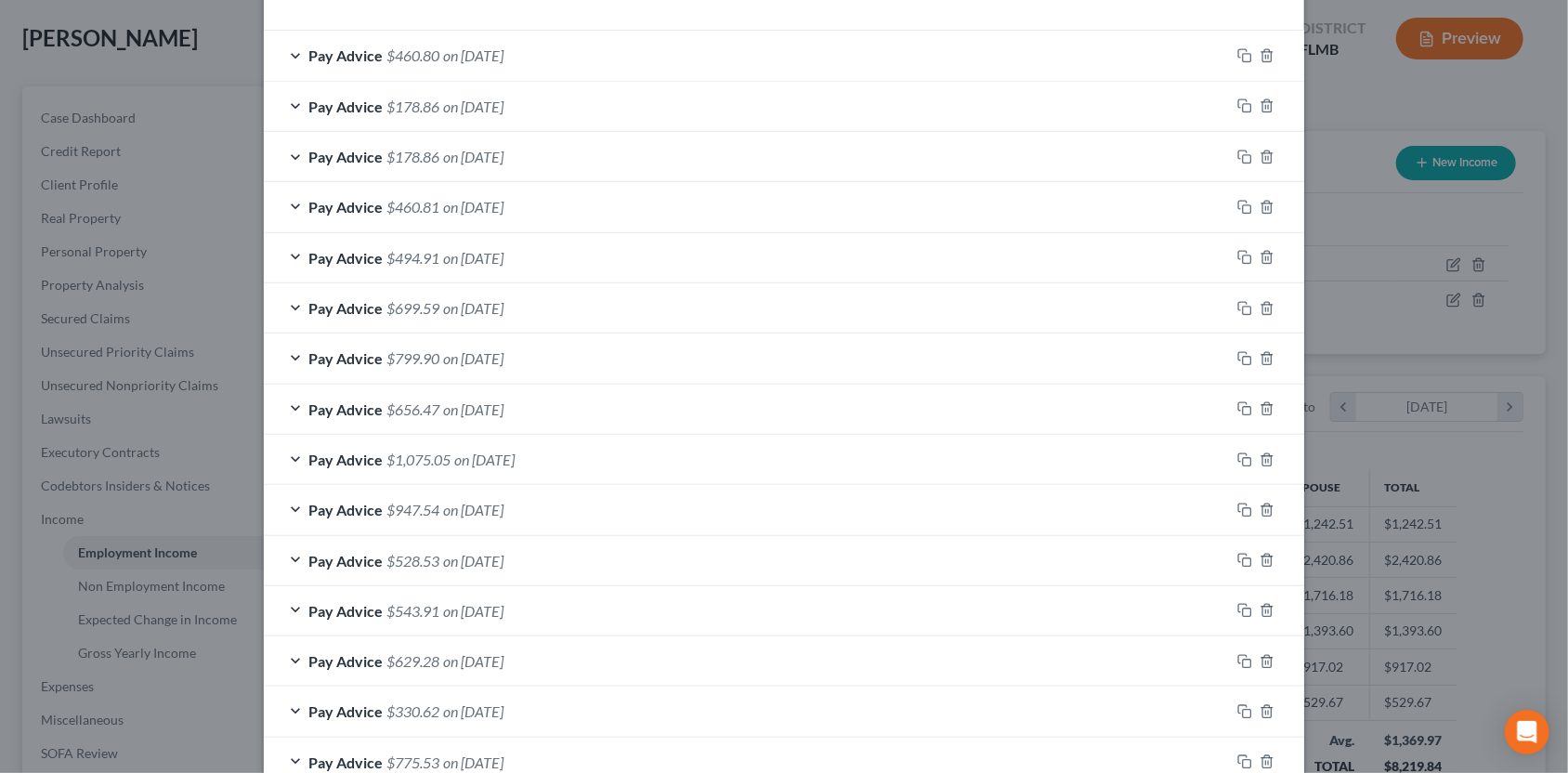
scroll to position [711, 0]
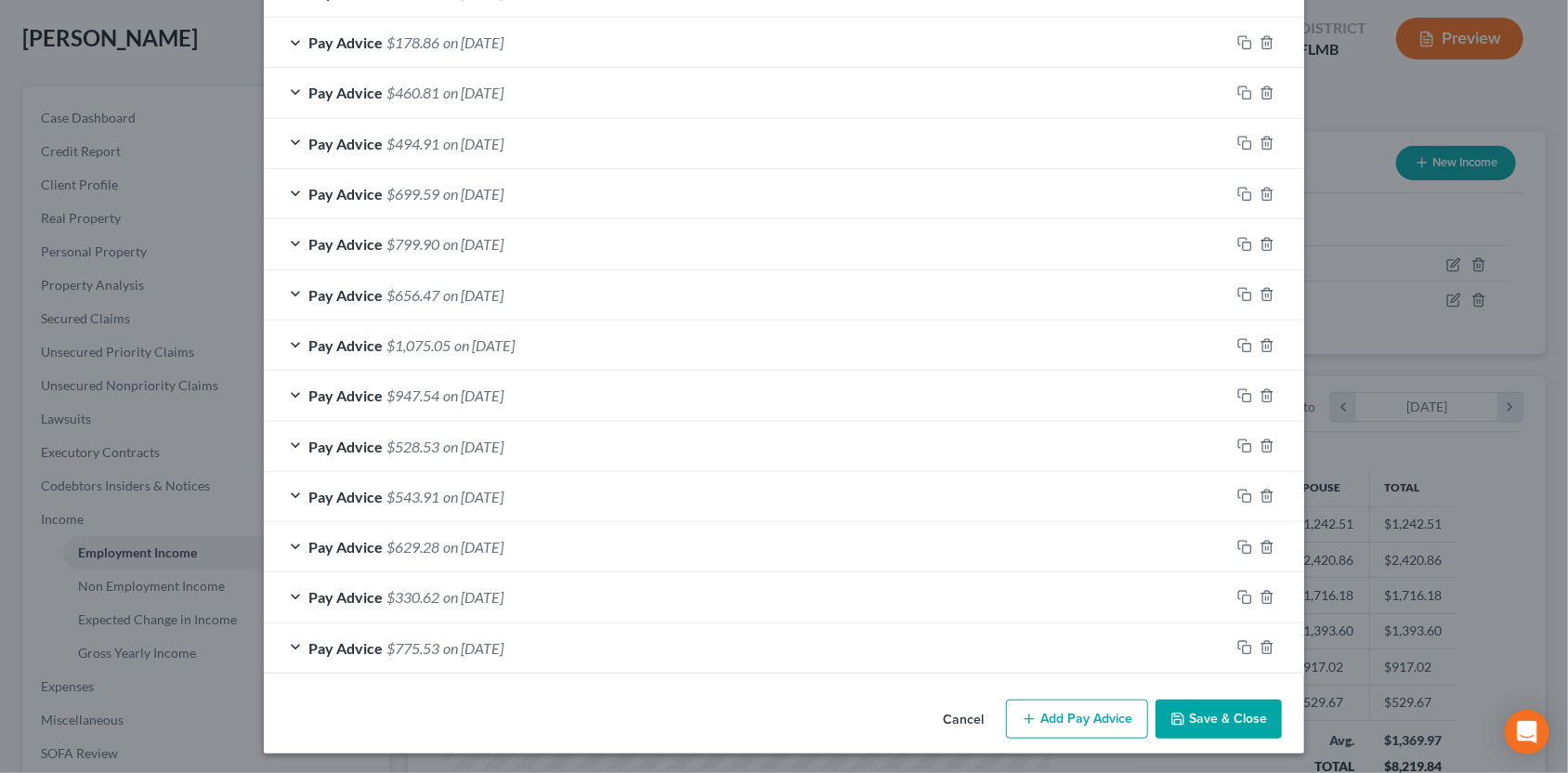
click at [1063, 713] on button "Add Pay Advice" at bounding box center [1077, 718] width 142 height 39
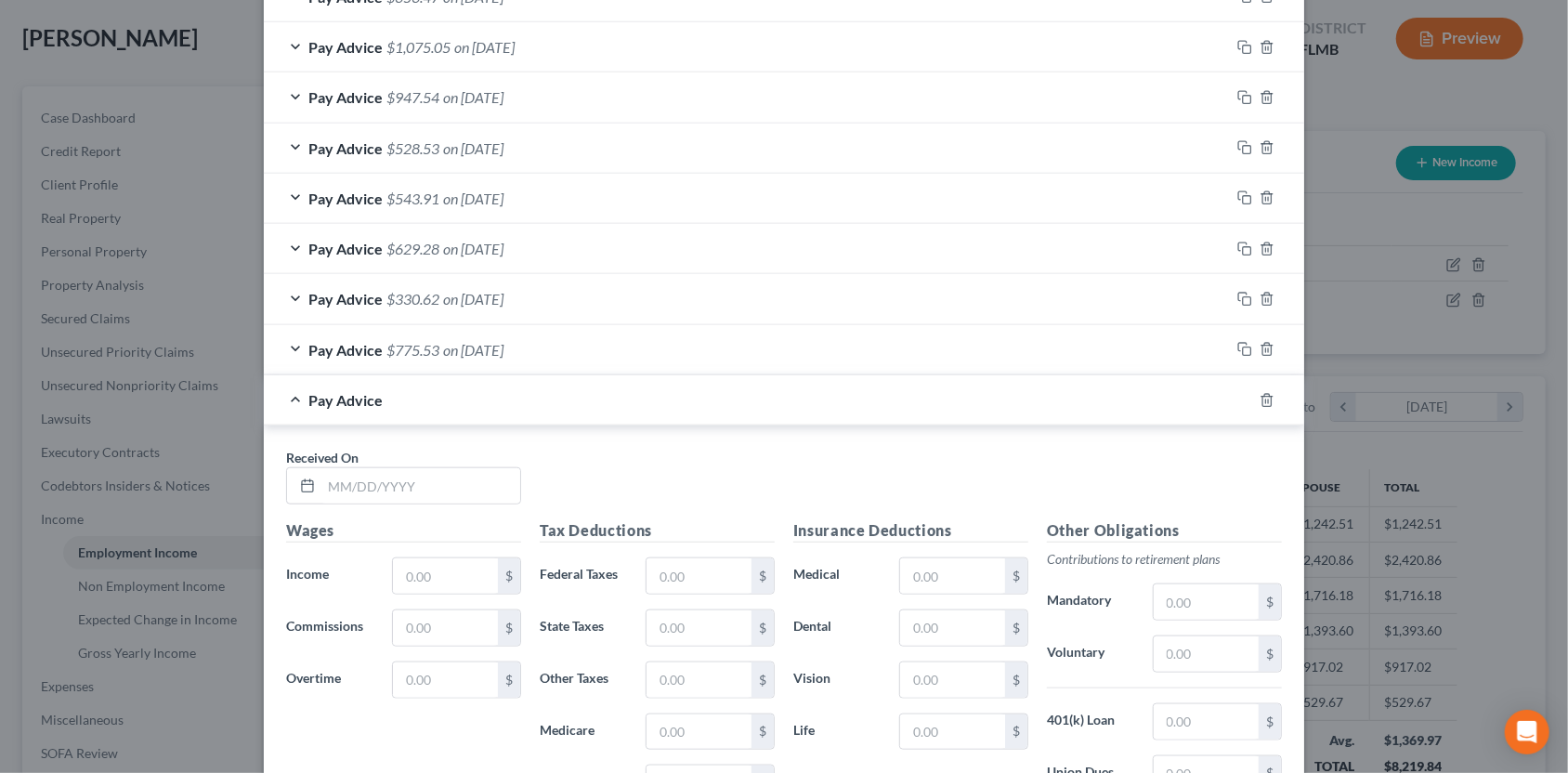
scroll to position [1083, 0]
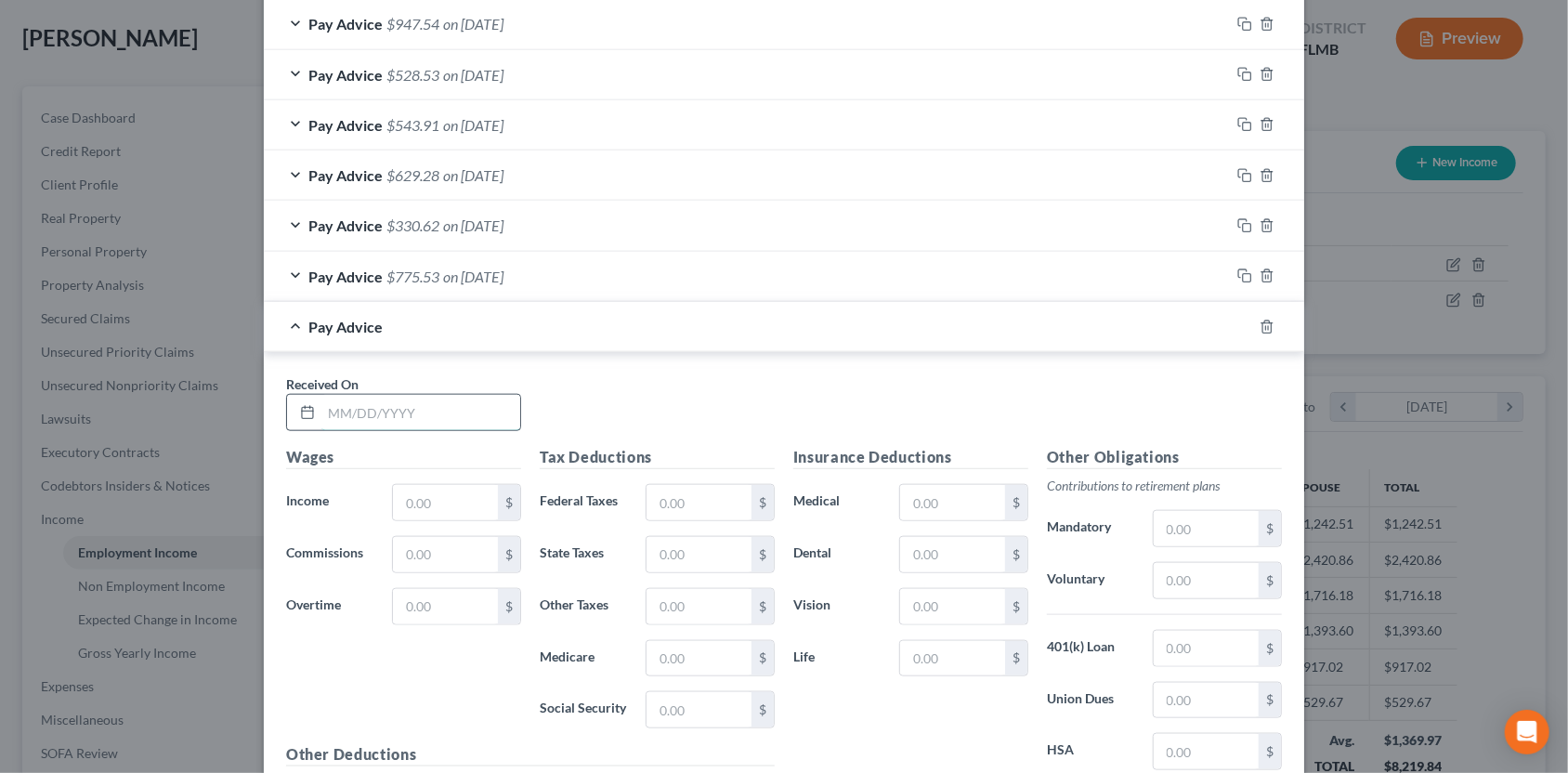
click at [397, 414] on input "text" at bounding box center [420, 412] width 198 height 35
type input "09202025"
click at [422, 495] on input "text" at bounding box center [445, 502] width 105 height 35
type input "501.00"
type input "68.87"
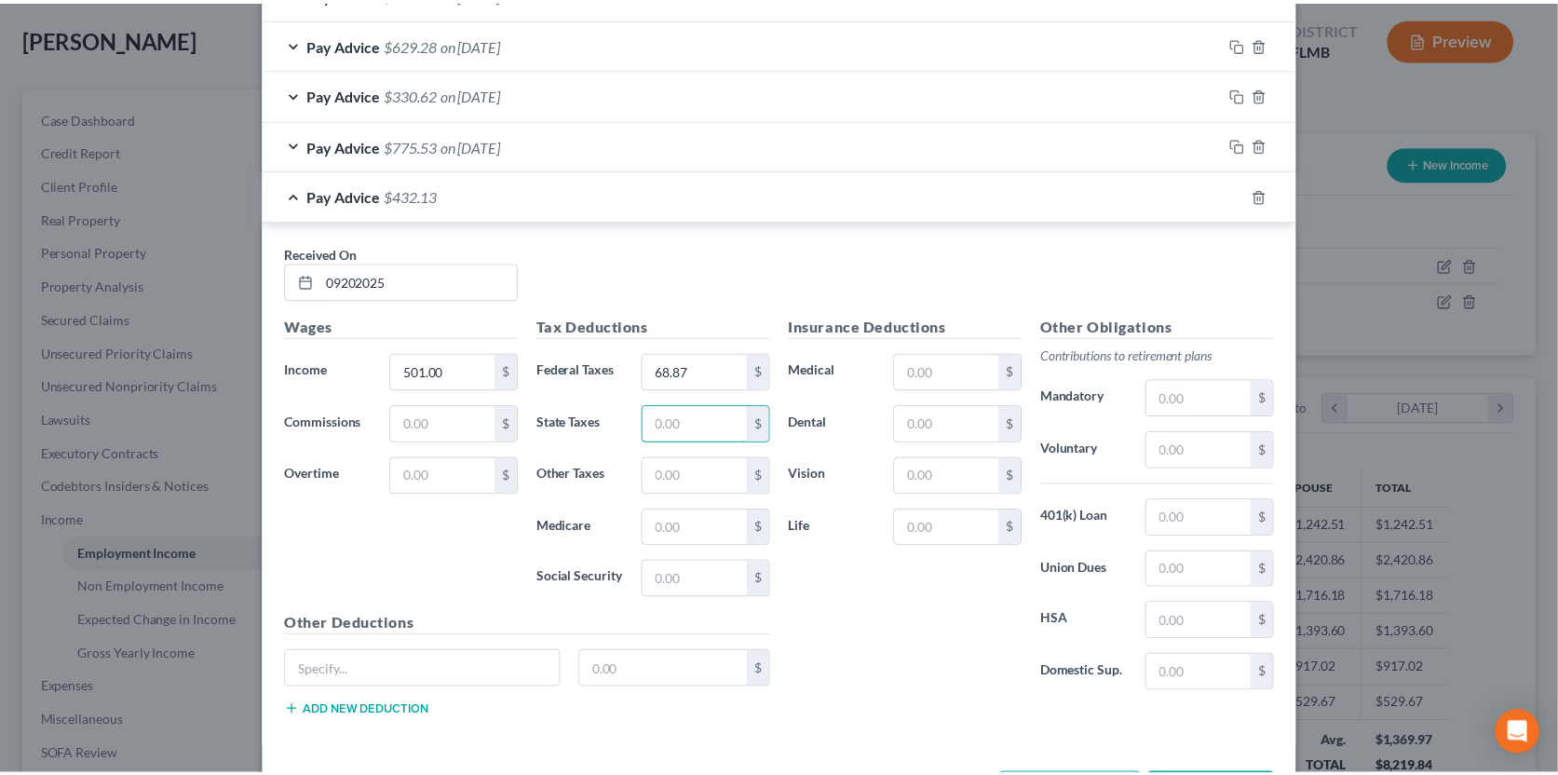
scroll to position [1288, 0]
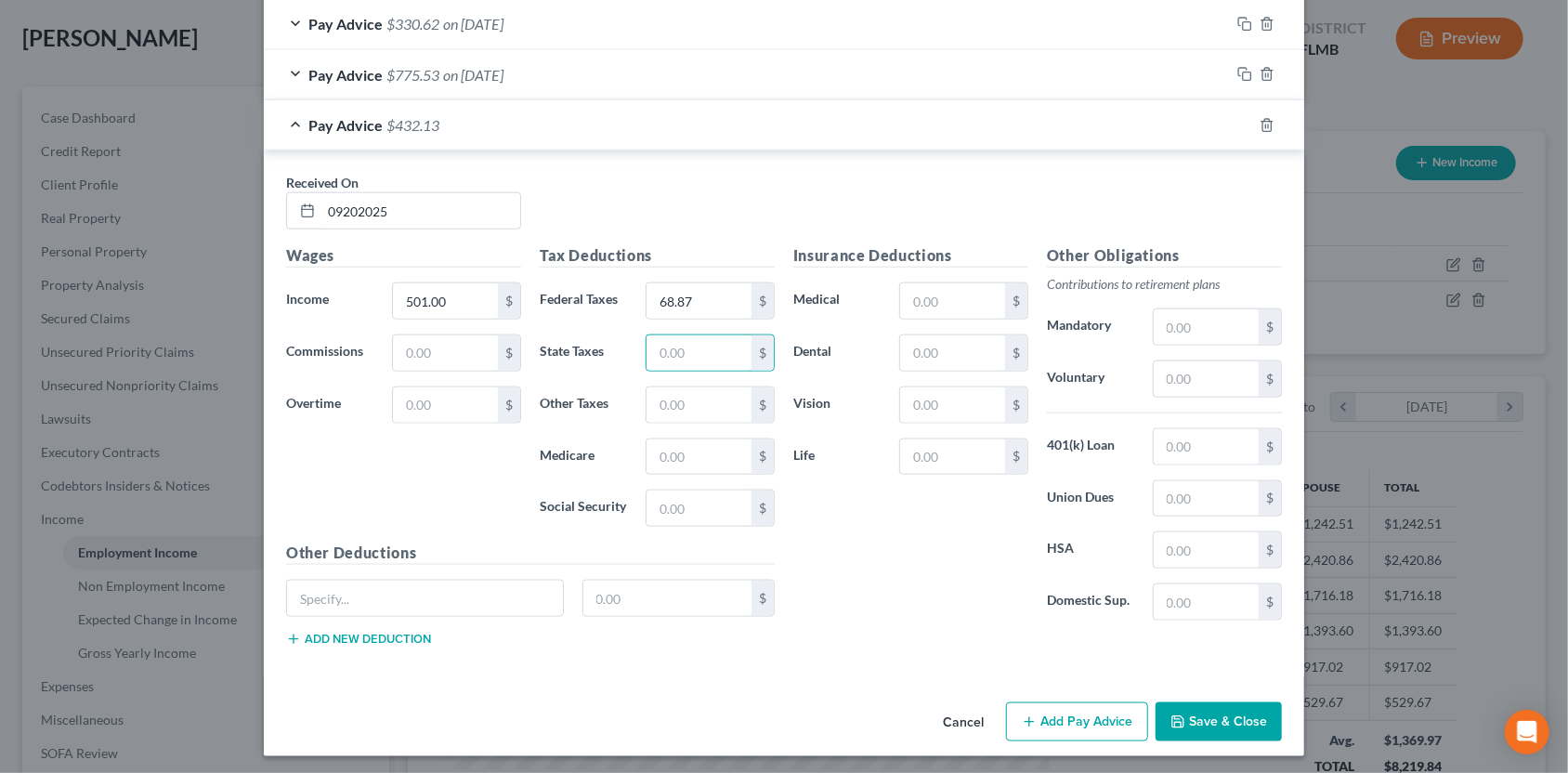
click at [1224, 702] on button "Save & Close" at bounding box center [1218, 721] width 127 height 39
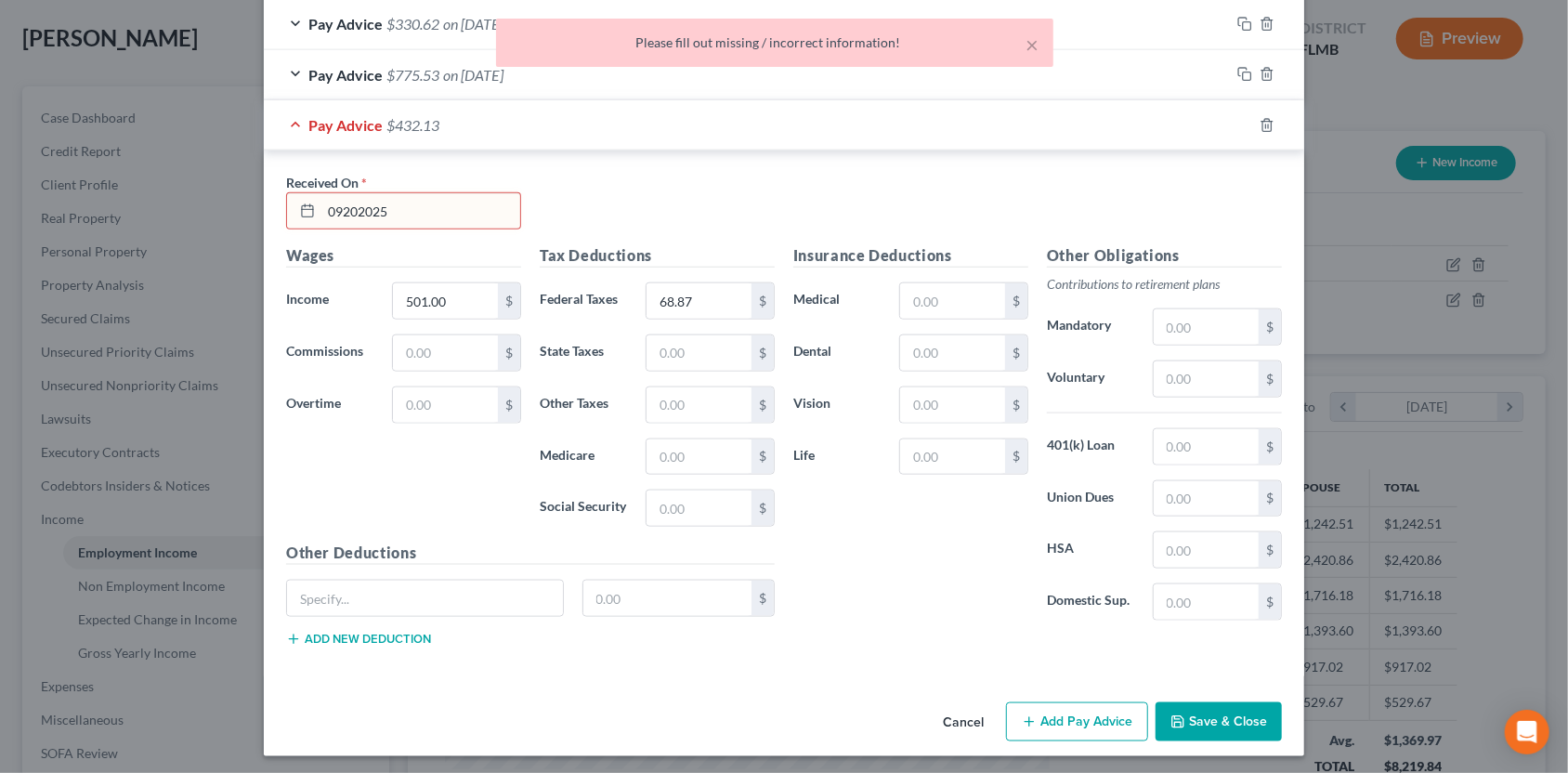
click at [333, 208] on input "09202025" at bounding box center [420, 210] width 198 height 35
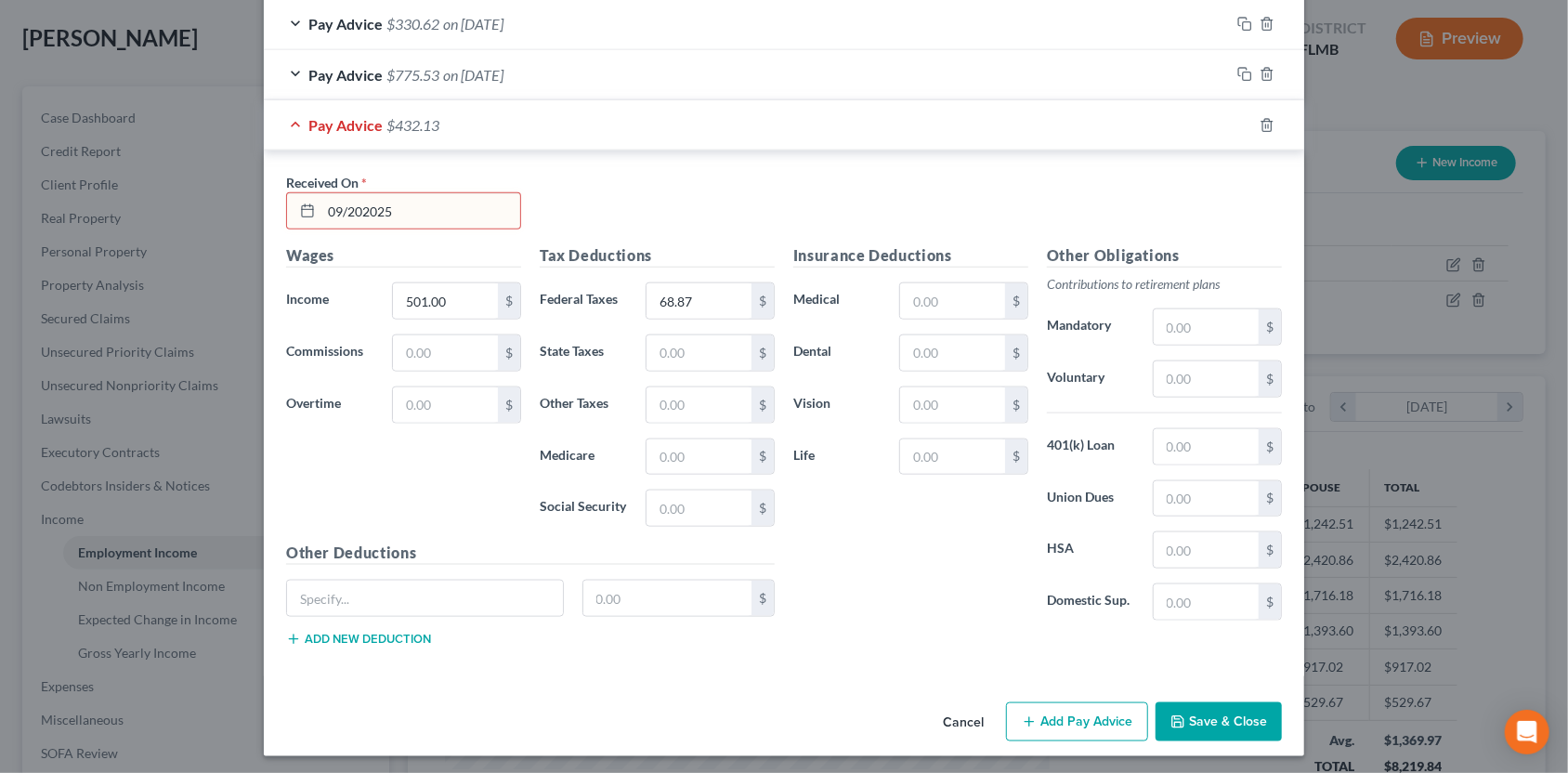
click at [357, 206] on input "09/202025" at bounding box center [420, 210] width 198 height 35
type input "[DATE]"
click at [1191, 714] on button "Save & Close" at bounding box center [1218, 721] width 127 height 39
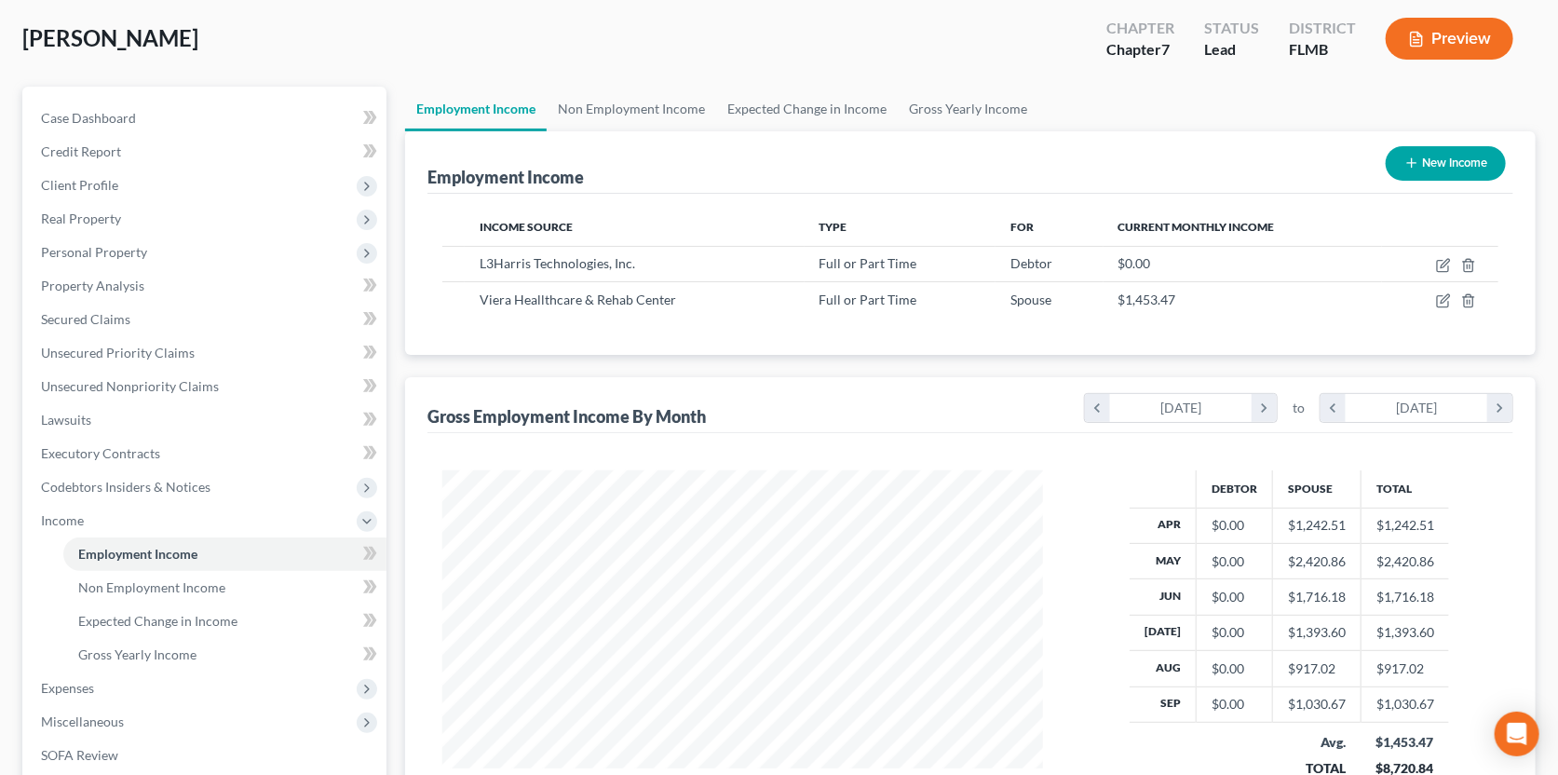
scroll to position [0, 0]
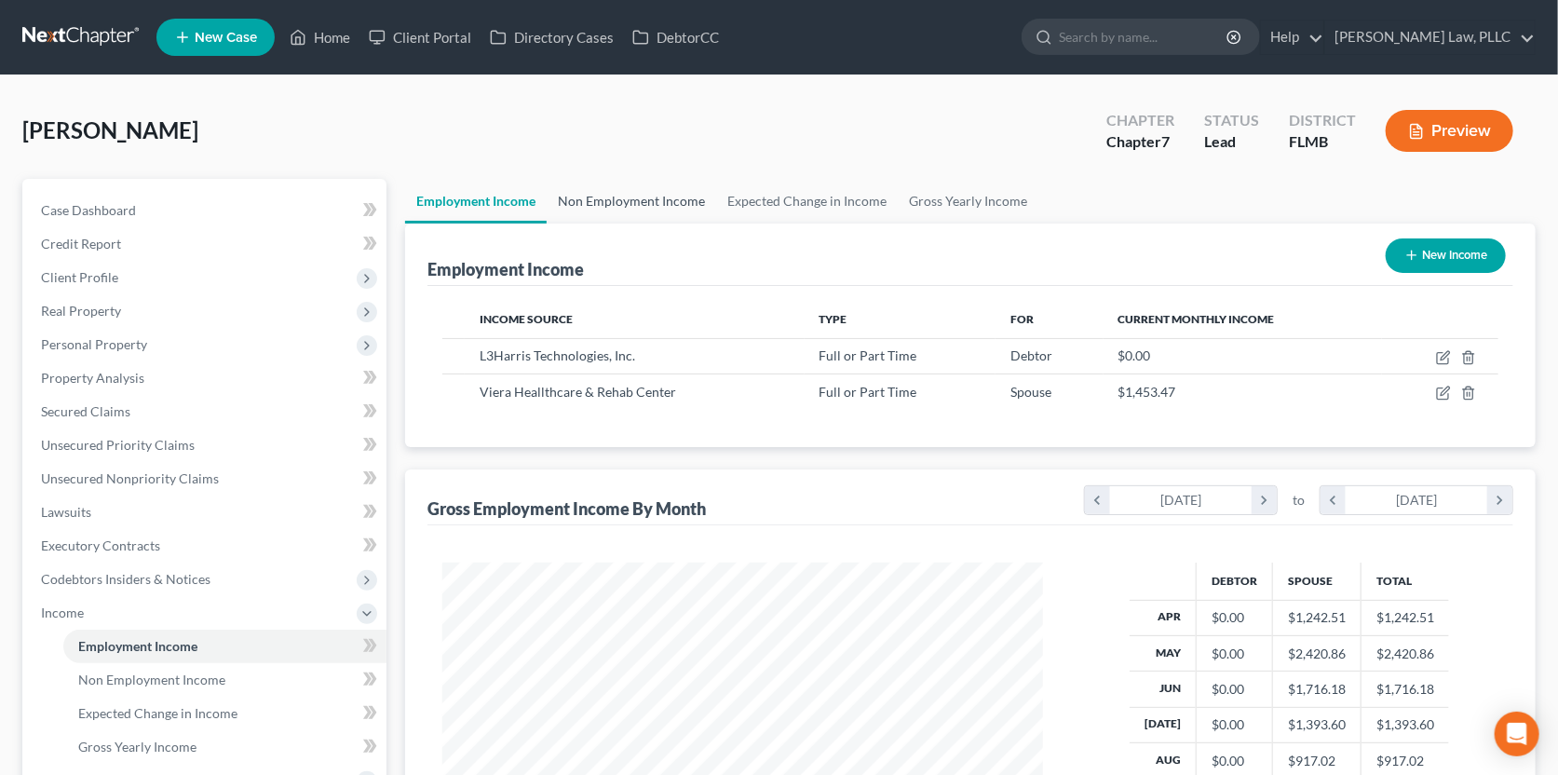
click at [685, 205] on link "Non Employment Income" at bounding box center [631, 201] width 169 height 45
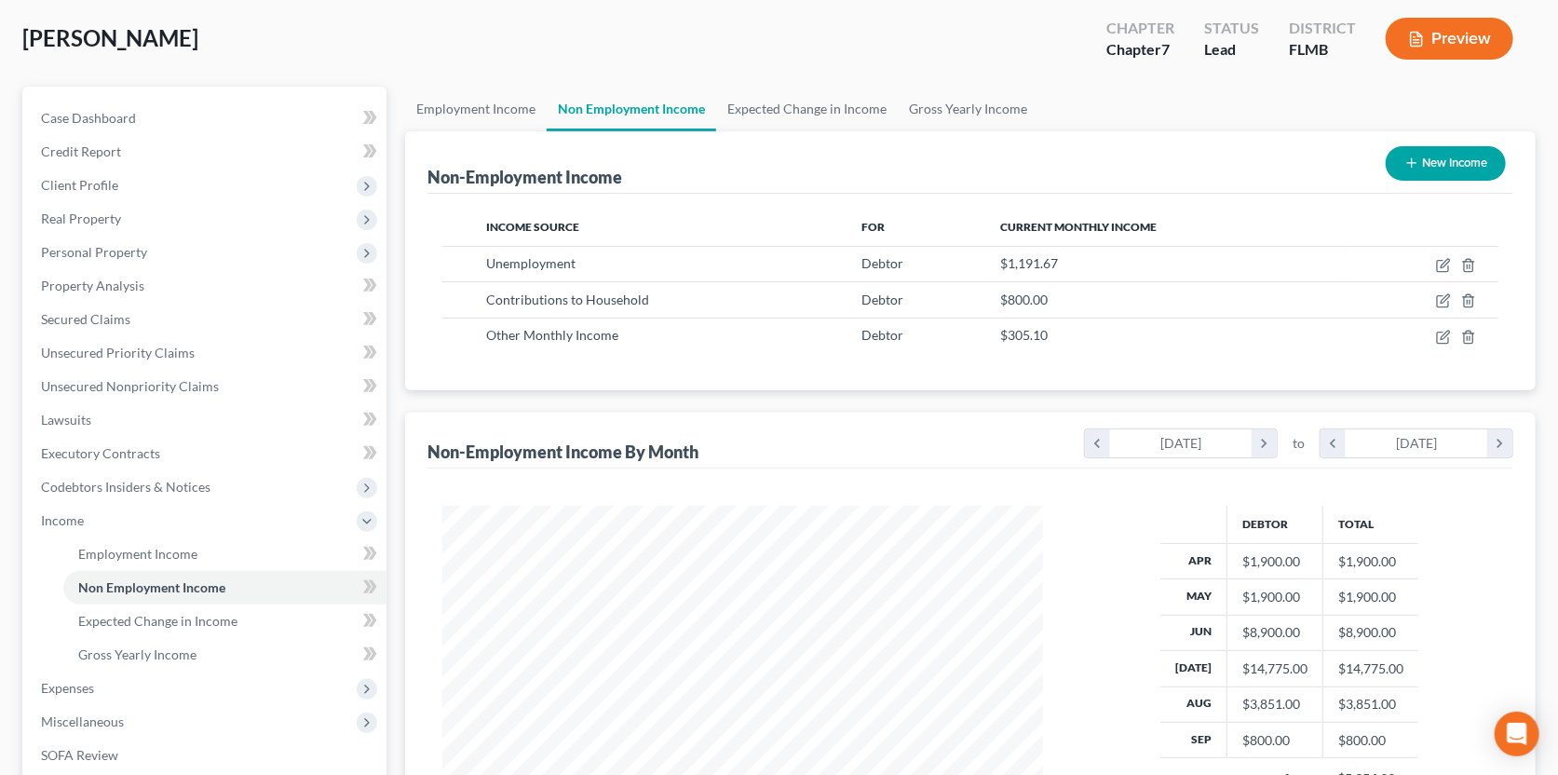
scroll to position [186, 0]
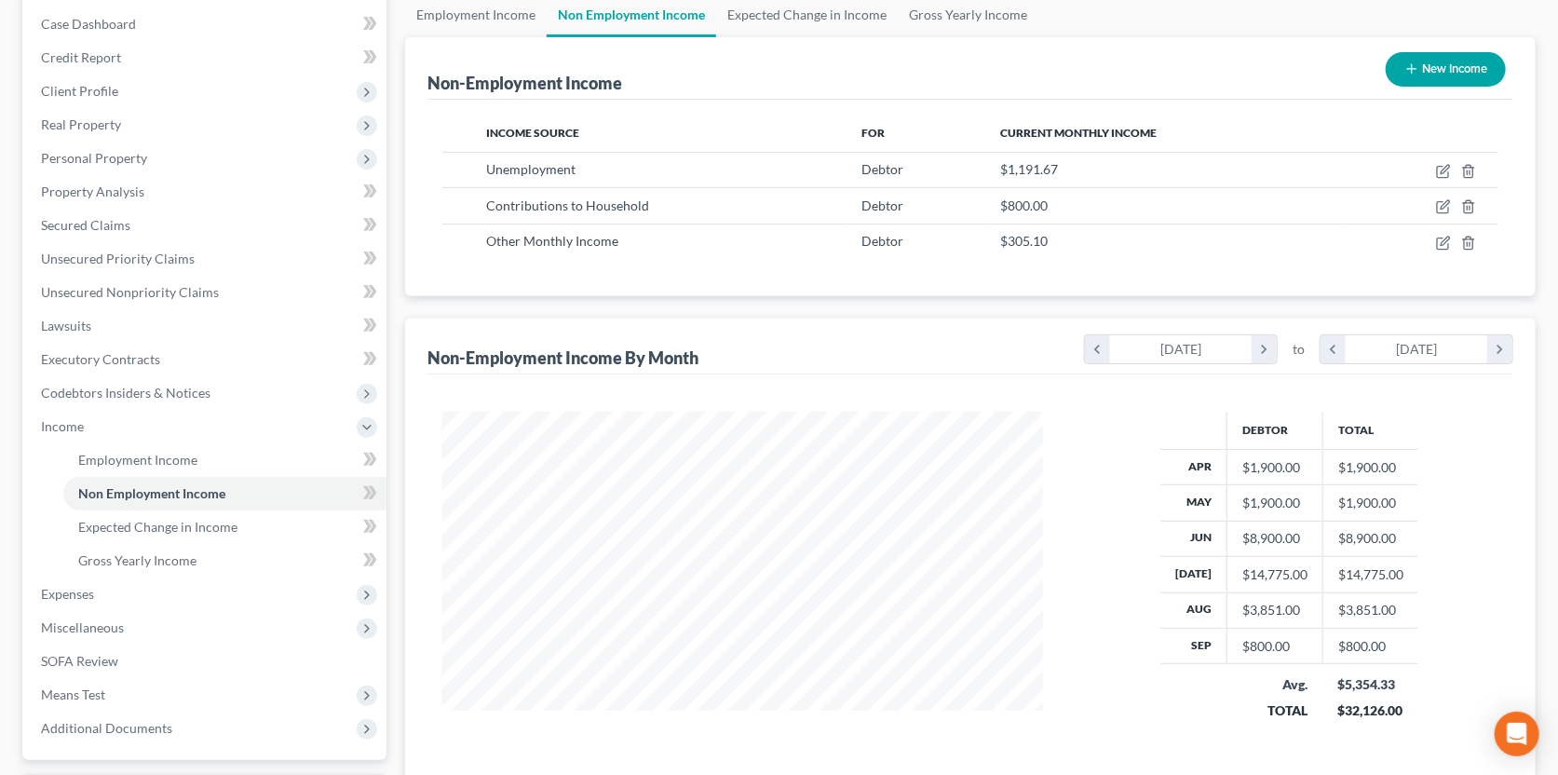
click at [1242, 575] on div "$14,775.00" at bounding box center [1274, 574] width 65 height 19
drag, startPoint x: 1242, startPoint y: 575, endPoint x: 1244, endPoint y: 558, distance: 16.9
click at [1242, 575] on div "$14,775.00" at bounding box center [1274, 574] width 65 height 19
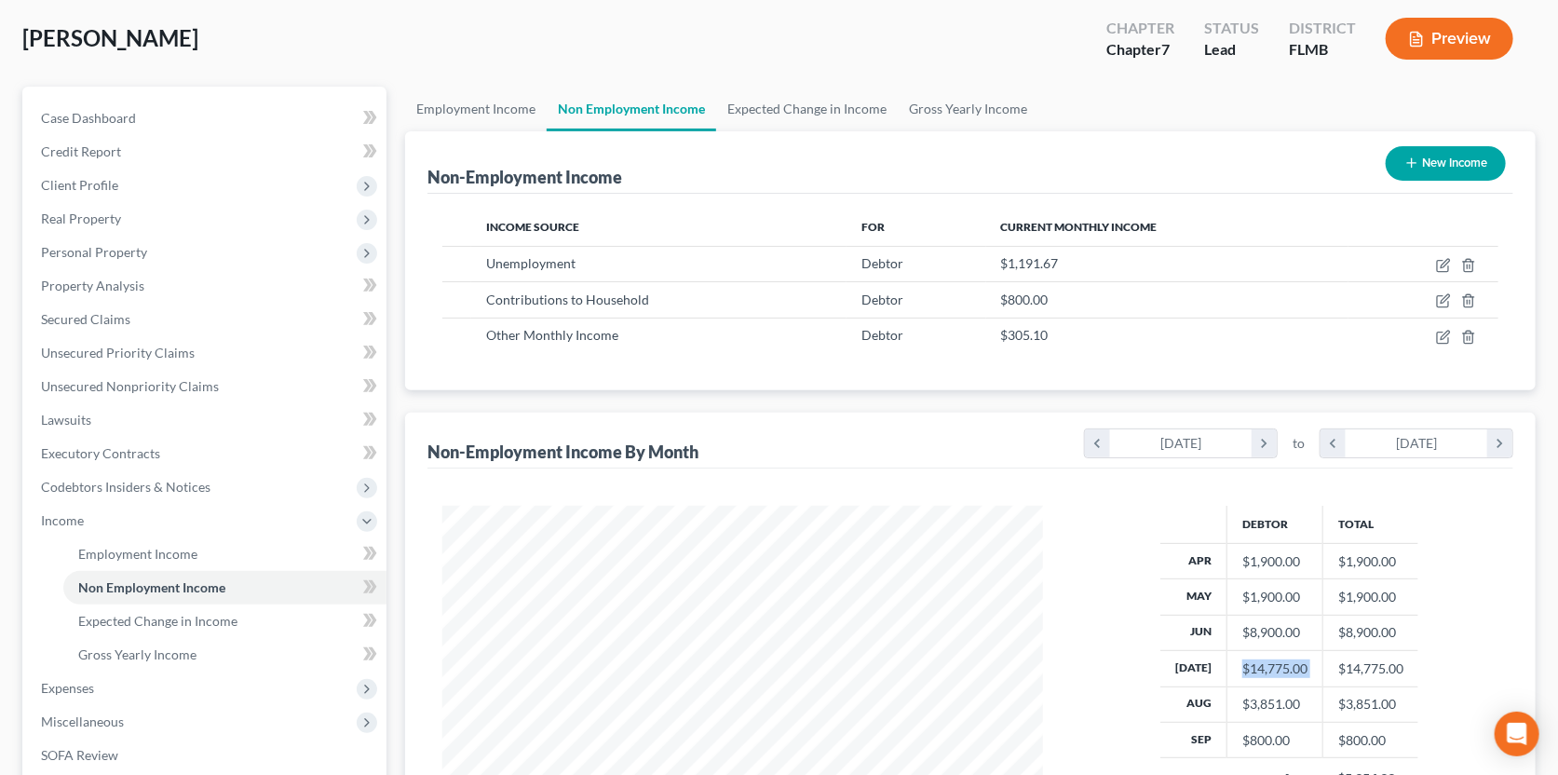
scroll to position [346, 0]
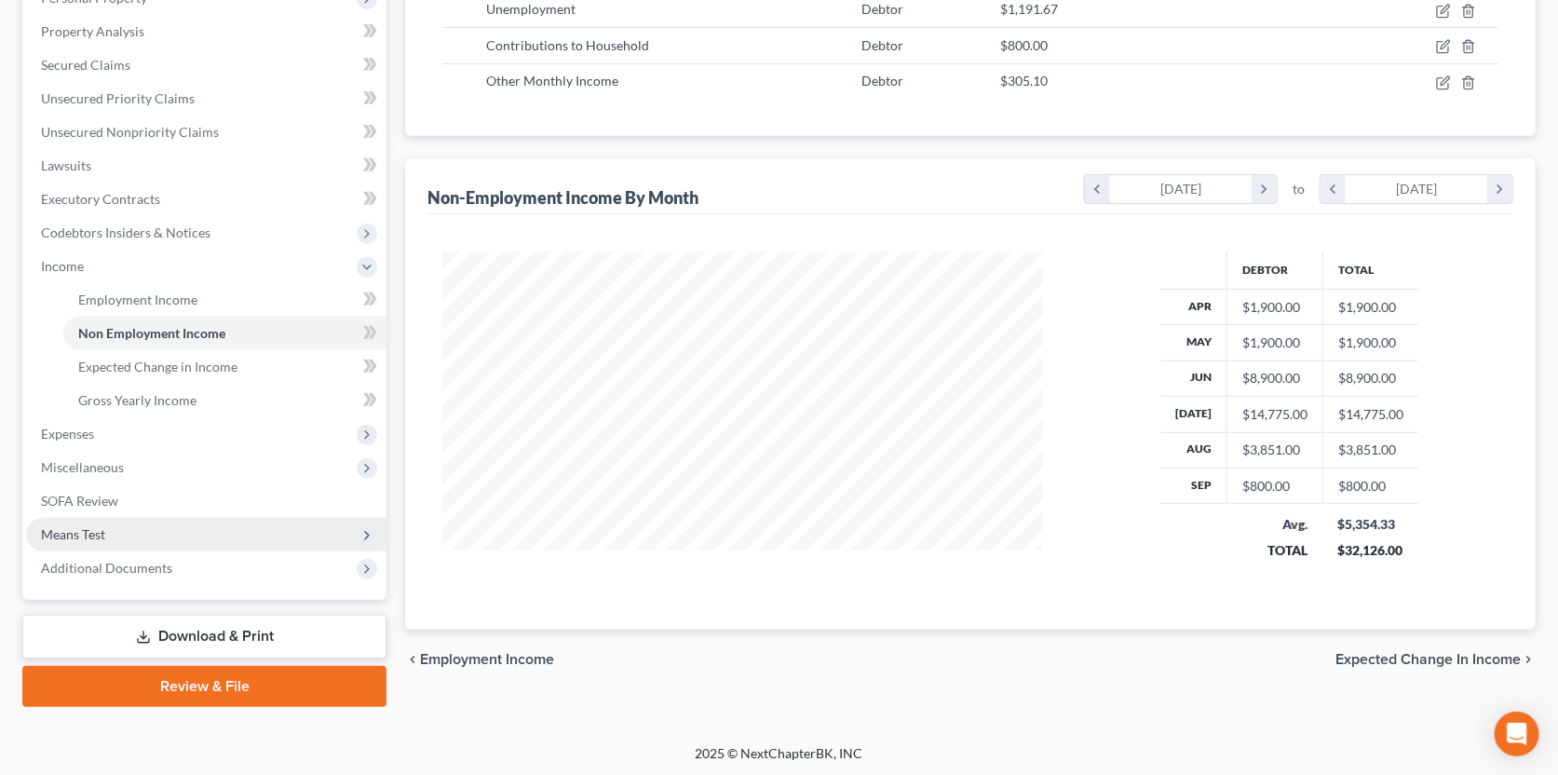
click at [134, 522] on span "Means Test" at bounding box center [206, 535] width 360 height 34
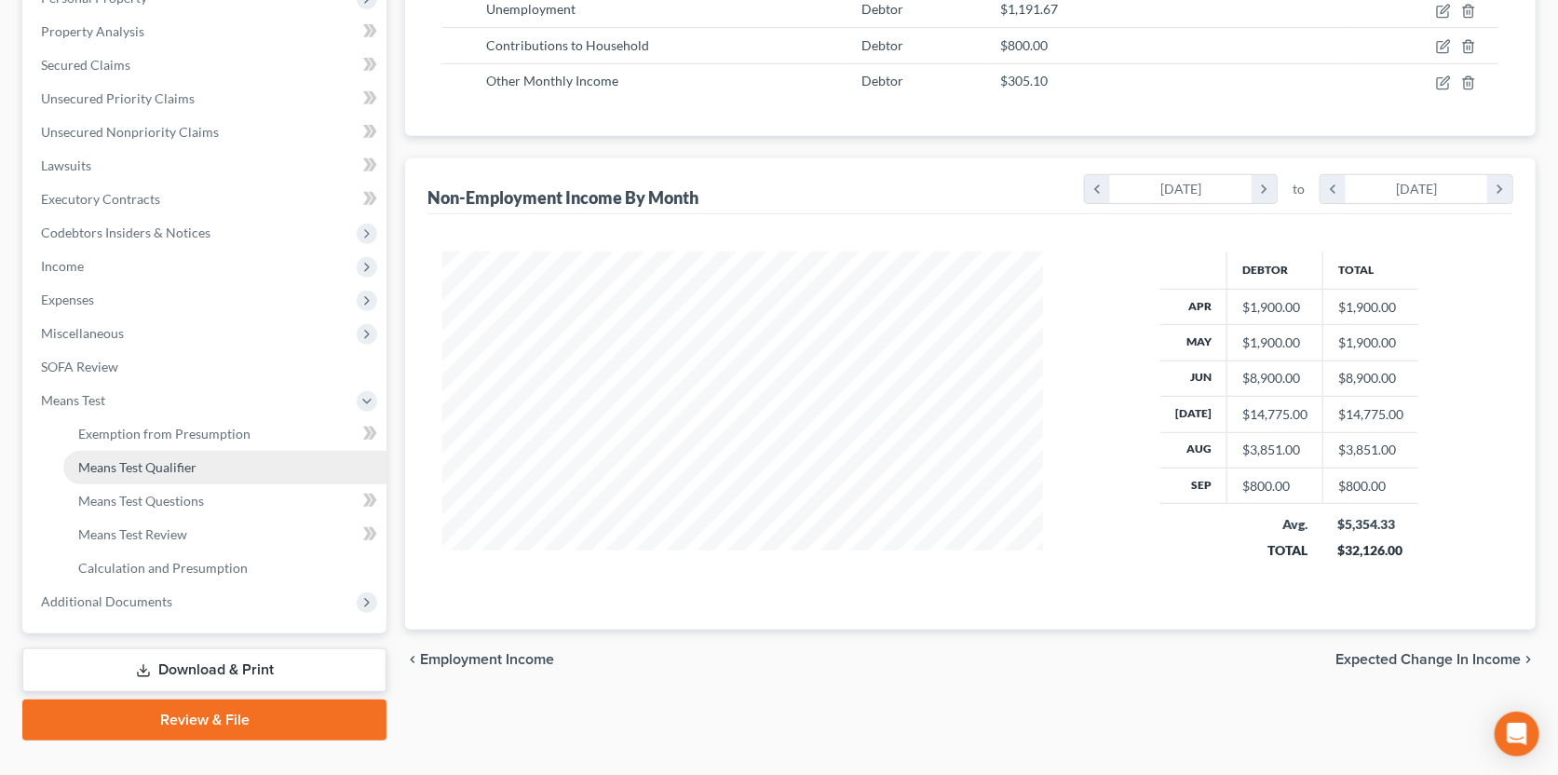
click at [154, 464] on span "Means Test Qualifier" at bounding box center [137, 467] width 118 height 16
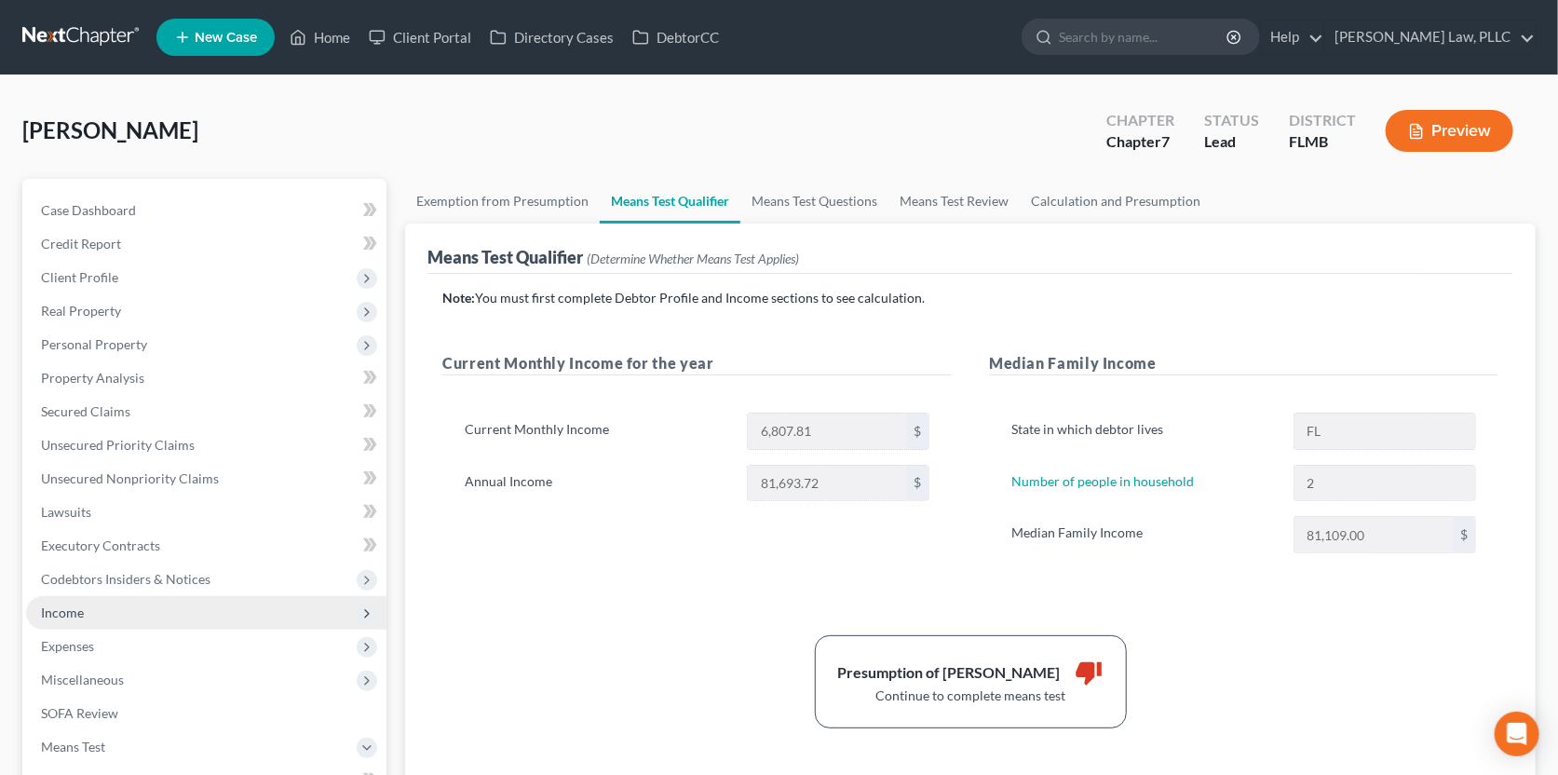
click at [88, 597] on span "Income" at bounding box center [206, 613] width 360 height 34
click at [88, 601] on span "Income" at bounding box center [206, 613] width 360 height 34
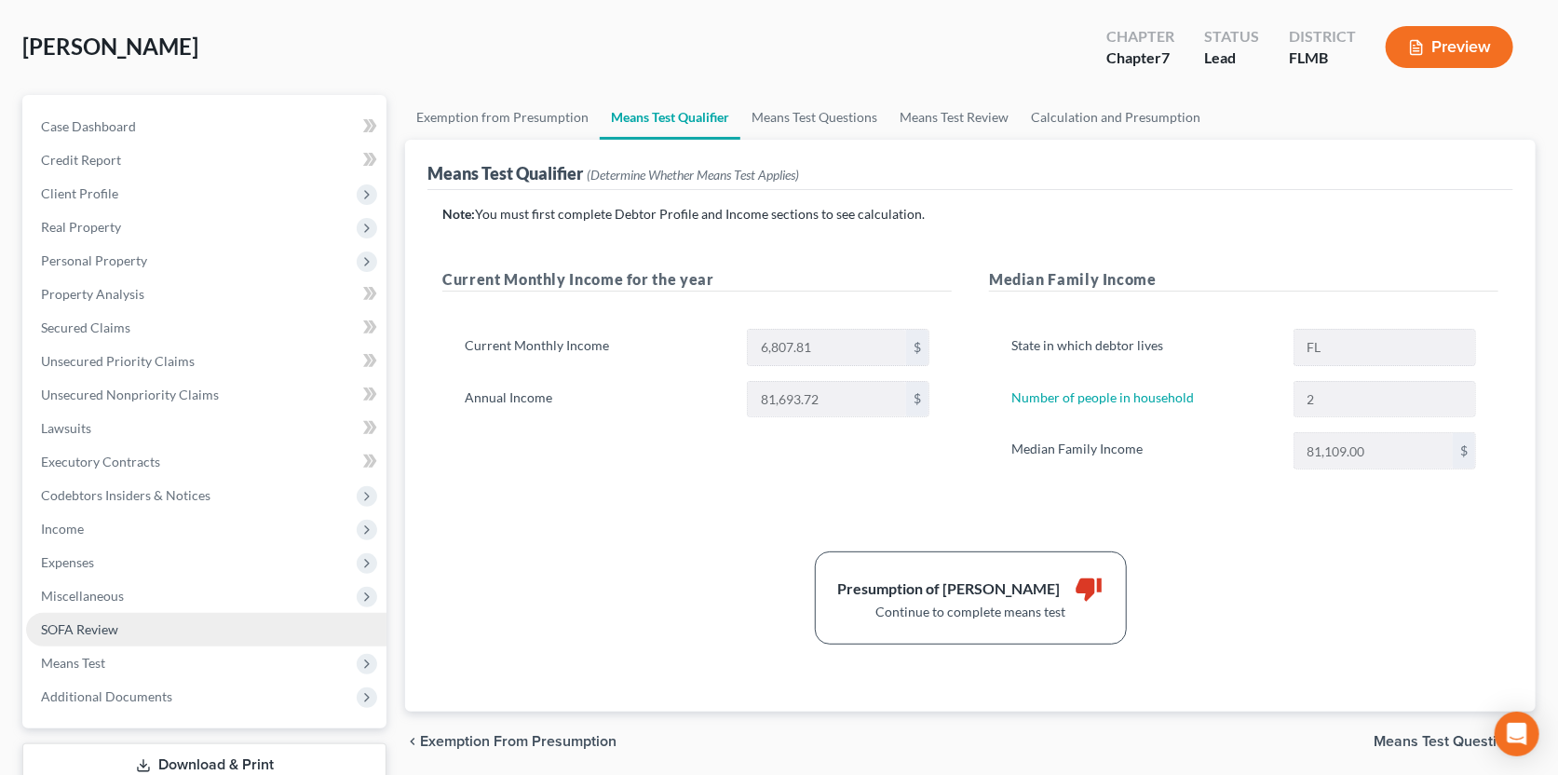
scroll to position [92, 0]
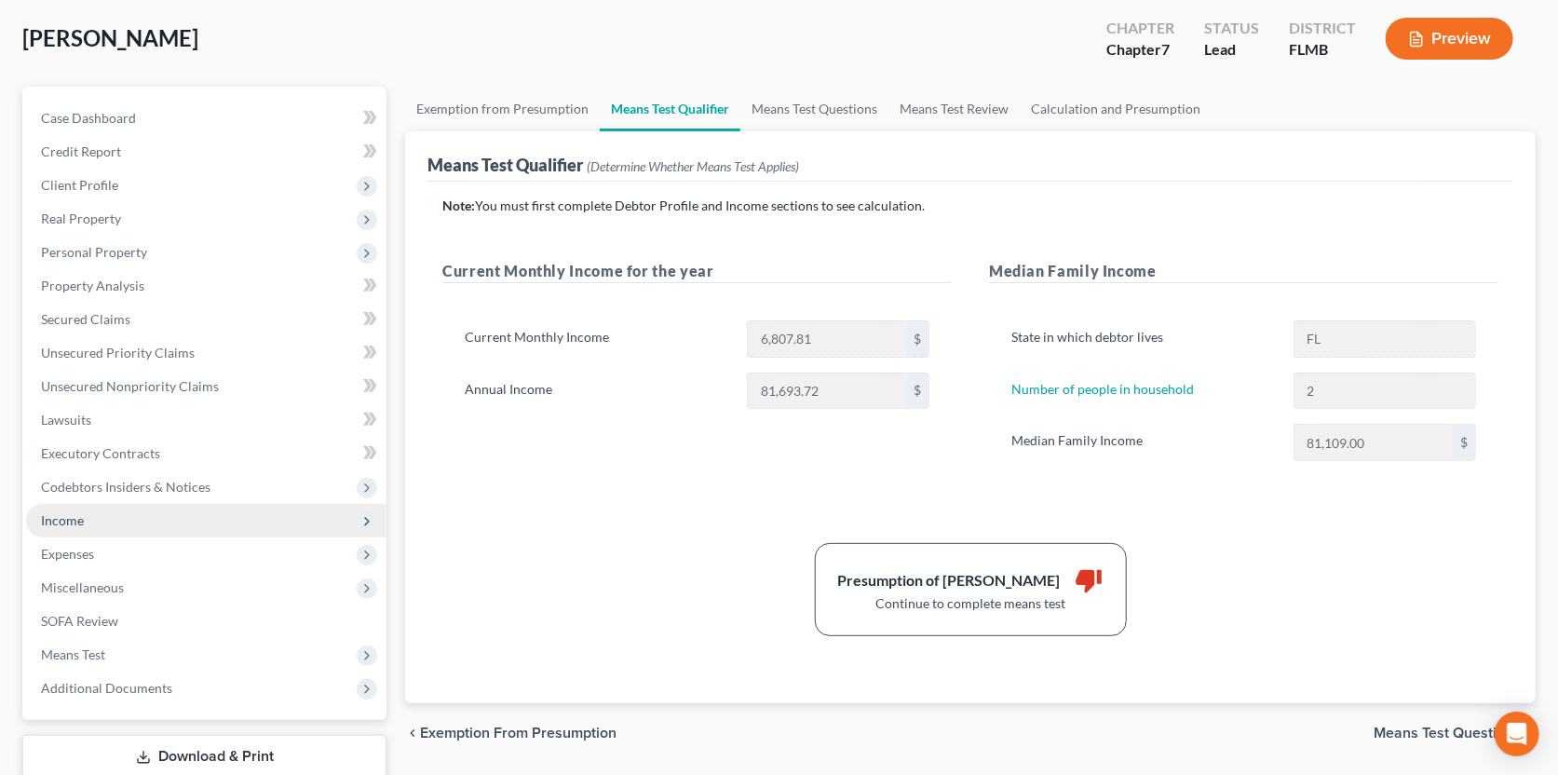
click at [197, 512] on span "Income" at bounding box center [206, 521] width 360 height 34
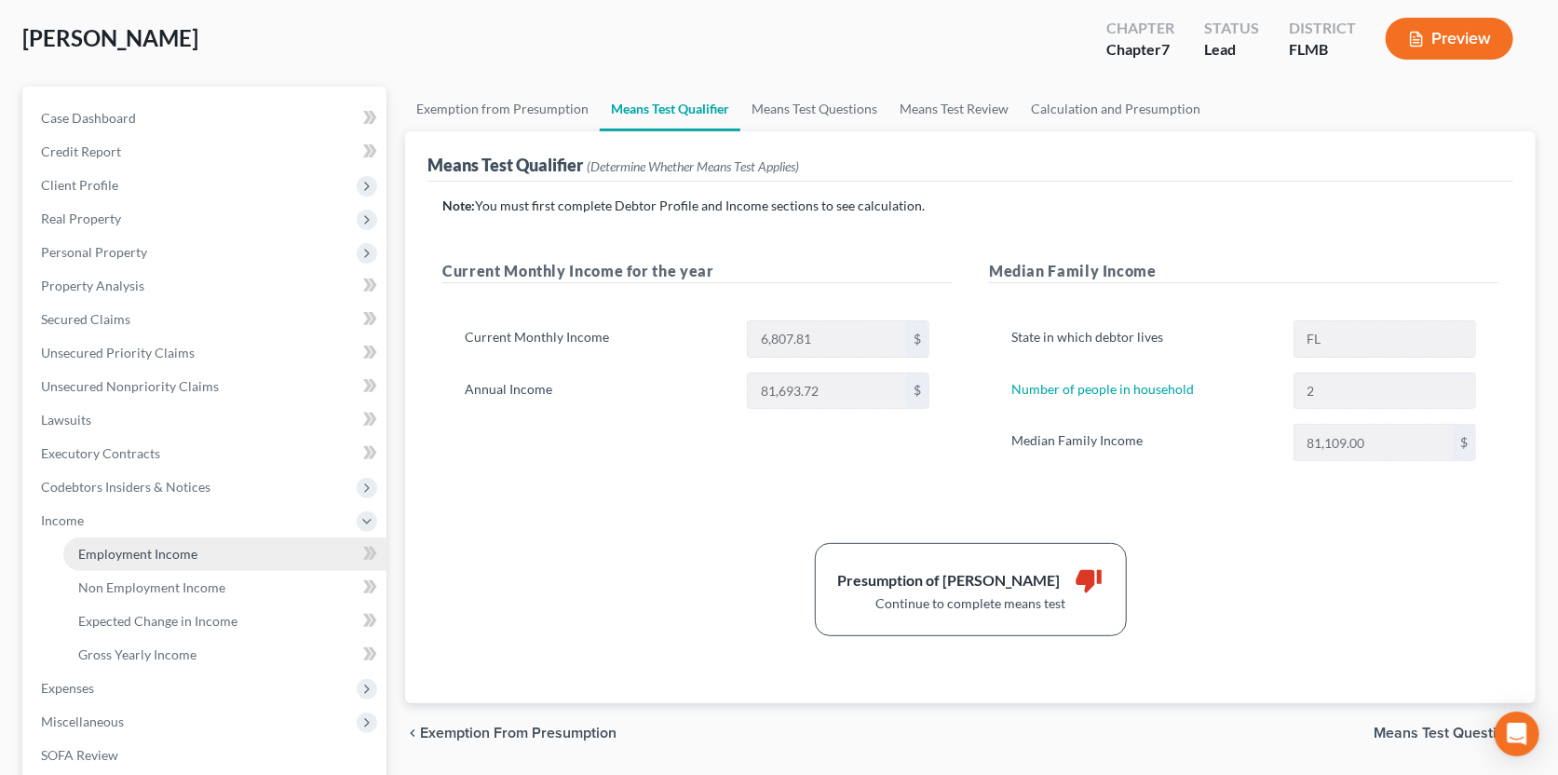
click at [169, 555] on span "Employment Income" at bounding box center [137, 554] width 119 height 16
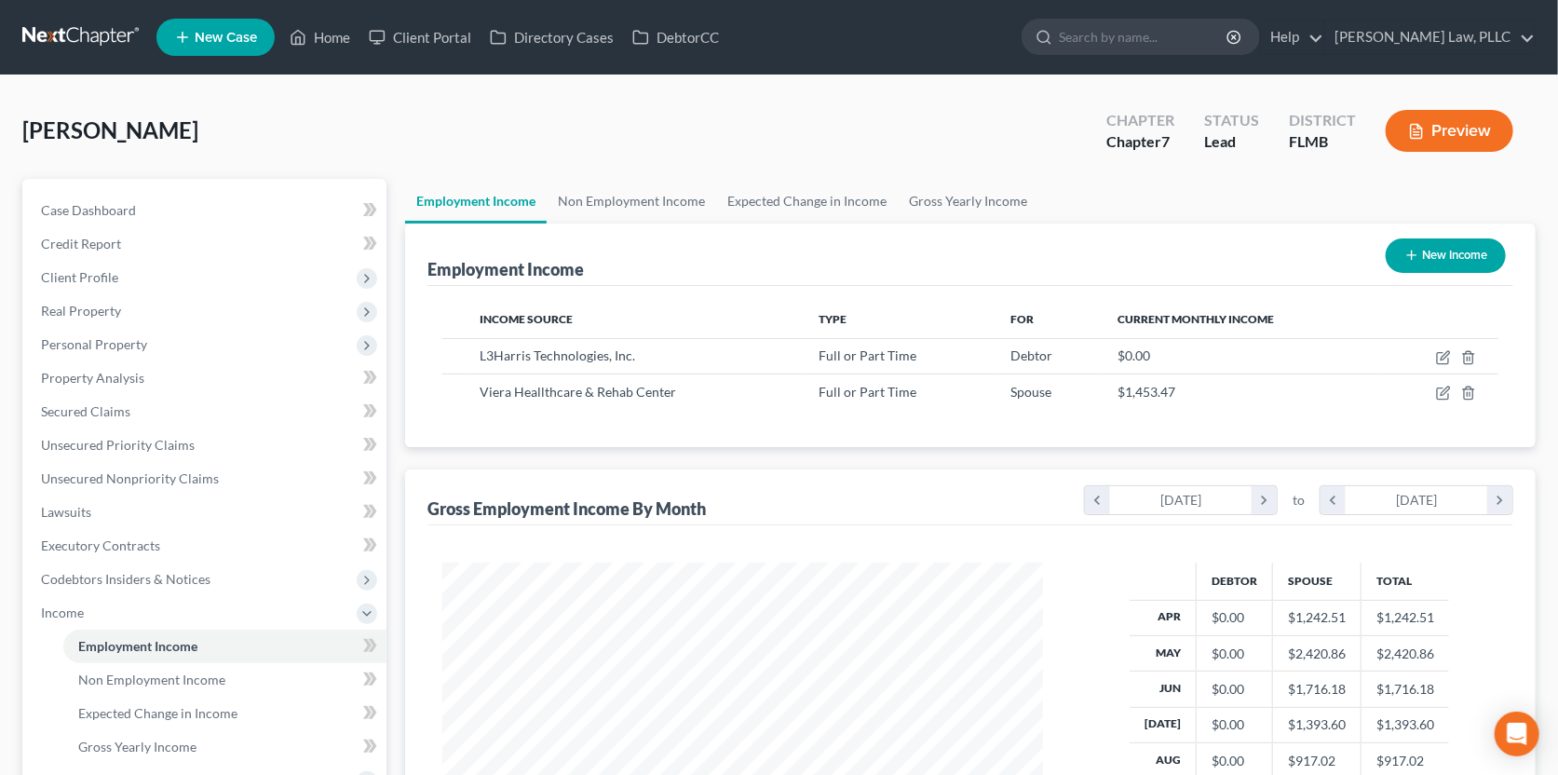
scroll to position [92, 0]
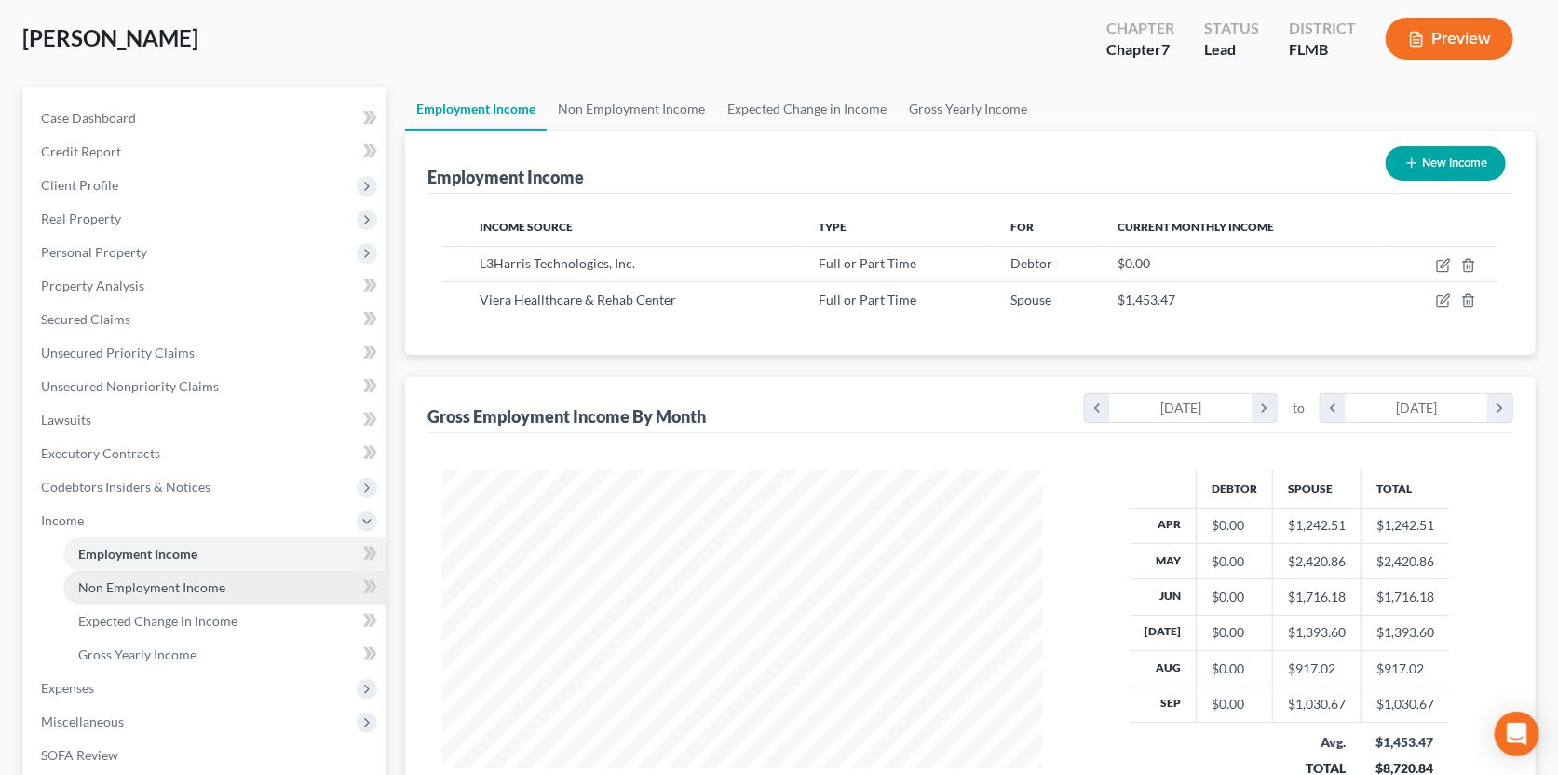
click at [125, 585] on span "Non Employment Income" at bounding box center [151, 587] width 147 height 16
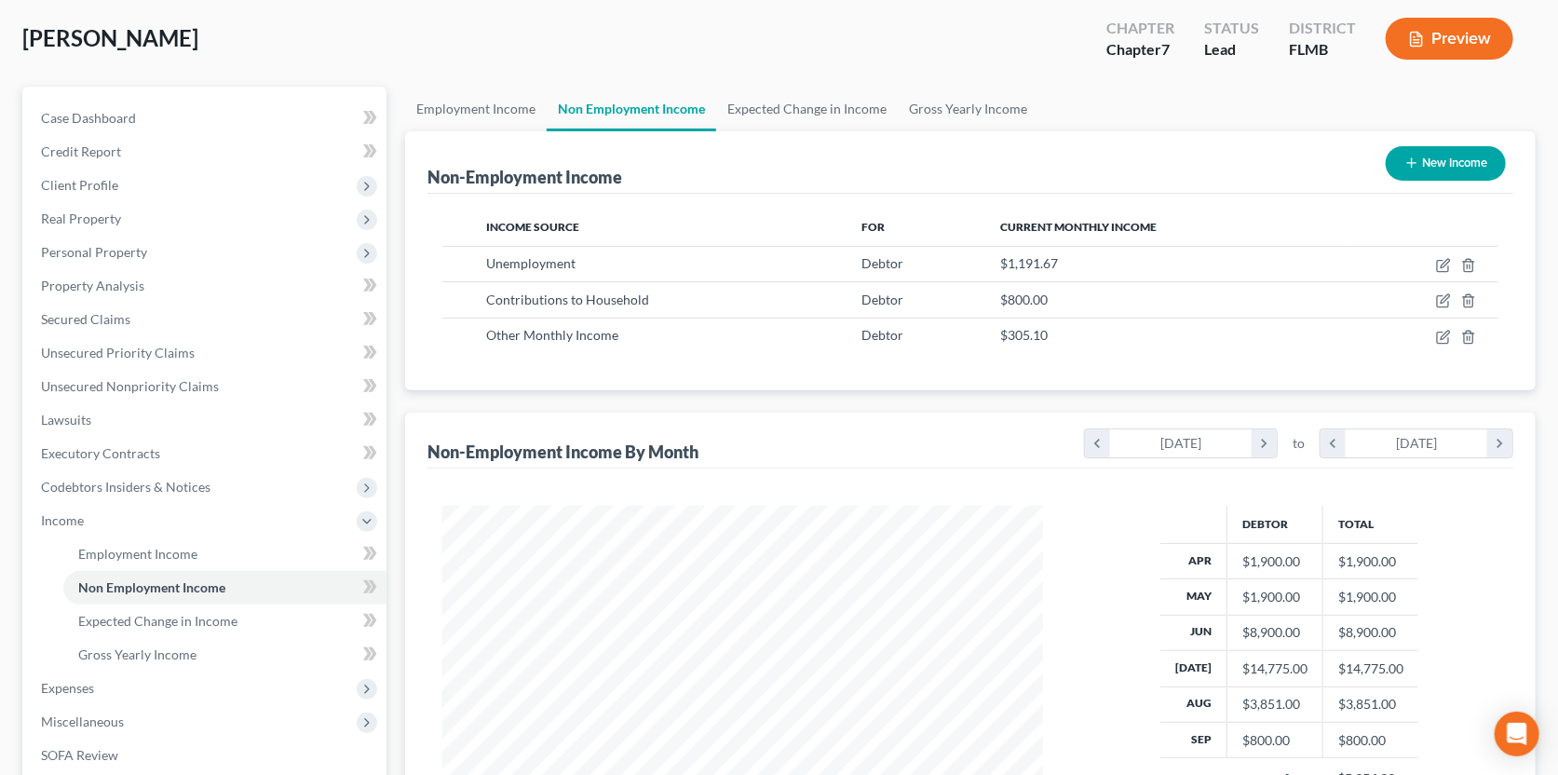
scroll to position [186, 0]
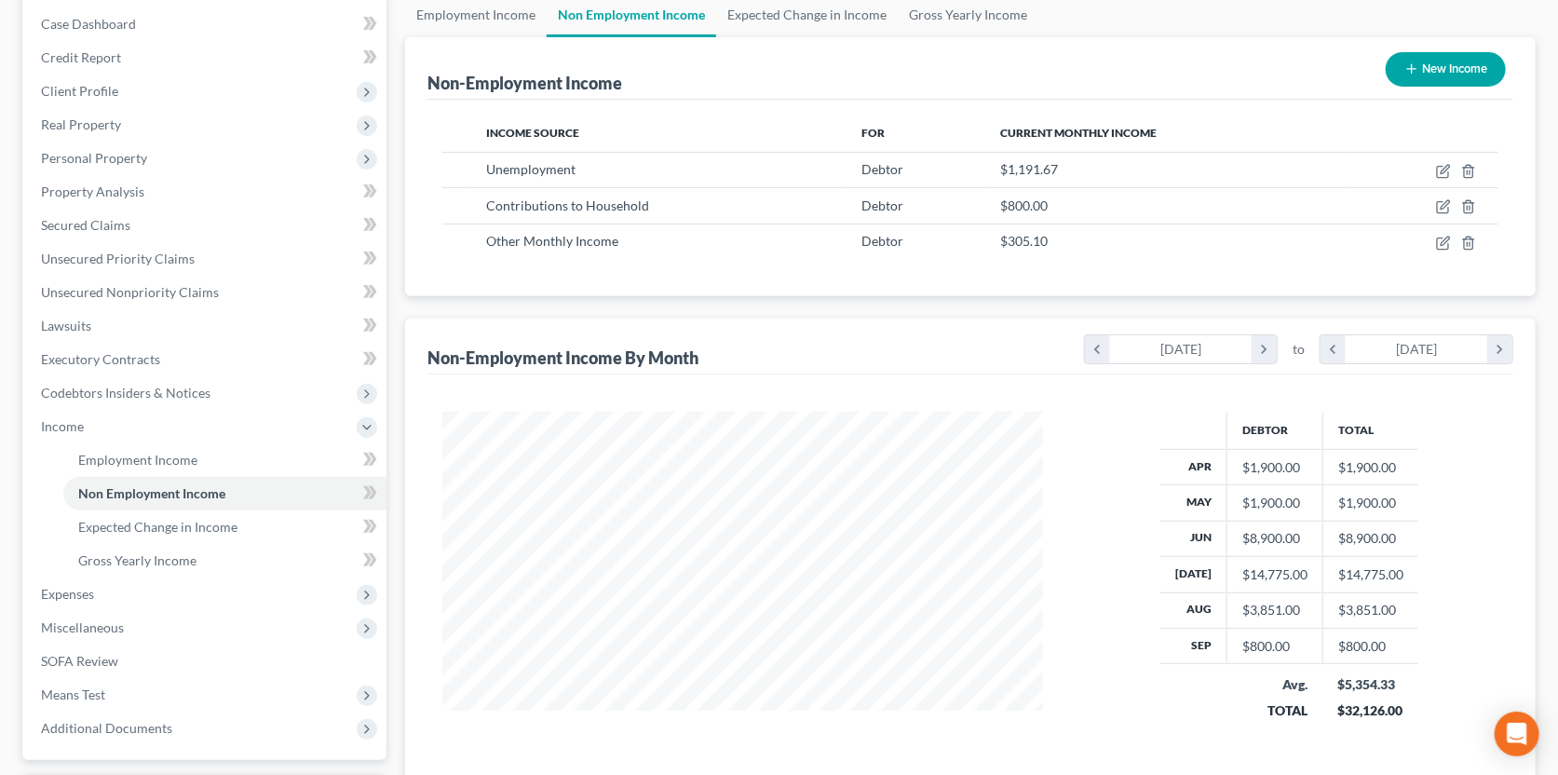
click at [1253, 574] on div "$14,775.00" at bounding box center [1274, 574] width 65 height 19
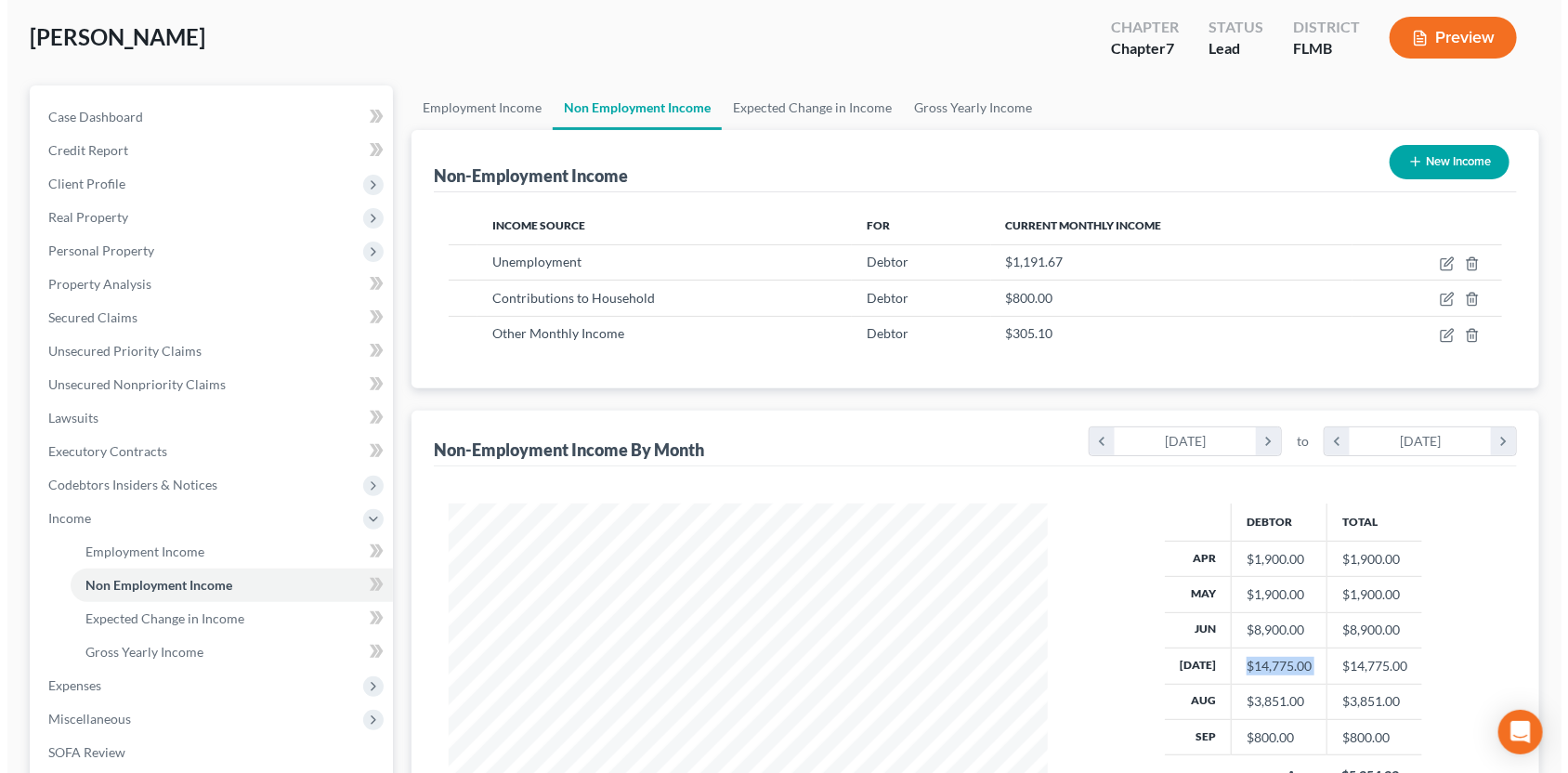
scroll to position [92, 0]
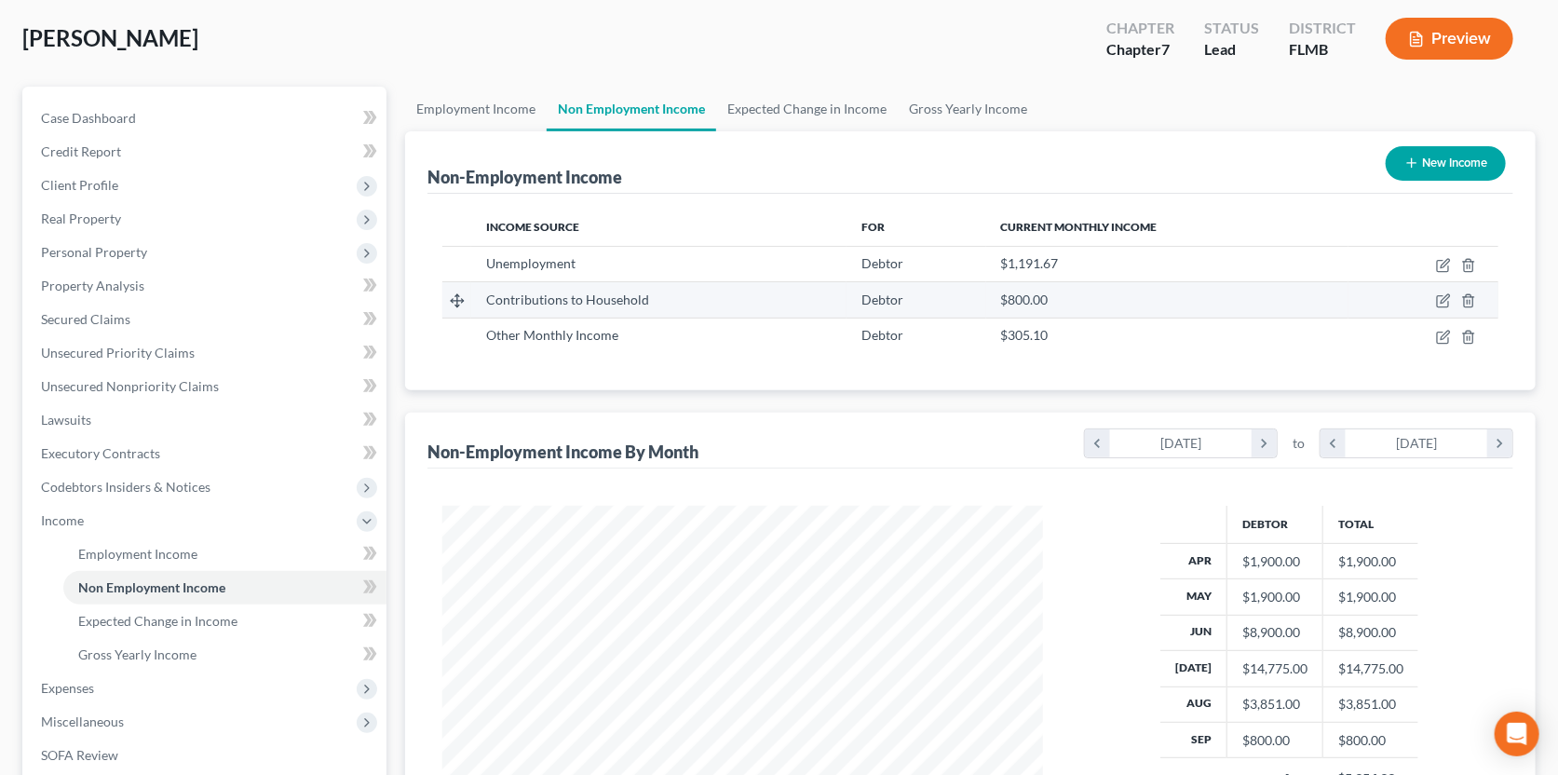
click at [1083, 294] on div "$800.00" at bounding box center [1167, 300] width 332 height 19
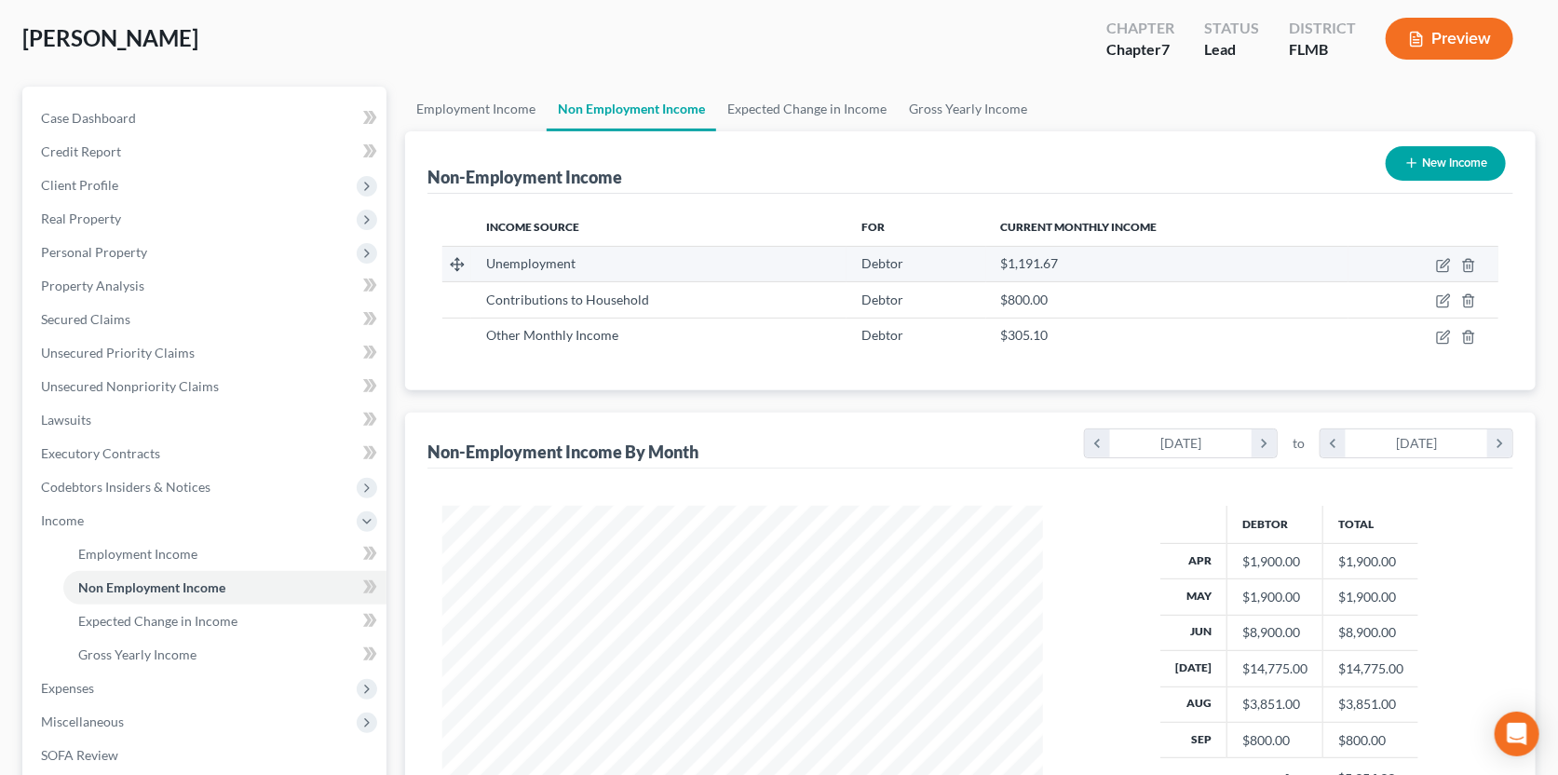
click at [582, 263] on div "Unemployment" at bounding box center [658, 263] width 345 height 19
click at [1444, 261] on icon "button" at bounding box center [1443, 265] width 15 height 15
select select "0"
select select "3"
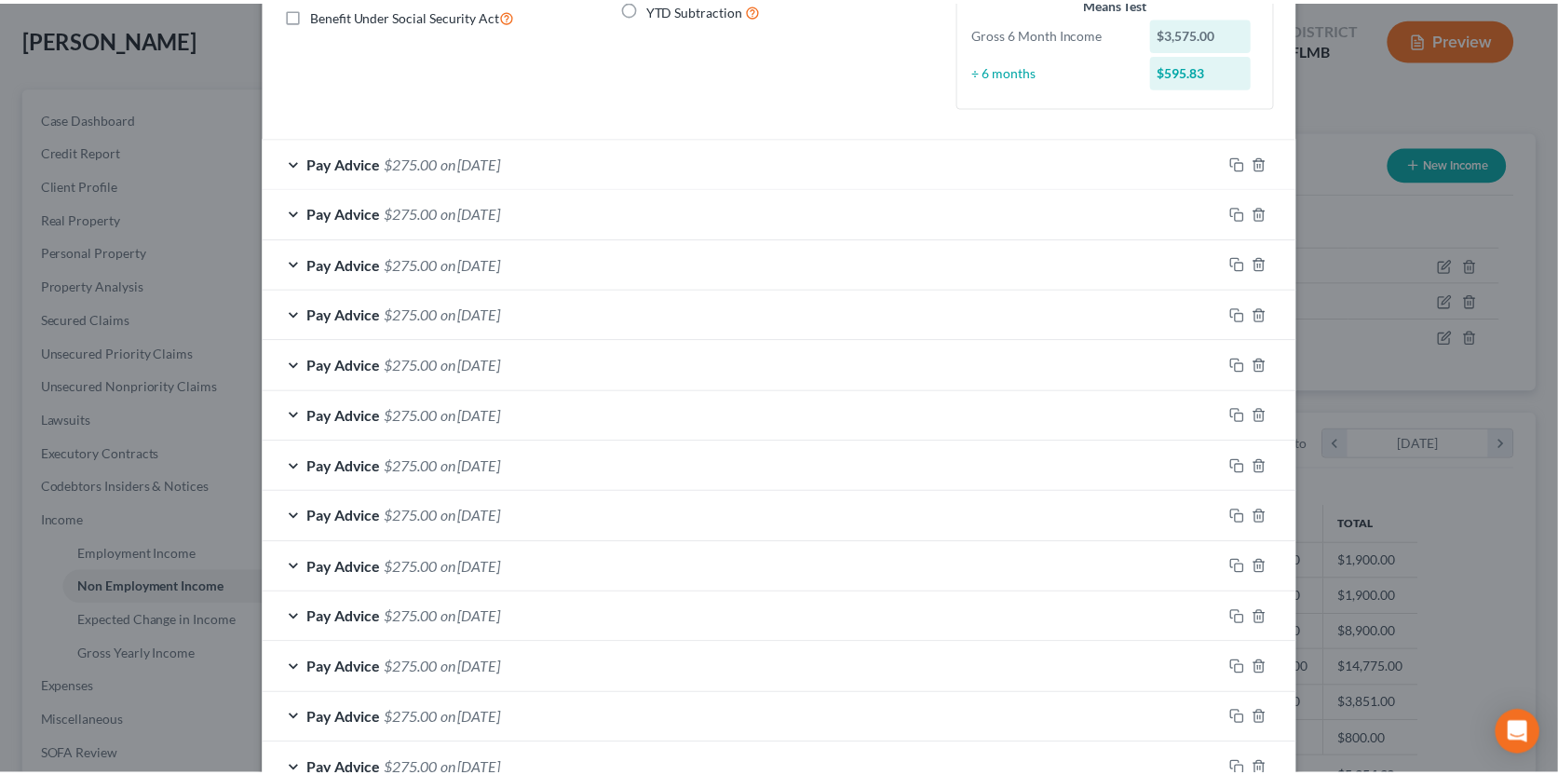
scroll to position [0, 0]
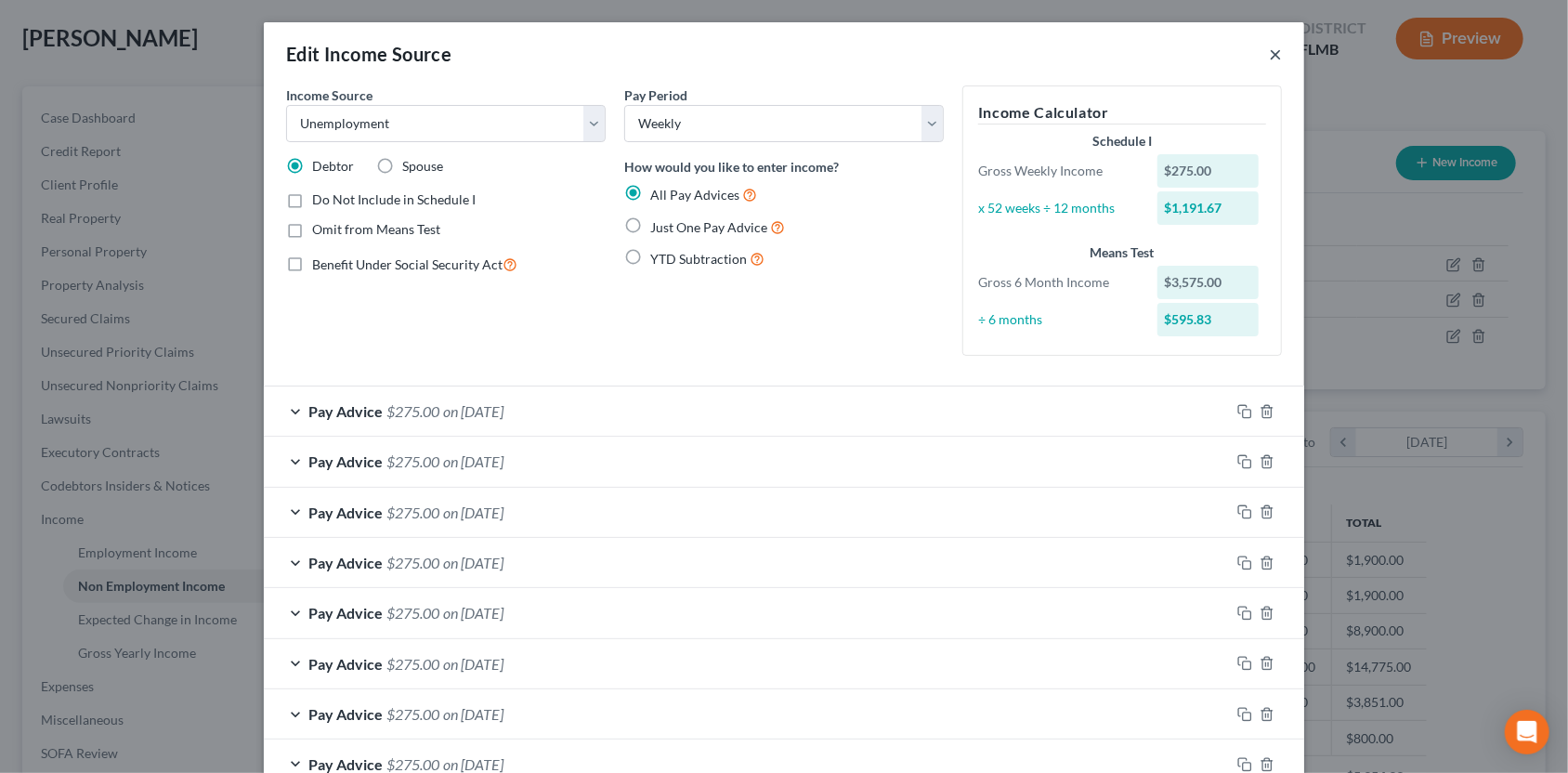
click at [1269, 54] on button "×" at bounding box center [1275, 54] width 13 height 22
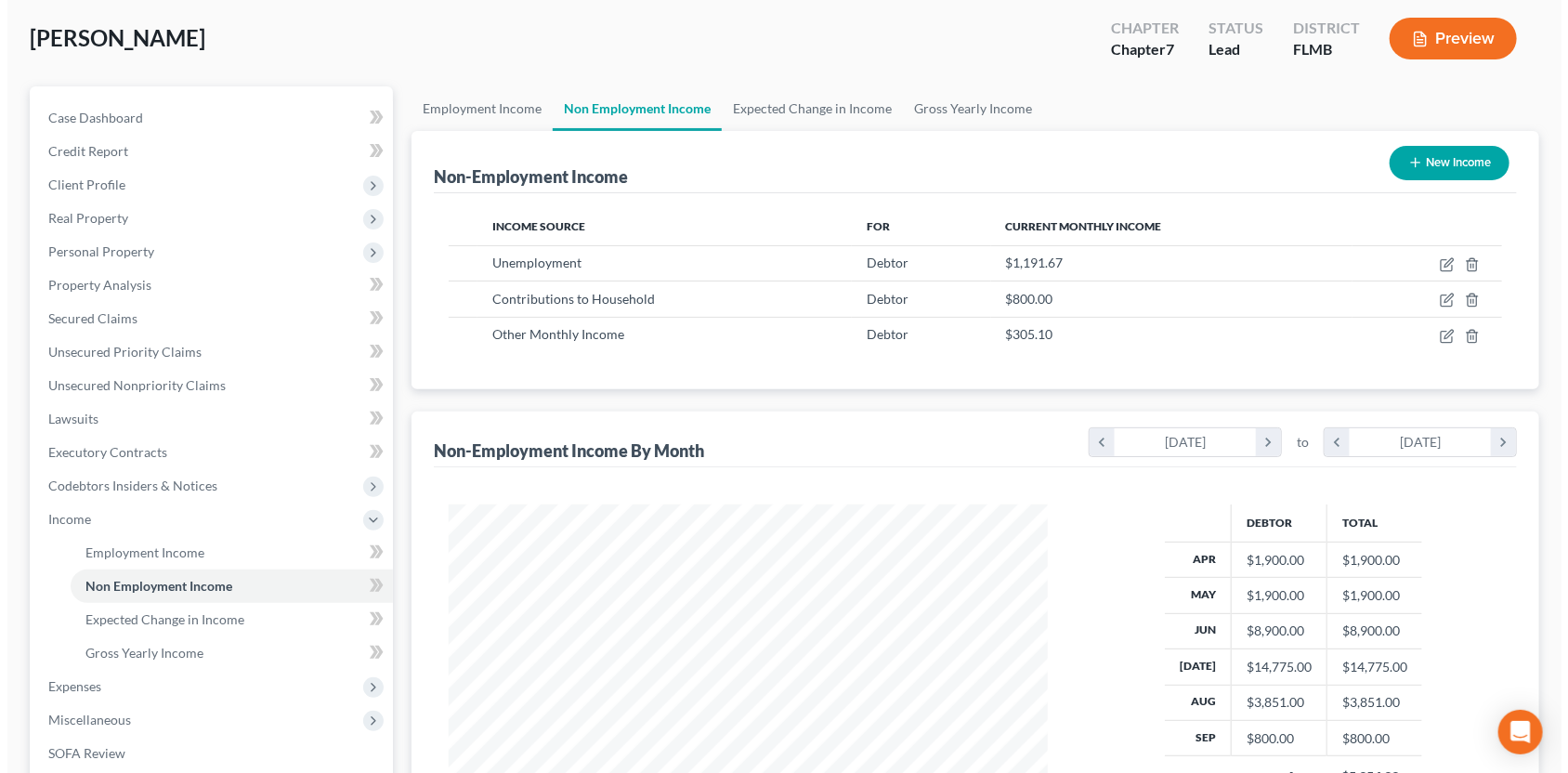
scroll to position [928484, 928214]
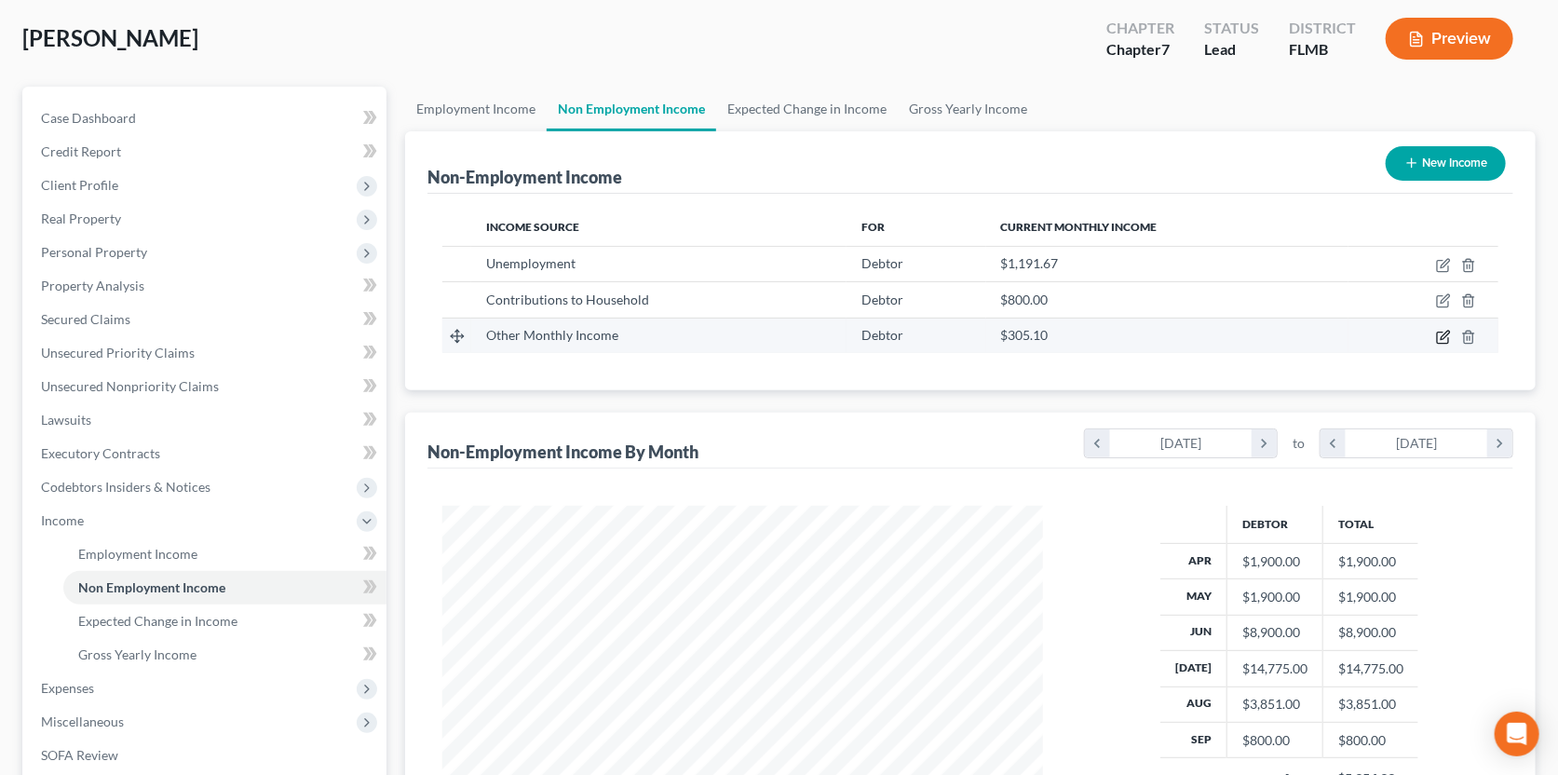
click at [1445, 334] on icon "button" at bounding box center [1445, 335] width 8 height 8
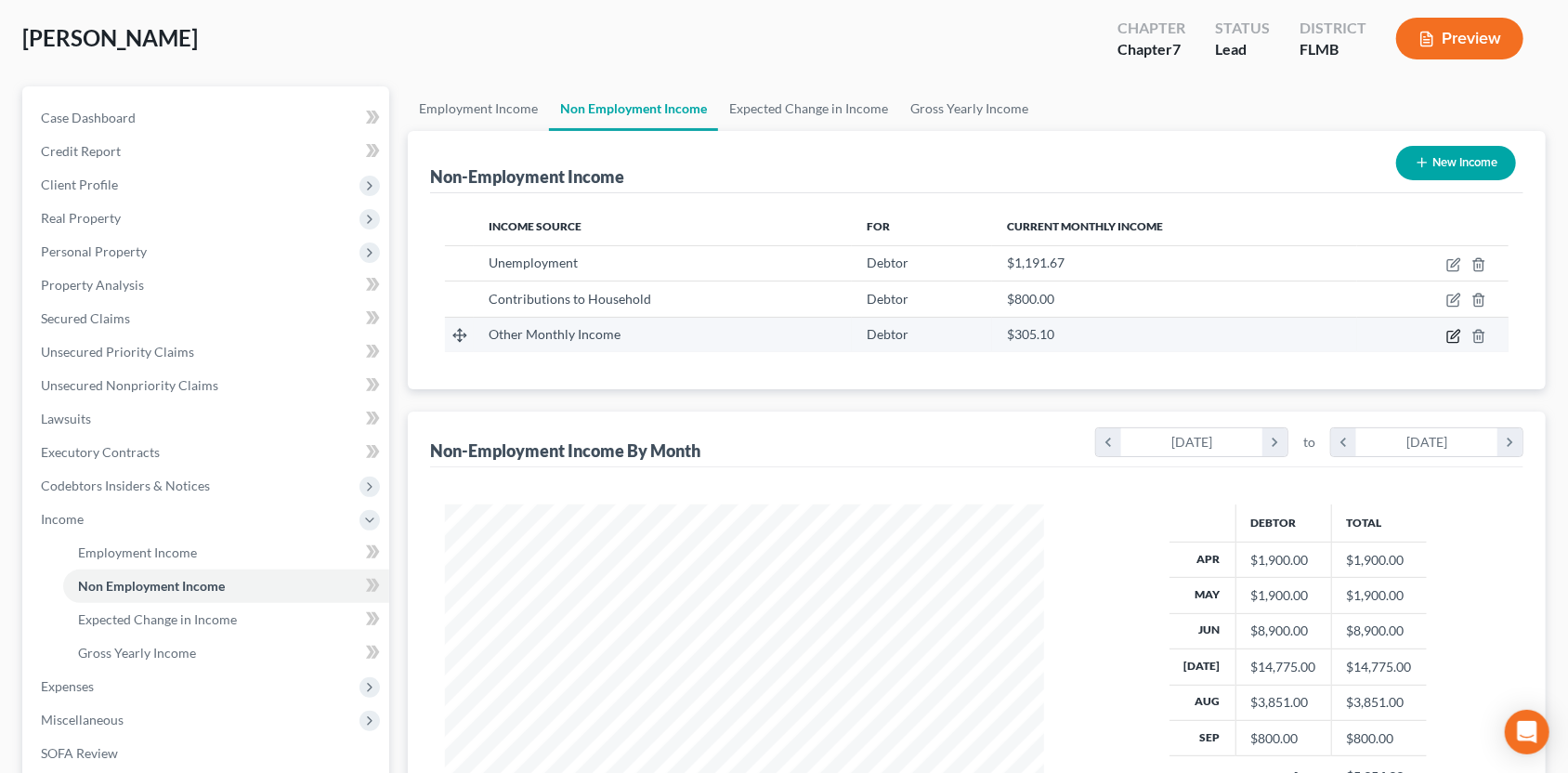
select select "13"
select select "0"
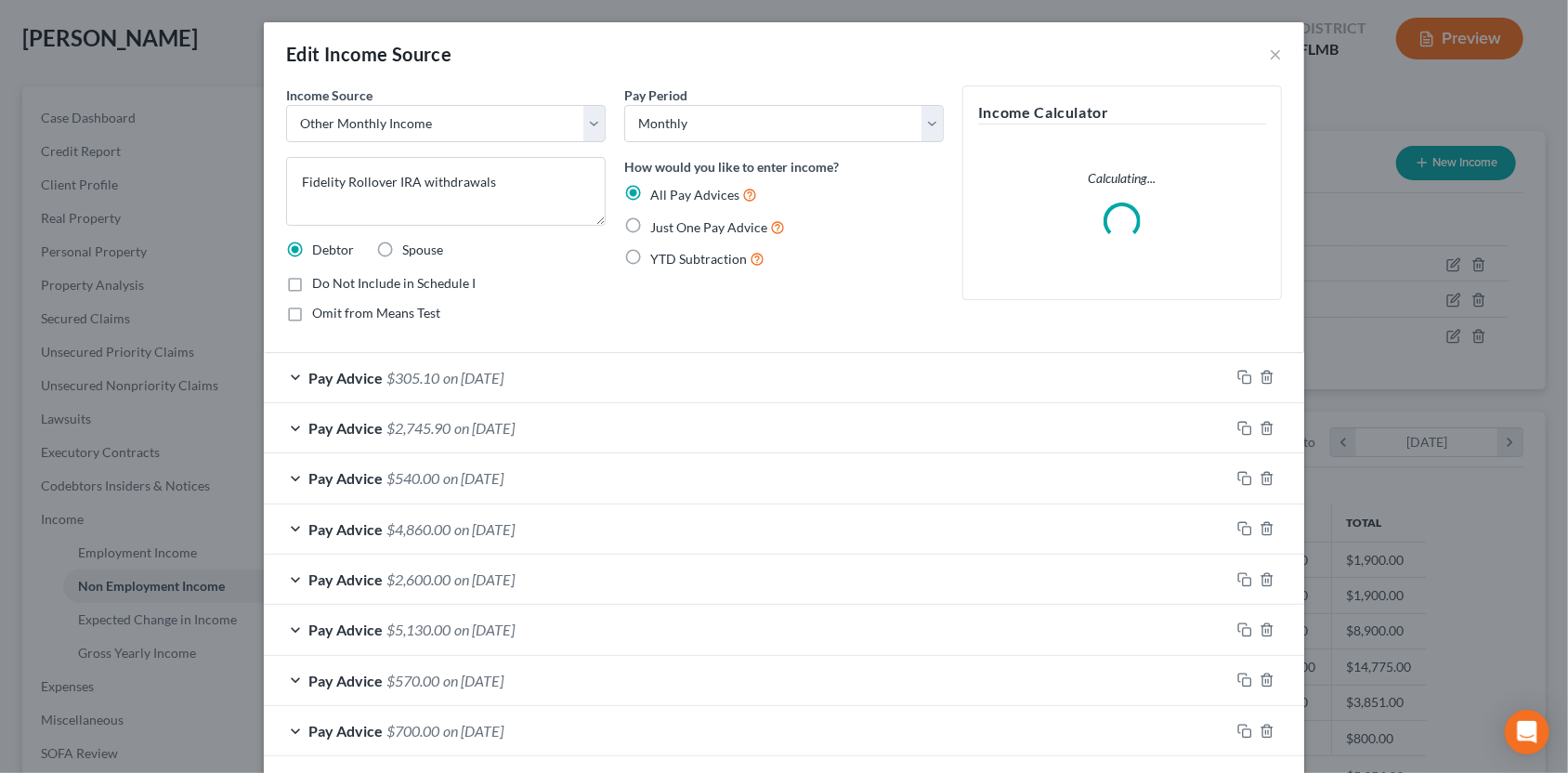
scroll to position [92, 0]
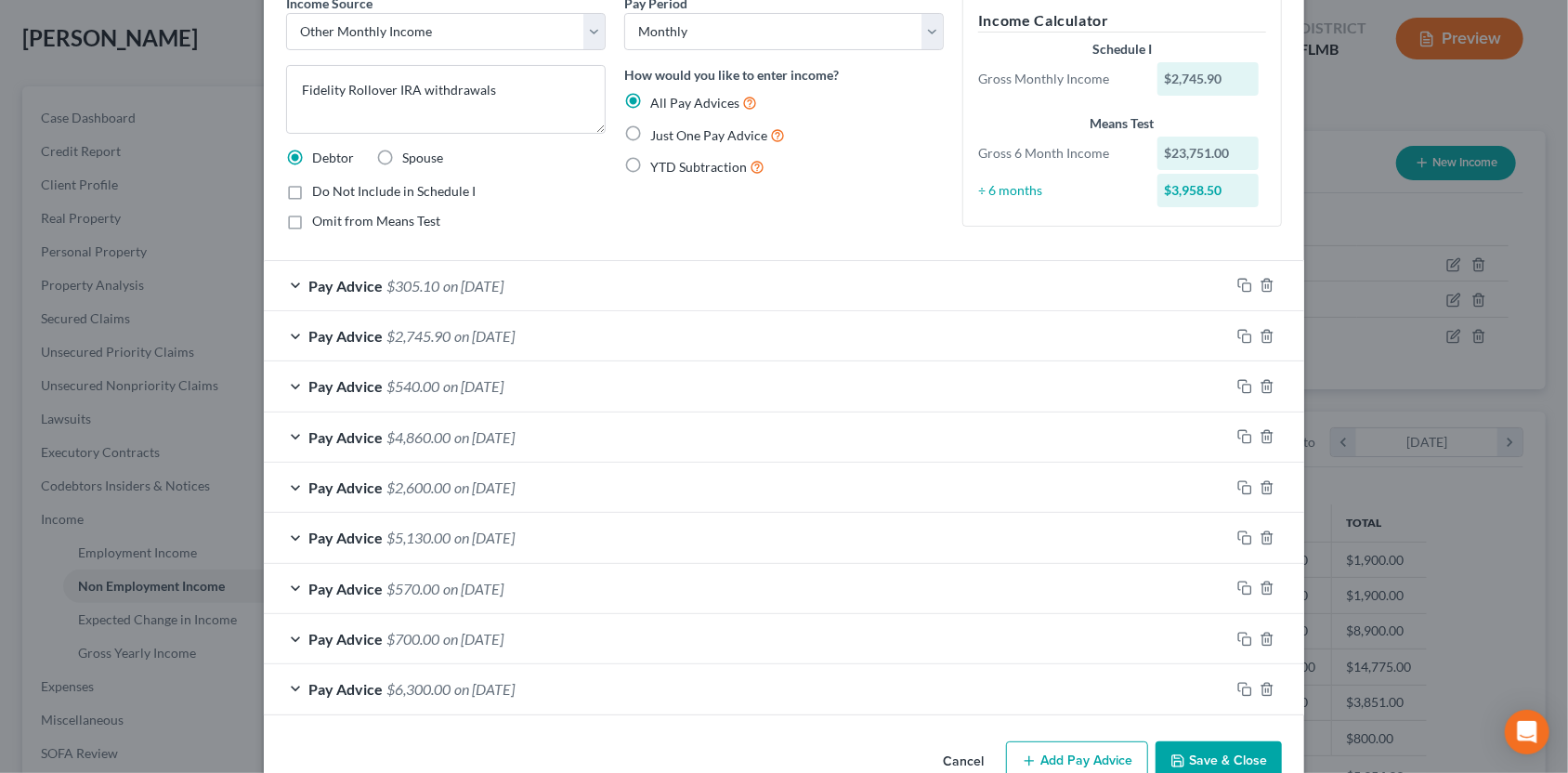
click at [454, 448] on div "Pay Advice $4,860.00 on [DATE]" at bounding box center [746, 436] width 966 height 49
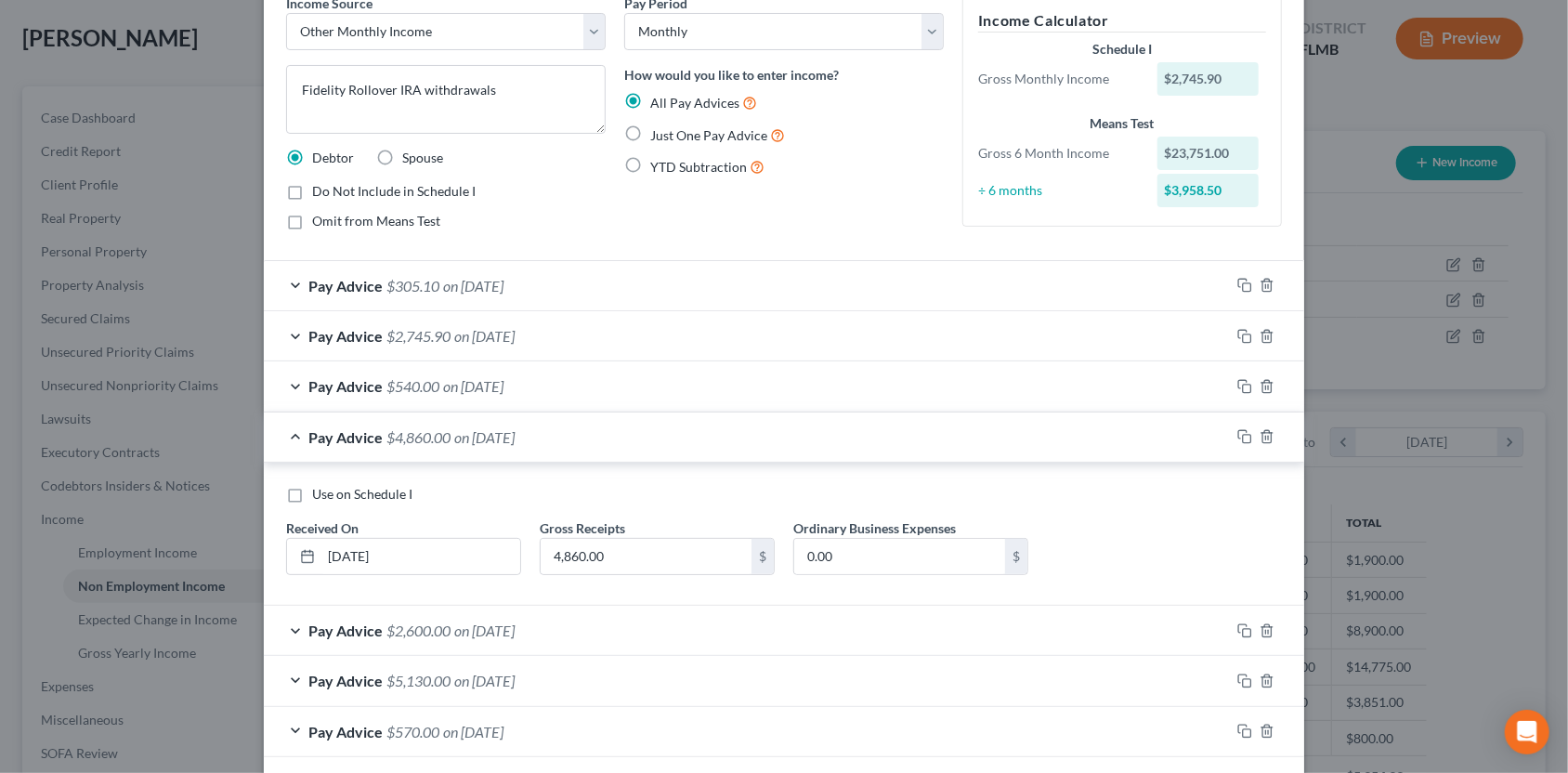
click at [324, 394] on div "Pay Advice $540.00 on [DATE]" at bounding box center [746, 385] width 966 height 49
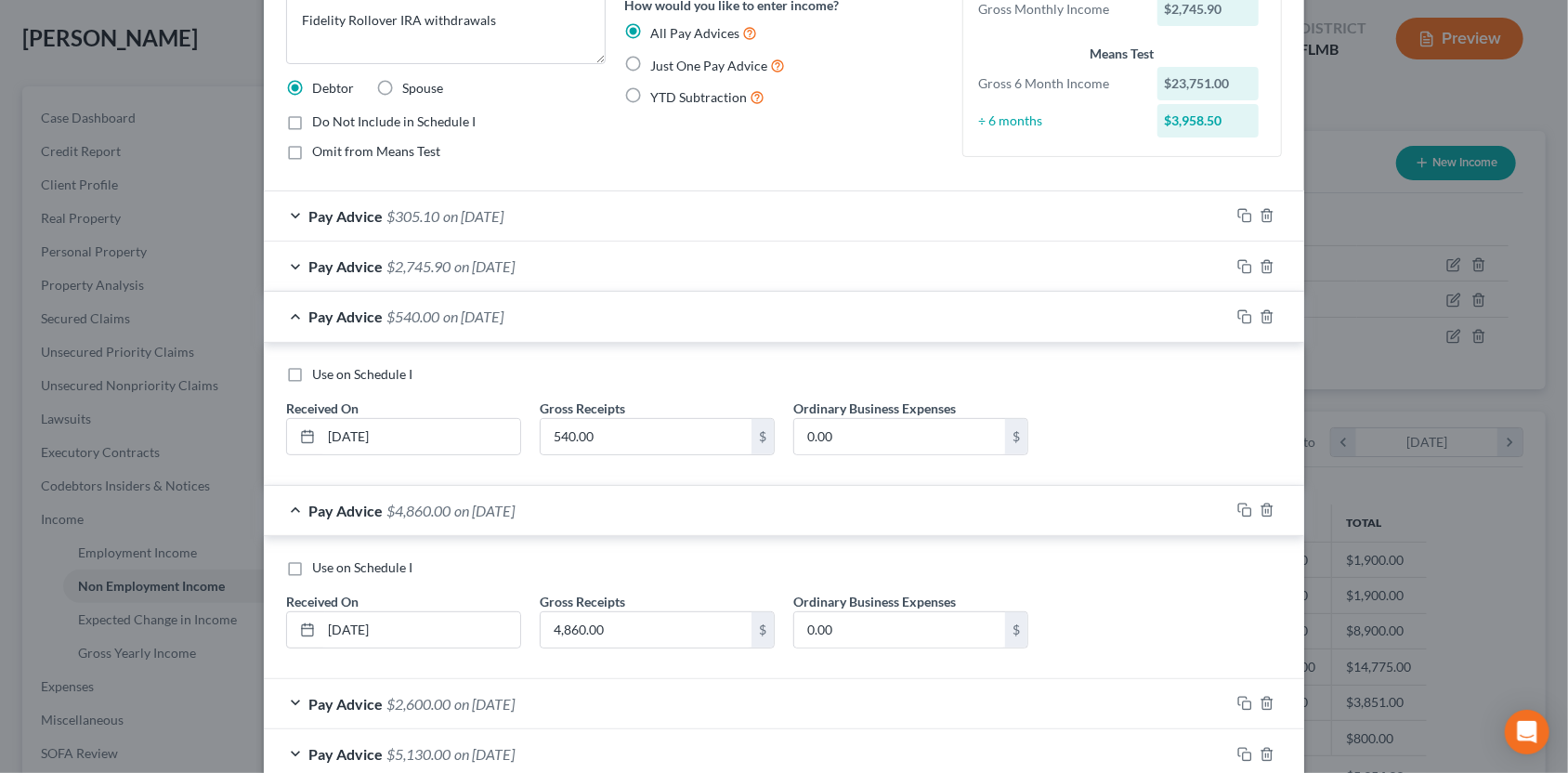
scroll to position [186, 0]
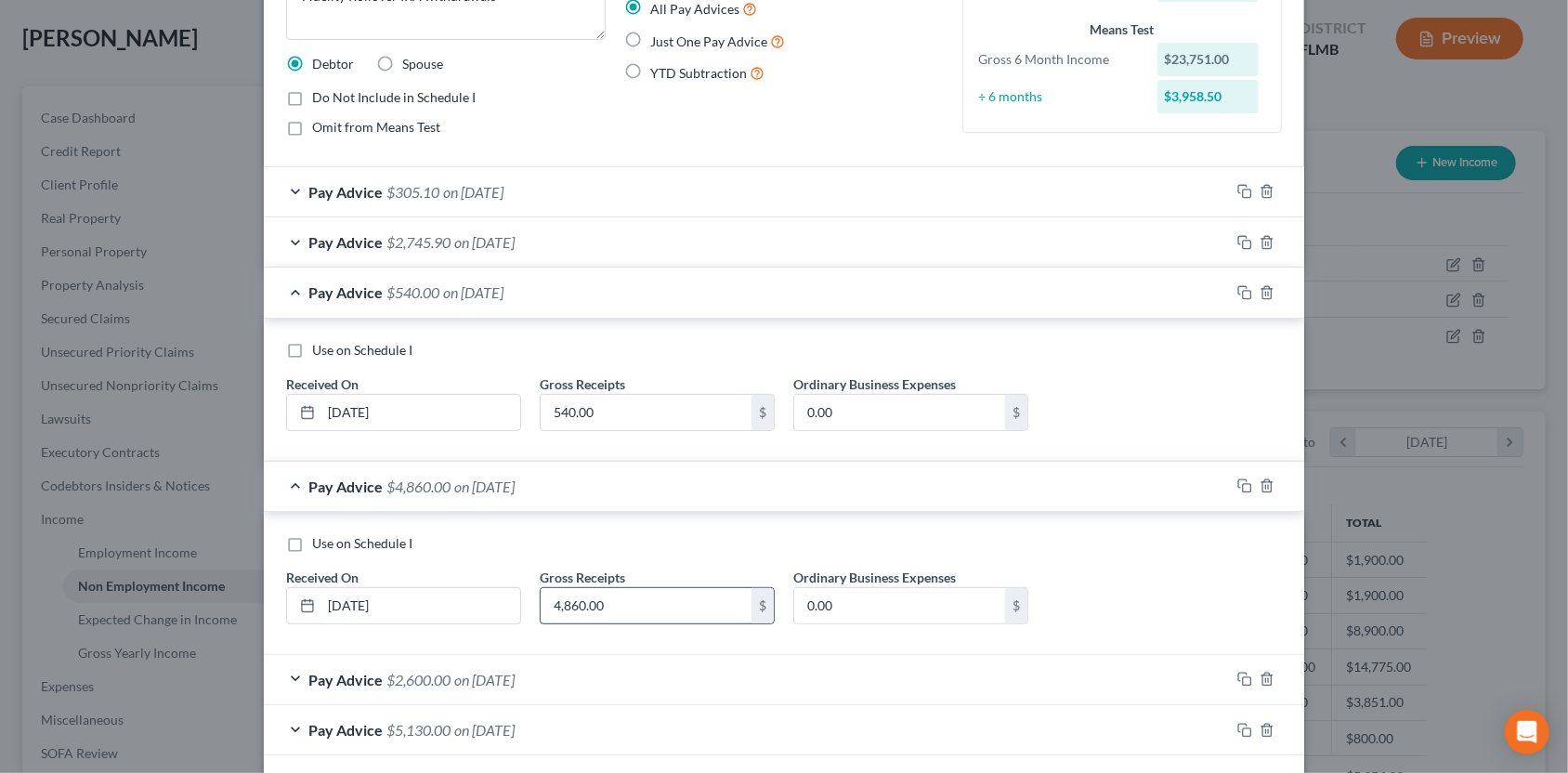
click at [547, 603] on input "4,860.00" at bounding box center [645, 604] width 210 height 35
type input "3,860.00"
click at [590, 702] on div "Pay Advice $305.10 on [DATE] Use on Schedule I Received On * [DATE] Gross Recei…" at bounding box center [783, 537] width 1040 height 741
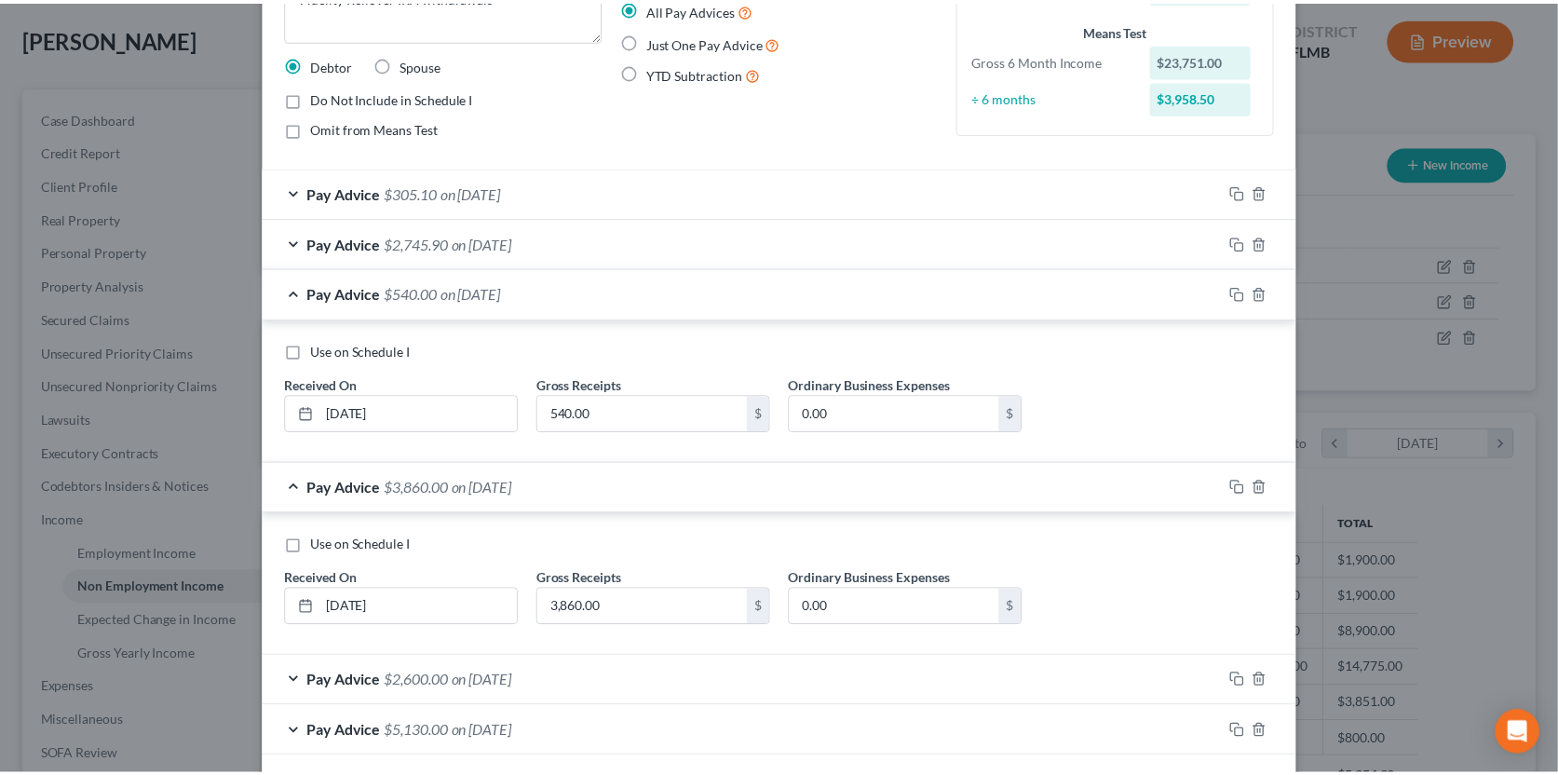
scroll to position [420, 0]
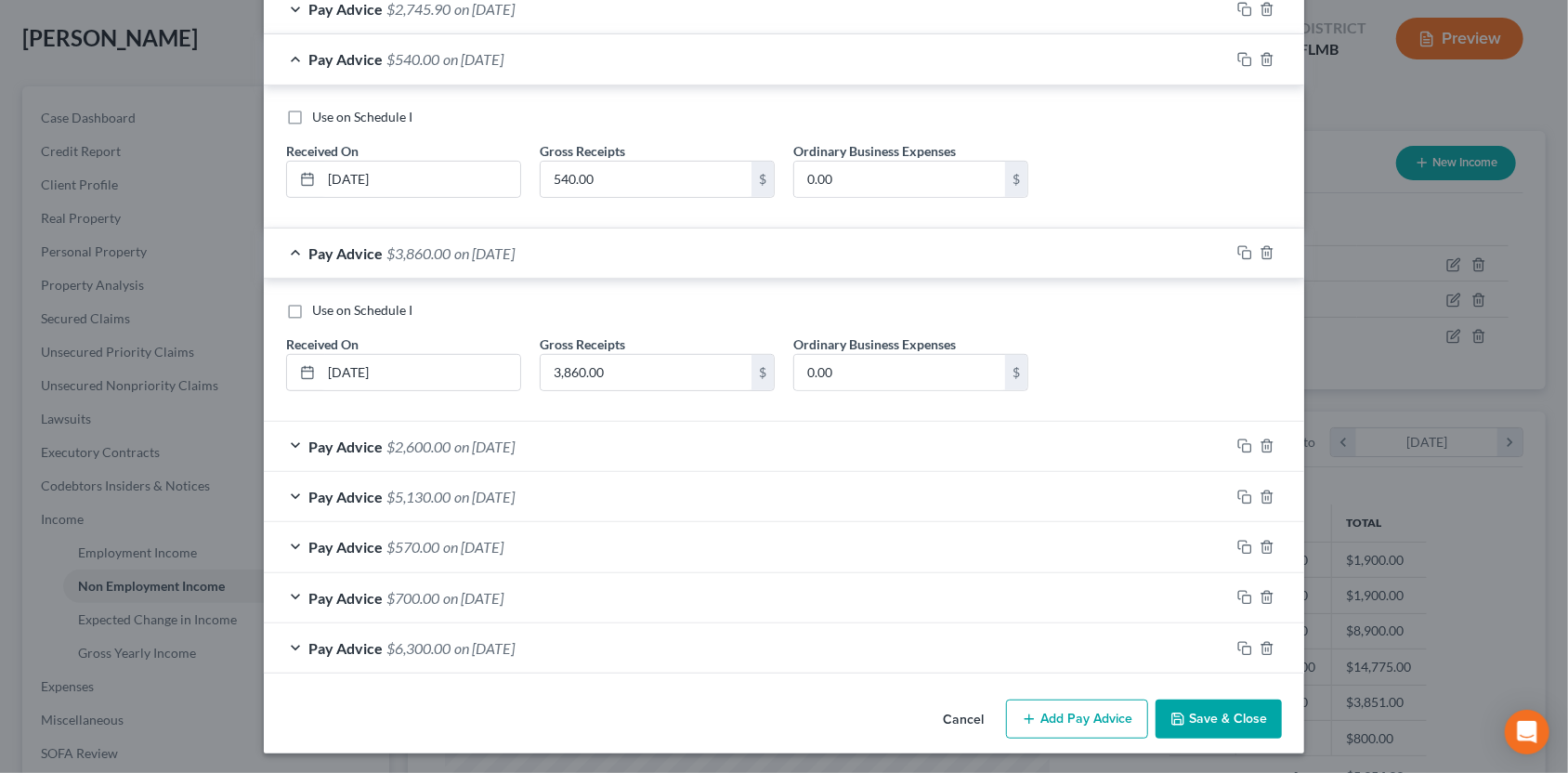
click at [1234, 715] on button "Save & Close" at bounding box center [1218, 718] width 127 height 39
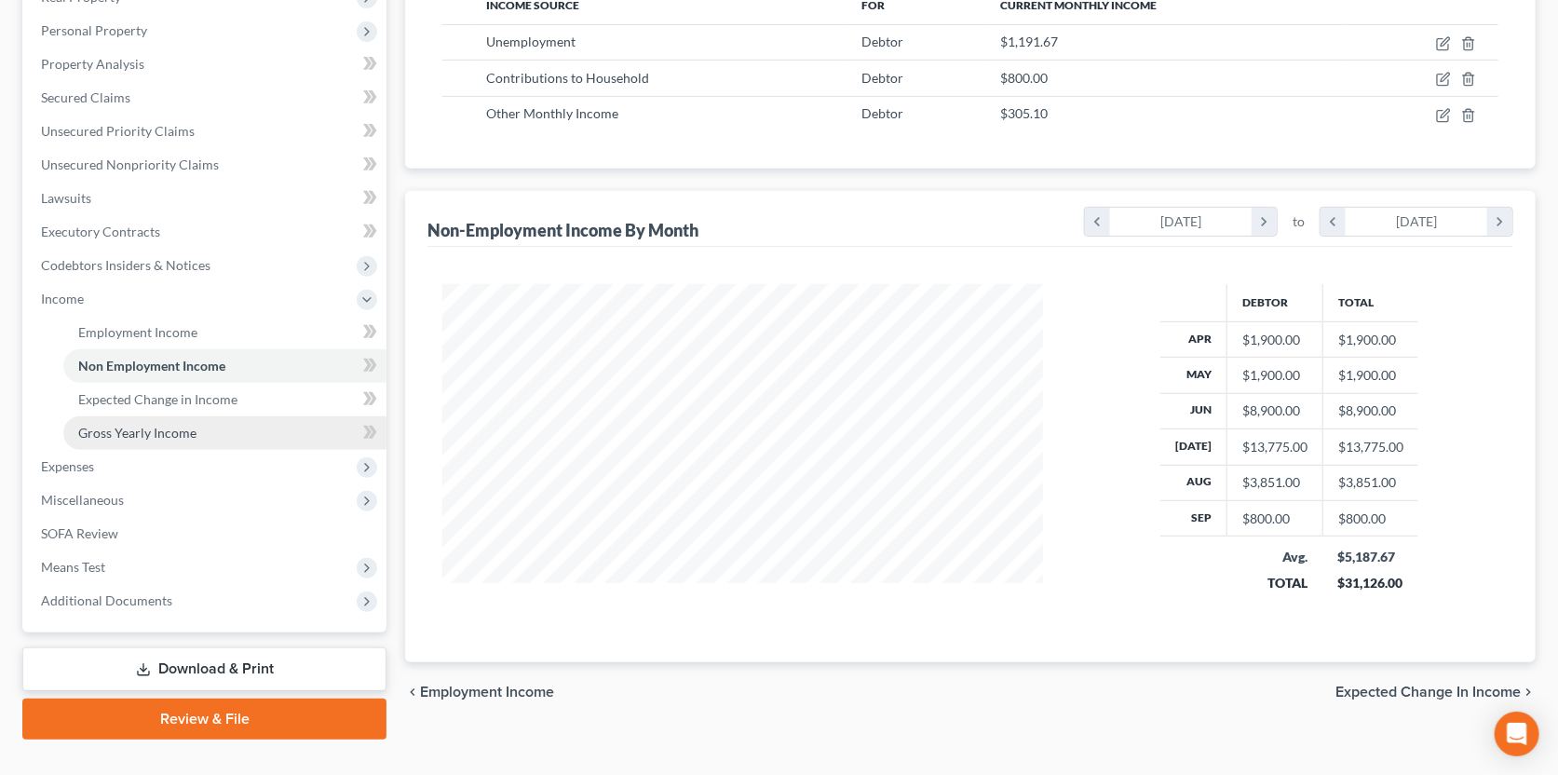
scroll to position [346, 0]
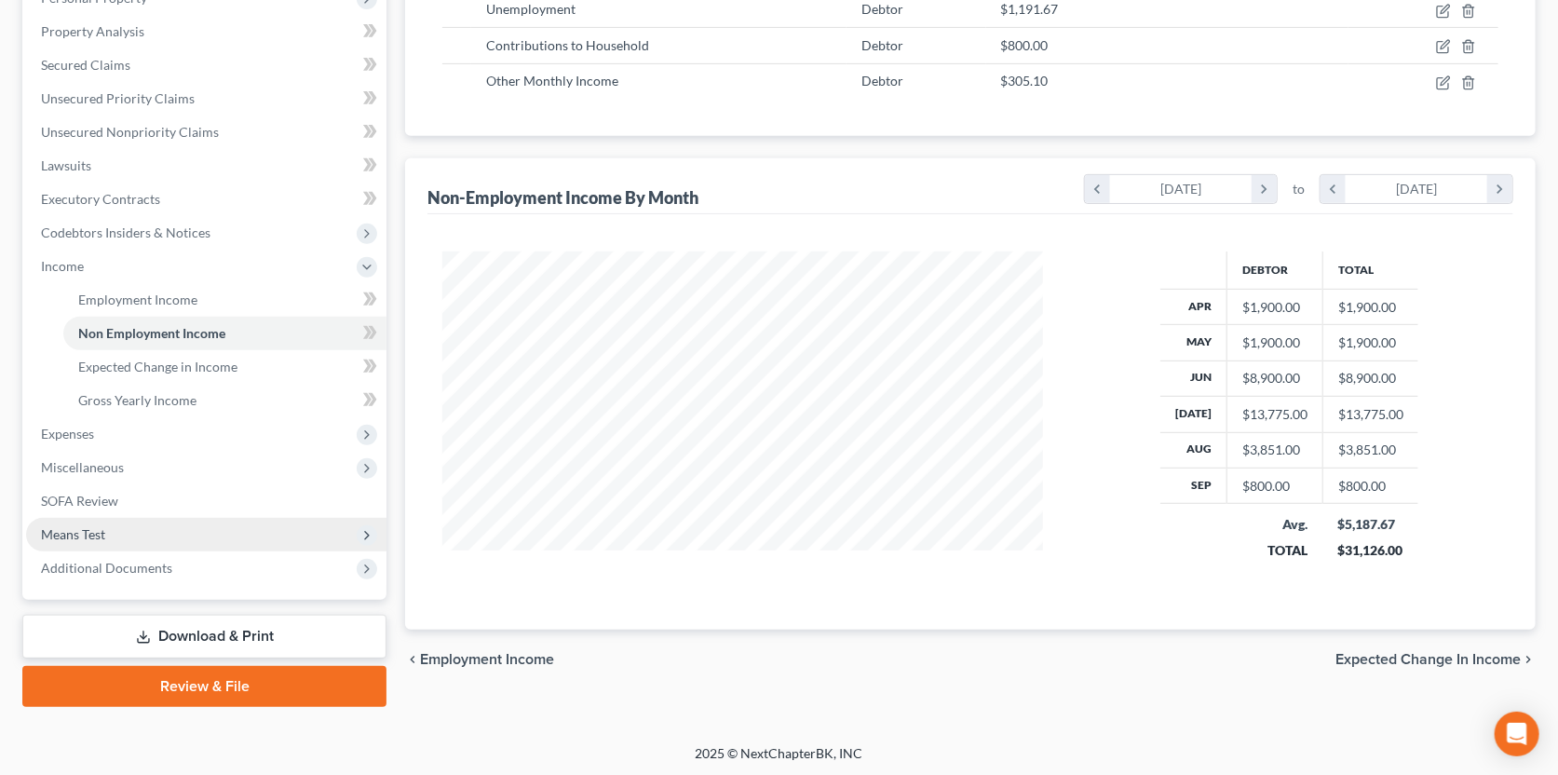
click at [117, 524] on span "Means Test" at bounding box center [206, 535] width 360 height 34
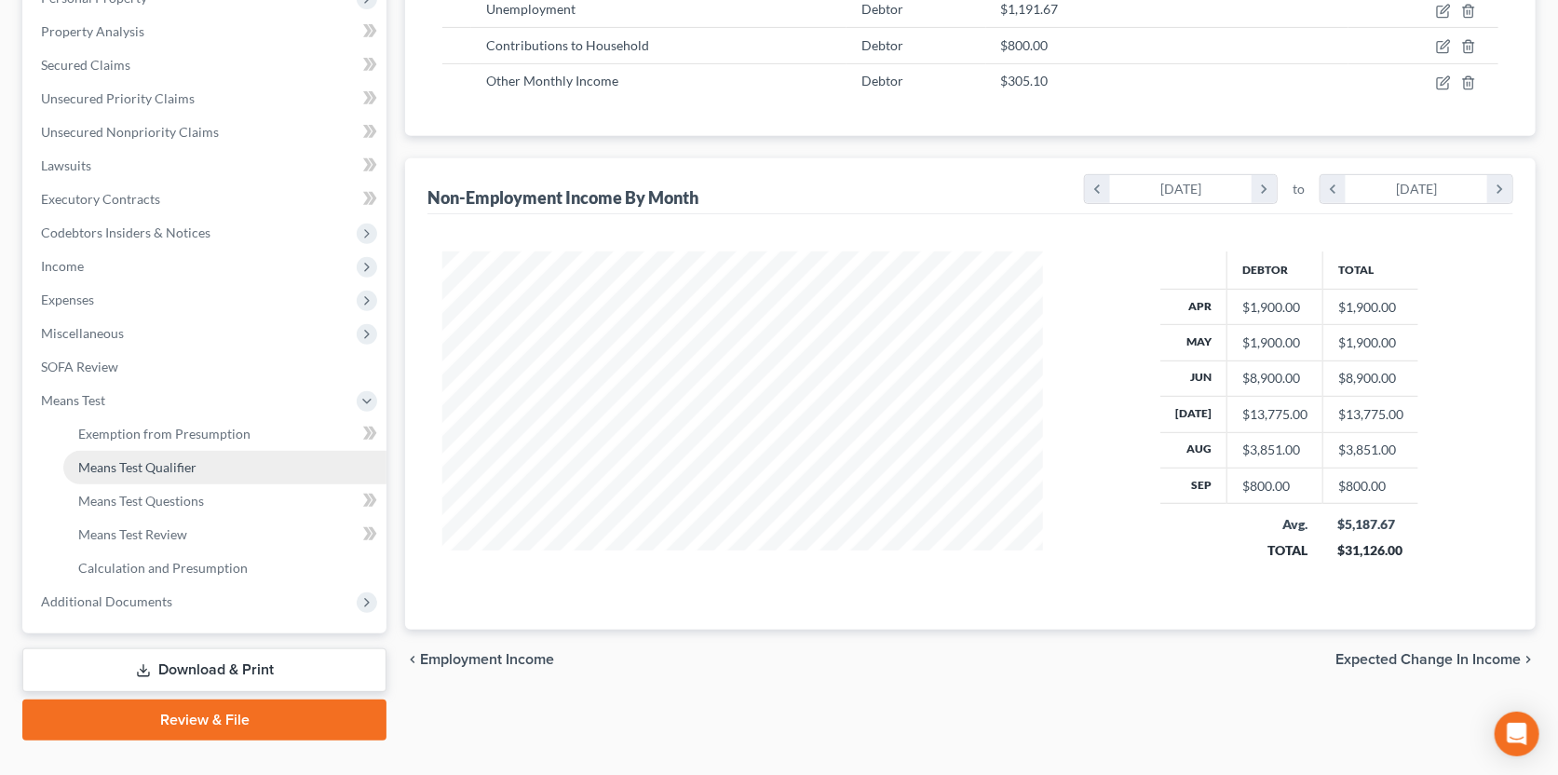
click at [140, 460] on span "Means Test Qualifier" at bounding box center [137, 467] width 118 height 16
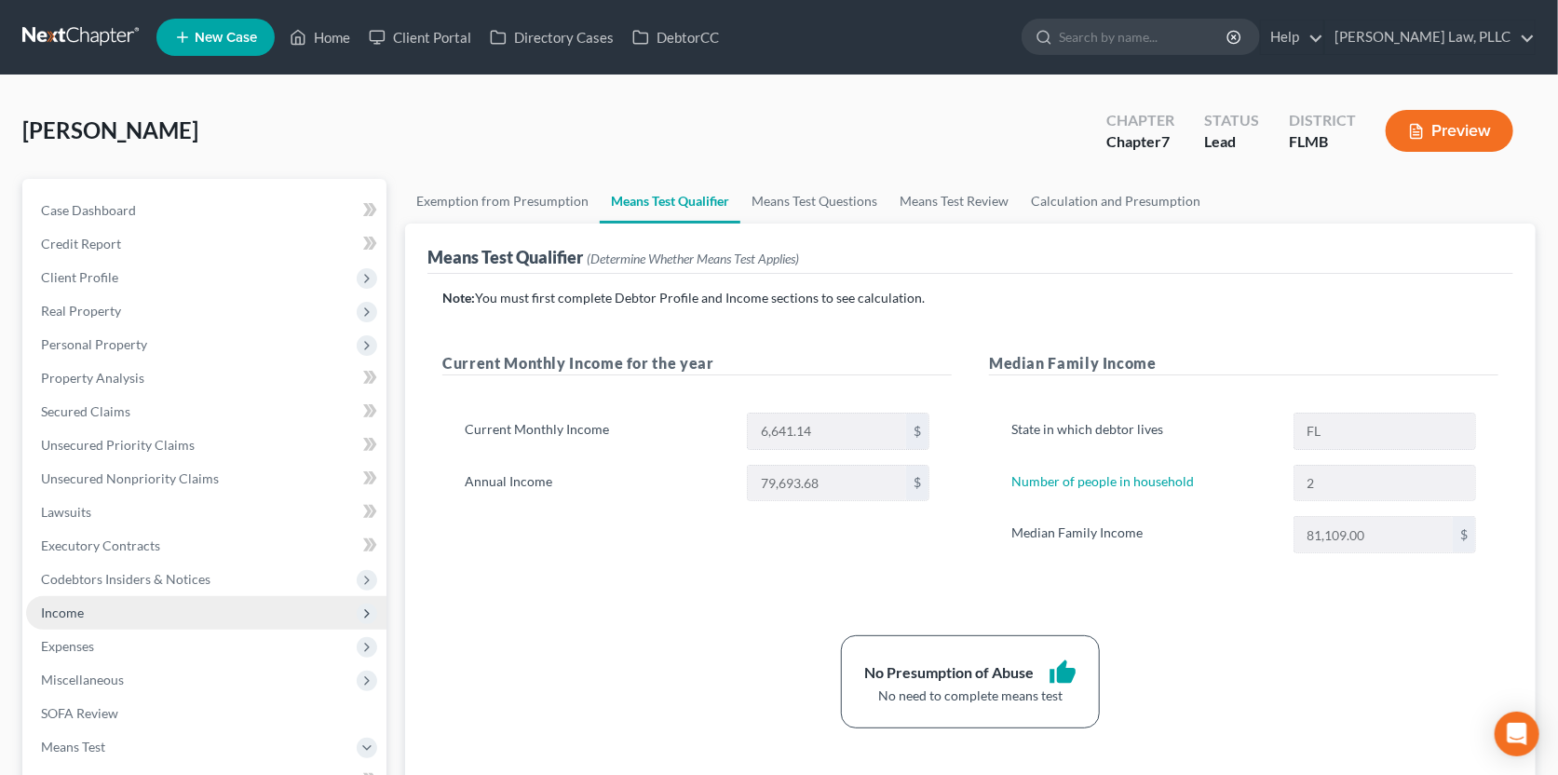
click at [82, 617] on span "Income" at bounding box center [62, 612] width 43 height 16
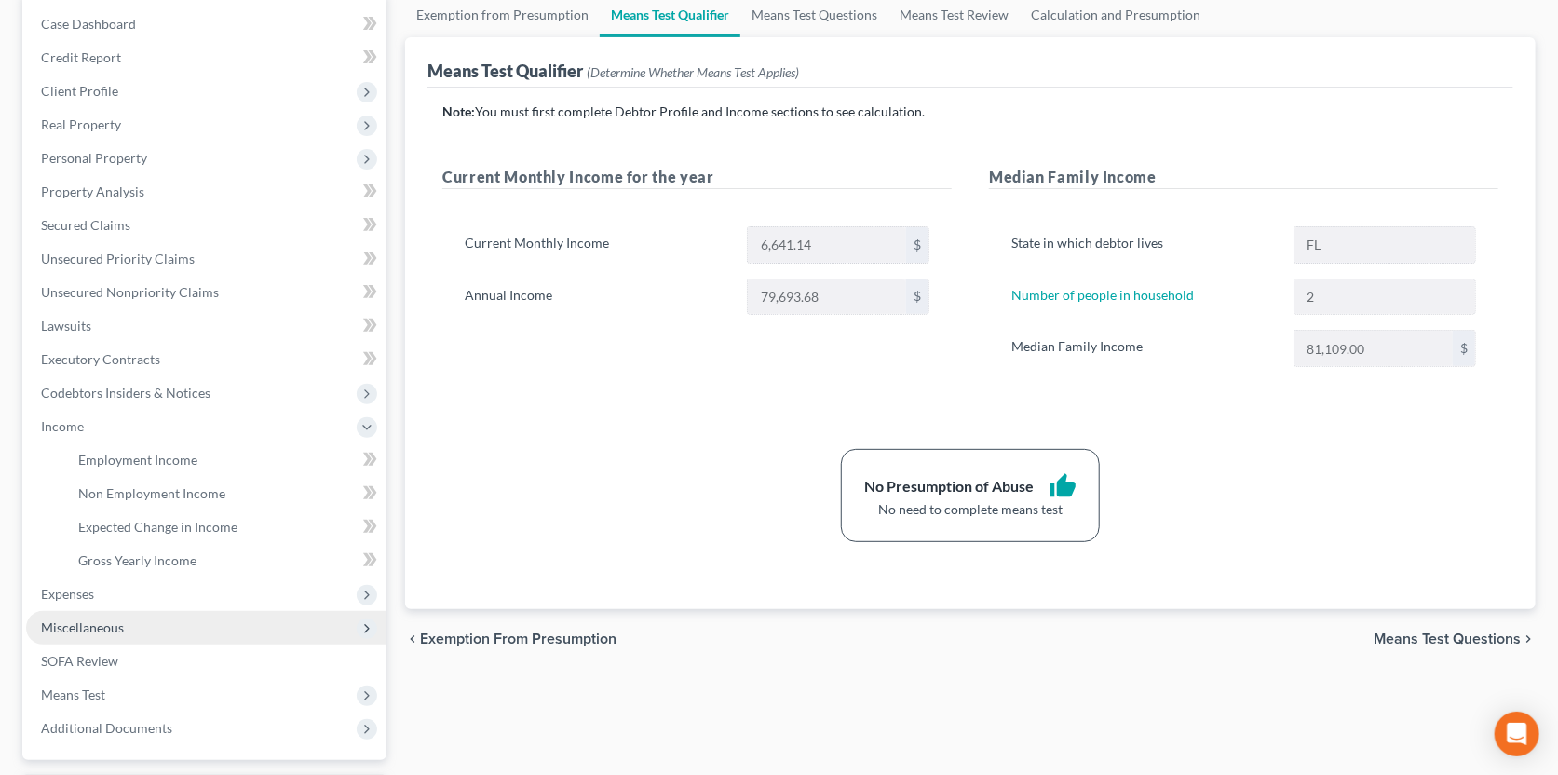
scroll to position [278, 0]
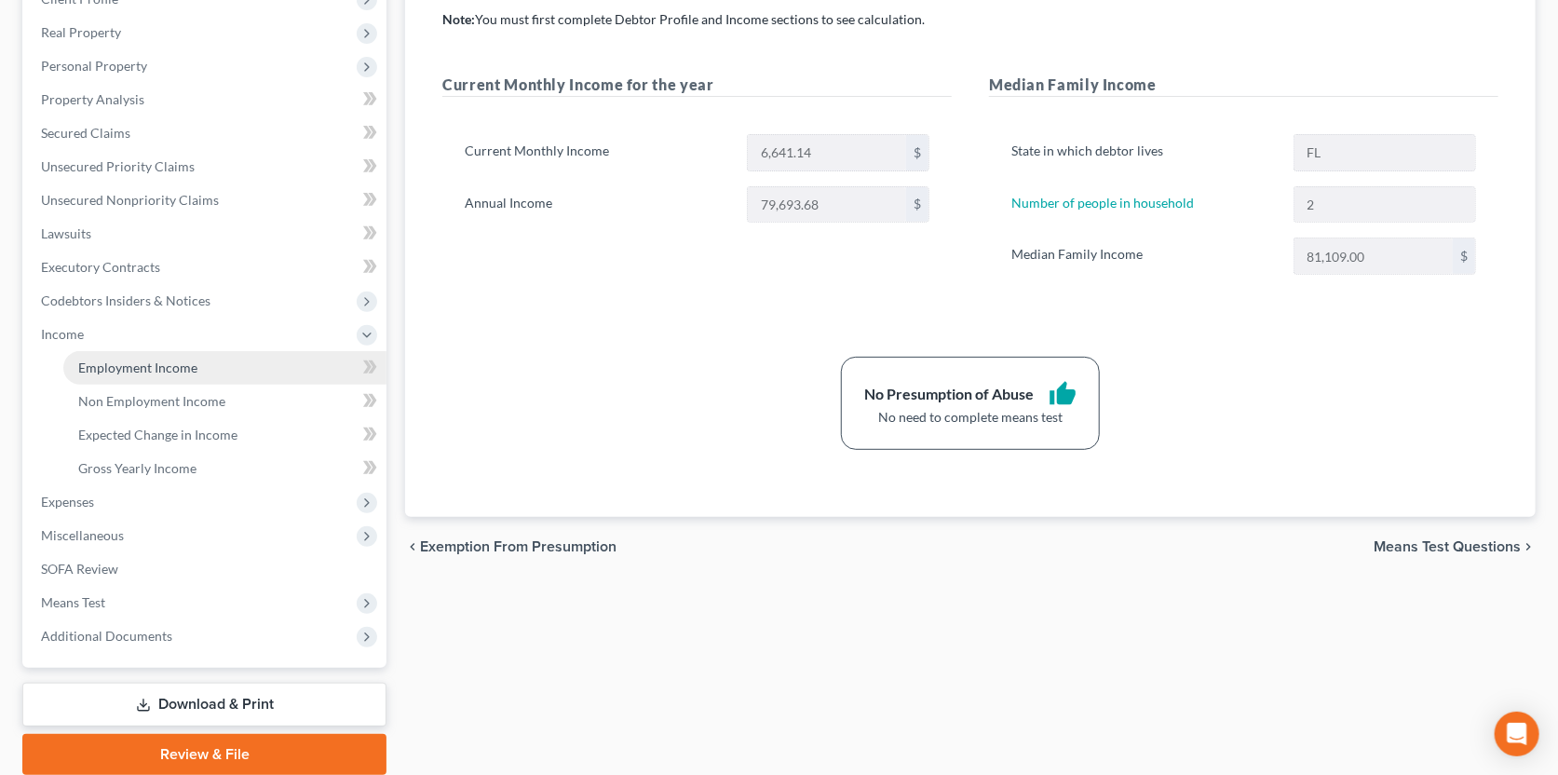
click at [145, 372] on span "Employment Income" at bounding box center [137, 367] width 119 height 16
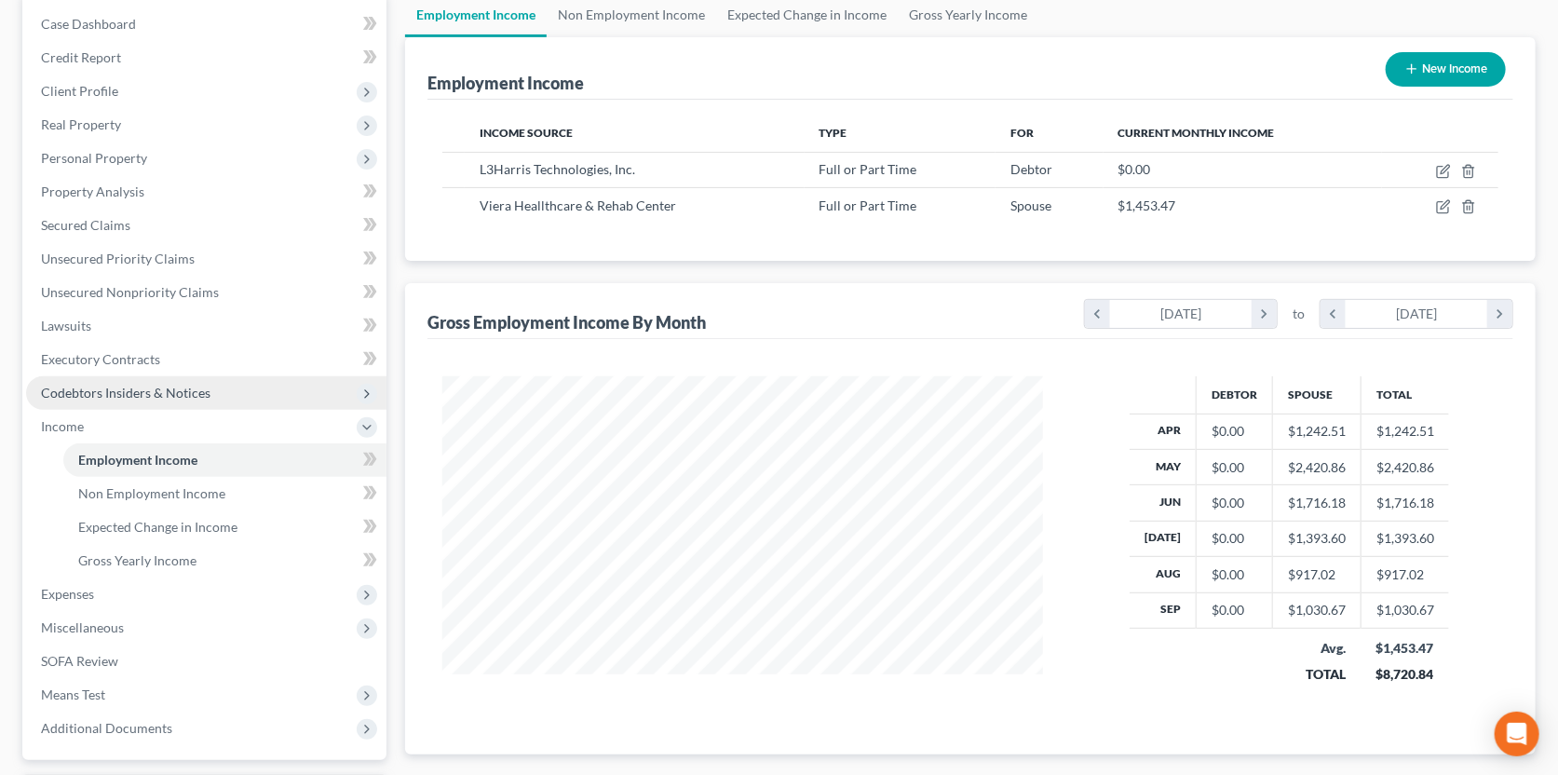
scroll to position [278, 0]
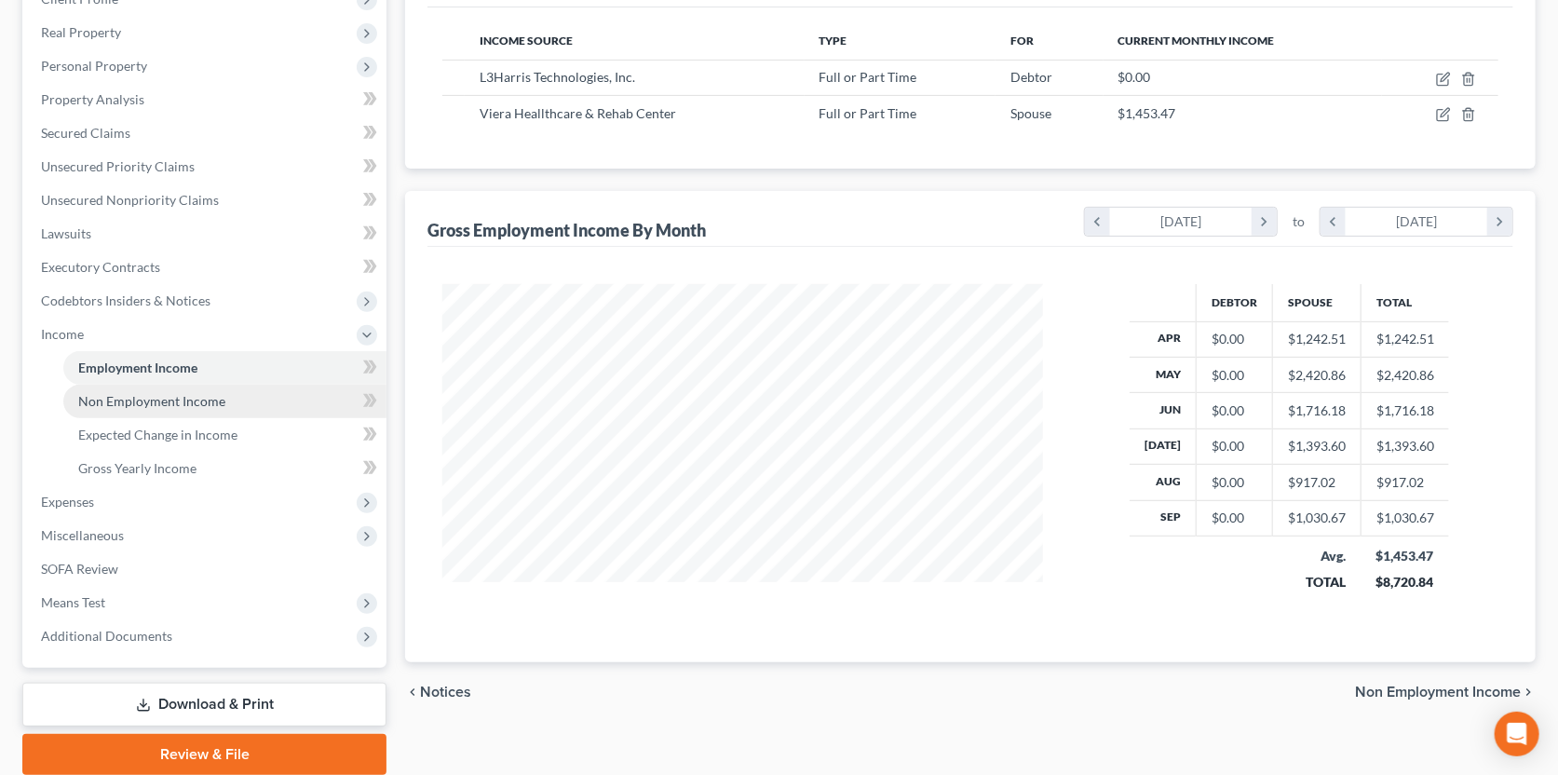
click at [183, 404] on span "Non Employment Income" at bounding box center [151, 401] width 147 height 16
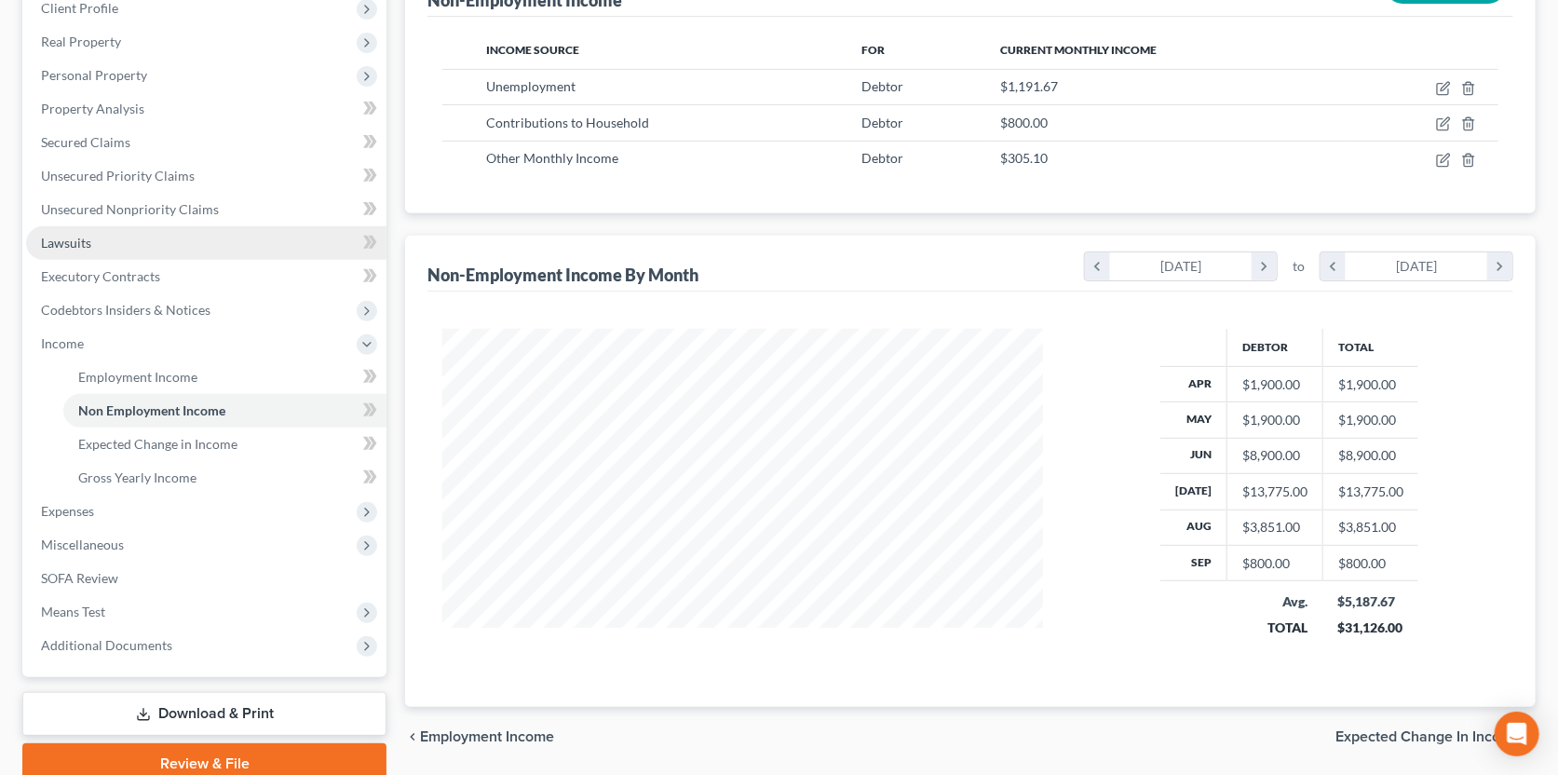
scroll to position [278, 0]
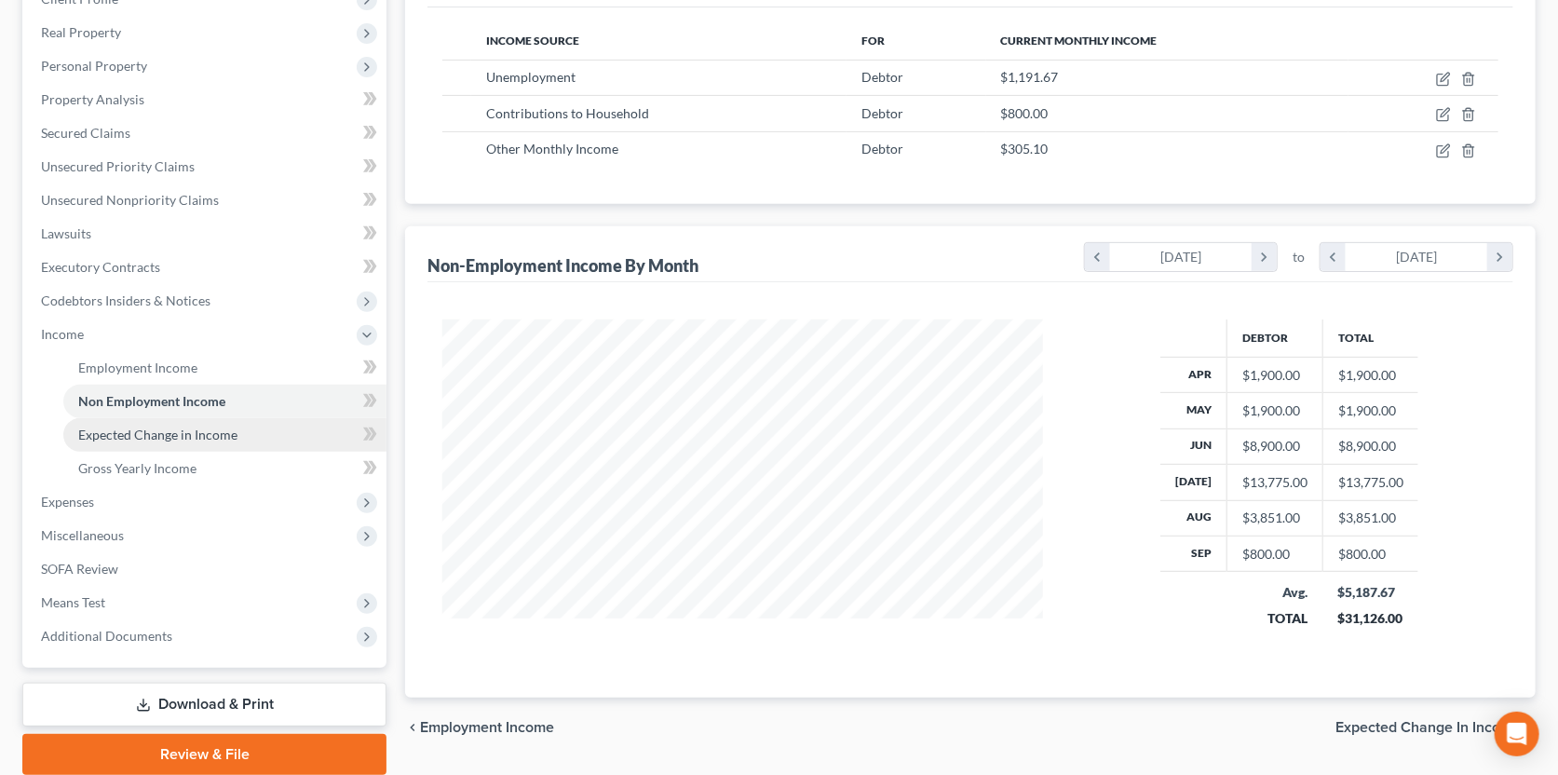
click at [189, 440] on span "Expected Change in Income" at bounding box center [157, 434] width 159 height 16
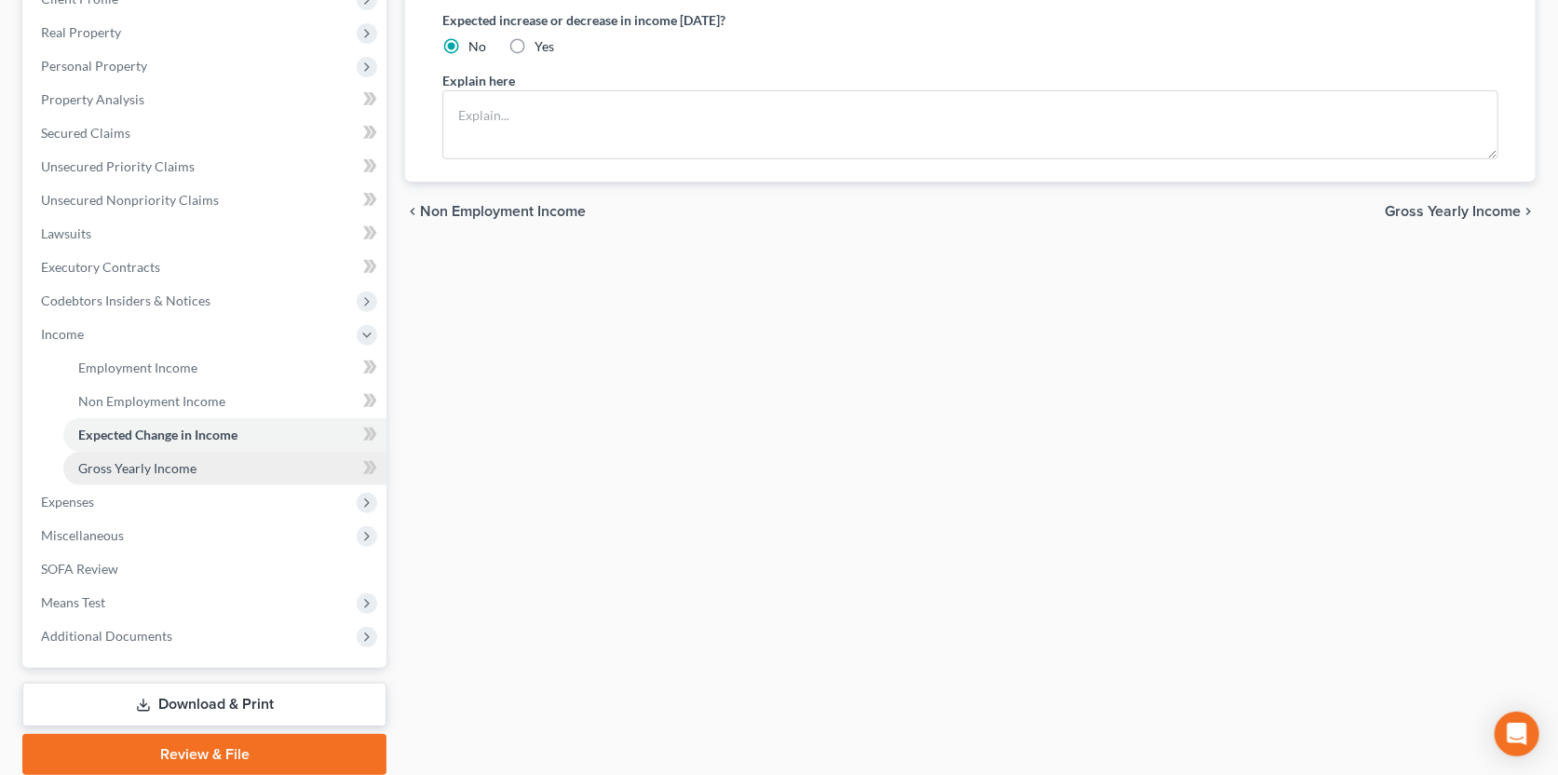
click at [179, 467] on span "Gross Yearly Income" at bounding box center [137, 468] width 118 height 16
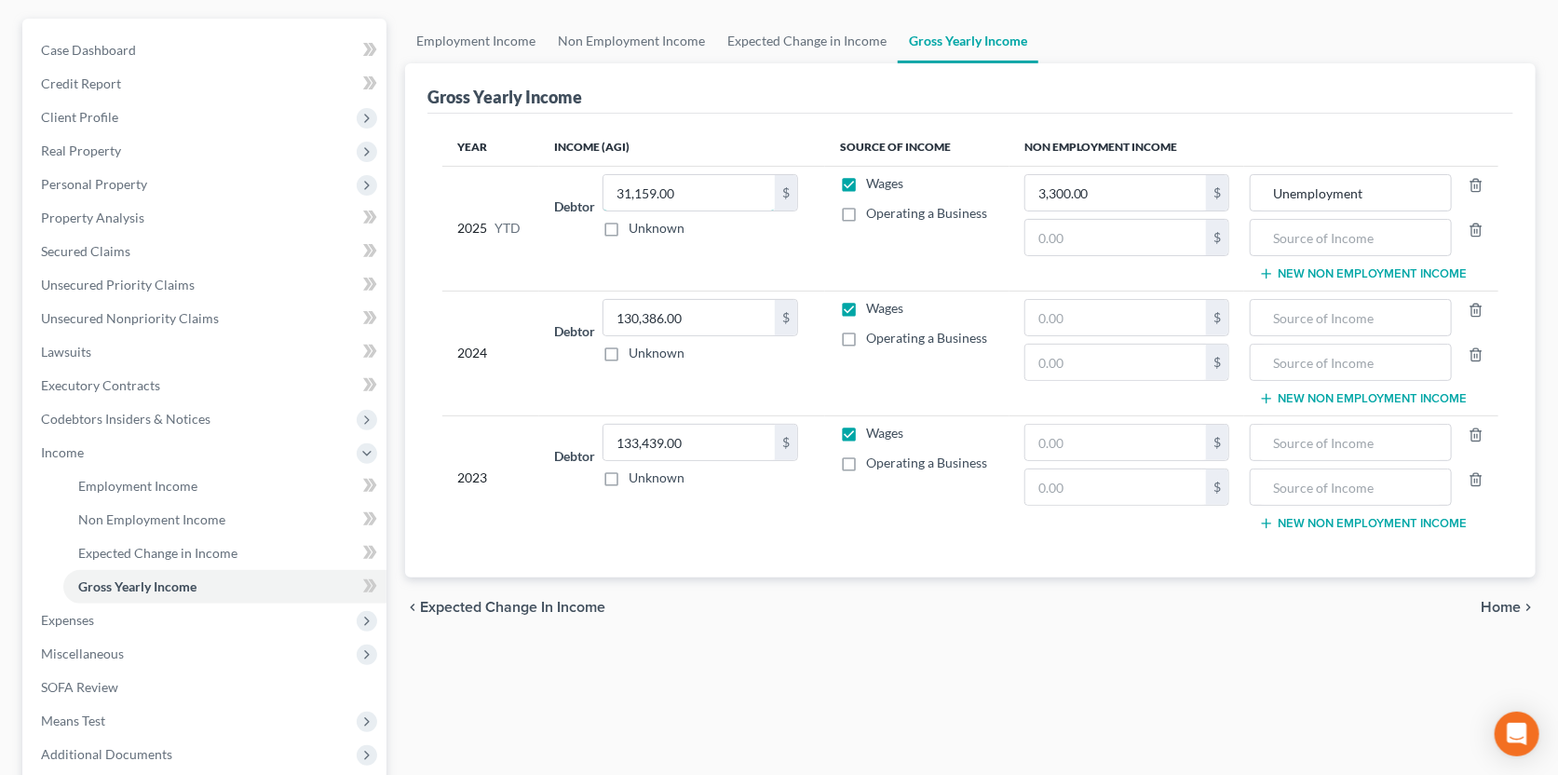
drag, startPoint x: 624, startPoint y: 192, endPoint x: 626, endPoint y: 245, distance: 53.1
click at [624, 193] on input "31,159.00" at bounding box center [688, 192] width 171 height 35
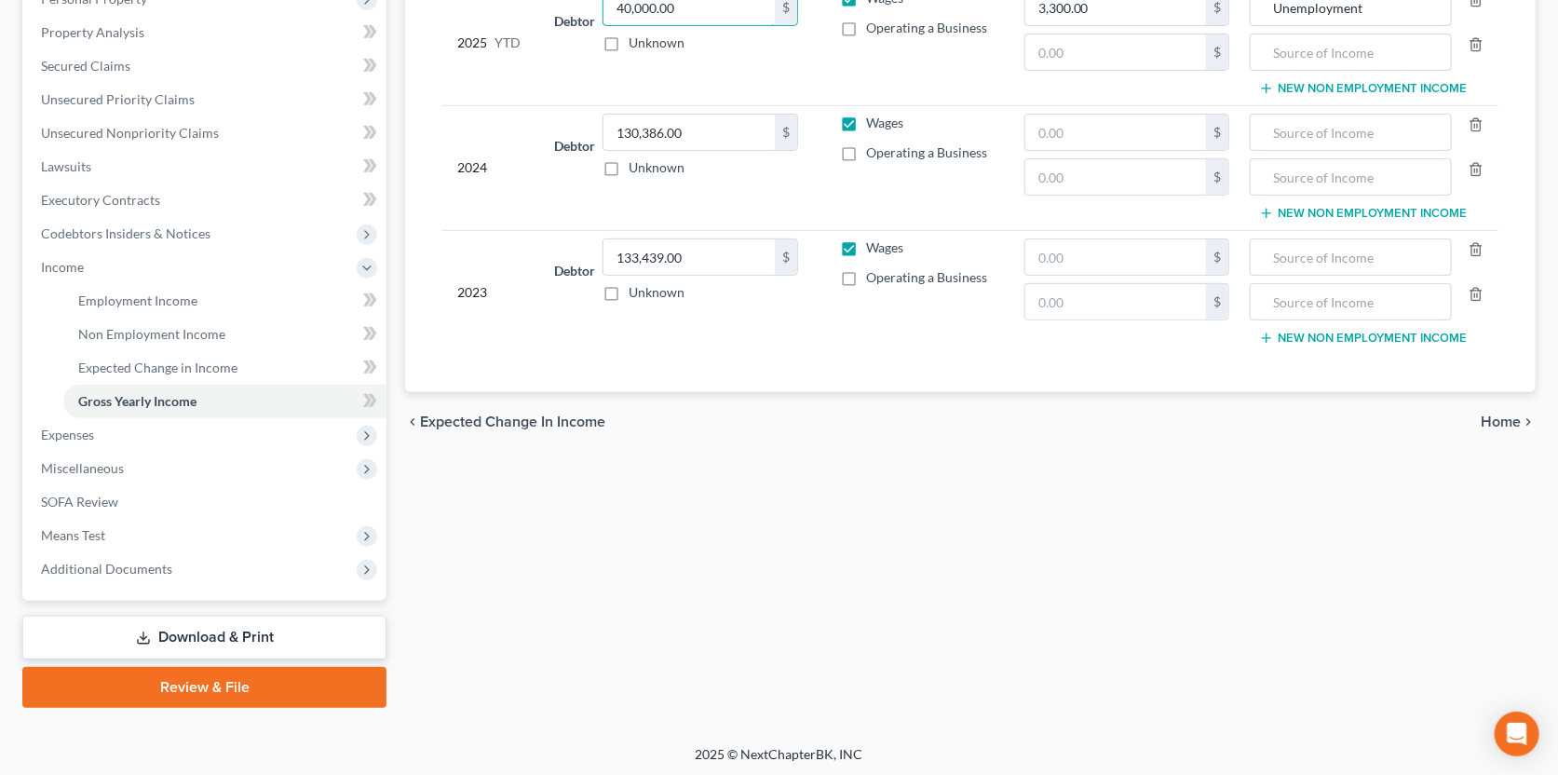
scroll to position [346, 0]
type input "40,000.00"
click at [850, 555] on div "Employment Income Non Employment Income Expected Change in Income Gross Yearly …" at bounding box center [970, 269] width 1149 height 874
click at [1488, 415] on span "Home" at bounding box center [1501, 420] width 40 height 15
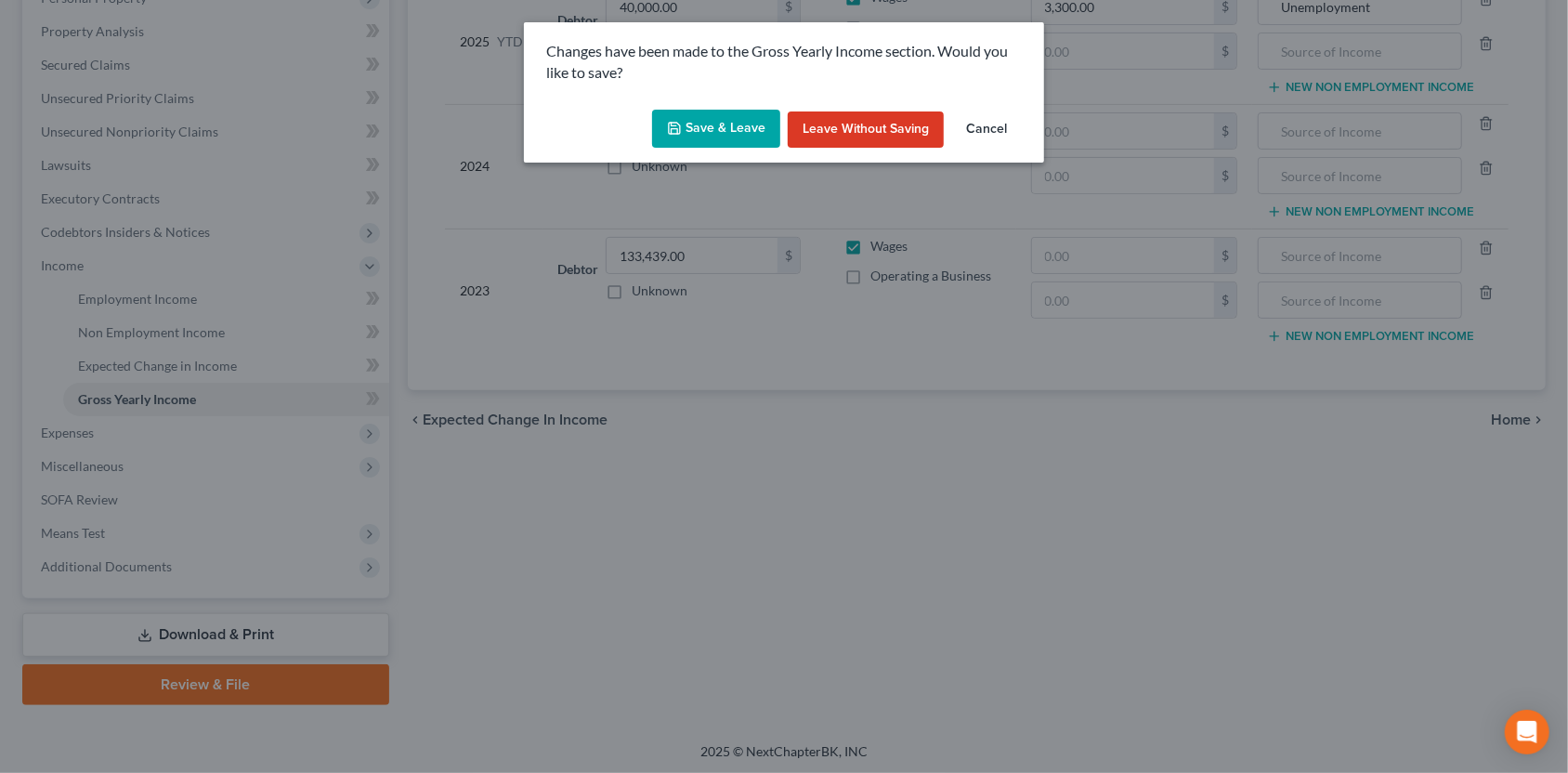
click at [740, 127] on button "Save & Leave" at bounding box center [716, 129] width 129 height 39
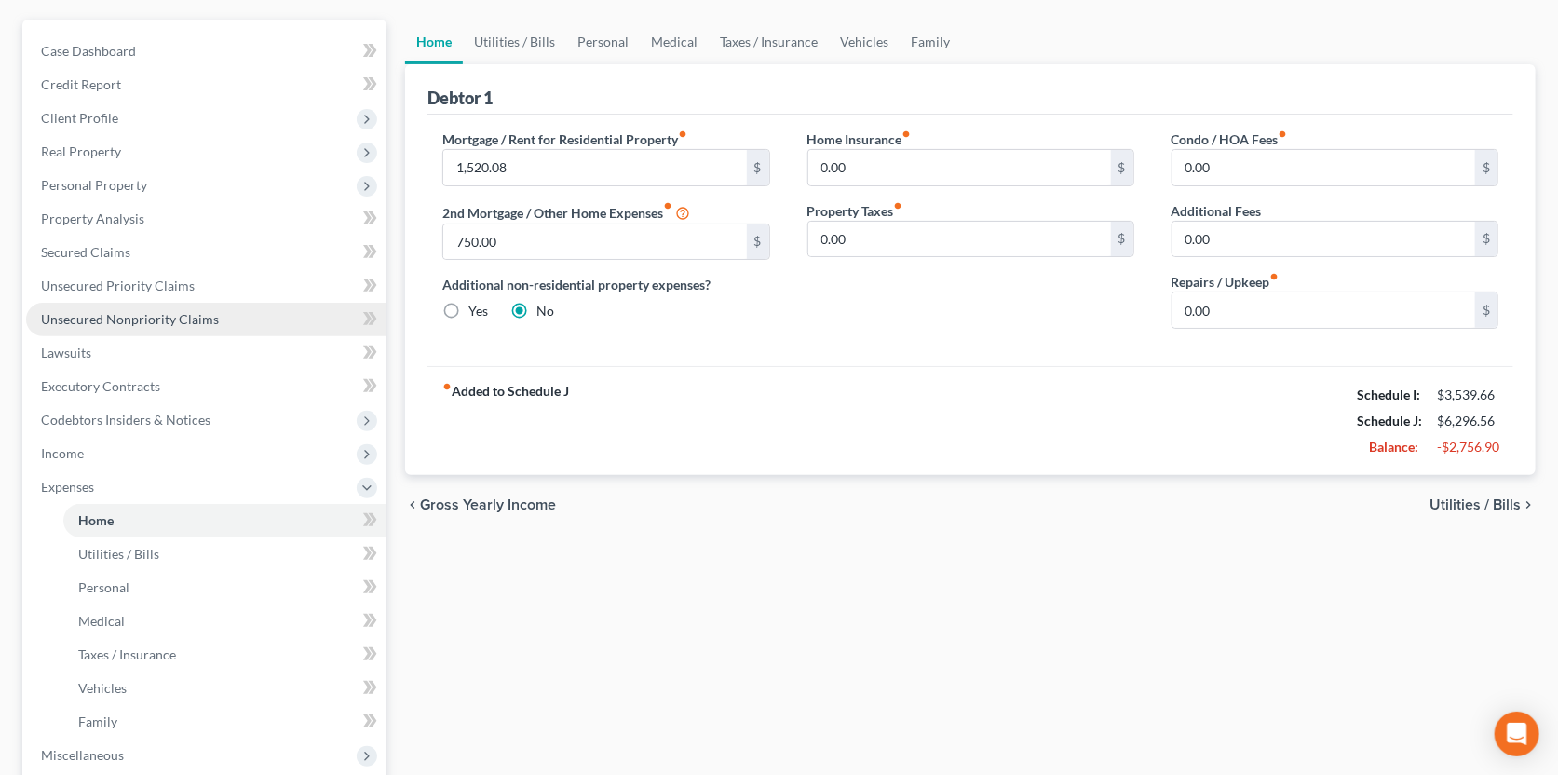
scroll to position [168, 0]
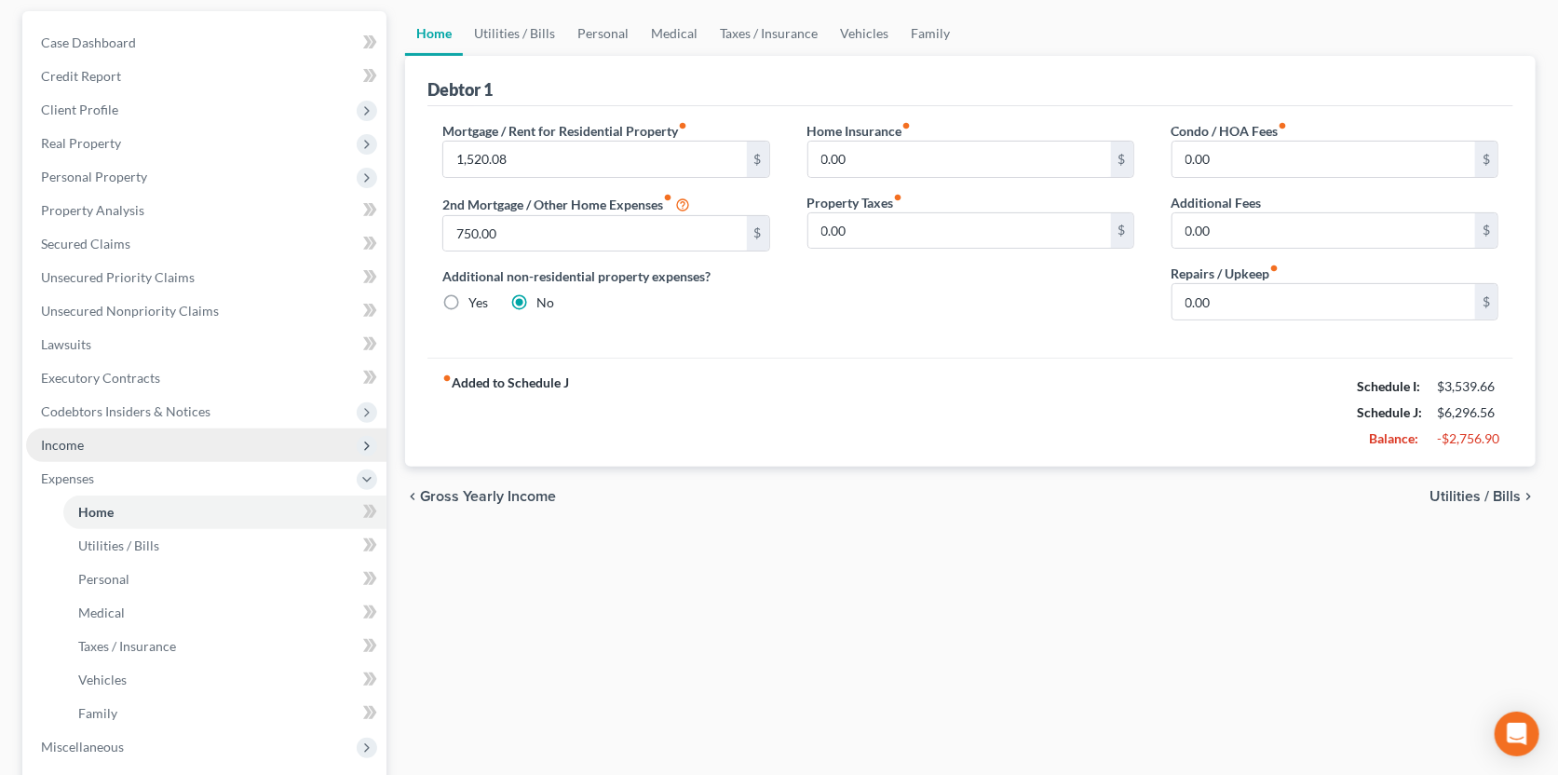
click at [126, 437] on span "Income" at bounding box center [206, 445] width 360 height 34
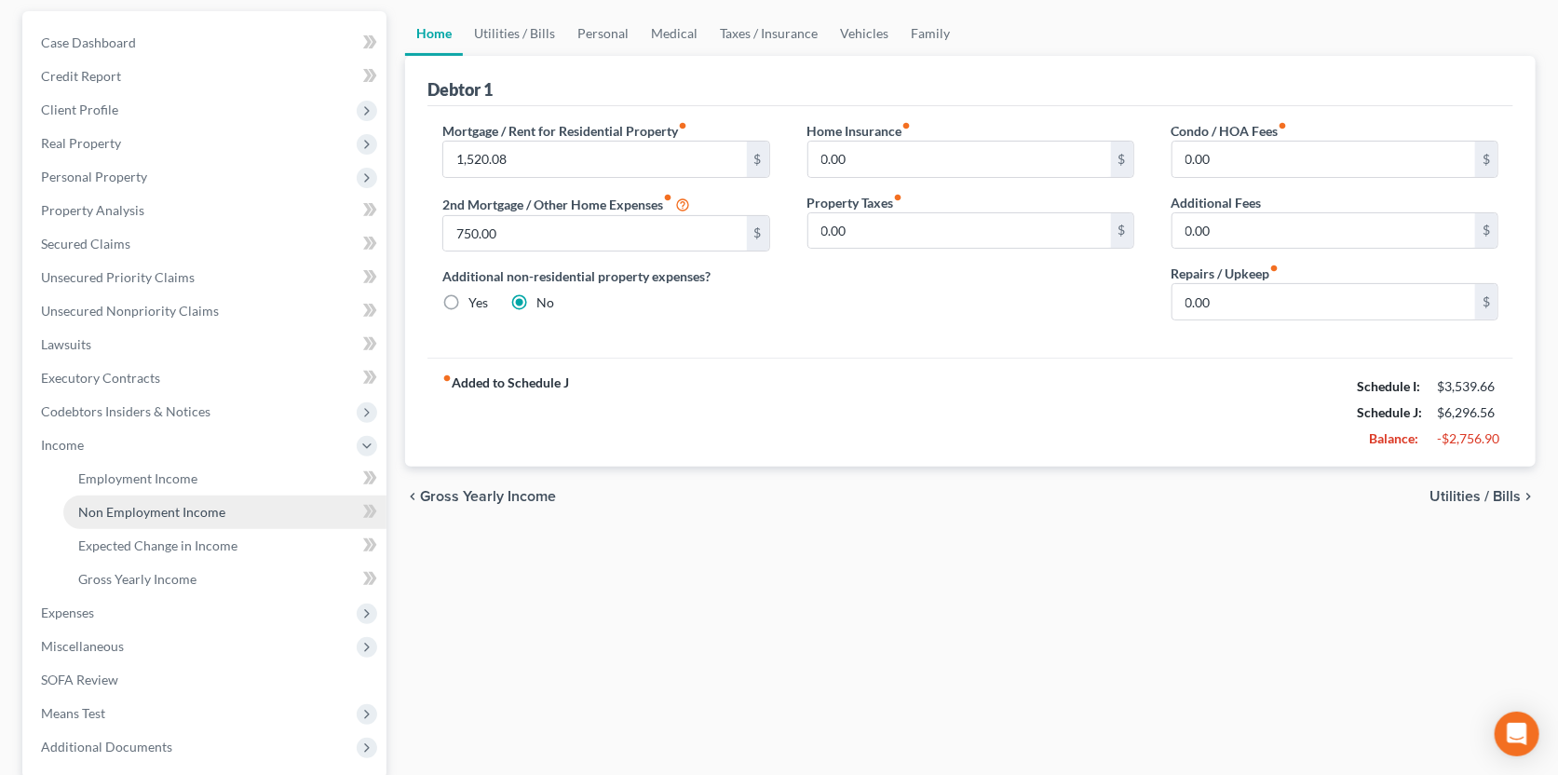
click at [139, 509] on span "Non Employment Income" at bounding box center [151, 512] width 147 height 16
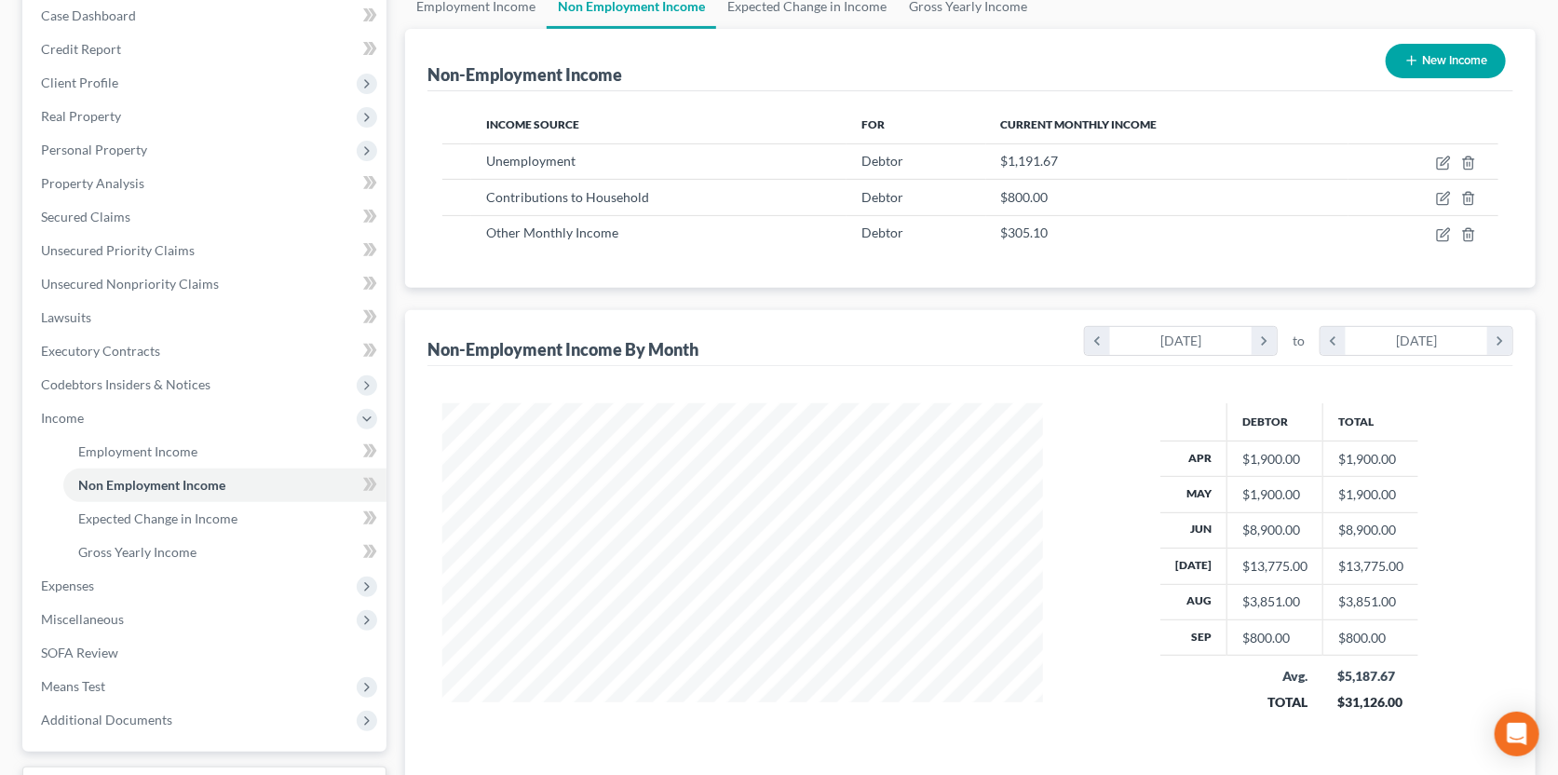
scroll to position [186, 0]
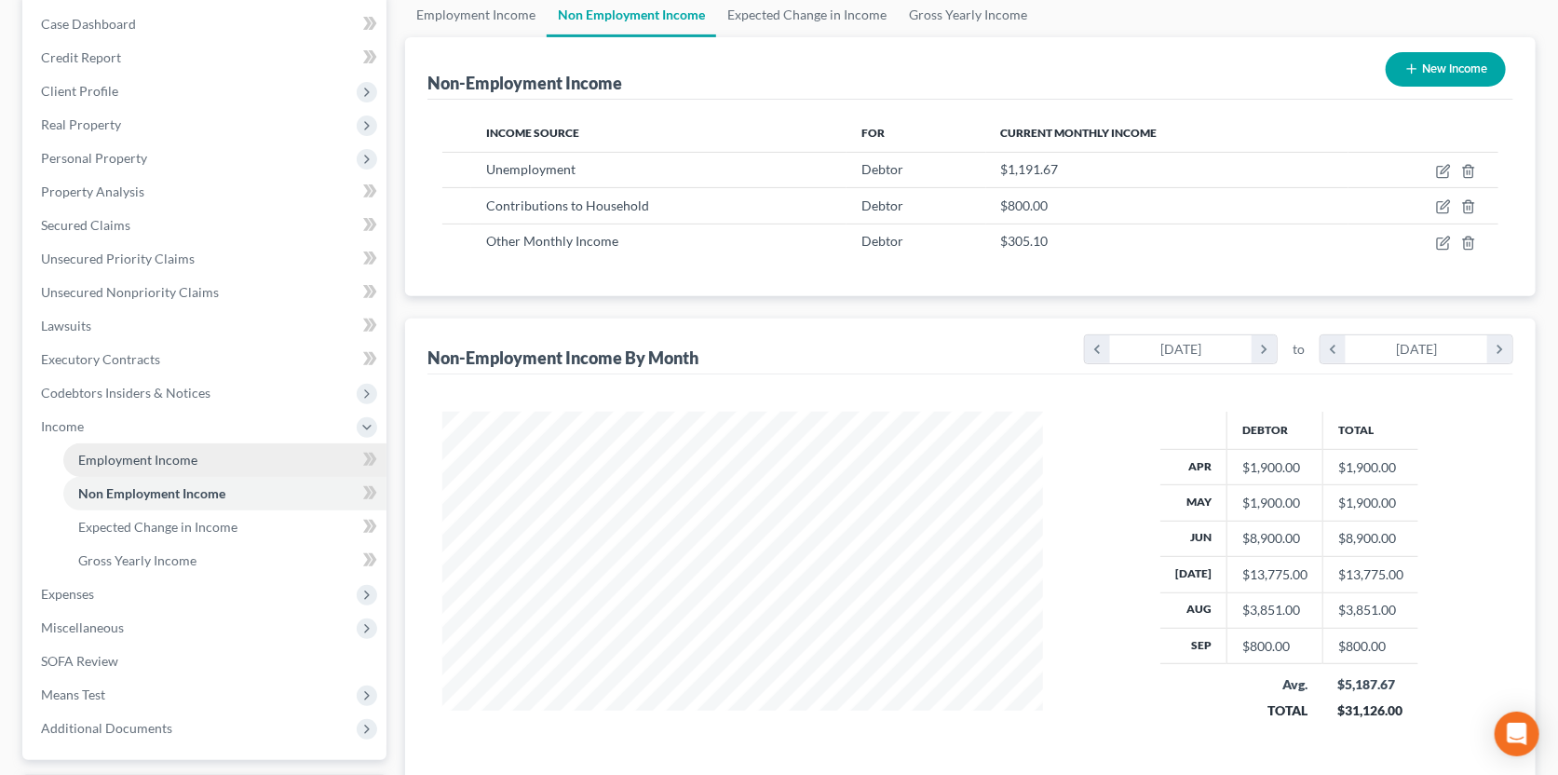
click at [156, 467] on link "Employment Income" at bounding box center [224, 460] width 323 height 34
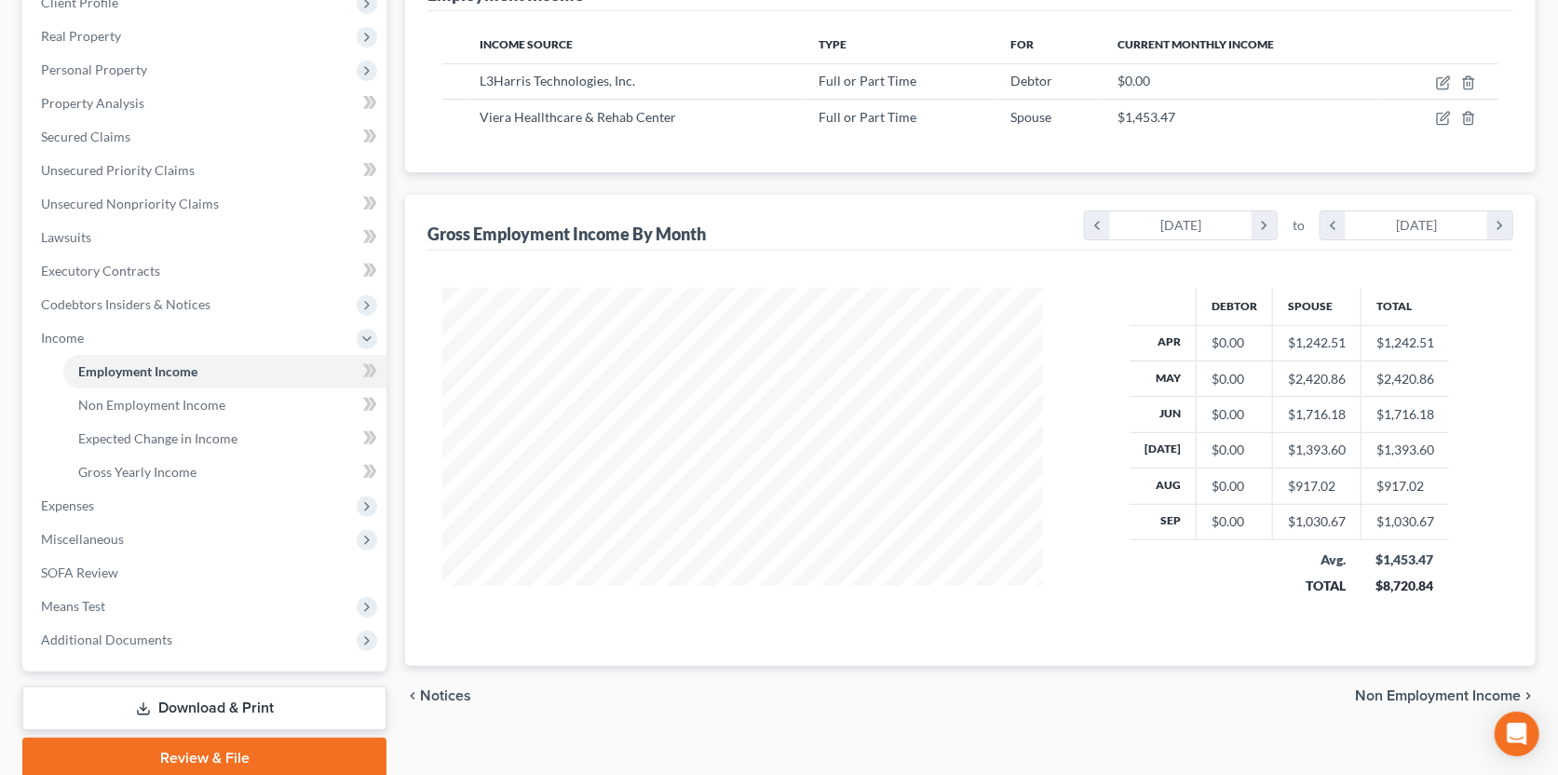
scroll to position [278, 0]
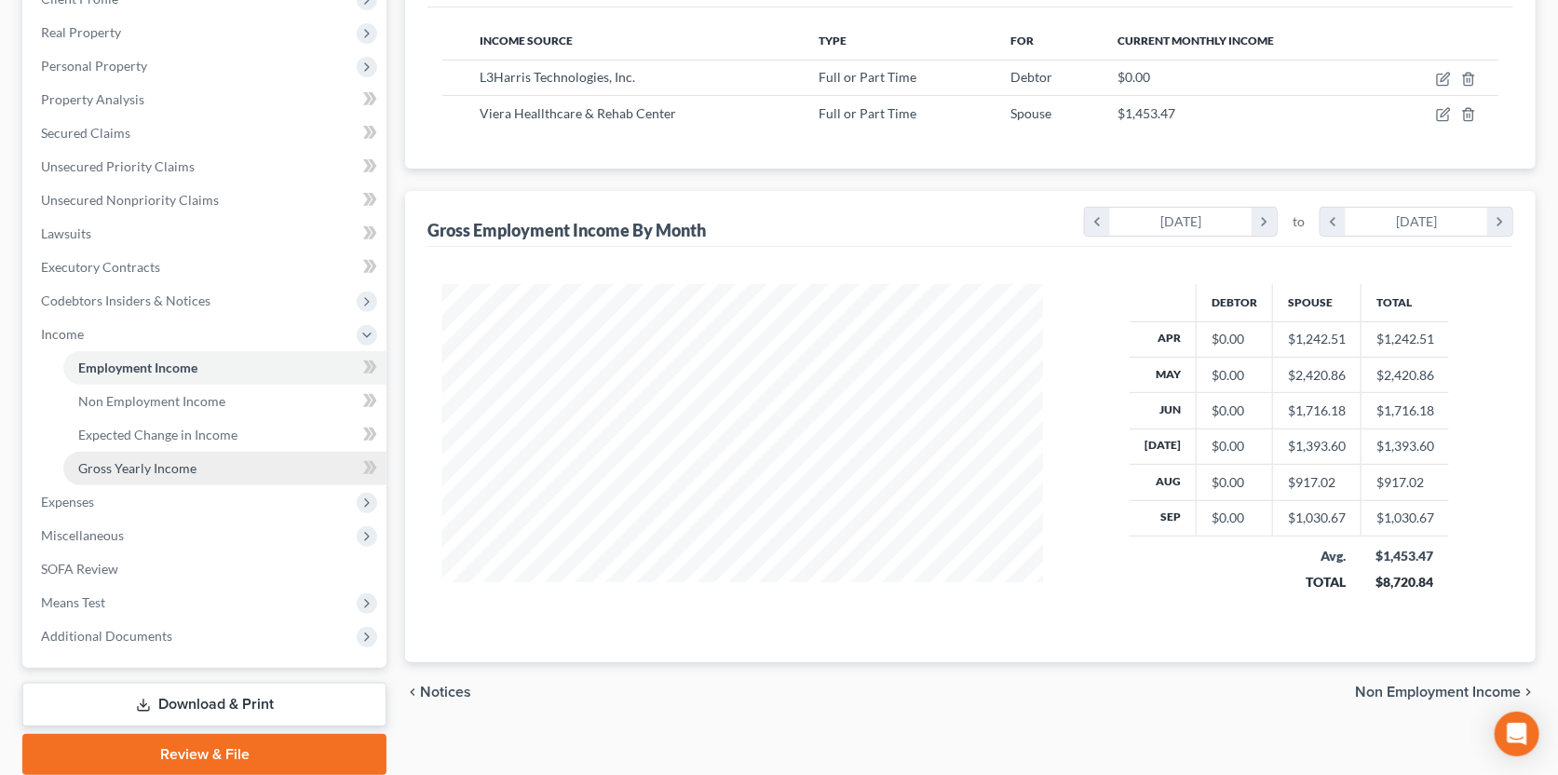
click at [183, 464] on span "Gross Yearly Income" at bounding box center [137, 468] width 118 height 16
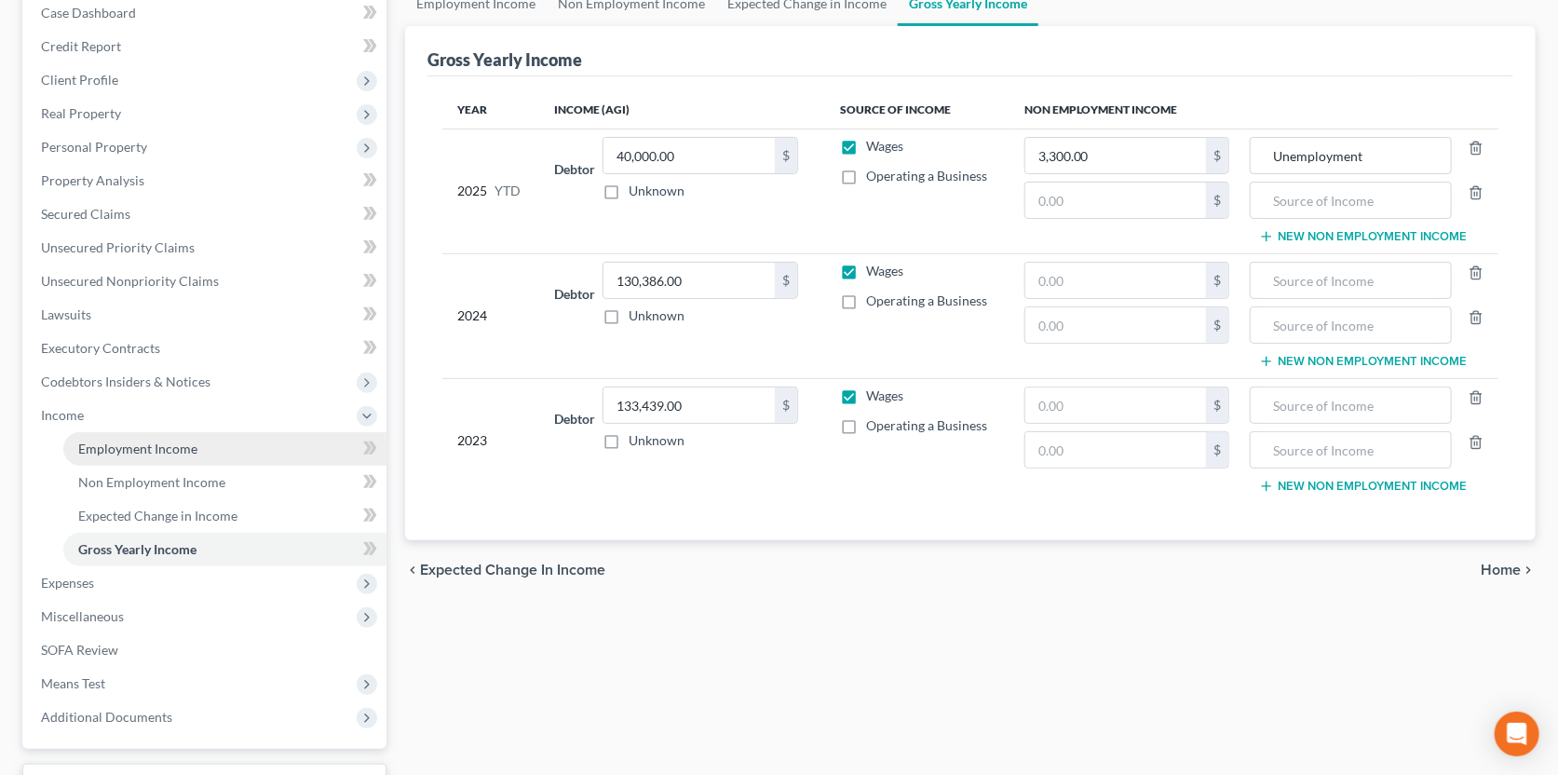
scroll to position [278, 0]
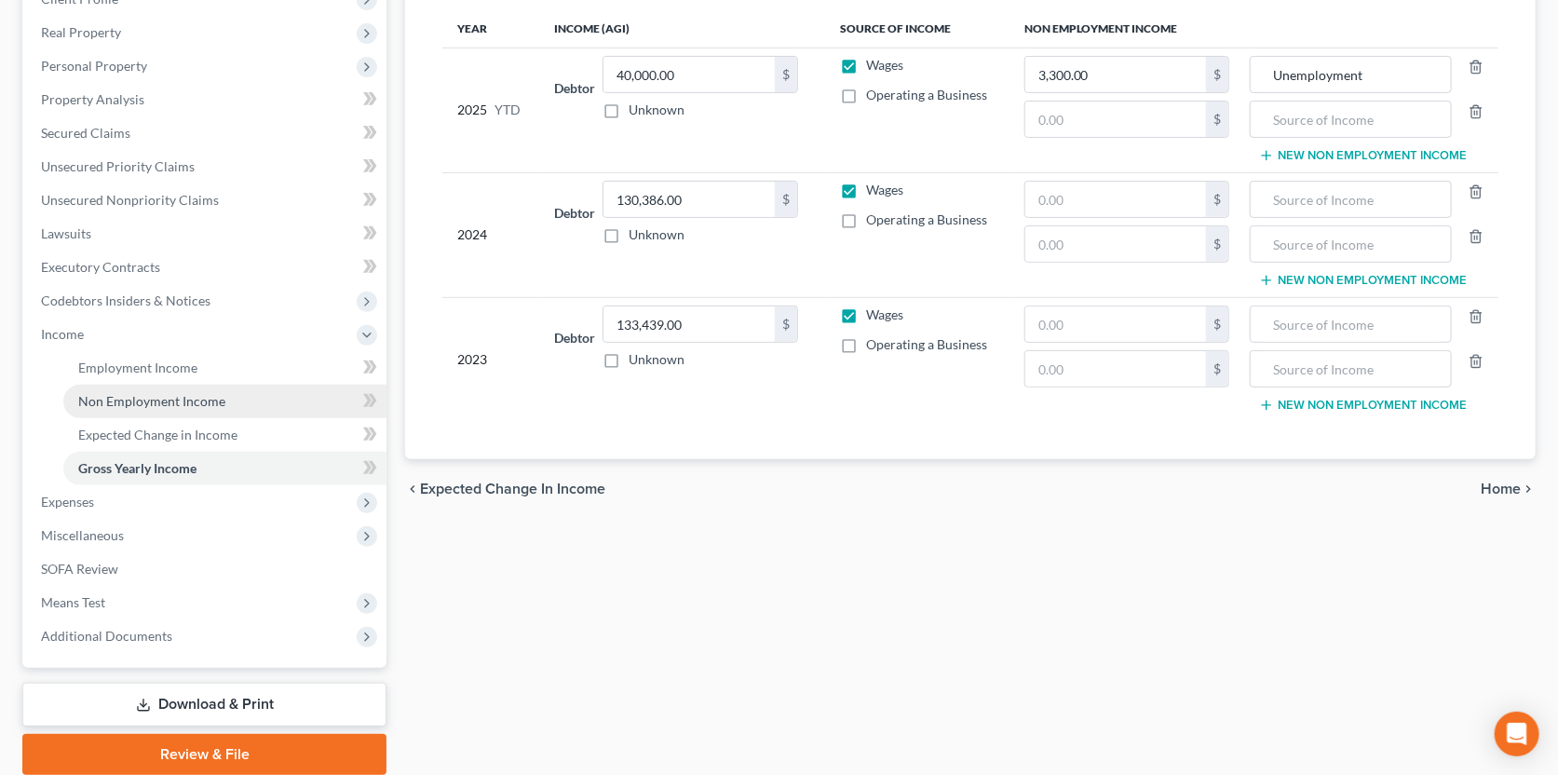
click at [181, 403] on span "Non Employment Income" at bounding box center [151, 401] width 147 height 16
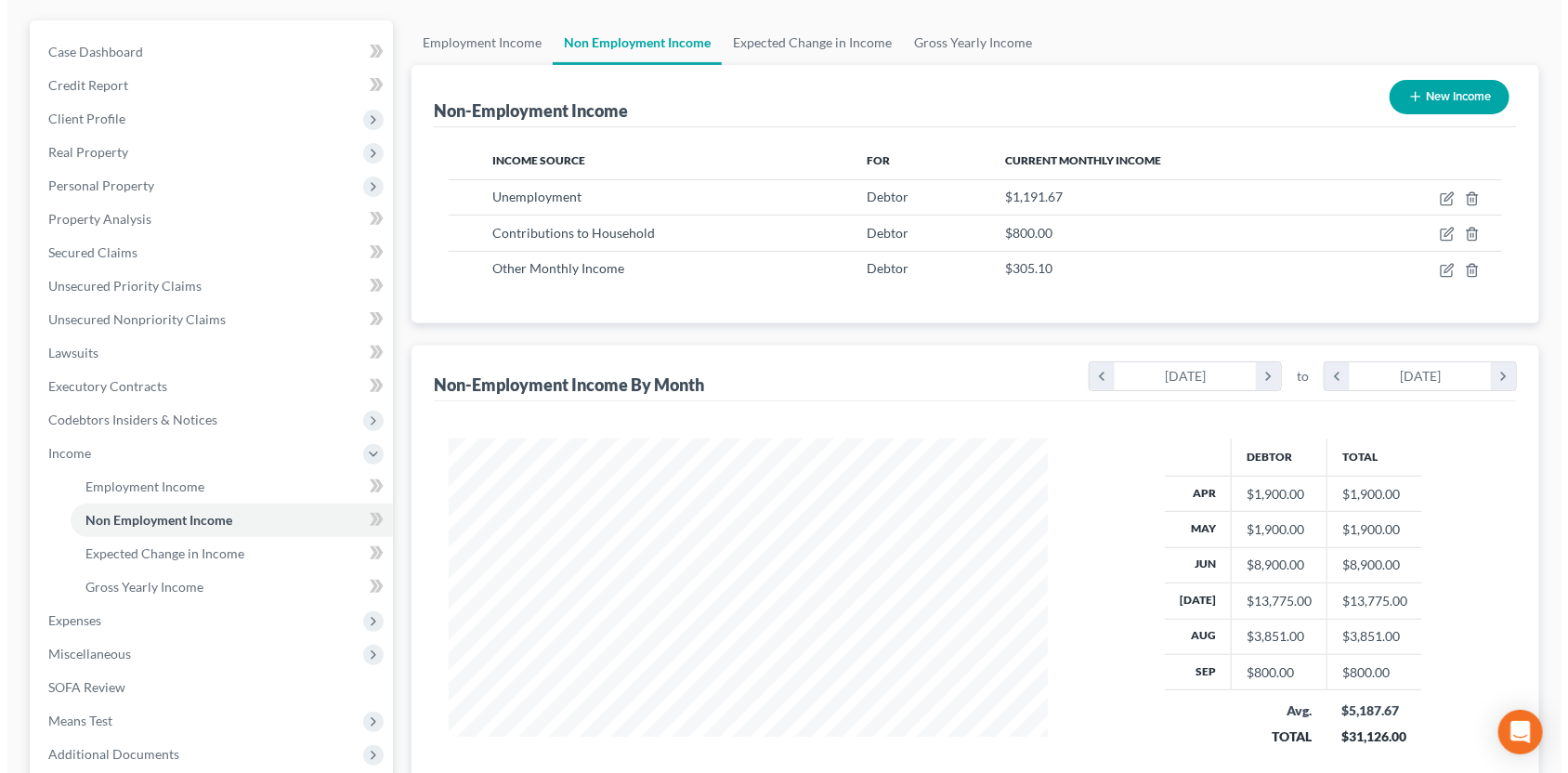
scroll to position [186, 0]
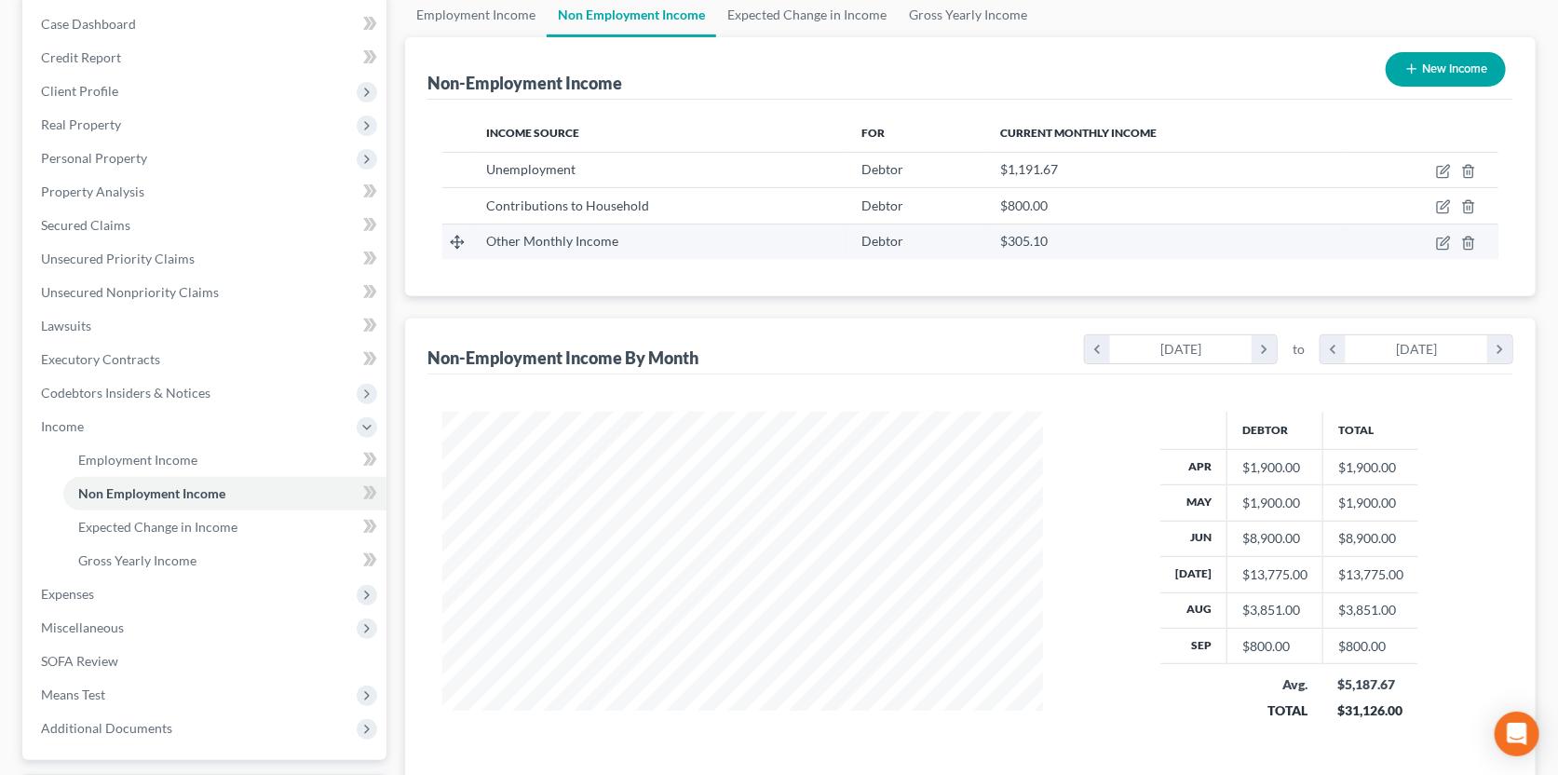
click at [793, 246] on div "Other Monthly Income" at bounding box center [658, 241] width 345 height 19
click at [1445, 240] on icon "button" at bounding box center [1445, 241] width 8 height 8
select select "13"
select select "0"
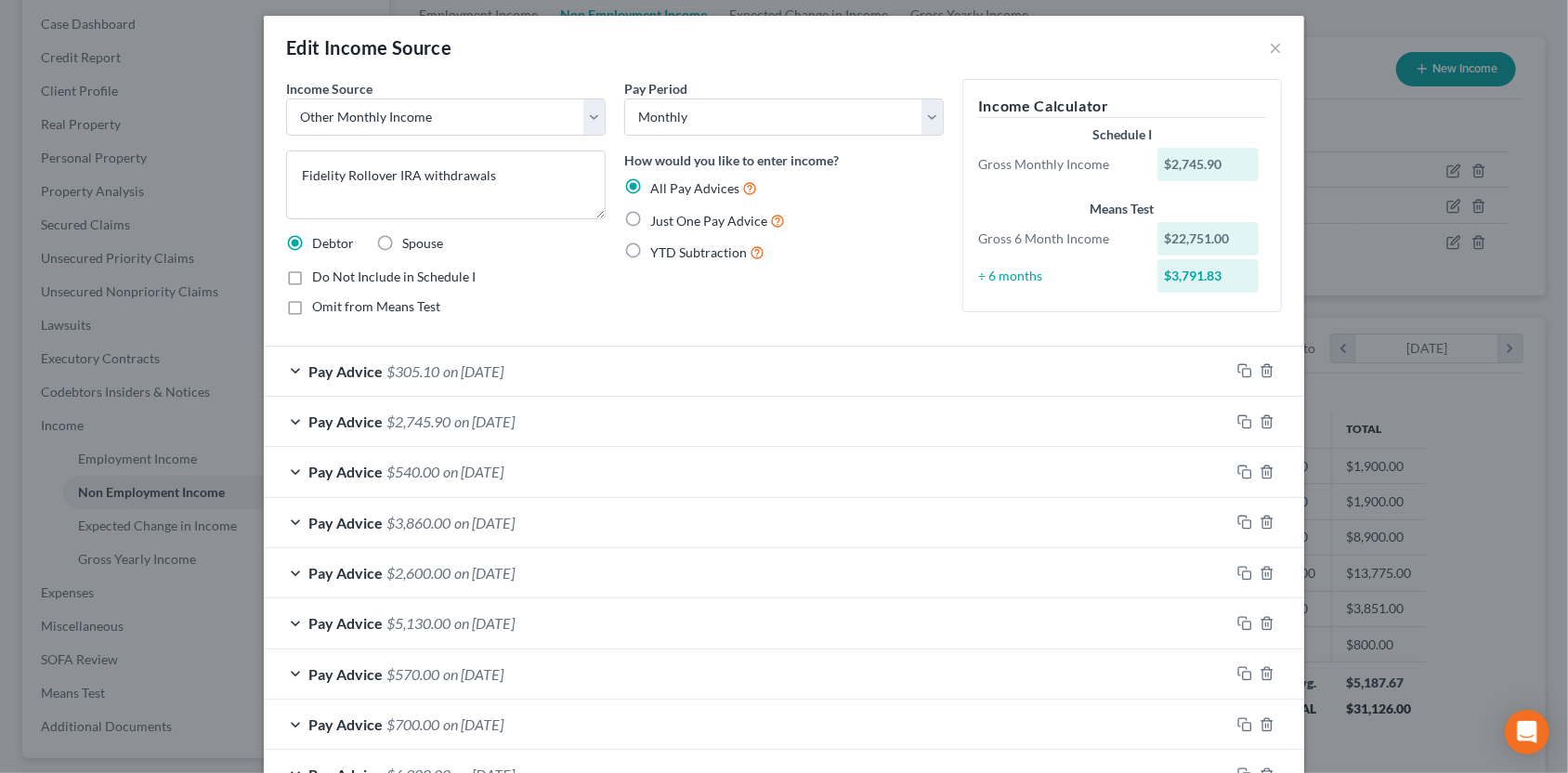
scroll to position [0, 0]
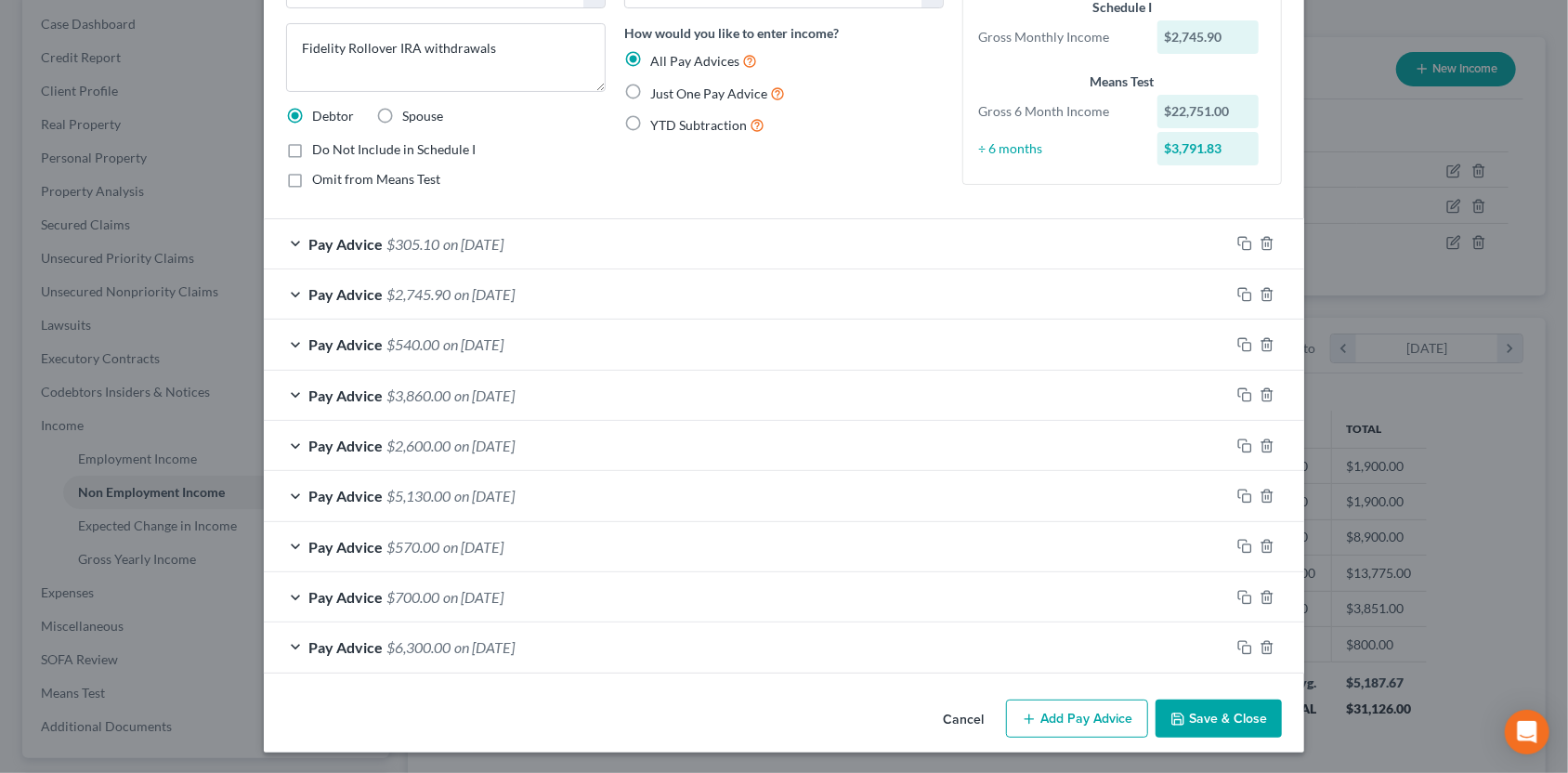
click at [1211, 714] on button "Save & Close" at bounding box center [1218, 718] width 127 height 39
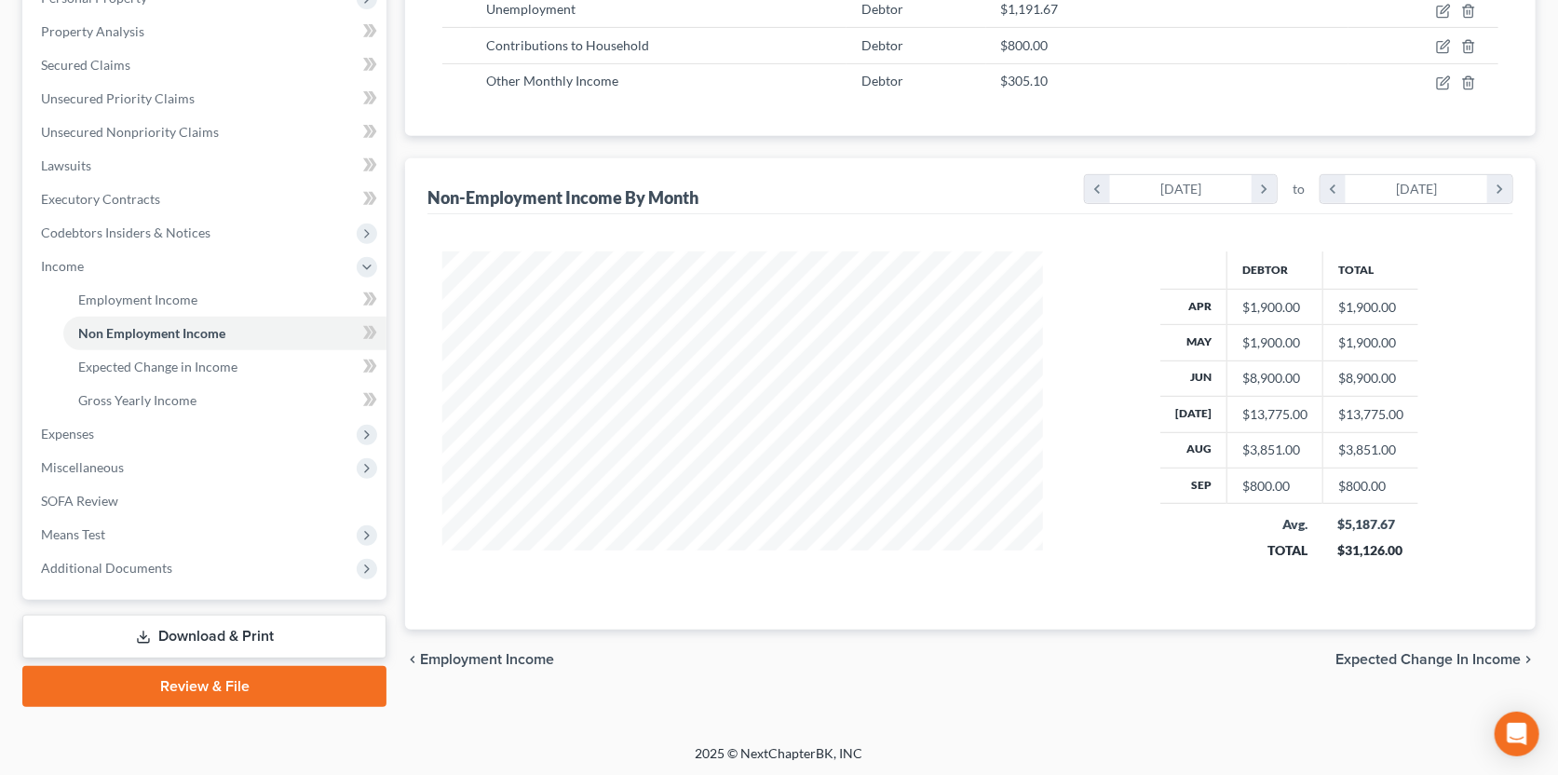
click at [198, 678] on link "Review & File" at bounding box center [204, 686] width 364 height 41
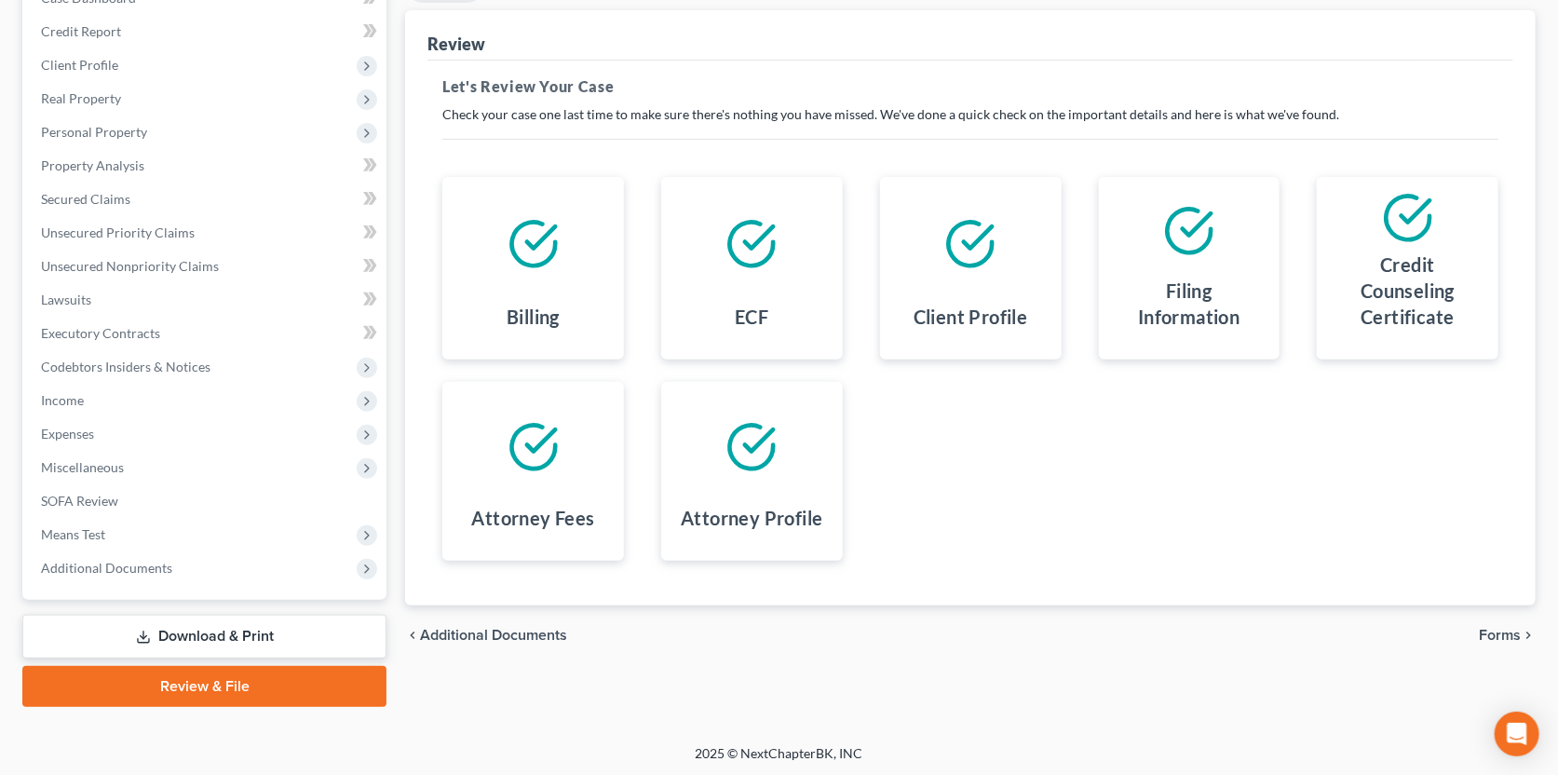
click at [1508, 634] on span "Forms" at bounding box center [1500, 635] width 42 height 15
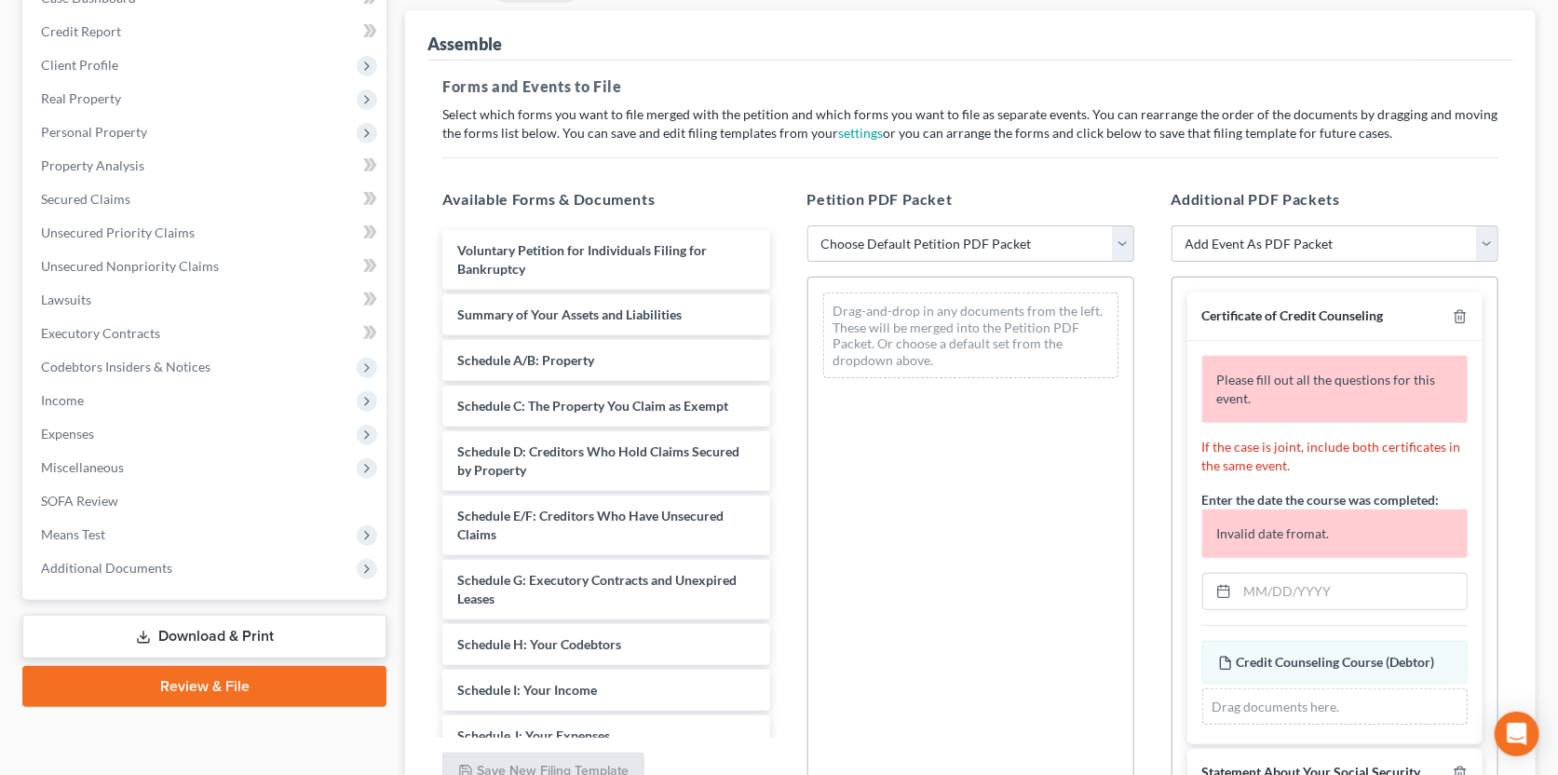
click at [196, 621] on link "Download & Print" at bounding box center [204, 637] width 364 height 44
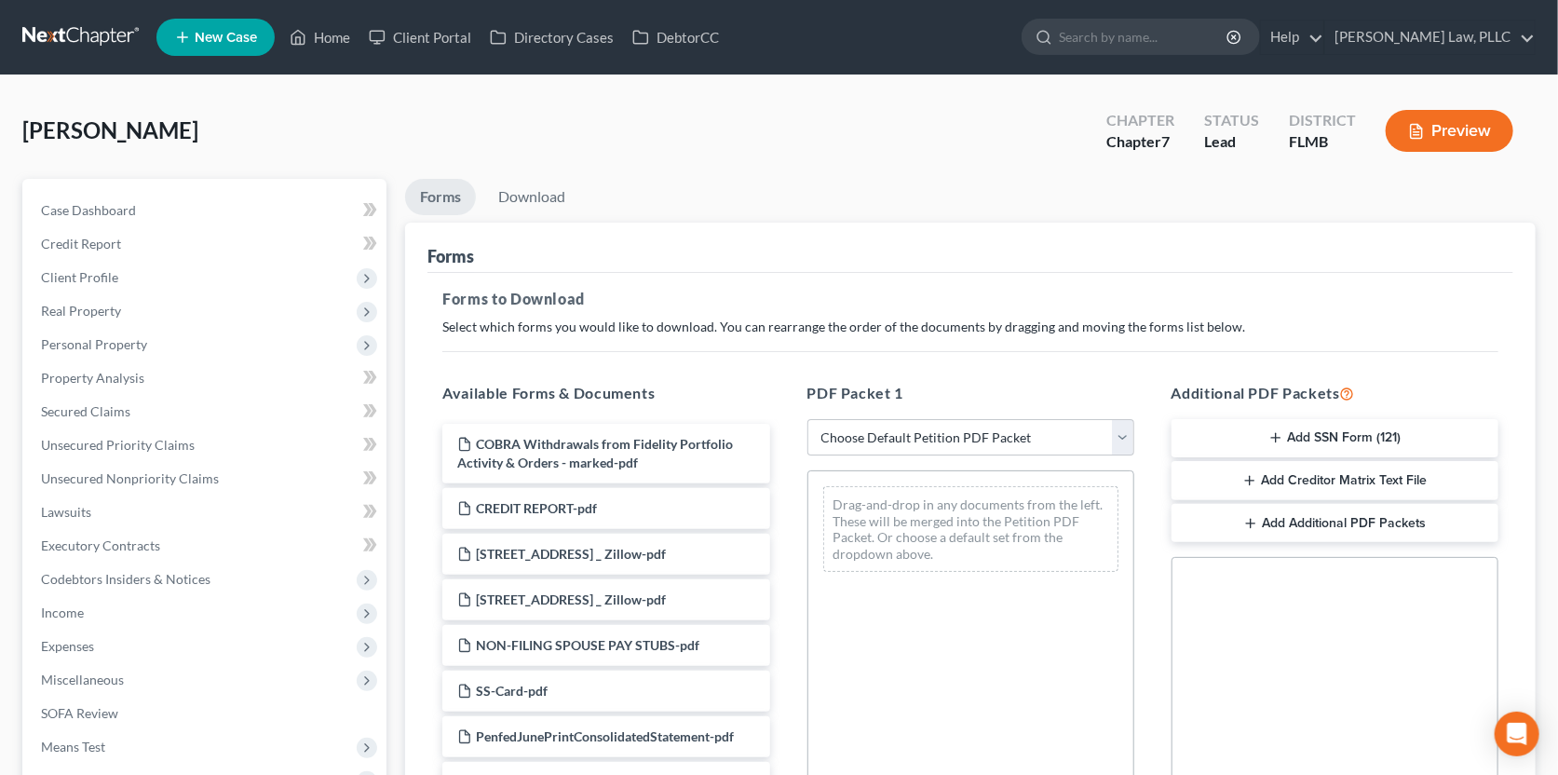
click at [1316, 433] on button "Add SSN Form (121)" at bounding box center [1334, 438] width 327 height 39
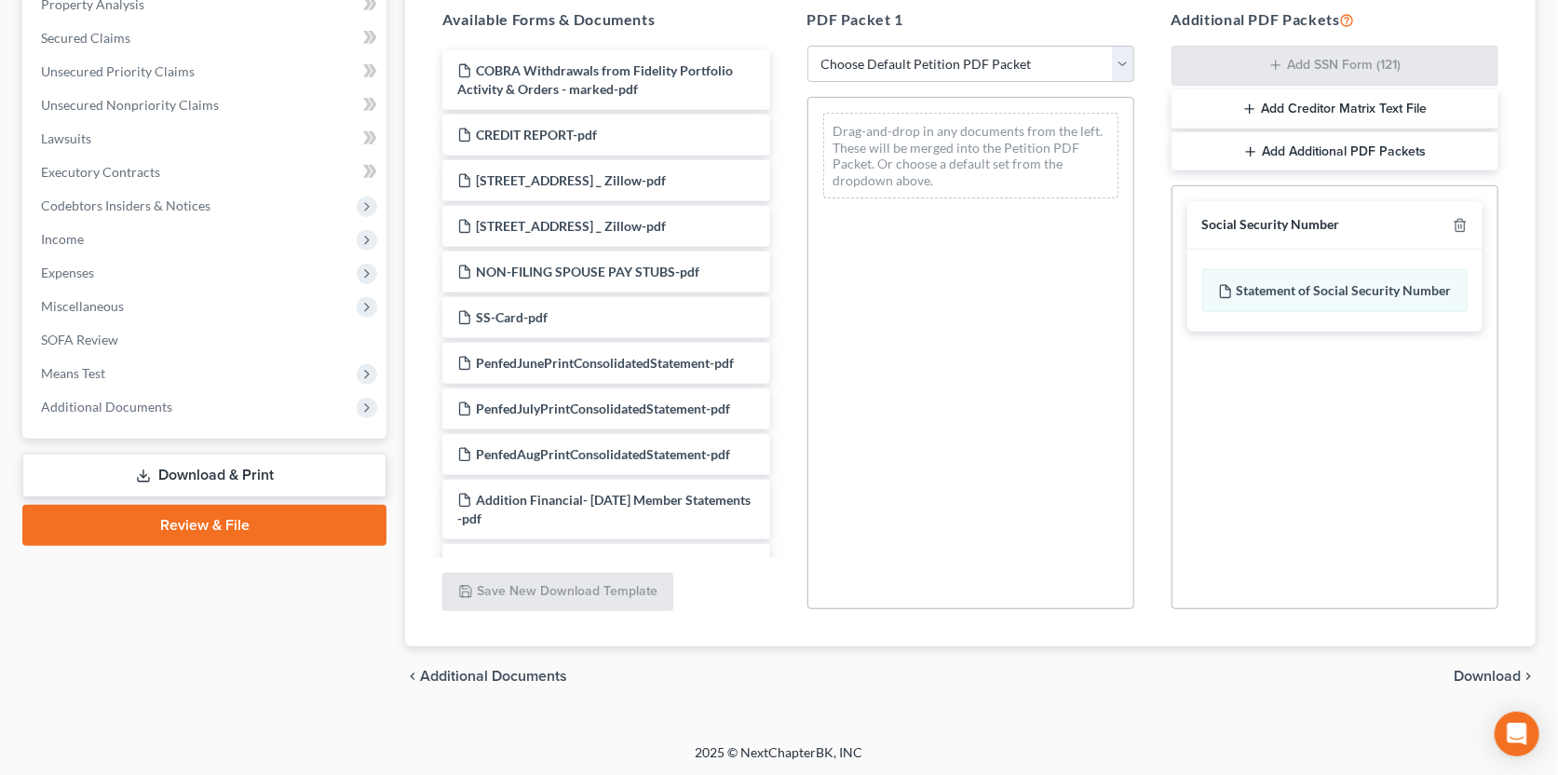
click at [1460, 671] on span "Download" at bounding box center [1487, 676] width 67 height 15
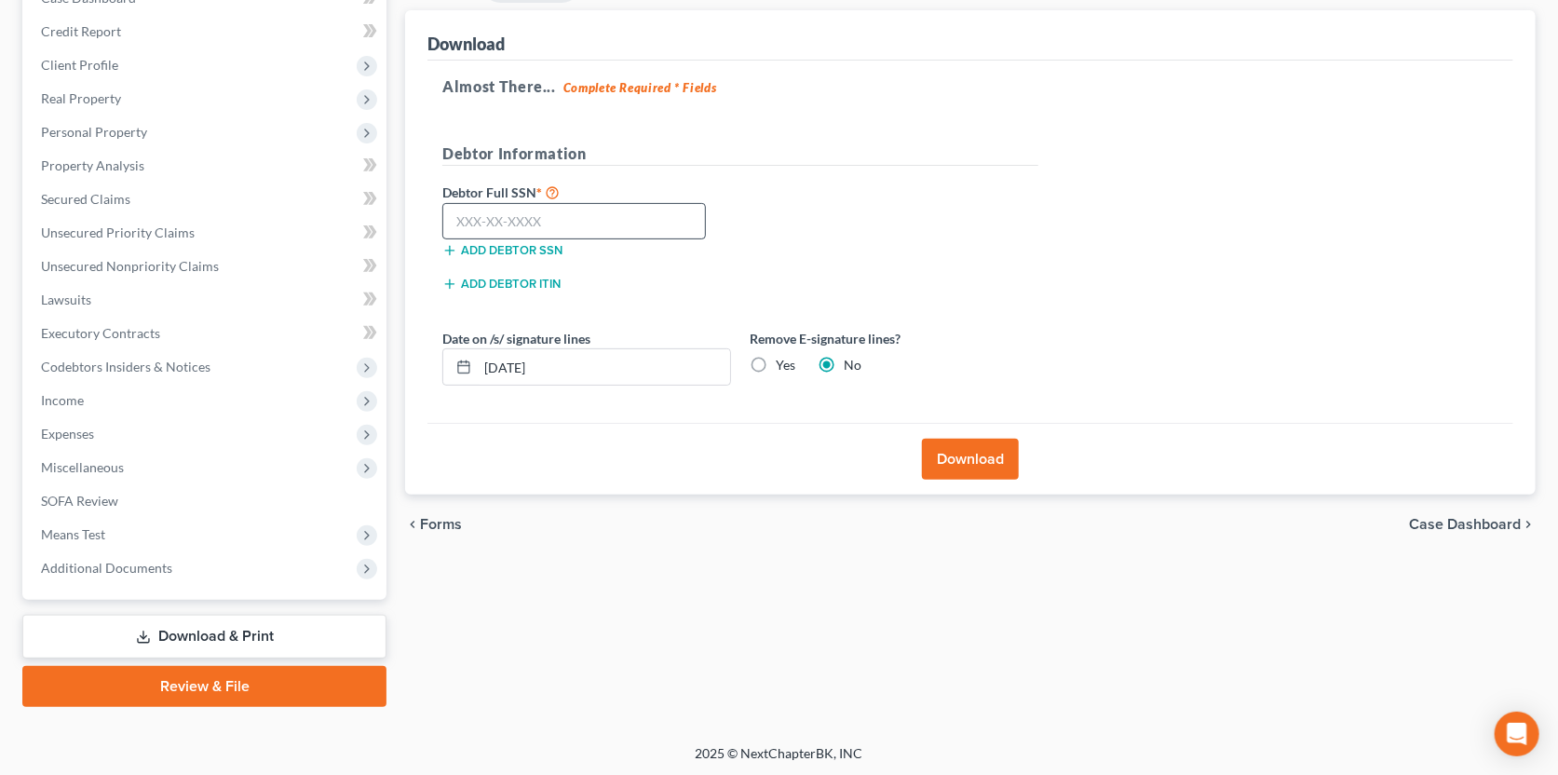
click at [440, 211] on div at bounding box center [574, 221] width 282 height 37
click at [455, 220] on input "text" at bounding box center [574, 221] width 264 height 37
type input "581-71-3224"
click at [952, 444] on button "Download" at bounding box center [970, 459] width 97 height 41
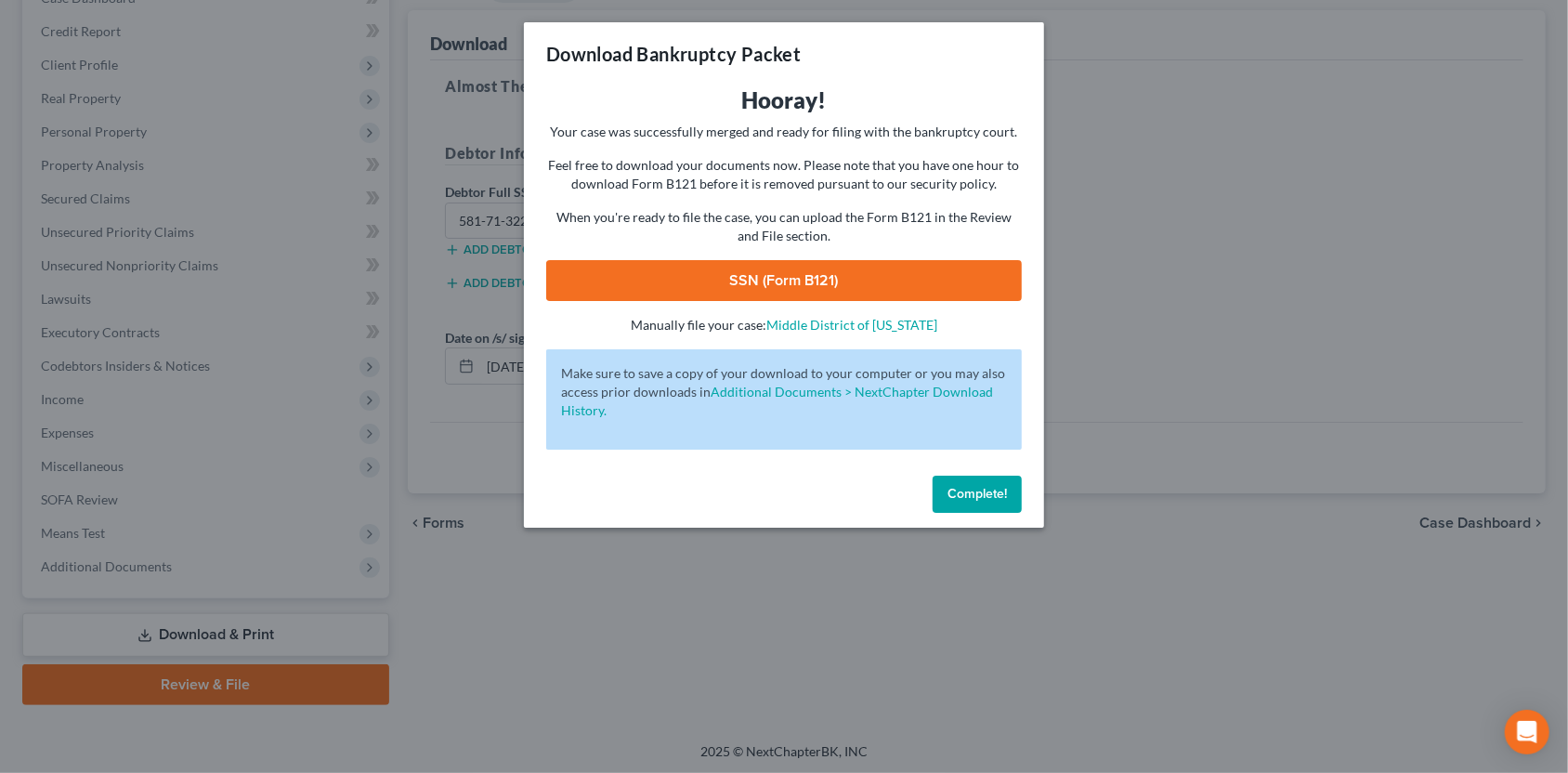
click at [786, 284] on link "SSN (Form B121)" at bounding box center [784, 280] width 476 height 41
drag, startPoint x: 972, startPoint y: 493, endPoint x: 258, endPoint y: 637, distance: 728.4
click at [972, 493] on span "Complete!" at bounding box center [978, 494] width 60 height 16
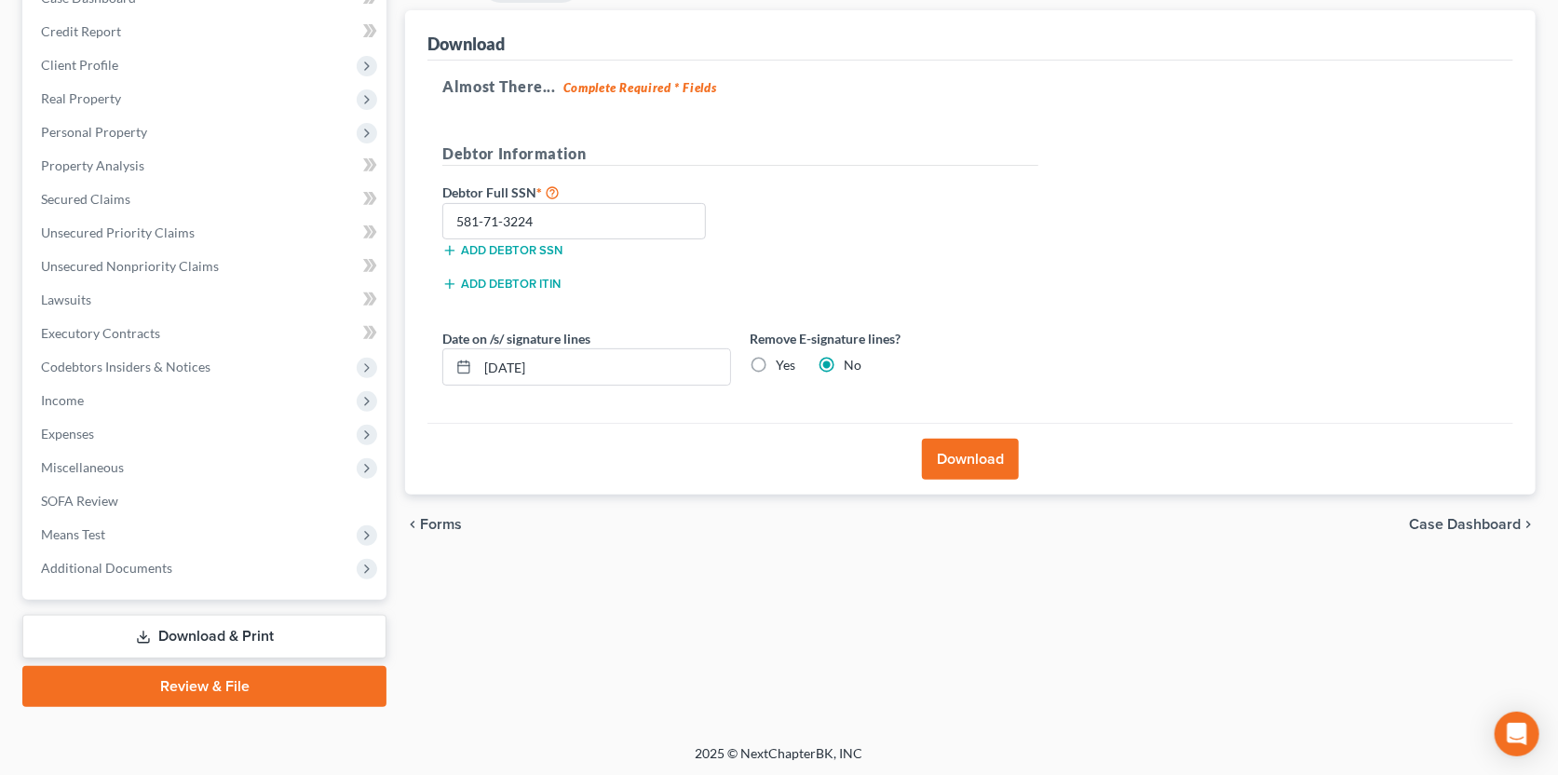
click at [214, 681] on link "Review & File" at bounding box center [204, 686] width 364 height 41
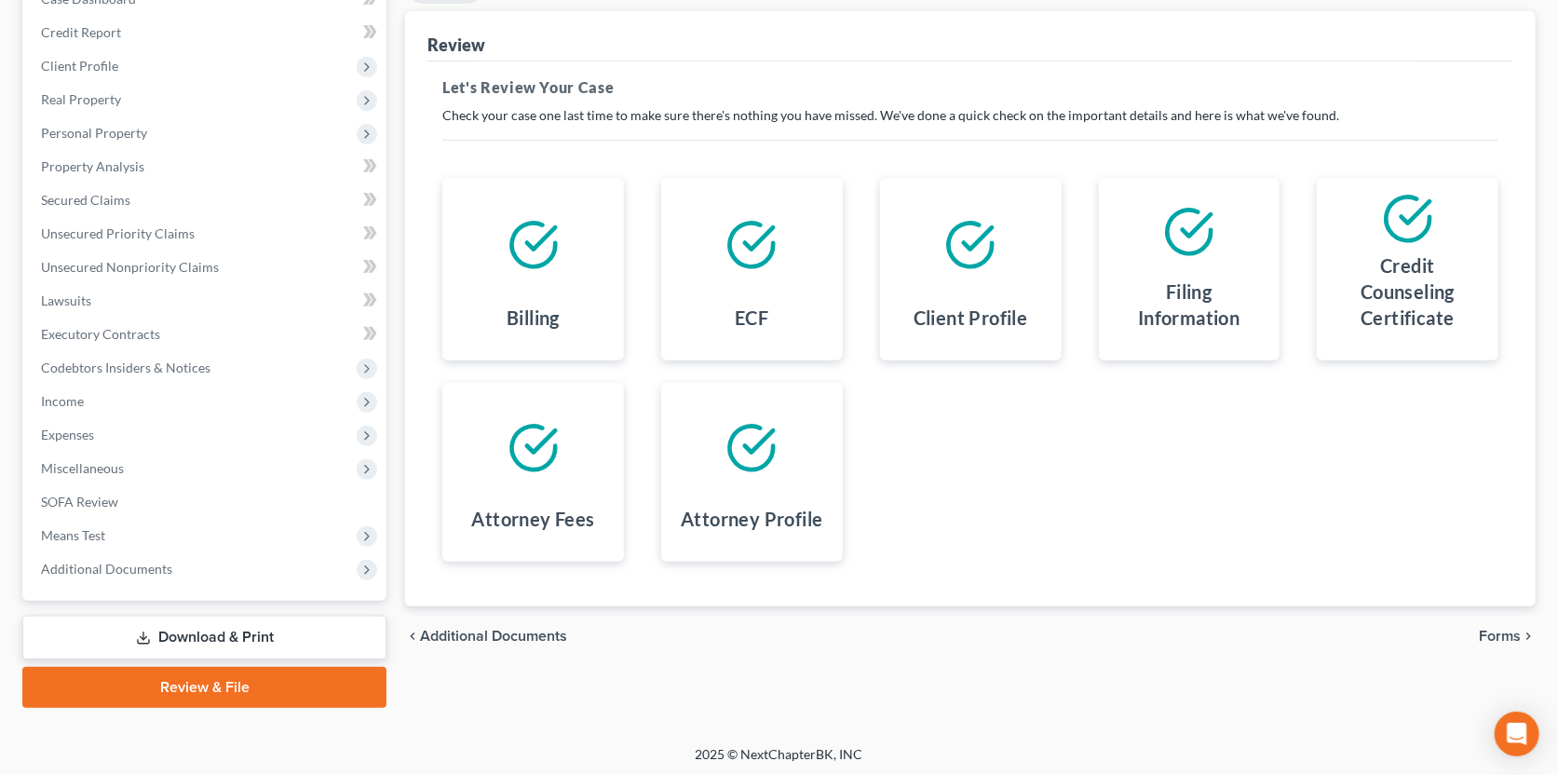
scroll to position [212, 0]
click at [1518, 630] on span "Forms" at bounding box center [1500, 635] width 42 height 15
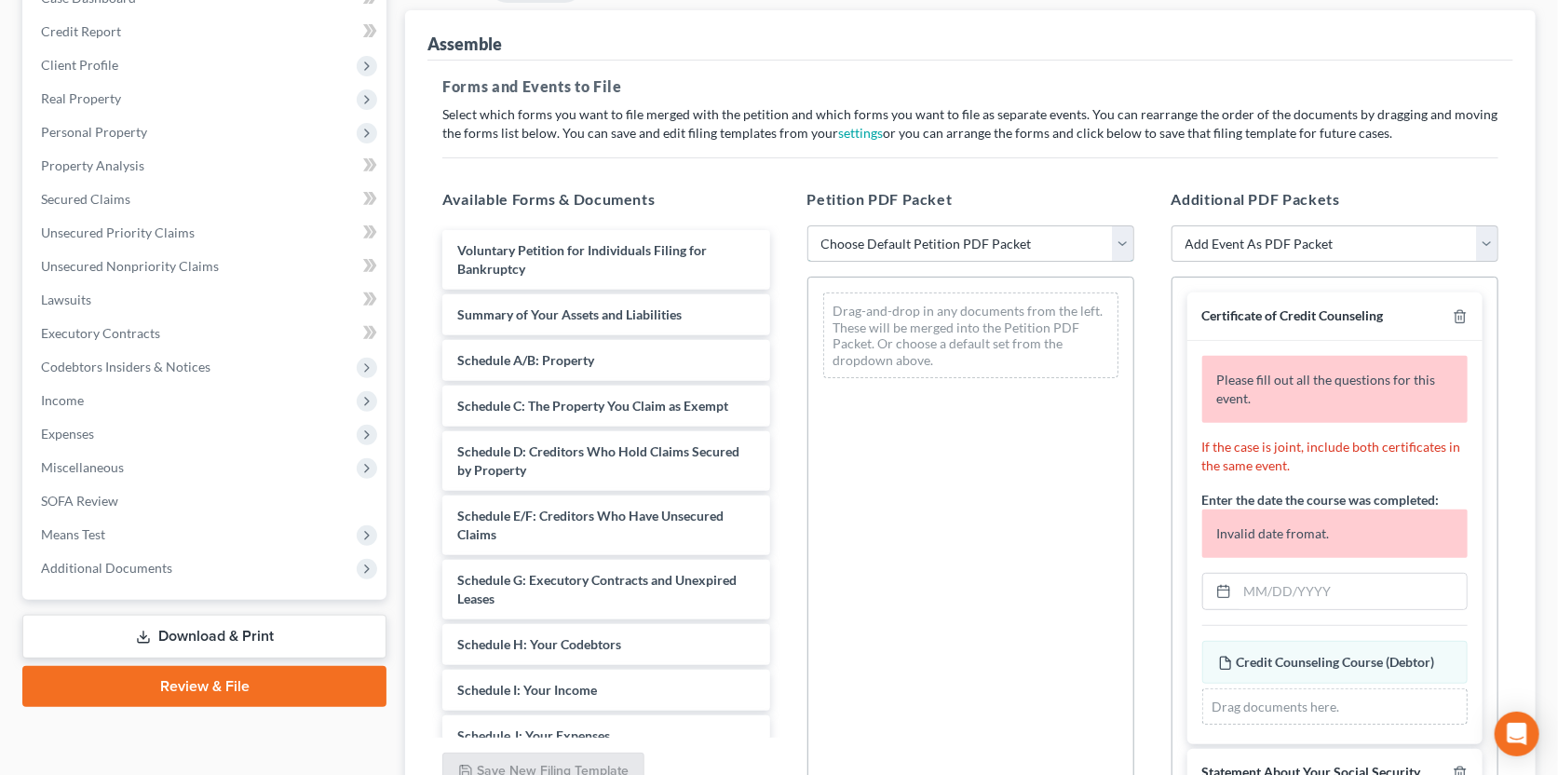
drag, startPoint x: 872, startPoint y: 243, endPoint x: 870, endPoint y: 257, distance: 14.1
click at [872, 244] on select "Choose Default Petition PDF Packet Complete Bankruptcy Petition (all forms and …" at bounding box center [970, 243] width 327 height 37
select select "0"
click at [807, 225] on select "Choose Default Petition PDF Packet Complete Bankruptcy Petition (all forms and …" at bounding box center [970, 243] width 327 height 37
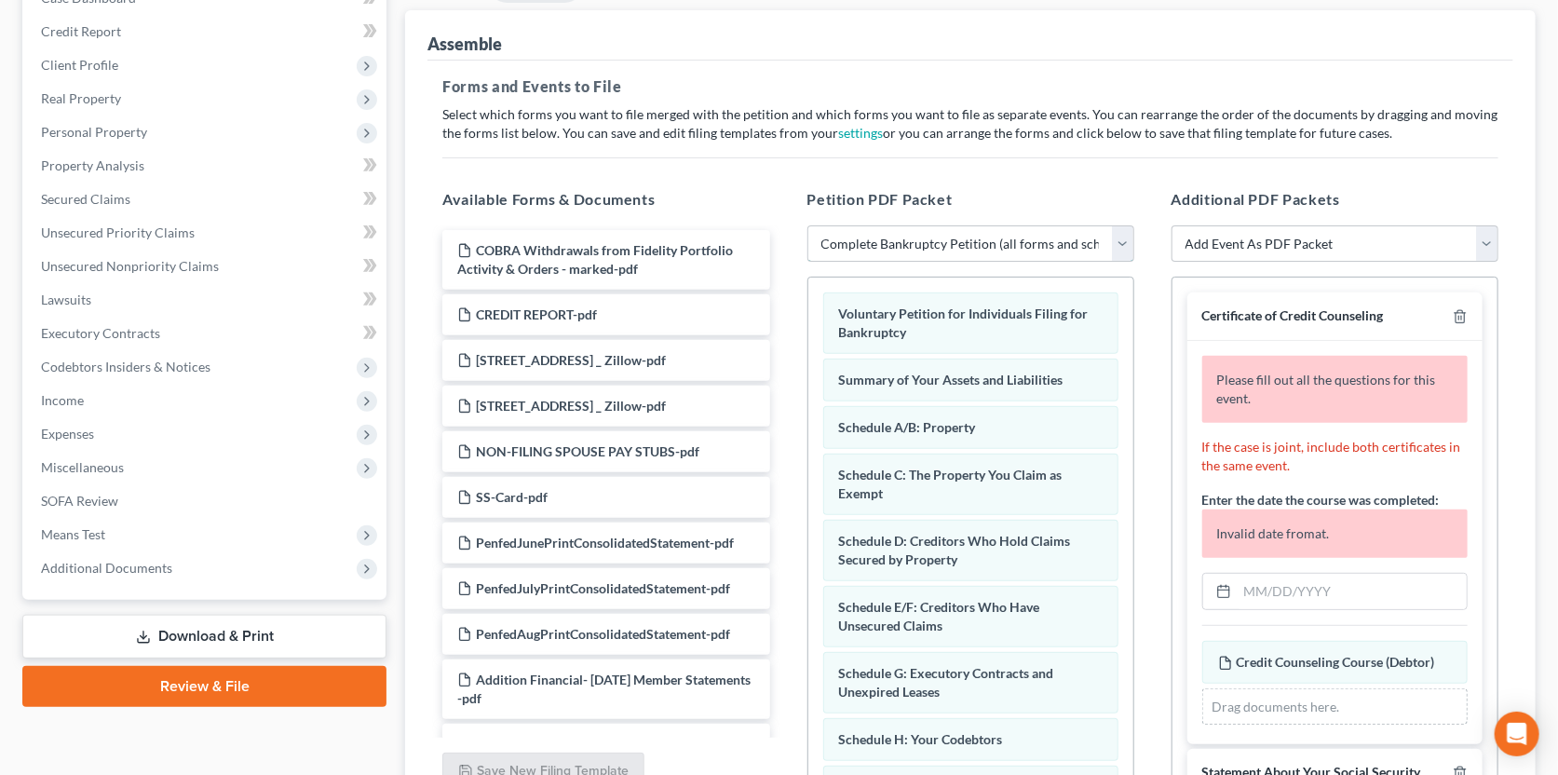
scroll to position [92, 0]
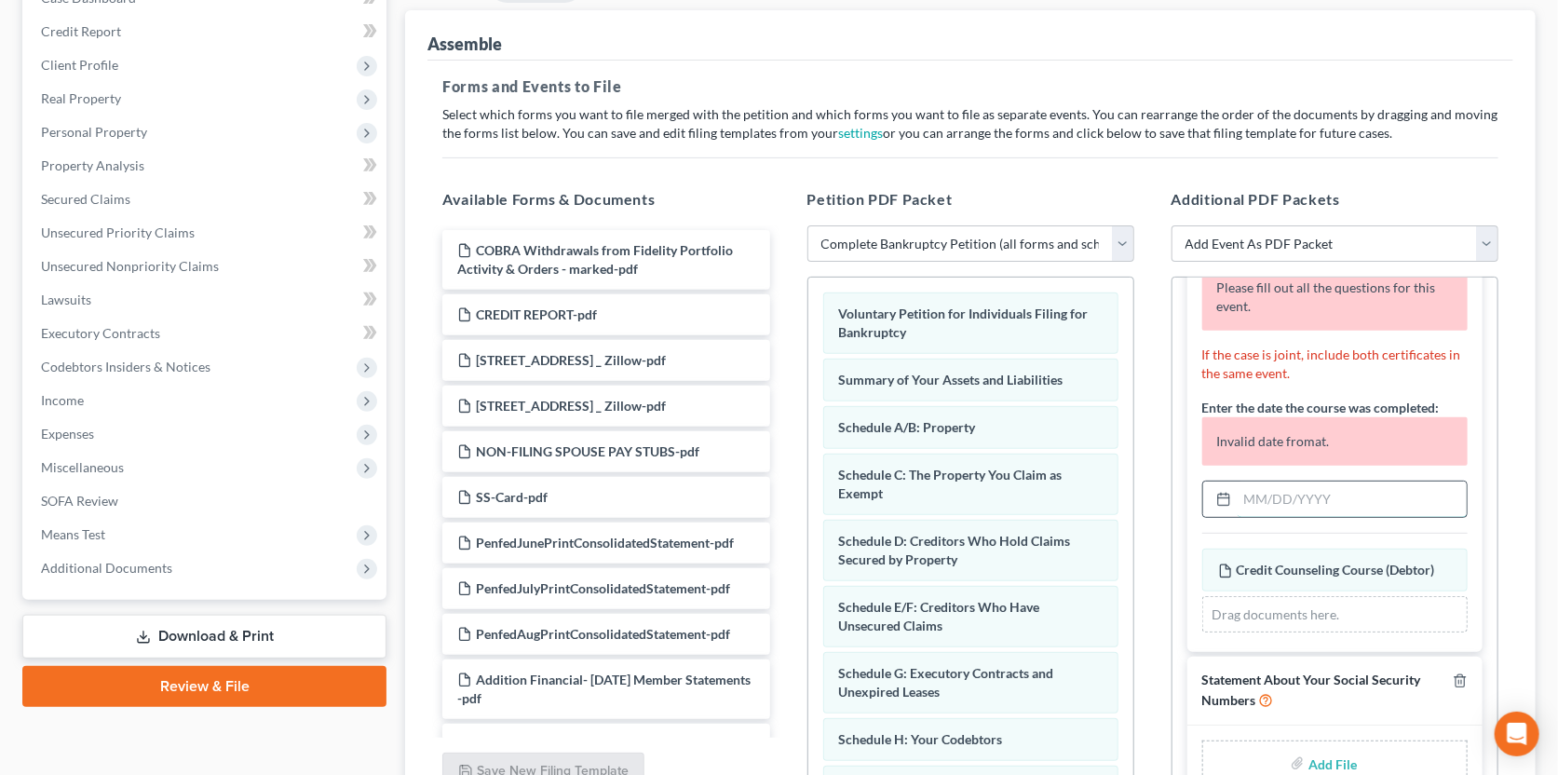
click at [1252, 497] on input "text" at bounding box center [1352, 498] width 229 height 35
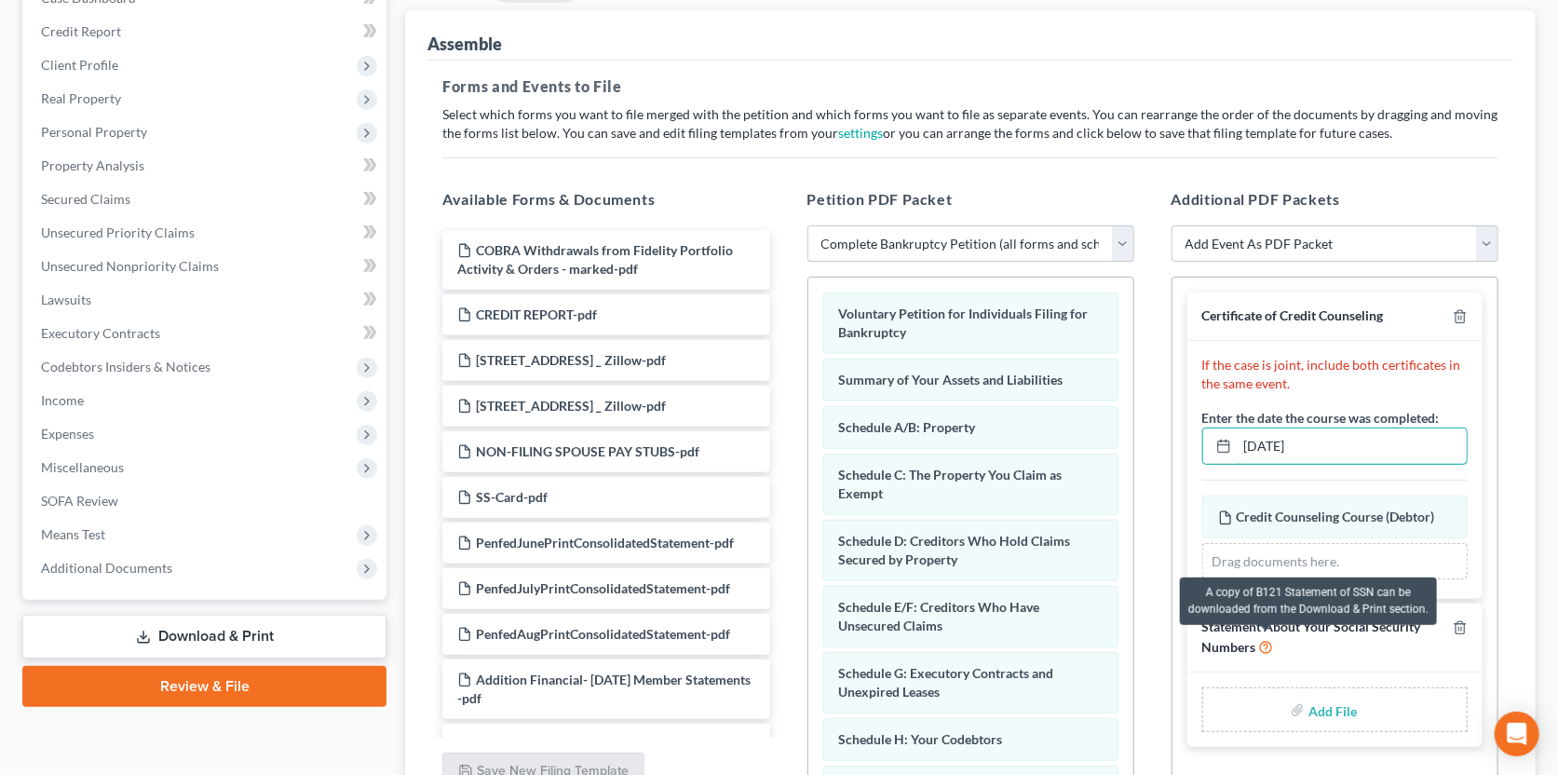
scroll to position [305, 0]
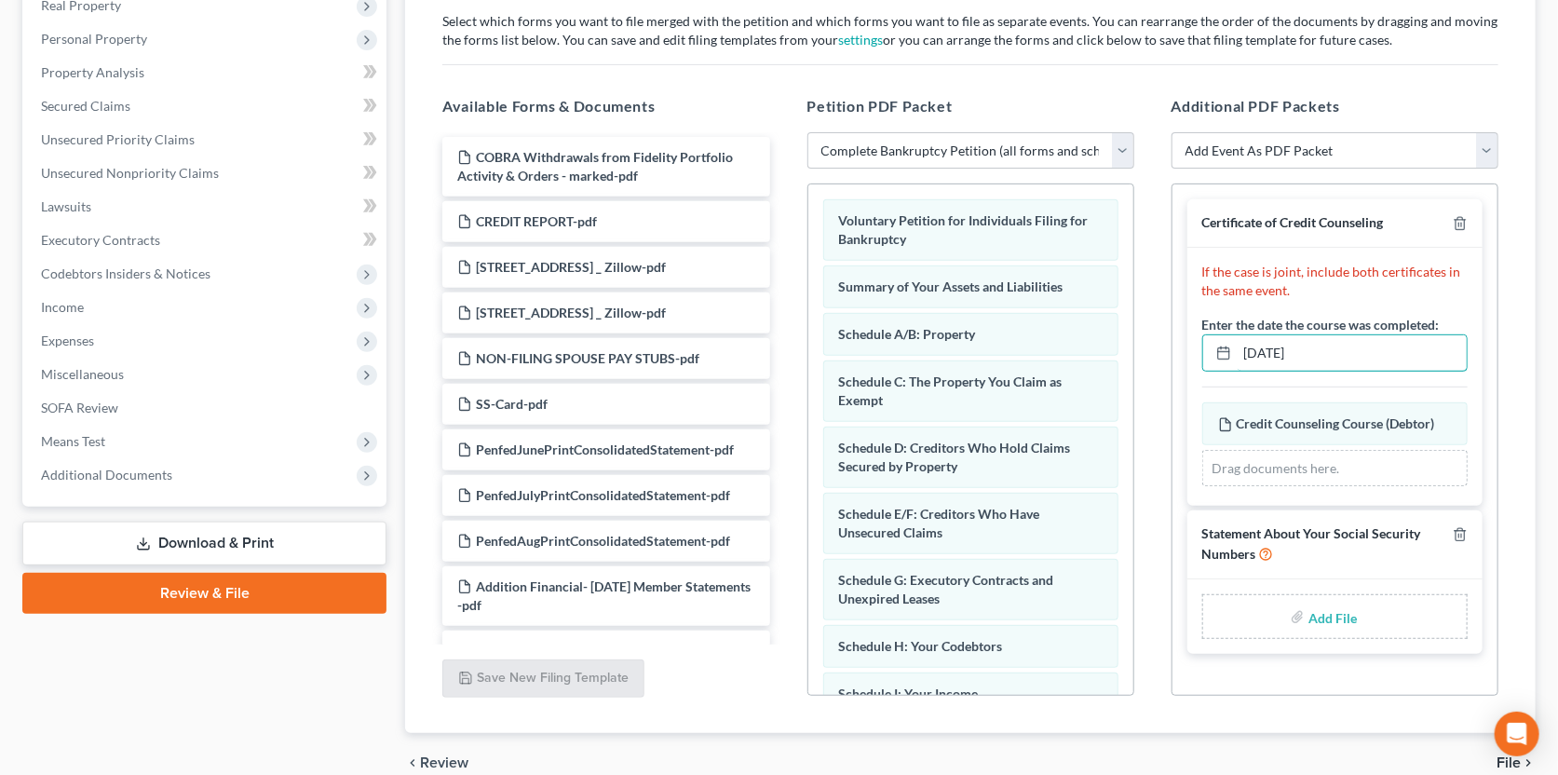
type input "[DATE]"
click at [1327, 614] on input "file" at bounding box center [1330, 617] width 45 height 34
type input "C:\fakepath\ss.pdf"
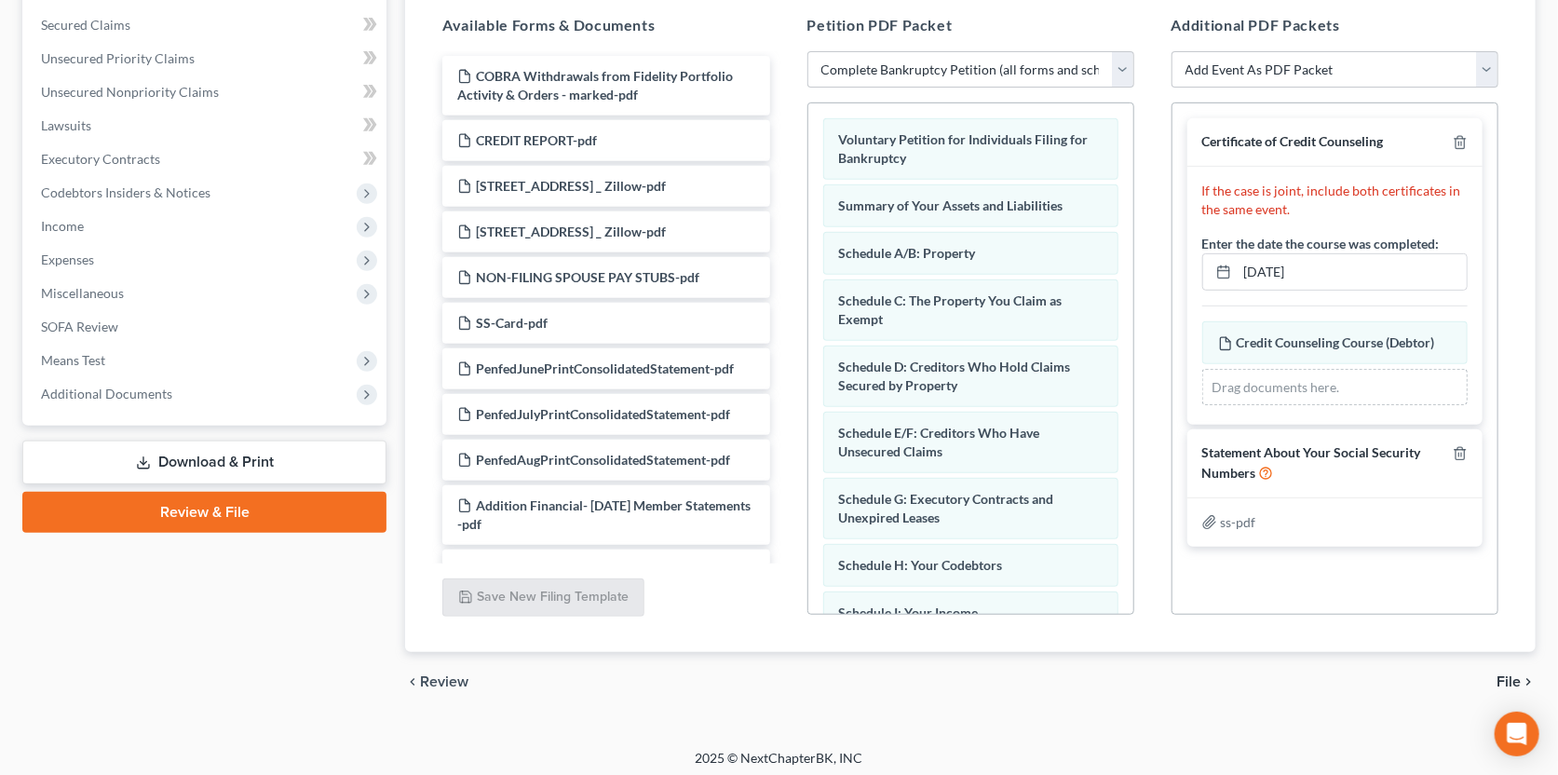
scroll to position [392, 0]
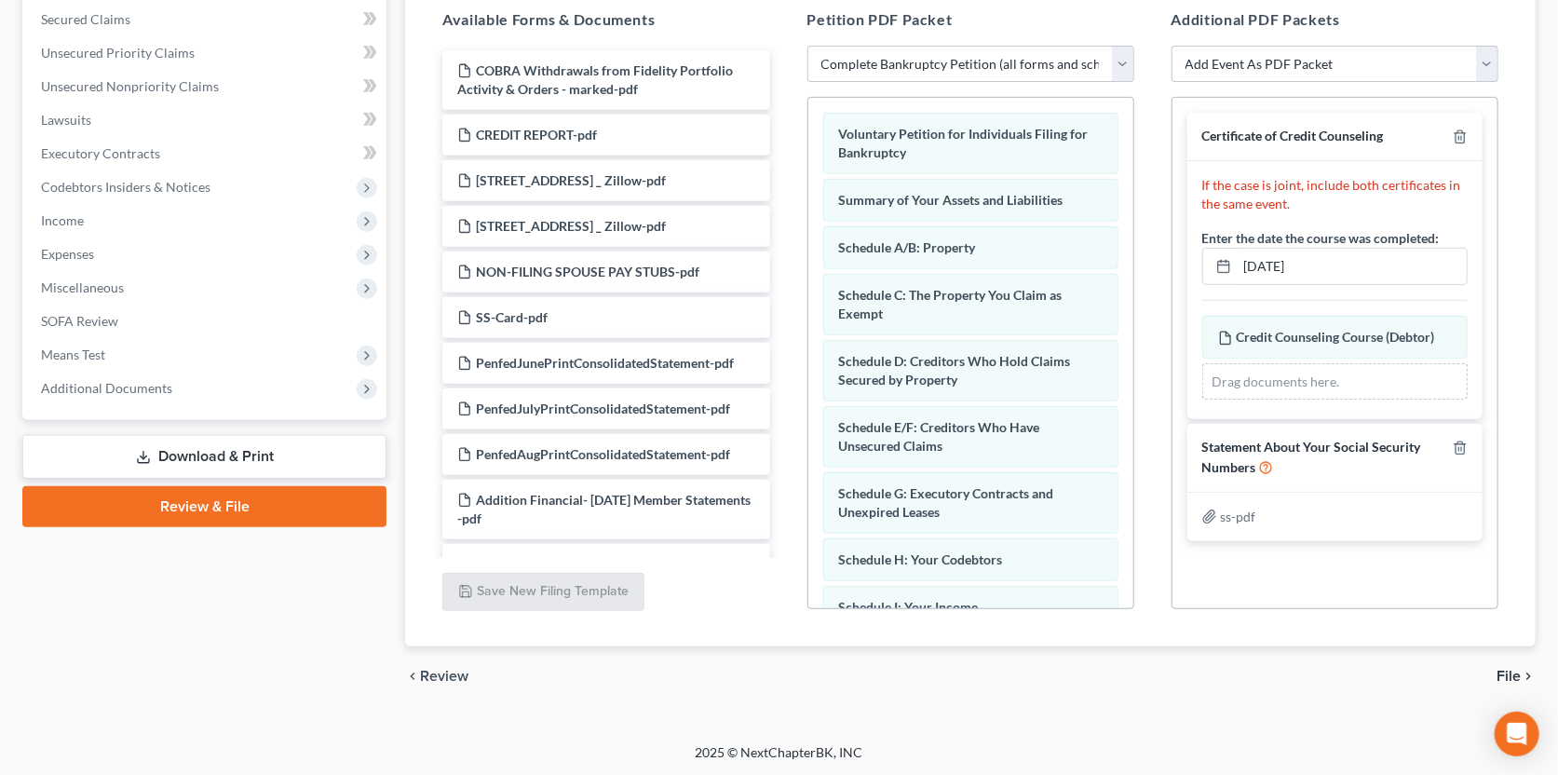
click at [1516, 672] on span "File" at bounding box center [1508, 676] width 24 height 15
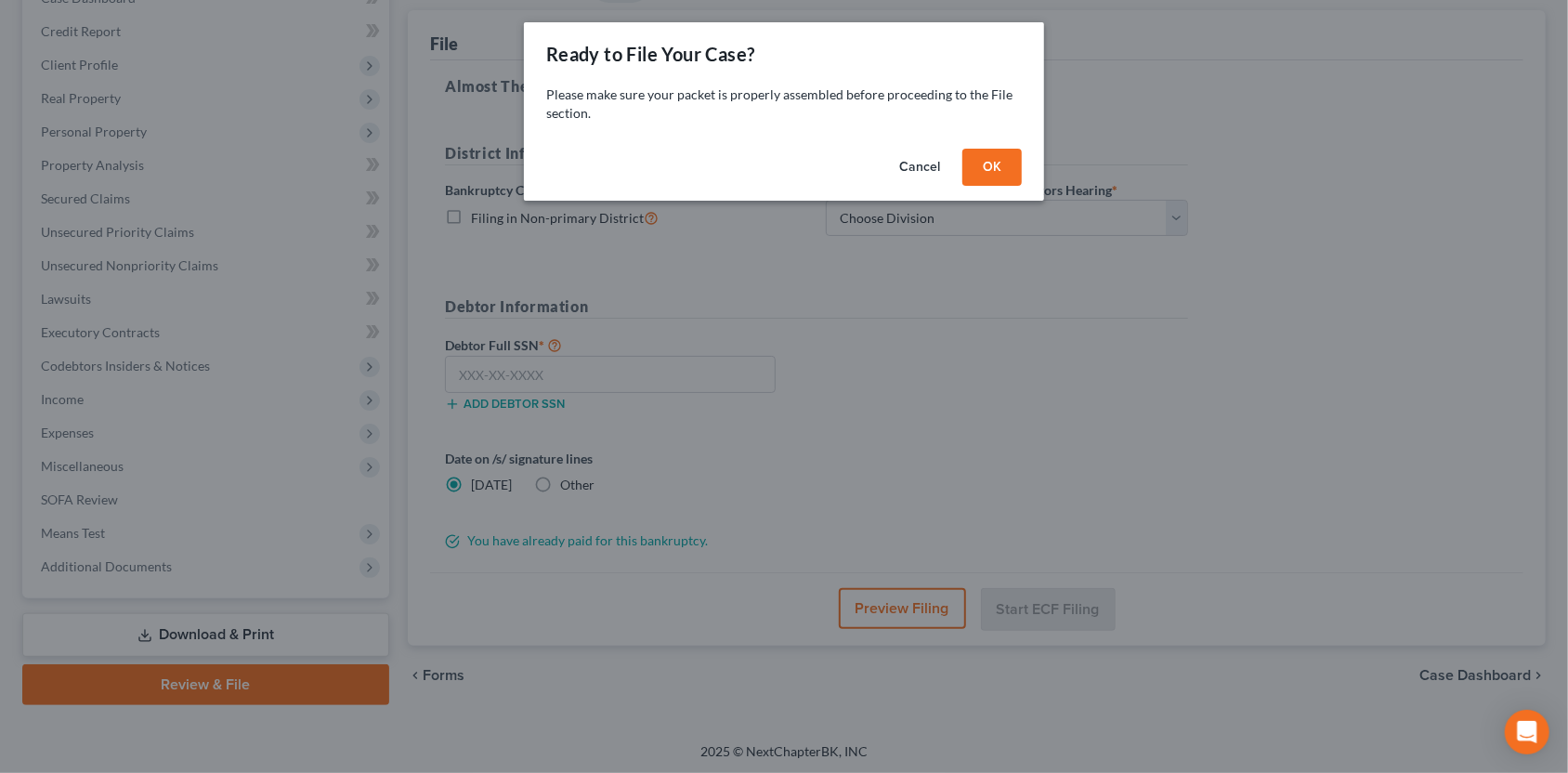
click at [1016, 167] on button "OK" at bounding box center [992, 167] width 60 height 37
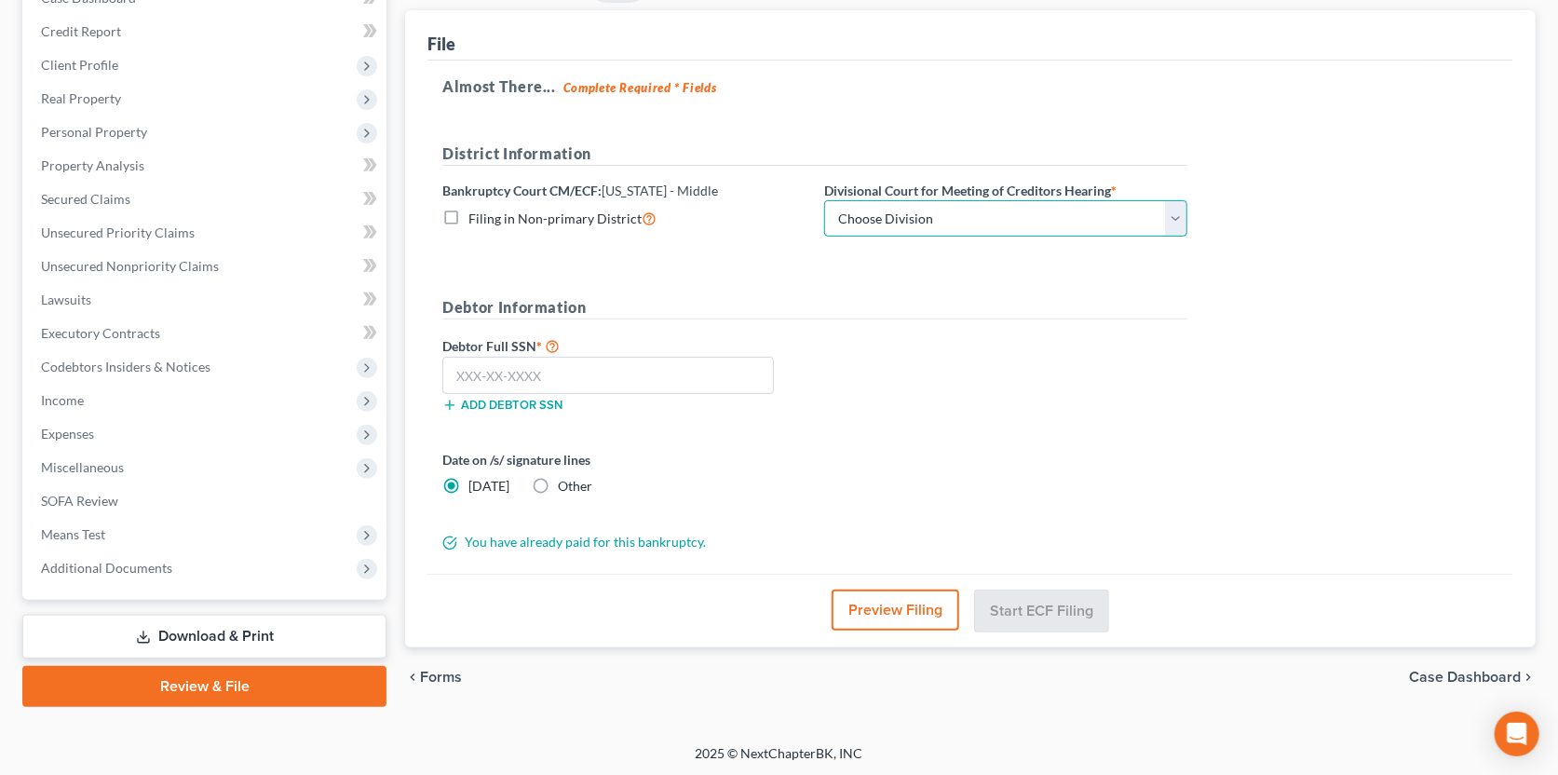
click at [999, 210] on select "Choose Division [GEOGRAPHIC_DATA][PERSON_NAME] [GEOGRAPHIC_DATA] [GEOGRAPHIC_DA…" at bounding box center [1005, 218] width 363 height 37
select select "2"
click at [824, 200] on select "Choose Division [GEOGRAPHIC_DATA][PERSON_NAME] [GEOGRAPHIC_DATA] [GEOGRAPHIC_DA…" at bounding box center [1005, 218] width 363 height 37
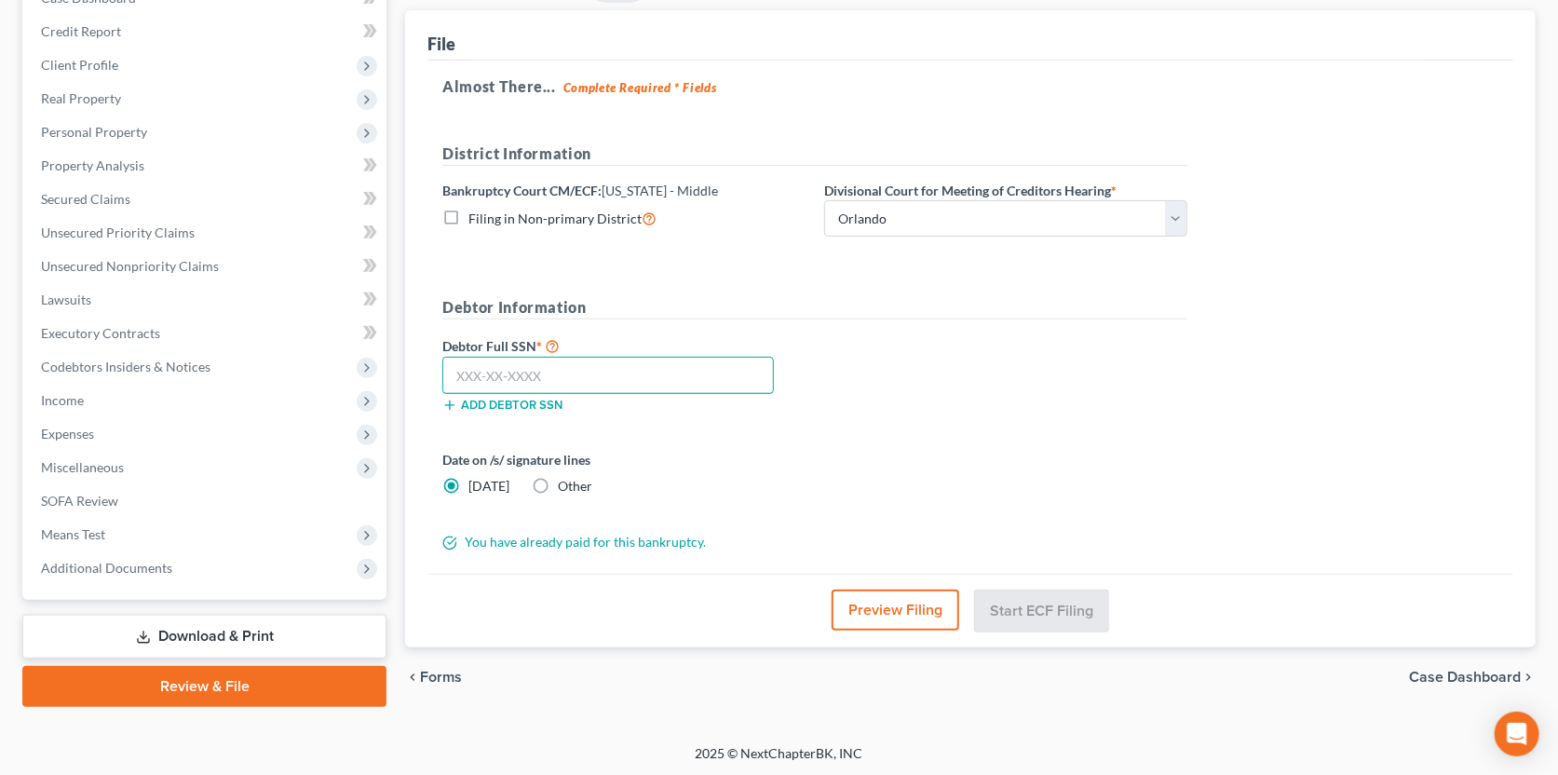
click at [452, 371] on input "text" at bounding box center [608, 375] width 332 height 37
type input "581-71-3224"
click at [1035, 597] on button "Start ECF Filing" at bounding box center [1041, 609] width 133 height 41
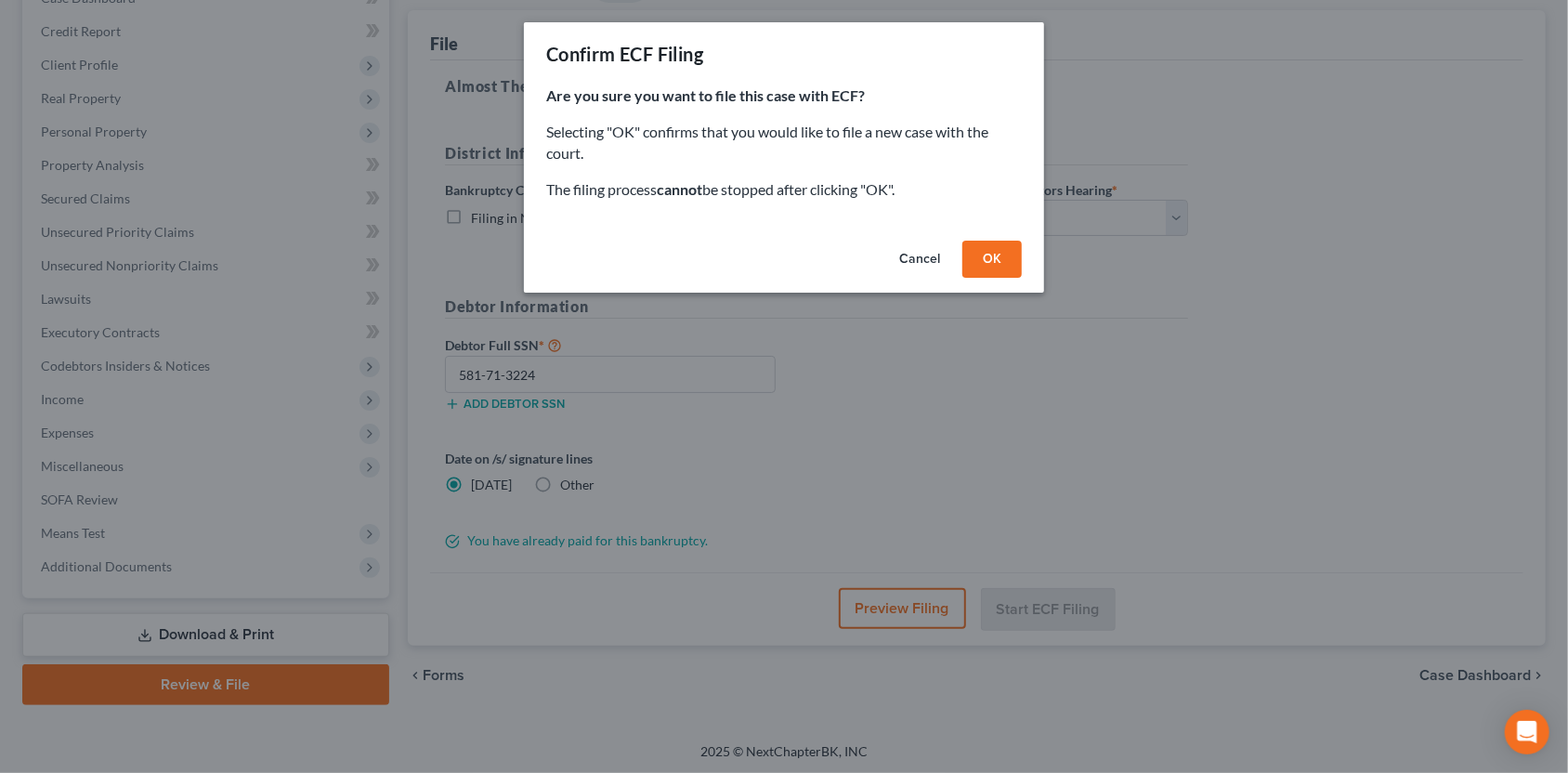
click at [1006, 264] on button "OK" at bounding box center [992, 258] width 60 height 37
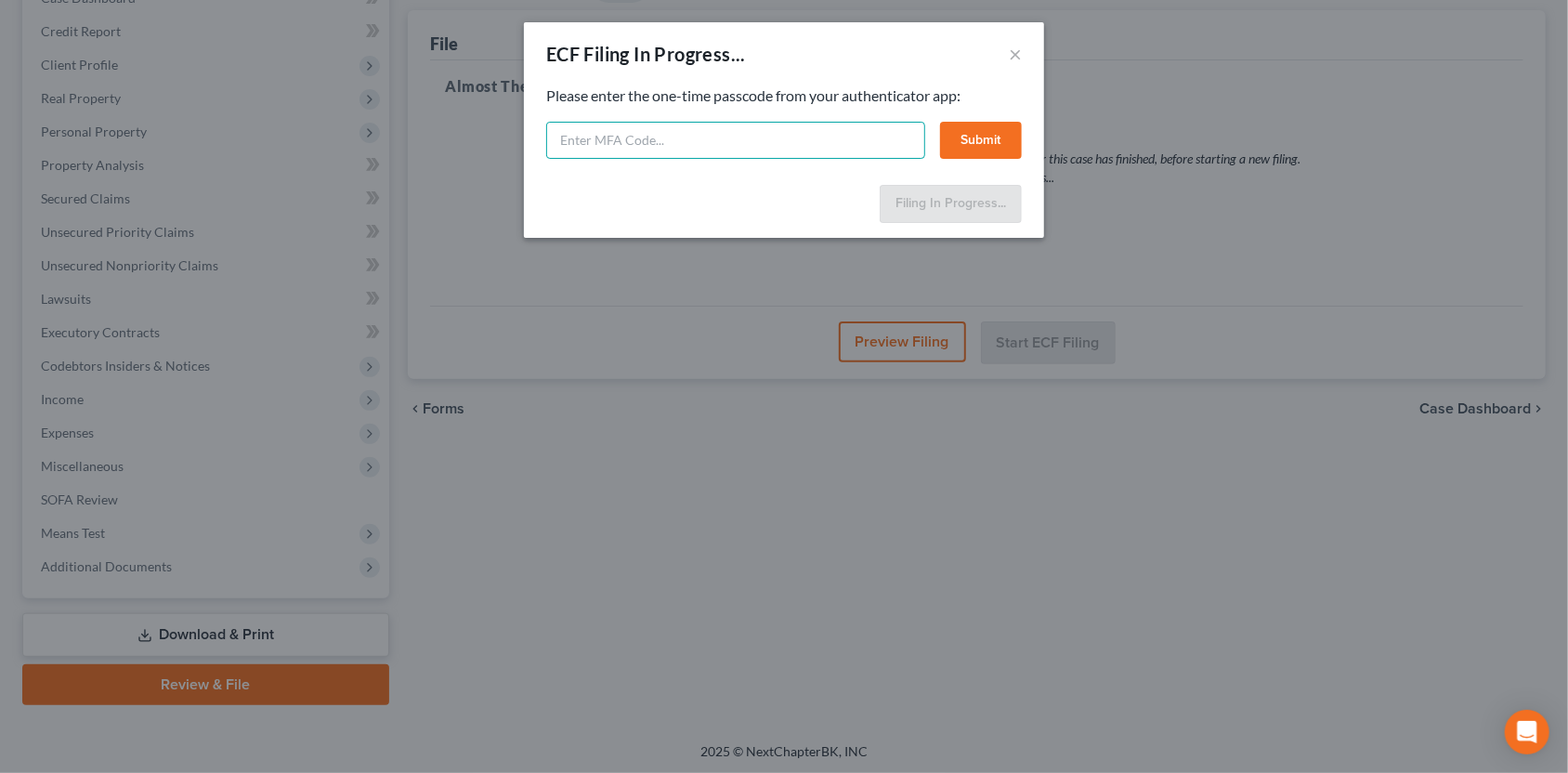
click at [813, 129] on input "text" at bounding box center [736, 140] width 379 height 37
type input "244065"
click at [980, 144] on button "Submit" at bounding box center [980, 140] width 82 height 37
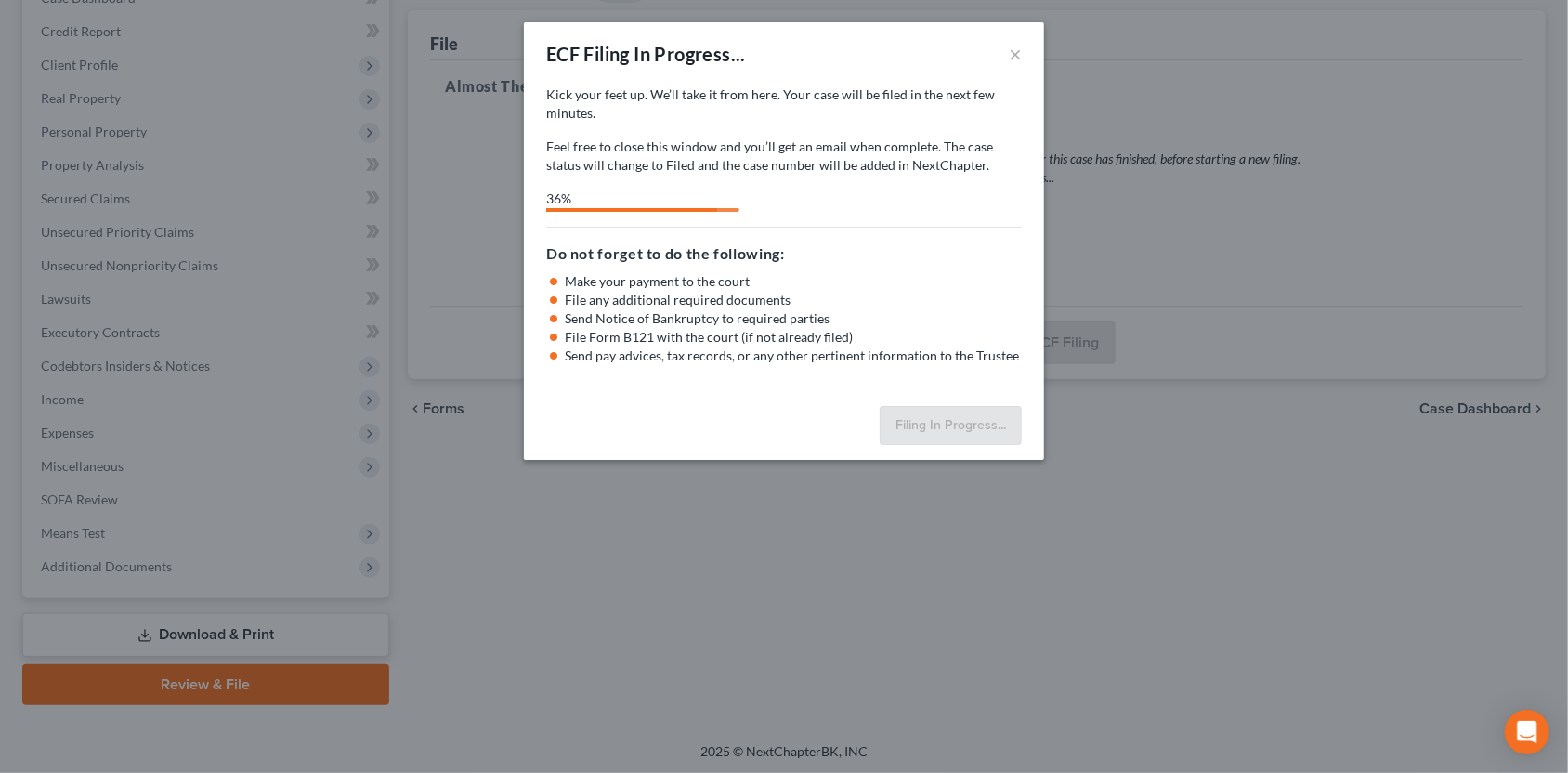
select select "2"
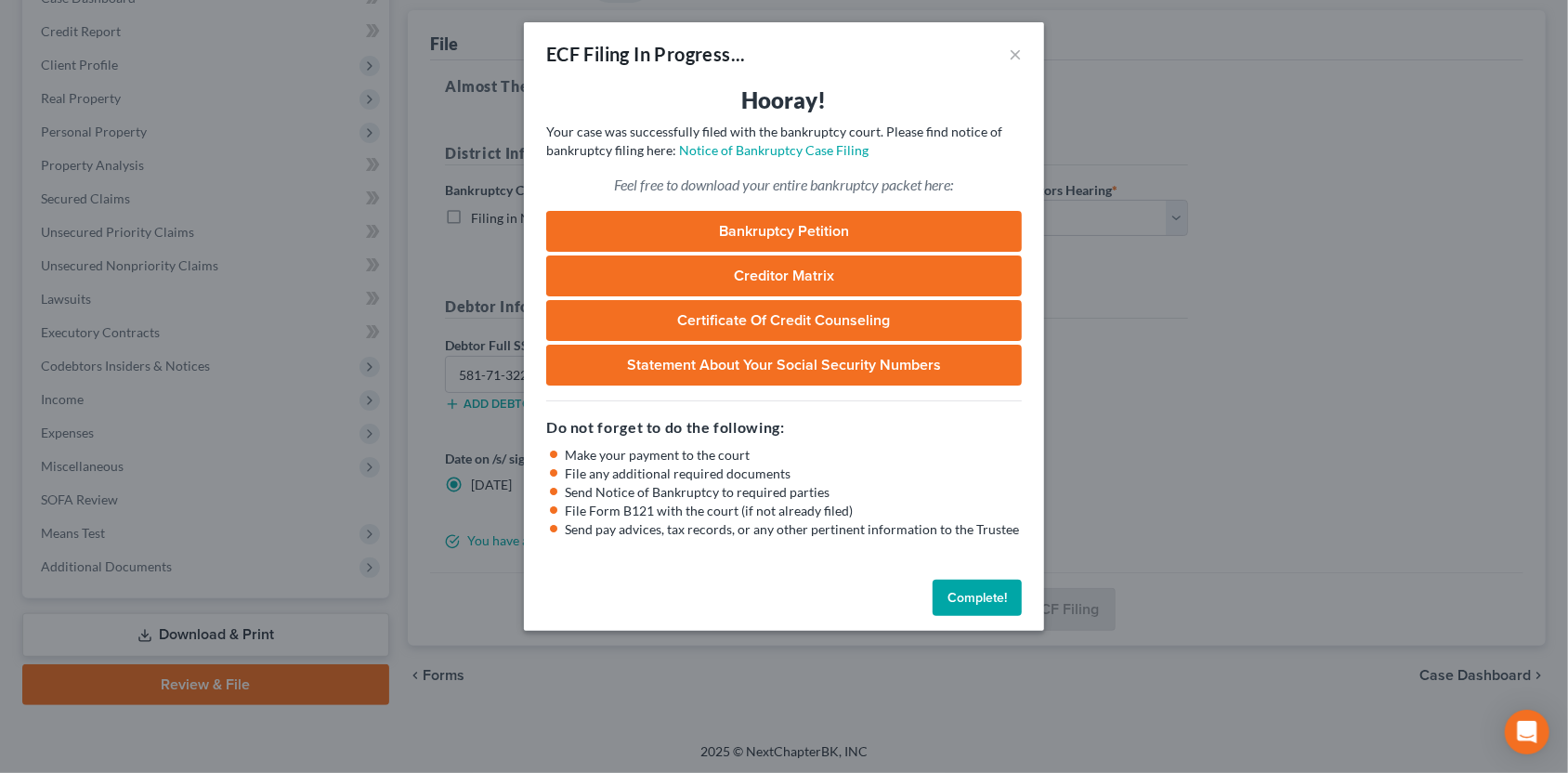
click at [956, 591] on button "Complete!" at bounding box center [977, 597] width 89 height 37
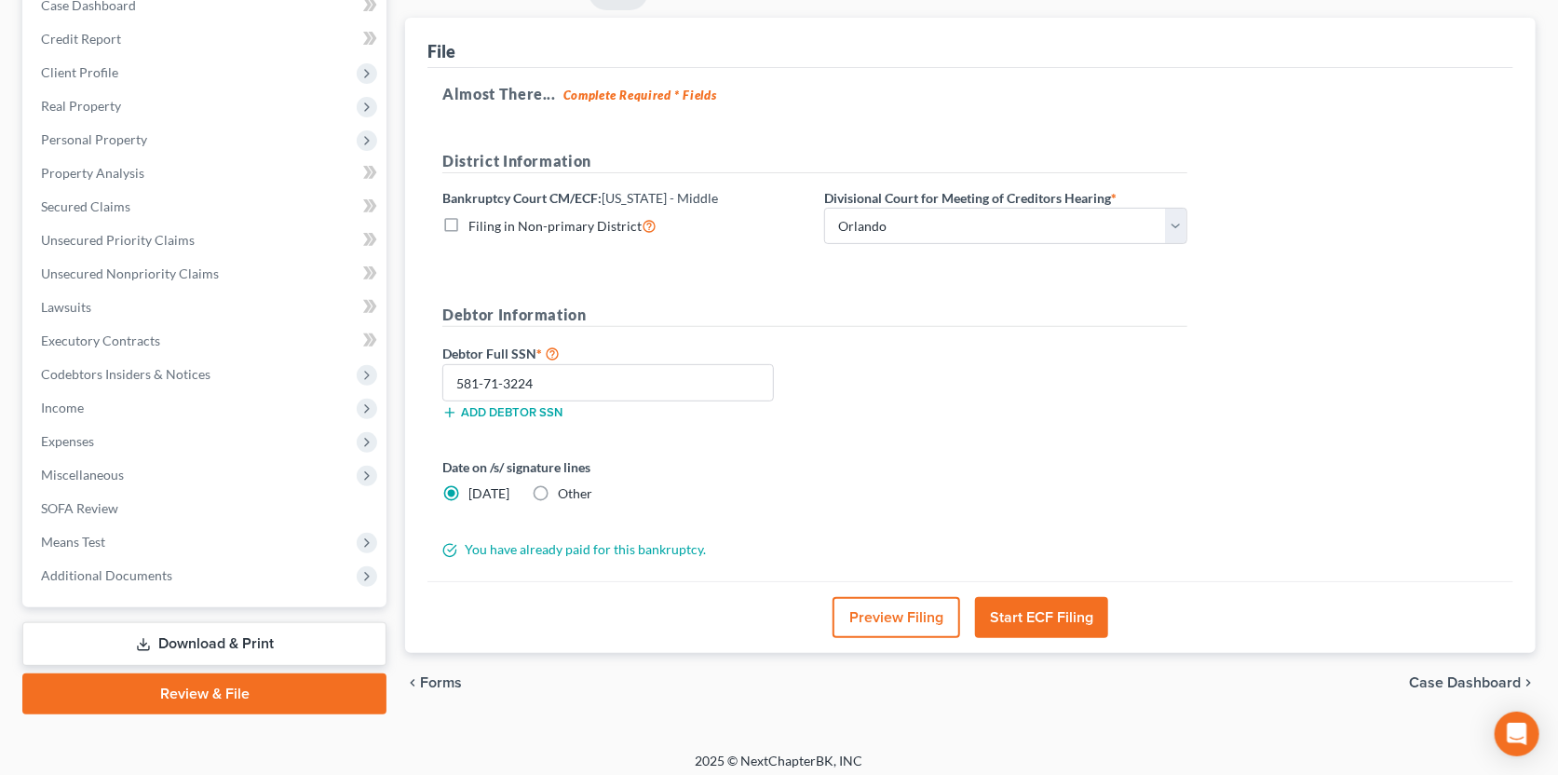
scroll to position [0, 0]
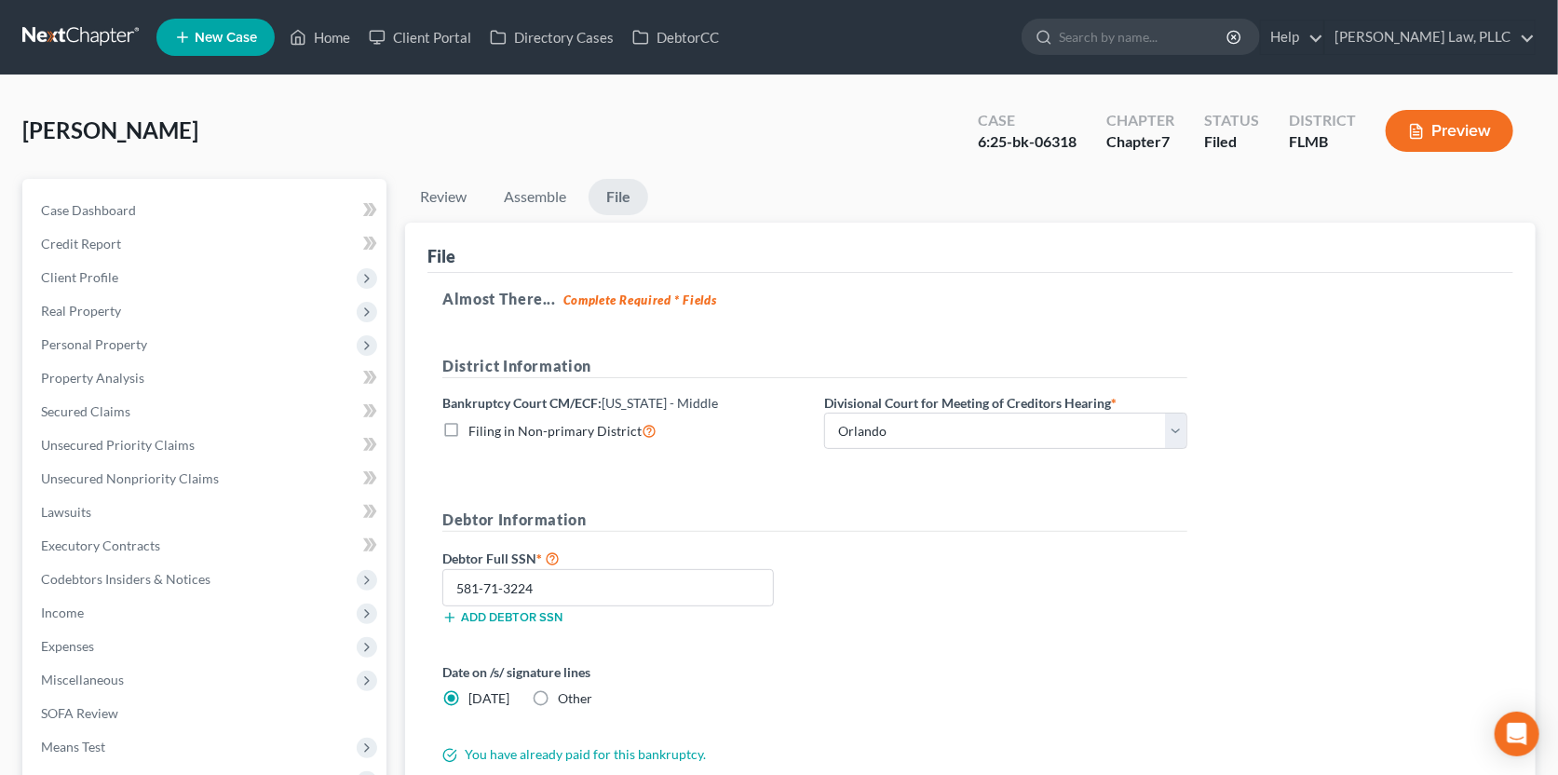
drag, startPoint x: 102, startPoint y: 17, endPoint x: 102, endPoint y: 35, distance: 18.6
click at [102, 18] on nav "Home New Case Client Portal Directory Cases DebtorCC [PERSON_NAME] Law, PLLC [P…" at bounding box center [779, 37] width 1558 height 74
click at [102, 34] on link at bounding box center [81, 37] width 119 height 34
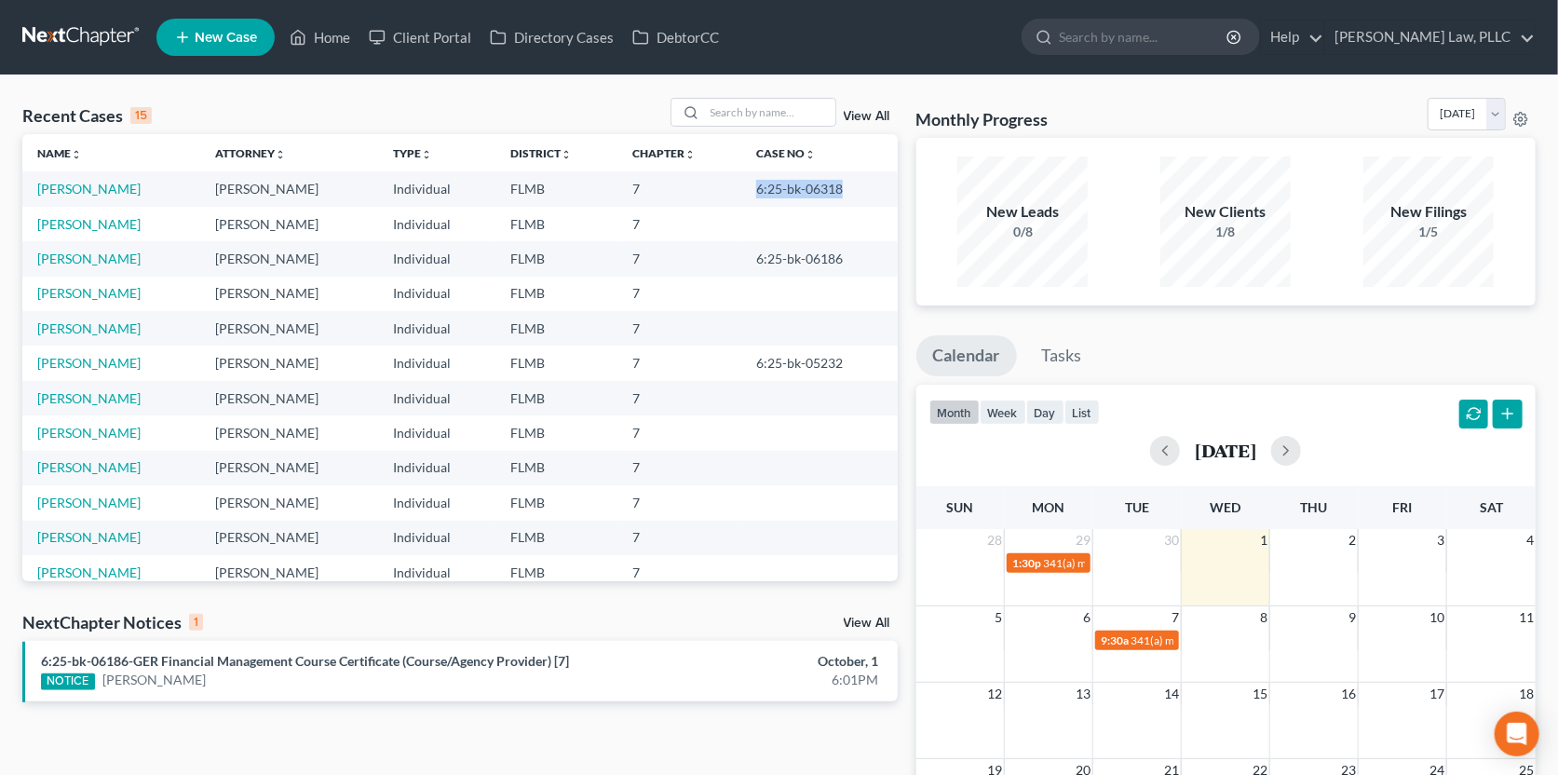
drag, startPoint x: 742, startPoint y: 187, endPoint x: 816, endPoint y: 189, distance: 73.6
click at [829, 189] on td "6:25-bk-06318" at bounding box center [819, 188] width 156 height 34
copy td "6:25-bk-06318"
click at [86, 31] on link at bounding box center [81, 37] width 119 height 34
